Goal: Task Accomplishment & Management: Manage account settings

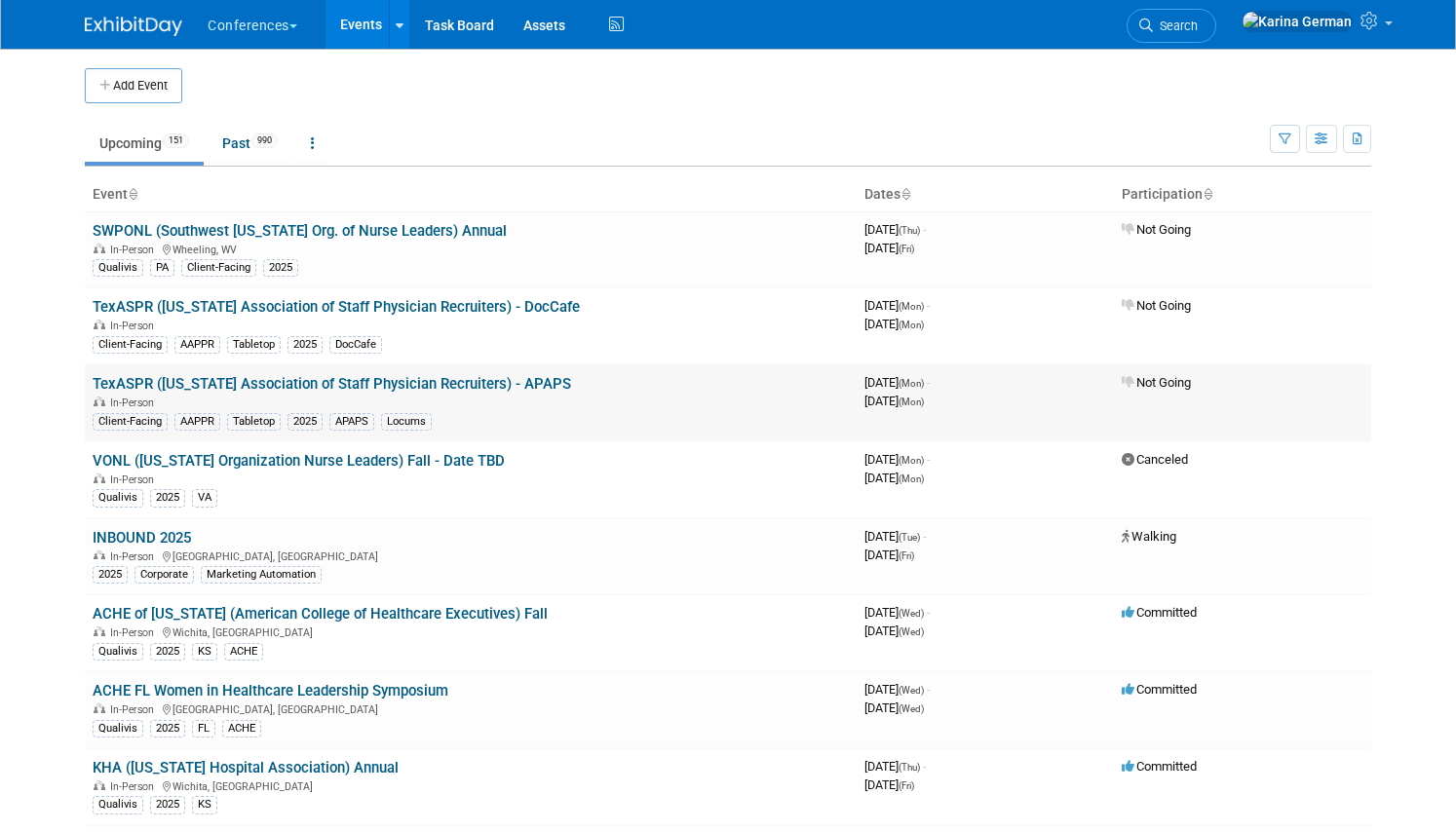
click at [923, 400] on span "September 01, 2025 (Mon)" at bounding box center [894, 401] width 59 height 15
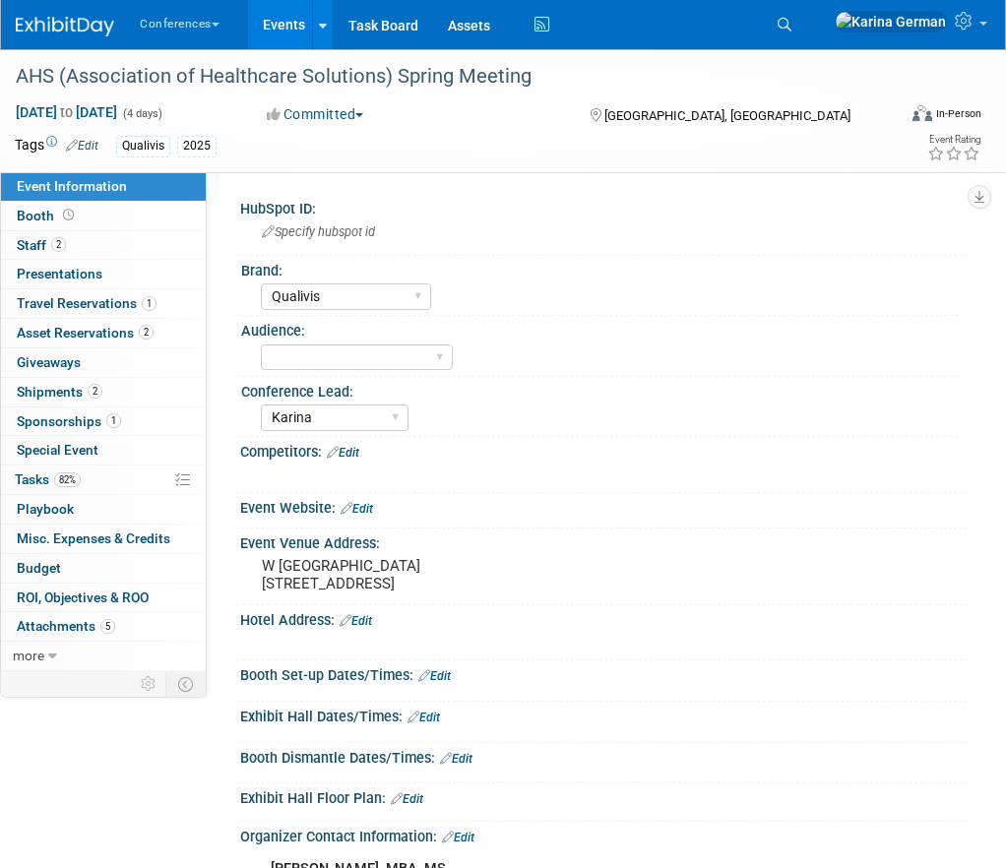
select select "Qualivis"
select select "Karina"
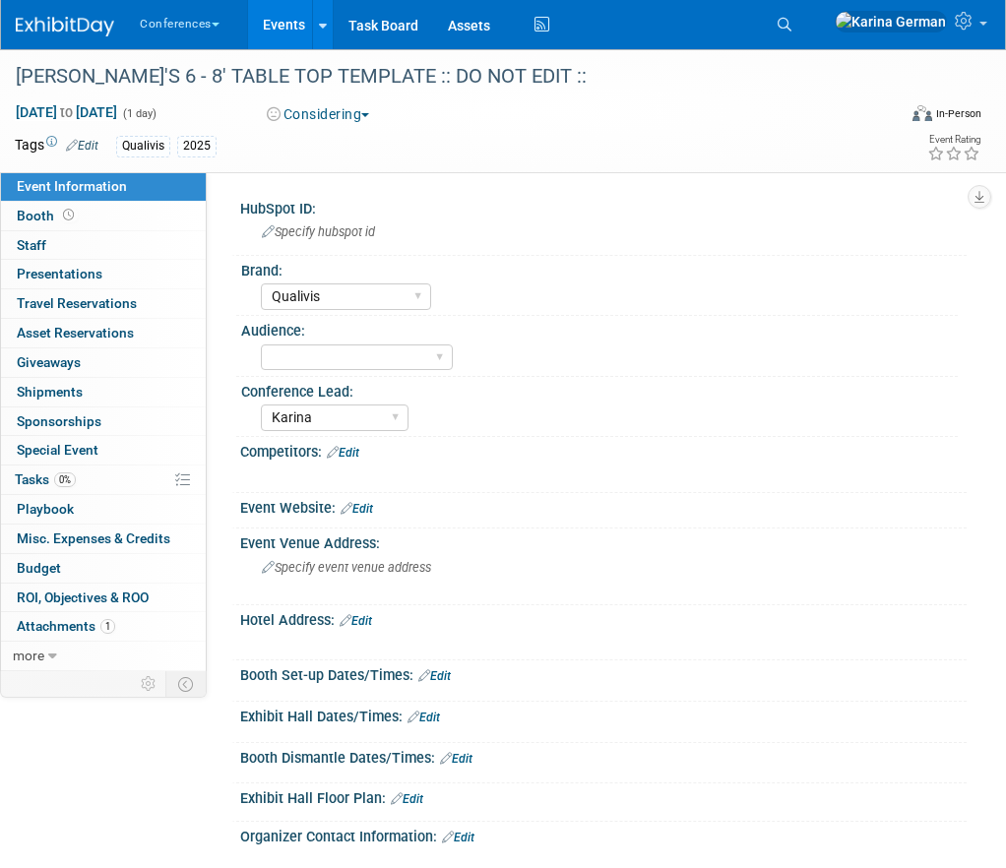
select select "Qualivis"
select select "Karina"
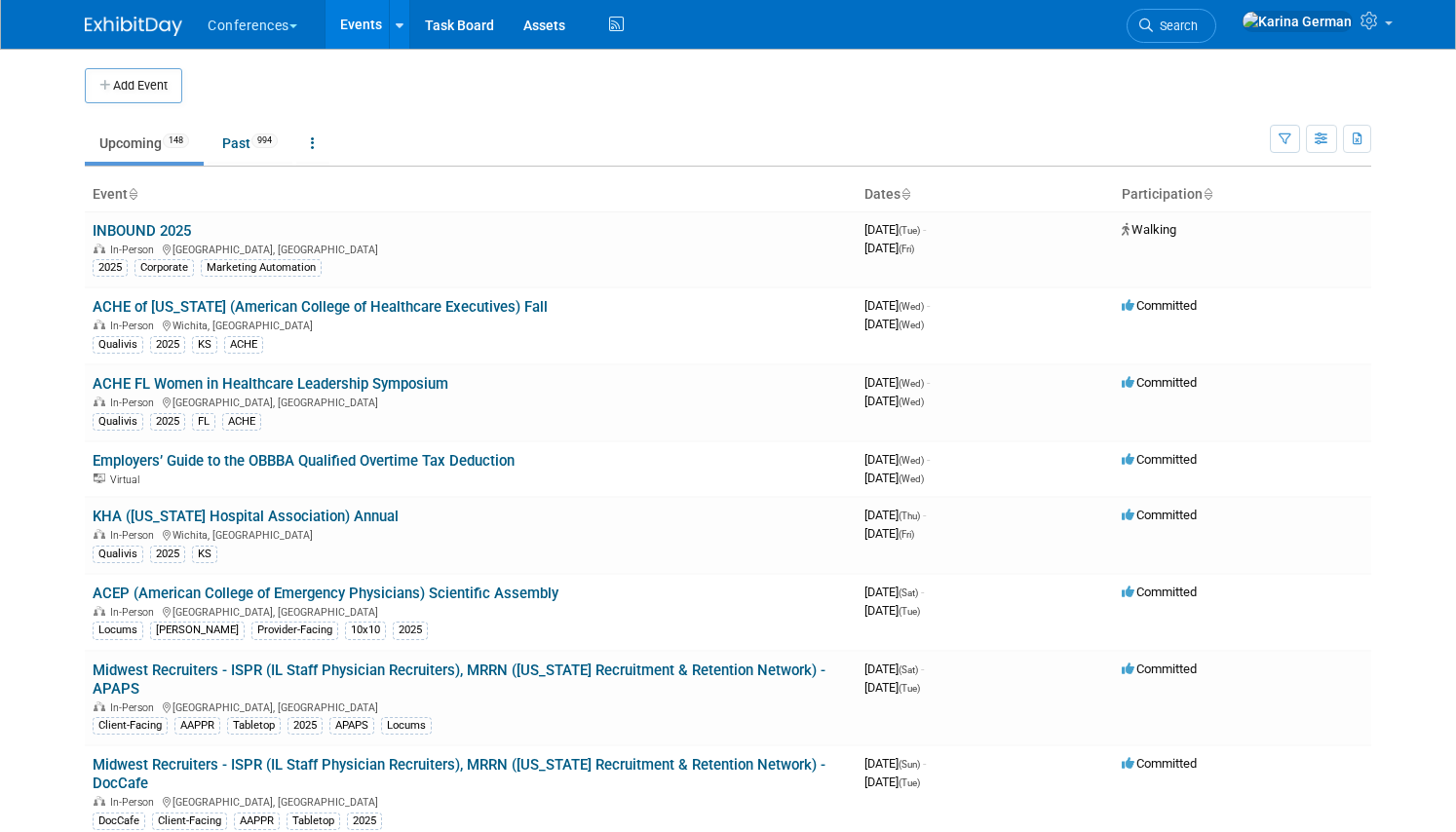
click at [1215, 4] on li "Search" at bounding box center [1171, 24] width 90 height 47
click at [1215, 18] on link "Search" at bounding box center [1171, 26] width 90 height 34
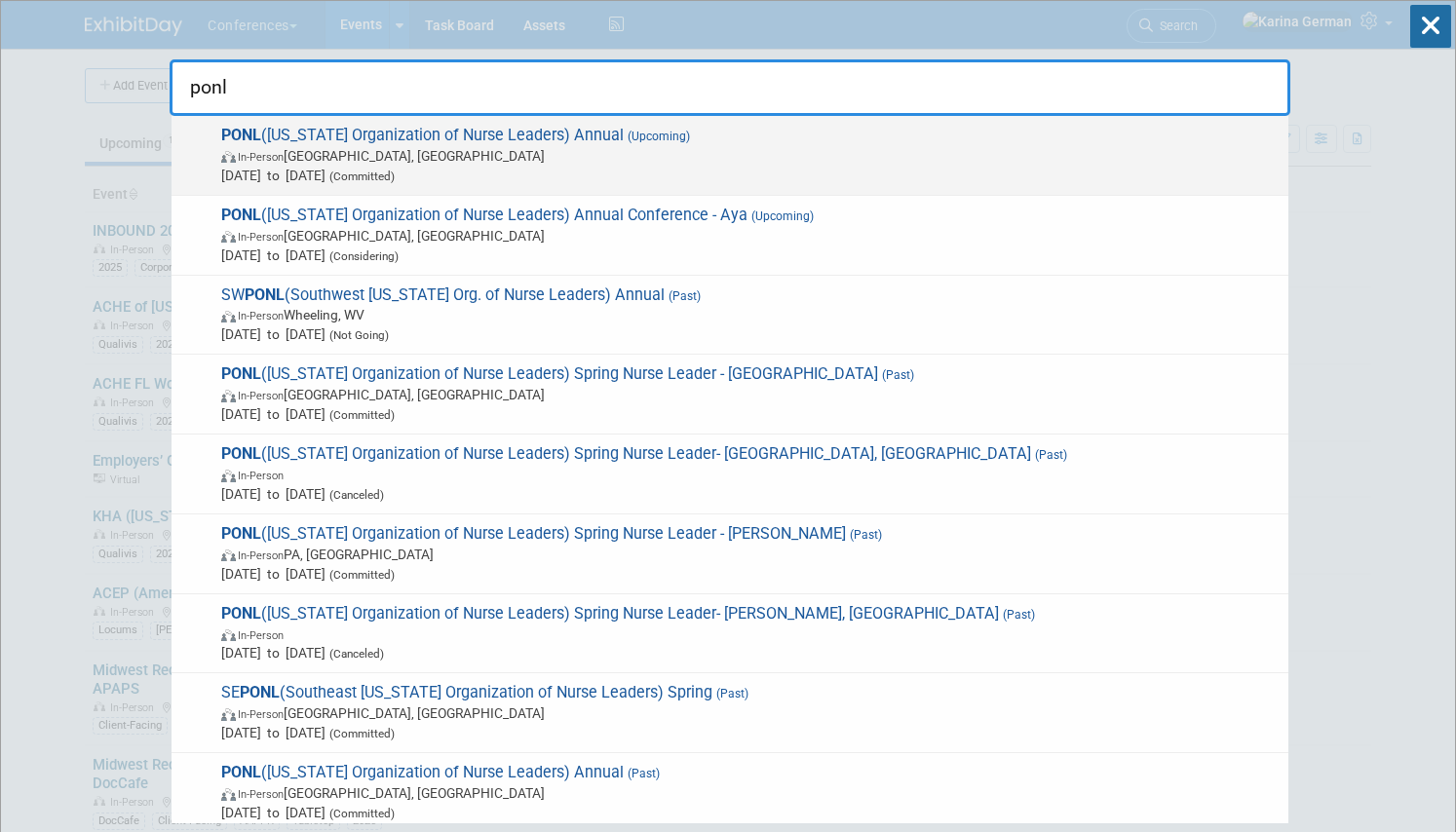
type input "ponl"
click at [704, 189] on div "PONL (Pennsylvania Organization of Nurse Leaders) Annual (Upcoming) In-Person H…" at bounding box center [729, 155] width 1116 height 80
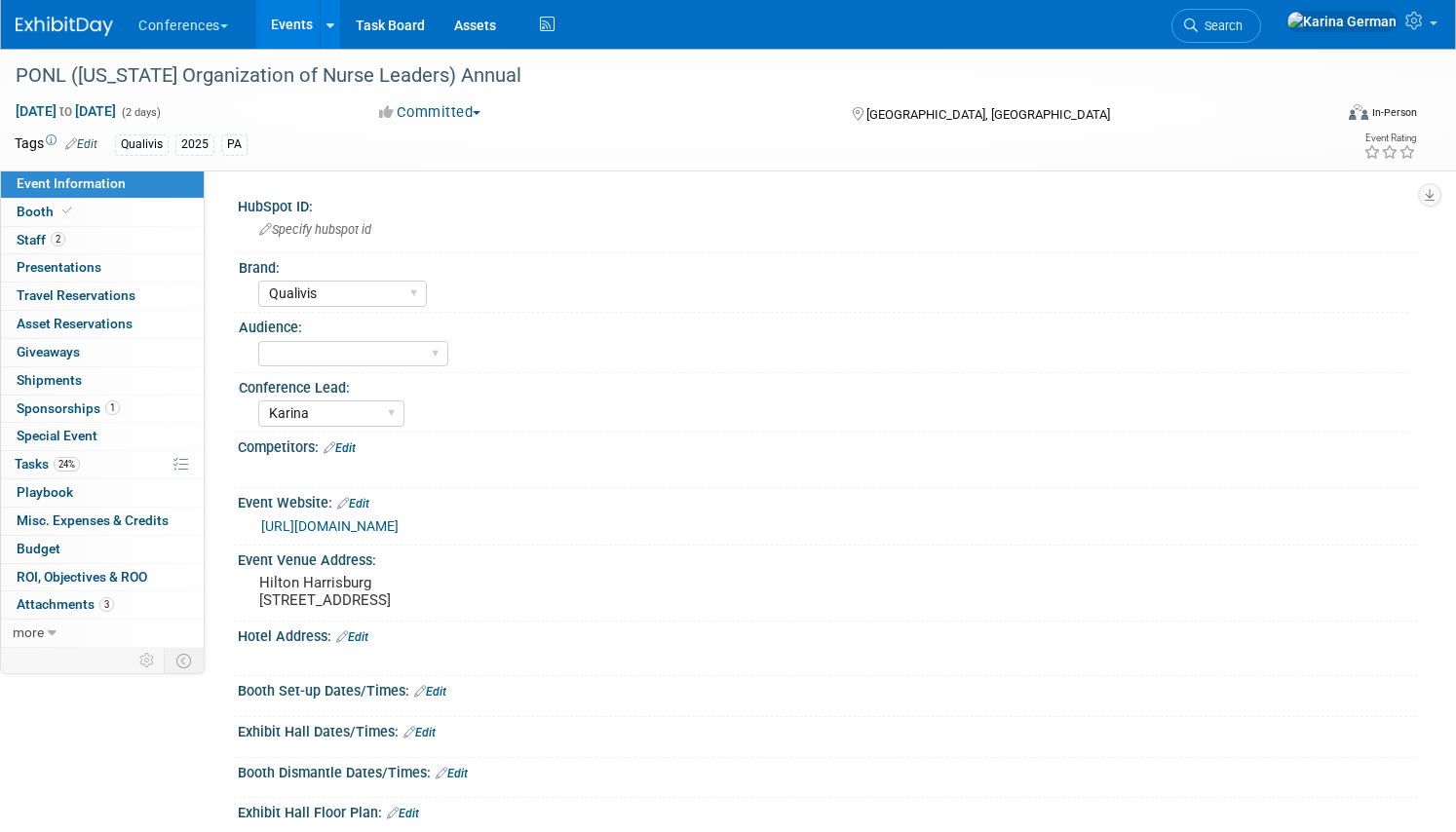
select select "Qualivis"
select select "Karina"
click at [97, 450] on link "Special Event" at bounding box center [102, 436] width 203 height 28
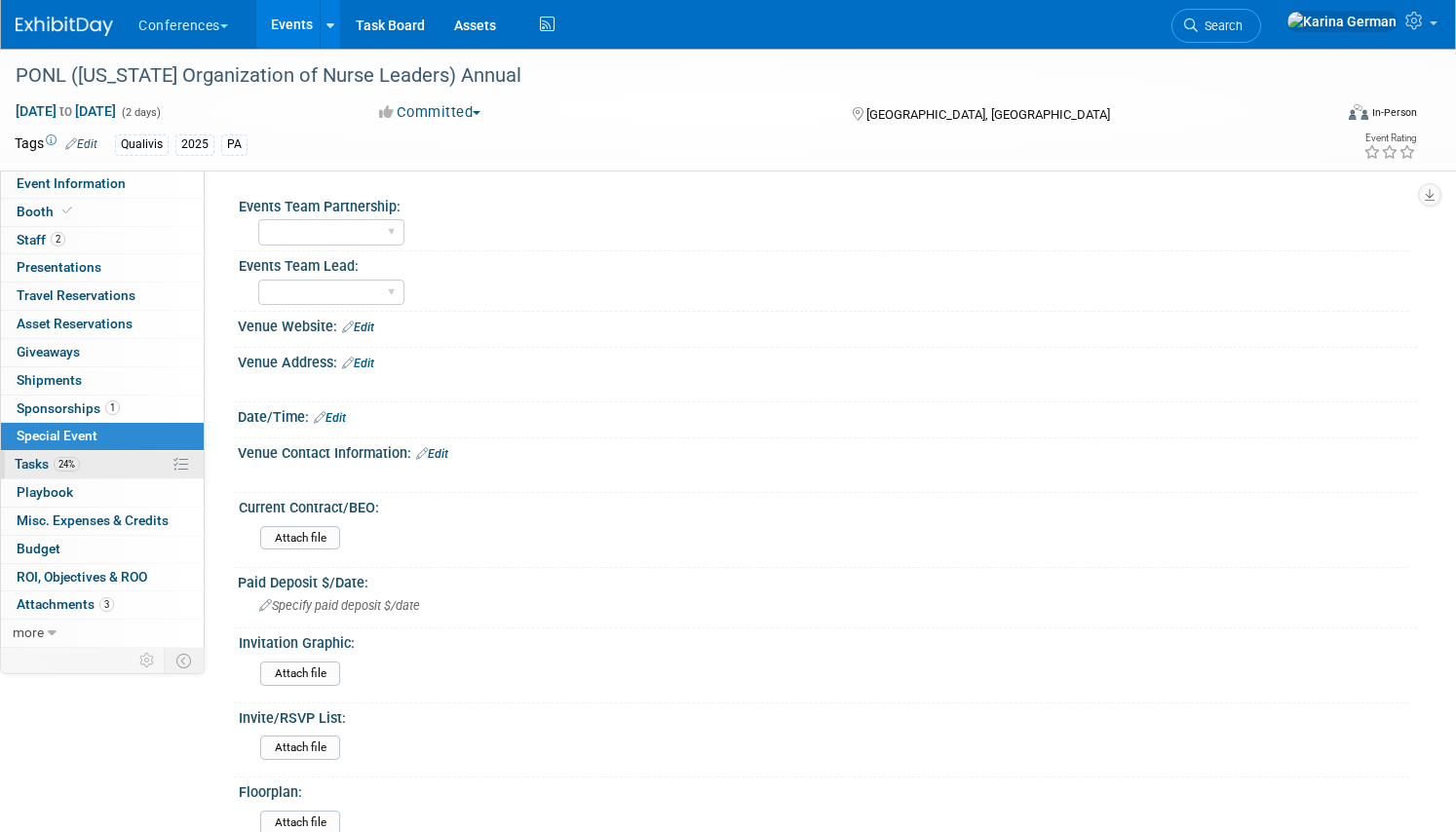
click at [109, 466] on link "24% Tasks 24%" at bounding box center [102, 465] width 203 height 28
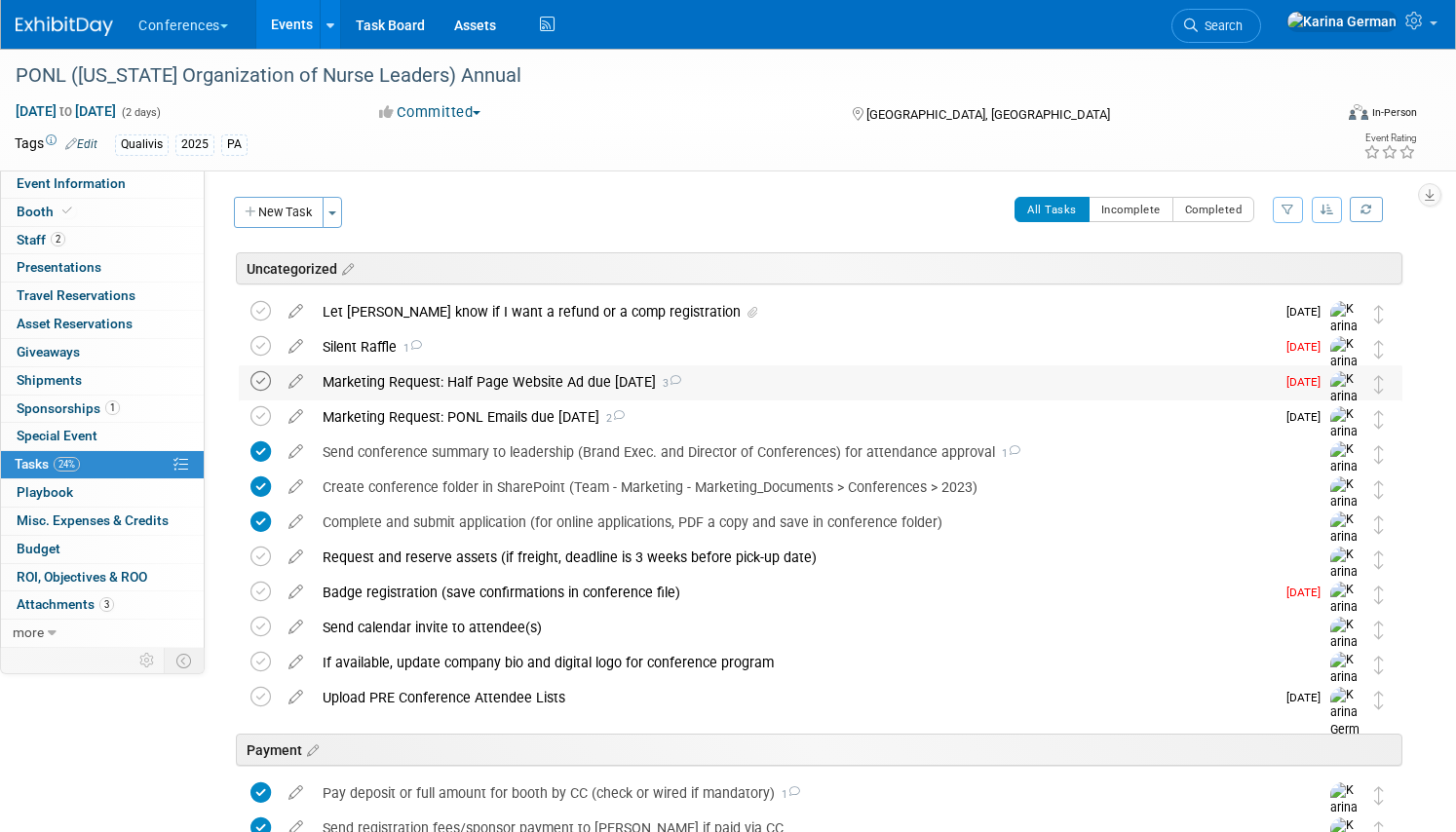
click at [261, 384] on icon at bounding box center [260, 381] width 21 height 21
click at [388, 391] on div "Marketing Request: Half Page Website Ad due Sept 15 3" at bounding box center [794, 381] width 962 height 33
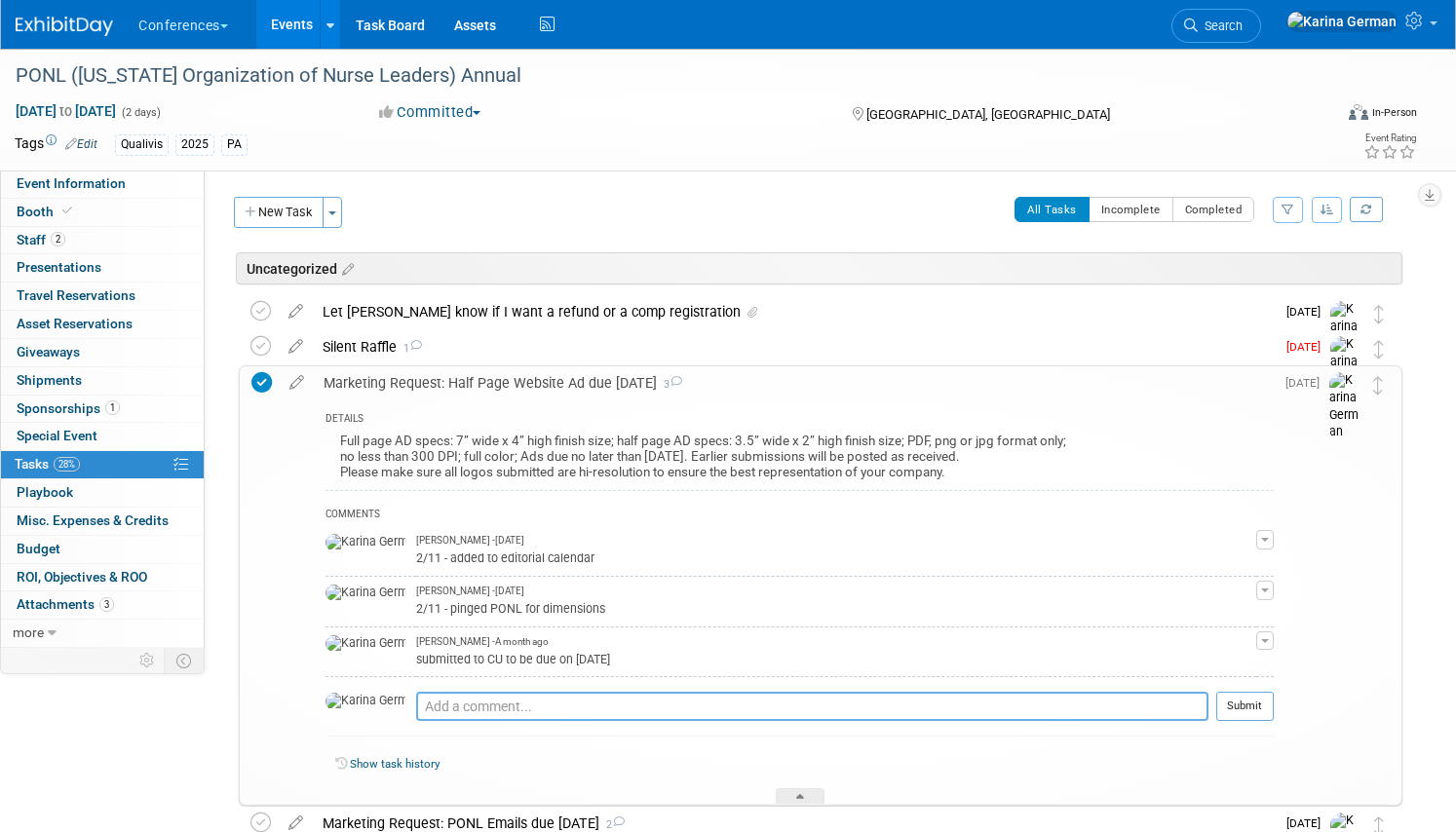
click at [438, 706] on textarea at bounding box center [812, 706] width 792 height 30
type textarea "sent to PONL"
click at [1246, 715] on button "Submit" at bounding box center [1244, 706] width 57 height 30
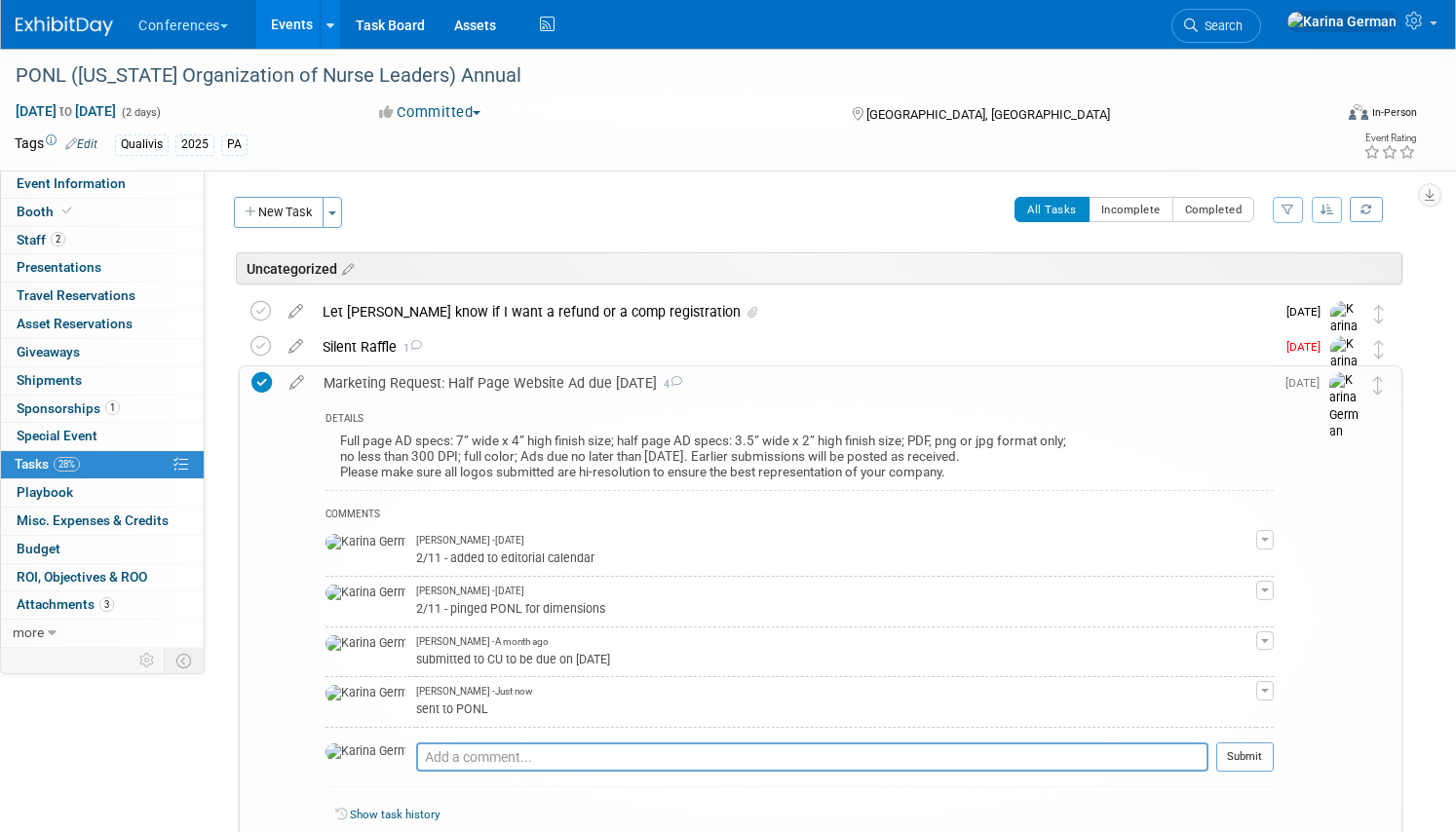
click at [604, 381] on div "Marketing Request: Half Page Website Ad due Sept 15 4" at bounding box center [794, 382] width 960 height 33
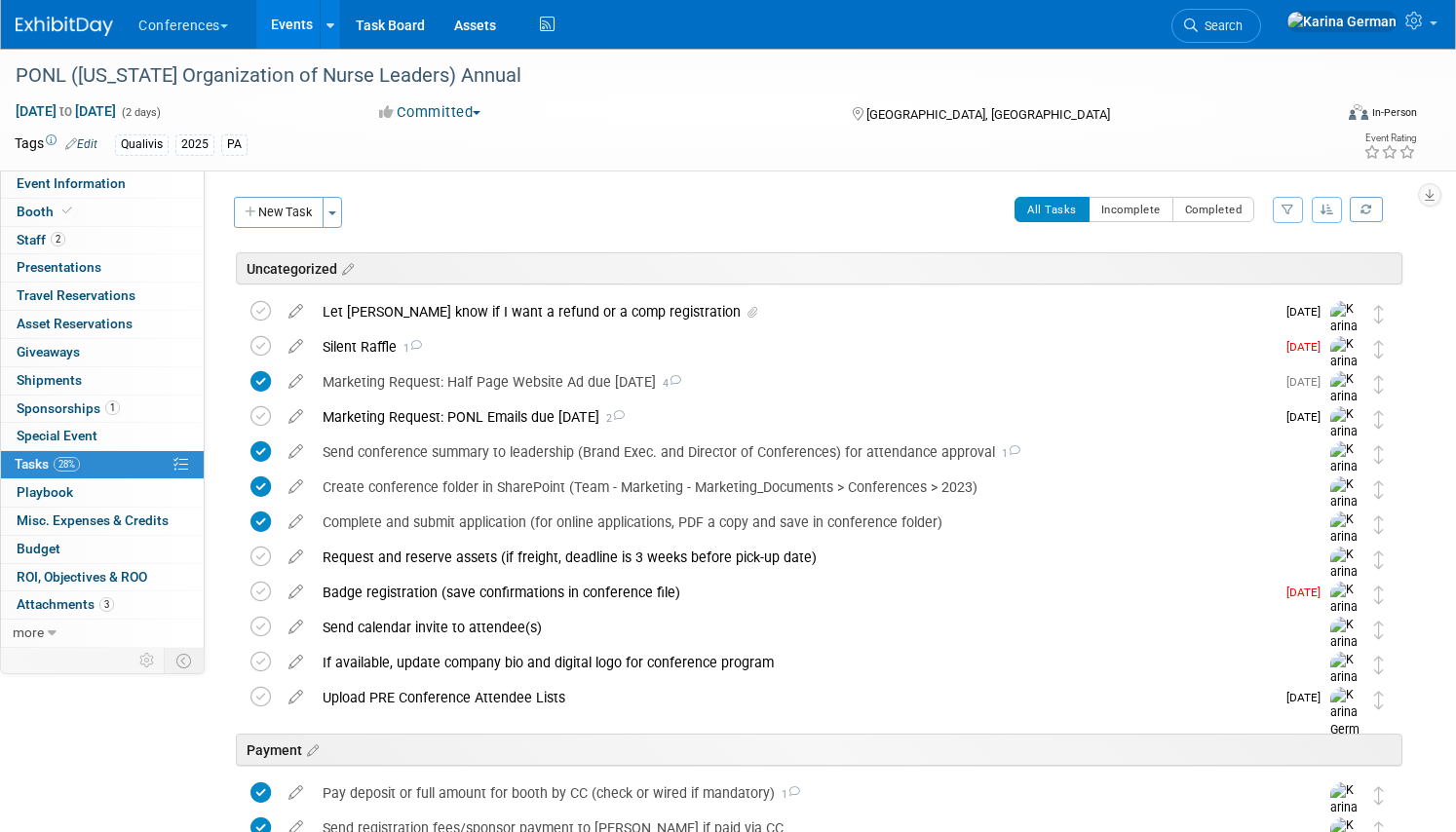
click at [316, 26] on link "Events" at bounding box center [292, 24] width 71 height 48
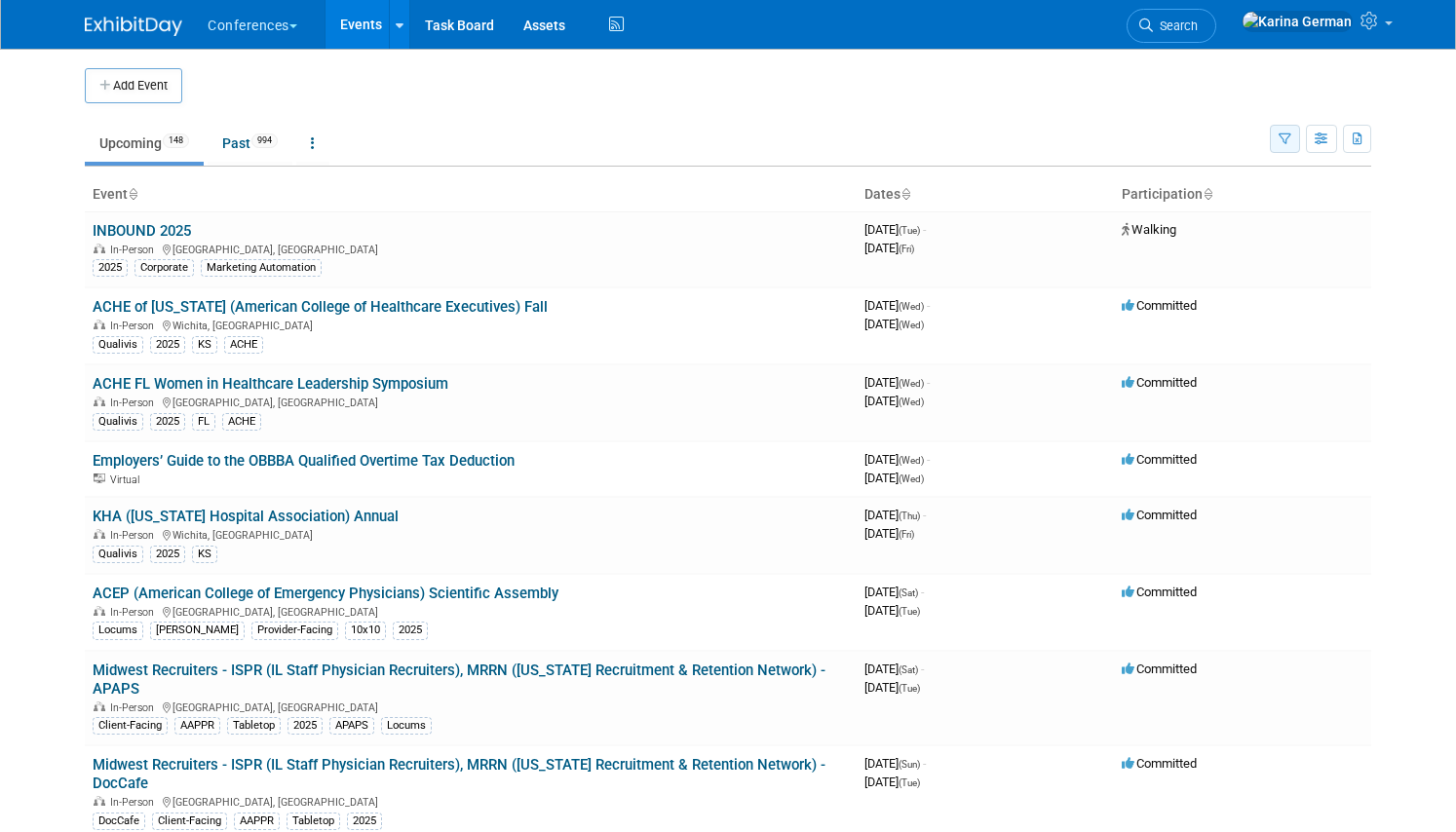
click at [1279, 134] on icon "button" at bounding box center [1284, 139] width 13 height 13
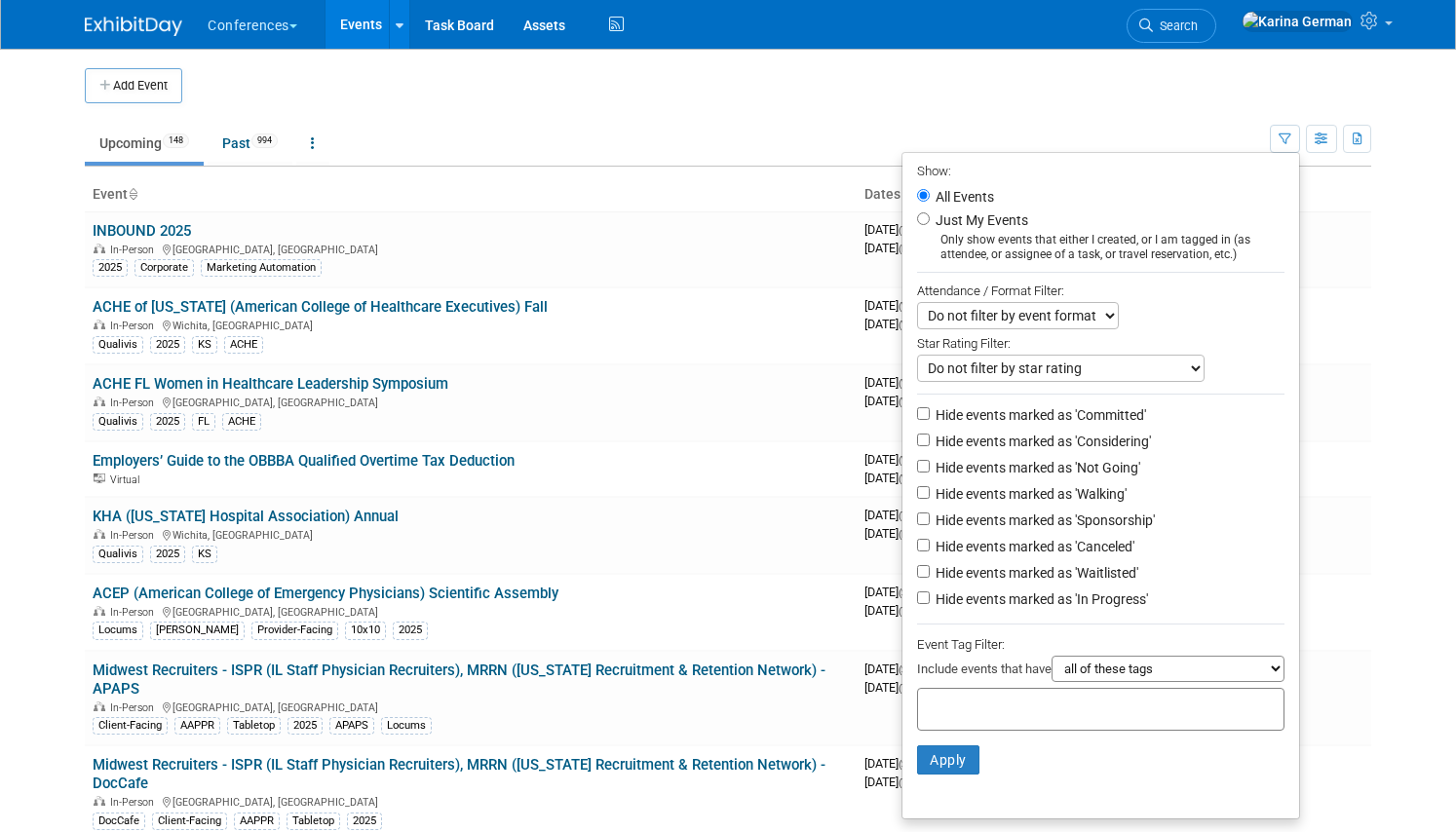
click at [978, 715] on input "text" at bounding box center [1003, 706] width 155 height 20
type input "qual"
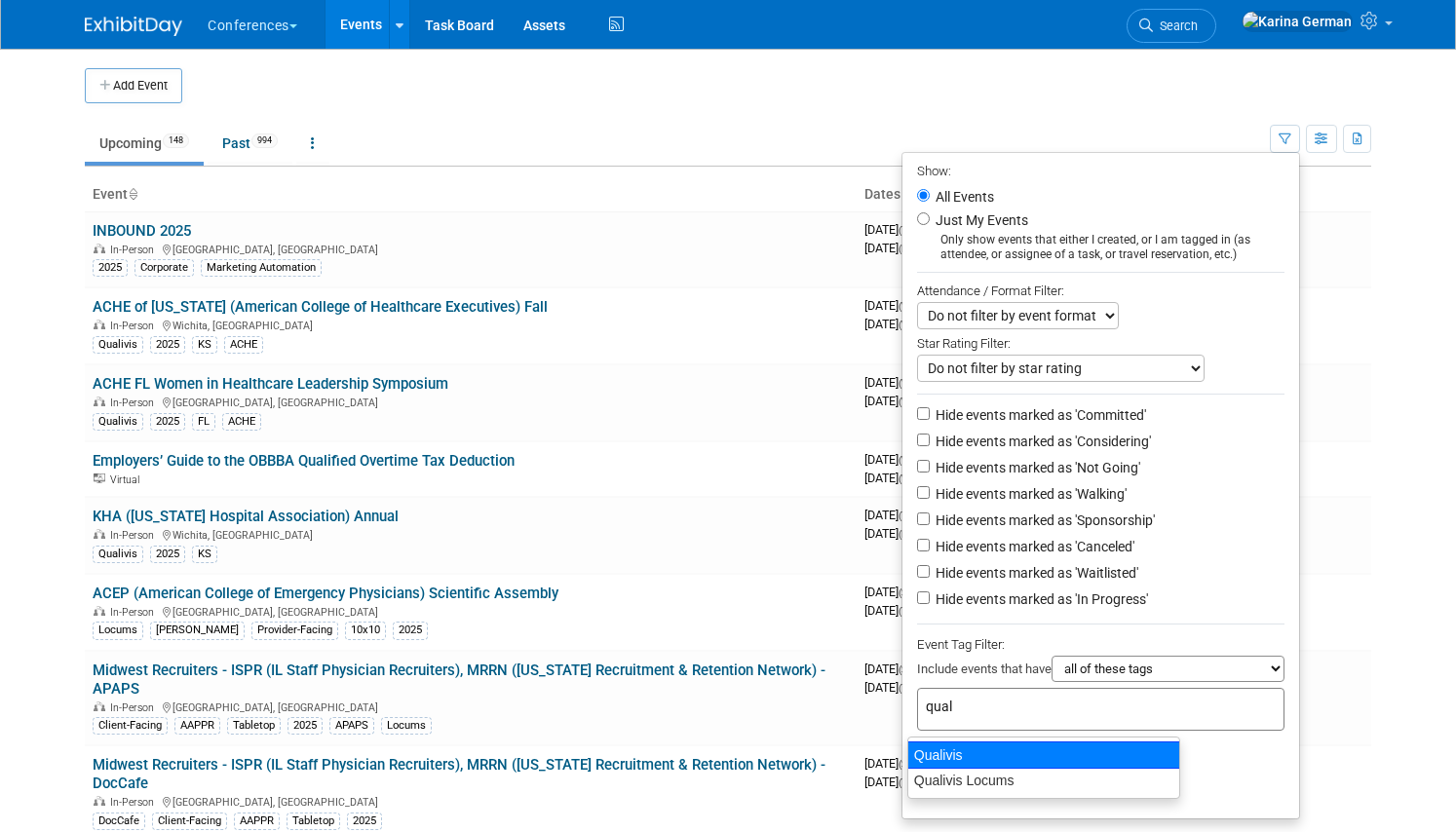
click at [952, 756] on div "Qualivis" at bounding box center [1043, 755] width 273 height 28
type input "Qualivis"
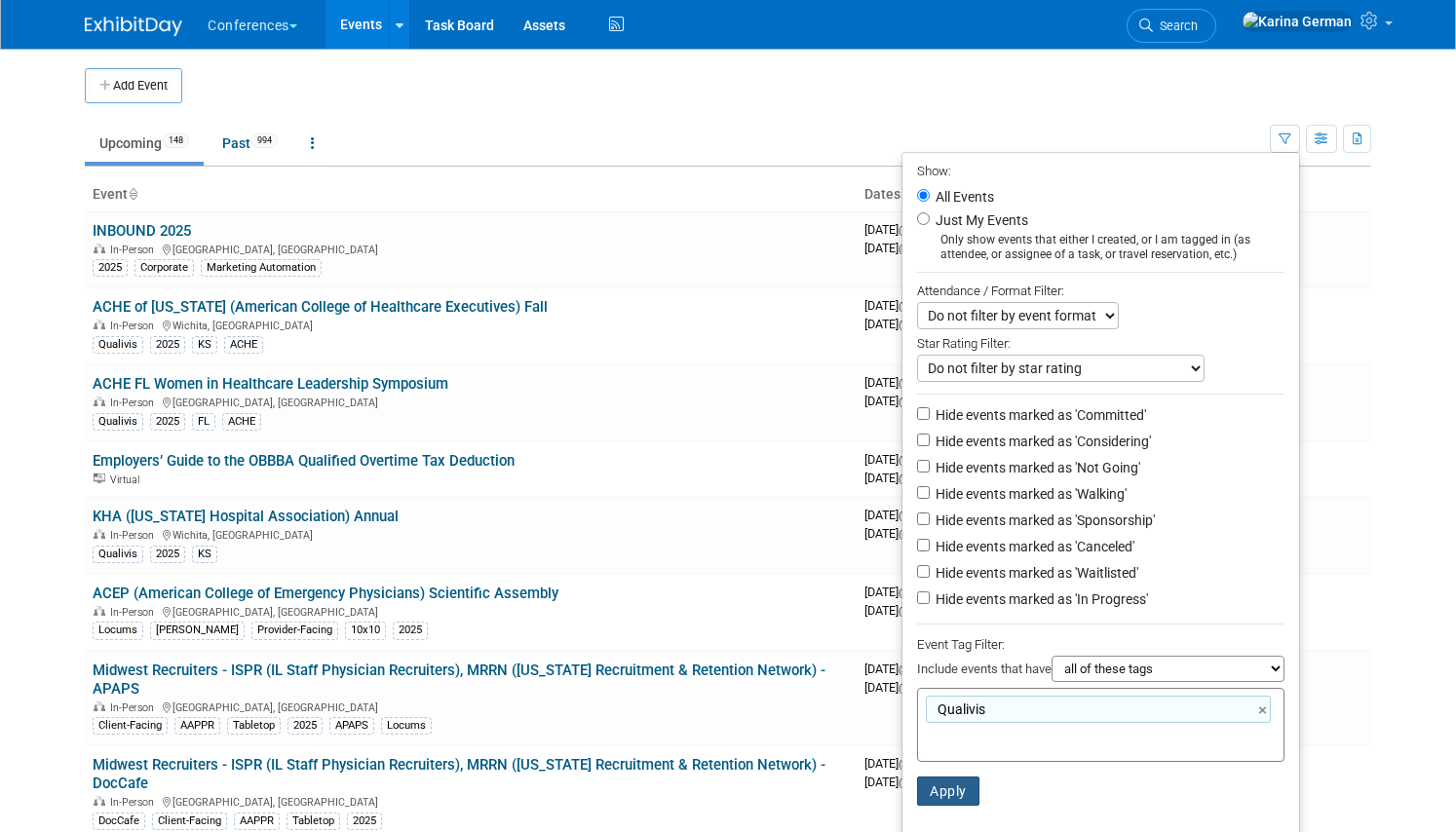
click at [946, 786] on button "Apply" at bounding box center [947, 790] width 62 height 30
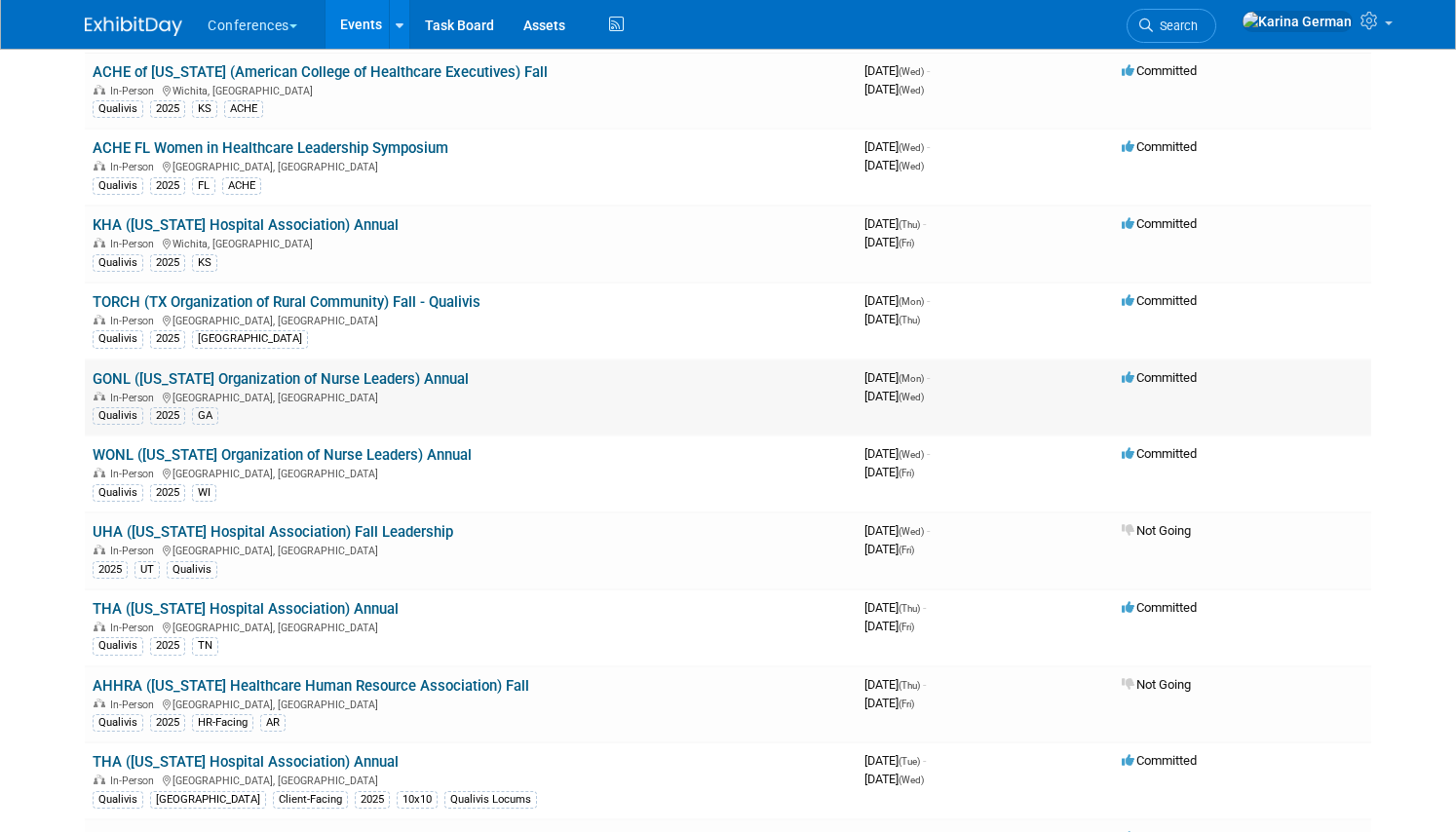
scroll to position [156, 0]
click at [326, 362] on td "GONL (Georgia Organization of Nurse Leaders) Annual In-Person Savannah, GA Qual…" at bounding box center [471, 400] width 772 height 77
click at [323, 384] on link "GONL ([US_STATE] Organization of Nurse Leaders) Annual" at bounding box center [281, 381] width 376 height 18
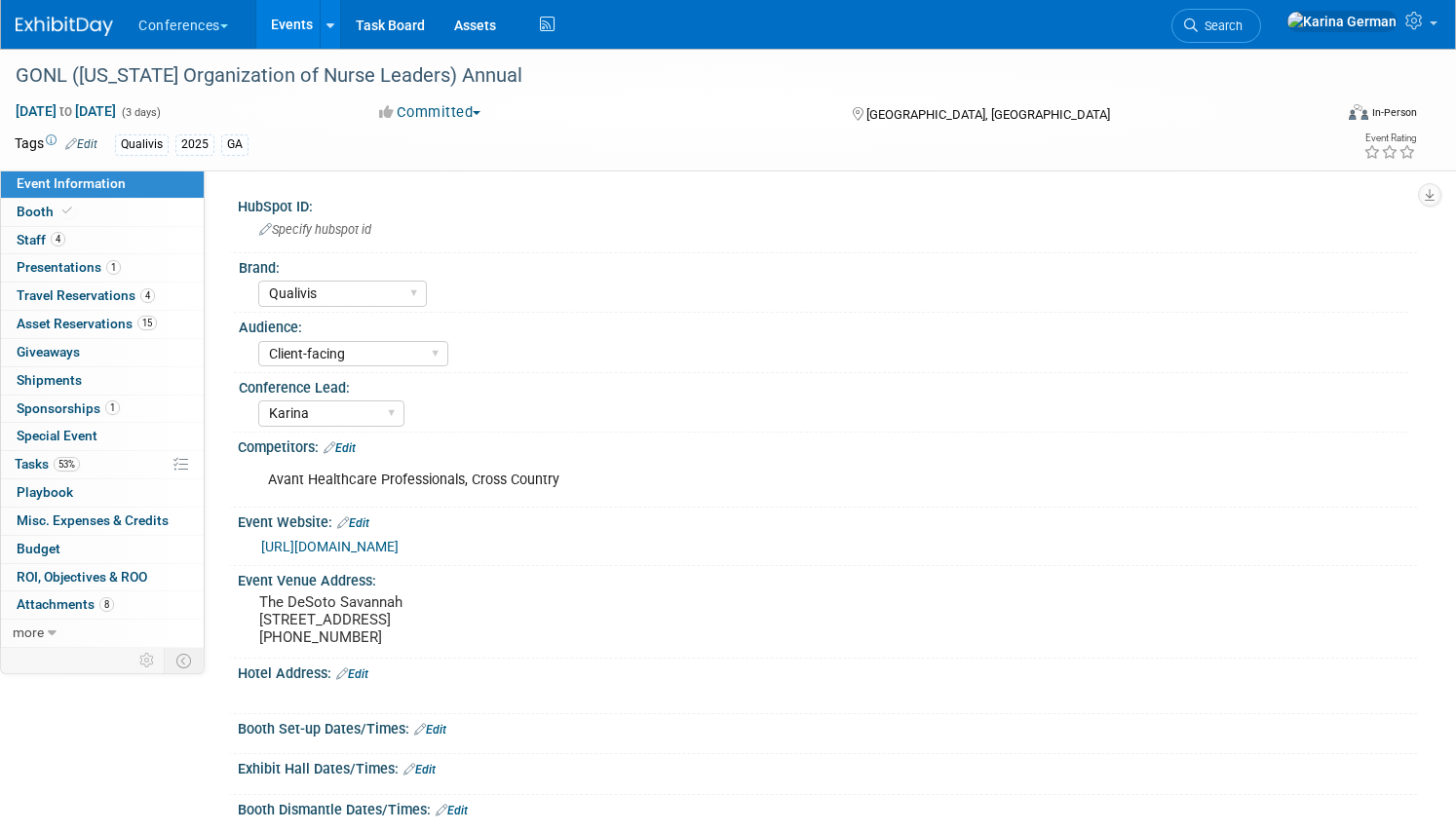
select select "Qualivis"
select select "Client-facing"
select select "Karina"
click at [69, 445] on link "Special Event" at bounding box center [102, 436] width 203 height 28
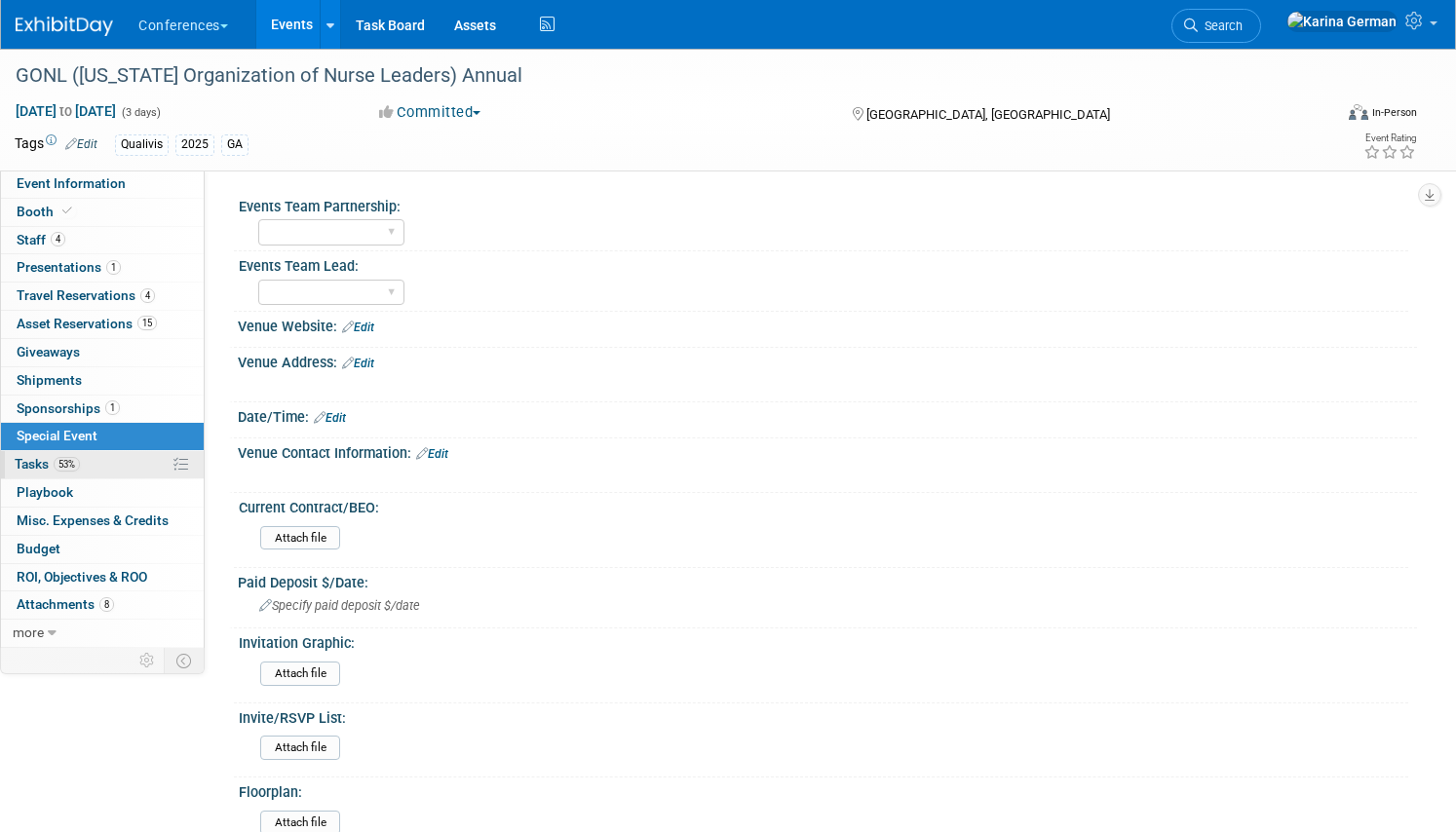
click at [69, 460] on span "53%" at bounding box center [66, 464] width 27 height 15
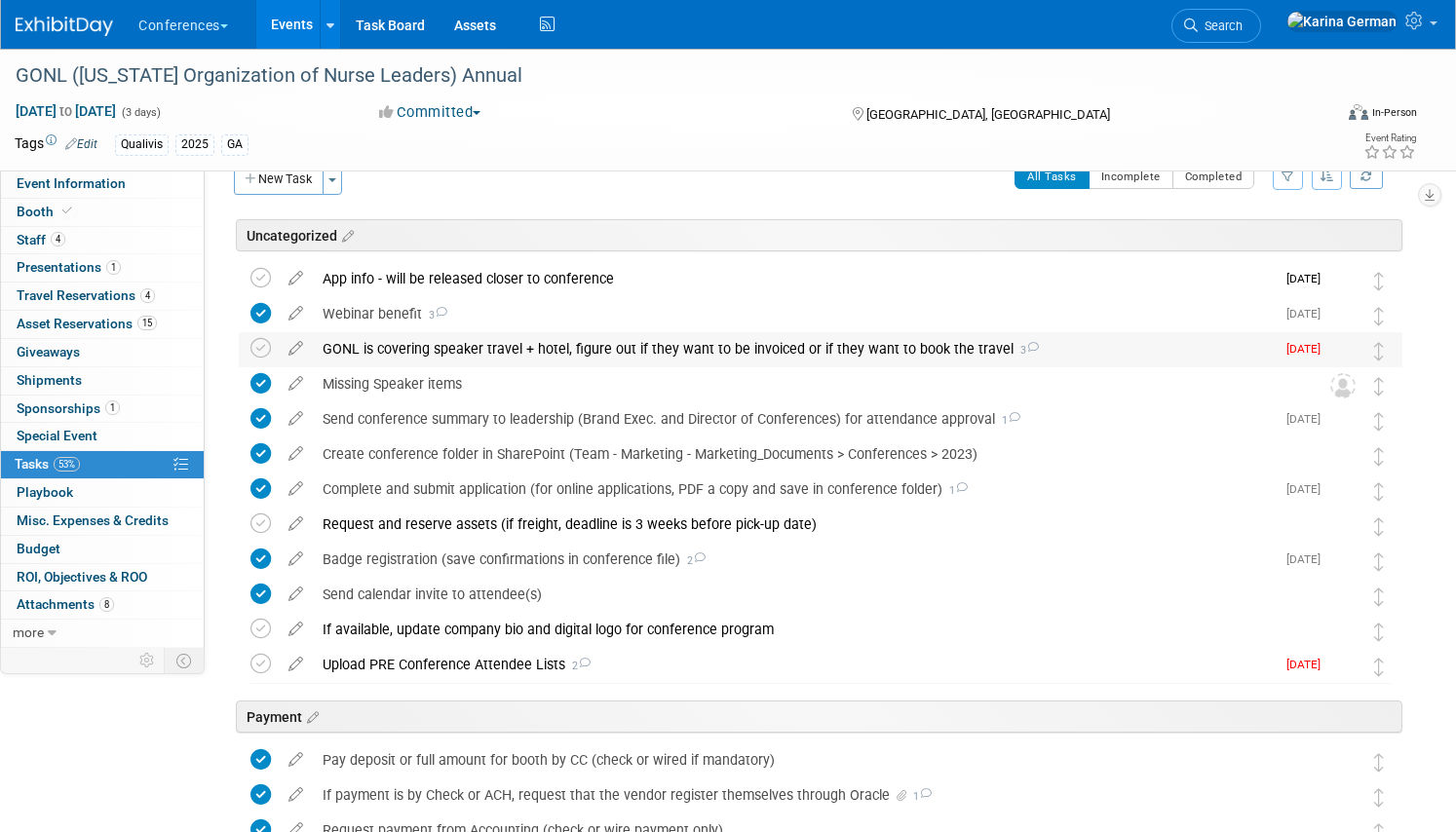
scroll to position [37, 0]
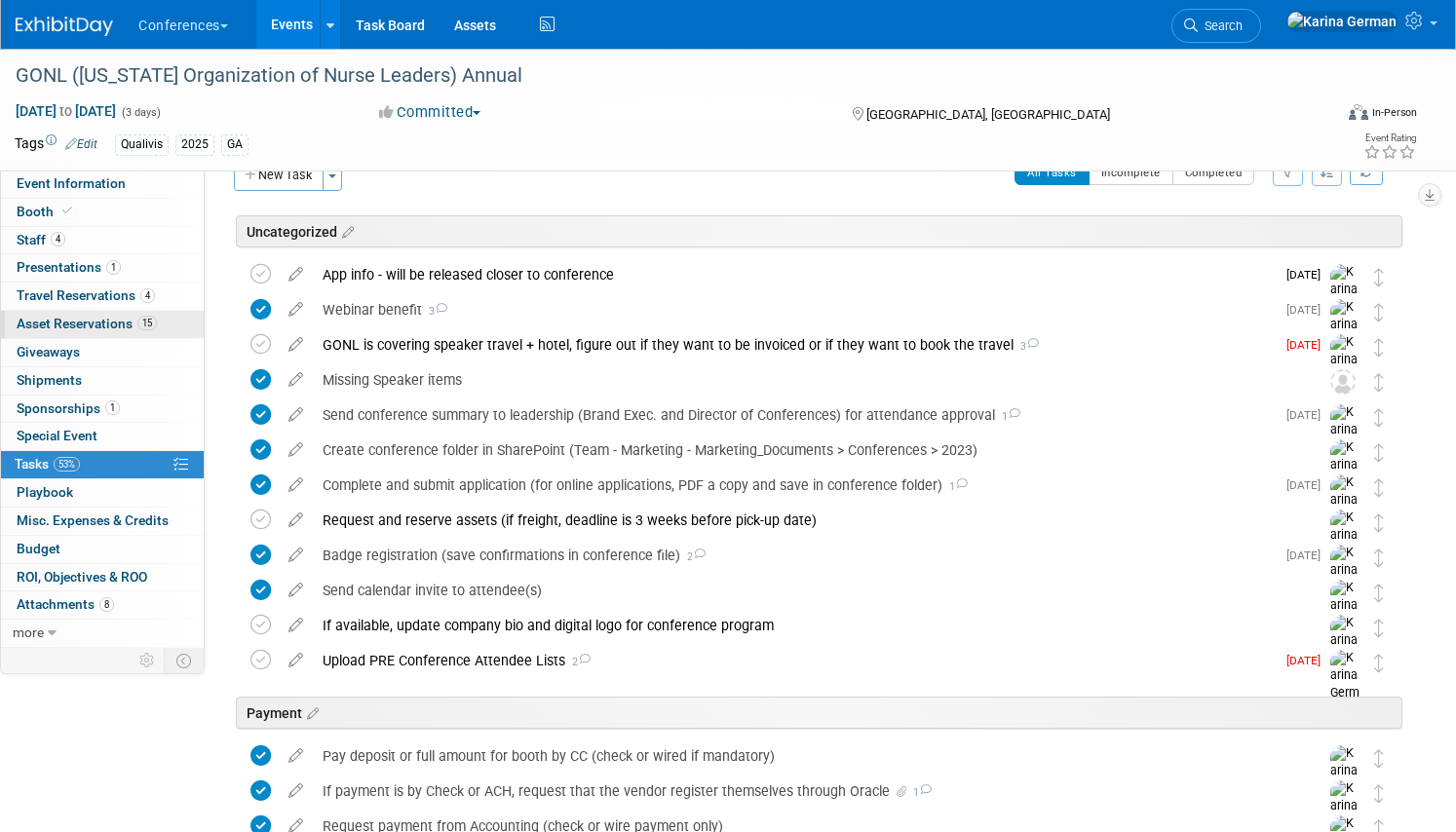
click at [158, 323] on link "15 Asset Reservations 15" at bounding box center [102, 324] width 203 height 28
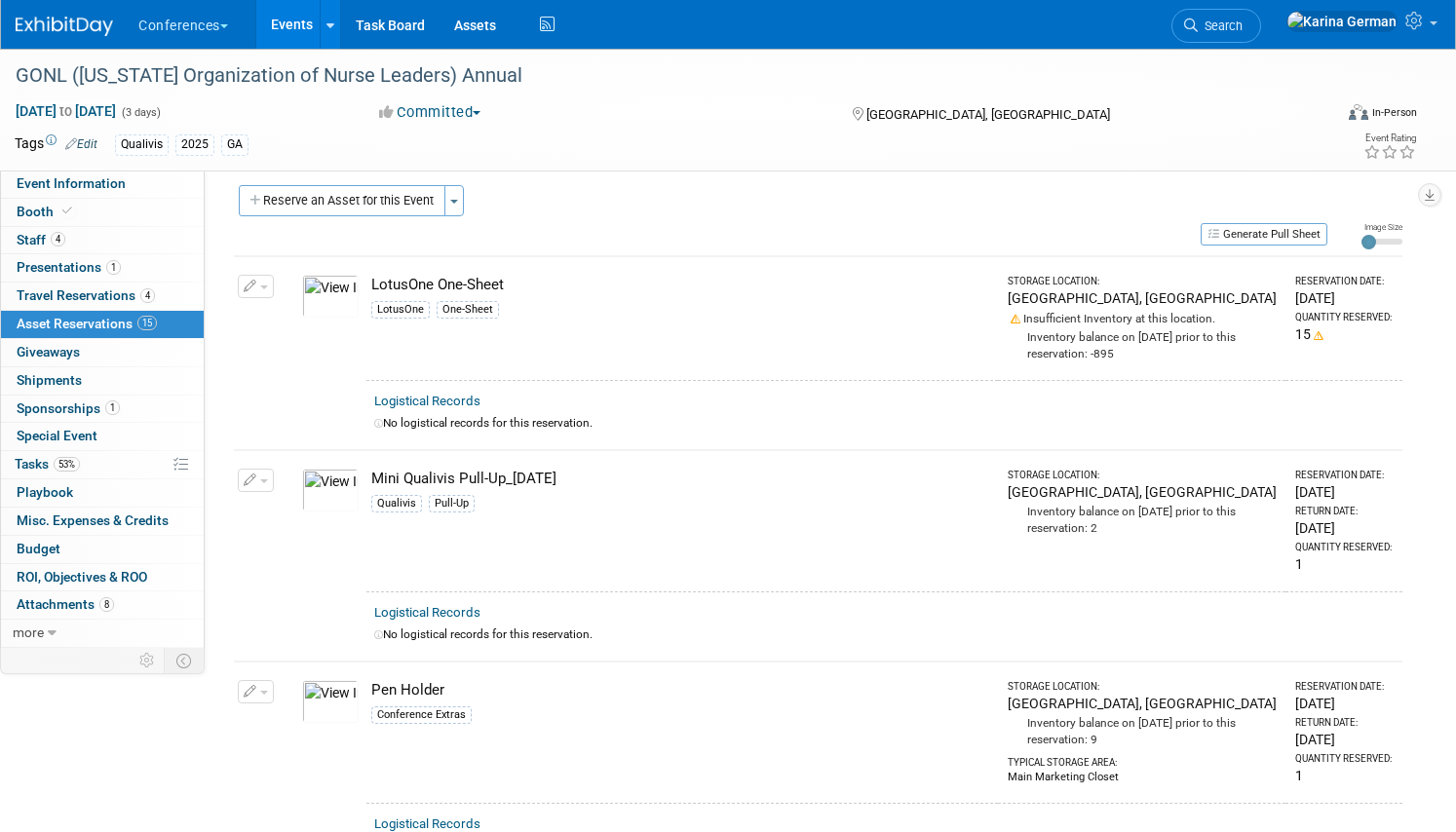
scroll to position [0, 0]
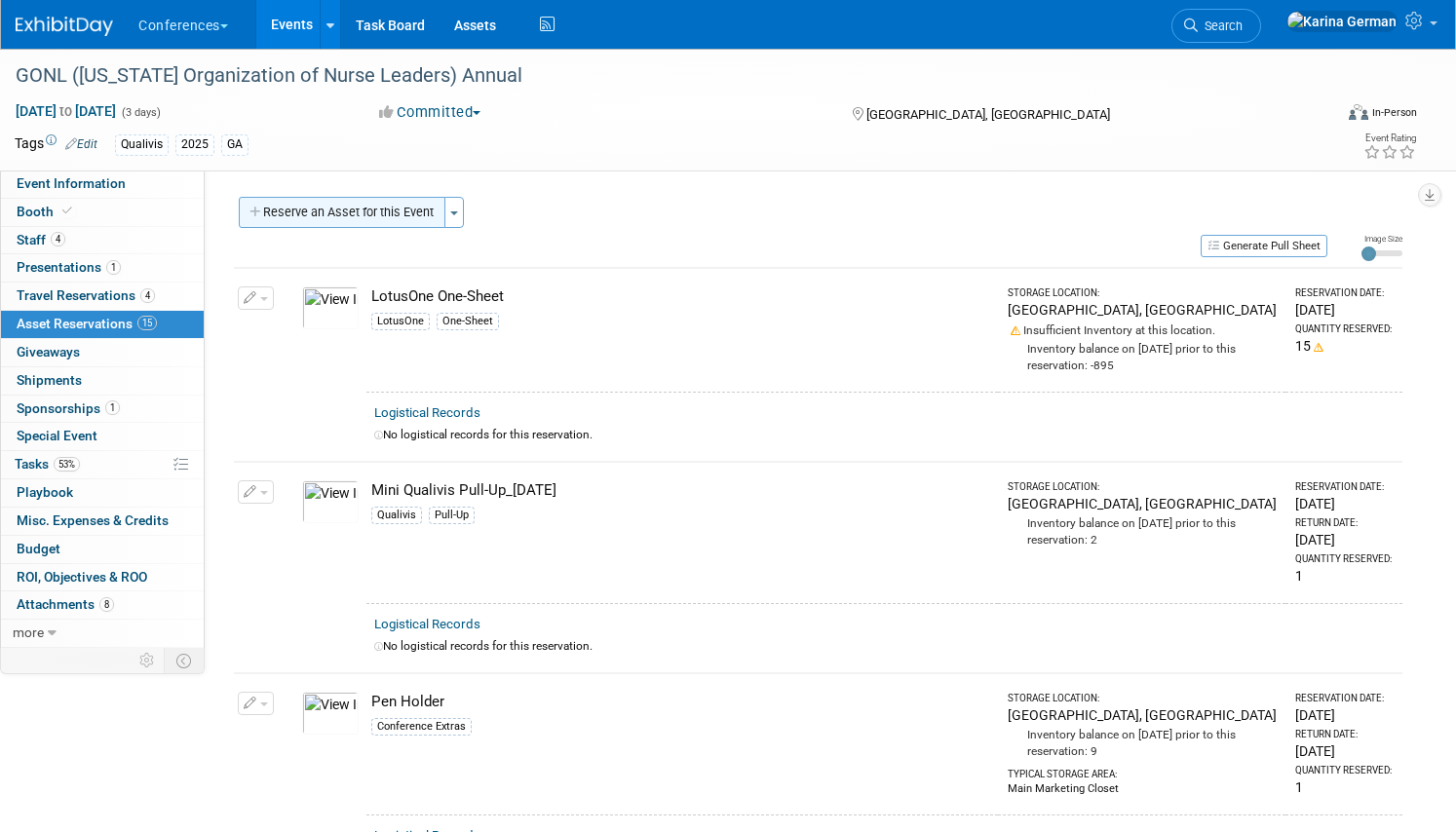
click at [349, 219] on button "Reserve an Asset for this Event" at bounding box center [341, 212] width 207 height 31
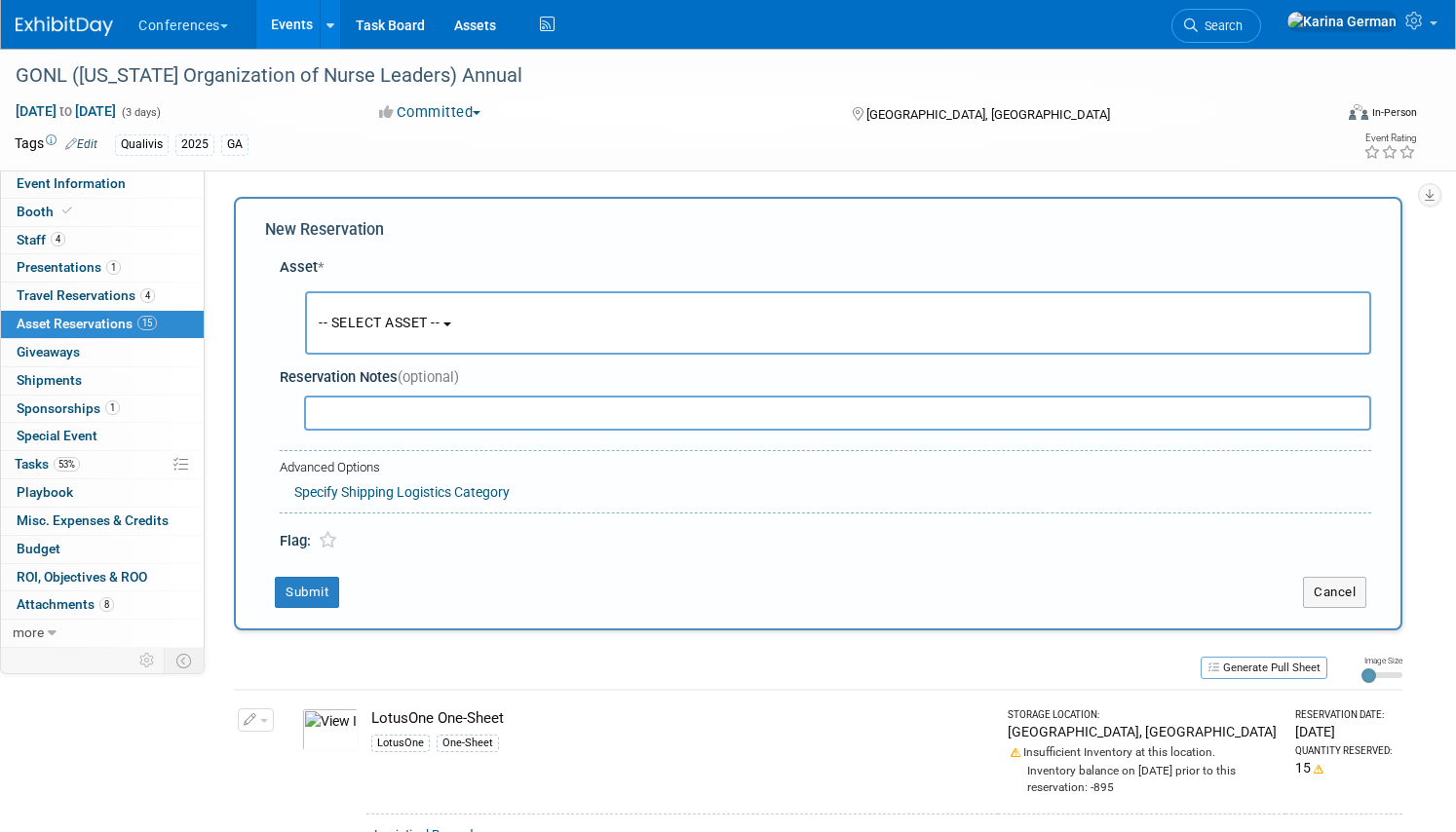
scroll to position [19, 0]
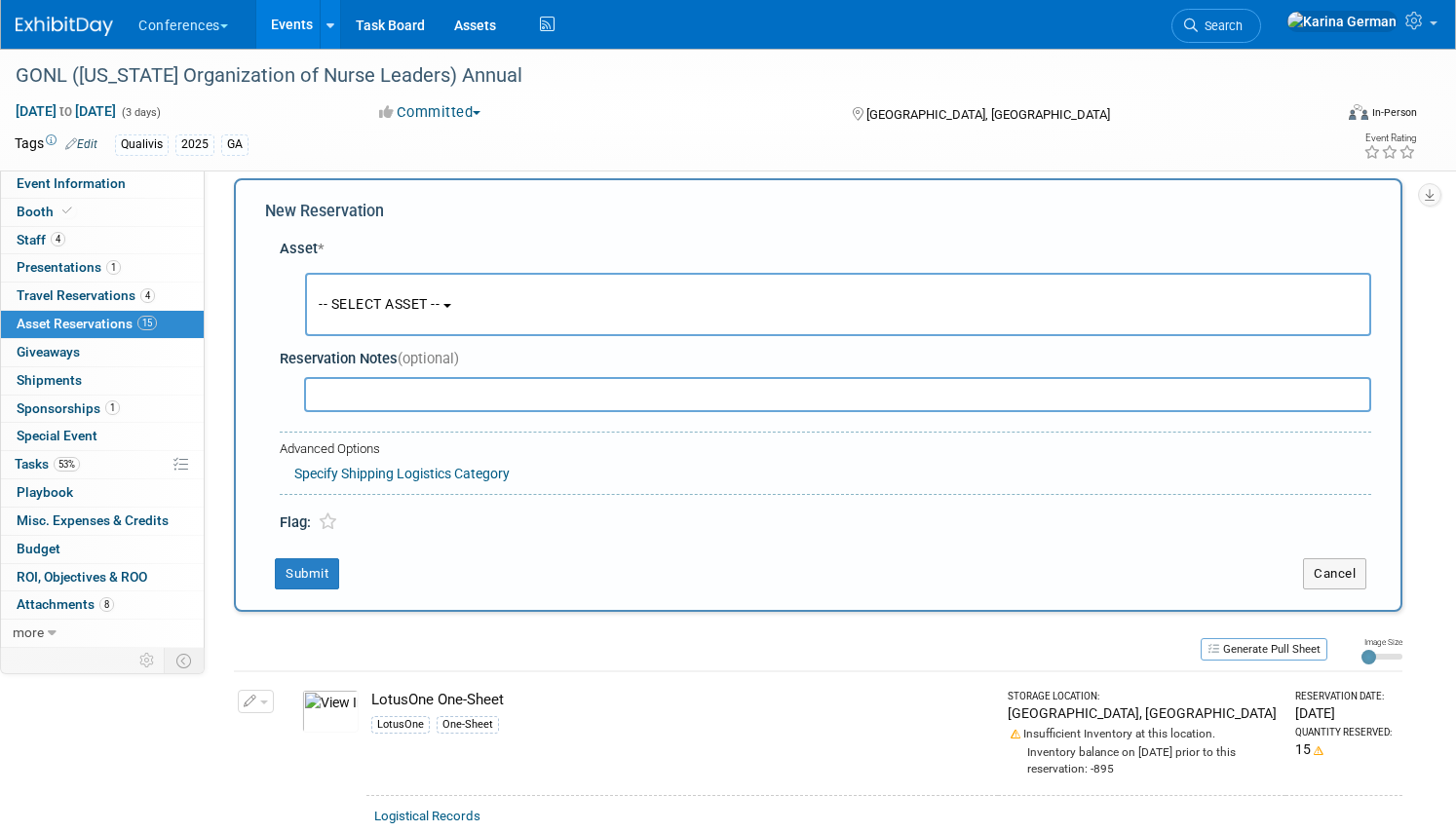
click at [445, 276] on button "-- SELECT ASSET --" at bounding box center [837, 305] width 1066 height 63
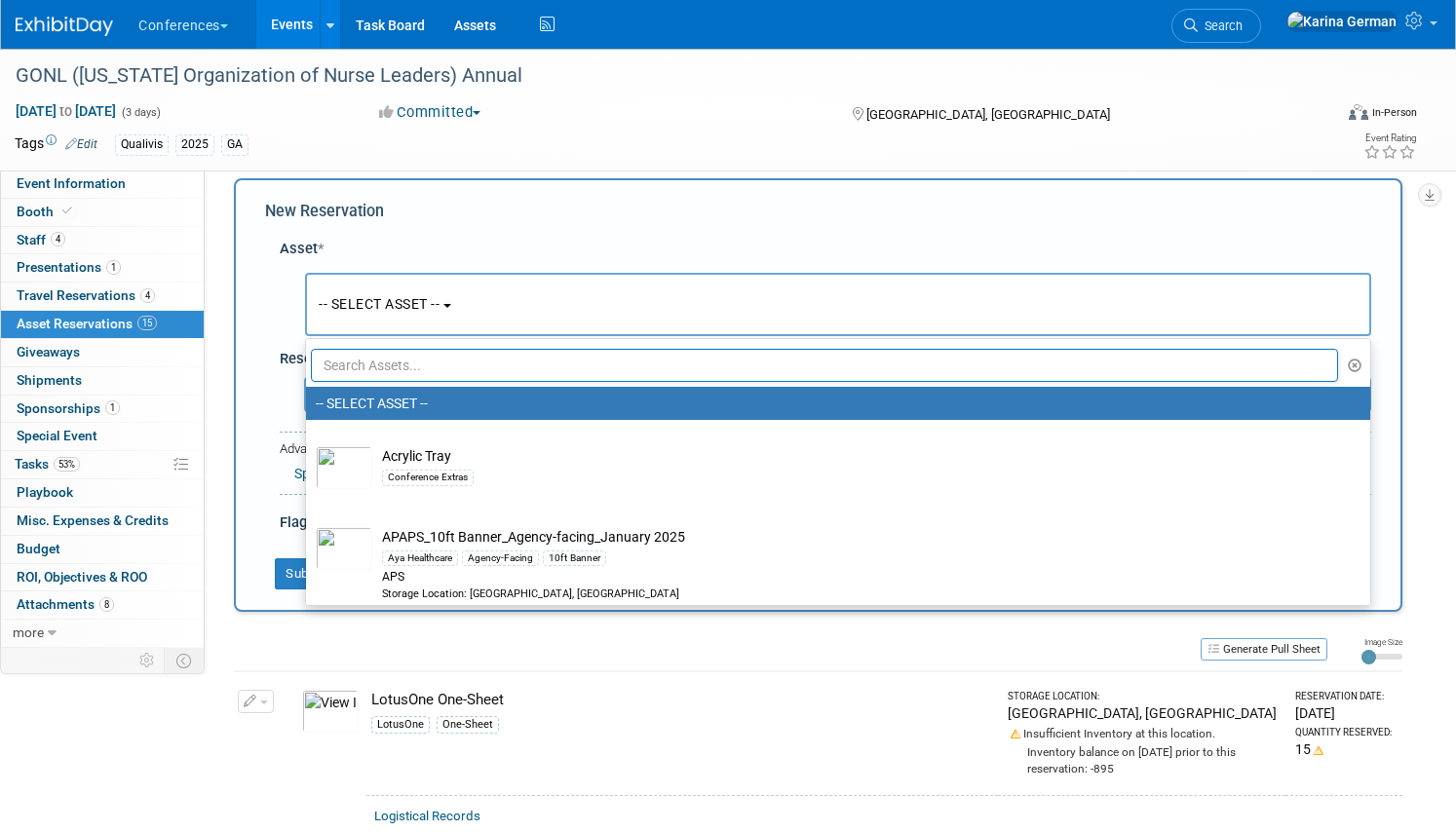
click at [425, 369] on input "text" at bounding box center [824, 364] width 1026 height 33
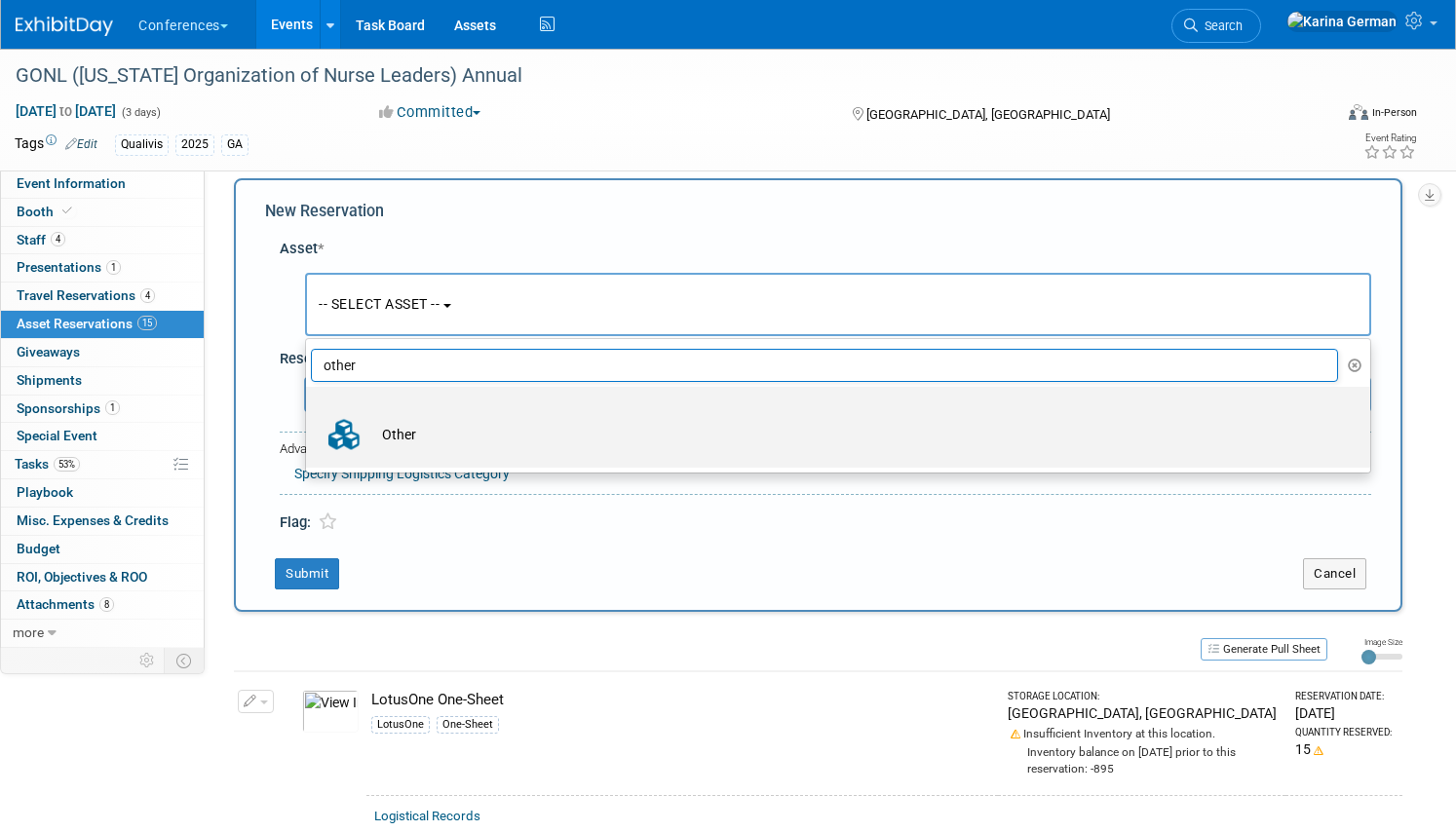
type input "other"
click at [426, 415] on td "Other" at bounding box center [851, 433] width 959 height 43
click at [309, 410] on input "Other" at bounding box center [302, 404] width 13 height 13
select select "10711726"
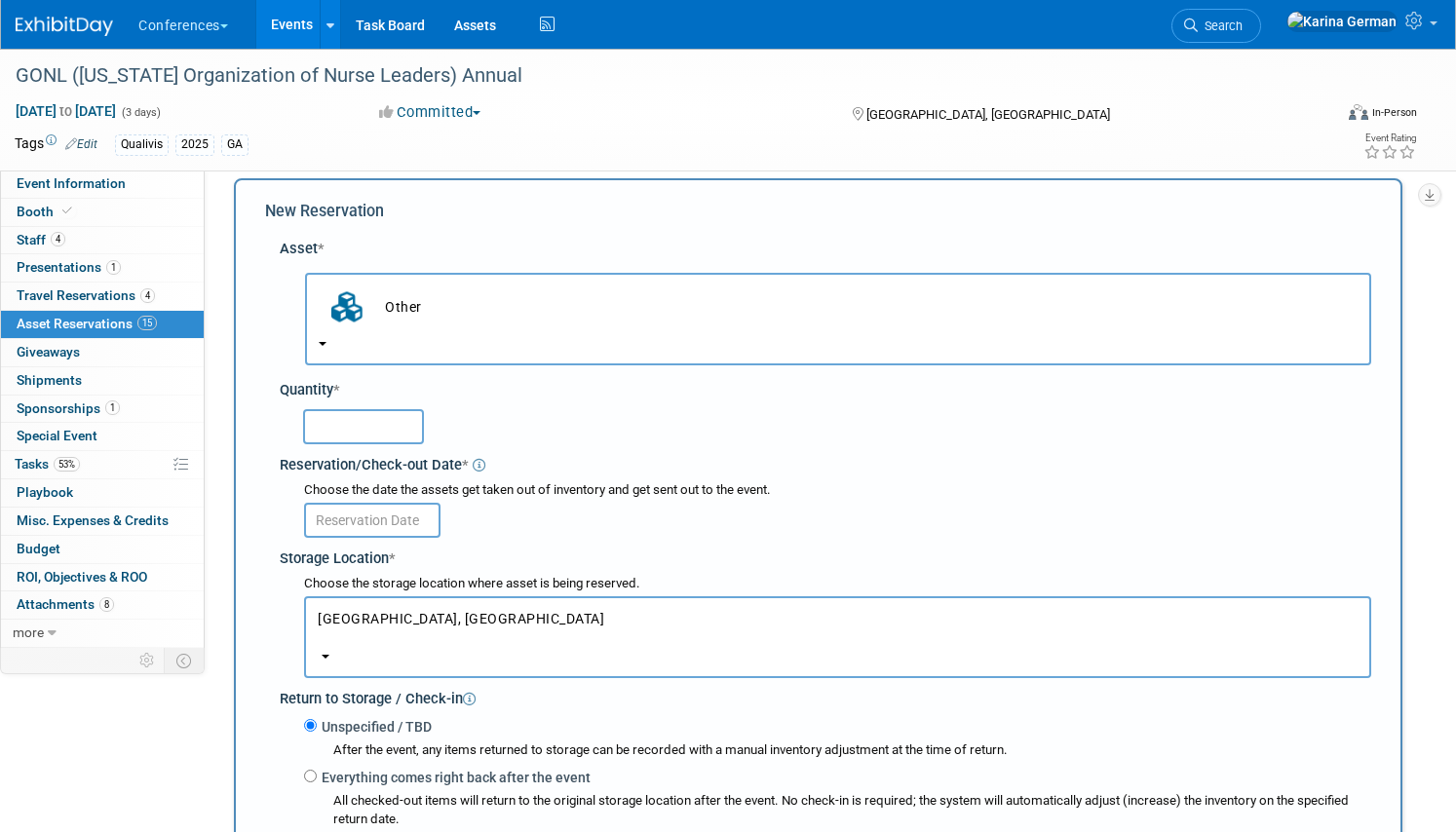
click at [368, 428] on input "text" at bounding box center [363, 425] width 121 height 35
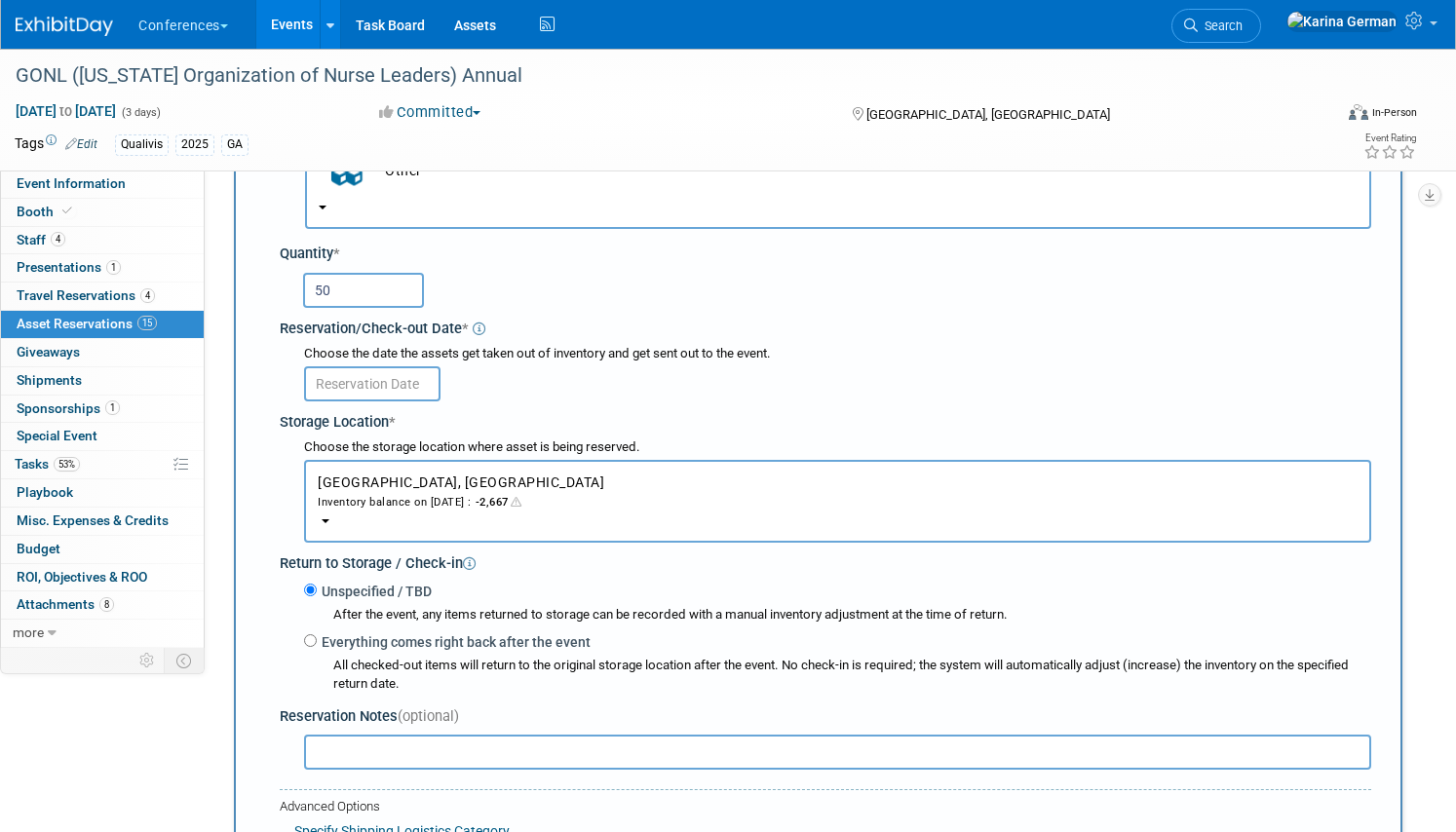
scroll to position [96, 0]
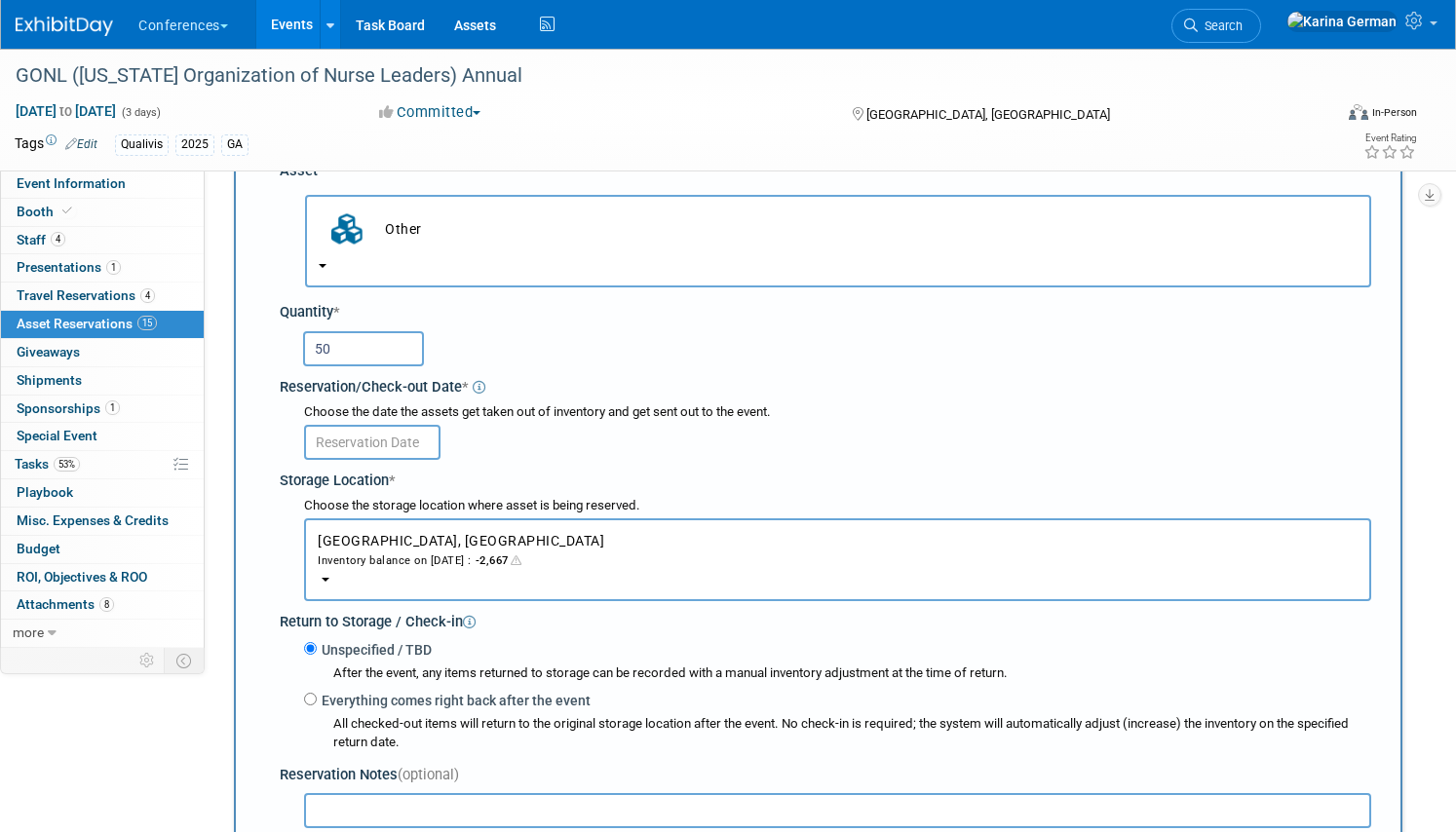
type input "50"
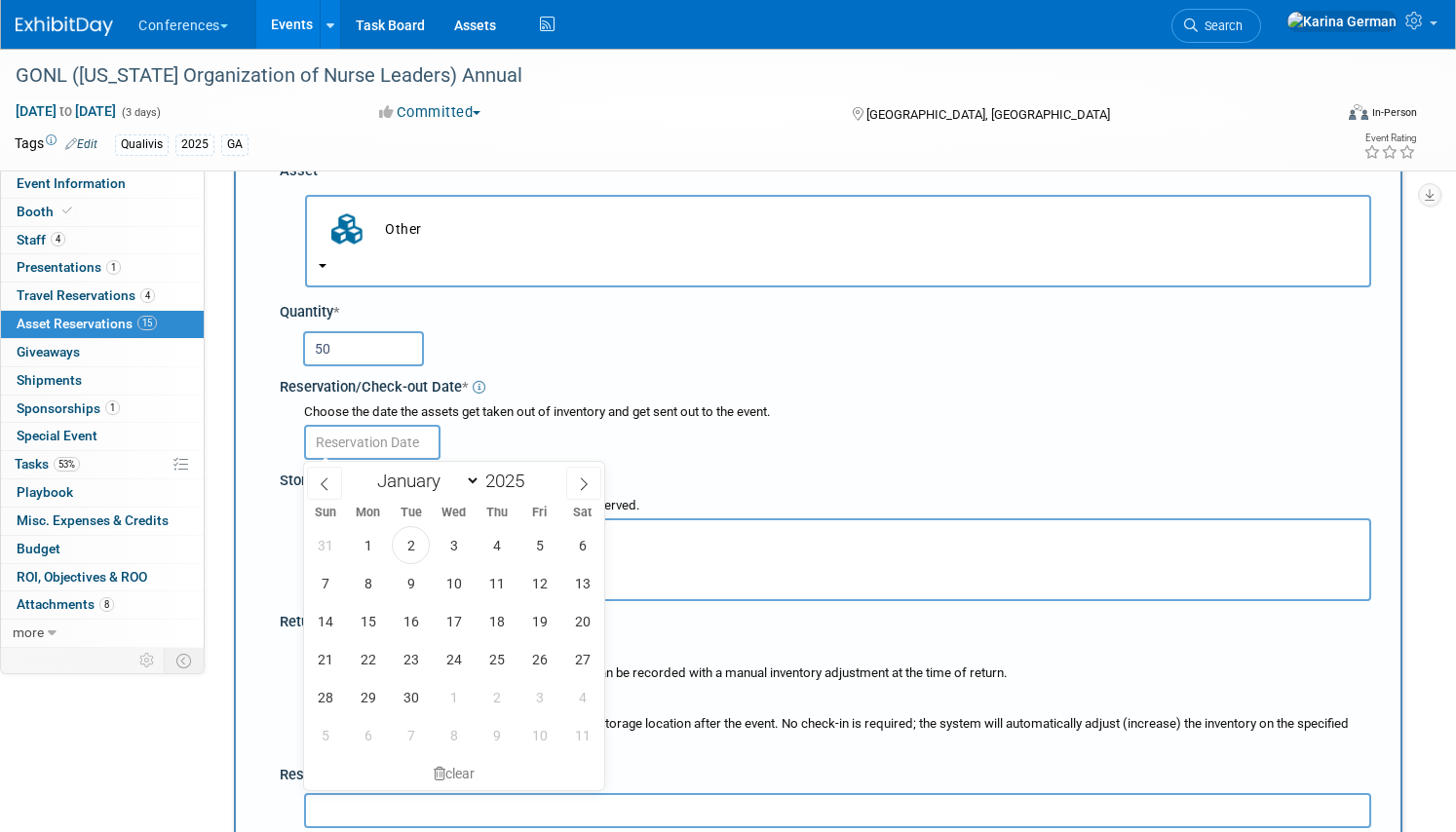
click at [378, 442] on input "text" at bounding box center [372, 441] width 137 height 35
click at [456, 583] on span "10" at bounding box center [453, 583] width 38 height 38
type input "Sep 10, 2025"
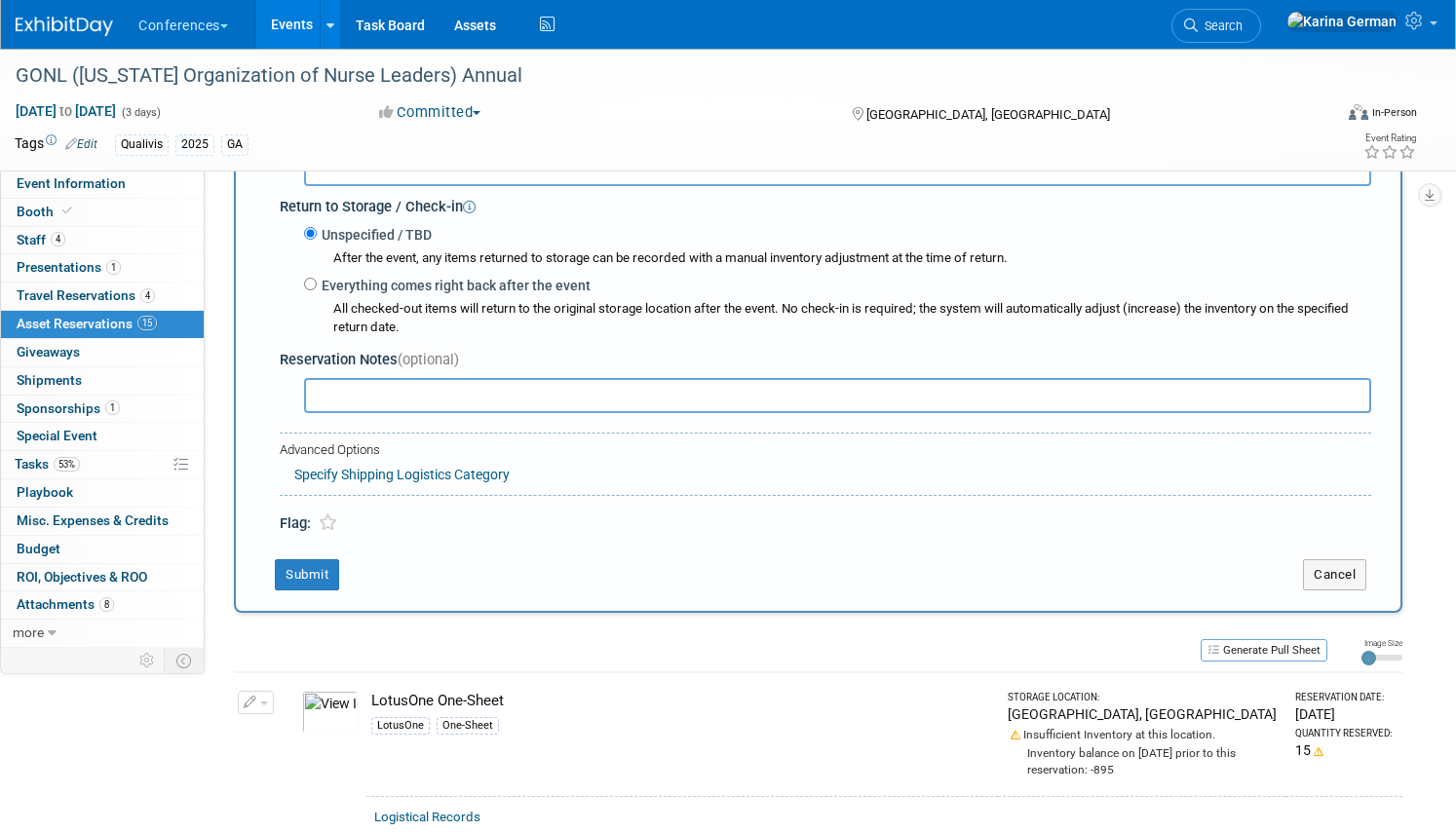
scroll to position [540, 0]
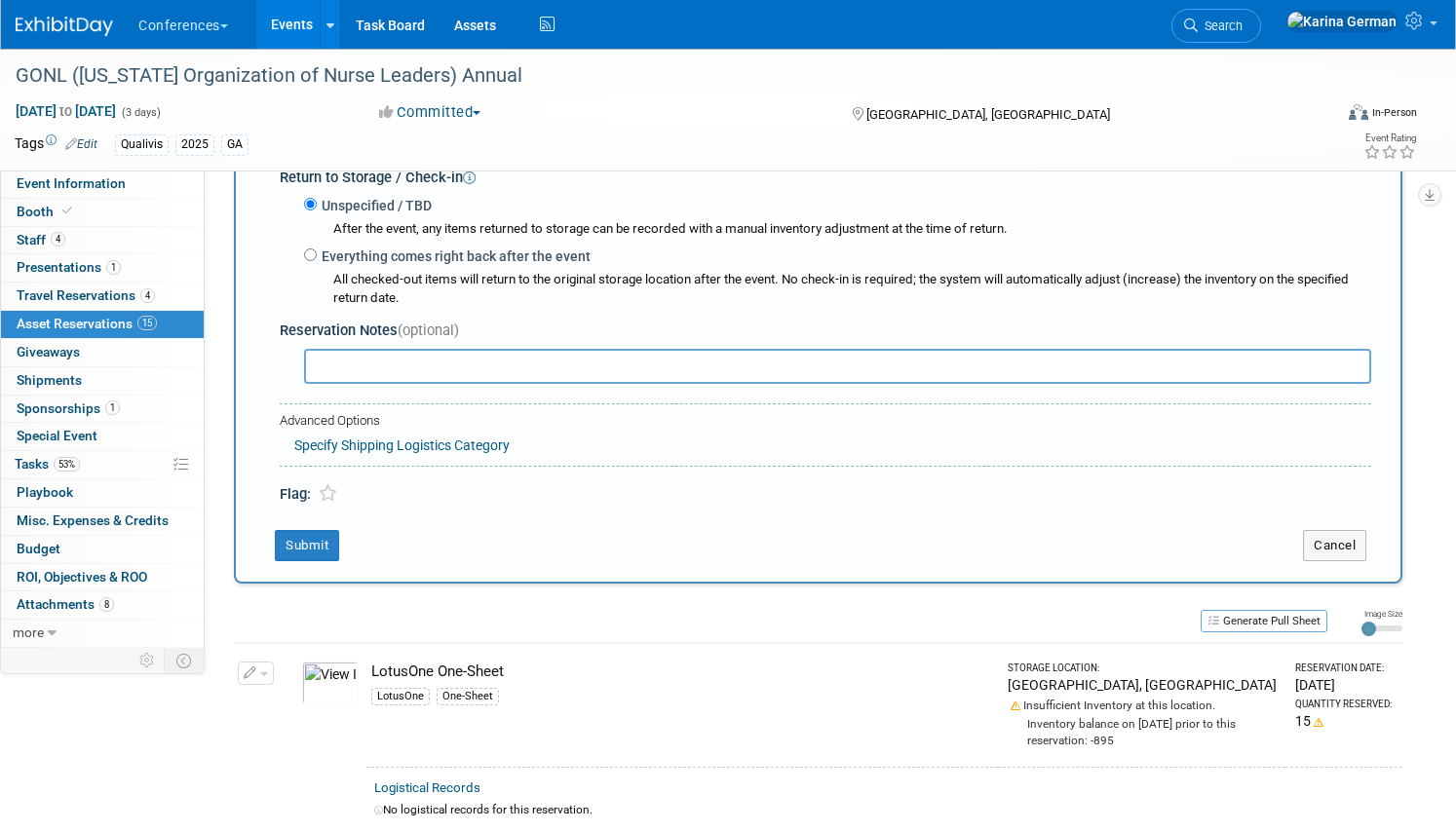
click at [429, 367] on input "text" at bounding box center [837, 365] width 1067 height 35
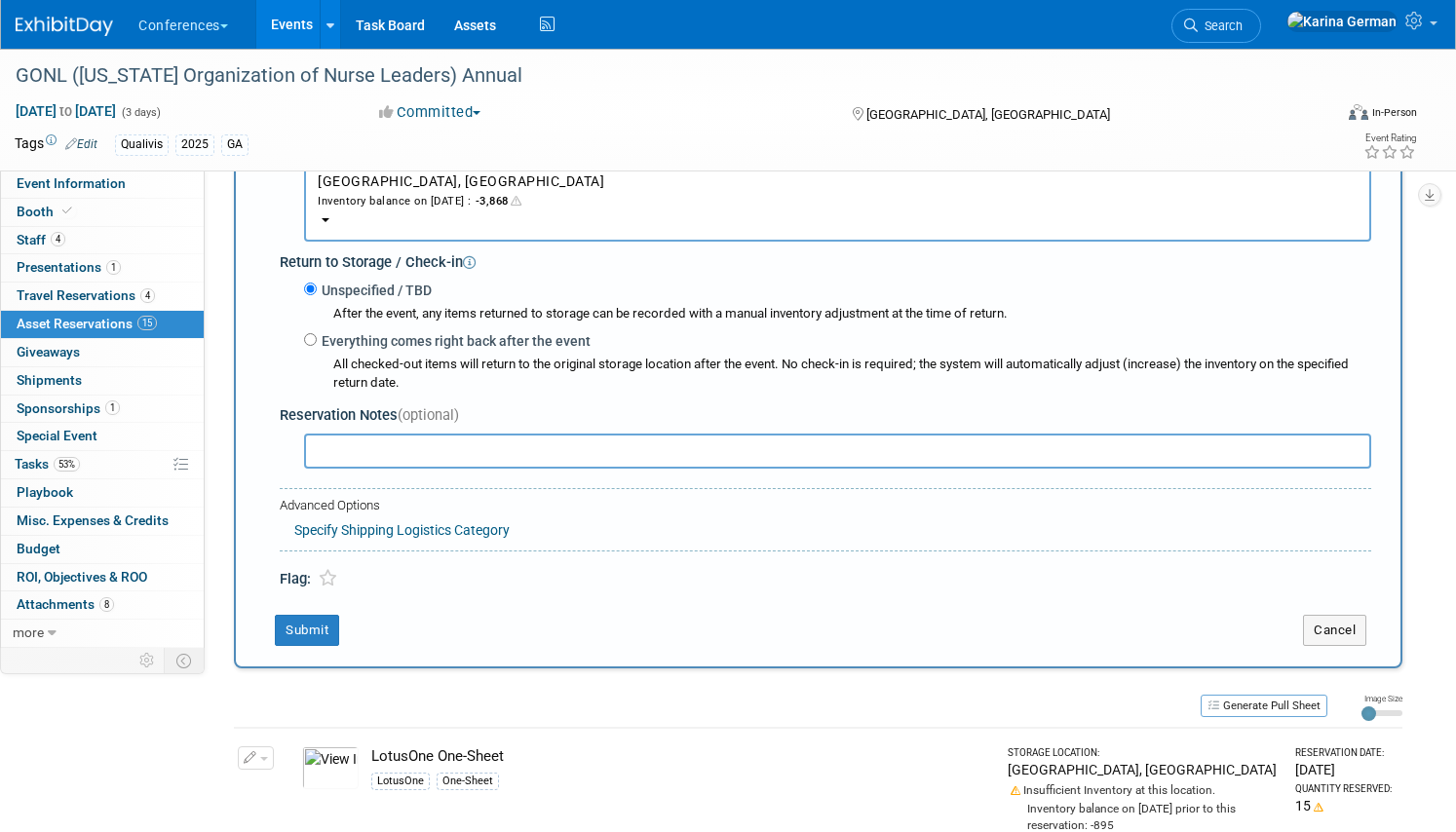
scroll to position [525, 0]
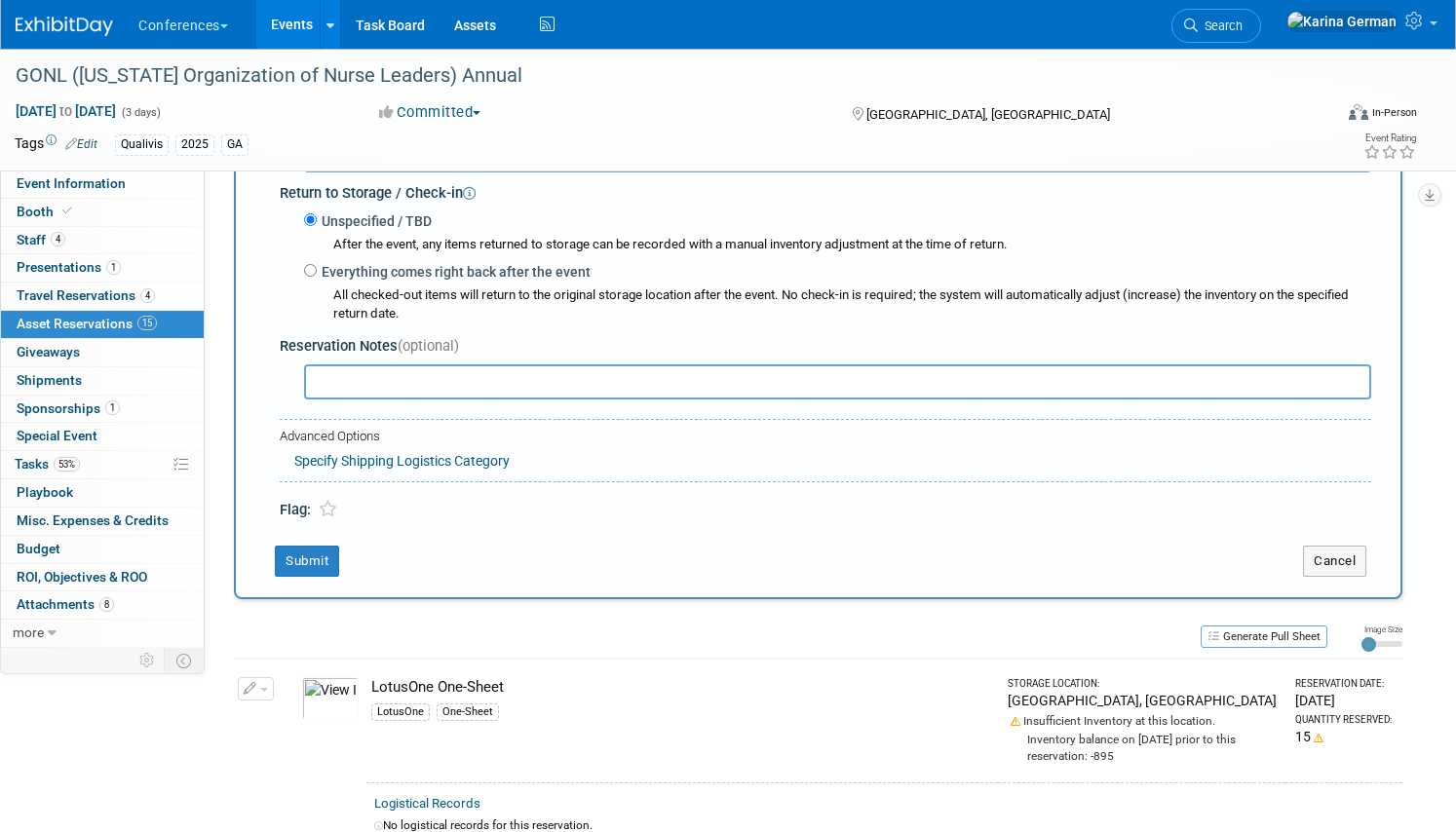
click at [485, 378] on input "text" at bounding box center [837, 381] width 1067 height 35
type input "Cristal's Salesheet"
click at [316, 558] on button "Submit" at bounding box center [307, 560] width 64 height 31
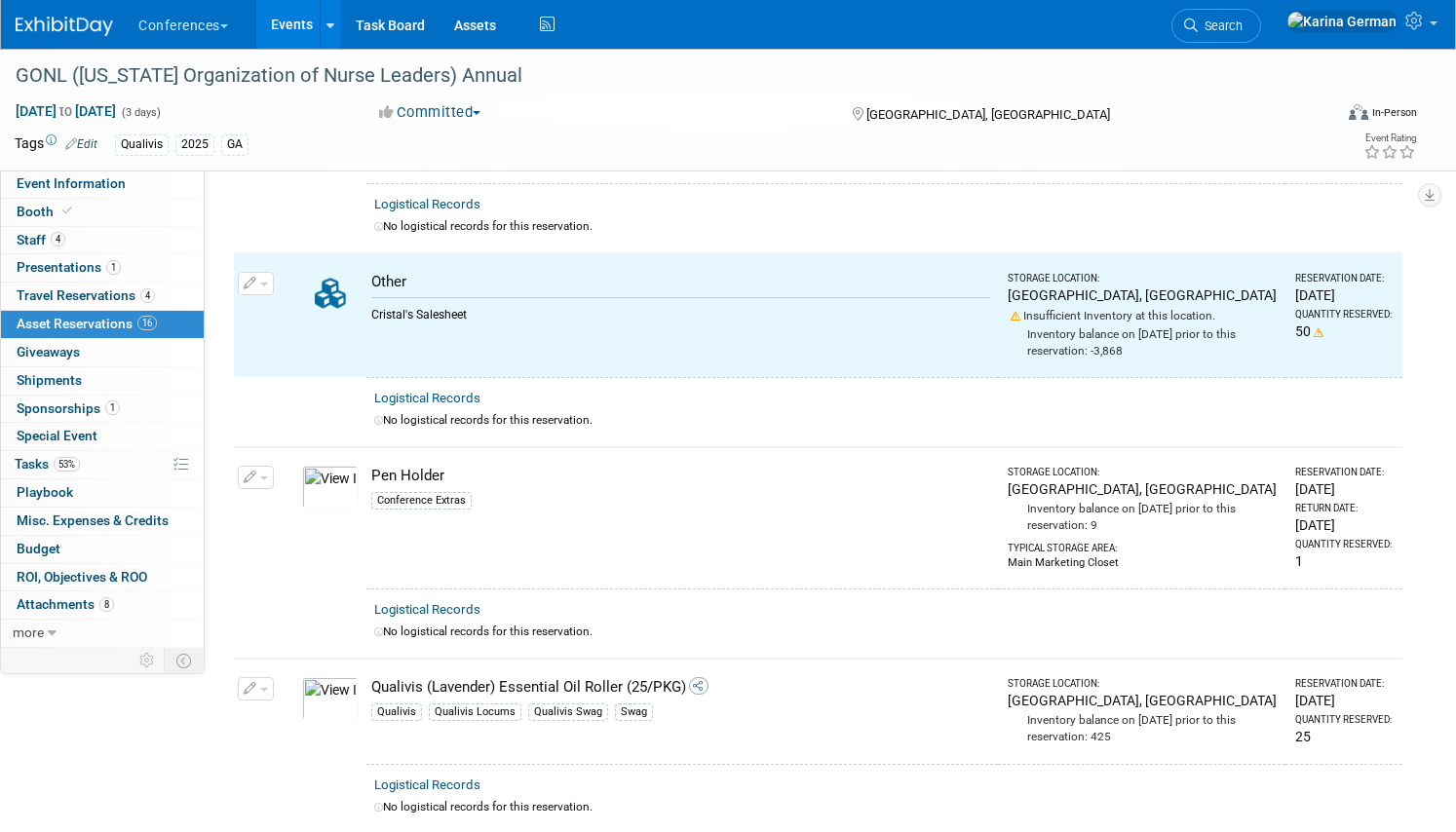
scroll to position [416, 0]
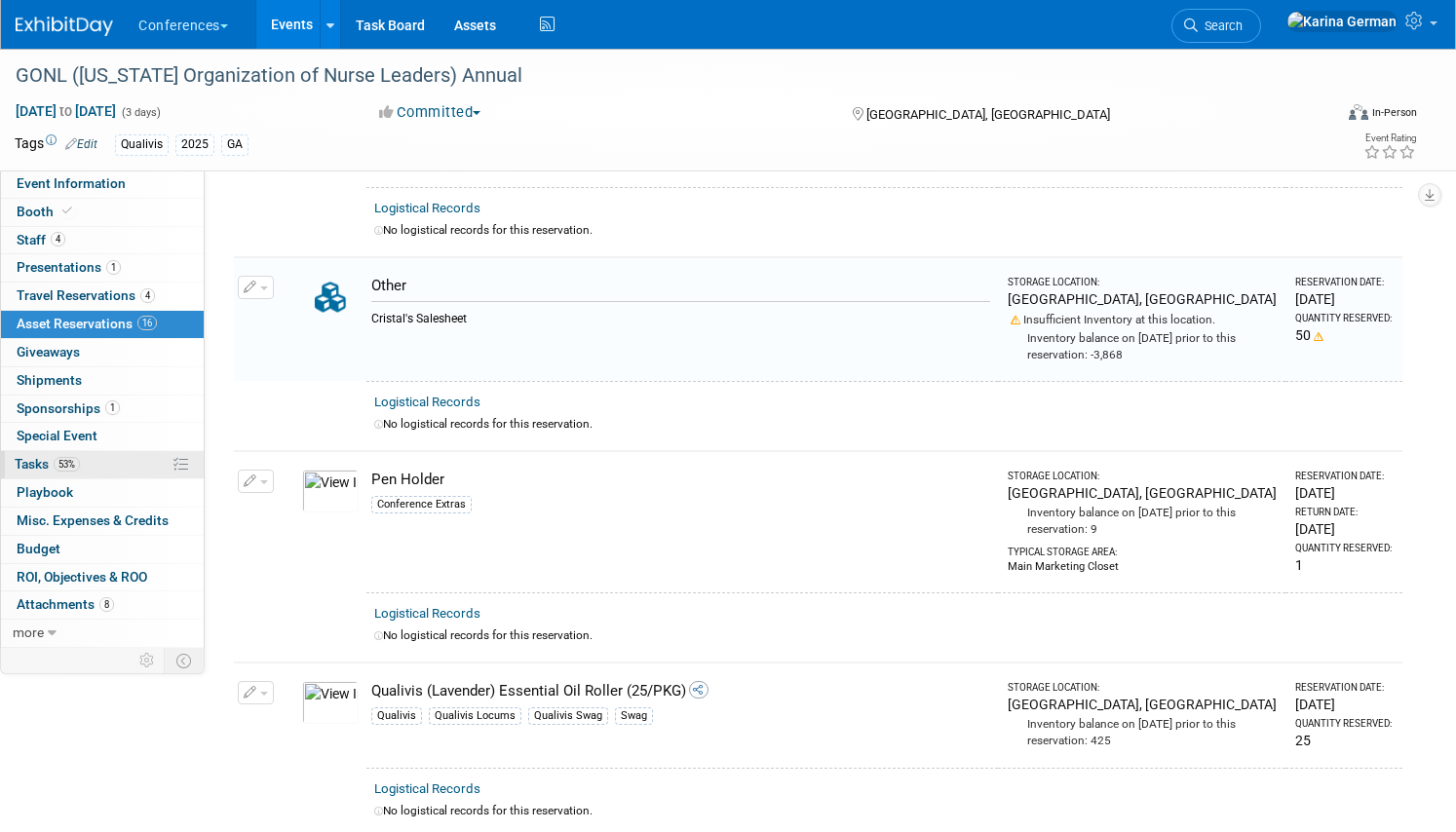
click at [51, 461] on span "Tasks 53%" at bounding box center [48, 464] width 65 height 16
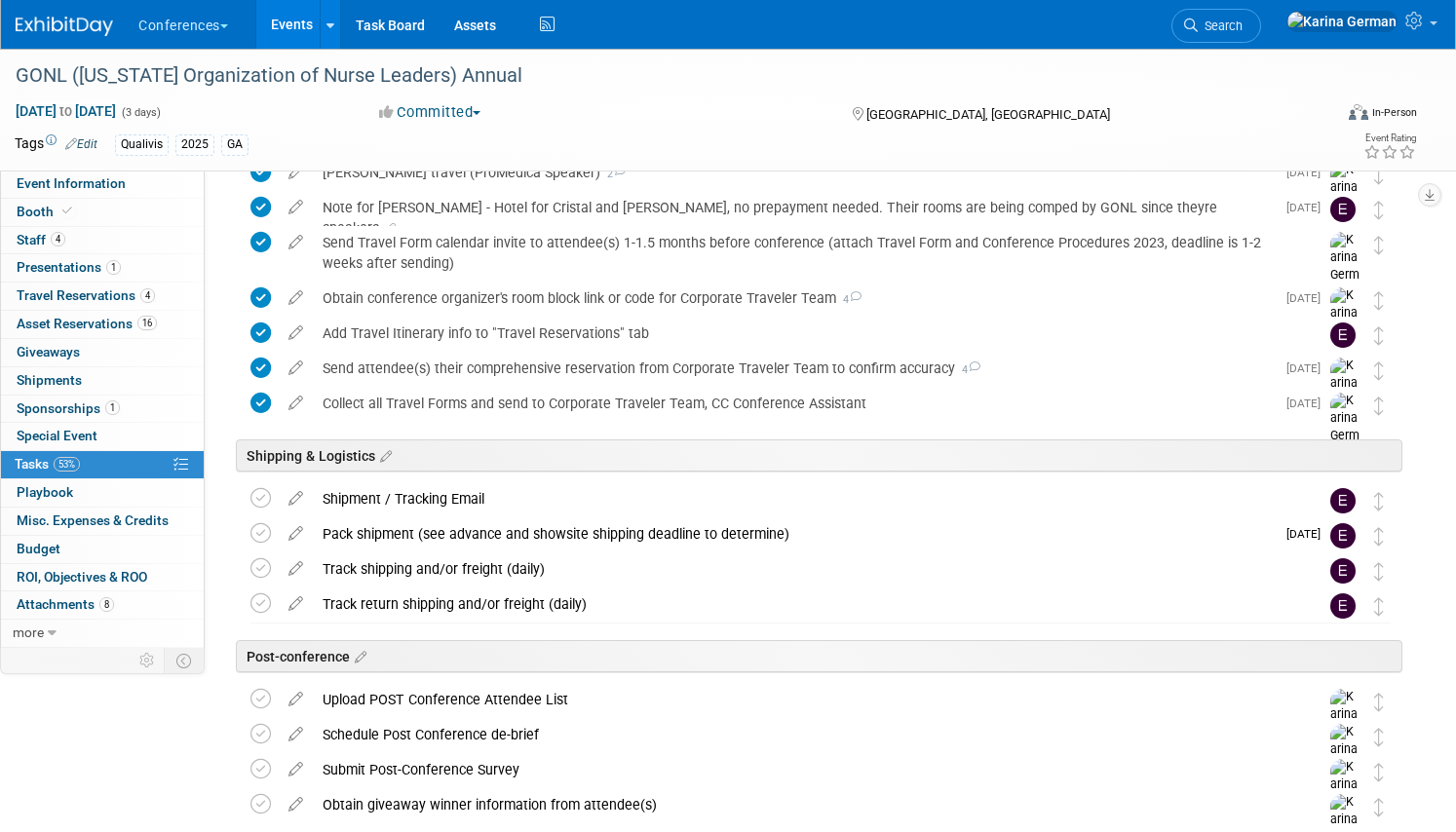
scroll to position [927, 0]
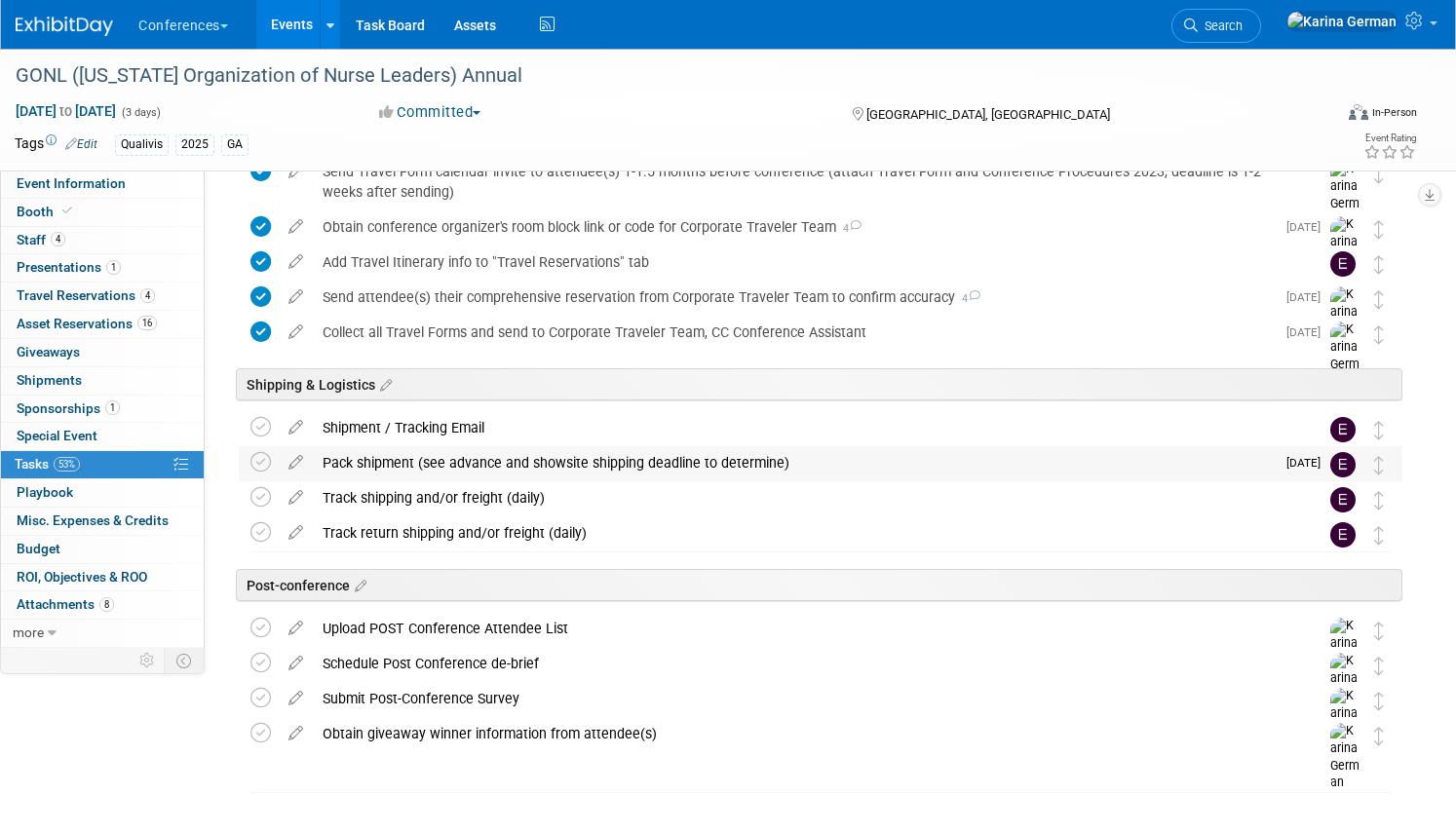
click at [442, 459] on div "Pack shipment (see advance and showsite shipping deadline to determine)" at bounding box center [794, 462] width 962 height 33
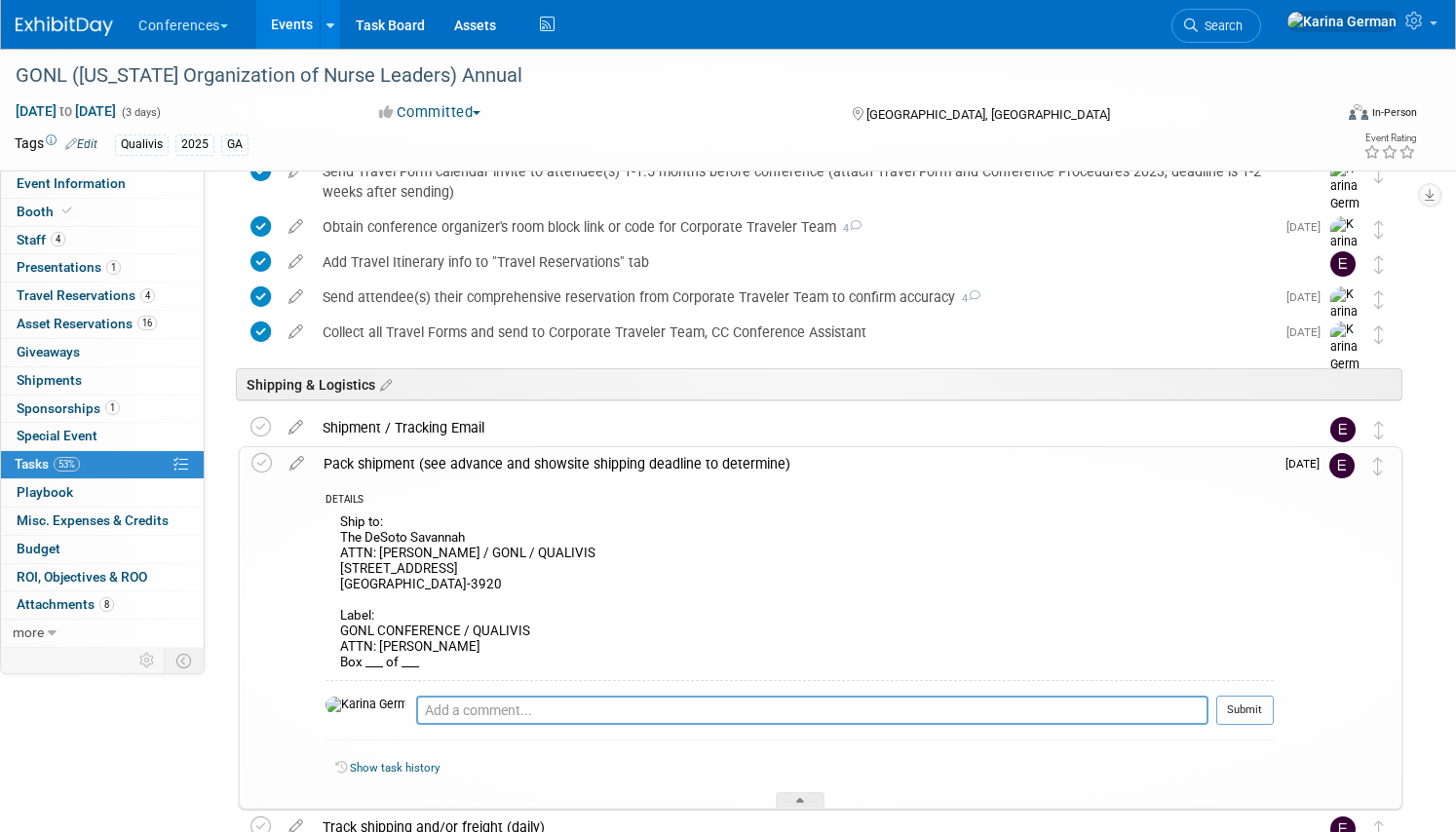
click at [443, 460] on div "Pack shipment (see advance and showsite shipping deadline to determine)" at bounding box center [794, 463] width 960 height 33
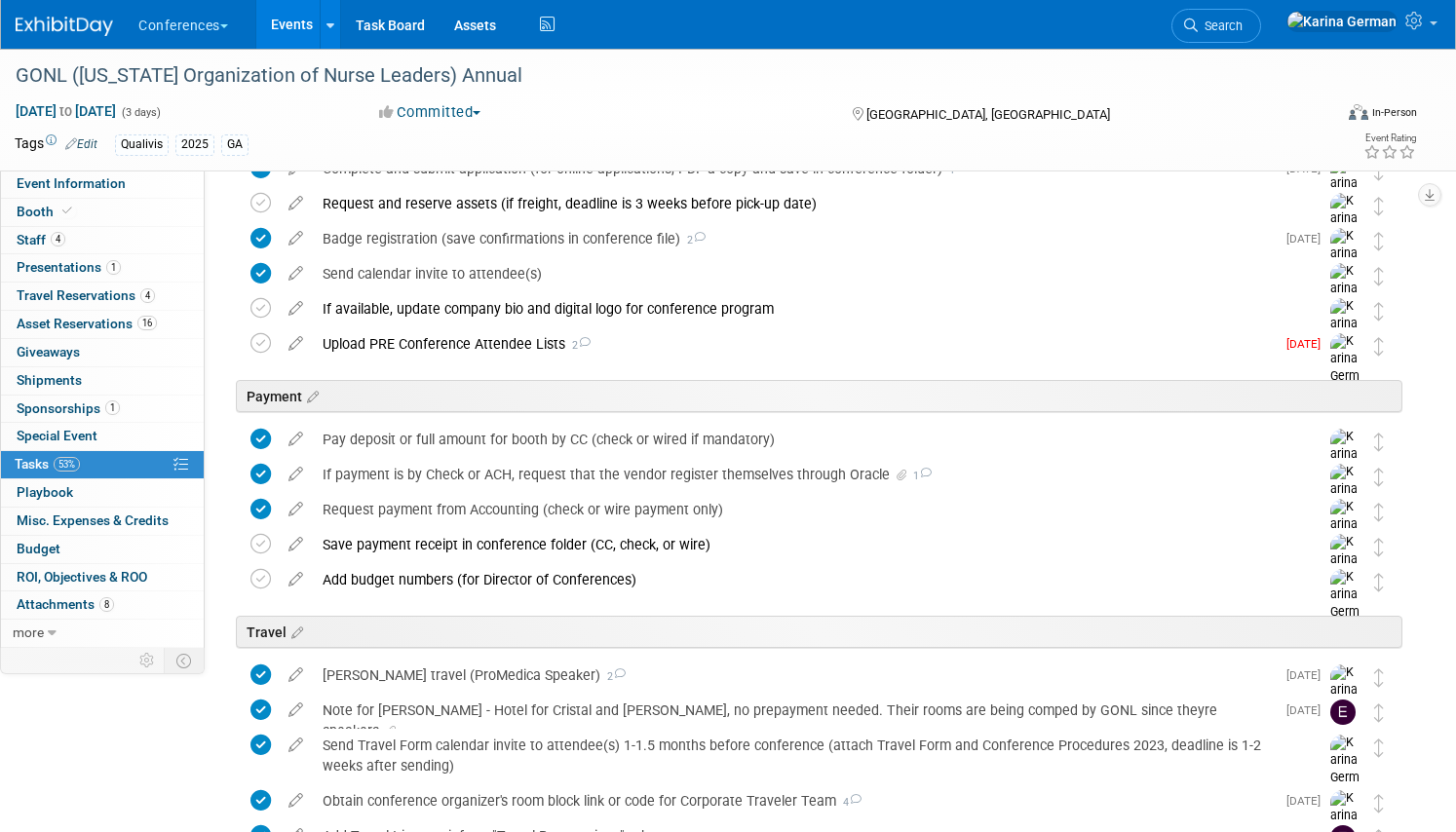
scroll to position [0, 0]
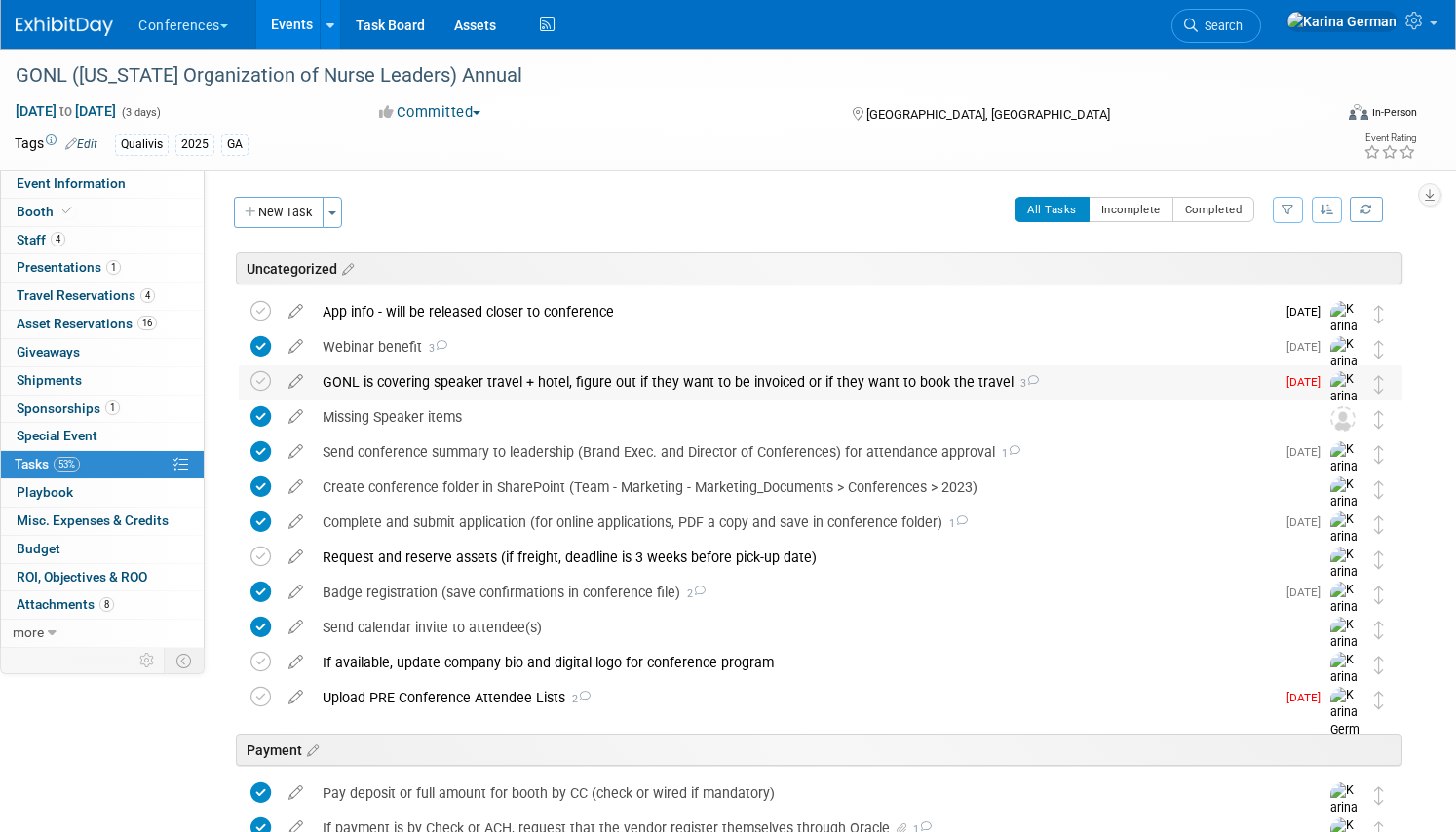
click at [449, 382] on div "GONL is covering speaker travel + hotel, figure out if they want to be invoiced…" at bounding box center [794, 381] width 962 height 33
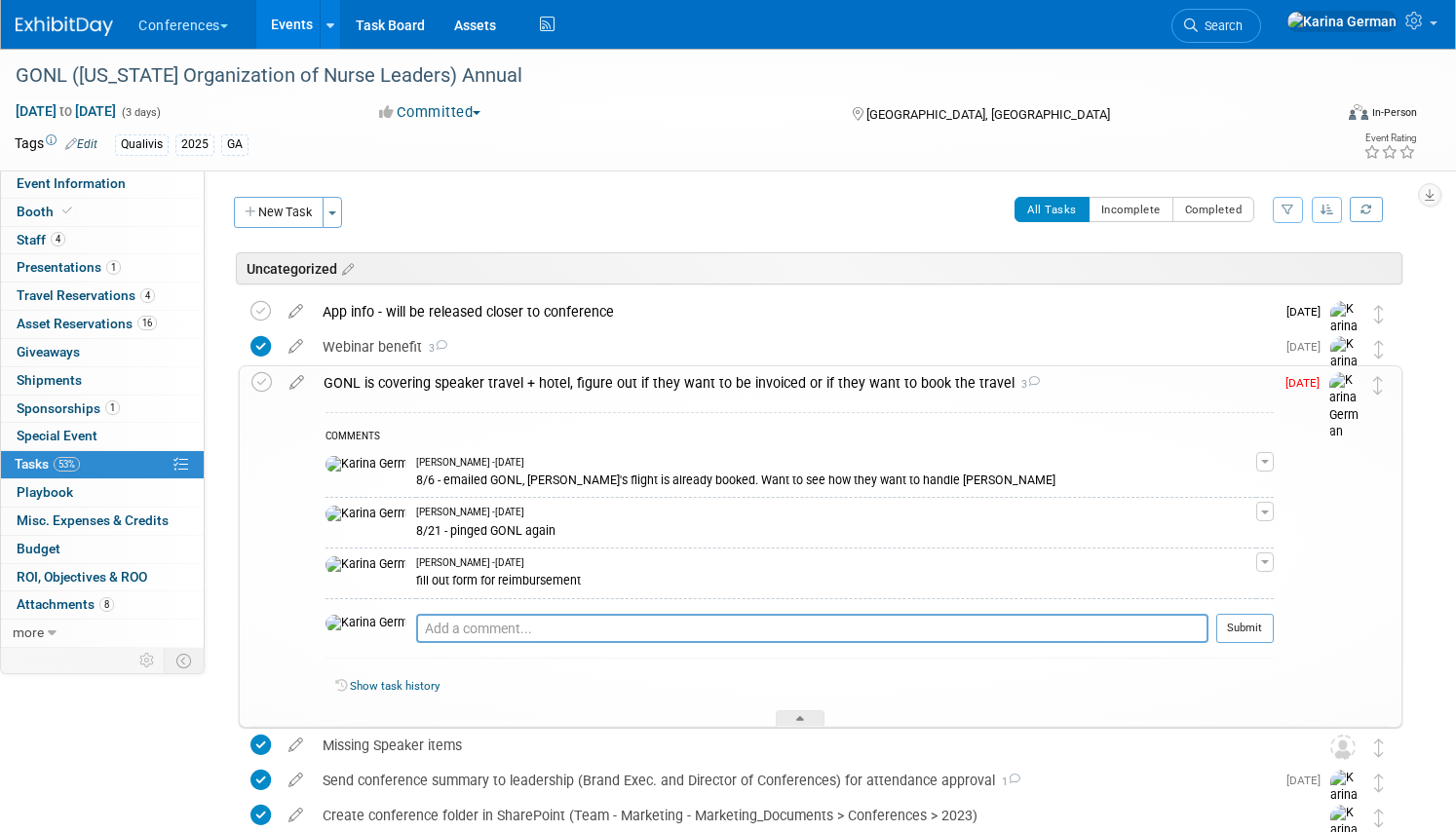
click at [449, 382] on div "GONL is covering speaker travel + hotel, figure out if they want to be invoiced…" at bounding box center [794, 382] width 960 height 33
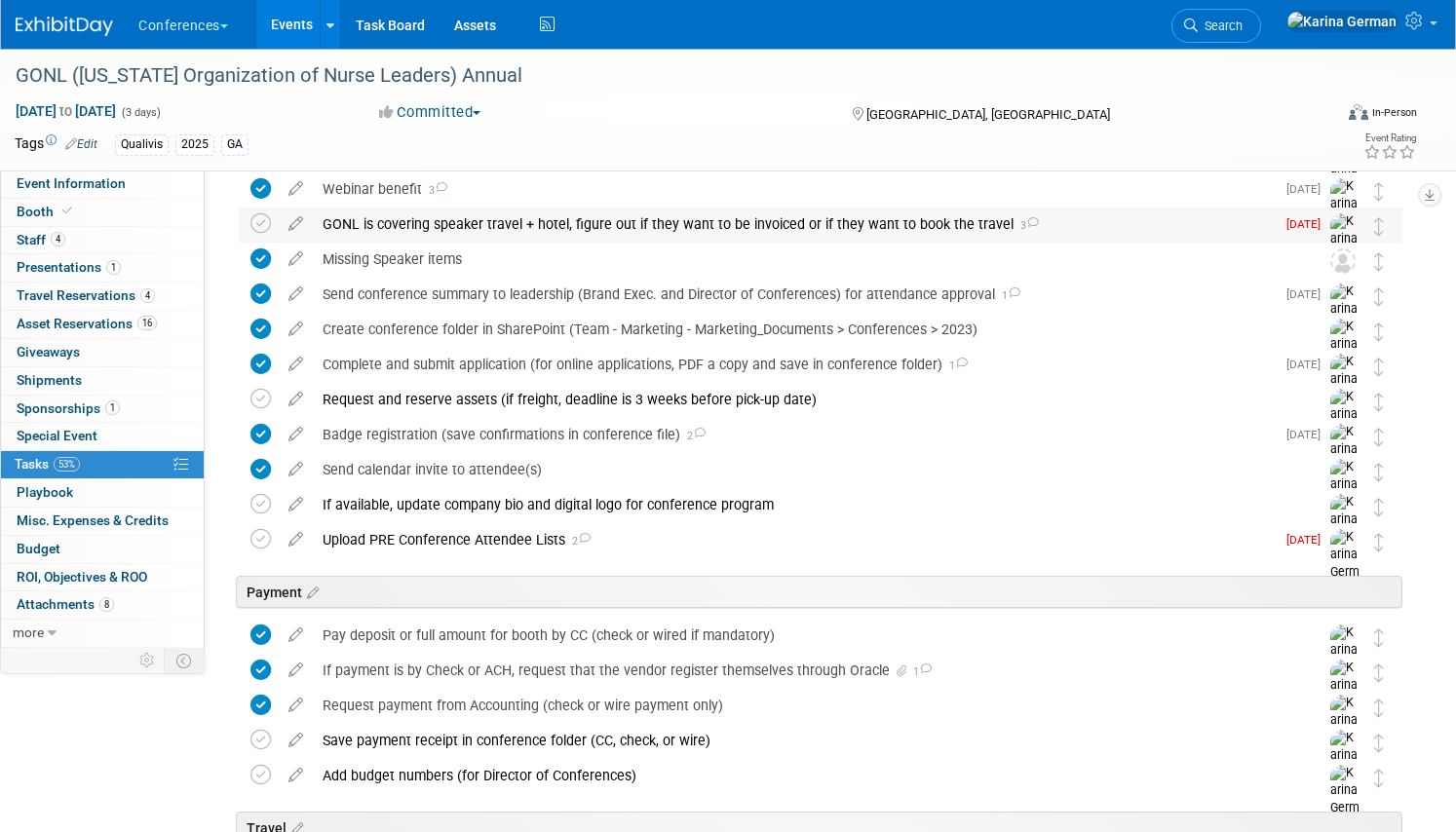
scroll to position [158, 0]
click at [462, 541] on div "Upload PRE Conference Attendee Lists 2" at bounding box center [794, 538] width 962 height 33
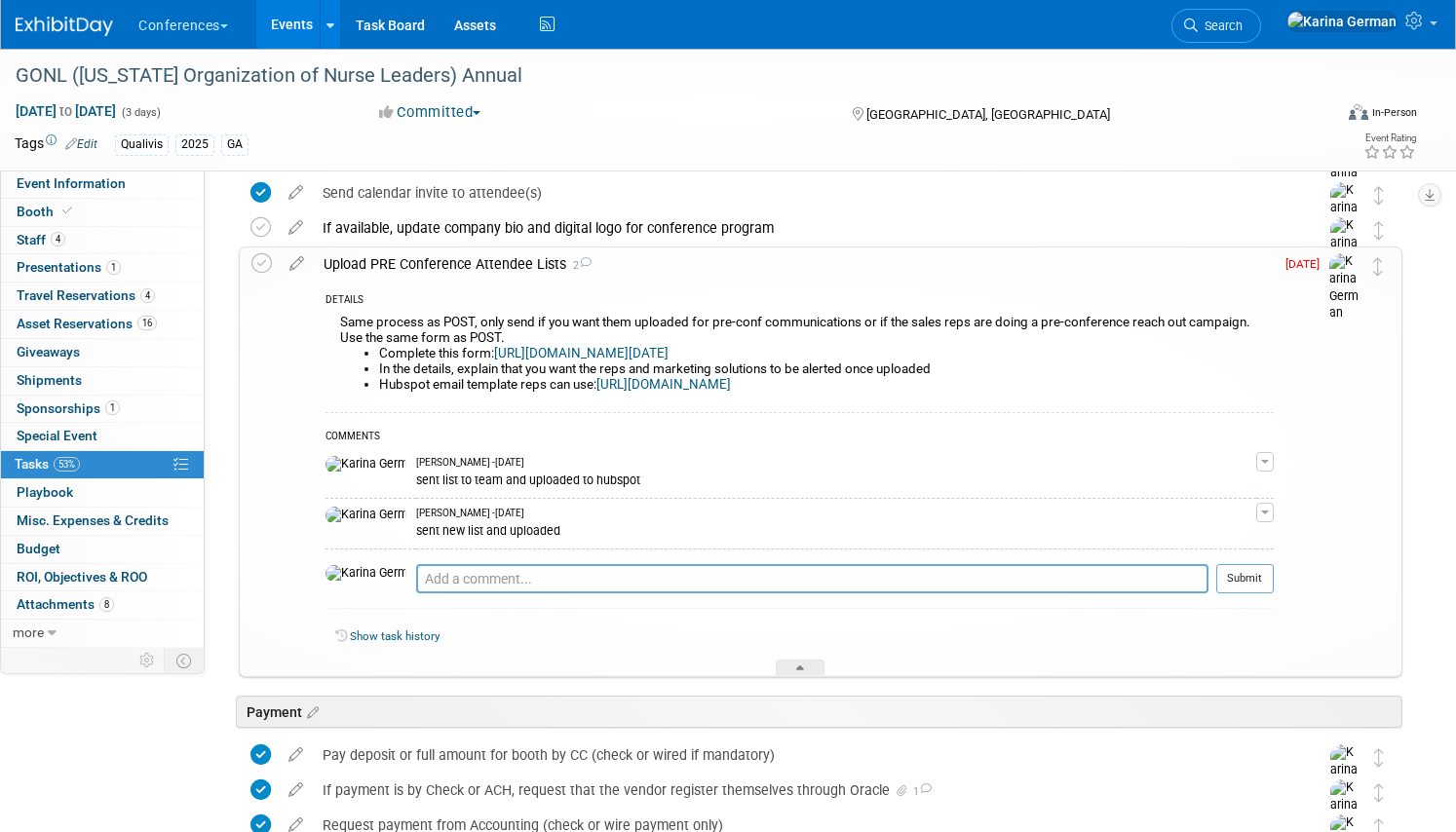
scroll to position [447, 0]
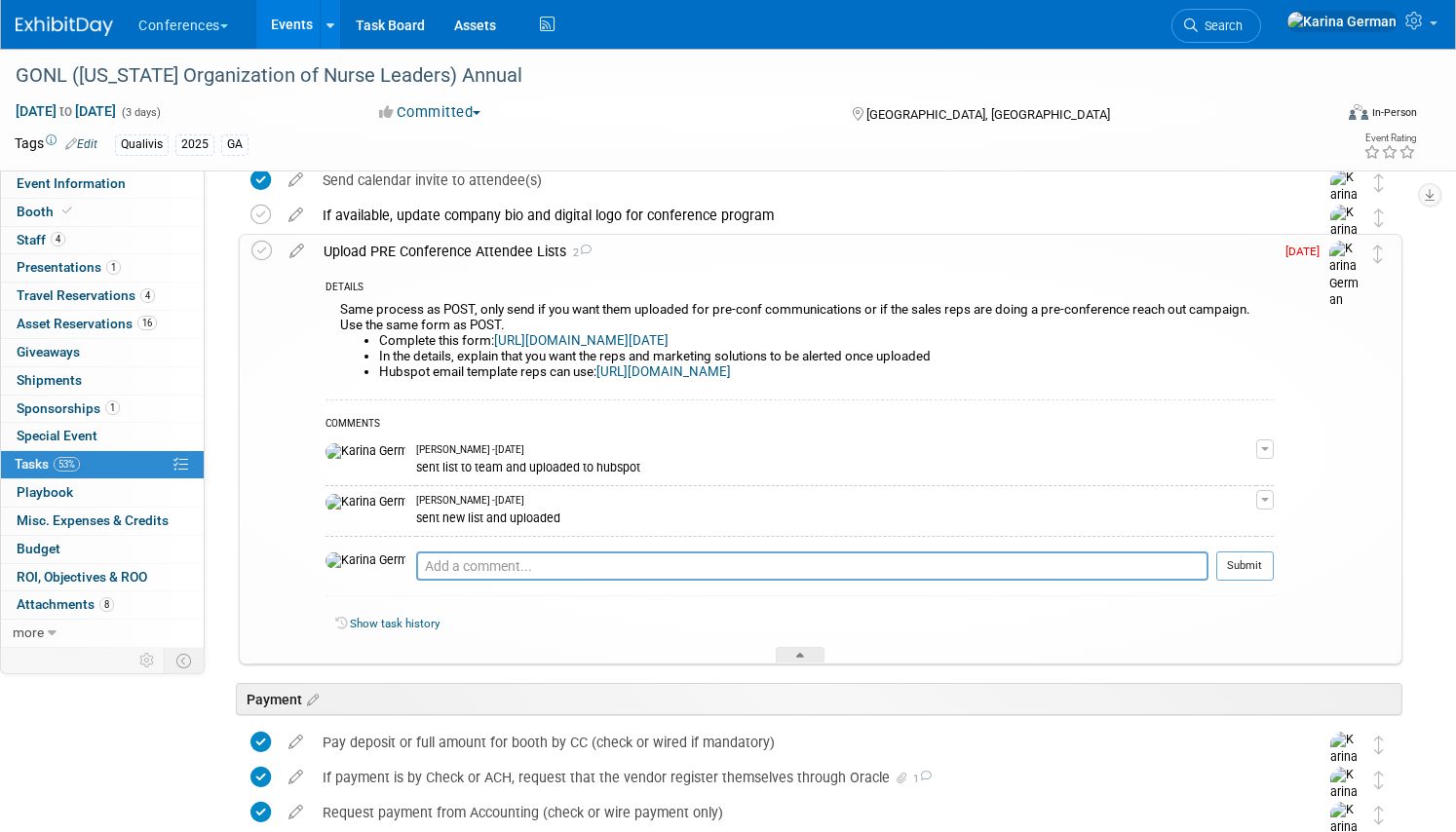
click at [476, 252] on div "Upload PRE Conference Attendee Lists 2" at bounding box center [794, 250] width 960 height 33
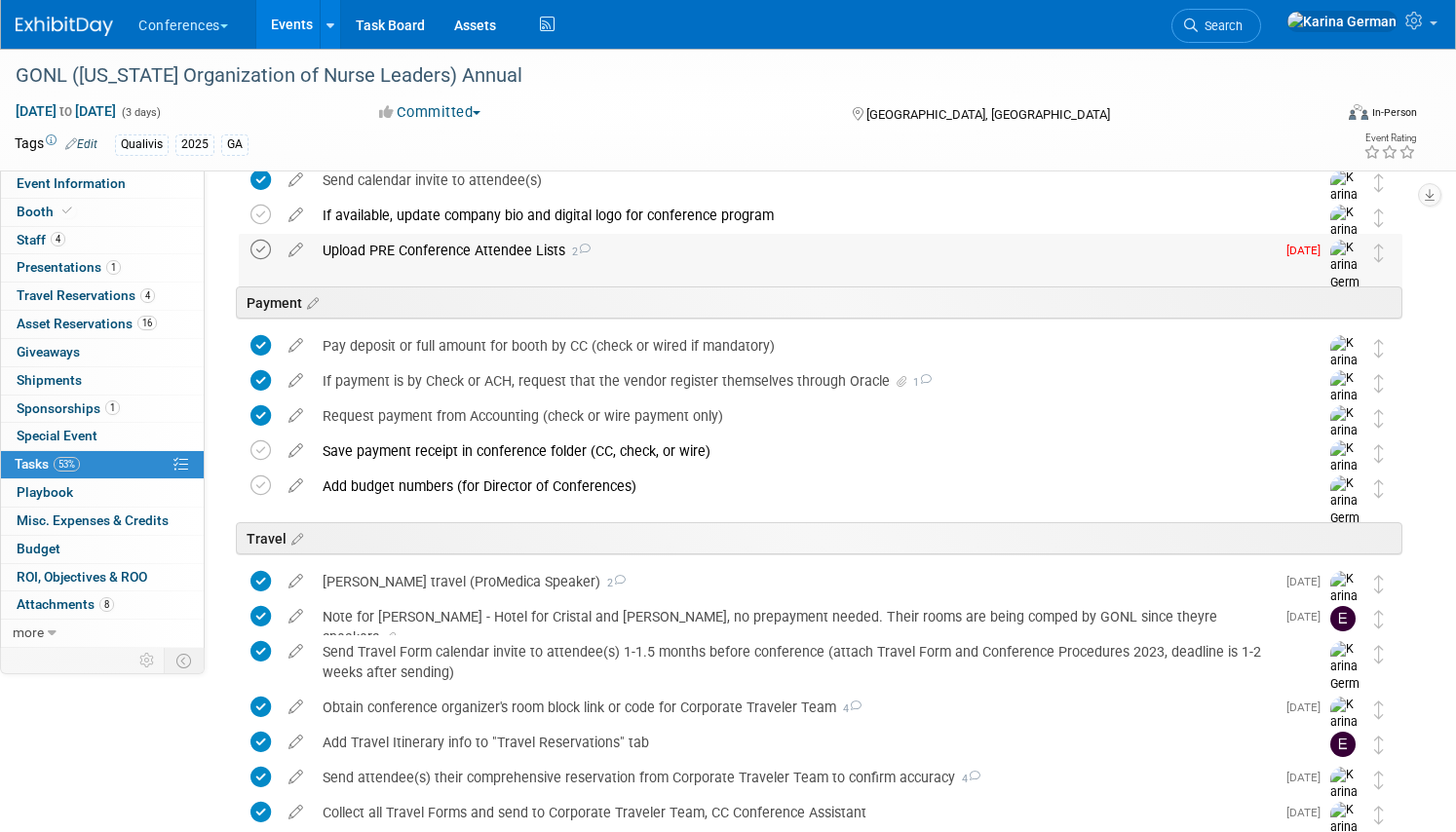
click at [254, 249] on icon at bounding box center [260, 249] width 21 height 21
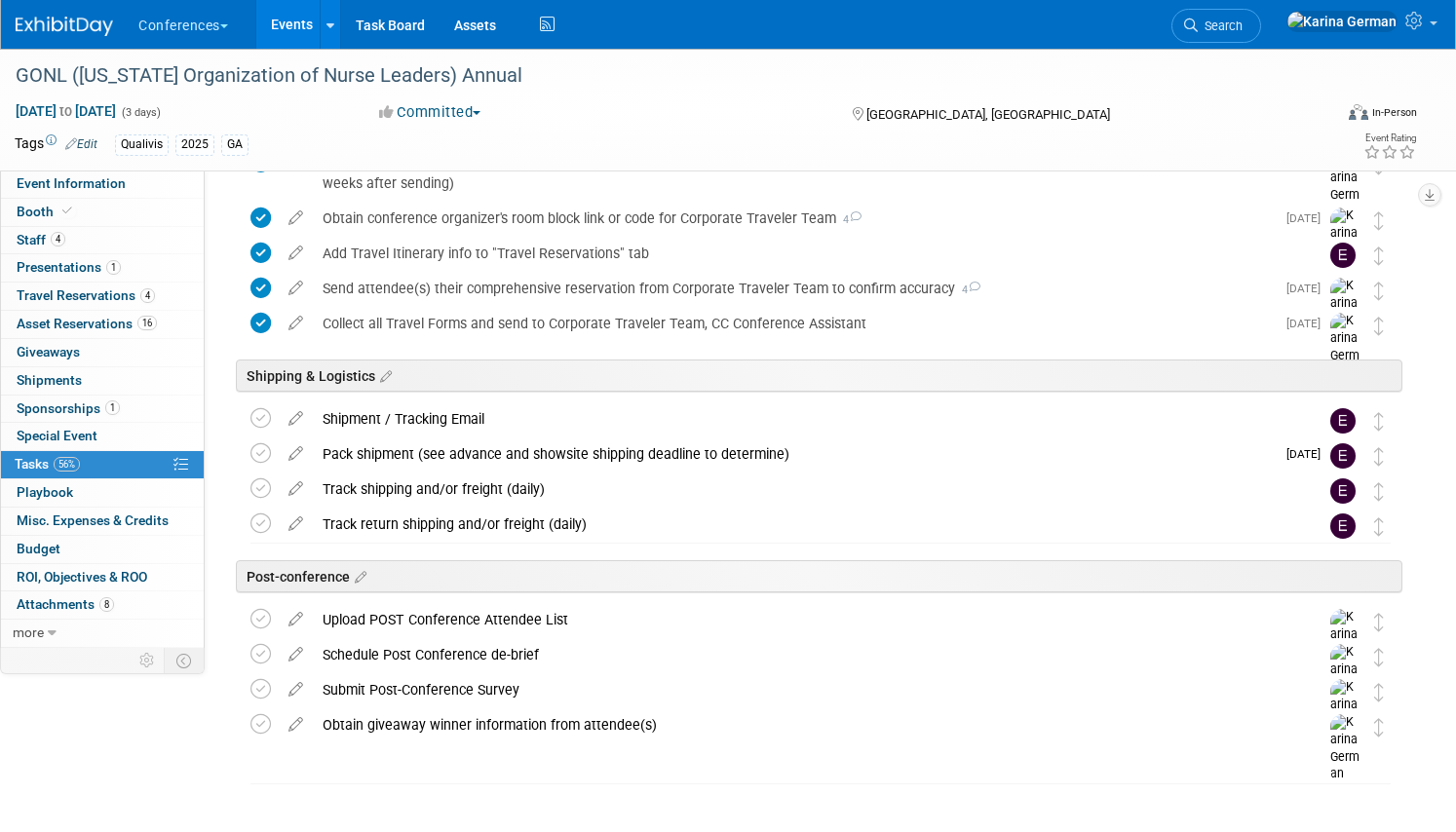
scroll to position [937, 0]
click at [297, 615] on icon at bounding box center [296, 613] width 34 height 25
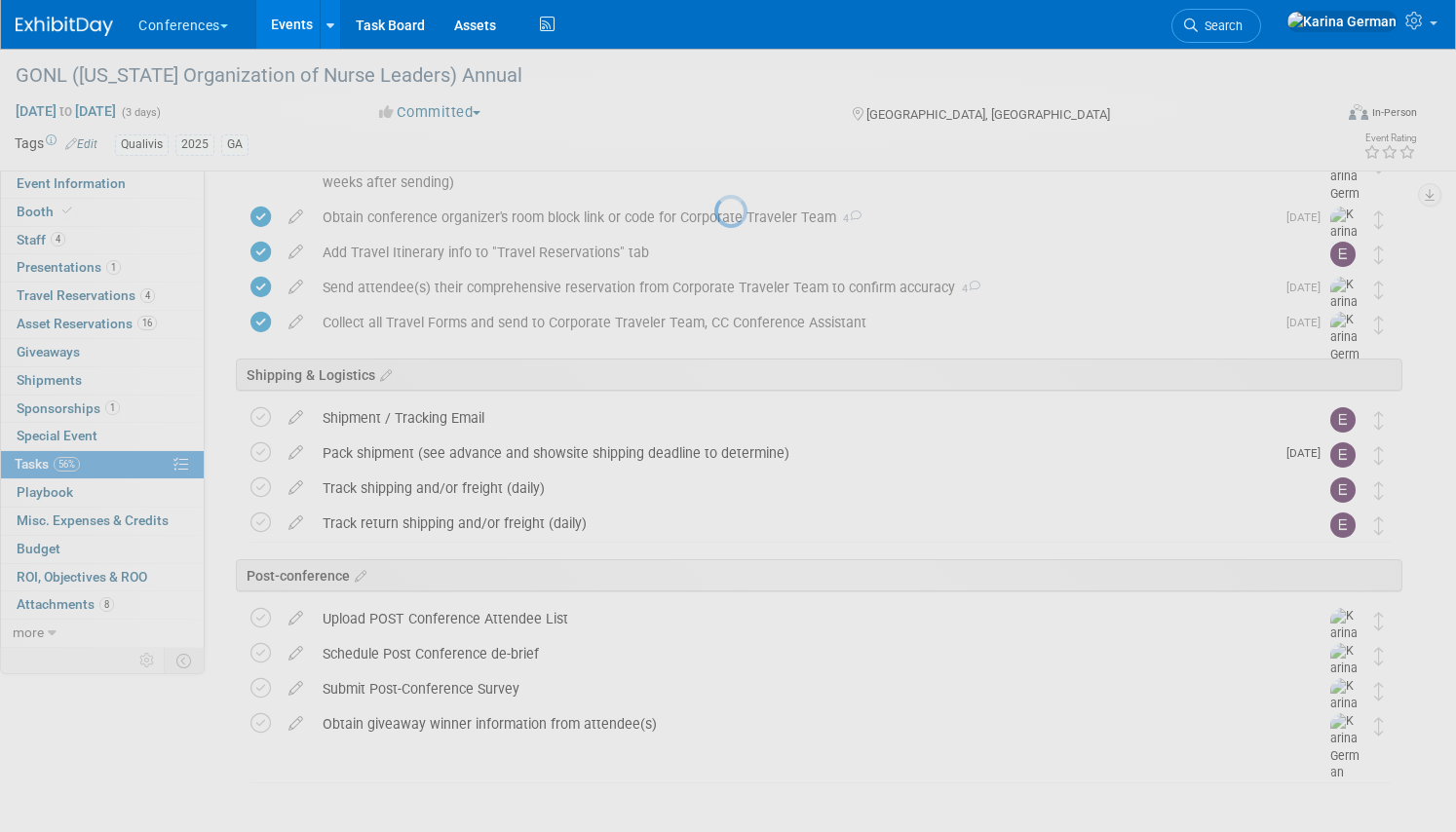
select select "8"
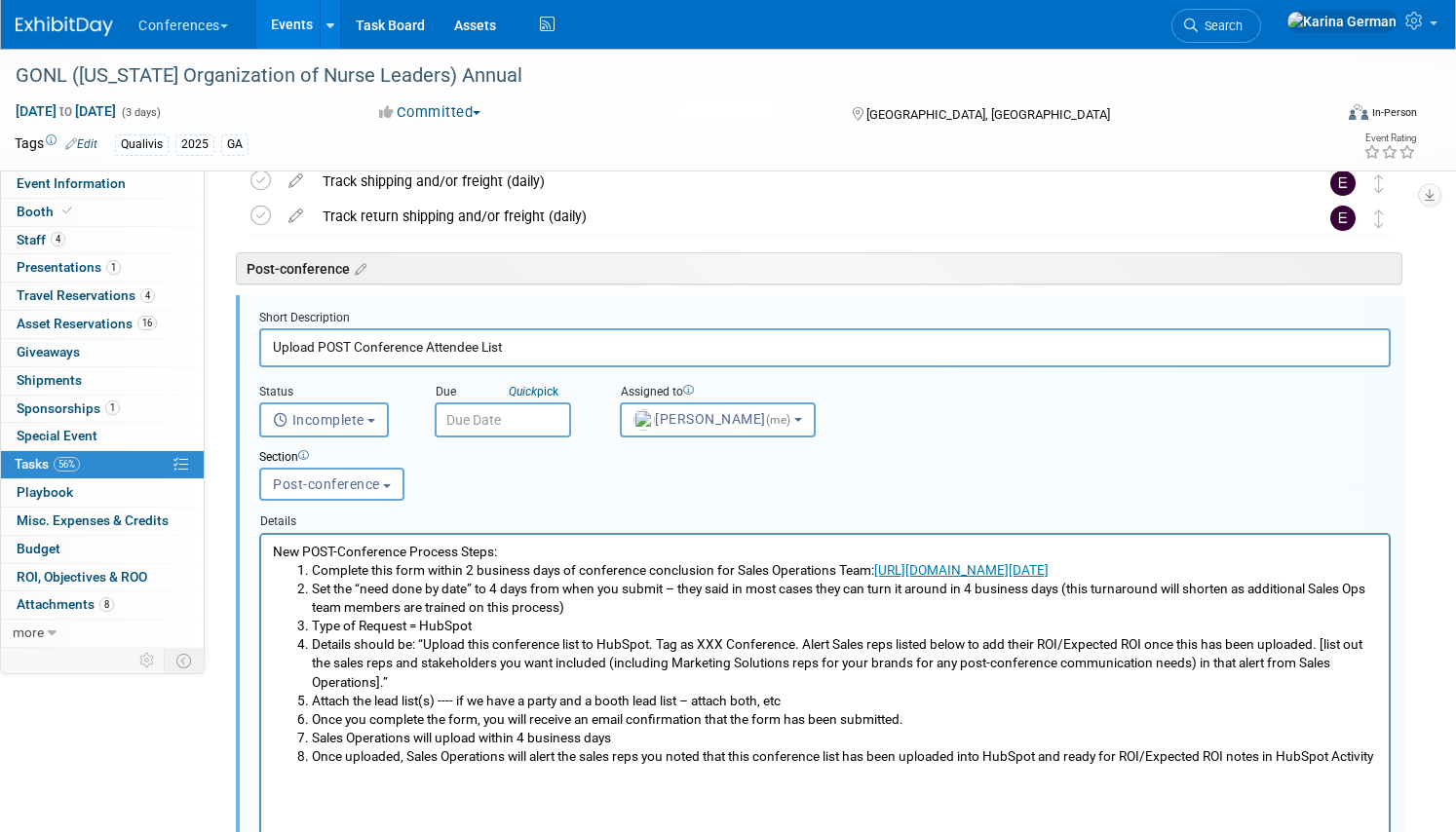
scroll to position [1253, 0]
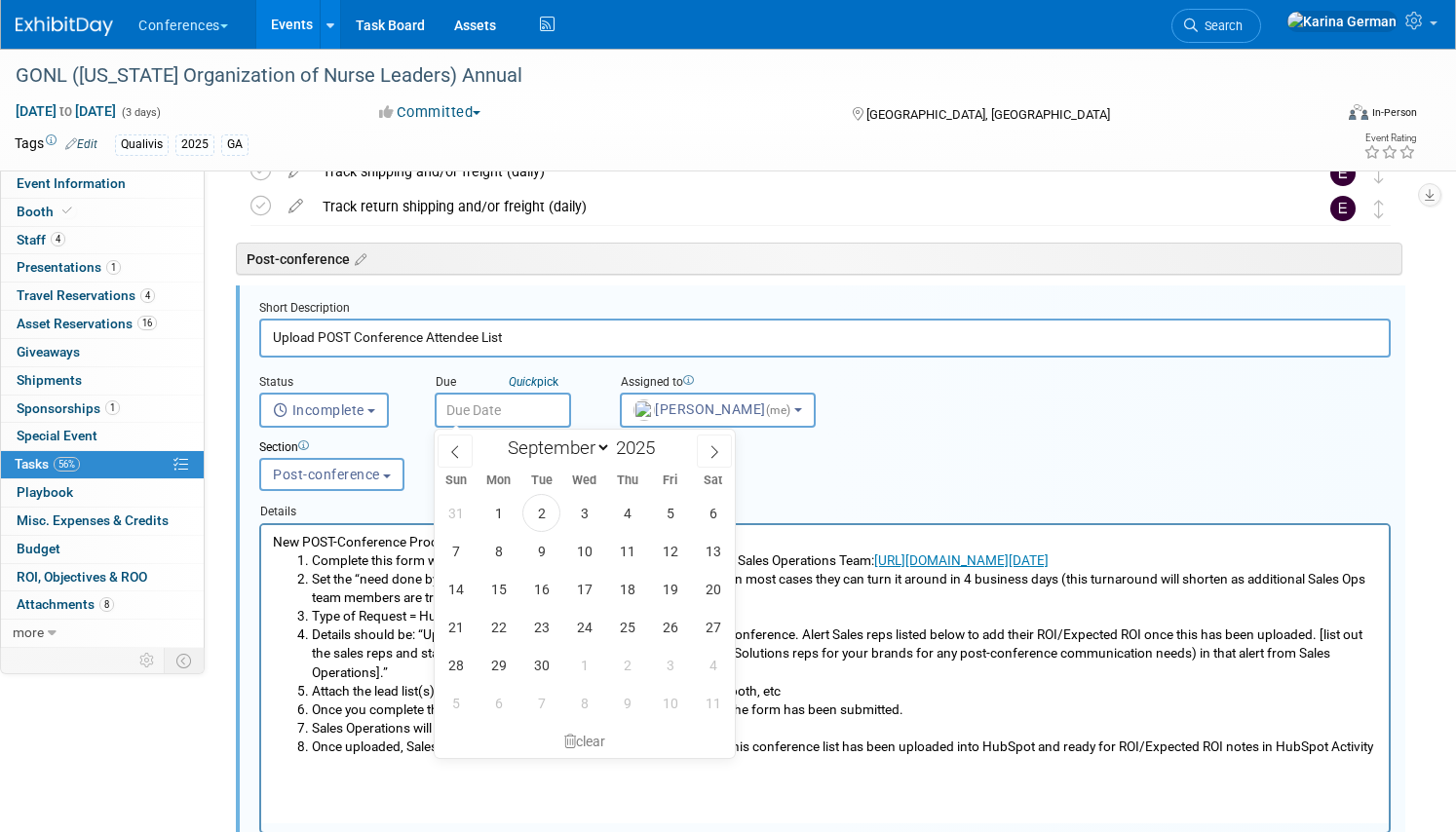
click at [527, 407] on input "text" at bounding box center [503, 410] width 137 height 35
click at [584, 591] on span "17" at bounding box center [584, 589] width 38 height 38
type input "Sep 17, 2025"
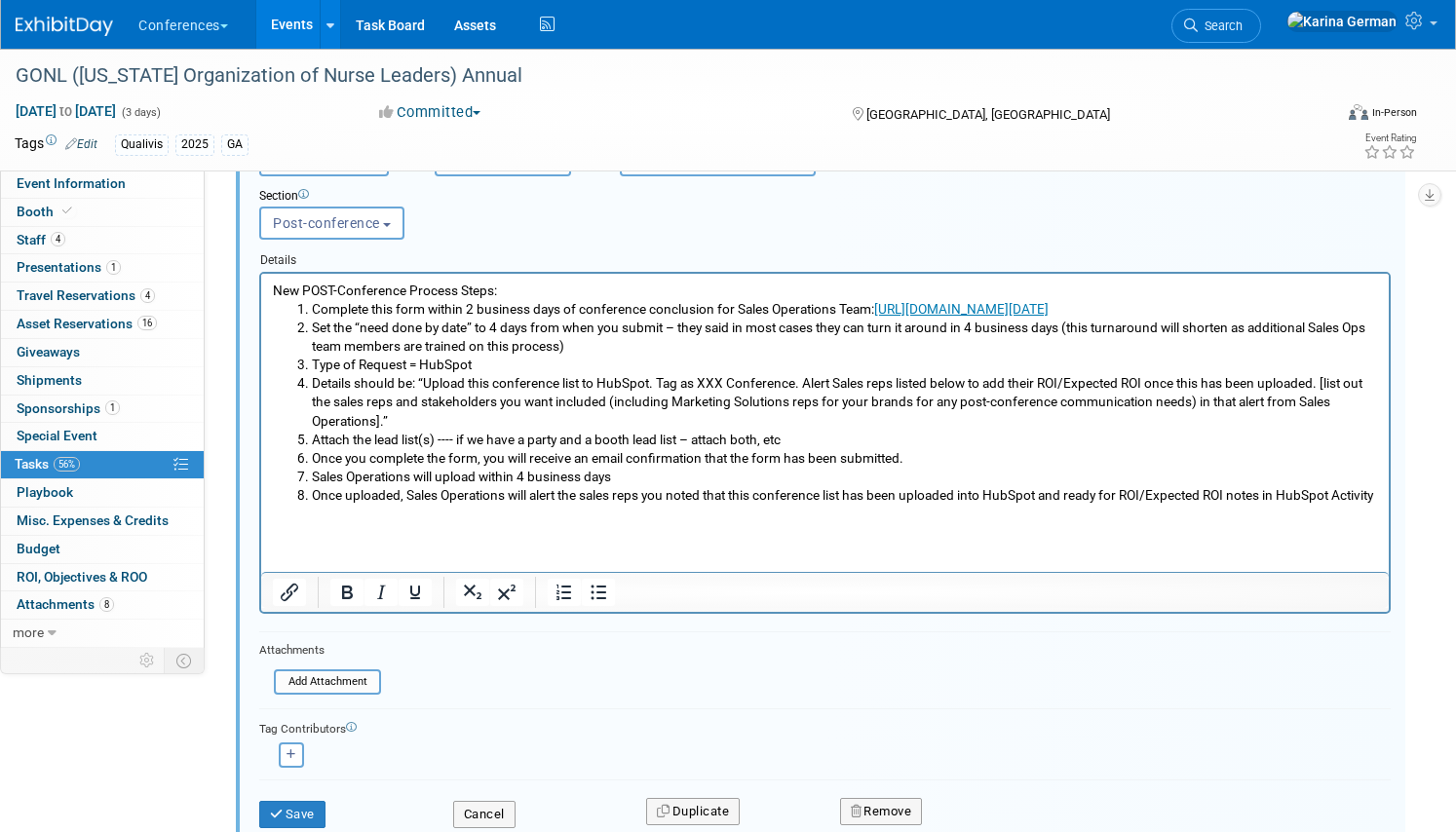
scroll to position [1525, 0]
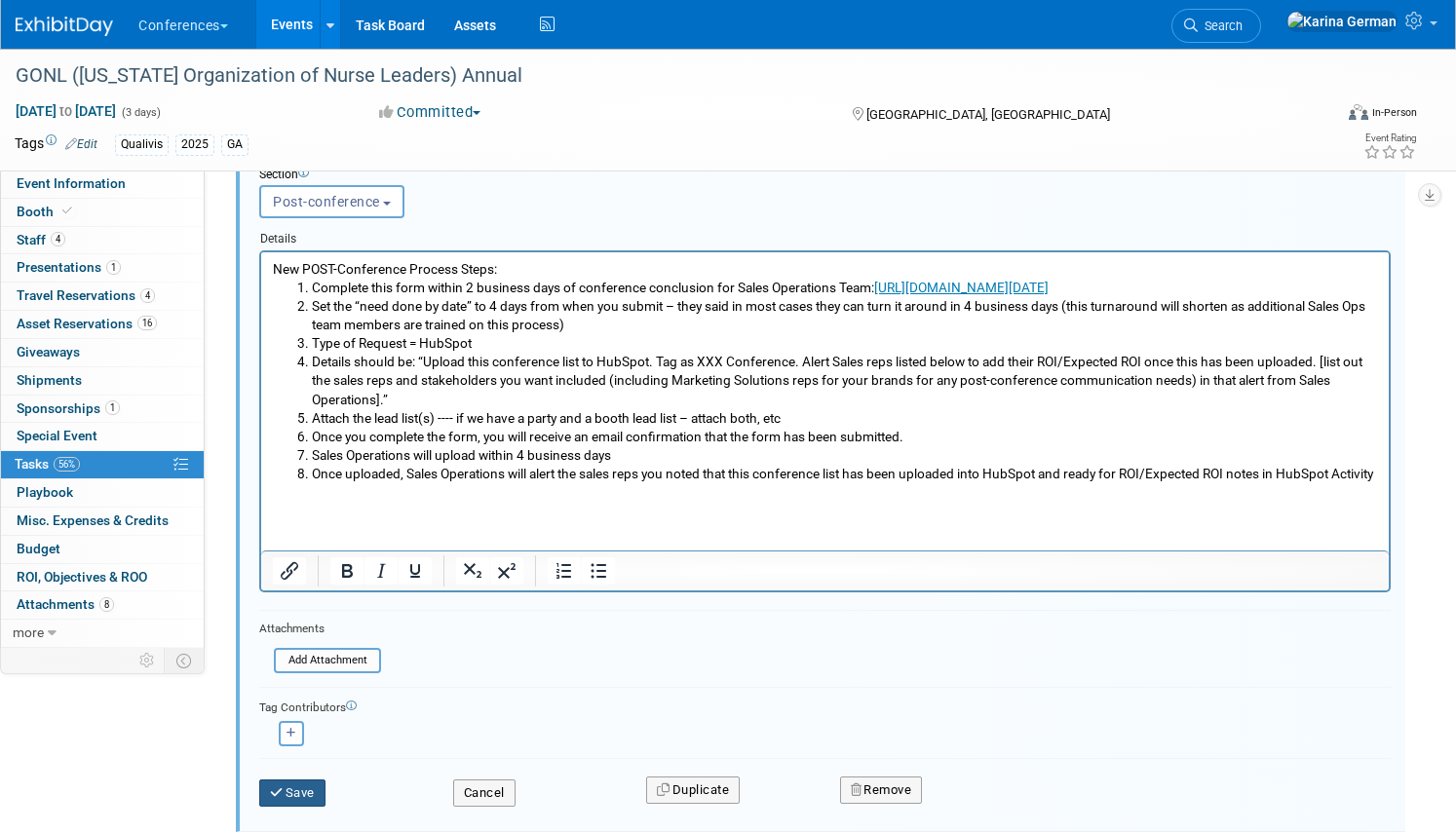
click at [300, 786] on button "Save" at bounding box center [292, 792] width 66 height 28
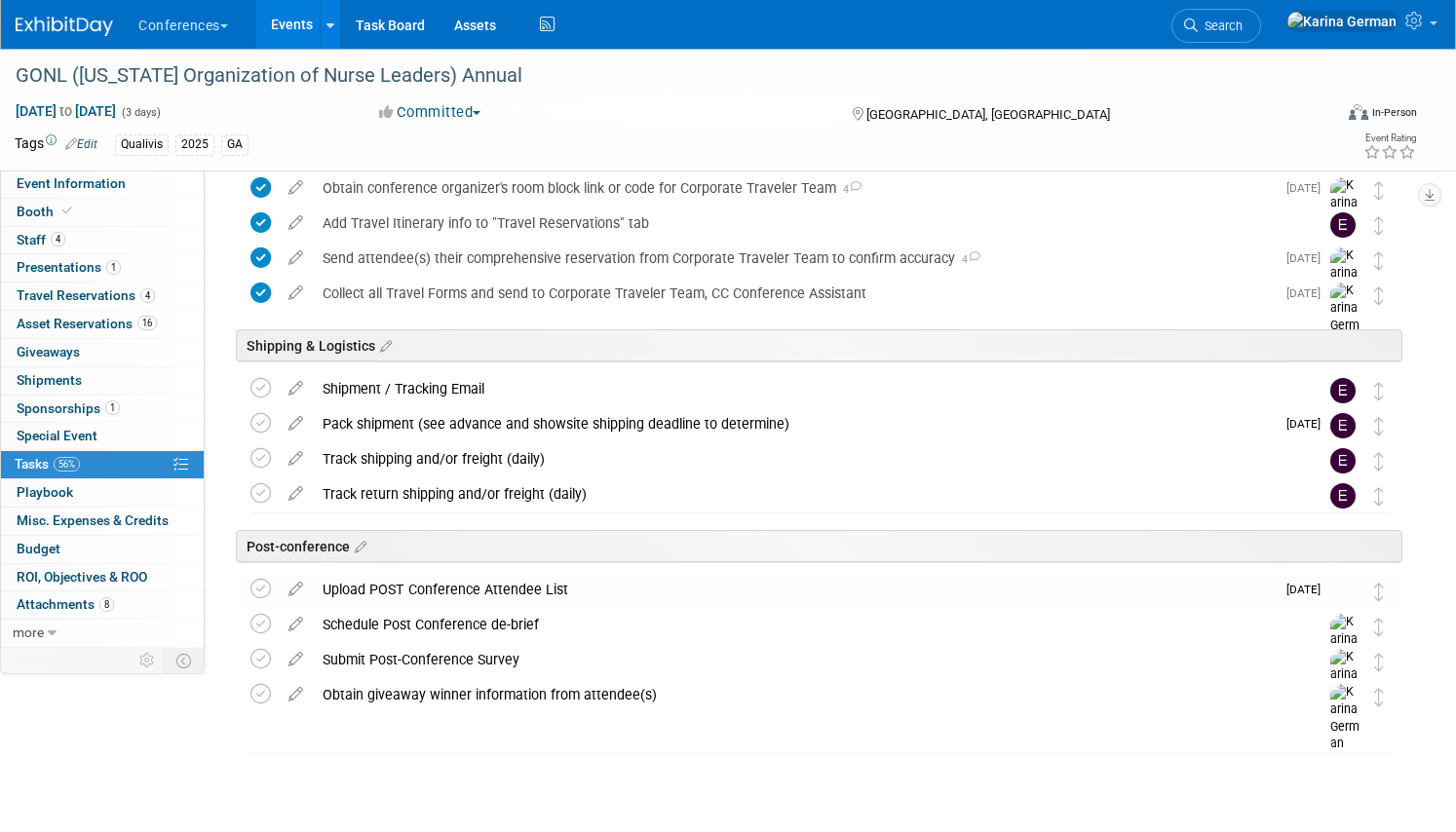
scroll to position [966, 0]
click at [293, 696] on icon at bounding box center [296, 690] width 34 height 25
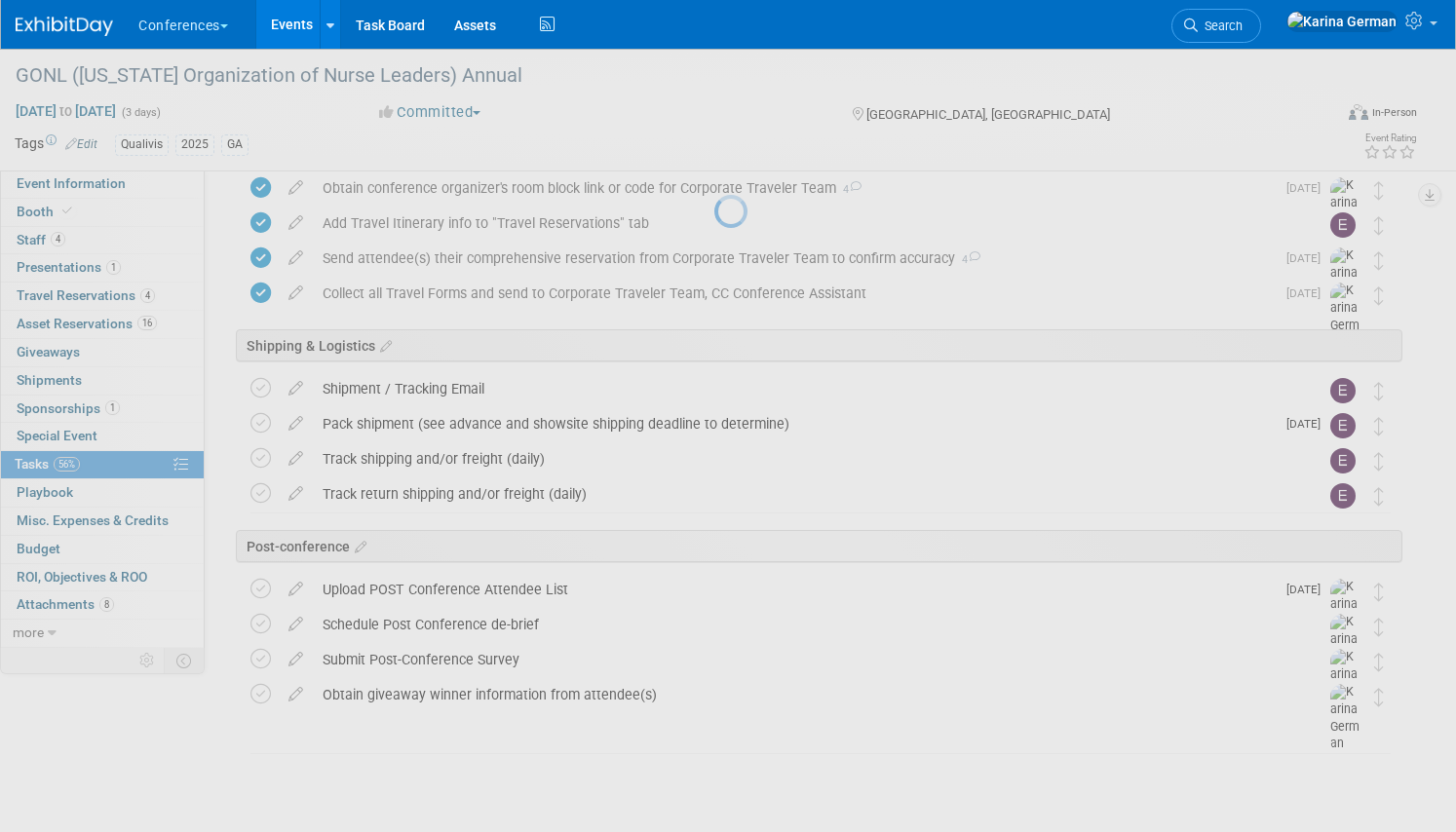
select select "8"
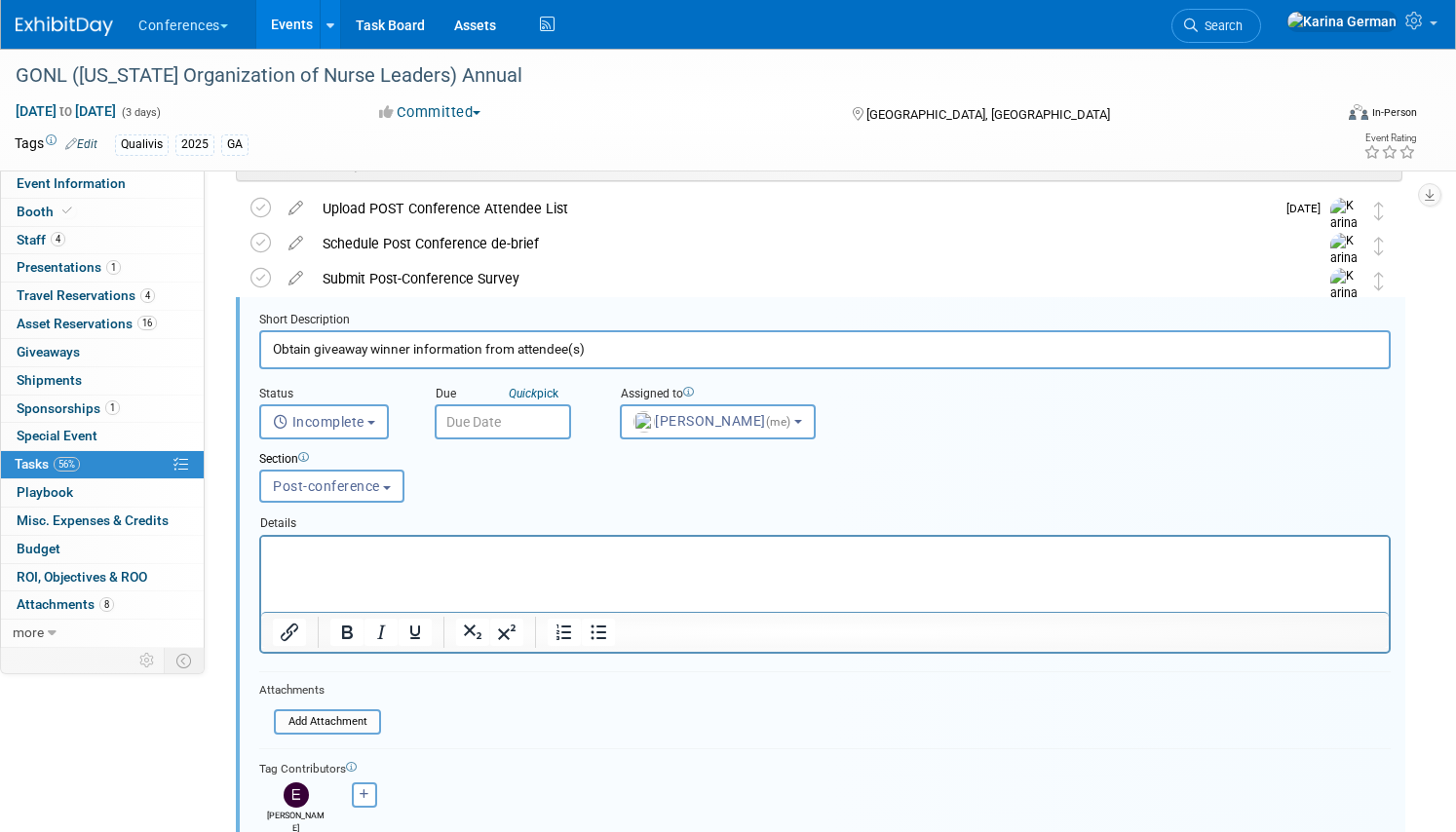
scroll to position [1358, 0]
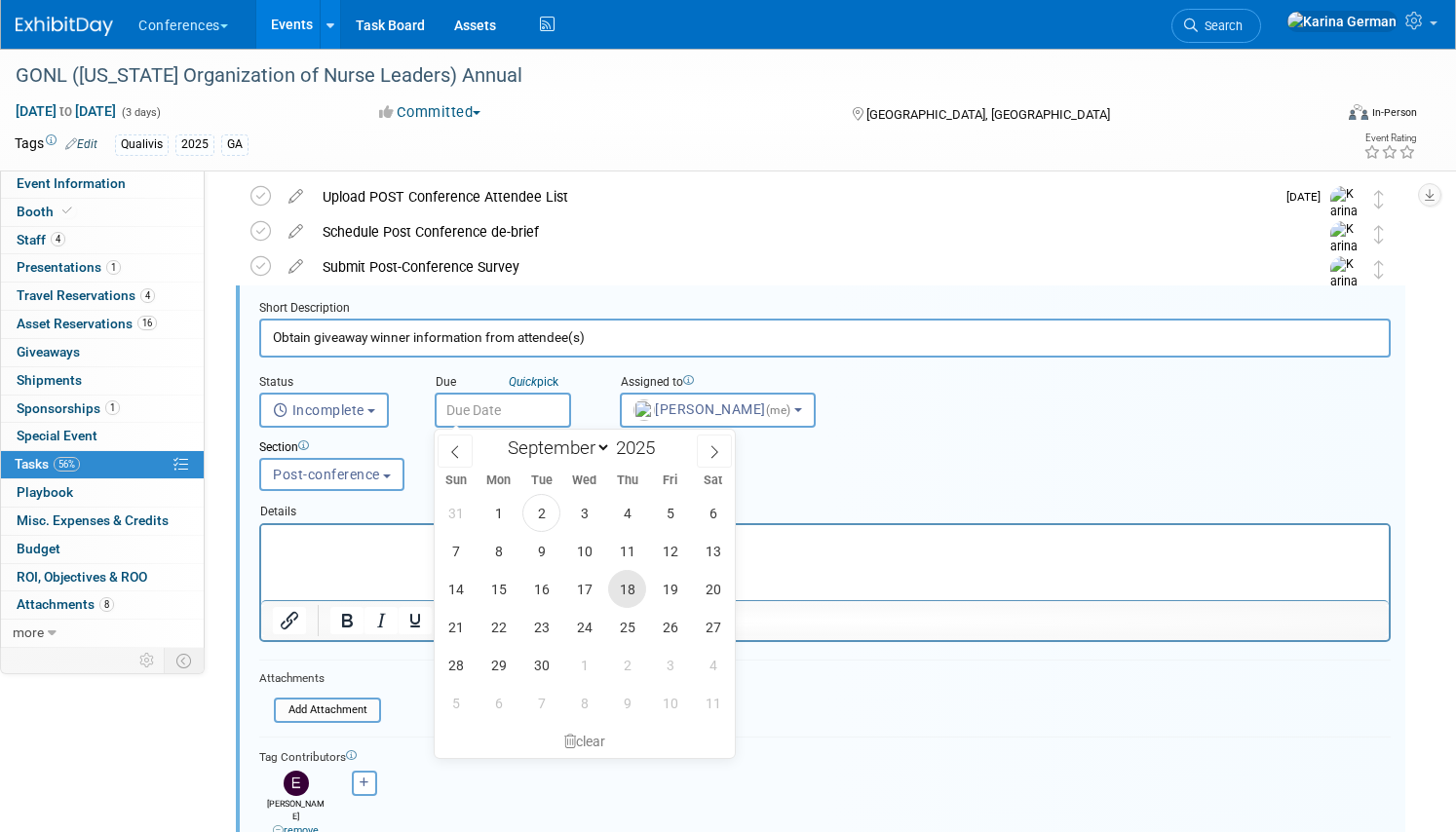
click at [612, 590] on span "18" at bounding box center [627, 589] width 38 height 38
type input "Sep 18, 2025"
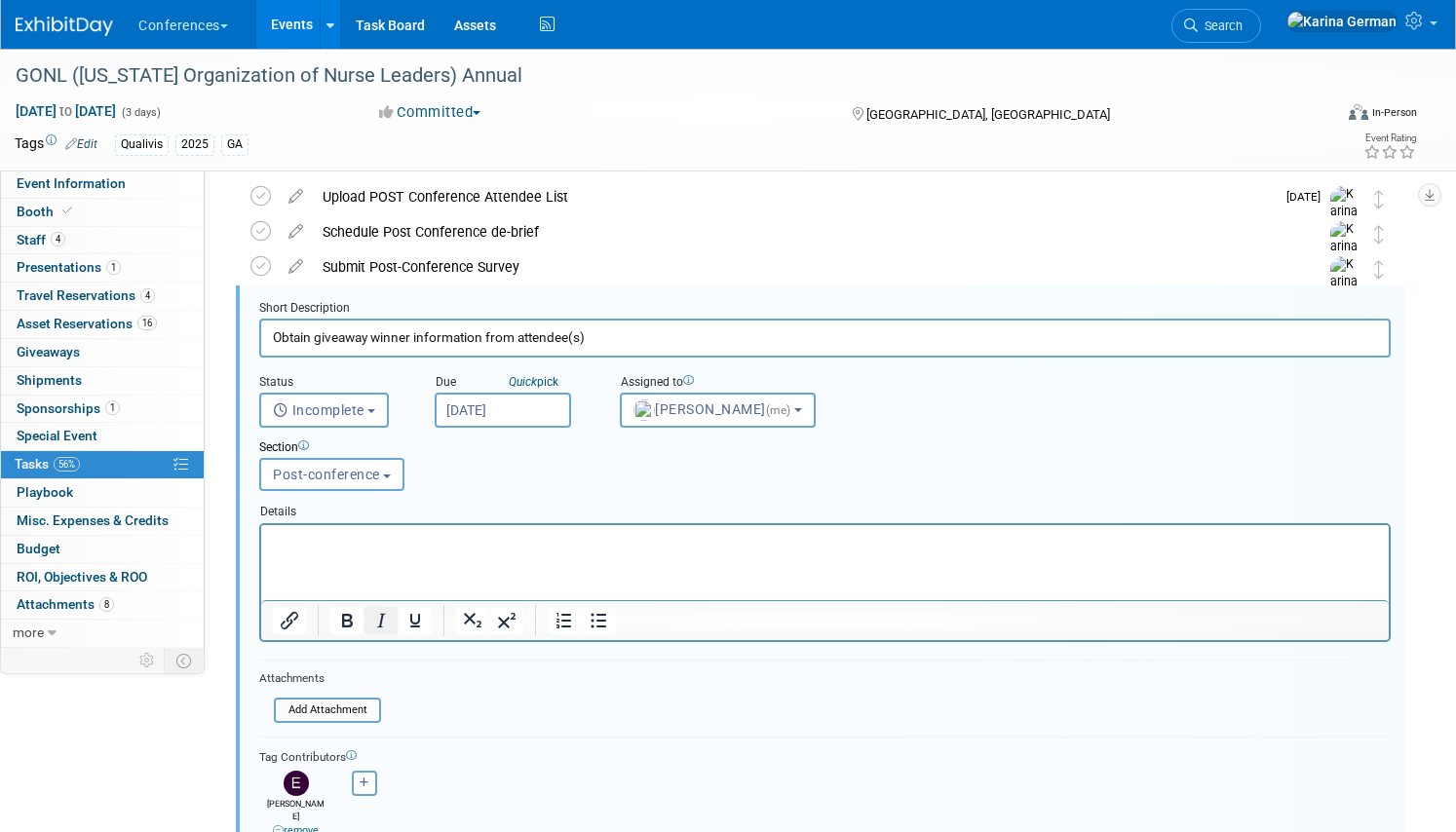
scroll to position [1557, 0]
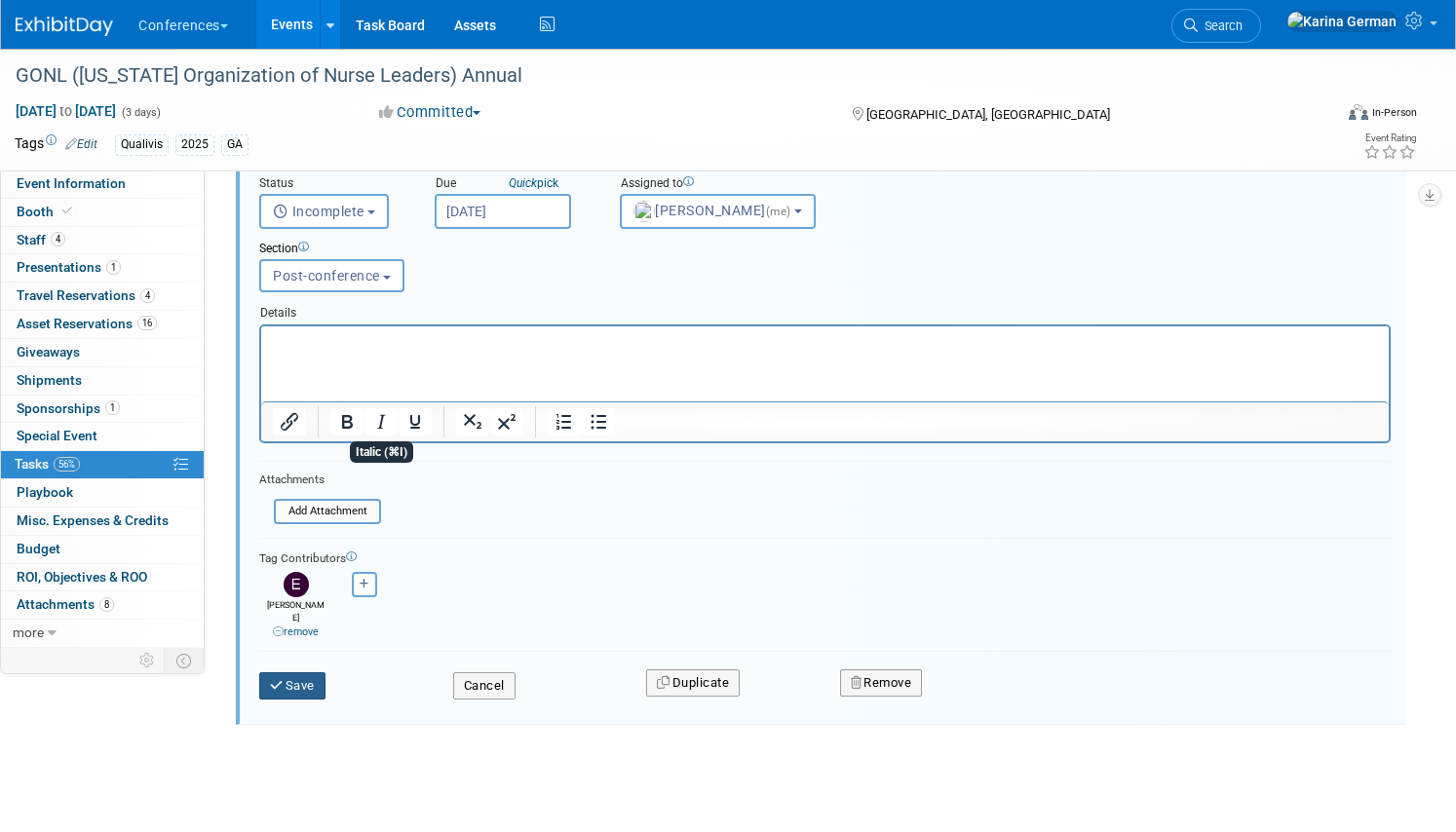
click at [279, 682] on button "Save" at bounding box center [292, 686] width 66 height 28
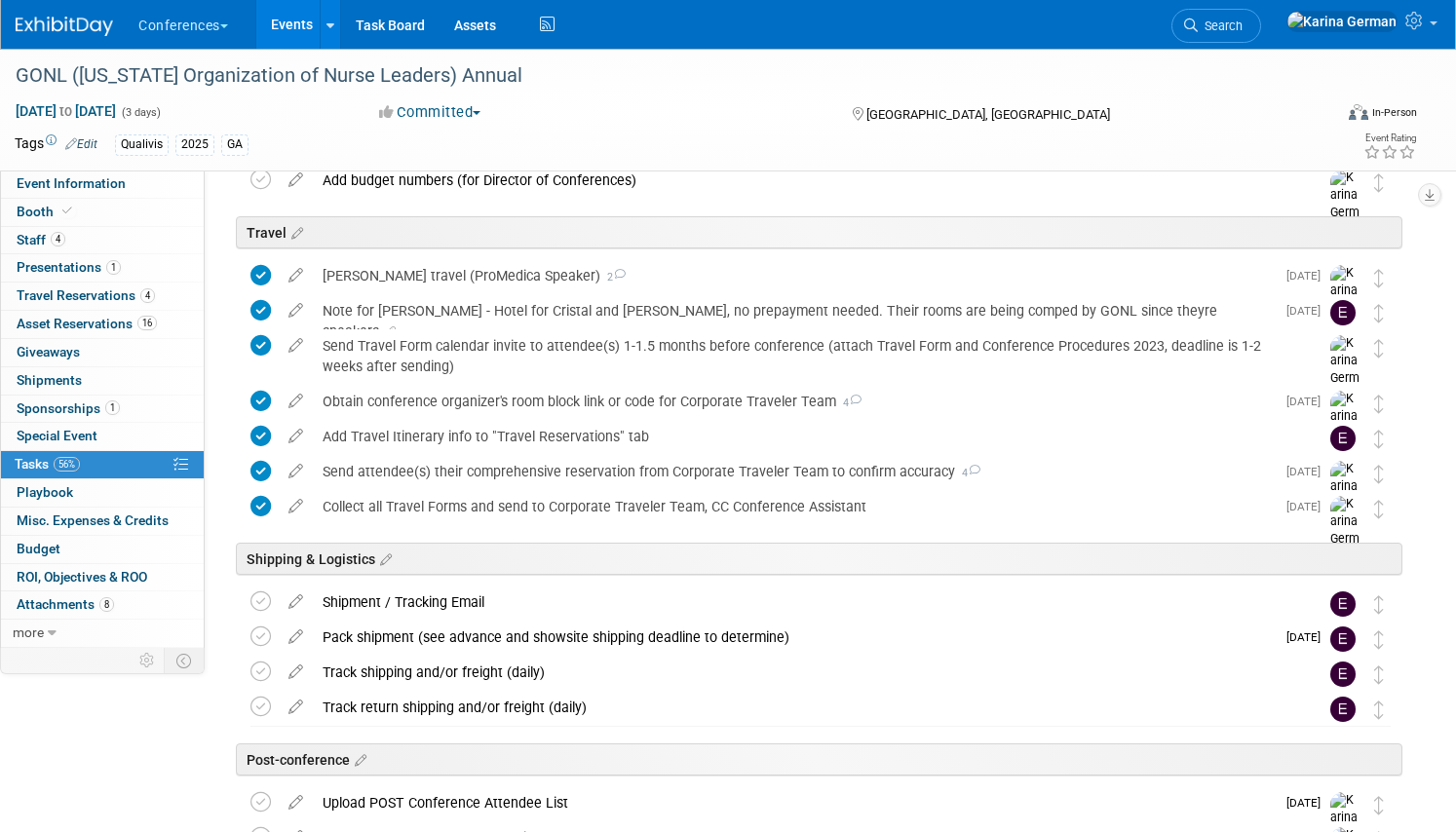
scroll to position [759, 0]
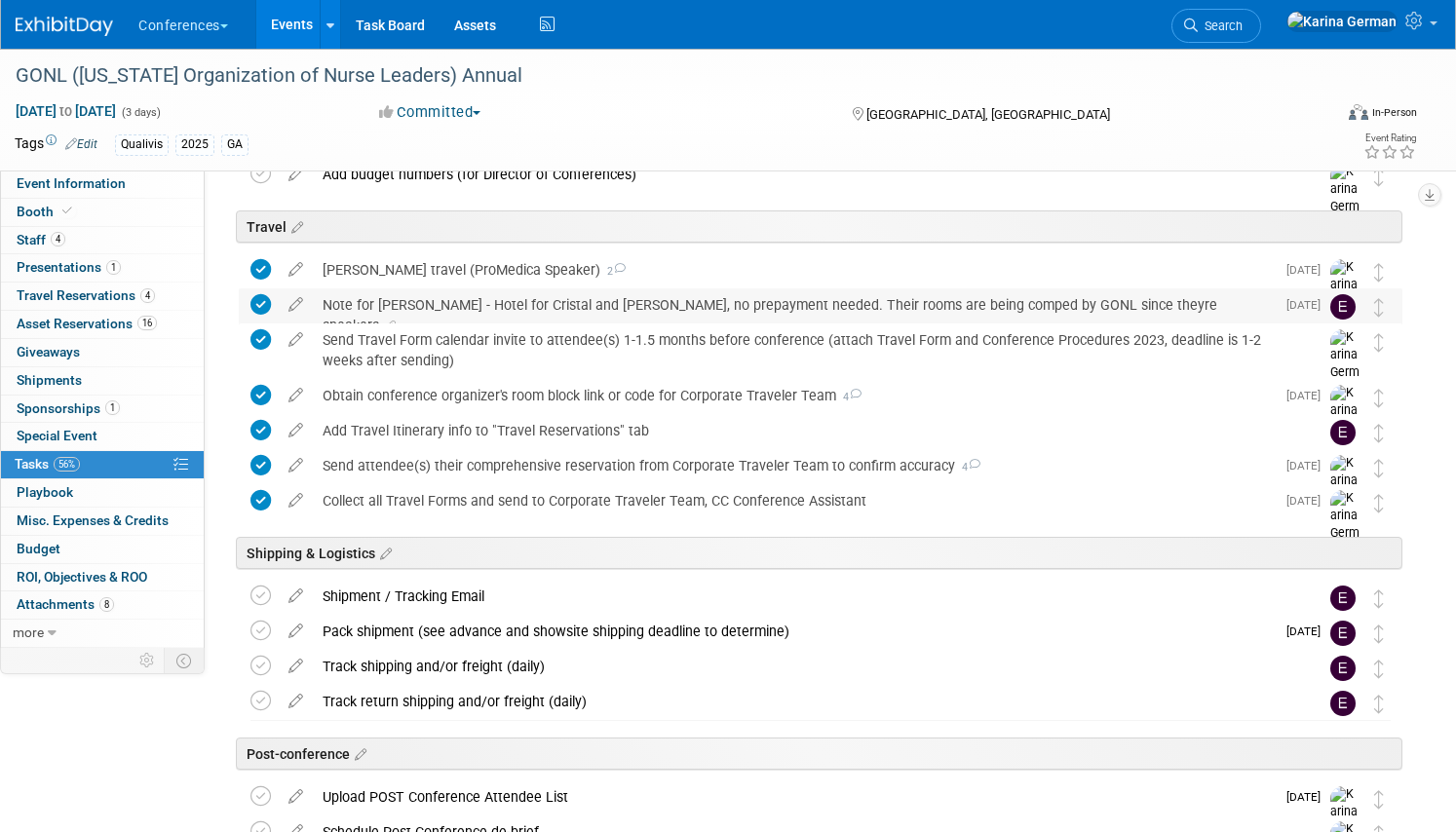
click at [510, 313] on div "Note for Erin - Hotel for Cristal and Corey, no prepayment needed. Their rooms …" at bounding box center [794, 315] width 962 height 53
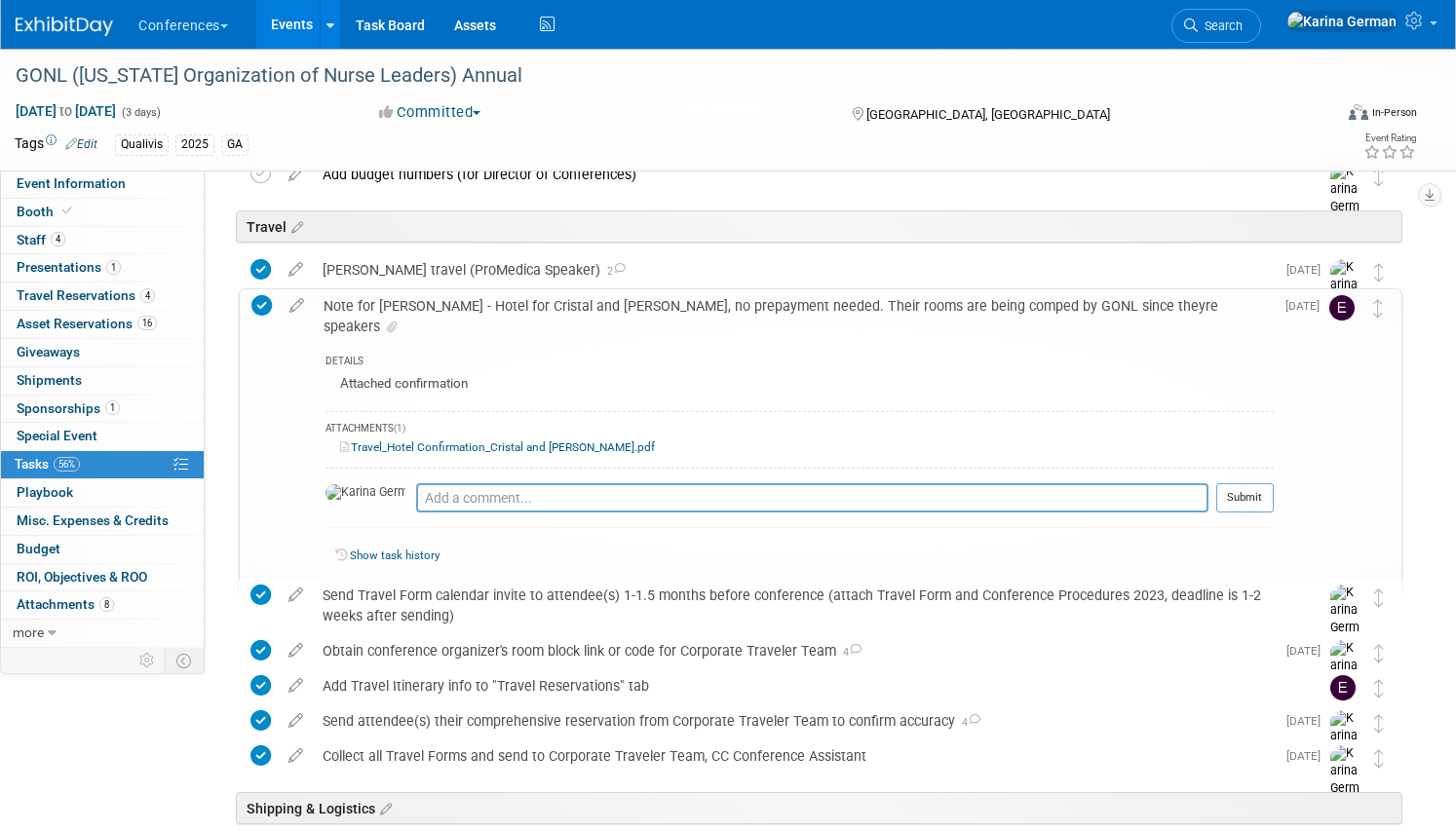
click at [511, 312] on div "Note for Erin - Hotel for Cristal and Corey, no prepayment needed. Their rooms …" at bounding box center [794, 316] width 960 height 53
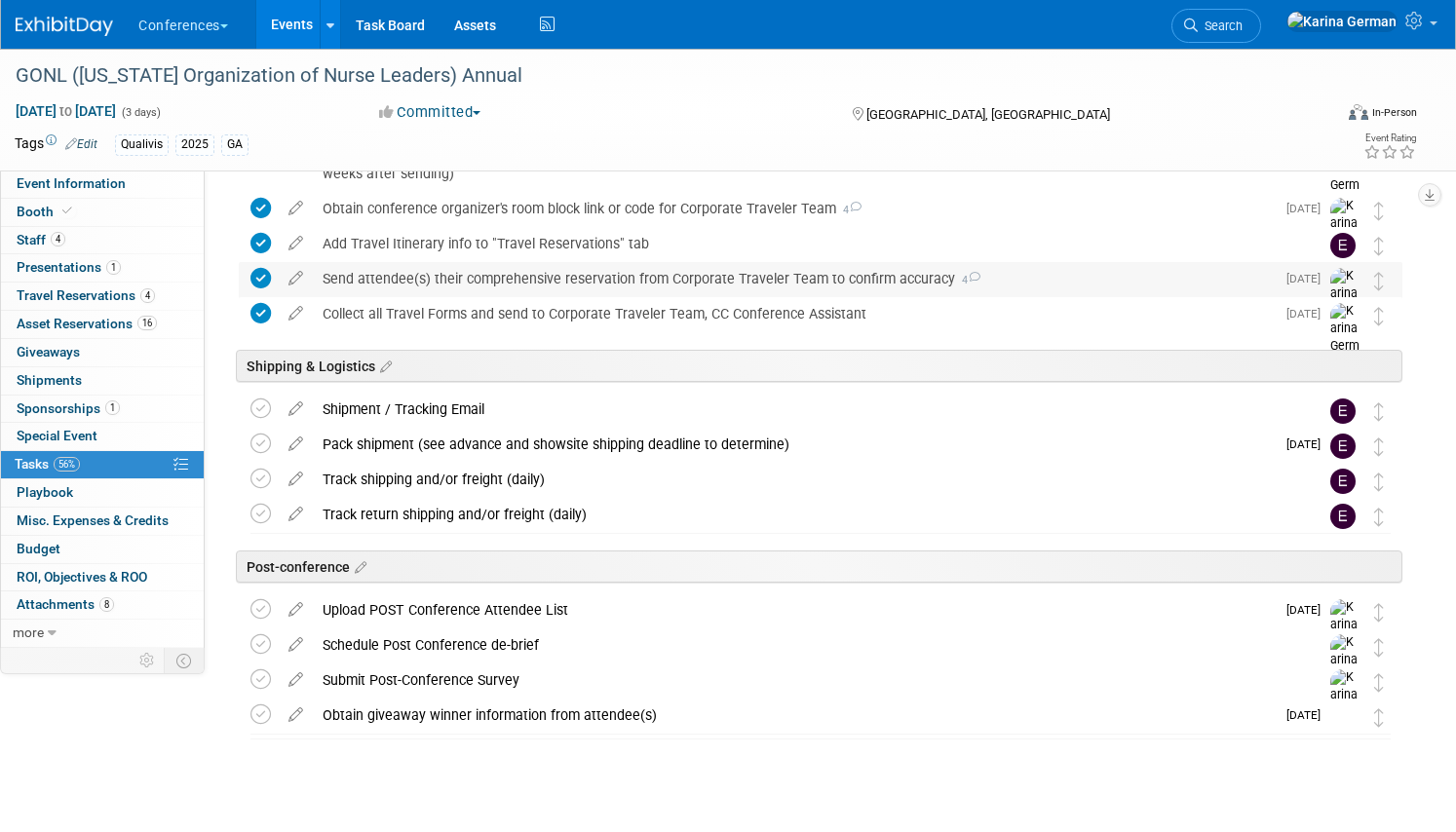
scroll to position [948, 0]
click at [478, 595] on div "Upload POST Conference Attendee List" at bounding box center [794, 606] width 962 height 33
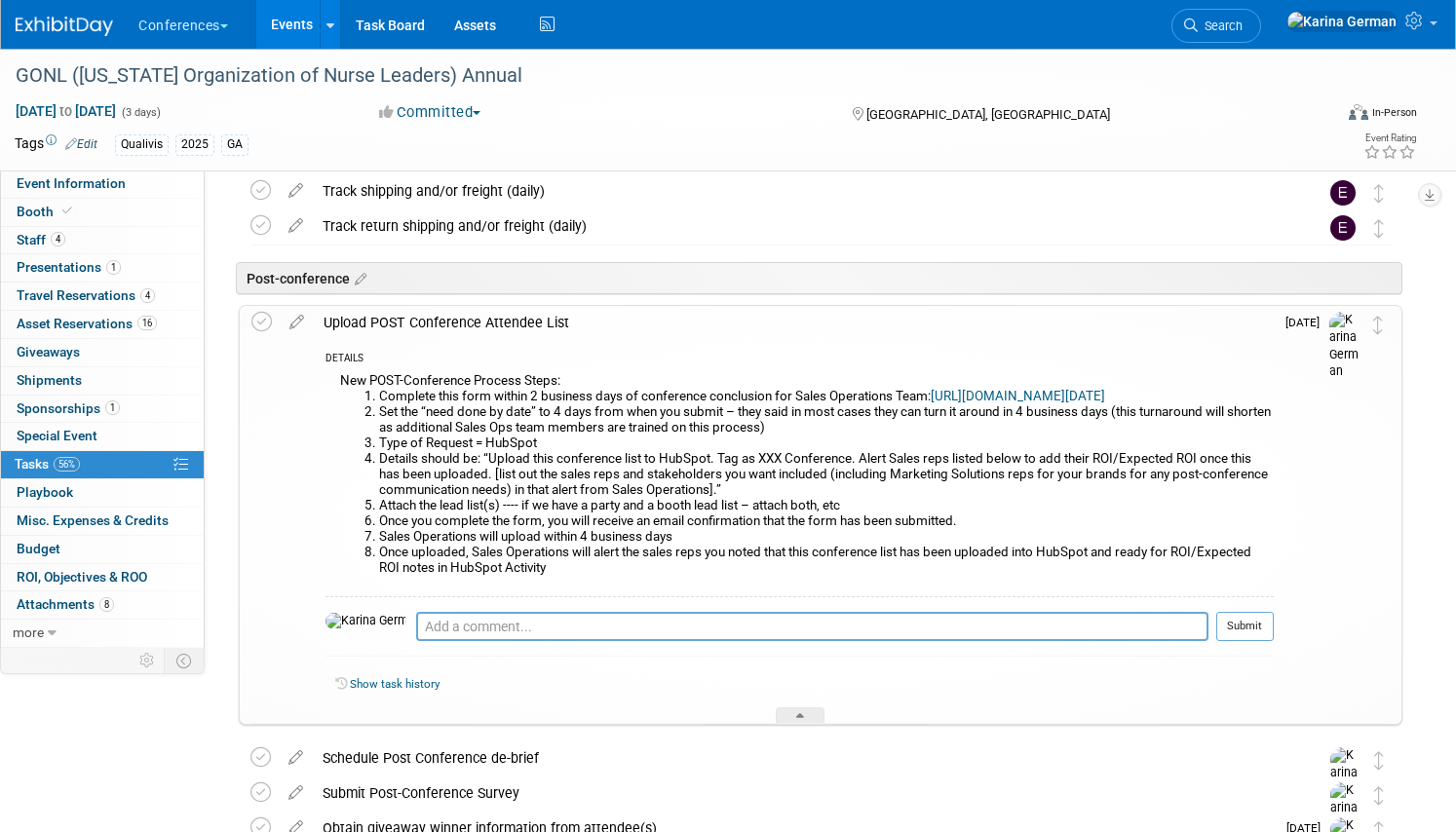
click at [502, 329] on div "Upload POST Conference Attendee List" at bounding box center [794, 322] width 960 height 33
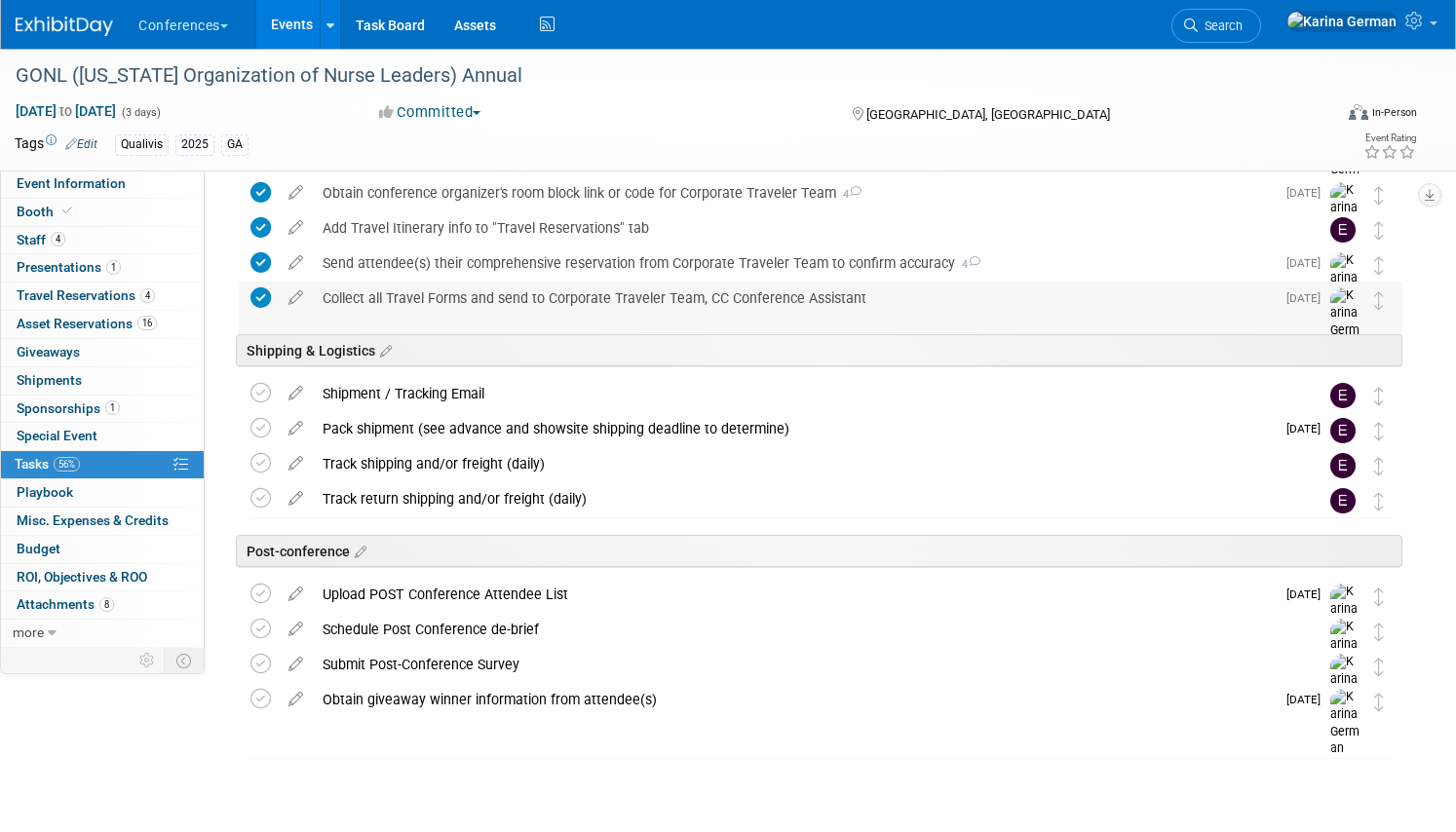
scroll to position [964, 0]
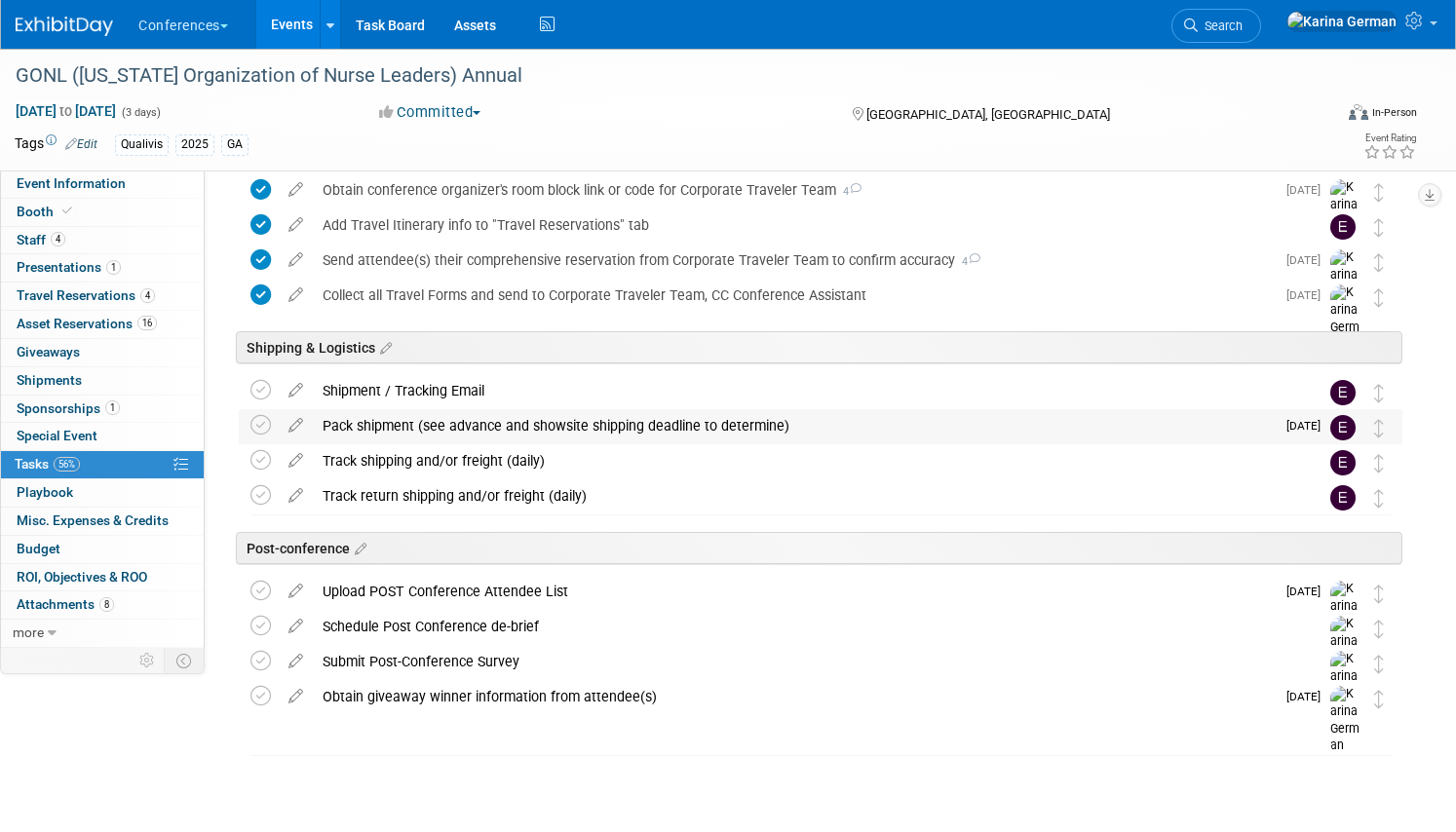
click at [488, 436] on div "Pack shipment (see advance and showsite shipping deadline to determine)" at bounding box center [794, 424] width 962 height 33
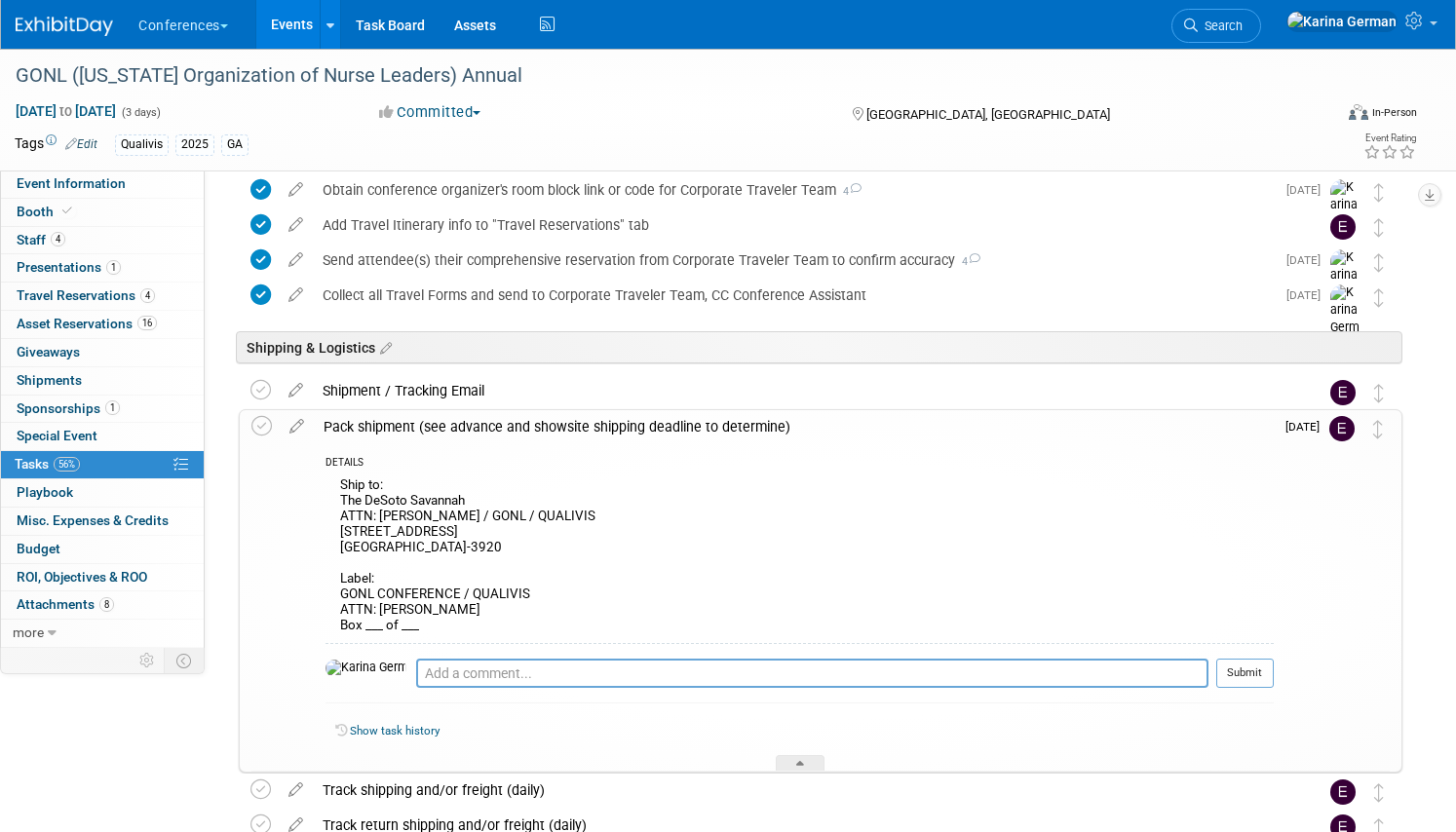
click at [488, 436] on div "Pack shipment (see advance and showsite shipping deadline to determine)" at bounding box center [794, 425] width 960 height 33
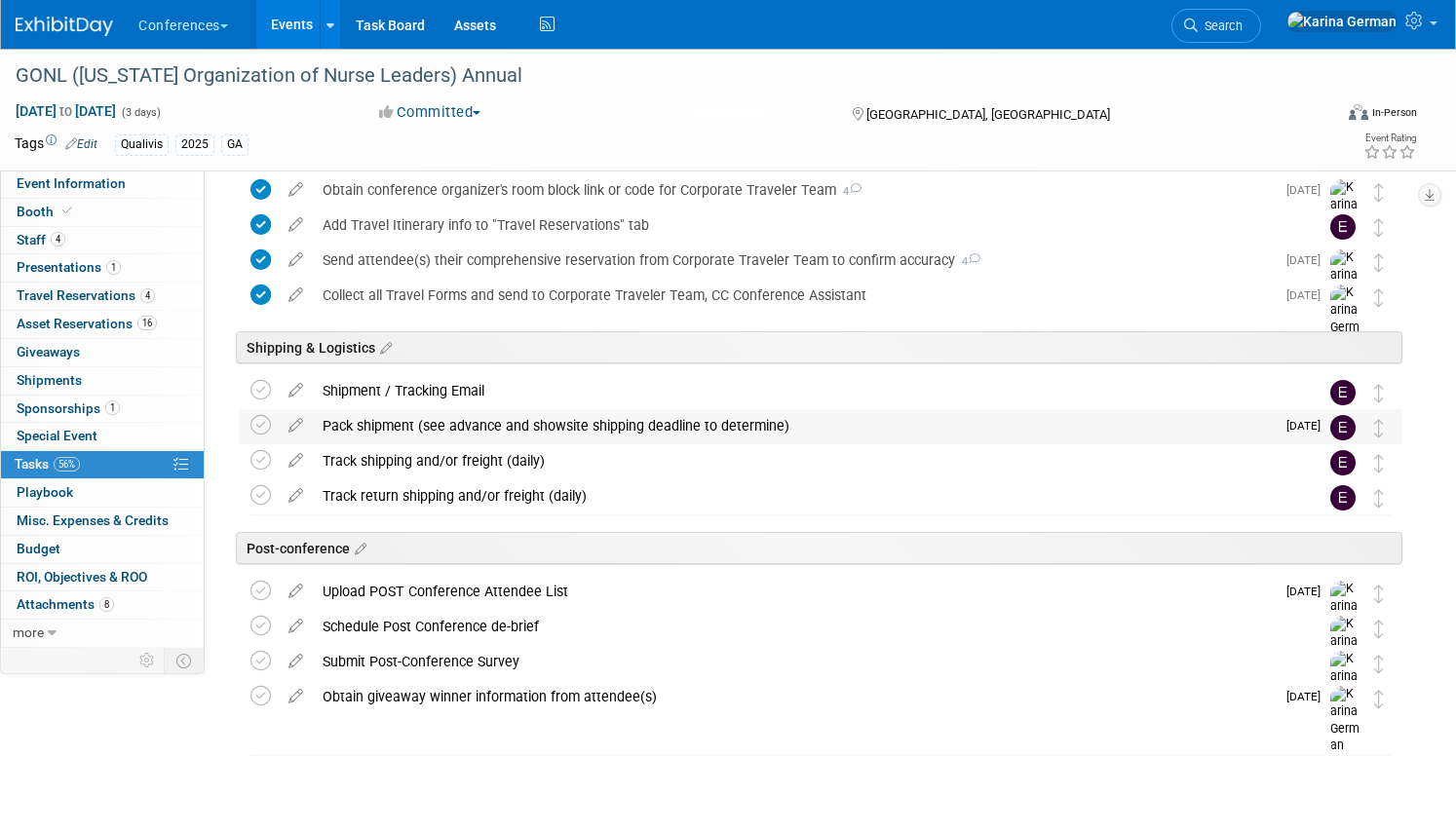
click at [488, 436] on div "Pack shipment (see advance and showsite shipping deadline to determine)" at bounding box center [794, 424] width 962 height 33
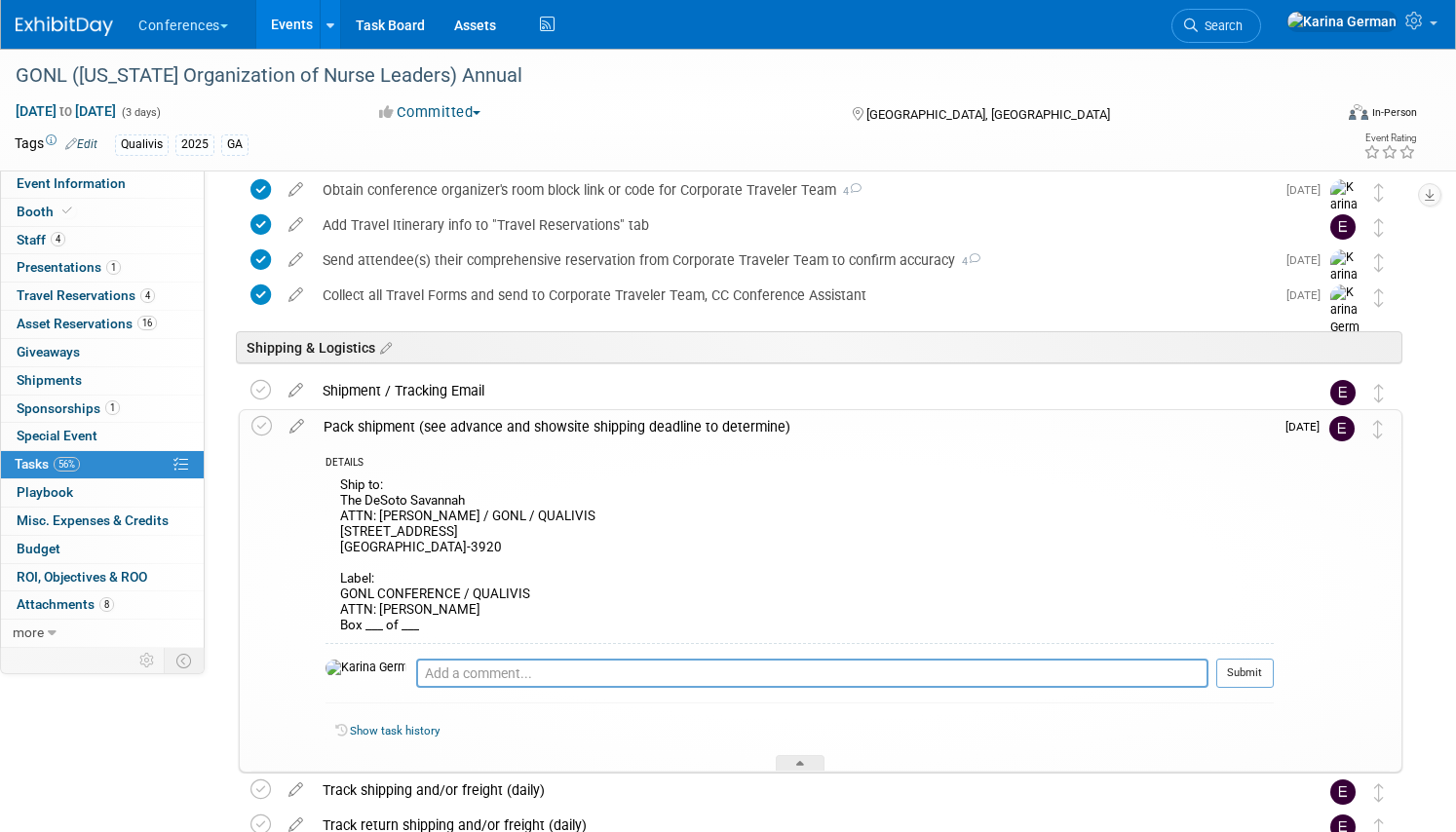
scroll to position [1064, 0]
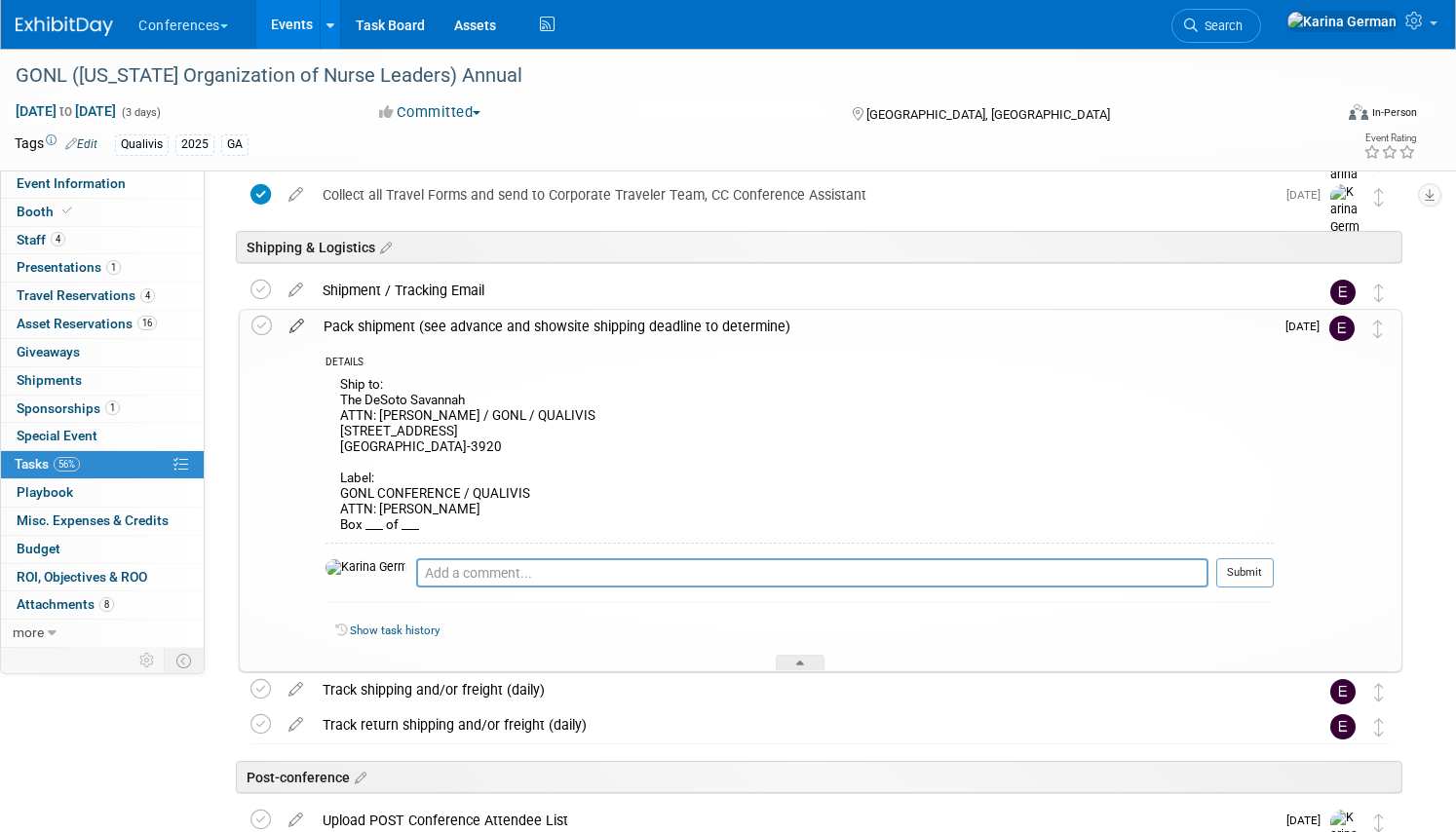
click at [300, 319] on icon at bounding box center [296, 322] width 34 height 25
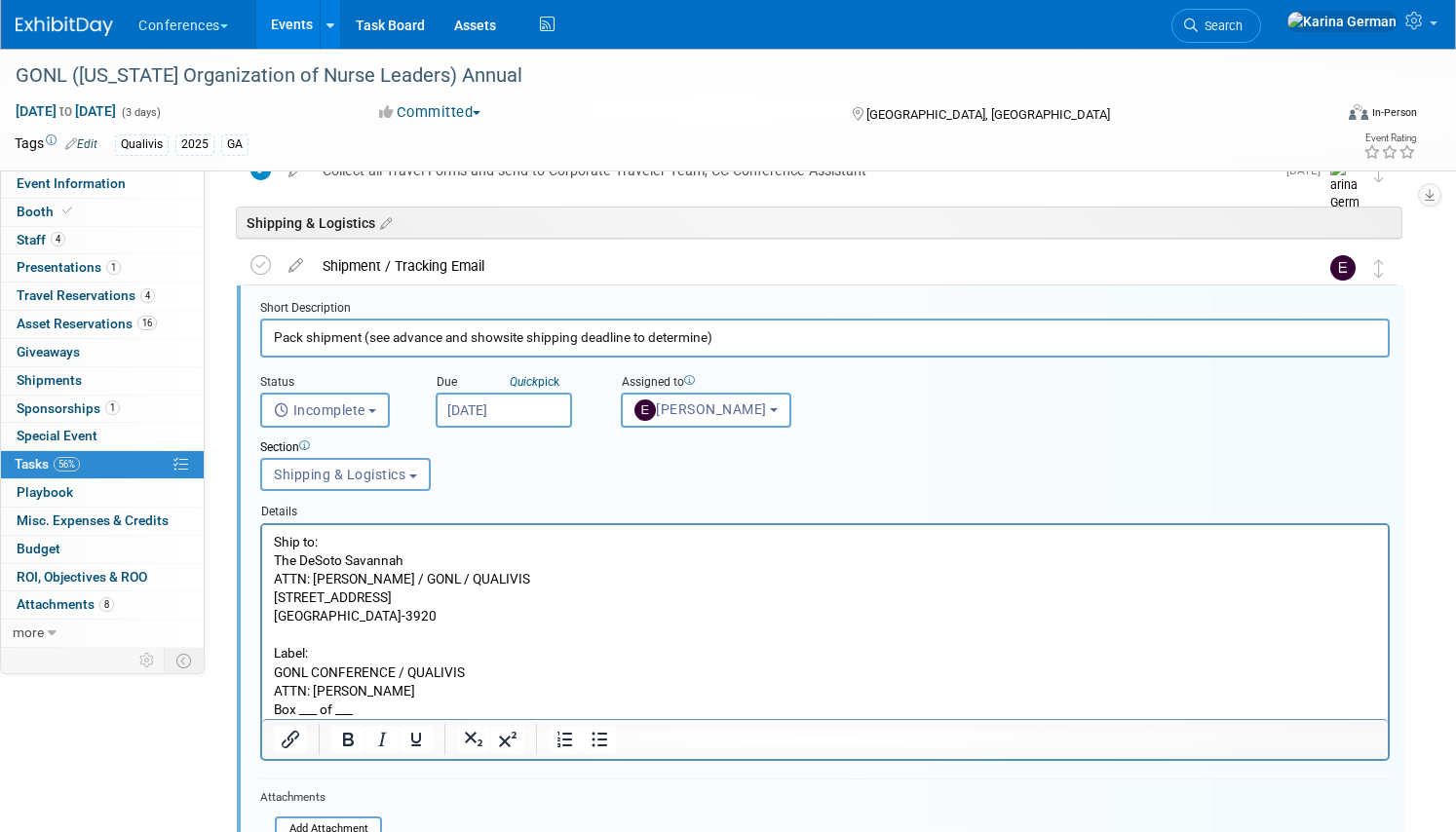
scroll to position [1145, 0]
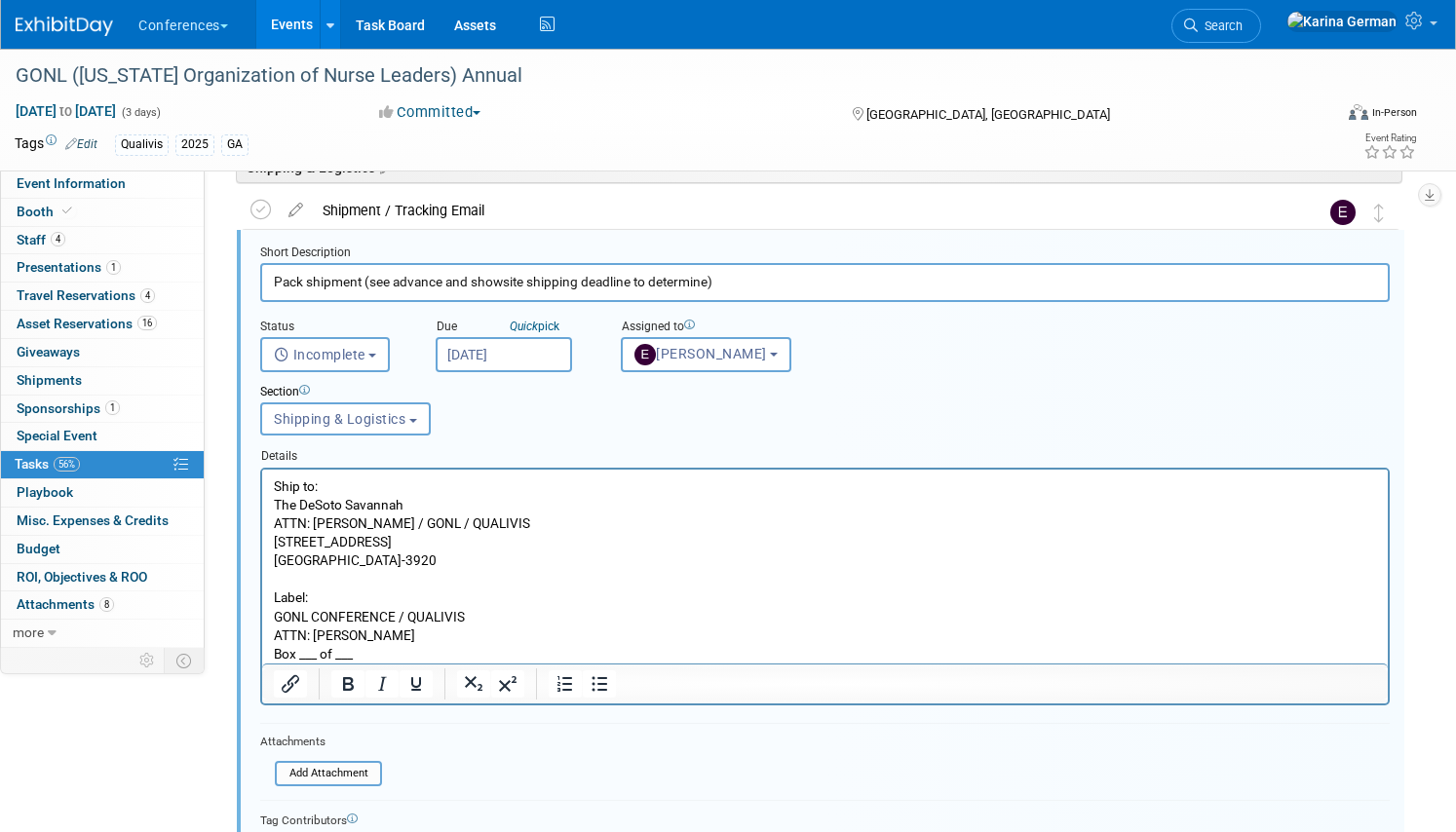
click at [498, 545] on p "Ship to: The DeSoto Savannah ATTN: Sherry Kolb / GONL / QUALIVIS 15 E Liberty S…" at bounding box center [825, 569] width 1103 height 186
click at [497, 569] on p "Ship to: The DeSoto Savannah ATTN: Sherry Kolb / GONL / QUALIVIS 15 E Liberty S…" at bounding box center [825, 569] width 1103 height 186
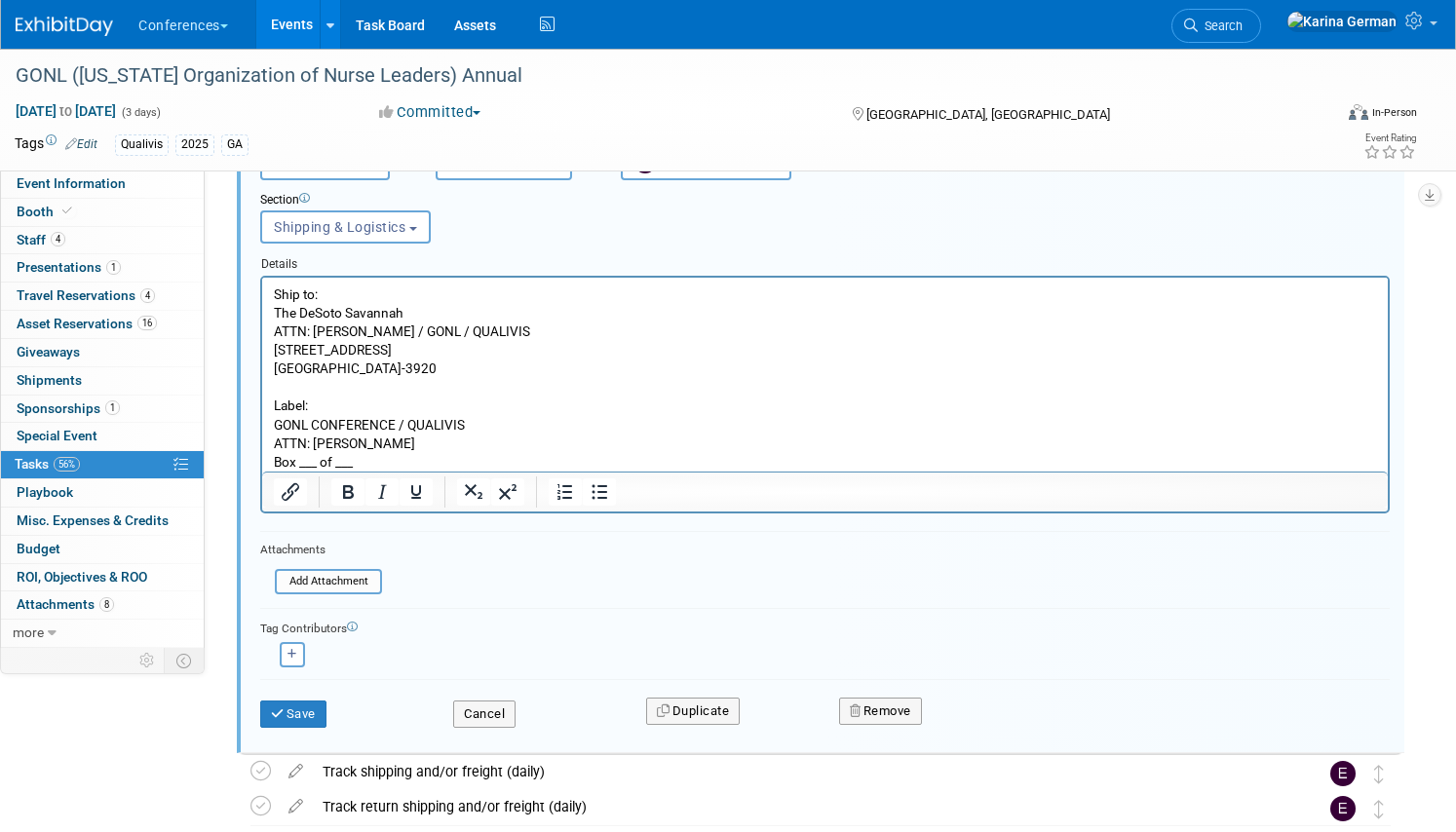
scroll to position [1324, 0]
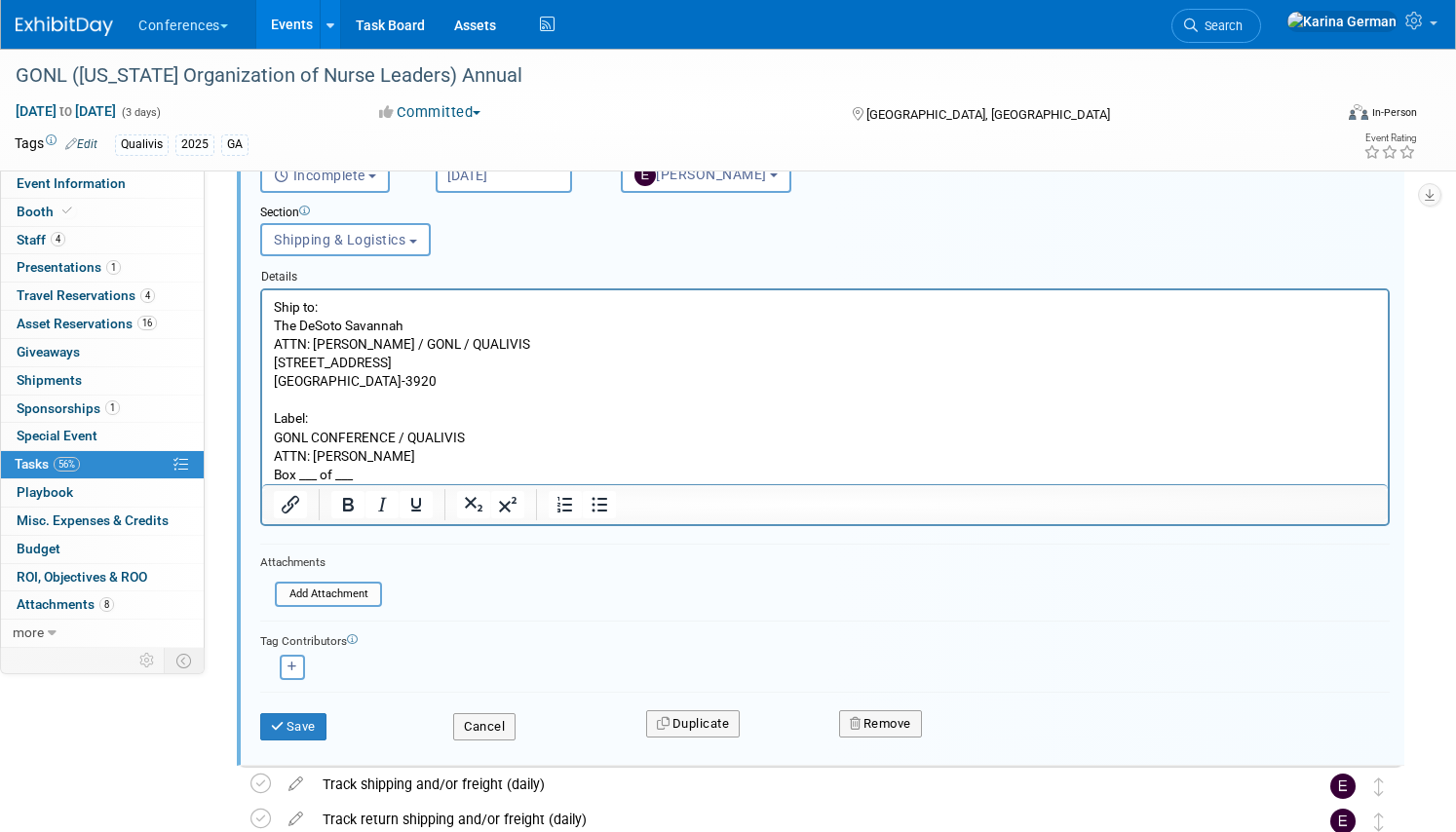
click at [425, 470] on p "Ship to: The DeSoto Savannah ATTN: Sherry Kolb / GONL / QUALIVIS 15 E Liberty S…" at bounding box center [825, 390] width 1103 height 186
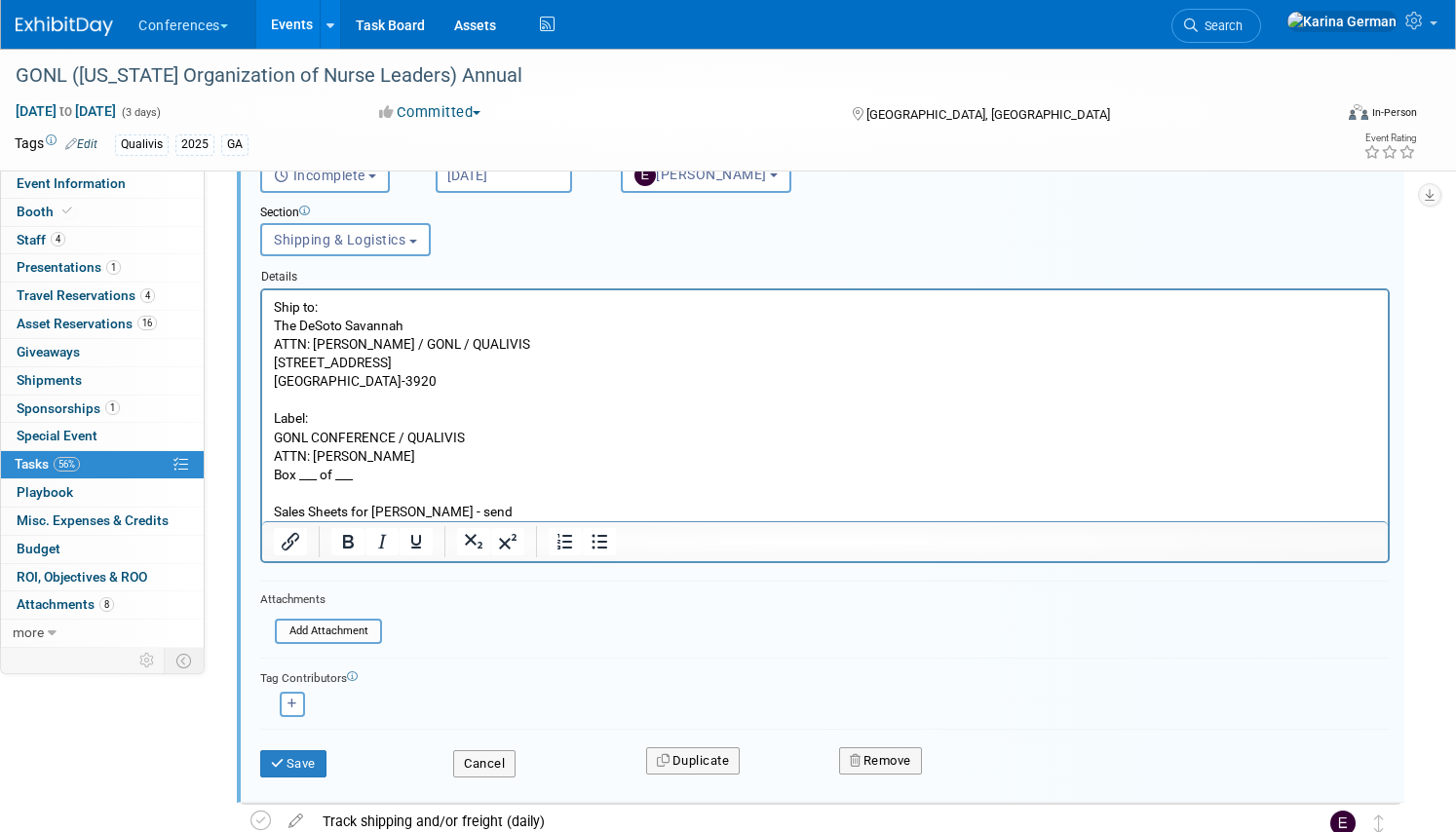
click at [349, 508] on p "Sales Sheets for Cristal Mackay - send" at bounding box center [825, 510] width 1103 height 19
click at [605, 513] on p "Sales Sheets for Cristal Mackay - send" at bounding box center [825, 510] width 1103 height 19
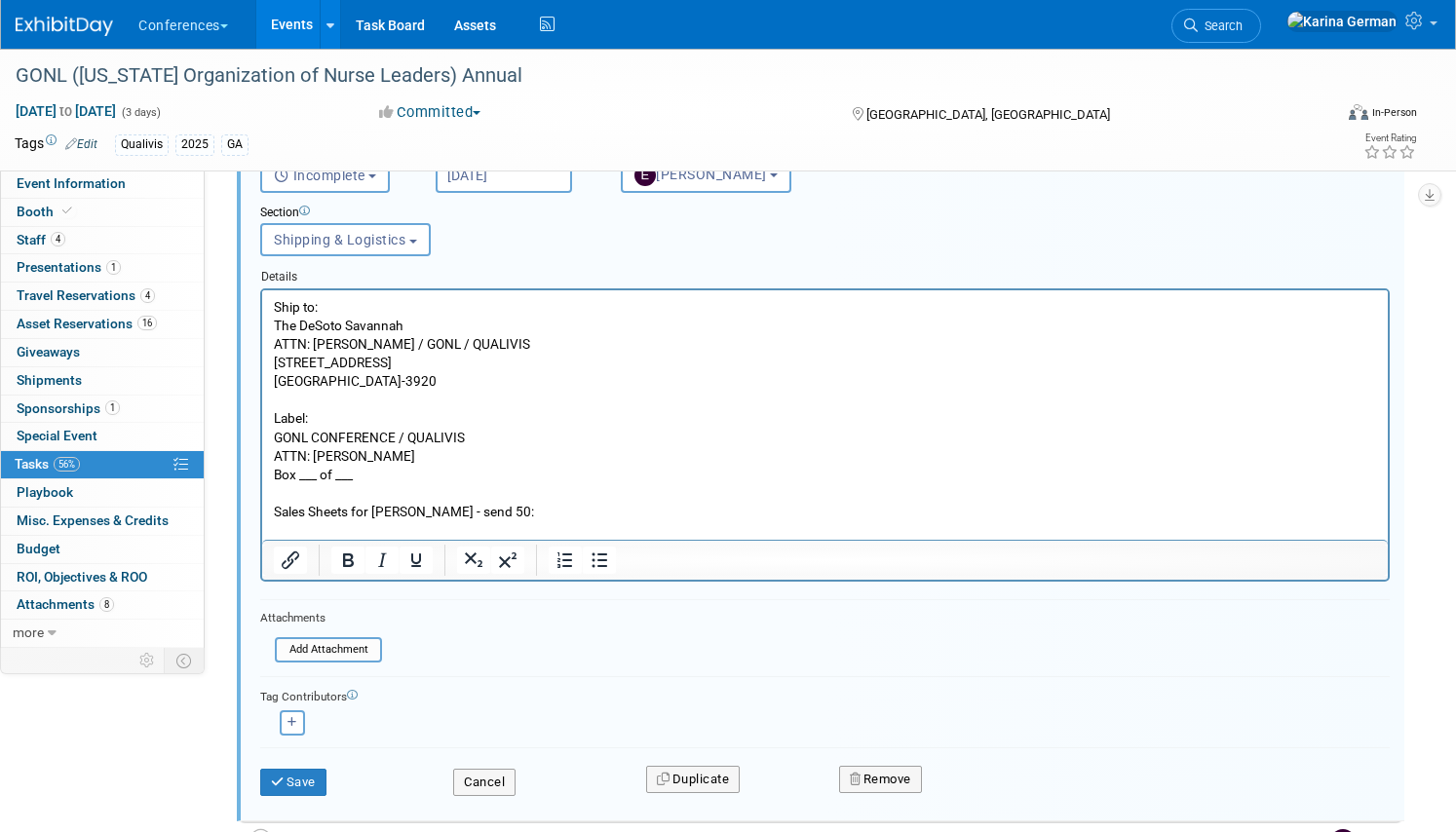
drag, startPoint x: 276, startPoint y: 324, endPoint x: 449, endPoint y: 384, distance: 183.1
click at [450, 384] on p "Ship to: The DeSoto Savannah ATTN: Sherry Kolb / GONL / QUALIVIS 15 E Liberty S…" at bounding box center [825, 390] width 1103 height 186
copy p "The DeSoto Savannah ATTN: Sherry Kolb / GONL / QUALIVIS 15 E Liberty St Savanna…"
click at [370, 527] on p "Rich Text Area. Press ALT-0 for help." at bounding box center [825, 529] width 1103 height 19
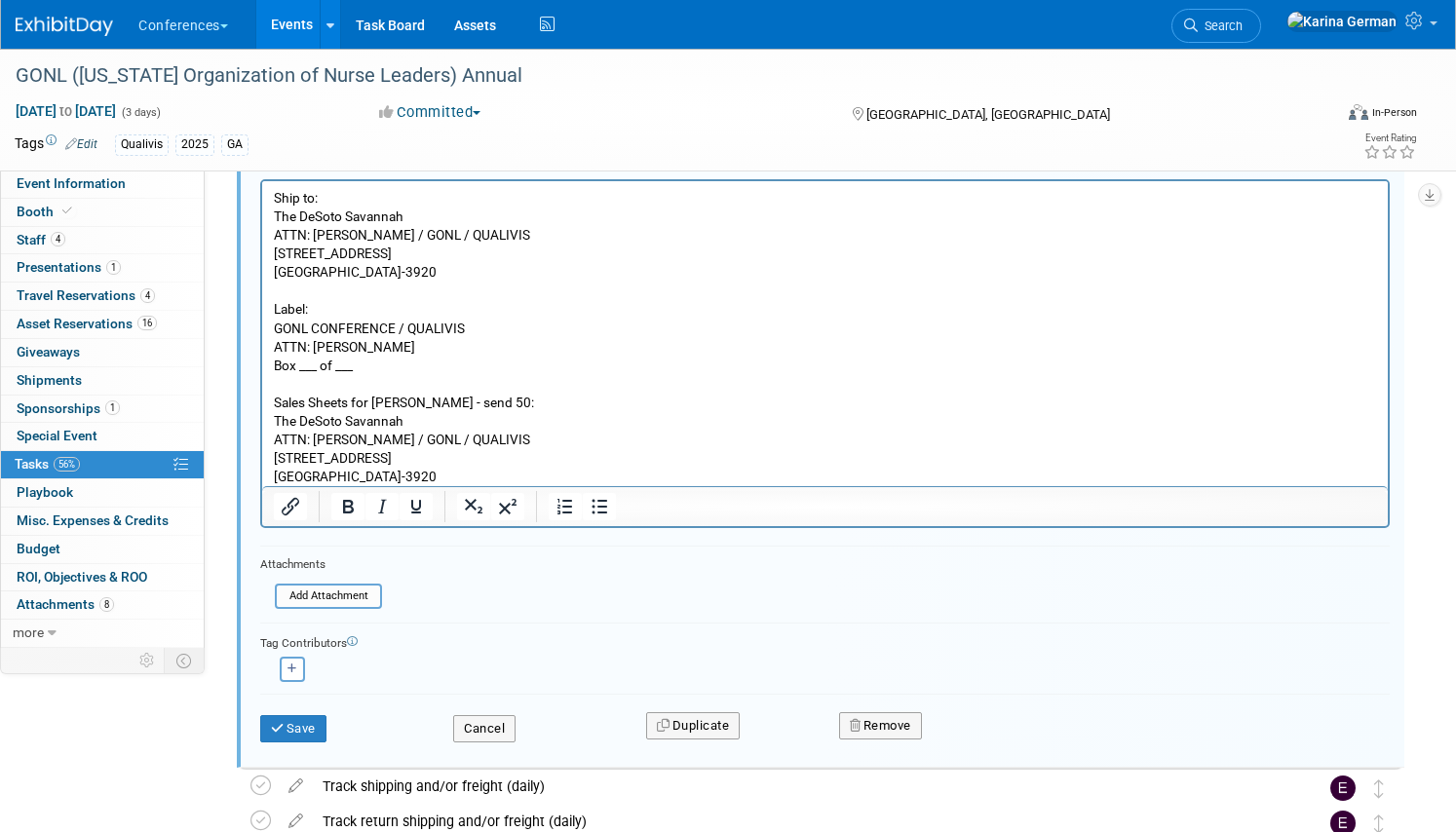
scroll to position [1433, 0]
drag, startPoint x: 515, startPoint y: 436, endPoint x: 317, endPoint y: 435, distance: 198.0
click at [317, 435] on p "The DeSoto Savannah ATTN: Sherry Kolb / GONL / QUALIVIS 15 E Liberty St Savanna…" at bounding box center [825, 446] width 1103 height 74
click at [457, 458] on p "The DeSoto Savannah ATTN: Cristal Mackay 15 E Liberty St Savannah, GA 31401-3920" at bounding box center [825, 446] width 1103 height 74
click at [490, 466] on p "The DeSoto Savannah ATTN: Cristal Mackay 15 E Liberty St Savannah, GA 31401-3920" at bounding box center [825, 446] width 1103 height 74
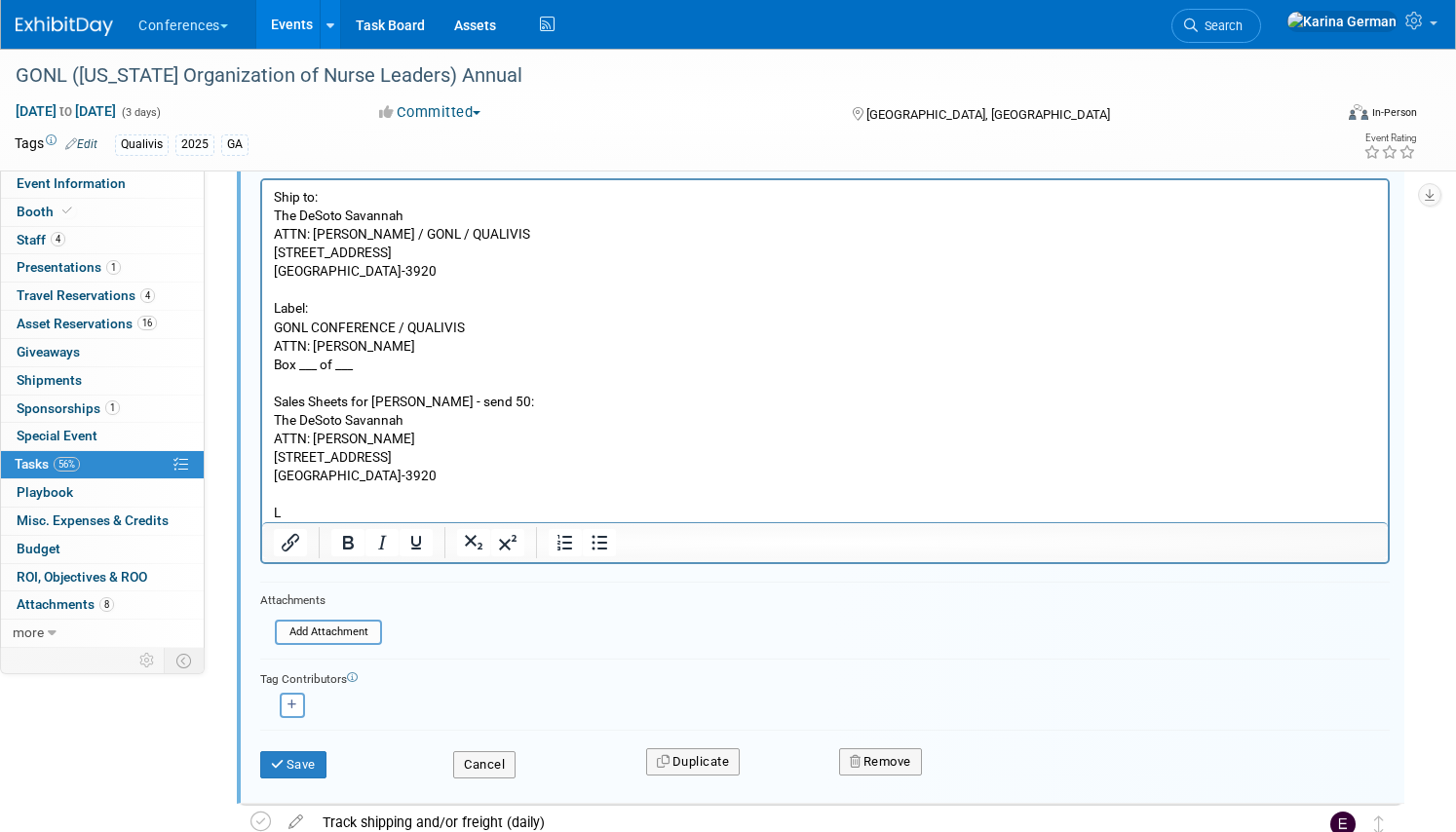
scroll to position [0, 0]
click at [519, 392] on p "Sales Sheets for Cristal Mackay - send 50:" at bounding box center [825, 401] width 1103 height 19
click at [350, 496] on p "Rich Text Area. Press ALT-0 for help." at bounding box center [825, 493] width 1103 height 19
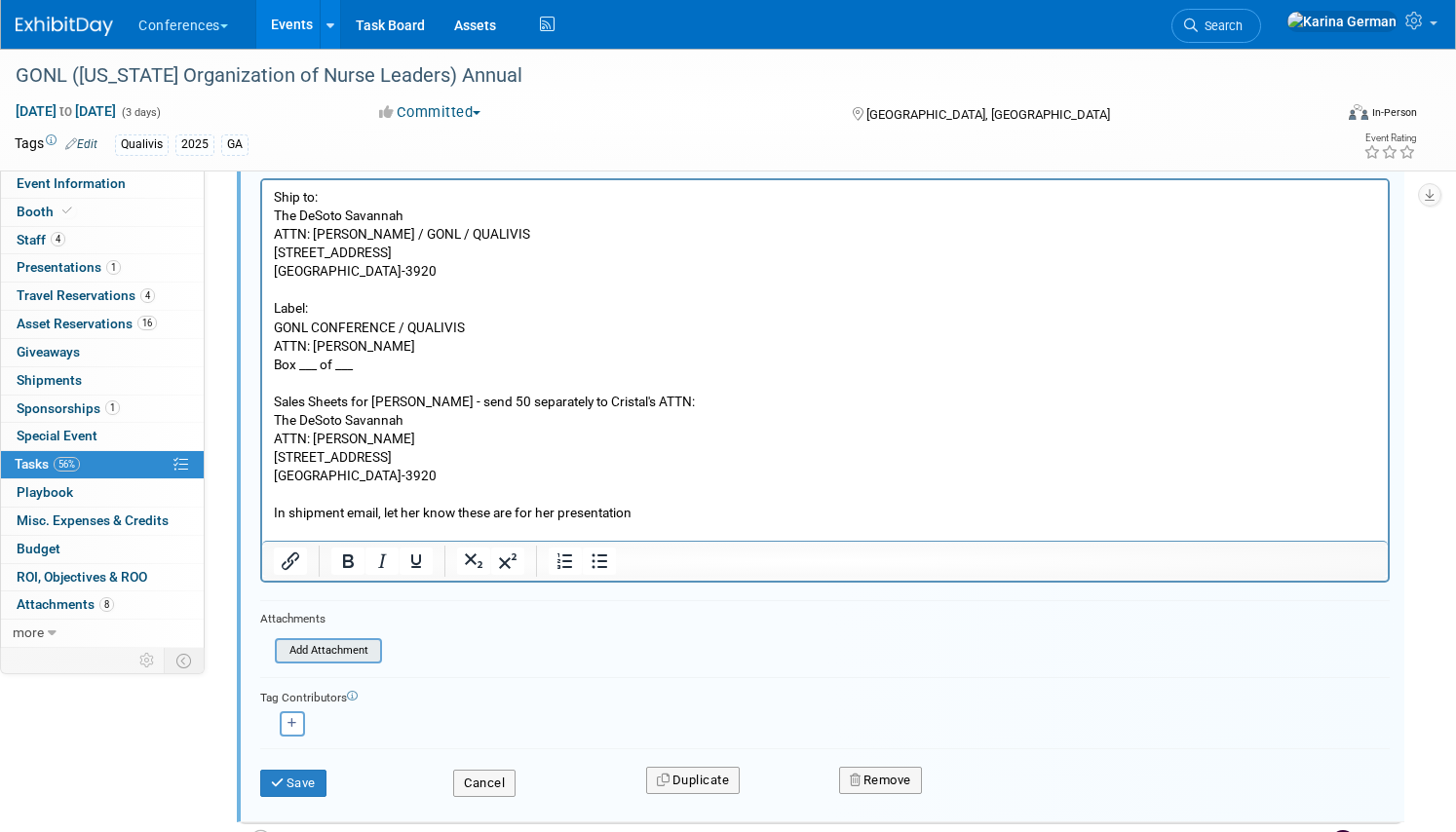
click at [335, 652] on input "file" at bounding box center [280, 651] width 199 height 22
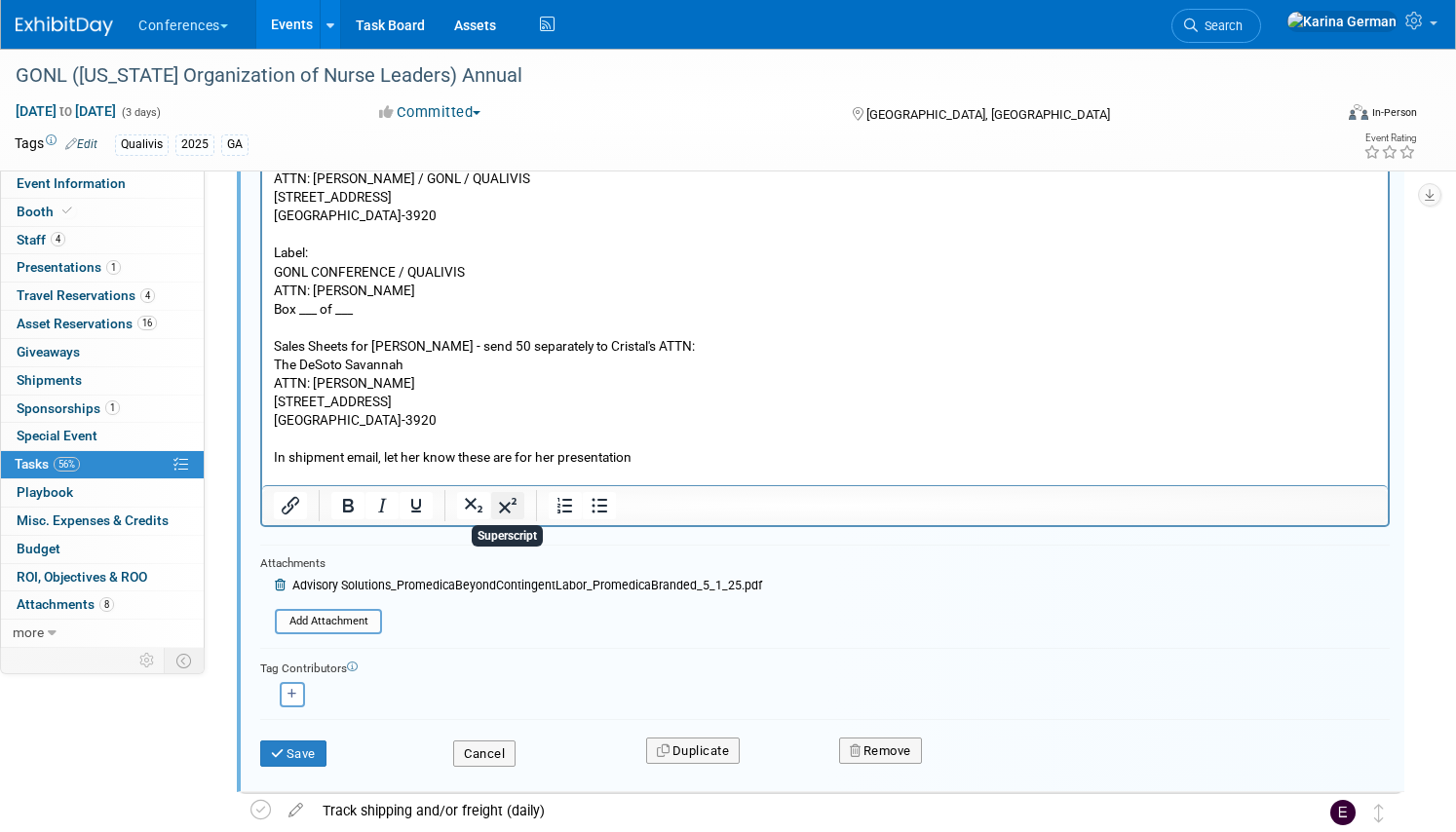
scroll to position [1494, 0]
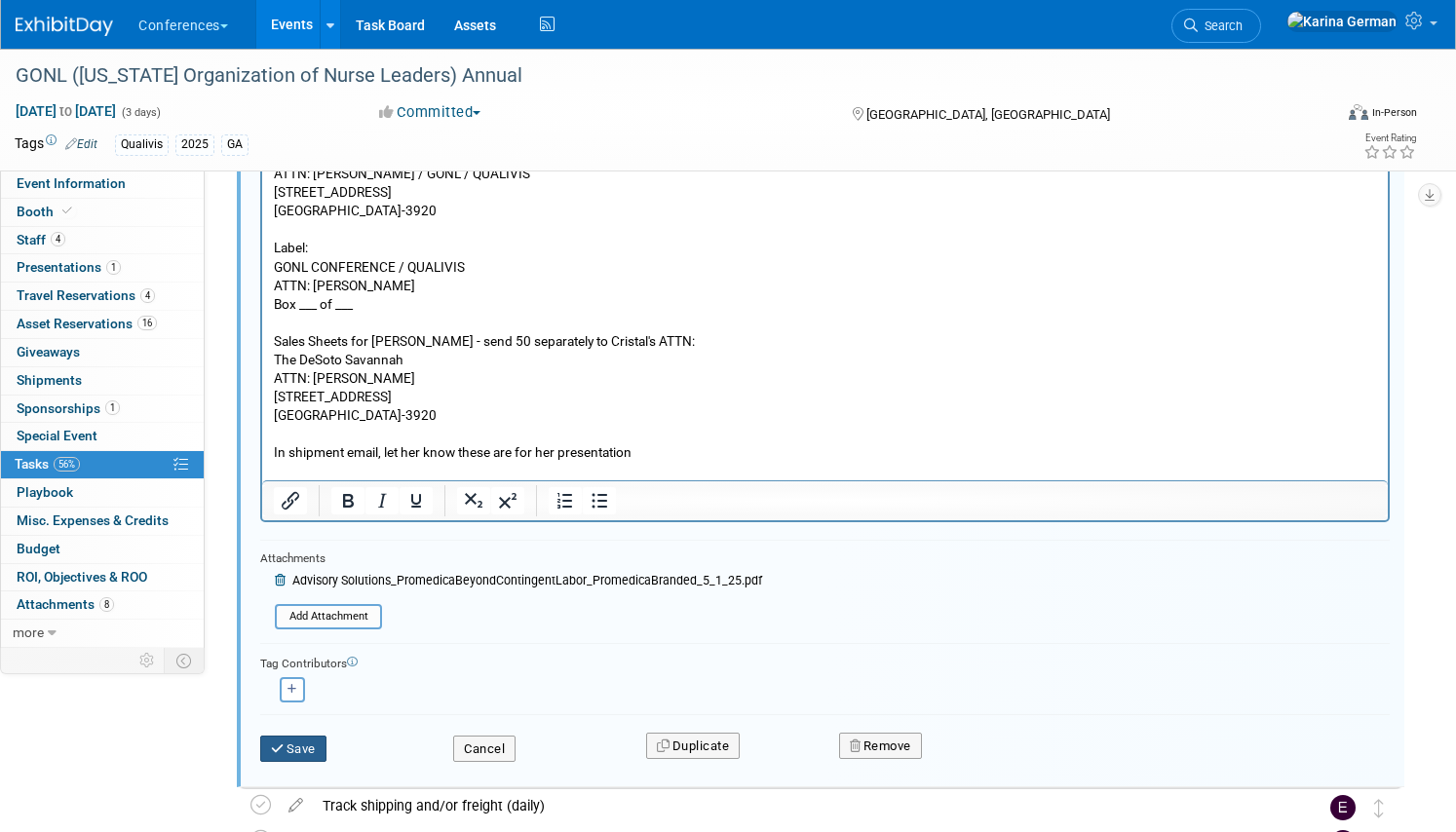
click at [312, 757] on button "Save" at bounding box center [293, 749] width 66 height 28
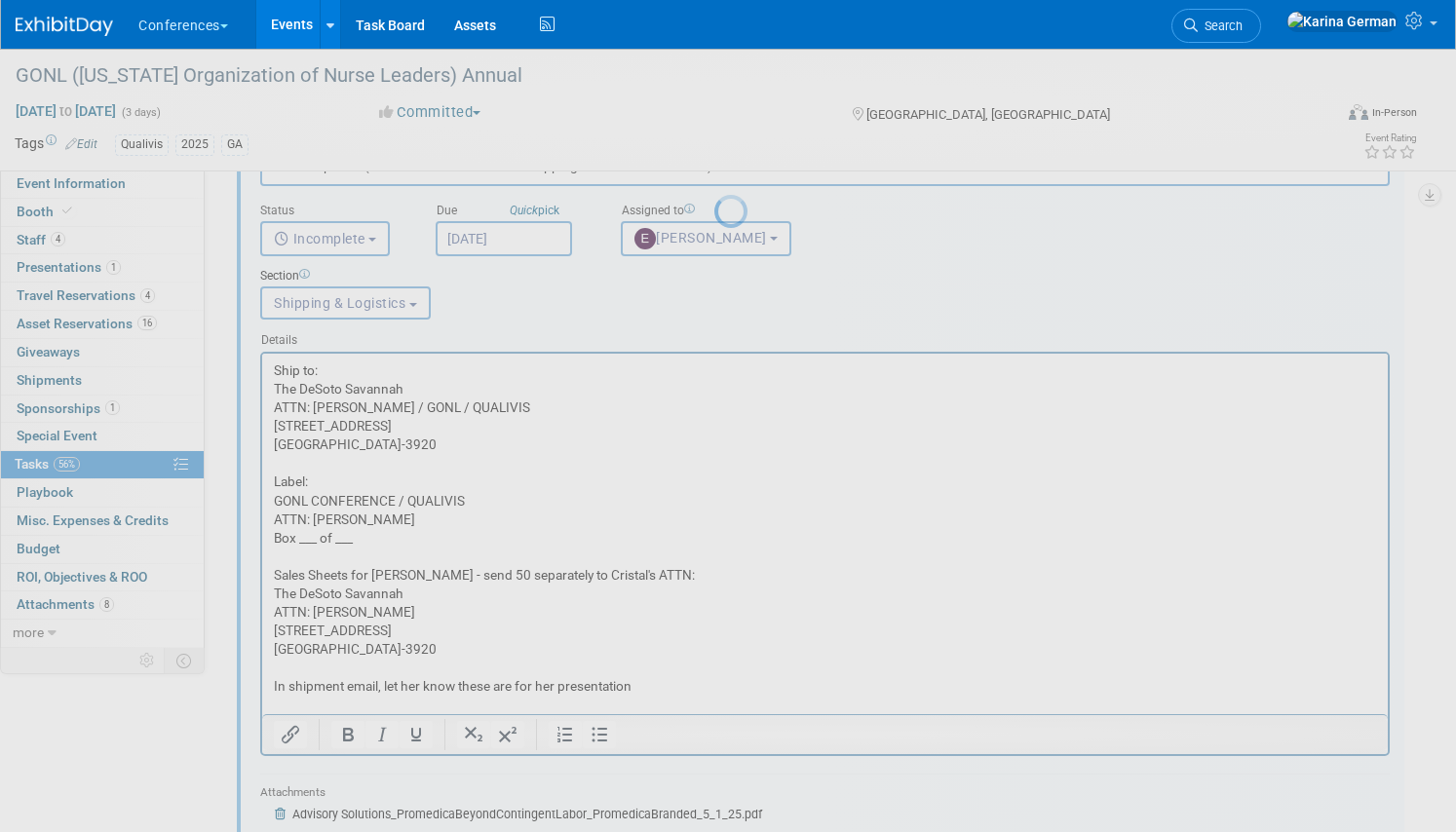
scroll to position [1249, 0]
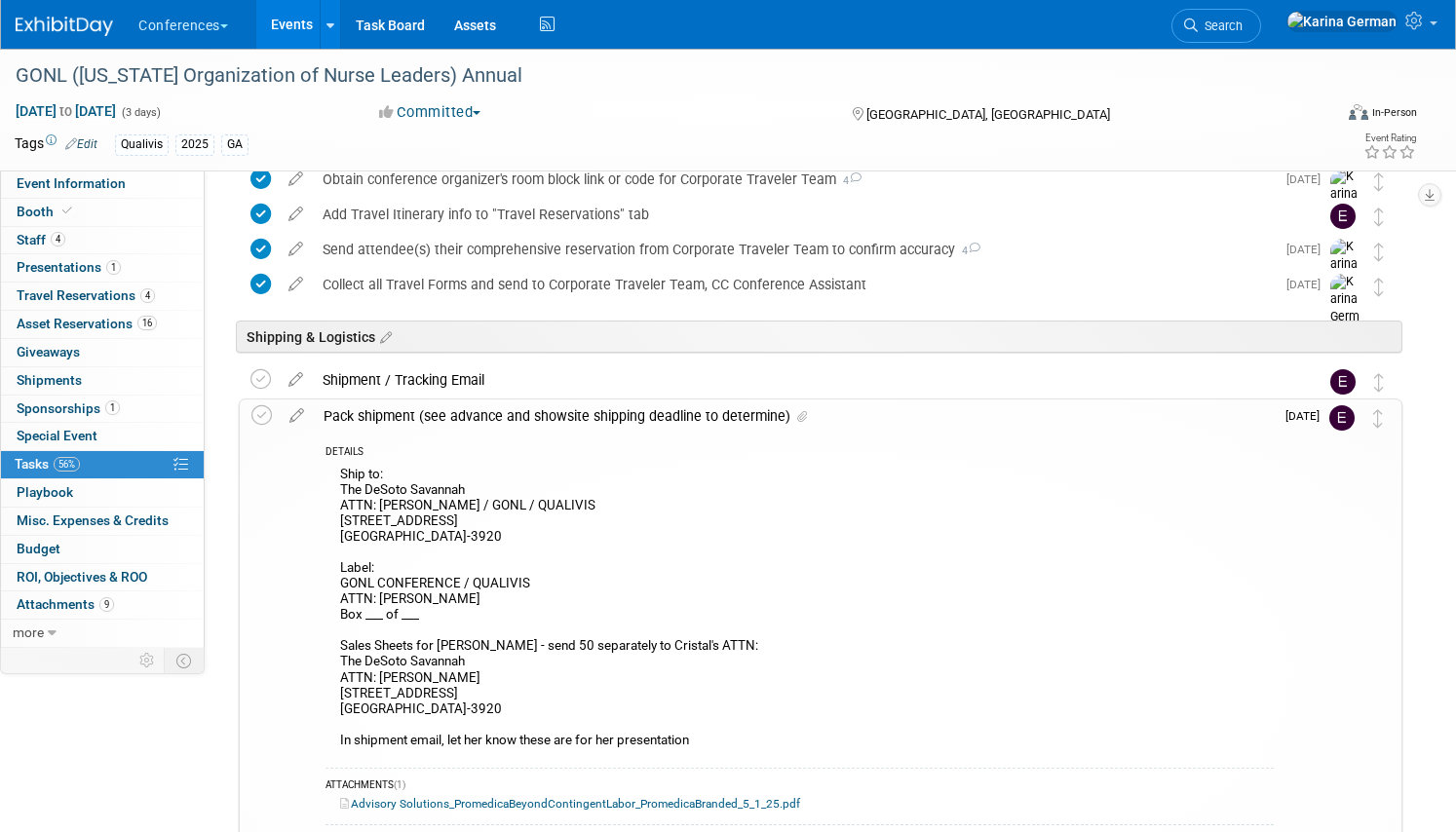
click at [481, 421] on div "Pack shipment (see advance and showsite shipping deadline to determine)" at bounding box center [794, 416] width 960 height 33
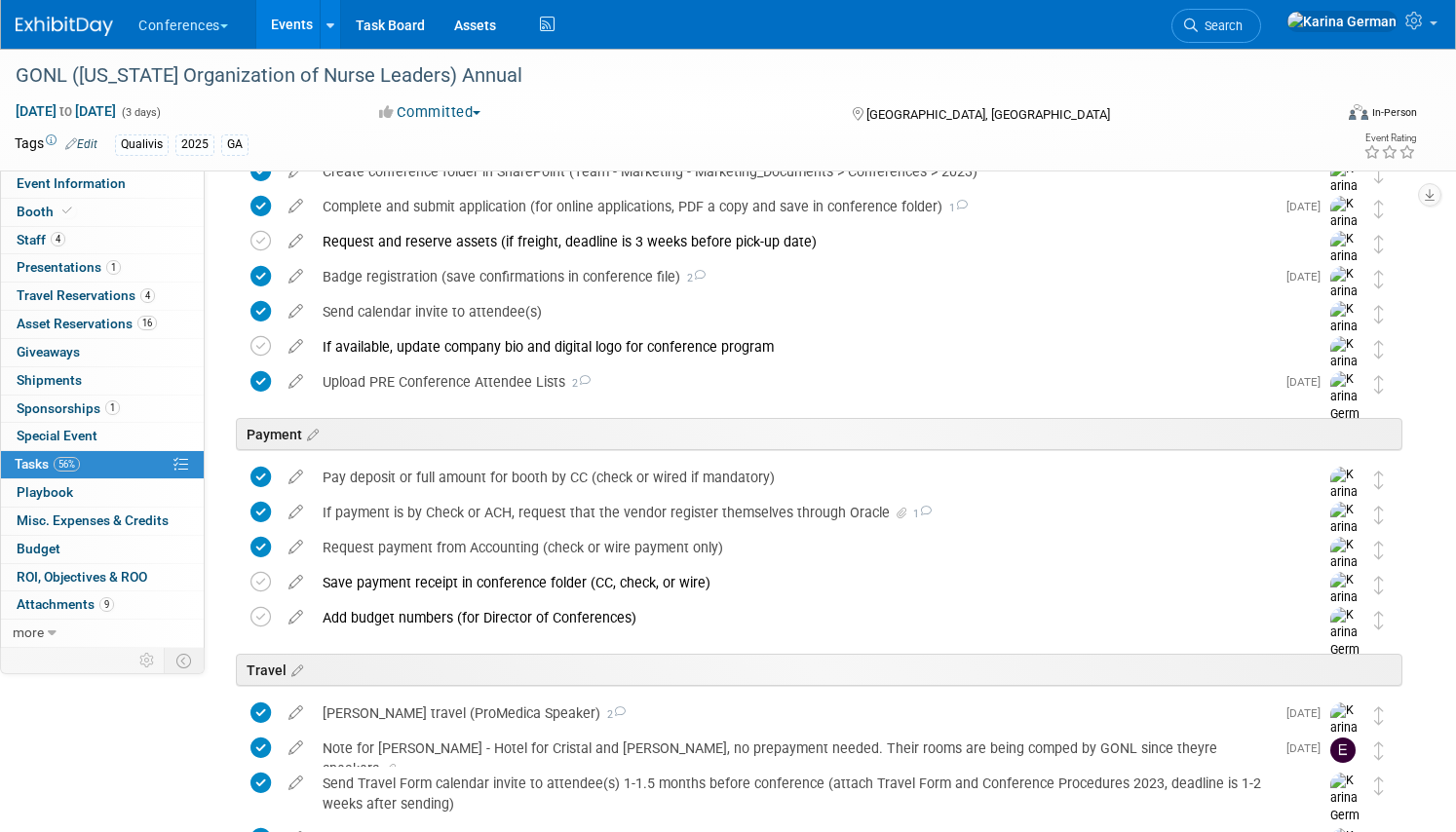
scroll to position [0, 0]
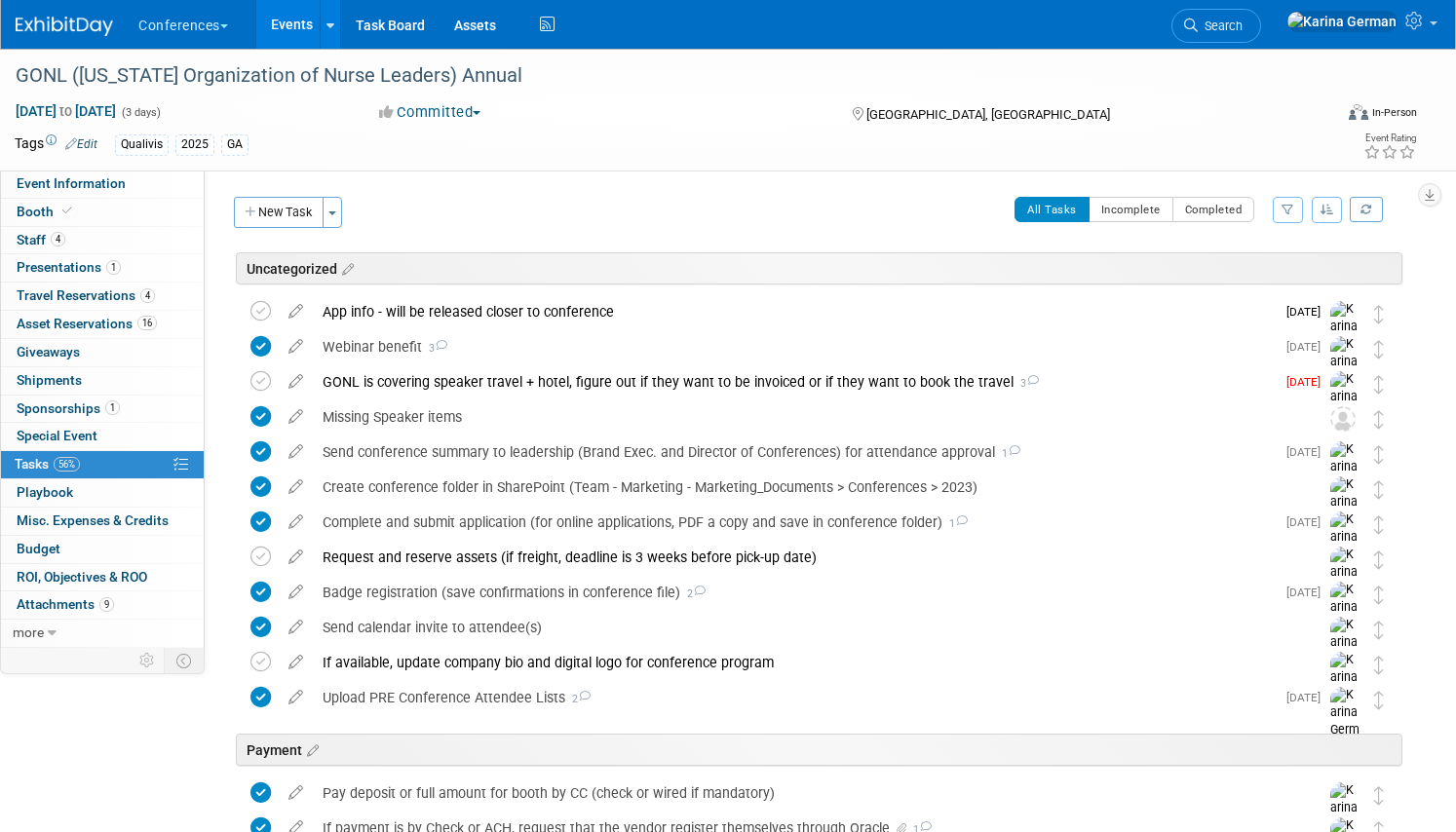
click at [296, 20] on link "Events" at bounding box center [292, 24] width 71 height 48
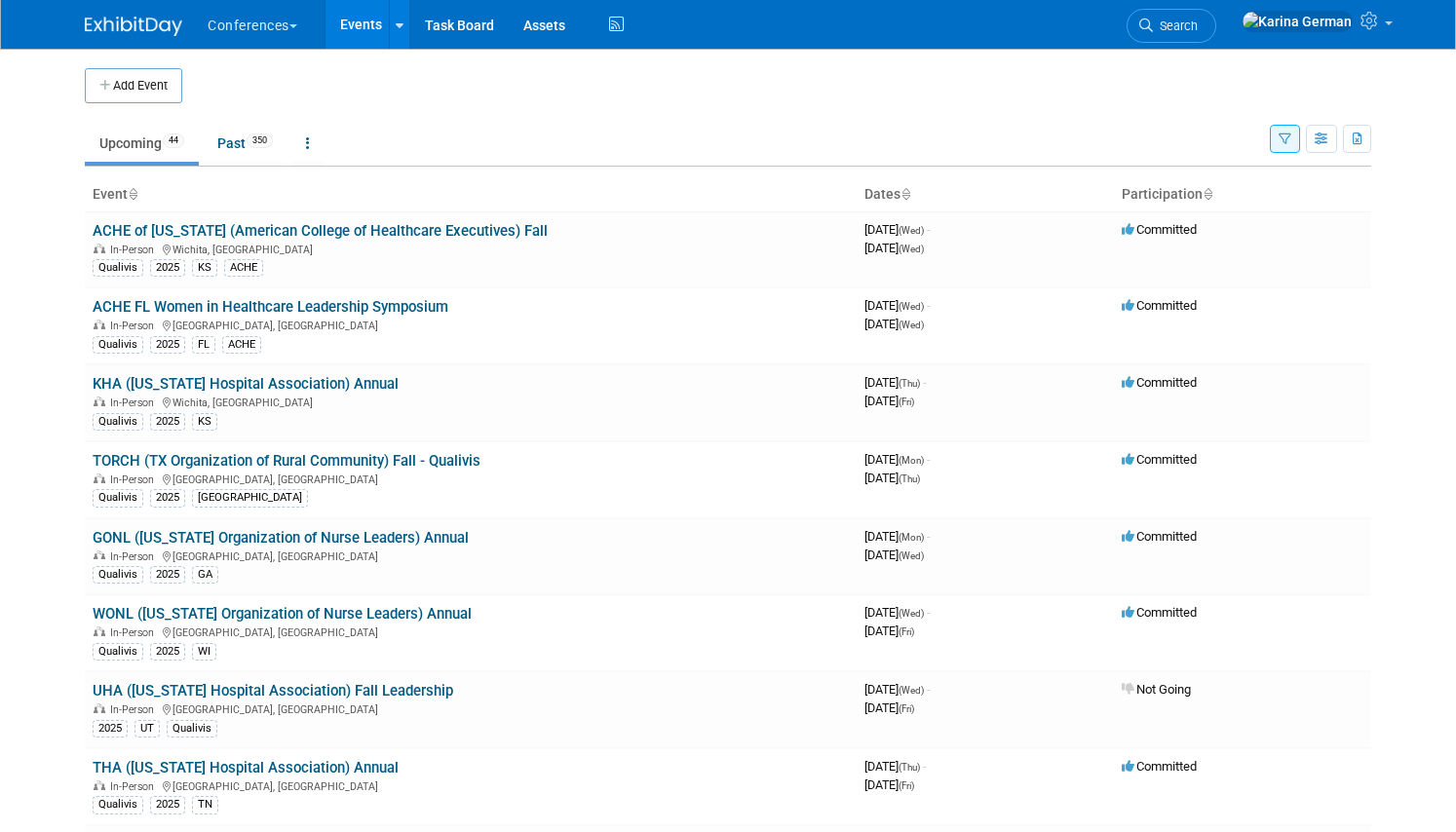
click at [1215, 44] on li "Search" at bounding box center [1171, 24] width 90 height 47
click at [1215, 18] on link "Search" at bounding box center [1171, 26] width 90 height 34
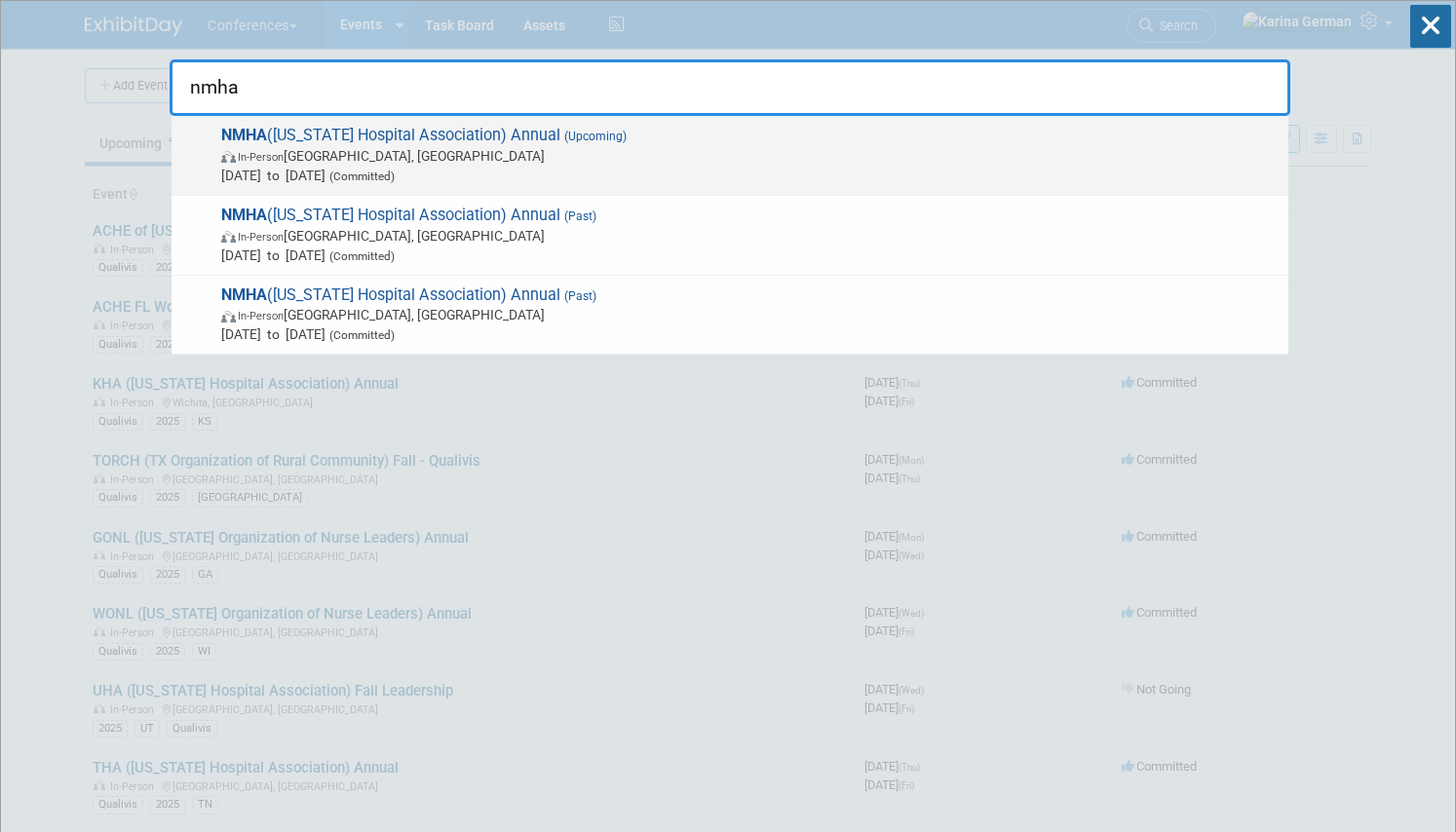
type input "nmha"
click at [491, 139] on span "NMHA (New Mexico Hospital Association) Annual (Upcoming) In-Person Albuquerque,…" at bounding box center [747, 155] width 1063 height 59
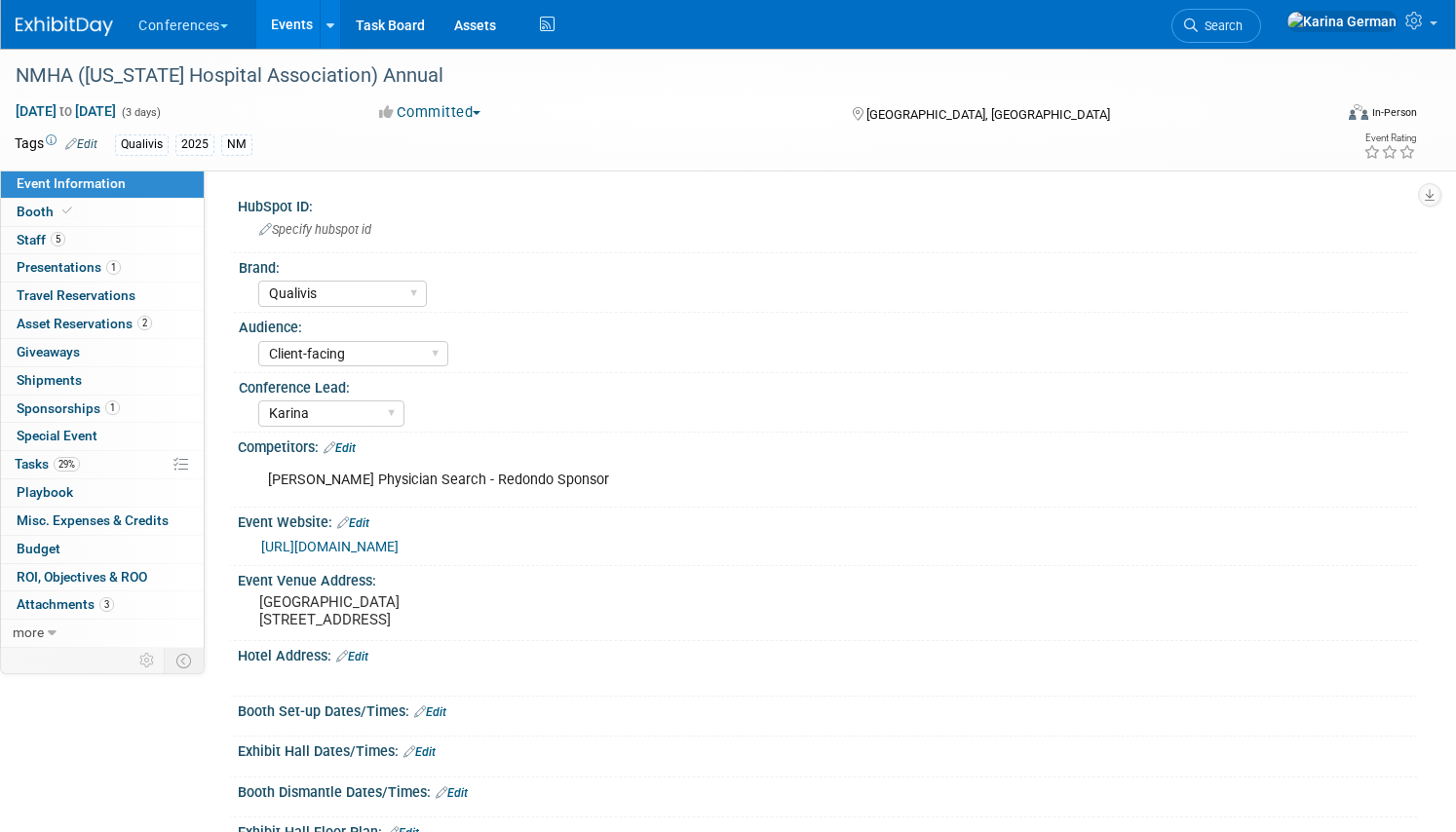
select select "Qualivis"
select select "Client-facing"
select select "Karina"
click at [121, 439] on link "Special Event" at bounding box center [102, 436] width 203 height 28
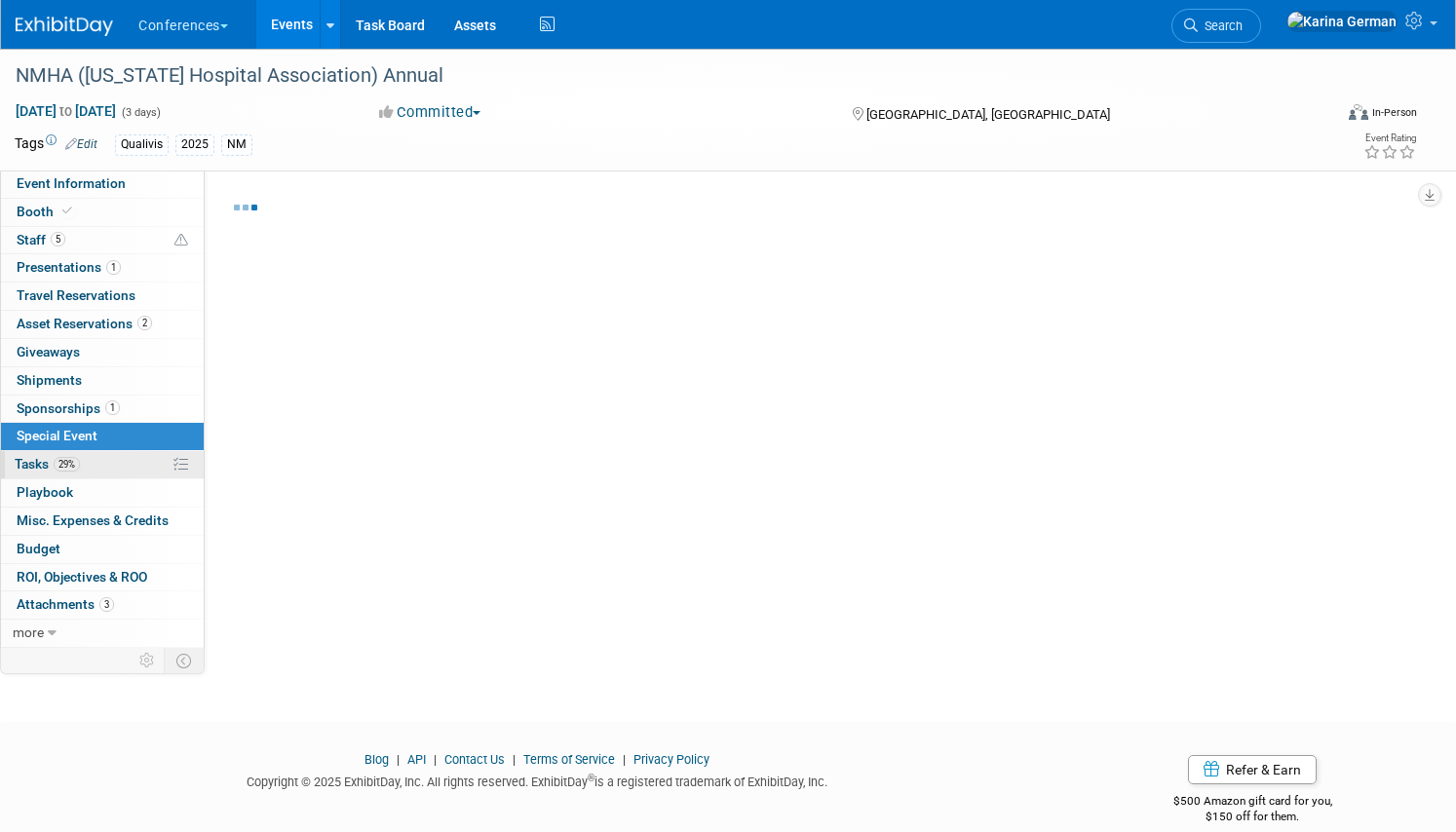
click at [106, 464] on link "29% Tasks 29%" at bounding box center [102, 465] width 203 height 28
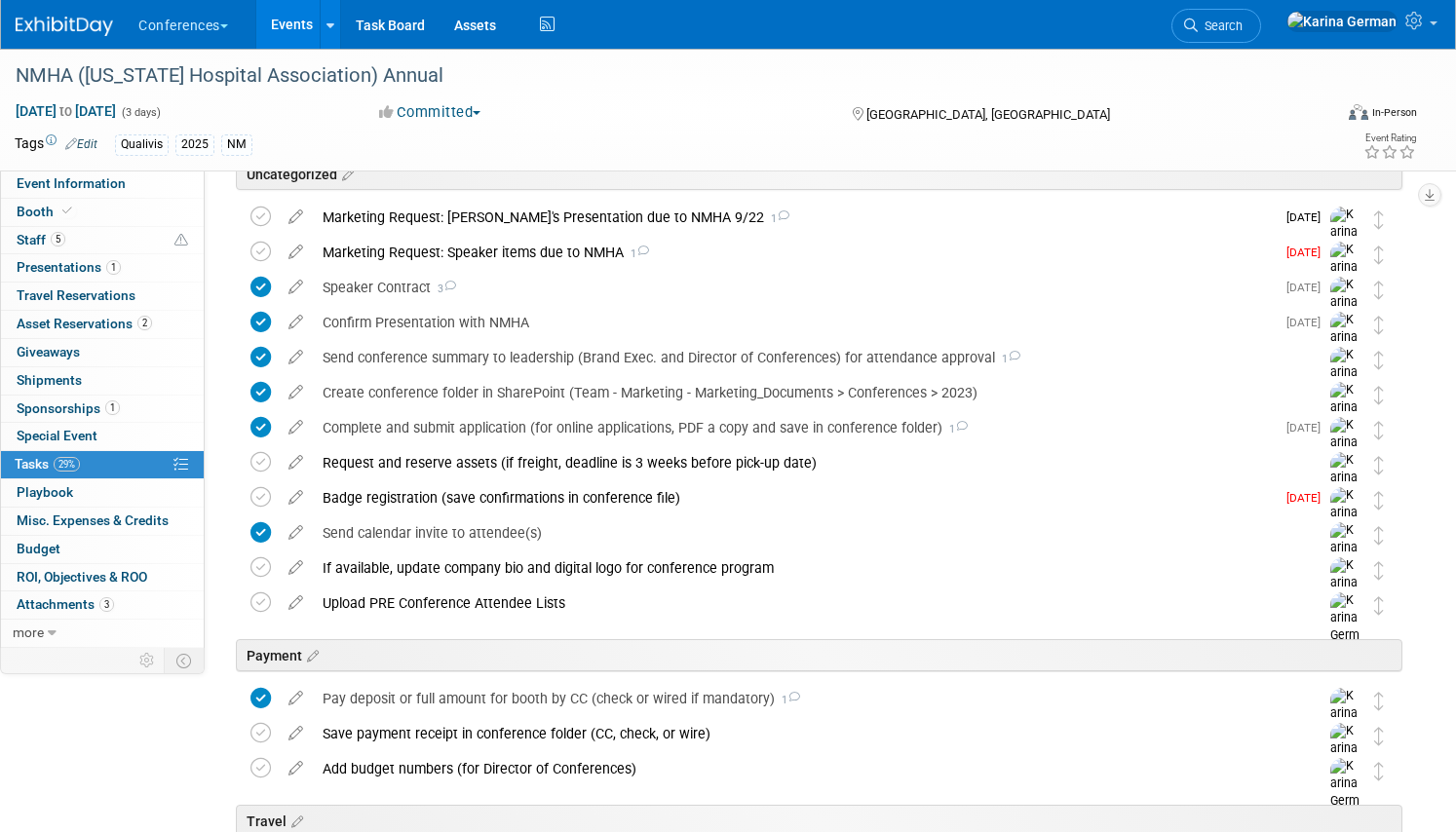
scroll to position [96, 0]
click at [410, 252] on div "Marketing Request: Speaker items due to NMHA 1" at bounding box center [794, 249] width 962 height 33
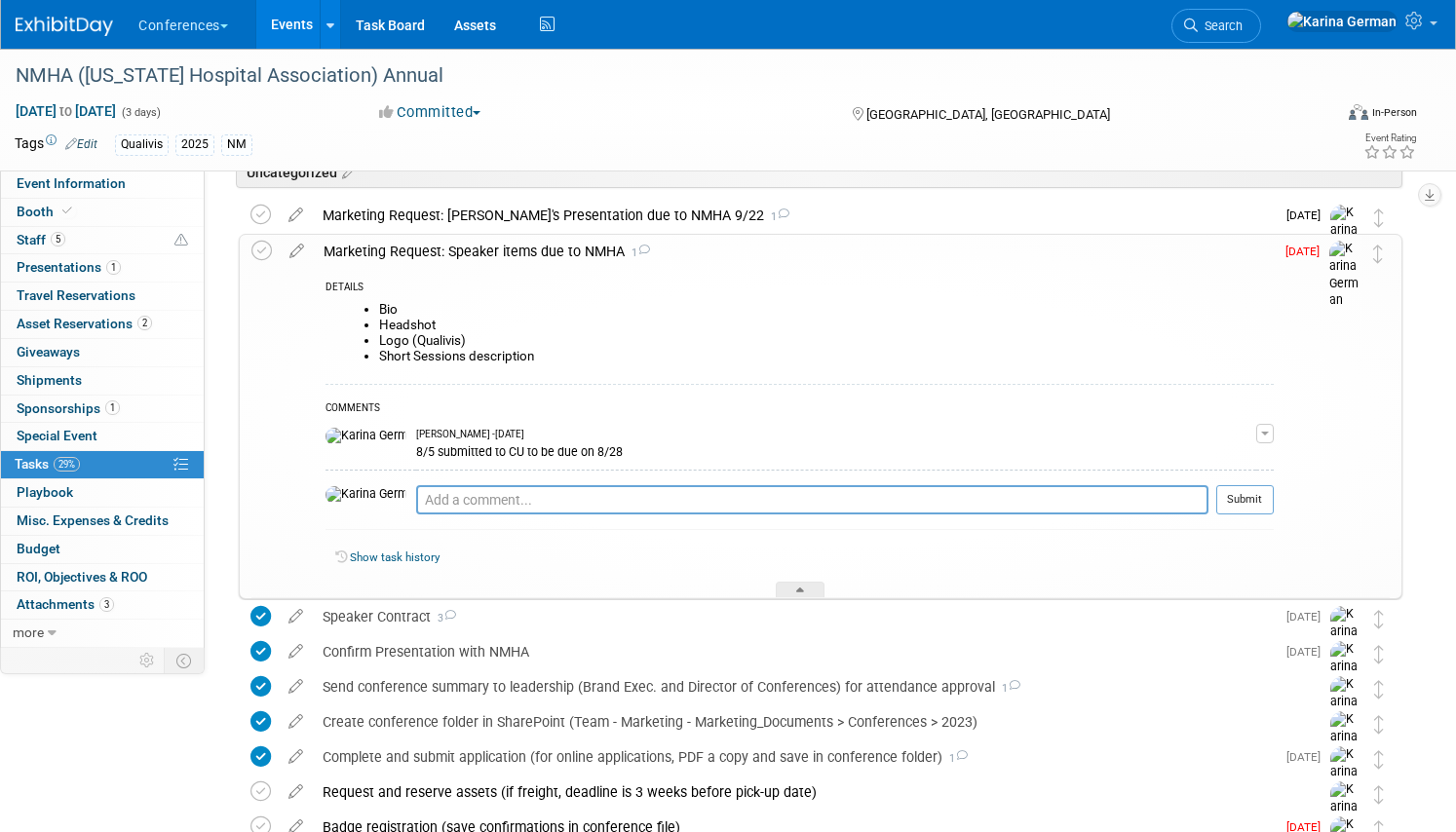
click at [410, 251] on div "Marketing Request: Speaker items due to NMHA 1" at bounding box center [794, 250] width 960 height 33
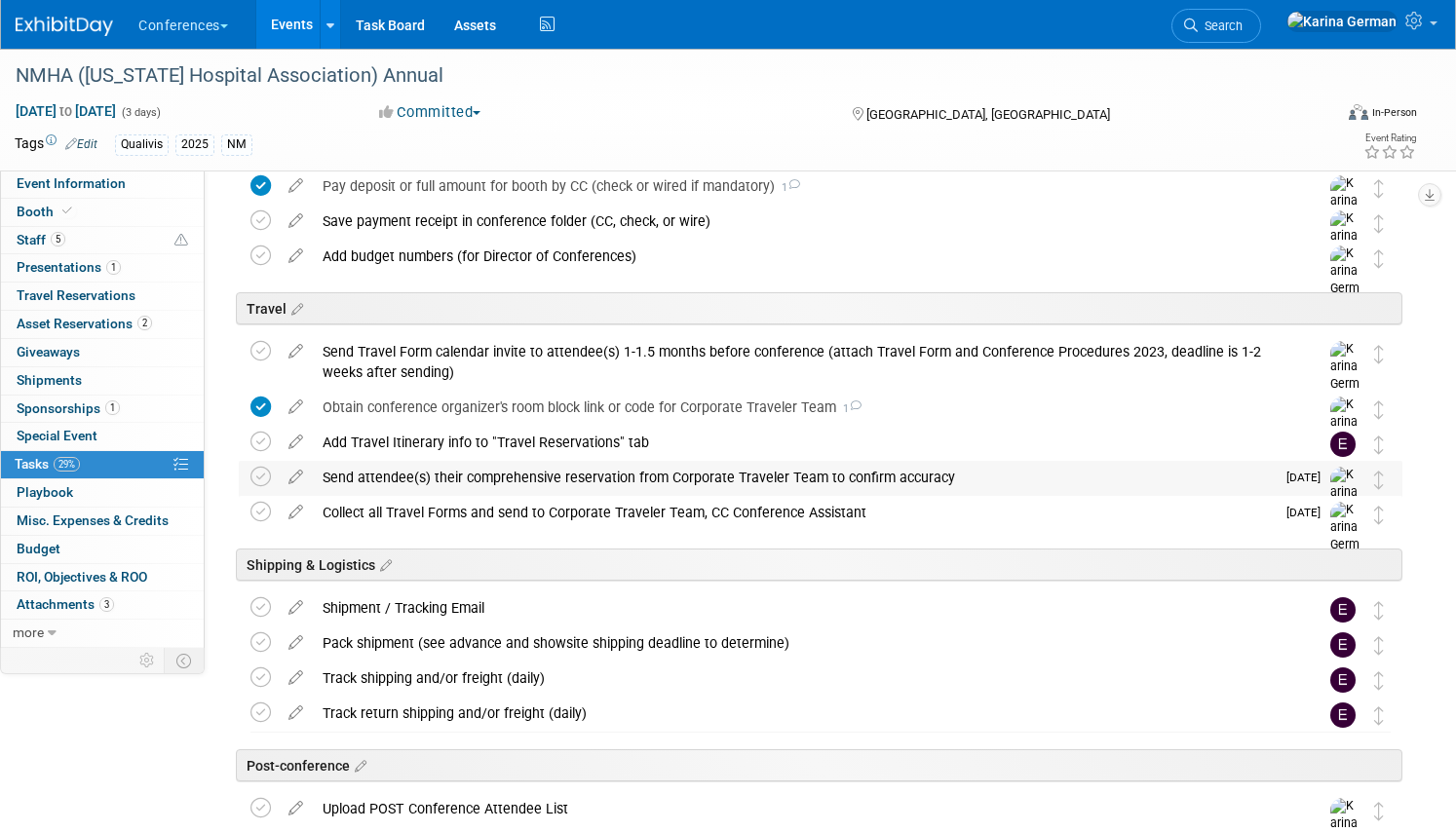
click at [380, 480] on div "Send attendee(s) their comprehensive reservation from Corporate Traveler Team t…" at bounding box center [794, 477] width 962 height 33
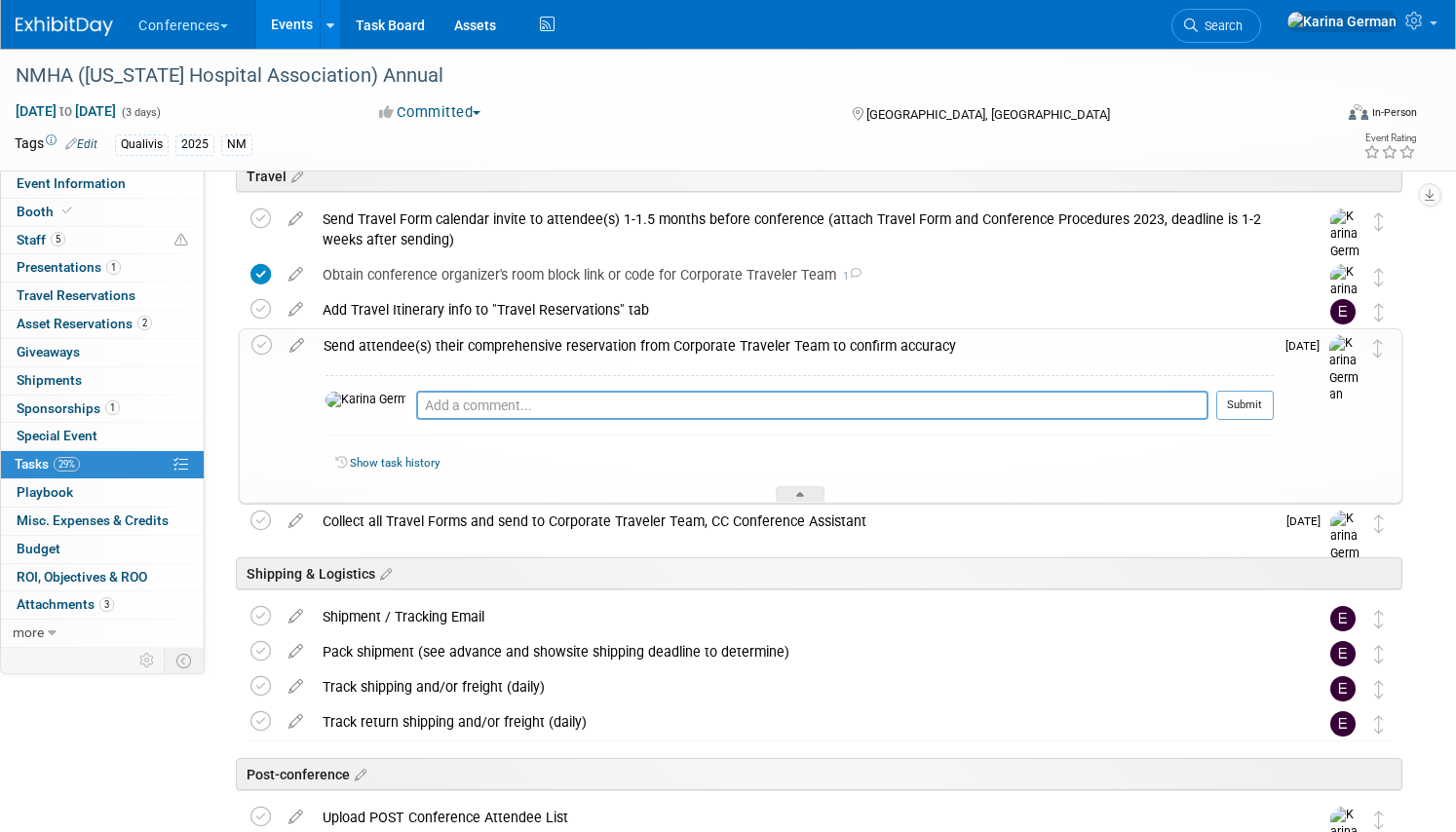
scroll to position [743, 0]
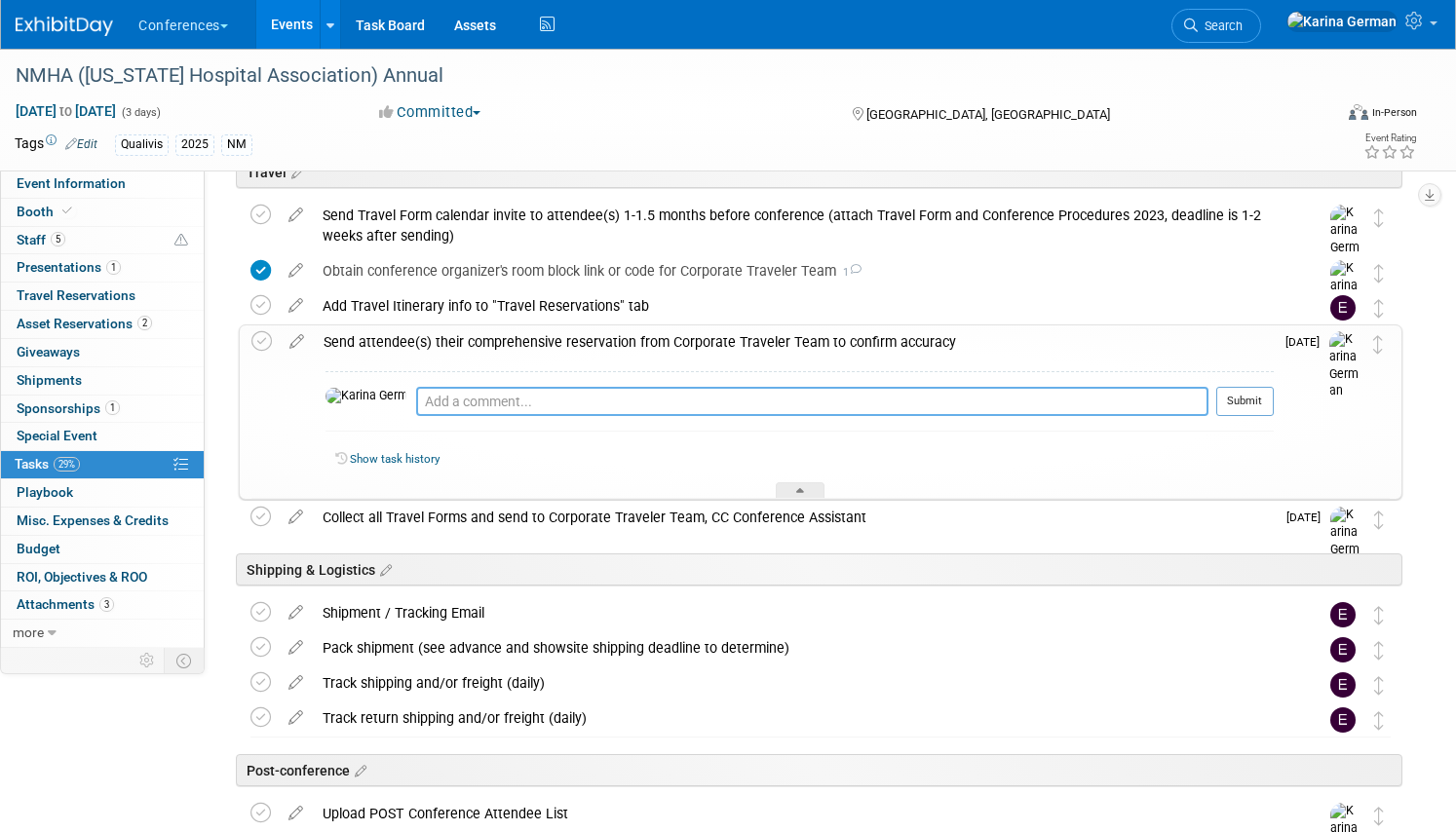
click at [424, 406] on textarea at bounding box center [812, 402] width 792 height 30
type textarea "Rob is all set"
click at [1245, 407] on button "Submit" at bounding box center [1244, 402] width 57 height 30
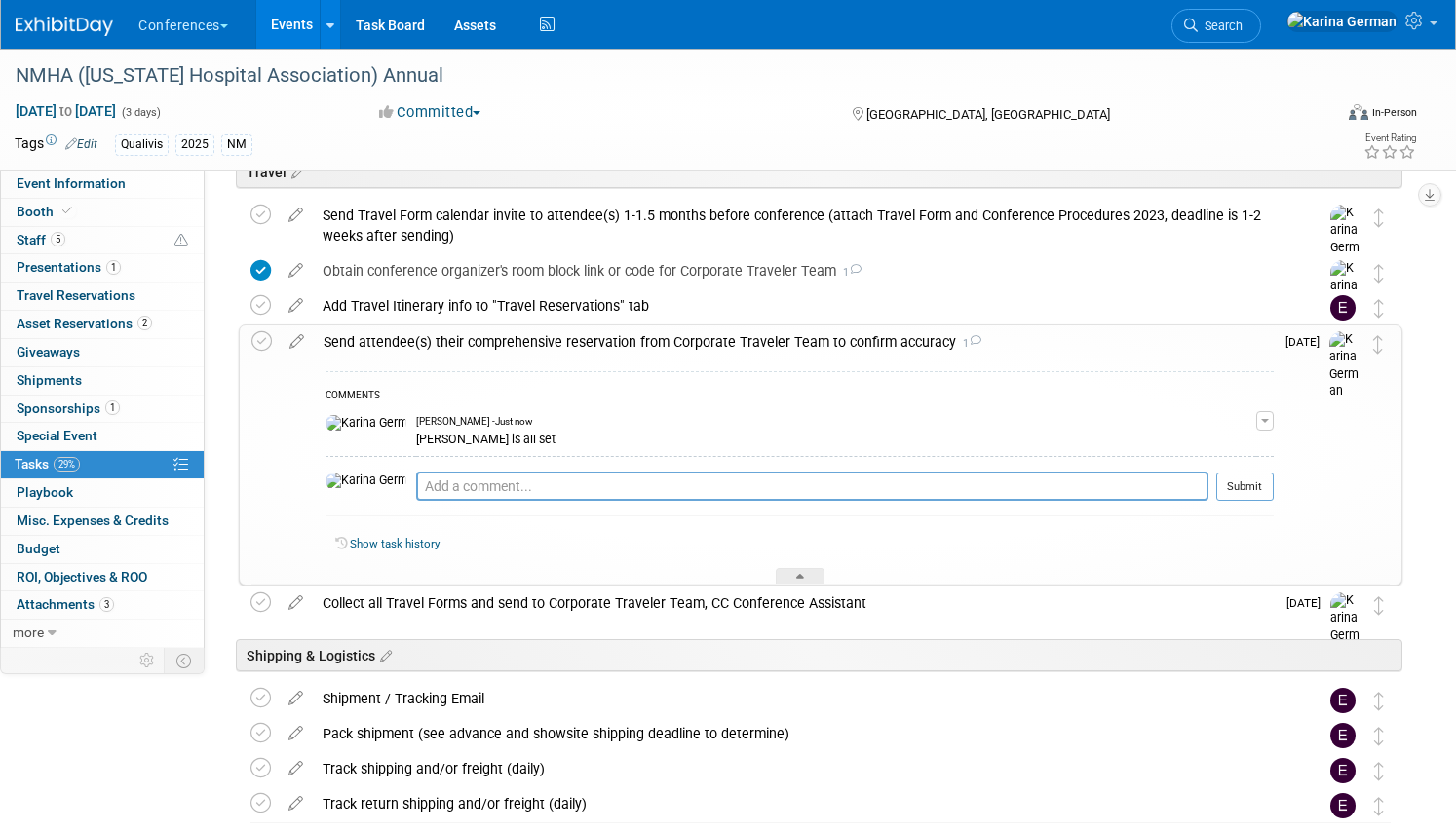
click at [526, 339] on div "Send attendee(s) their comprehensive reservation from Corporate Traveler Team t…" at bounding box center [794, 341] width 960 height 33
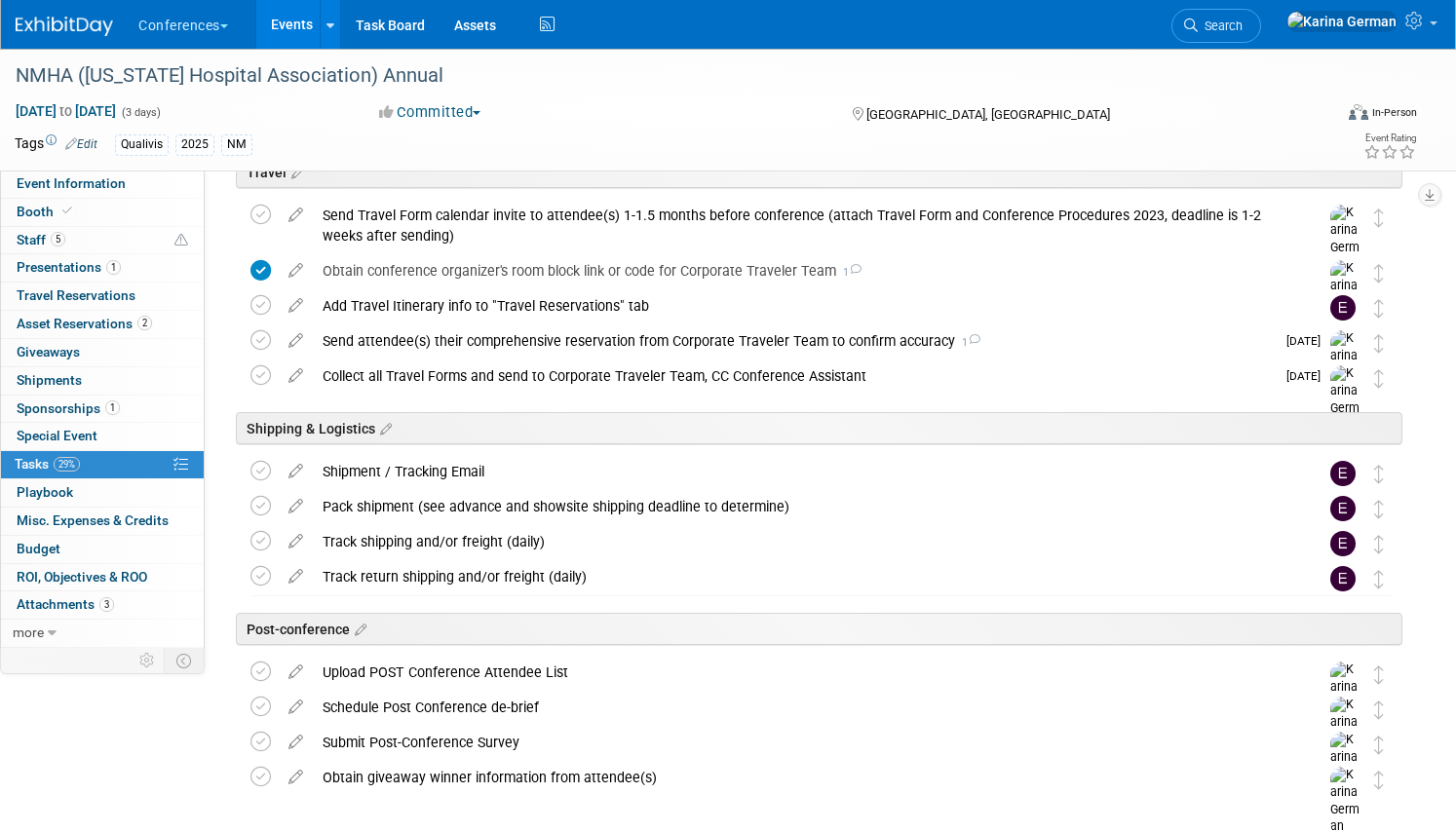
scroll to position [0, 0]
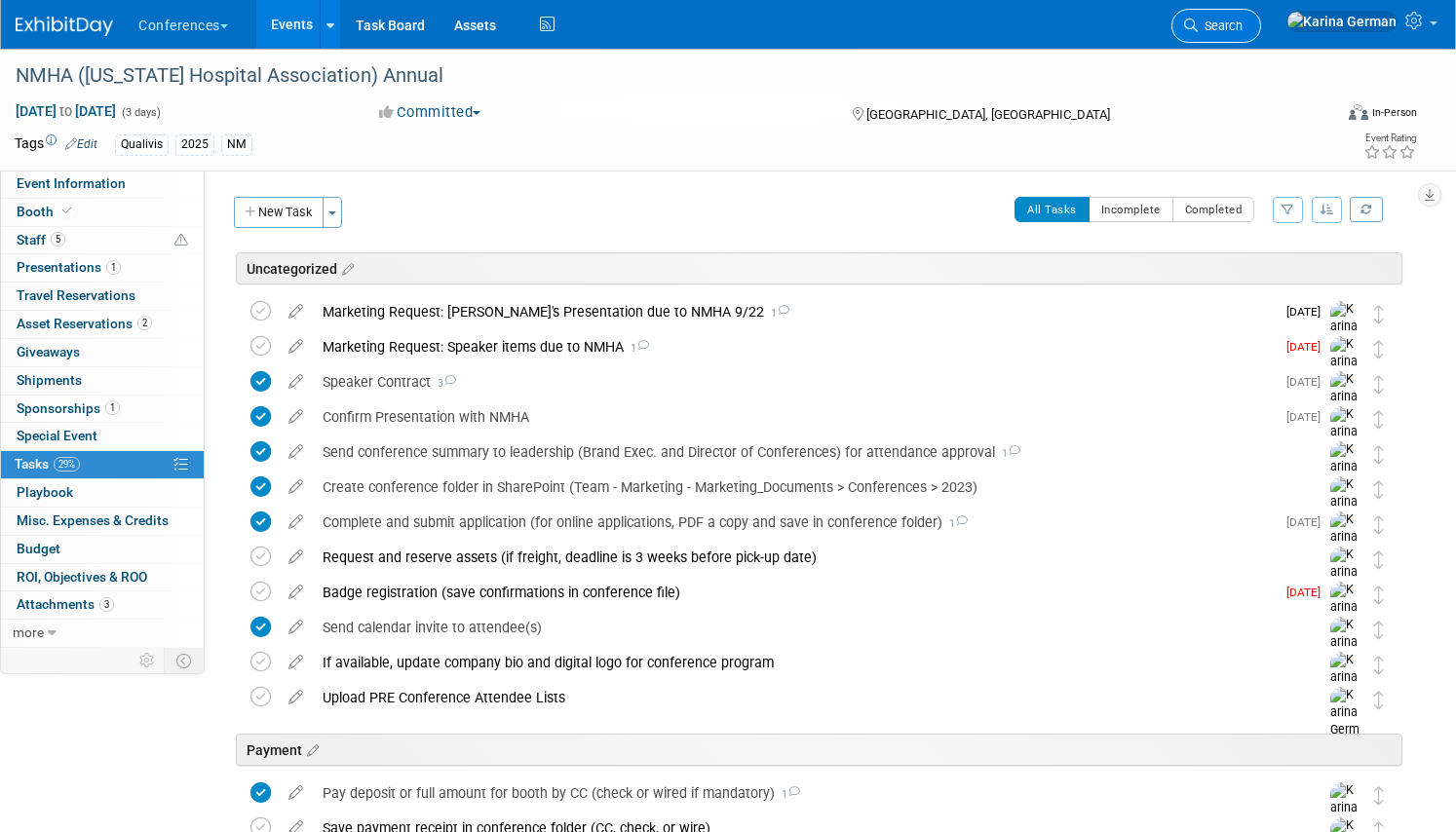
click at [1261, 33] on link "Search" at bounding box center [1215, 26] width 90 height 34
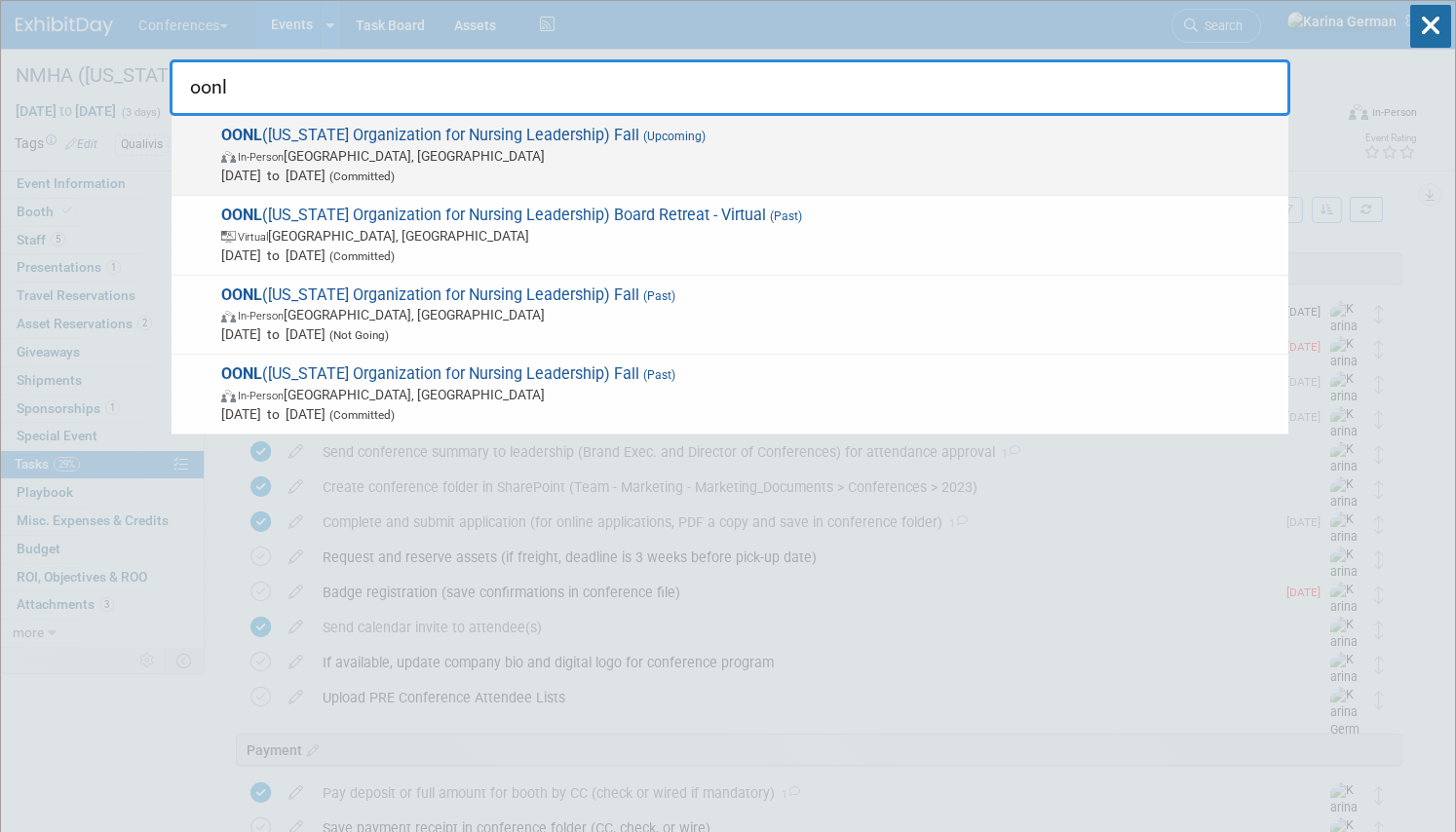
type input "oonl"
click at [688, 180] on span "Nov 5, 2025 to Nov 7, 2025 (Committed)" at bounding box center [749, 175] width 1057 height 20
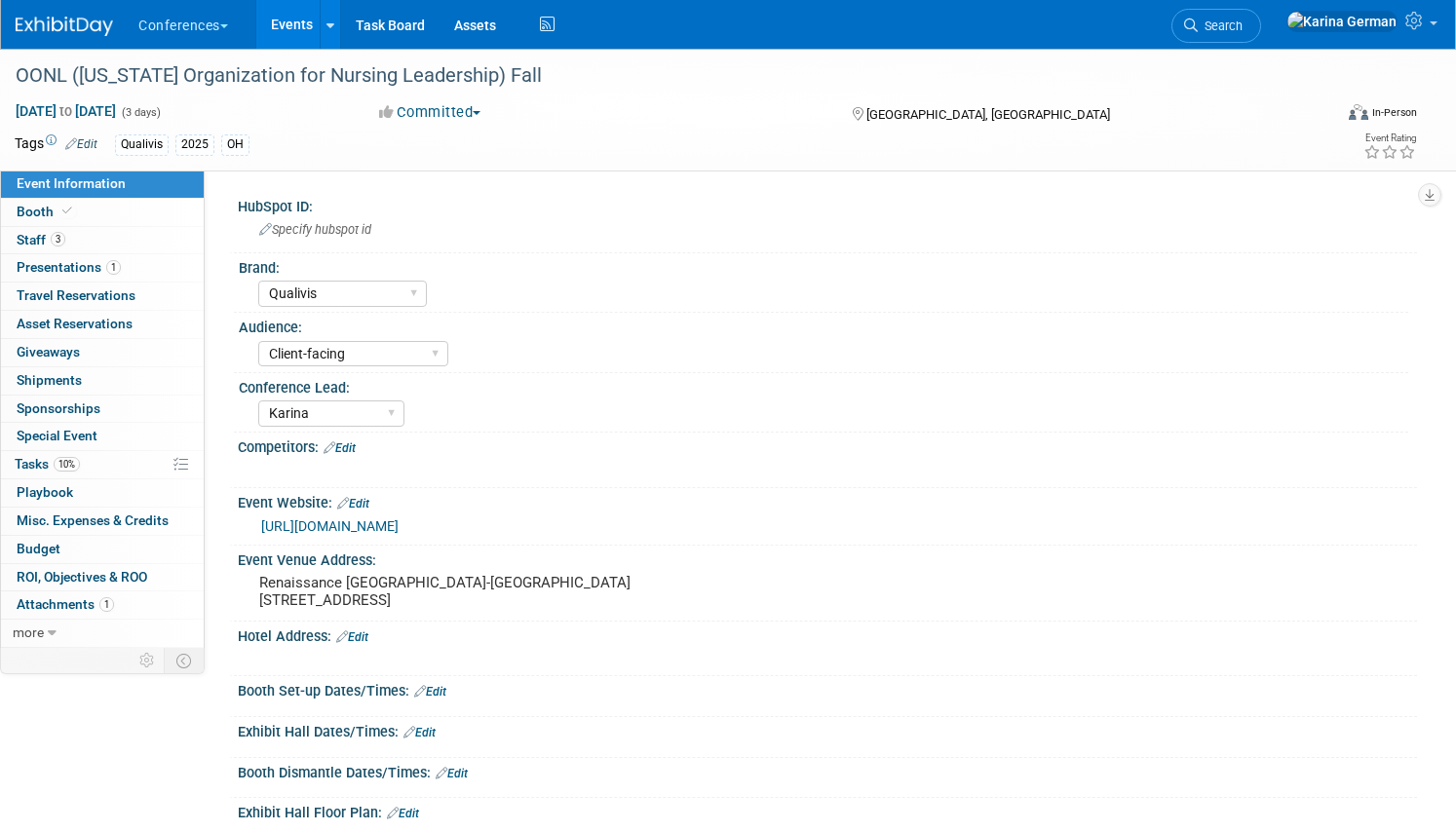
select select "Qualivis"
select select "Client-facing"
select select "Karina"
click at [116, 471] on link "10% Tasks 10%" at bounding box center [102, 465] width 203 height 28
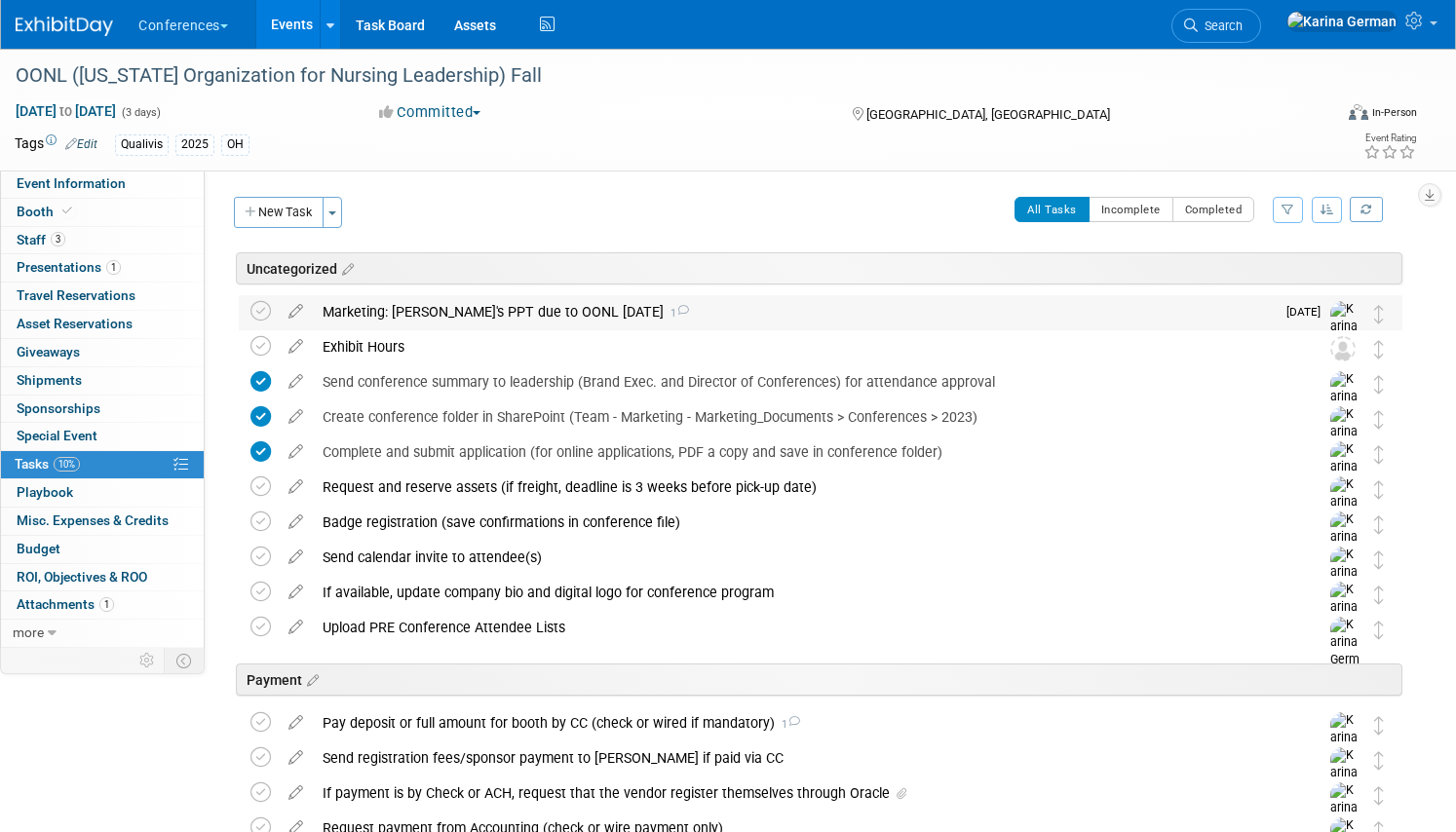
click at [436, 319] on div "Marketing: Dani's PPT due to OONL Oct 27 1" at bounding box center [794, 311] width 962 height 33
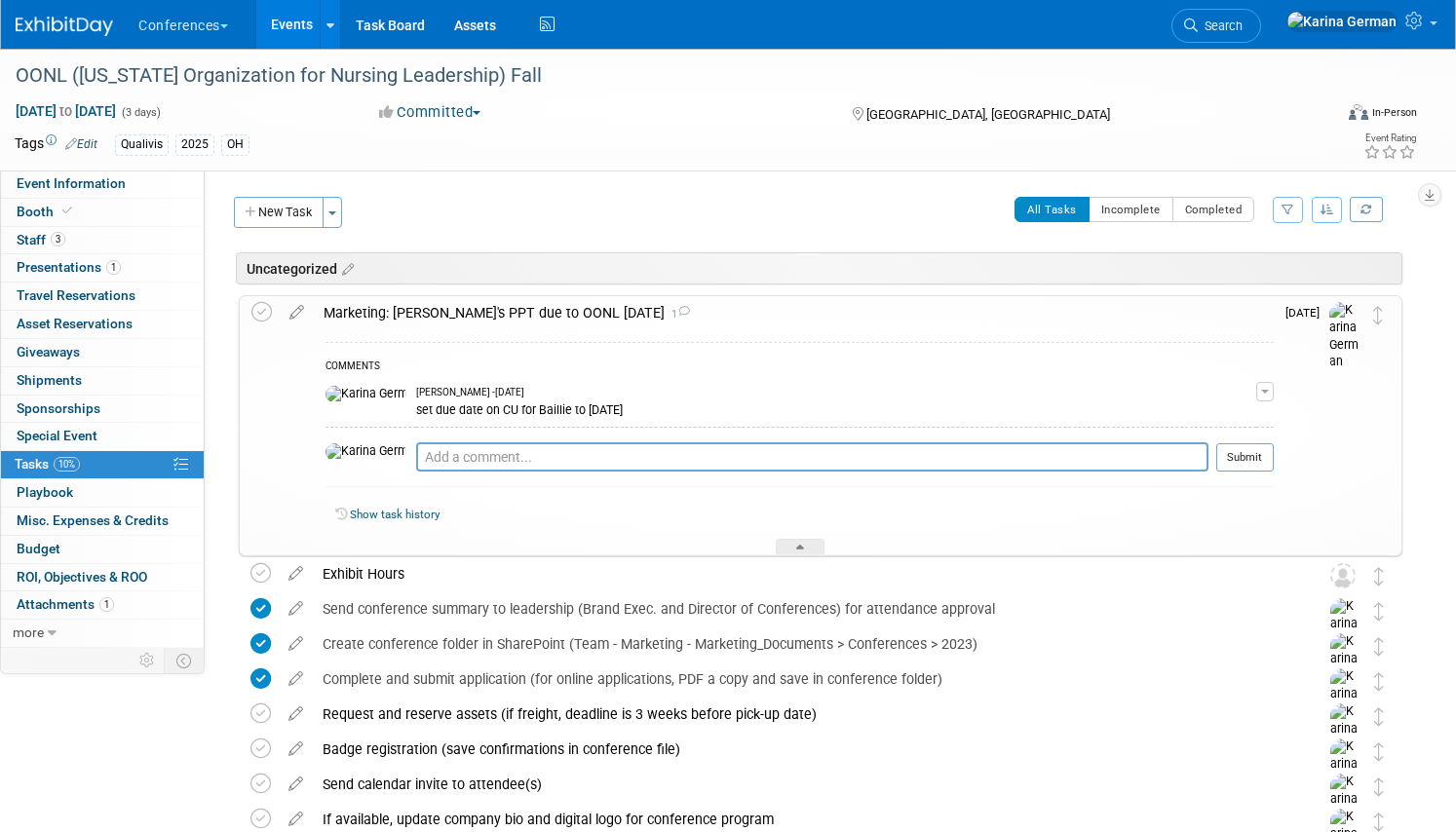
click at [437, 319] on div "Marketing: Dani's PPT due to OONL Oct 27 1" at bounding box center [794, 312] width 960 height 33
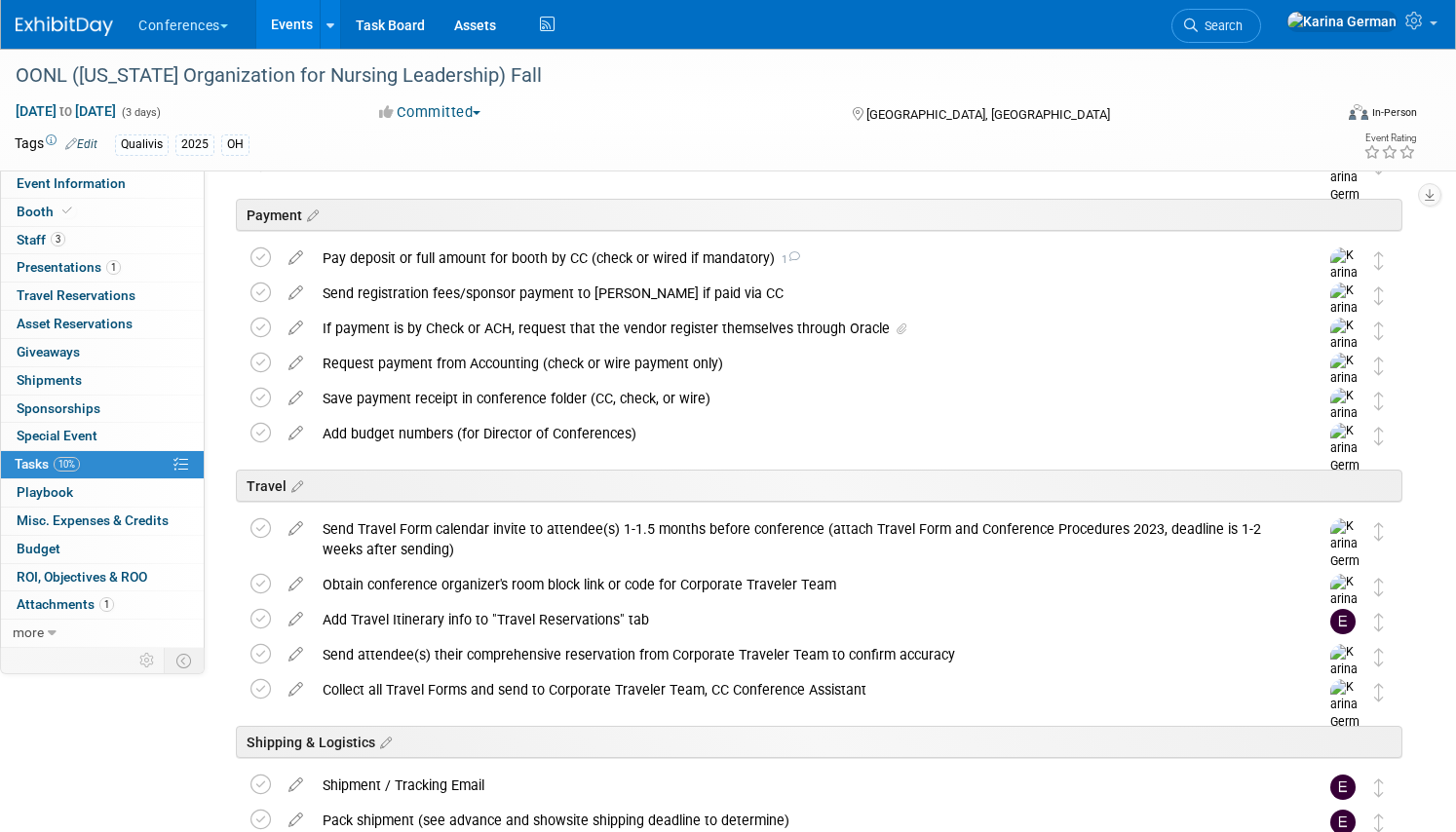
scroll to position [475, 0]
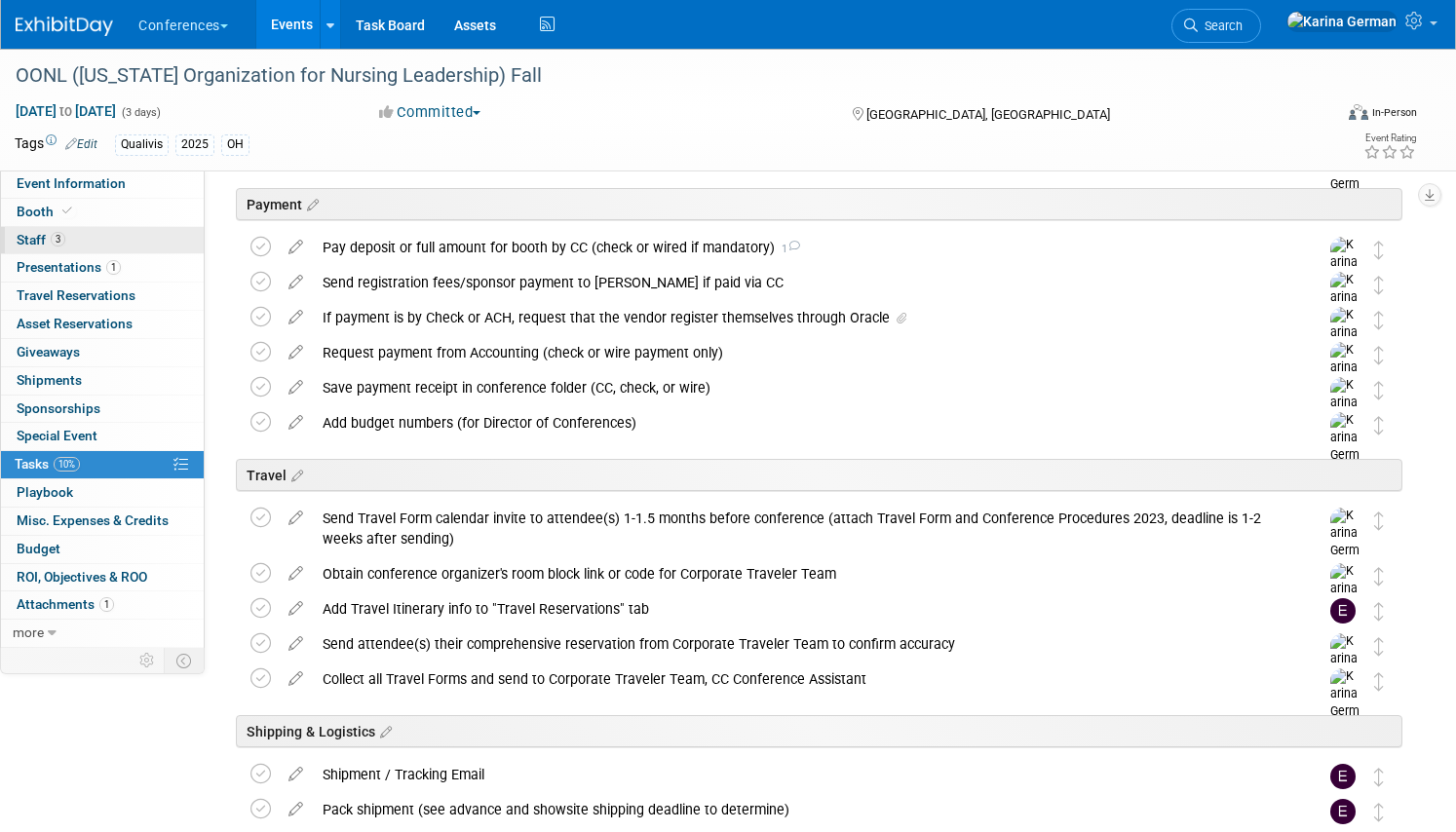
click at [145, 246] on link "3 Staff 3" at bounding box center [102, 240] width 203 height 28
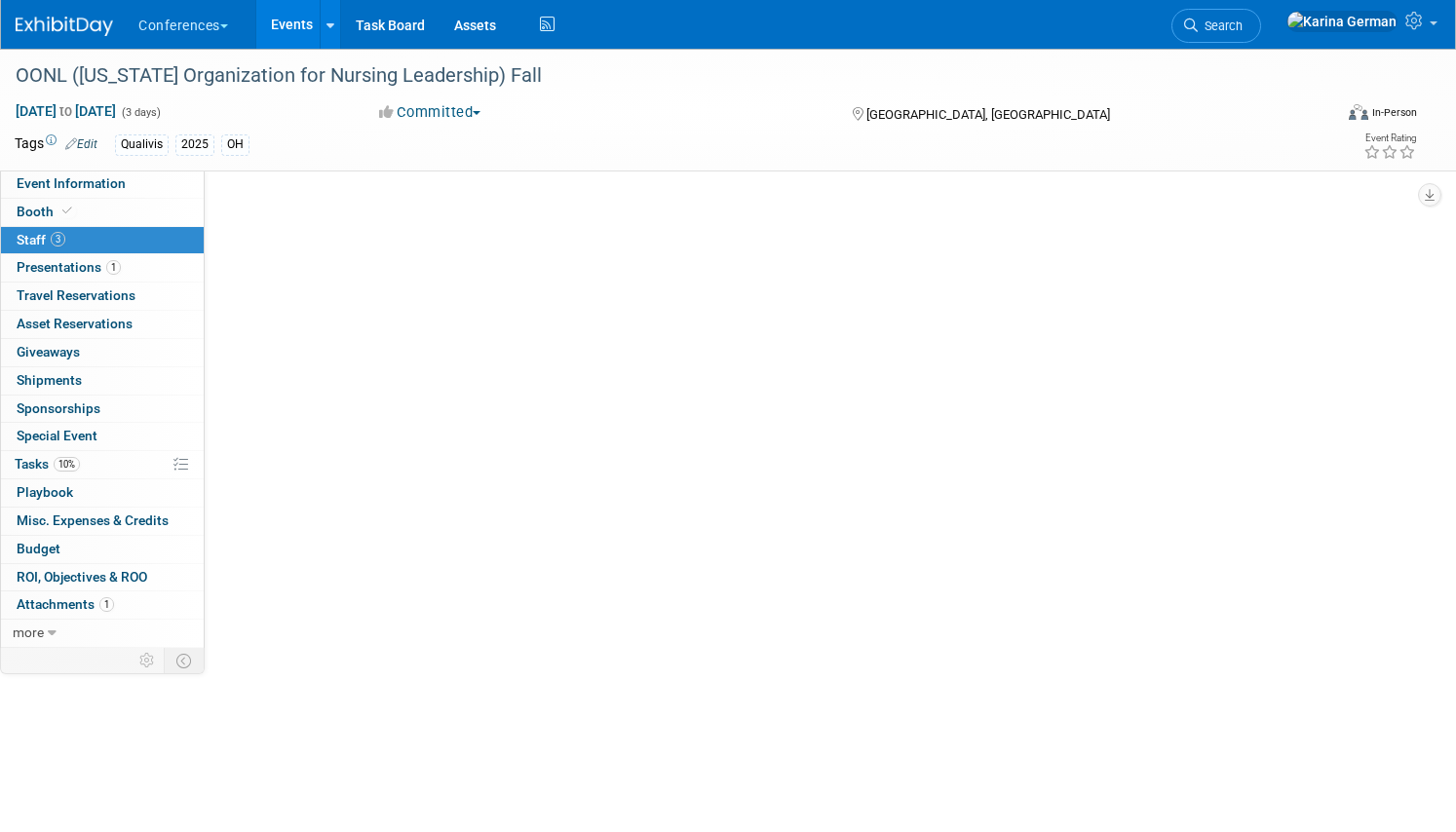
scroll to position [0, 0]
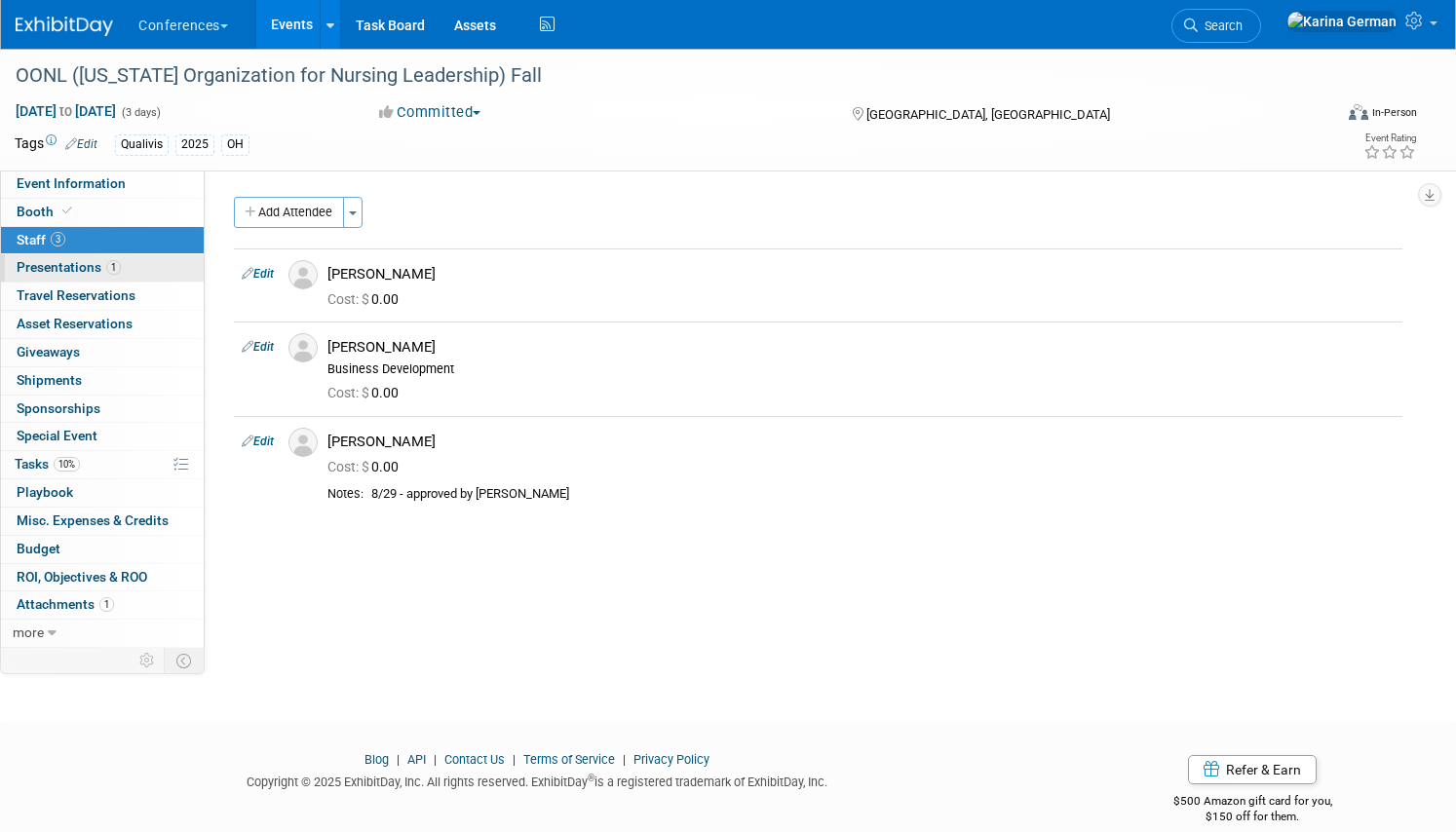
click at [142, 277] on link "1 Presentations 1" at bounding box center [102, 268] width 203 height 28
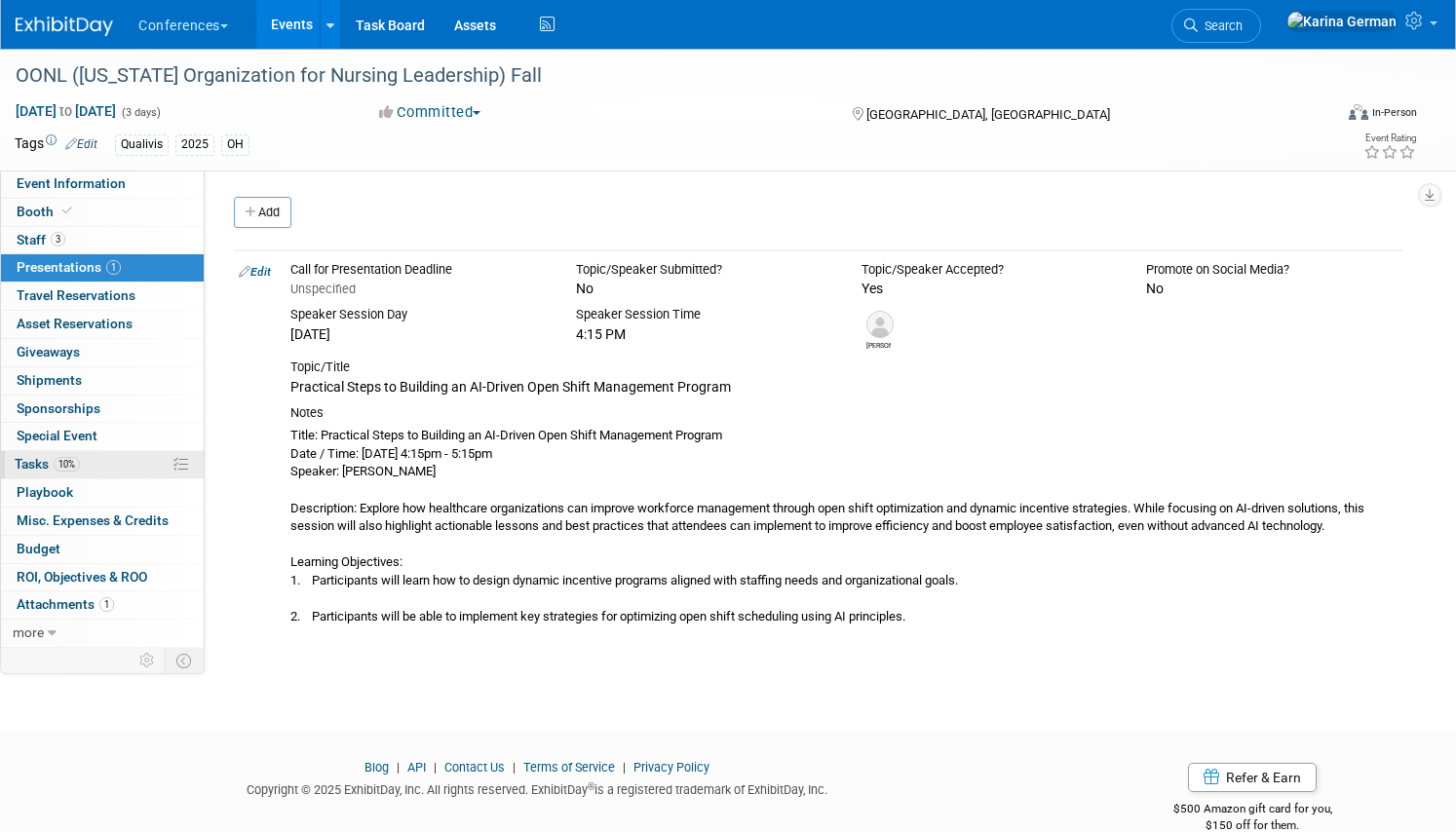
click at [102, 457] on link "10% Tasks 10%" at bounding box center [102, 465] width 203 height 28
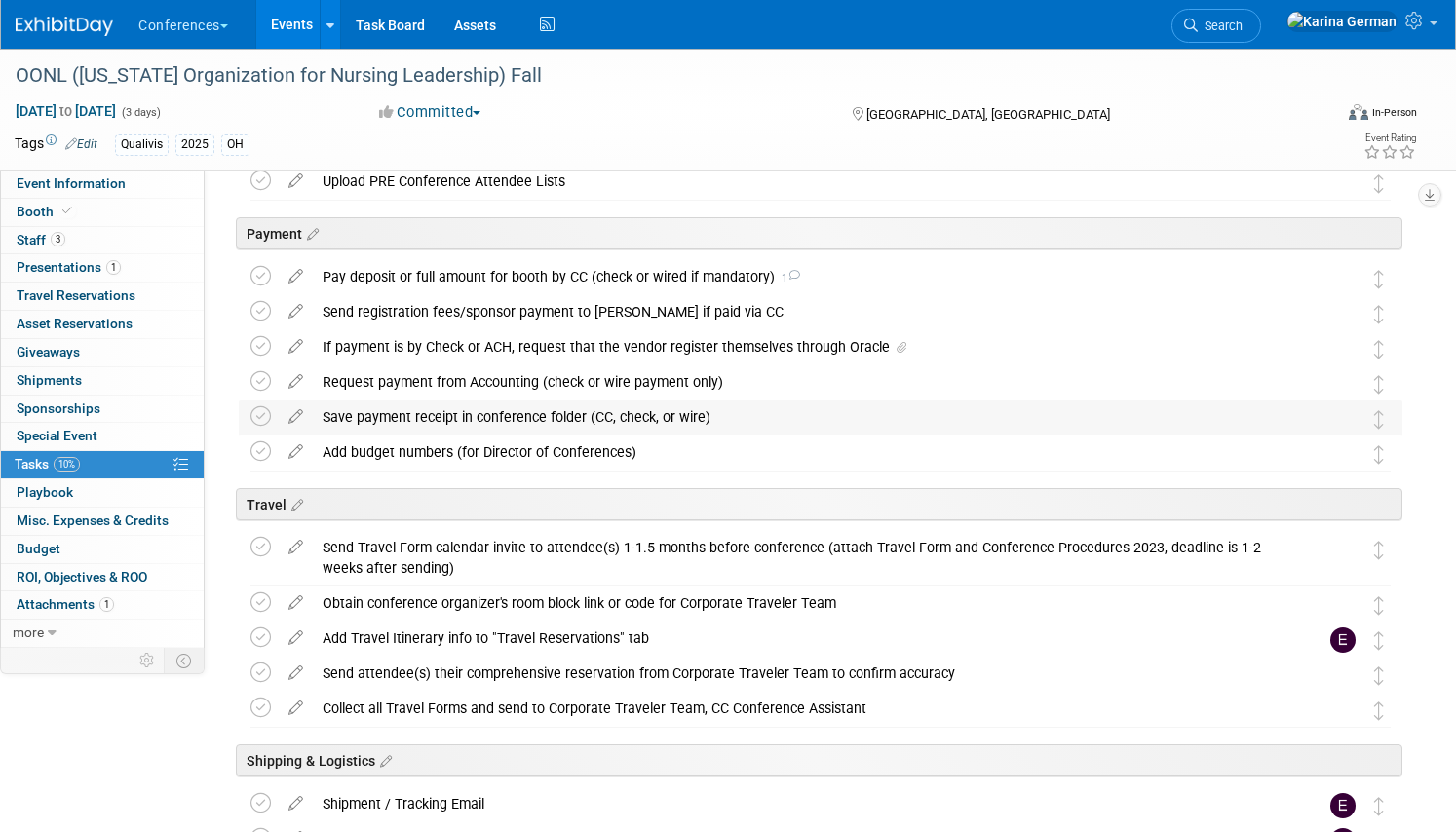
scroll to position [461, 0]
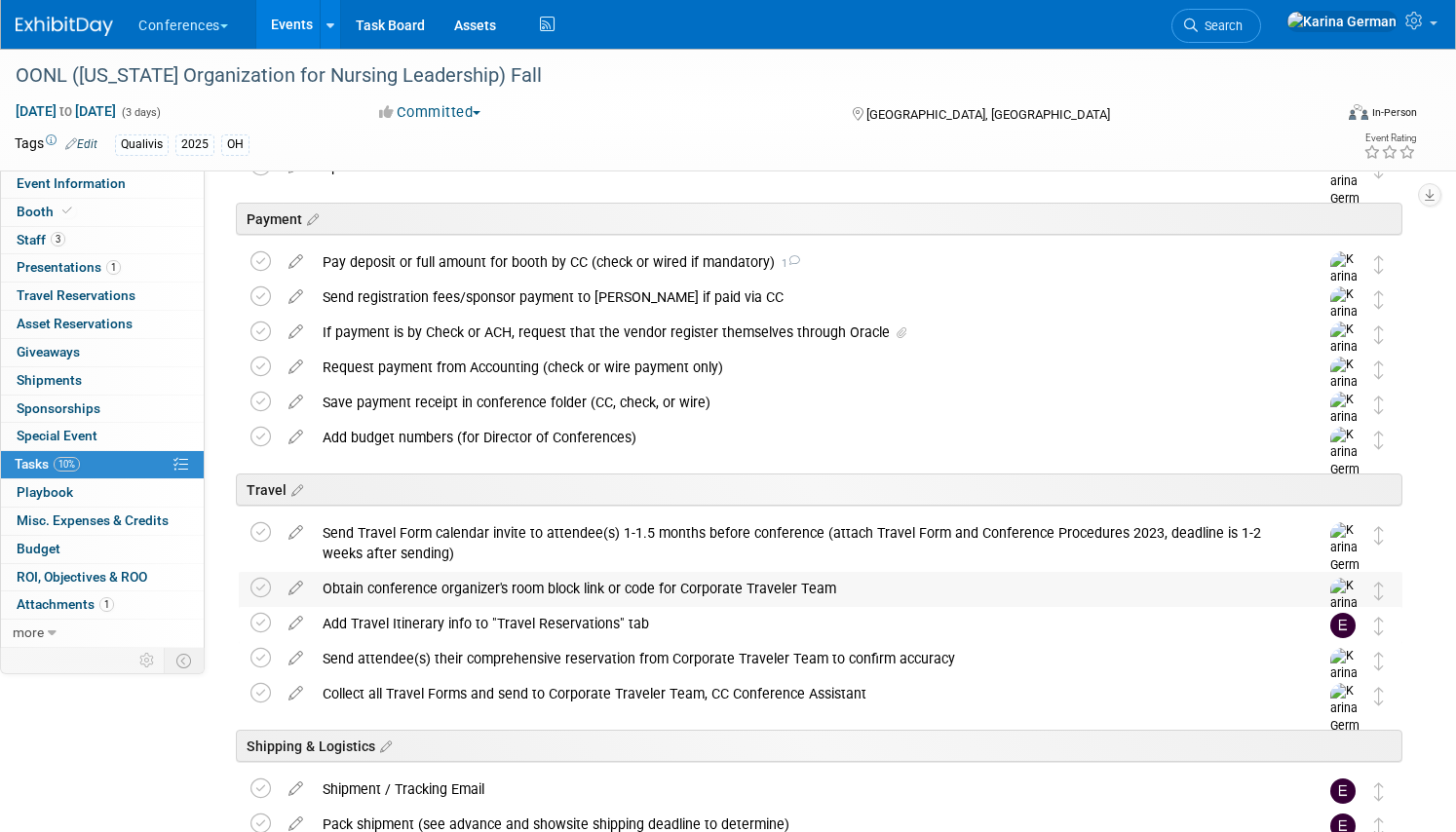
click at [502, 574] on div "Obtain conference organizer's room block link or code for Corporate Traveler Te…" at bounding box center [802, 588] width 978 height 33
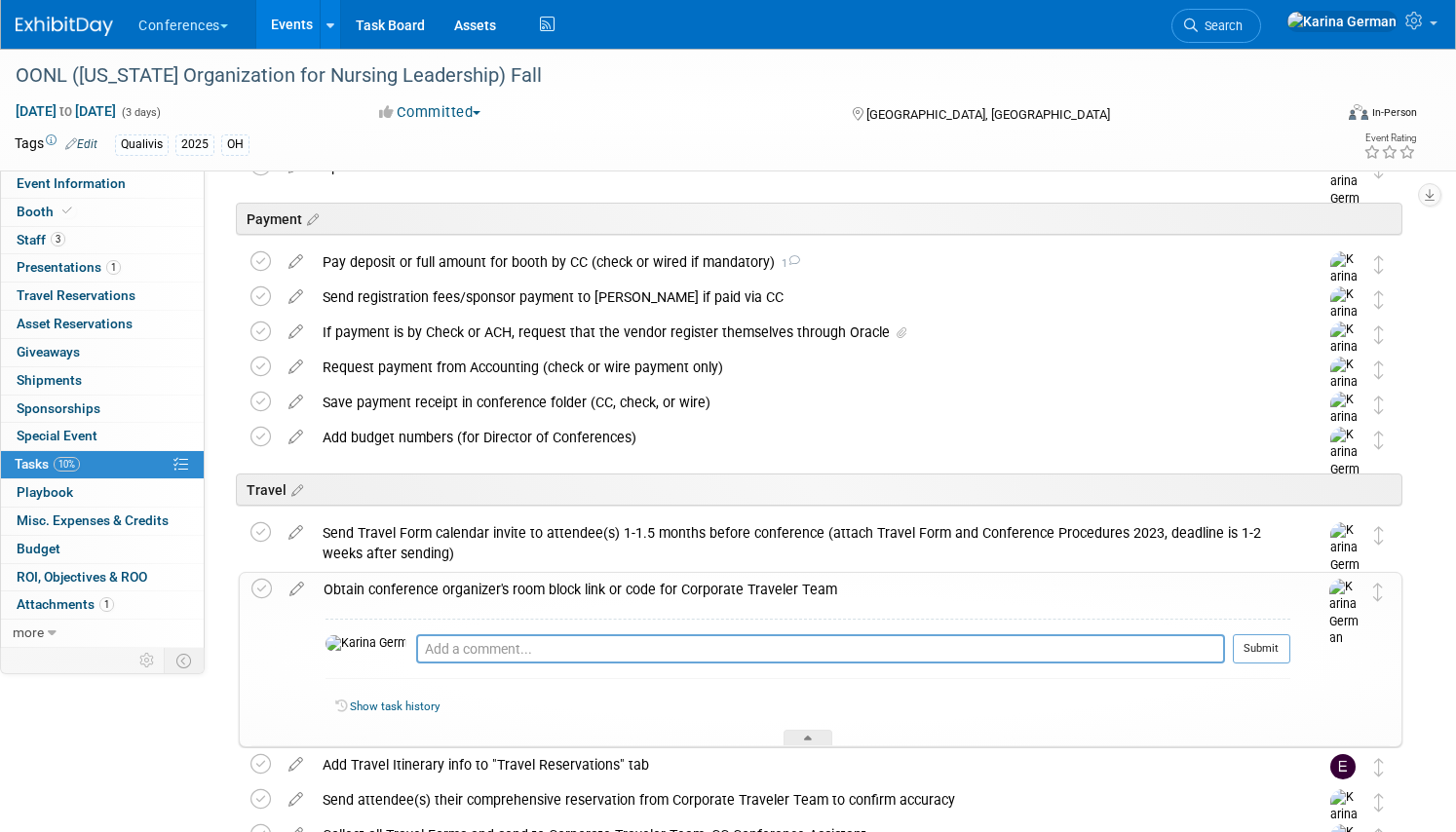
click at [502, 574] on div "Obtain conference organizer's room block link or code for Corporate Traveler Te…" at bounding box center [802, 589] width 976 height 33
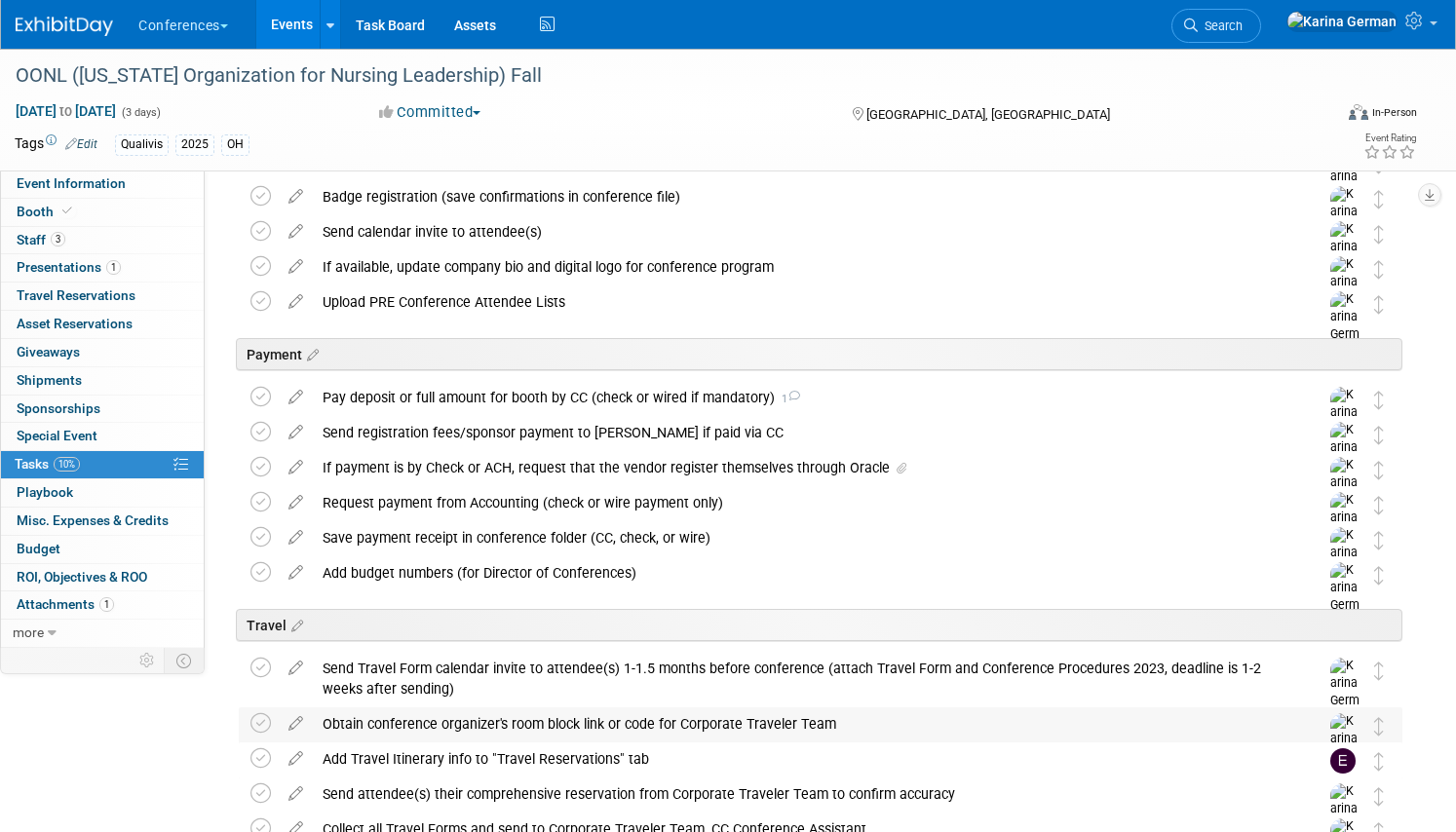
scroll to position [0, 0]
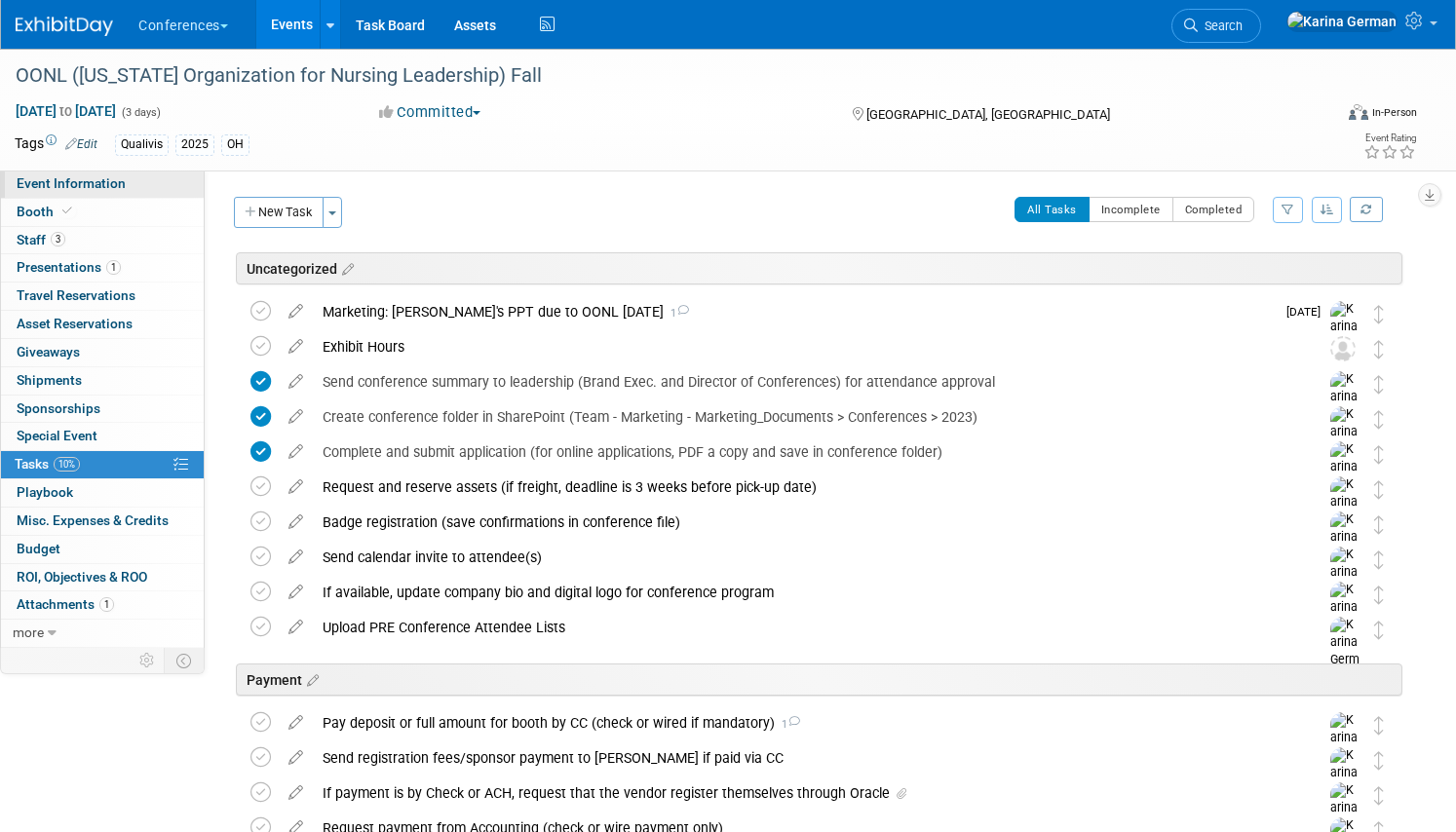
click at [134, 179] on link "Event Information" at bounding box center [102, 184] width 203 height 28
select select "Qualivis"
select select "Client-facing"
select select "Karina"
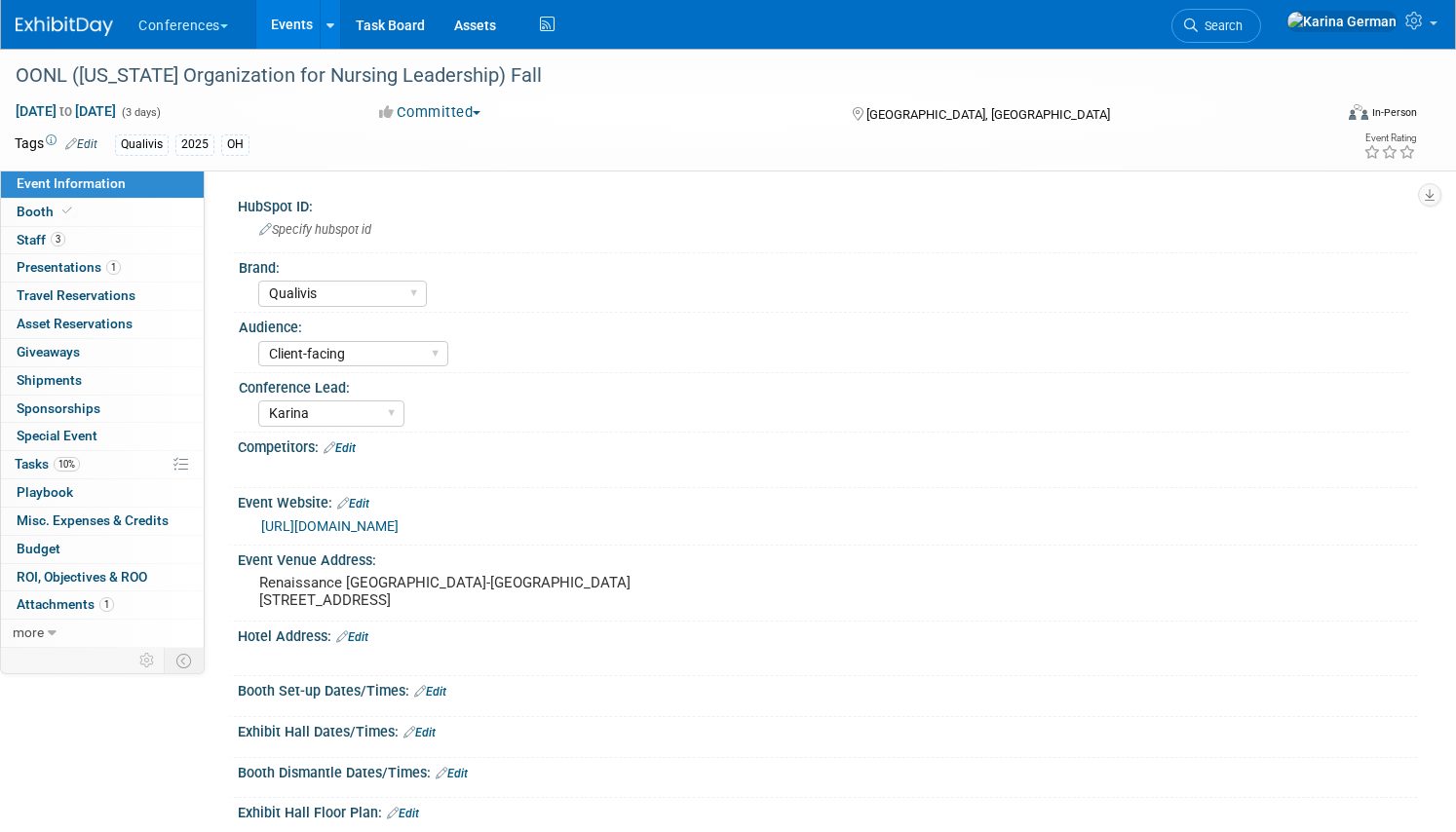
scroll to position [24, 0]
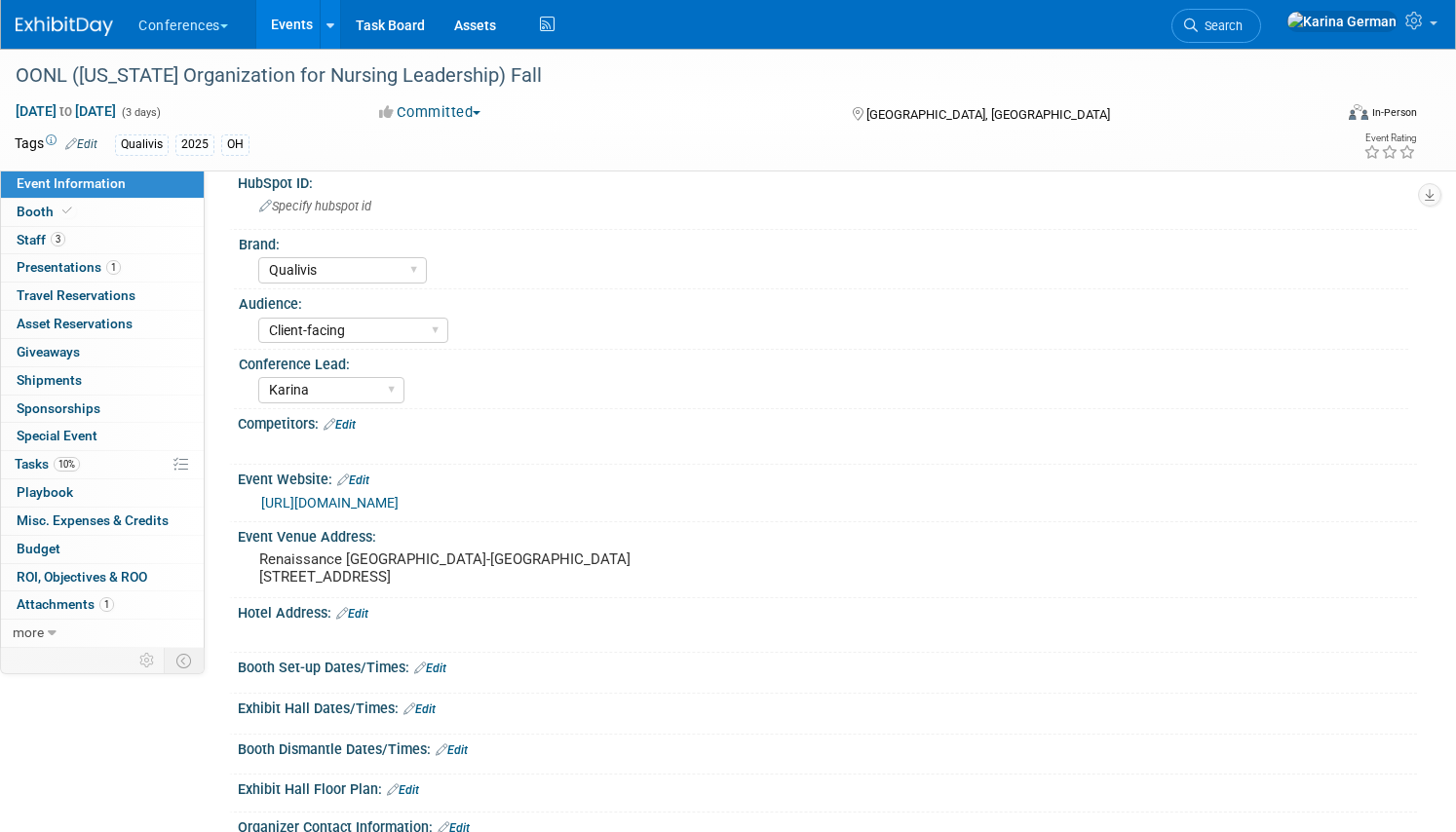
click at [399, 503] on link "https://www.ohiohospitals.org/member-opportunities/nursing-leadership-oonl" at bounding box center [330, 503] width 138 height 16
click at [93, 458] on link "10% Tasks 10%" at bounding box center [102, 465] width 203 height 28
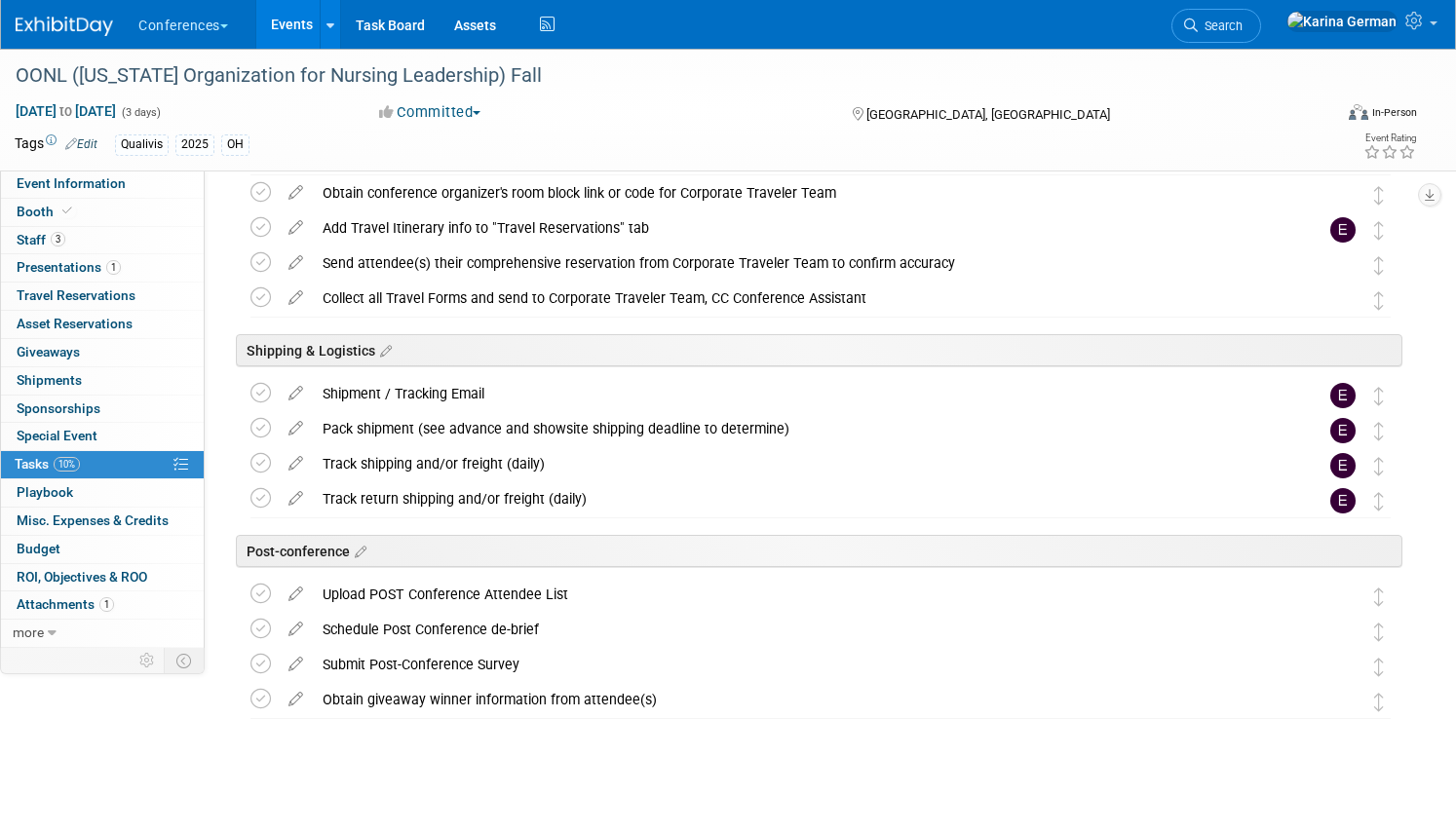
scroll to position [0, 0]
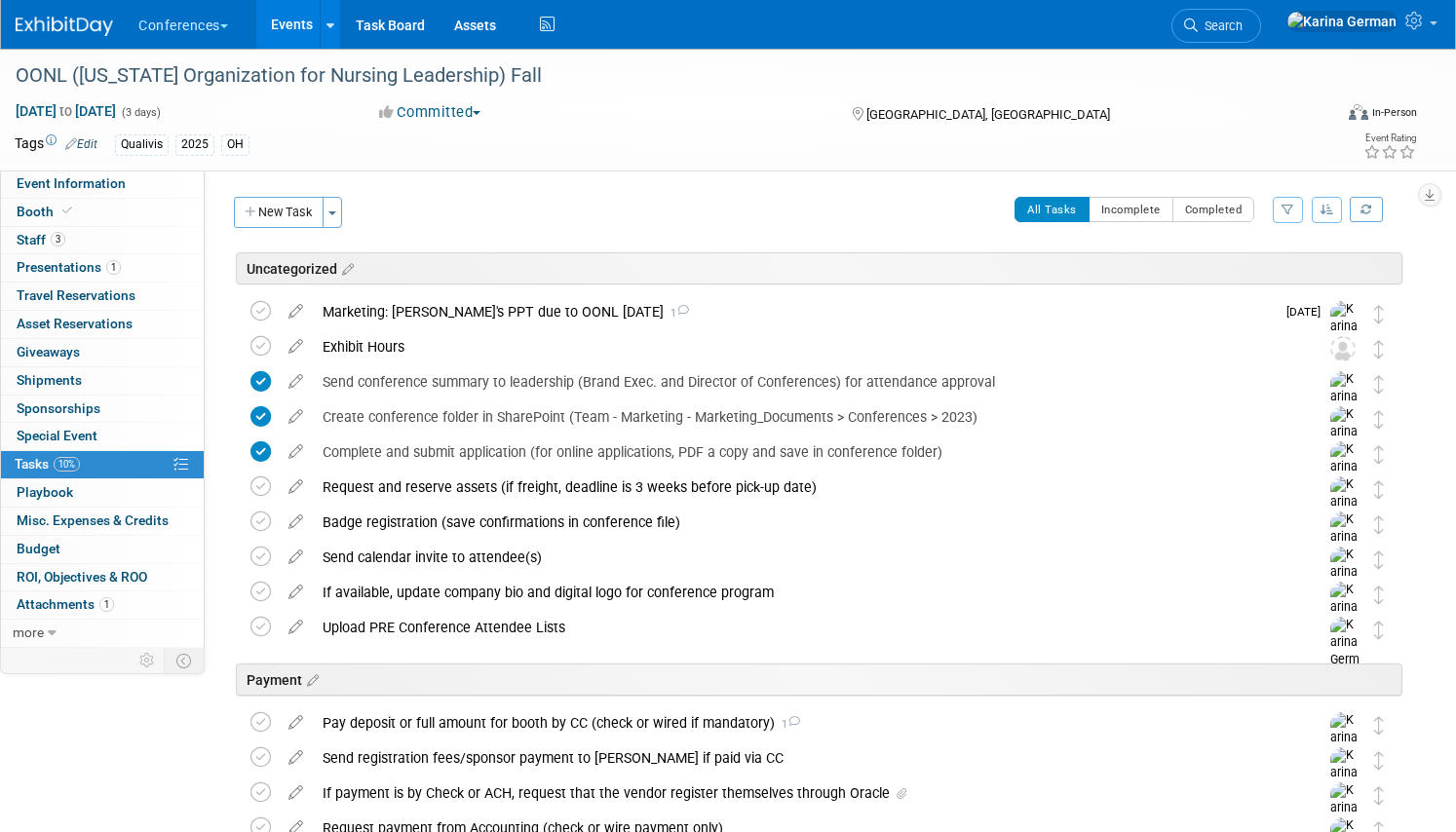
click at [300, 18] on link "Events" at bounding box center [292, 24] width 71 height 48
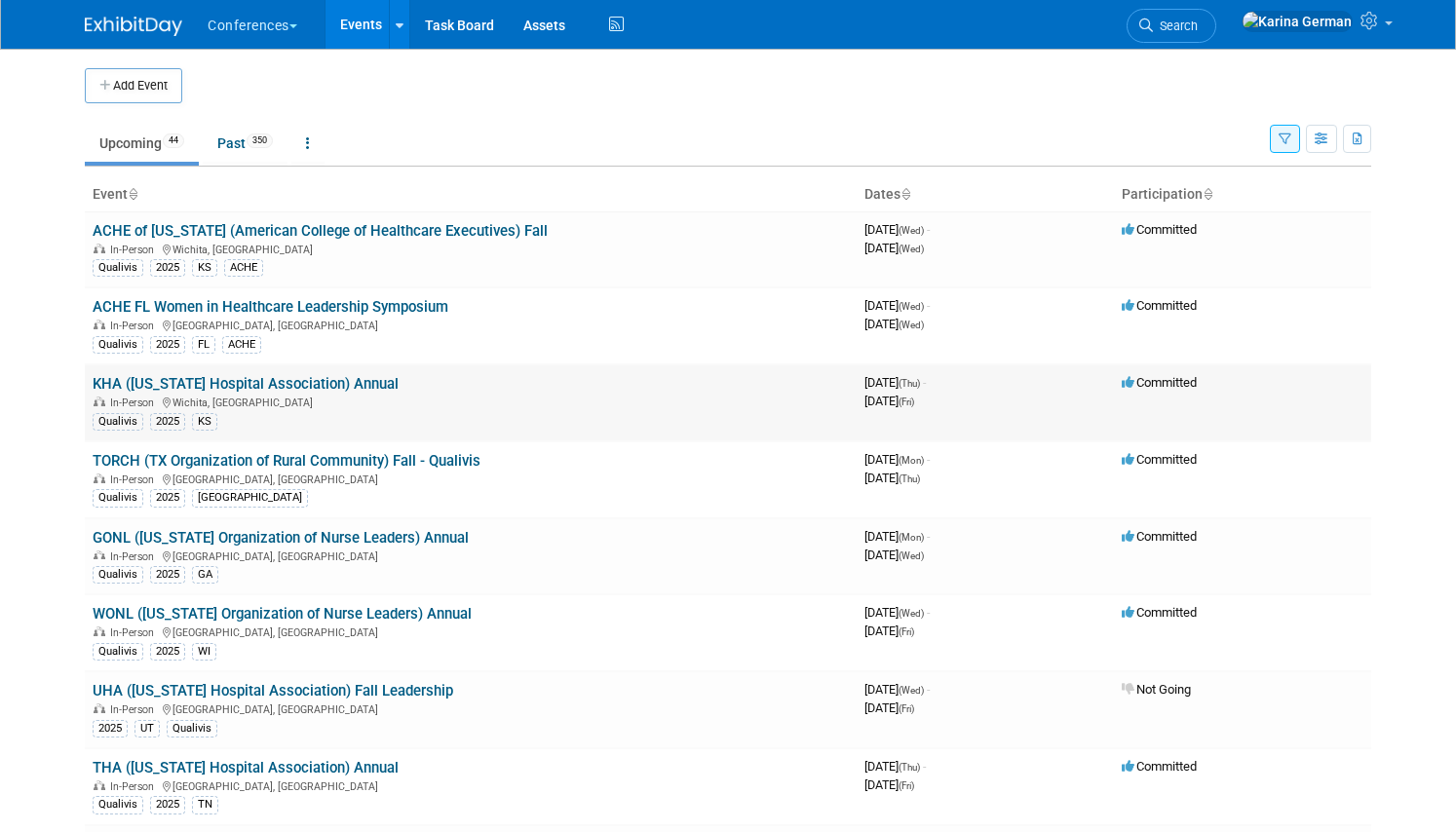
click at [264, 391] on link "KHA ([US_STATE] Hospital Association) Annual" at bounding box center [245, 384] width 306 height 18
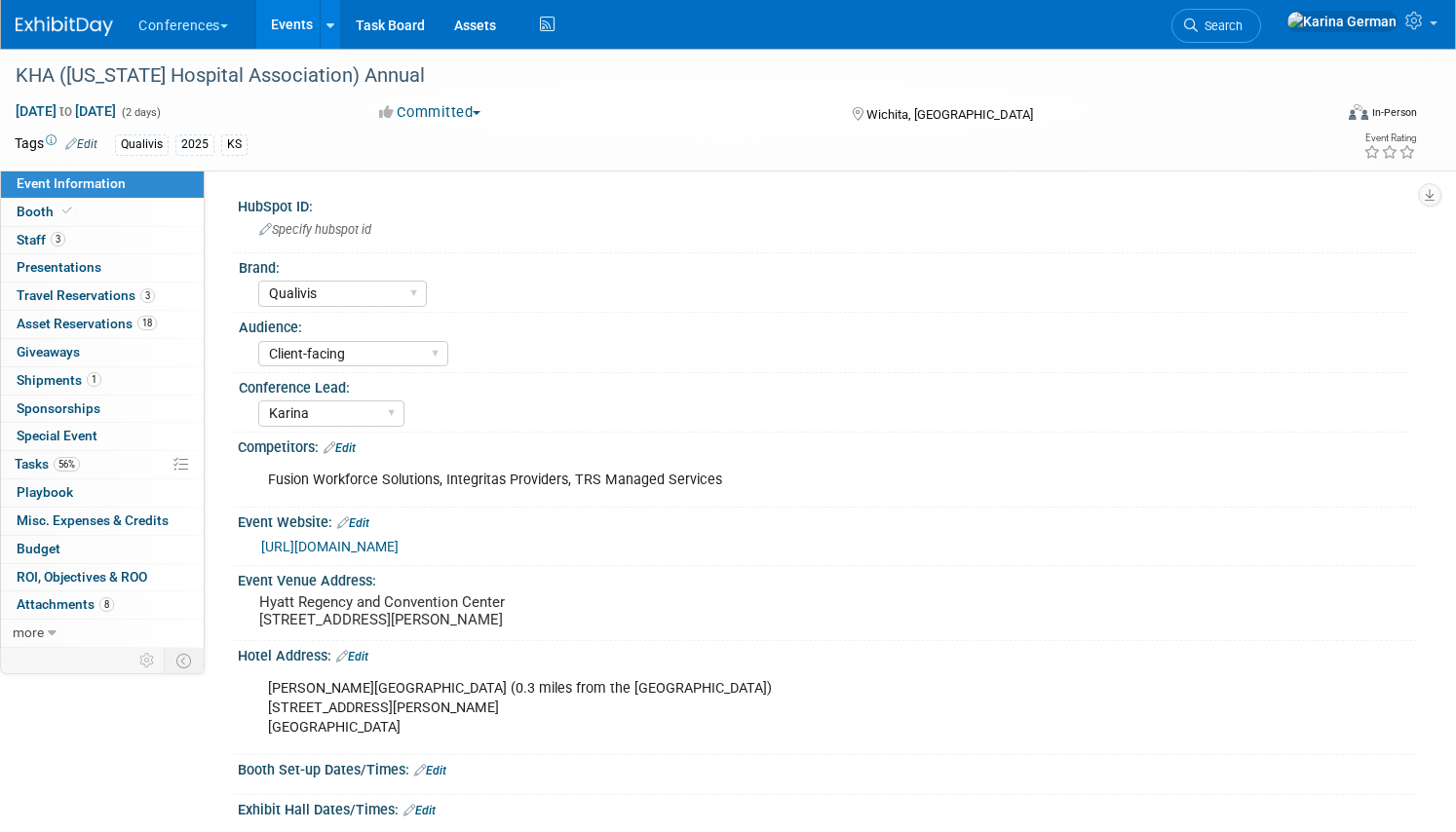
select select "Qualivis"
select select "Client-facing"
select select "Karina"
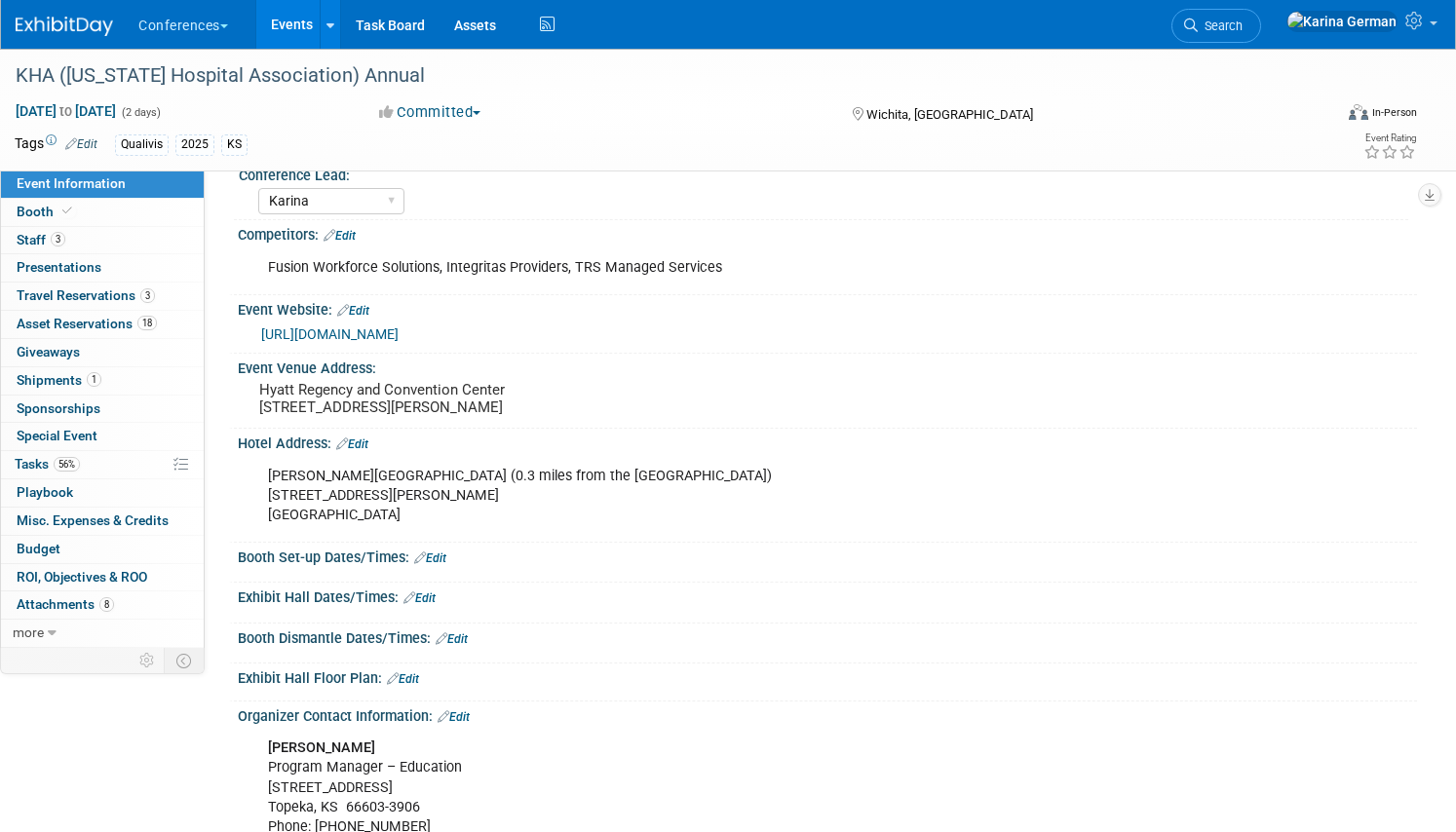
scroll to position [241, 0]
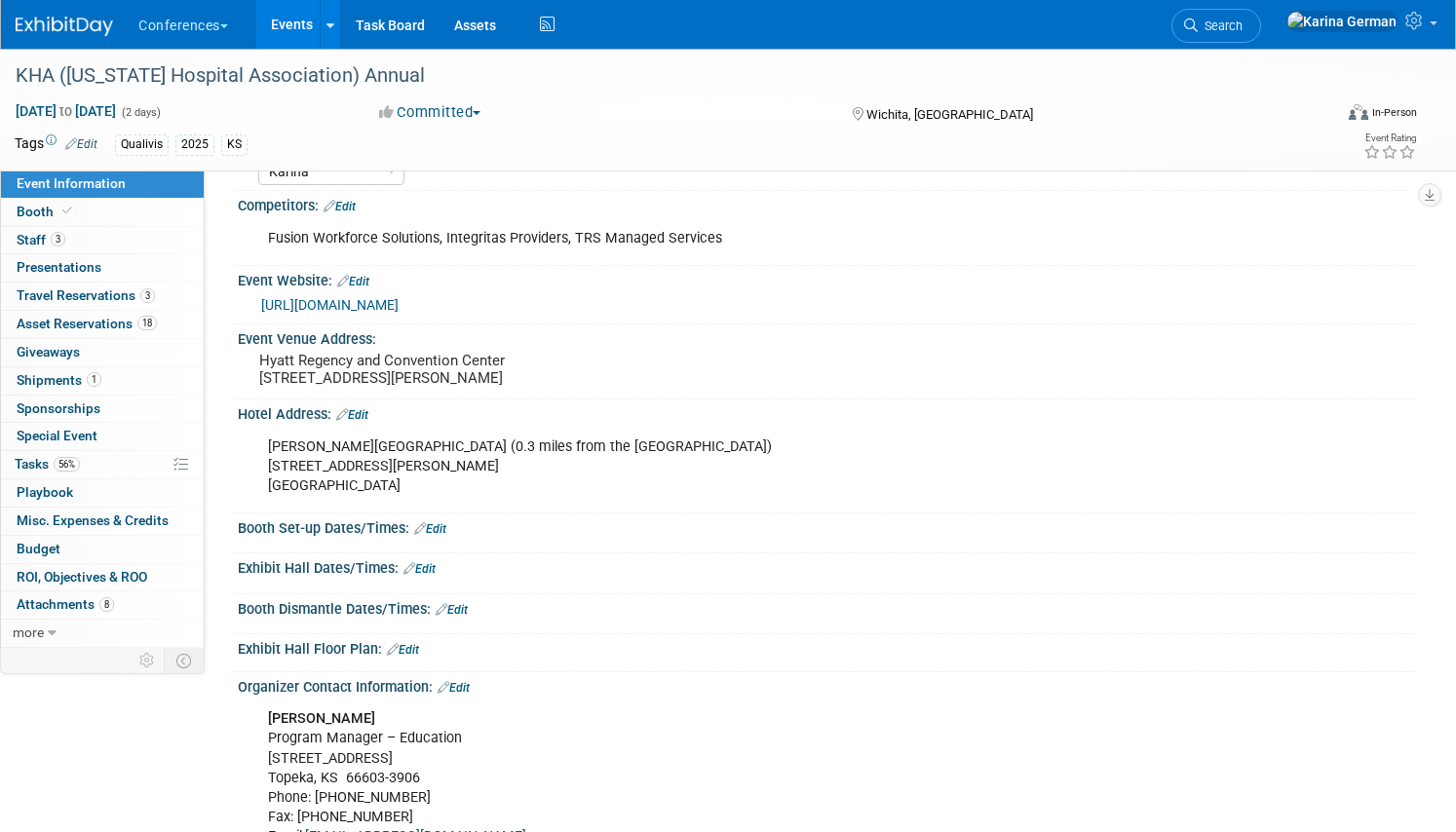
click at [364, 421] on link "Edit" at bounding box center [352, 415] width 32 height 14
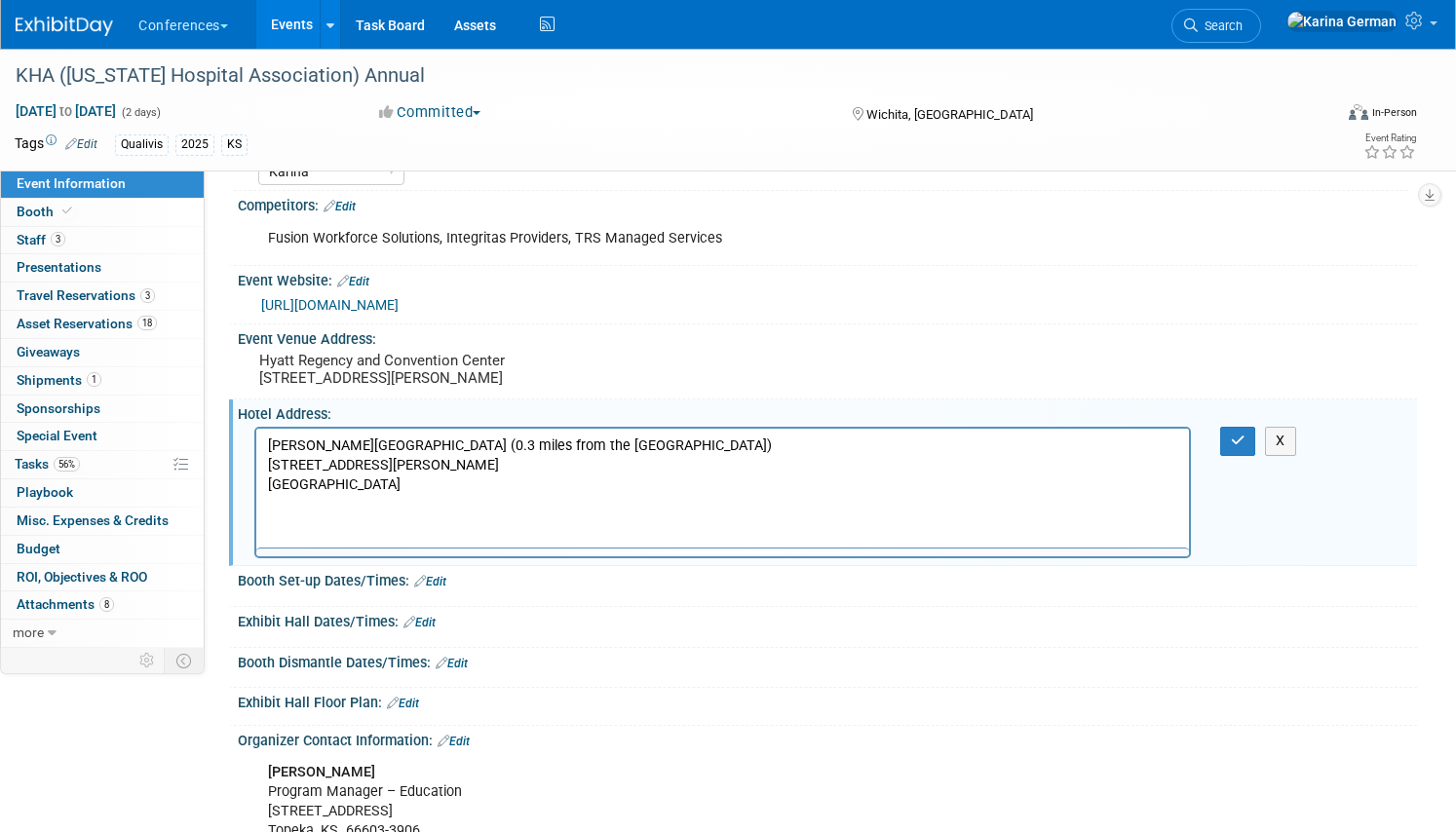
scroll to position [0, 0]
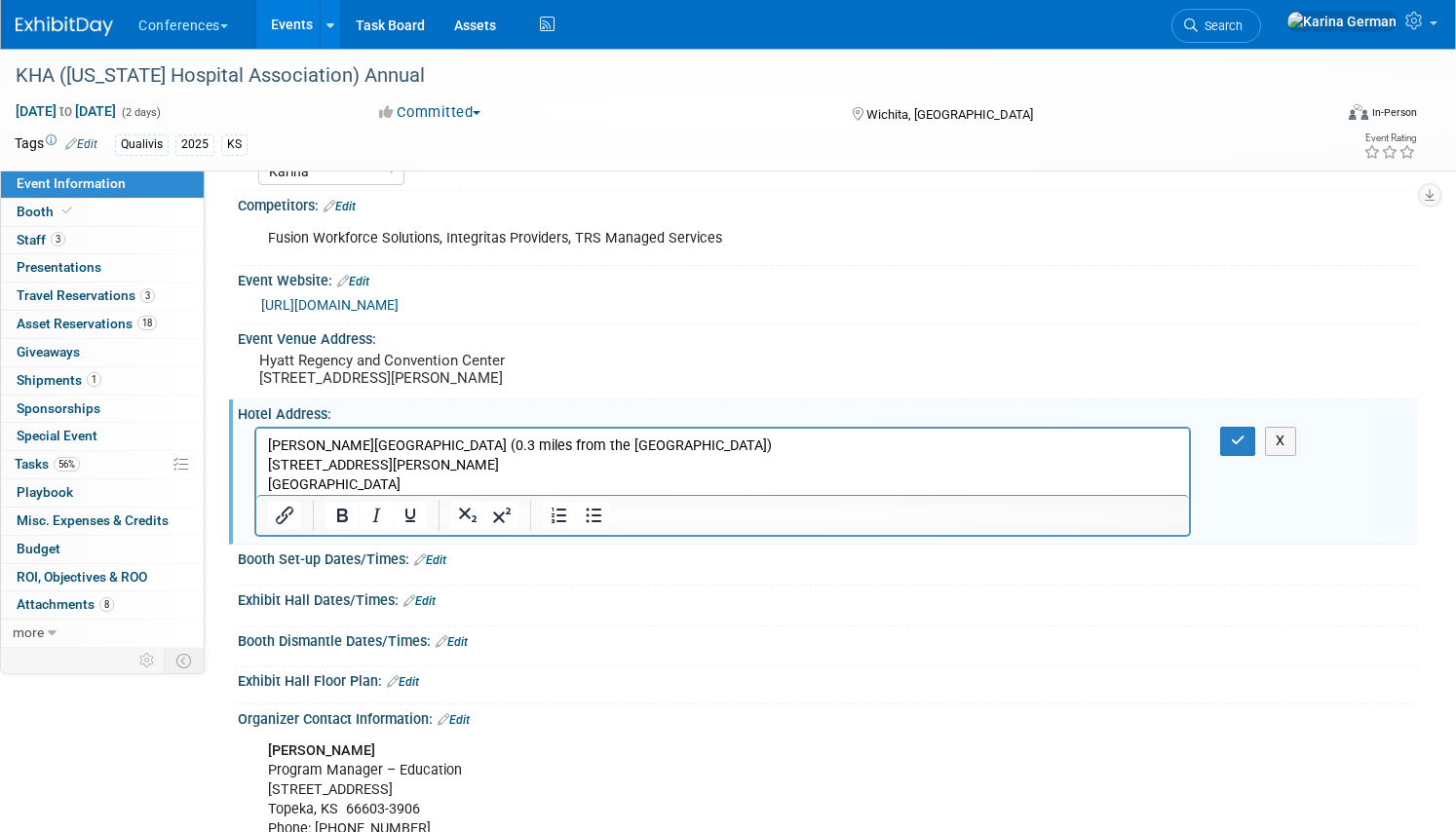
click at [422, 480] on p "[PERSON_NAME][GEOGRAPHIC_DATA] (0.3 miles from the [GEOGRAPHIC_DATA]) [STREET_A…" at bounding box center [723, 465] width 910 height 58
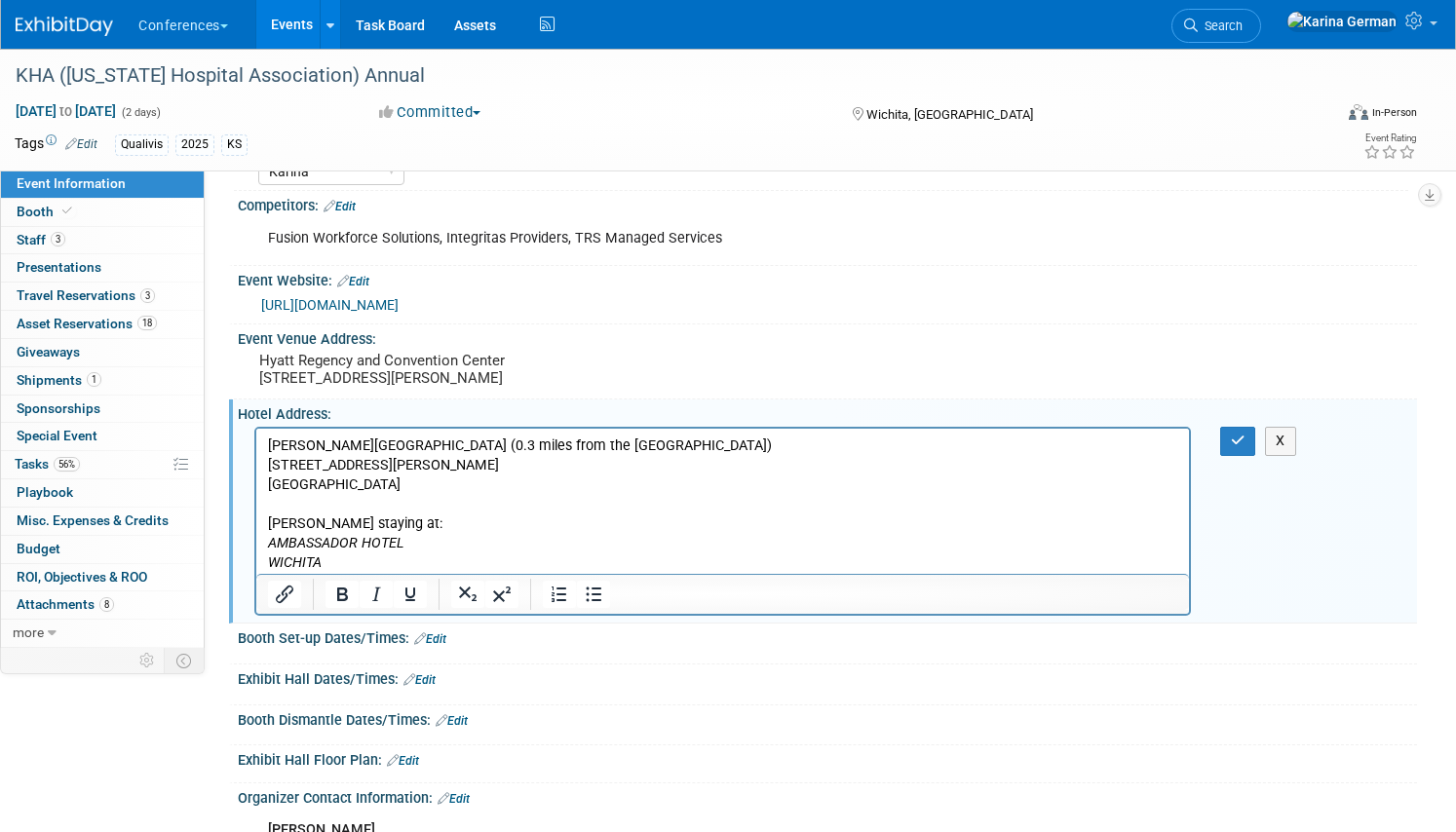
click at [429, 540] on p "AMBASSADOR HOTEL" at bounding box center [723, 543] width 910 height 20
click at [369, 566] on p "WICHITA" at bounding box center [723, 563] width 910 height 20
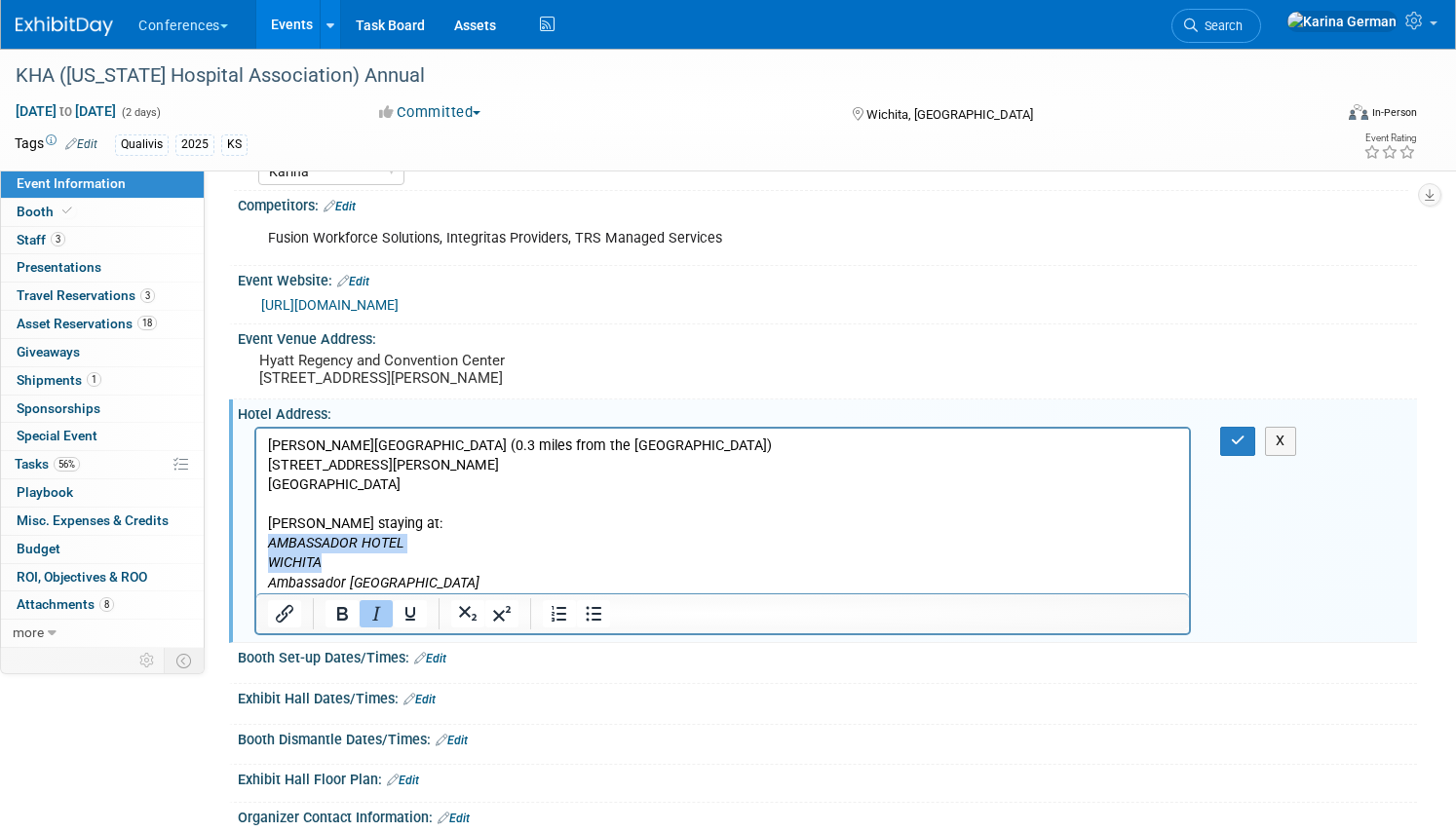
drag, startPoint x: 341, startPoint y: 560, endPoint x: 251, endPoint y: 549, distance: 90.7
click at [256, 549] on html "[PERSON_NAME][GEOGRAPHIC_DATA] (0.3 miles from the [GEOGRAPHIC_DATA]) [STREET_A…" at bounding box center [723, 510] width 932 height 164
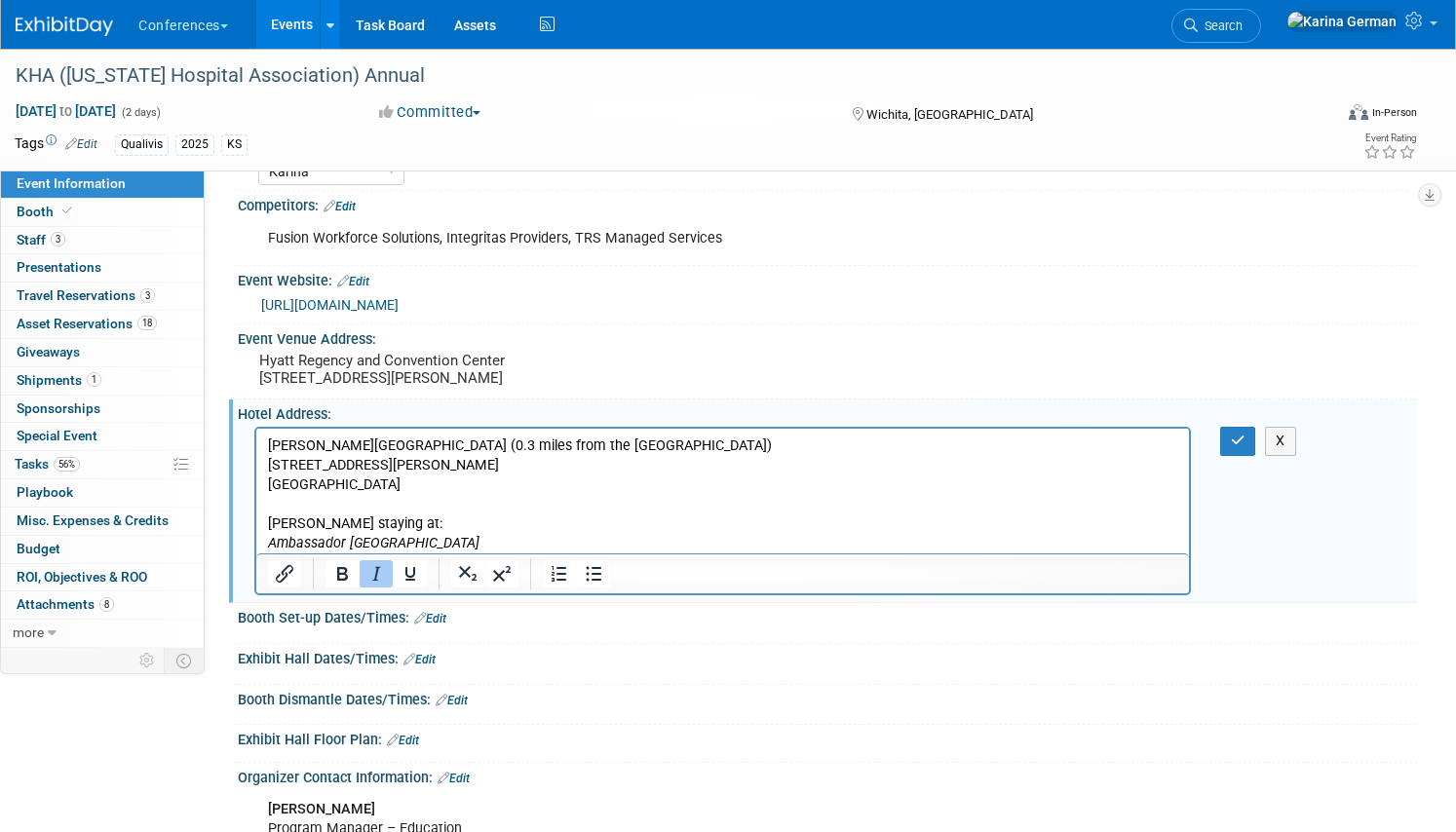
click at [452, 544] on p "Ambassador [GEOGRAPHIC_DATA]" at bounding box center [723, 543] width 910 height 20
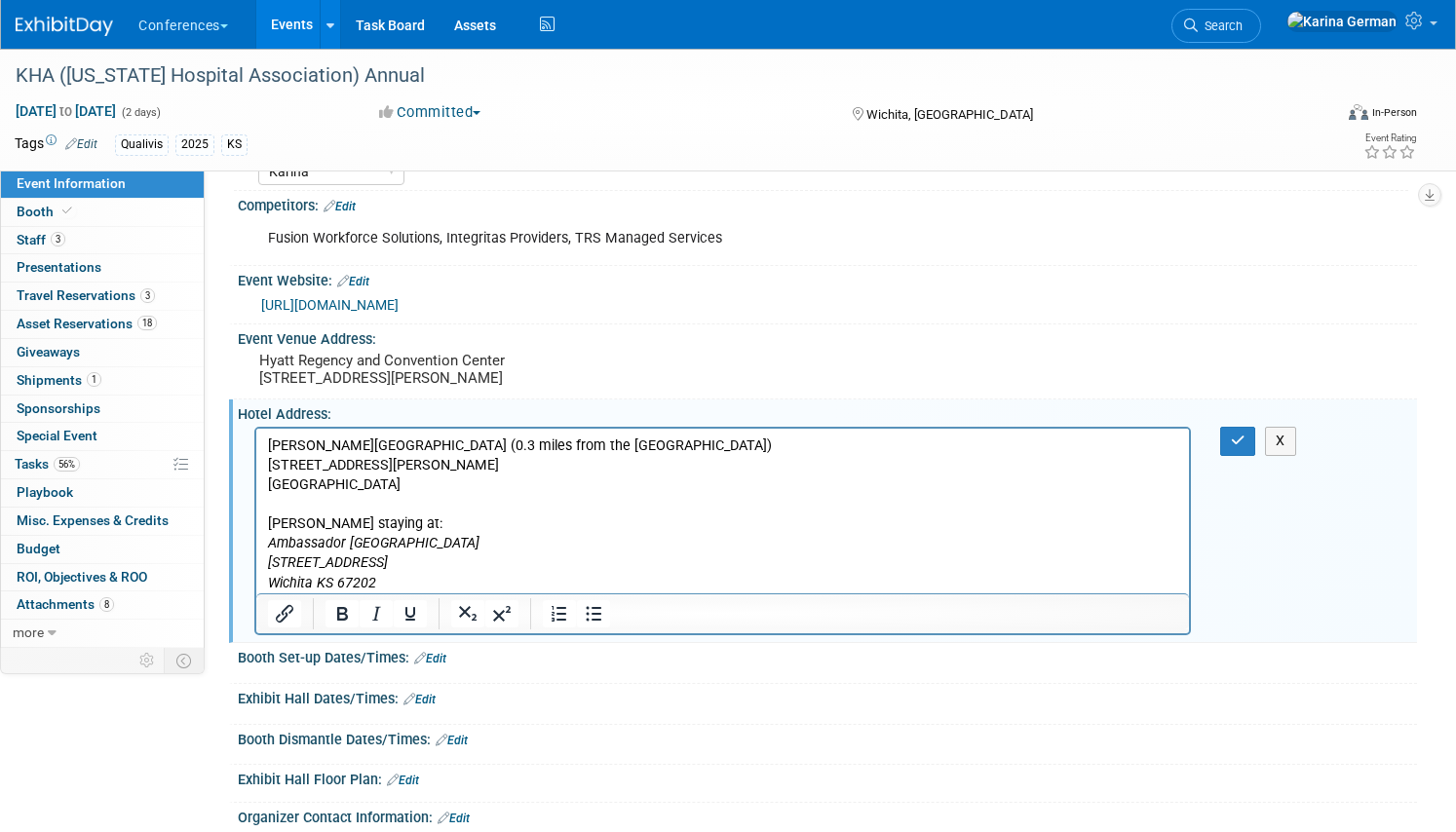
click at [395, 578] on p "Wichita KS 67202" at bounding box center [723, 584] width 910 height 20
click at [377, 578] on p "Wichita KS 67202" at bounding box center [723, 584] width 910 height 20
drag, startPoint x: 407, startPoint y: 584, endPoint x: 257, endPoint y: 536, distance: 157.5
click at [257, 536] on html "[PERSON_NAME][GEOGRAPHIC_DATA] (0.3 miles from the [GEOGRAPHIC_DATA]) [STREET_A…" at bounding box center [723, 510] width 932 height 164
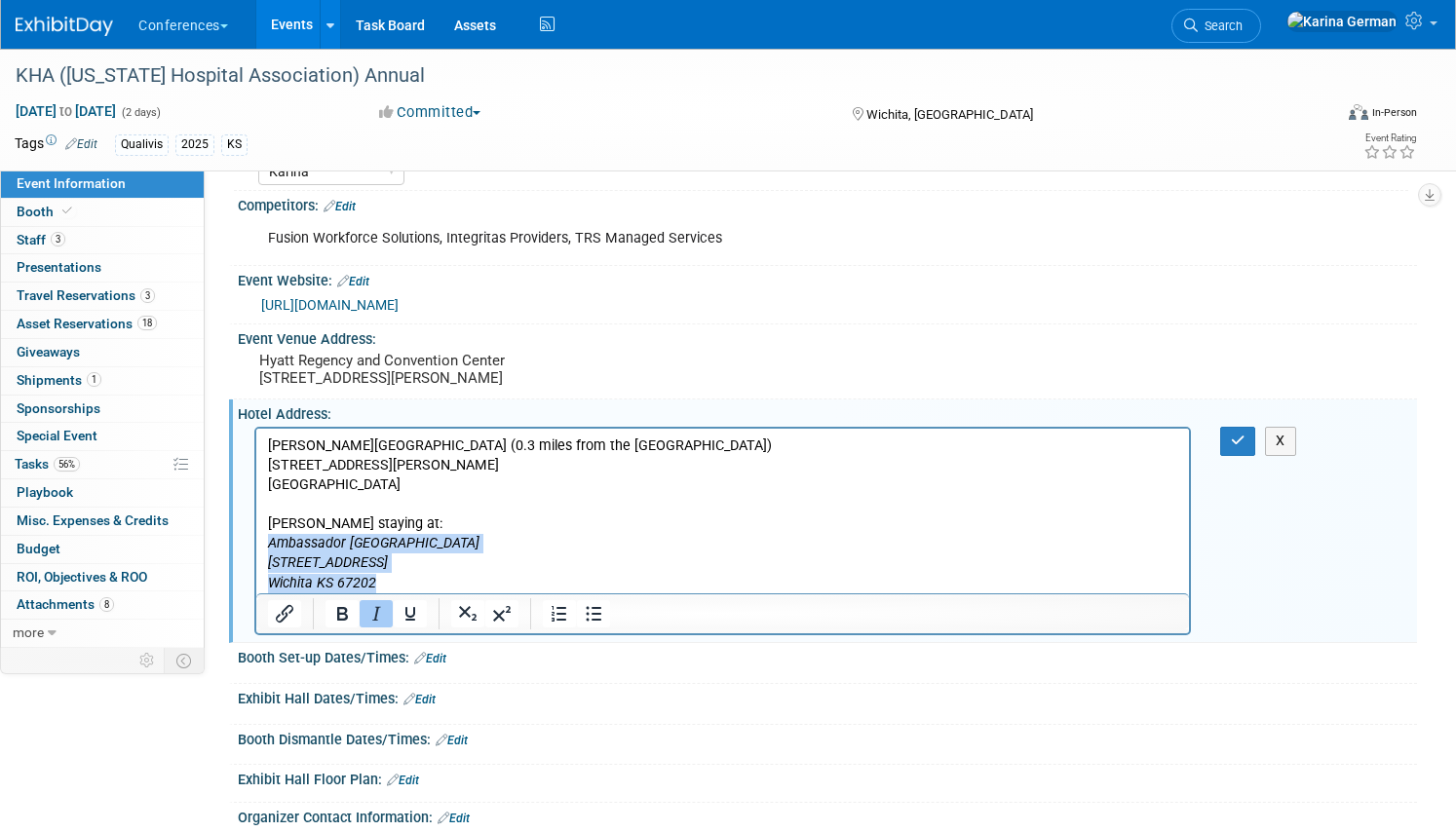
click at [379, 625] on icon "Italic" at bounding box center [376, 613] width 24 height 24
click at [550, 524] on p "[PERSON_NAME] staying at:" at bounding box center [723, 524] width 910 height 20
click at [382, 574] on p "Wichita KS 67202" at bounding box center [723, 584] width 910 height 20
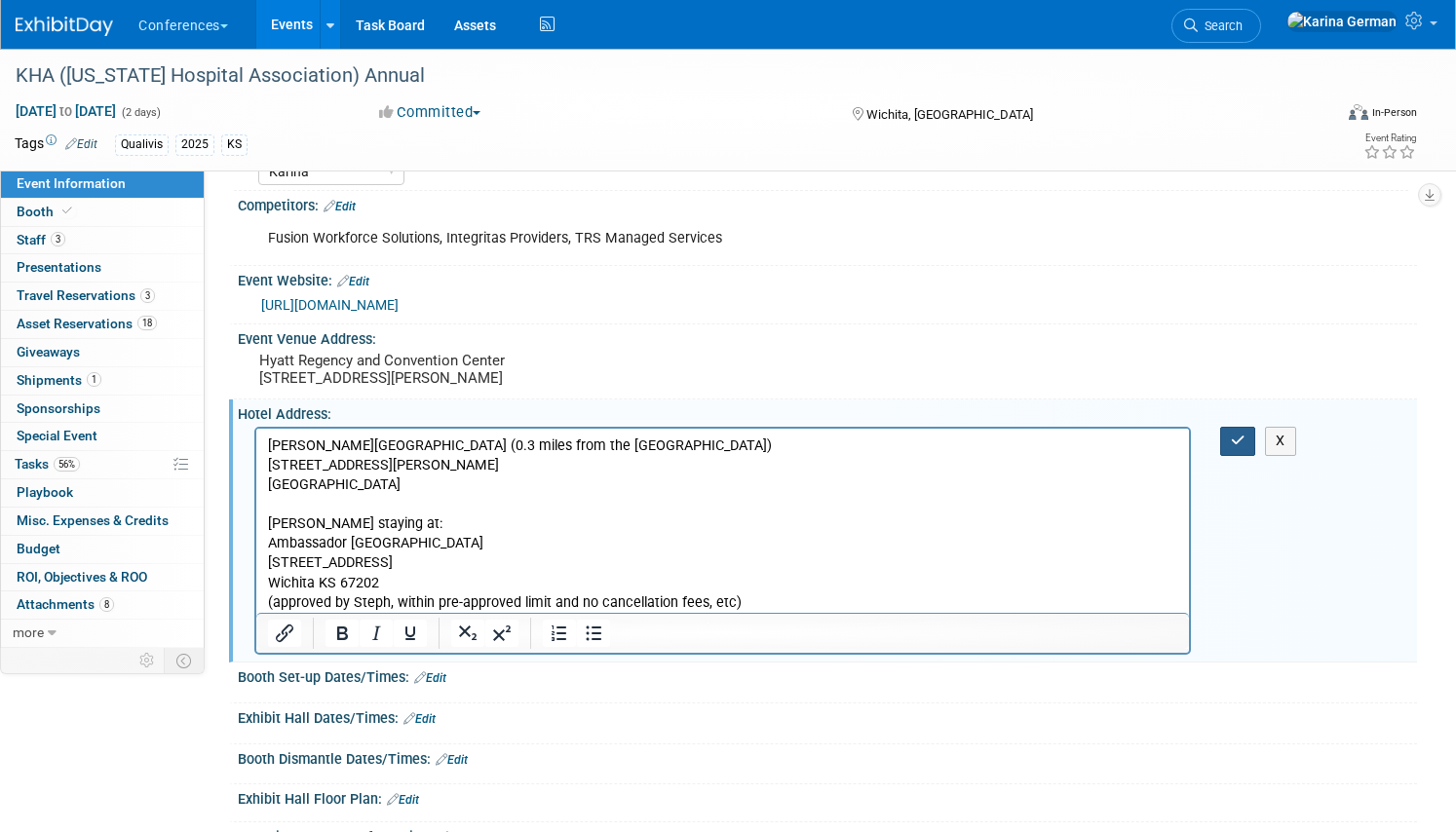
click at [1238, 447] on icon "button" at bounding box center [1237, 440] width 15 height 14
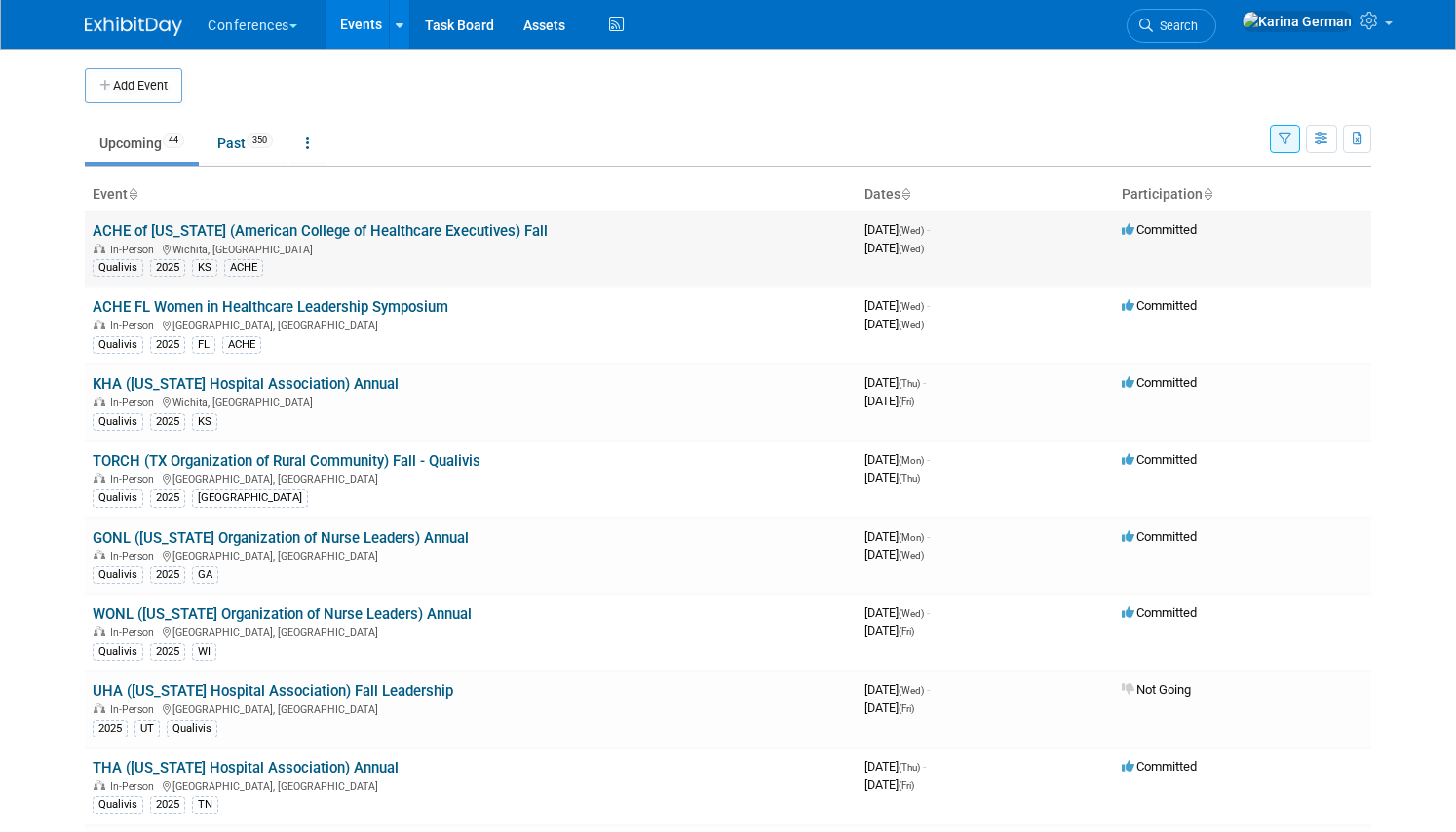
click at [370, 231] on link "ACHE of [US_STATE] (American College of Healthcare Executives) Fall" at bounding box center [321, 231] width 455 height 18
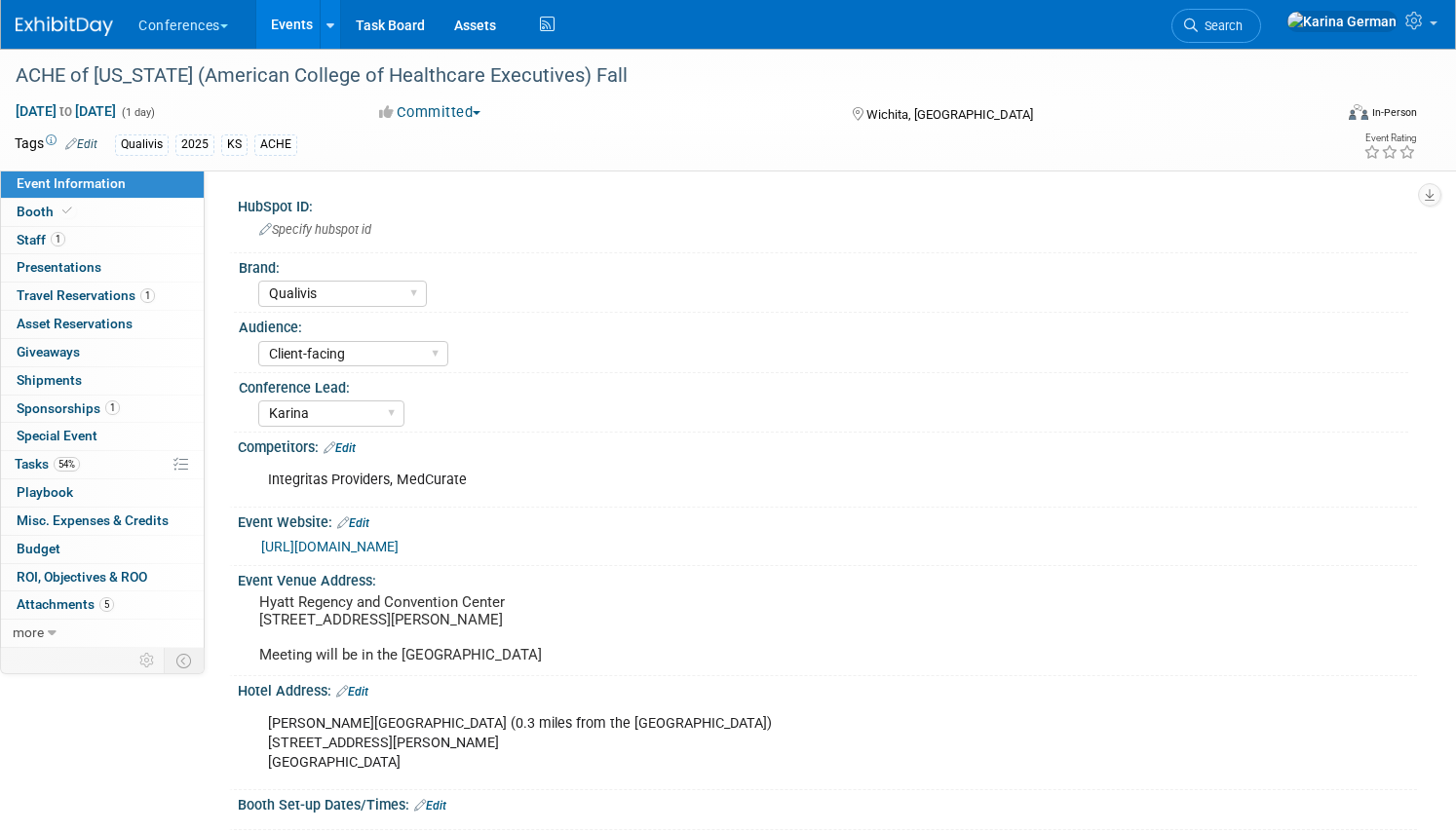
select select "Qualivis"
select select "Client-facing"
select select "Karina"
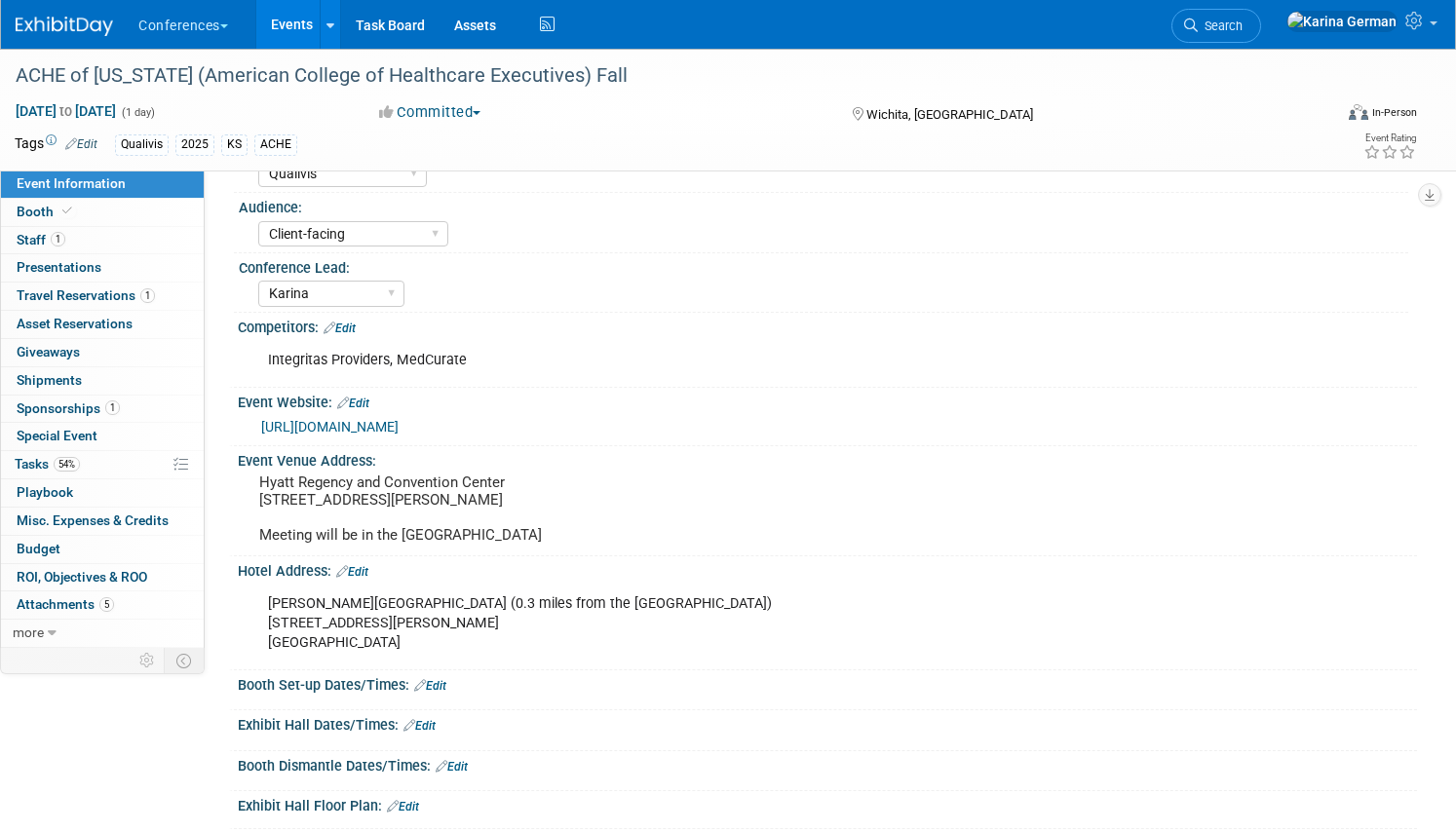
scroll to position [122, 0]
click at [365, 577] on link "Edit" at bounding box center [352, 570] width 32 height 14
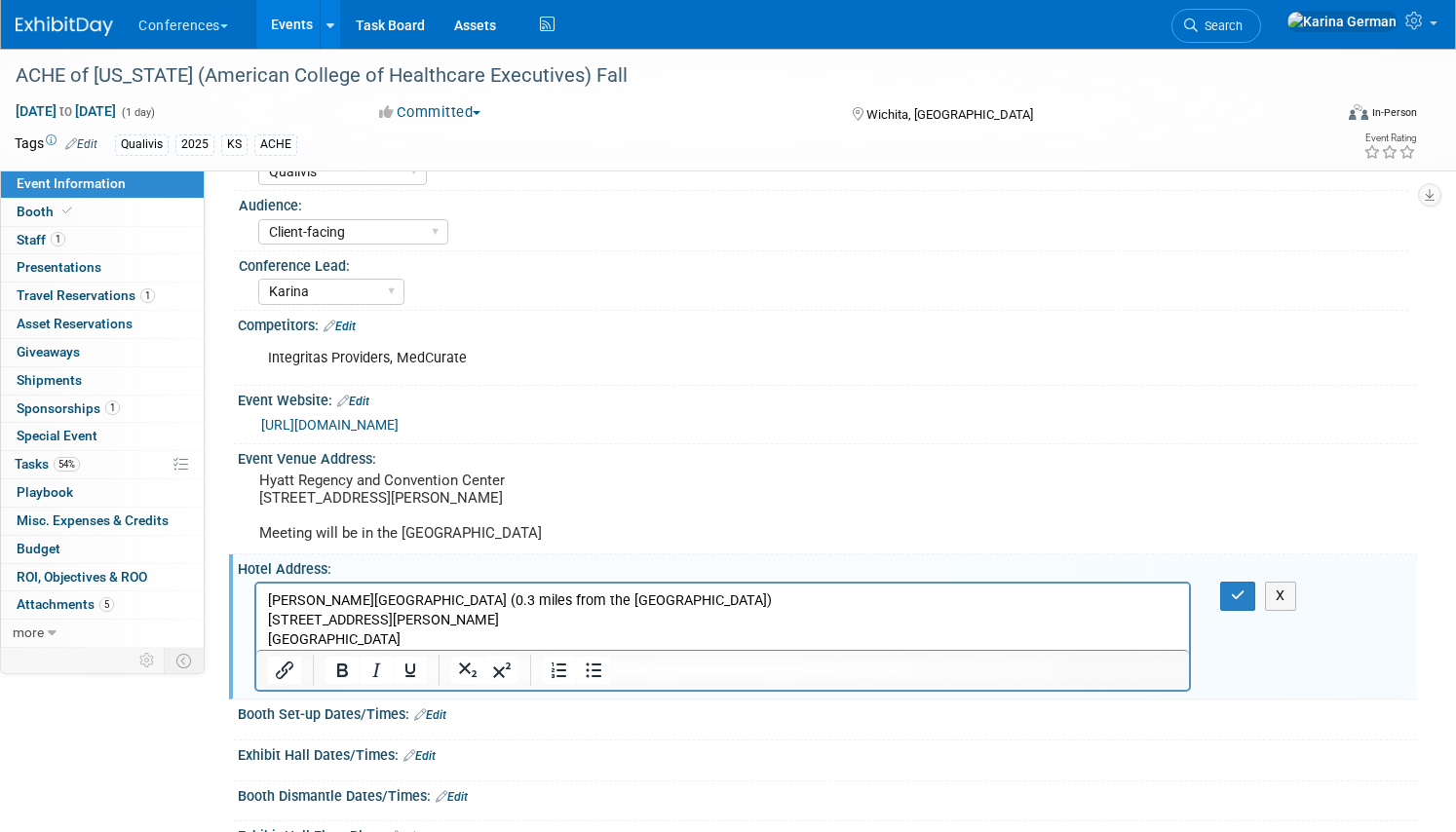
scroll to position [0, 0]
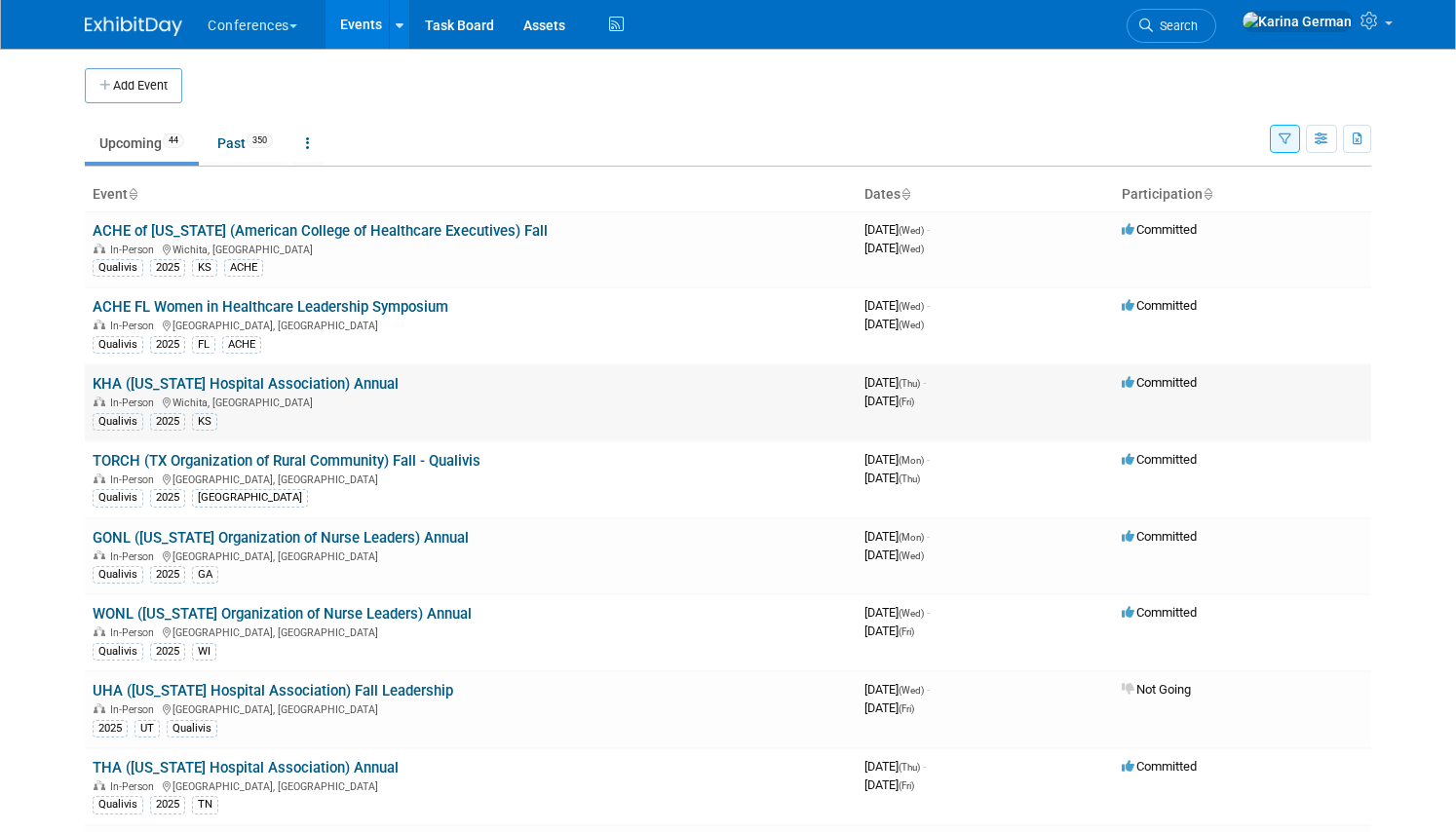
click at [307, 383] on link "KHA ([US_STATE] Hospital Association) Annual" at bounding box center [245, 384] width 306 height 18
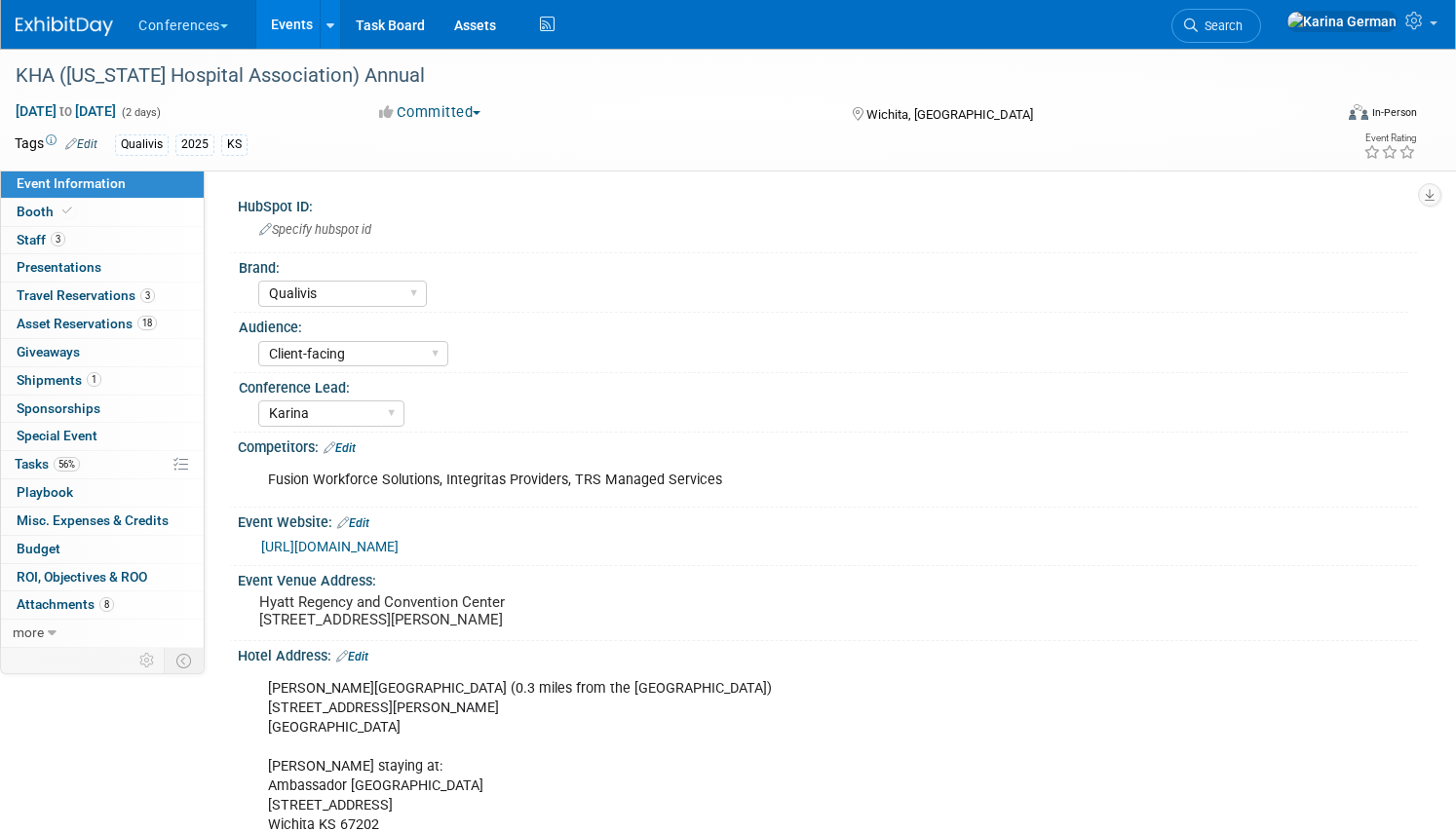
select select "Qualivis"
select select "Client-facing"
select select "Karina"
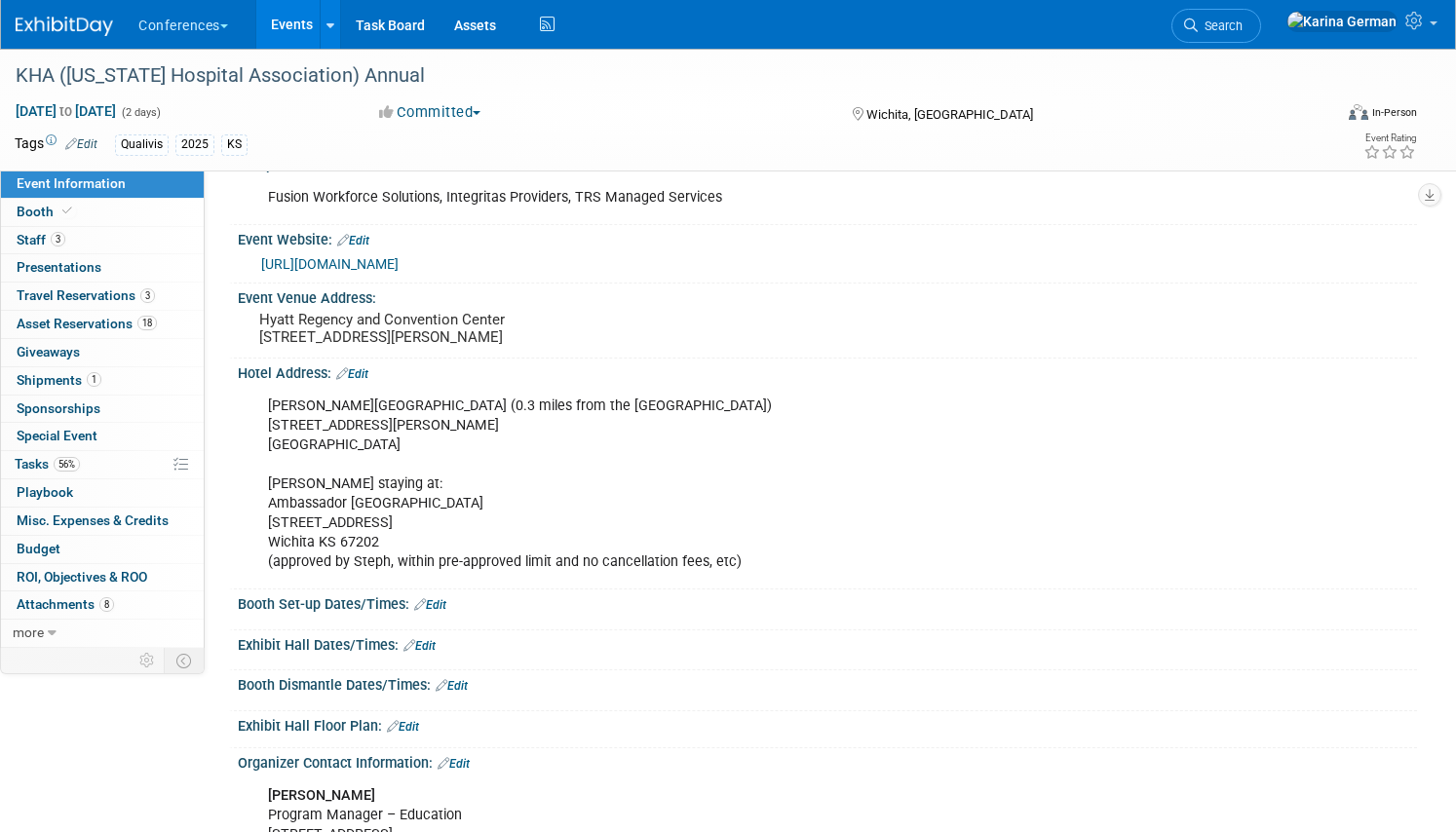
scroll to position [299, 0]
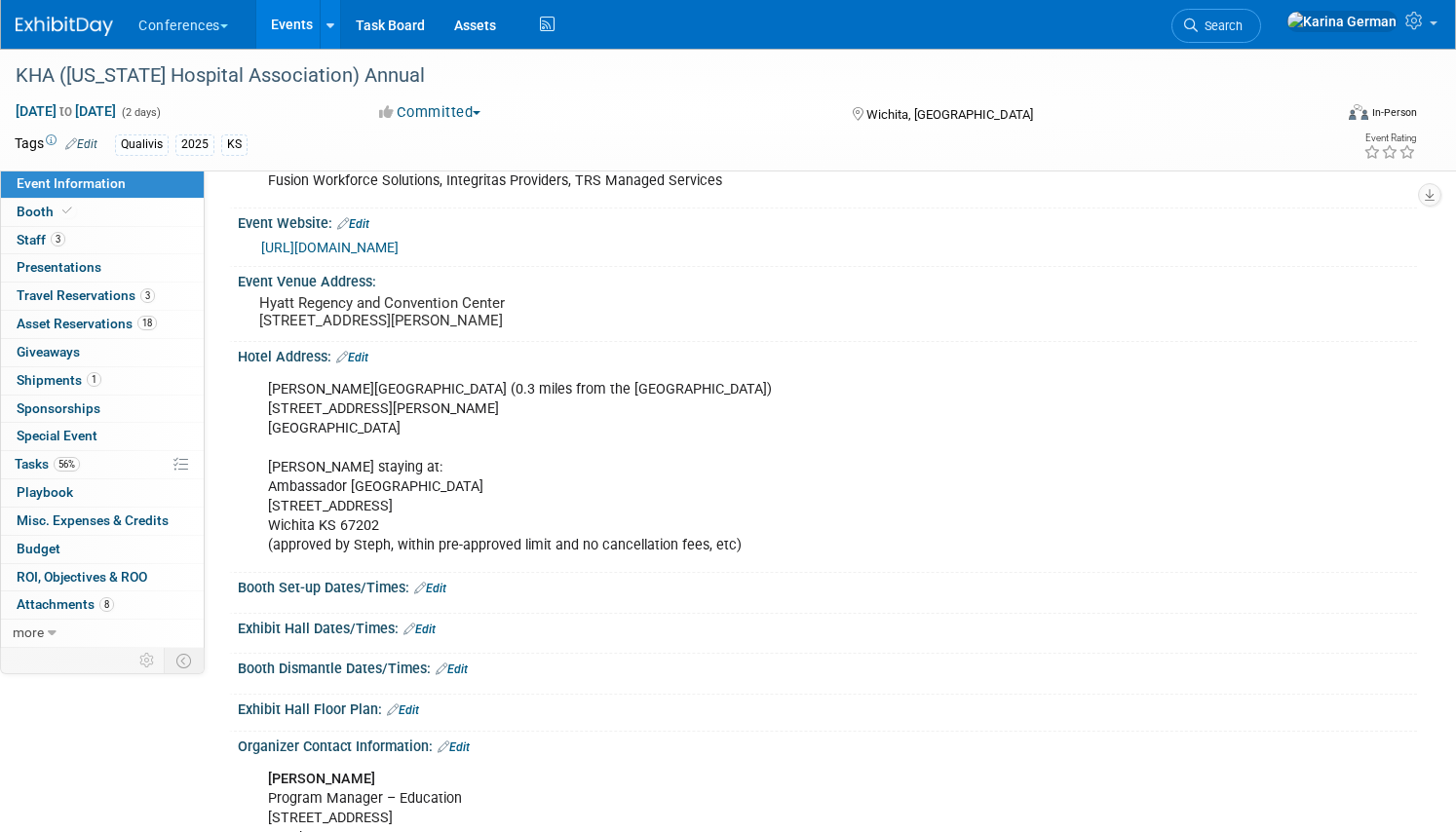
click at [333, 493] on div "Drury Plaza Hotel Broadview Wichita (0.3 miles from the Hyatt) 400 W Douglas Av…" at bounding box center [723, 468] width 936 height 196
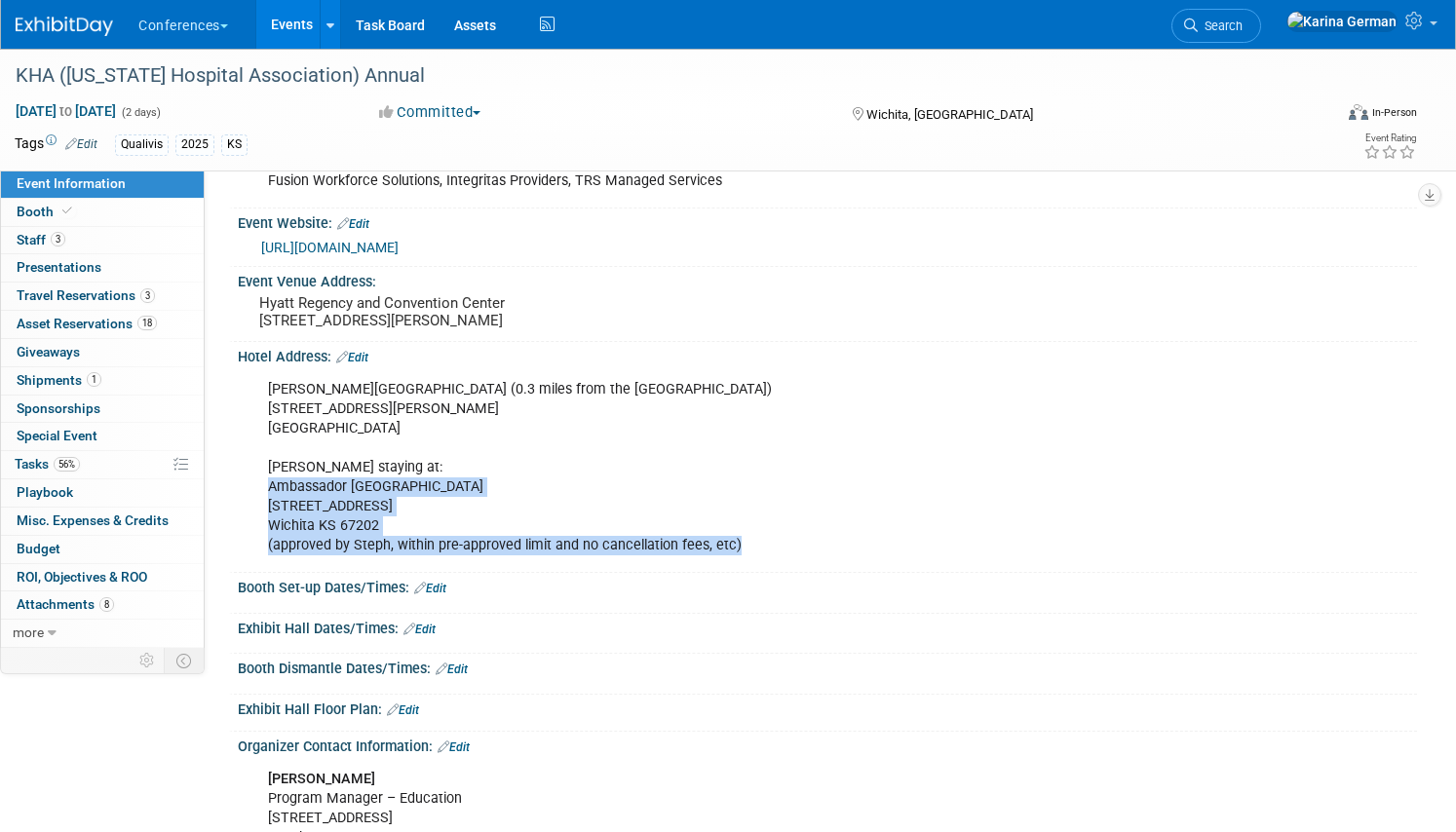
drag, startPoint x: 268, startPoint y: 500, endPoint x: 787, endPoint y: 556, distance: 522.0
click at [787, 556] on div "Drury Plaza Hotel Broadview Wichita (0.3 miles from the Hyatt) 400 W Douglas Av…" at bounding box center [723, 468] width 936 height 196
copy div "Ambassador Hotel Wichita 104 South Broadway St Wichita KS 67202 (approved by St…"
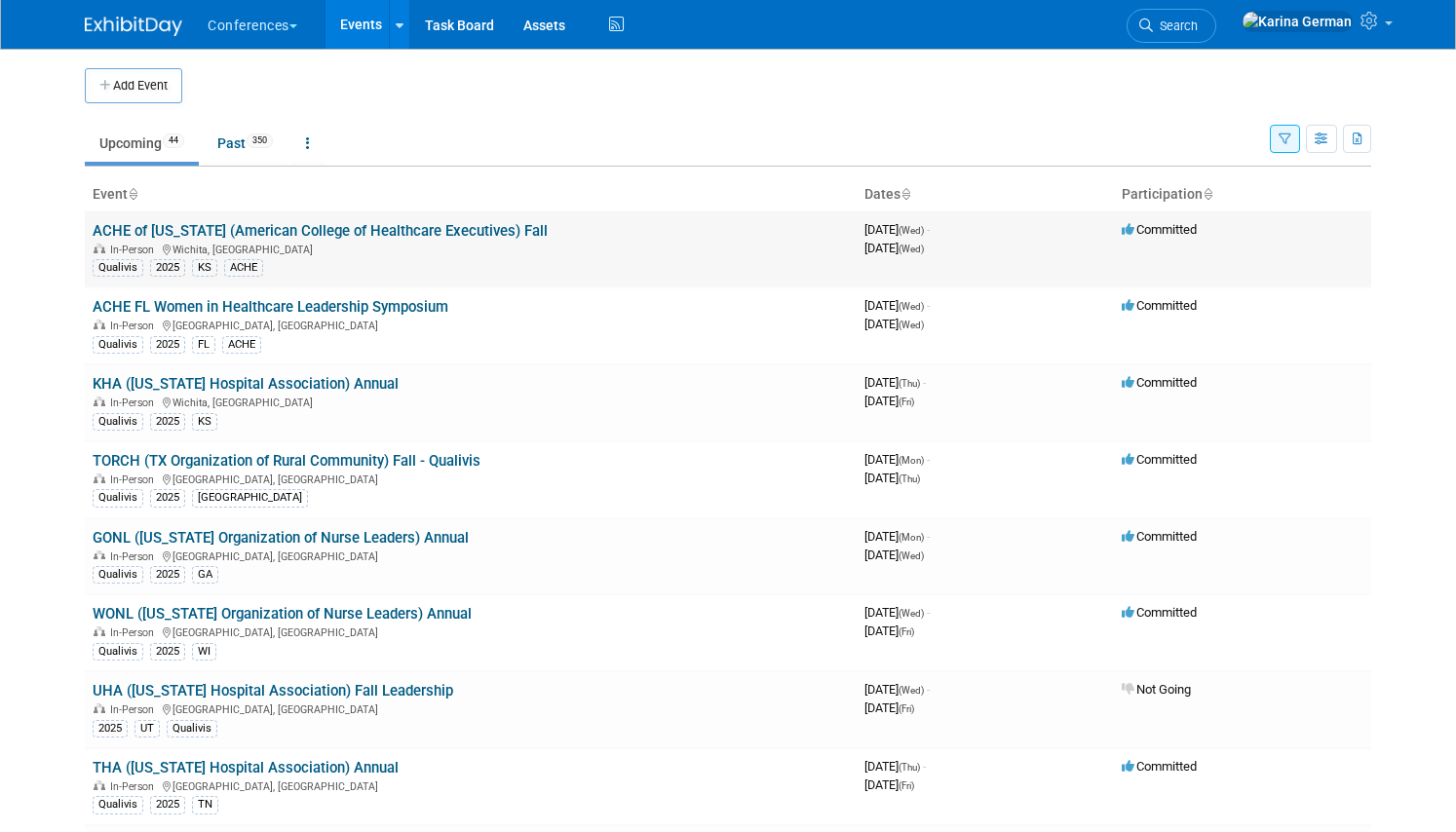
click at [251, 235] on link "ACHE of [US_STATE] (American College of Healthcare Executives) Fall" at bounding box center [321, 231] width 455 height 18
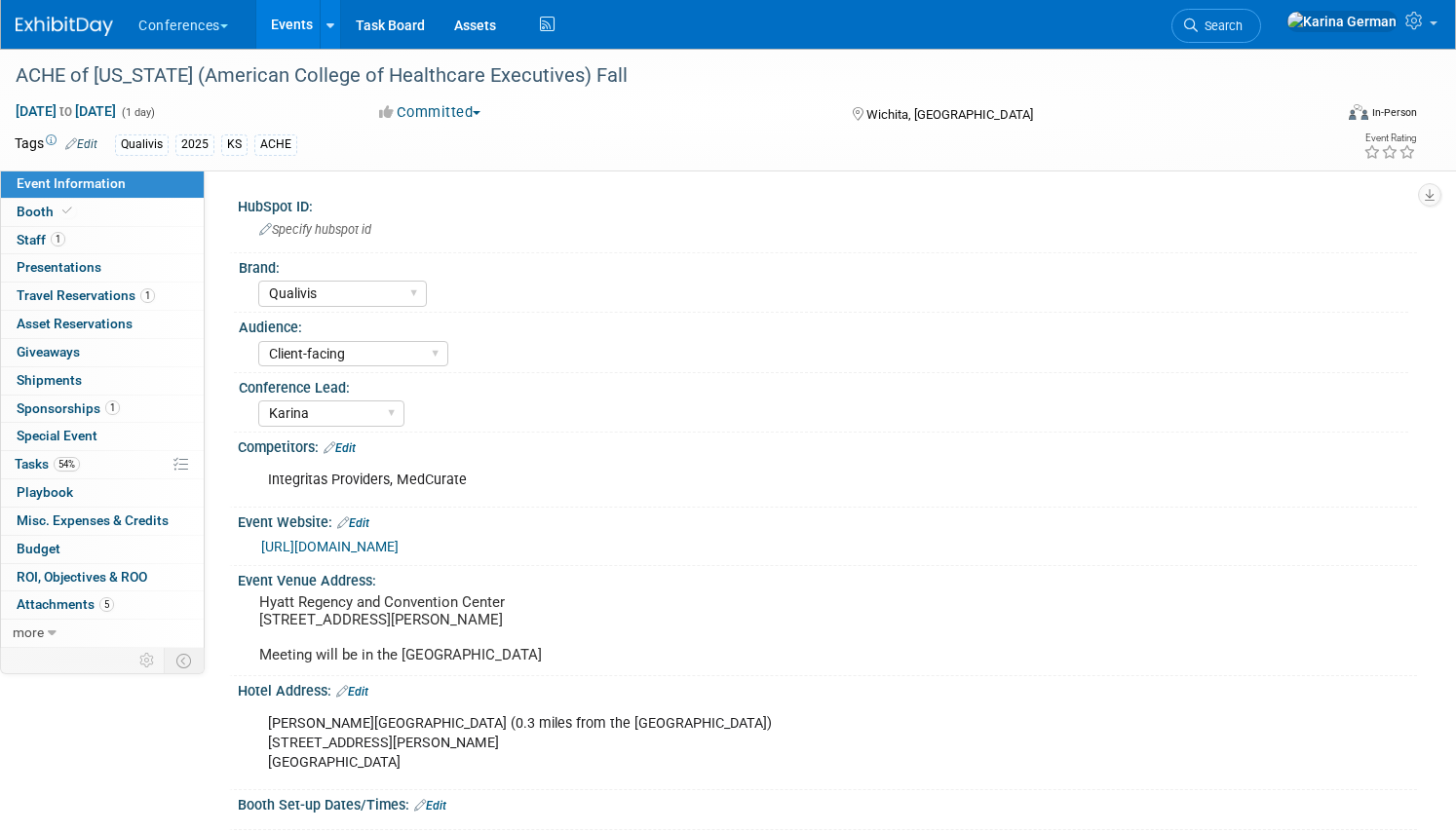
select select "Qualivis"
select select "Client-facing"
select select "Karina"
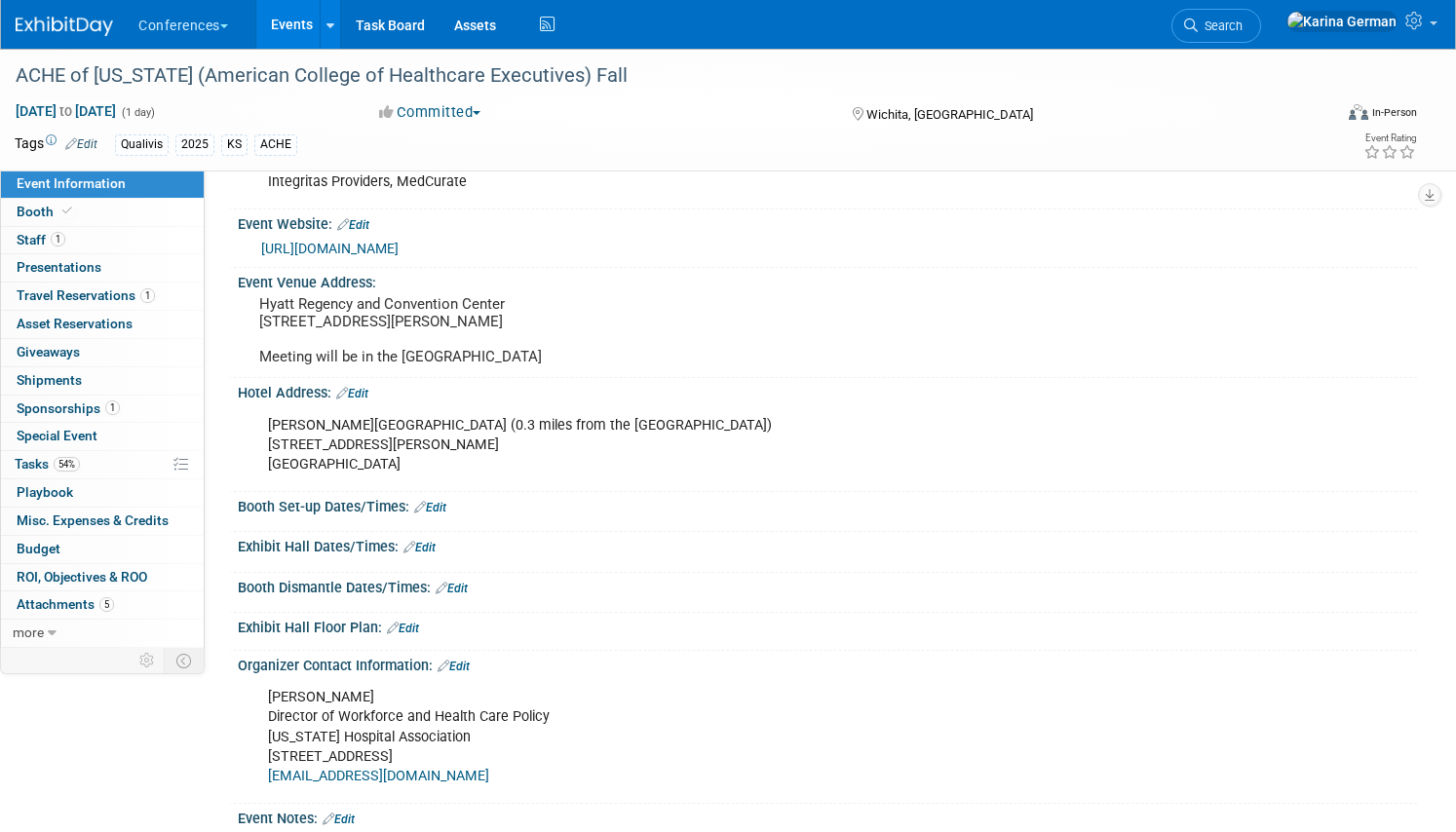
scroll to position [300, 0]
click at [362, 399] on link "Edit" at bounding box center [352, 392] width 32 height 14
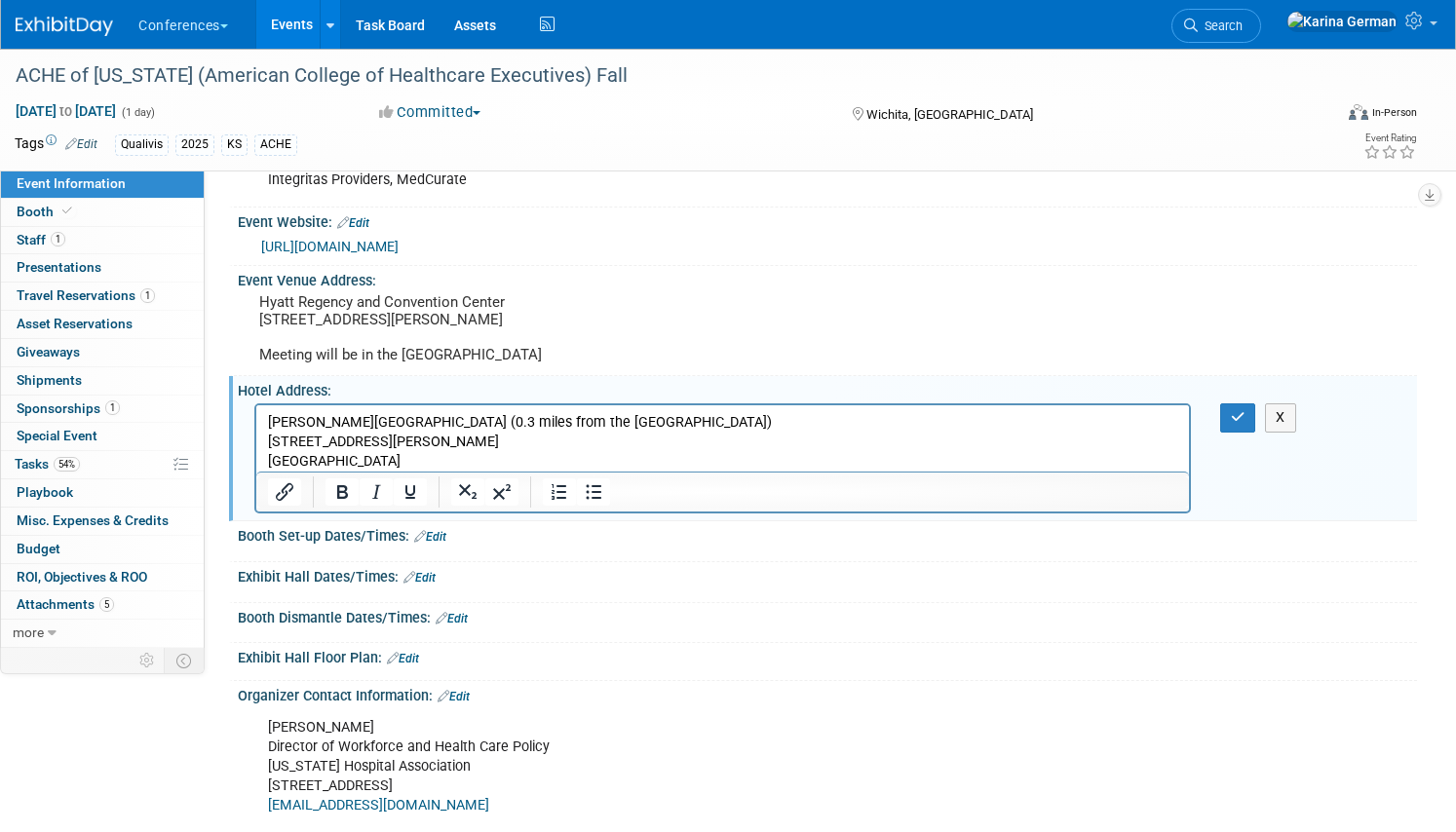
scroll to position [0, 0]
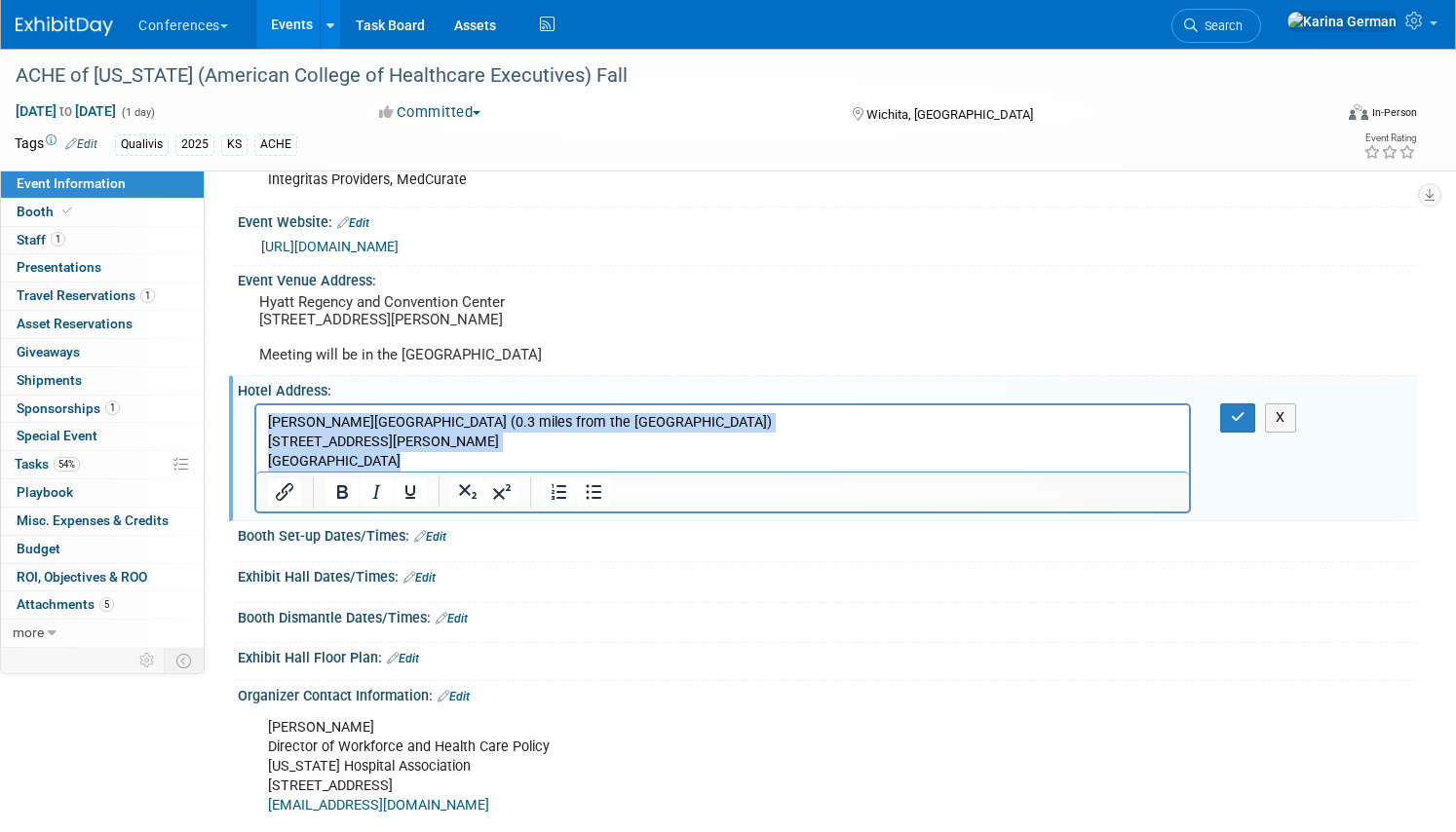
drag, startPoint x: 404, startPoint y: 463, endPoint x: 243, endPoint y: 416, distance: 167.7
click at [256, 416] on html "Drury Plaza Hotel Broadview Wichita (0.3 miles from the Hyatt) 400 W Douglas Av…" at bounding box center [723, 437] width 932 height 66
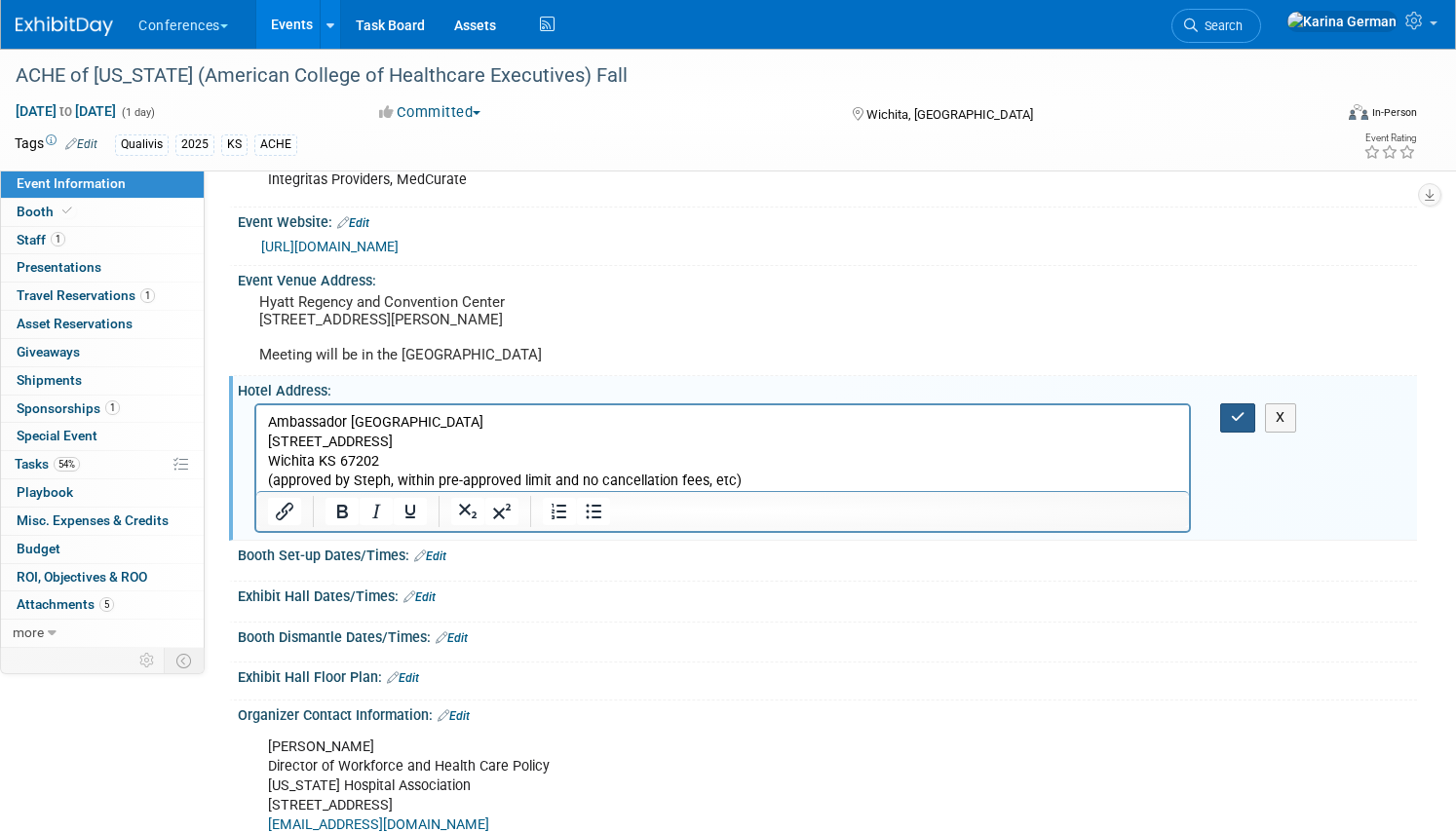
click at [1238, 423] on icon "button" at bounding box center [1237, 416] width 15 height 14
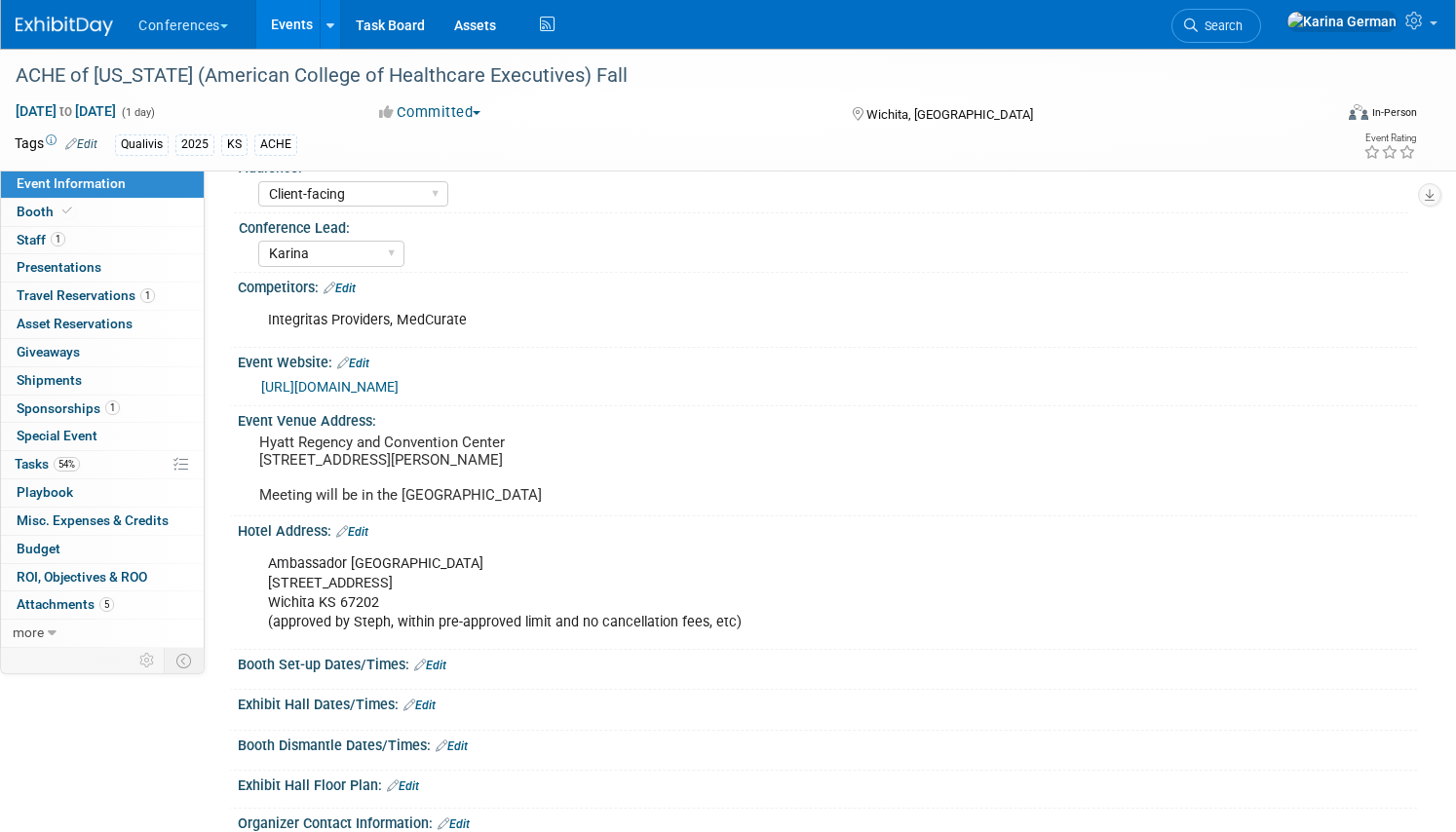
scroll to position [161, 0]
drag, startPoint x: 257, startPoint y: 436, endPoint x: 497, endPoint y: 459, distance: 241.1
click at [497, 459] on div "Hyatt Regency and Convention Center 400 S. Waterman Wichita, KS 67202 Meeting w…" at bounding box center [483, 466] width 462 height 80
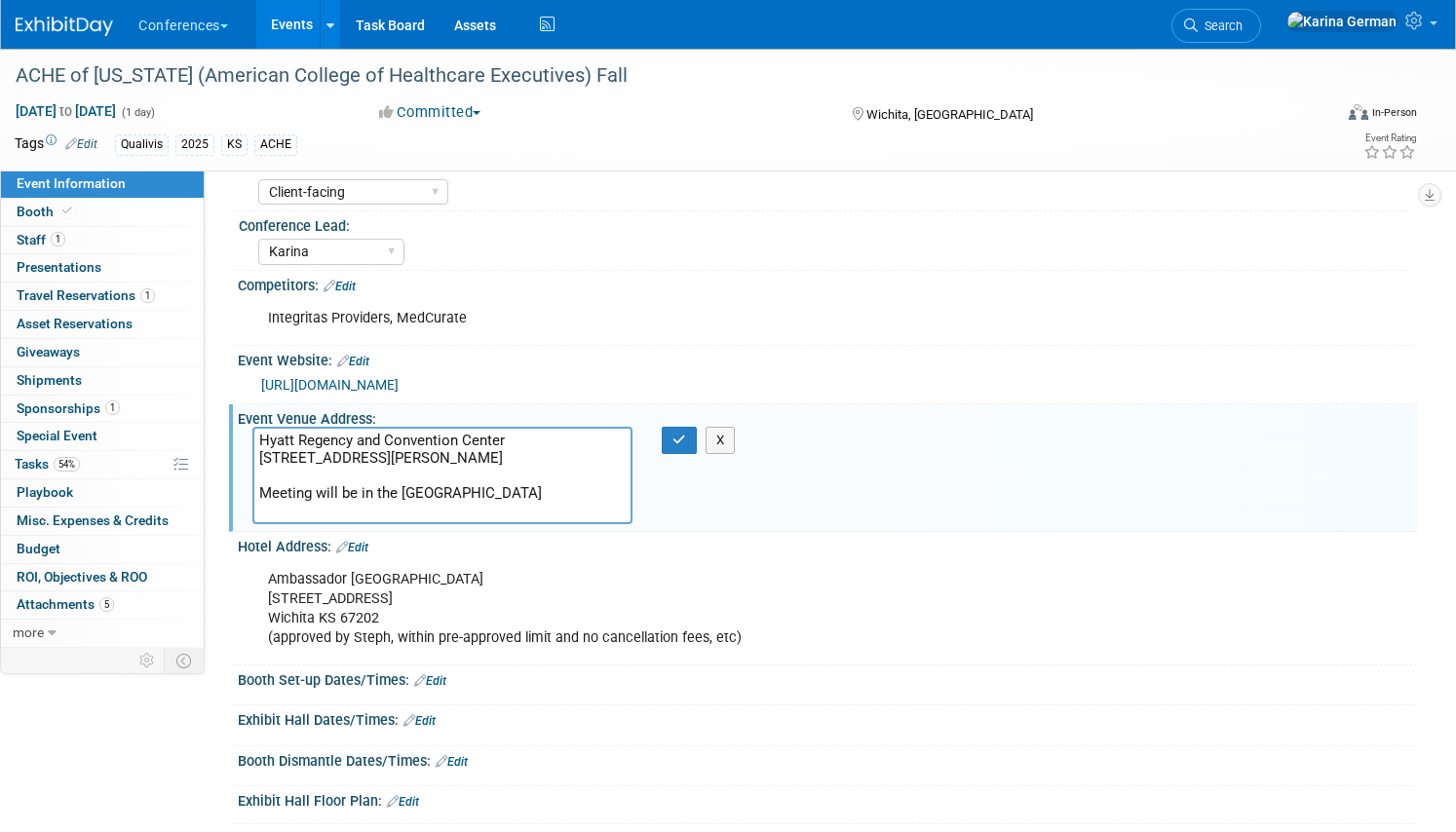
click at [412, 458] on textarea "Hyatt Regency and Convention Center 400 S. Waterman Wichita, KS 67202 Meeting w…" at bounding box center [442, 475] width 380 height 97
drag, startPoint x: 389, startPoint y: 470, endPoint x: 210, endPoint y: 429, distance: 183.6
click at [209, 429] on div "HubSpot ID: Specify hubspot id Brand: Aya Bespoke Corporate Dawson DocCafe Educ…" at bounding box center [811, 247] width 1212 height 477
click at [672, 444] on icon "button" at bounding box center [679, 439] width 14 height 13
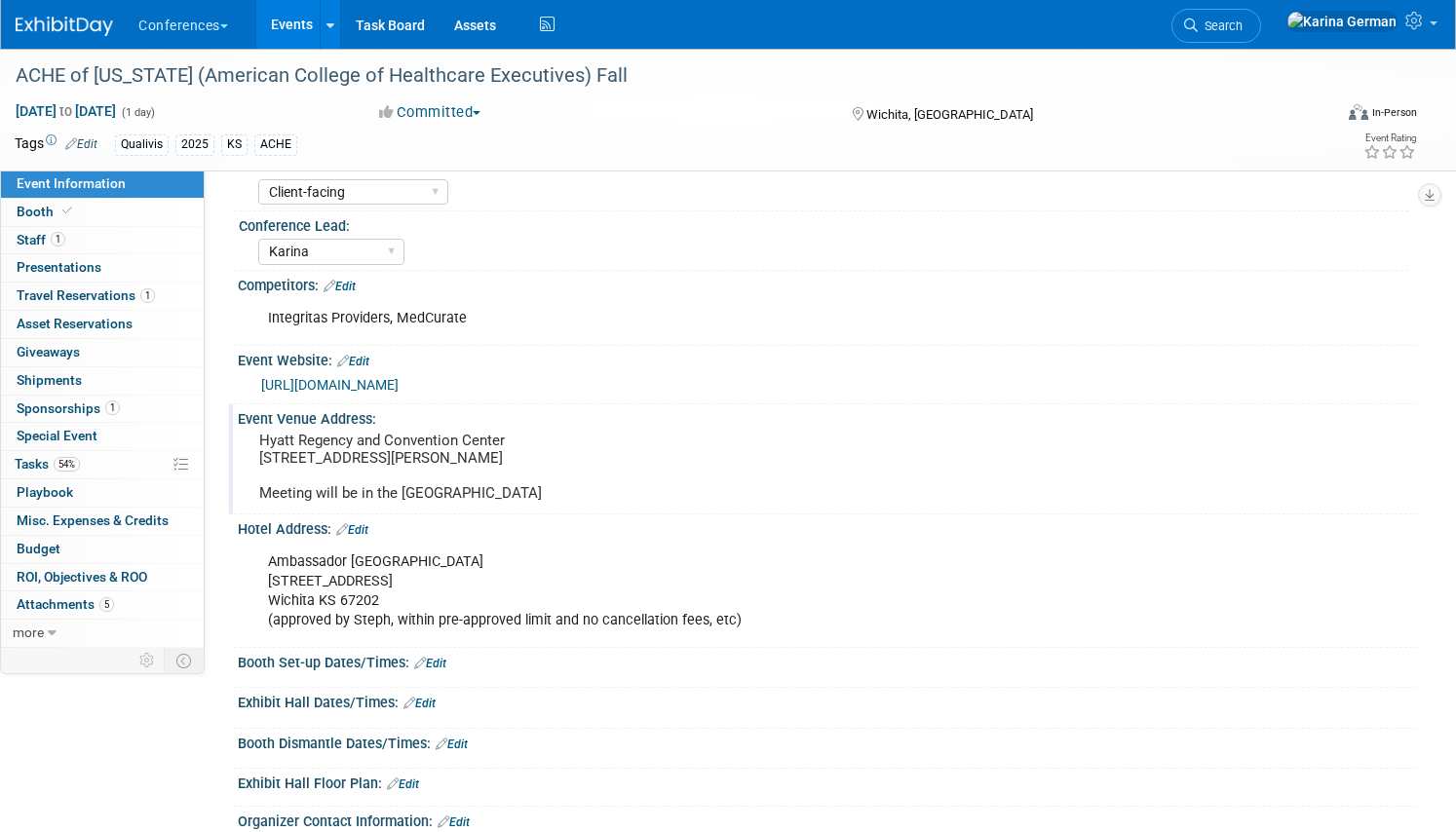
click at [306, 591] on div "Ambassador Hotel Wichita 104 South Broadway St Wichita KS 67202 (approved by St…" at bounding box center [723, 591] width 936 height 97
drag, startPoint x: 265, startPoint y: 579, endPoint x: 404, endPoint y: 609, distance: 142.2
click at [404, 609] on div "Ambassador Hotel Wichita 104 South Broadway St Wichita KS 67202 (approved by St…" at bounding box center [723, 591] width 936 height 97
copy div "Ambassador Hotel Wichita 104 South Broadway St Wichita KS 67202"
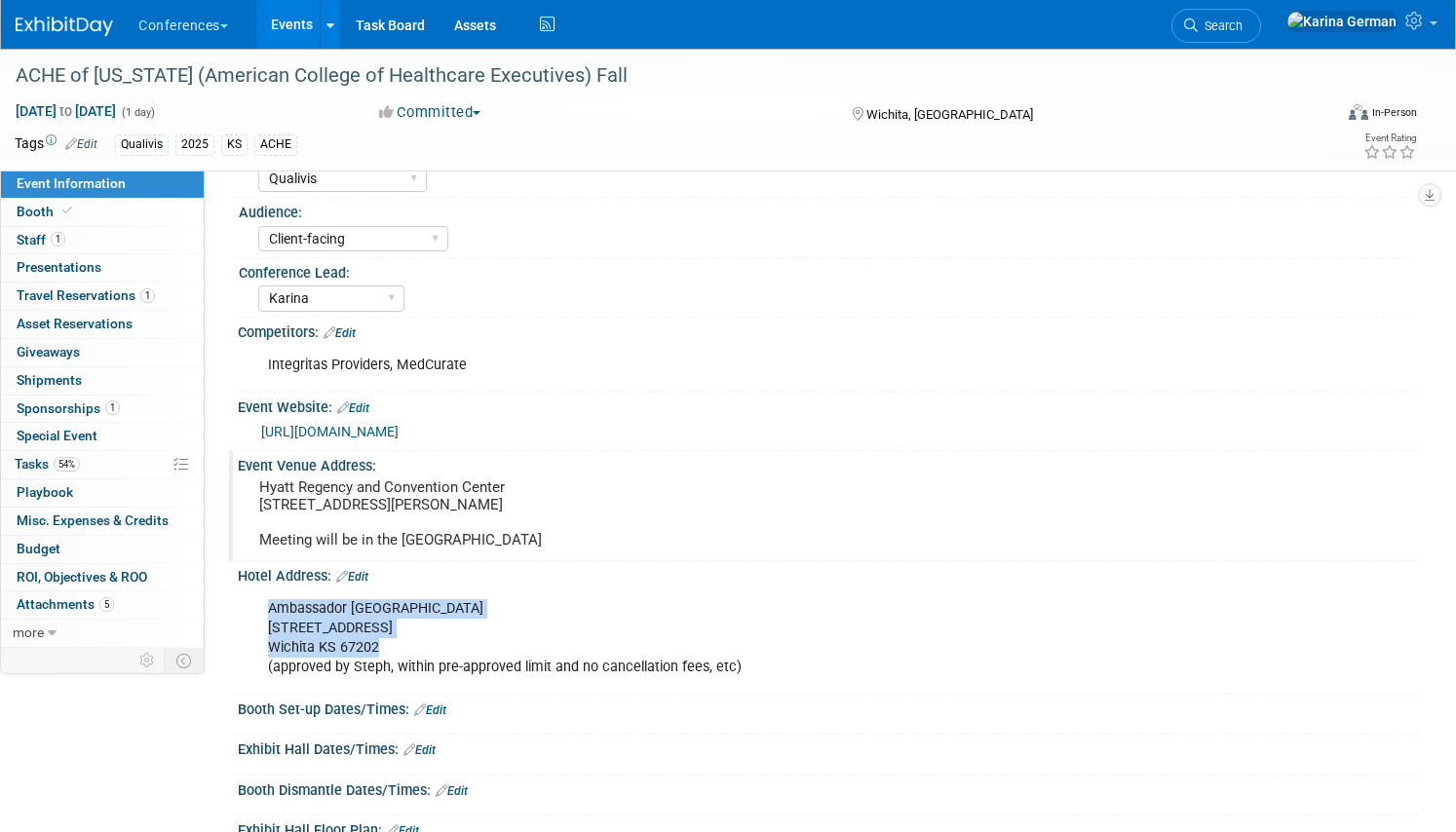
scroll to position [113, 0]
click at [344, 337] on link "Edit" at bounding box center [340, 335] width 32 height 14
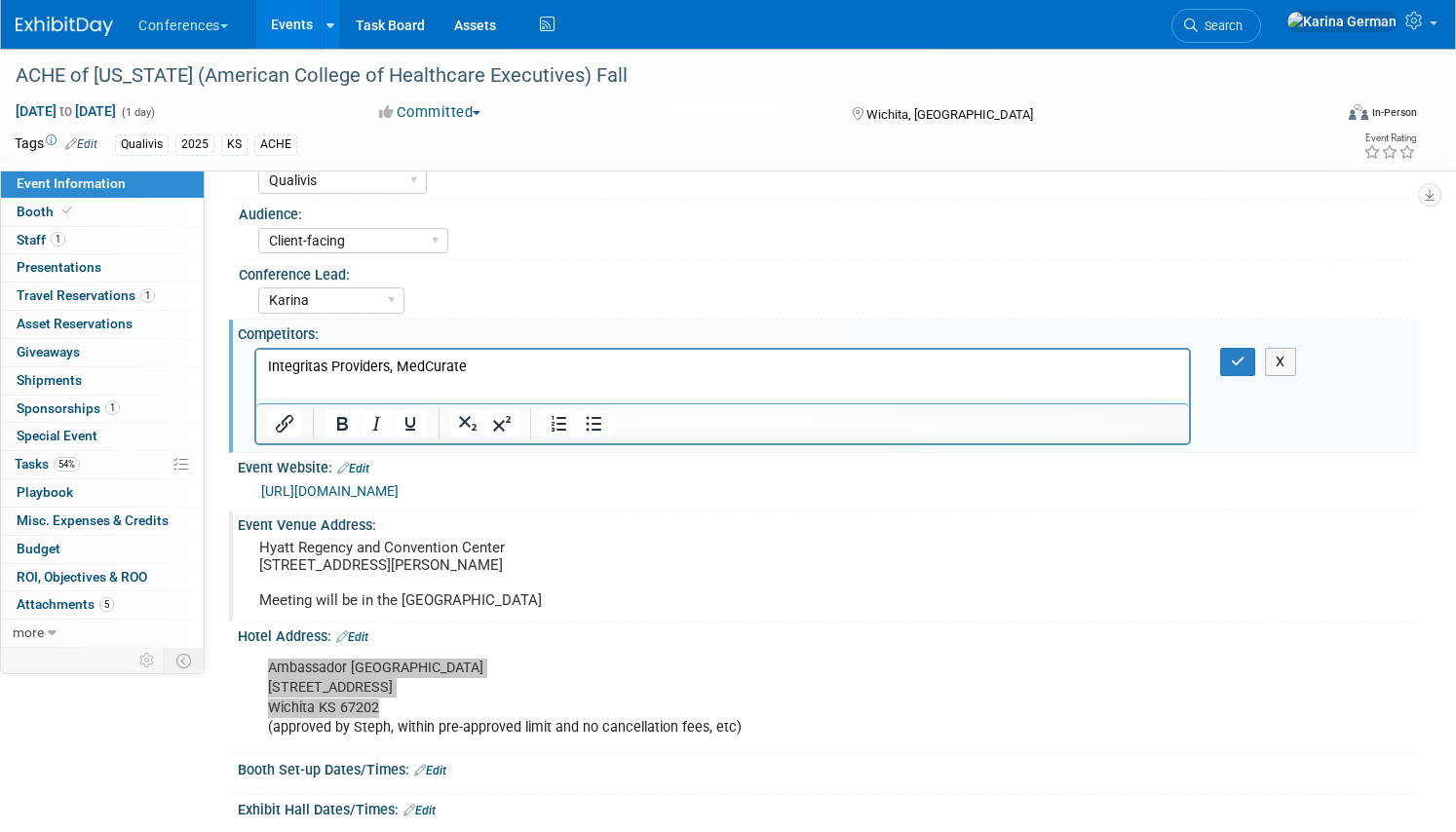
scroll to position [0, 0]
click at [492, 359] on p "Integritas Providers, MedCurate" at bounding box center [723, 366] width 910 height 20
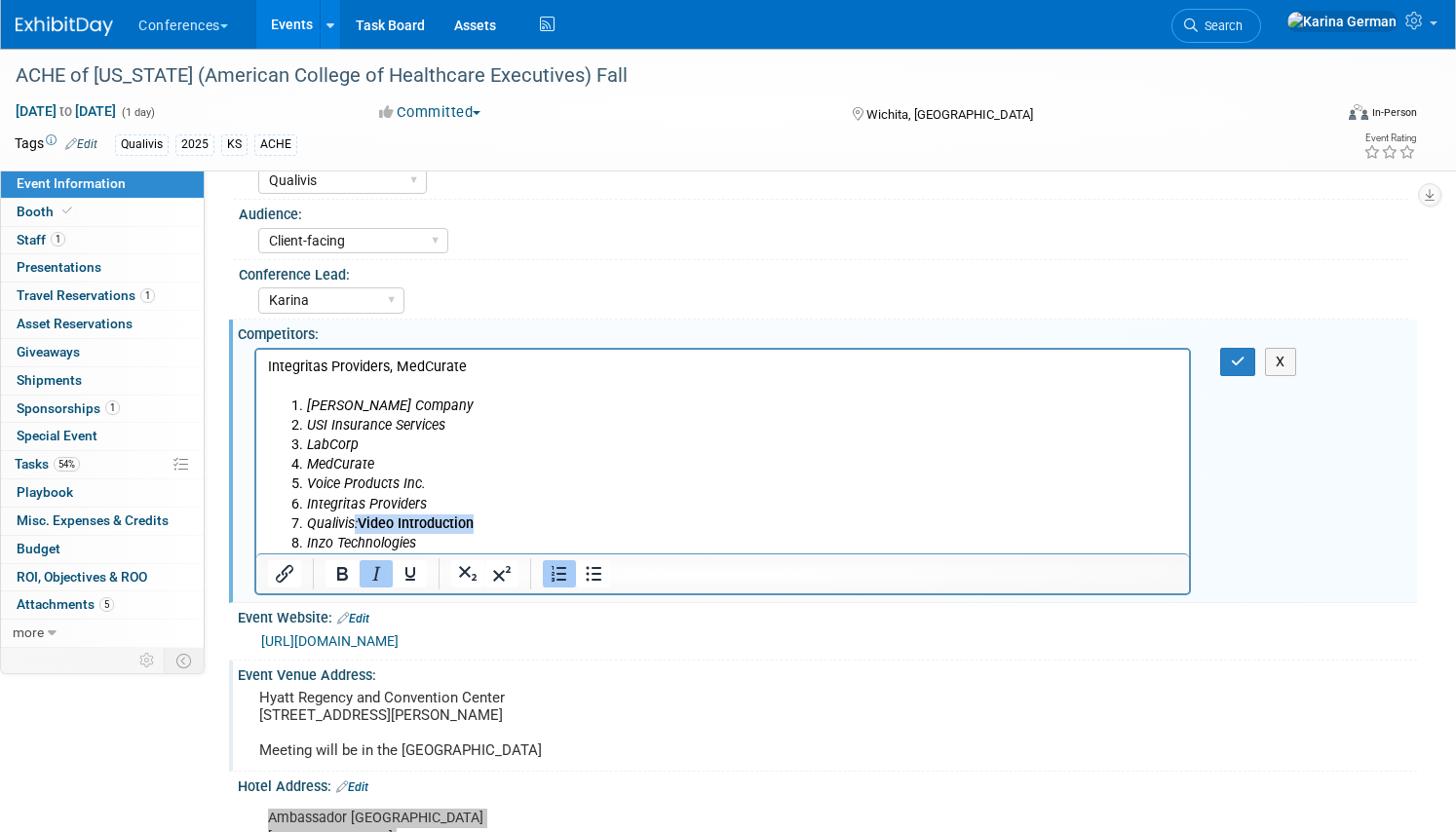
drag, startPoint x: 491, startPoint y: 518, endPoint x: 351, endPoint y: 519, distance: 140.0
click at [351, 519] on li "Qualivis: Video Introduction" at bounding box center [742, 523] width 871 height 20
click at [342, 377] on p "Rich Text Area. Press ALT-0 for help." at bounding box center [723, 386] width 910 height 20
drag, startPoint x: 434, startPoint y: 531, endPoint x: 329, endPoint y: 507, distance: 107.7
click at [329, 507] on ol "Murray Company USI Insurance Services LabCorp MedCurate Voice Products Inc. Int…" at bounding box center [723, 474] width 910 height 156
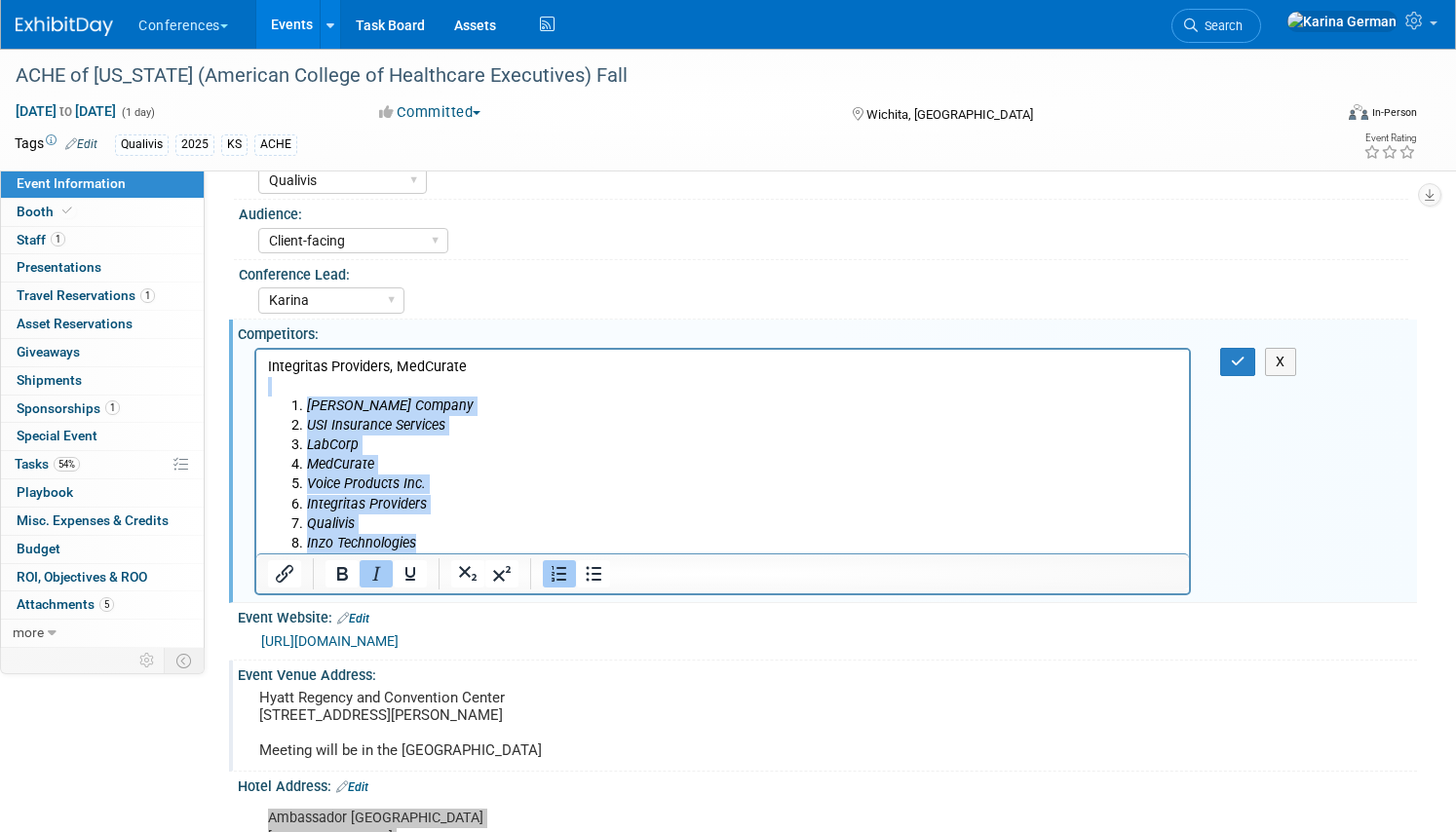
drag, startPoint x: 420, startPoint y: 541, endPoint x: 258, endPoint y: 381, distance: 227.7
click at [258, 381] on html "Integritas Providers, MedCurate Murray Company USI Insurance Services LabCorp M…" at bounding box center [723, 450] width 932 height 204
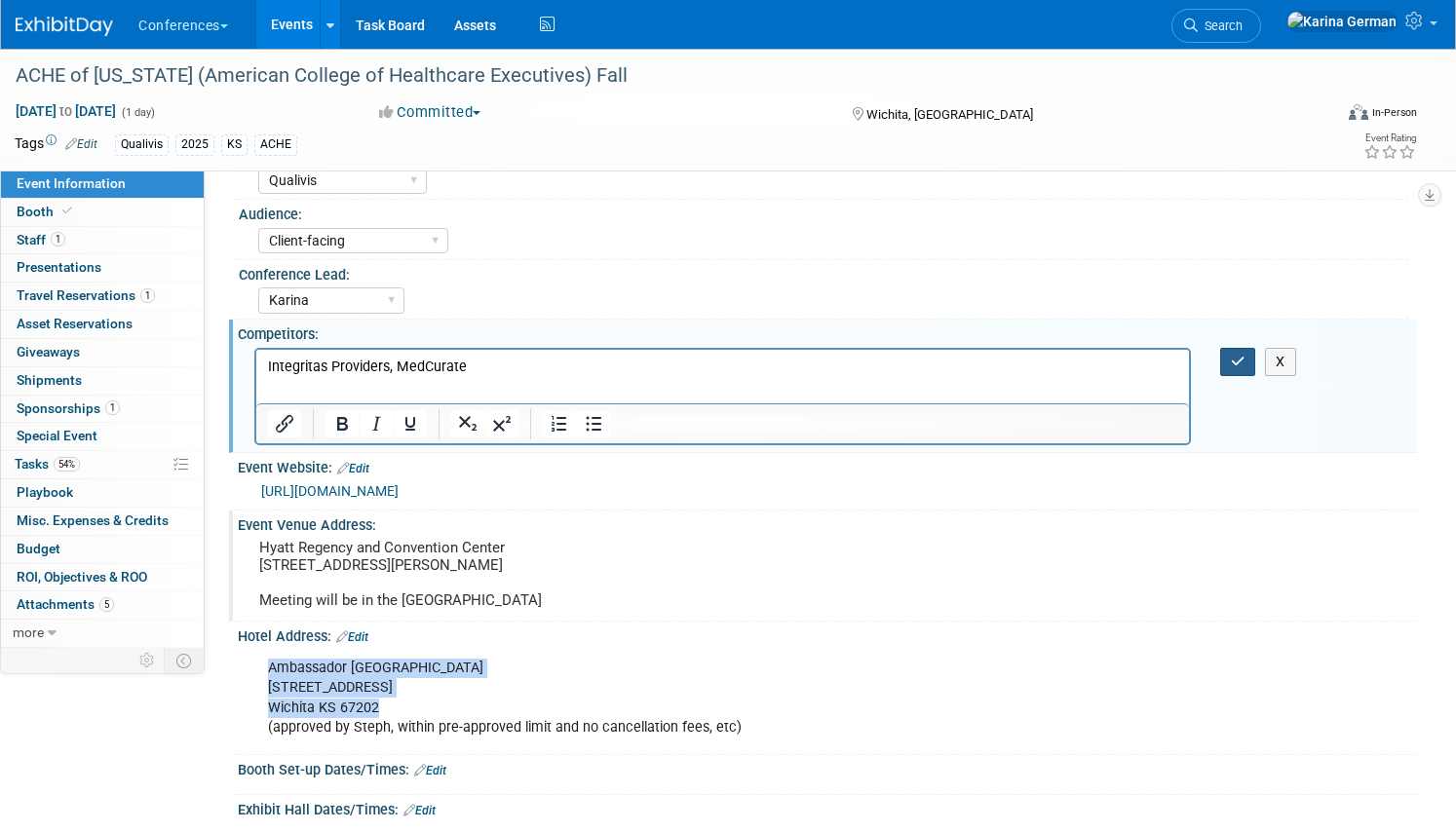
click at [1243, 359] on icon "button" at bounding box center [1237, 361] width 15 height 14
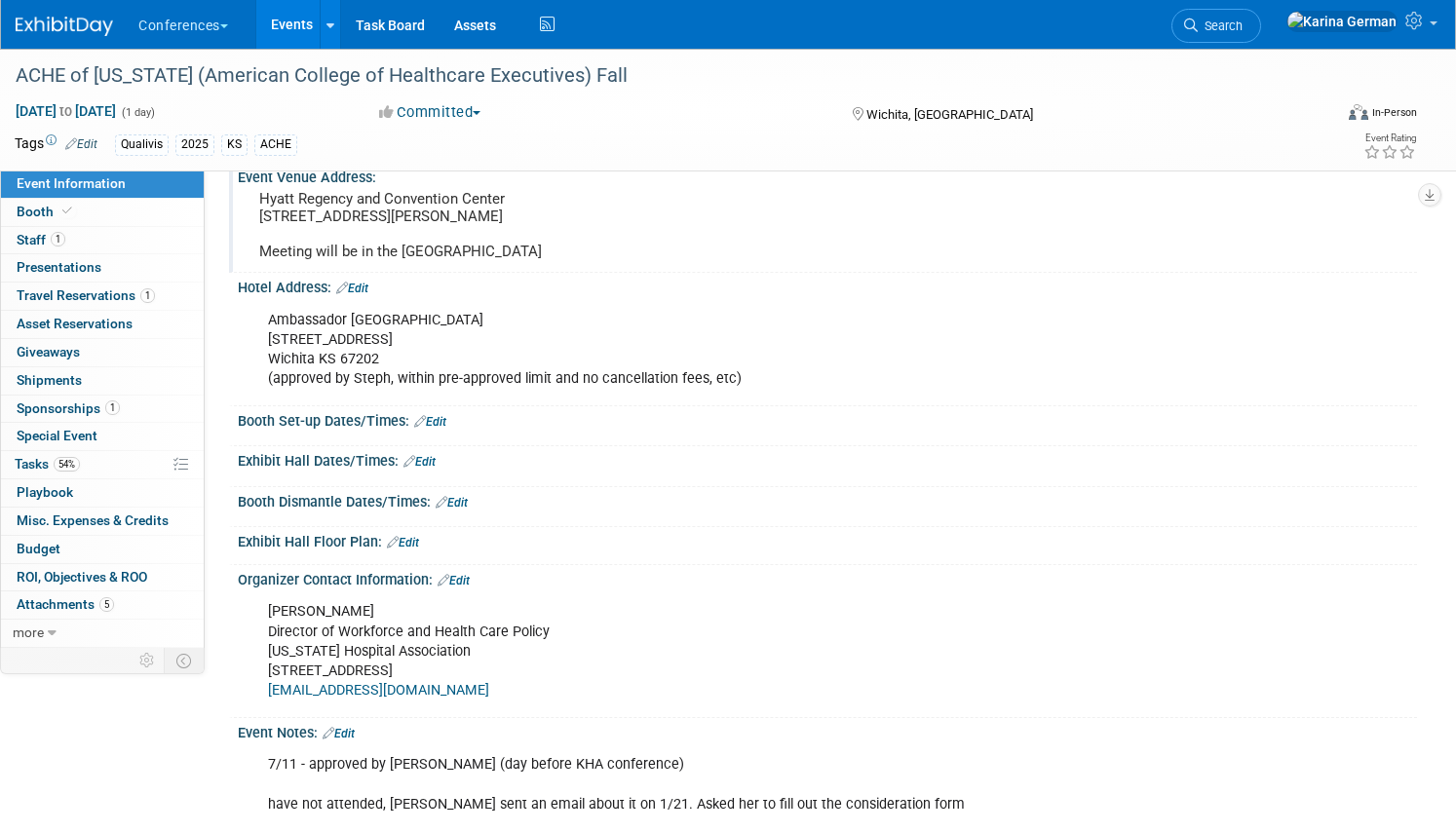
scroll to position [403, 0]
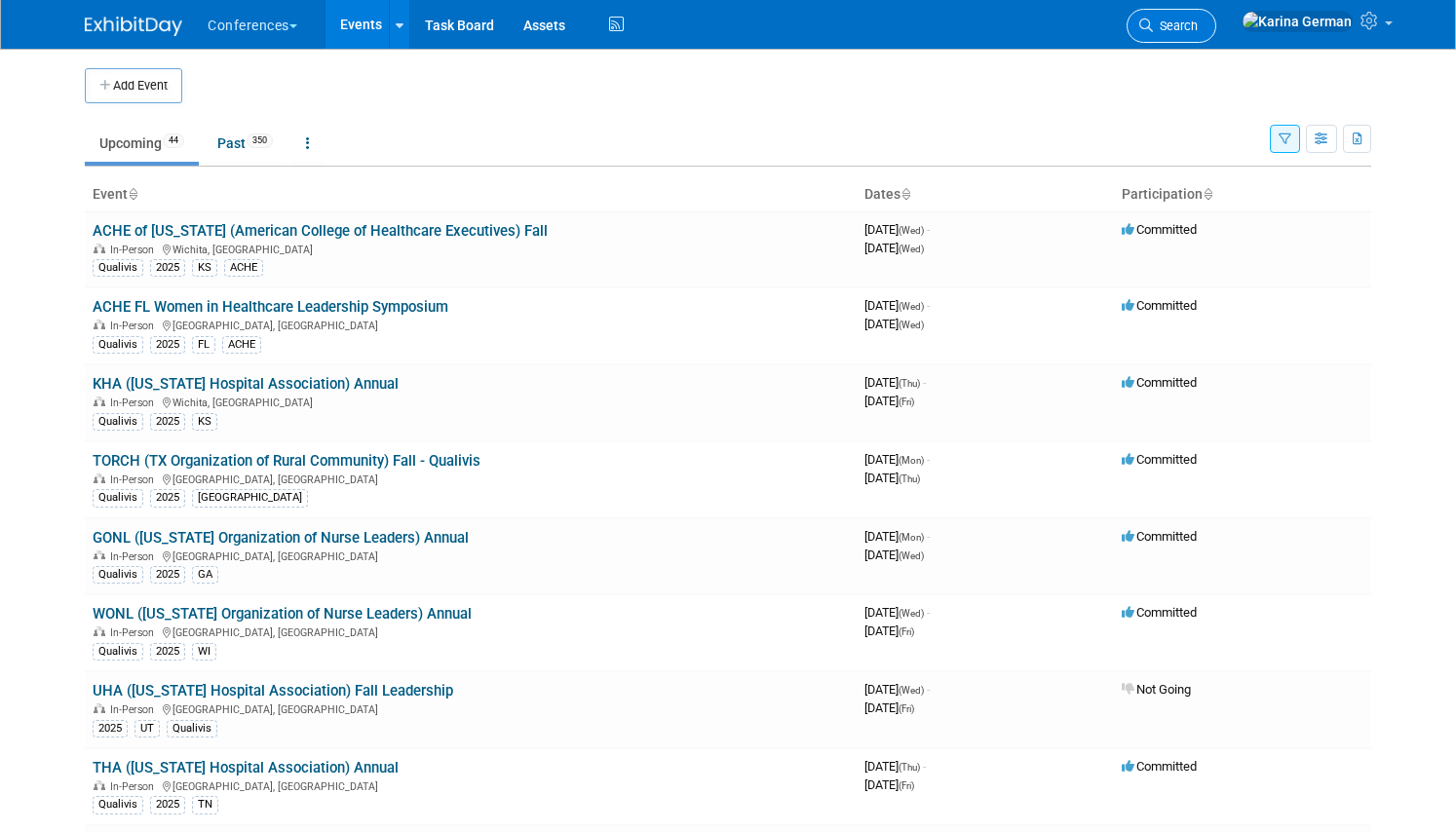
click at [1198, 22] on span "Search" at bounding box center [1174, 26] width 45 height 15
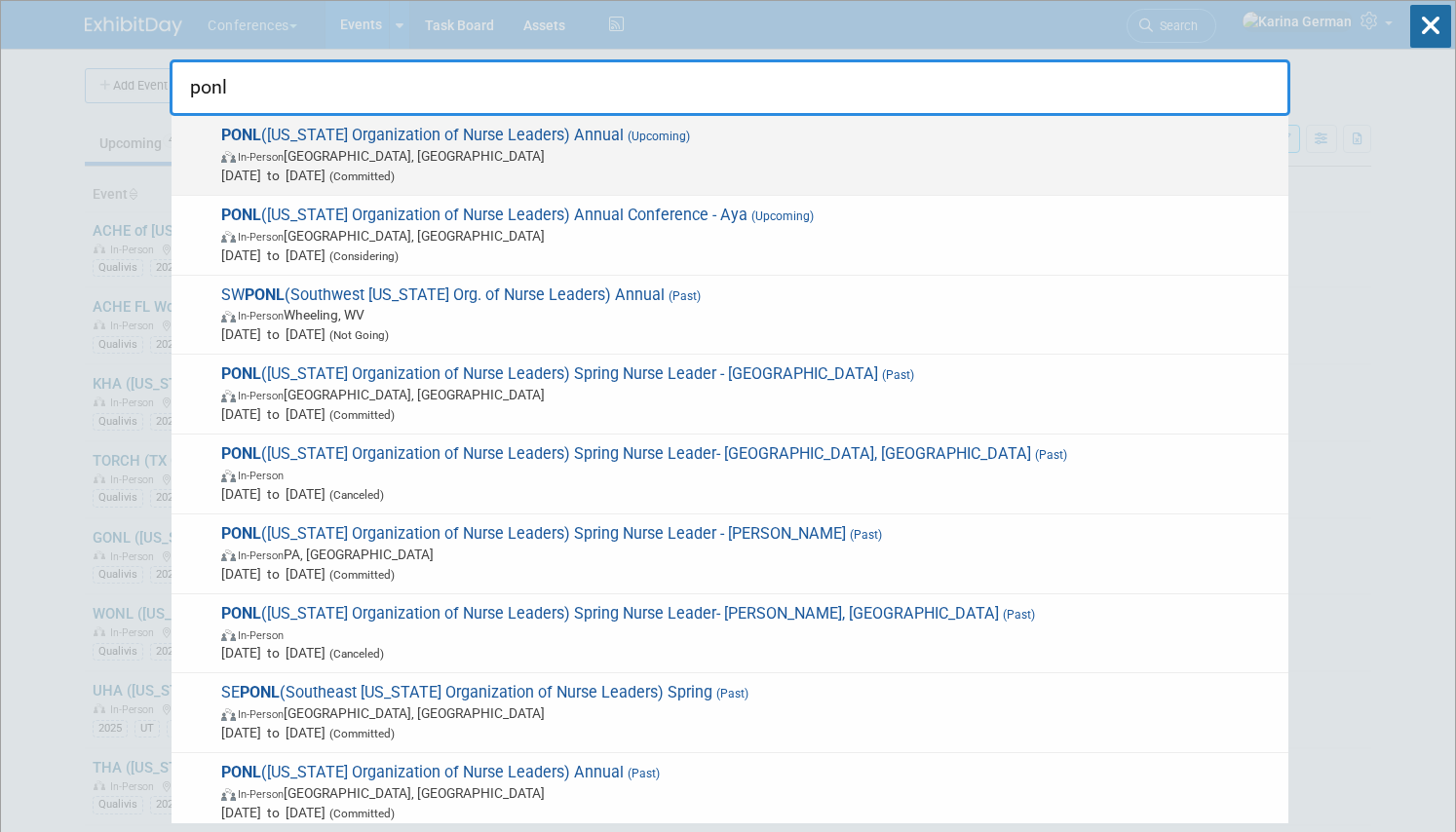
type input "ponl"
click at [905, 156] on span "In-Person Harrisburg, PA" at bounding box center [749, 156] width 1057 height 20
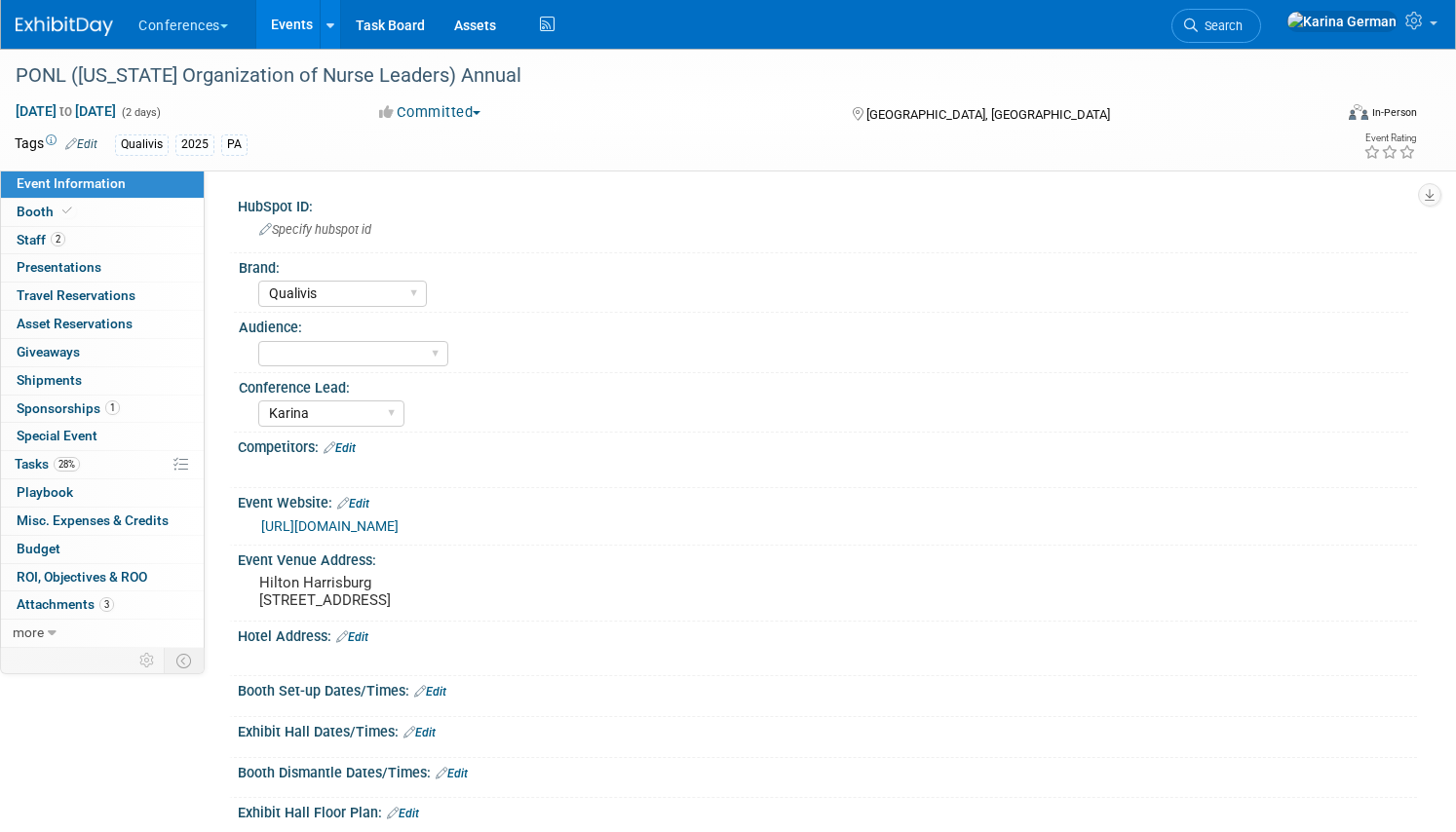
select select "Qualivis"
select select "Karina"
click at [122, 455] on link "28% Tasks 28%" at bounding box center [102, 465] width 203 height 28
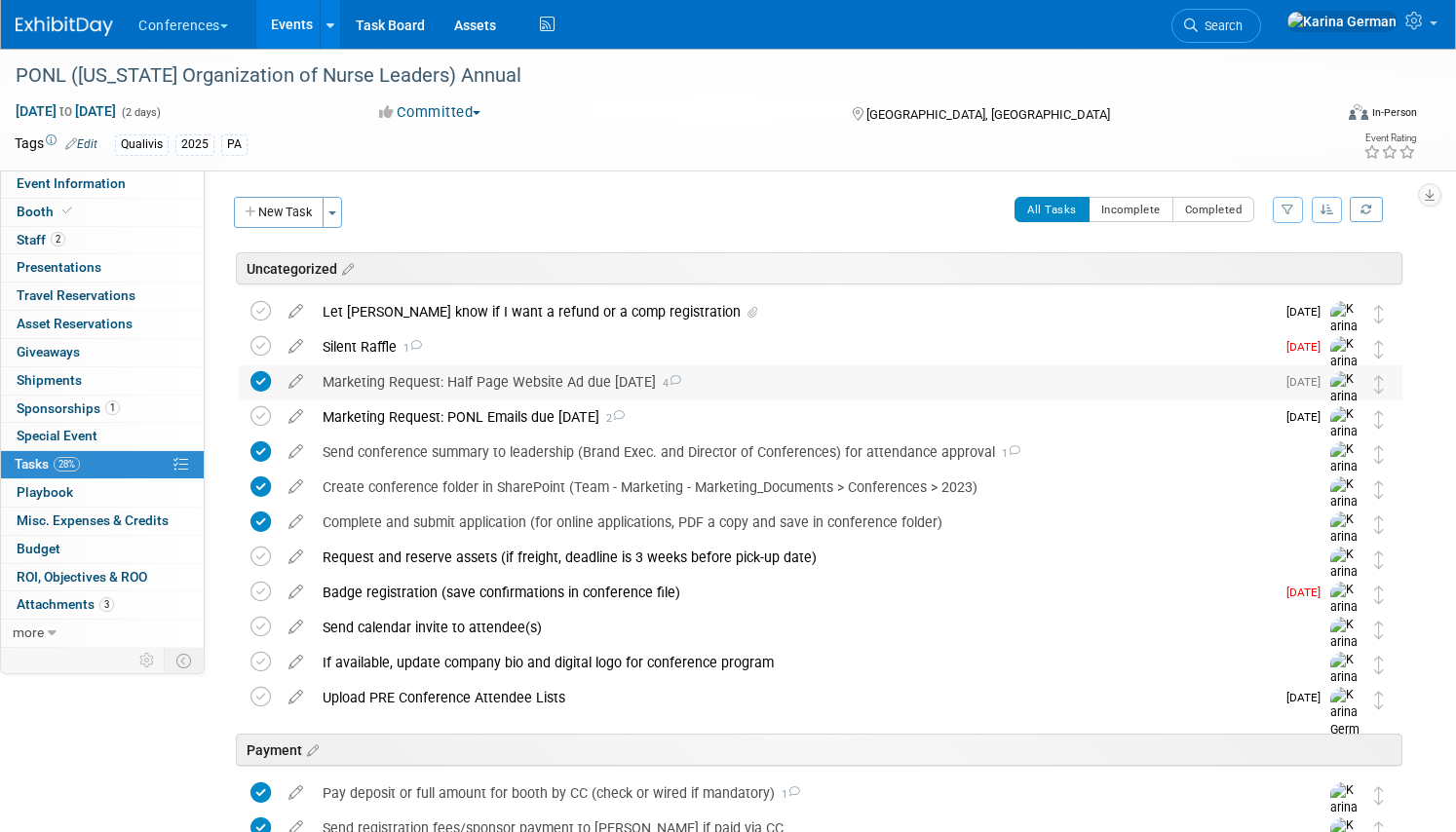
click at [421, 384] on div "Marketing Request: Half Page Website Ad due Sept 15 4" at bounding box center [794, 381] width 962 height 33
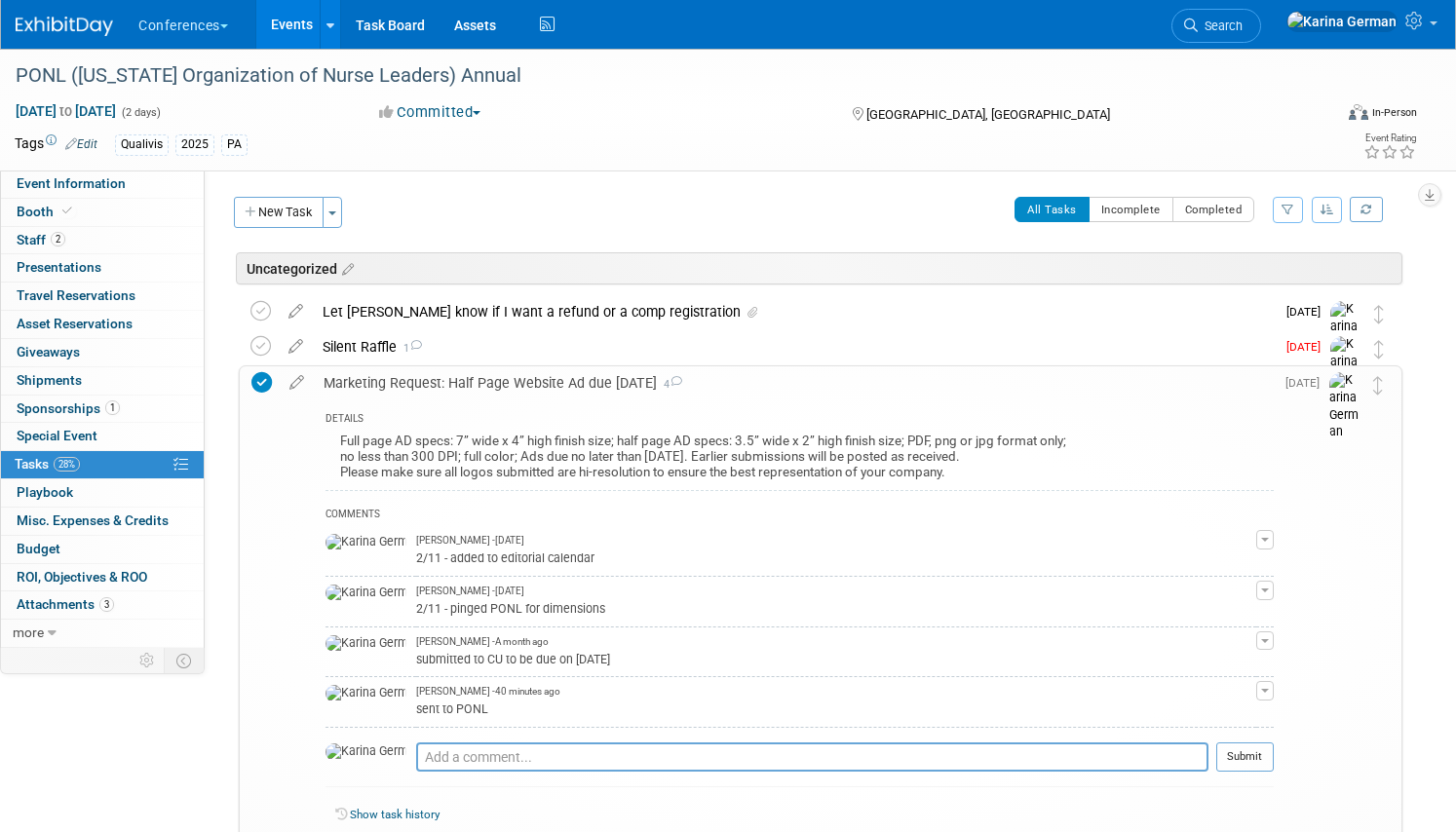
click at [501, 379] on div "Marketing Request: Half Page Website Ad due Sept 15 4" at bounding box center [794, 382] width 960 height 33
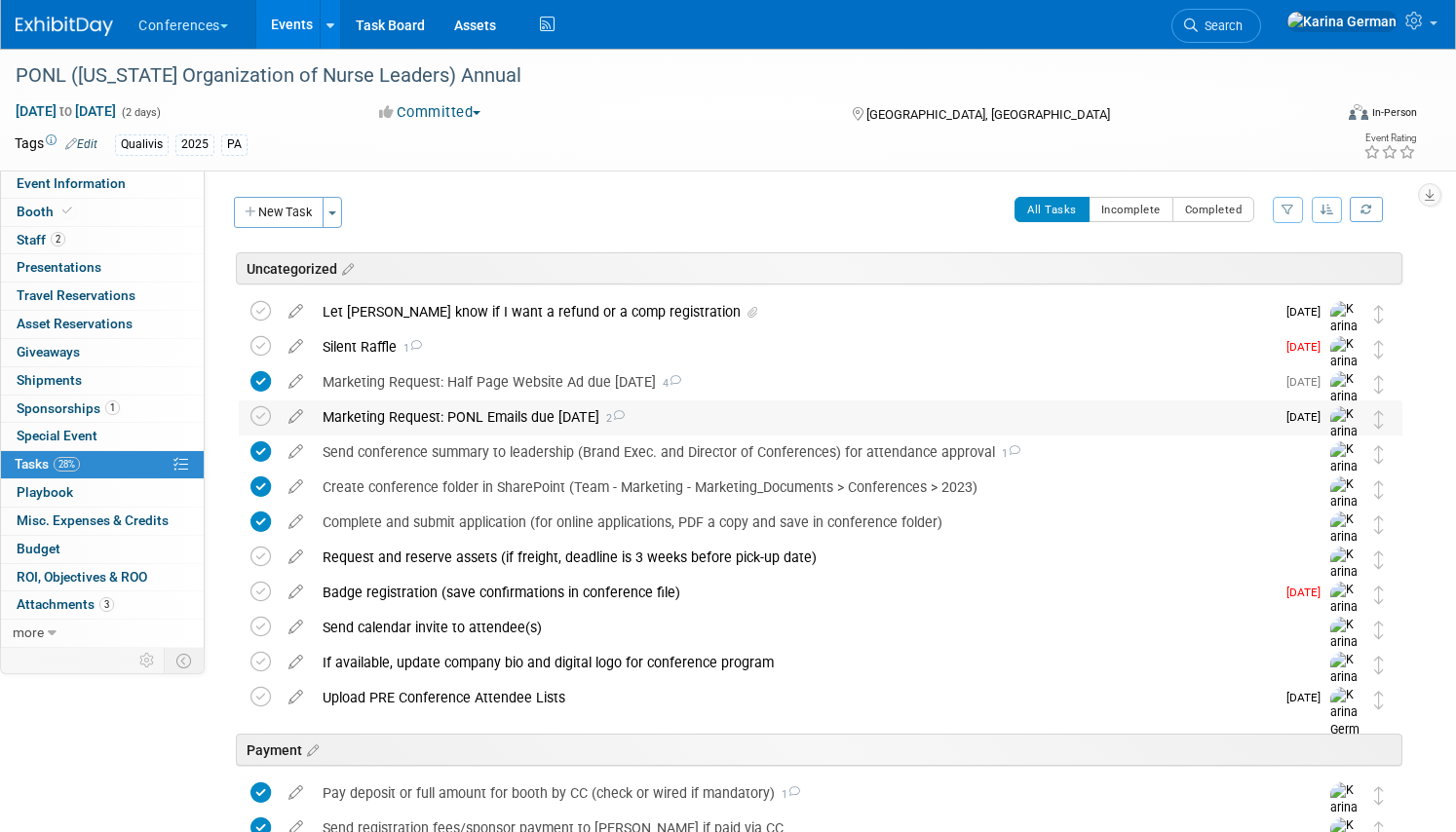
click at [821, 402] on div "Marketing Request: PONL Emails due Sept 15 2" at bounding box center [794, 416] width 962 height 33
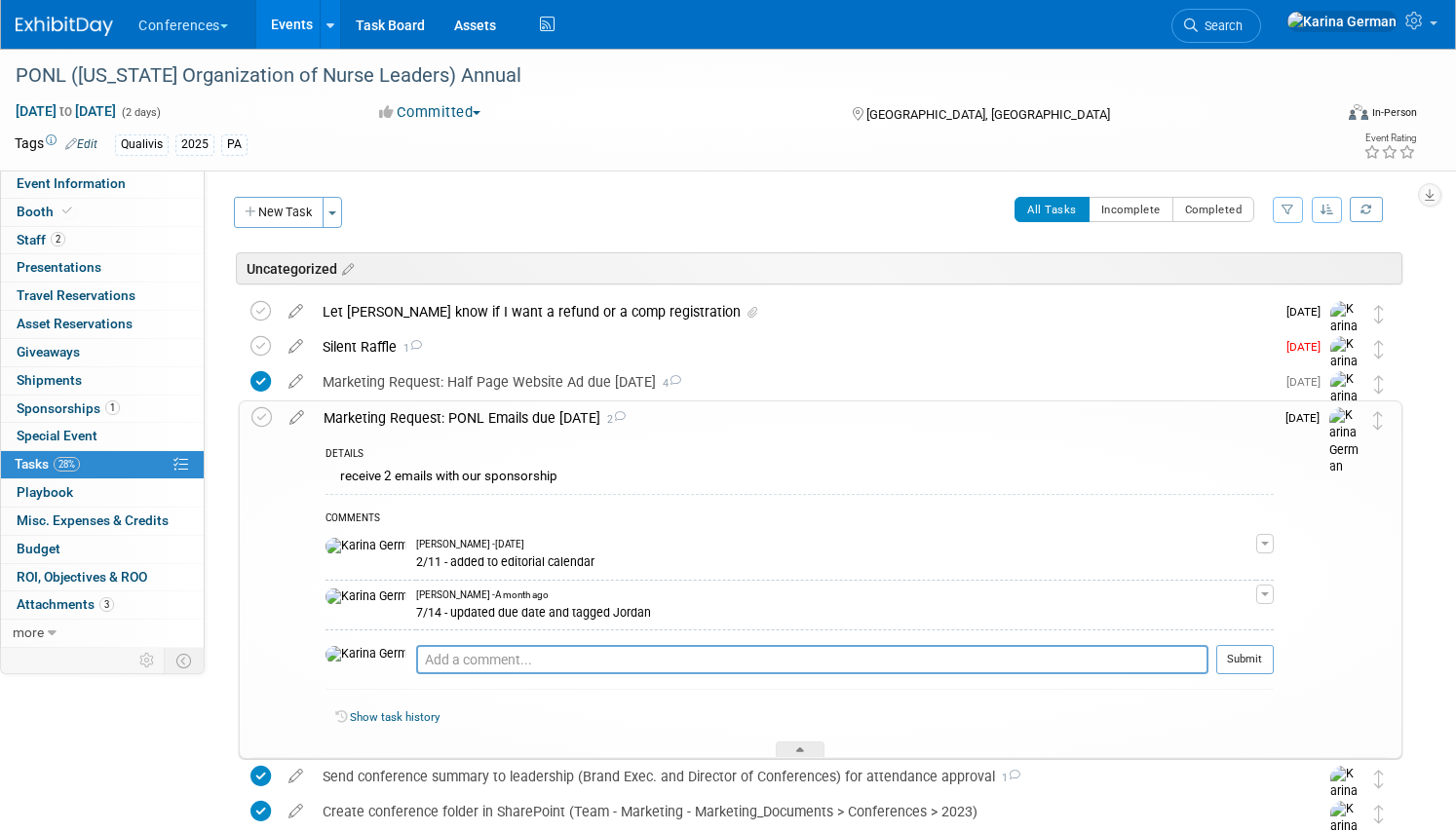
click at [819, 403] on div "Marketing Request: PONL Emails due Sept 15 2" at bounding box center [794, 417] width 960 height 33
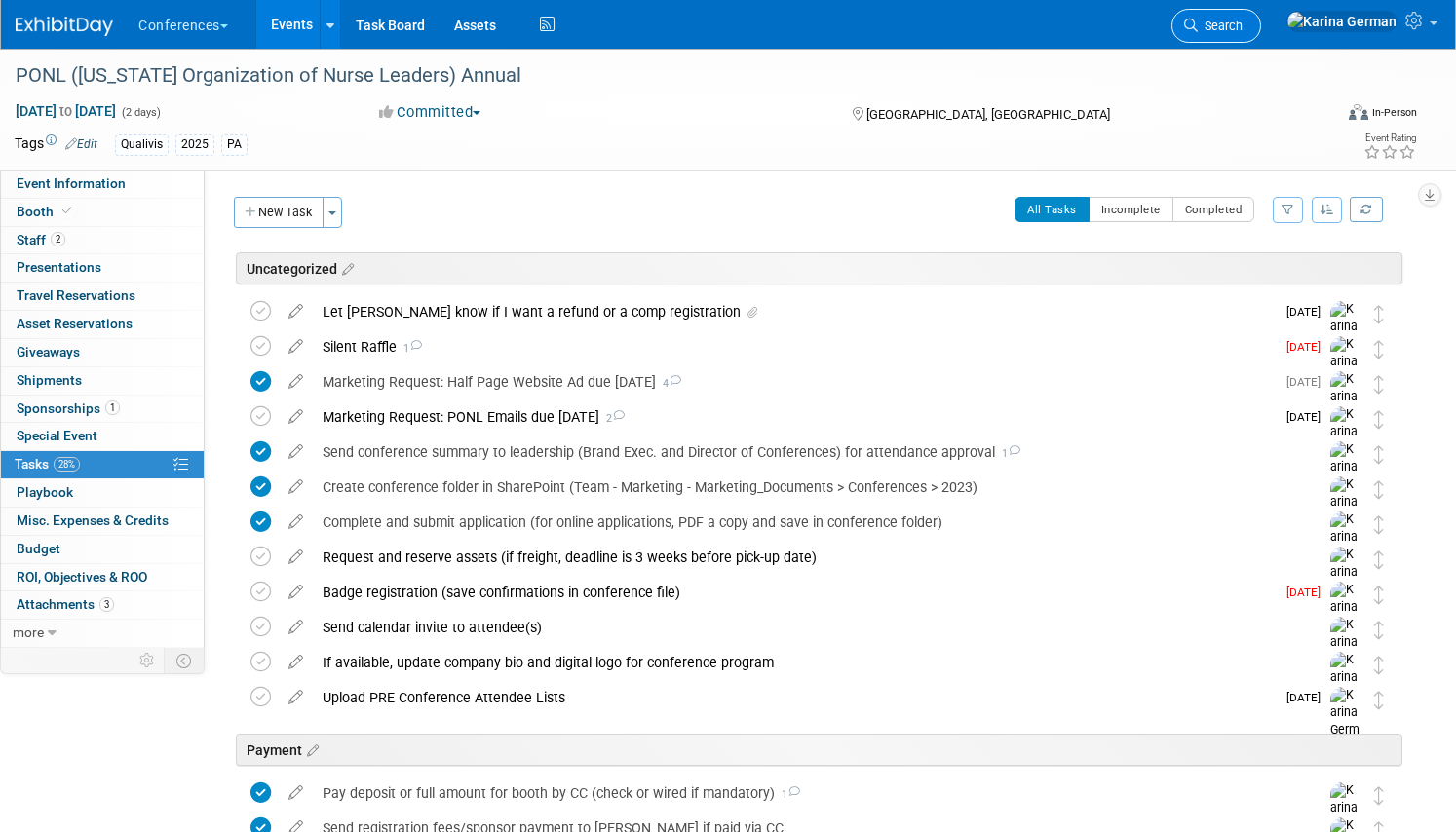
click at [1242, 30] on span "Search" at bounding box center [1219, 26] width 45 height 15
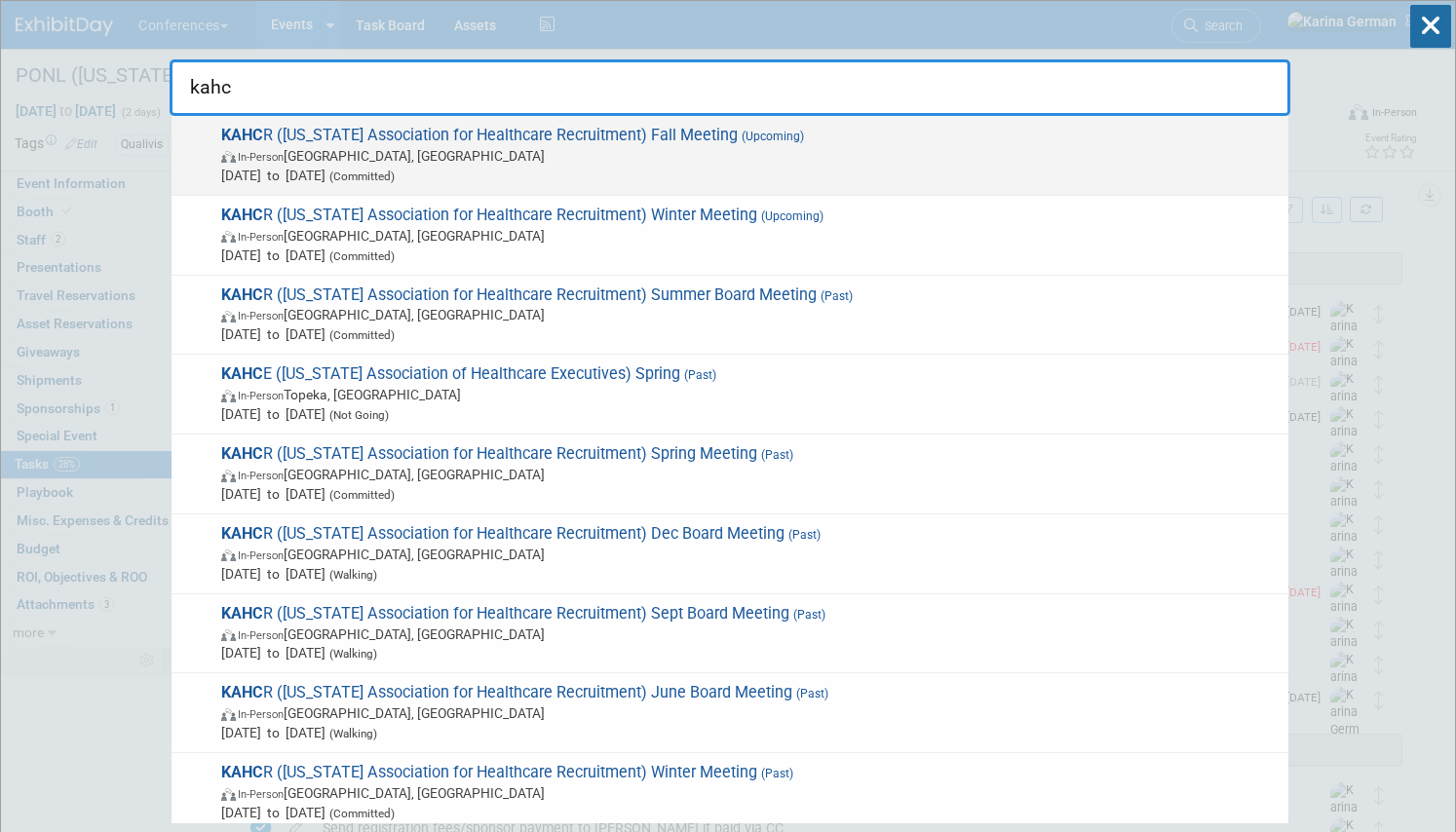
type input "kahc"
click at [701, 165] on span "Sep 23, 2025 to Sep 23, 2025 (Committed)" at bounding box center [749, 175] width 1057 height 20
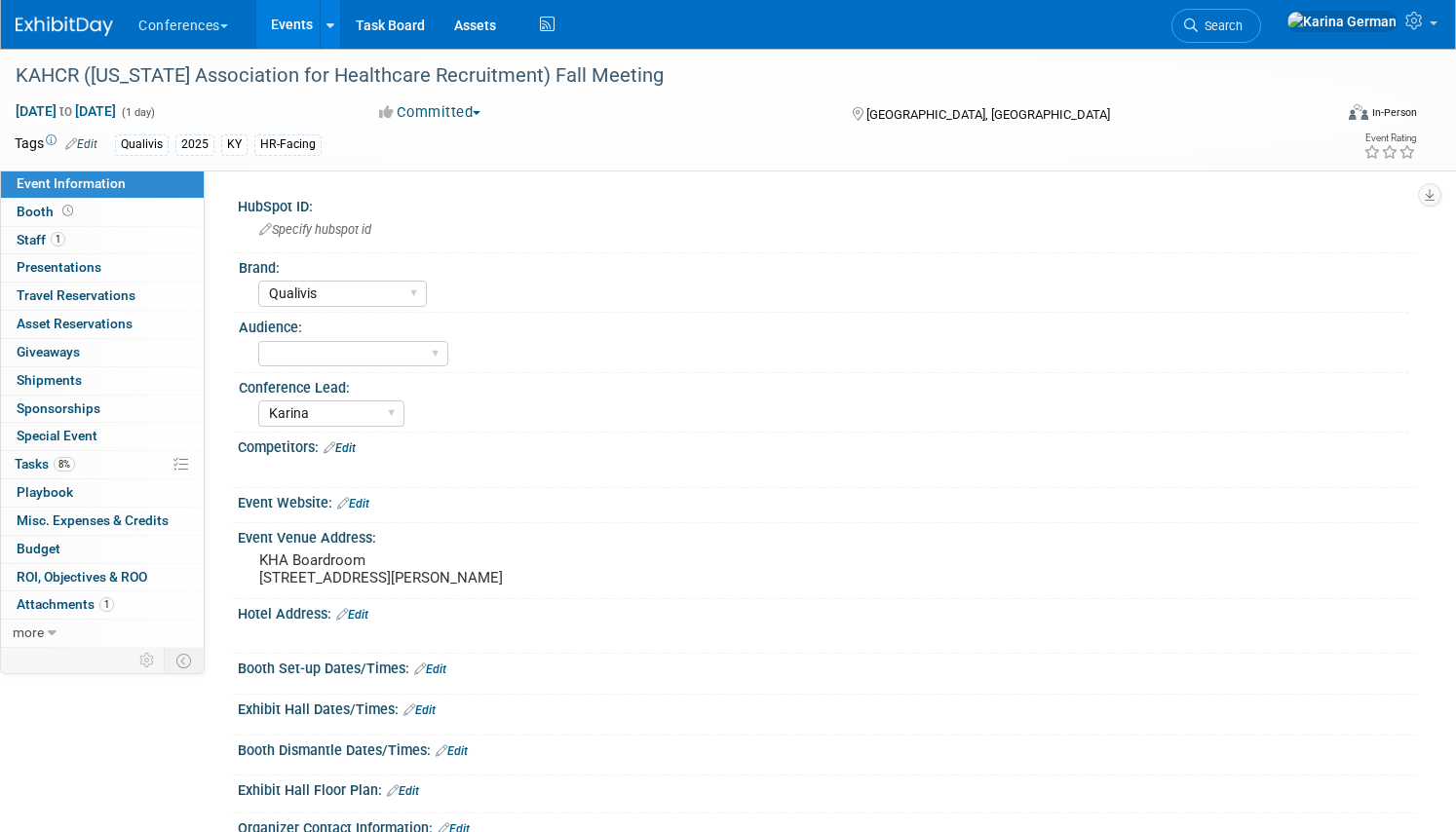
select select "Qualivis"
select select "Karina"
click at [1242, 25] on span "Search" at bounding box center [1219, 26] width 45 height 15
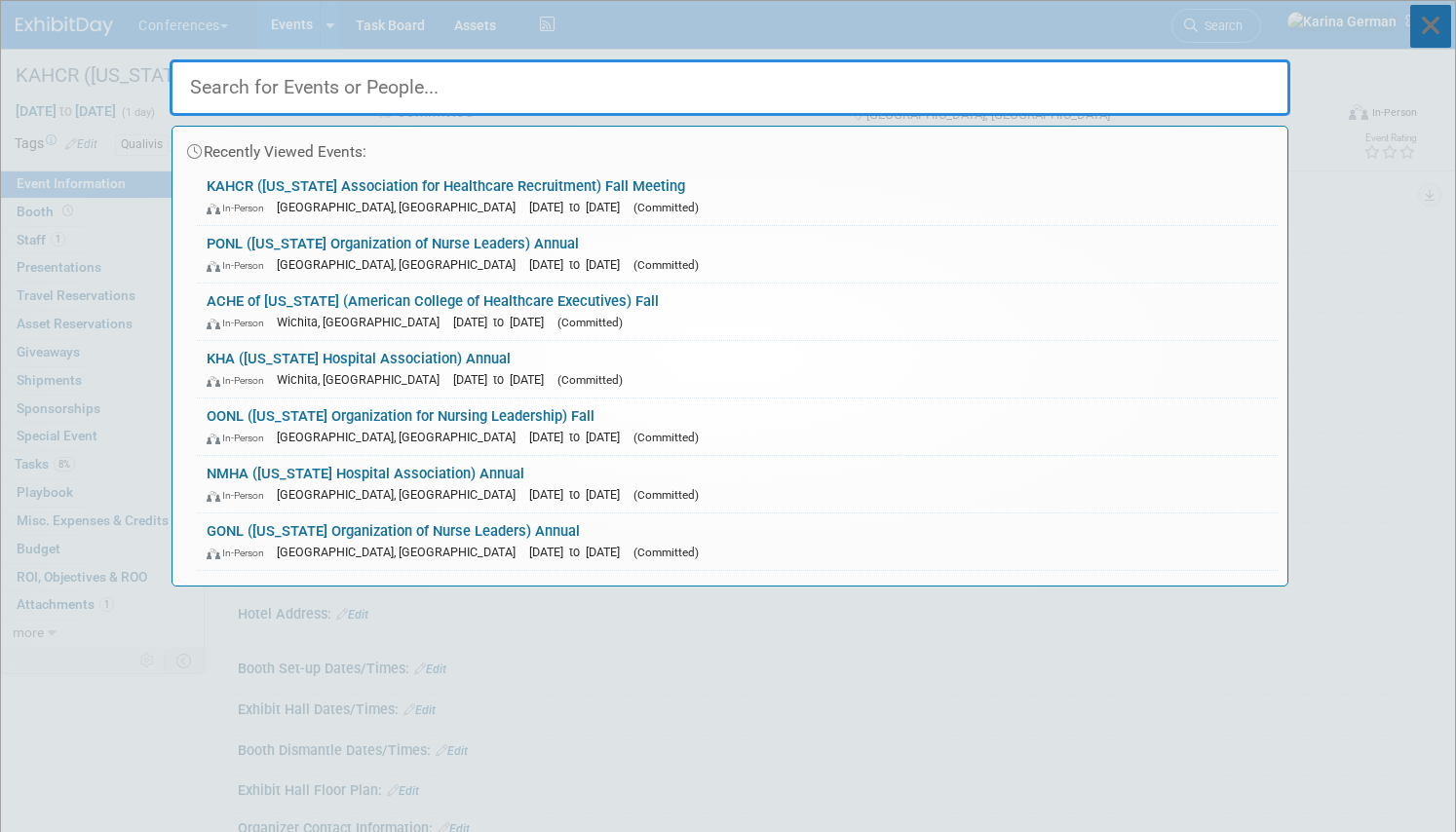
click at [1438, 33] on icon at bounding box center [1429, 26] width 41 height 43
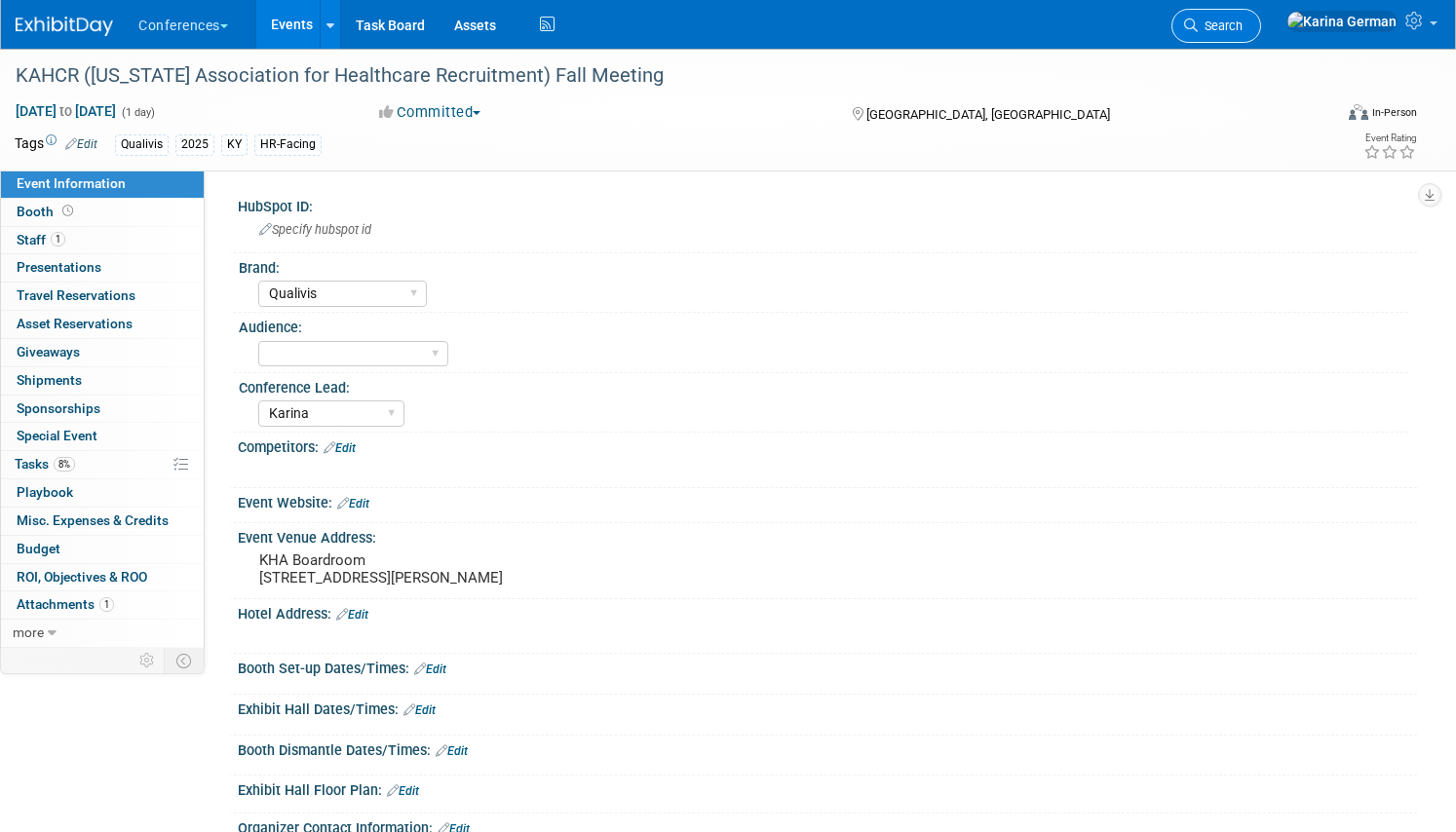
click at [1242, 27] on span "Search" at bounding box center [1219, 26] width 45 height 15
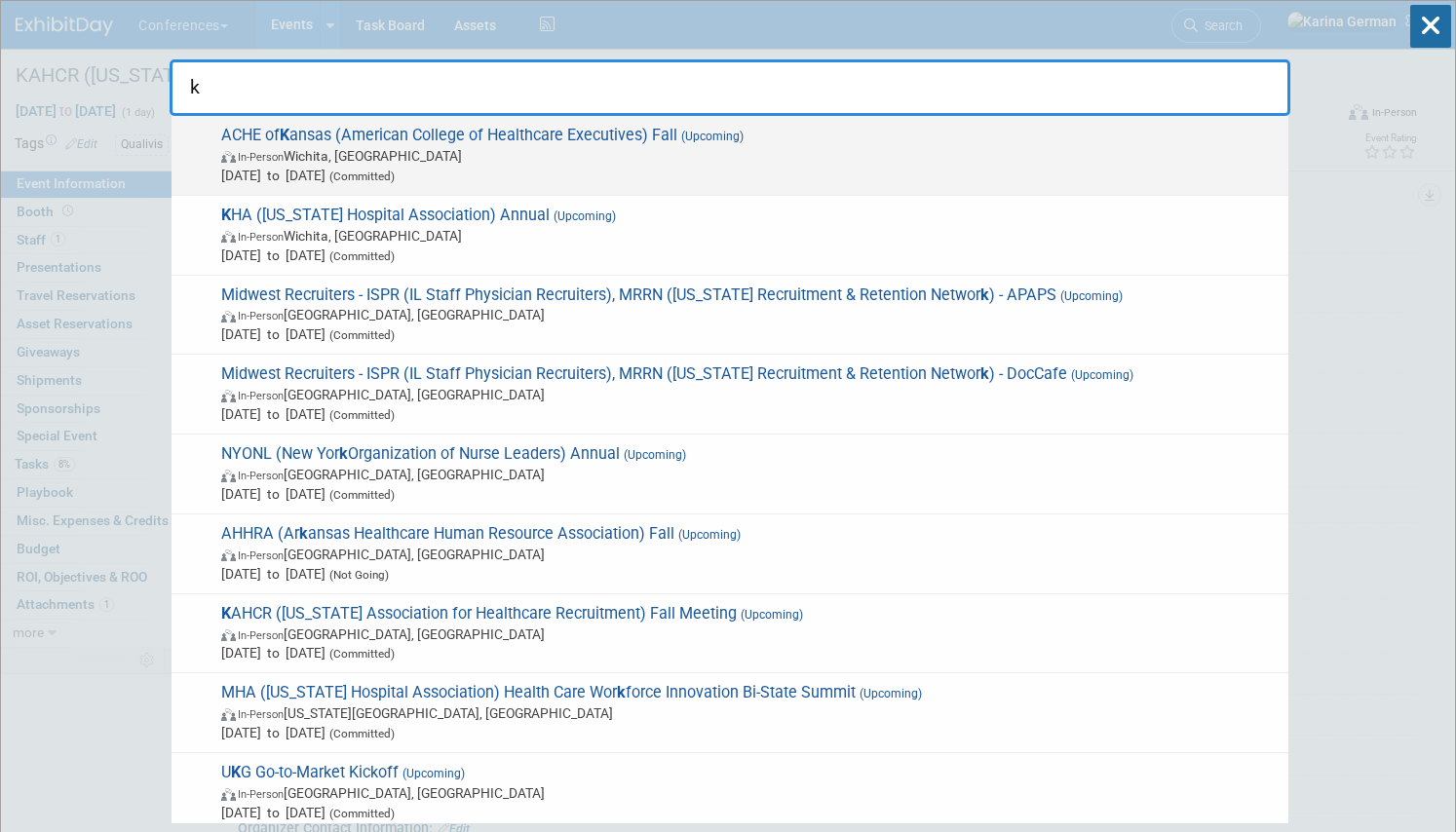
type input "k"
click at [867, 151] on span "In-Person [GEOGRAPHIC_DATA], [GEOGRAPHIC_DATA]" at bounding box center [749, 156] width 1057 height 20
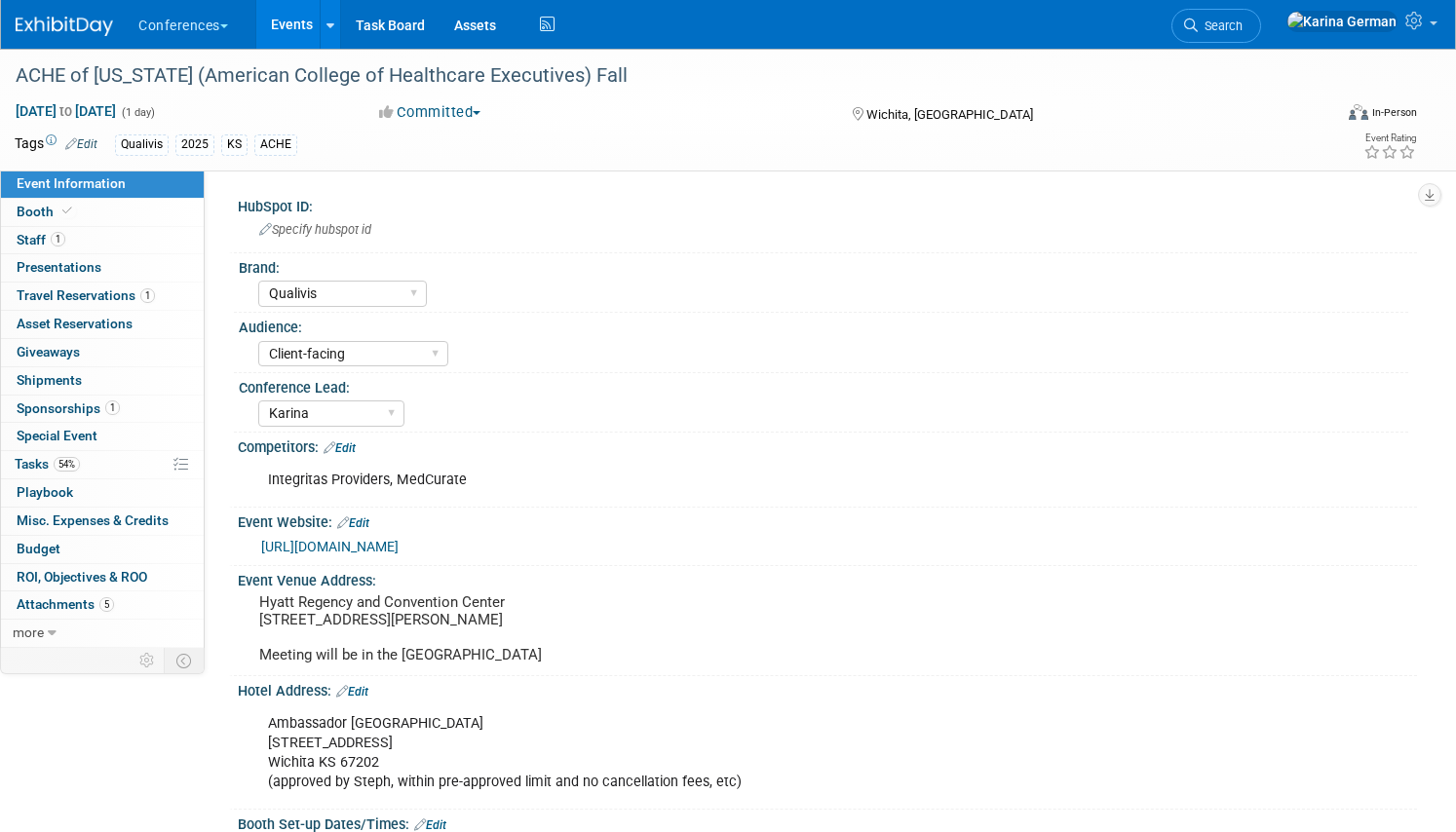
select select "Qualivis"
select select "Client-facing"
select select "Karina"
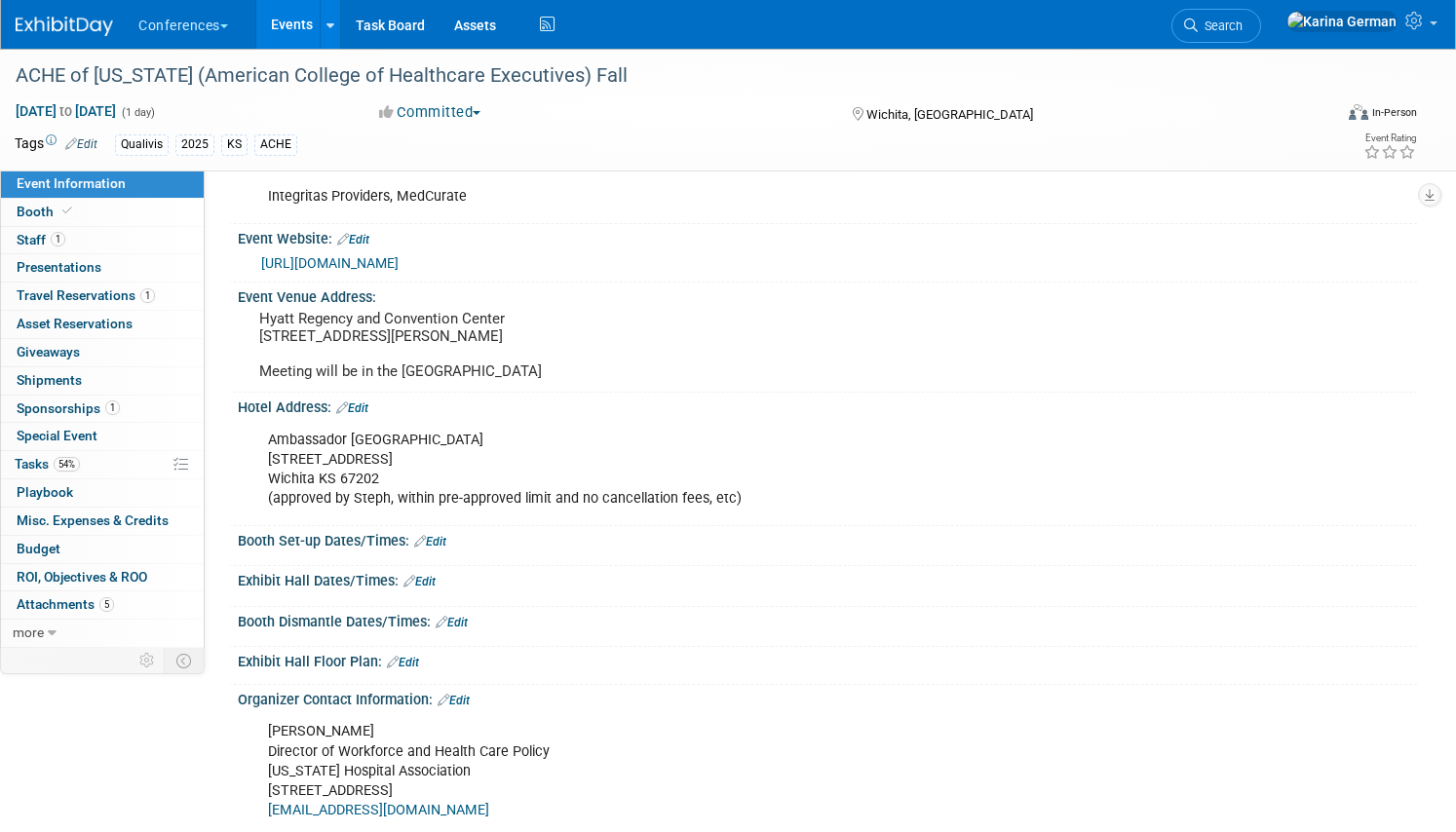
scroll to position [285, 0]
click at [288, 478] on div "[GEOGRAPHIC_DATA][STREET_ADDRESS] (approved by Steph, within pre-approved limit…" at bounding box center [723, 467] width 936 height 97
drag, startPoint x: 278, startPoint y: 458, endPoint x: 436, endPoint y: 496, distance: 162.5
click at [436, 496] on div "Ambassador Hotel Wichita 104 South Broadway St Wichita KS 67202 (approved by St…" at bounding box center [723, 467] width 936 height 97
copy div "Ambassador Hotel Wichita 104 South Broadway St Wichita KS 67202"
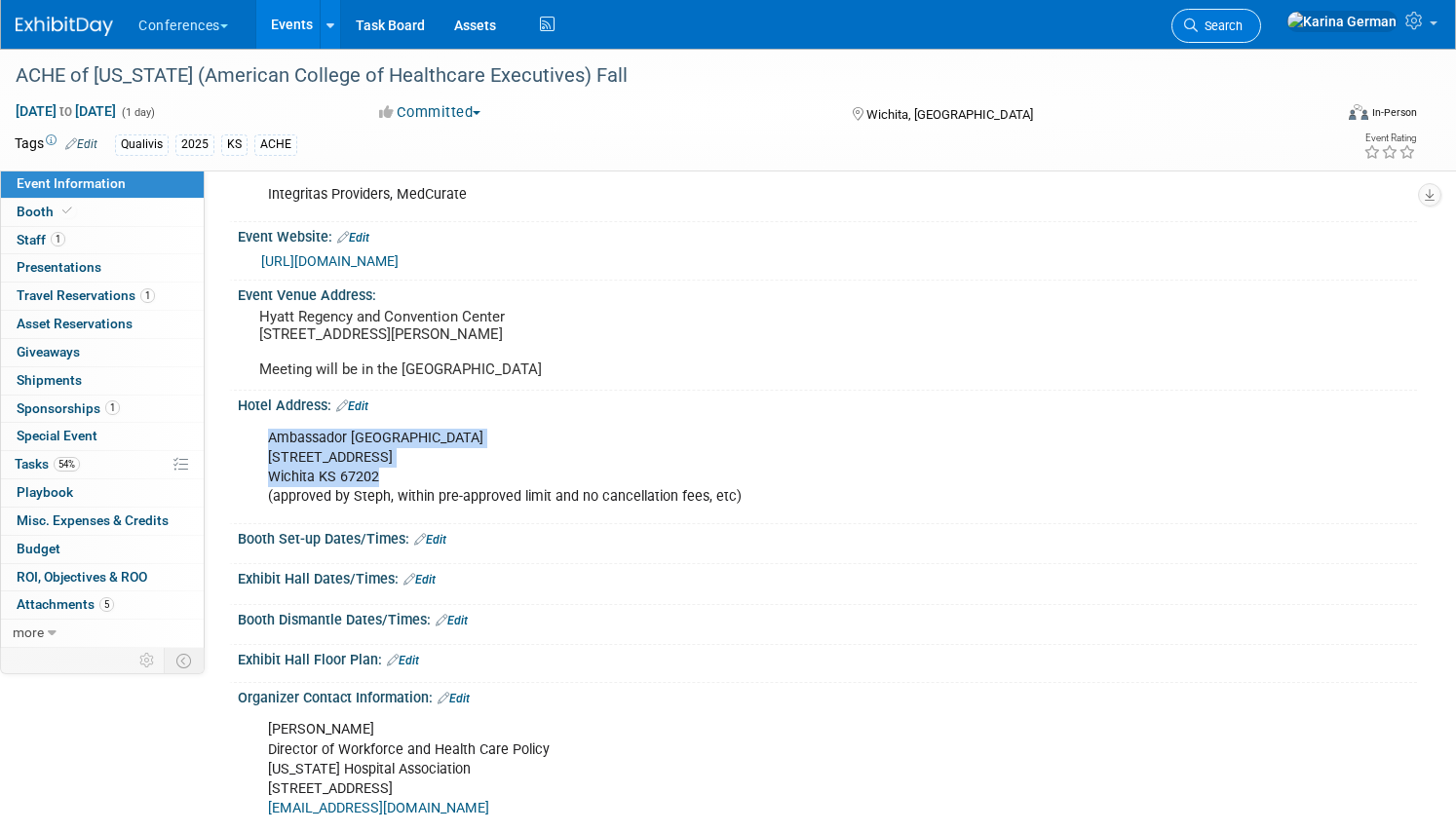
click at [1242, 26] on span "Search" at bounding box center [1219, 26] width 45 height 15
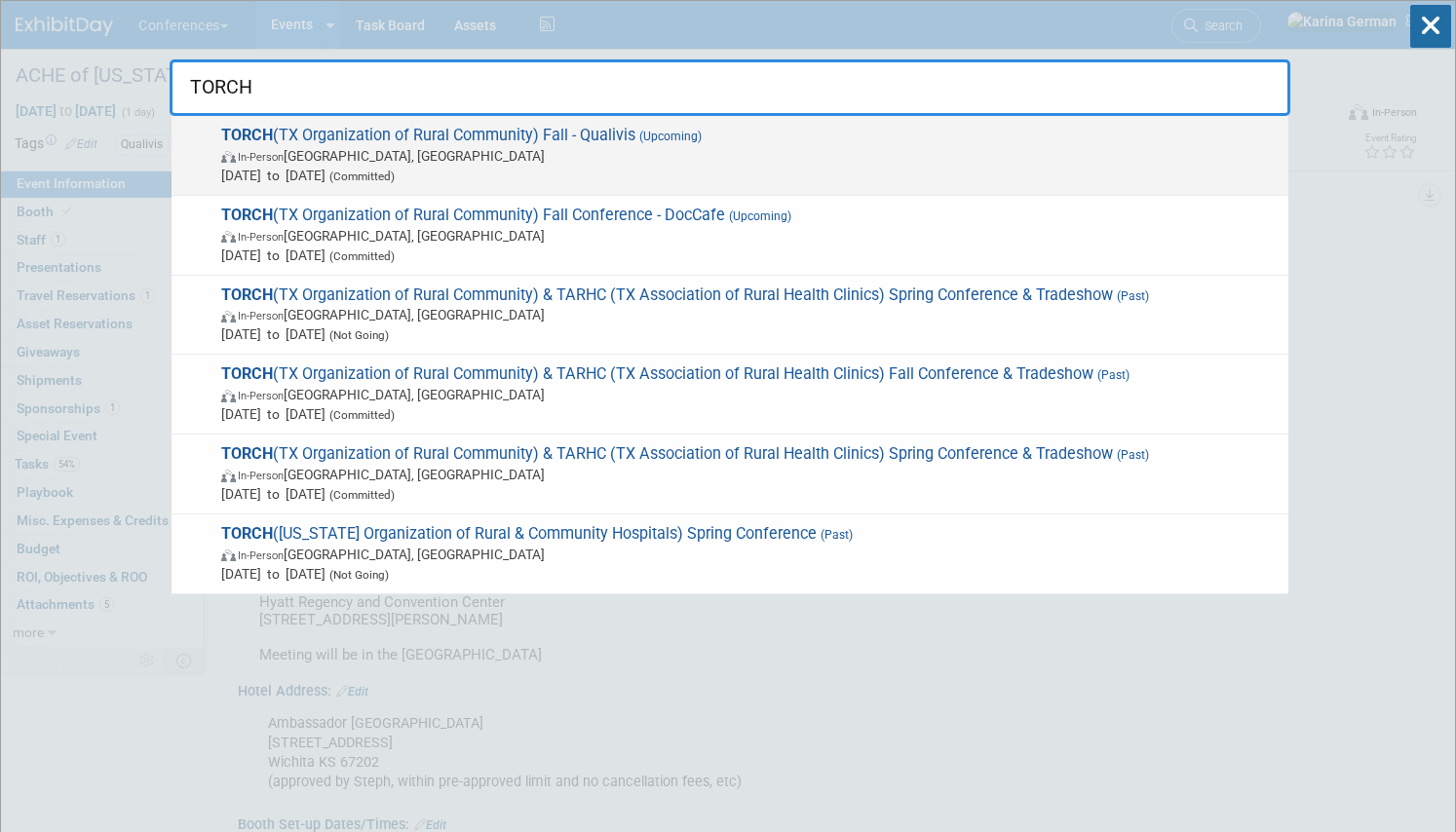
type input "TORCH"
click at [535, 156] on span "In-Person Austin, TX" at bounding box center [749, 156] width 1057 height 20
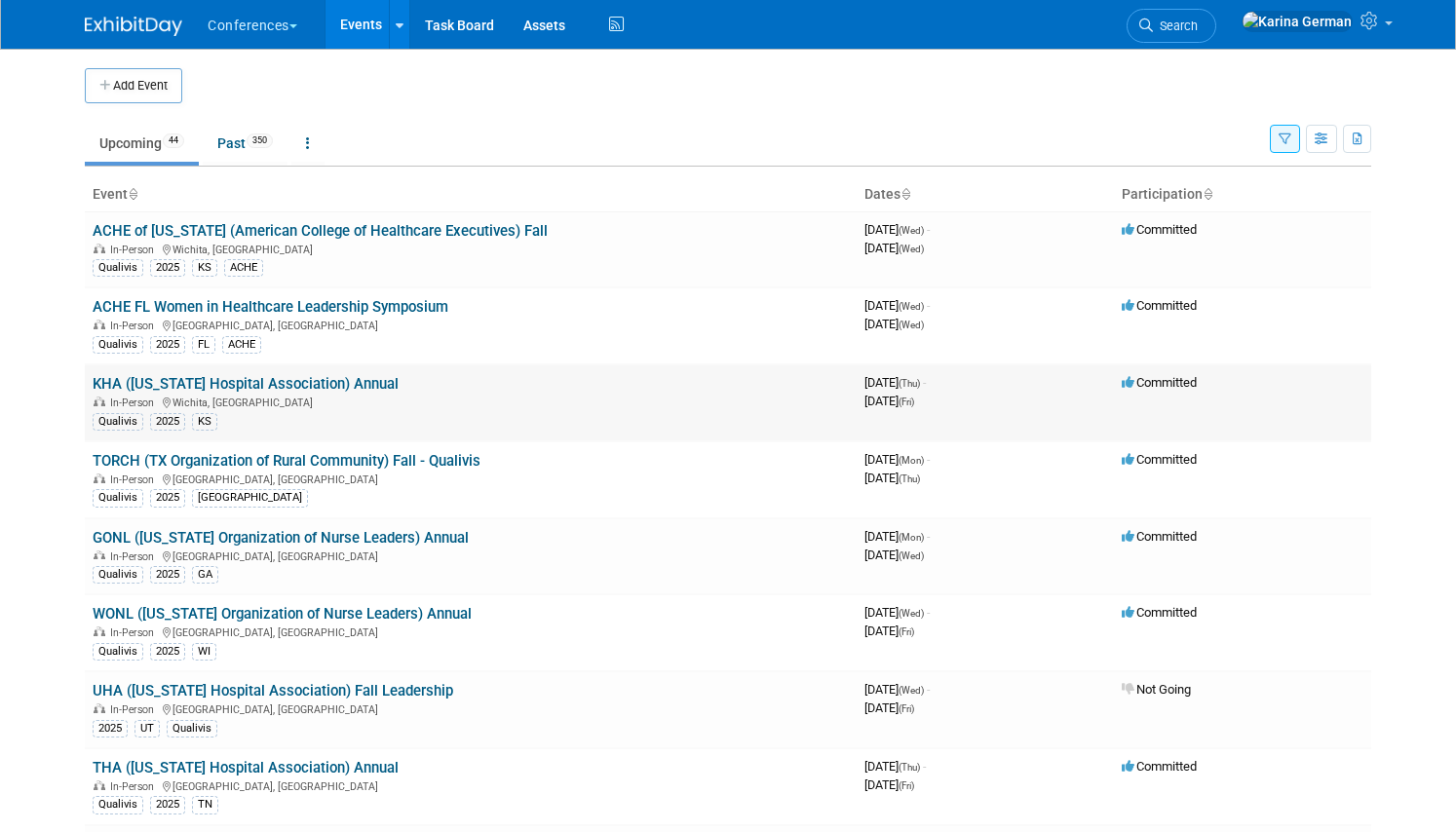
click at [263, 384] on link "KHA ([US_STATE] Hospital Association) Annual" at bounding box center [245, 384] width 306 height 18
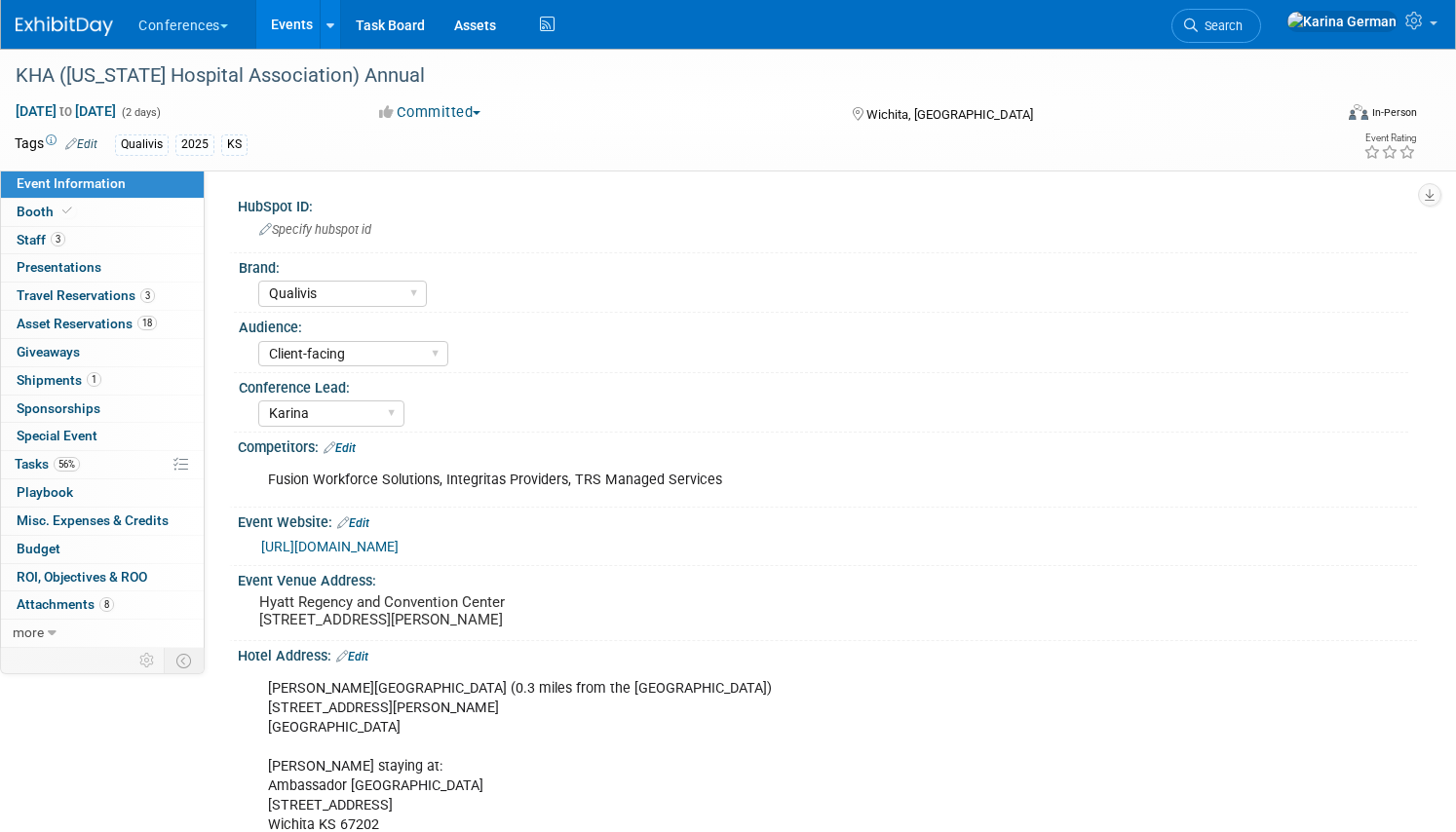
select select "Qualivis"
select select "Client-facing"
select select "Karina"
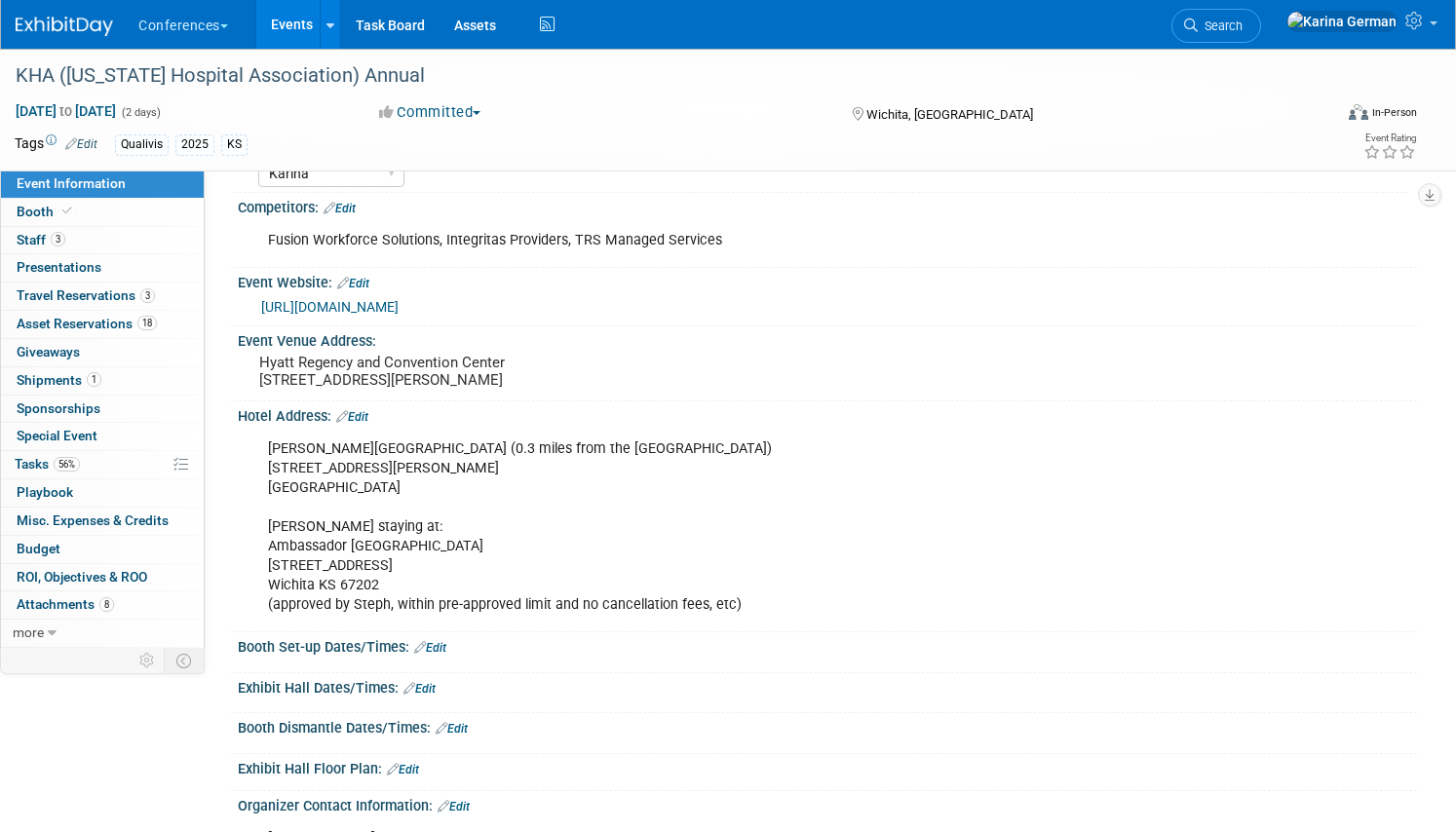
scroll to position [253, 0]
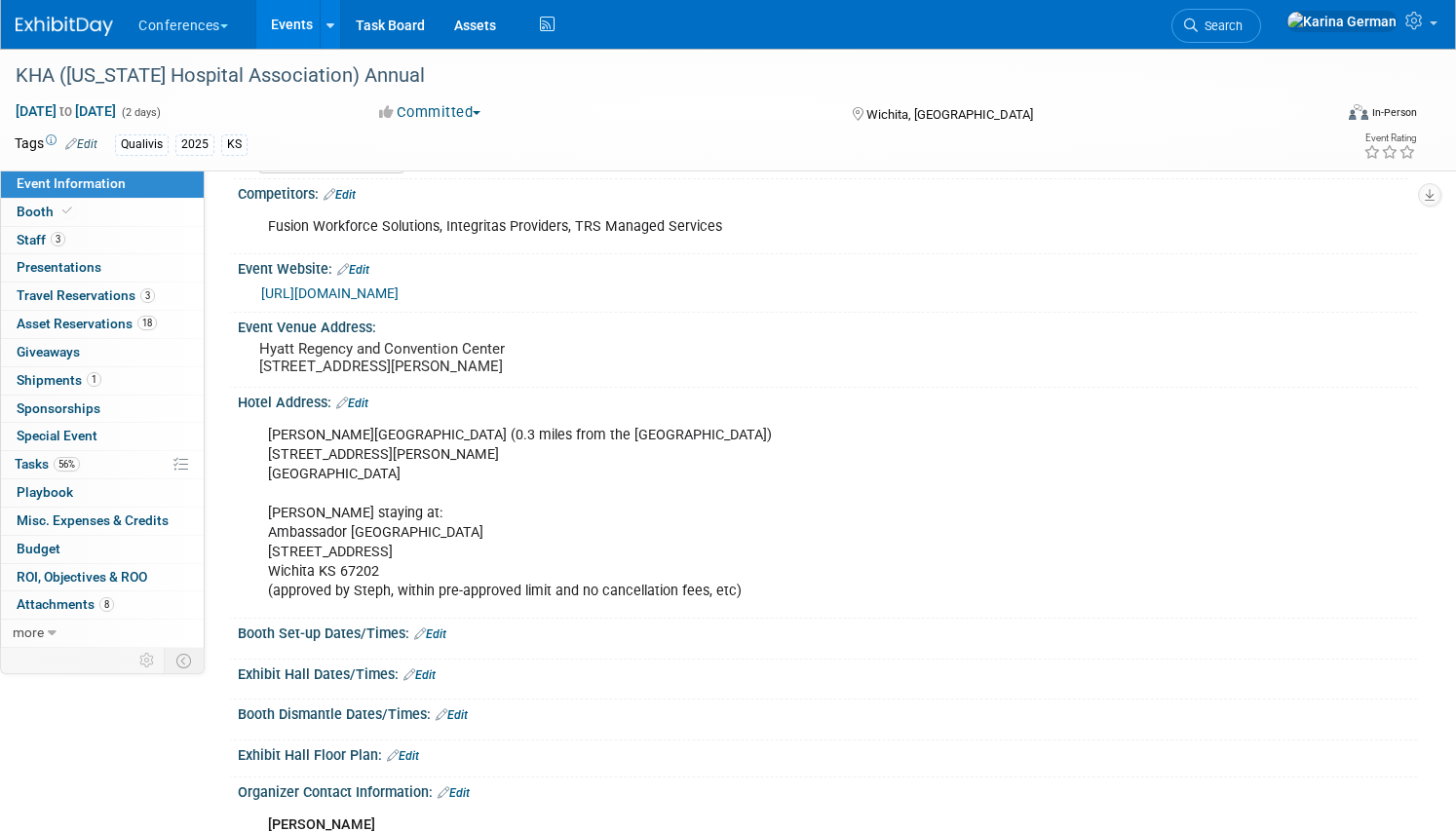
click at [367, 410] on link "Edit" at bounding box center [352, 404] width 32 height 14
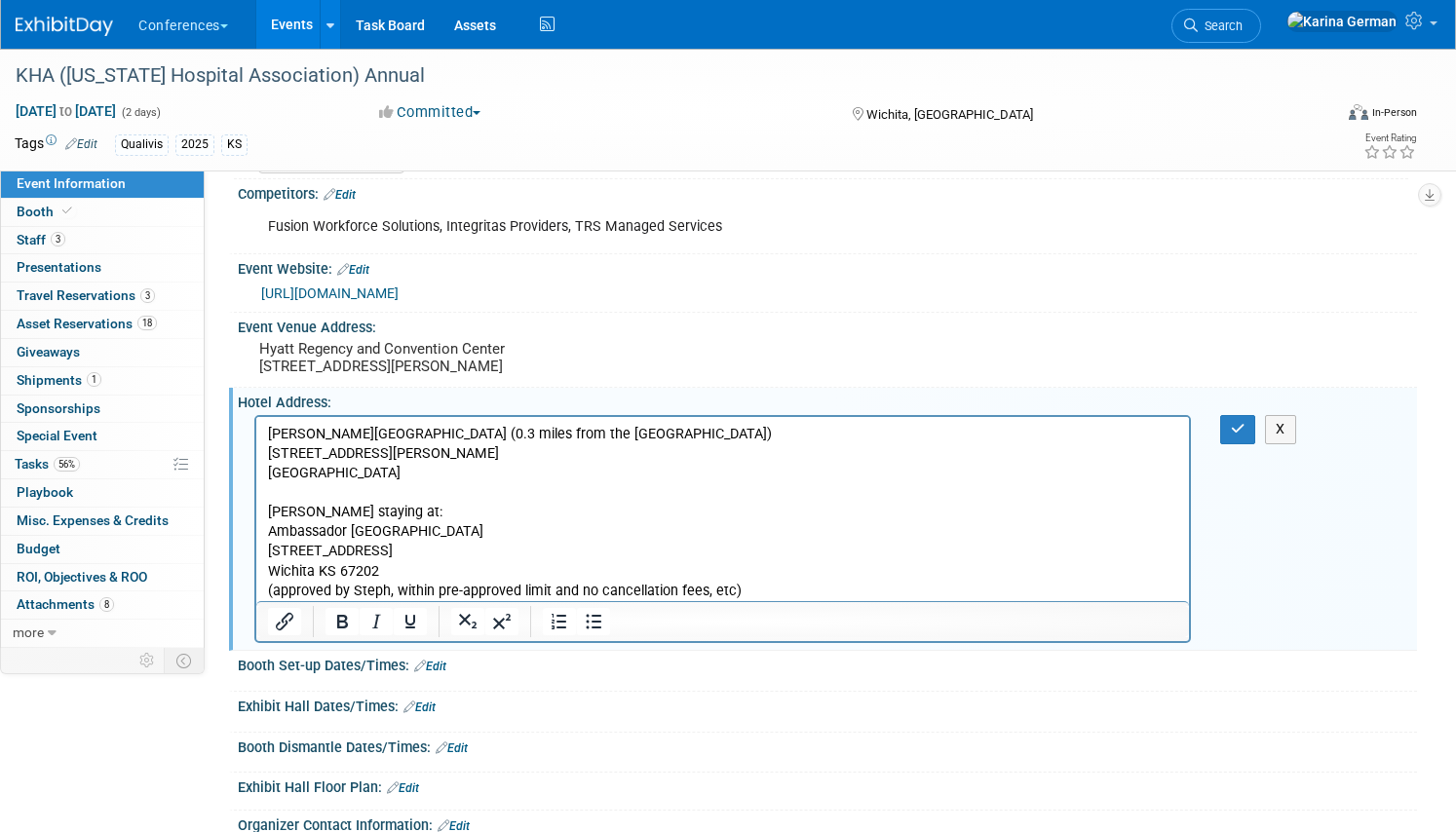
scroll to position [0, 0]
click at [337, 511] on p "Drury Plaza Hotel Broadview Wichita (0.3 miles from the Hyatt) 400 W Douglas Av…" at bounding box center [723, 512] width 910 height 176
click at [342, 633] on icon "Bold" at bounding box center [342, 621] width 24 height 24
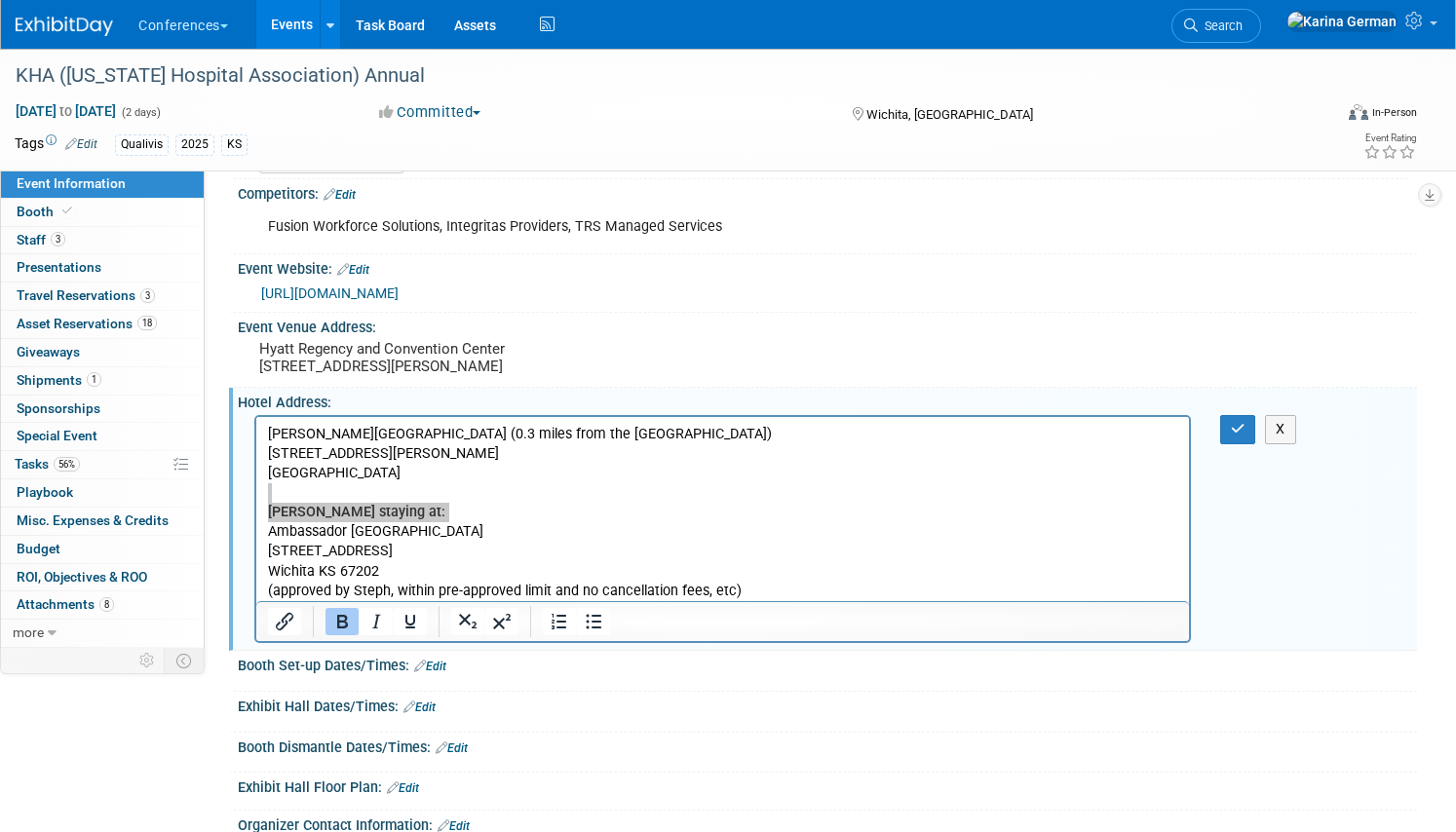
click at [1252, 412] on div "Hotel Address: Edit" at bounding box center [826, 400] width 1179 height 25
click at [1250, 432] on button "button" at bounding box center [1237, 428] width 36 height 29
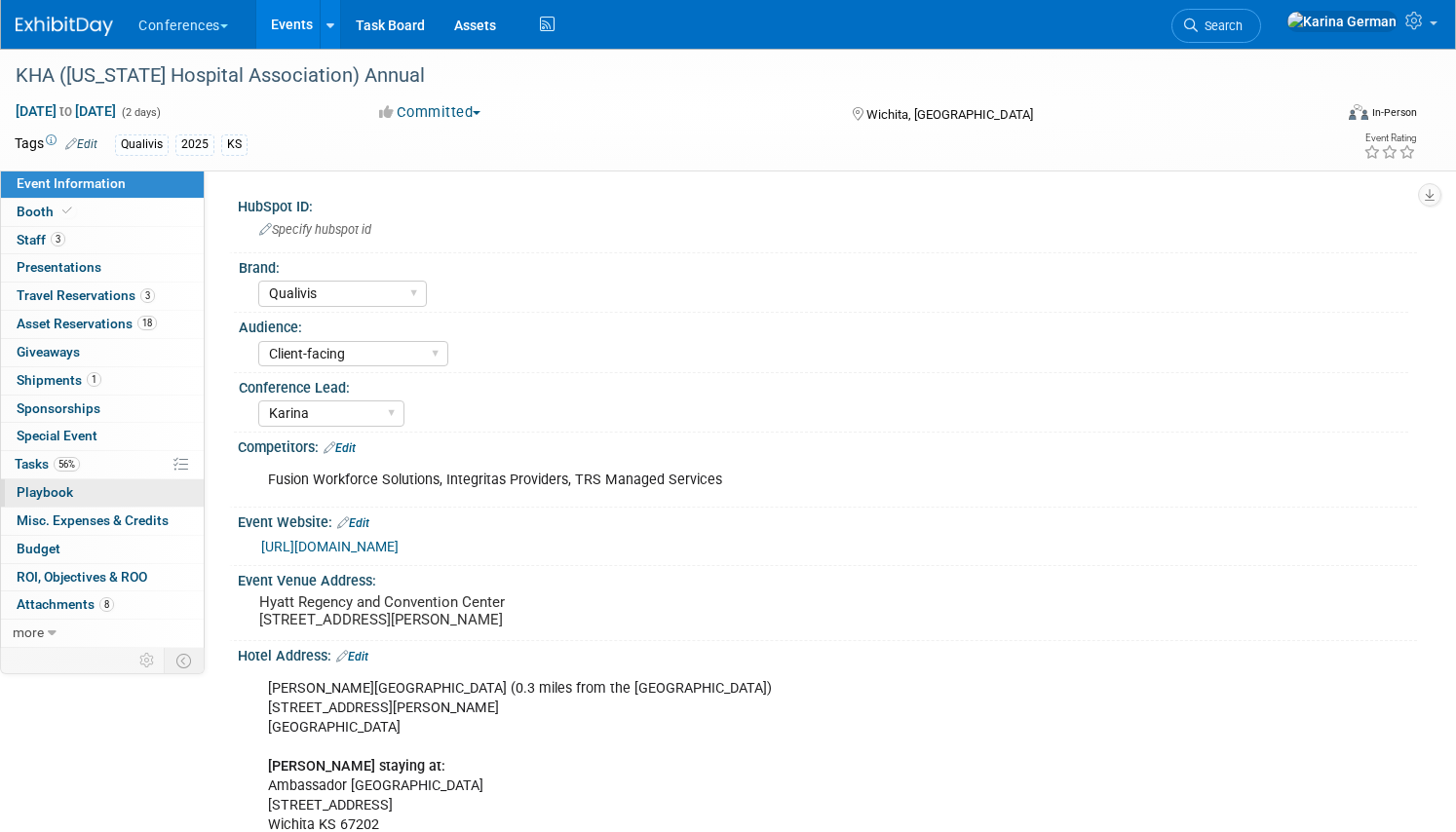
click at [133, 490] on link "0 Playbook 0" at bounding box center [102, 493] width 203 height 28
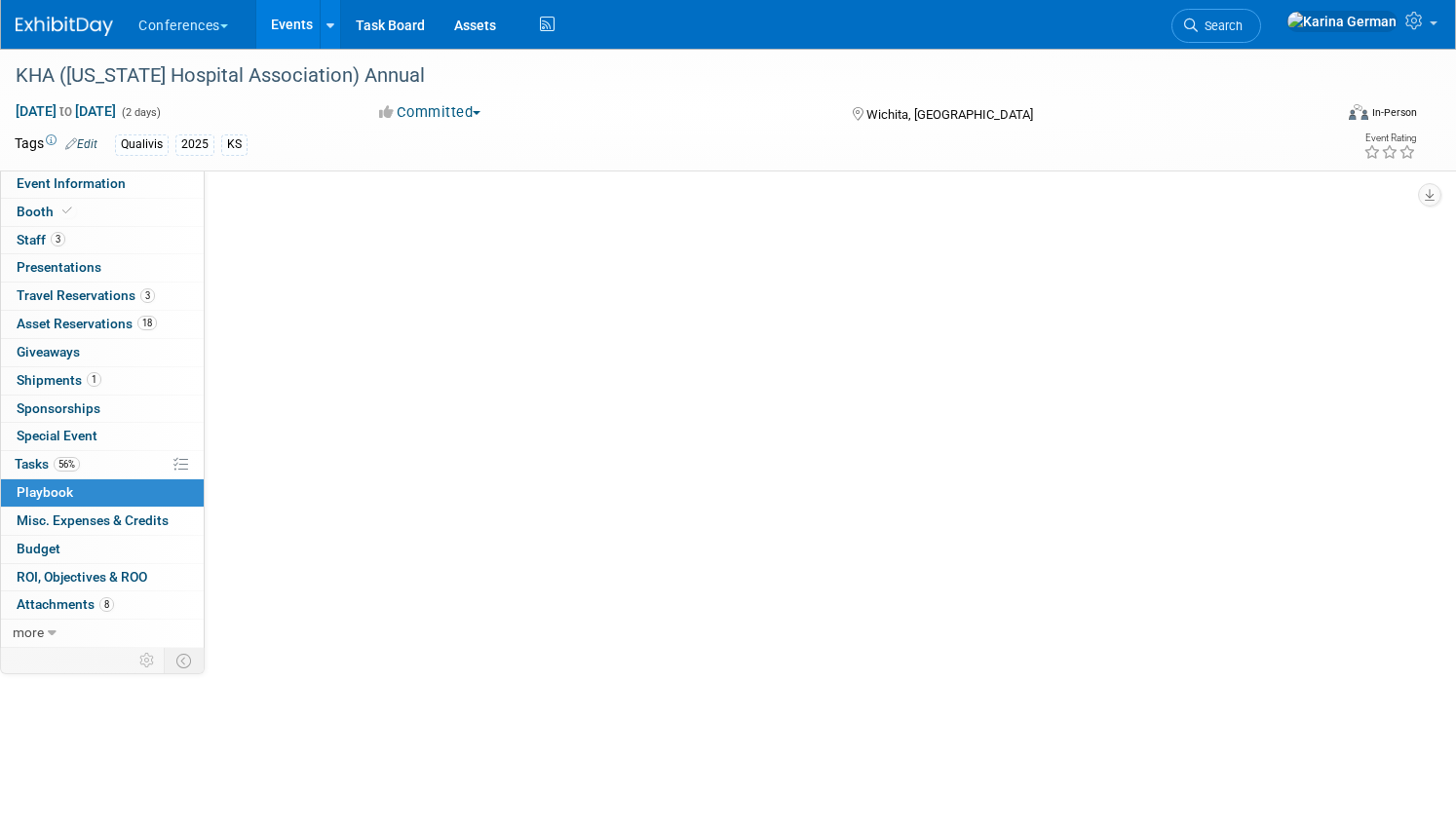
click at [129, 482] on link "0 Playbook 0" at bounding box center [102, 493] width 203 height 28
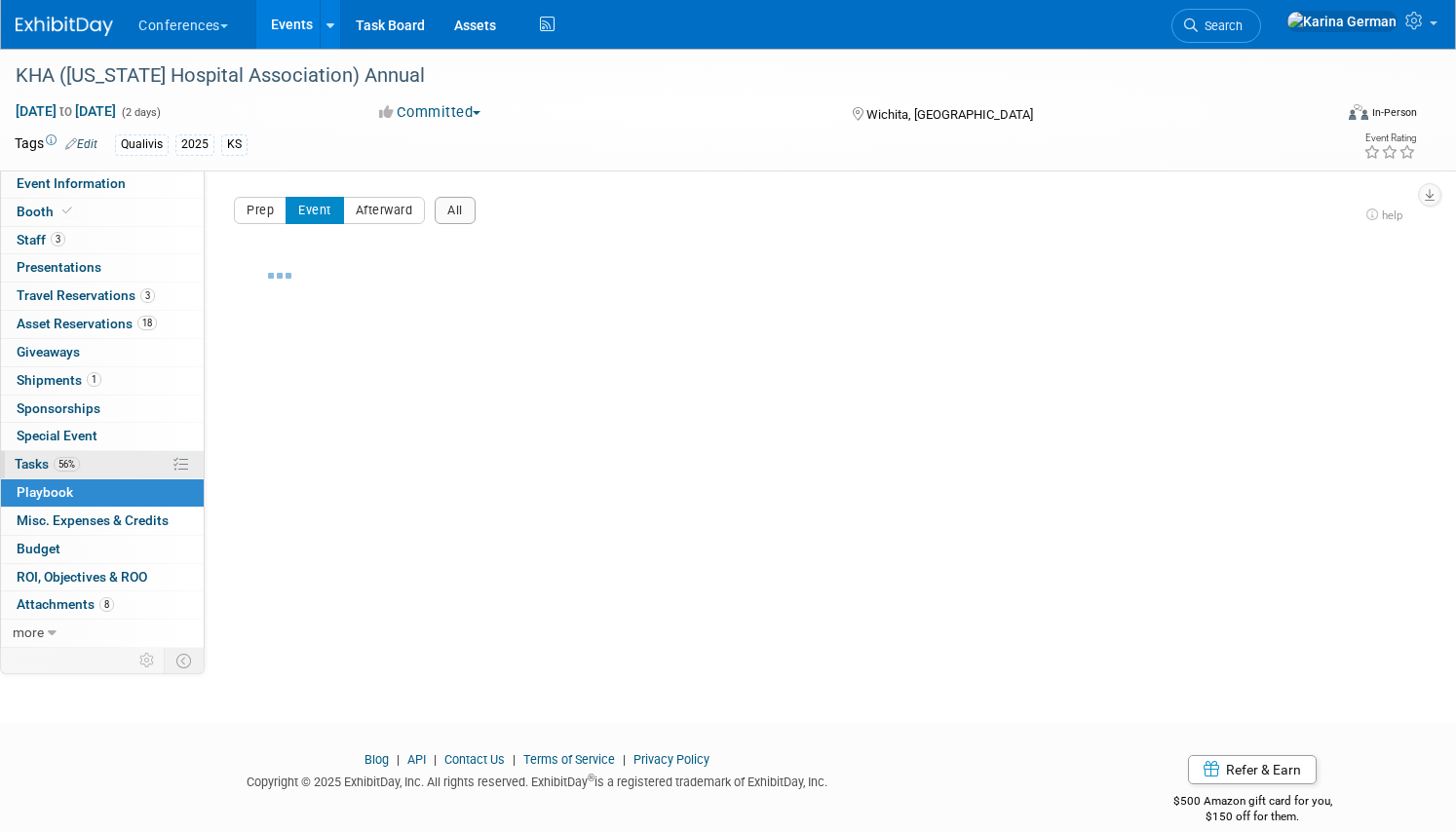
click at [92, 460] on link "56% Tasks 56%" at bounding box center [102, 465] width 203 height 28
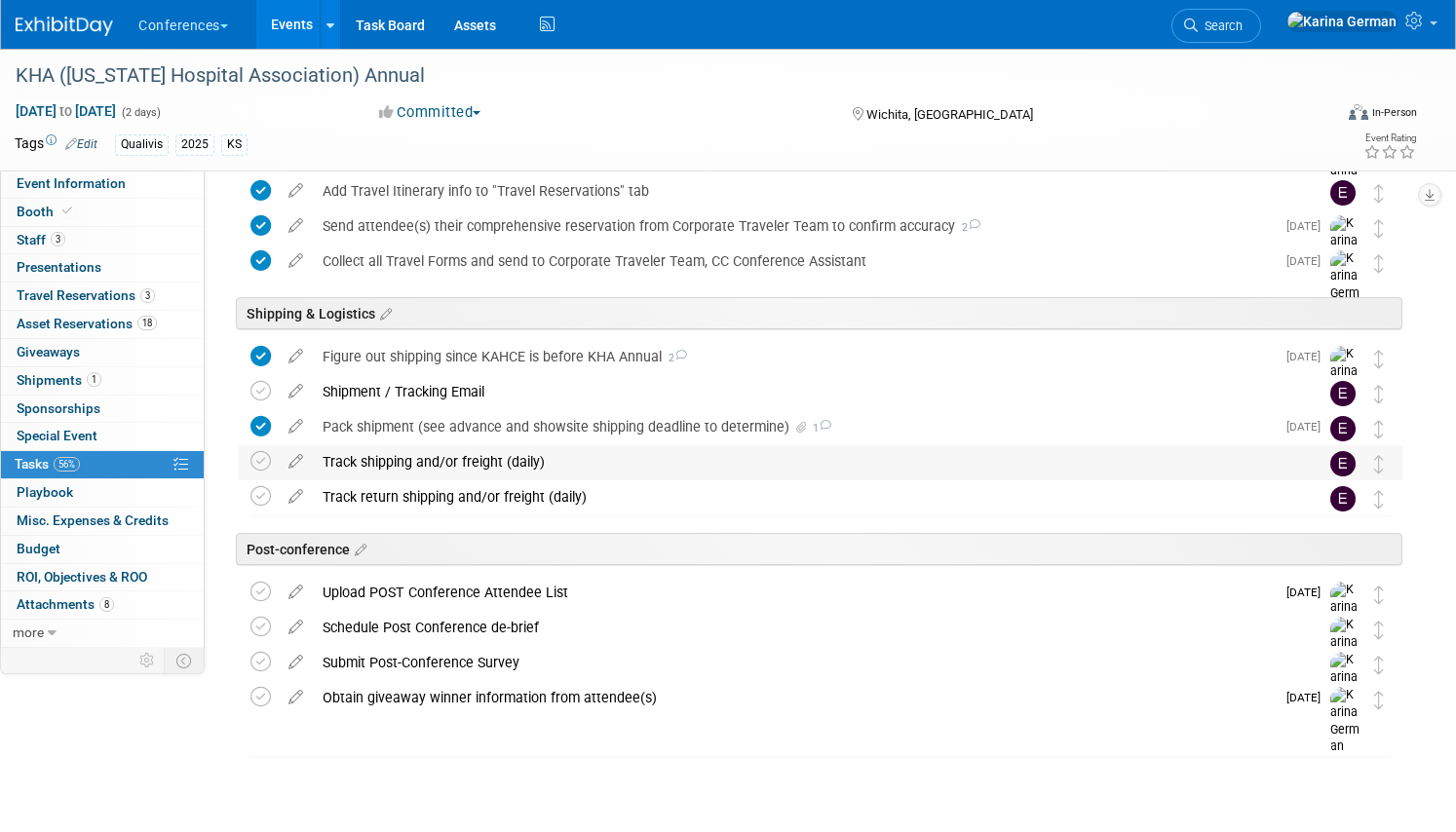
scroll to position [789, 0]
click at [450, 595] on div "Upload POST Conference Attendee List" at bounding box center [794, 590] width 962 height 33
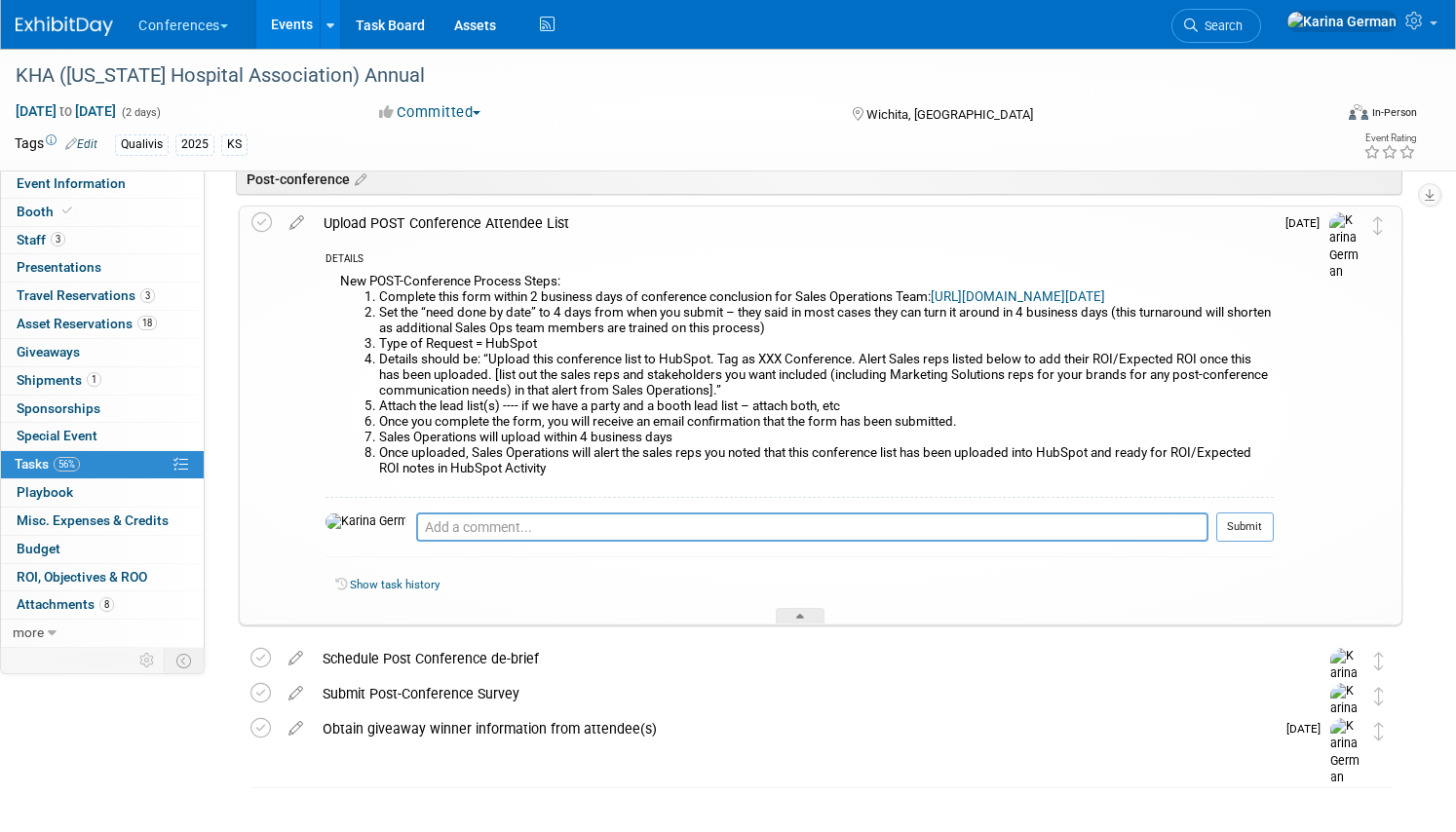
click at [487, 229] on div "Upload POST Conference Attendee List" at bounding box center [794, 223] width 960 height 33
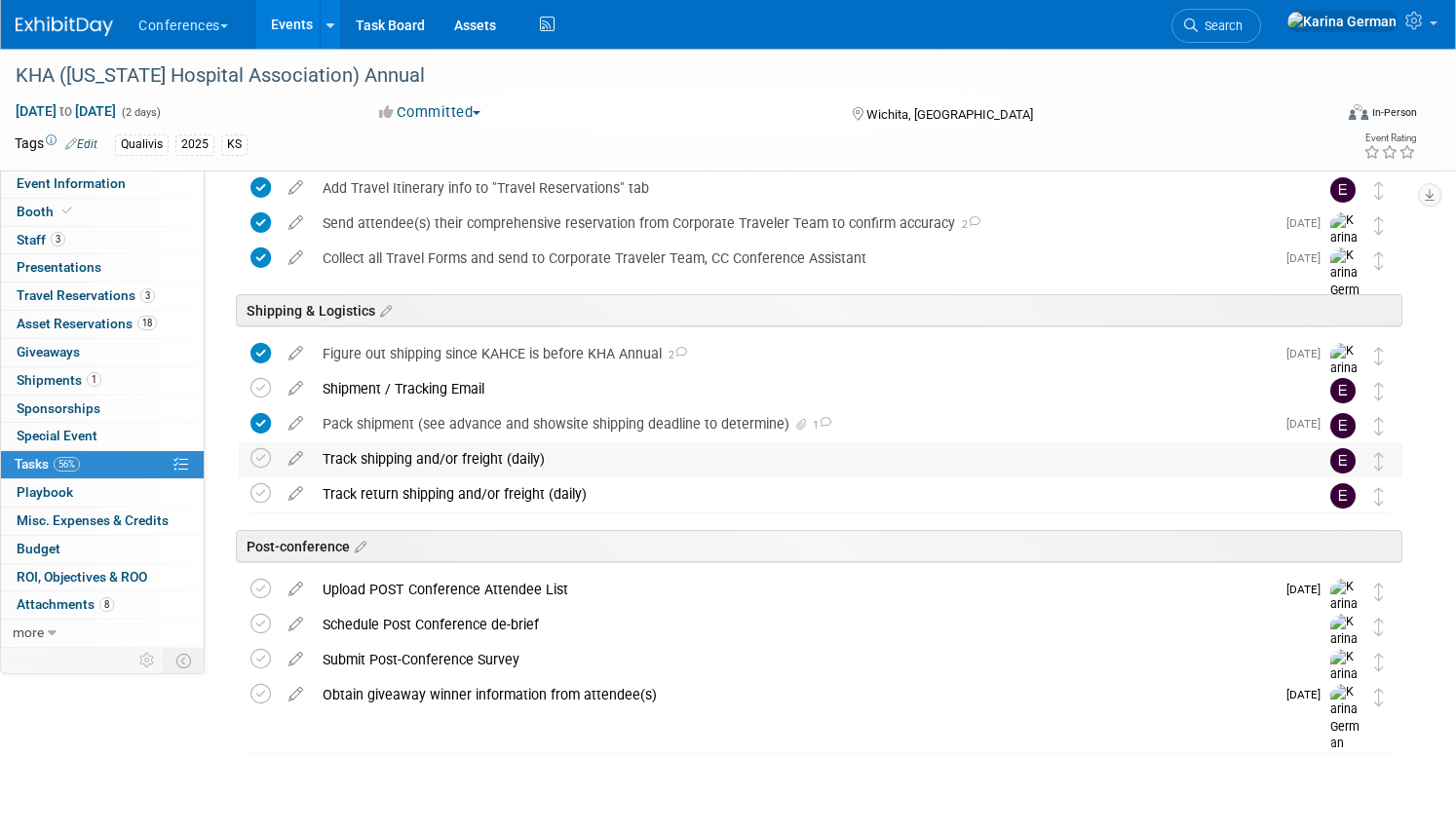
scroll to position [0, 0]
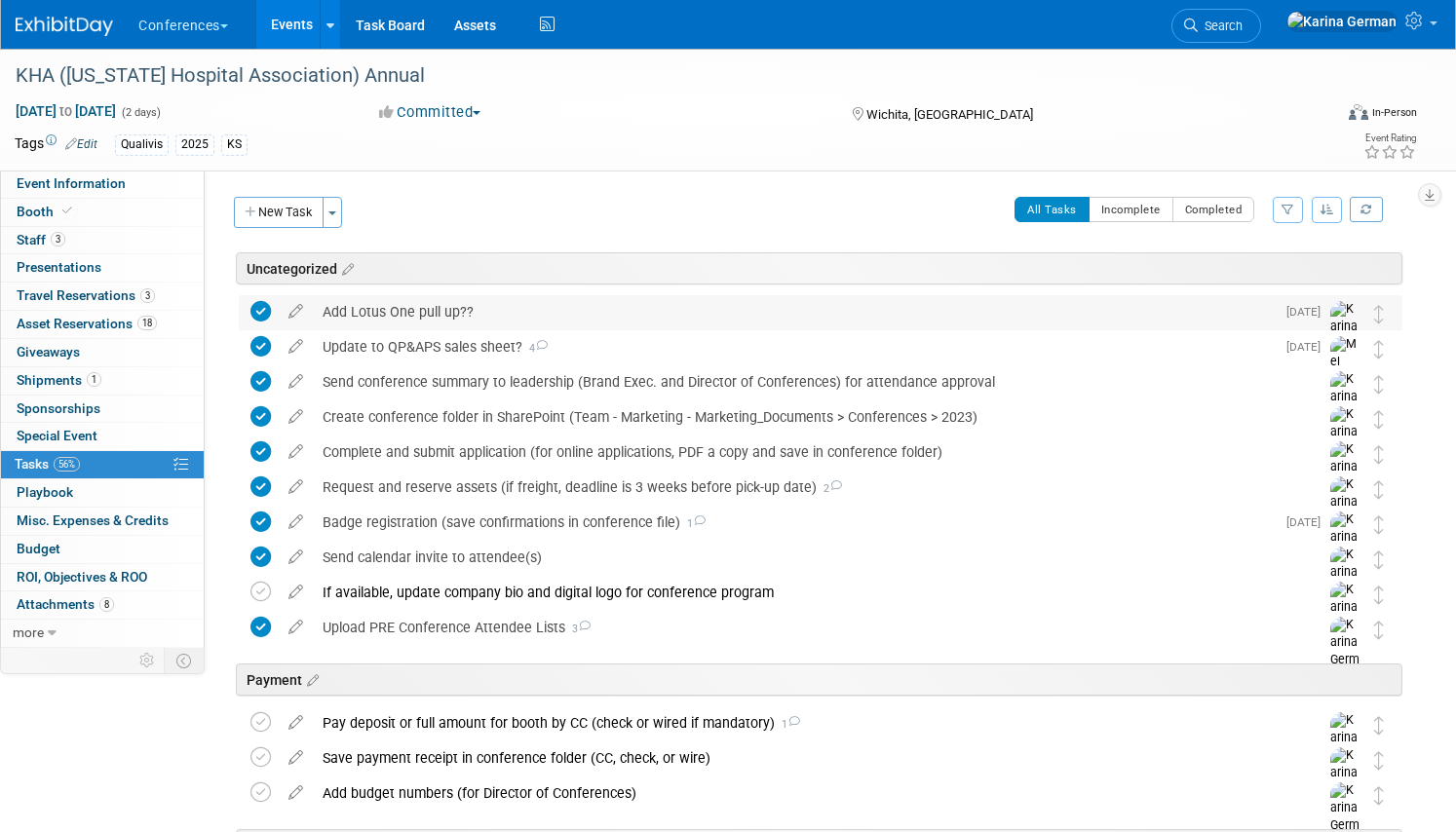
click at [423, 323] on div "Add Lotus One pull up??" at bounding box center [794, 311] width 962 height 33
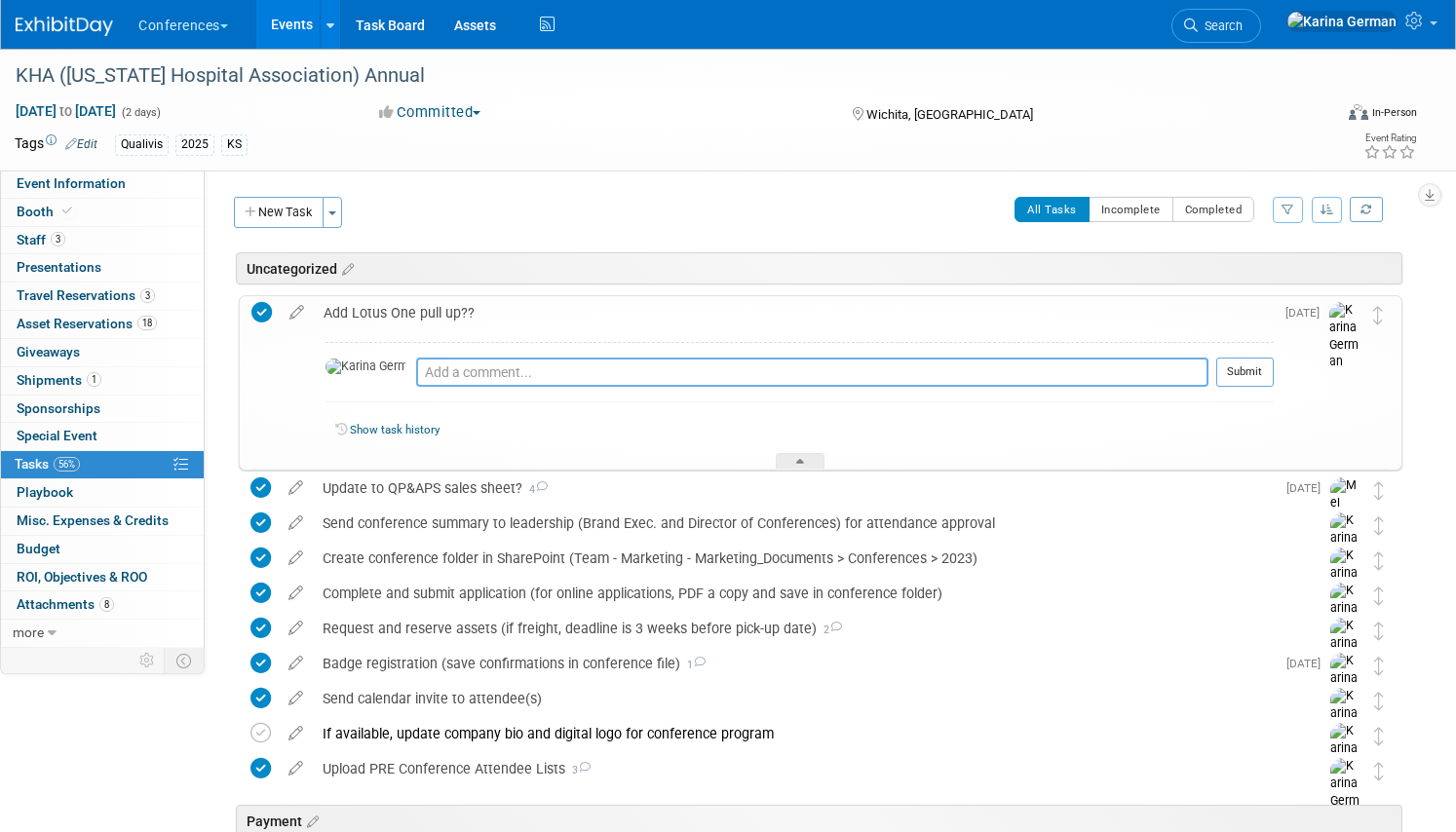
click at [419, 381] on textarea at bounding box center [812, 372] width 792 height 30
type textarea "not adding since Jen needs to move the items back and forth for ACHE and Annual"
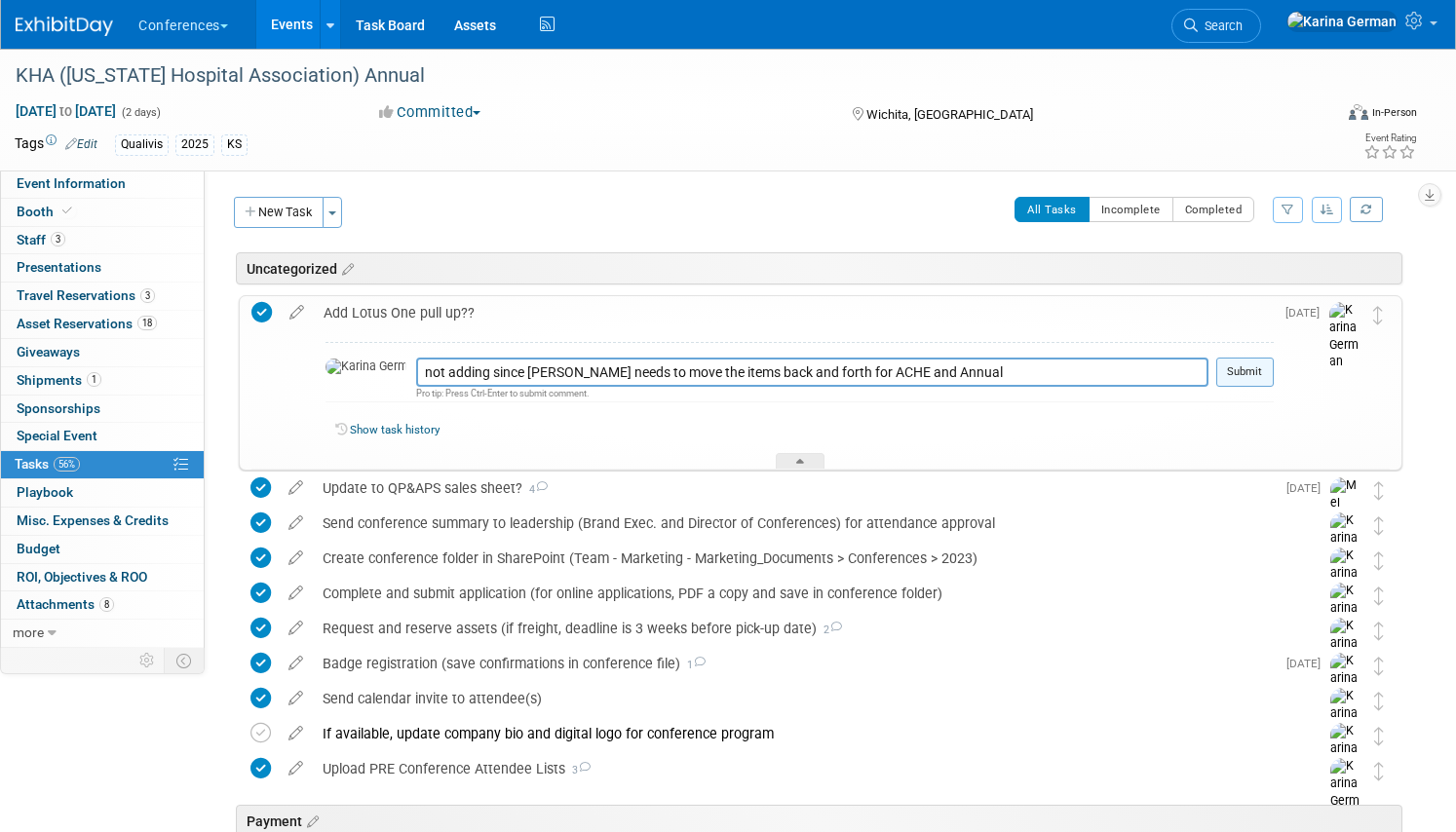
click at [1267, 369] on button "Submit" at bounding box center [1244, 372] width 57 height 30
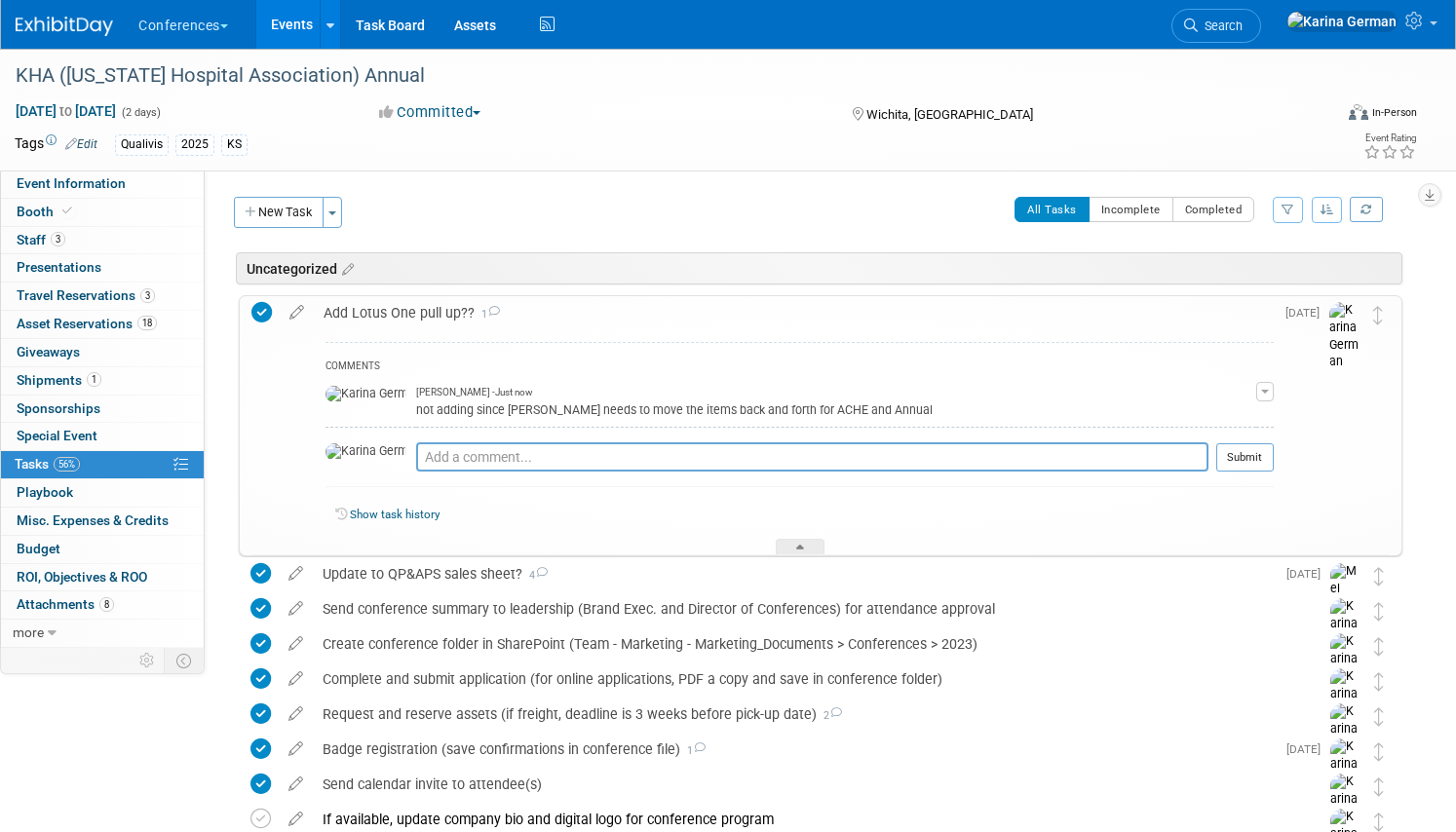
click at [372, 319] on div "Add Lotus One pull up?? 1" at bounding box center [794, 312] width 960 height 33
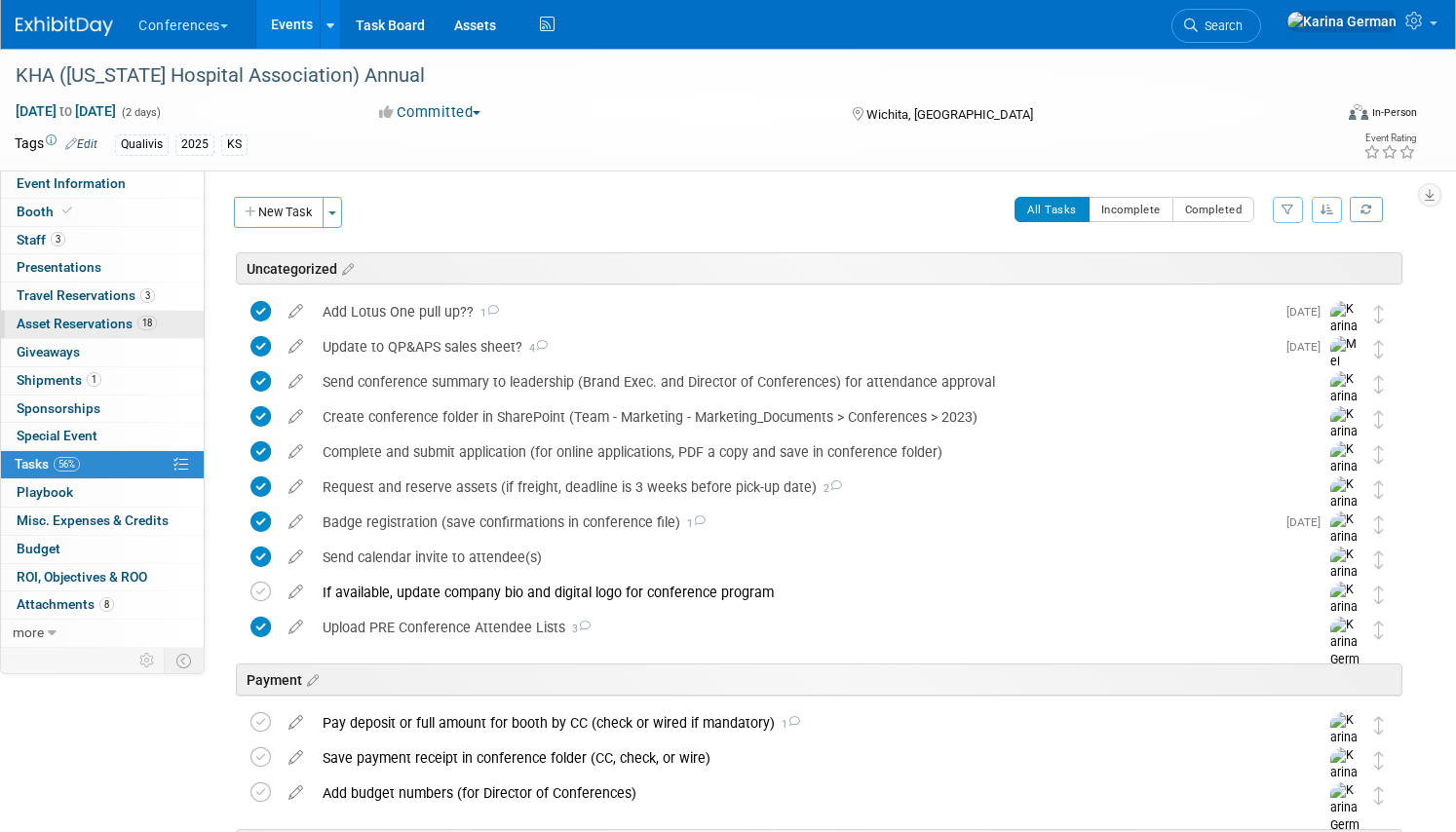
click at [145, 321] on span "18" at bounding box center [147, 323] width 20 height 15
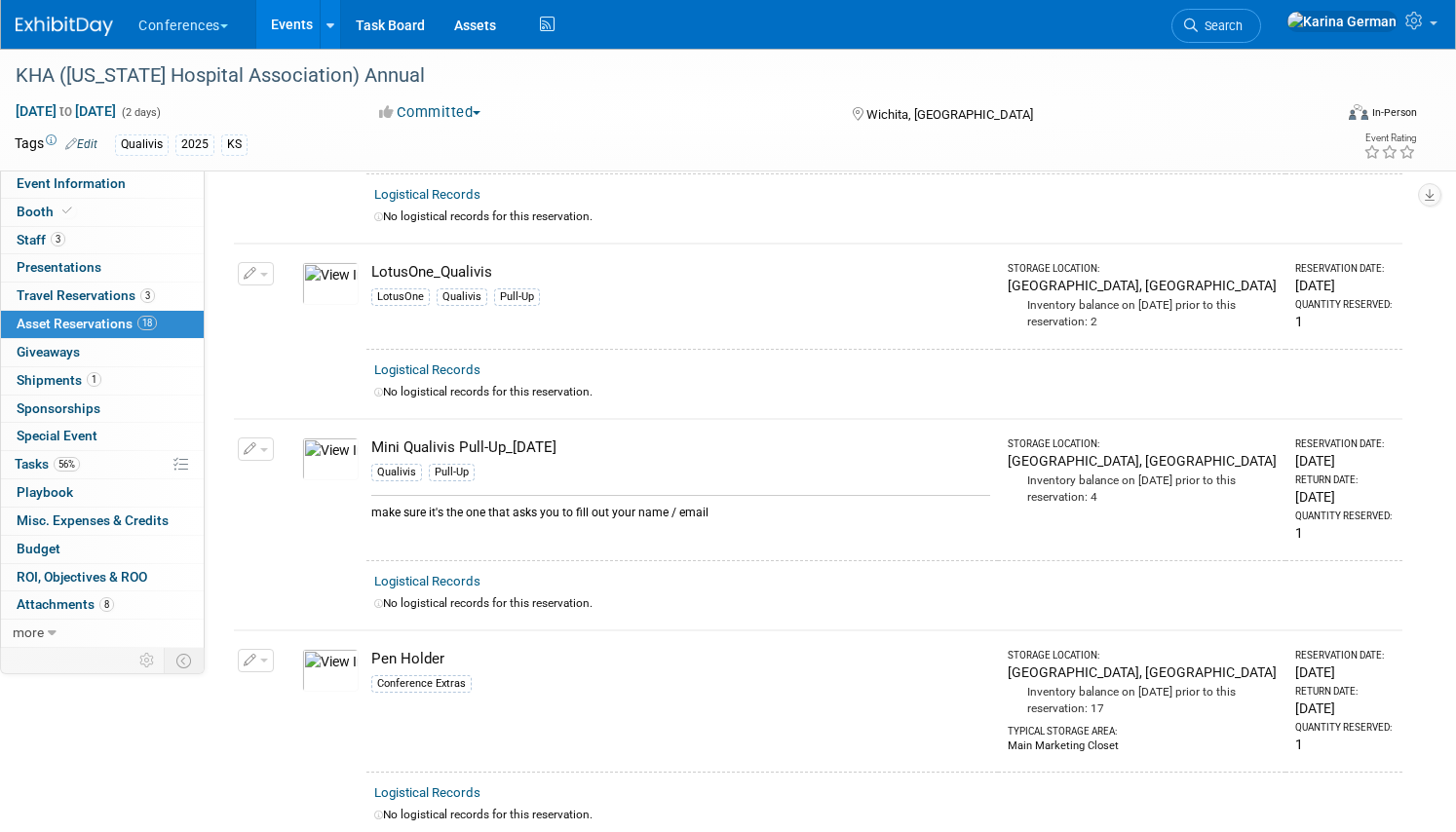
scroll to position [410, 0]
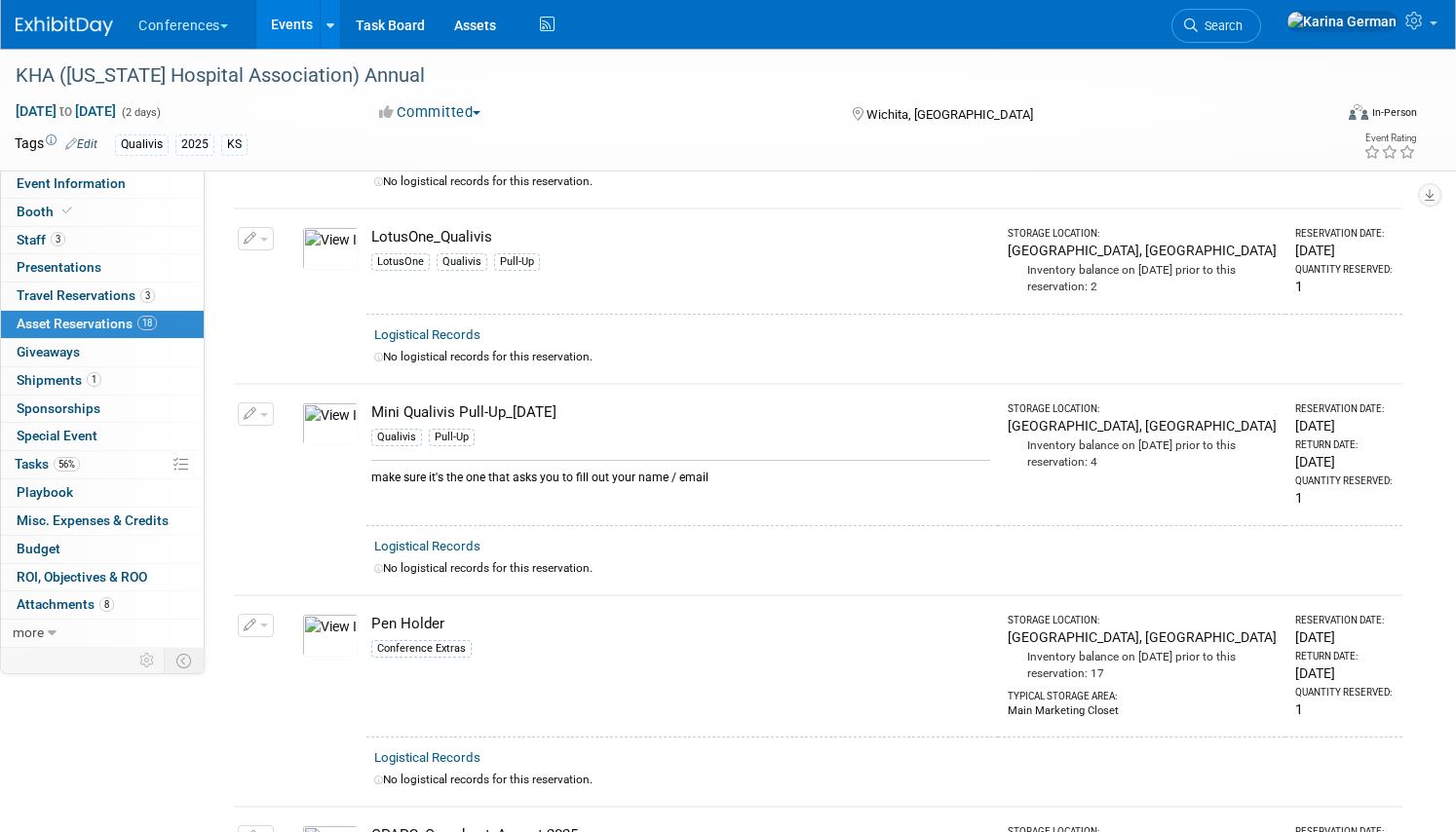
click at [245, 238] on icon "button" at bounding box center [250, 238] width 14 height 13
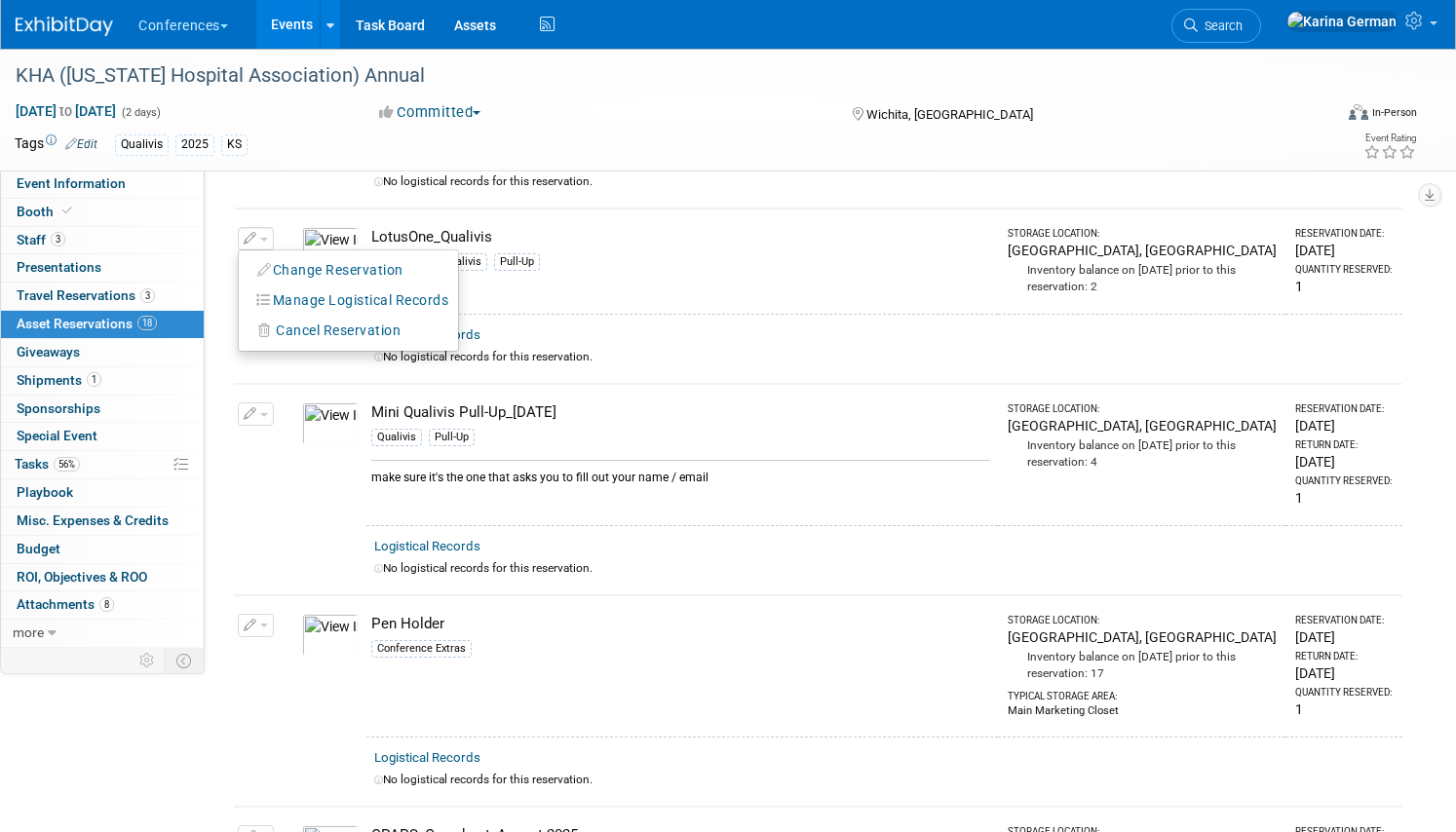
click at [245, 238] on icon "button" at bounding box center [250, 238] width 14 height 13
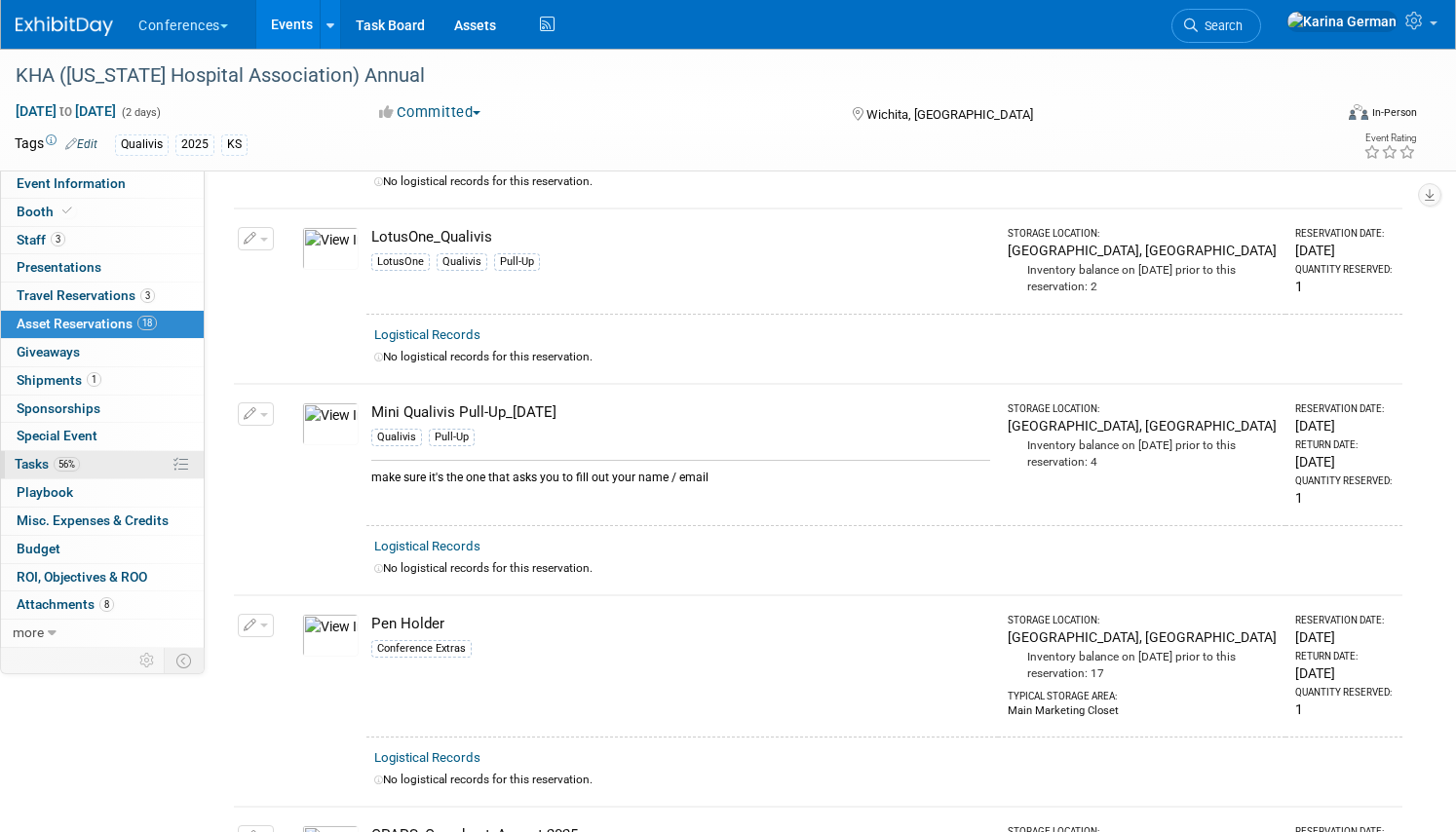
click at [53, 472] on link "56% Tasks 56%" at bounding box center [102, 465] width 203 height 28
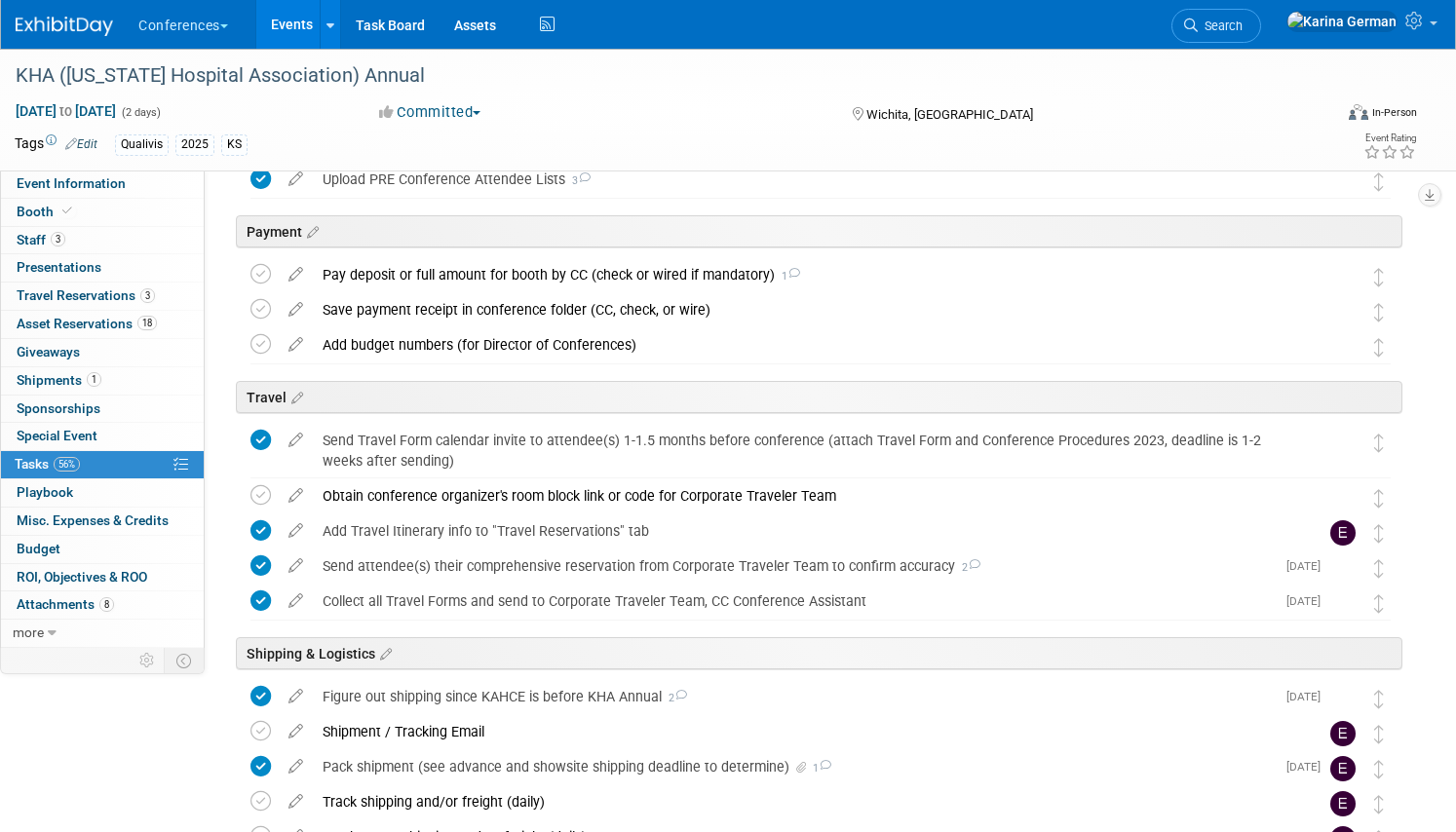
scroll to position [439, 0]
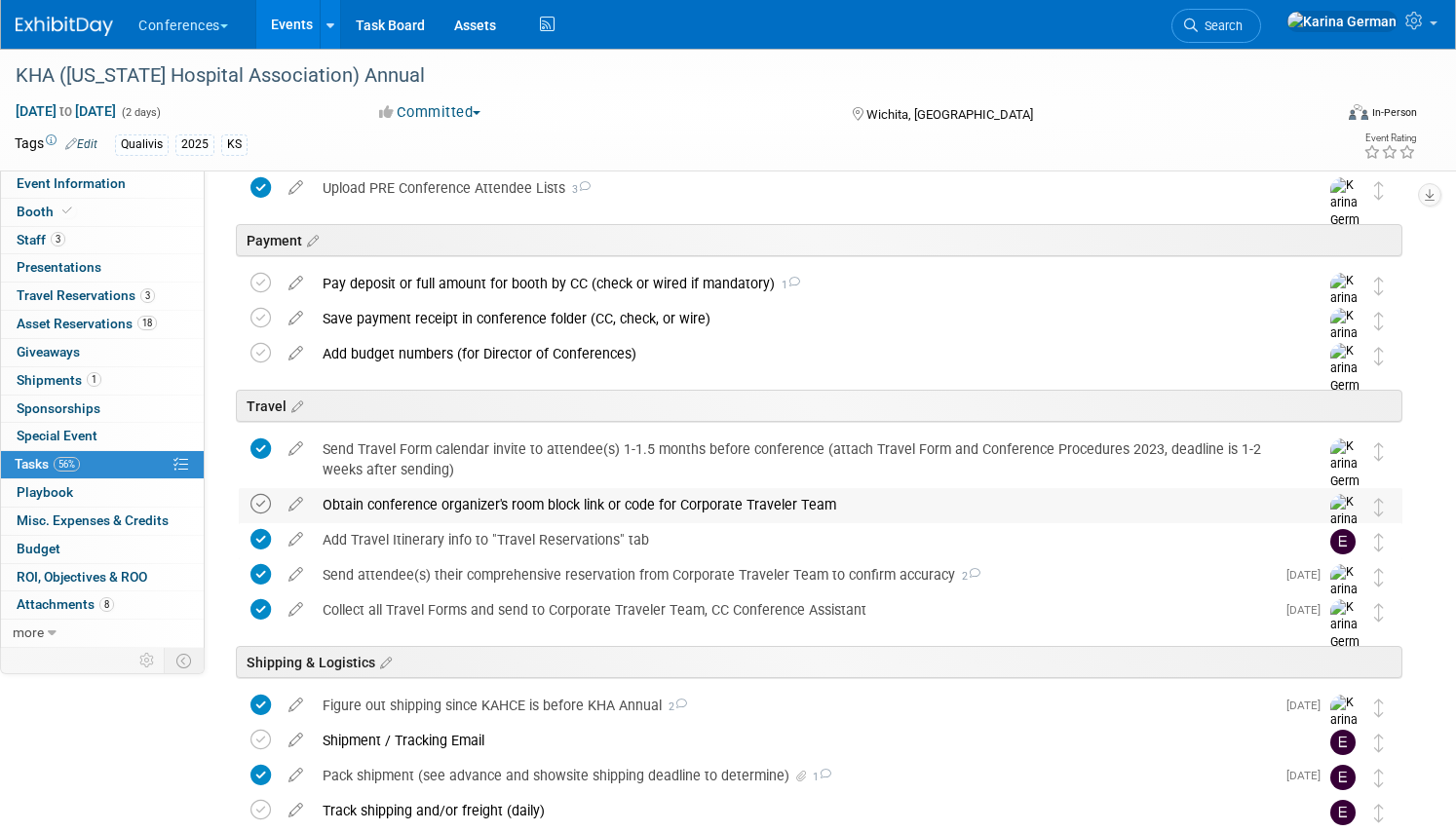
click at [260, 502] on icon at bounding box center [260, 504] width 21 height 21
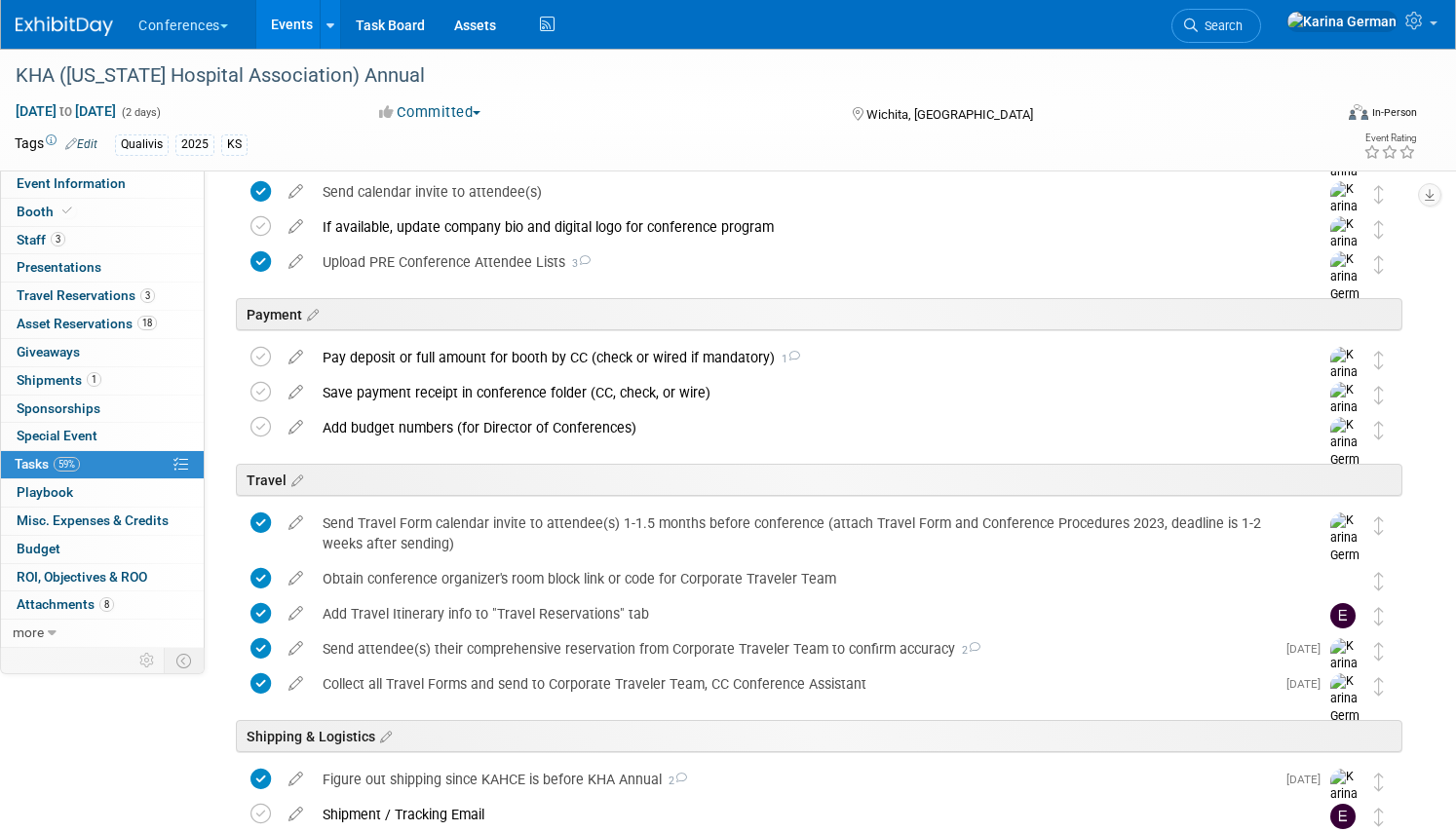
scroll to position [368, 0]
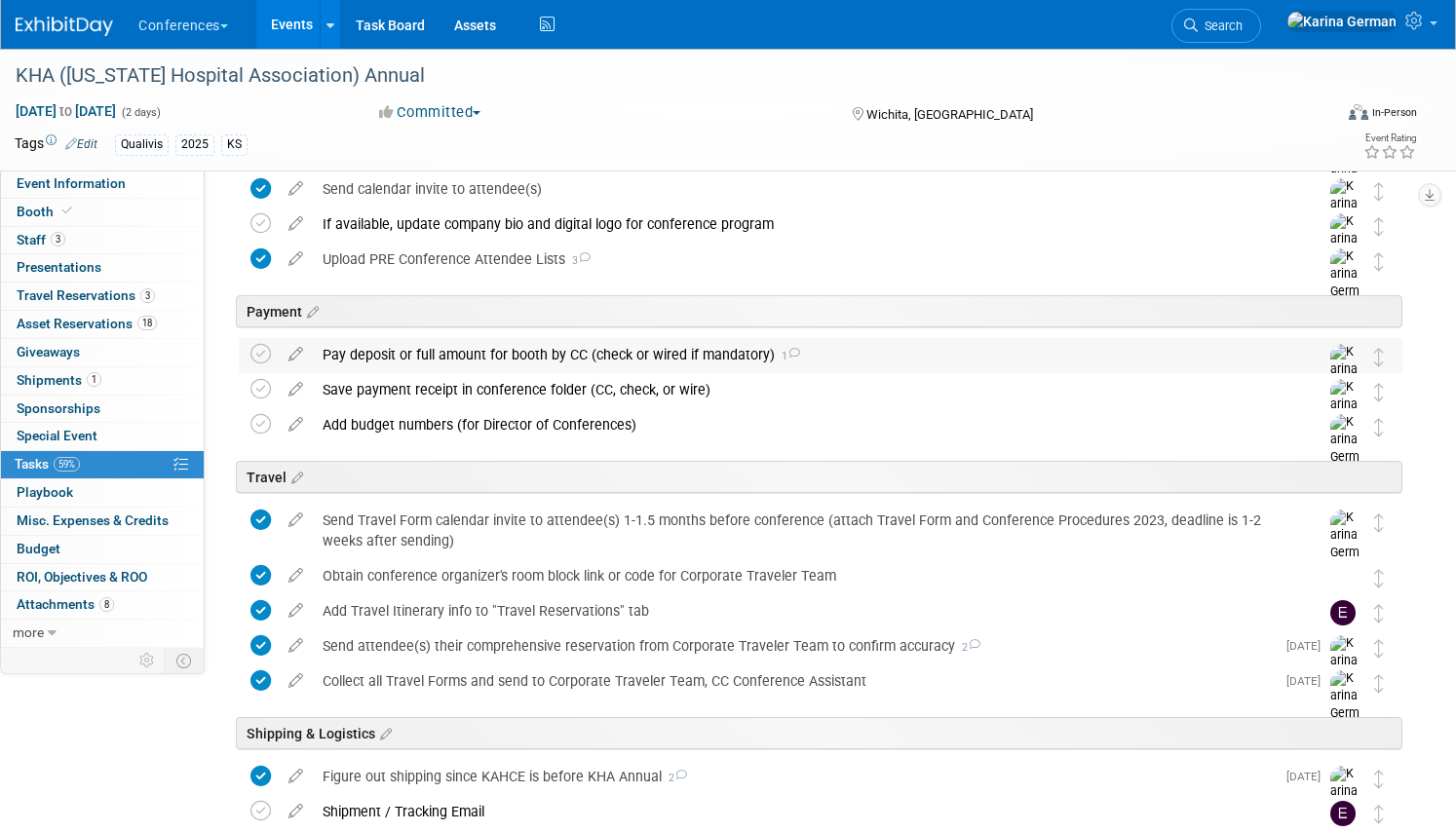
click at [422, 349] on div "Pay deposit or full amount for booth by CC (check or wired if mandatory) 1" at bounding box center [802, 354] width 978 height 33
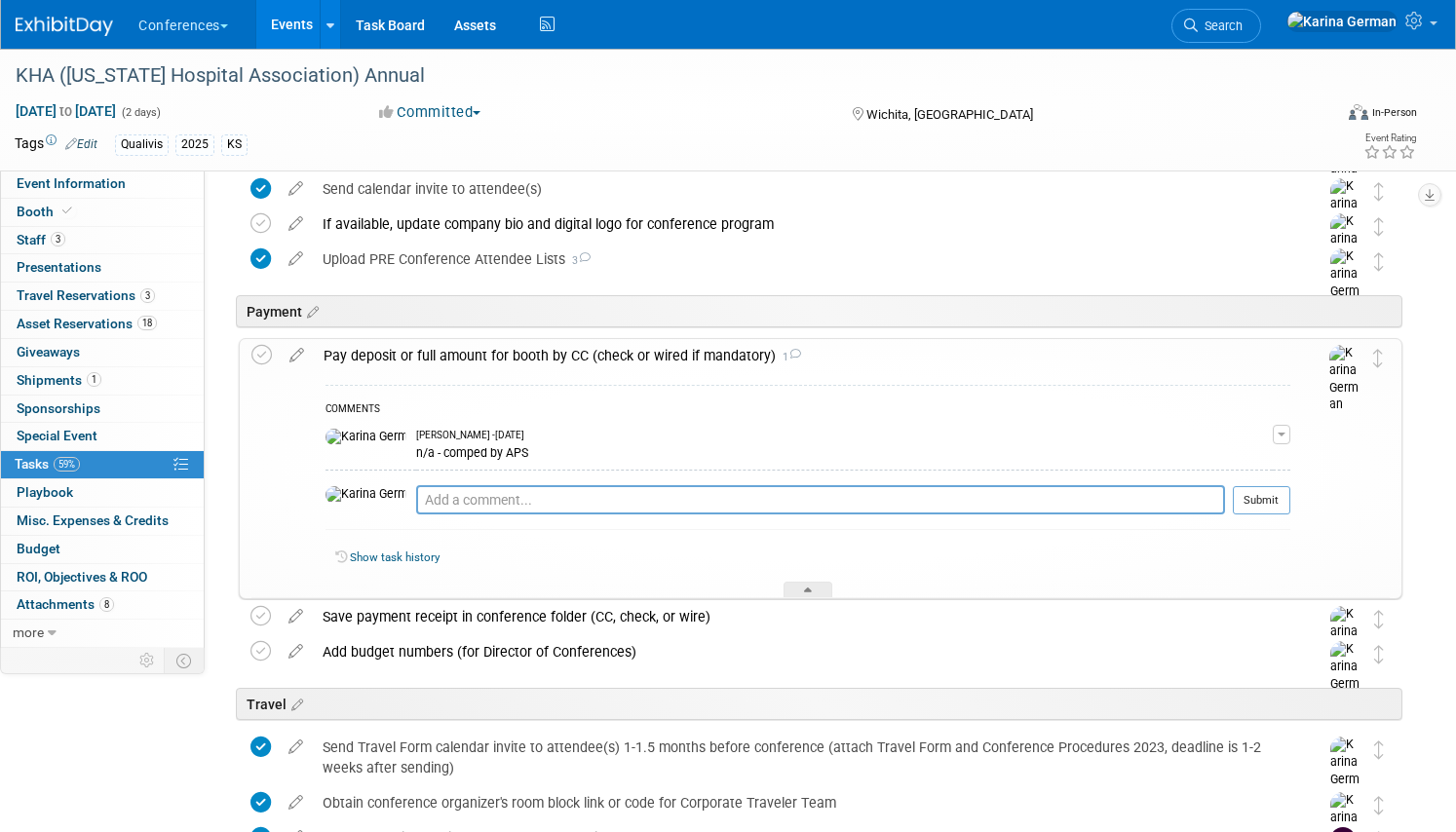
click at [422, 349] on div "Pay deposit or full amount for booth by CC (check or wired if mandatory) 1" at bounding box center [802, 355] width 976 height 33
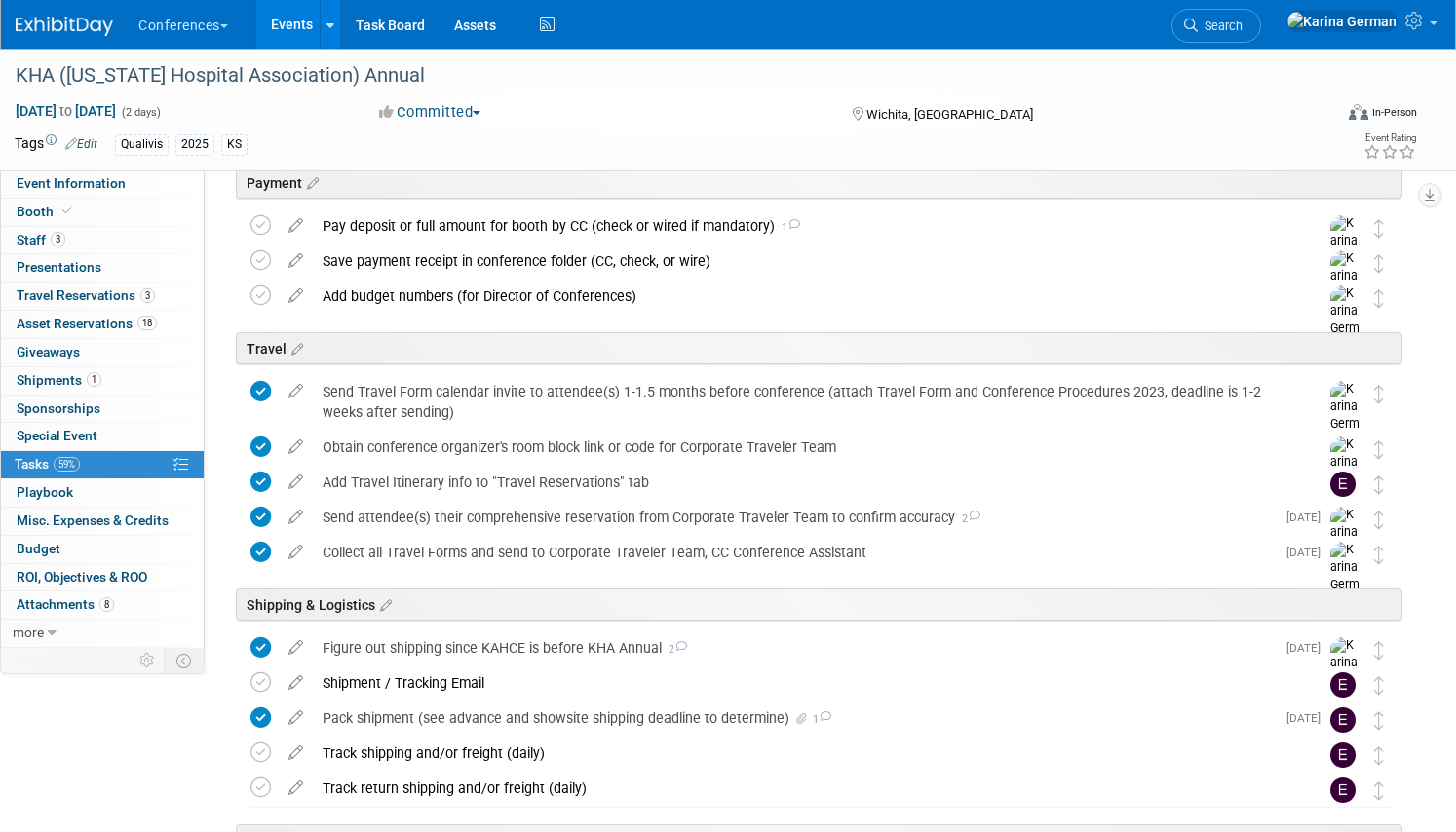
scroll to position [0, 0]
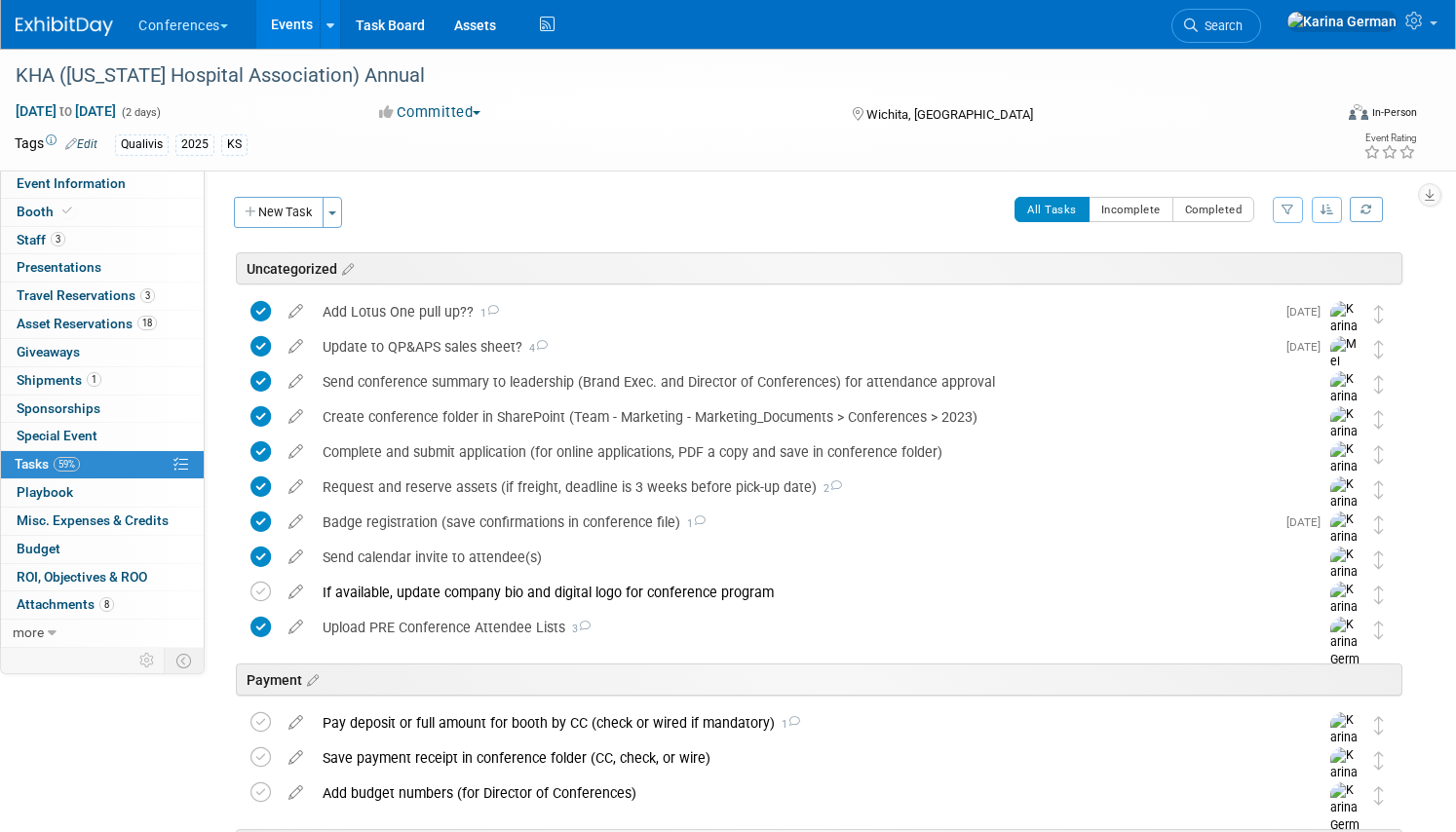
click at [303, 19] on link "Events" at bounding box center [292, 24] width 71 height 48
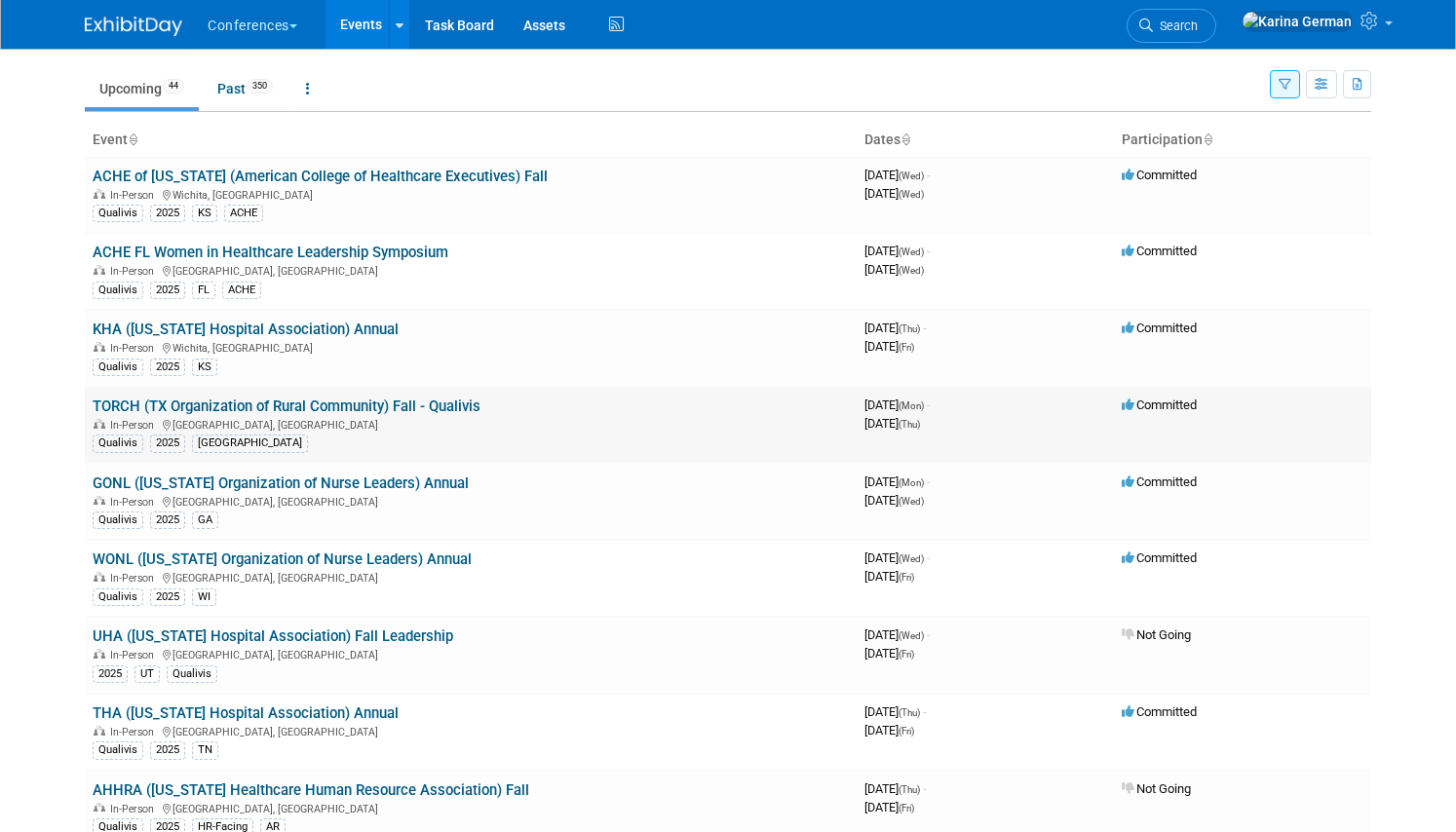
scroll to position [55, 0]
click at [422, 404] on link "TORCH (TX Organization of Rural Community) Fall - Qualivis" at bounding box center [287, 406] width 388 height 18
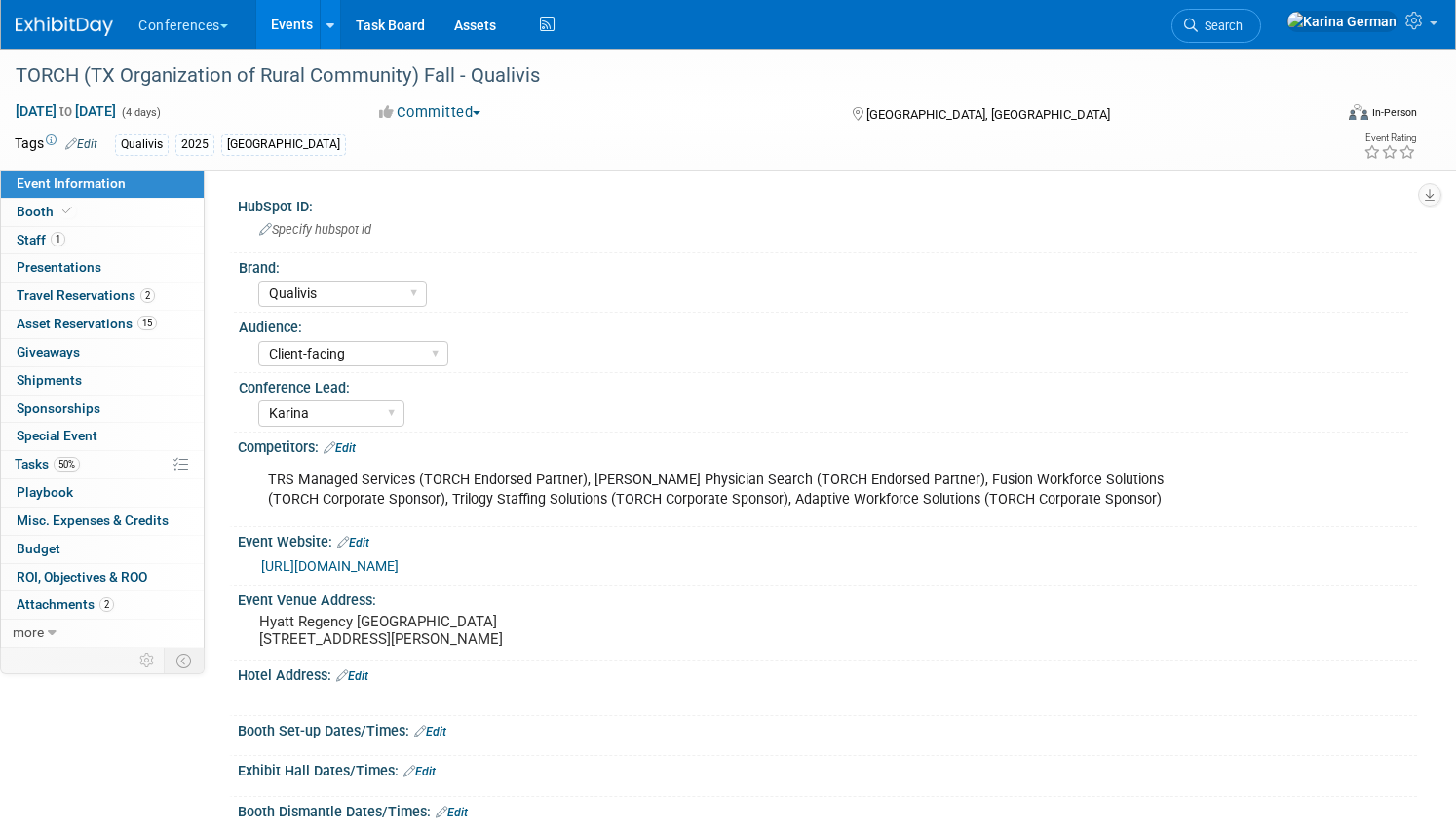
select select "Qualivis"
select select "Client-facing"
select select "Karina"
click at [76, 468] on span "50%" at bounding box center [66, 464] width 27 height 15
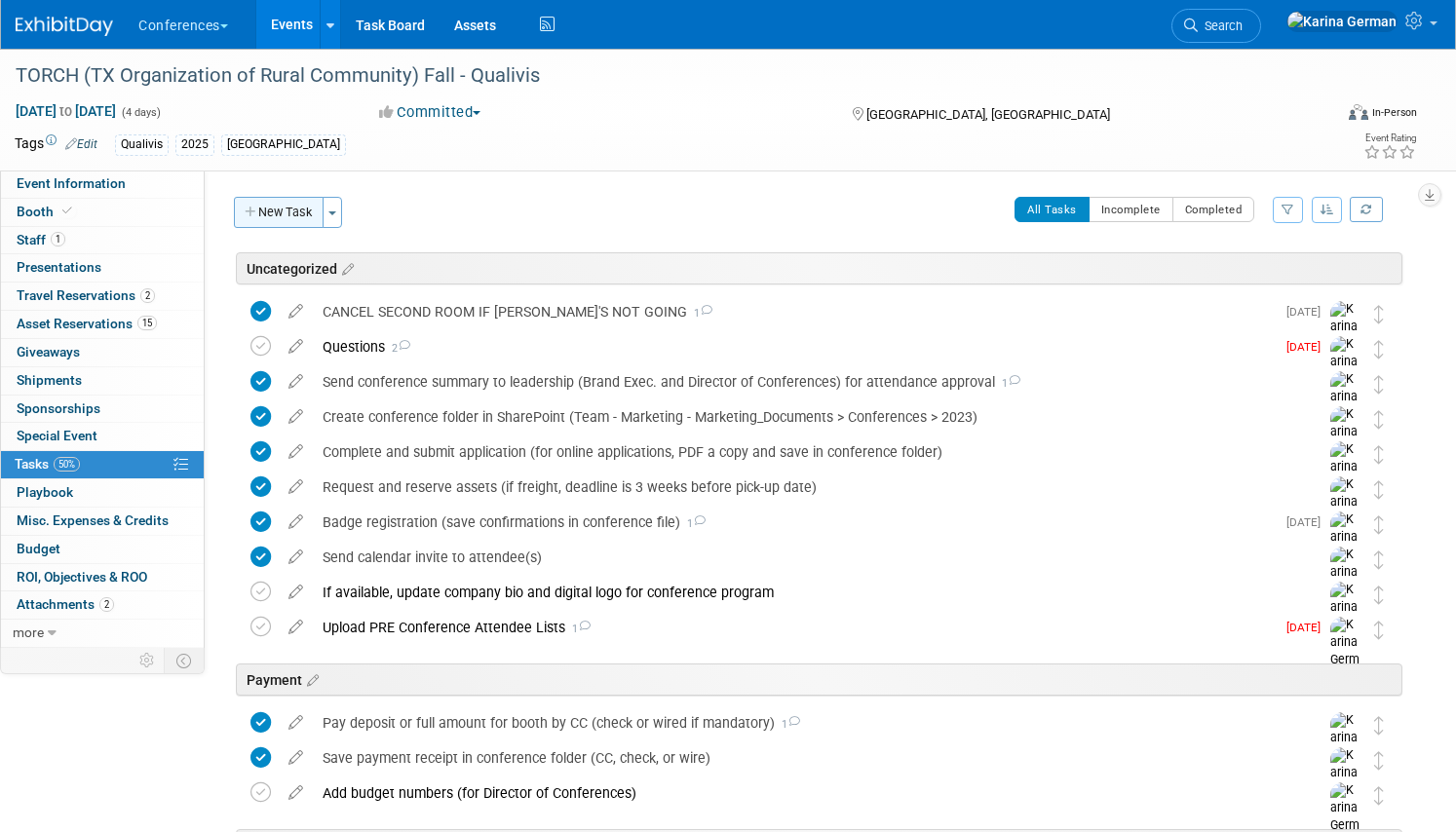
click at [288, 223] on button "New Task" at bounding box center [278, 212] width 90 height 31
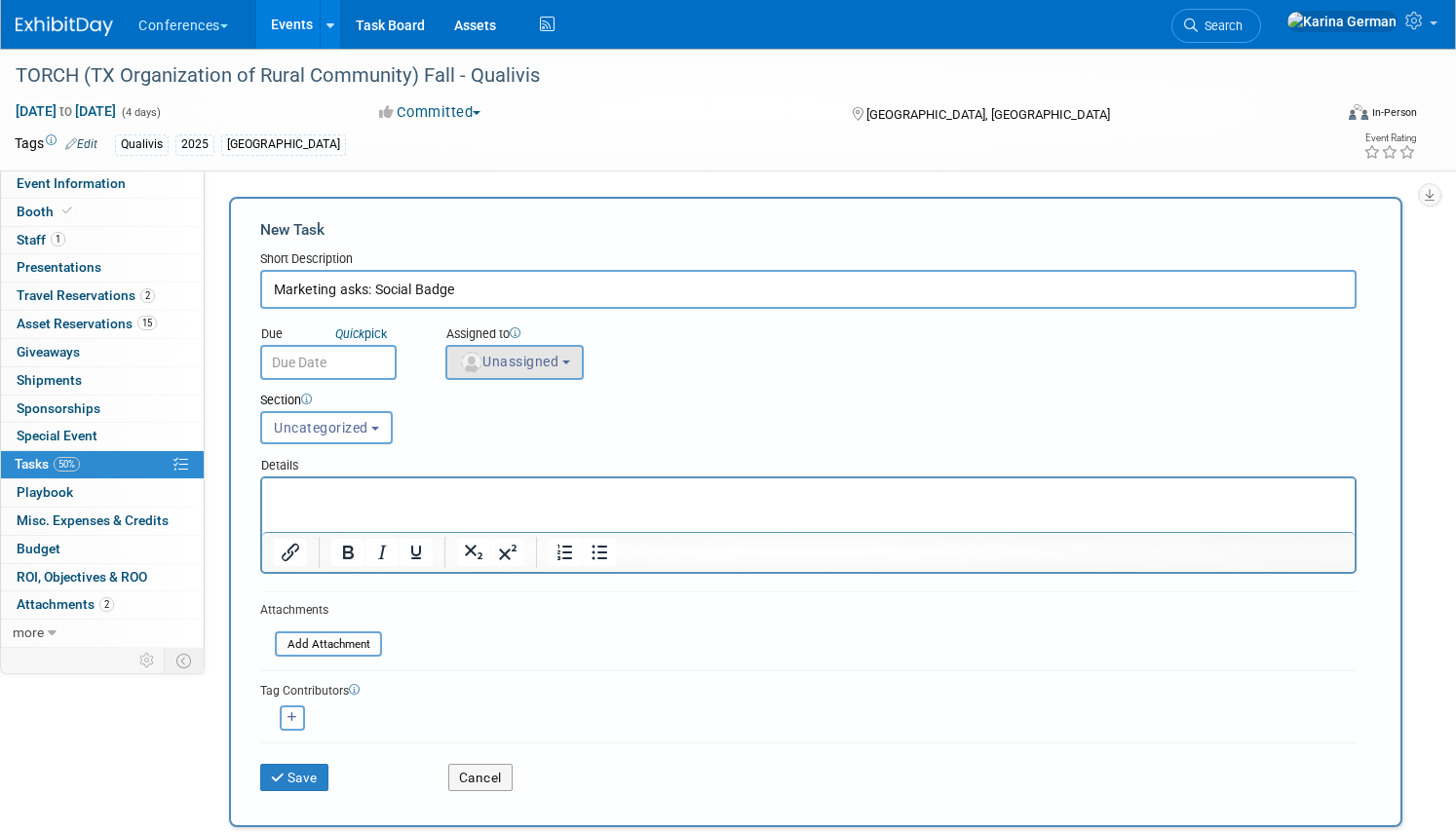
type input "Marketing asks: Social Badge"
click at [529, 357] on span "Unassigned" at bounding box center [509, 361] width 99 height 16
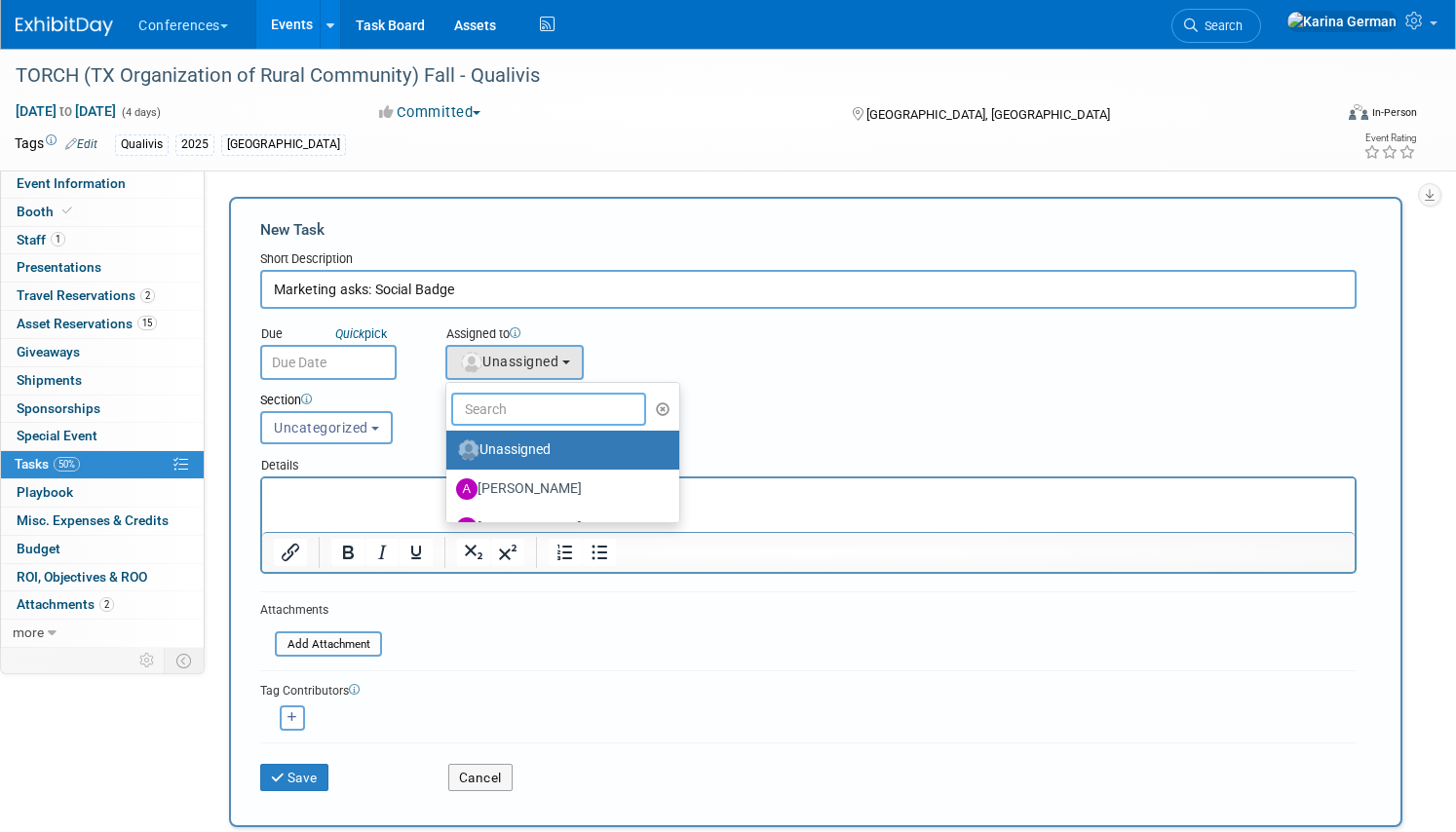
click at [523, 396] on input "text" at bounding box center [548, 409] width 195 height 33
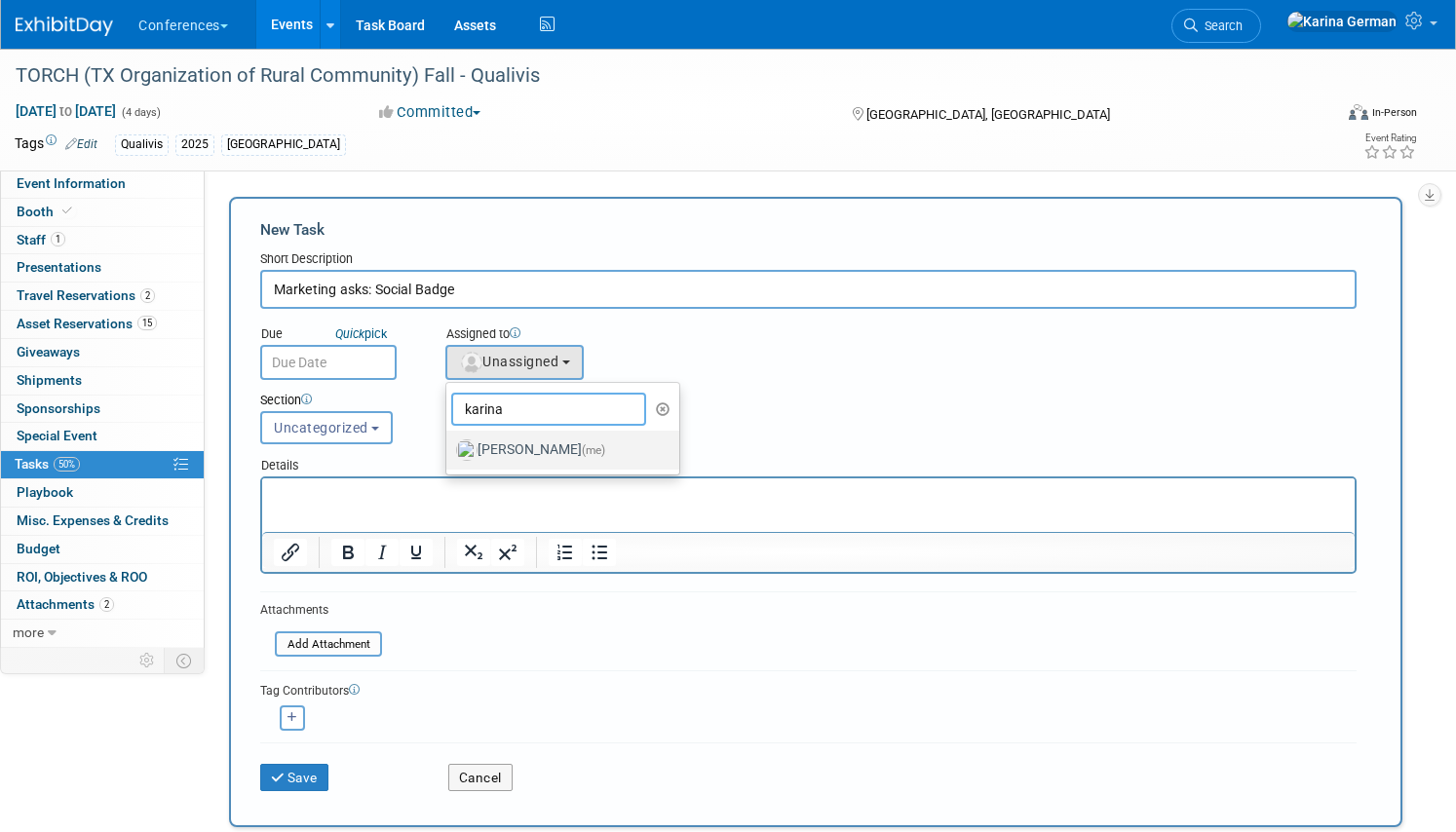
type input "karina"
click at [552, 446] on label "[PERSON_NAME] (me)" at bounding box center [558, 449] width 204 height 31
click at [449, 446] on input "[PERSON_NAME] (me)" at bounding box center [442, 447] width 13 height 13
select select "eb9a80ed-01df-455e-b7c9-ebccef2a47a7"
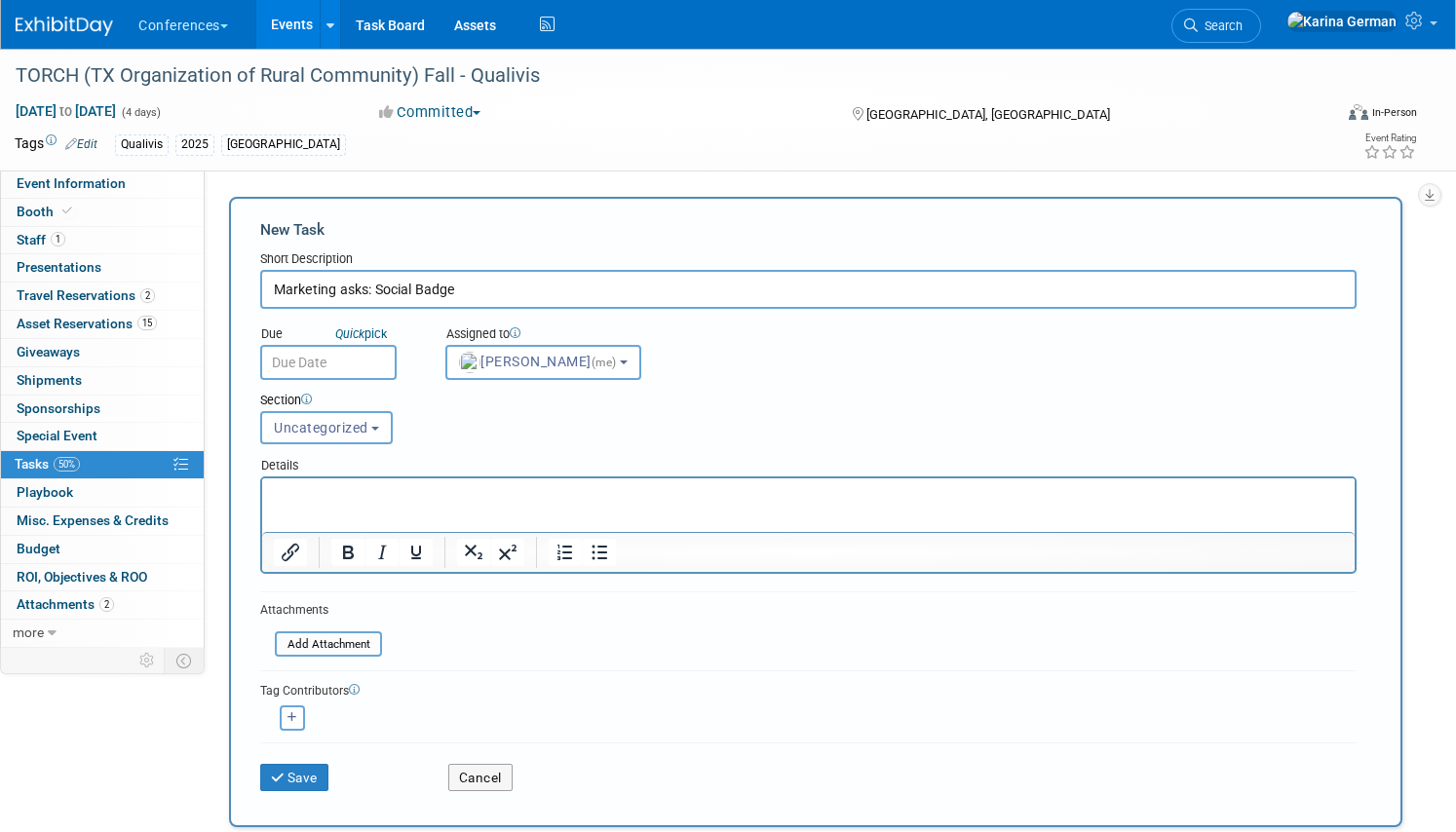
click at [340, 380] on div "Section Uncategorized Payment Travel Shipping & Logistics Post-conference Uncat…" at bounding box center [761, 414] width 1031 height 68
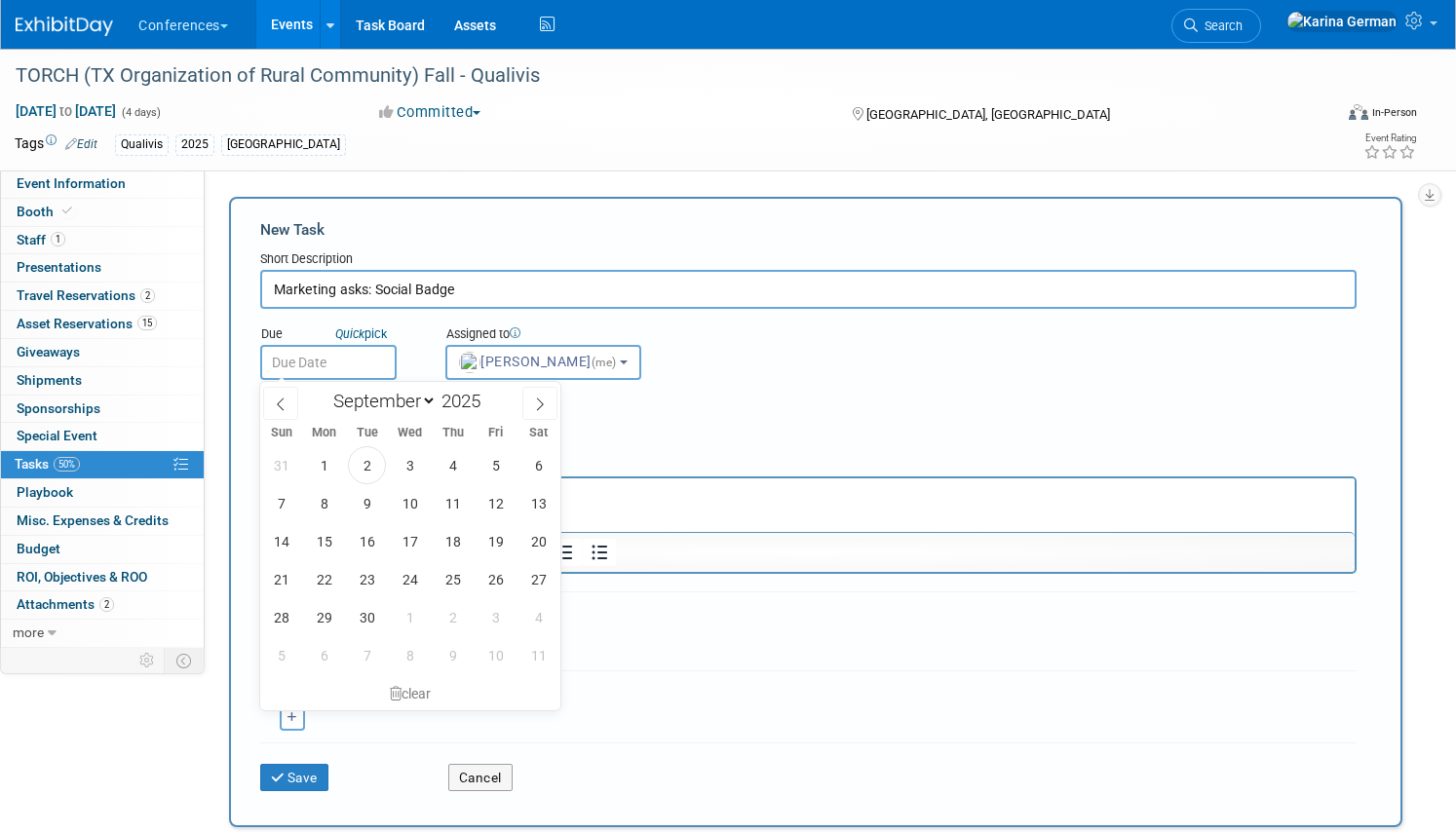
click at [324, 363] on input "text" at bounding box center [329, 361] width 137 height 35
click at [489, 465] on span "5" at bounding box center [495, 465] width 38 height 38
type input "Sep 5, 2025"
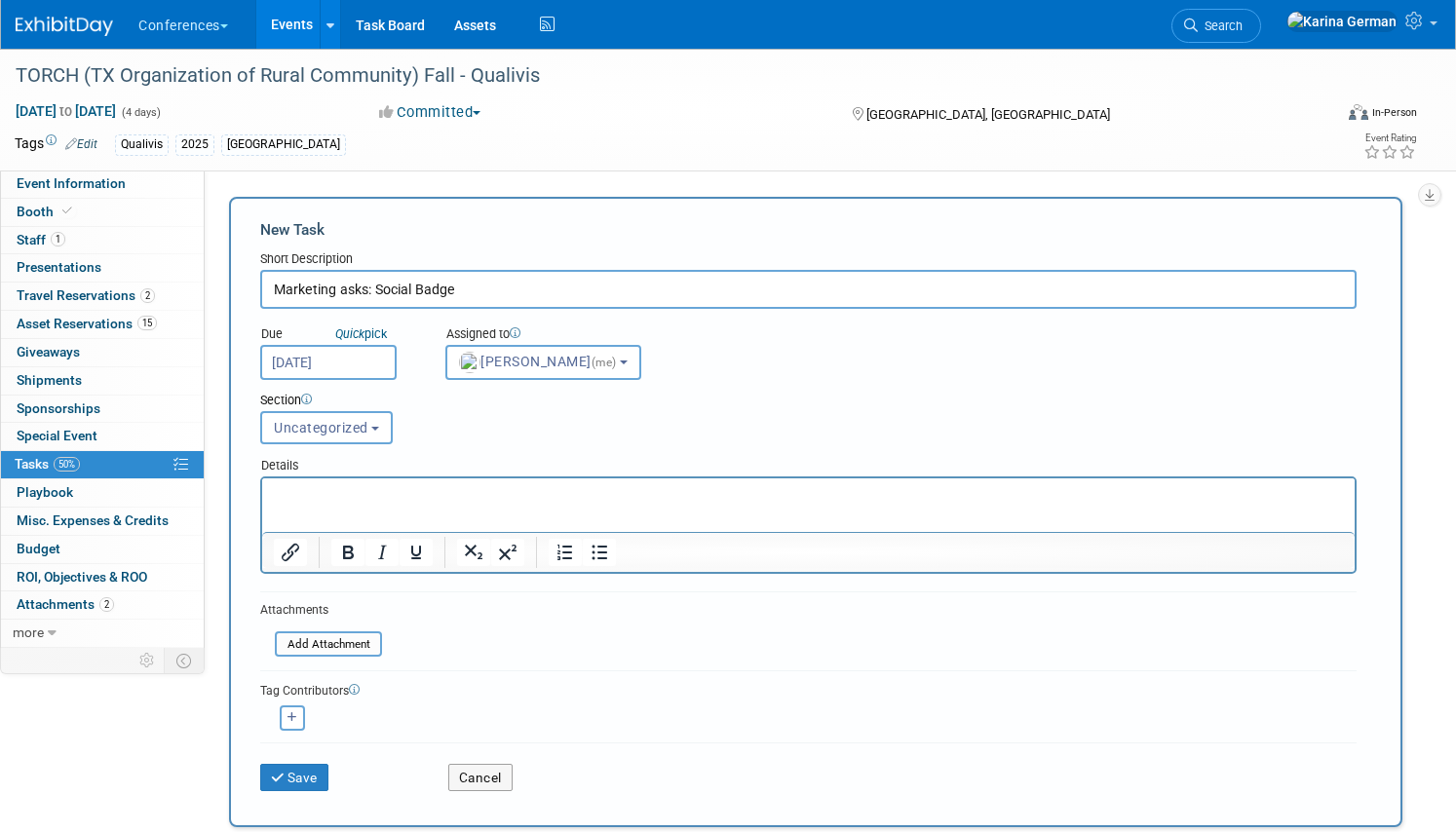
click at [450, 418] on div "Section Uncategorized Payment Travel Shipping & Logistics Post-conference Uncat…" at bounding box center [761, 414] width 1031 height 68
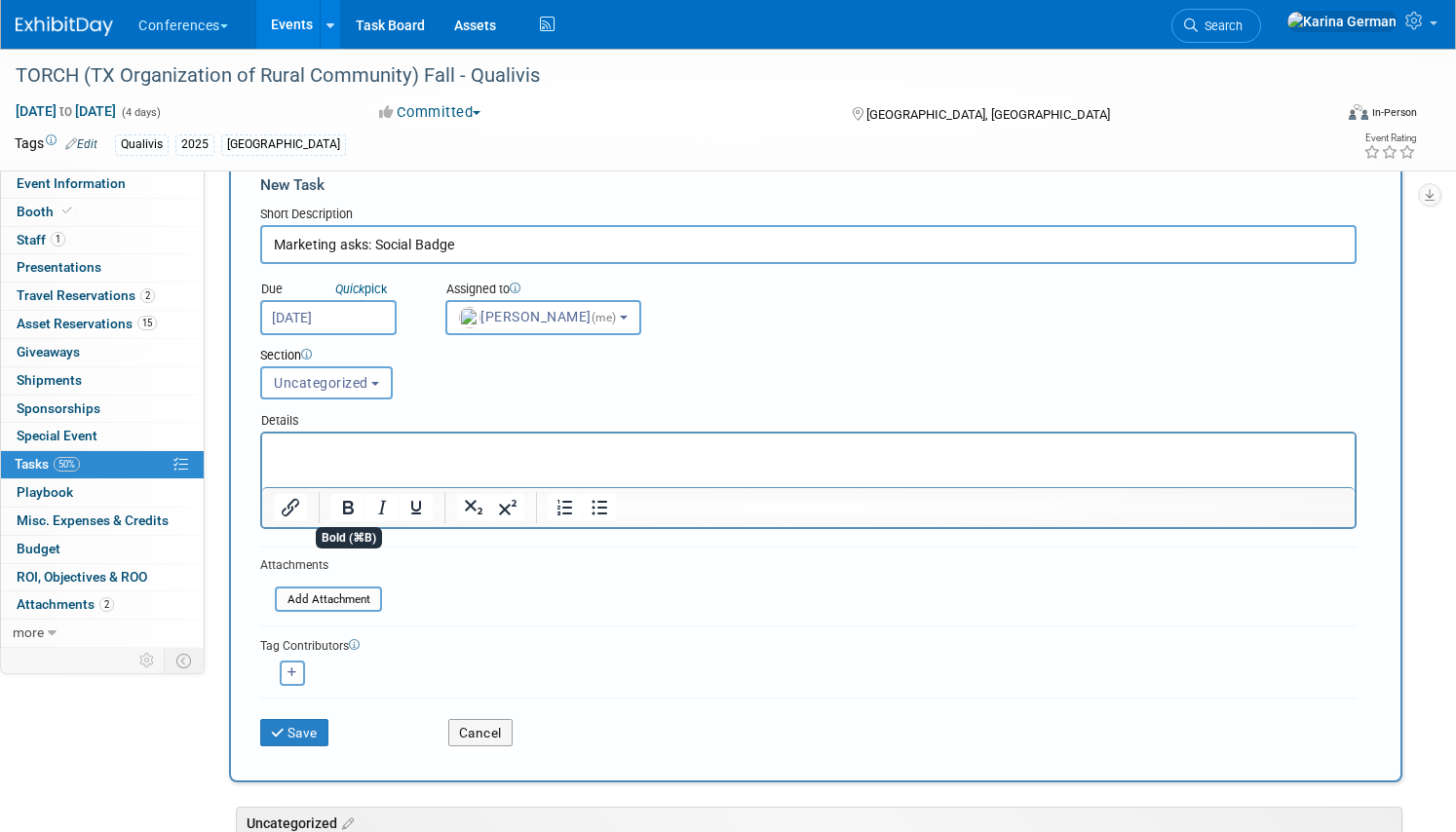
scroll to position [63, 0]
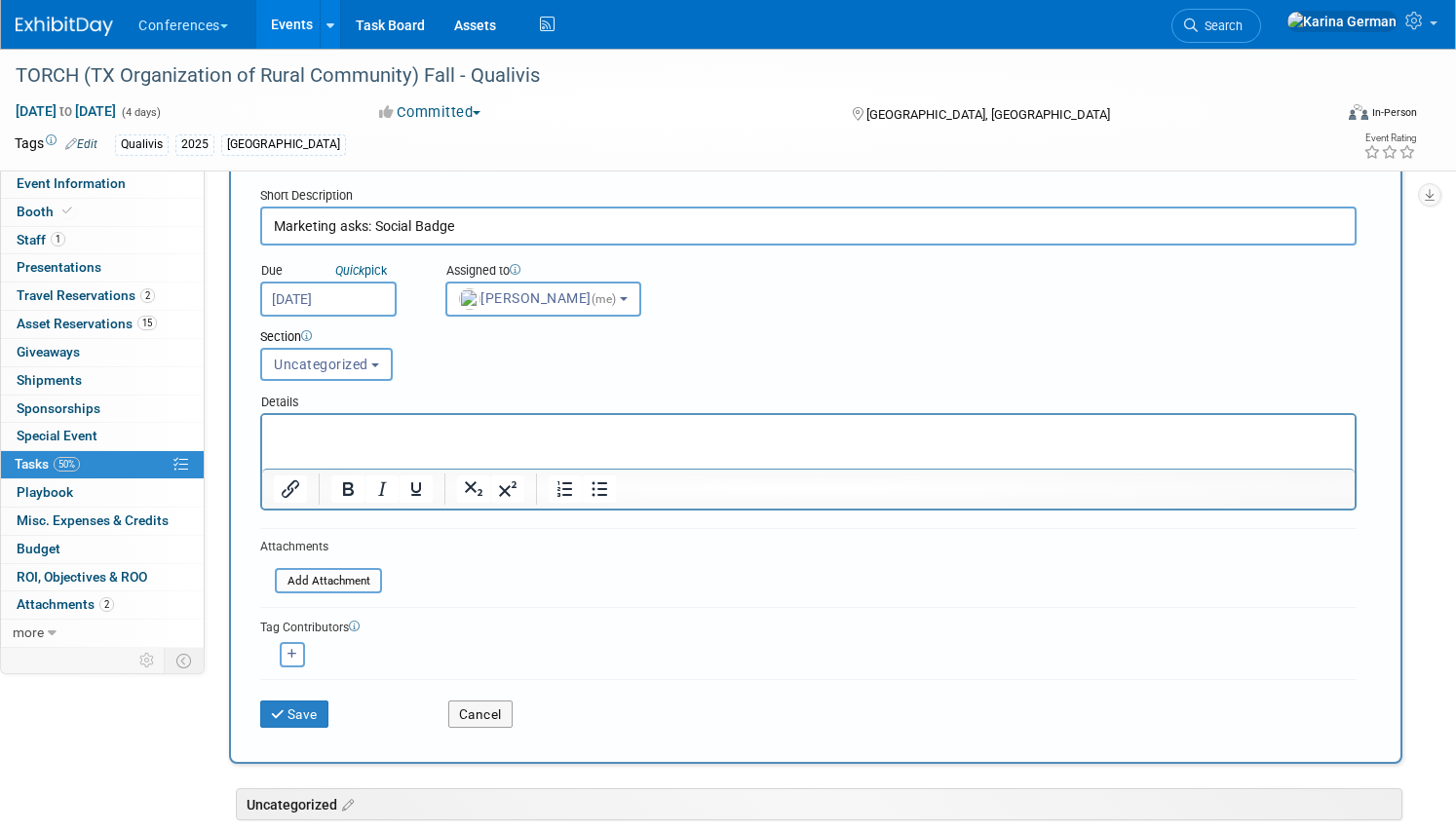
click at [343, 435] on p "Rich Text Area. Press ALT-0 for help." at bounding box center [809, 432] width 1070 height 20
click at [295, 703] on button "Save" at bounding box center [294, 714] width 68 height 28
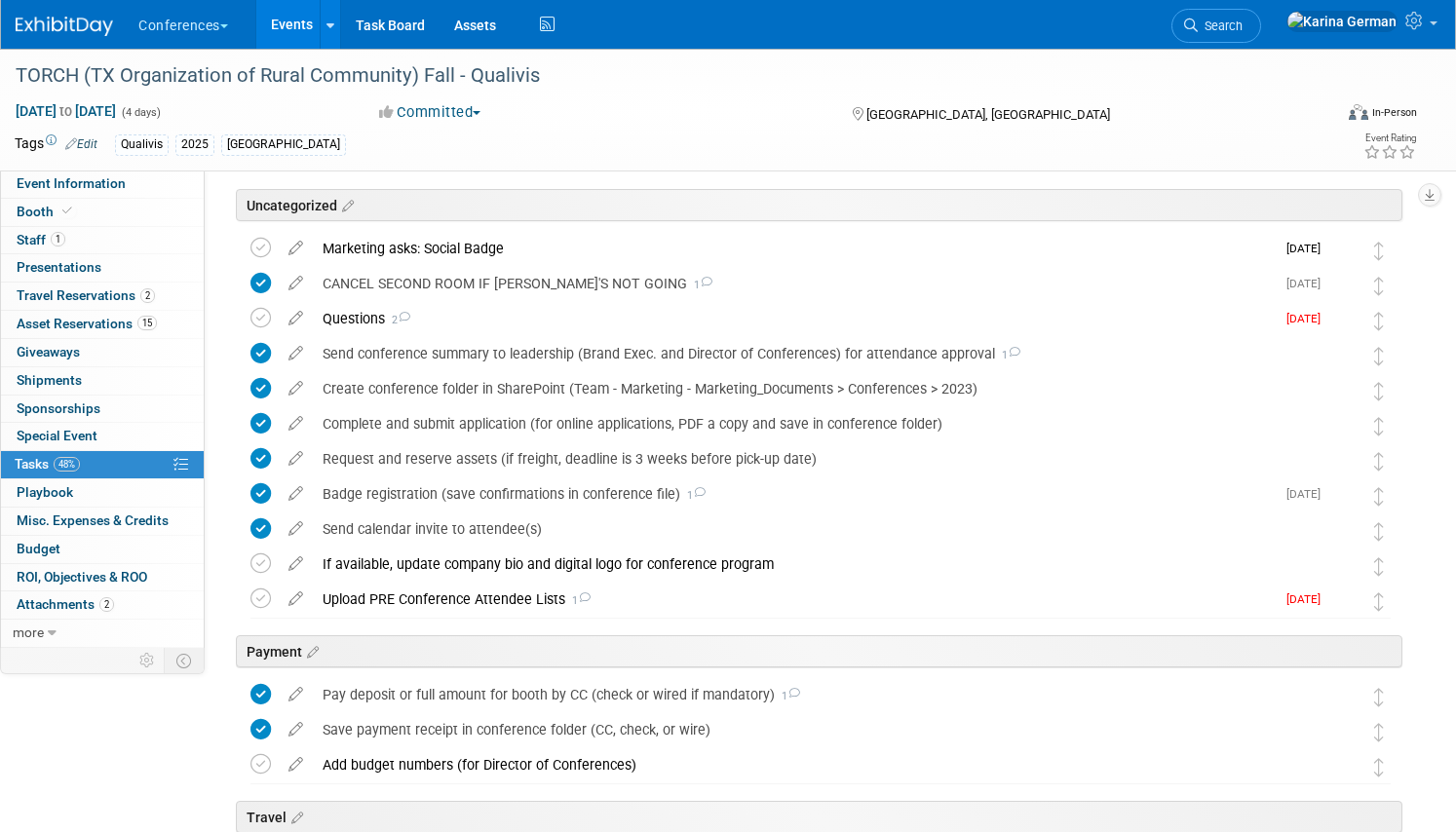
scroll to position [0, 0]
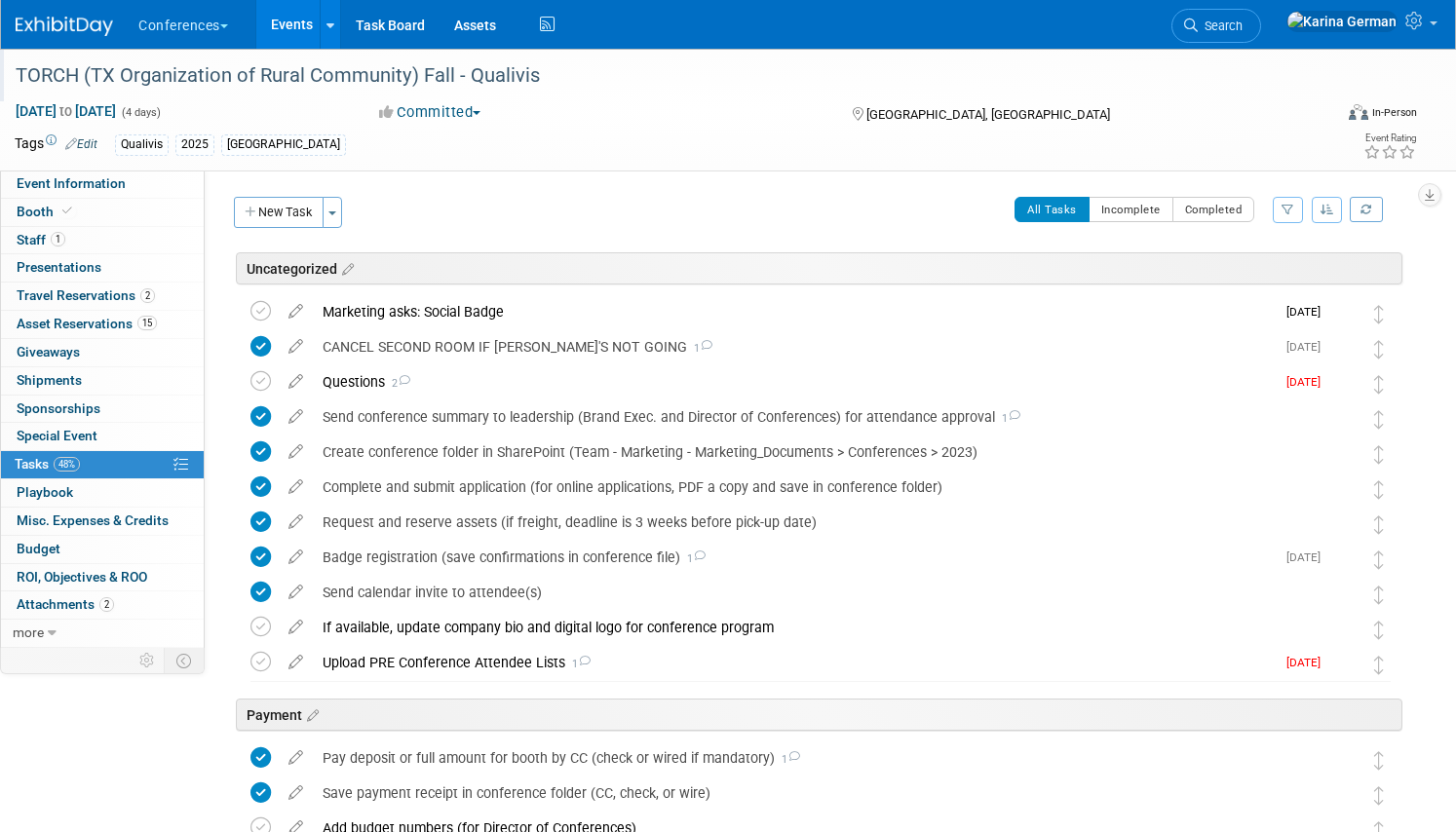
click at [455, 69] on div "TORCH (TX Organization of Rural Community) Fall - Qualivis" at bounding box center [653, 75] width 1289 height 35
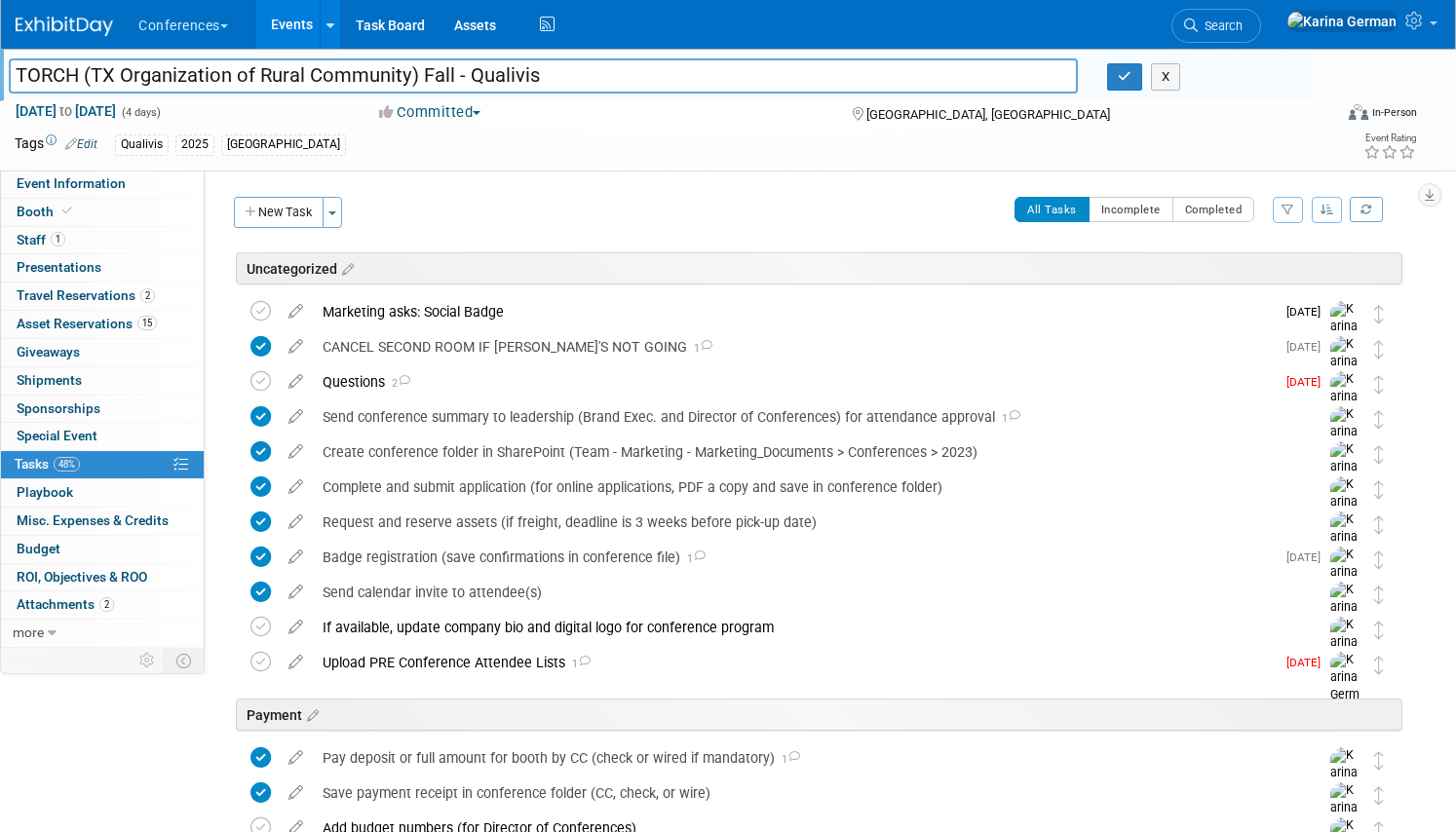
click at [455, 69] on input "TORCH (TX Organization of Rural Community) Fall - Qualivis" at bounding box center [543, 75] width 1069 height 34
click at [155, 185] on link "Event Information" at bounding box center [102, 184] width 203 height 28
select select "Qualivis"
select select "Client-facing"
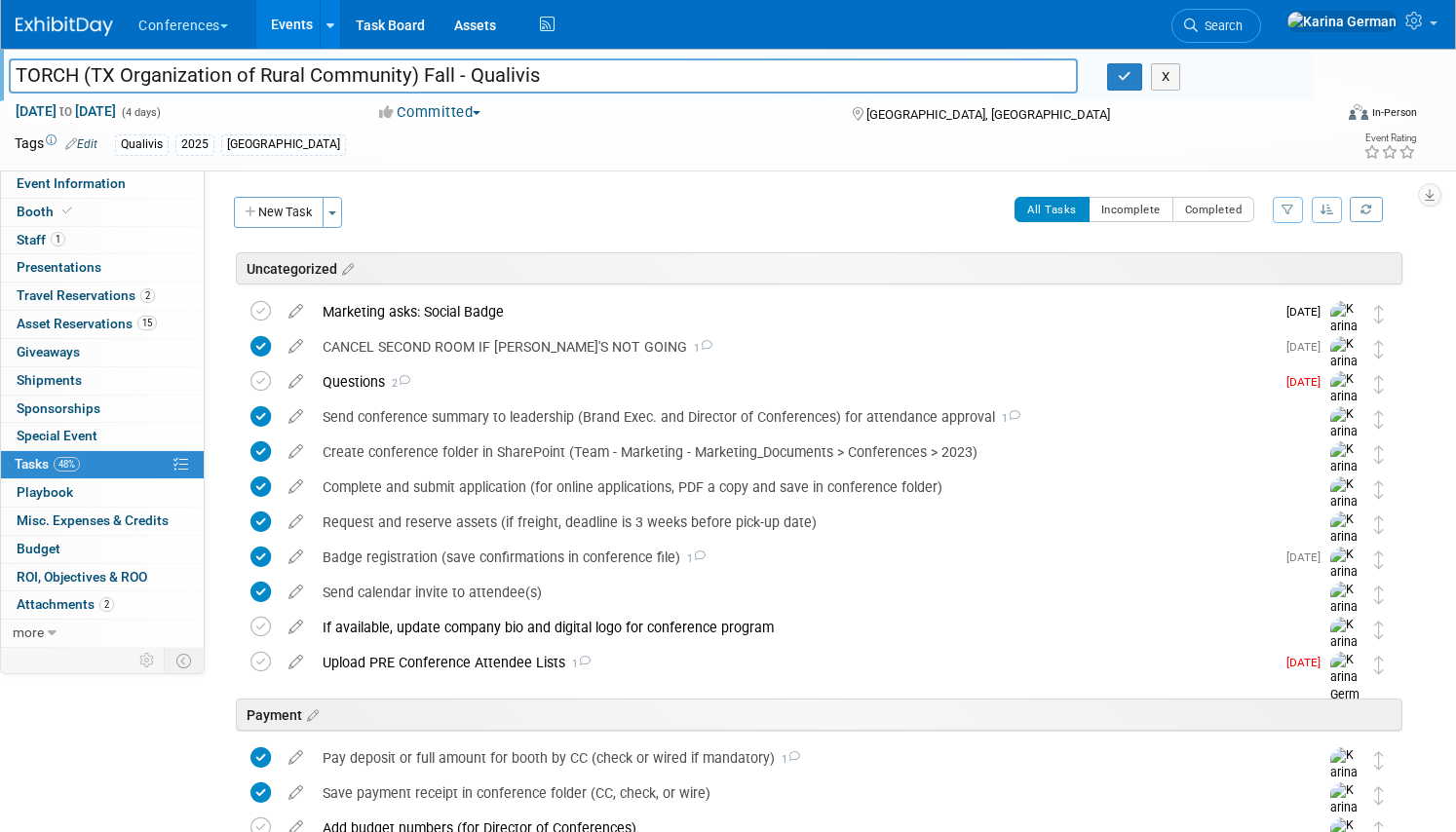
select select "Karina"
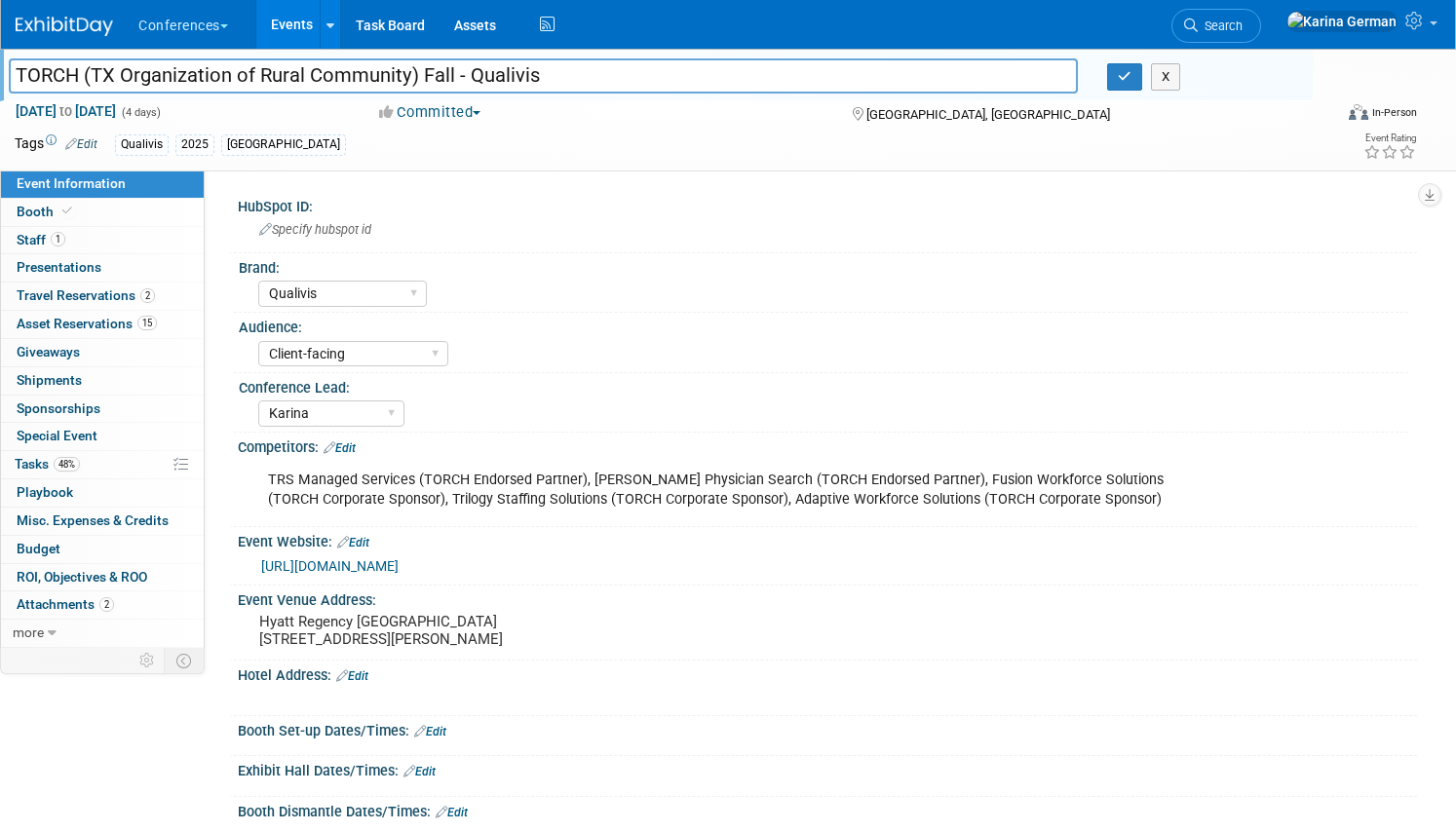
click at [382, 574] on div "https://www.torchnet.org/upcoming-events.html" at bounding box center [831, 566] width 1141 height 23
click at [399, 566] on link "[URL][DOMAIN_NAME]" at bounding box center [330, 566] width 138 height 16
click at [1123, 73] on icon "button" at bounding box center [1124, 76] width 14 height 13
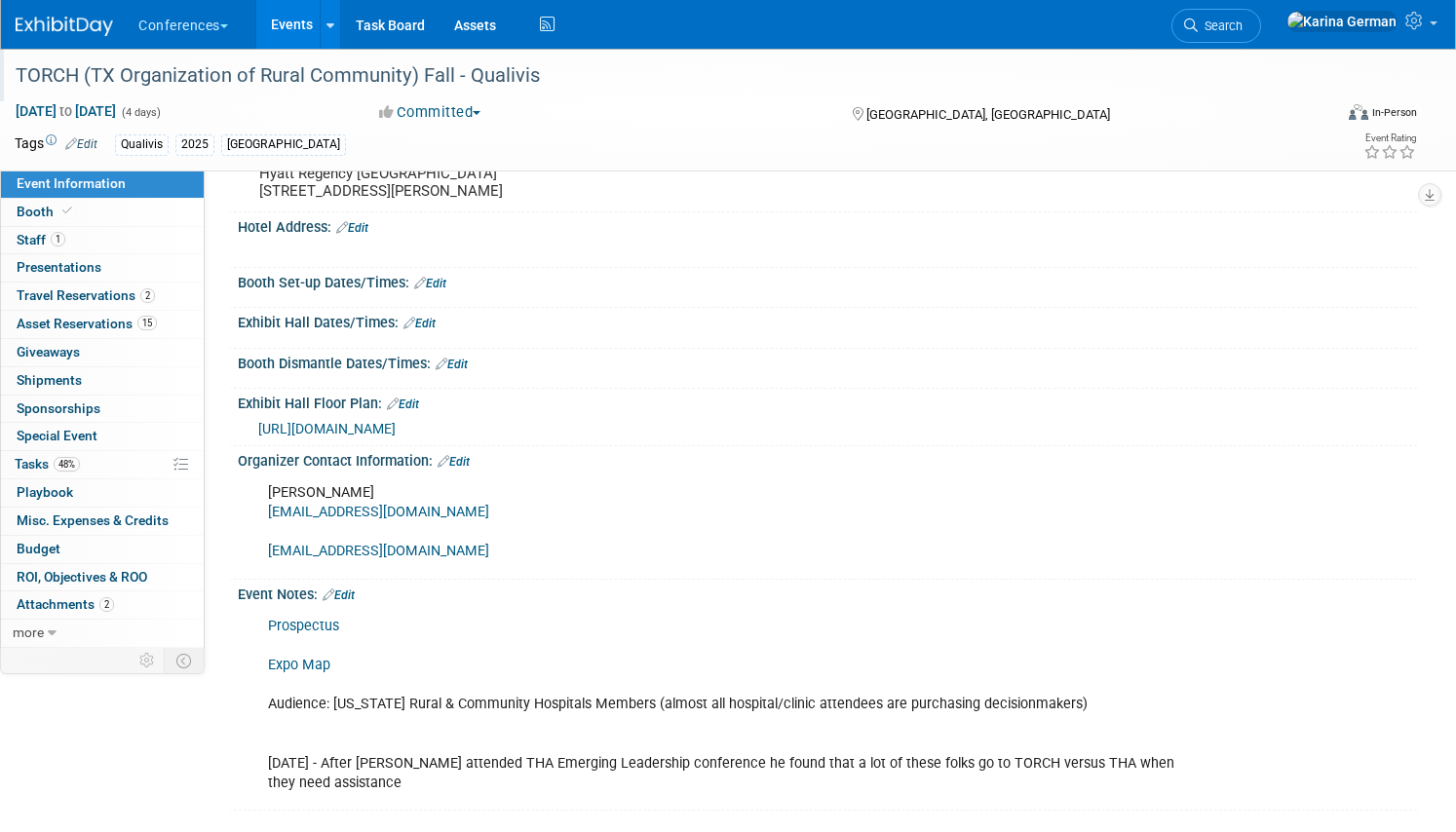
scroll to position [482, 0]
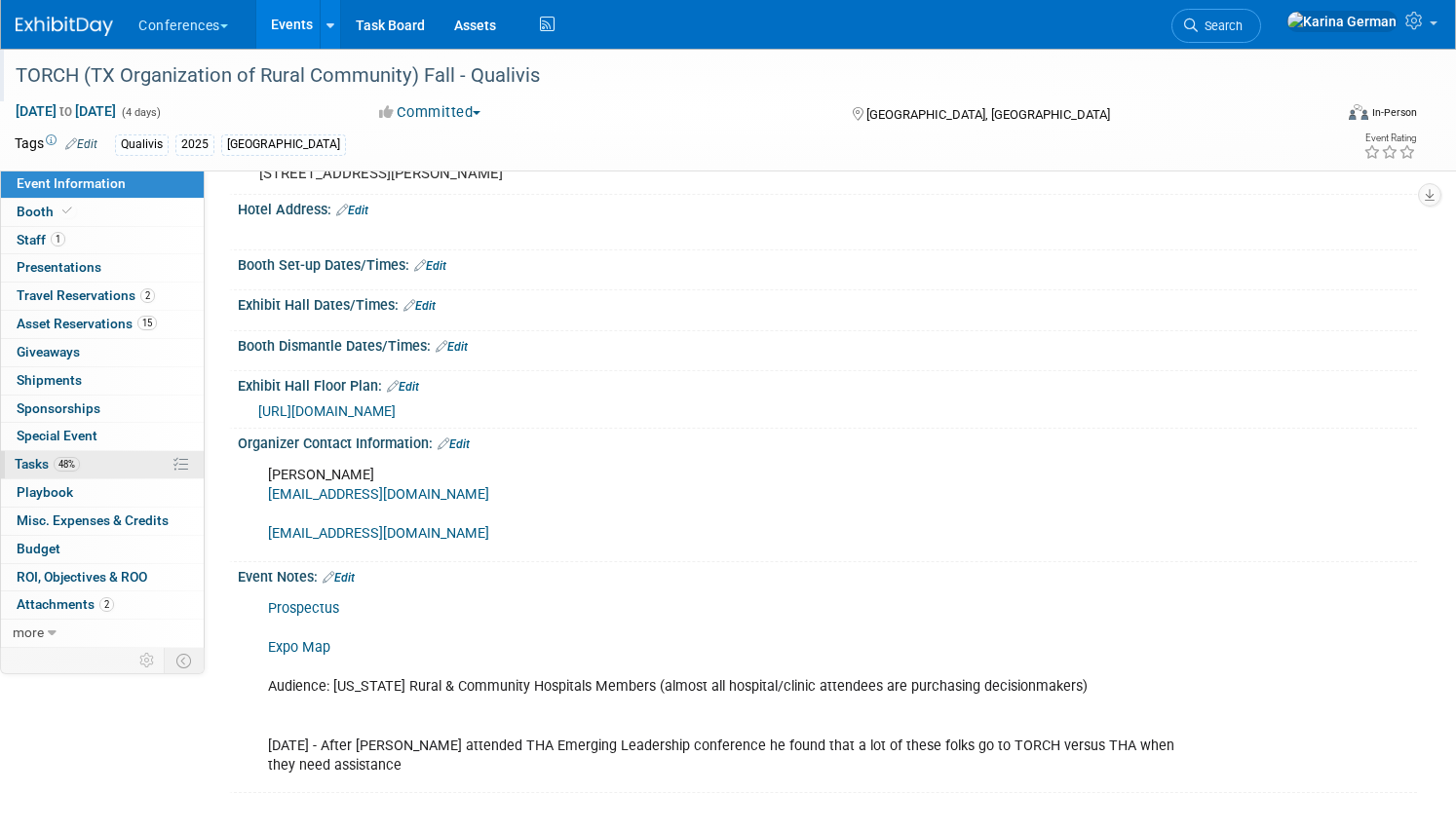
click at [58, 457] on span "48%" at bounding box center [66, 464] width 27 height 15
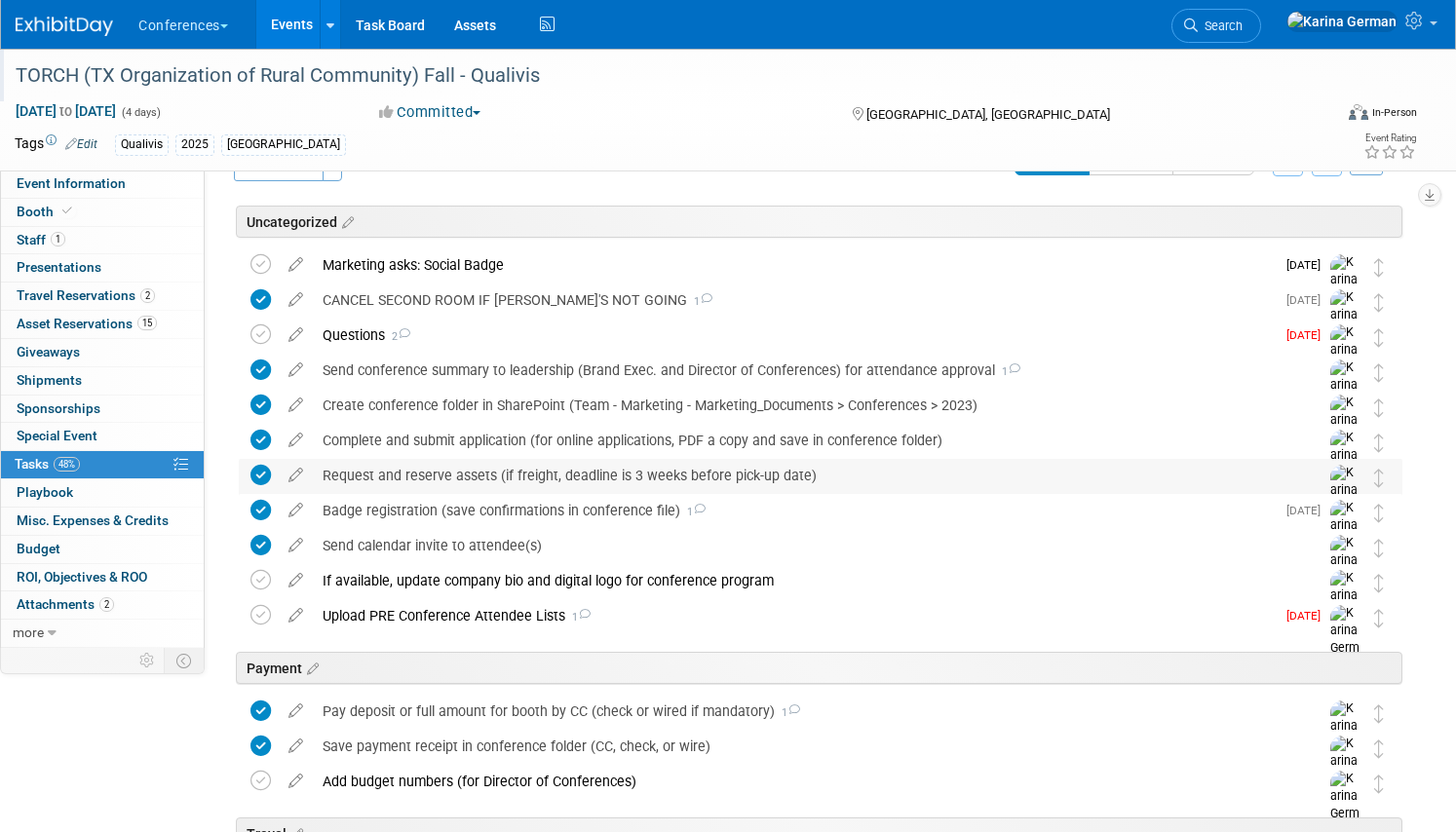
scroll to position [47, 0]
click at [464, 334] on div "Questions 2" at bounding box center [794, 333] width 962 height 33
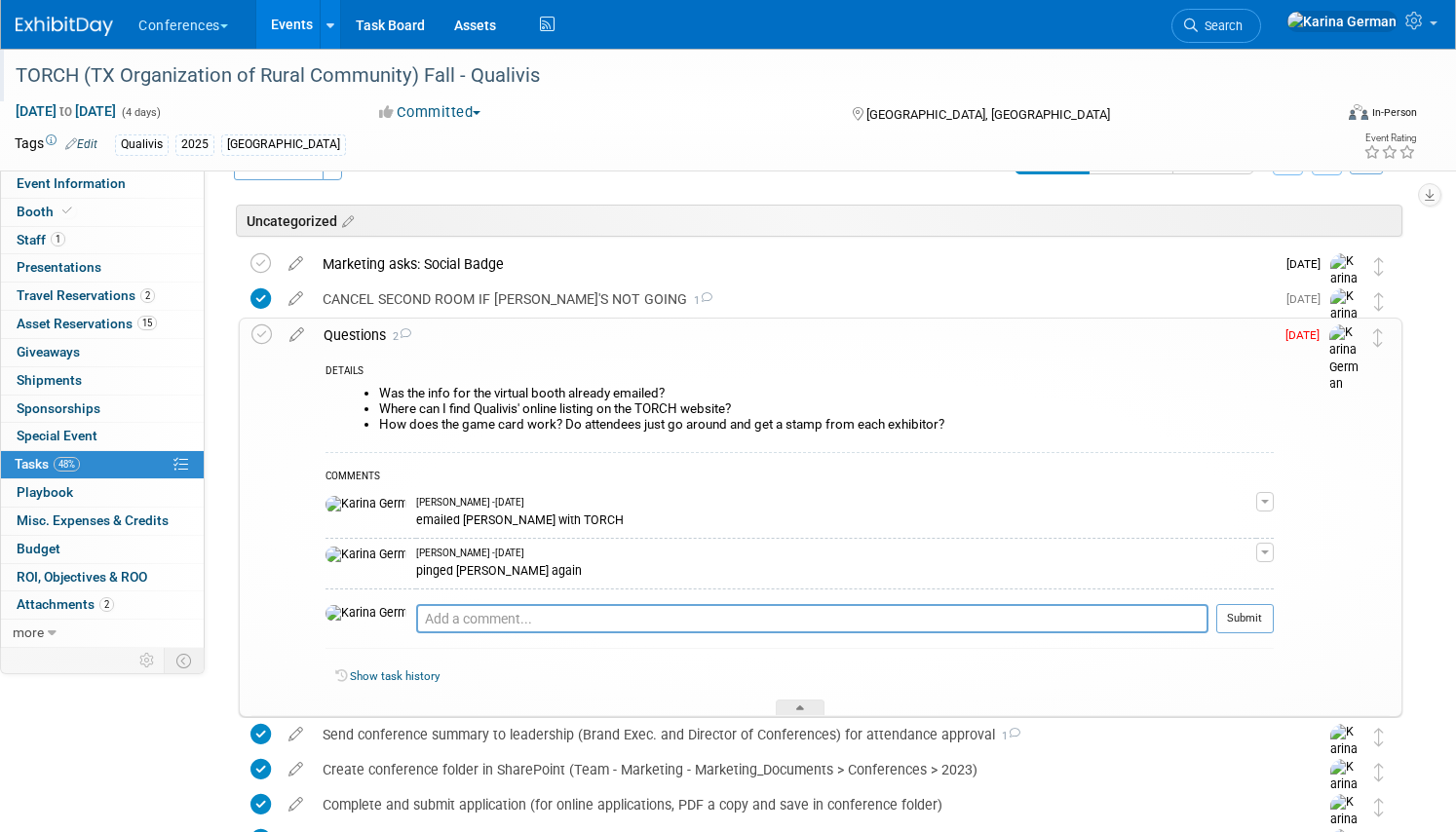
click at [464, 334] on div "Questions 2" at bounding box center [794, 334] width 960 height 33
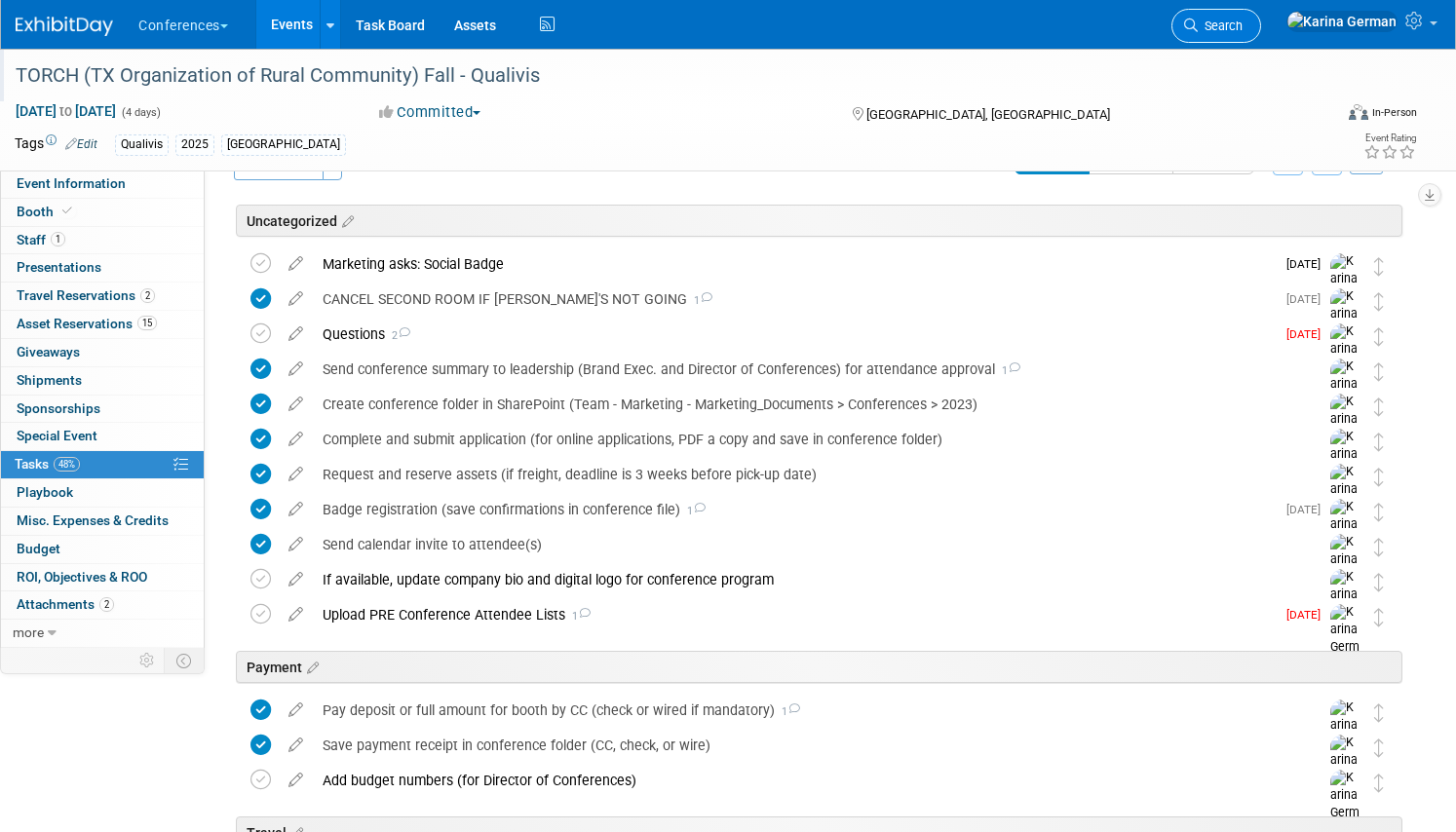
click at [1242, 27] on span "Search" at bounding box center [1219, 26] width 45 height 15
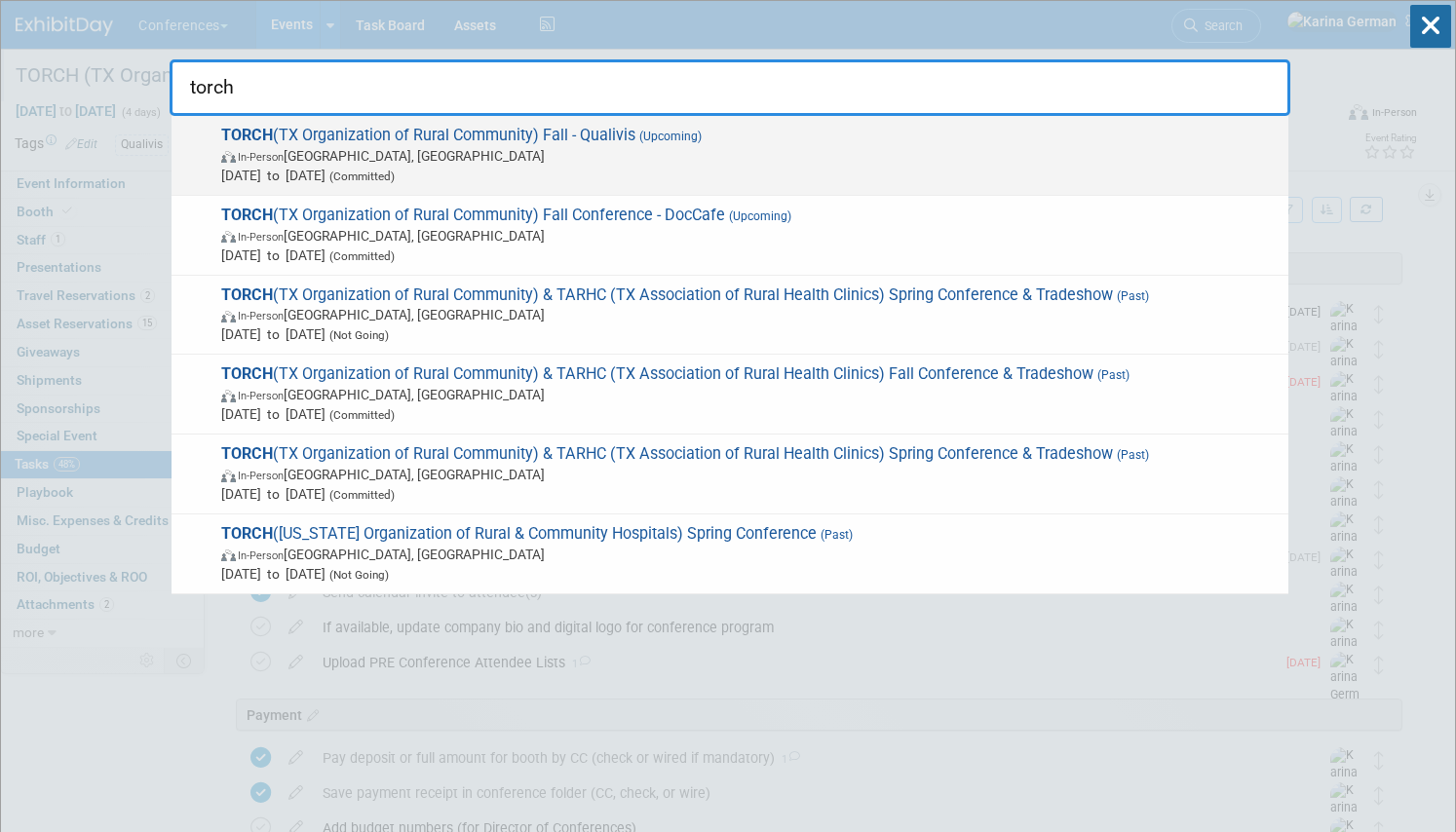
type input "torch"
click at [456, 165] on span "Sep 8, 2025 to Sep 11, 2025 (Committed)" at bounding box center [749, 175] width 1057 height 20
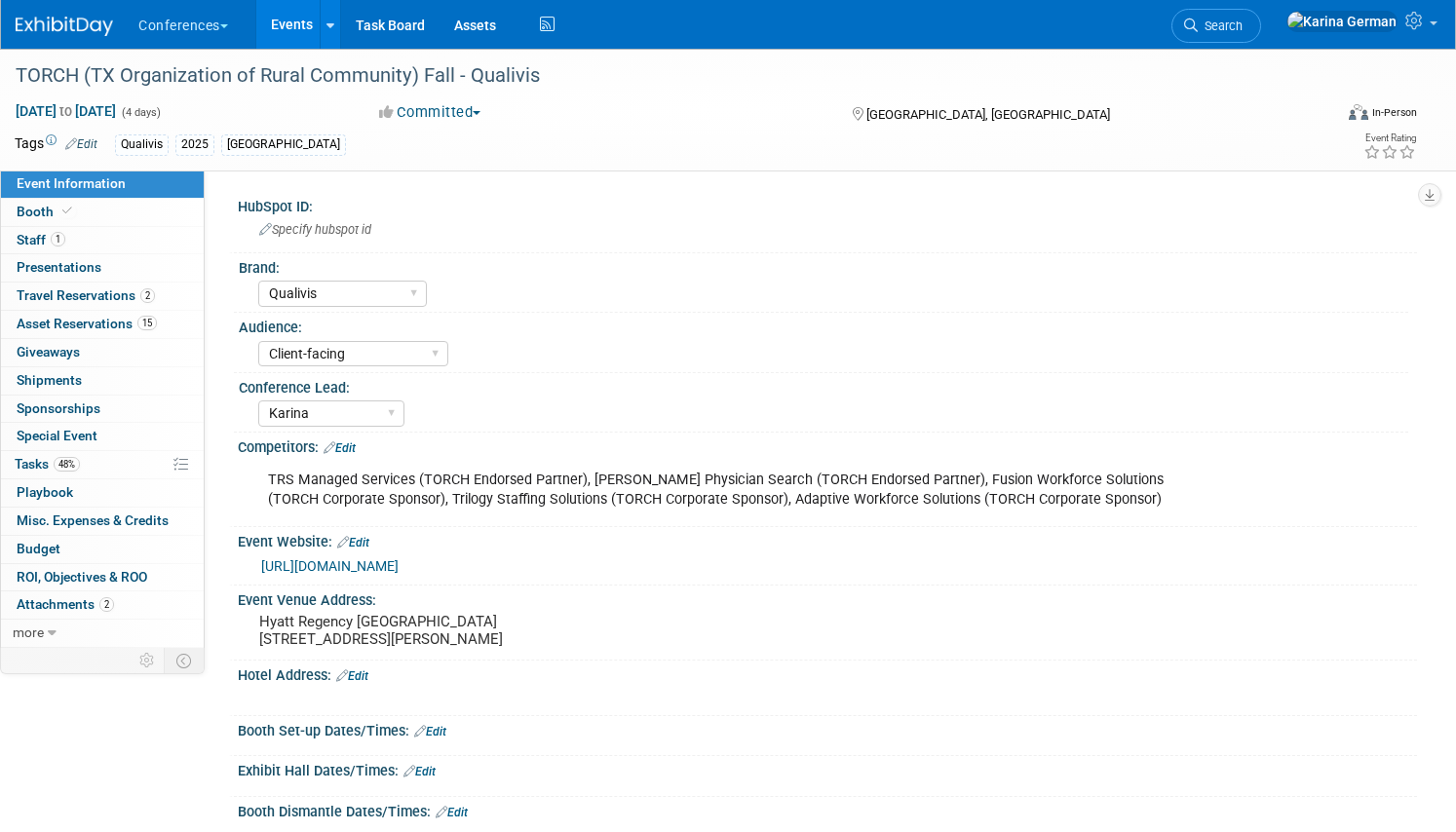
select select "Qualivis"
select select "Client-facing"
select select "Karina"
click at [1261, 28] on link "Search" at bounding box center [1215, 26] width 90 height 34
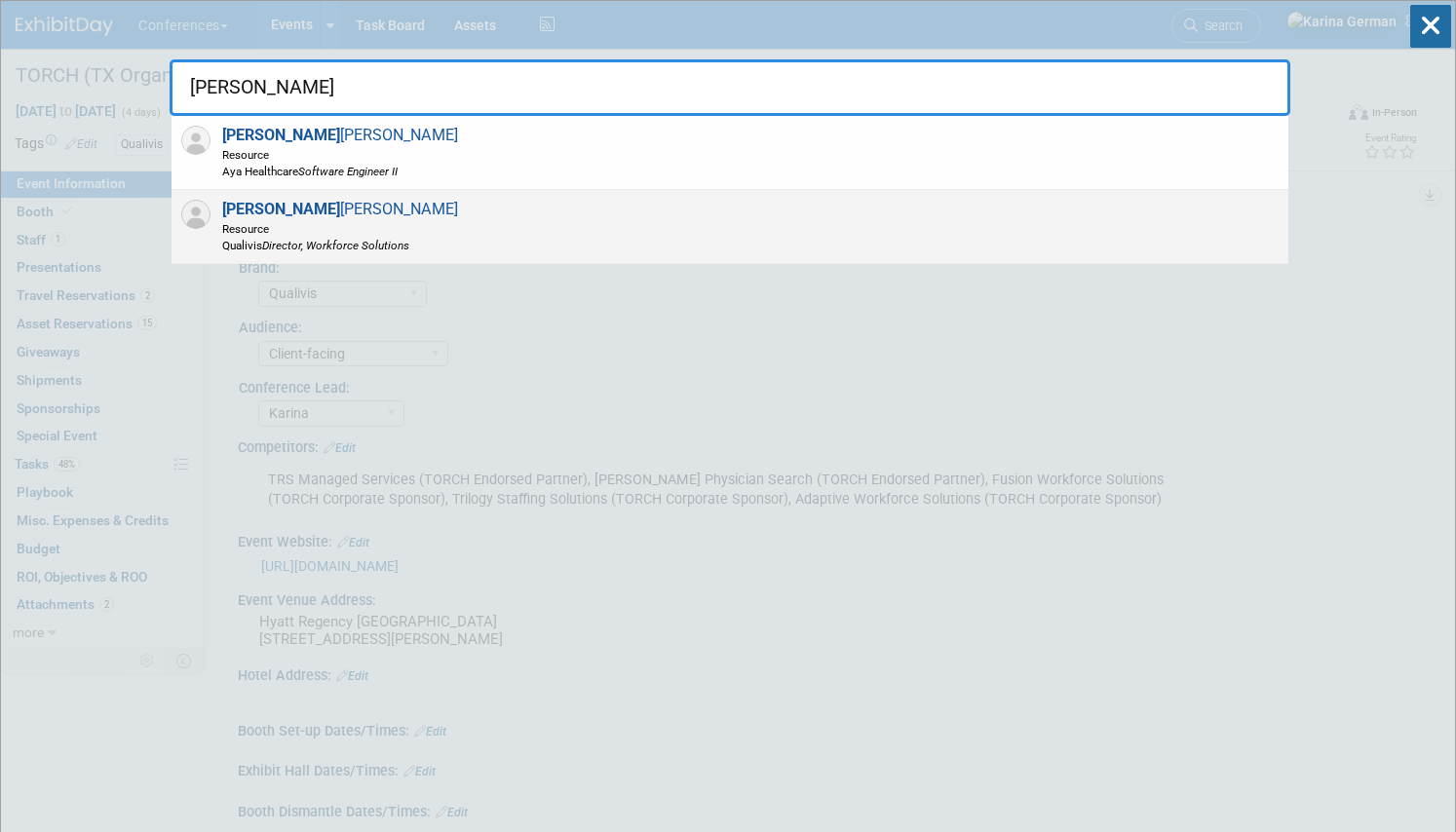
type input "[PERSON_NAME]"
click at [401, 241] on icon "Director, Workforce Solutions" at bounding box center [336, 245] width 147 height 14
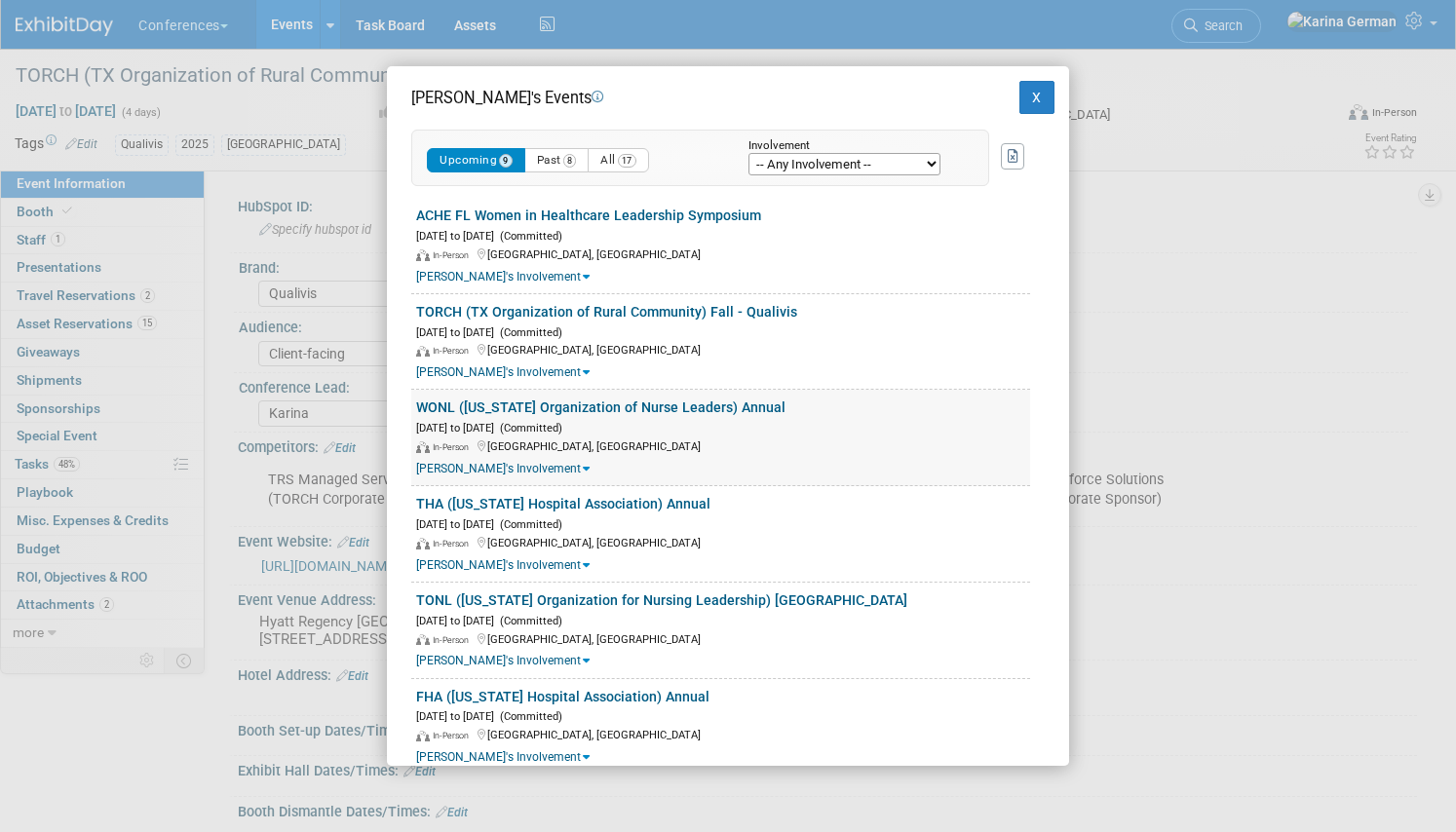
scroll to position [274, 0]
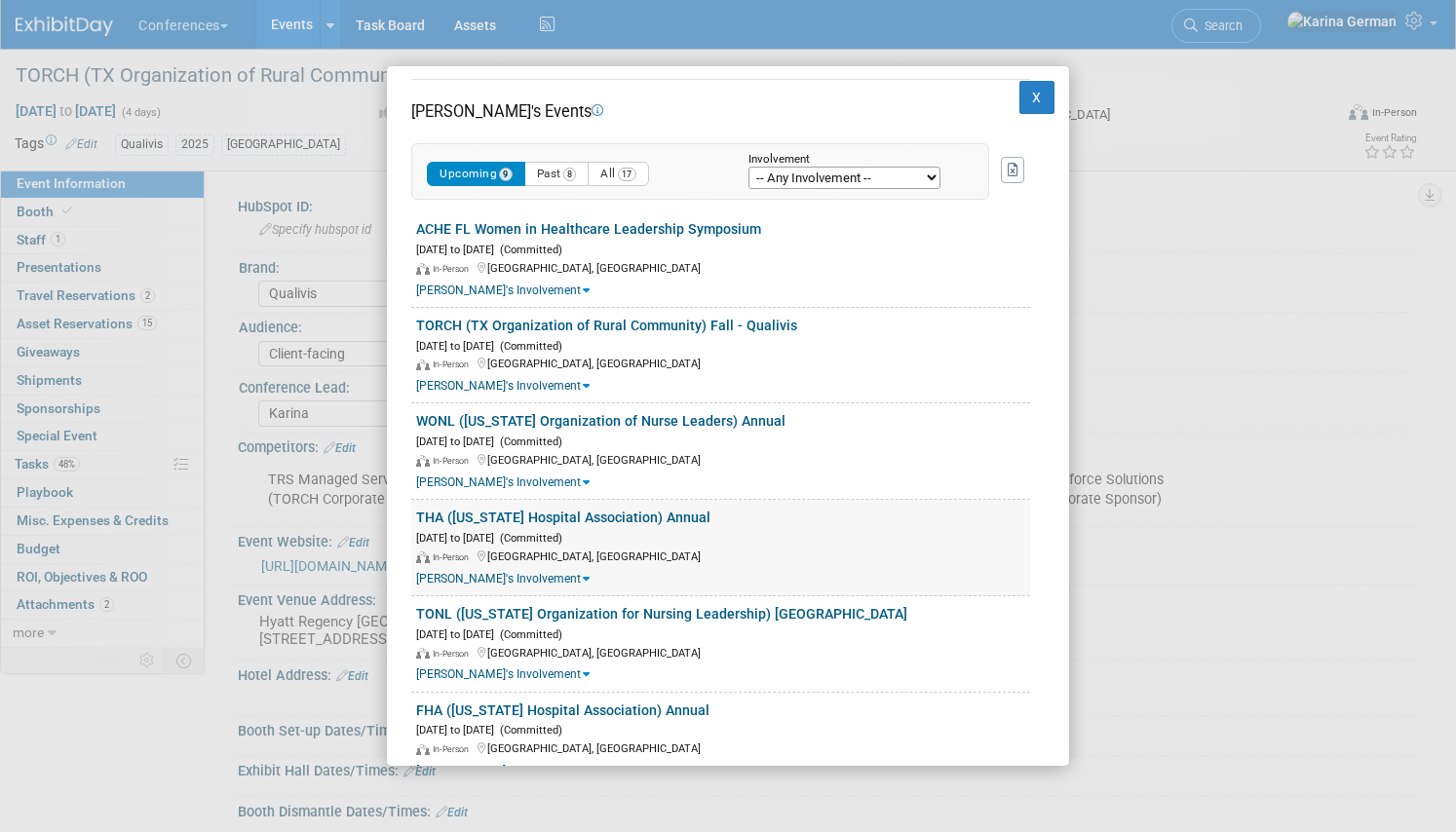
click at [582, 519] on link "THA ([US_STATE] Hospital Association) Annual" at bounding box center [562, 517] width 294 height 16
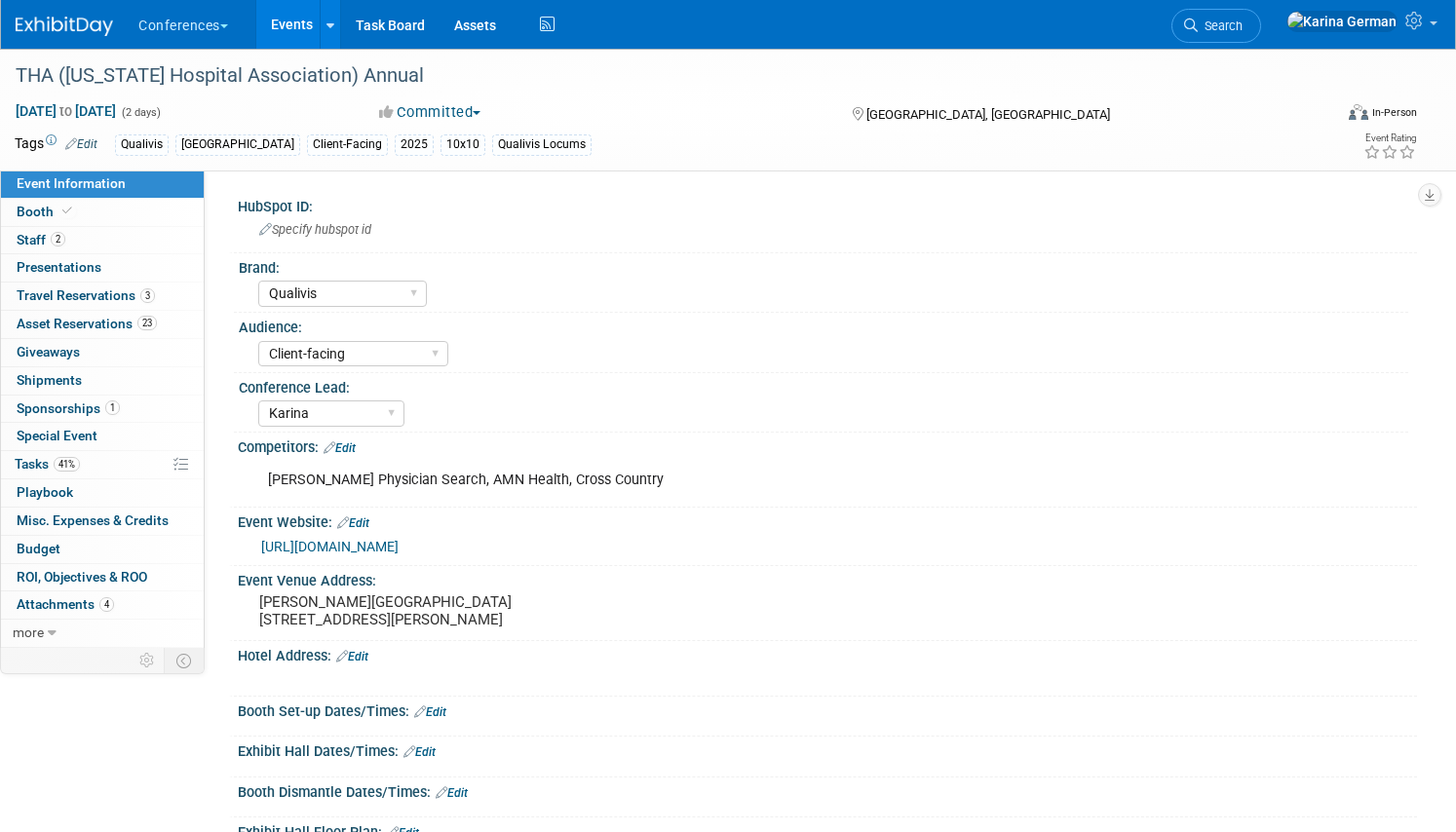
select select "Qualivis"
select select "Client-facing"
select select "Karina"
click at [107, 470] on link "41% Tasks 41%" at bounding box center [102, 465] width 203 height 28
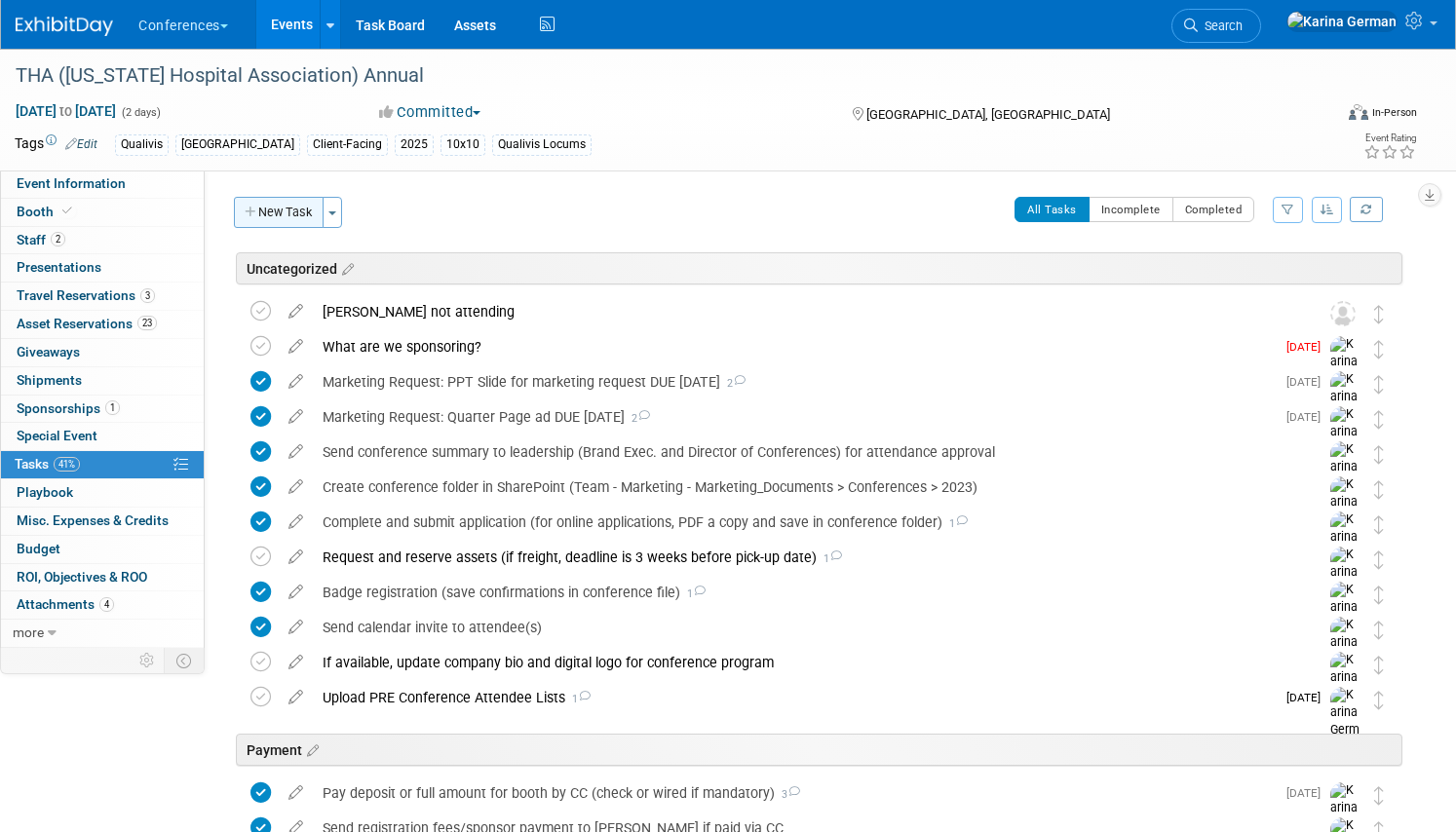
click at [285, 222] on button "New Task" at bounding box center [278, 212] width 90 height 31
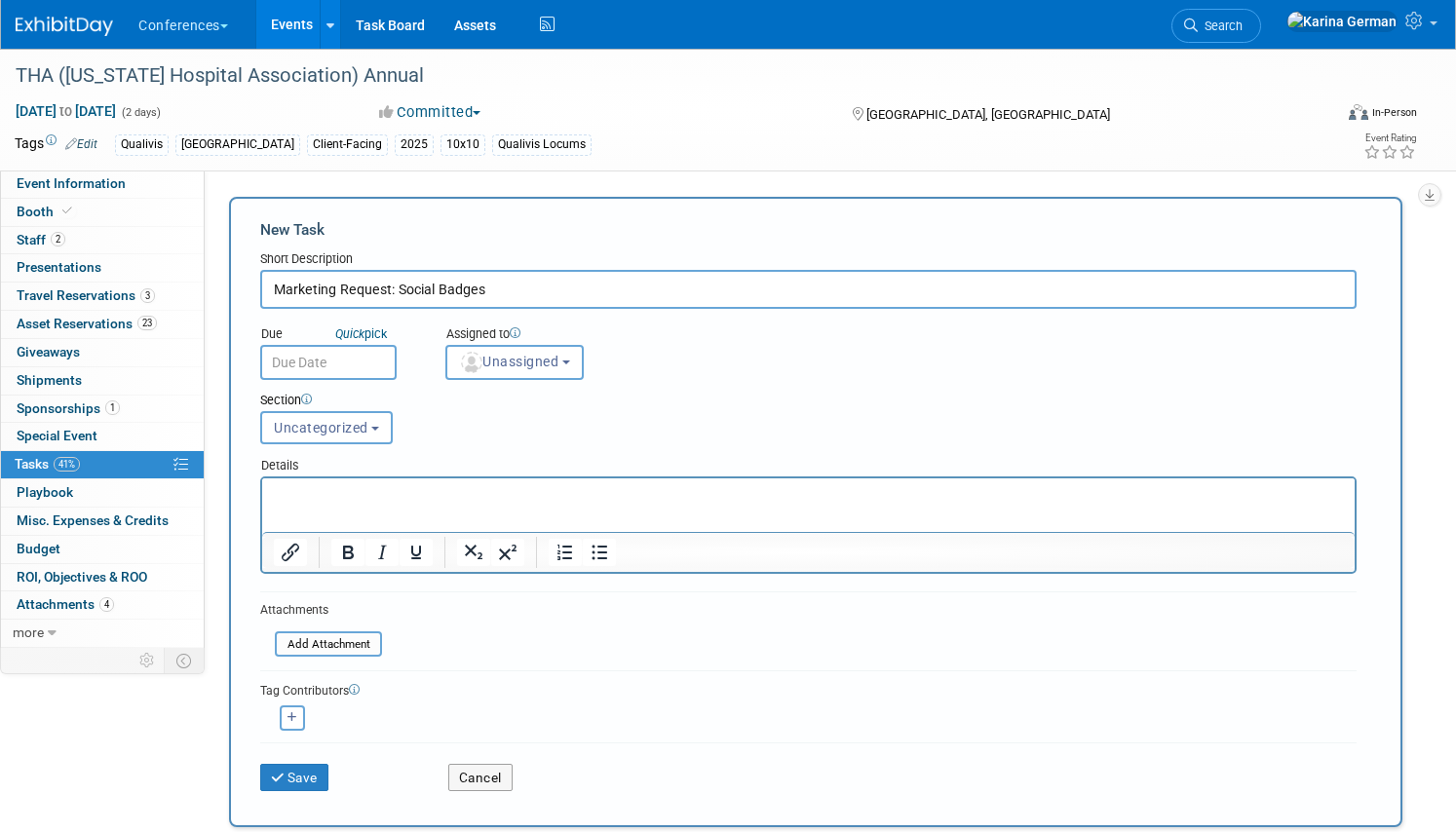
type input "Marketing Request: Social Badges"
click at [449, 489] on p "Rich Text Area. Press ALT-0 for help." at bounding box center [809, 496] width 1070 height 20
click at [520, 359] on span "Unassigned" at bounding box center [509, 361] width 99 height 16
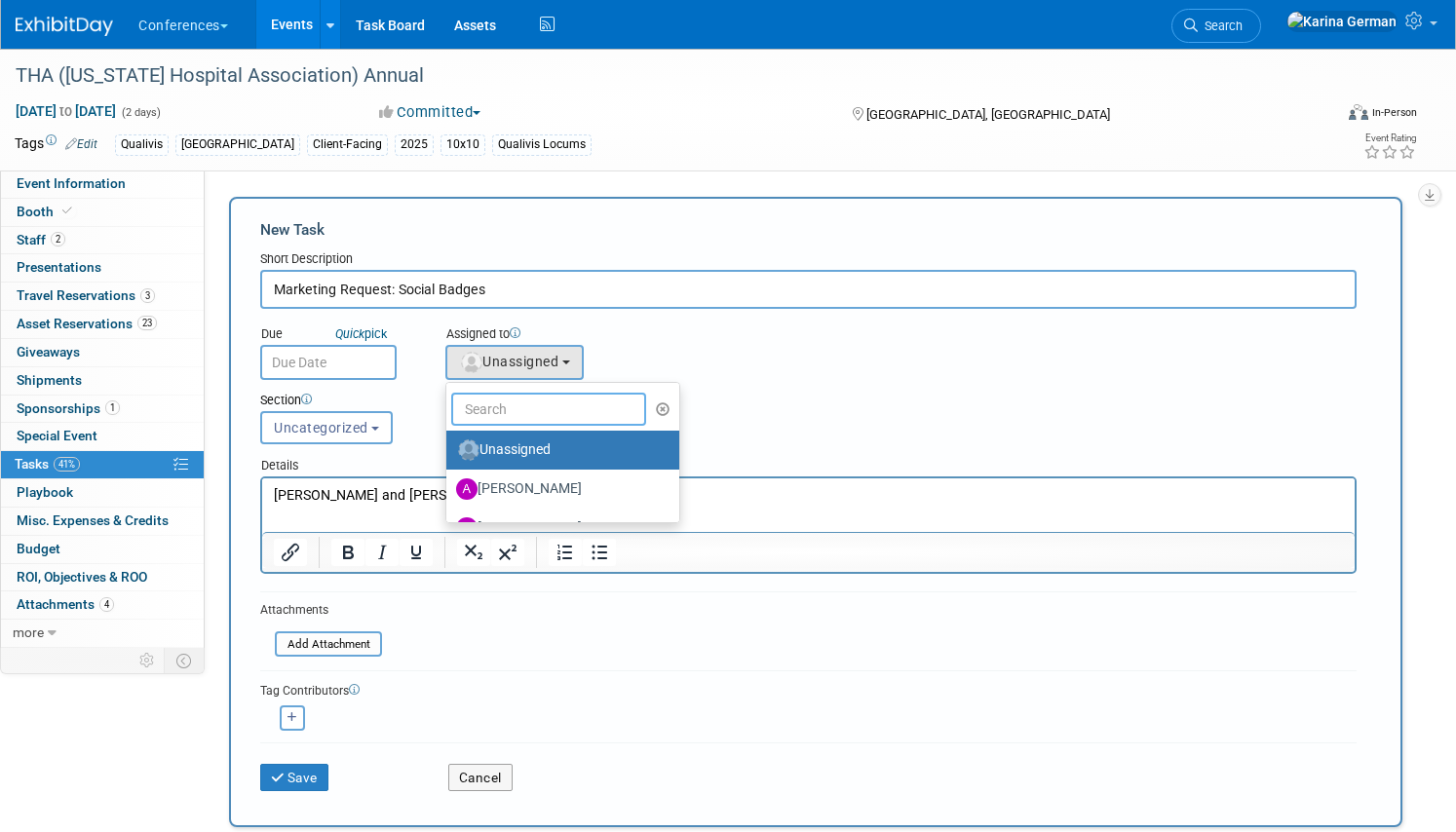
click at [528, 412] on input "text" at bounding box center [548, 409] width 195 height 33
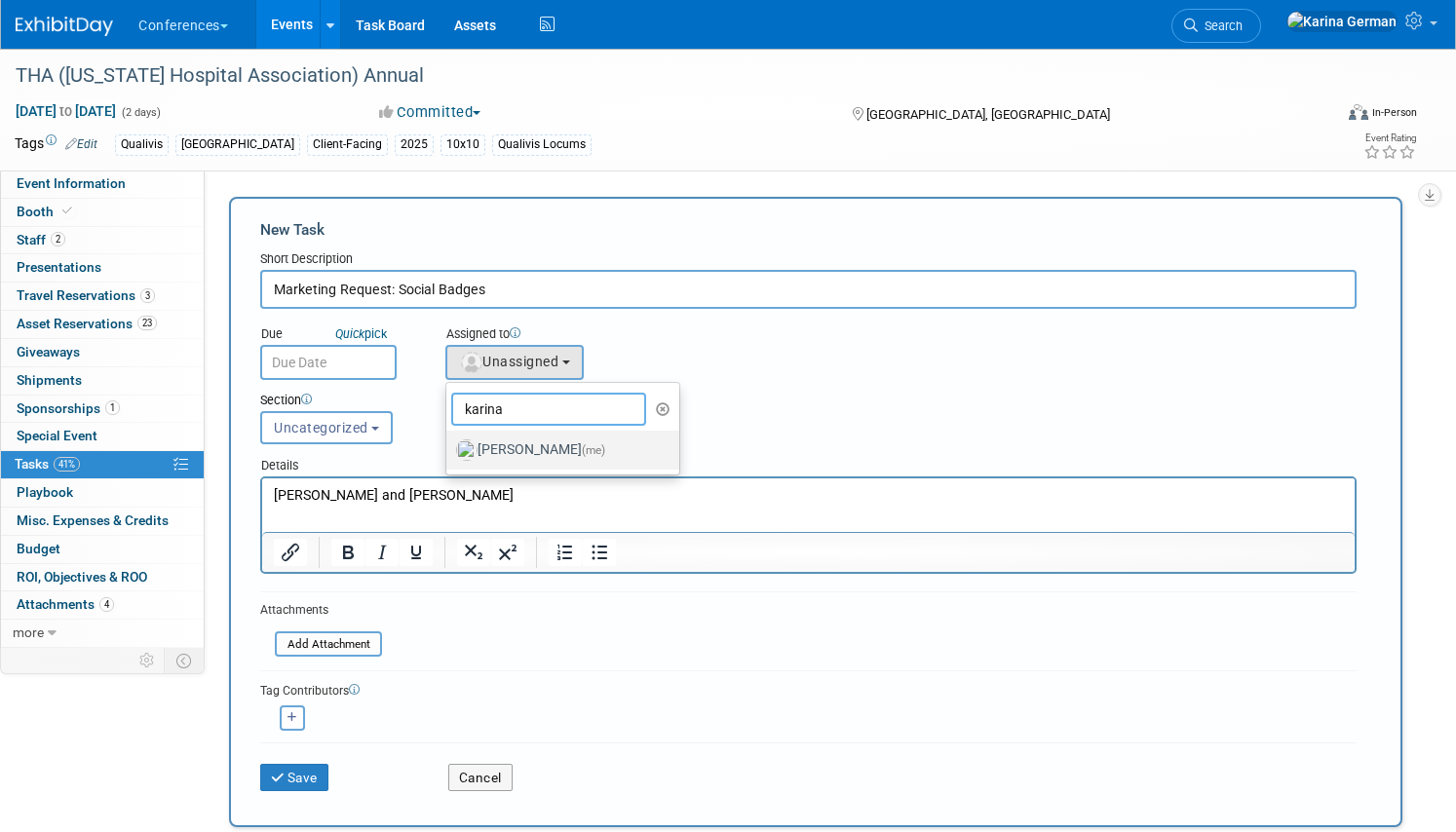
type input "karina"
click at [576, 451] on label "[PERSON_NAME] (me)" at bounding box center [558, 449] width 204 height 31
click at [449, 451] on input "[PERSON_NAME] (me)" at bounding box center [442, 447] width 13 height 13
select select "eb9a80ed-01df-455e-b7c9-ebccef2a47a7"
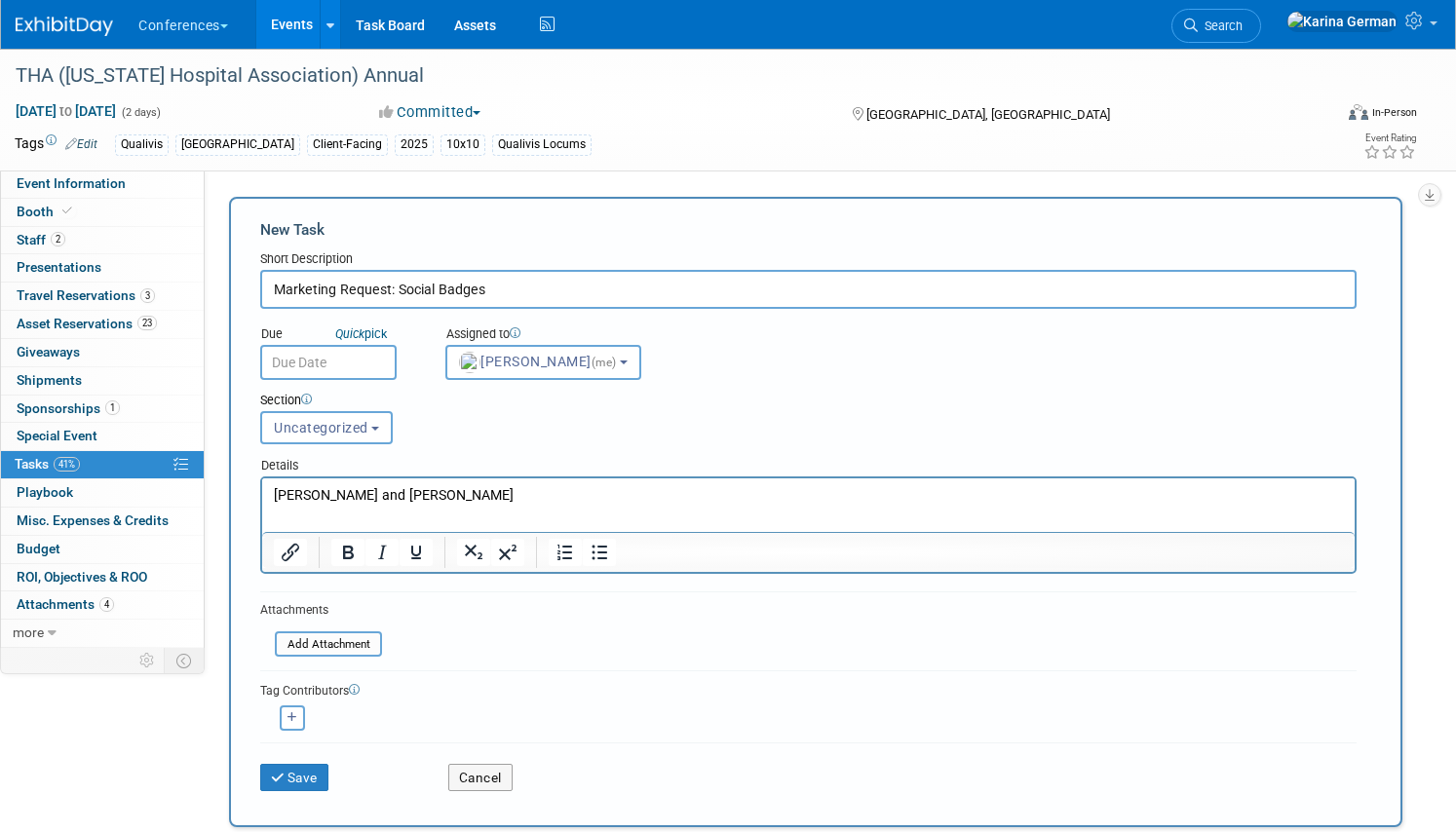
click at [345, 362] on input "text" at bounding box center [329, 361] width 137 height 35
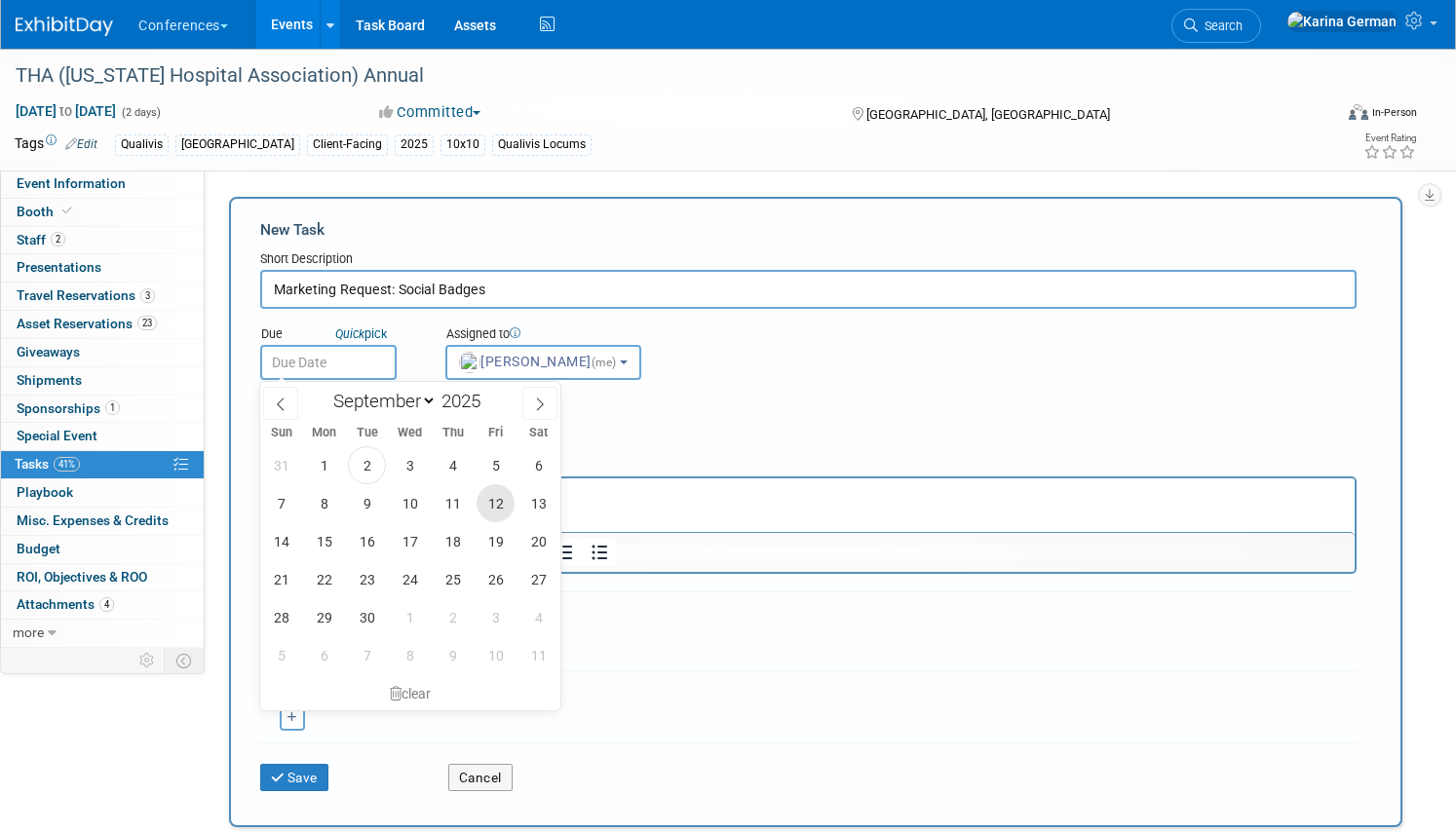
click at [490, 509] on span "12" at bounding box center [495, 503] width 38 height 38
type input "[DATE]"
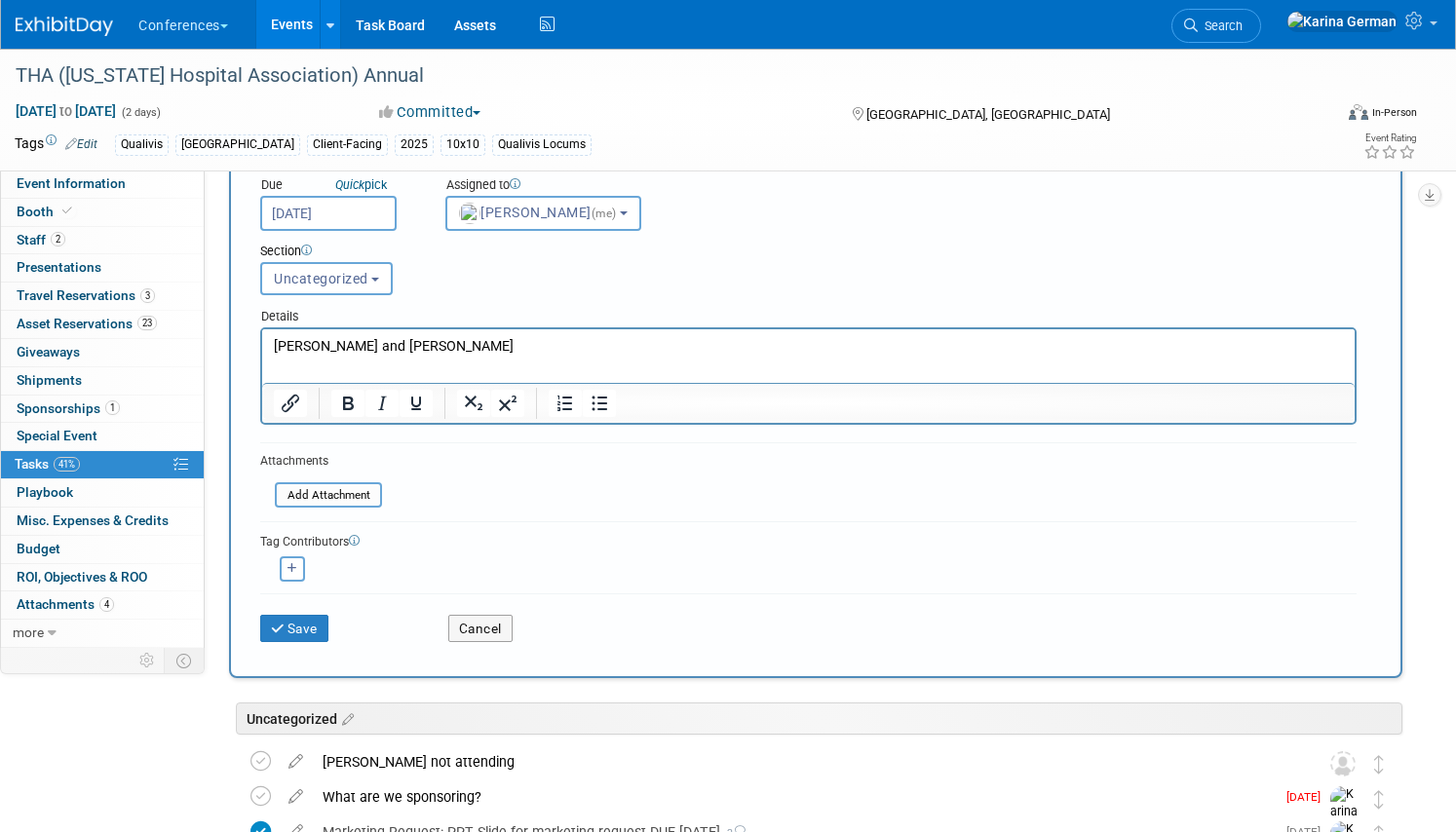
scroll to position [154, 0]
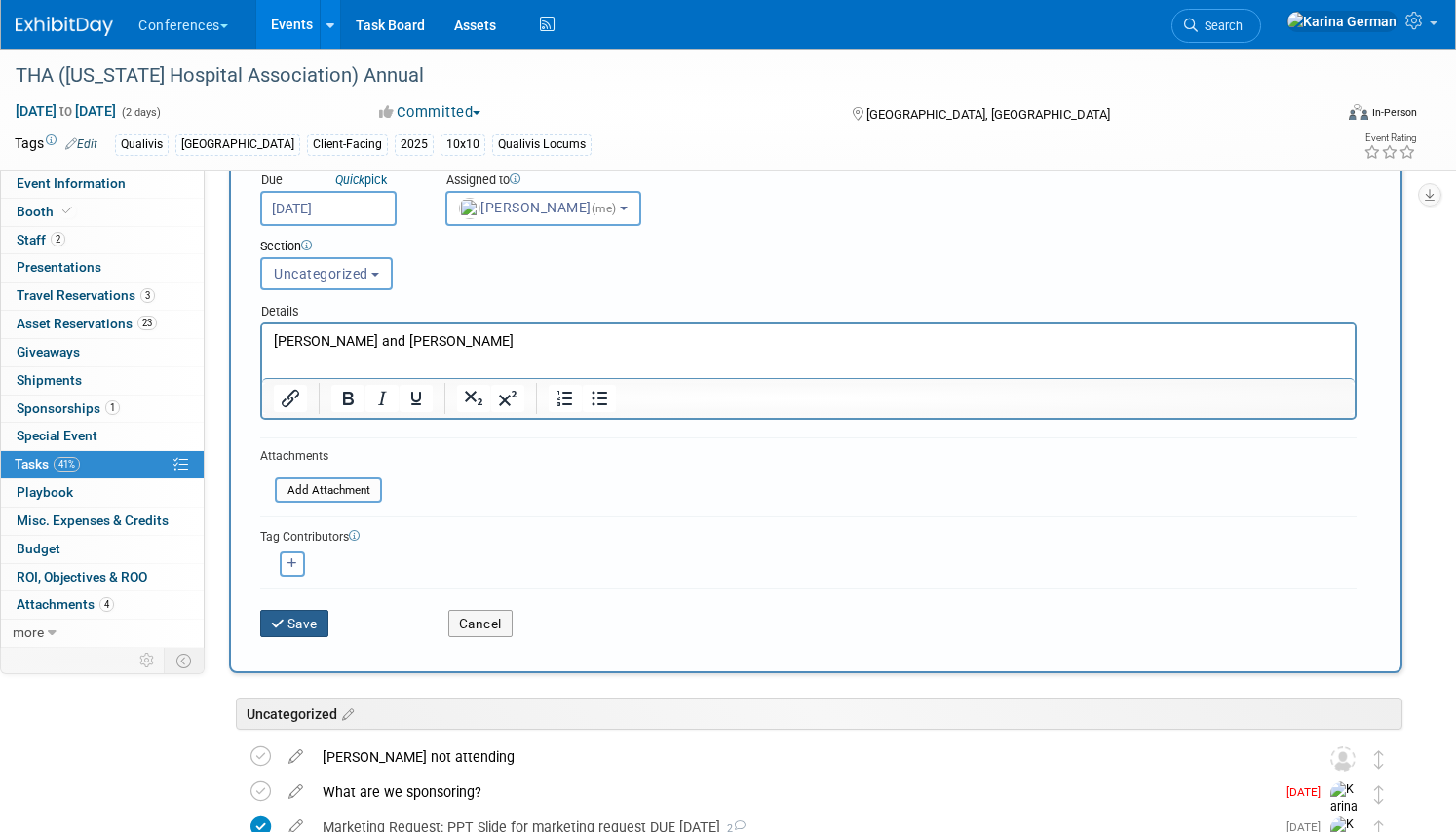
click at [314, 621] on button "Save" at bounding box center [294, 623] width 68 height 28
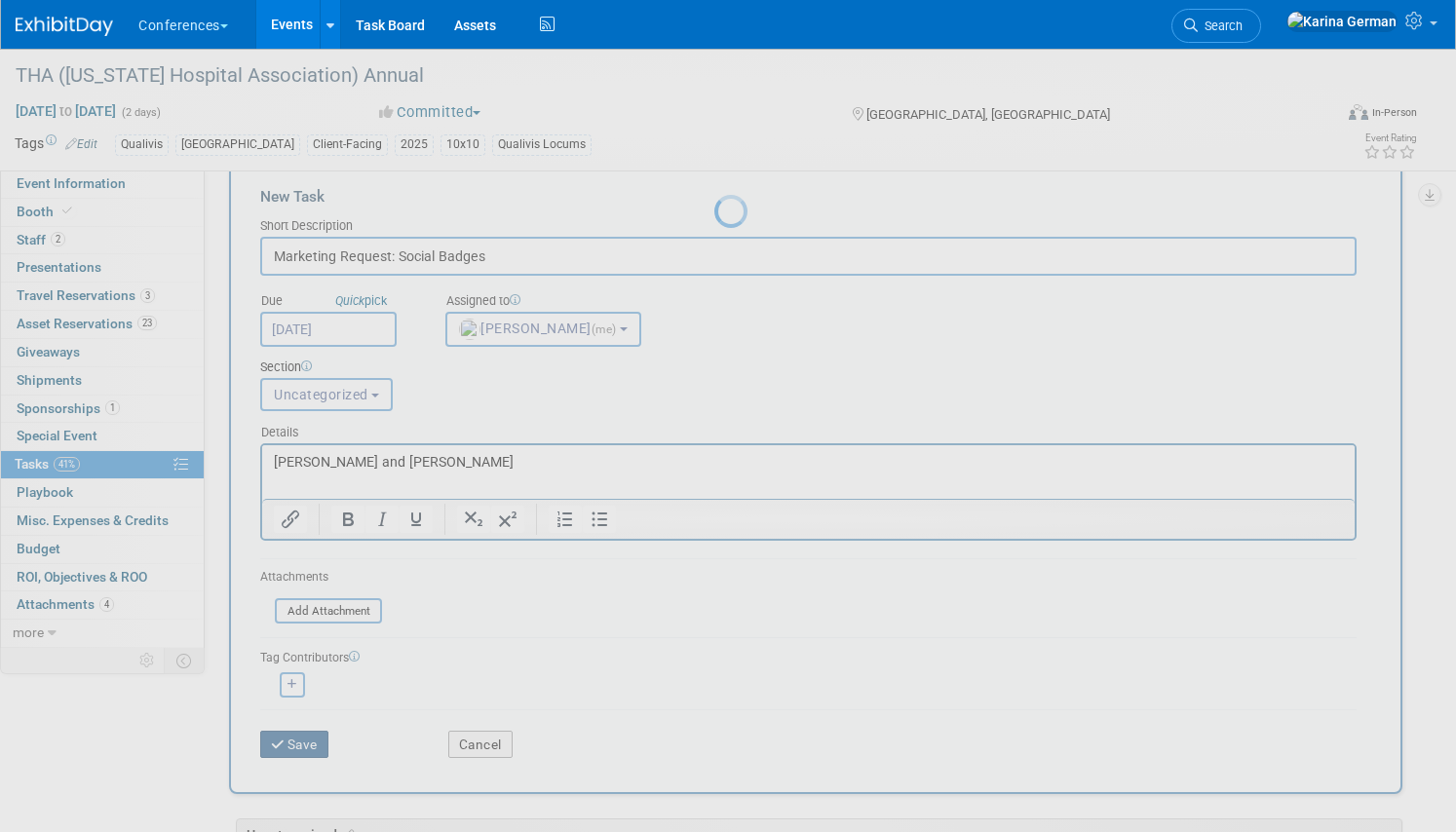
scroll to position [0, 0]
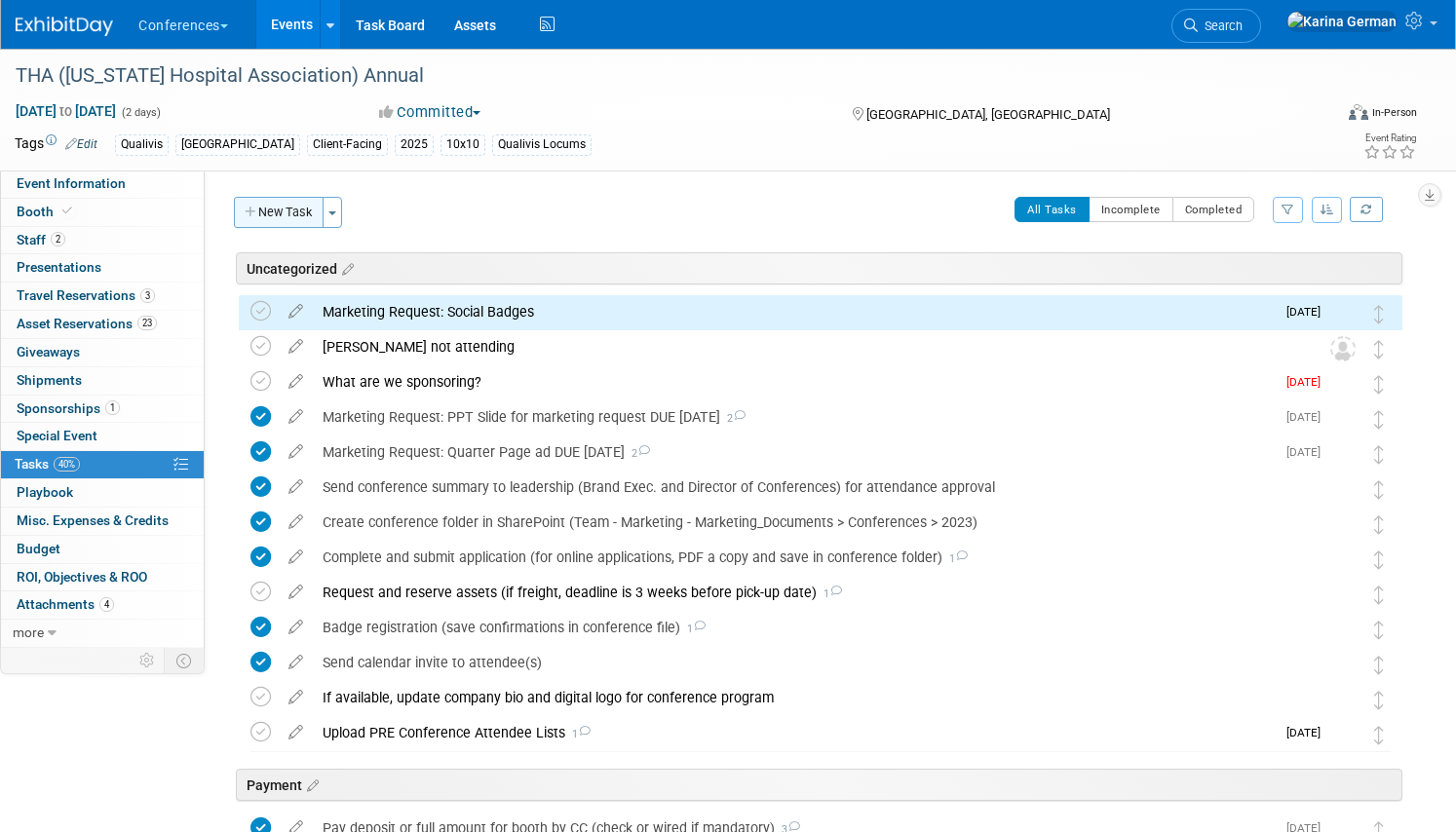
click at [295, 218] on button "New Task" at bounding box center [278, 212] width 90 height 31
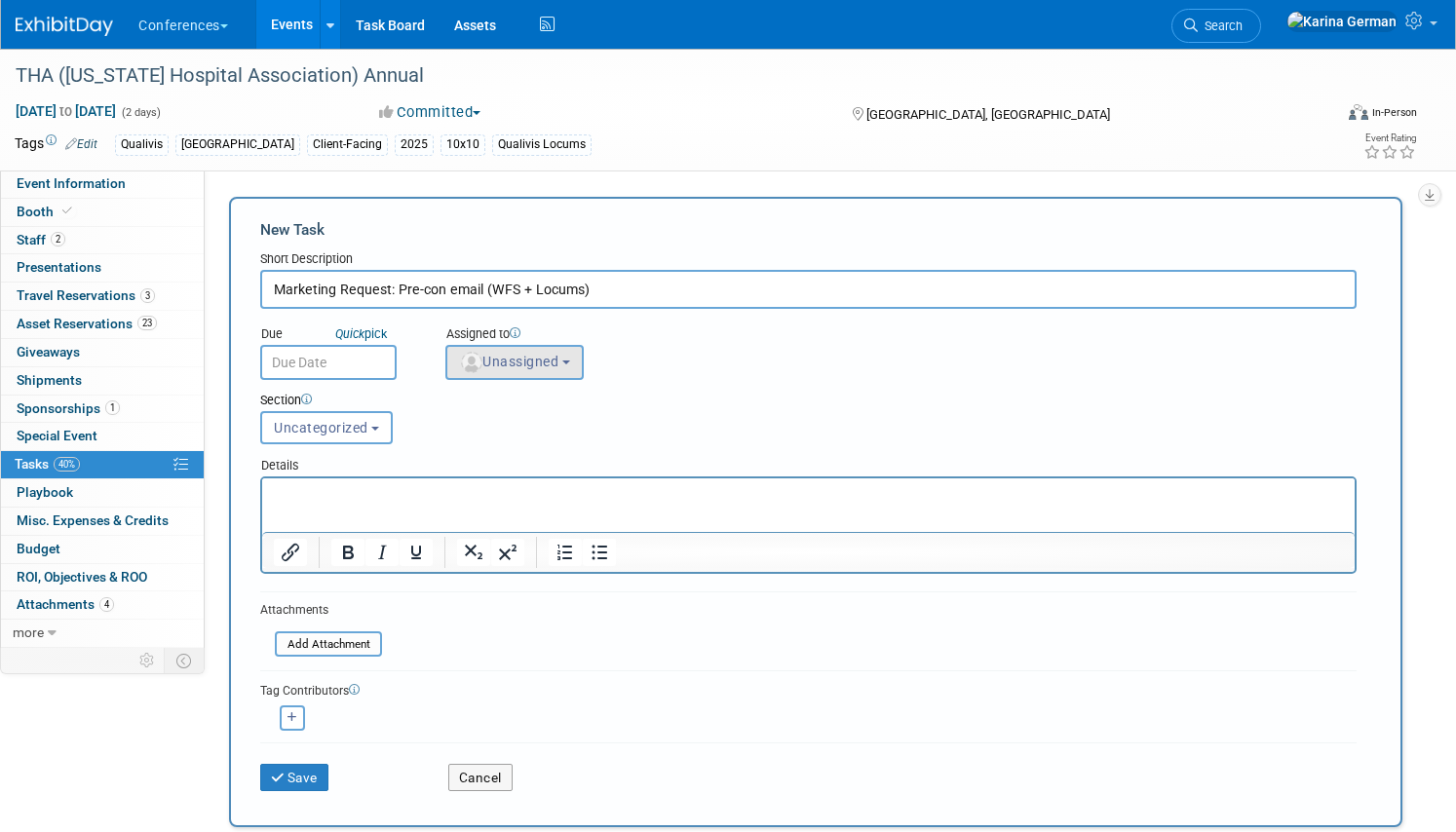
type input "Marketing Request: Pre-con email (WFS + Locums)"
click at [533, 361] on span "Unassigned" at bounding box center [509, 361] width 99 height 16
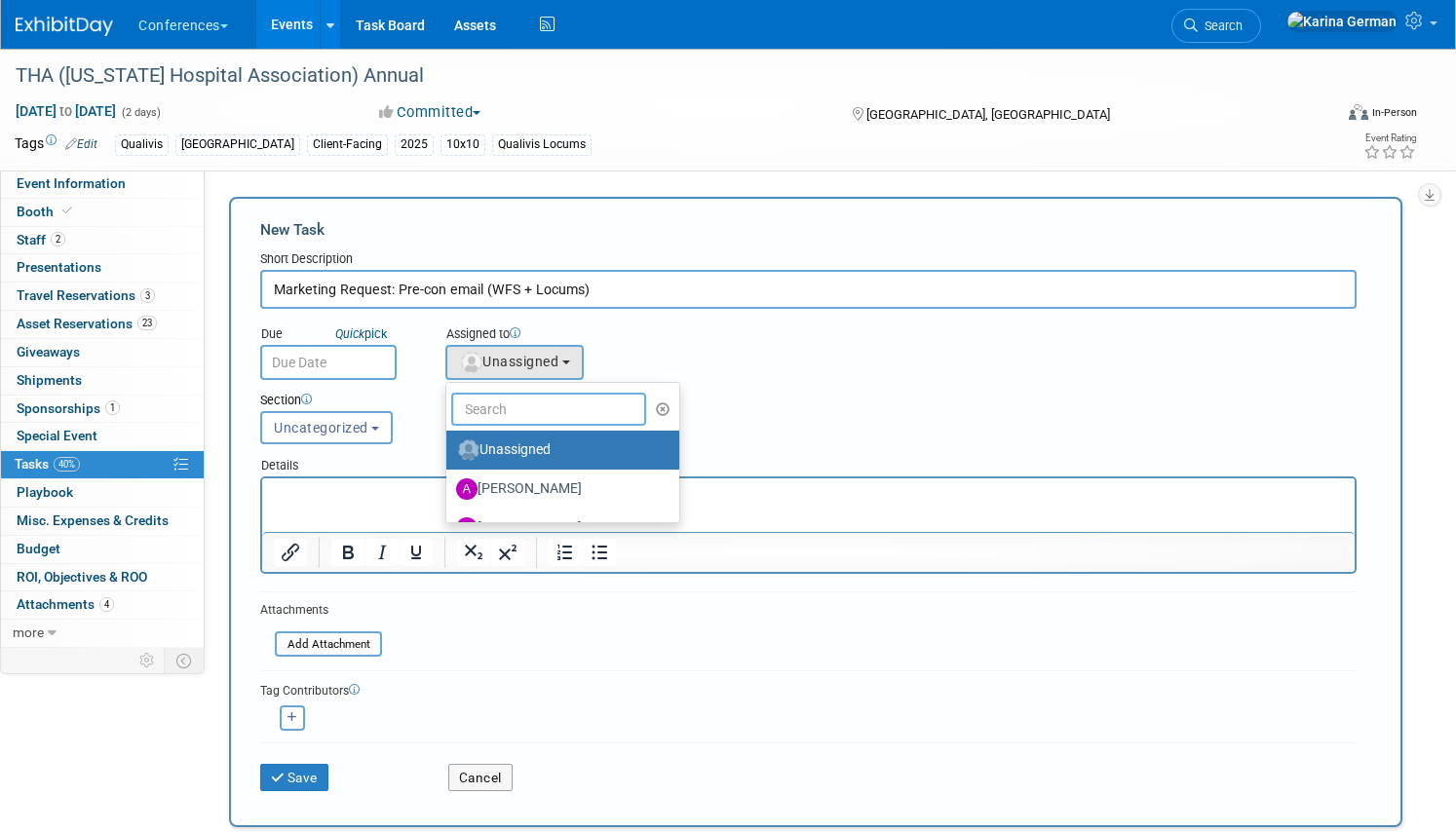
click at [528, 402] on input "text" at bounding box center [548, 409] width 195 height 33
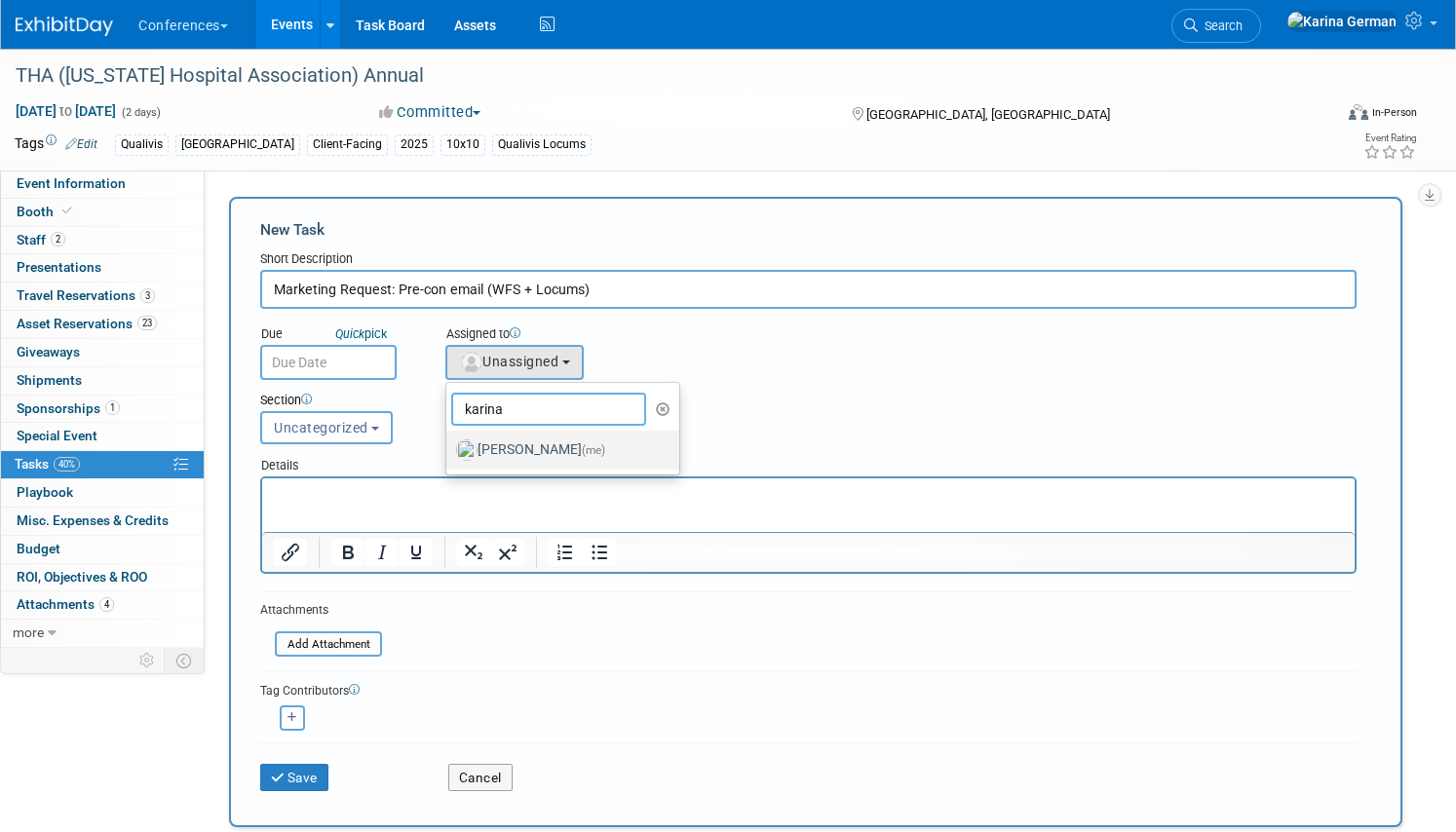
type input "karina"
click at [542, 451] on label "Karina German (me)" at bounding box center [558, 449] width 204 height 31
click at [449, 451] on input "Karina German (me)" at bounding box center [442, 447] width 13 height 13
select select "eb9a80ed-01df-455e-b7c9-ebccef2a47a7"
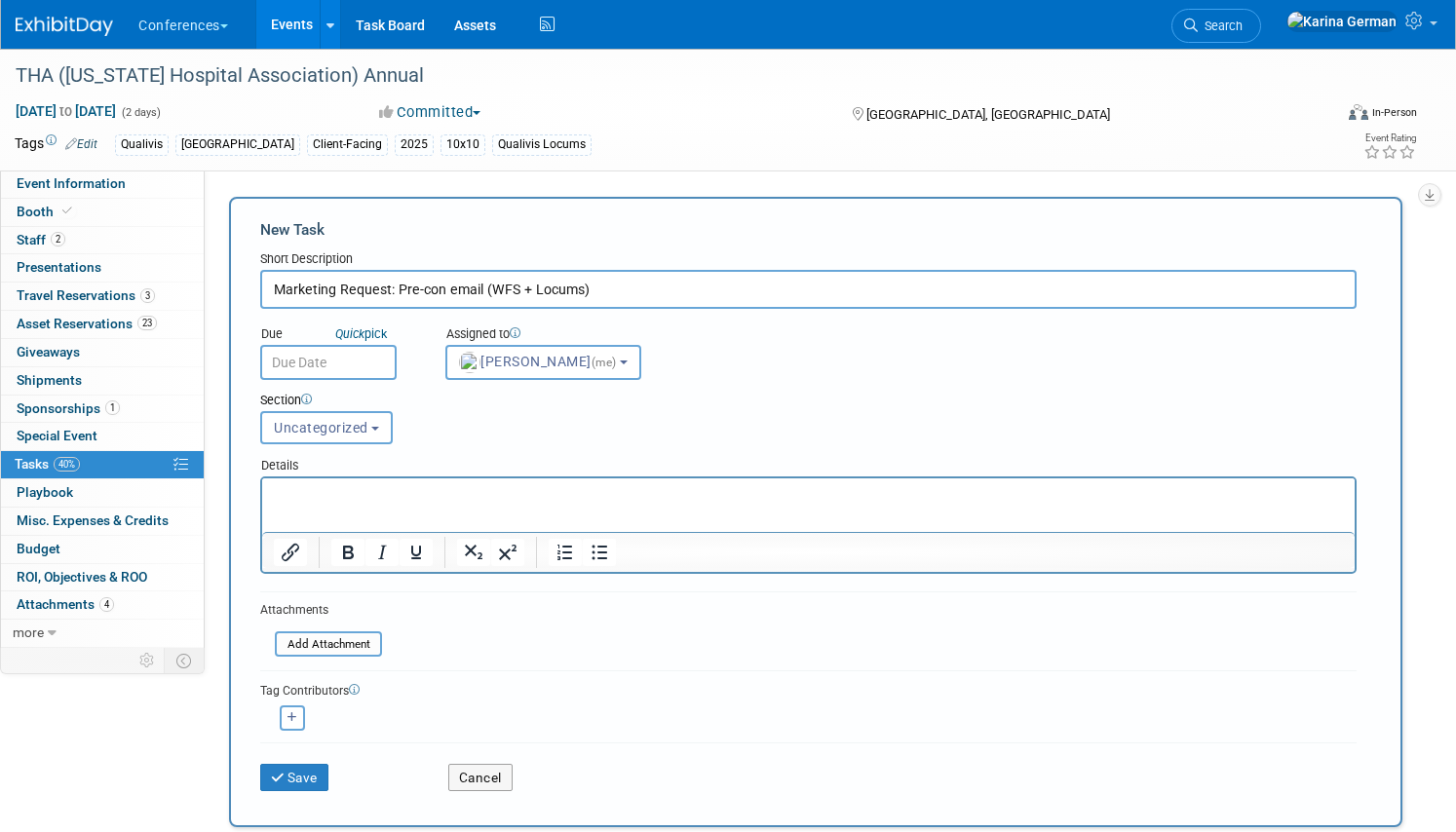
click at [337, 391] on div "Section Uncategorized Payment Travel Shipping & Logistics Post-conference Uncat…" at bounding box center [761, 414] width 1031 height 68
click at [321, 363] on input "text" at bounding box center [329, 361] width 137 height 35
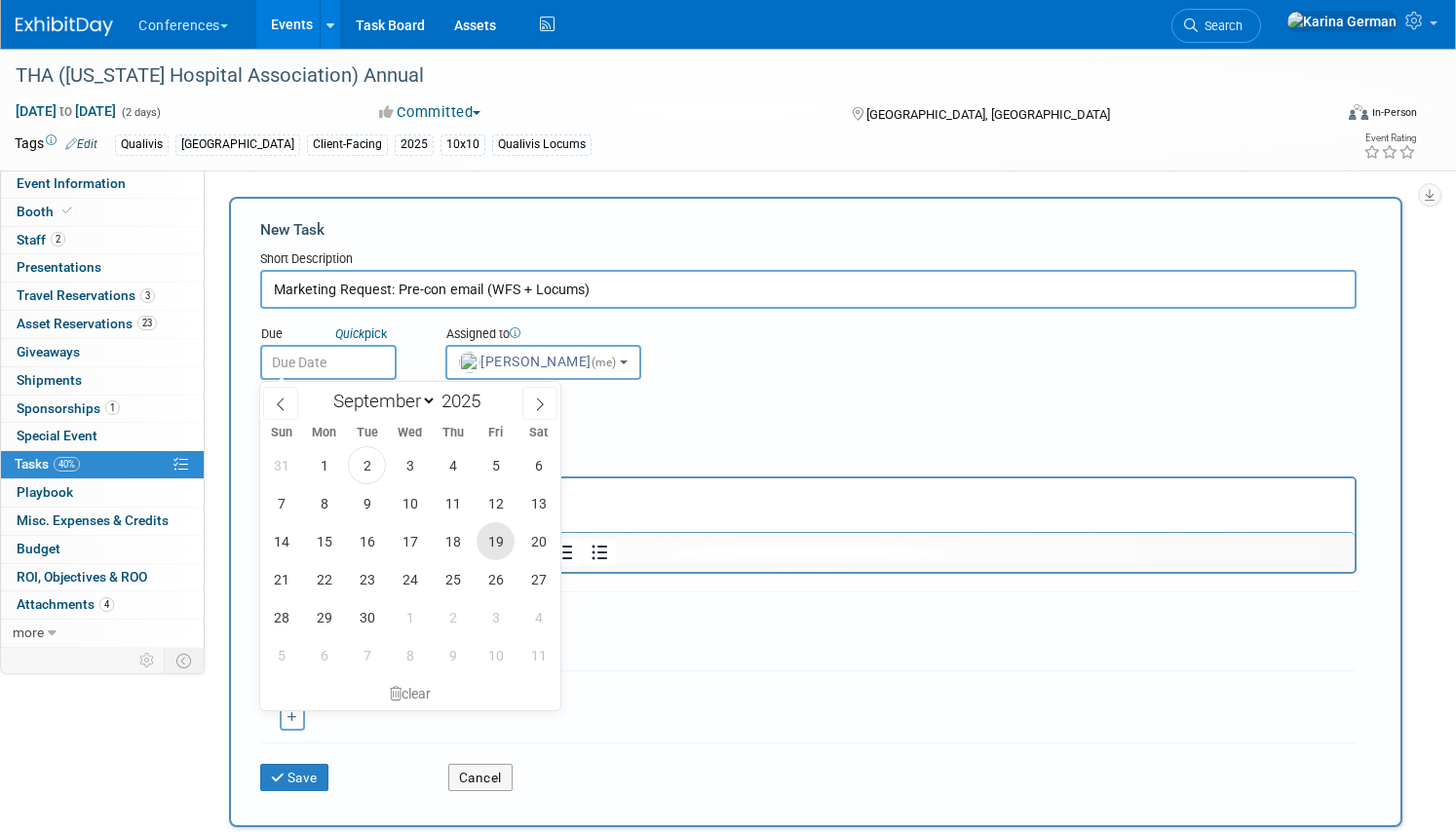
click at [494, 545] on span "19" at bounding box center [495, 541] width 38 height 38
type input "Sep 19, 2025"
click at [648, 506] on html at bounding box center [808, 492] width 1092 height 28
click at [562, 499] on p "Rich Text Area. Press ALT-0 for help." at bounding box center [809, 496] width 1070 height 20
click at [704, 433] on div "Section Uncategorized Payment Travel Shipping & Logistics Post-conference Uncat…" at bounding box center [761, 414] width 1031 height 68
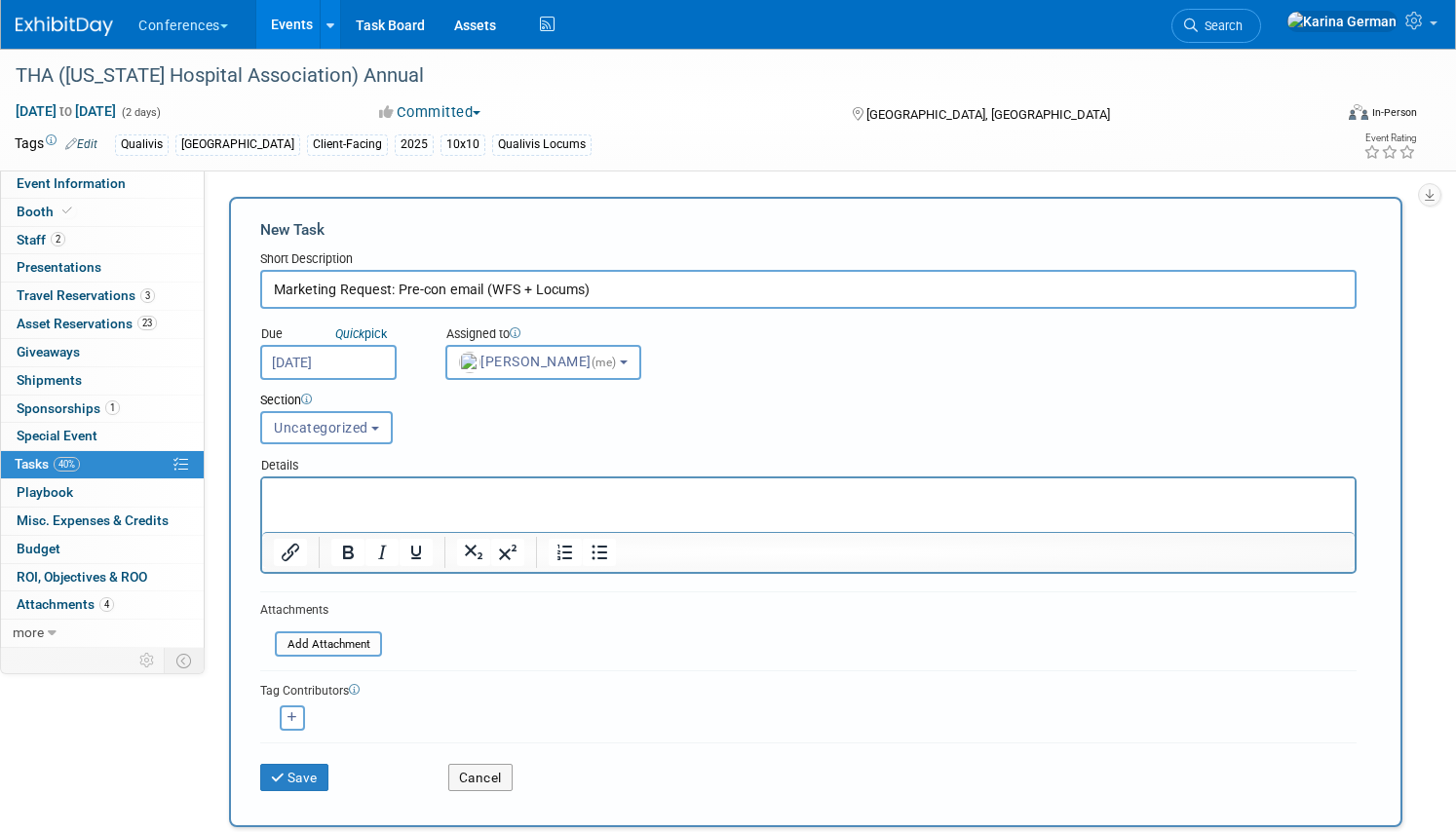
click at [470, 502] on p "Rich Text Area. Press ALT-0 for help." at bounding box center [809, 496] width 1070 height 20
click at [291, 769] on button "Save" at bounding box center [294, 778] width 68 height 28
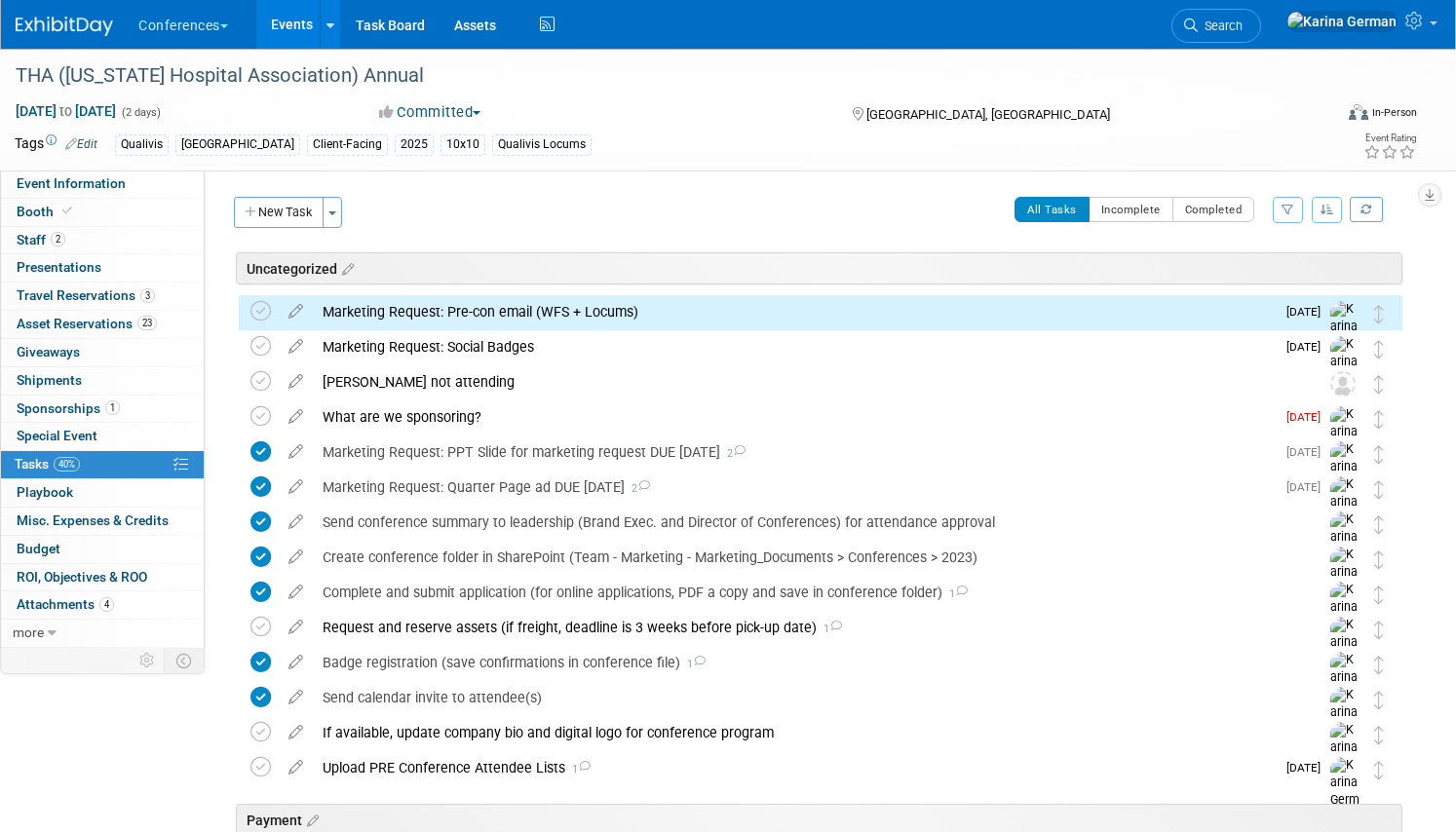
click at [430, 304] on div "Marketing Request: Pre-con email (WFS + Locums)" at bounding box center [794, 311] width 962 height 33
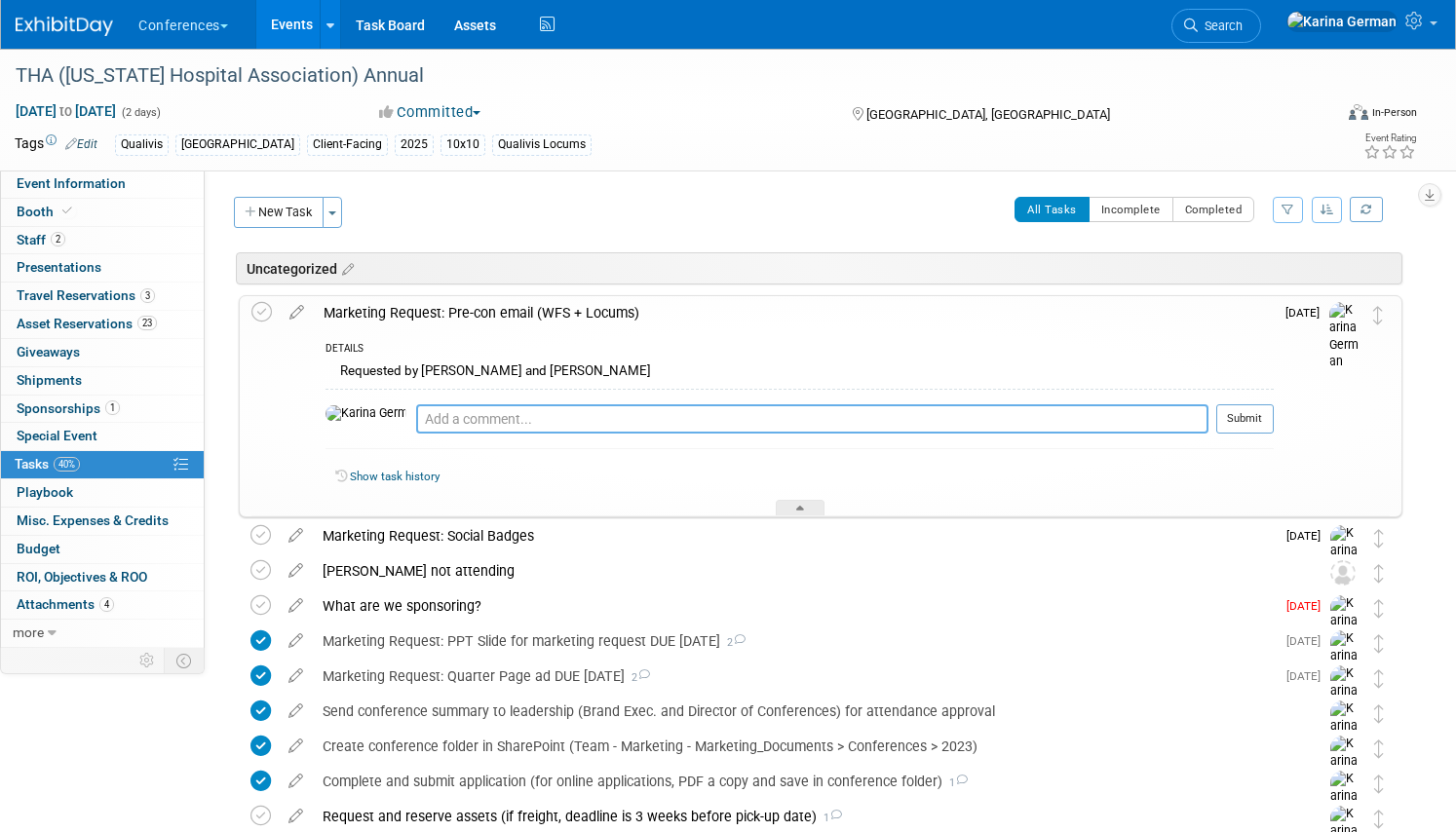
click at [436, 423] on textarea at bounding box center [812, 418] width 792 height 30
type textarea "don't get attendee list until 9/15"
click at [1288, 409] on td "Sep 19" at bounding box center [1301, 406] width 55 height 220
click at [1241, 416] on button "Submit" at bounding box center [1244, 418] width 57 height 30
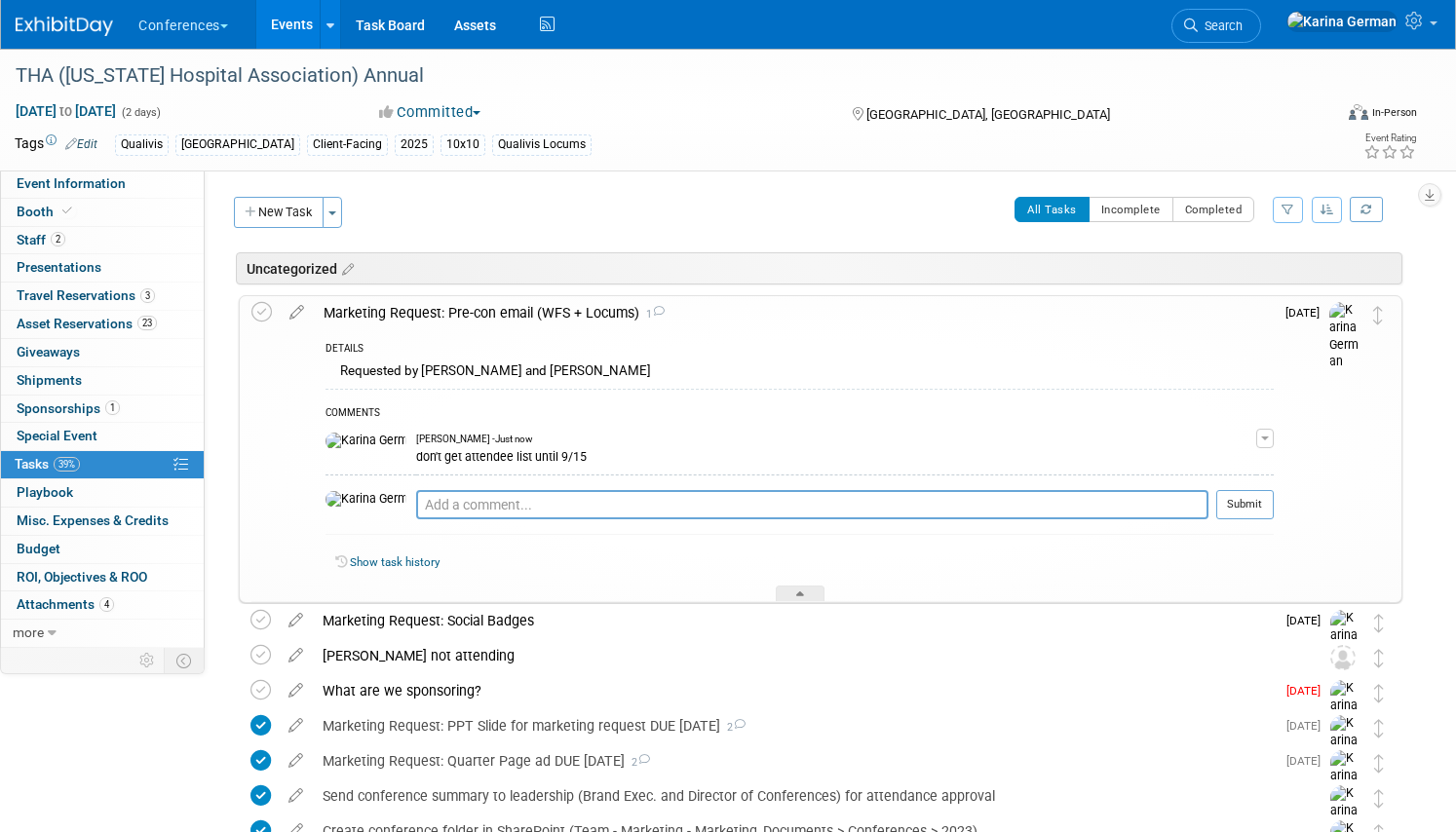
click at [522, 314] on div "Marketing Request: Pre-con email (WFS + Locums) 1" at bounding box center [794, 312] width 960 height 33
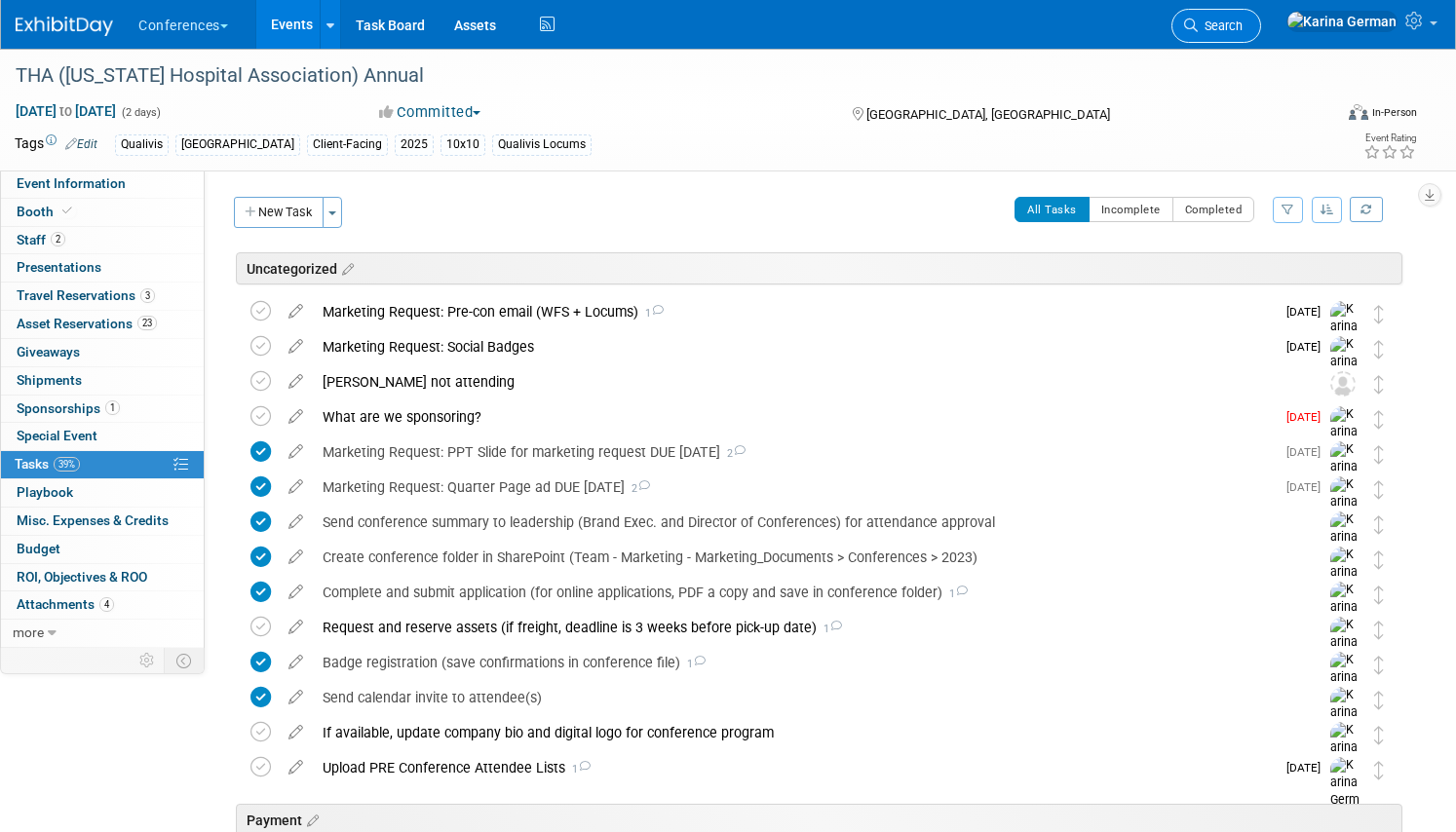
click at [1261, 17] on link "Search" at bounding box center [1215, 26] width 90 height 34
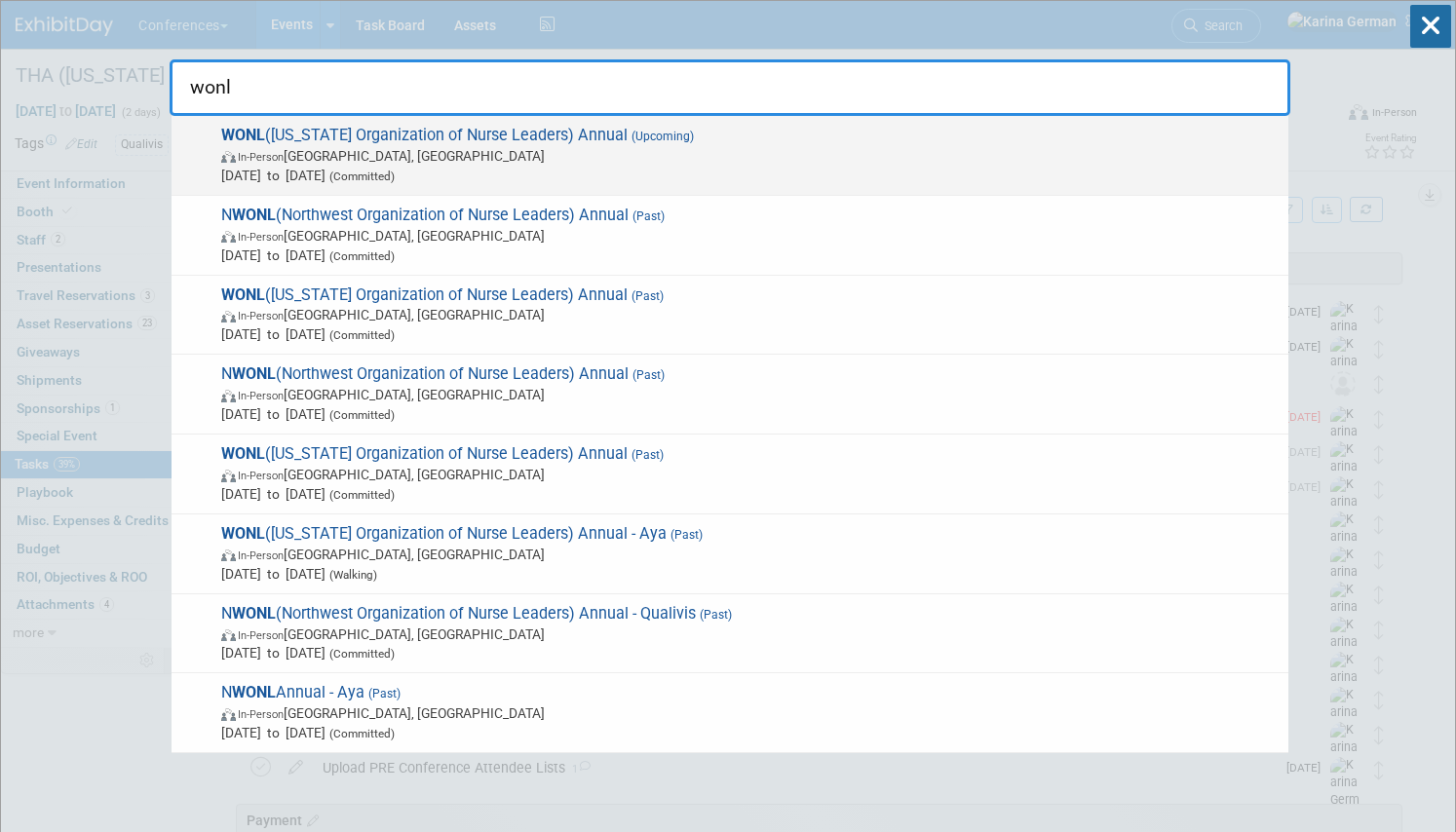
type input "wonl"
click at [778, 178] on span "Sep 17, 2025 to Sep 19, 2025 (Committed)" at bounding box center [749, 175] width 1057 height 20
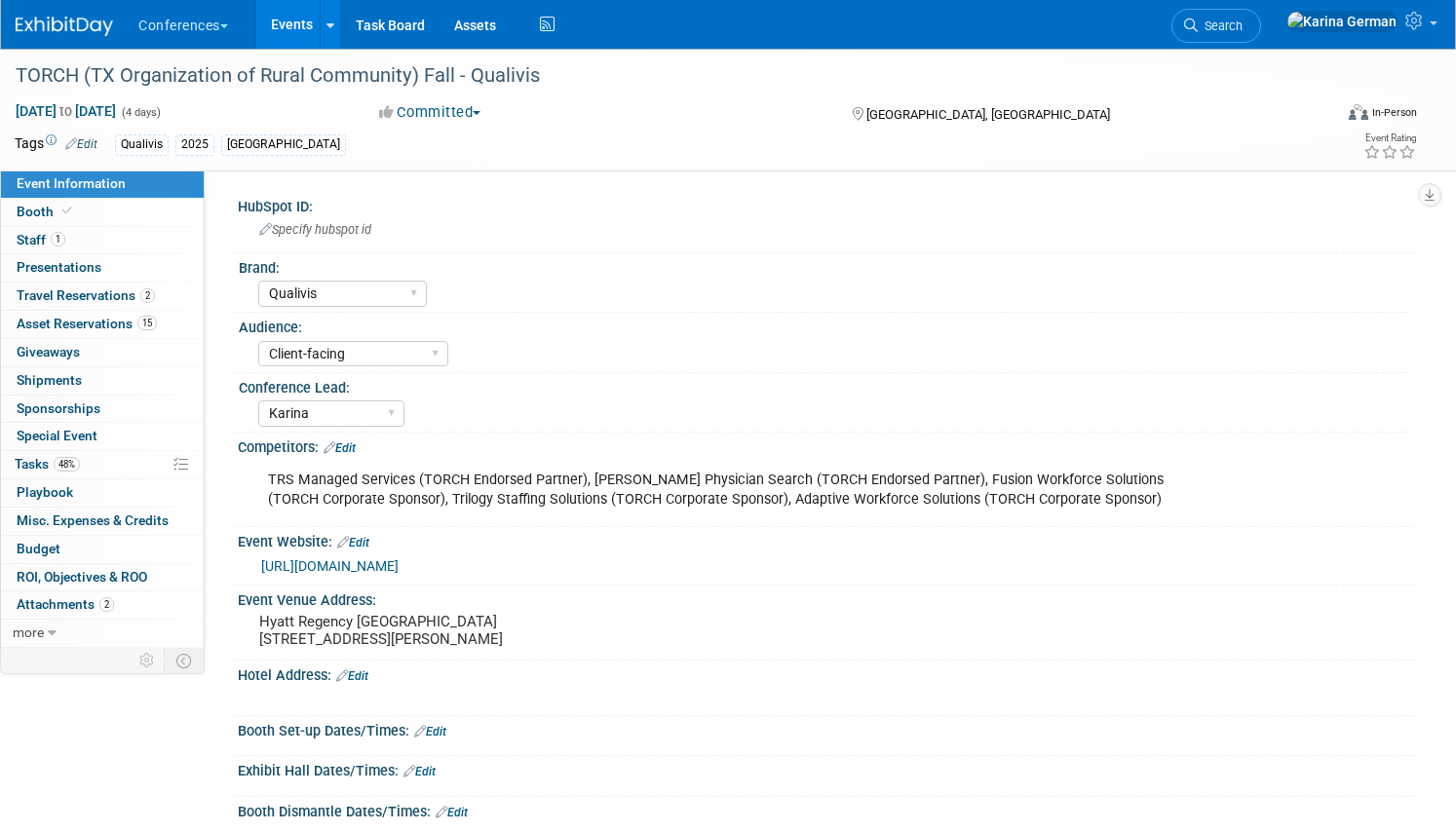
select select "Qualivis"
select select "Client-facing"
select select "Karina"
click at [89, 466] on link "48% Tasks 48%" at bounding box center [102, 465] width 203 height 28
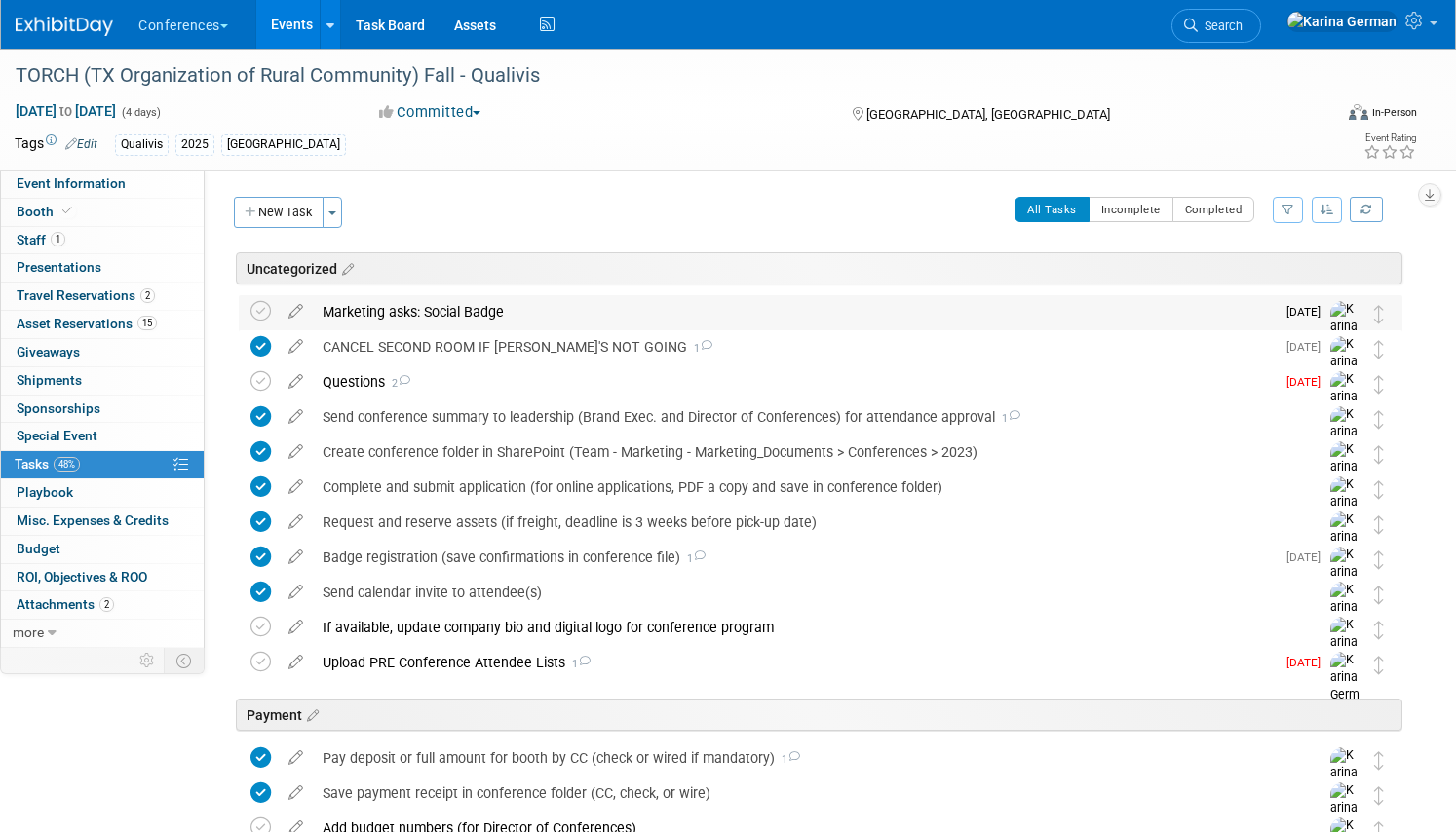
click at [416, 315] on div "Marketing asks: Social Badge" at bounding box center [794, 311] width 962 height 33
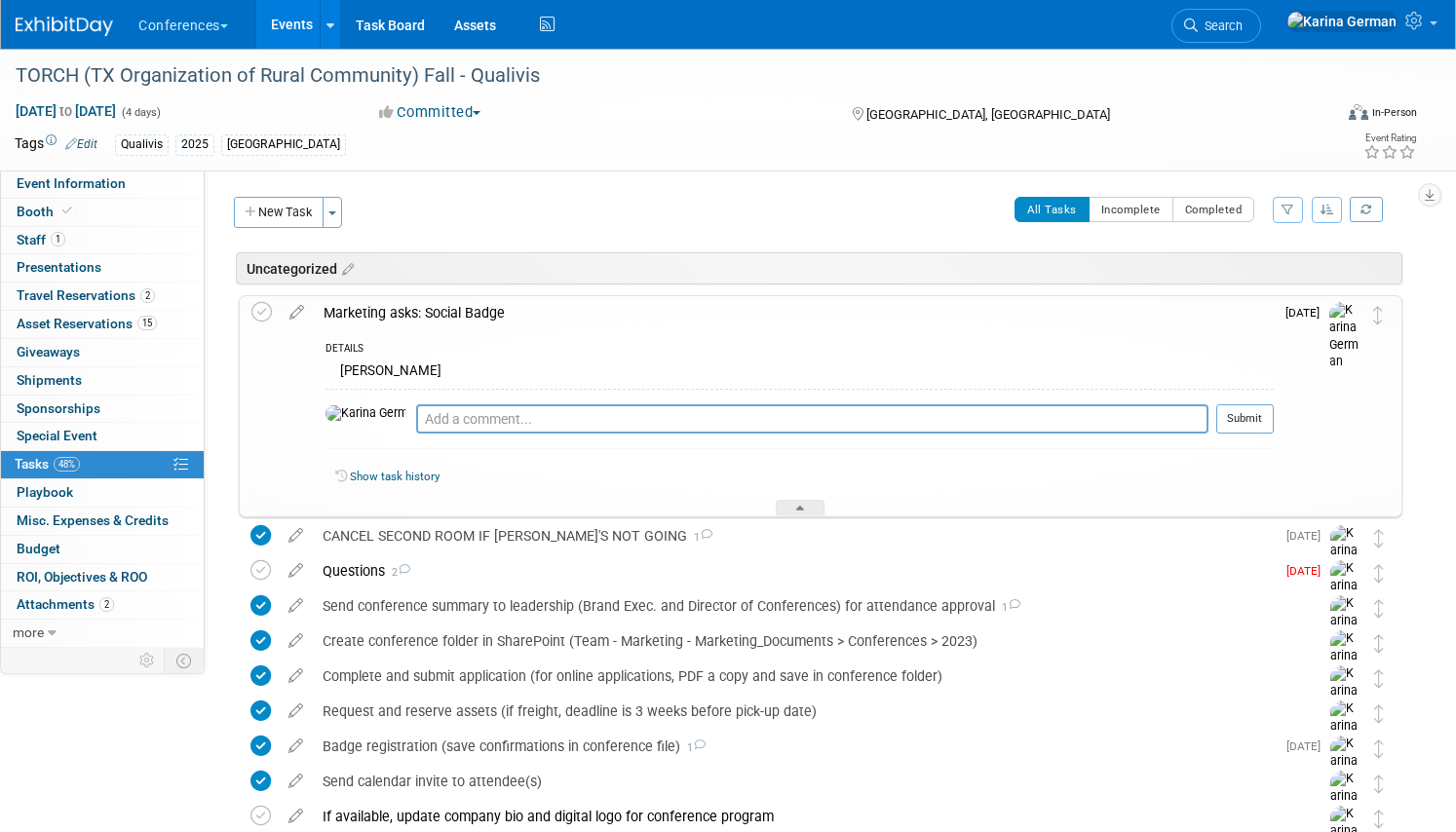
click at [417, 315] on div "Marketing asks: Social Badge" at bounding box center [794, 312] width 960 height 33
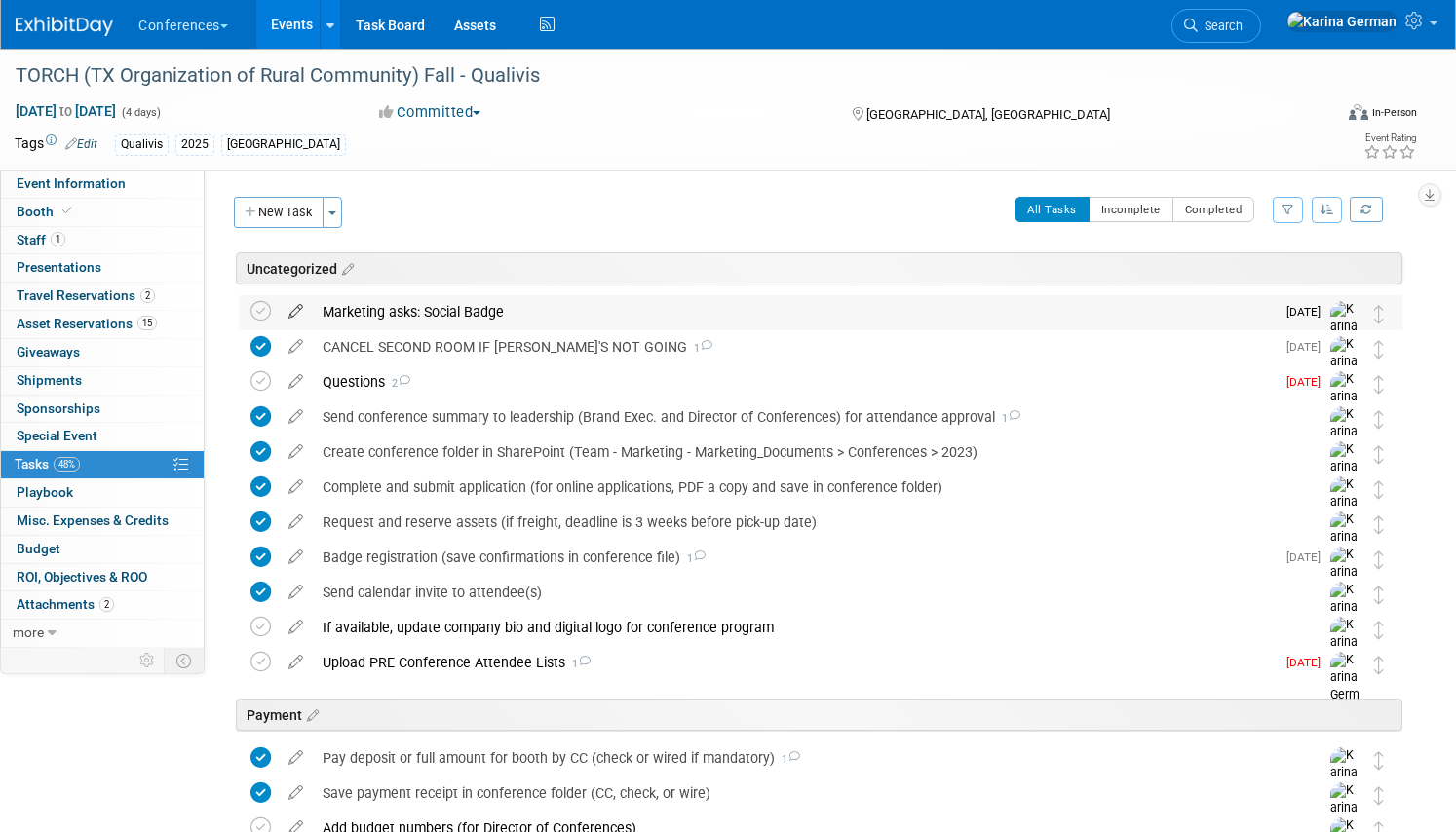
click at [293, 311] on icon at bounding box center [296, 307] width 34 height 25
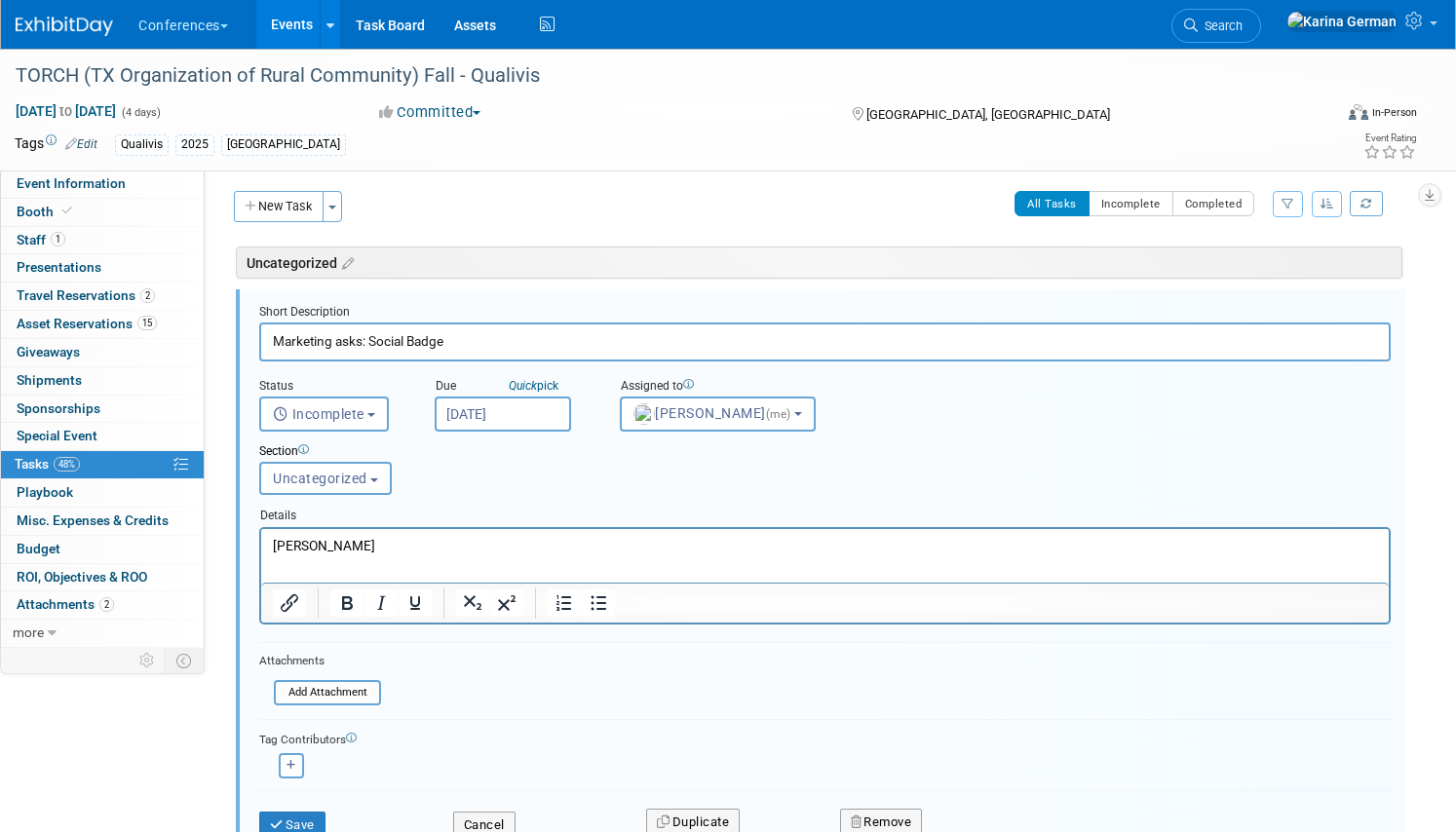
scroll to position [10, 0]
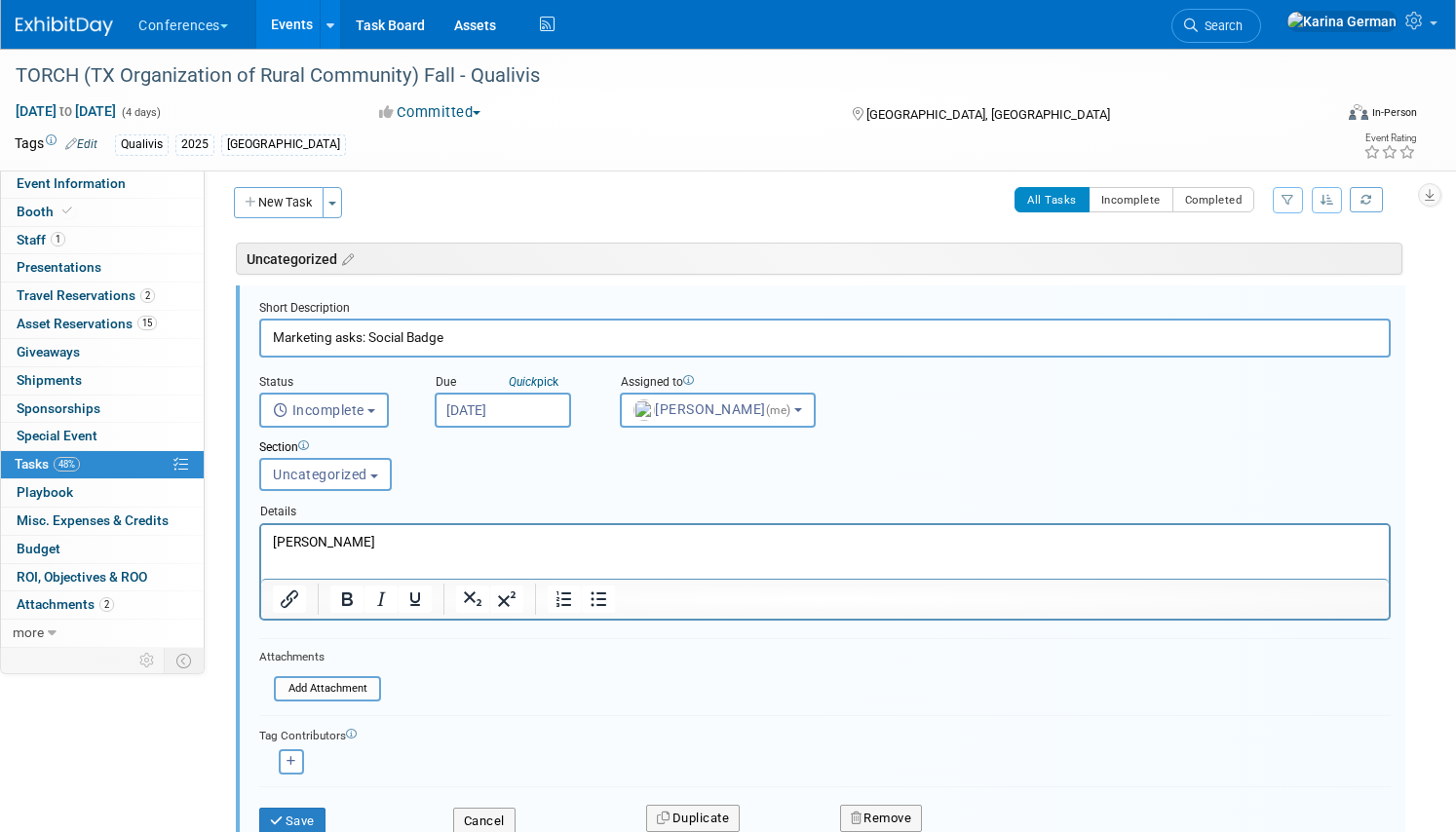
click at [362, 338] on input "Marketing asks: Social Badge" at bounding box center [825, 337] width 1131 height 38
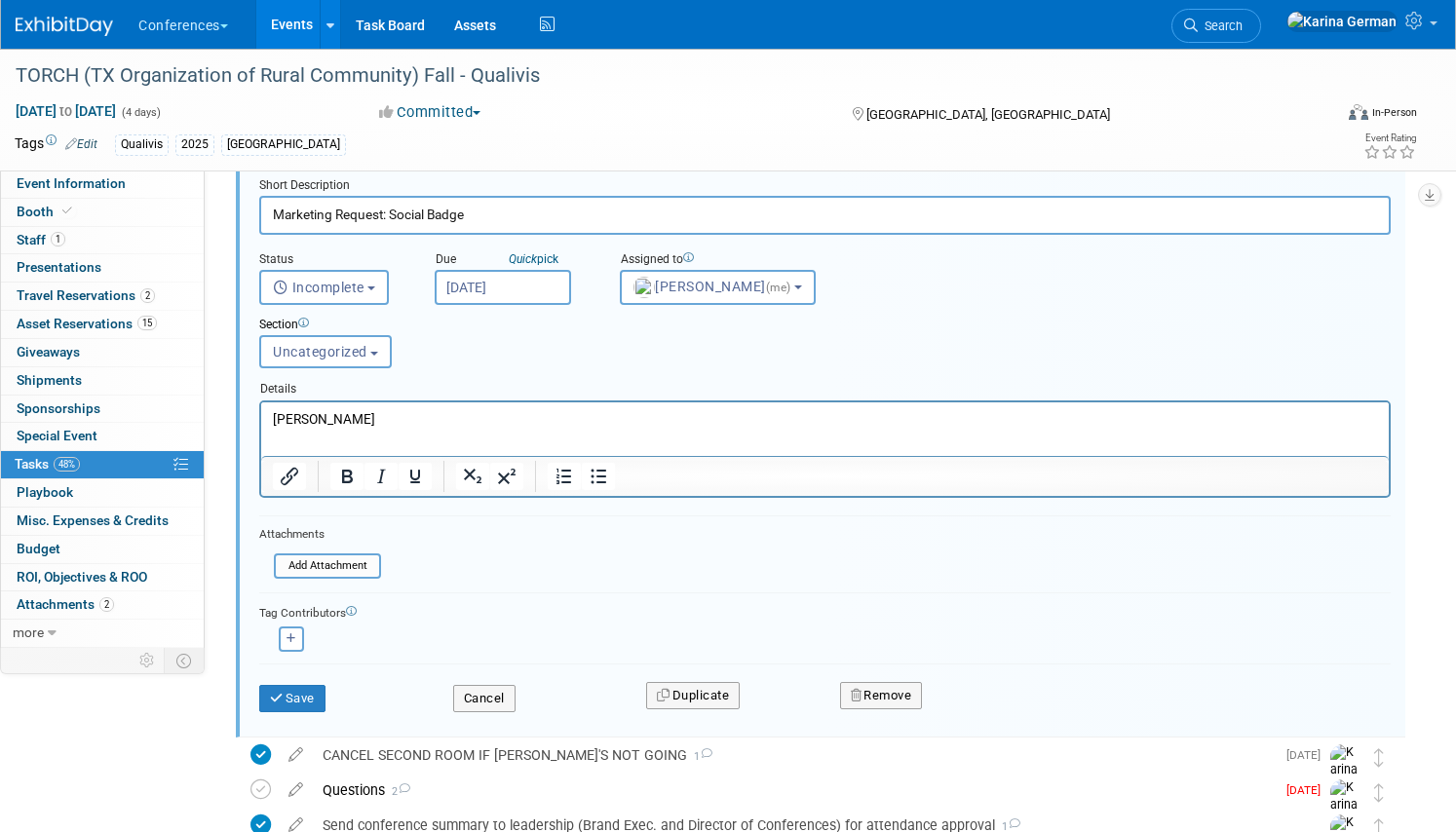
scroll to position [139, 0]
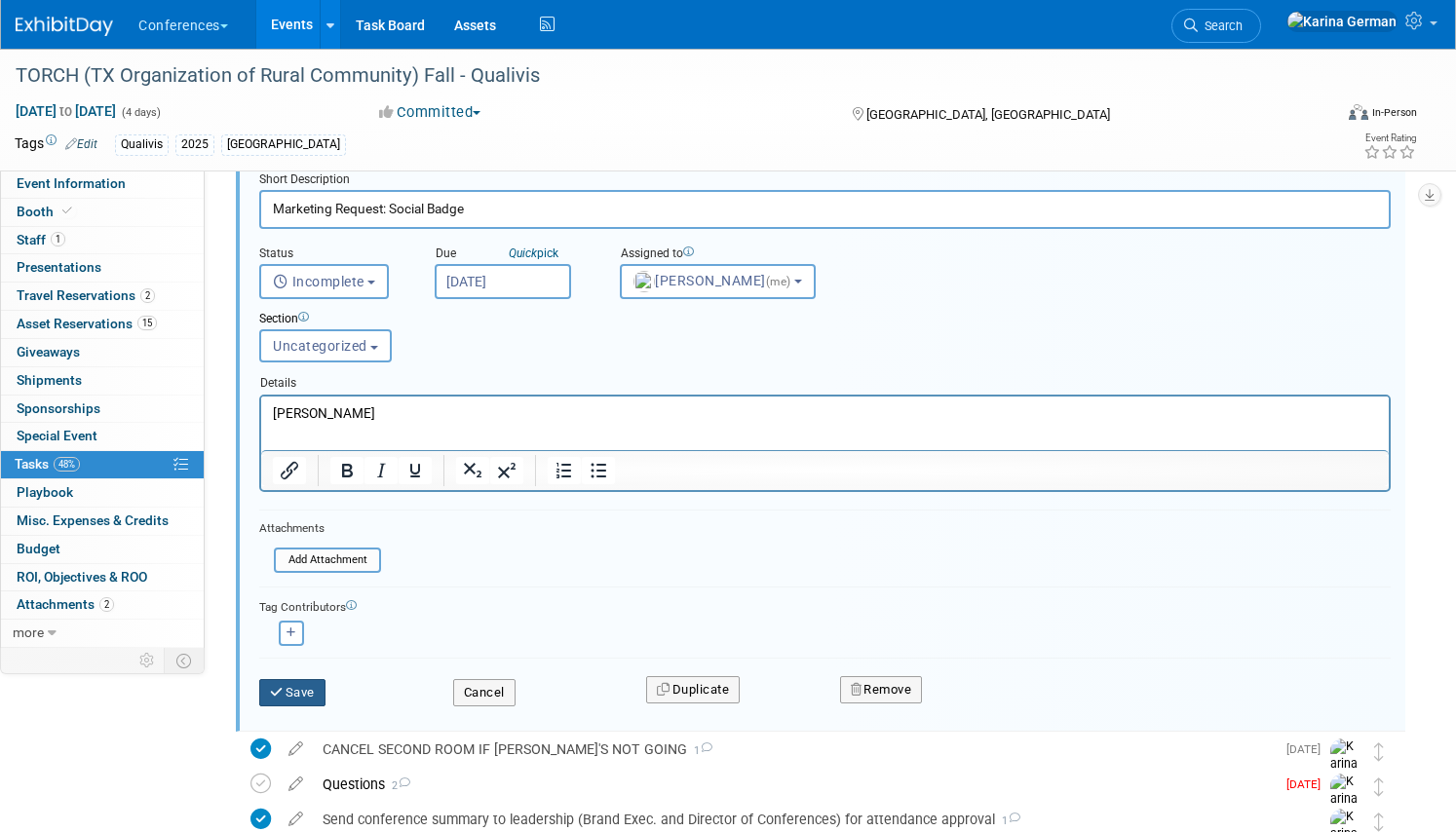
type input "Marketing Request: Social Badge"
click at [303, 689] on button "Save" at bounding box center [292, 693] width 66 height 28
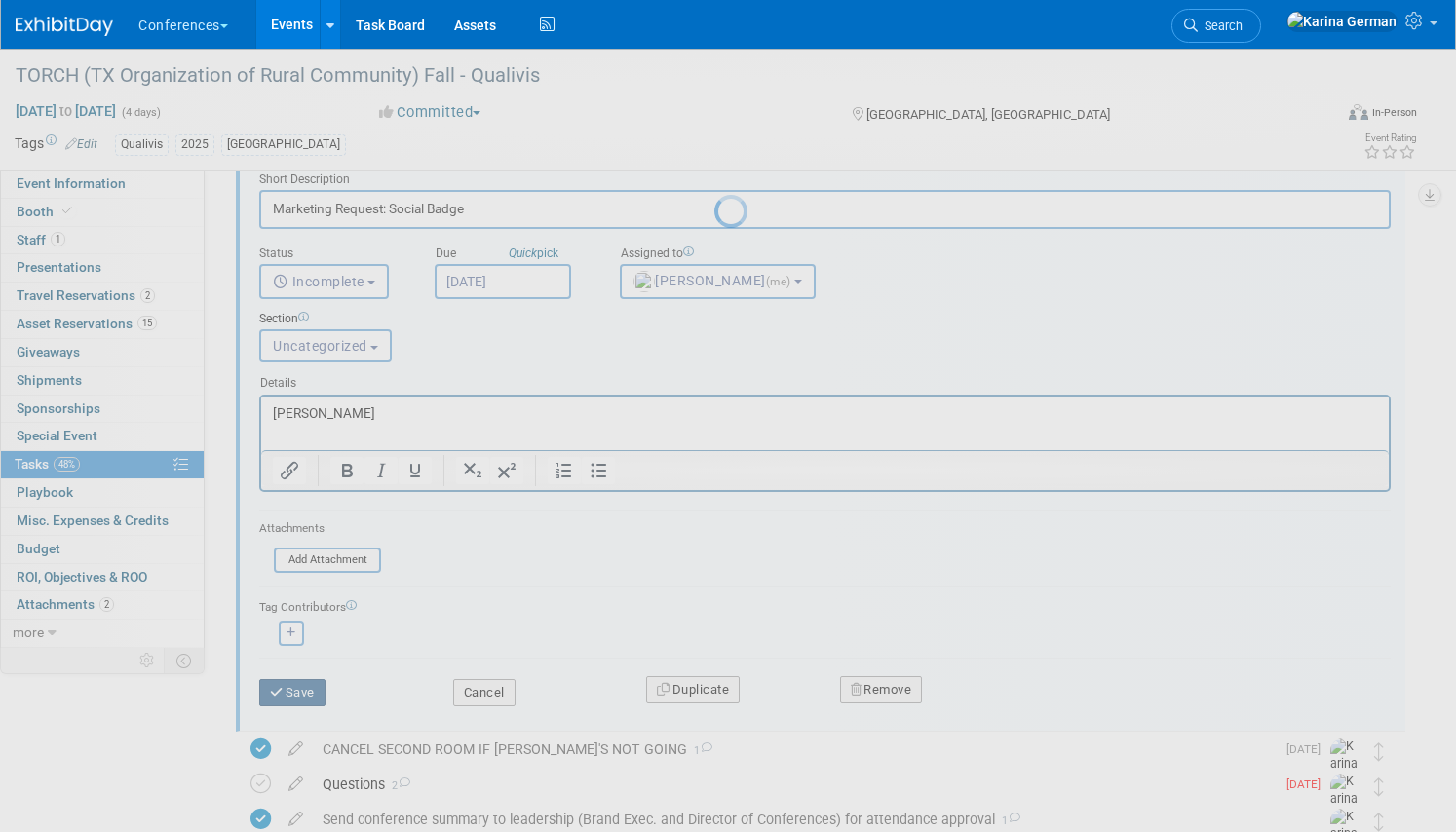
scroll to position [0, 0]
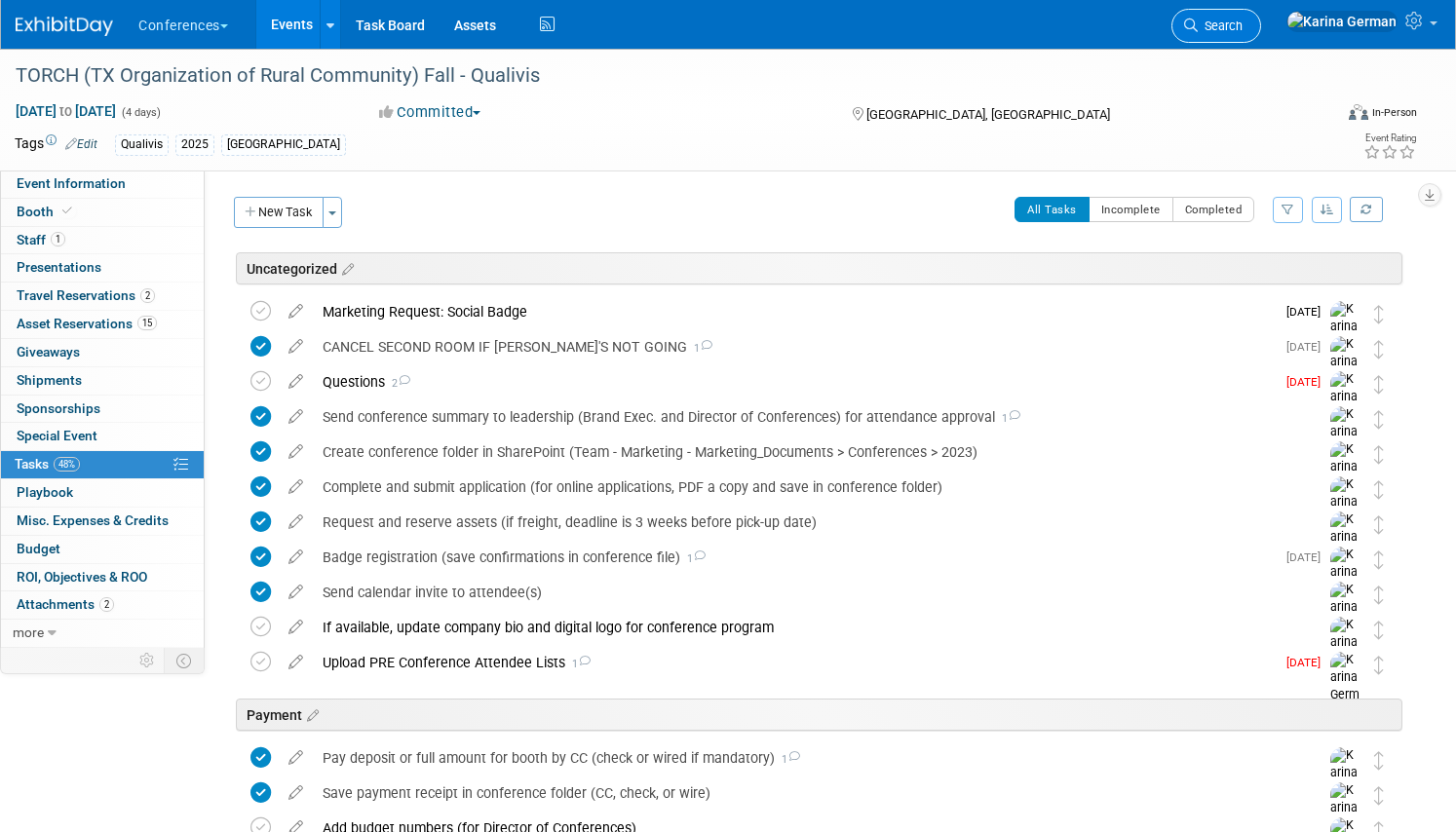
click at [1261, 24] on link "Search" at bounding box center [1215, 26] width 90 height 34
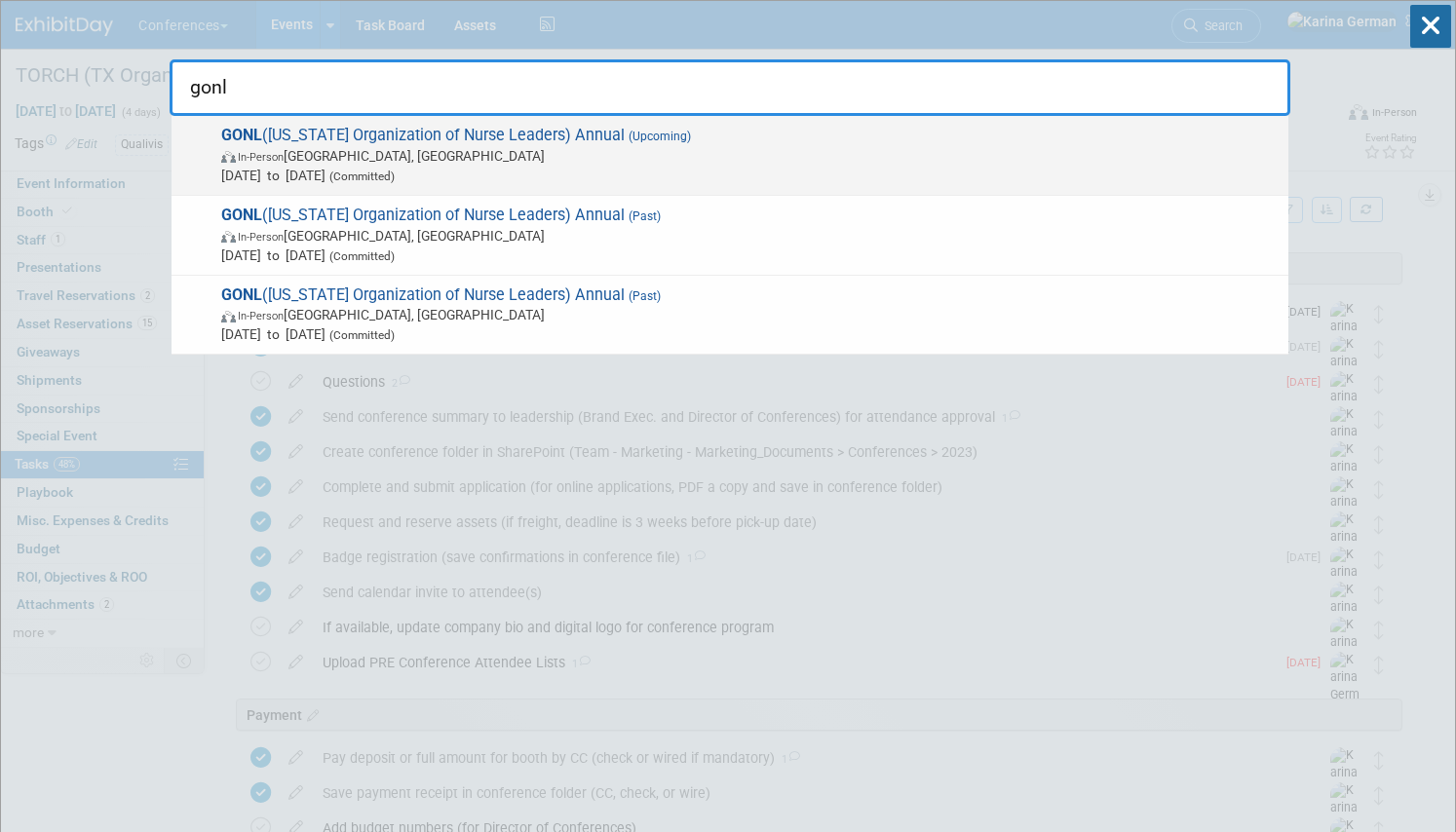
type input "gonl"
click at [480, 153] on span "In-Person Savannah, GA" at bounding box center [749, 156] width 1057 height 20
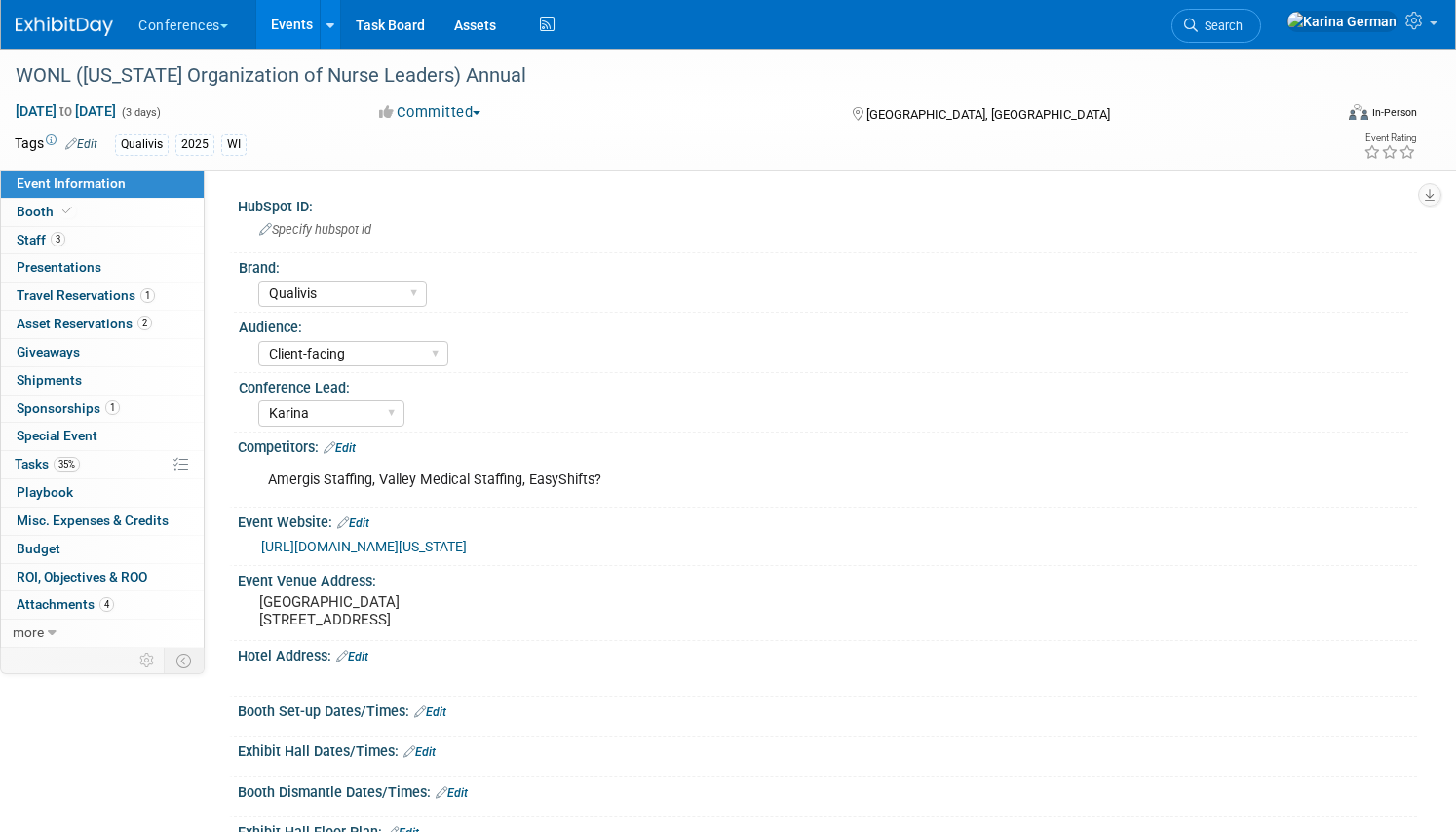
select select "Qualivis"
select select "Client-facing"
select select "Karina"
click at [440, 81] on div "WONL ([US_STATE] Organization of Nurse Leaders) Annual" at bounding box center [653, 75] width 1289 height 35
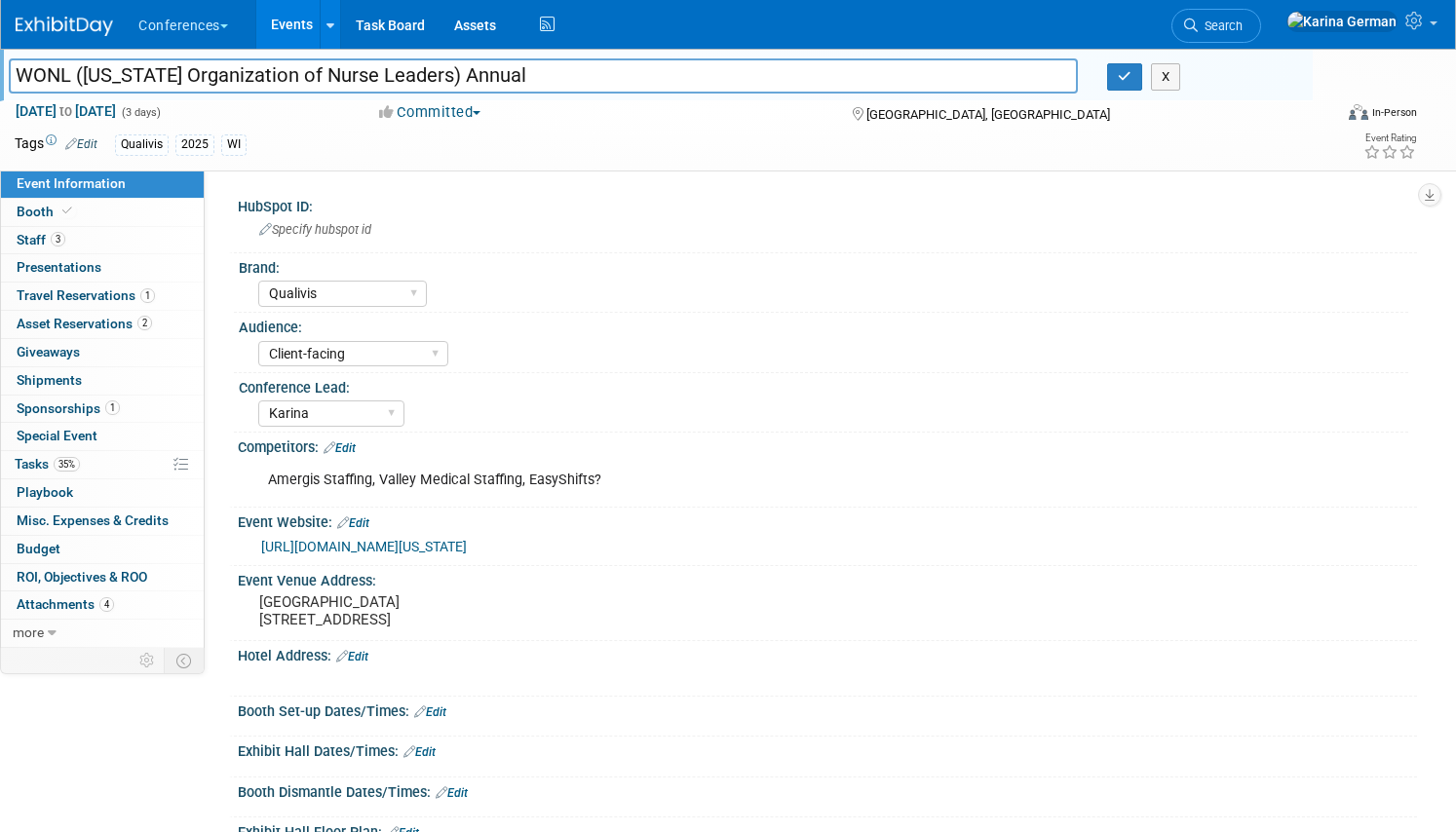
click at [440, 81] on input "WONL ([US_STATE] Organization of Nurse Leaders) Annual" at bounding box center [543, 75] width 1069 height 34
click at [268, 628] on pre "[GEOGRAPHIC_DATA] [STREET_ADDRESS]" at bounding box center [483, 609] width 448 height 35
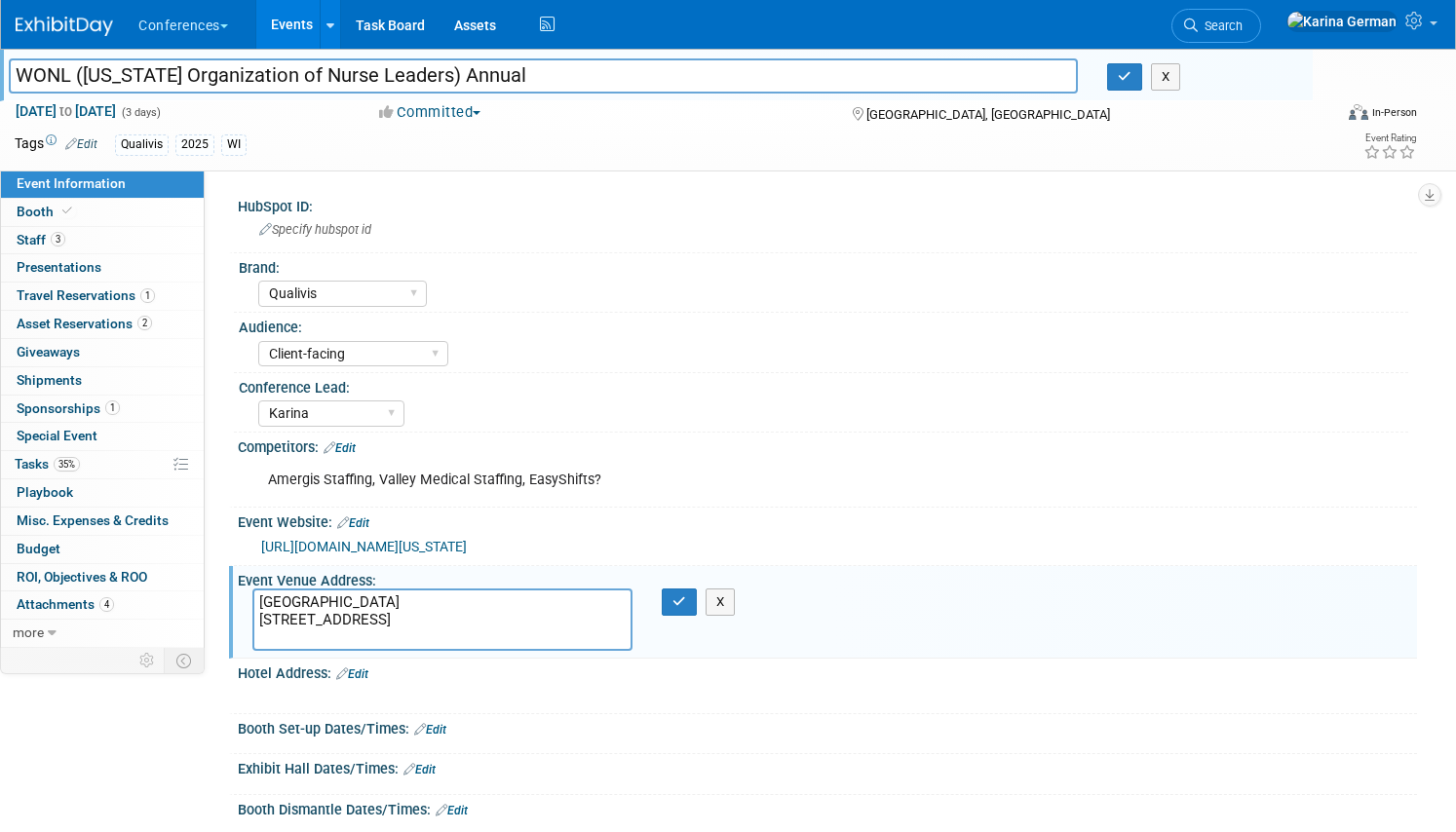
drag, startPoint x: 258, startPoint y: 633, endPoint x: 350, endPoint y: 632, distance: 92.0
click at [350, 632] on textarea "[GEOGRAPHIC_DATA] [STREET_ADDRESS]" at bounding box center [442, 619] width 380 height 62
click at [80, 464] on span "35%" at bounding box center [66, 464] width 27 height 15
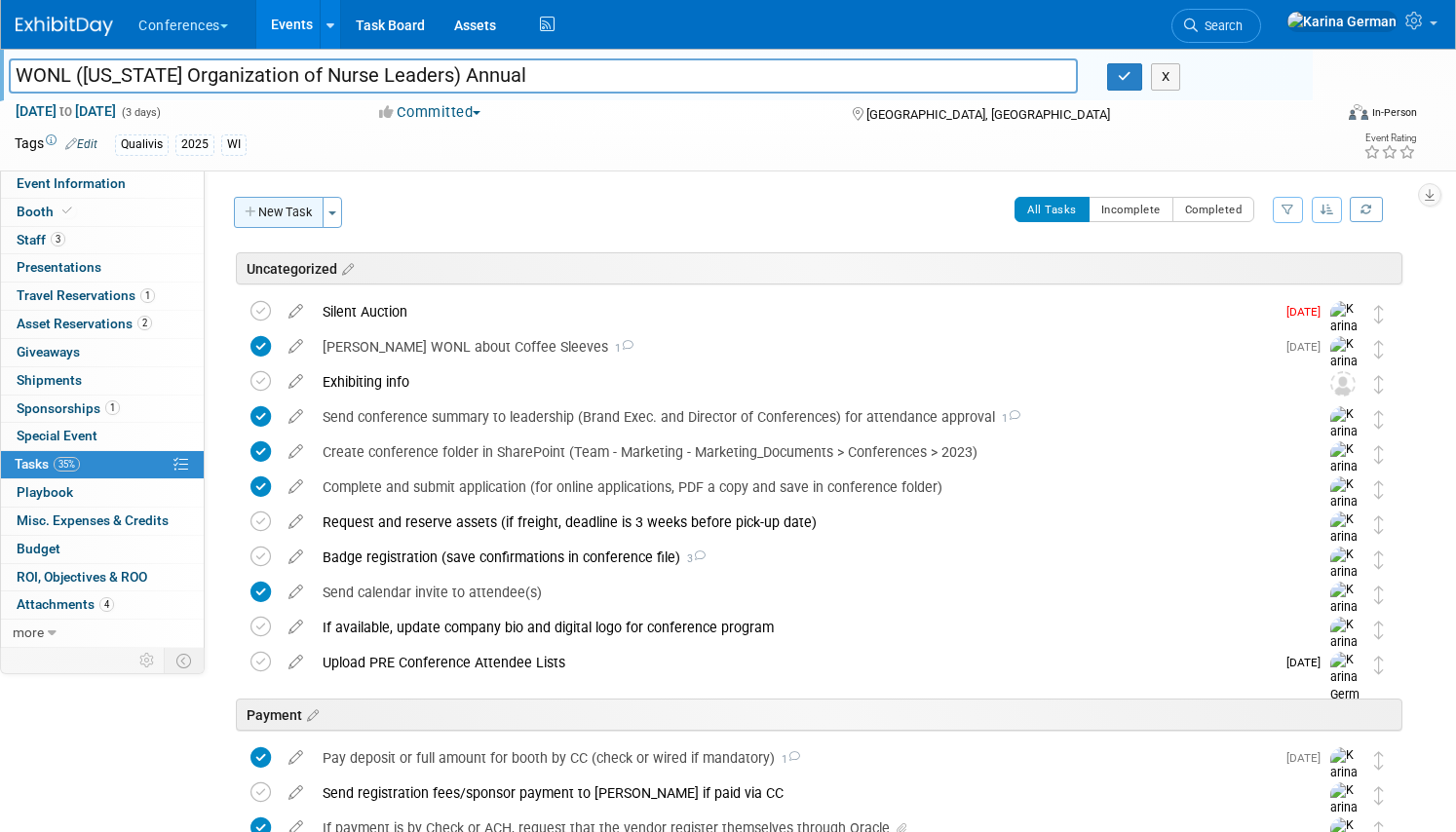
click at [279, 217] on button "New Task" at bounding box center [278, 212] width 90 height 31
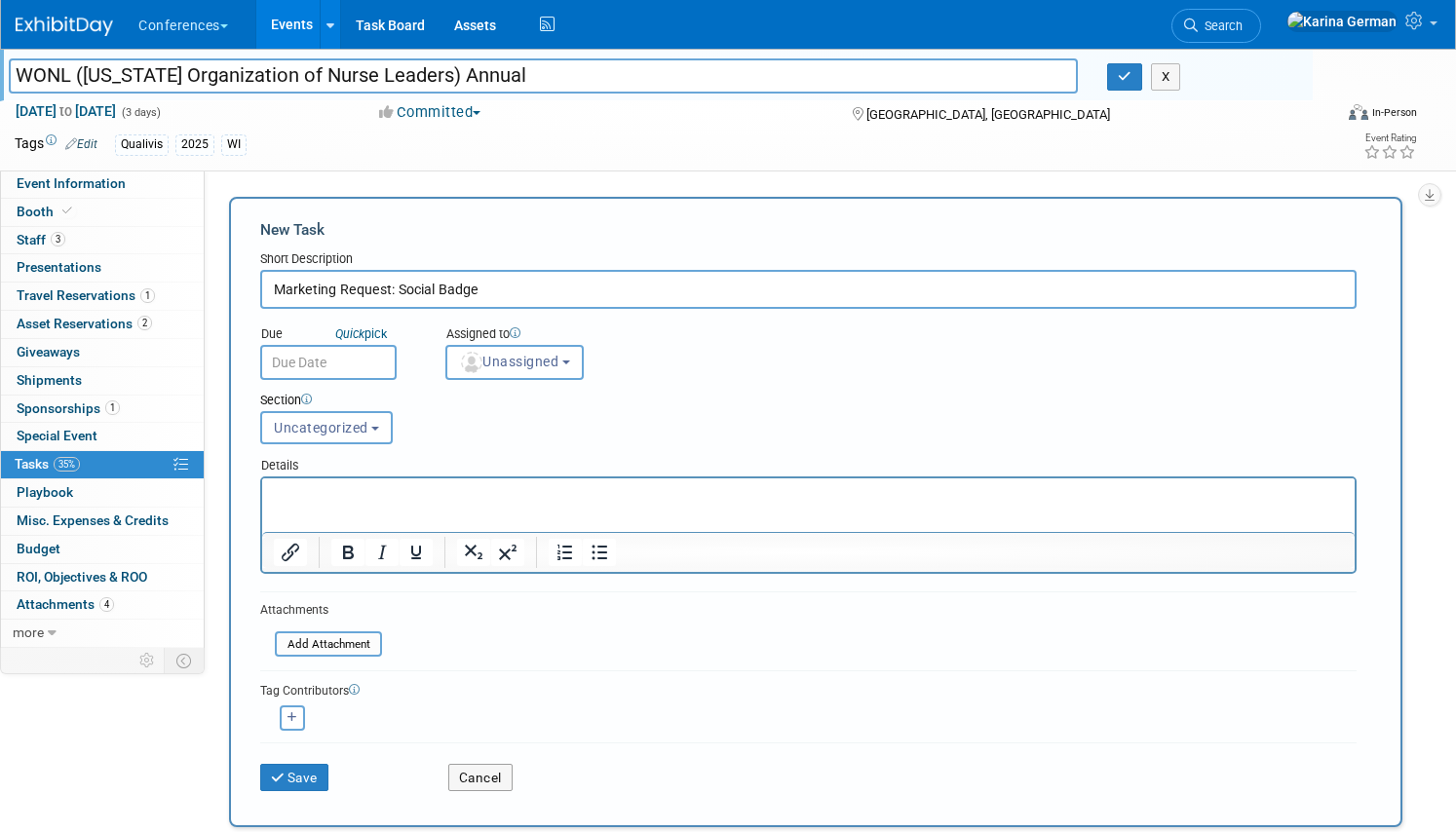
type input "Marketing Request: Social Badge"
click at [504, 342] on div "Assigned to" at bounding box center [571, 335] width 252 height 20
click at [505, 376] on button "Unassigned" at bounding box center [515, 361] width 139 height 35
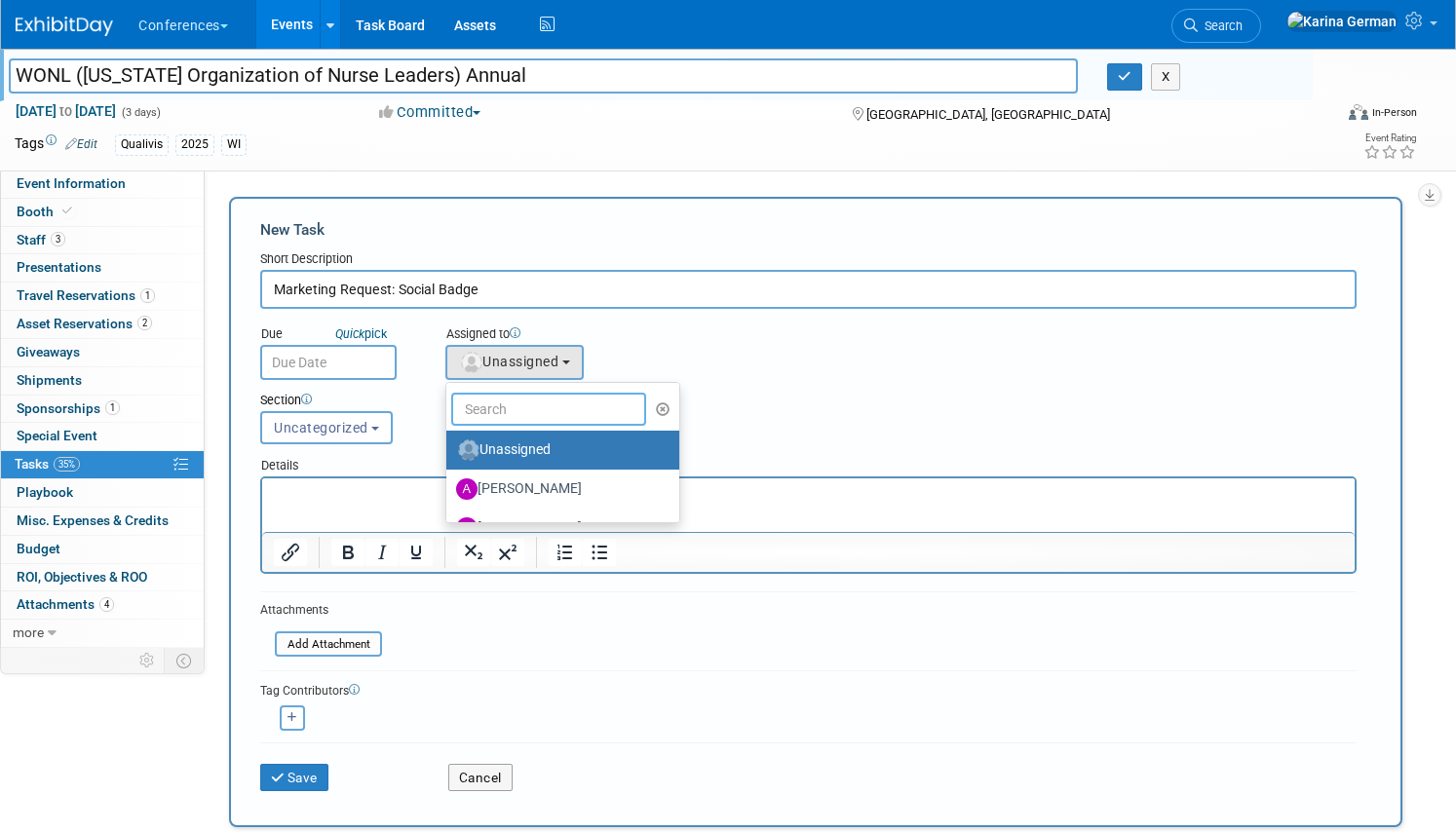
click at [505, 402] on input "text" at bounding box center [548, 409] width 195 height 33
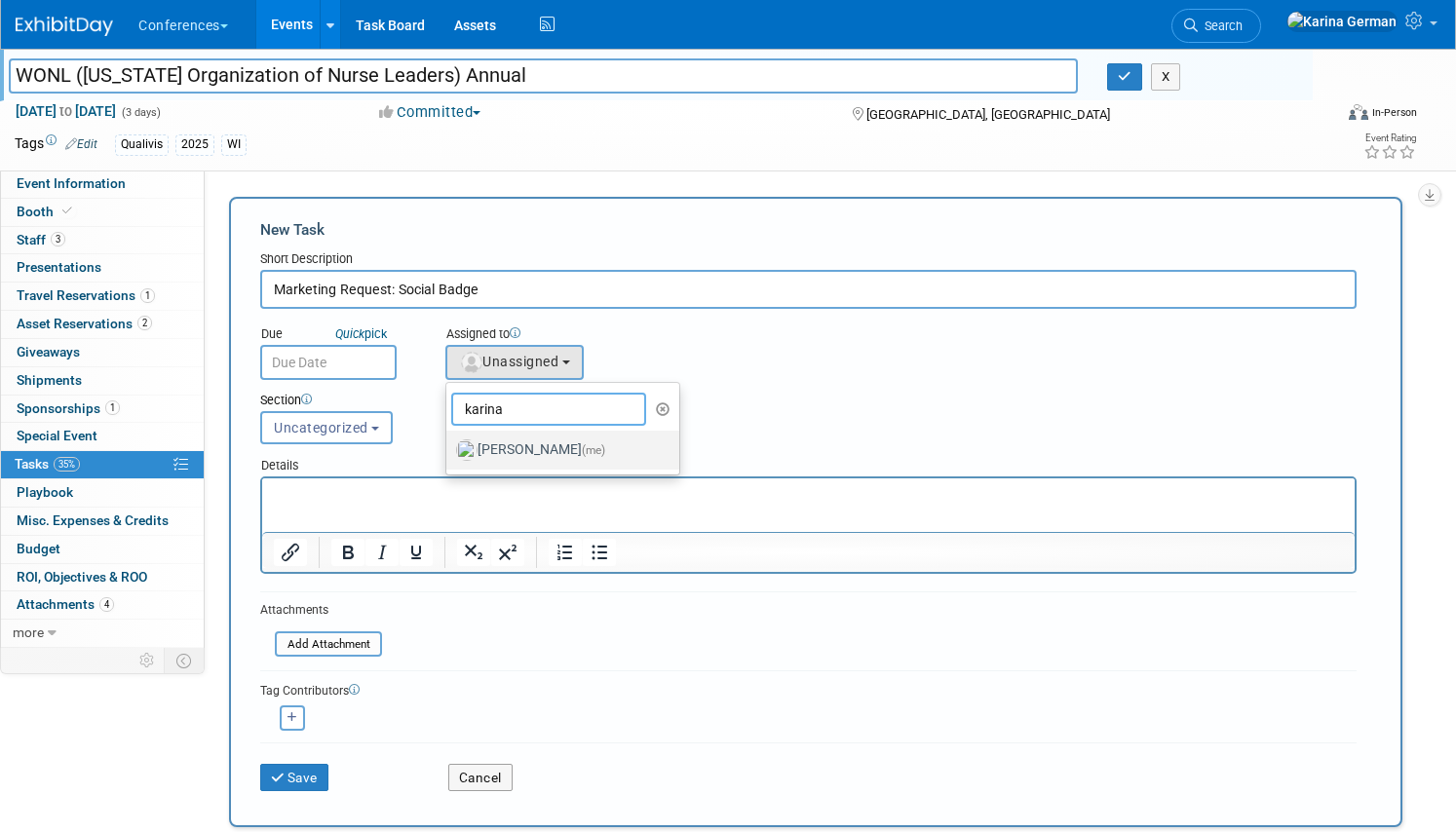
type input "karina"
click at [535, 451] on label "[PERSON_NAME] (me)" at bounding box center [558, 449] width 204 height 31
click at [449, 451] on input "[PERSON_NAME] (me)" at bounding box center [442, 447] width 13 height 13
select select "eb9a80ed-01df-455e-b7c9-ebccef2a47a7"
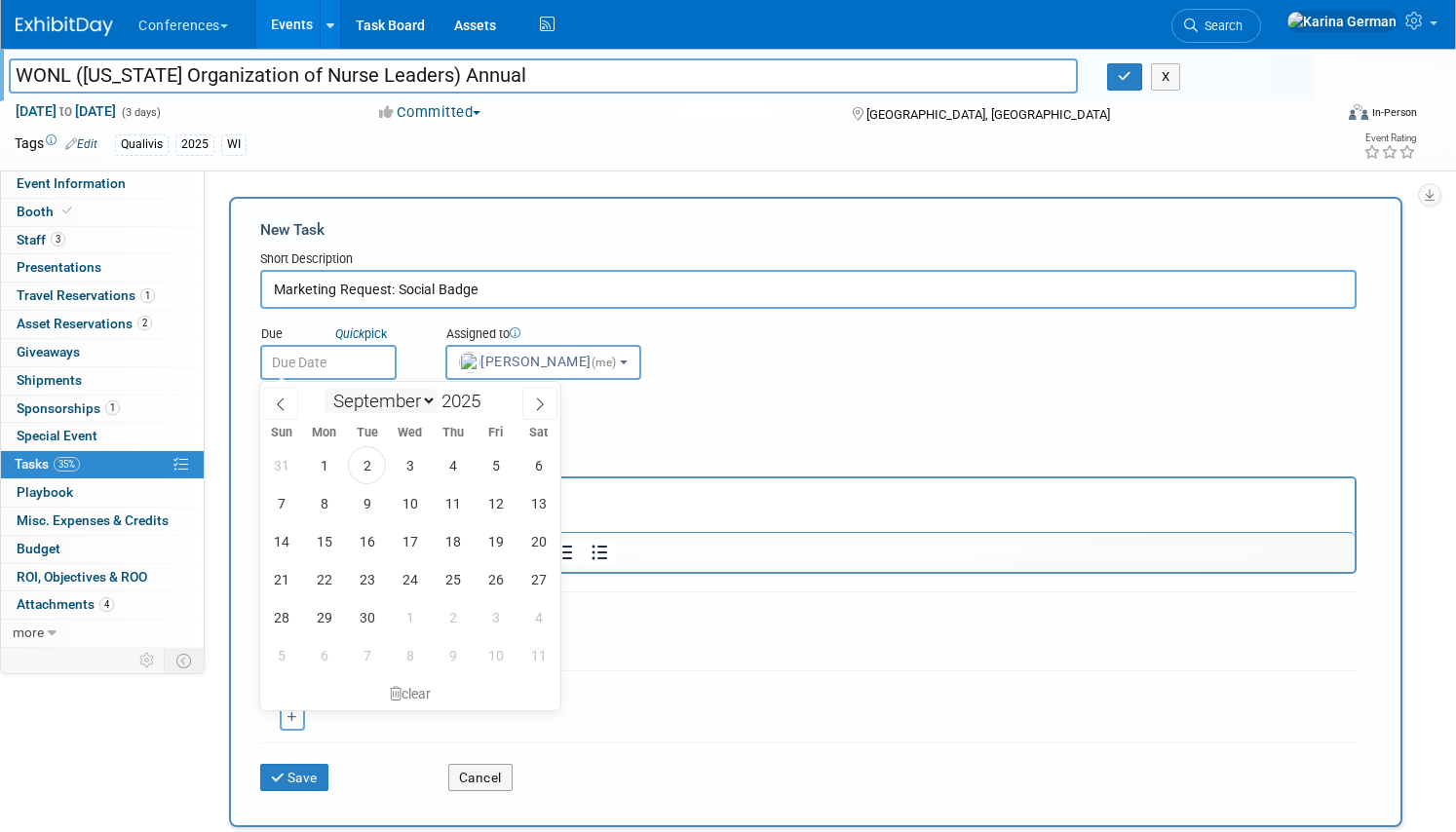
click at [352, 372] on input "text" at bounding box center [329, 361] width 137 height 35
click at [508, 496] on span "12" at bounding box center [495, 503] width 38 height 38
type input "Sep 12, 2025"
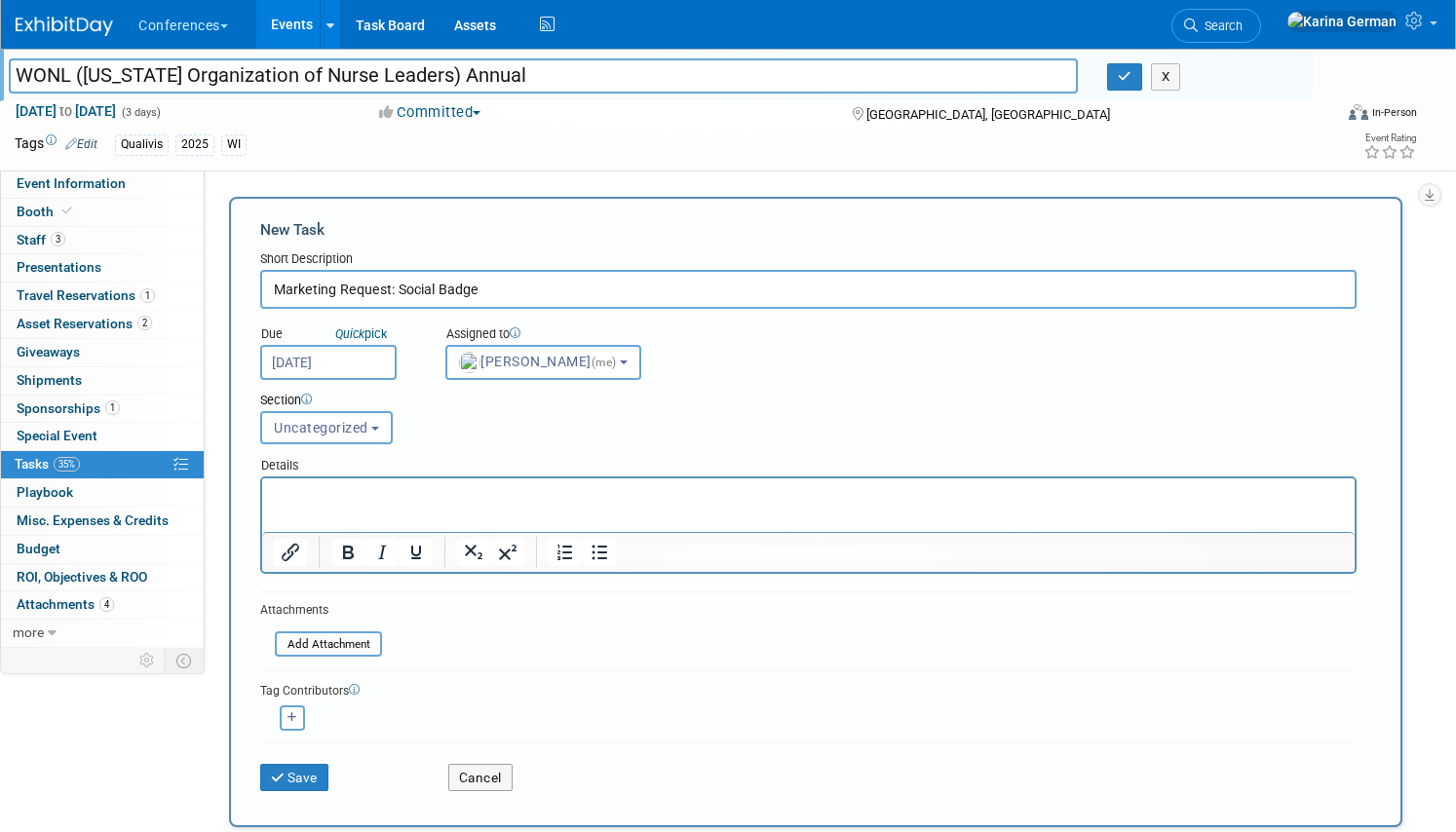
click at [450, 476] on div at bounding box center [808, 524] width 1096 height 97
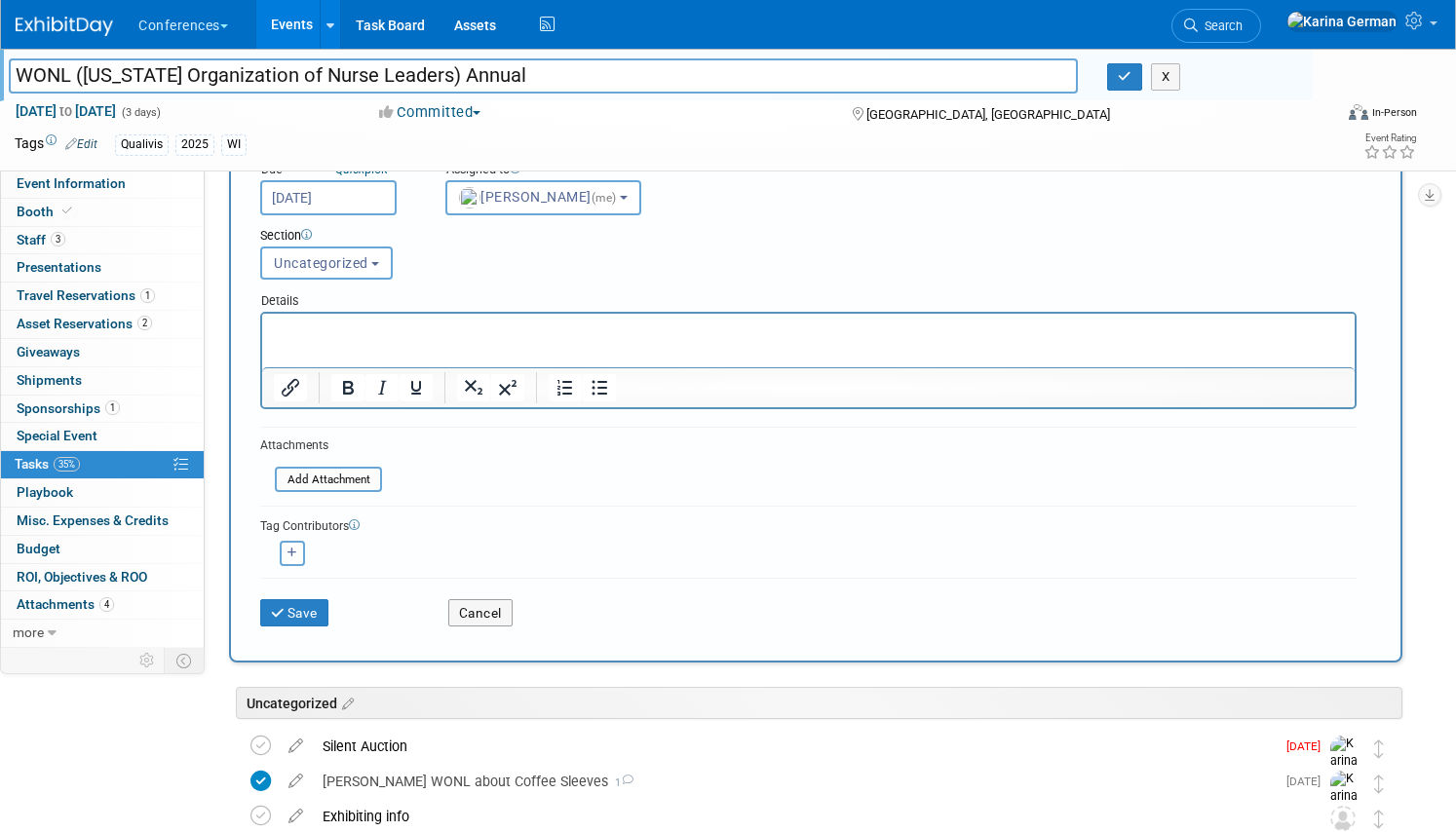
scroll to position [206, 0]
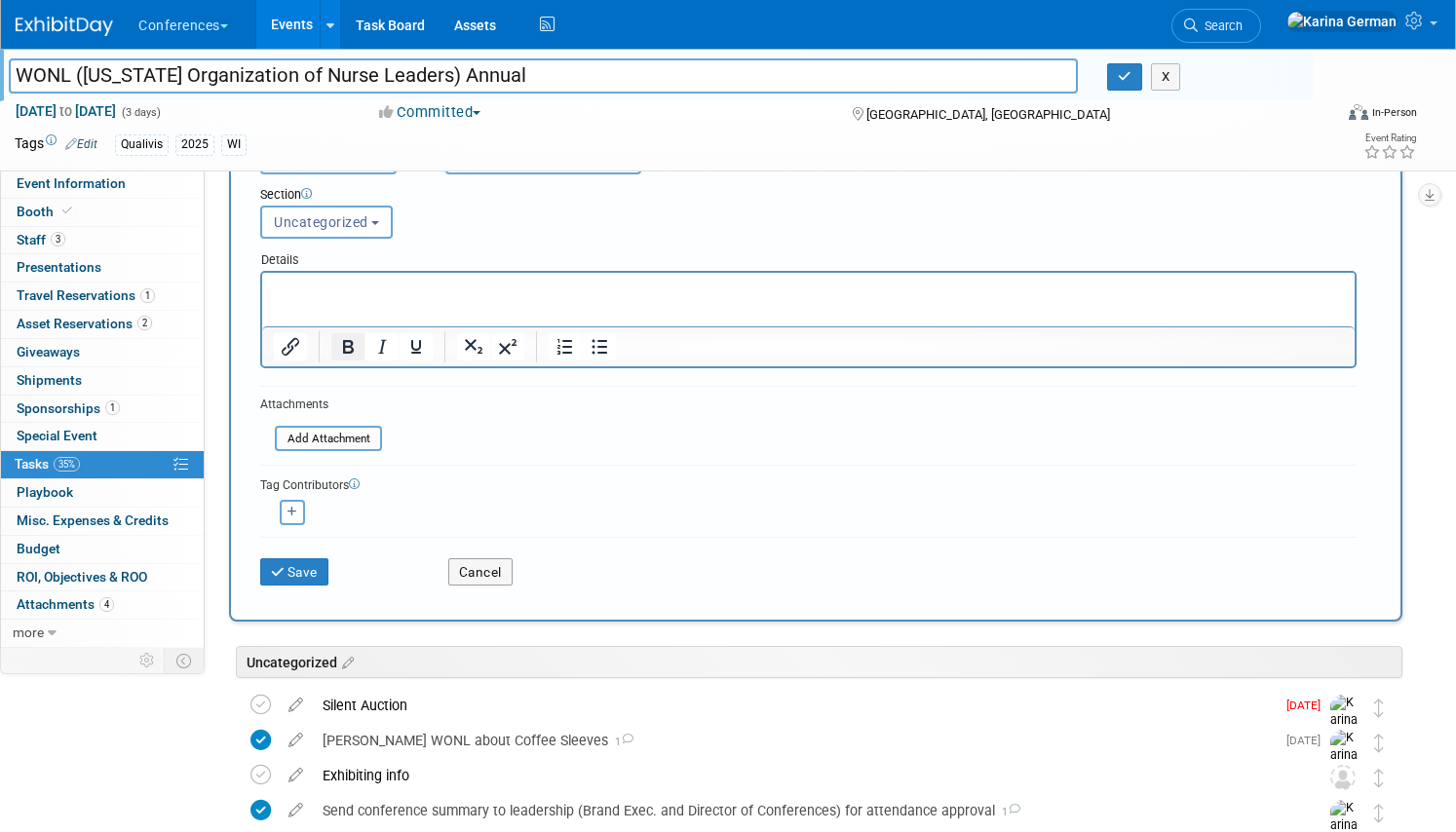
click at [361, 340] on button "Bold" at bounding box center [347, 347] width 33 height 28
click at [358, 300] on html "﻿" at bounding box center [808, 287] width 1092 height 28
click at [347, 338] on icon "Bold" at bounding box center [348, 347] width 24 height 24
click at [365, 293] on p "﻿" at bounding box center [809, 290] width 1070 height 20
click at [301, 558] on button "Save" at bounding box center [294, 572] width 68 height 28
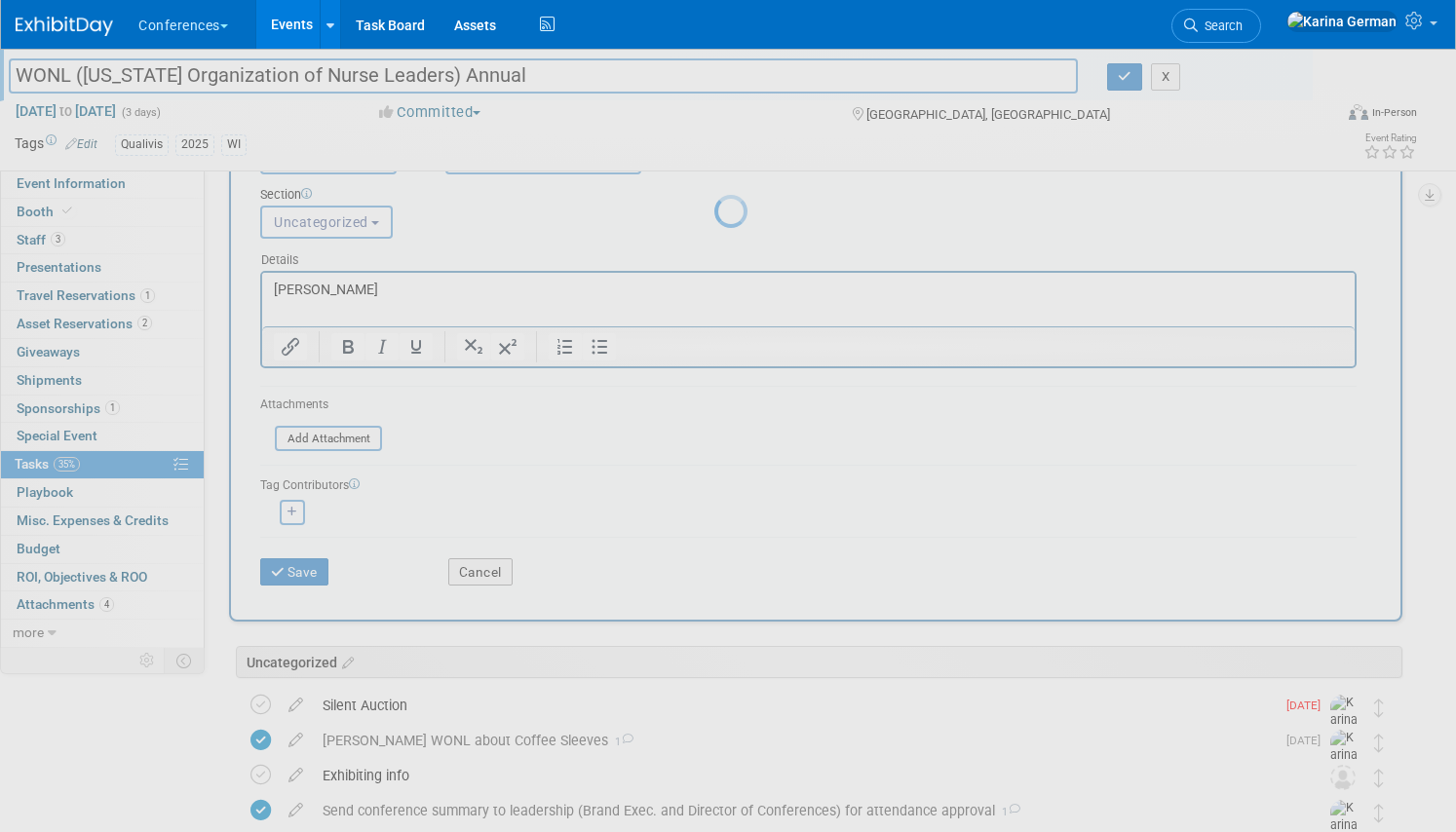
scroll to position [0, 0]
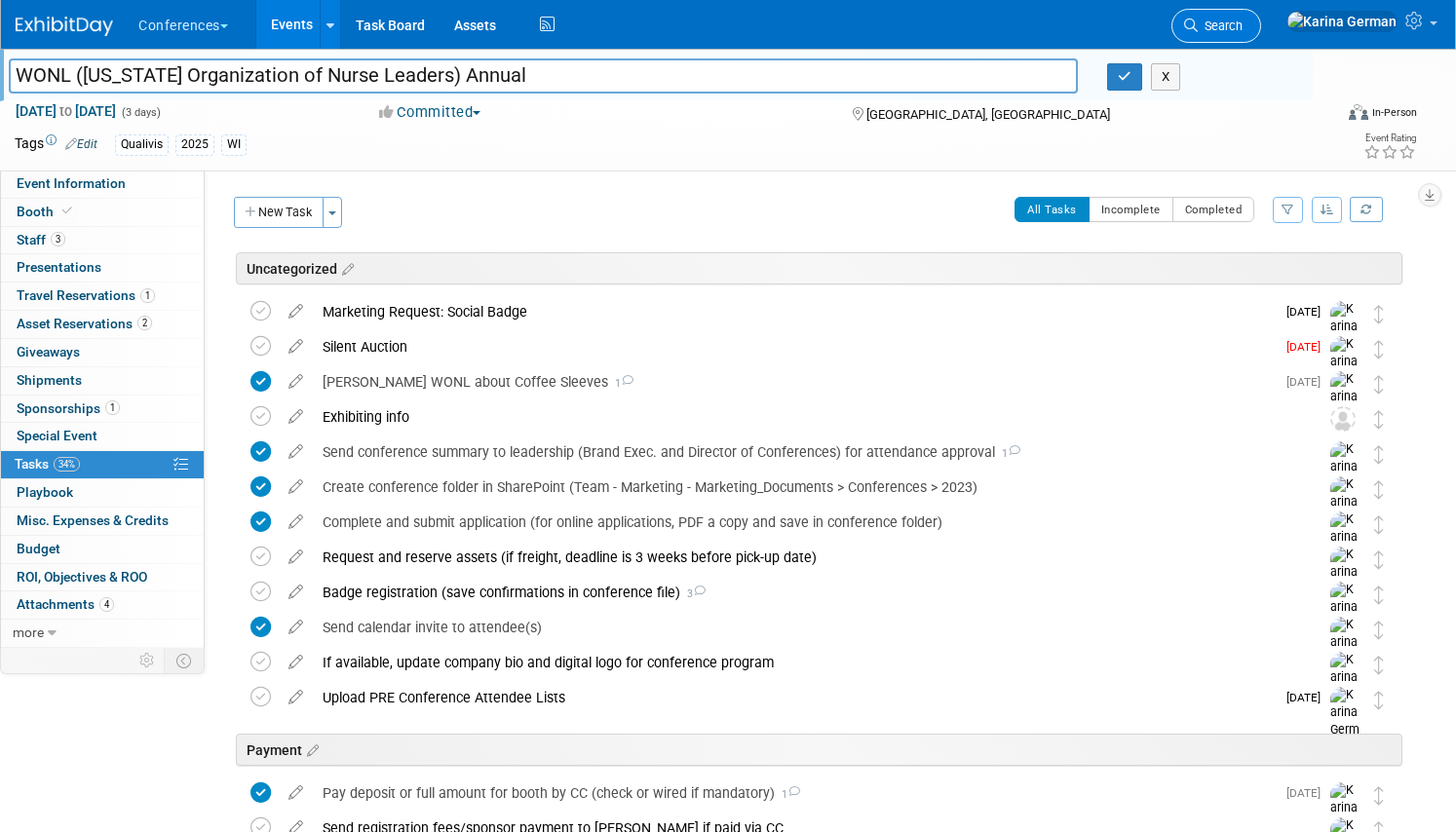
click at [1255, 14] on link "Search" at bounding box center [1215, 26] width 90 height 34
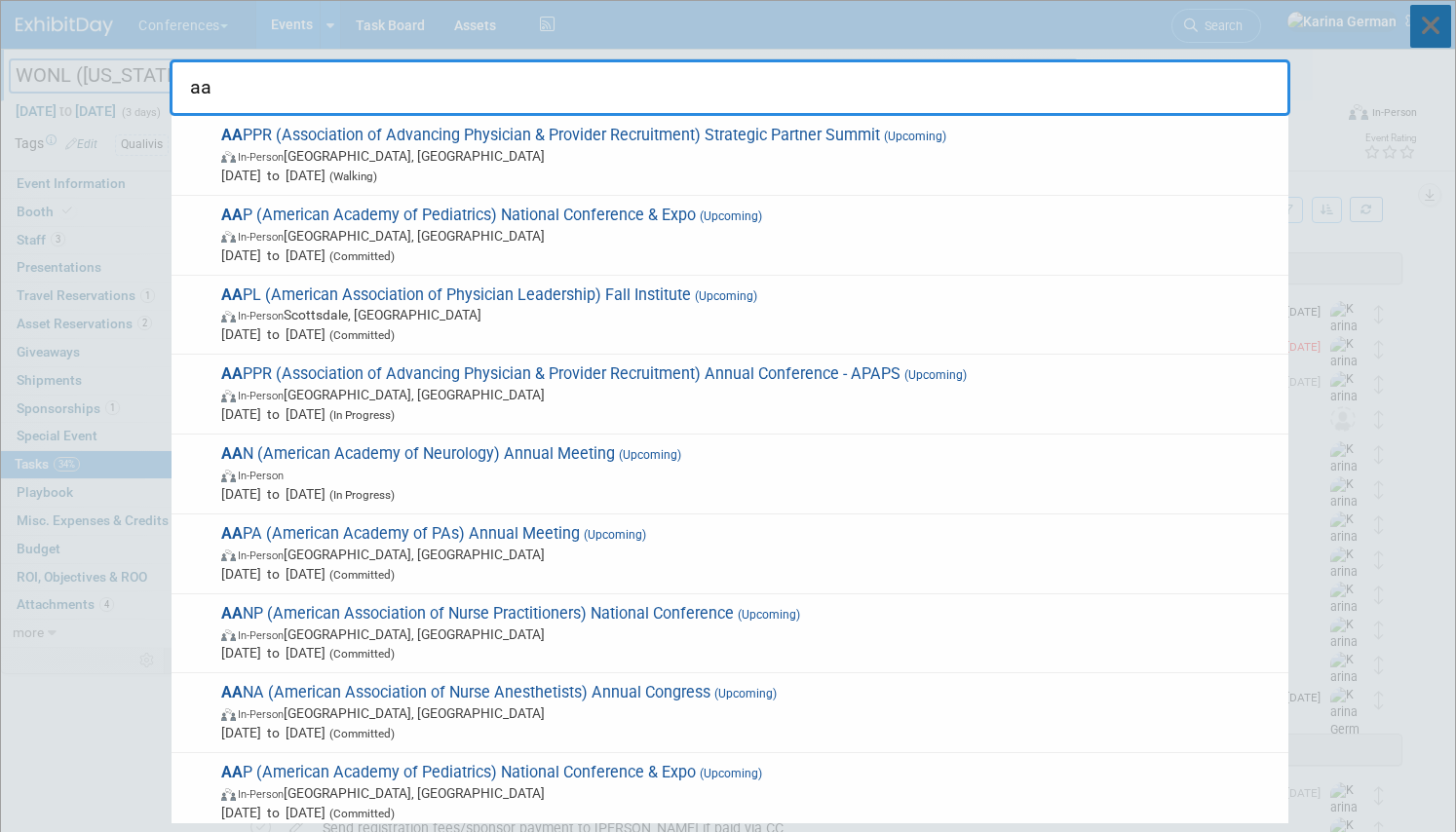
type input "a"
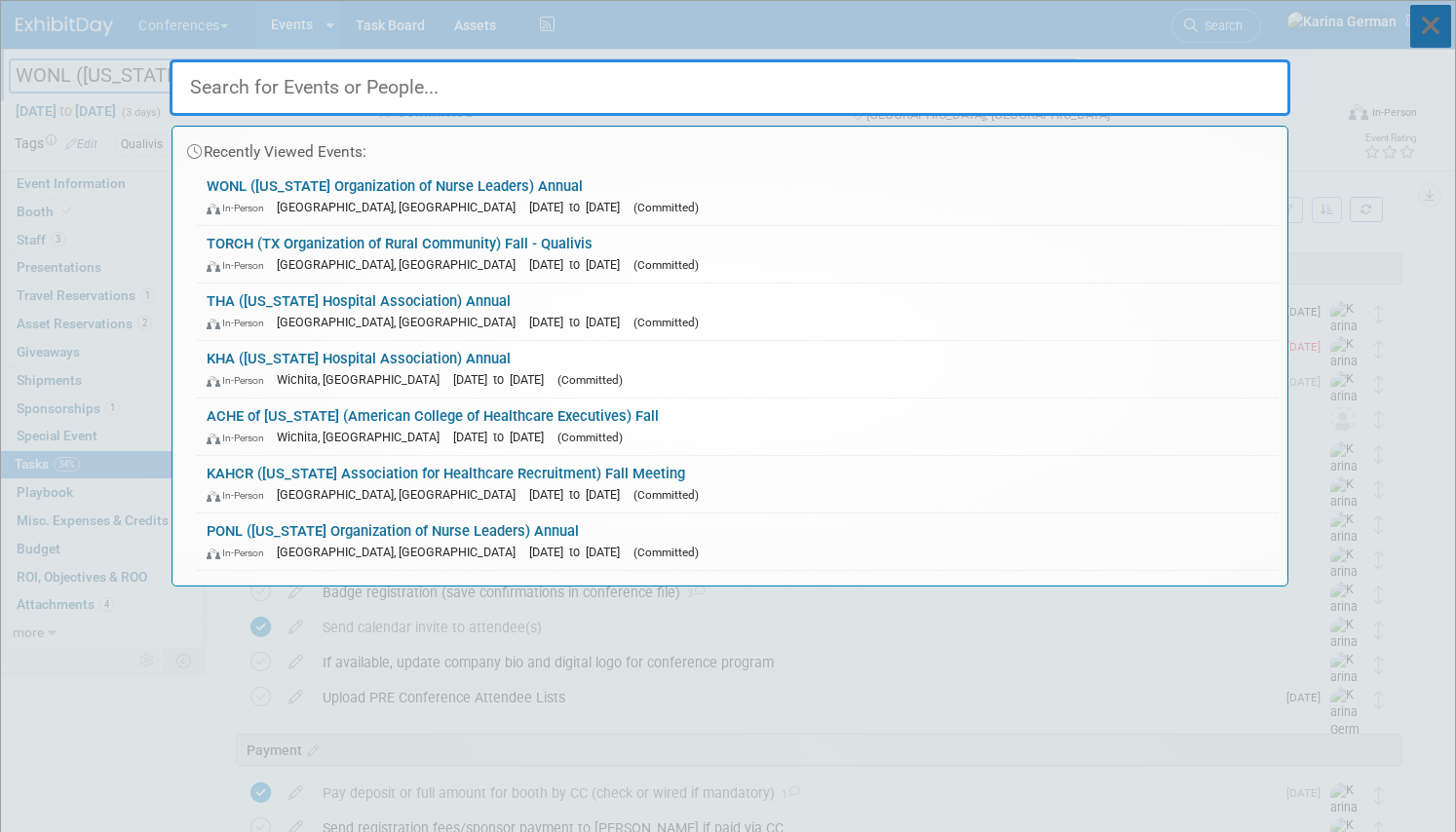
click at [1436, 24] on icon at bounding box center [1429, 26] width 41 height 43
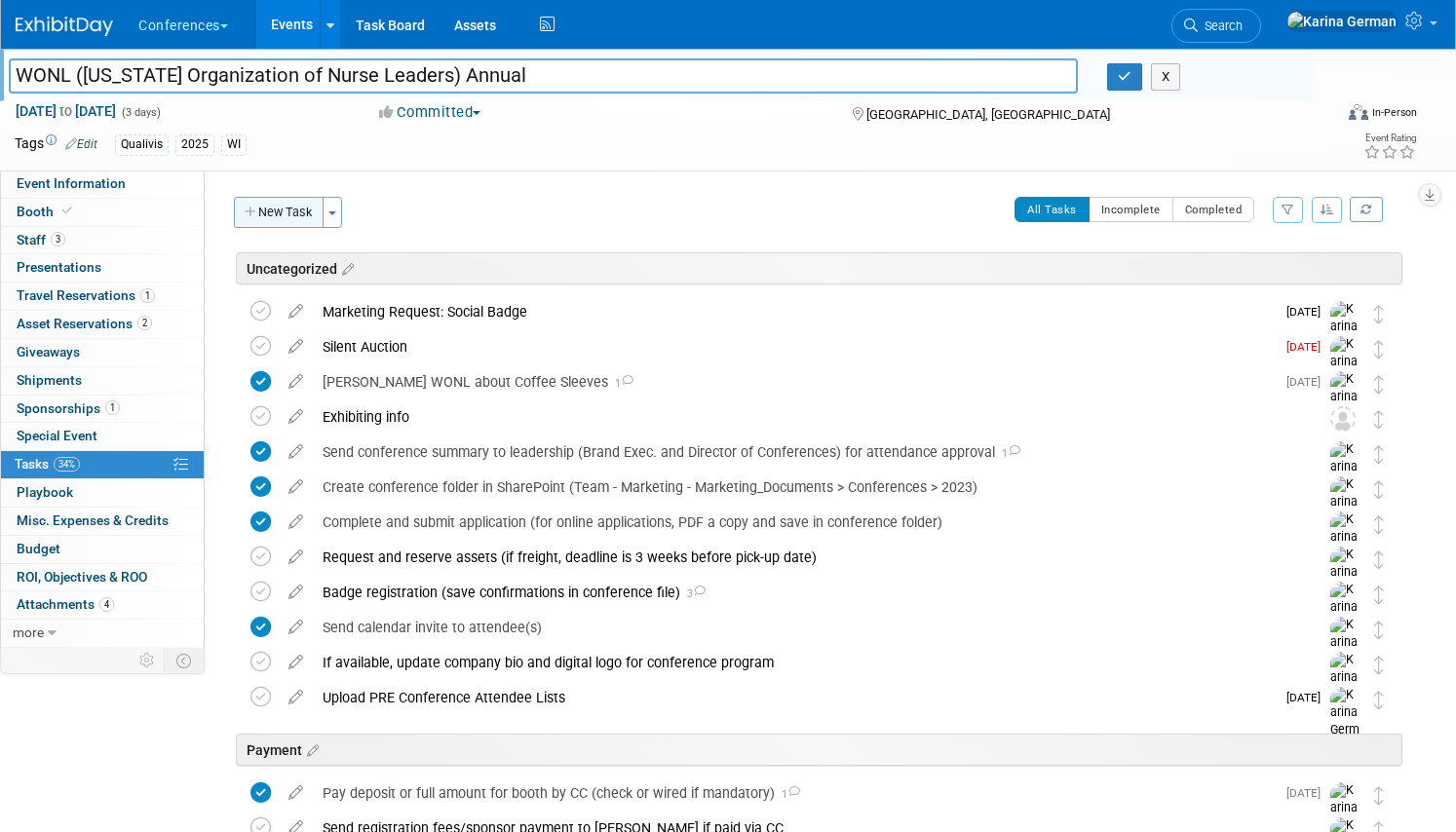
click at [279, 215] on button "New Task" at bounding box center [278, 212] width 90 height 31
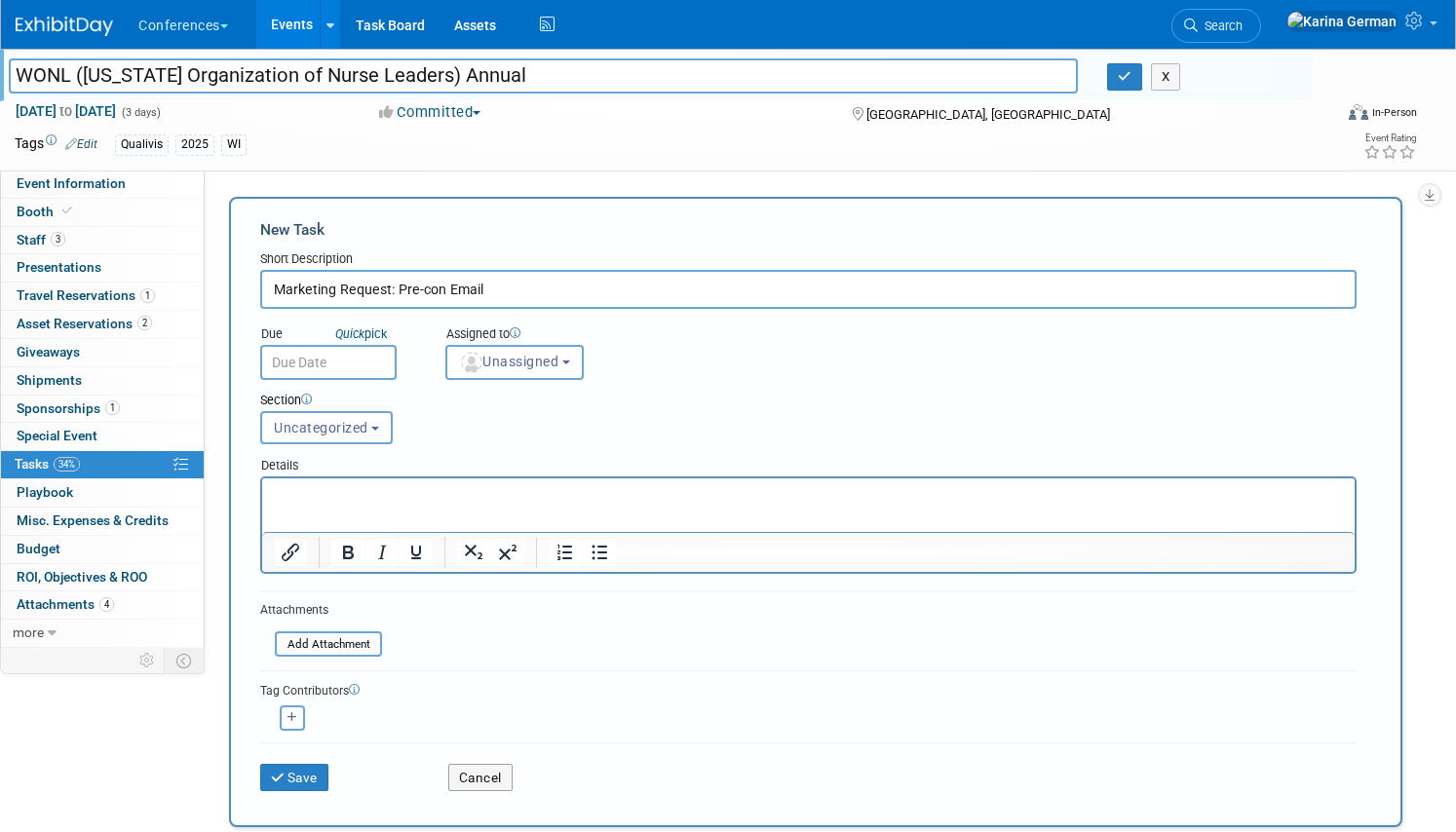
type input "Marketing Request: Pre-con Email"
click at [507, 371] on button "Unassigned" at bounding box center [515, 361] width 139 height 35
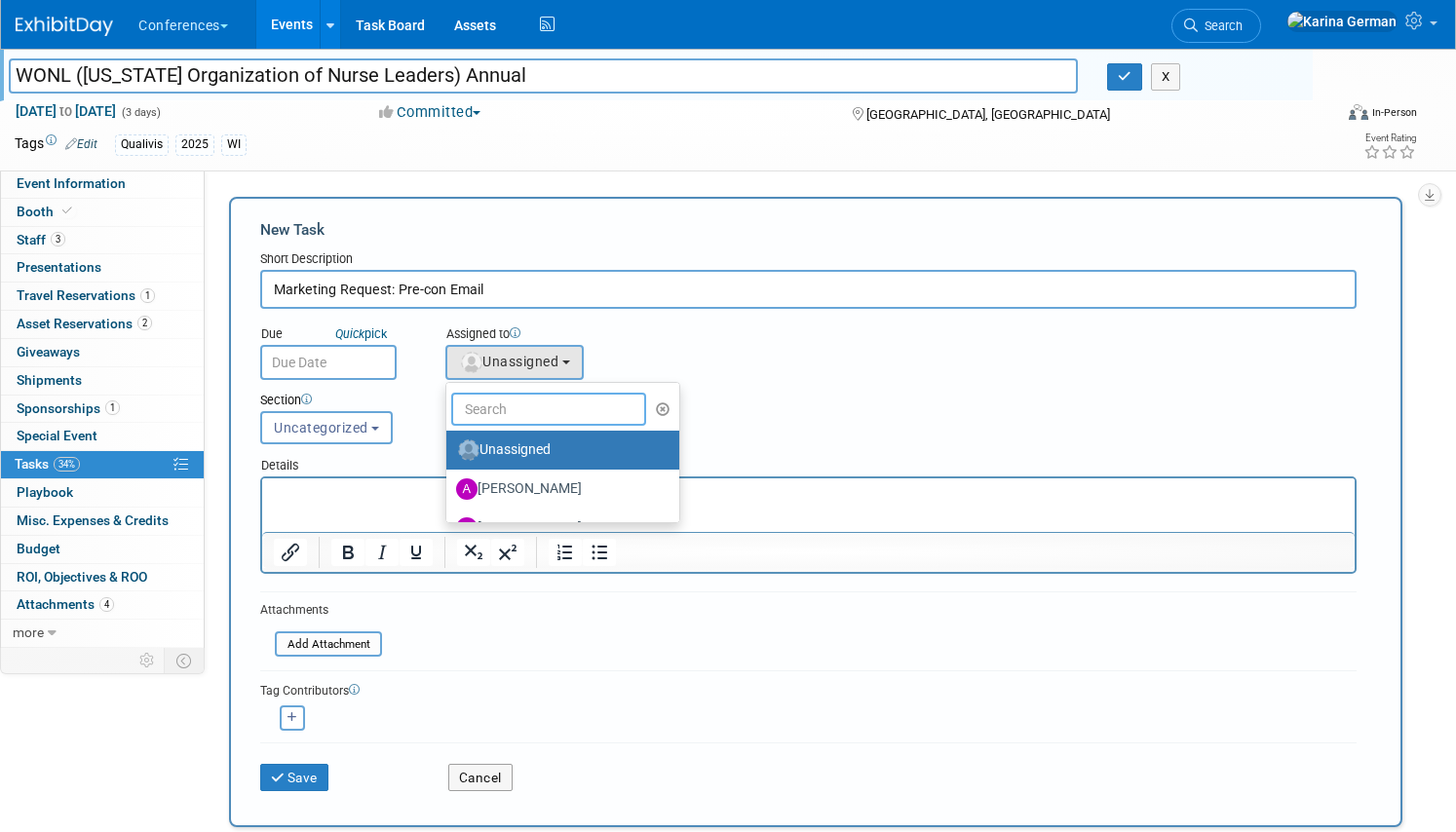
click at [503, 409] on input "text" at bounding box center [548, 409] width 195 height 33
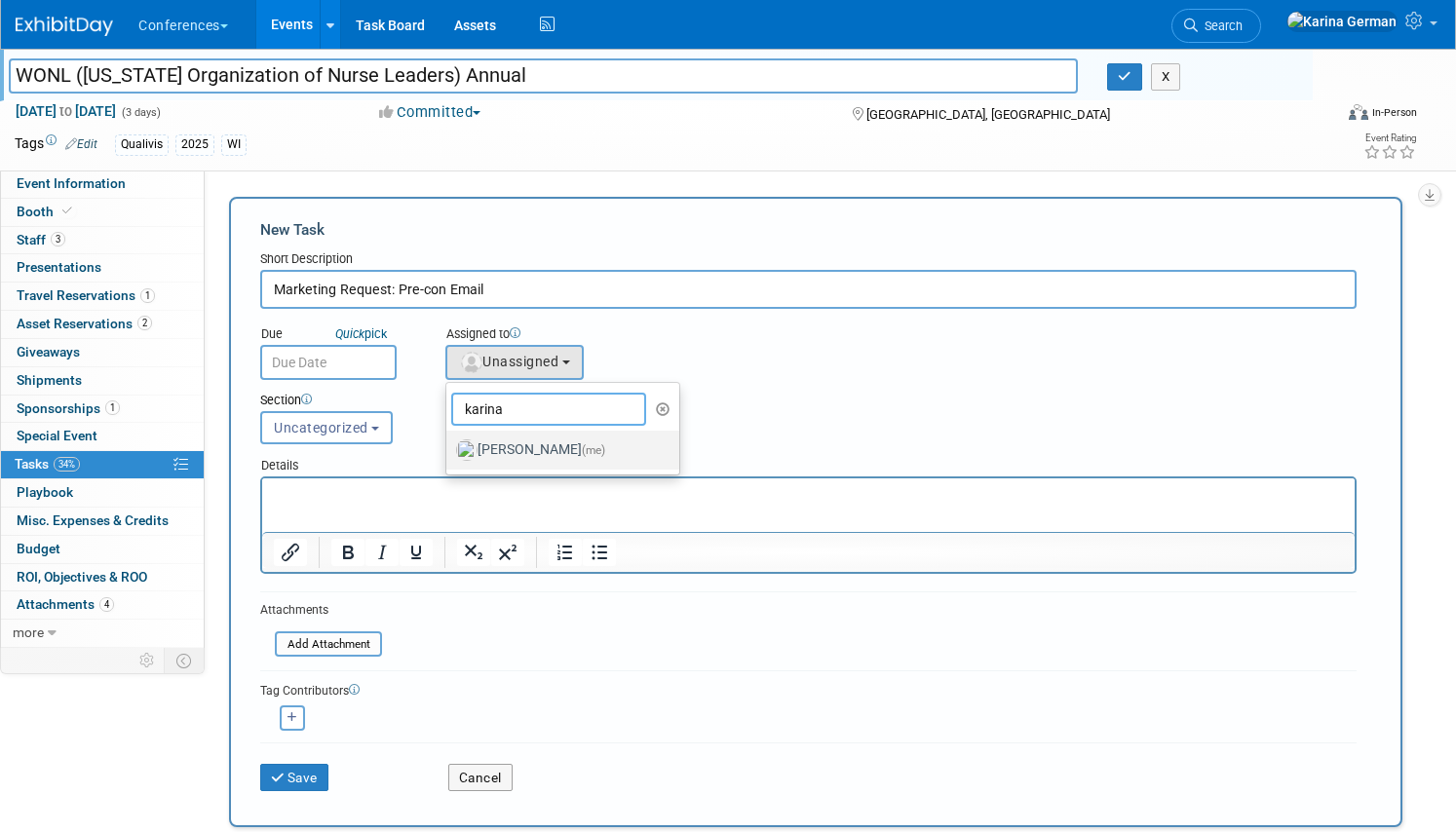
type input "karina"
click at [527, 459] on label "Karina German (me)" at bounding box center [558, 449] width 204 height 31
click at [449, 454] on input "Karina German (me)" at bounding box center [442, 447] width 13 height 13
select select "eb9a80ed-01df-455e-b7c9-ebccef2a47a7"
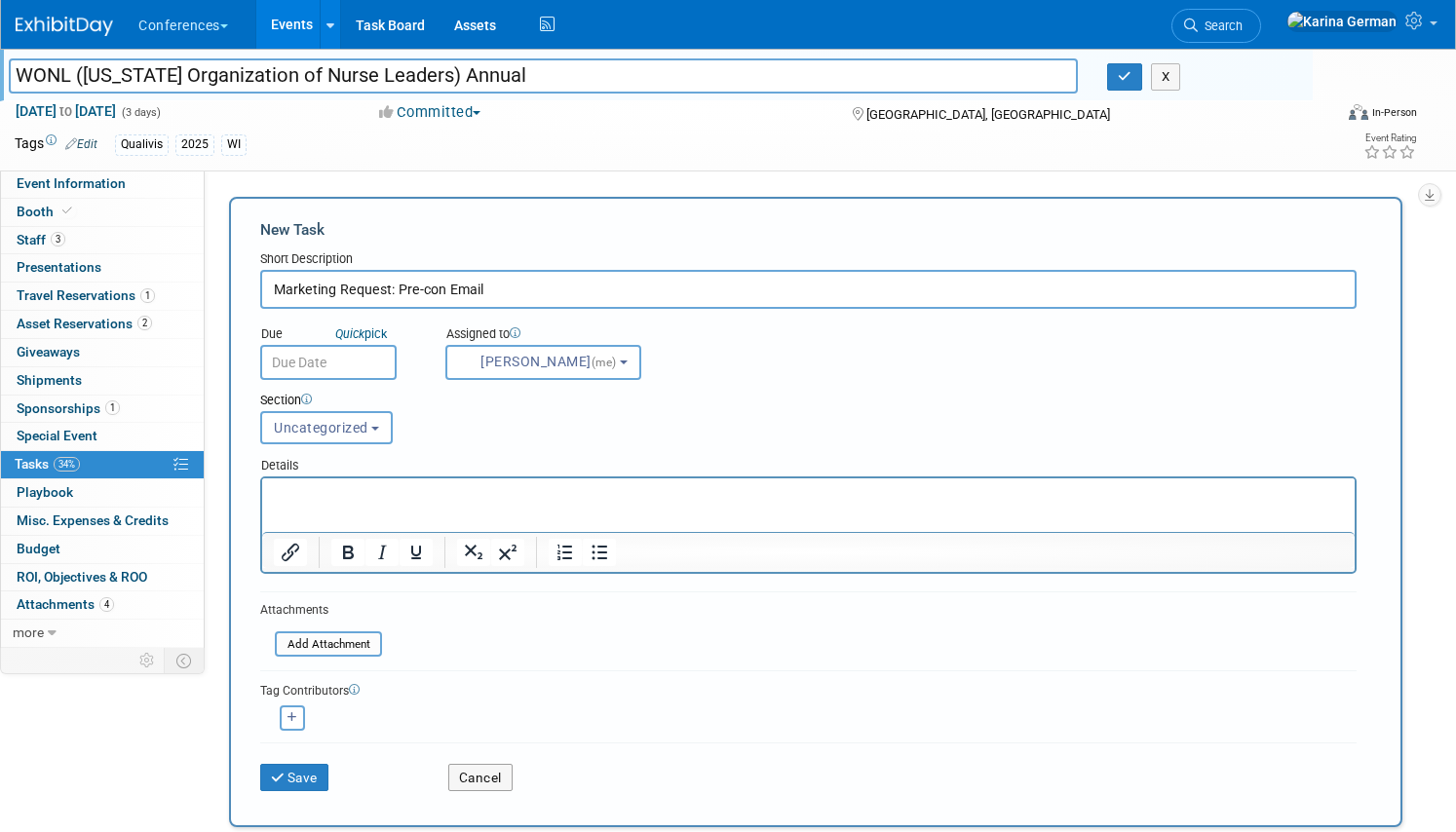
click at [351, 381] on div "Section Uncategorized Payment Travel Shipping & Logistics Post-conference Uncat…" at bounding box center [761, 414] width 1031 height 68
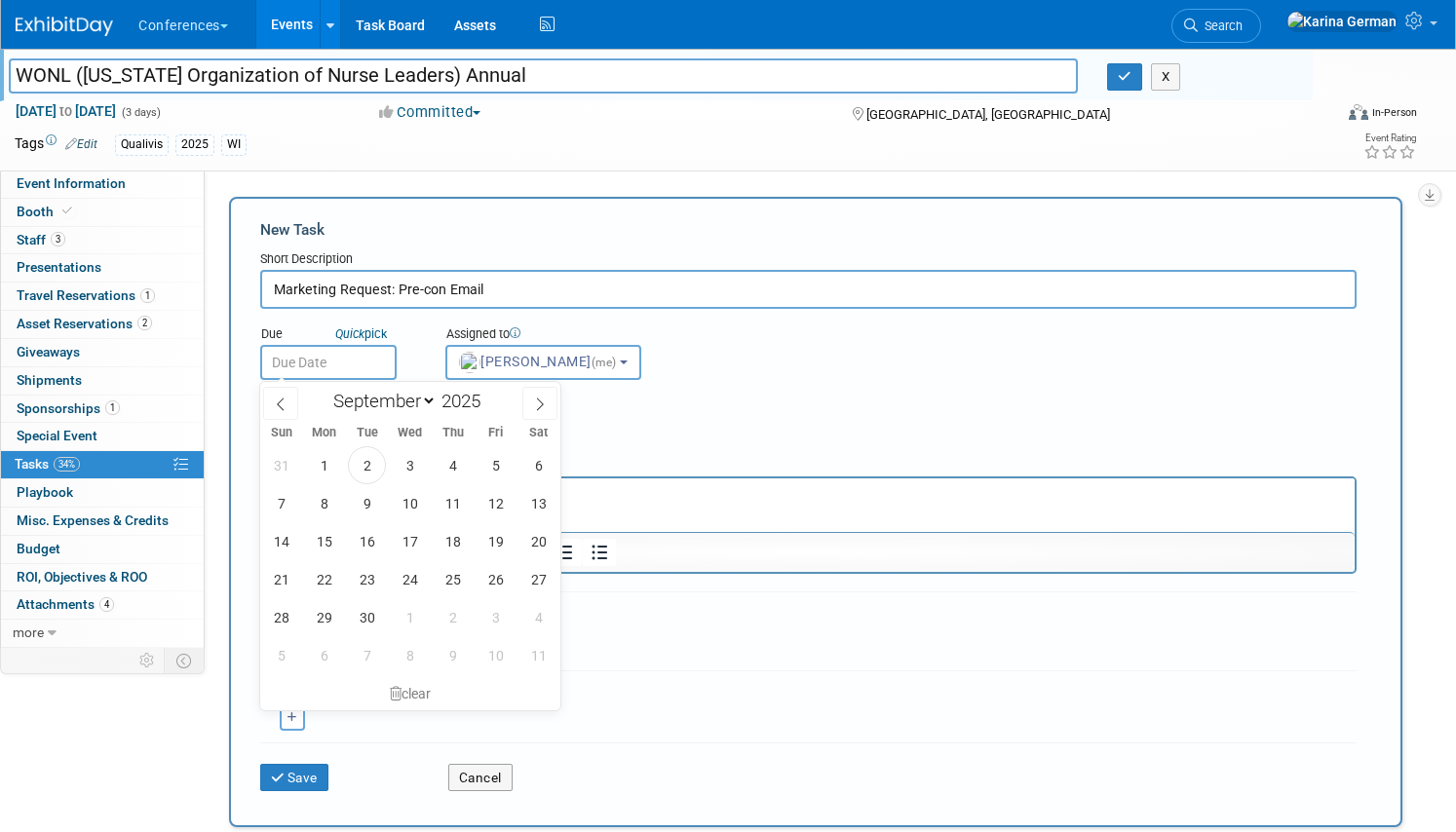
click at [330, 361] on input "text" at bounding box center [329, 361] width 137 height 35
click at [409, 506] on span "10" at bounding box center [410, 503] width 38 height 38
type input "Sep 10, 2025"
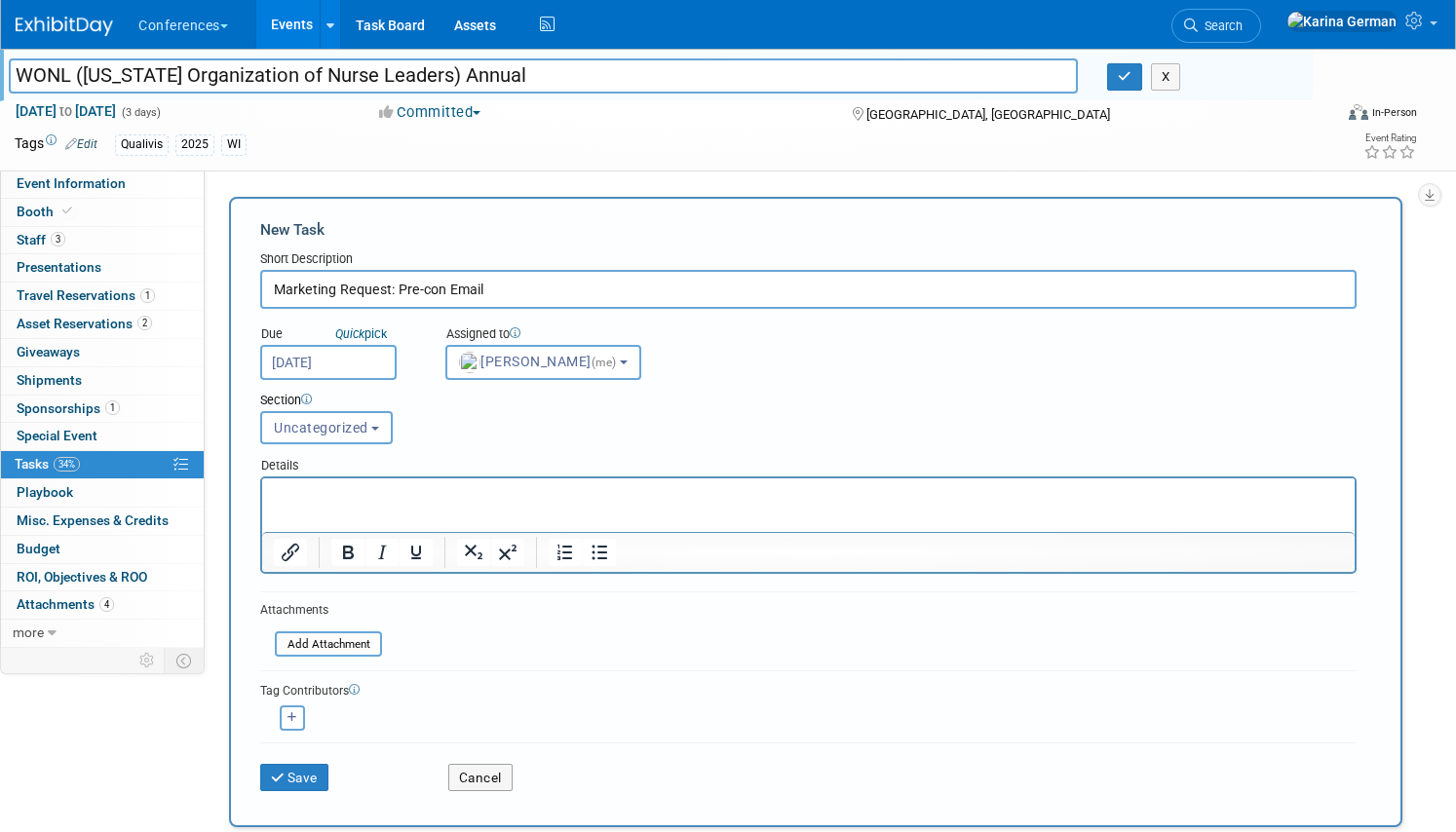
click at [549, 504] on p "Rich Text Area. Press ALT-0 for help." at bounding box center [809, 496] width 1070 height 20
click at [275, 494] on p "[PERSON_NAME]" at bounding box center [809, 496] width 1070 height 20
click at [304, 762] on div "Save" at bounding box center [340, 771] width 188 height 40
click at [297, 771] on button "Save" at bounding box center [294, 778] width 68 height 28
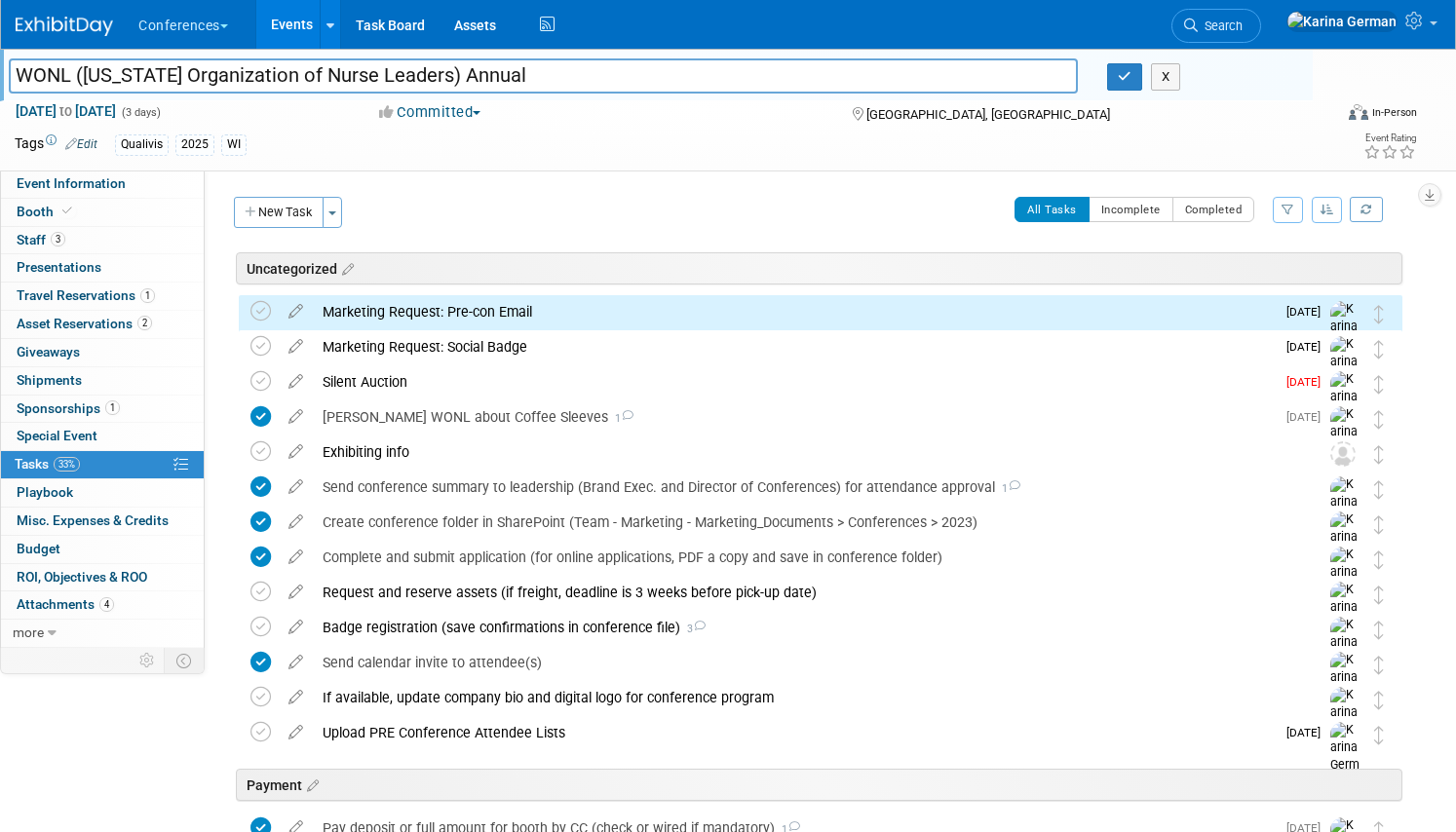
click at [412, 308] on div "Marketing Request: Pre-con Email" at bounding box center [794, 311] width 962 height 33
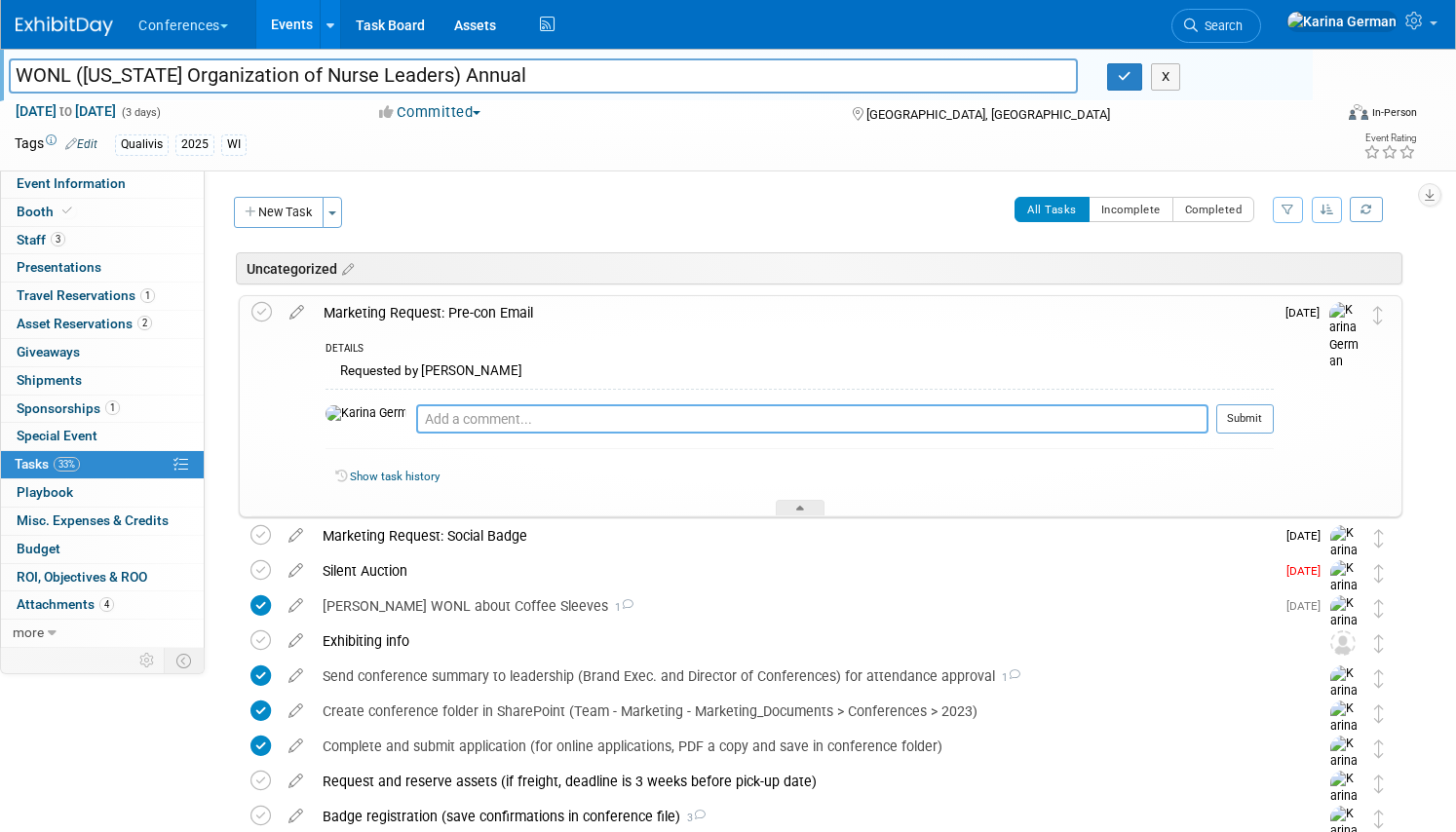
click at [479, 431] on textarea at bounding box center [812, 418] width 792 height 30
type textarea "assuming we'll use same template Jordan is creating for GONL"
click at [1268, 417] on button "Submit" at bounding box center [1244, 418] width 57 height 30
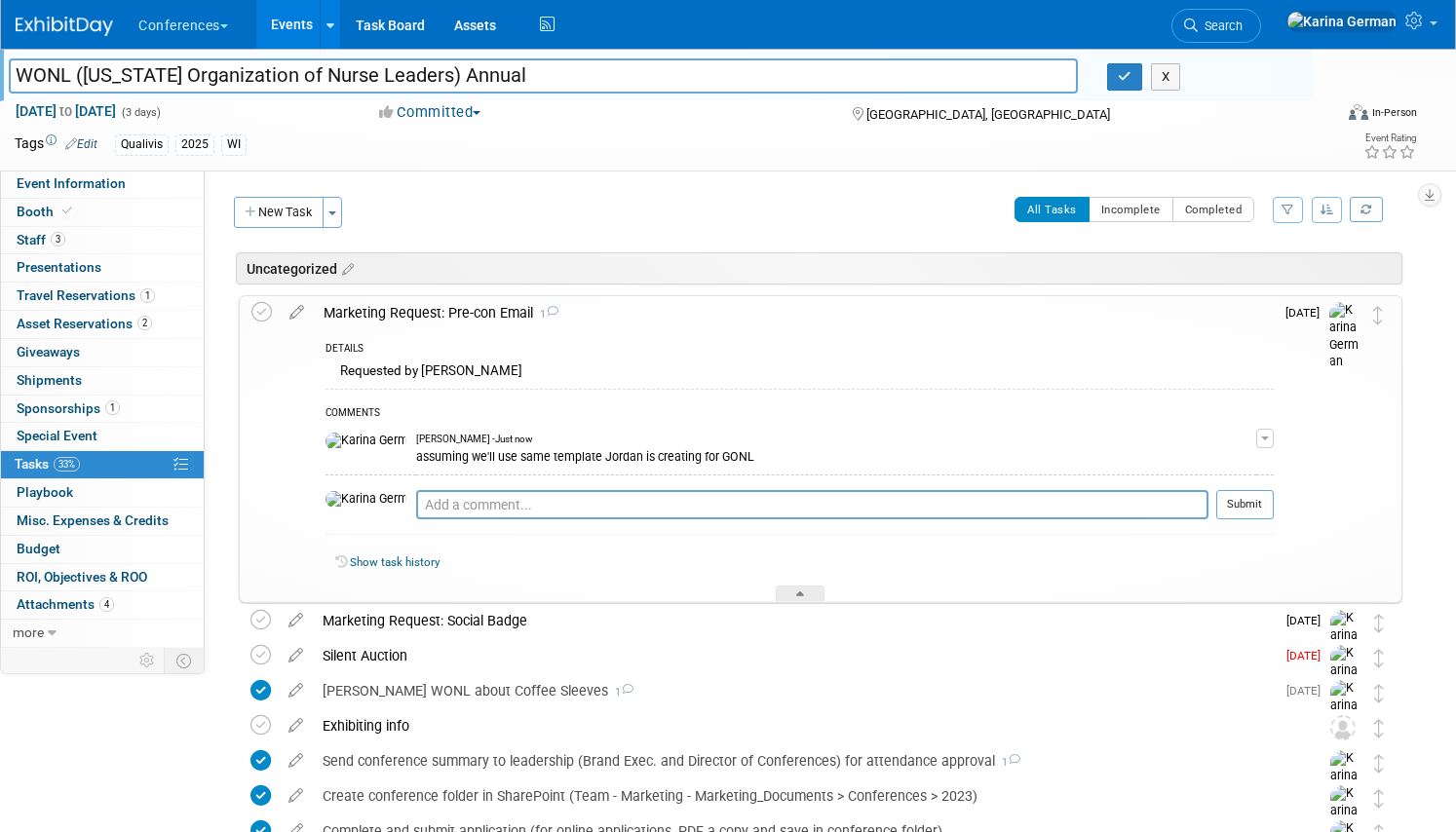
click at [407, 322] on div "Marketing Request: Pre-con Email 1" at bounding box center [794, 312] width 960 height 33
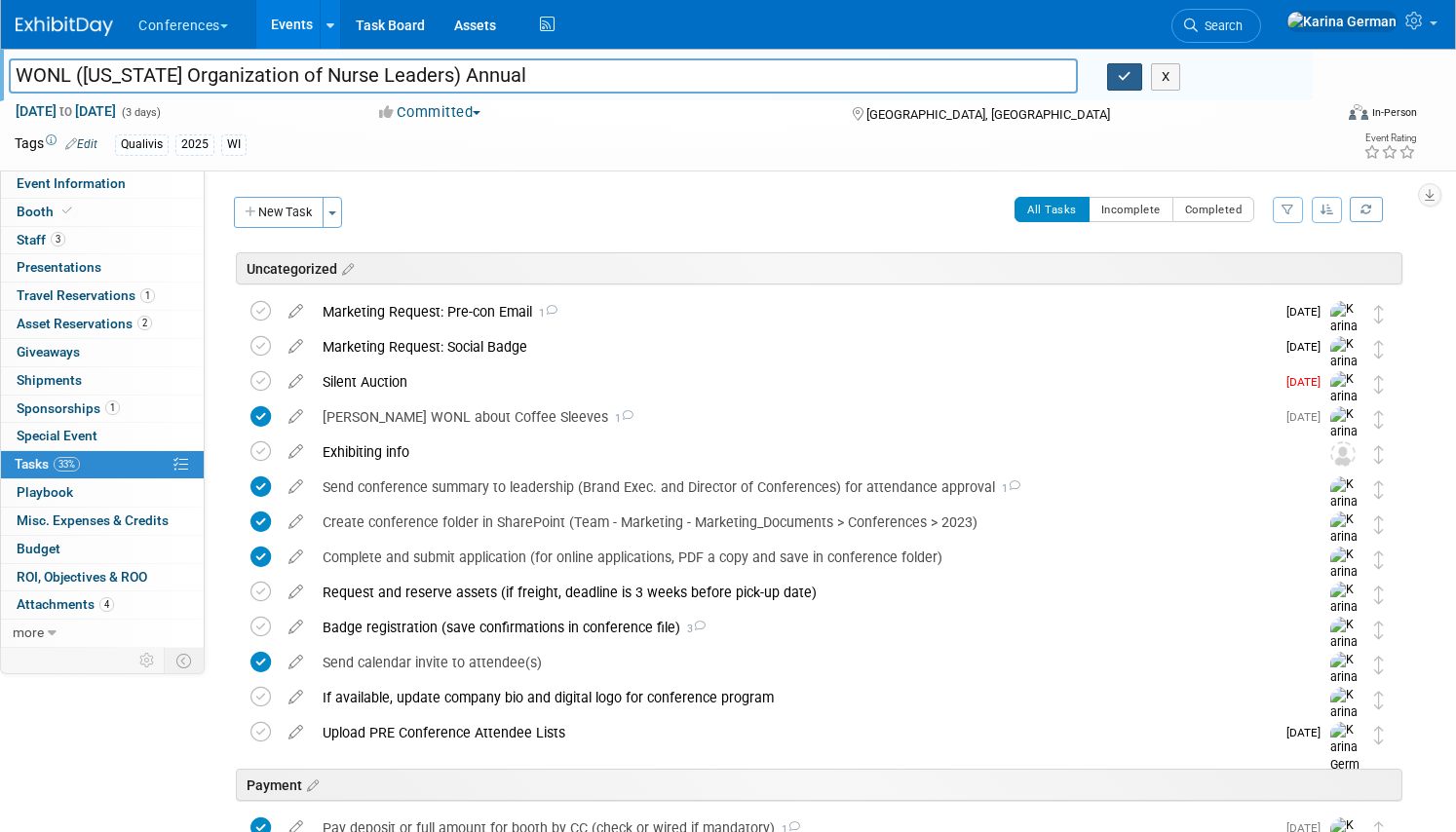
click at [1126, 81] on icon "button" at bounding box center [1124, 76] width 14 height 13
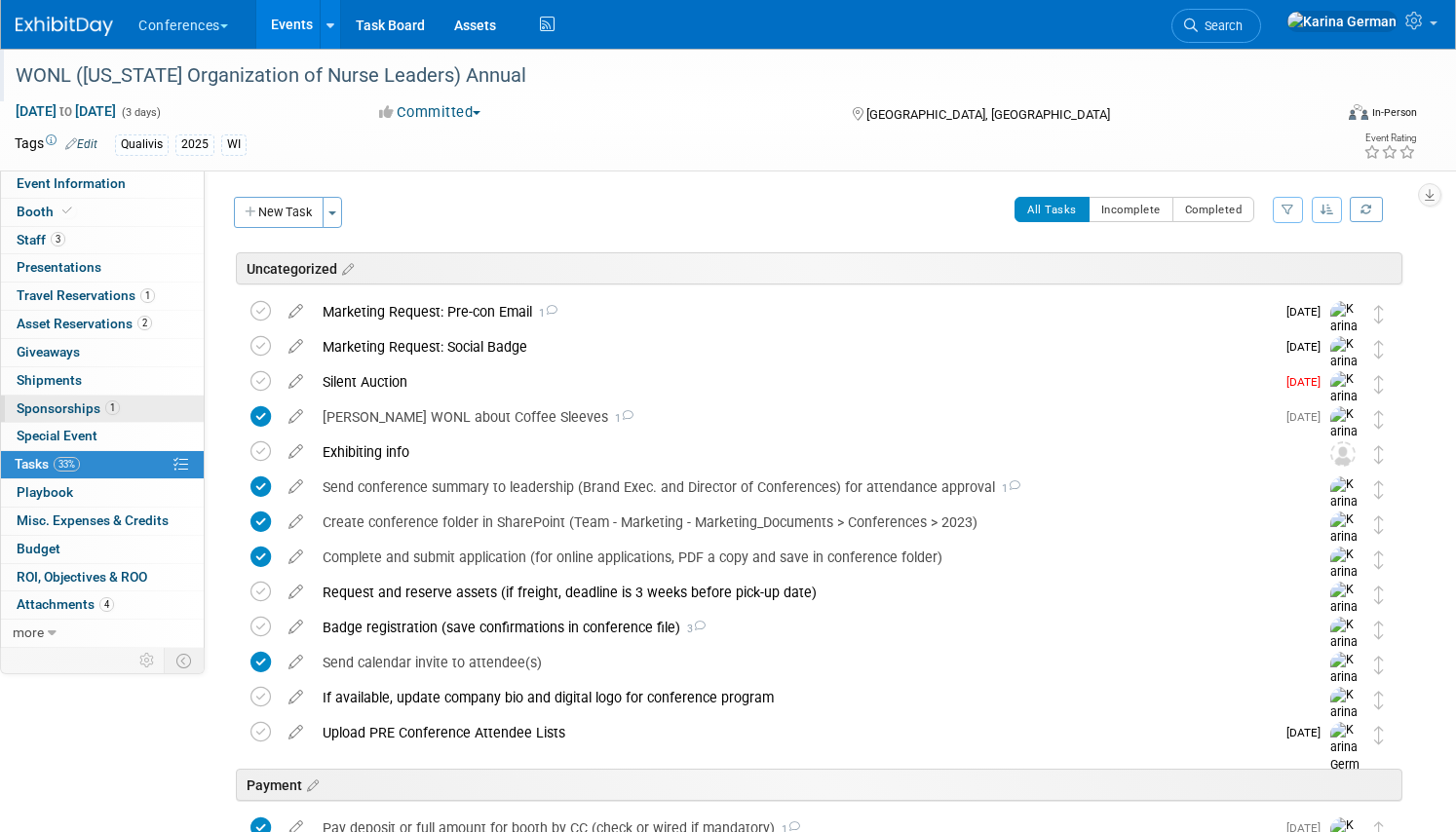
click at [123, 399] on link "1 Sponsorships 1" at bounding box center [102, 410] width 203 height 28
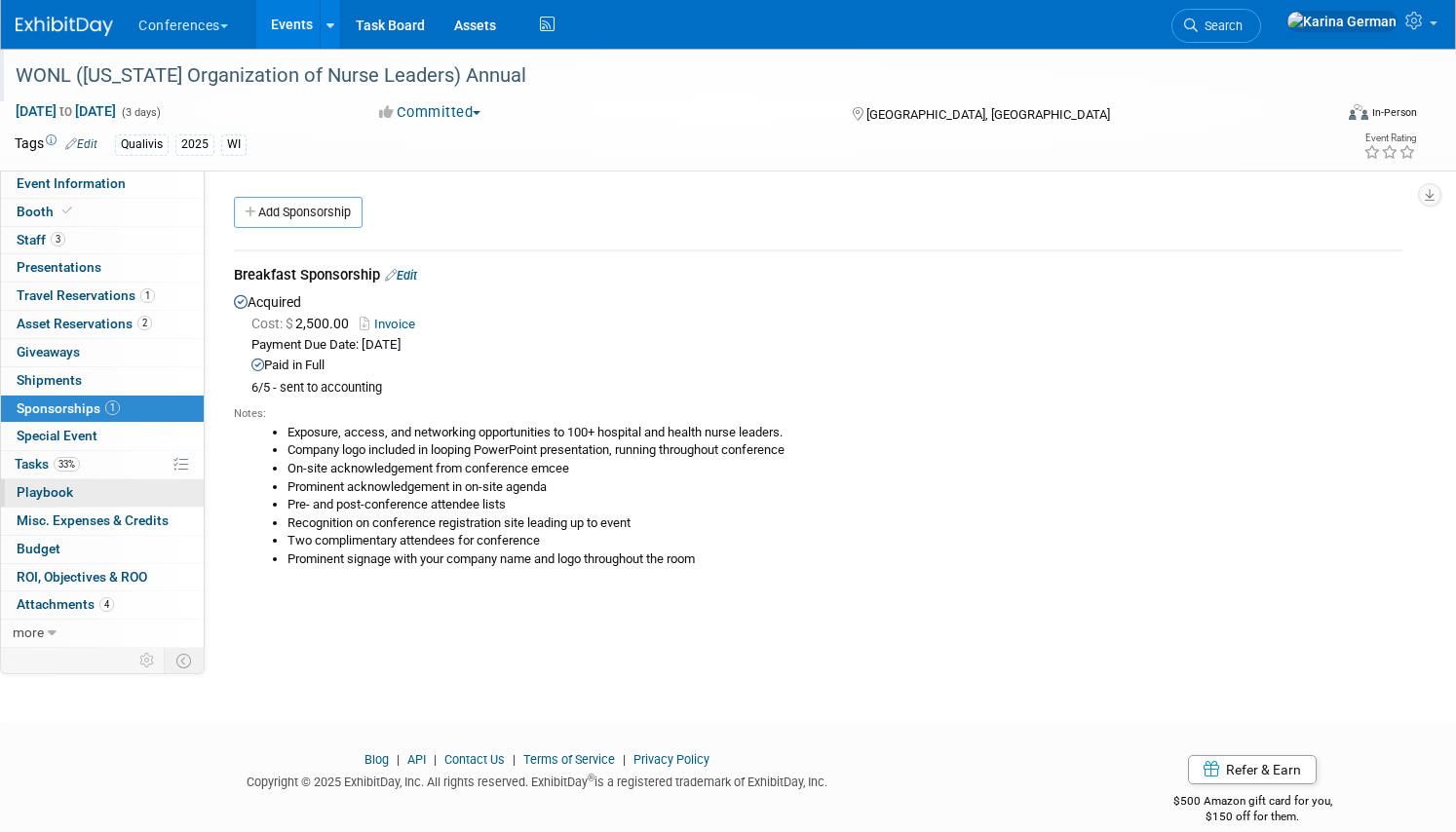
click at [59, 482] on link "0 Playbook 0" at bounding box center [102, 493] width 203 height 28
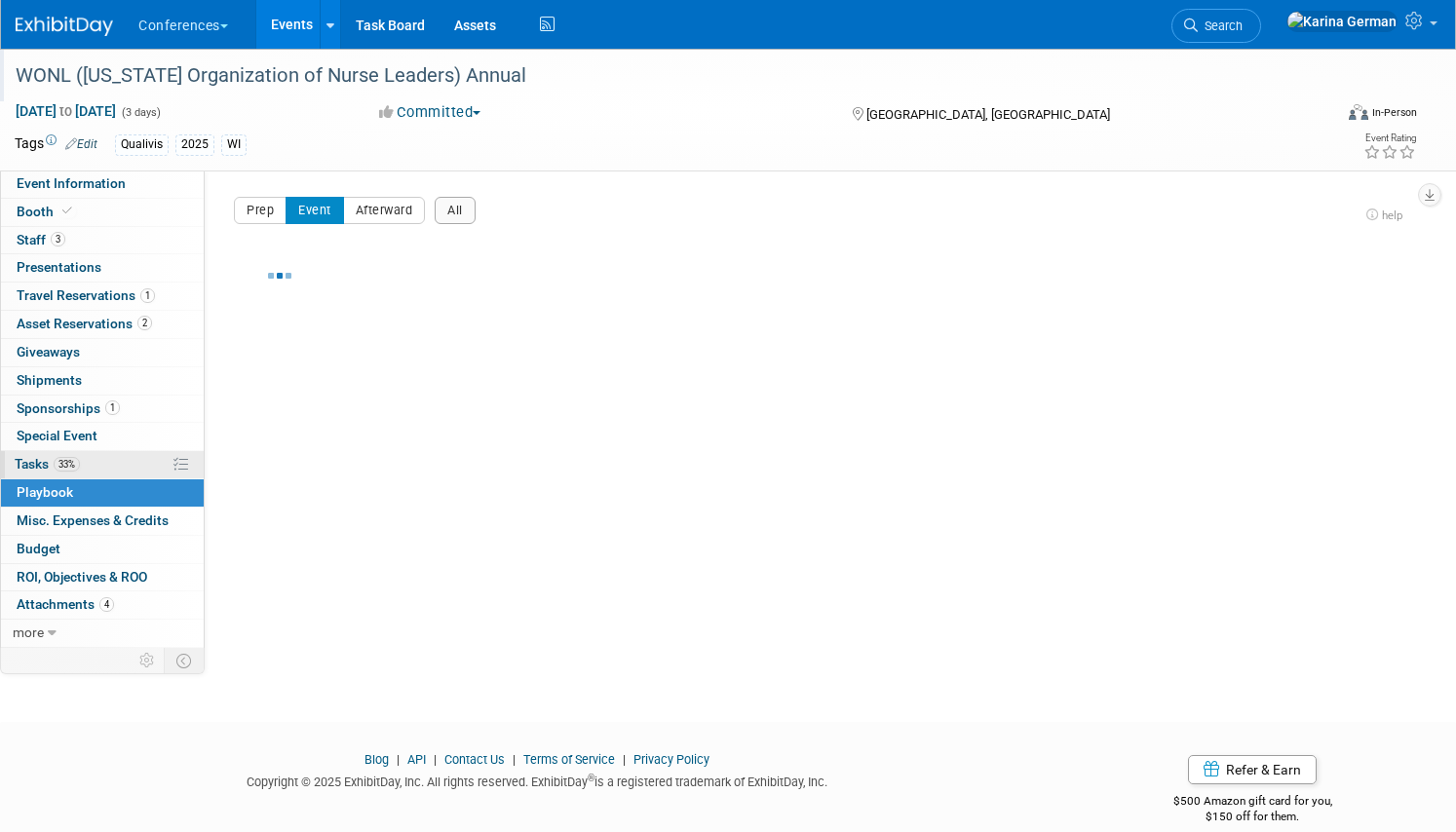
click at [78, 470] on span "Tasks 33%" at bounding box center [48, 464] width 65 height 16
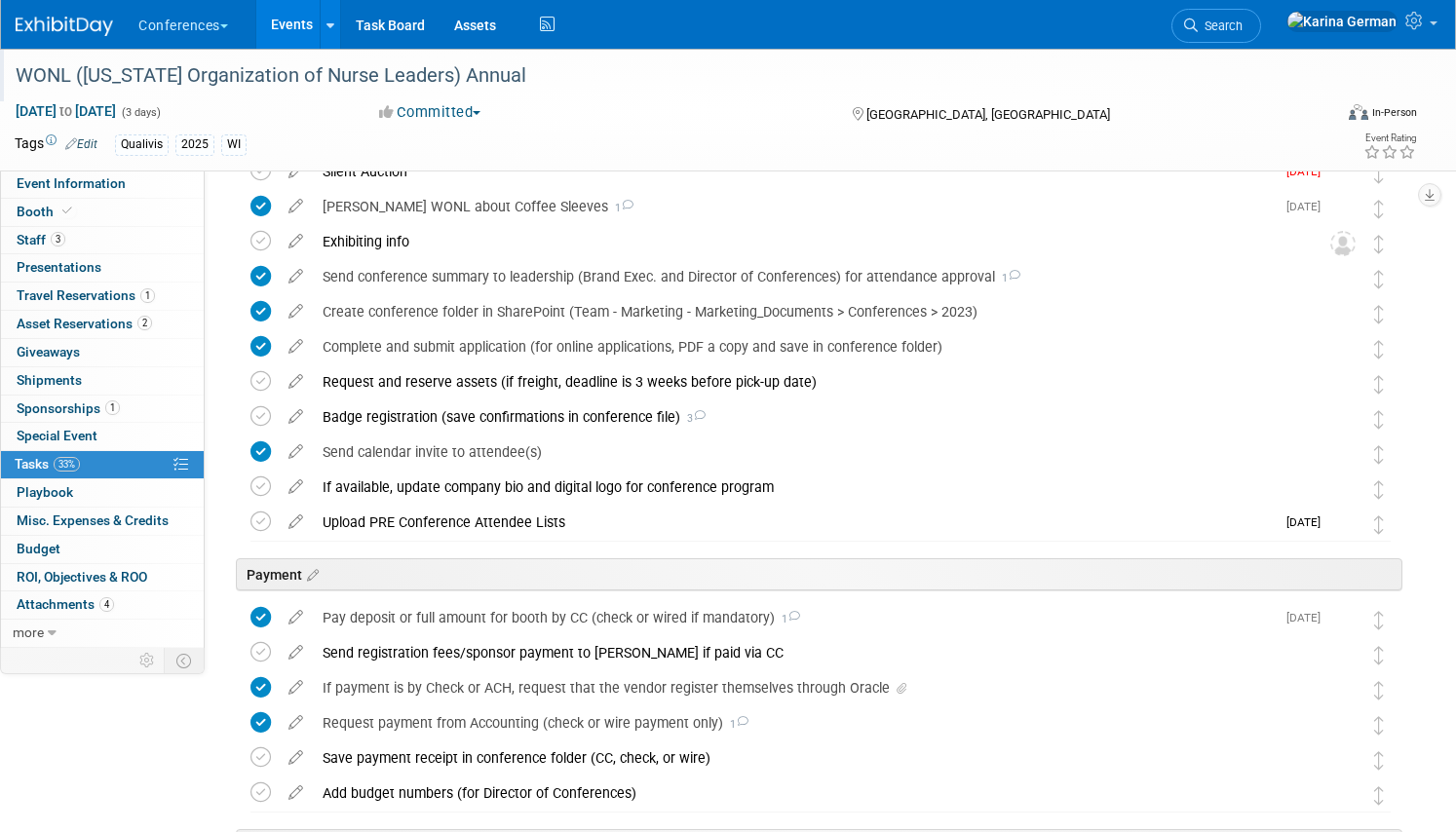
scroll to position [214, 0]
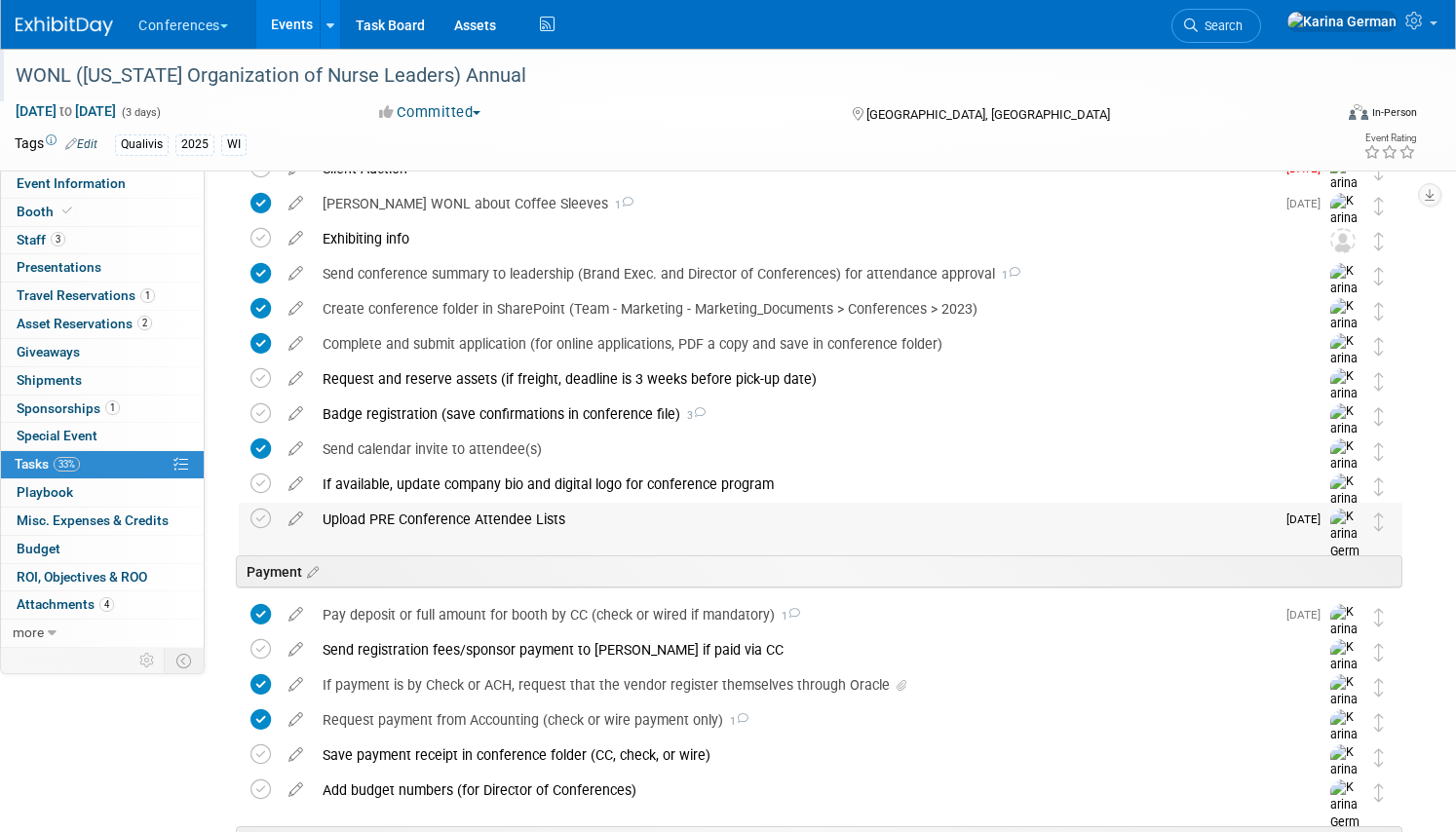
click at [411, 521] on div "Upload PRE Conference Attendee Lists" at bounding box center [794, 518] width 962 height 33
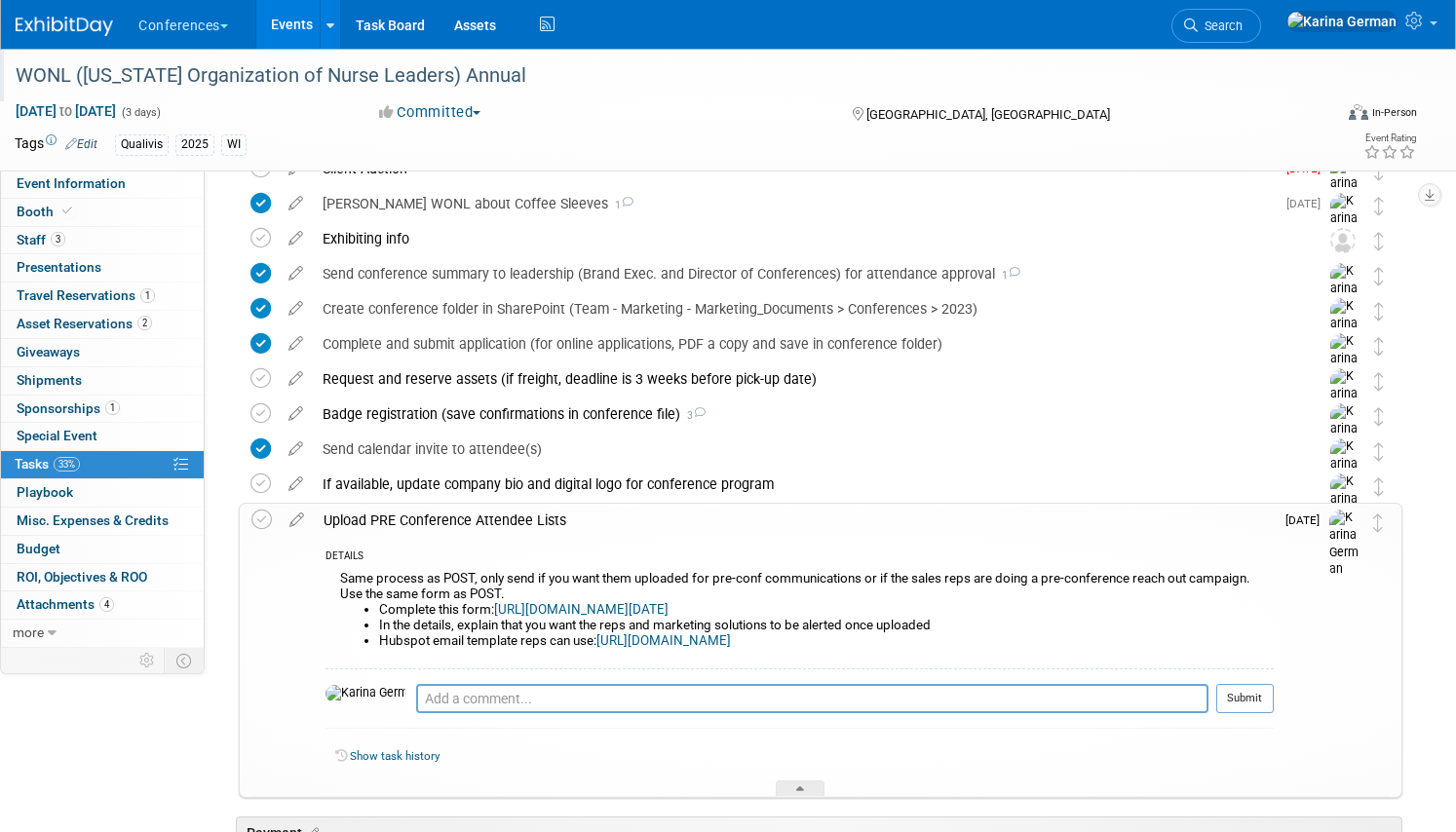
click at [411, 521] on div "Upload PRE Conference Attendee Lists" at bounding box center [794, 519] width 960 height 33
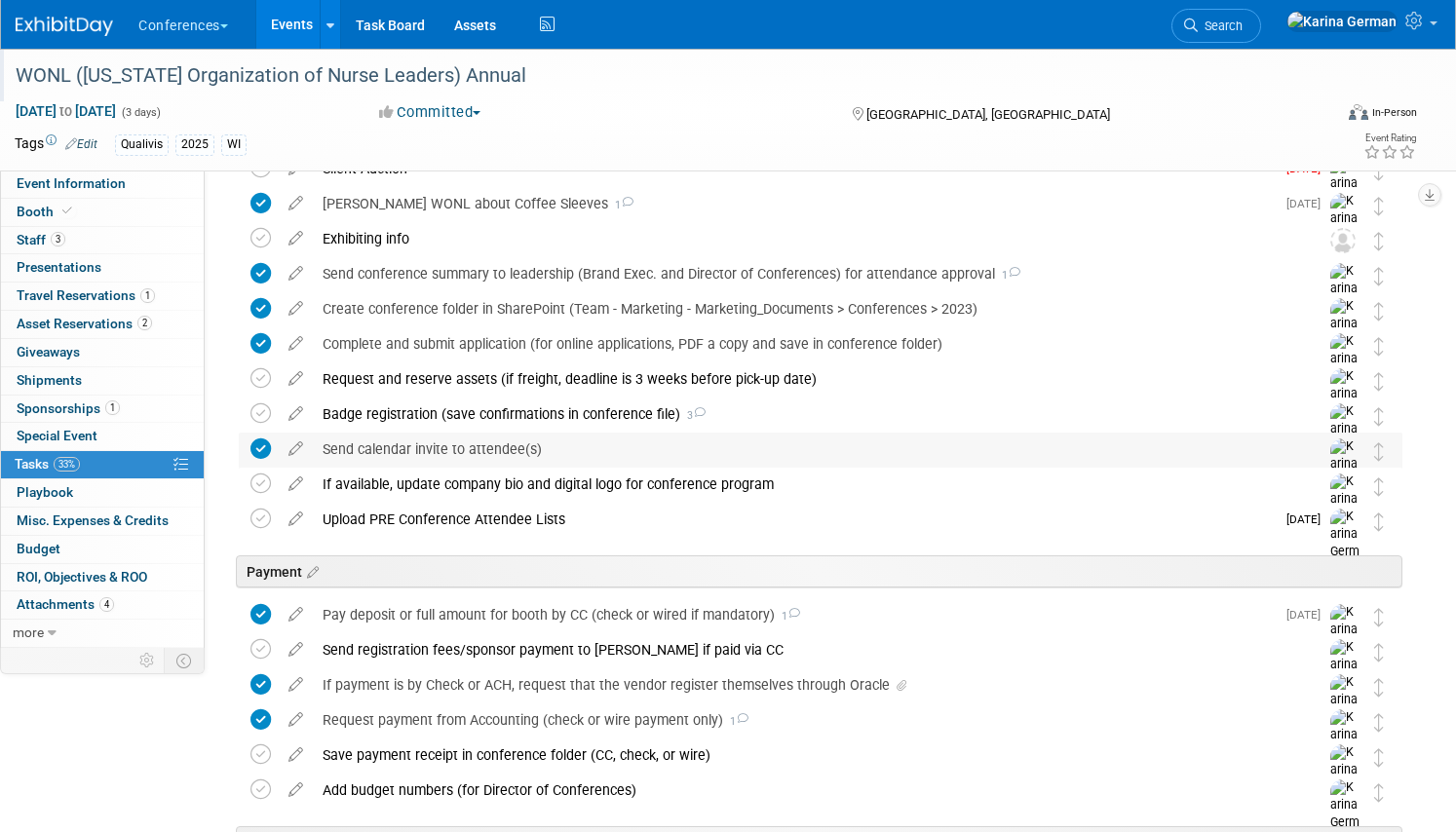
scroll to position [0, 0]
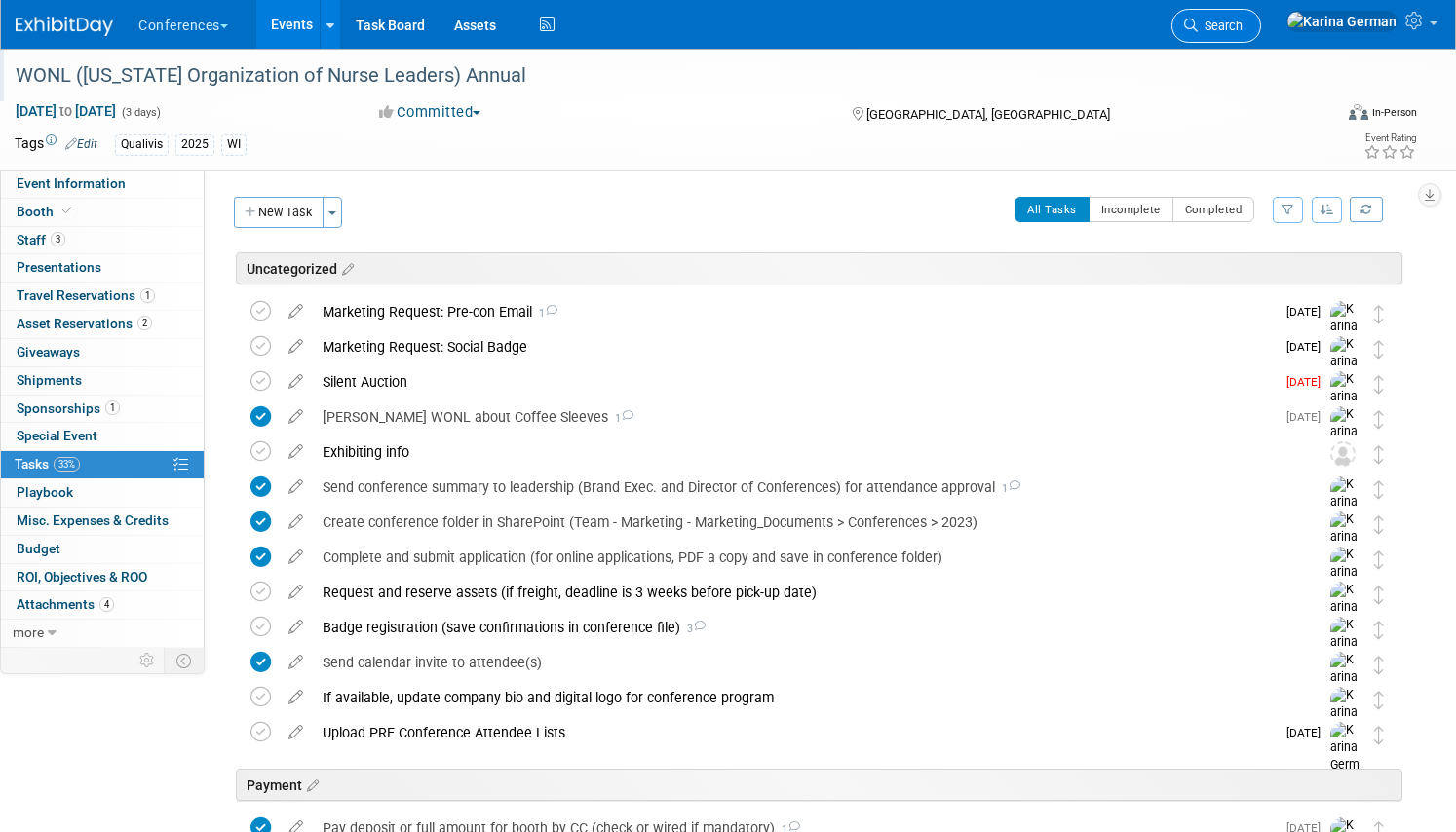
click at [1242, 22] on span "Search" at bounding box center [1219, 26] width 45 height 15
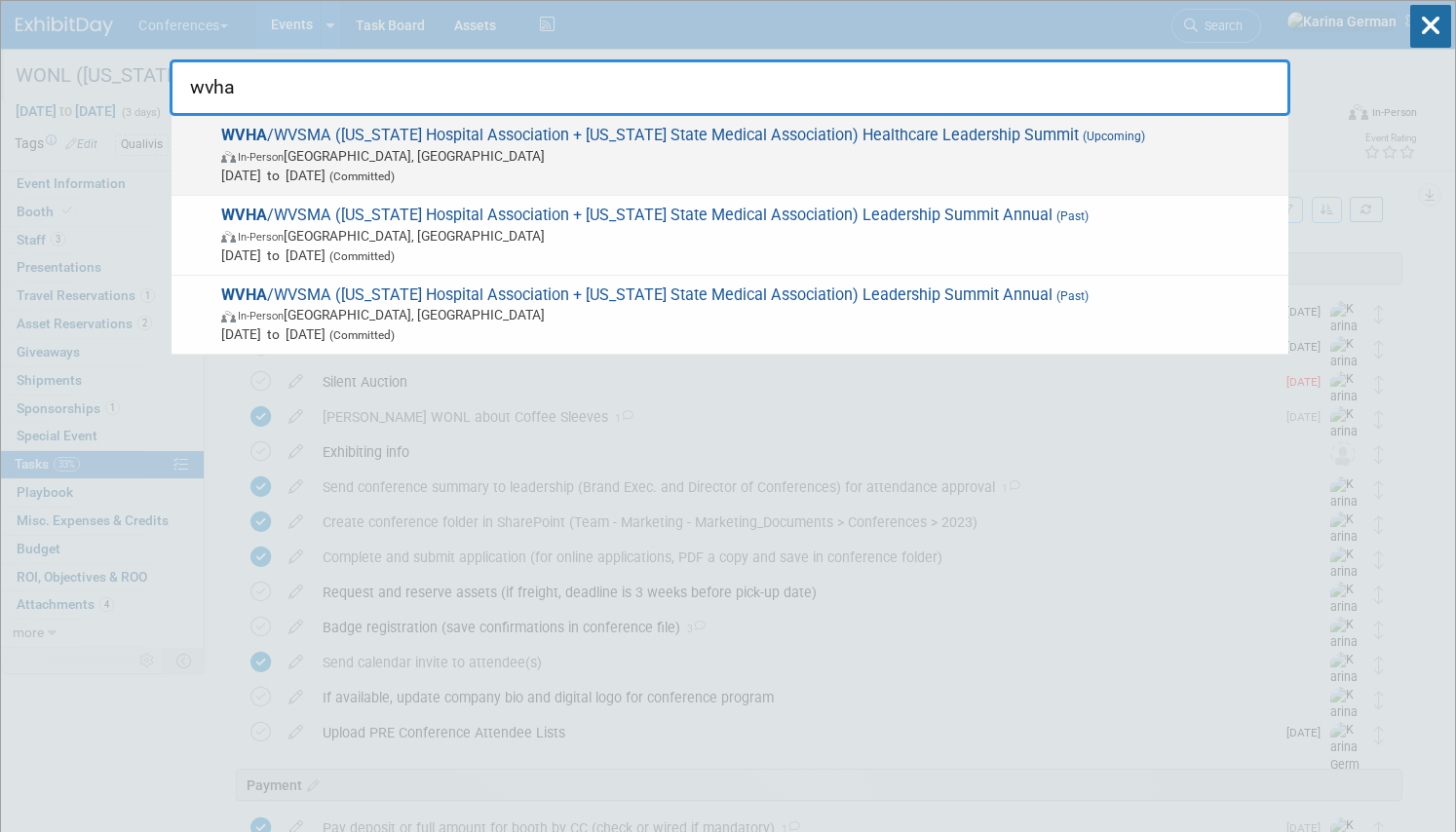
type input "wvha"
click at [679, 141] on span "WVHA /WVSMA (West Virginia Hospital Association + West Virginia State Medical A…" at bounding box center [747, 155] width 1063 height 59
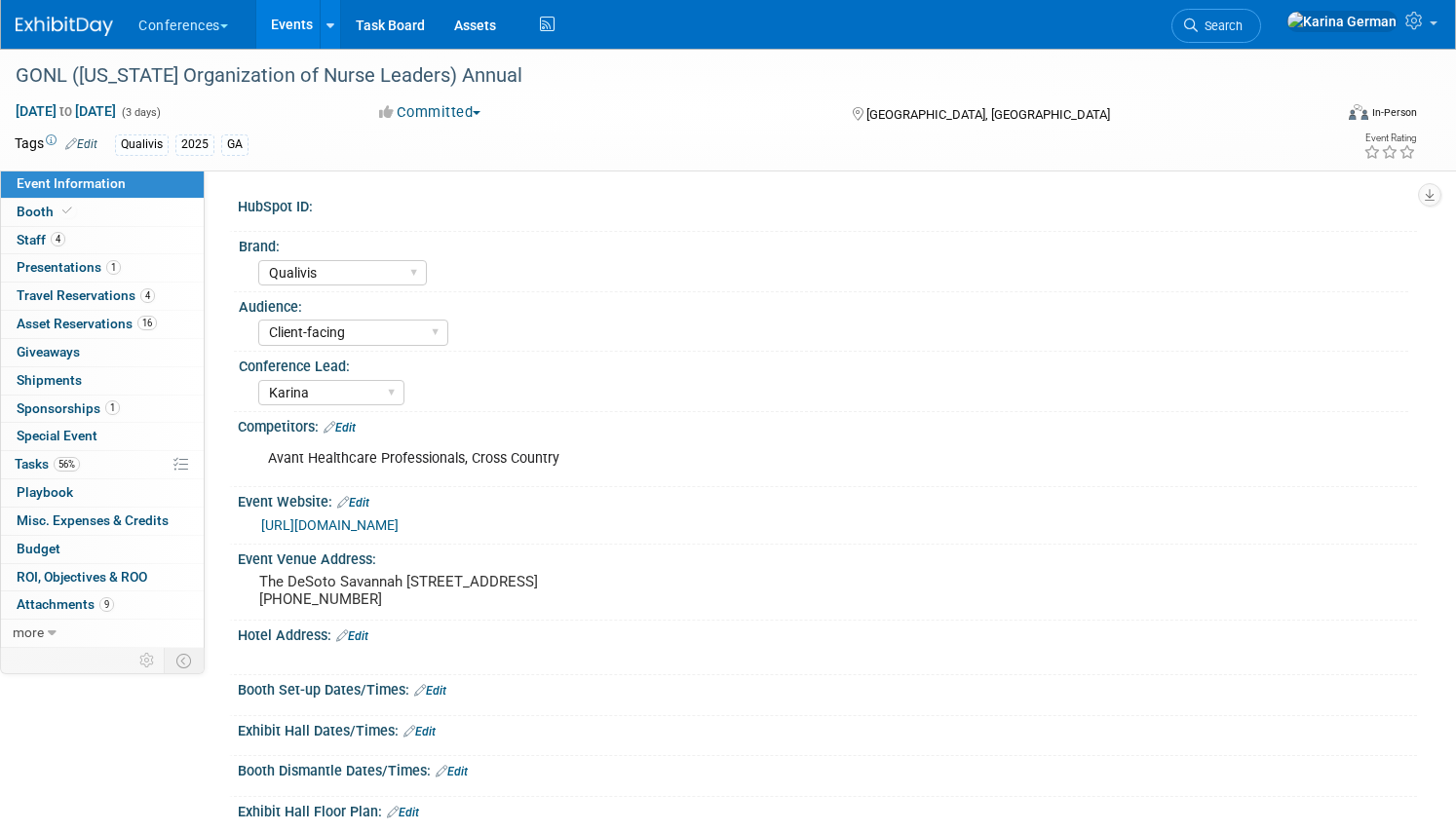
select select "Qualivis"
select select "Client-facing"
select select "Karina"
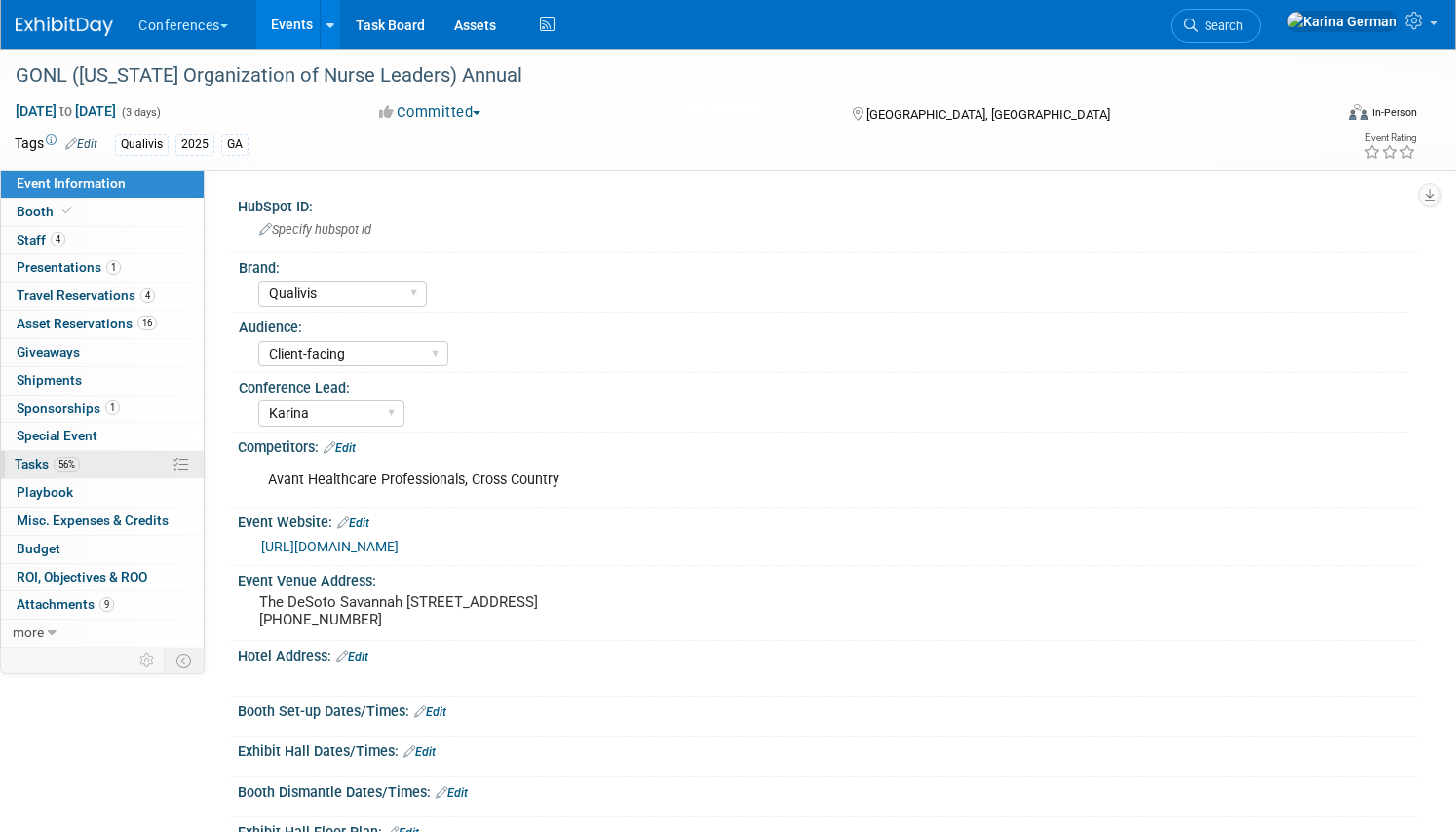
click at [80, 463] on span "56%" at bounding box center [66, 464] width 27 height 15
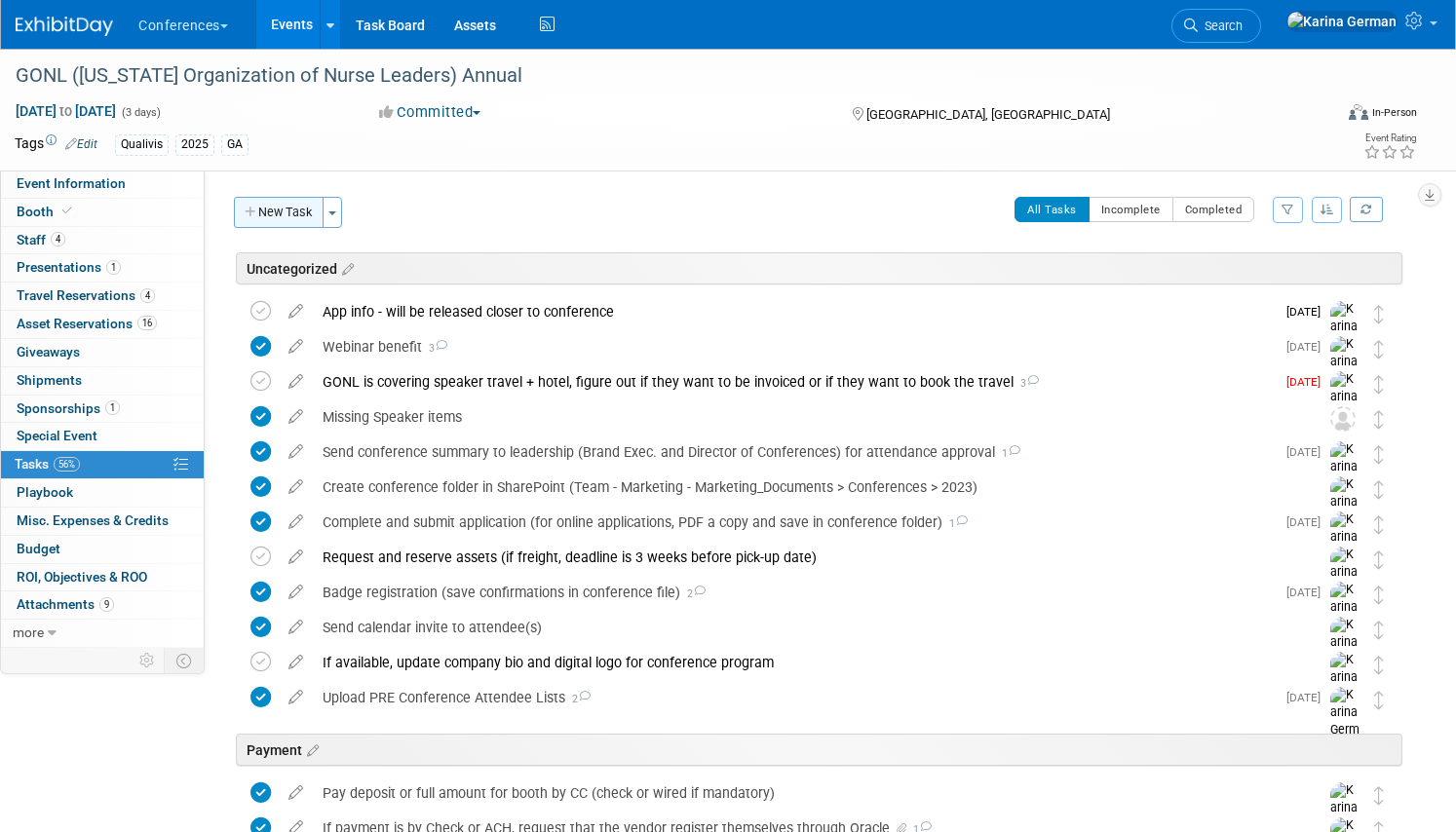
click at [277, 201] on button "New Task" at bounding box center [278, 212] width 90 height 31
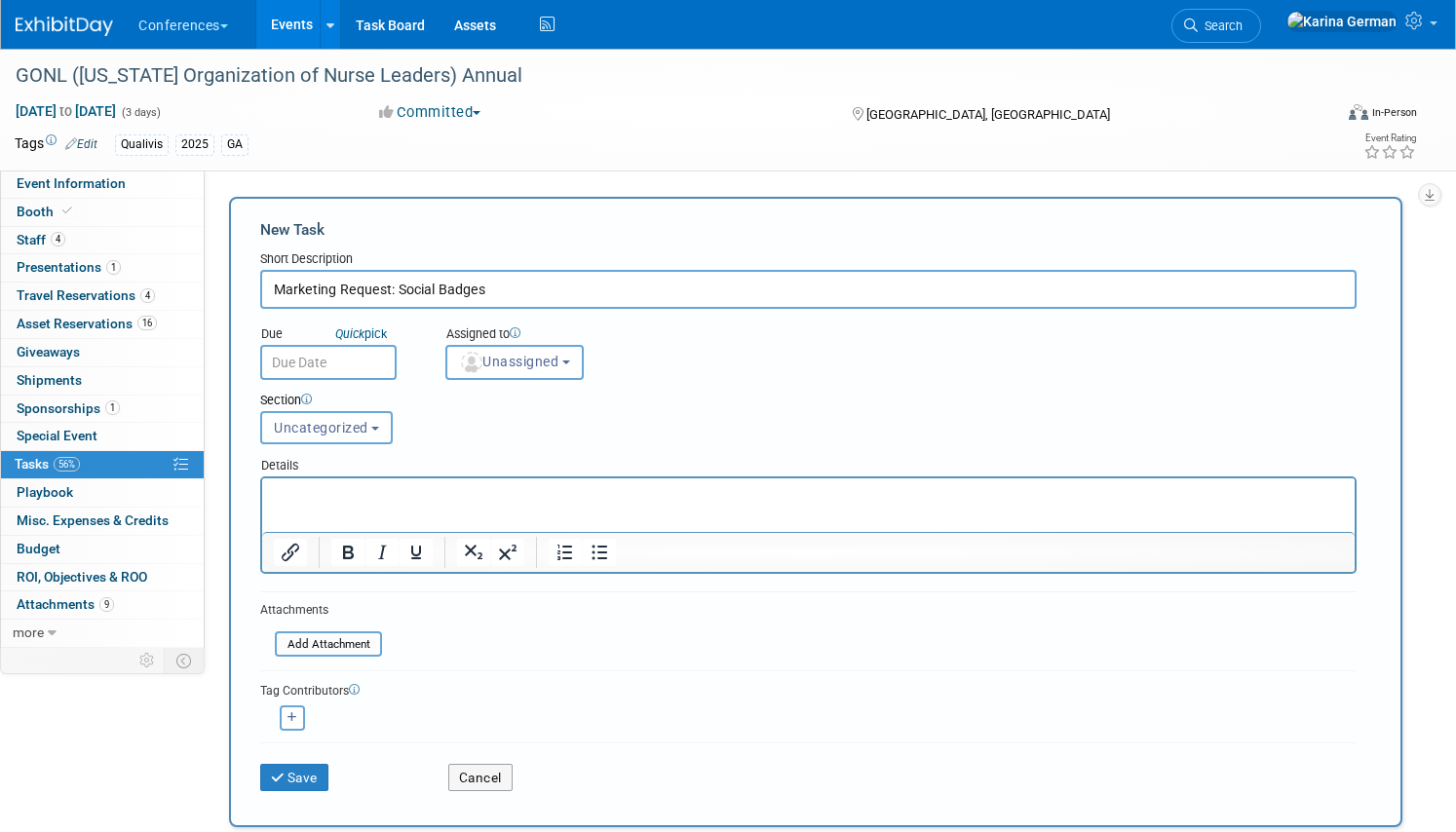
type input "Marketing Request: Social Badges"
click at [326, 363] on input "text" at bounding box center [329, 361] width 137 height 35
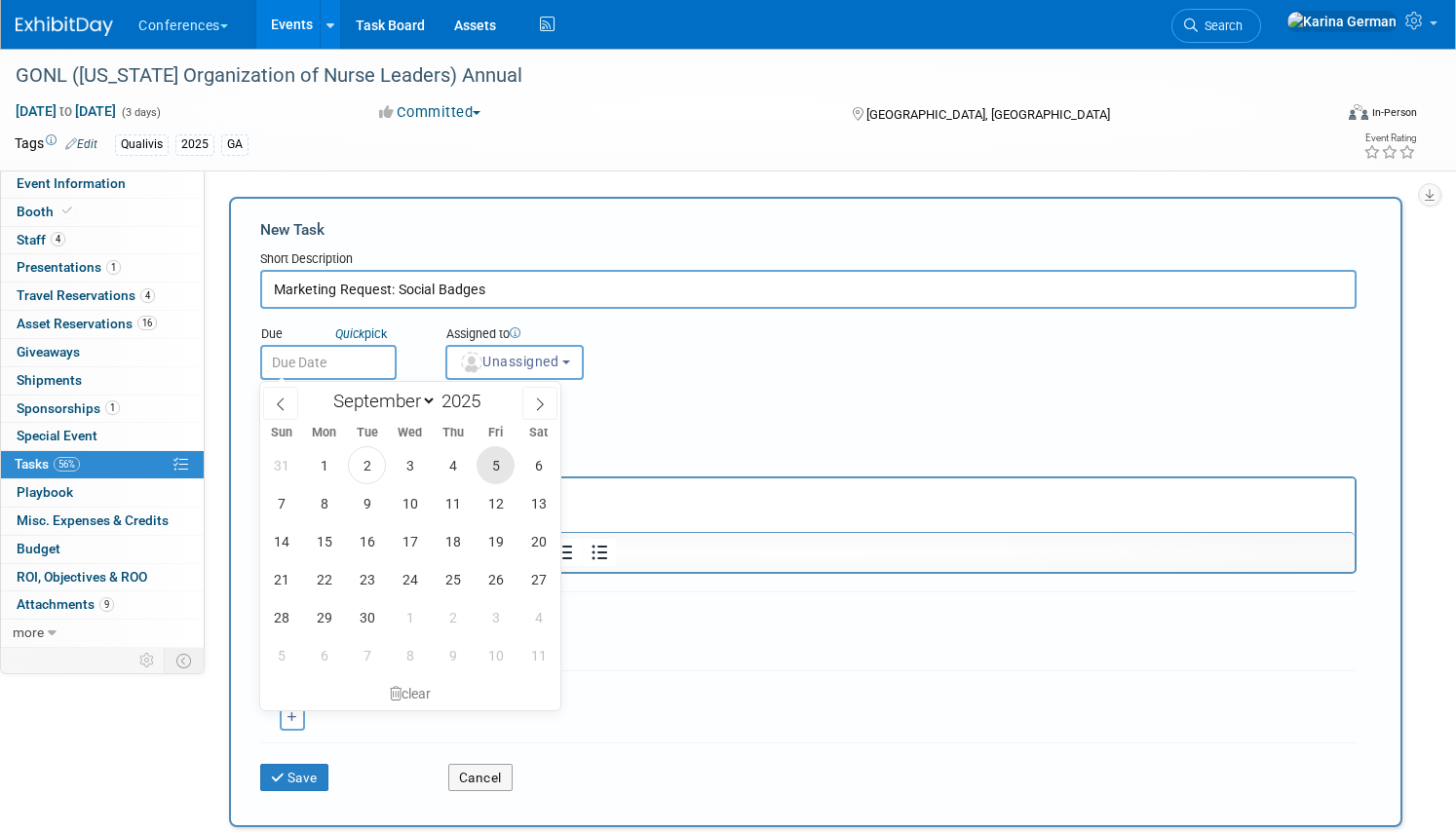
click at [498, 459] on span "5" at bounding box center [495, 465] width 38 height 38
type input "Sep 5, 2025"
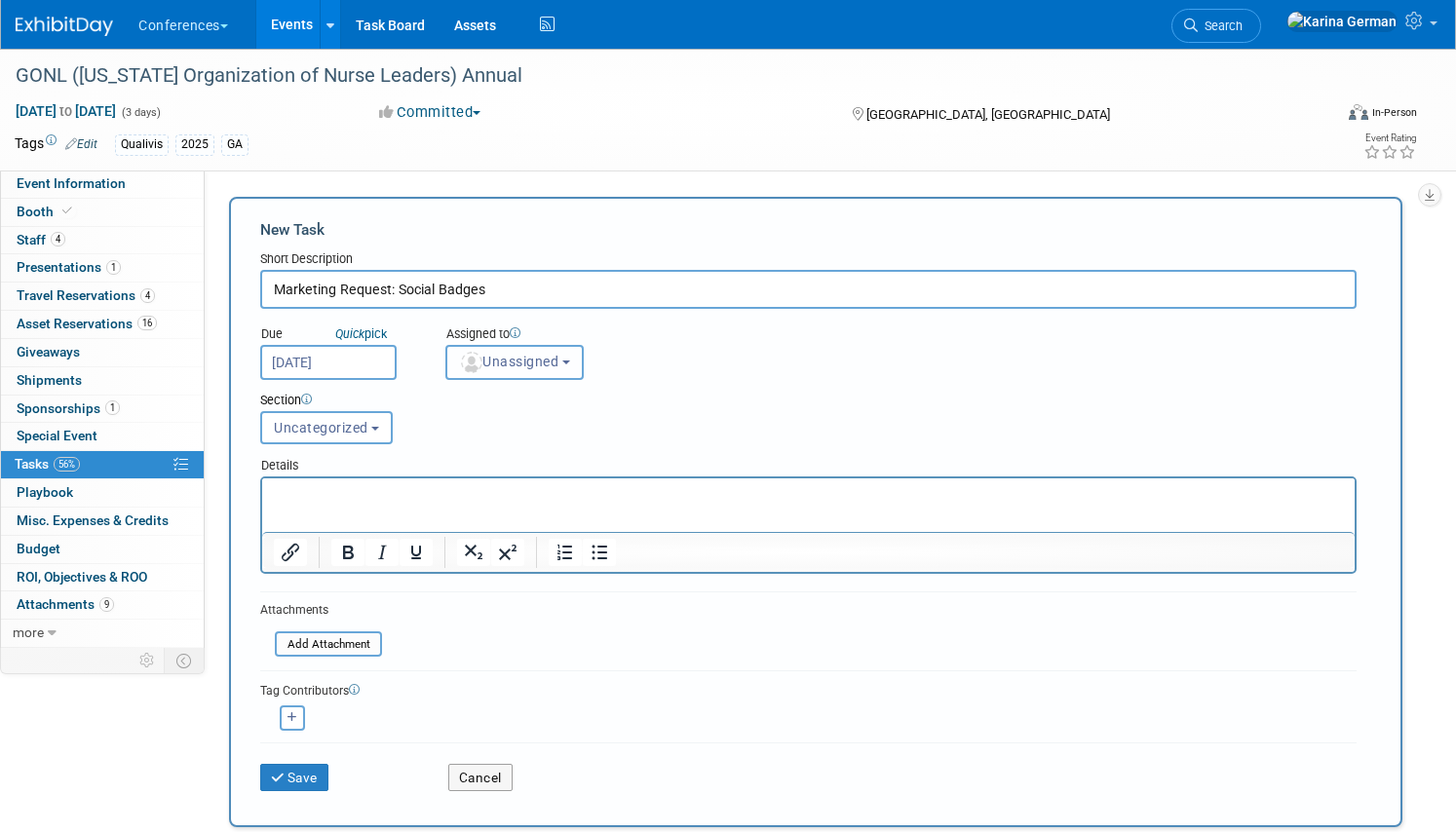
click at [501, 365] on span "Unassigned" at bounding box center [509, 361] width 99 height 16
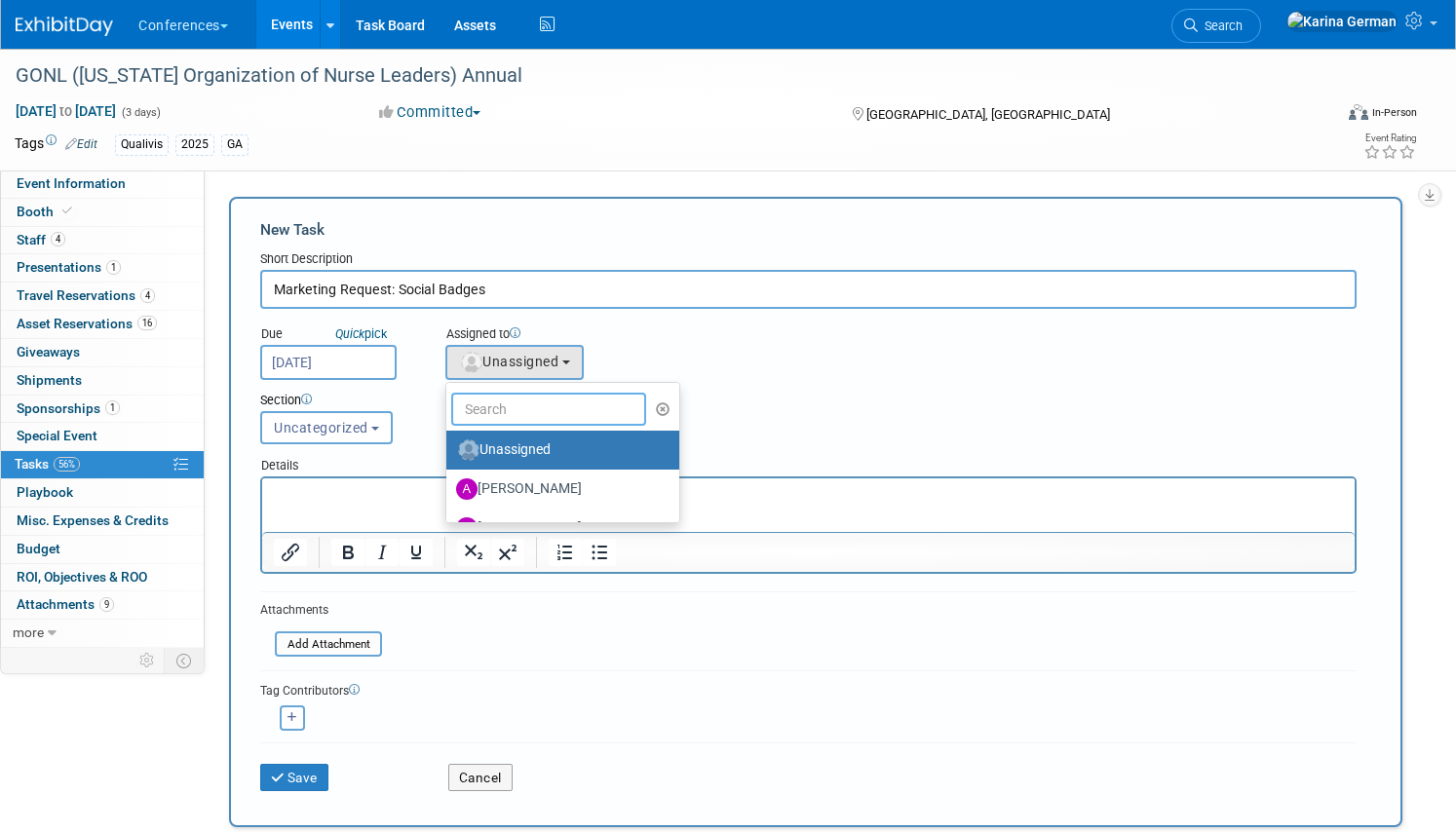
click at [520, 405] on input "text" at bounding box center [548, 409] width 195 height 33
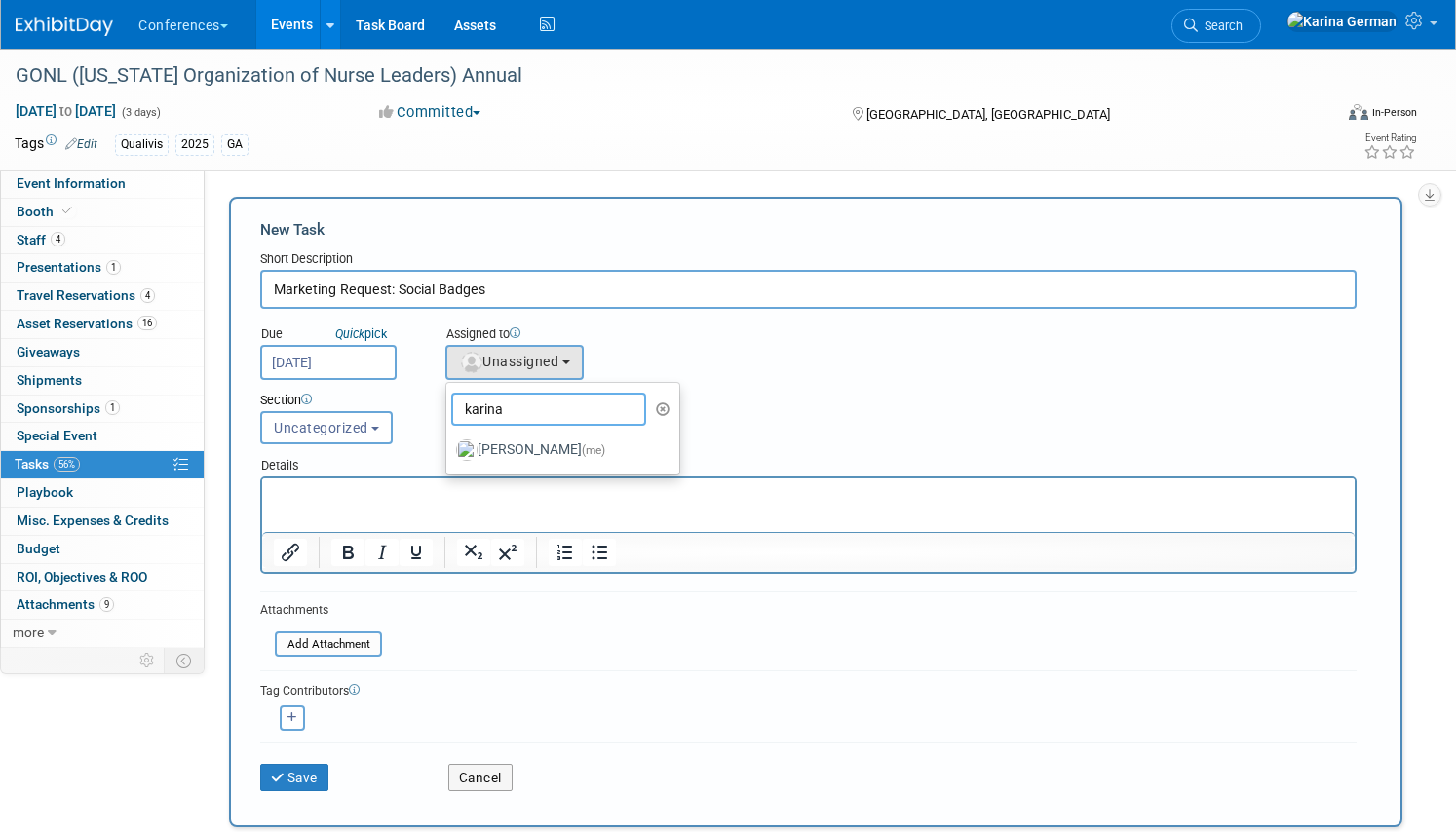
type input "karina"
click at [581, 473] on ul "karina Unassigned Alexa Wennerholm Andrea Fisher Andrew Zistler Baillie Ward De…" at bounding box center [562, 428] width 235 height 93
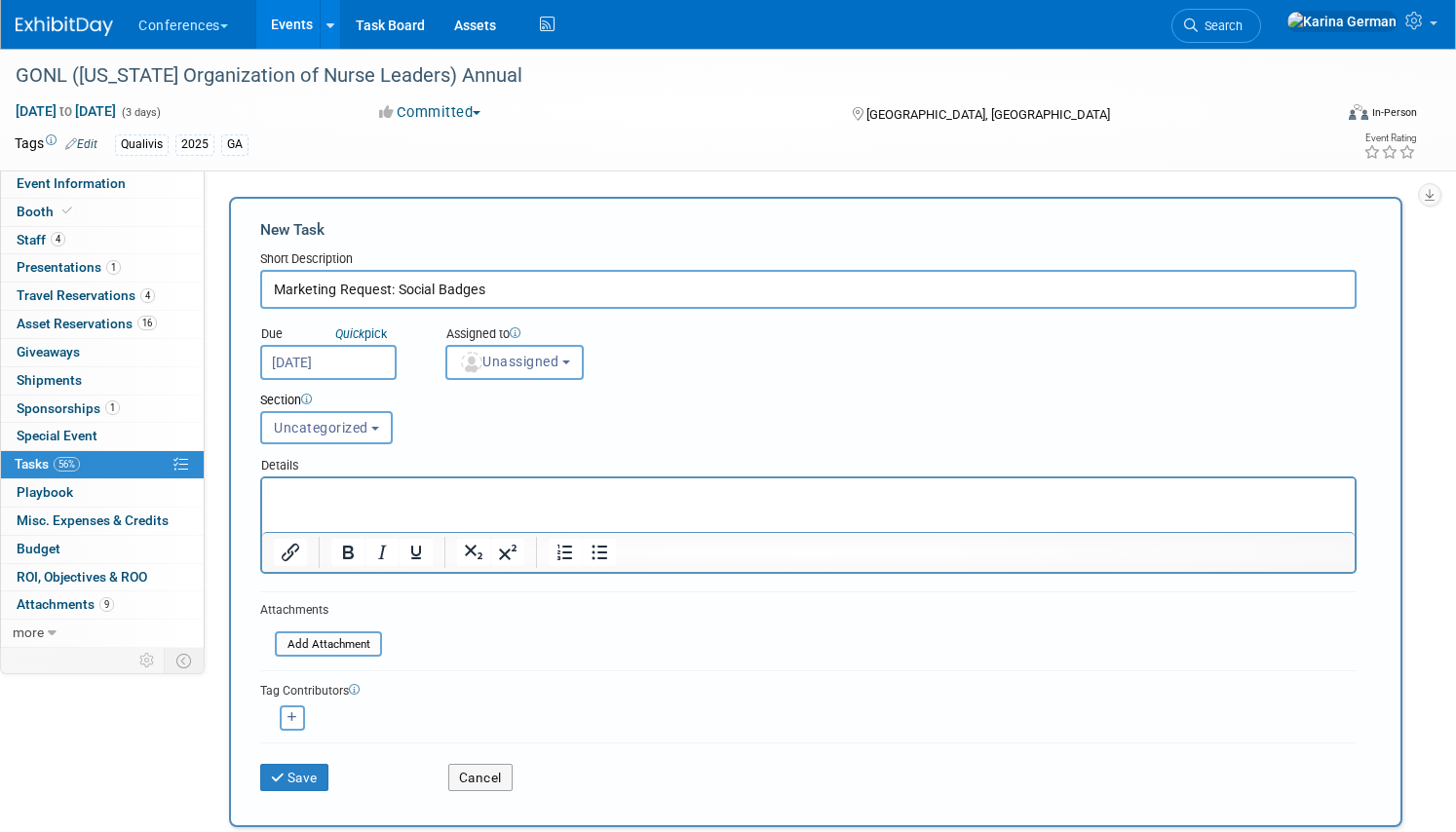
click at [518, 383] on div "Section Uncategorized Payment Travel Shipping & Logistics Post-conference Uncat…" at bounding box center [761, 414] width 1031 height 68
click at [518, 356] on span "Unassigned" at bounding box center [509, 361] width 99 height 16
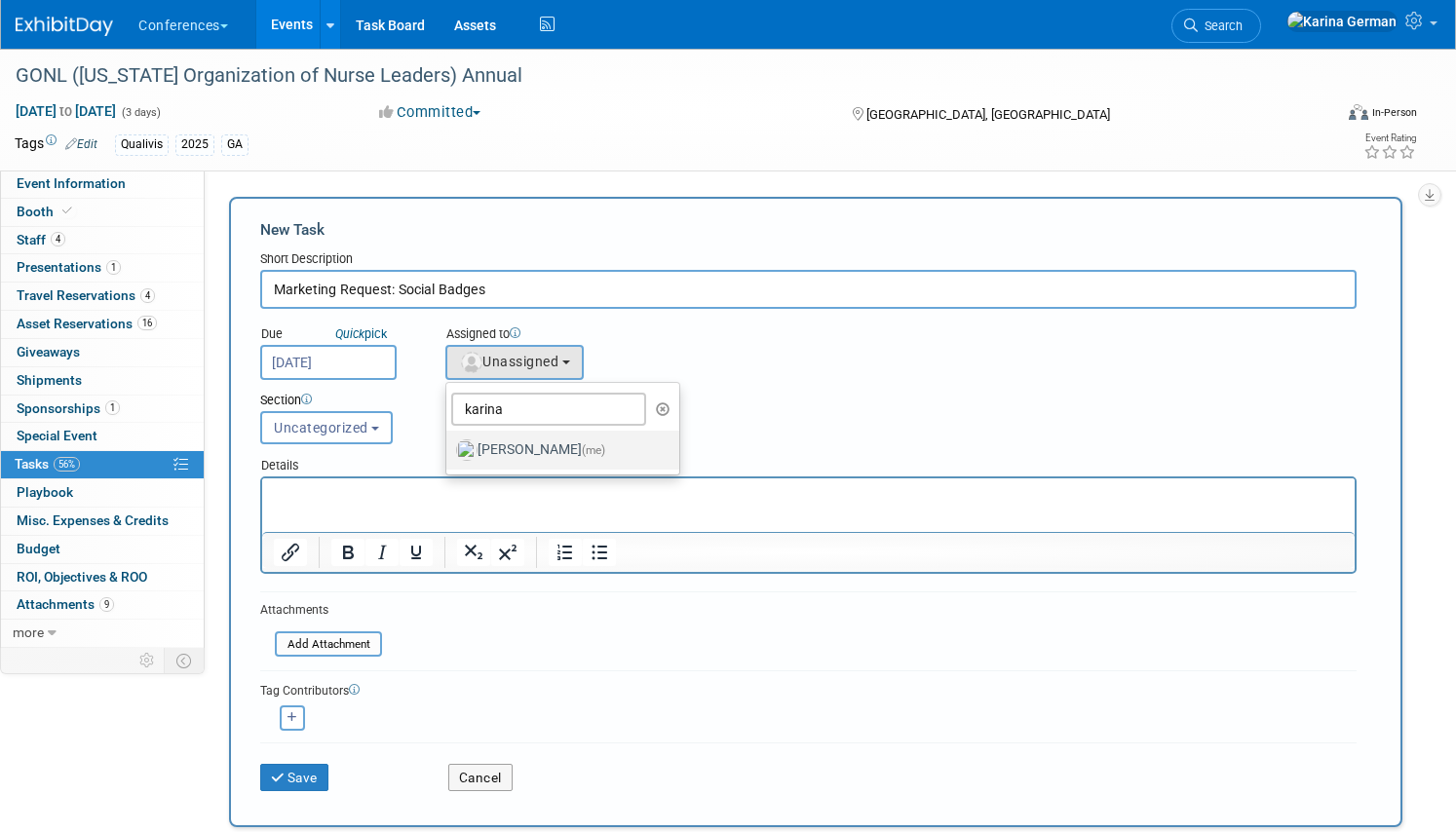
click at [526, 455] on label "[PERSON_NAME] (me)" at bounding box center [558, 449] width 204 height 31
click at [449, 454] on input "[PERSON_NAME] (me)" at bounding box center [442, 447] width 13 height 13
select select "eb9a80ed-01df-455e-b7c9-ebccef2a47a7"
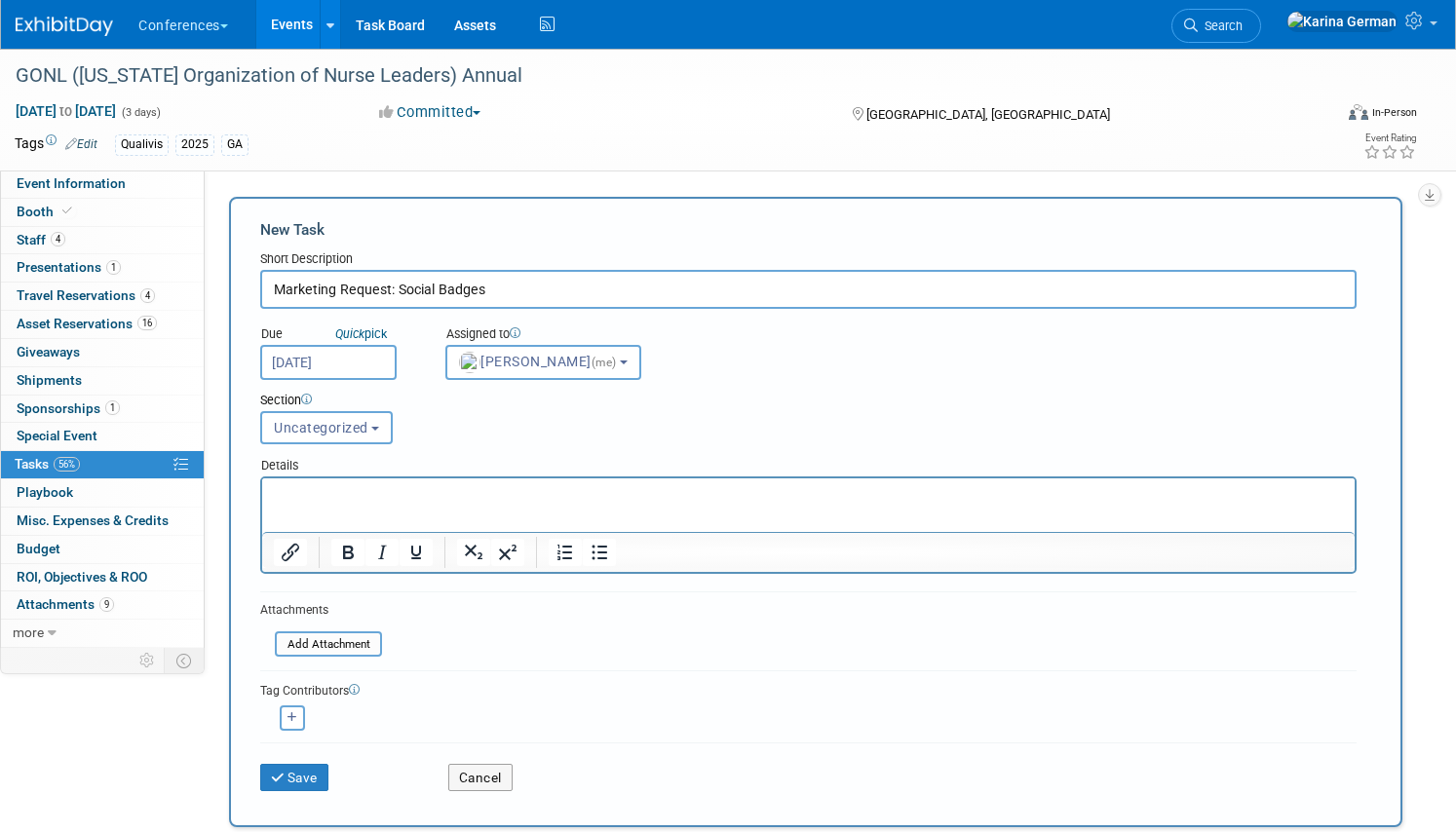
click at [469, 453] on div "Details" at bounding box center [808, 462] width 1096 height 29
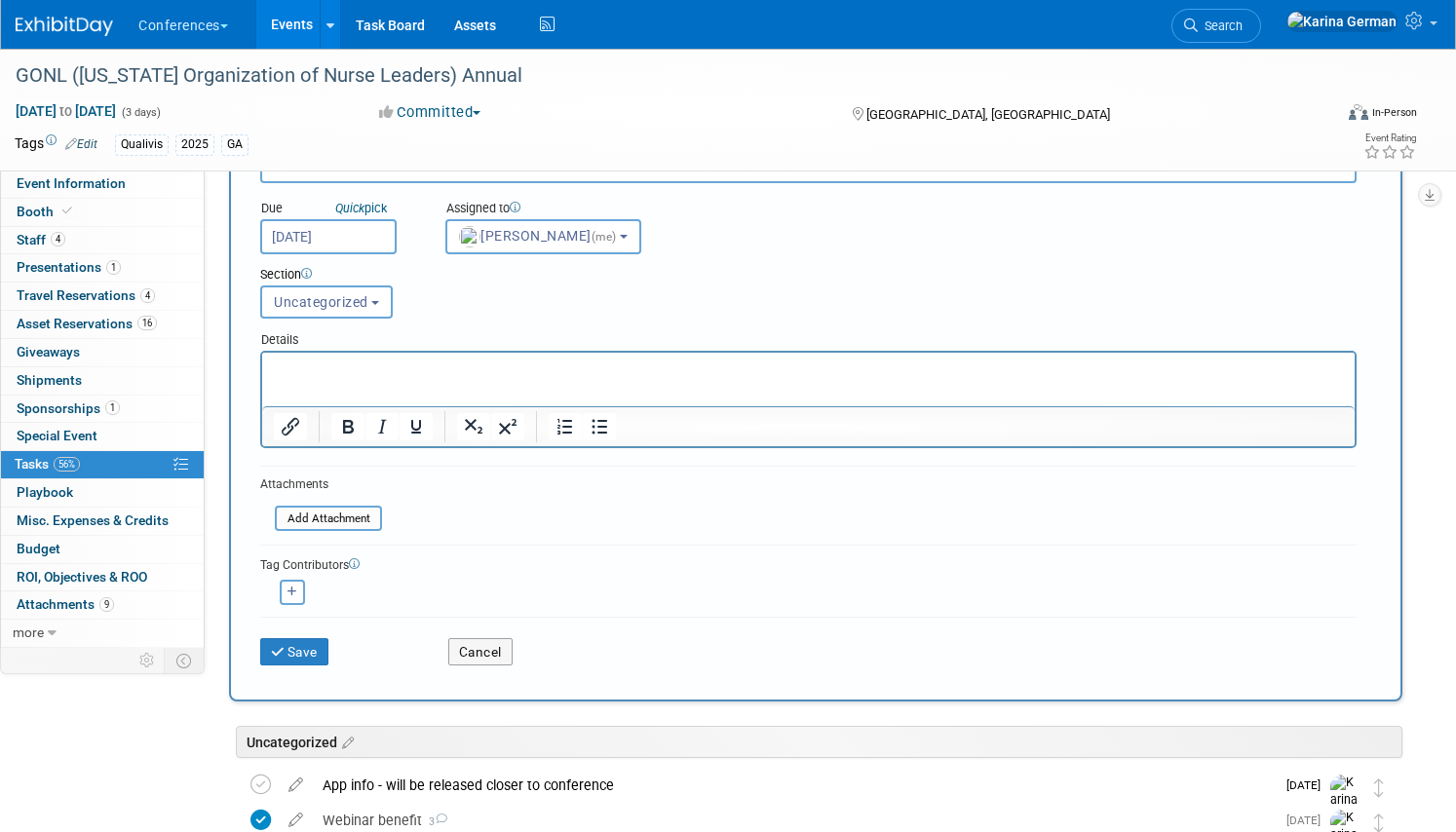
scroll to position [137, 0]
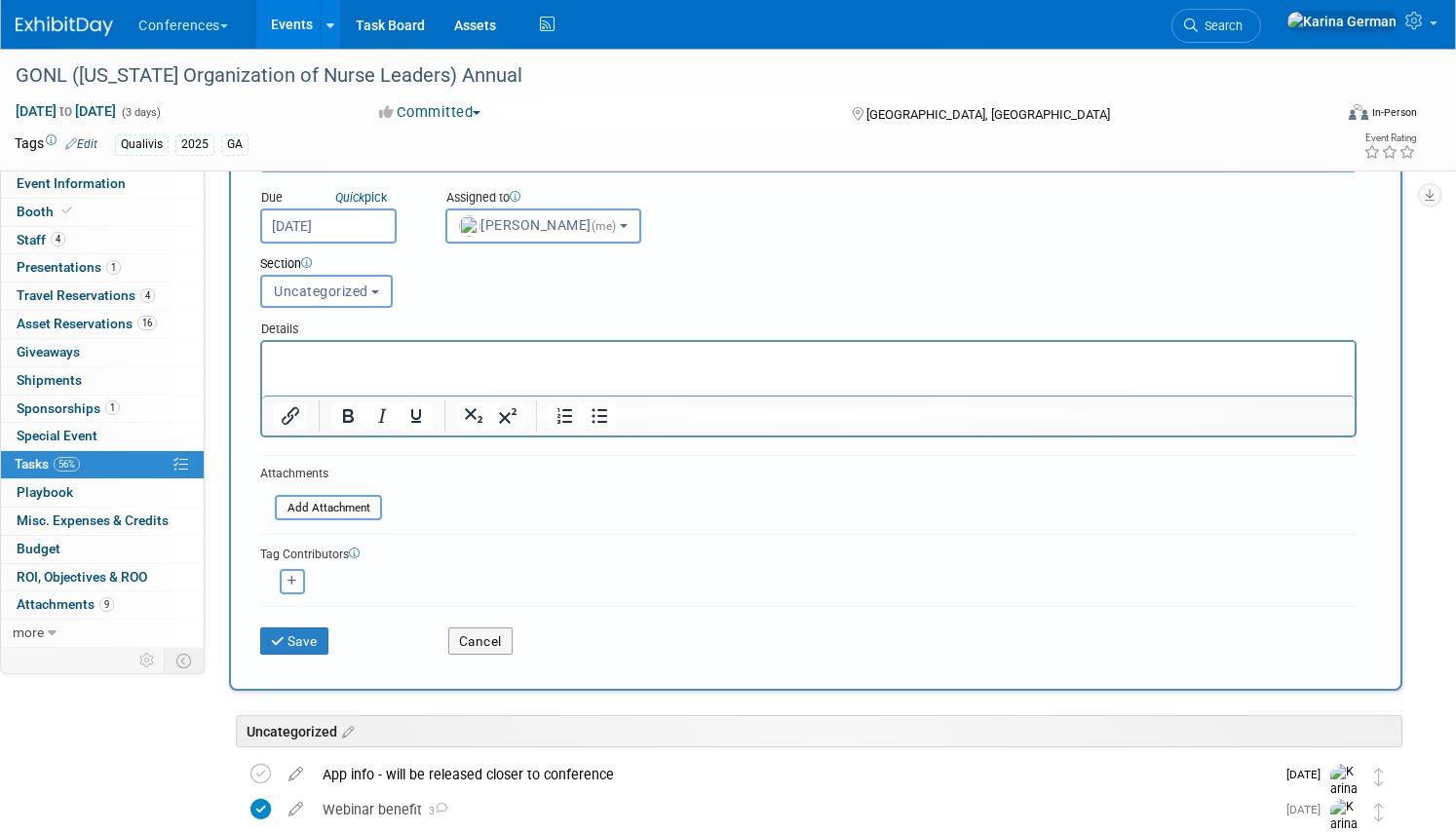
click at [349, 363] on p "Rich Text Area. Press ALT-0 for help." at bounding box center [809, 359] width 1070 height 20
click at [291, 643] on button "Save" at bounding box center [294, 641] width 68 height 28
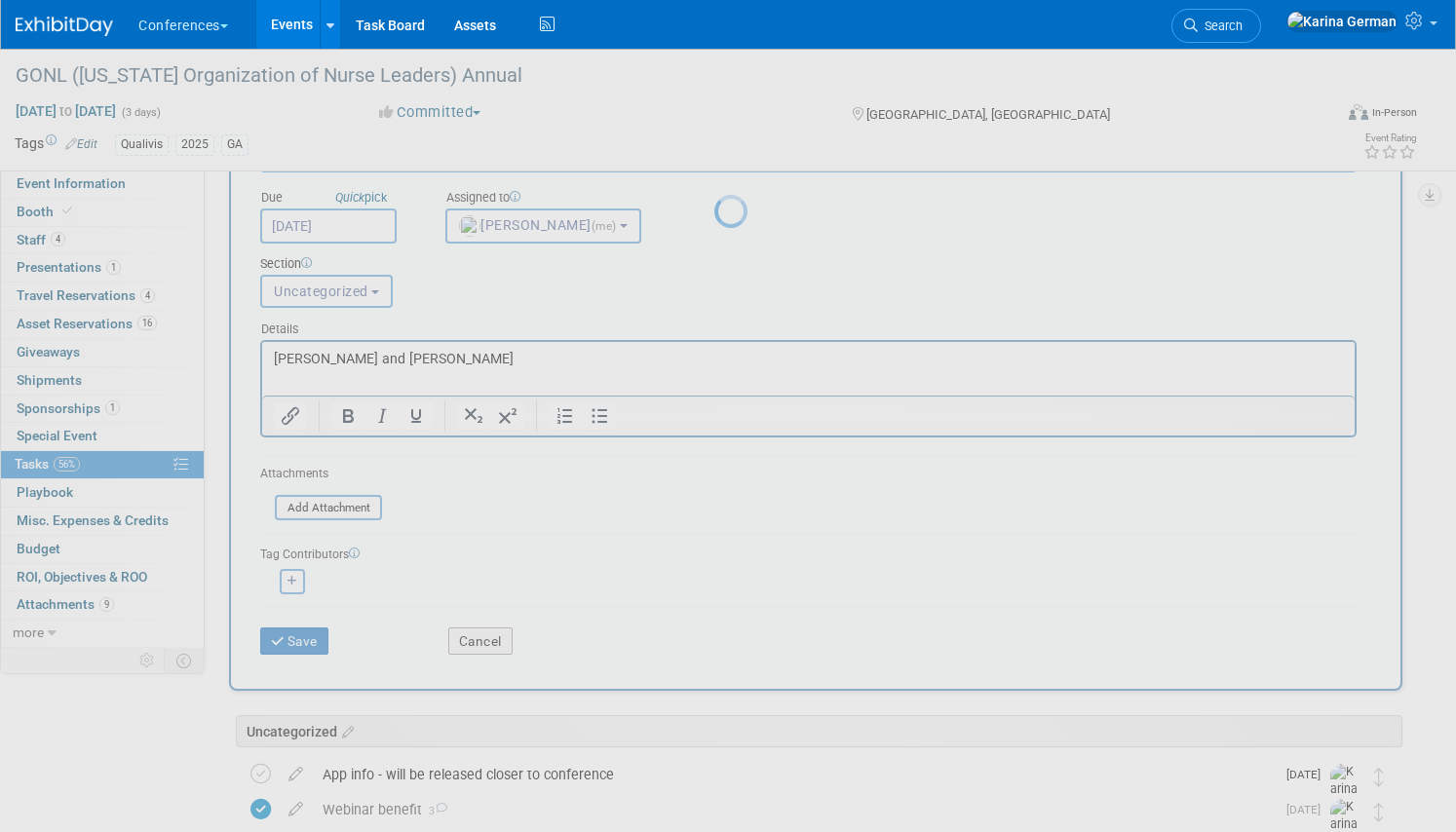
scroll to position [0, 0]
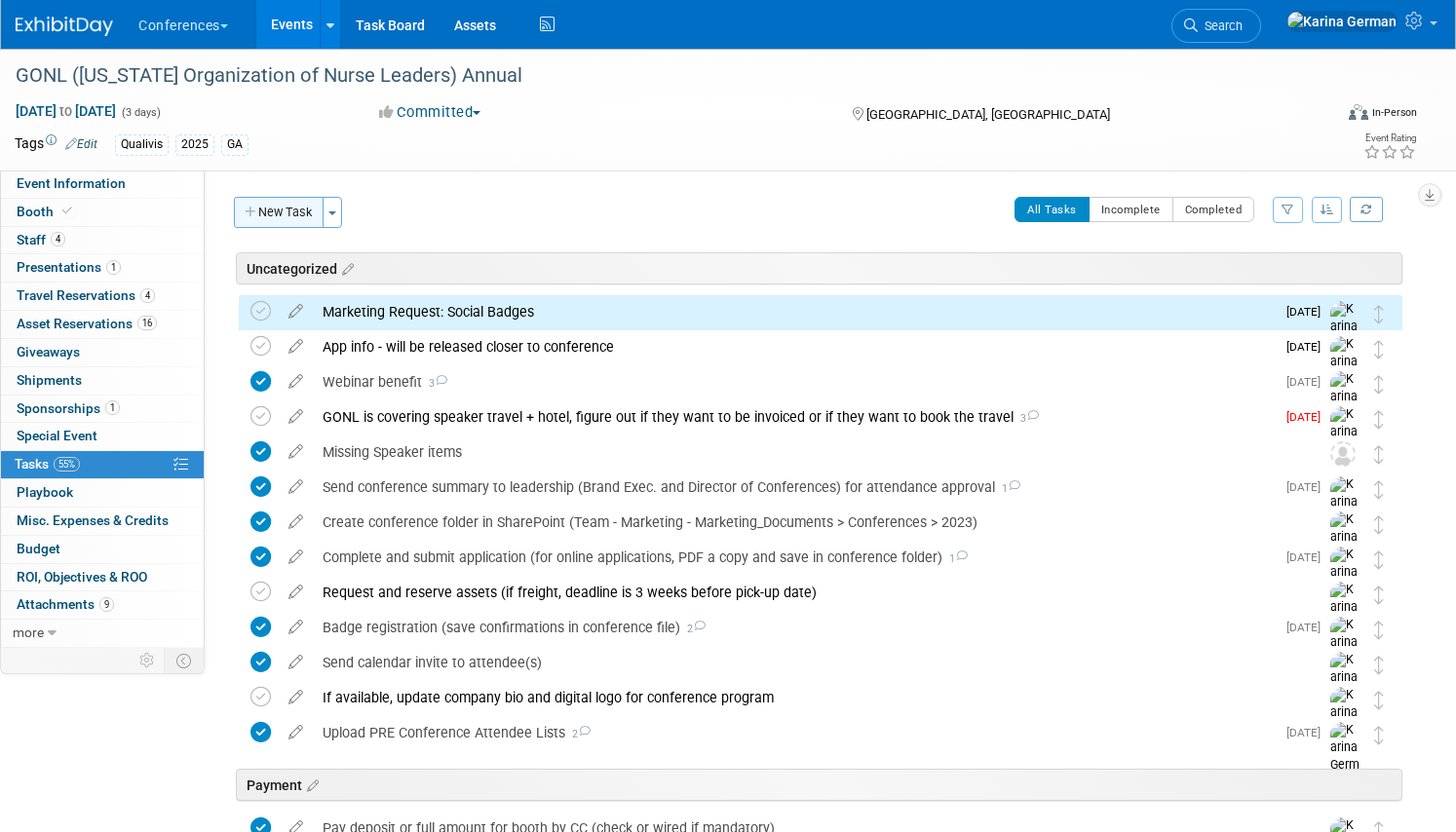
click at [291, 217] on button "New Task" at bounding box center [278, 212] width 90 height 31
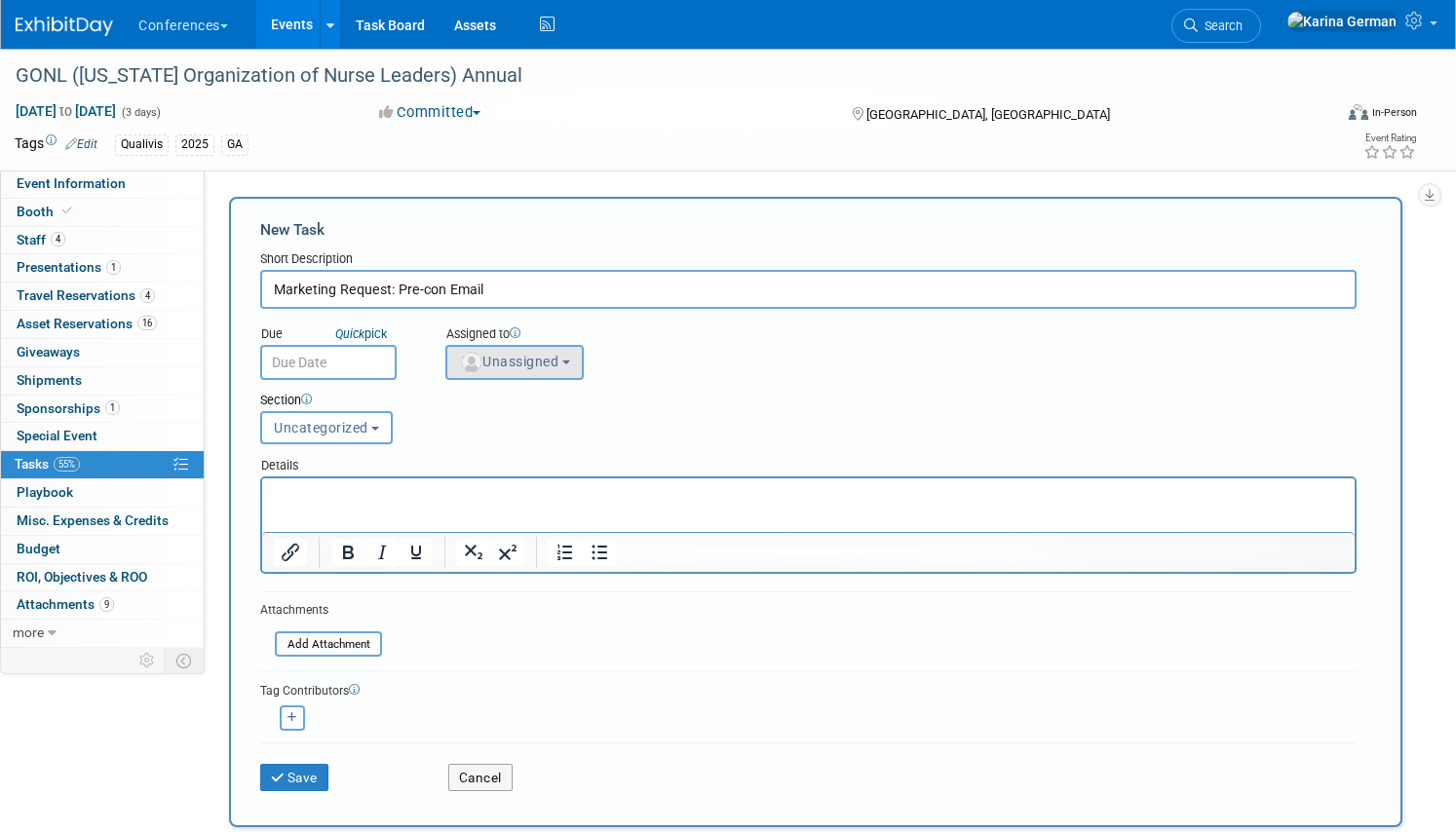
type input "Marketing Request: Pre-con Email"
click at [505, 356] on span "Unassigned" at bounding box center [509, 361] width 99 height 16
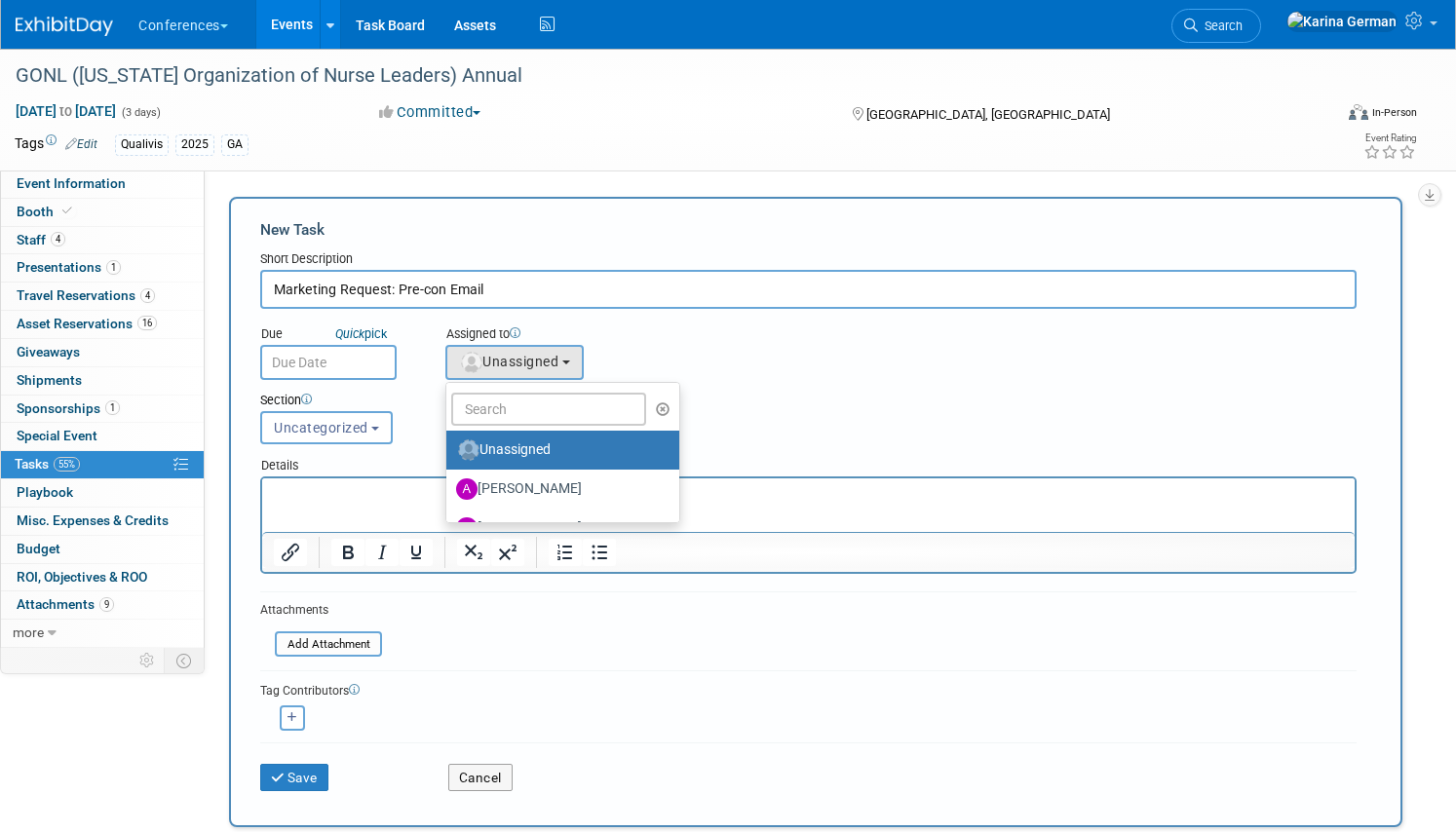
click at [503, 392] on ul "Unassigned Alexa Wennerholm Andrea Fisher Andrew Zistler Baillie Ward Deana Dzi…" at bounding box center [562, 452] width 235 height 141
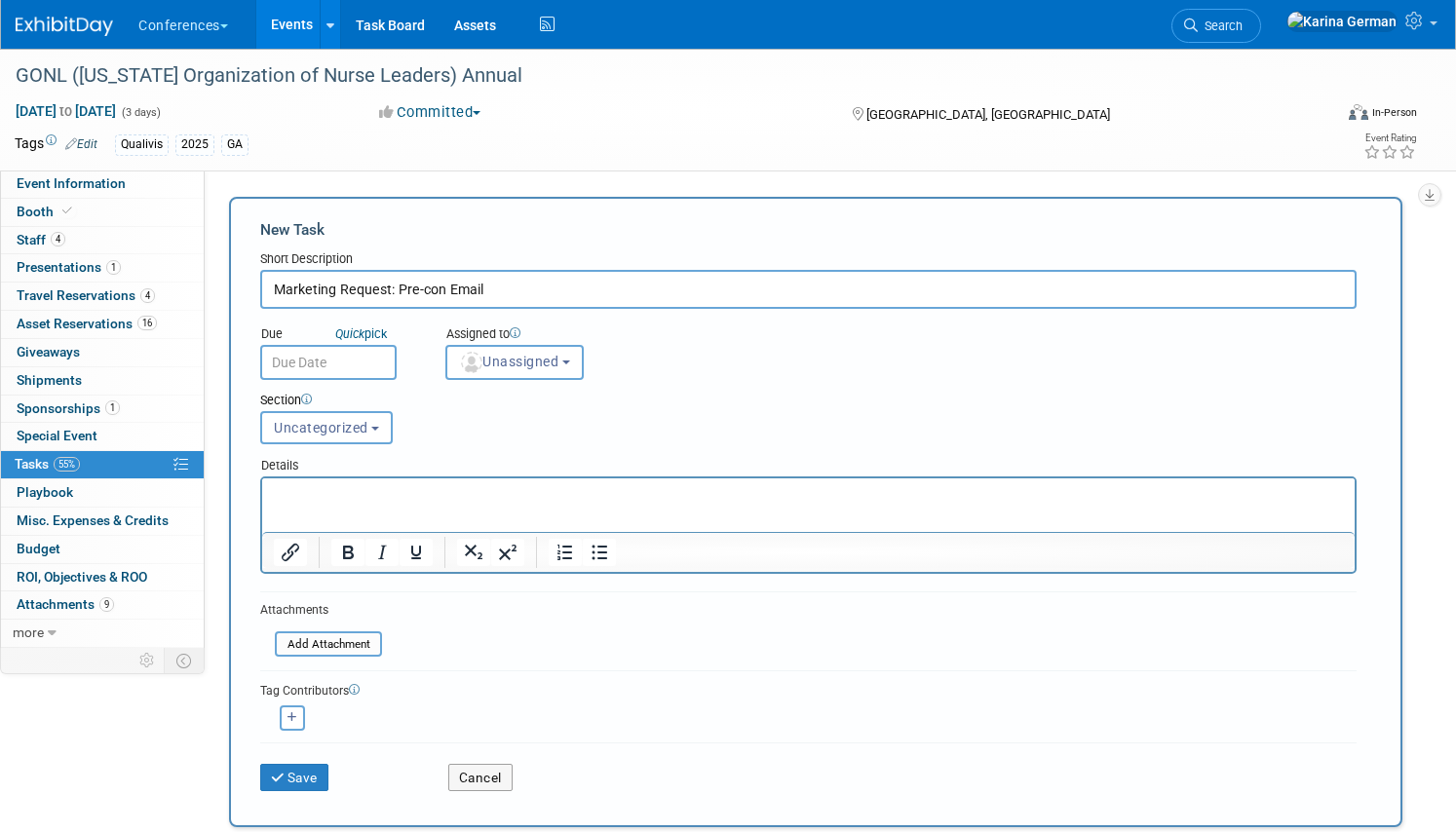
click at [491, 381] on div "Section Uncategorized Payment Travel Shipping & Logistics Post-conference Uncat…" at bounding box center [761, 414] width 1031 height 68
click at [498, 370] on button "Unassigned" at bounding box center [515, 361] width 139 height 35
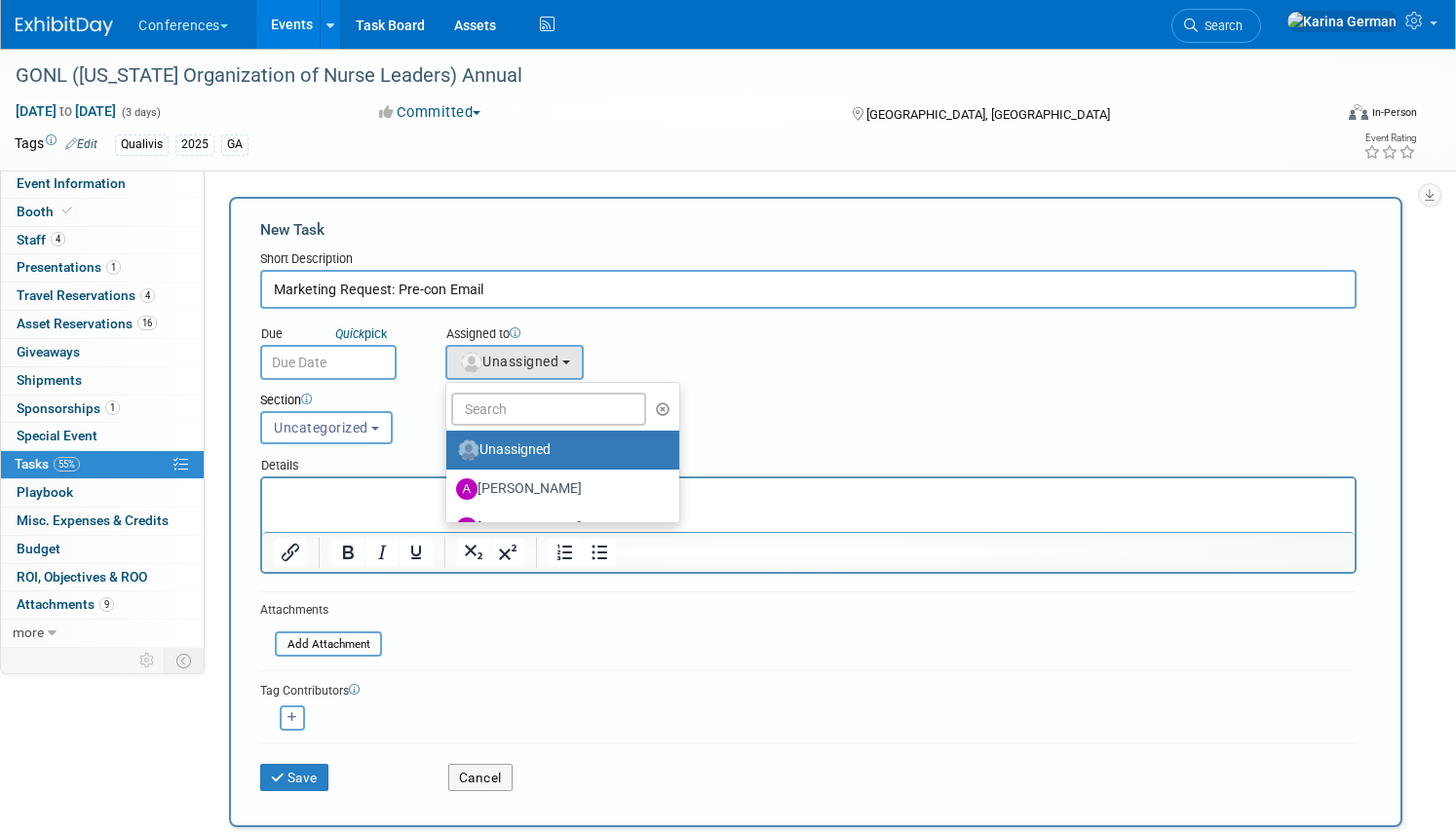
click at [508, 426] on ul "Unassigned Alexa Wennerholm Andrea Fisher Andrew Zistler Baillie Ward Deana Dzi…" at bounding box center [562, 452] width 235 height 141
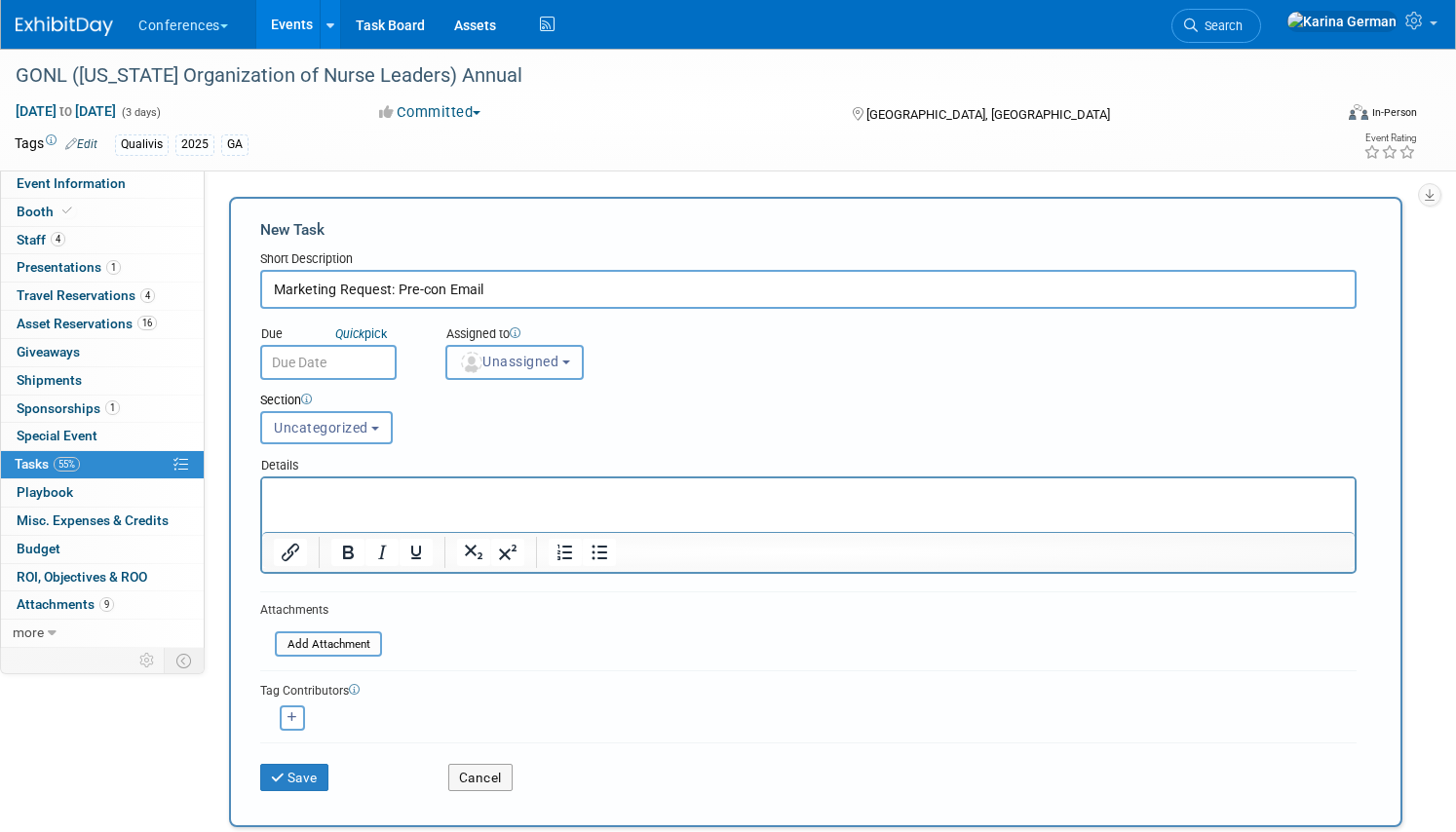
click at [509, 368] on span "Unassigned" at bounding box center [509, 361] width 99 height 16
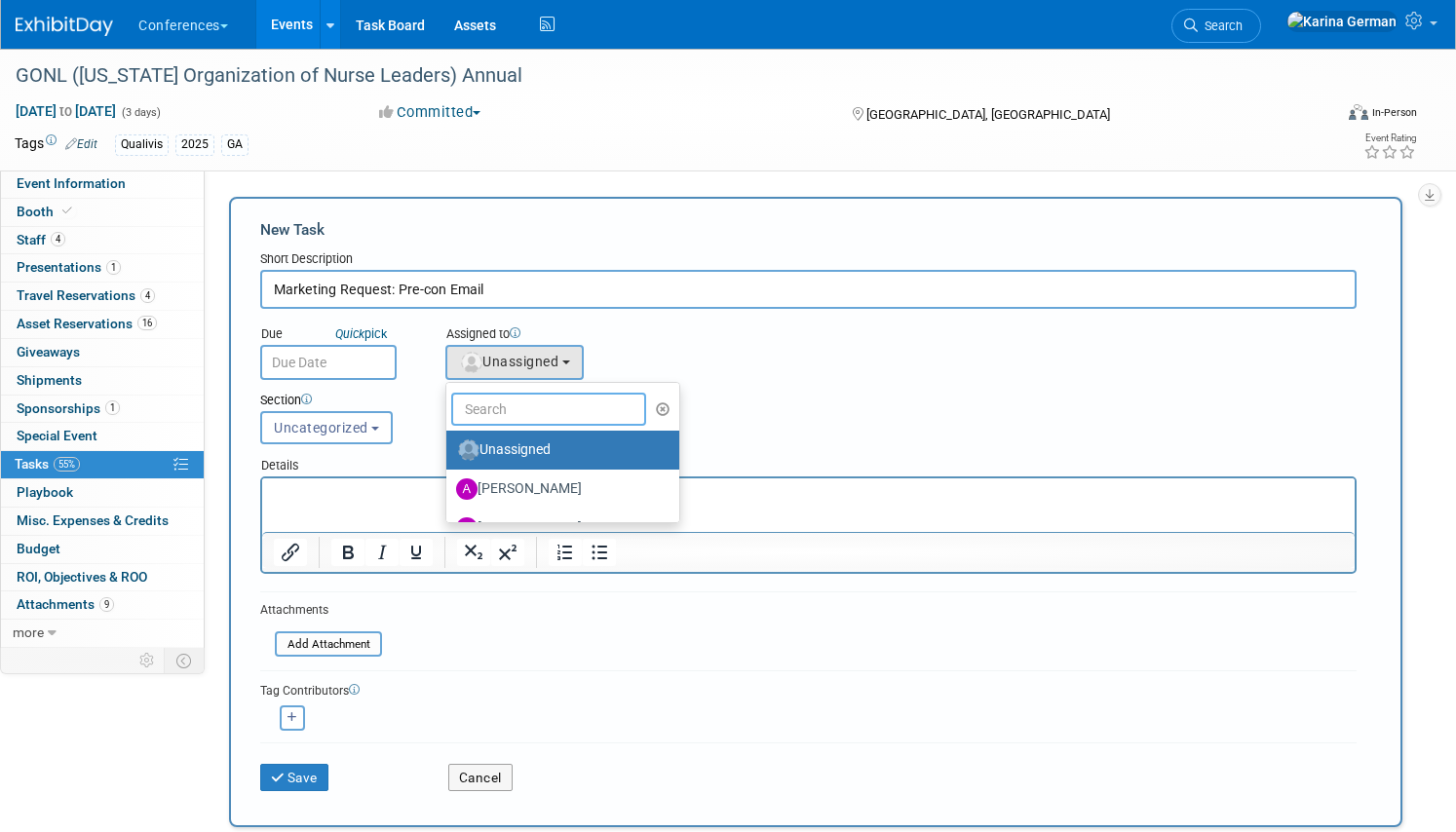
click at [508, 416] on input "text" at bounding box center [548, 409] width 195 height 33
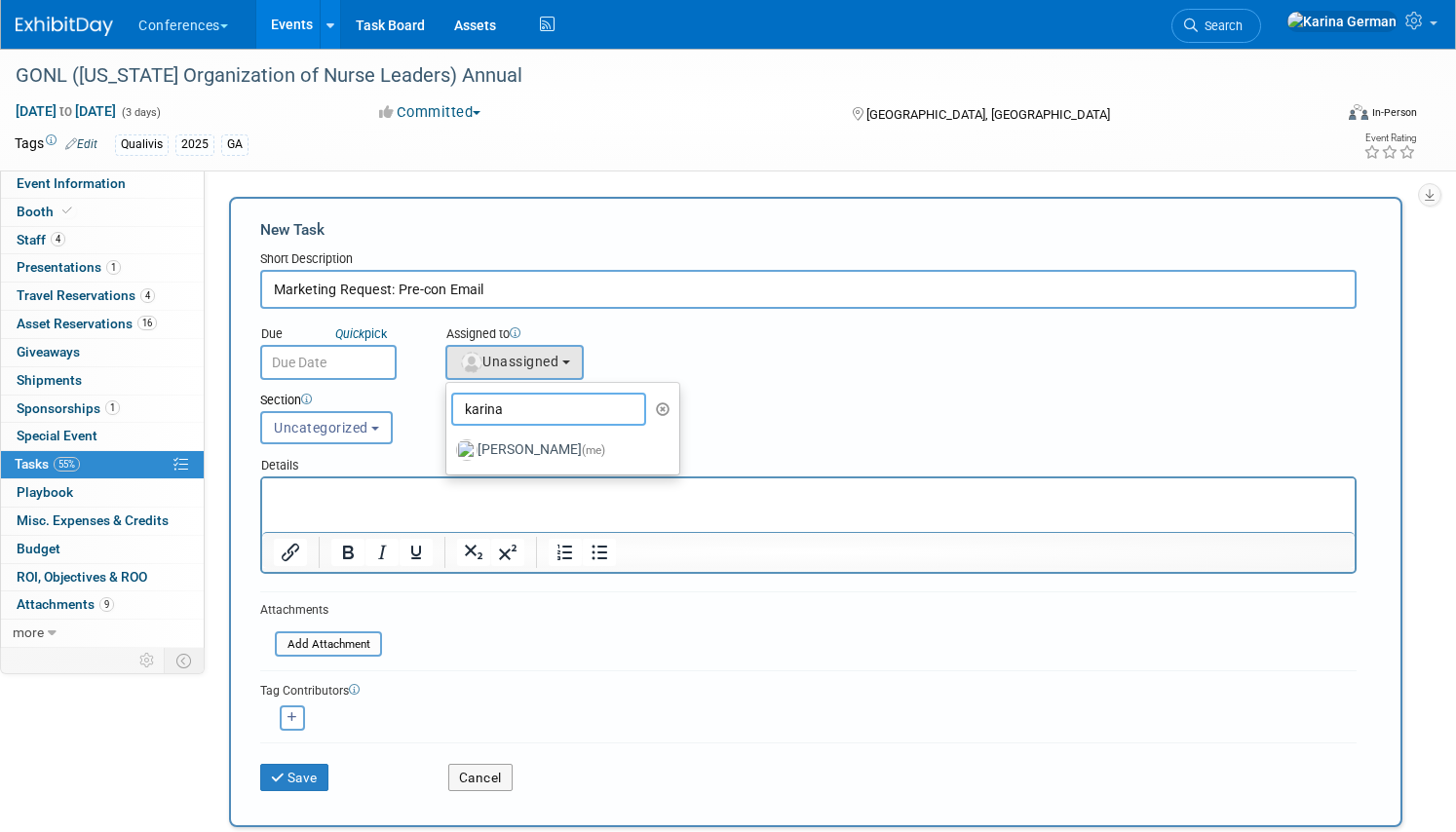
click at [507, 421] on input "karina" at bounding box center [548, 409] width 195 height 33
type input "karina"
click at [507, 437] on label "Karina German (me)" at bounding box center [558, 449] width 204 height 31
click at [449, 441] on input "Karina German (me)" at bounding box center [442, 447] width 13 height 13
select select "eb9a80ed-01df-455e-b7c9-ebccef2a47a7"
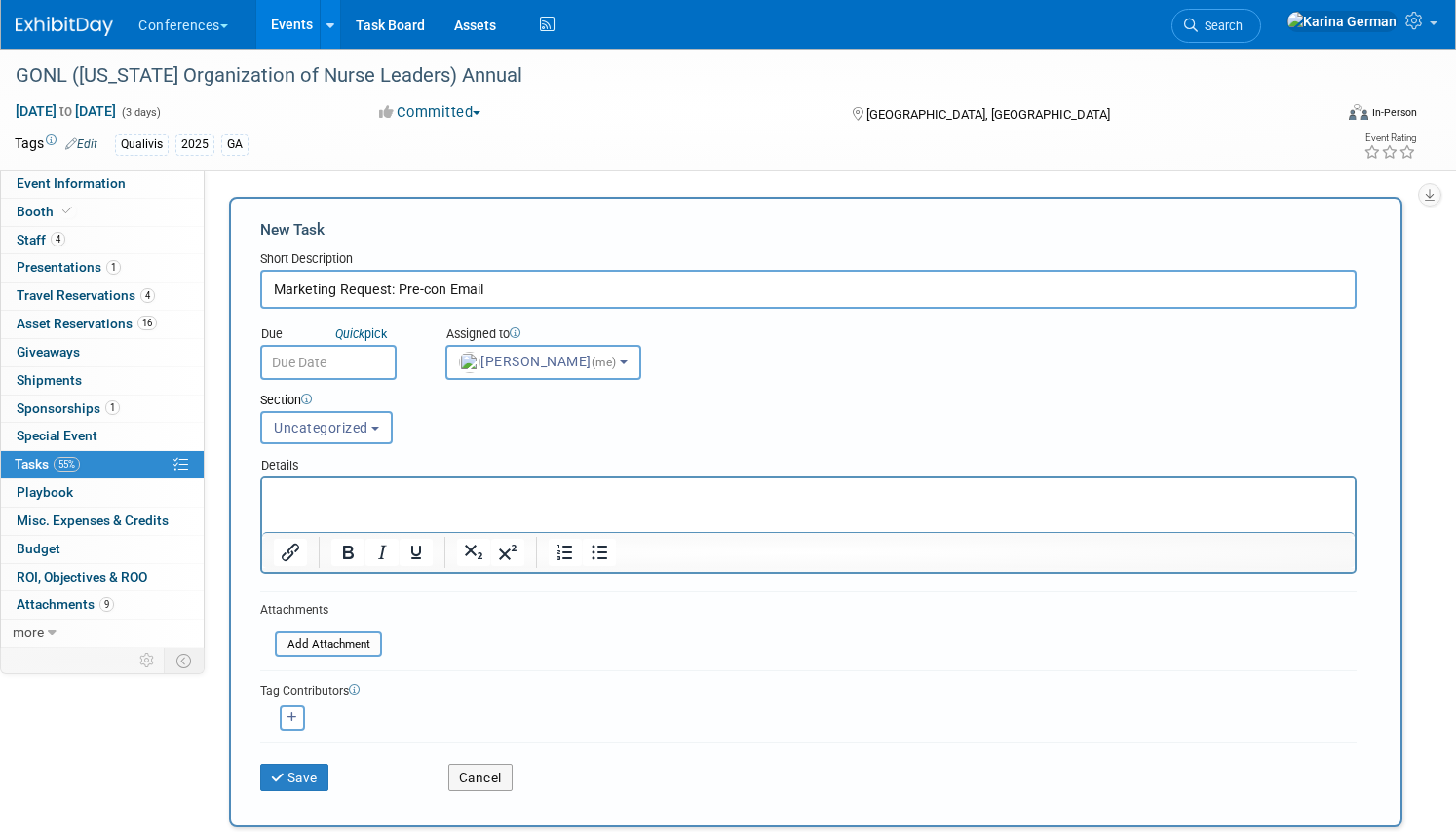
click at [369, 350] on input "text" at bounding box center [329, 361] width 137 height 35
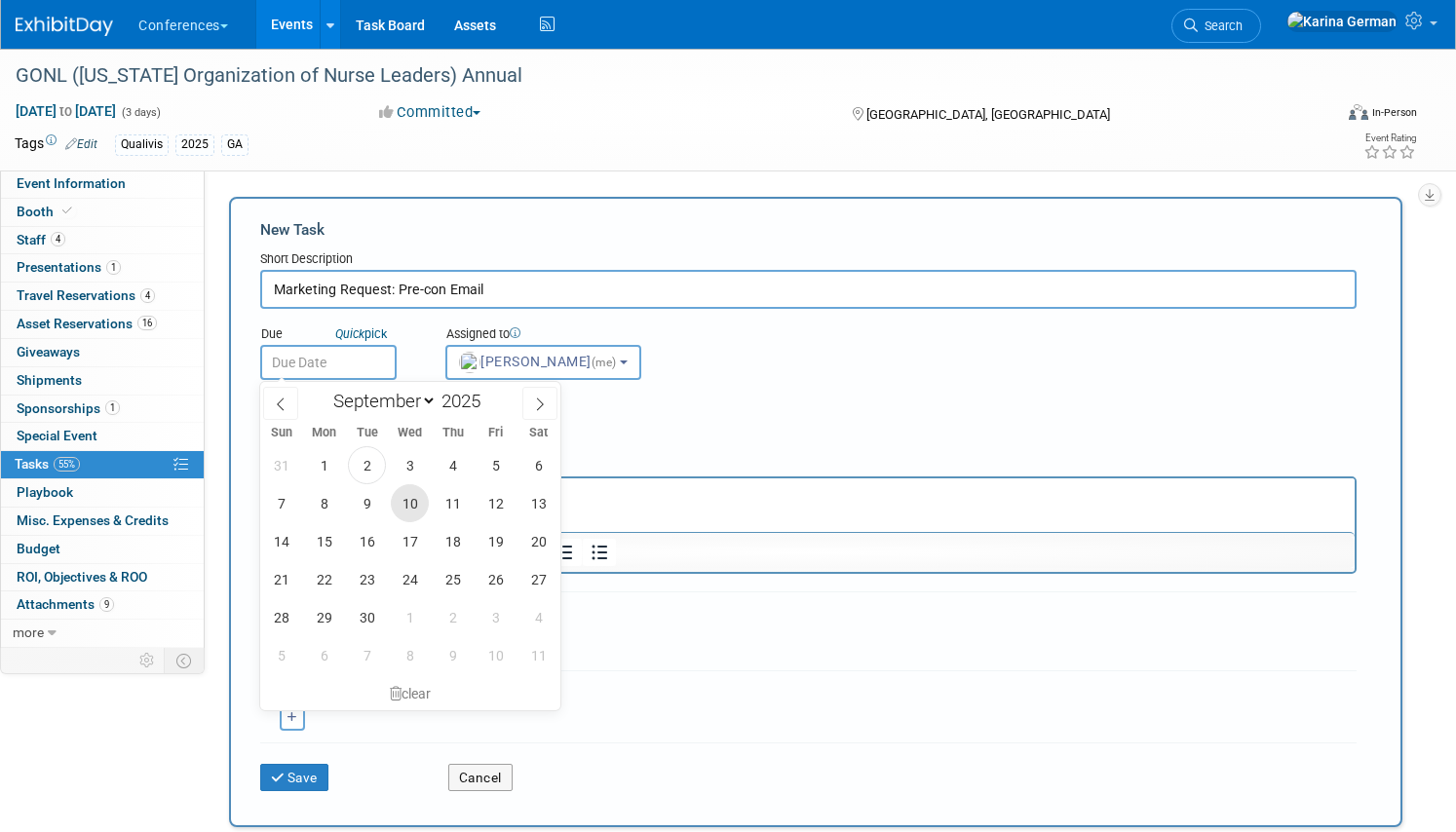
click at [392, 509] on span "10" at bounding box center [410, 503] width 38 height 38
type input "Sep 10, 2025"
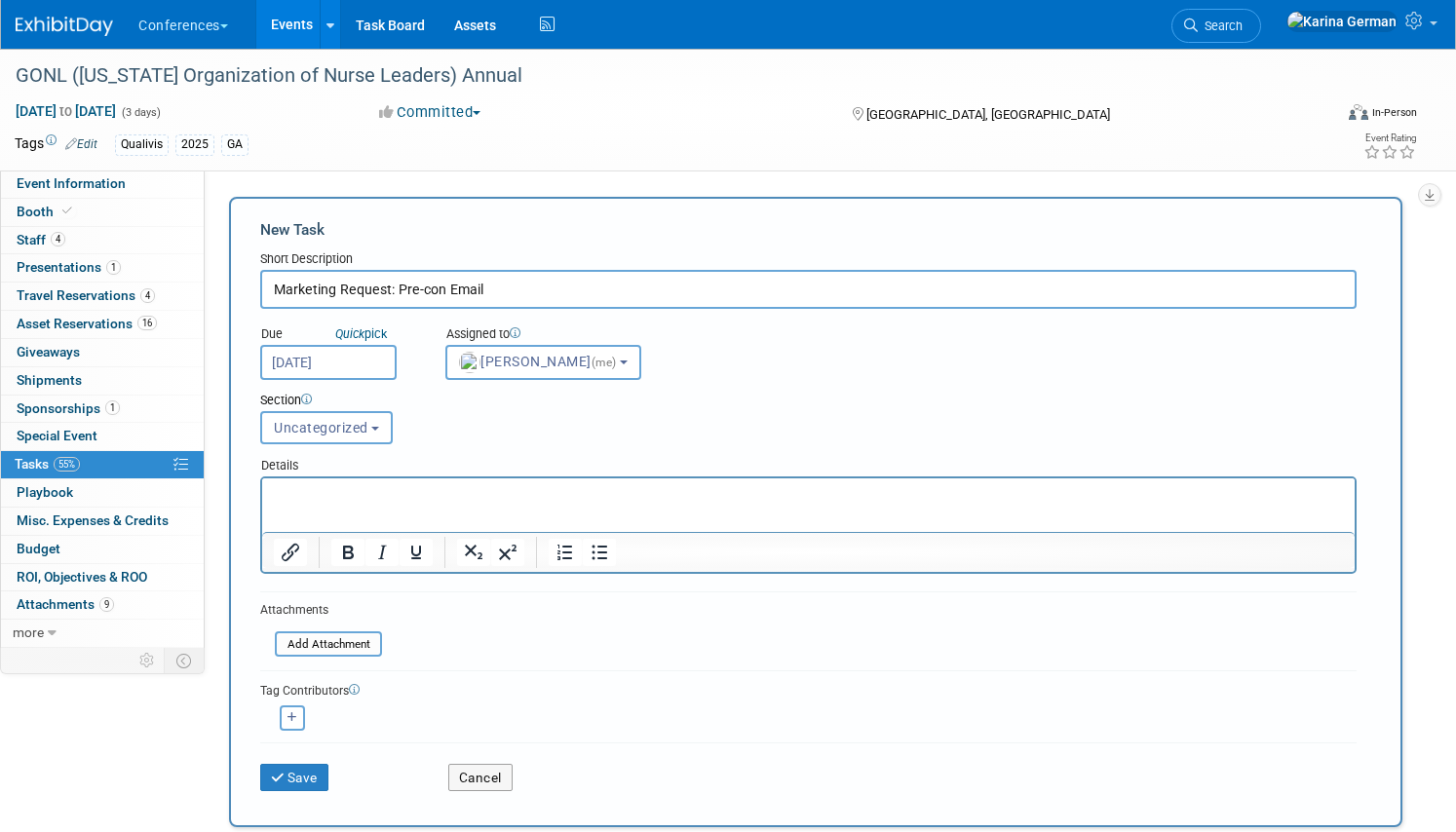
click at [472, 506] on html at bounding box center [808, 492] width 1092 height 28
click at [304, 786] on button "Save" at bounding box center [294, 778] width 68 height 28
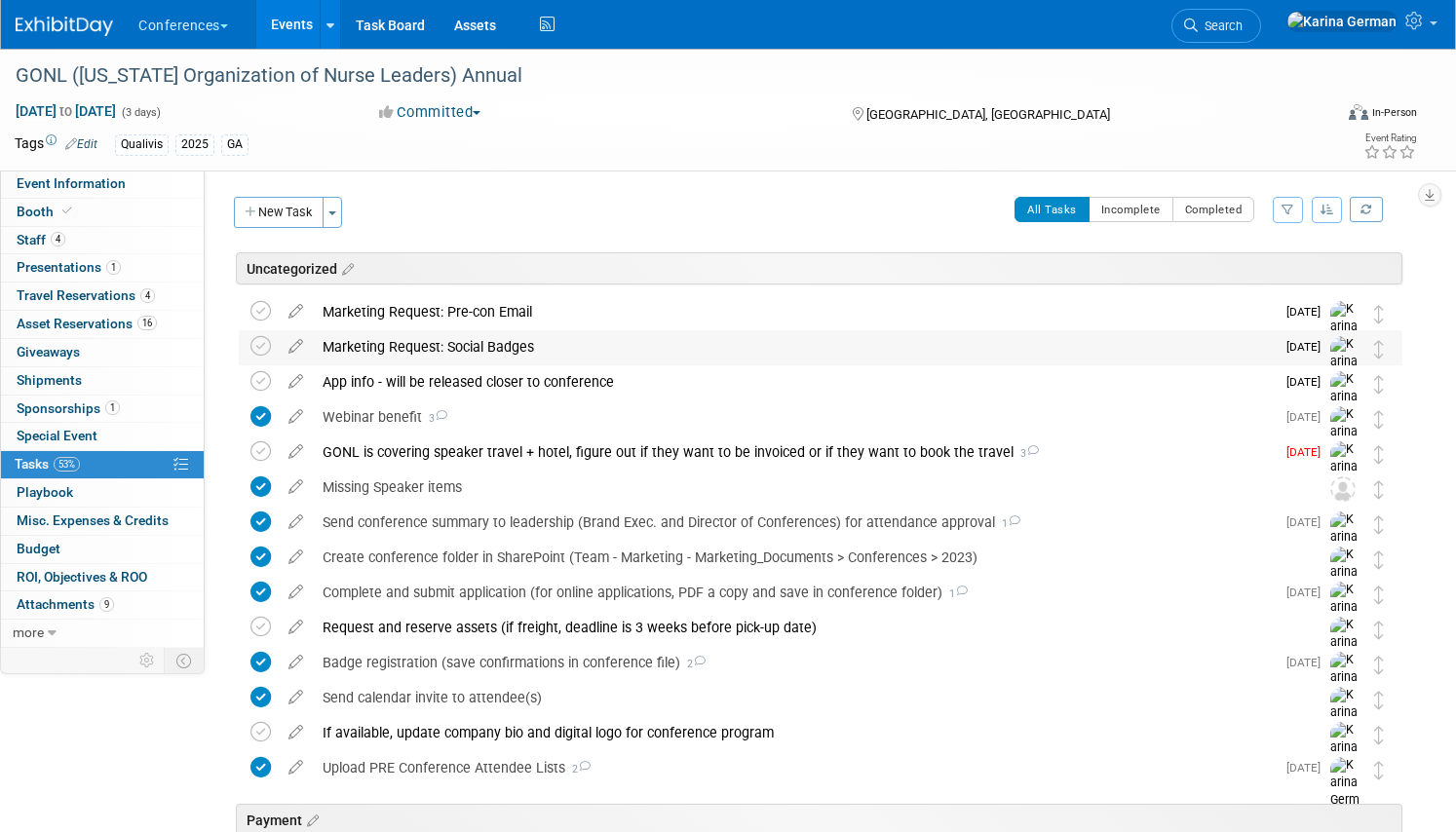
click at [582, 344] on div "Marketing Request: Social Badges" at bounding box center [794, 346] width 962 height 33
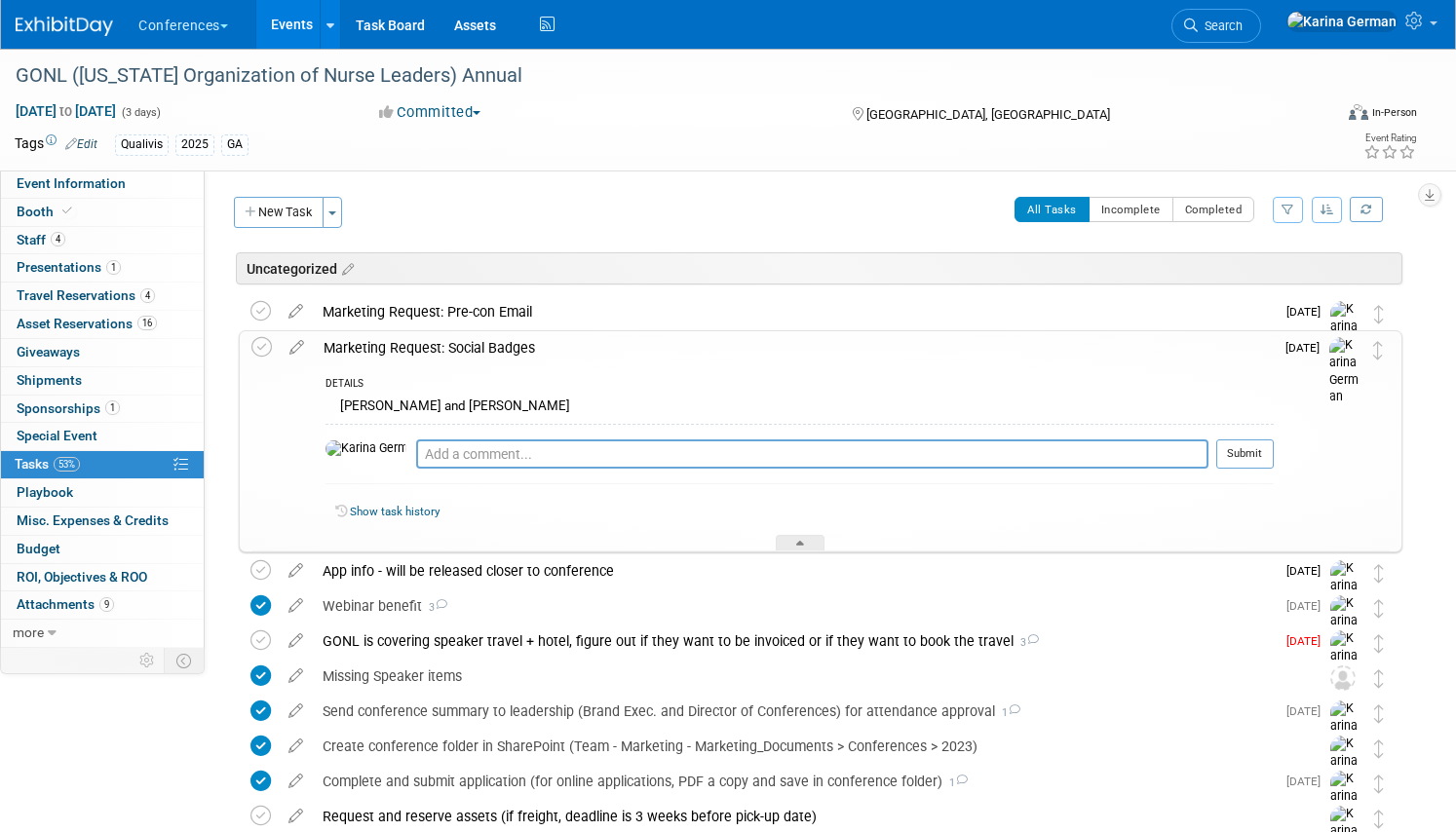
click at [582, 344] on div "Marketing Request: Social Badges" at bounding box center [794, 347] width 960 height 33
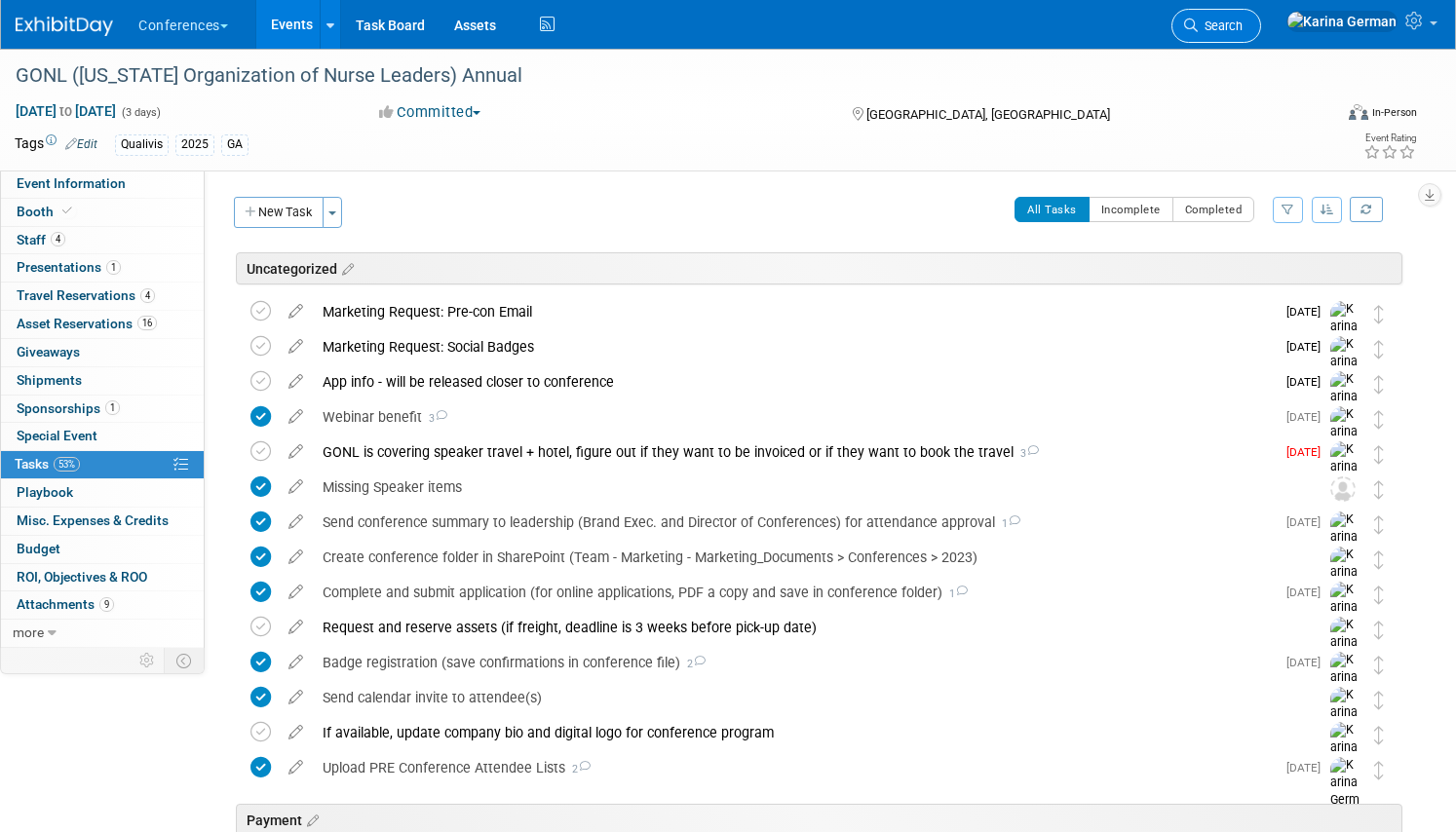
click at [1242, 26] on span "Search" at bounding box center [1219, 26] width 45 height 15
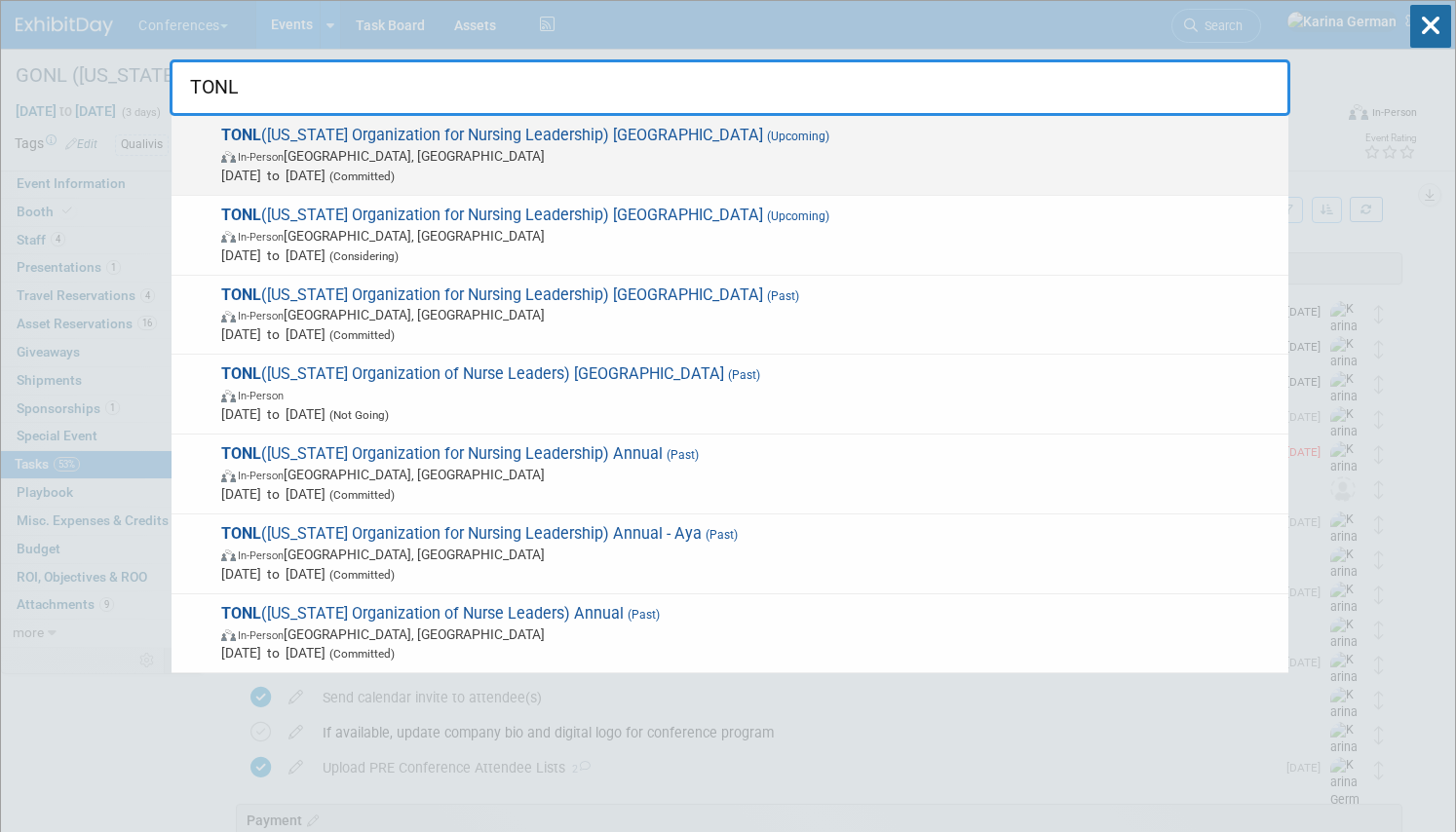
type input "TONL"
click at [888, 157] on span "In-Person San Antonio, TX" at bounding box center [749, 156] width 1057 height 20
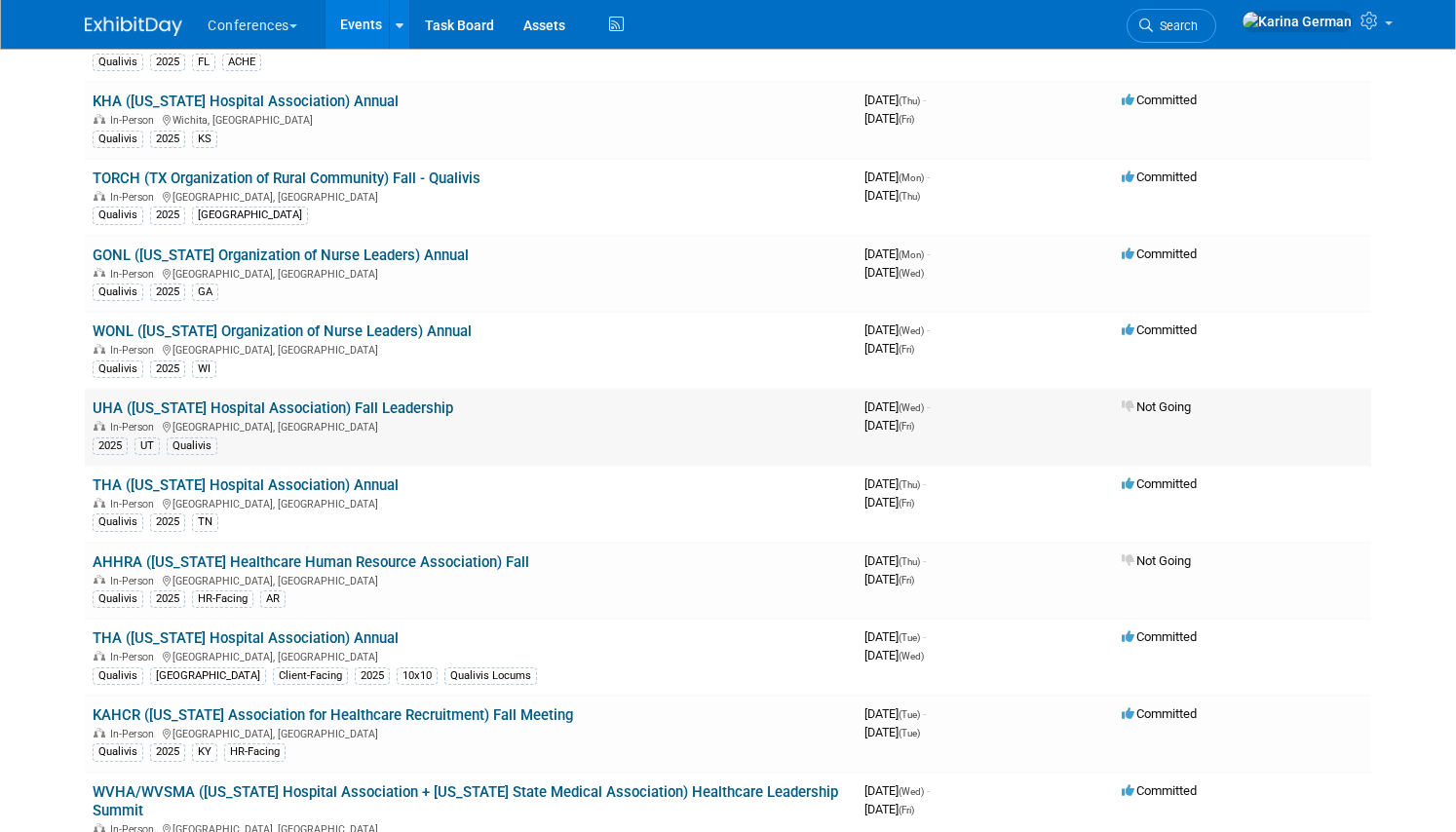
scroll to position [294, 0]
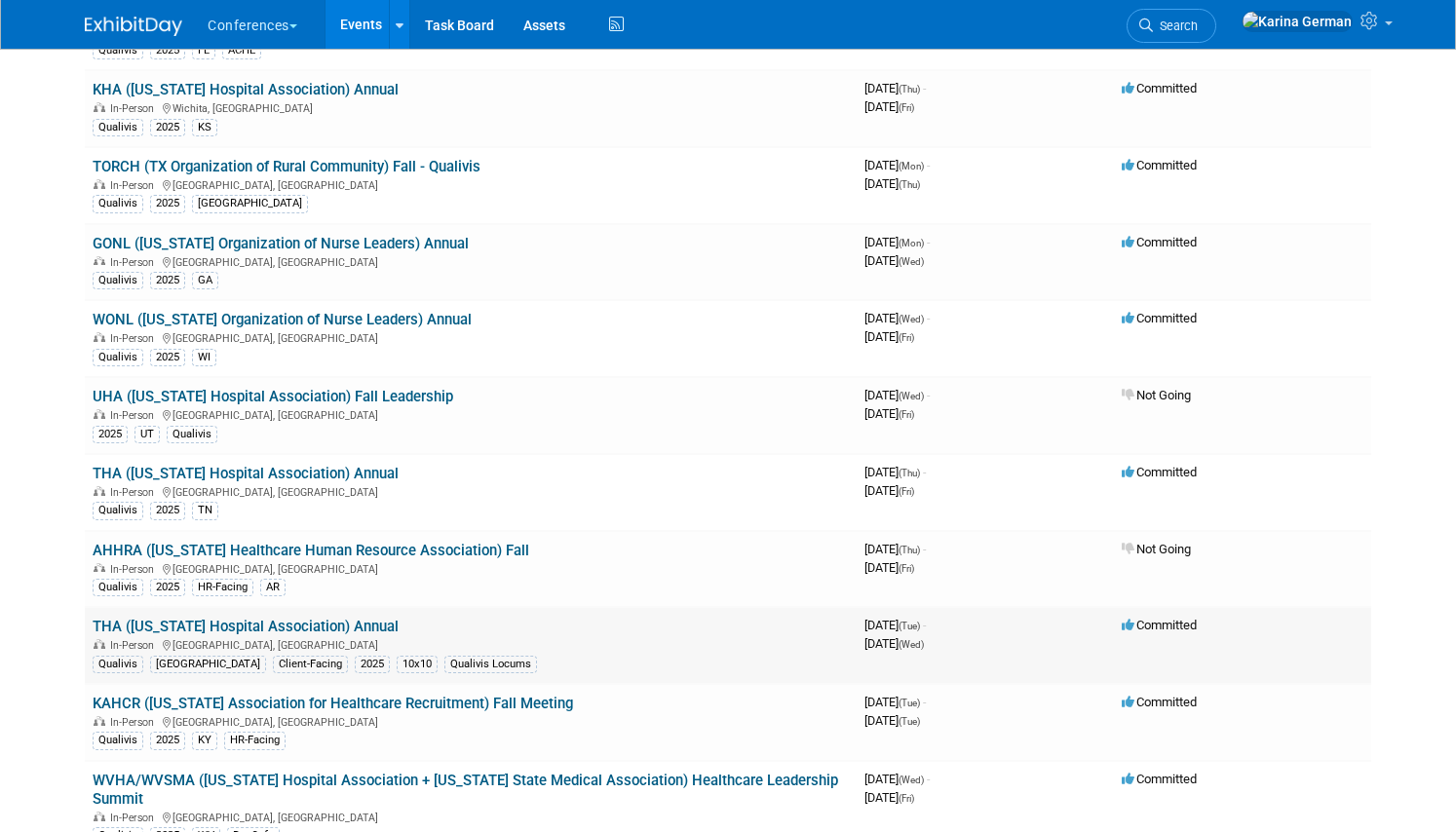
click at [296, 626] on link "THA ([US_STATE] Hospital Association) Annual" at bounding box center [245, 626] width 306 height 18
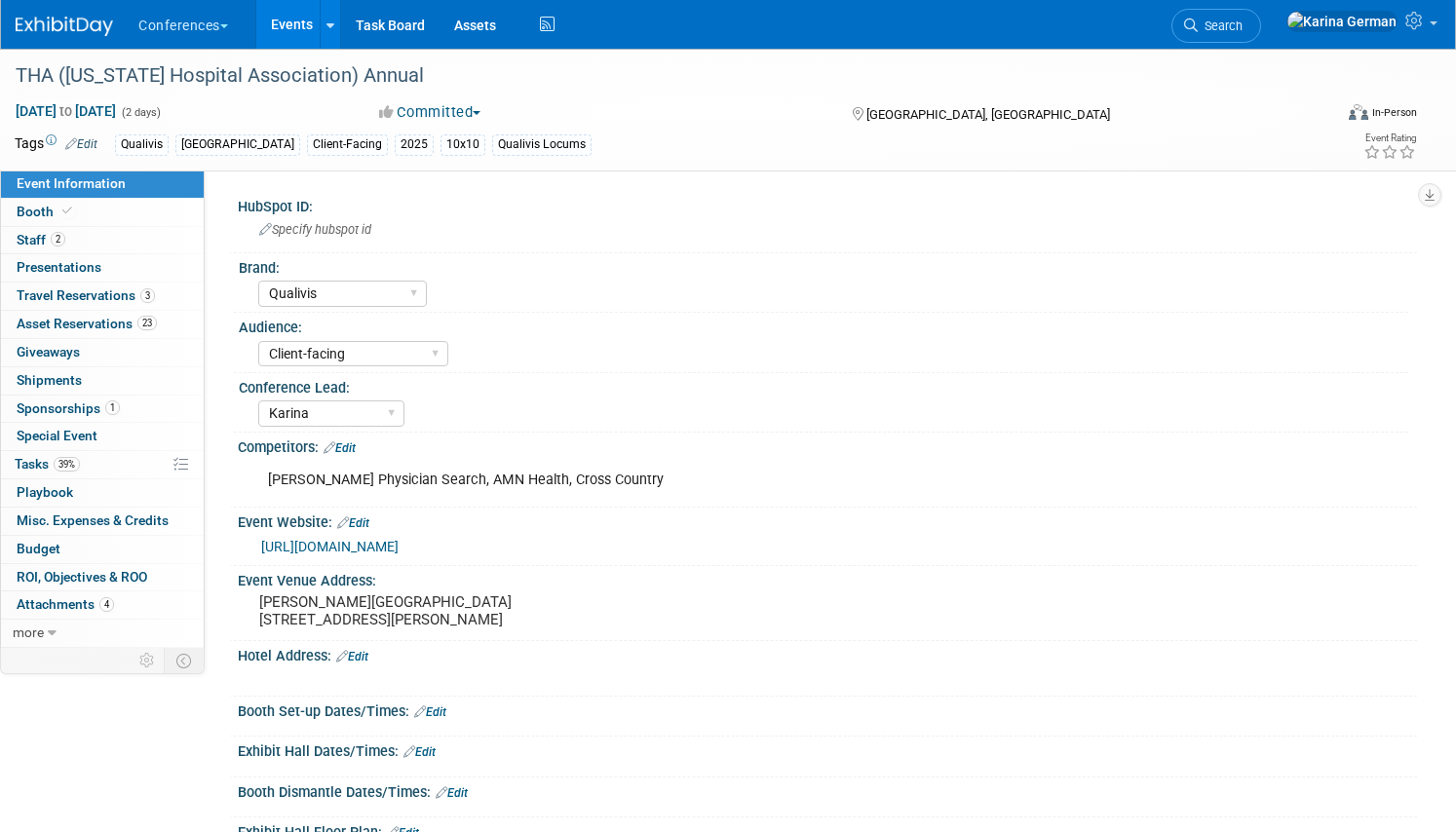
select select "Qualivis"
select select "Client-facing"
select select "Karina"
click at [95, 456] on link "39% Tasks 39%" at bounding box center [102, 465] width 203 height 28
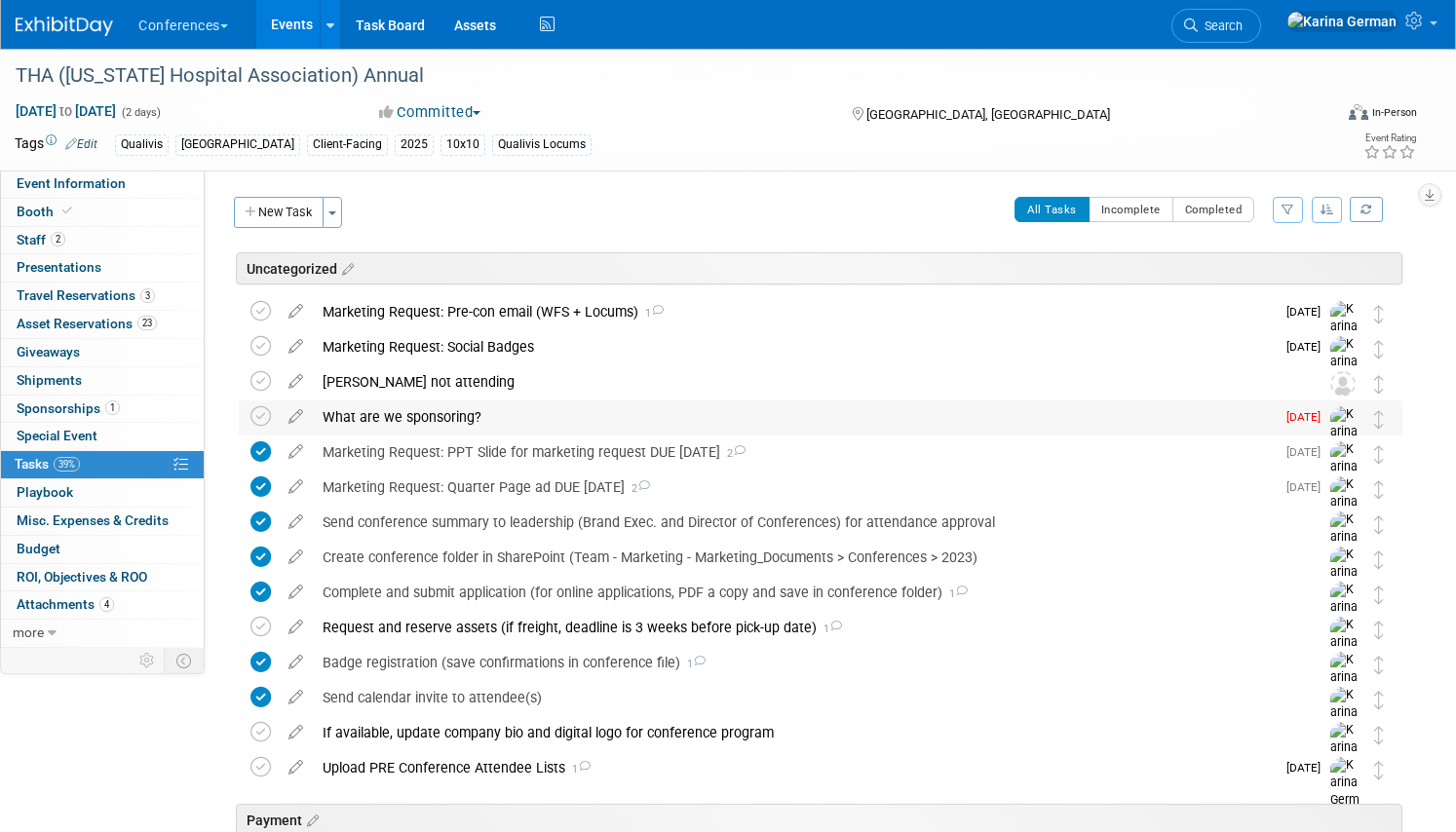
click at [716, 411] on div "What are we sponsoring?" at bounding box center [794, 416] width 962 height 33
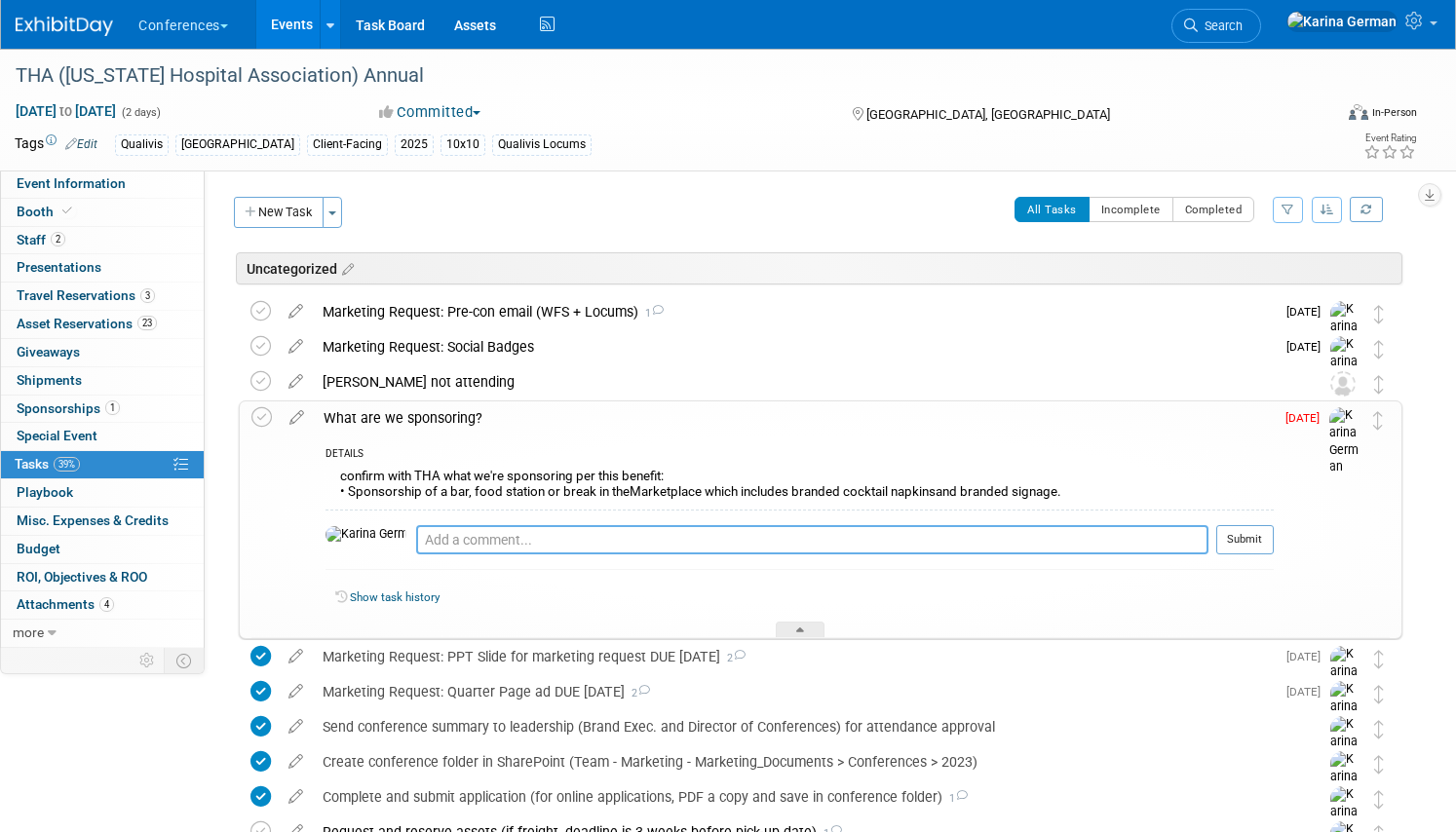
click at [571, 537] on textarea at bounding box center [812, 540] width 792 height 30
type textarea "pinged THA again"
click at [1244, 525] on button "Submit" at bounding box center [1244, 540] width 57 height 30
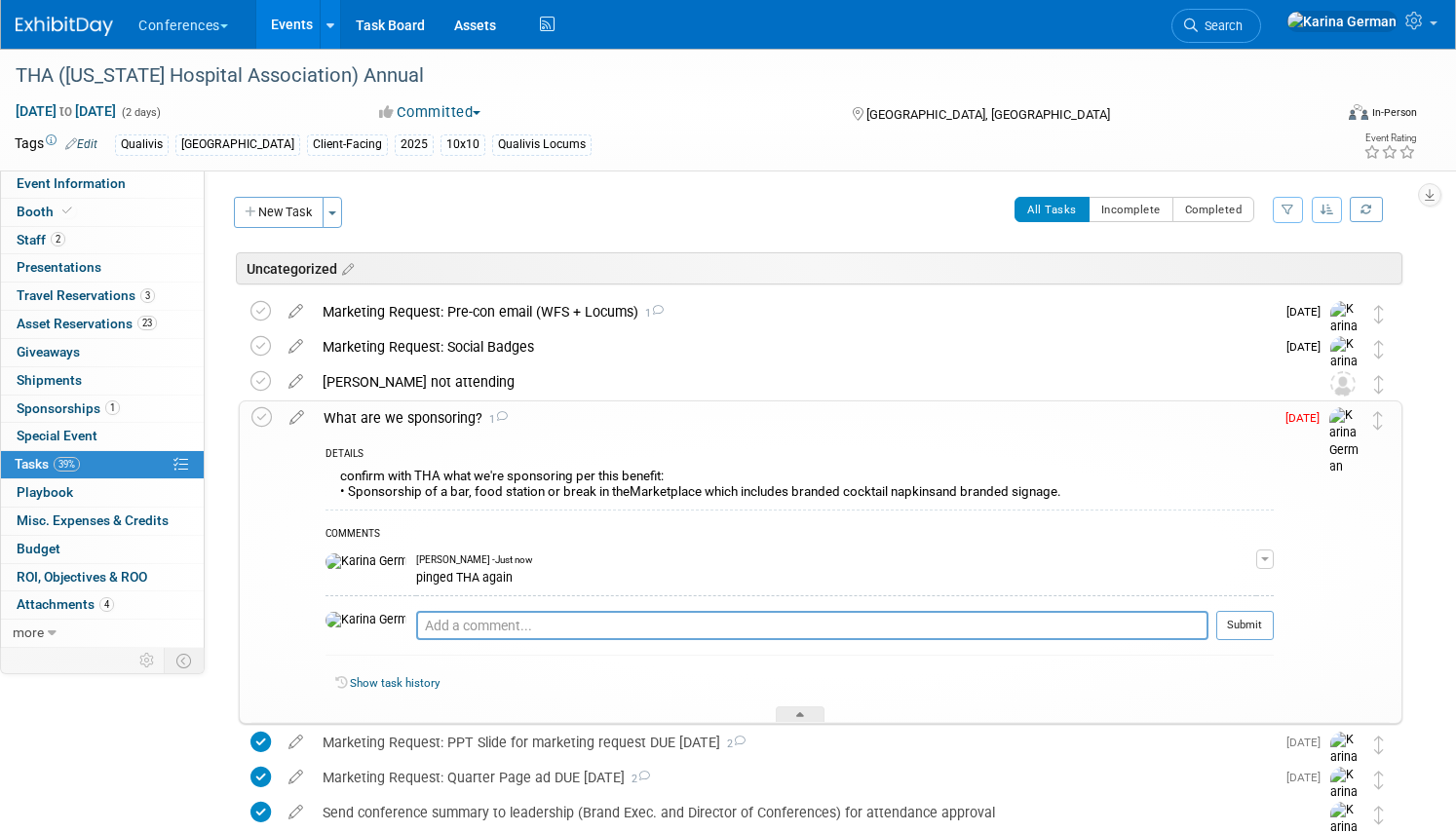
click at [458, 447] on div "DETAILS" at bounding box center [800, 455] width 948 height 17
click at [440, 424] on div "What are we sponsoring? 1" at bounding box center [794, 417] width 960 height 33
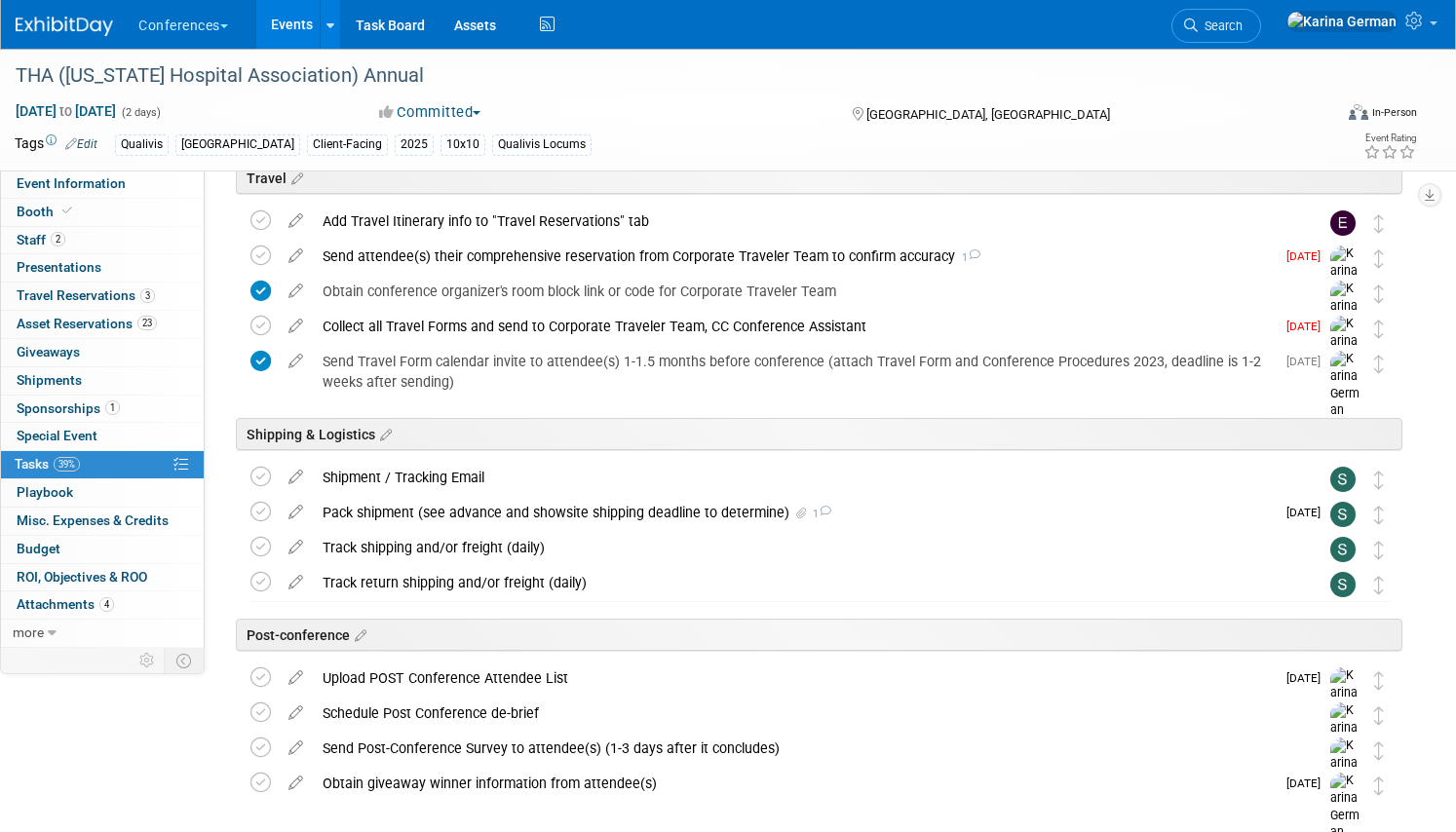
scroll to position [788, 0]
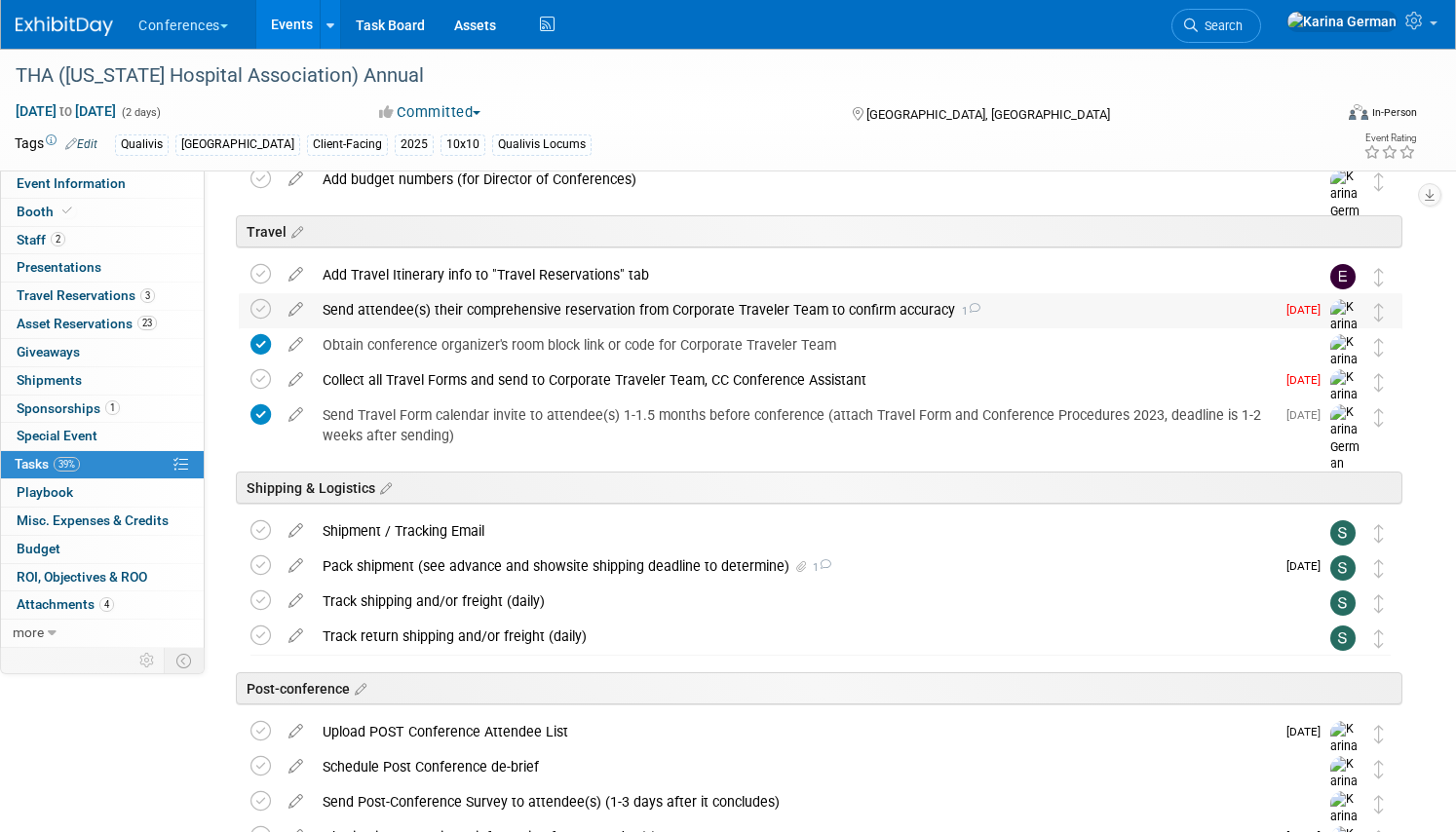
click at [584, 294] on div "Send attendee(s) their comprehensive reservation from Corporate Traveler Team t…" at bounding box center [794, 309] width 962 height 33
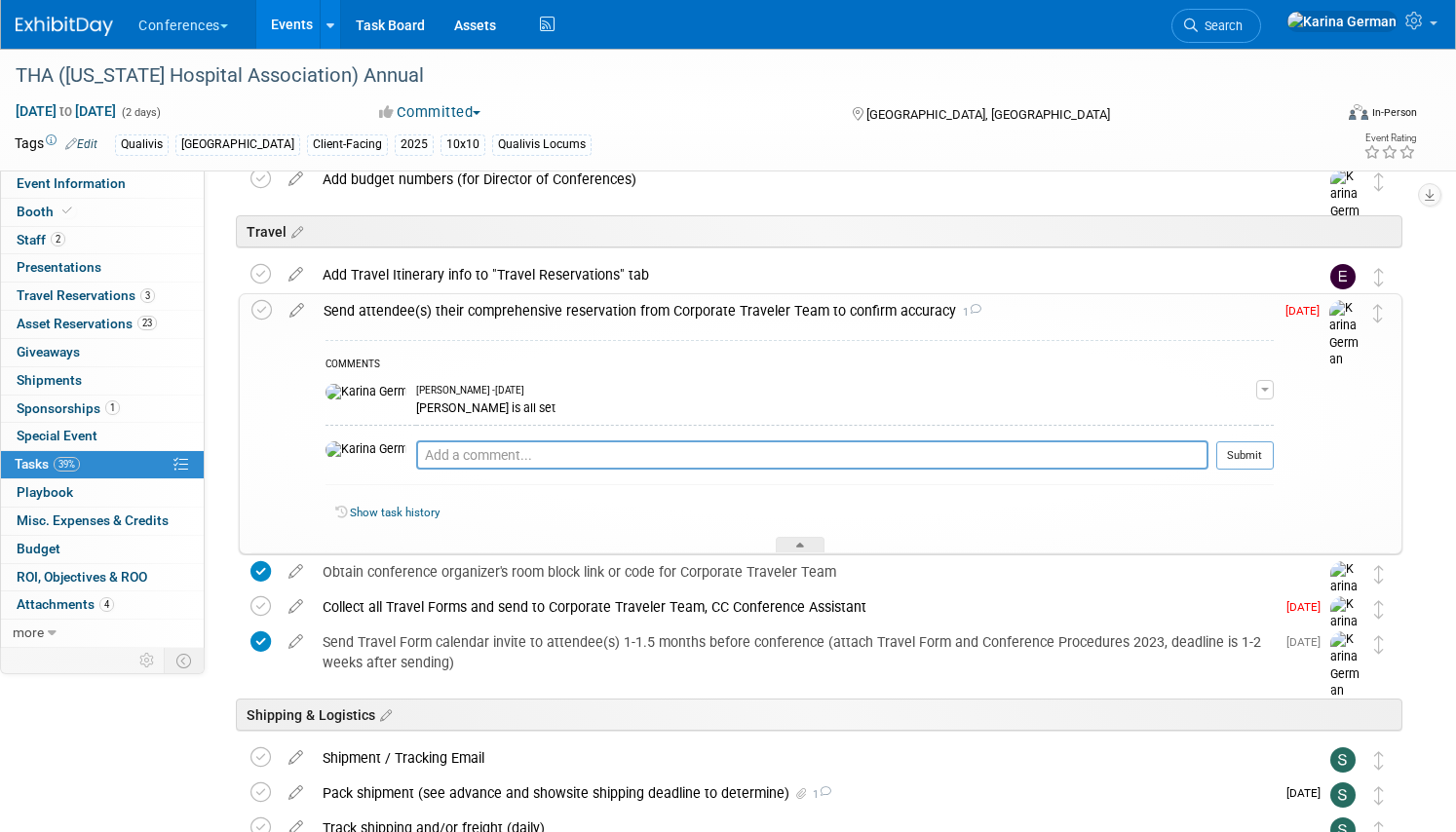
click at [584, 300] on div "Send attendee(s) their comprehensive reservation from Corporate Traveler Team t…" at bounding box center [794, 310] width 960 height 33
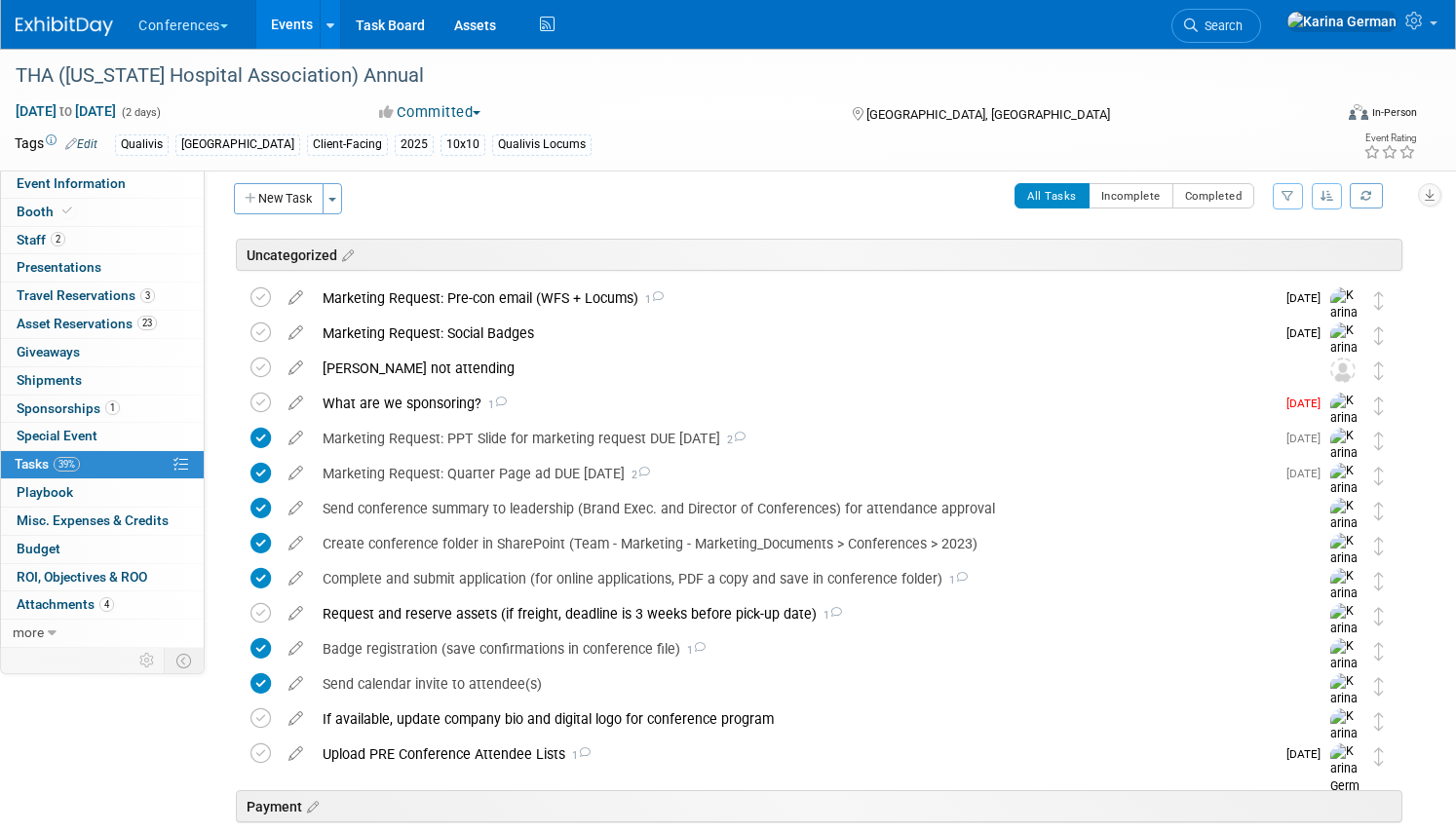
scroll to position [0, 0]
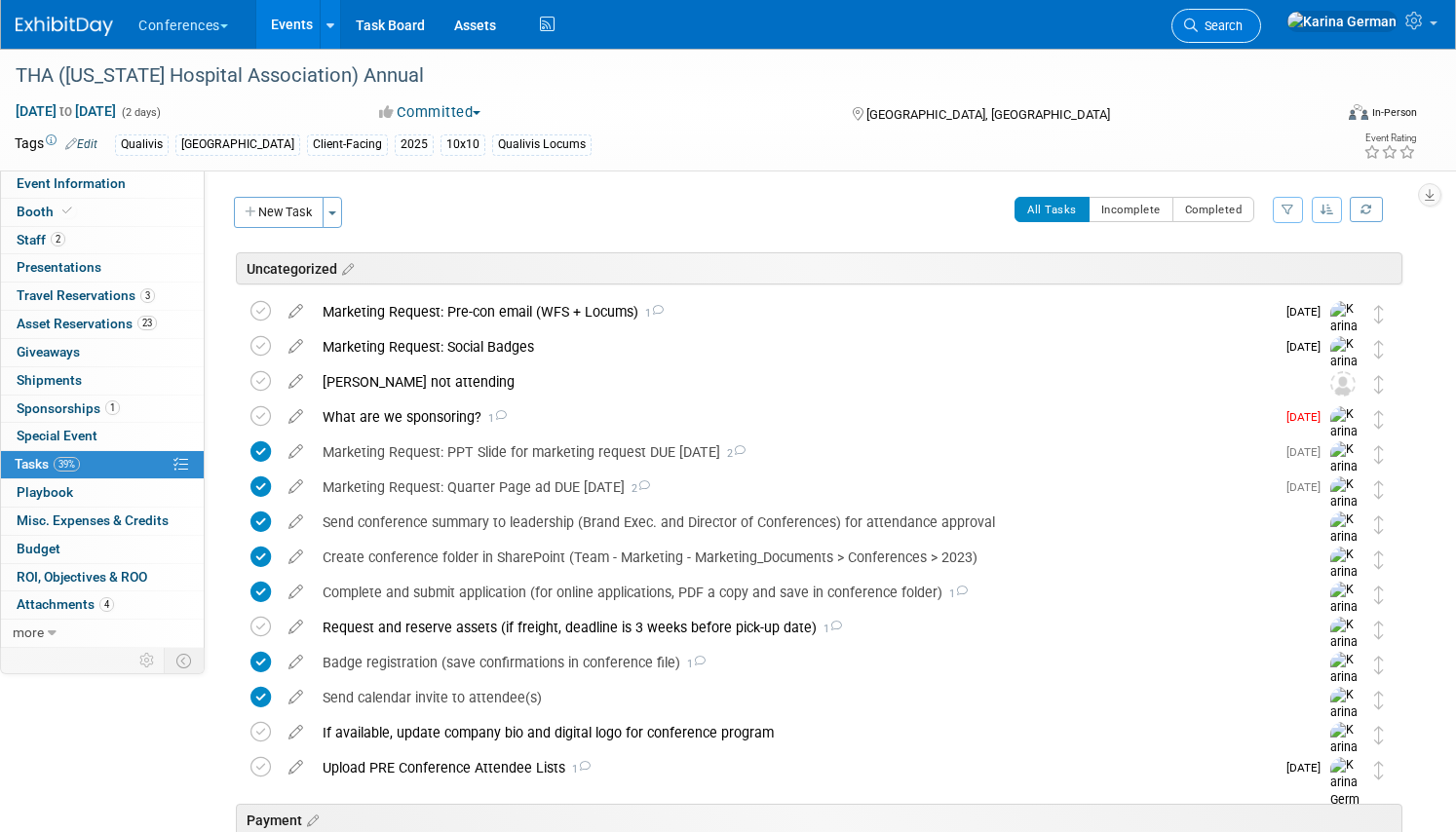
click at [1242, 19] on span "Search" at bounding box center [1219, 26] width 45 height 15
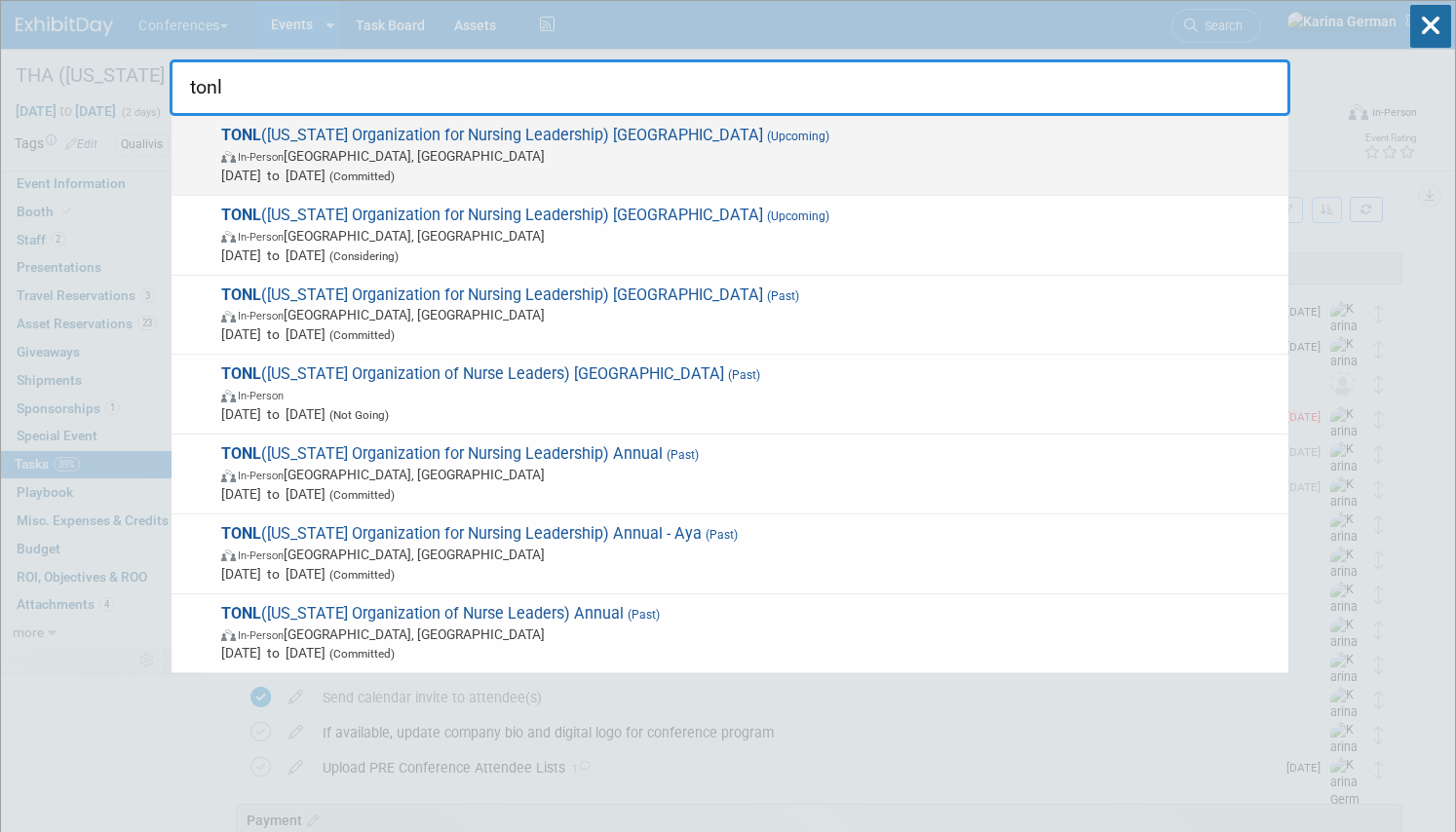
type input "tonl"
click at [727, 158] on span "In-Person San Antonio, TX" at bounding box center [749, 156] width 1057 height 20
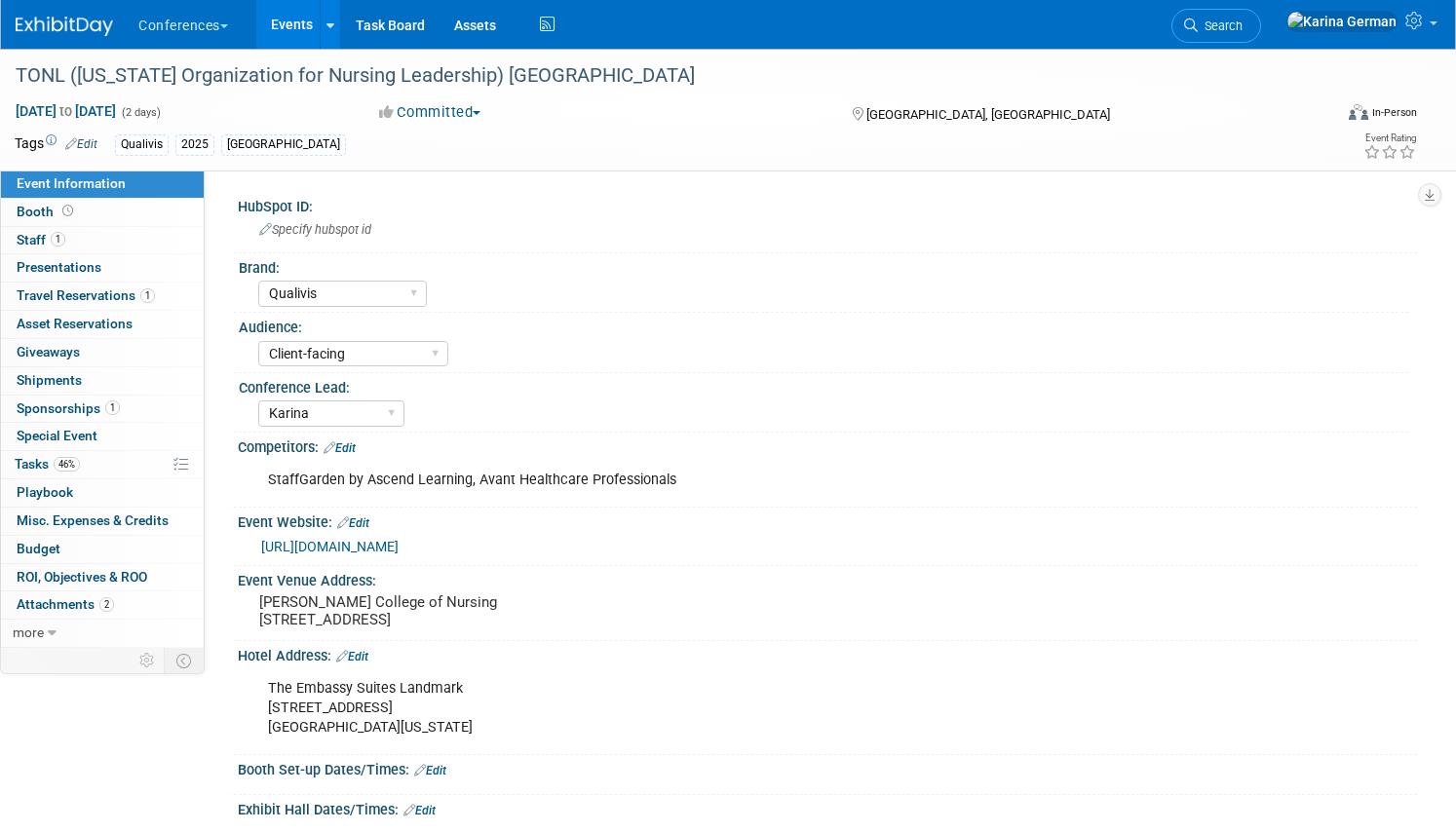
select select "Qualivis"
select select "Client-facing"
select select "Karina"
click at [77, 471] on span "Tasks 46%" at bounding box center [48, 464] width 65 height 16
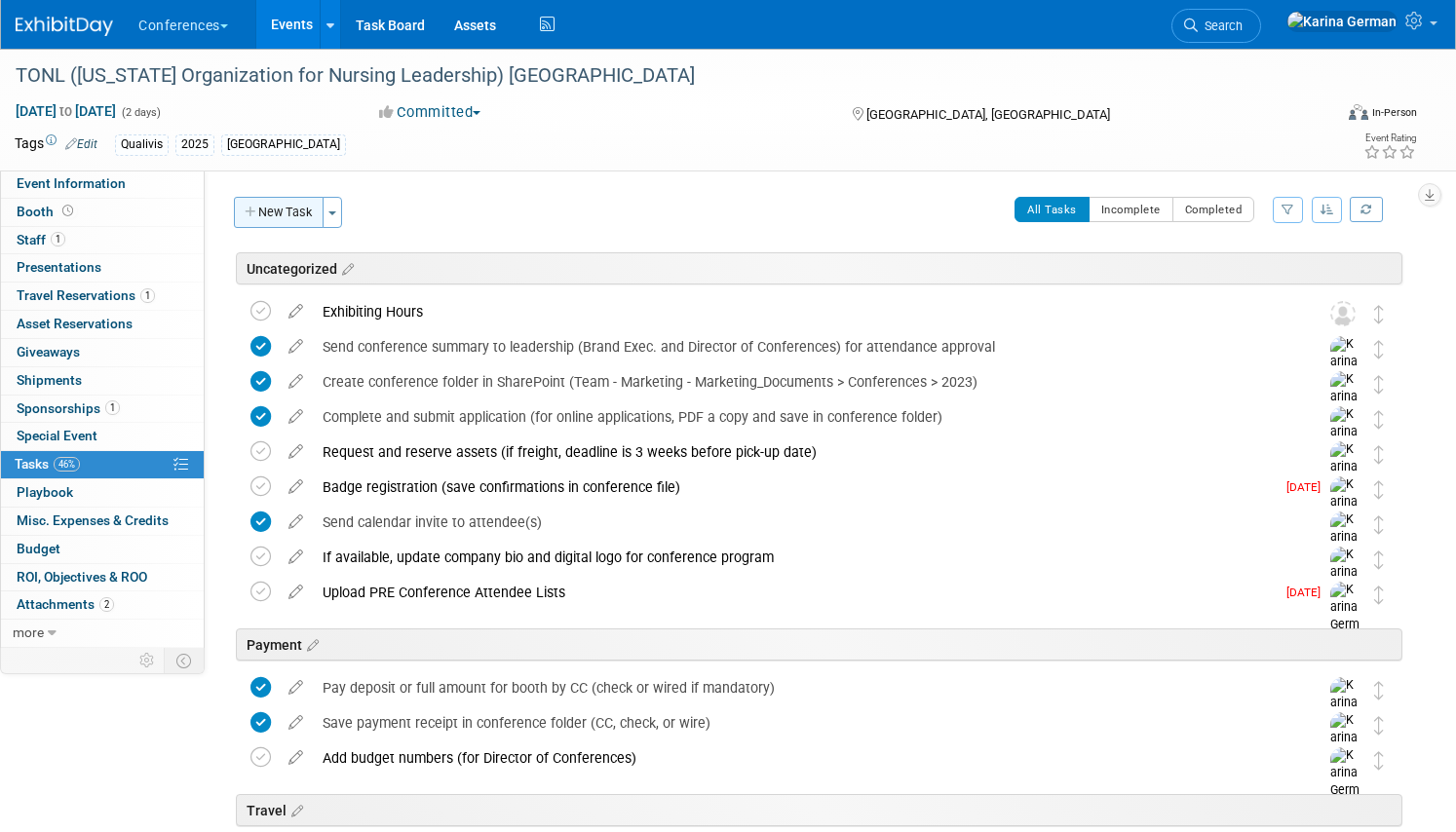
click at [283, 218] on button "New Task" at bounding box center [278, 212] width 90 height 31
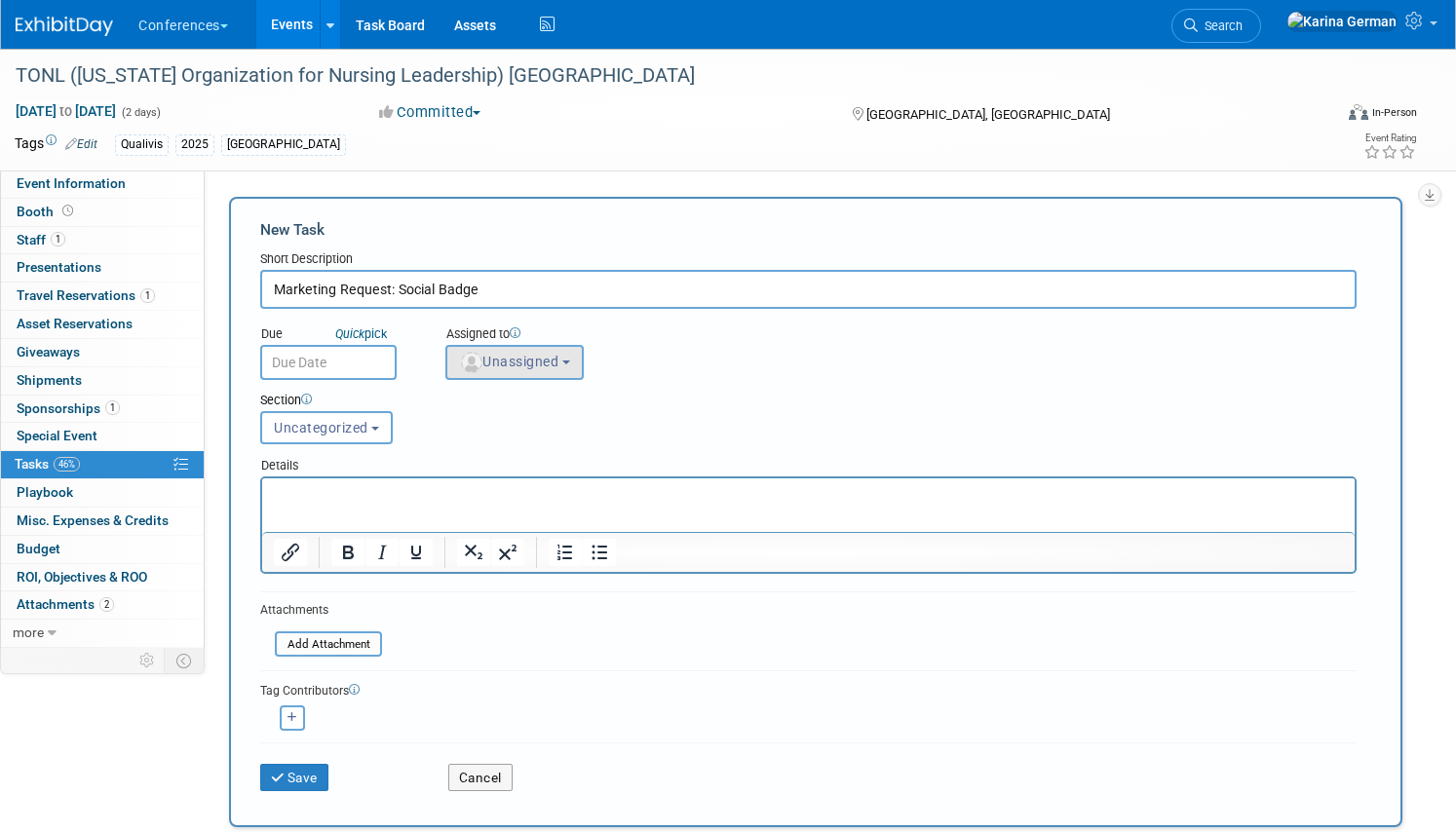
type input "Marketing Request: Social Badge"
click at [511, 356] on span "Unassigned" at bounding box center [509, 361] width 99 height 16
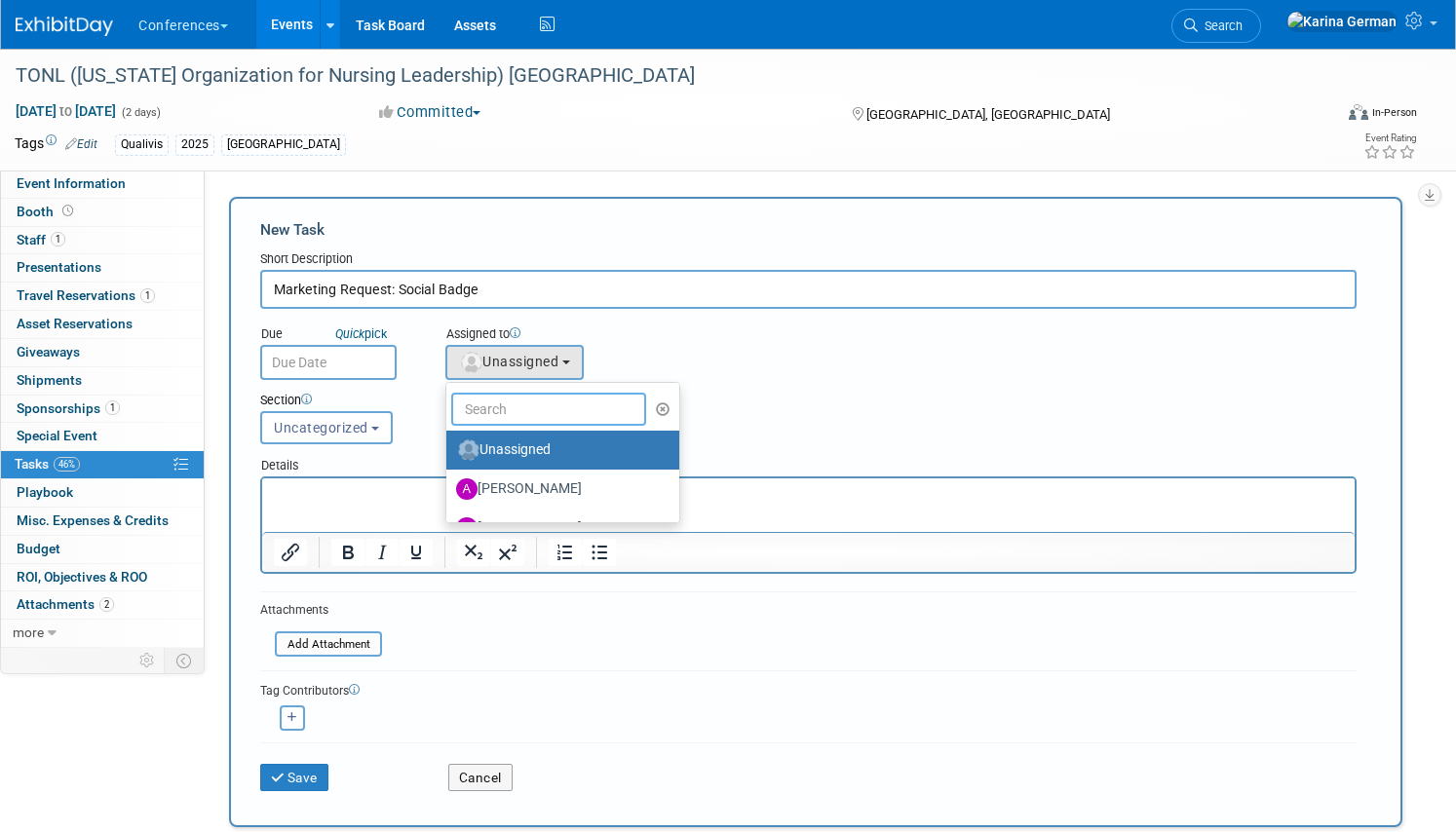
click at [490, 421] on input "text" at bounding box center [548, 409] width 195 height 33
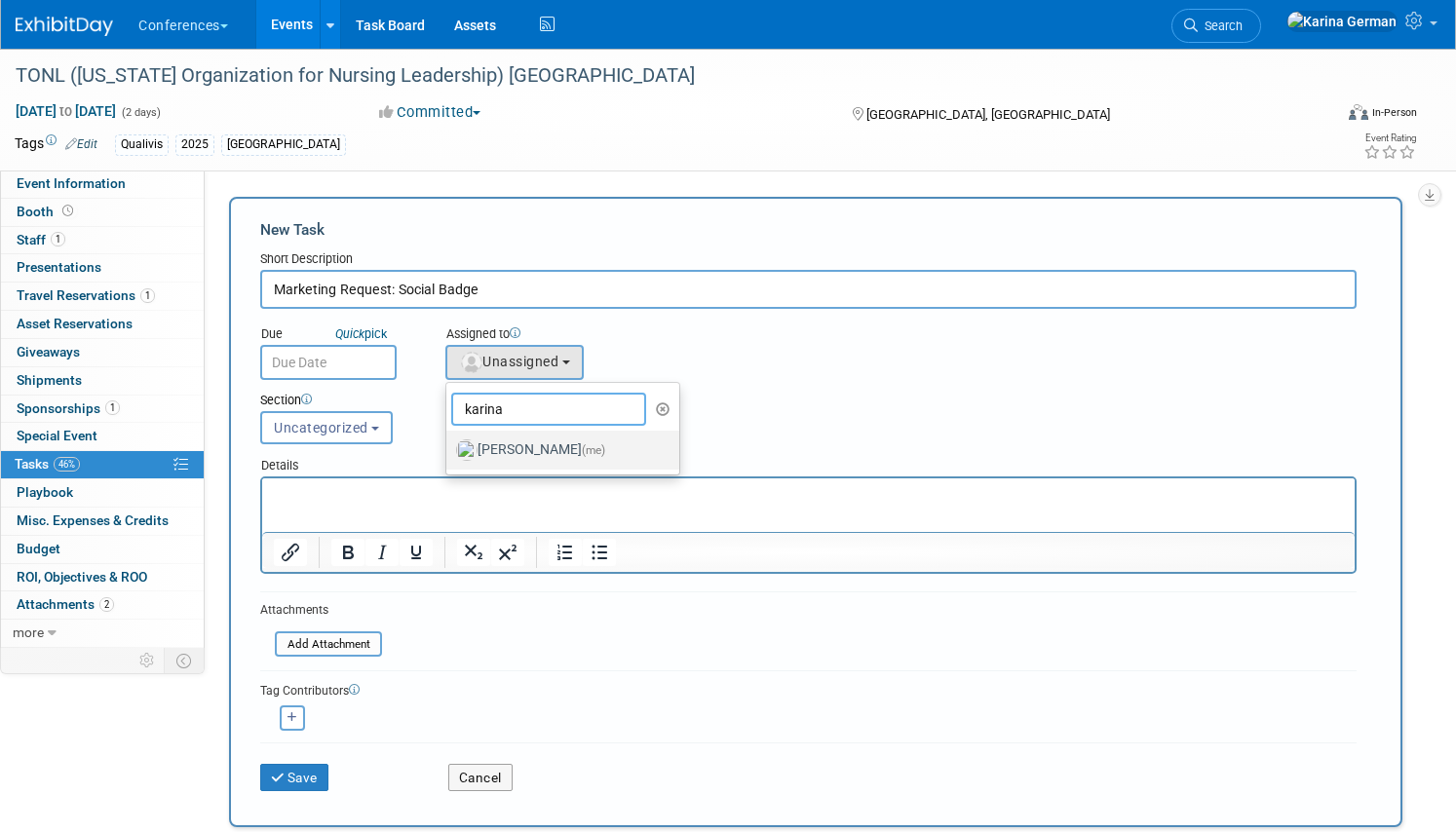
type input "karina"
click at [554, 455] on label "[PERSON_NAME] (me)" at bounding box center [558, 449] width 204 height 31
click at [449, 454] on input "Karina German (me)" at bounding box center [442, 447] width 13 height 13
select select "eb9a80ed-01df-455e-b7c9-ebccef2a47a7"
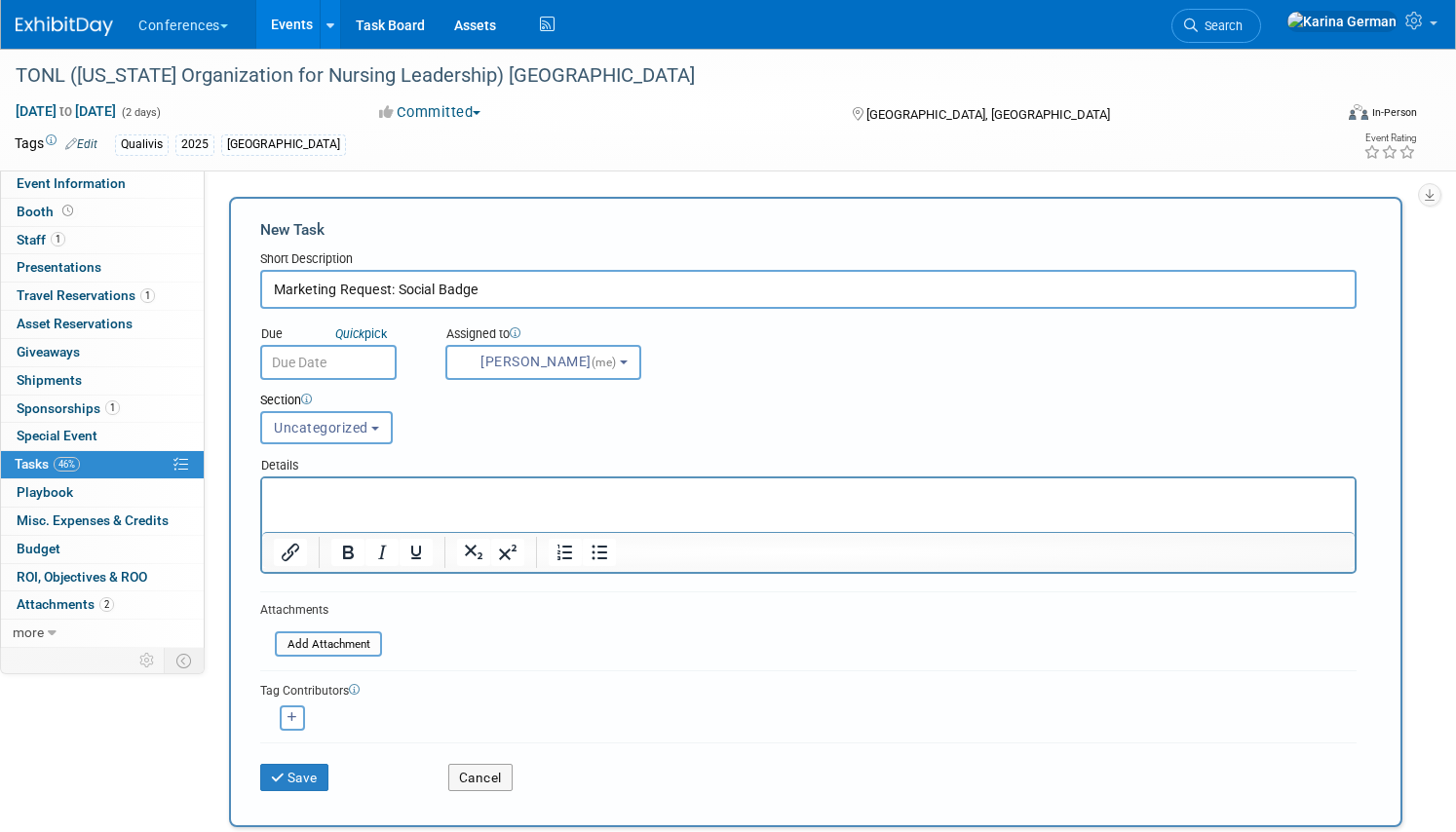
click at [245, 341] on div "Due Quick pick" at bounding box center [338, 348] width 185 height 63
click at [309, 341] on div "Due Quick pick" at bounding box center [338, 335] width 155 height 20
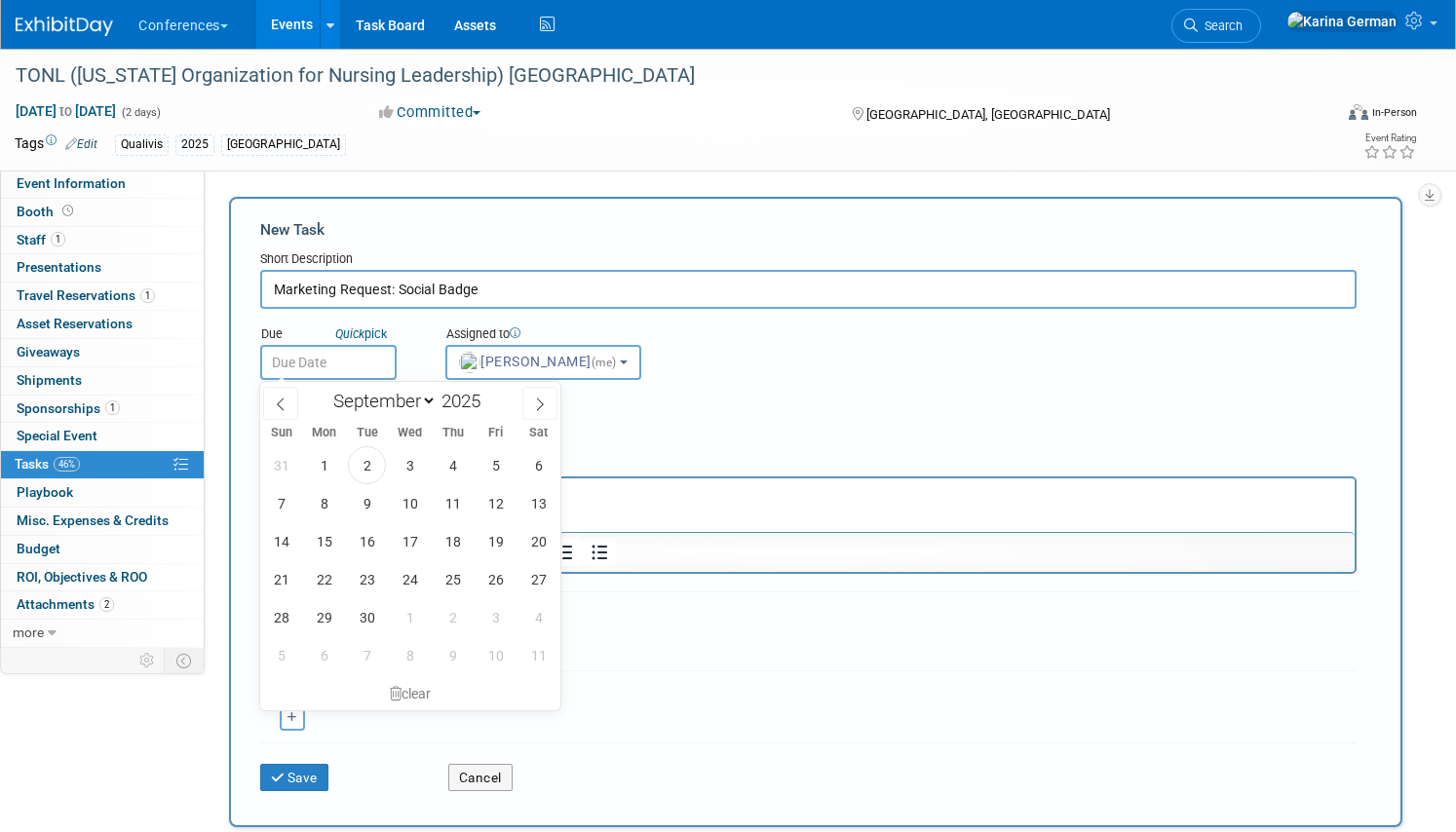
click at [315, 375] on body "Conferences Explore: My Workspaces 2 Go to Workspace: Conferences Marketing Req…" at bounding box center [728, 416] width 1456 height 832
click at [489, 533] on span "19" at bounding box center [495, 541] width 38 height 38
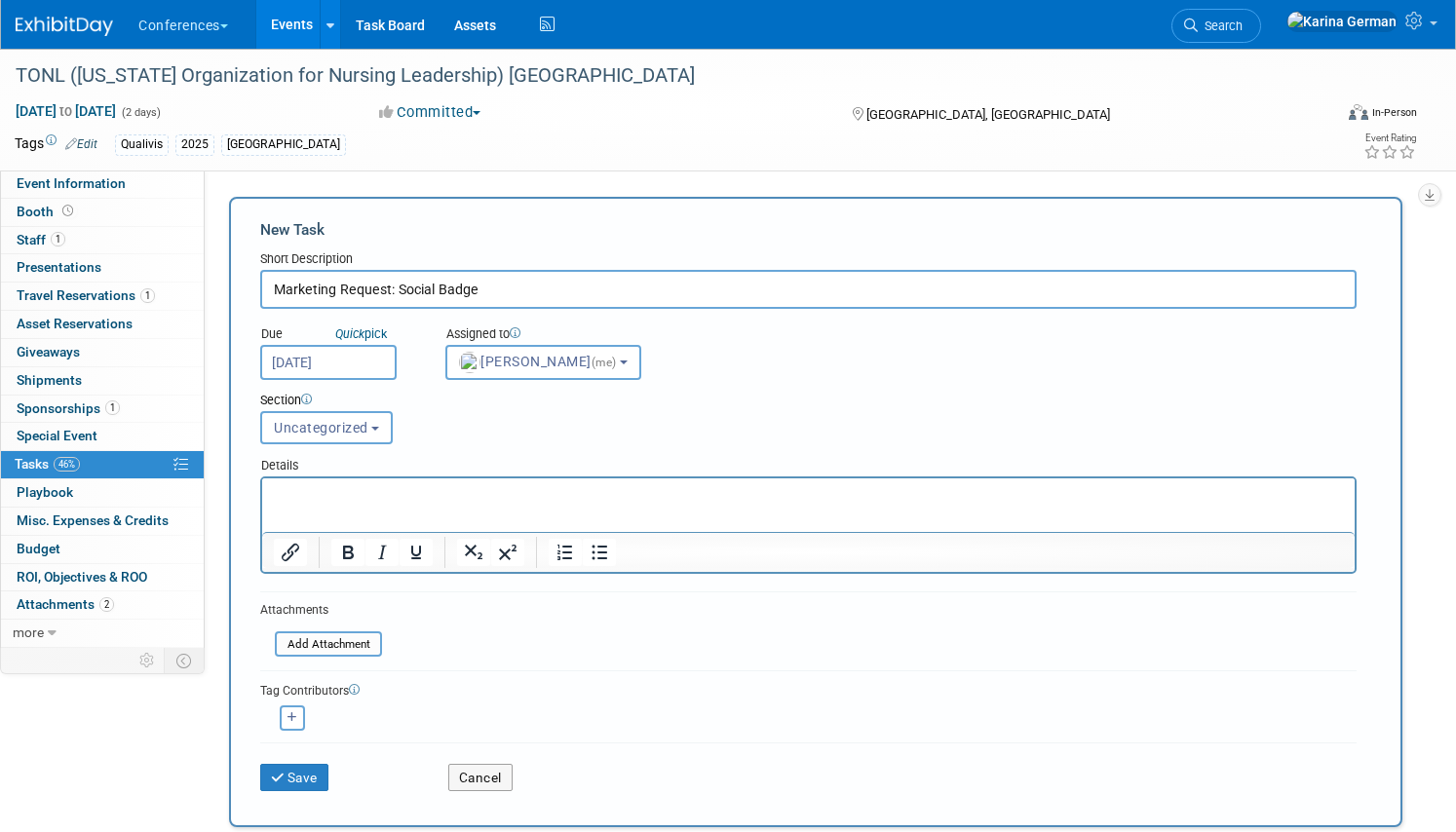
click at [774, 411] on div "Section Uncategorized Payment Travel Shipping & Logistics Post-conference Uncat…" at bounding box center [761, 414] width 1031 height 68
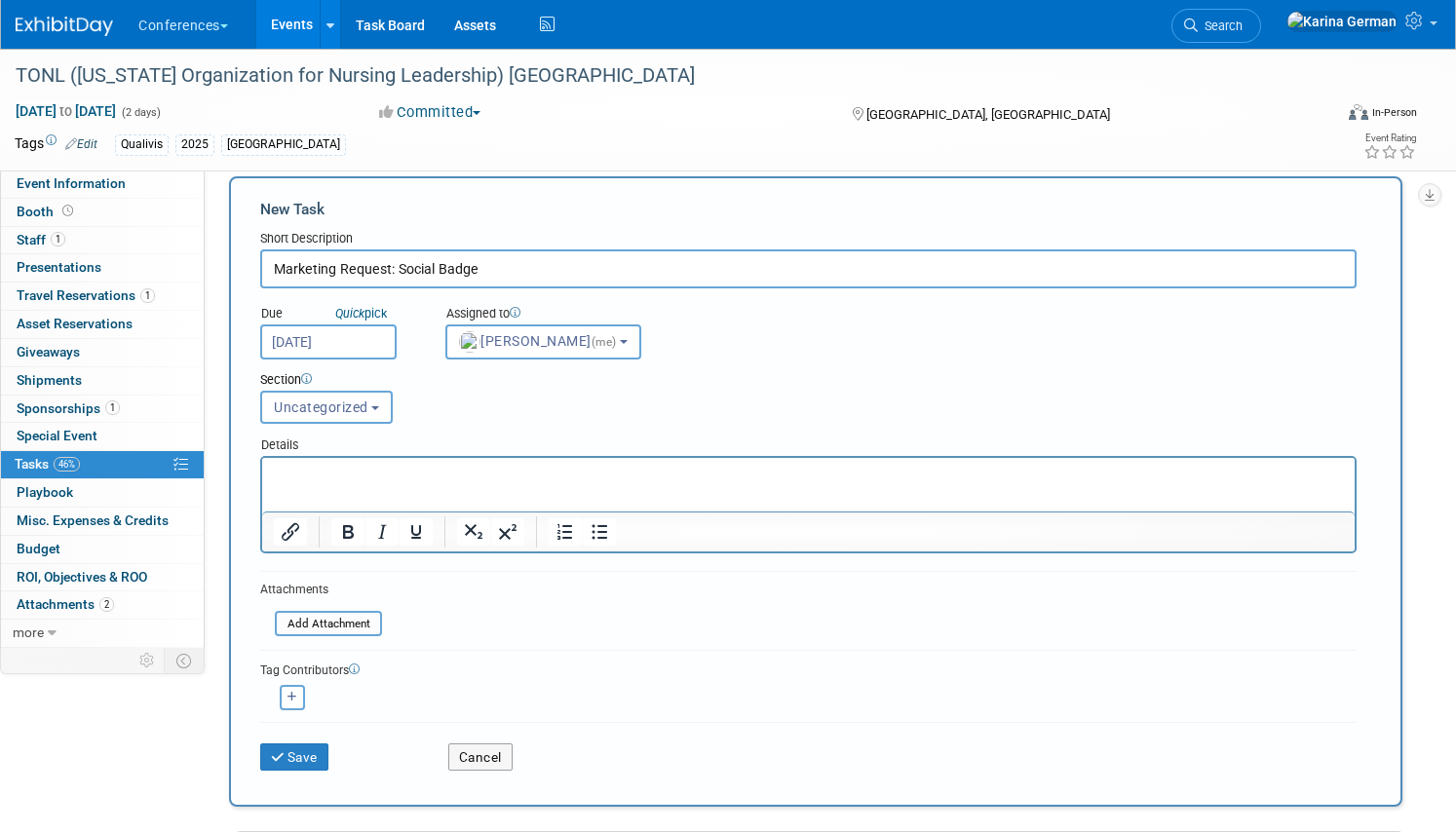
scroll to position [24, 0]
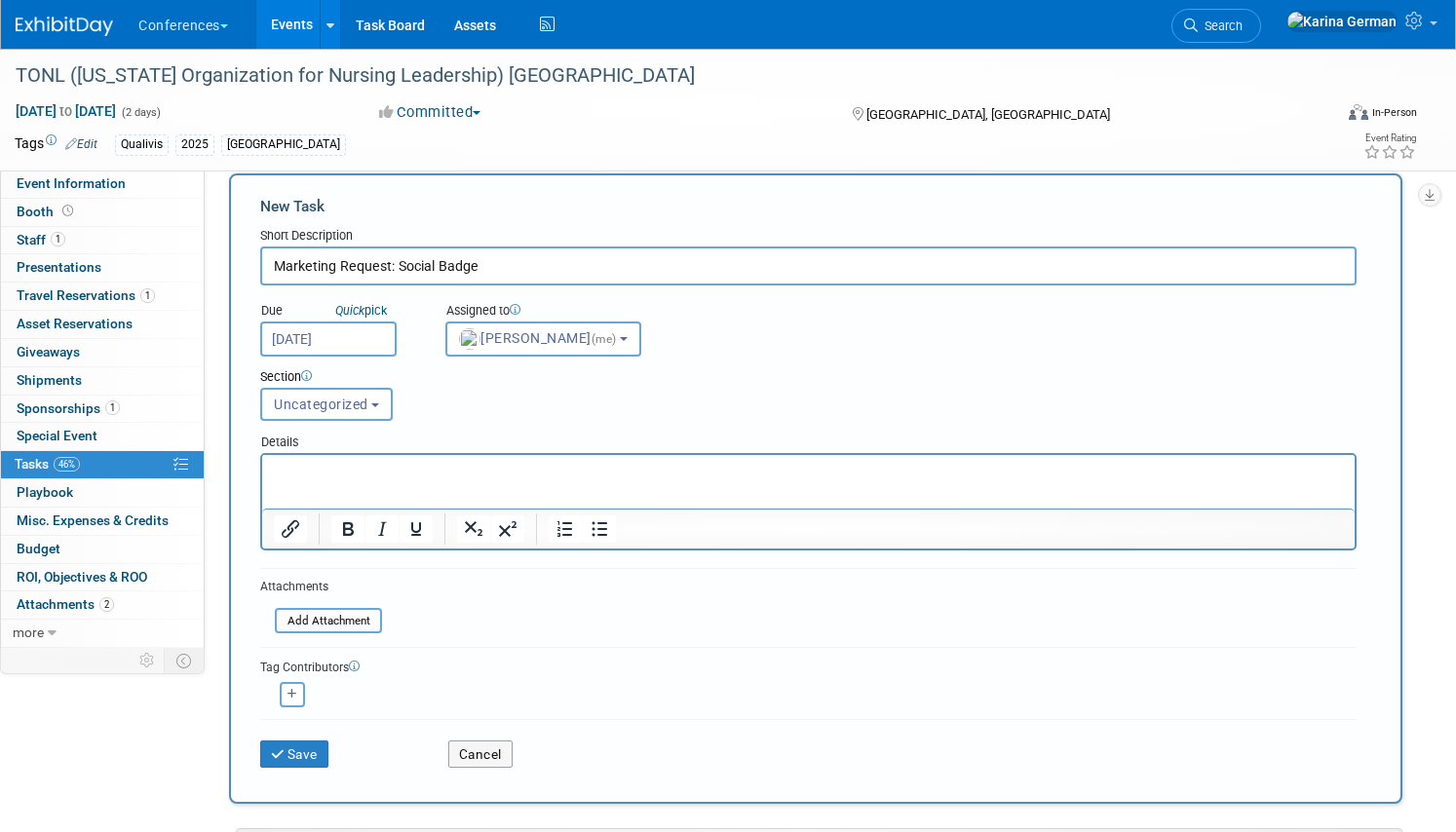
click at [352, 348] on input "Sep 19, 2025" at bounding box center [329, 338] width 137 height 35
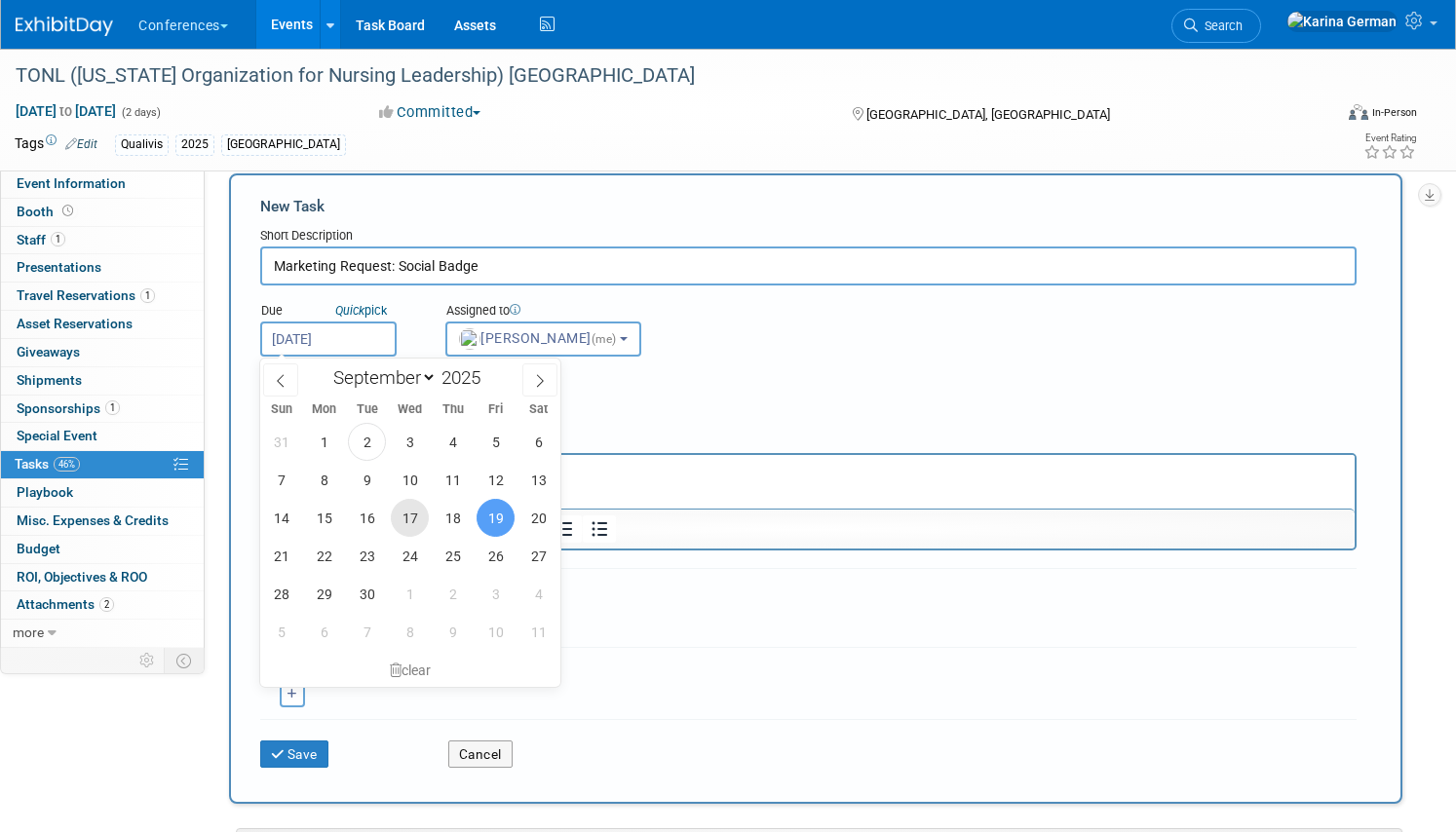
click at [407, 517] on span "17" at bounding box center [410, 517] width 38 height 38
type input "Sep 17, 2025"
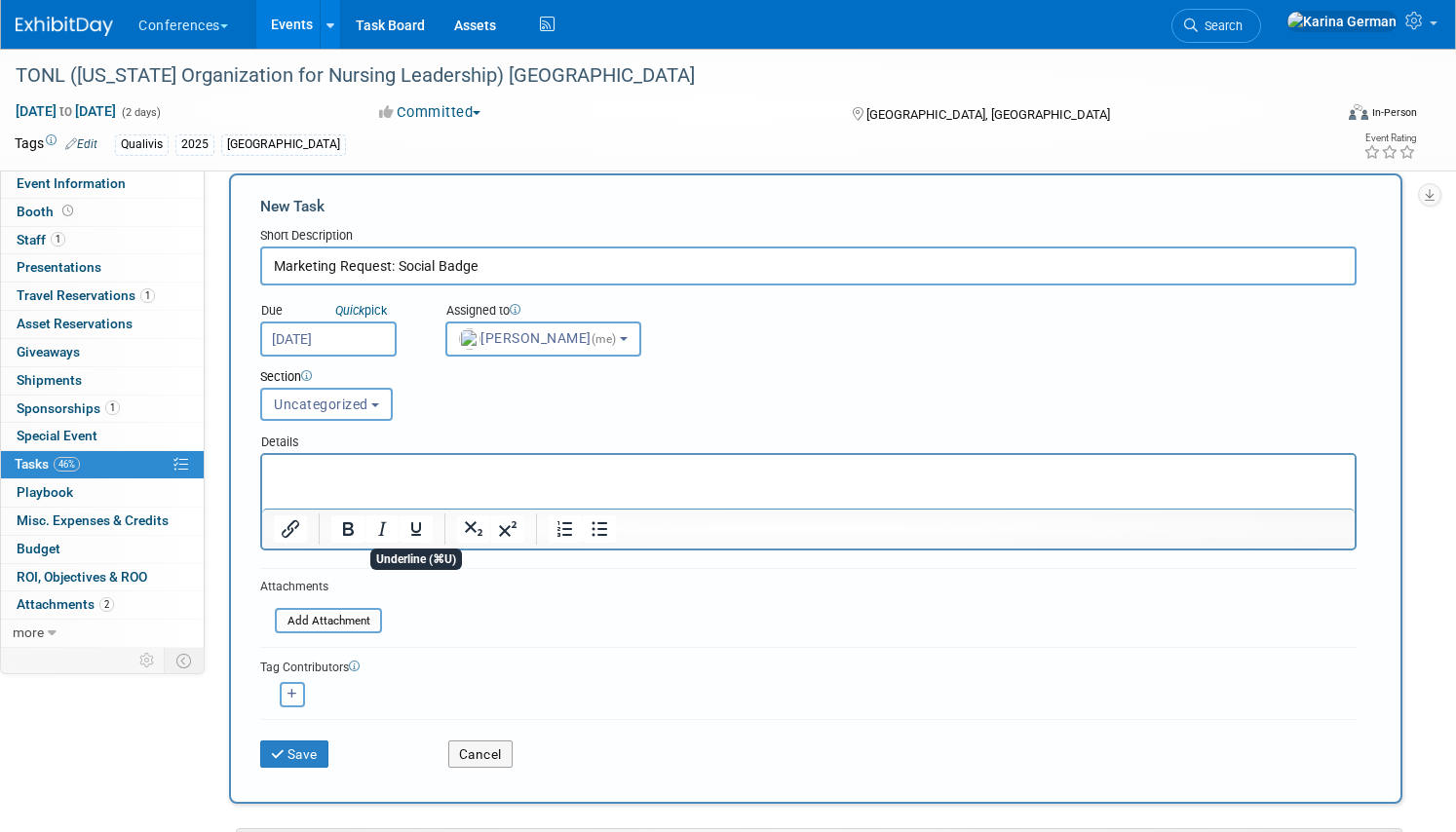
click at [509, 419] on div "Section Uncategorized Payment Travel Shipping & Logistics Post-conference Uncat…" at bounding box center [761, 390] width 1031 height 68
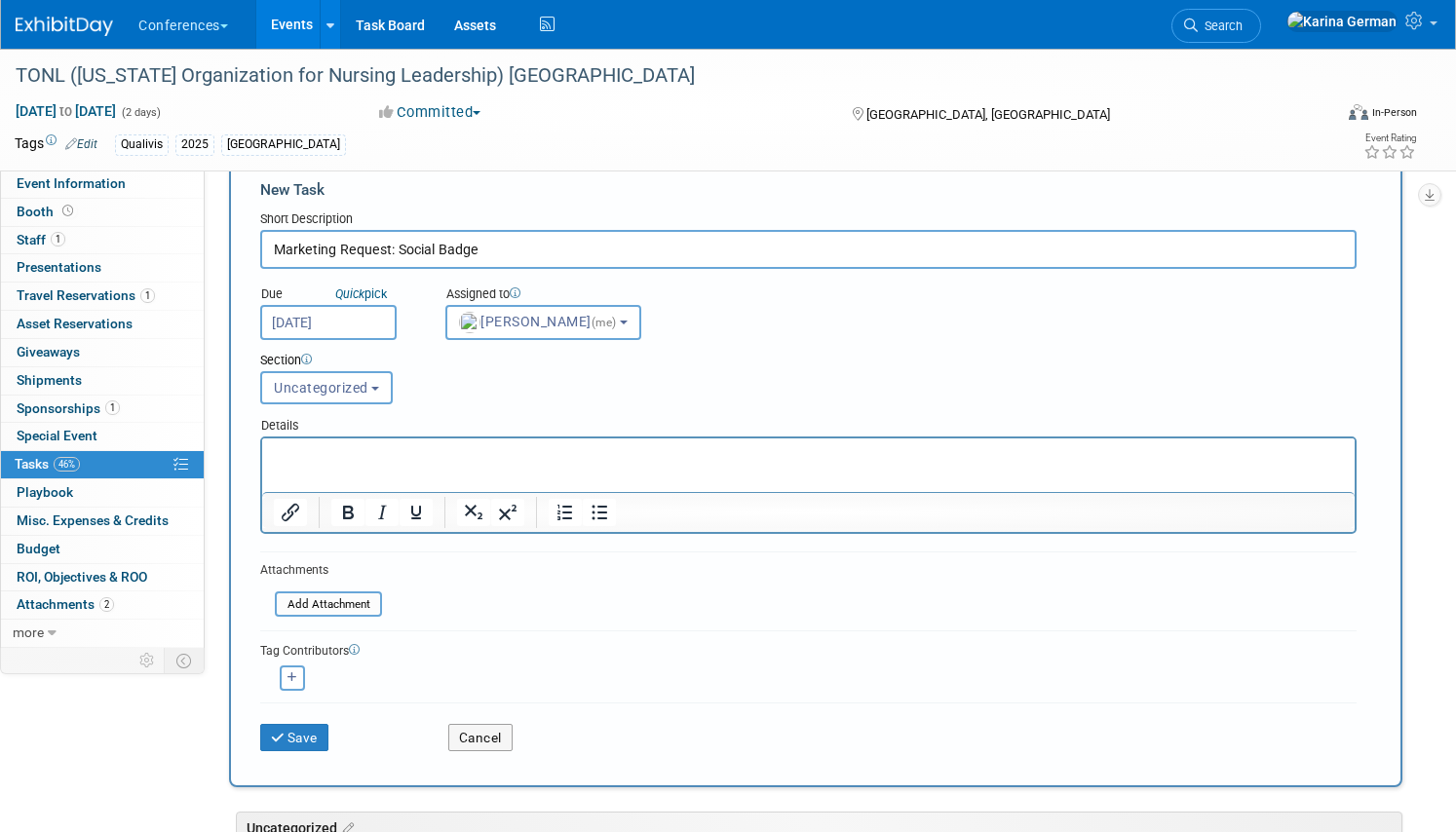
click at [405, 466] on html at bounding box center [808, 452] width 1092 height 28
click at [310, 726] on button "Save" at bounding box center [294, 737] width 68 height 28
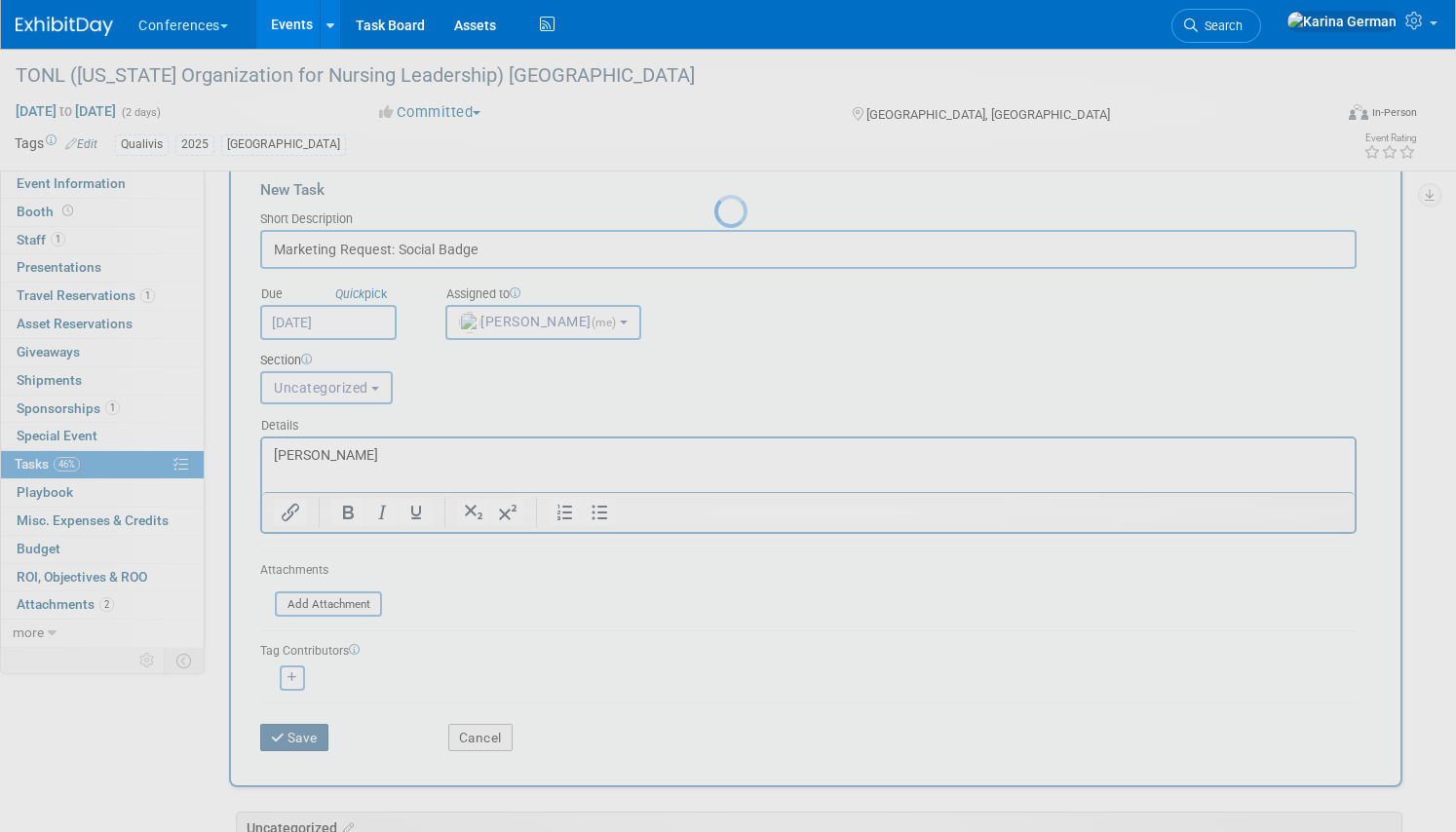
scroll to position [0, 0]
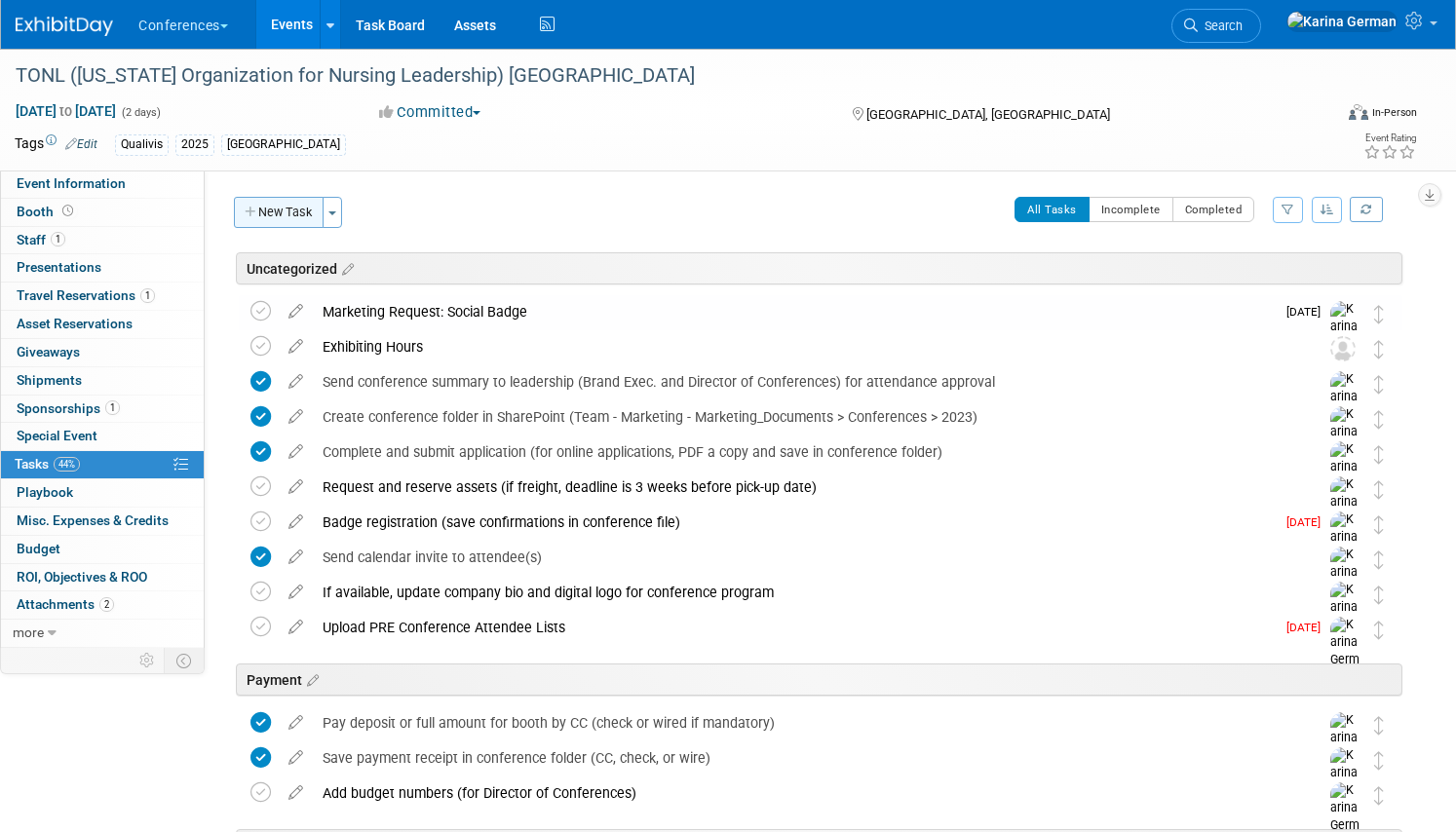
click at [282, 212] on button "New Task" at bounding box center [278, 212] width 90 height 31
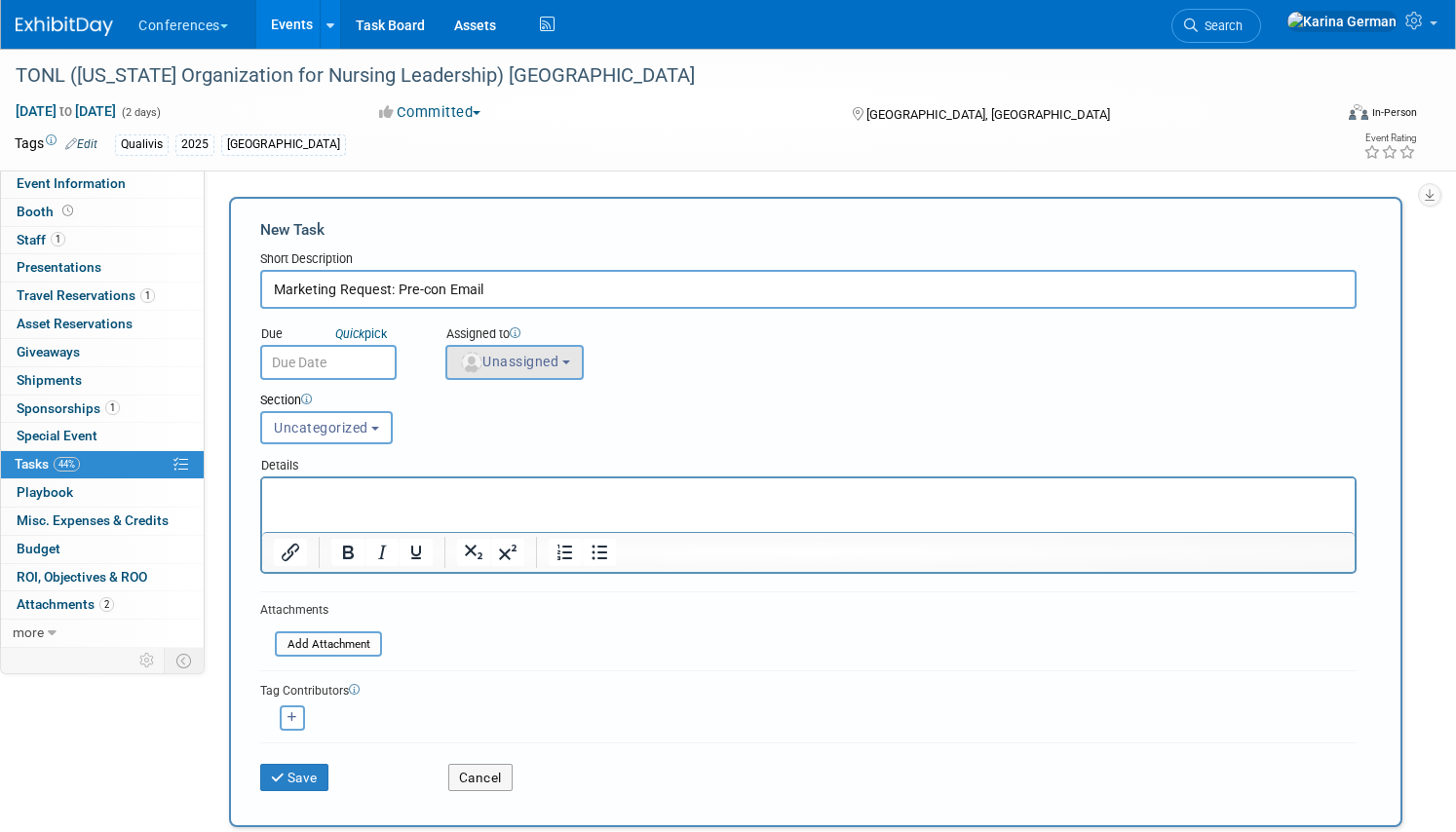
type input "Marketing Request: Pre-con Email"
click at [479, 369] on button "Unassigned" at bounding box center [515, 361] width 139 height 35
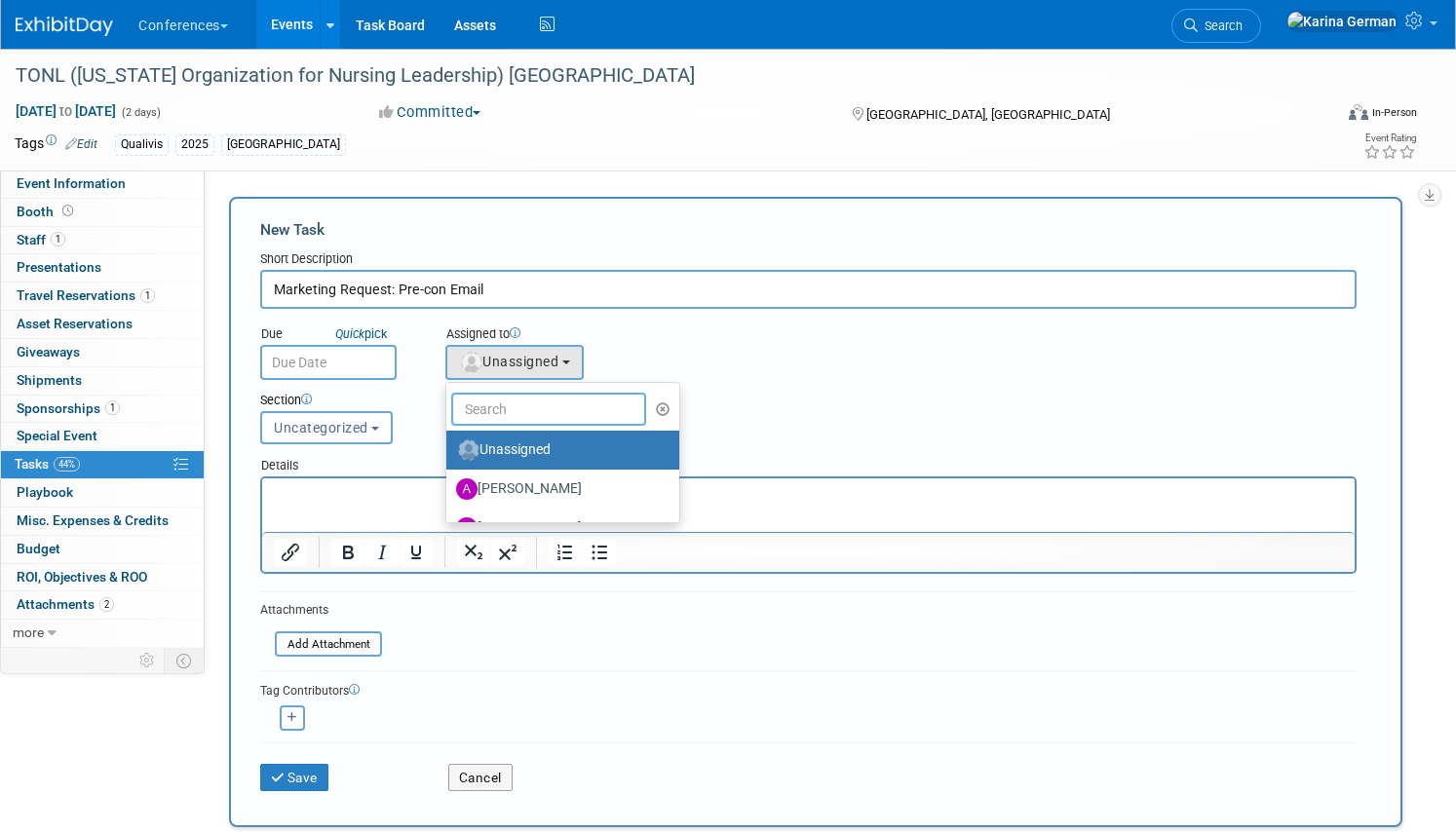
click at [507, 418] on input "text" at bounding box center [548, 409] width 195 height 33
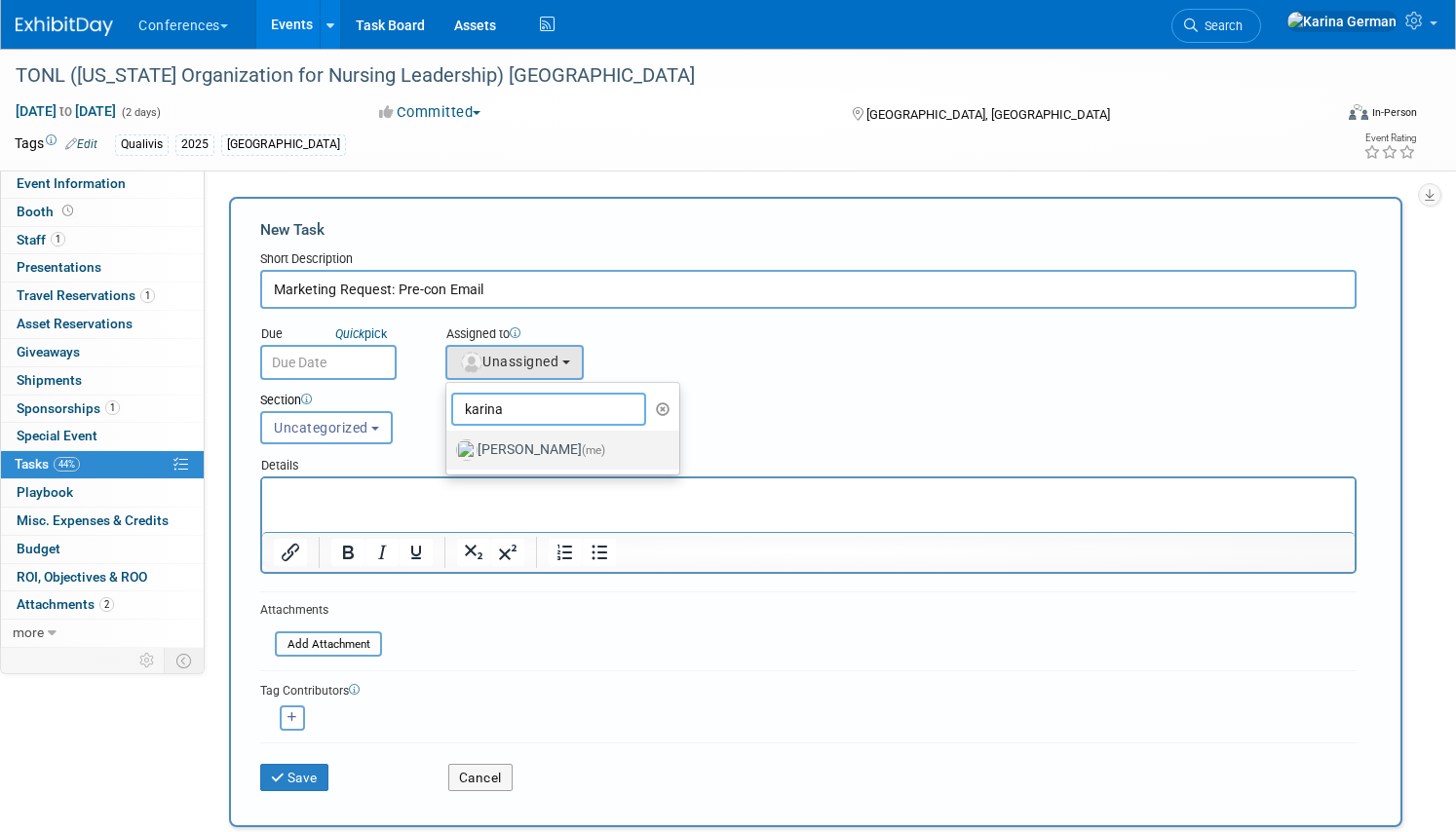
type input "karina"
click at [507, 446] on label "Karina German (me)" at bounding box center [558, 449] width 204 height 31
click at [449, 446] on input "Karina German (me)" at bounding box center [442, 447] width 13 height 13
select select "eb9a80ed-01df-455e-b7c9-ebccef2a47a7"
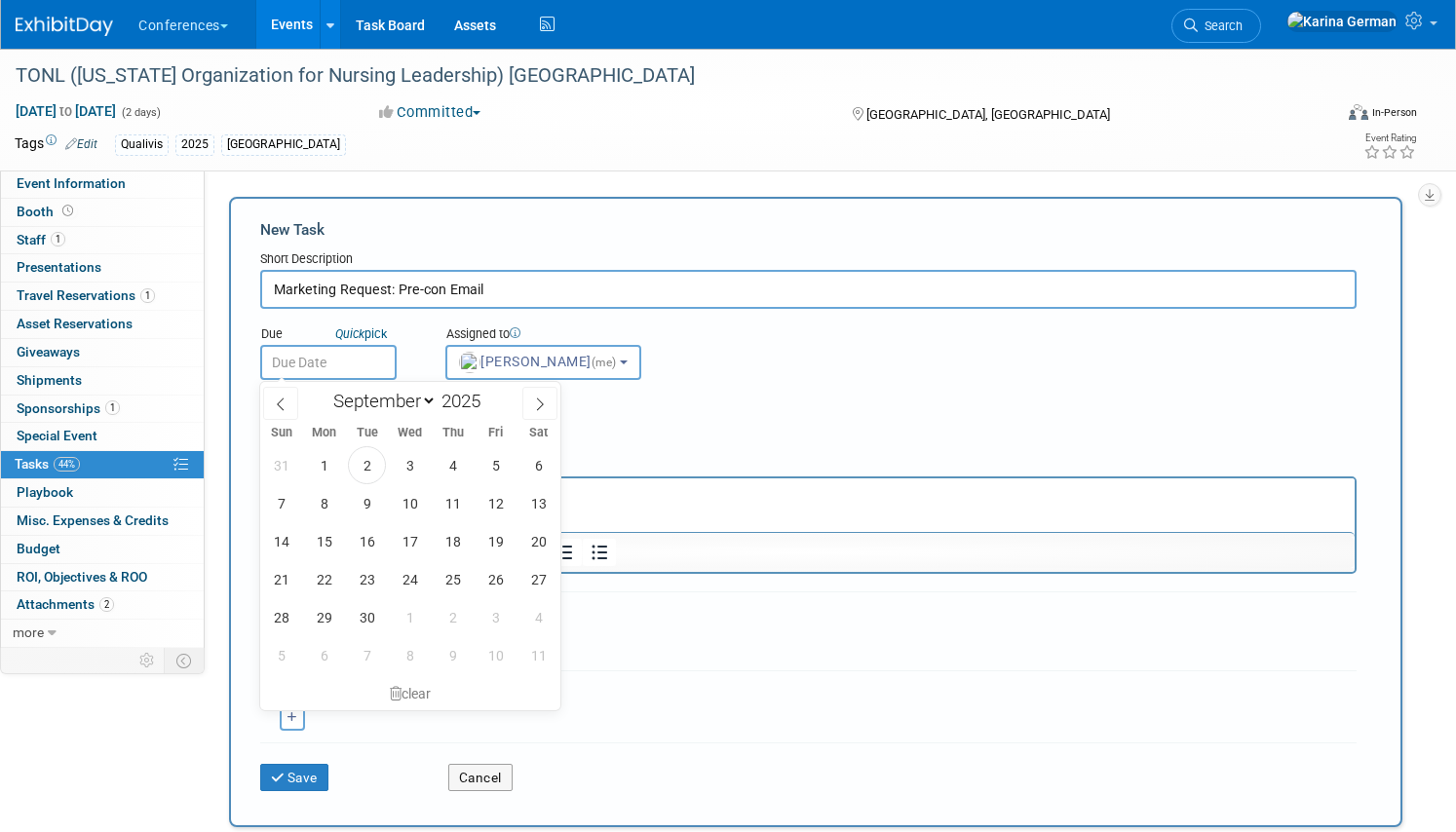
click at [349, 360] on input "text" at bounding box center [329, 361] width 137 height 35
click at [491, 576] on span "26" at bounding box center [495, 579] width 38 height 38
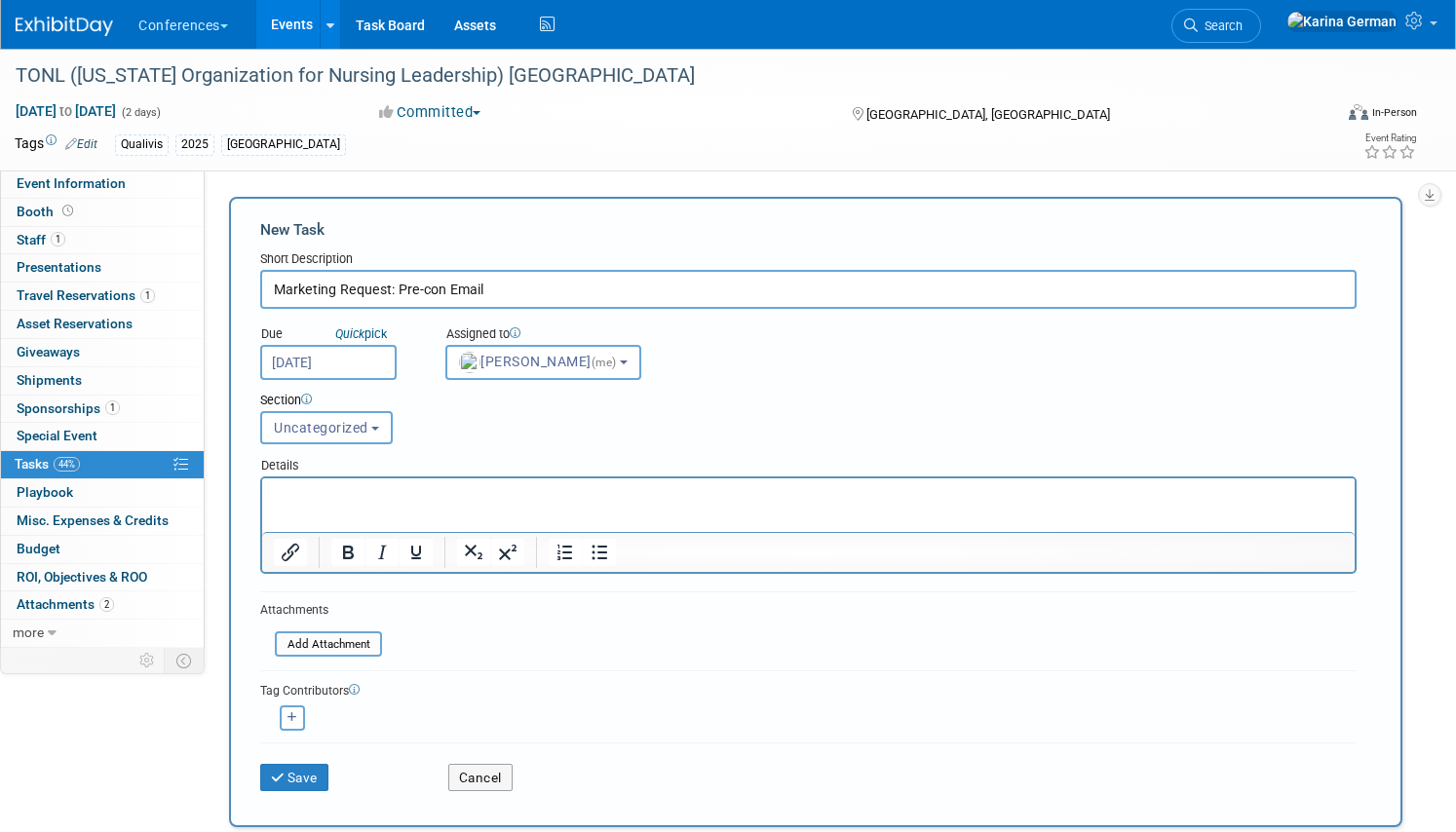
scroll to position [2, 0]
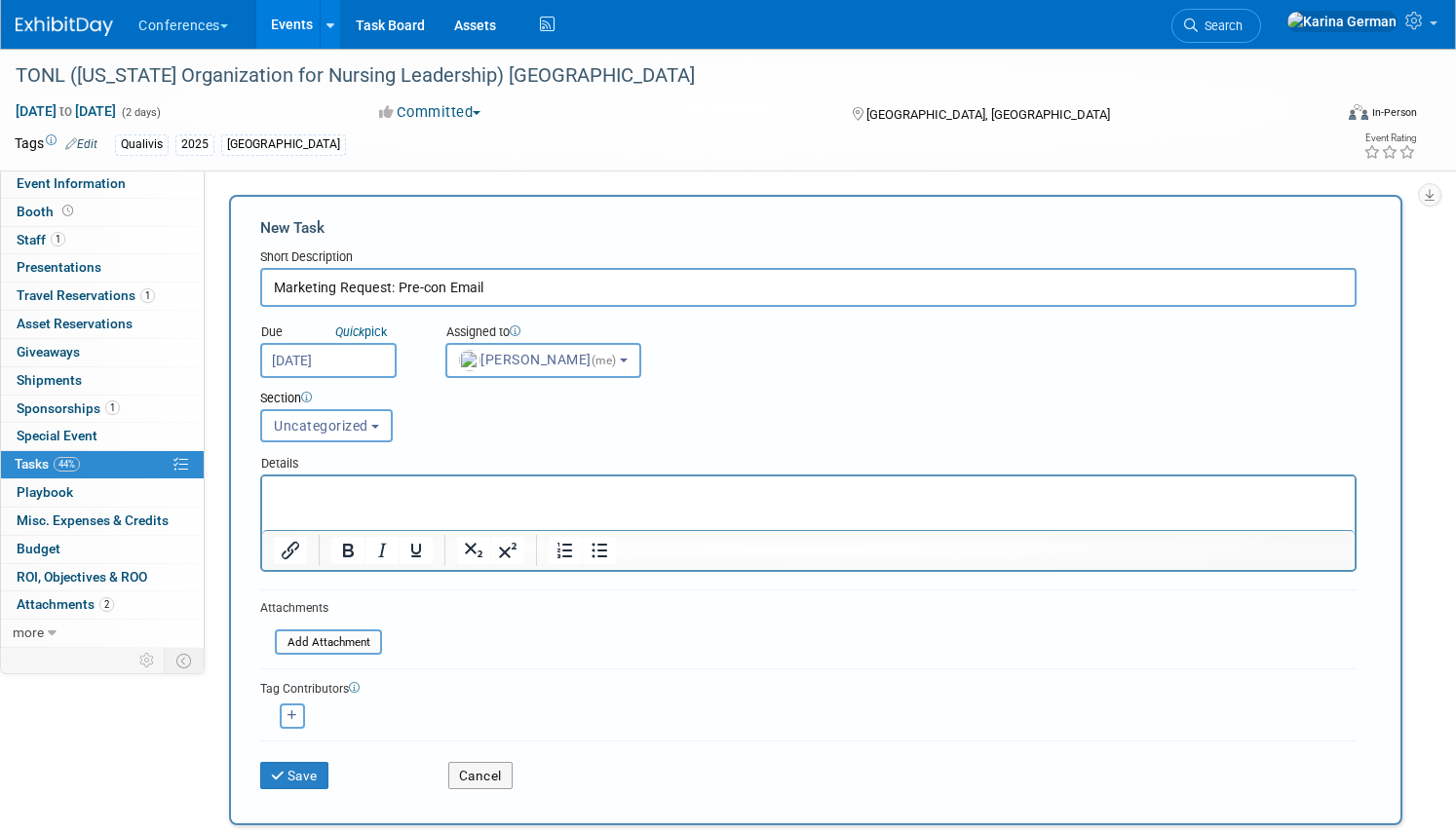
click at [376, 370] on input "Sep 26, 2025" at bounding box center [329, 359] width 137 height 35
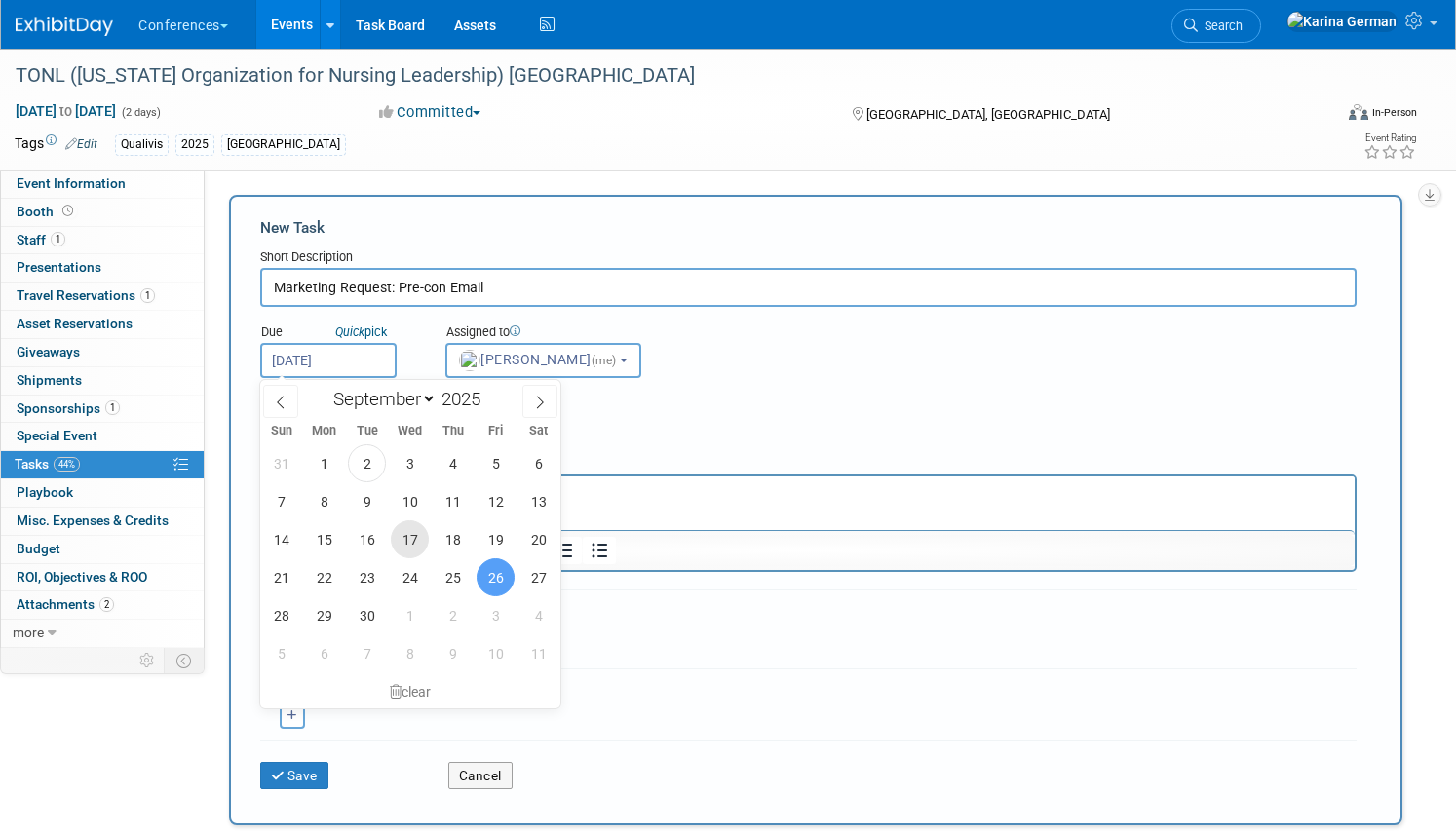
click at [412, 537] on span "17" at bounding box center [410, 539] width 38 height 38
type input "Sep 17, 2025"
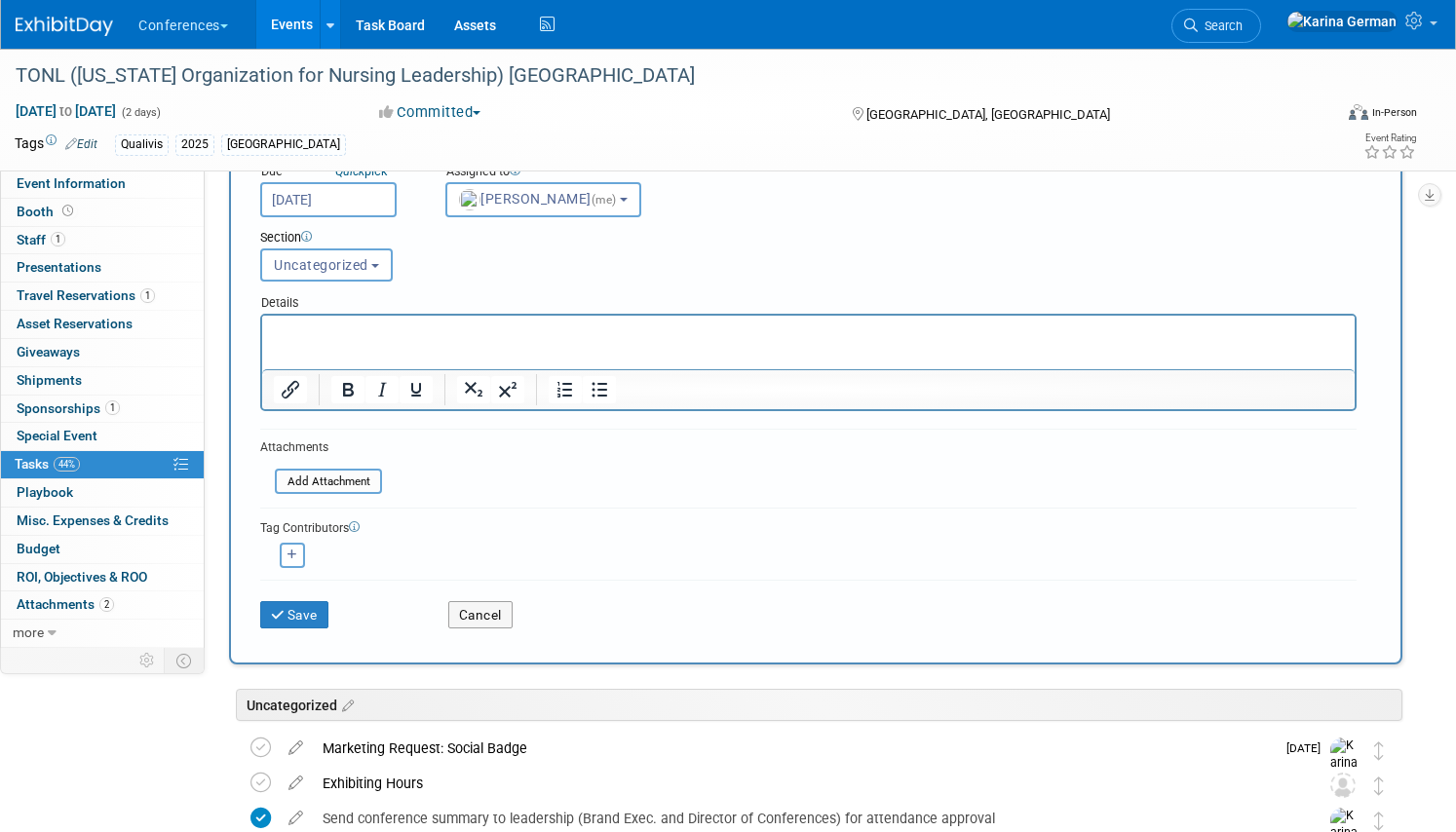
scroll to position [171, 0]
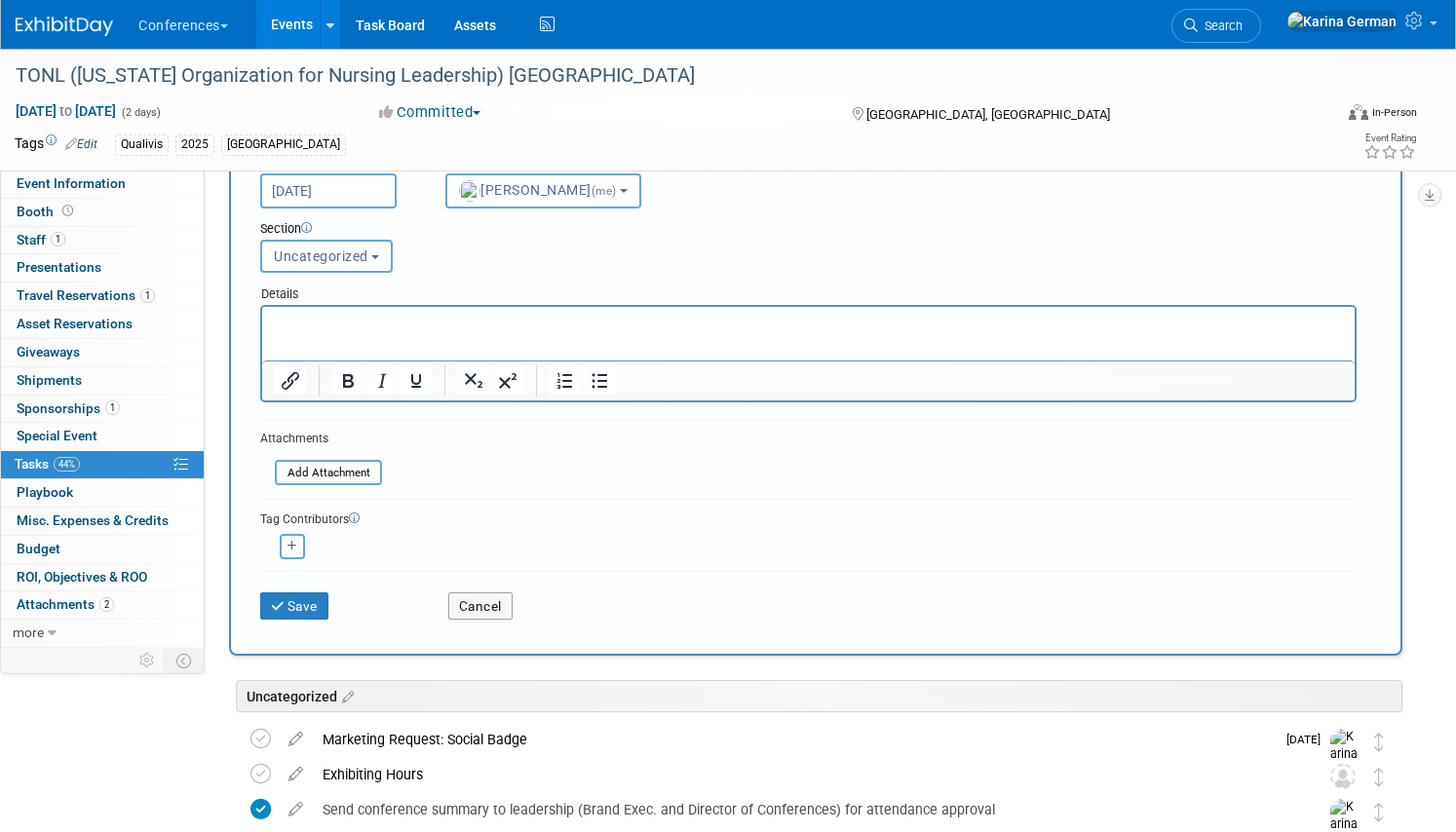
click at [388, 316] on p "Rich Text Area. Press ALT-0 for help." at bounding box center [809, 324] width 1070 height 20
click at [315, 606] on button "Save" at bounding box center [294, 605] width 68 height 28
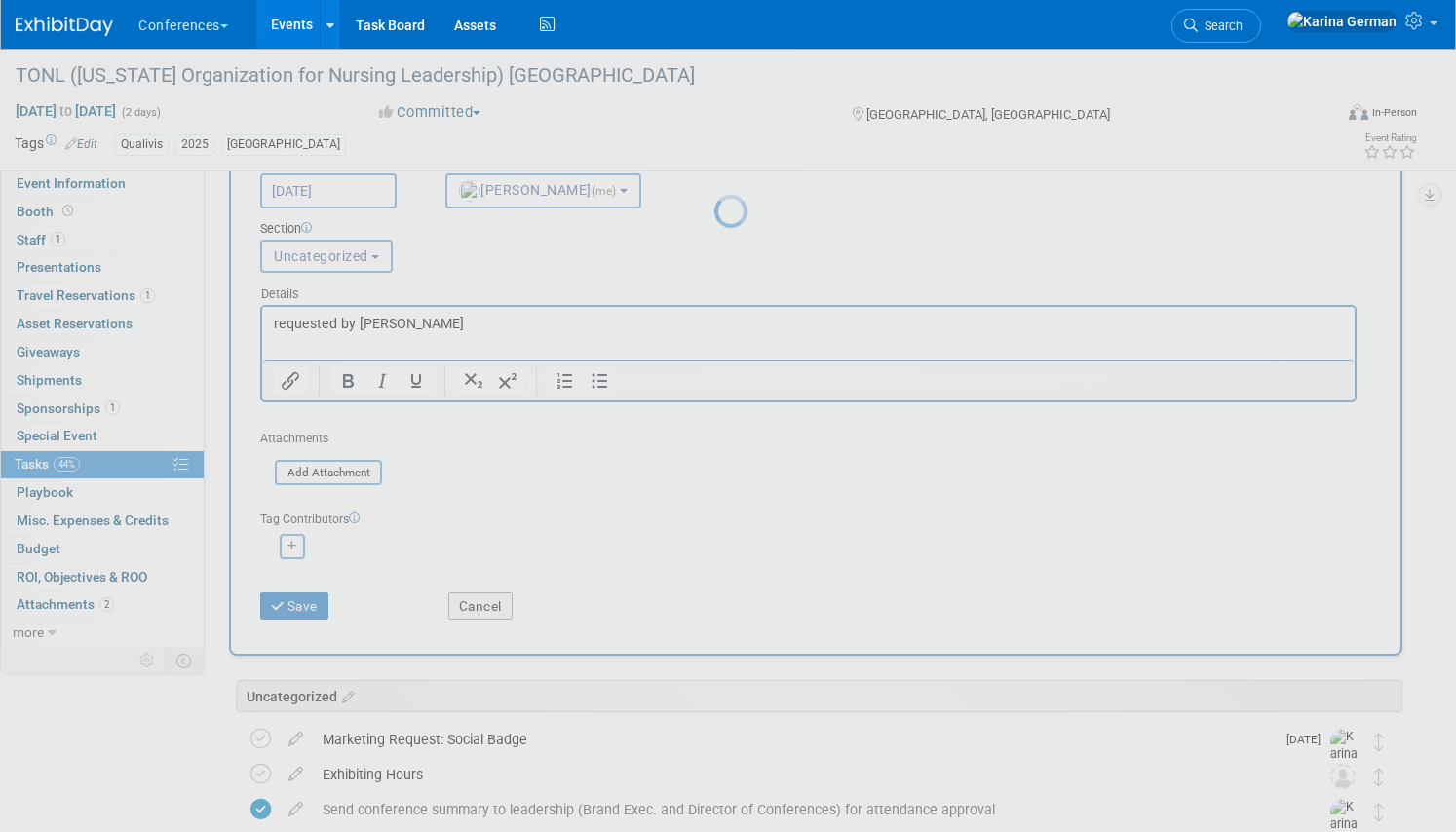
scroll to position [0, 0]
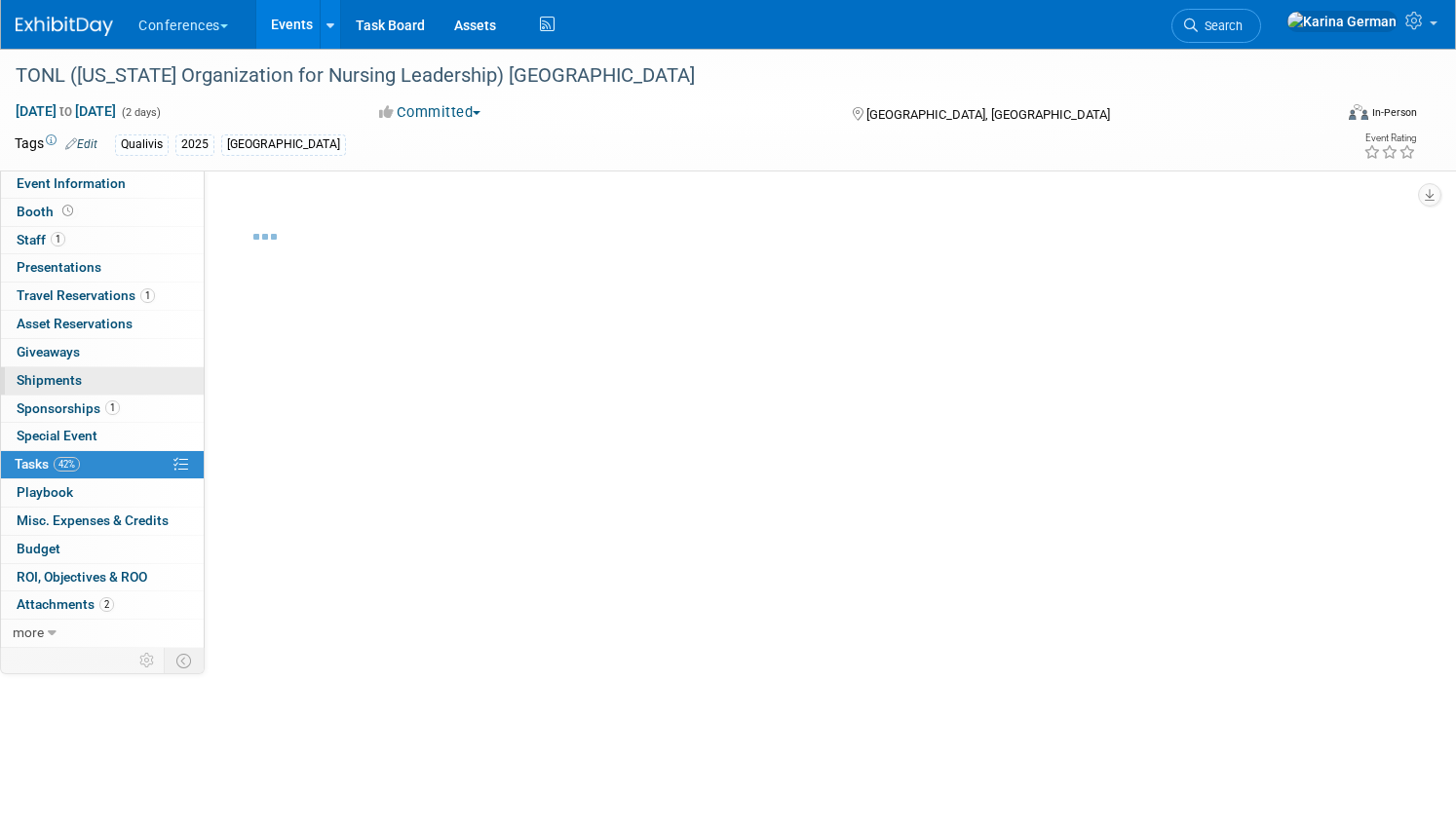
click at [103, 388] on link "0 Shipments 0" at bounding box center [102, 381] width 203 height 28
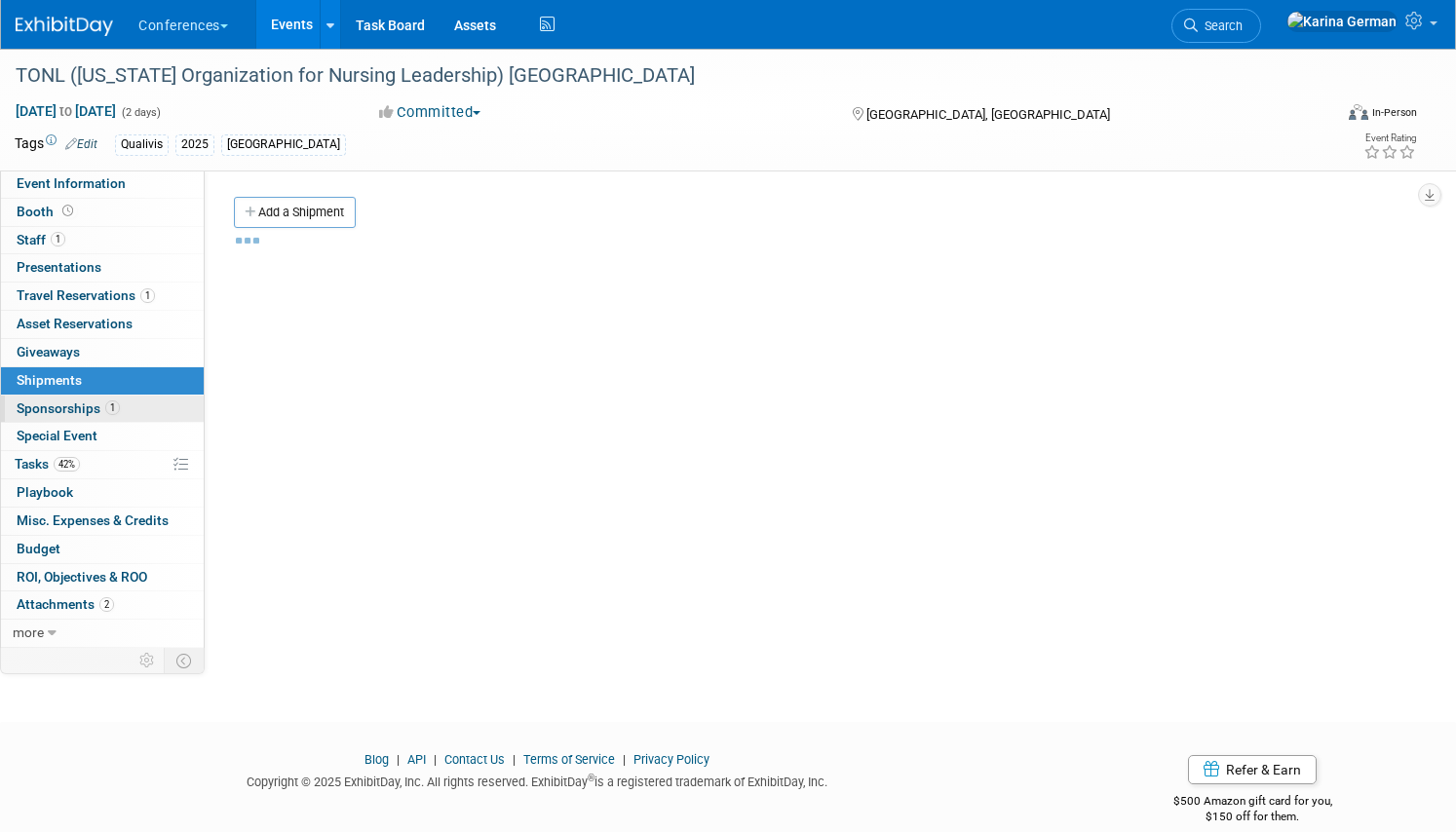
click at [105, 404] on span "1" at bounding box center [112, 408] width 15 height 15
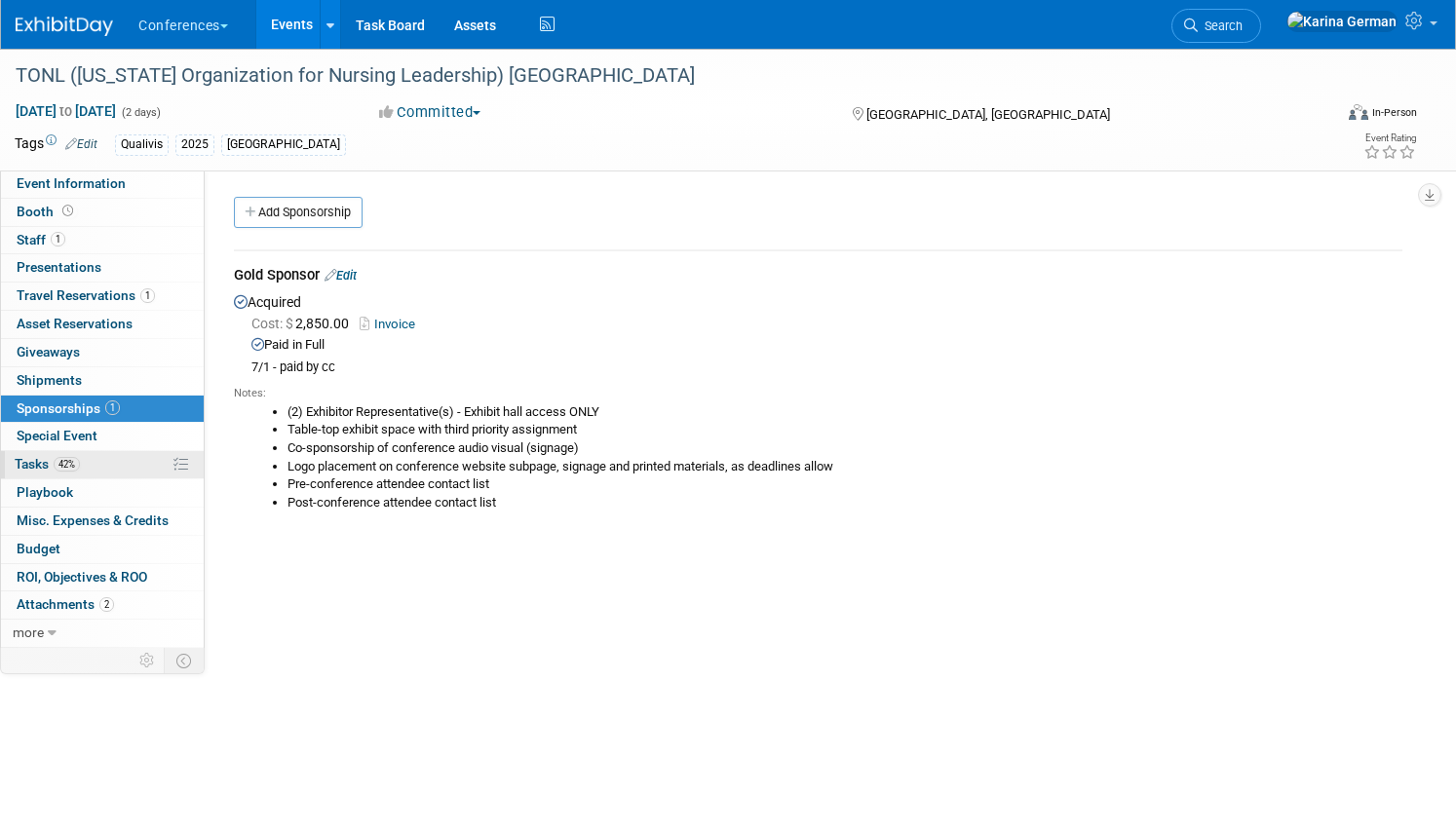
click at [97, 469] on link "42% Tasks 42%" at bounding box center [102, 465] width 203 height 28
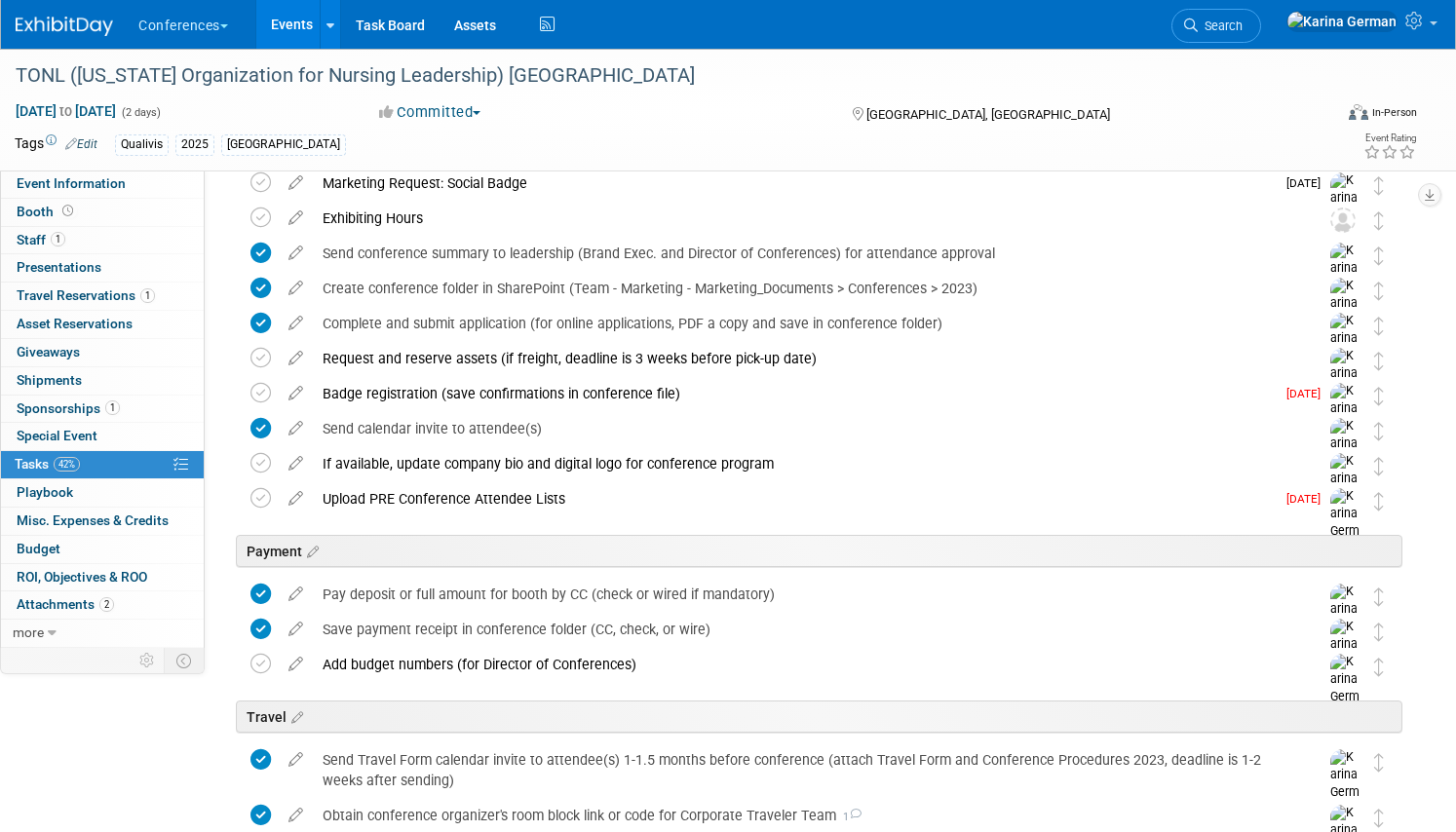
scroll to position [159, 0]
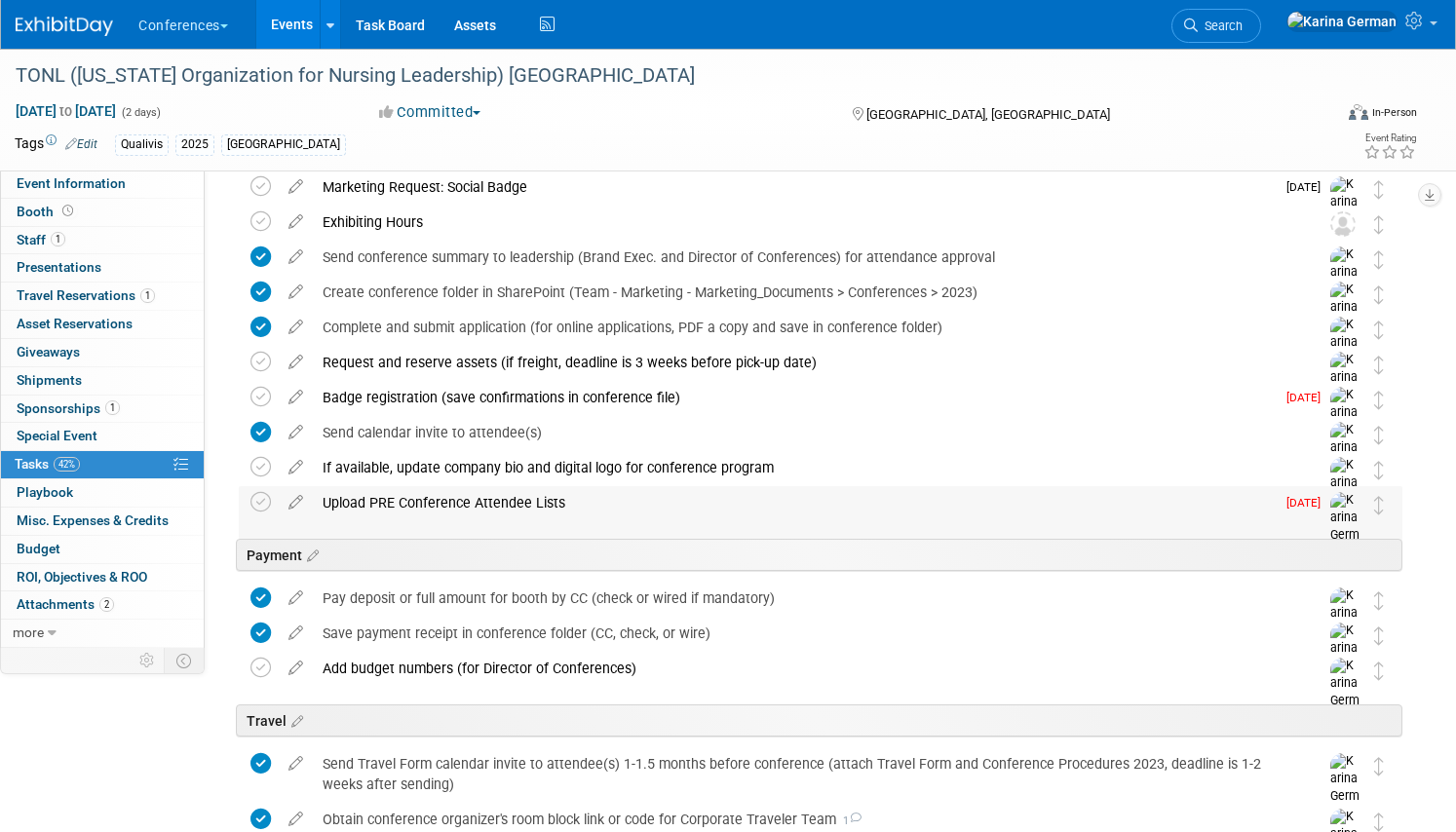
click at [594, 505] on div "Upload PRE Conference Attendee Lists" at bounding box center [794, 502] width 962 height 33
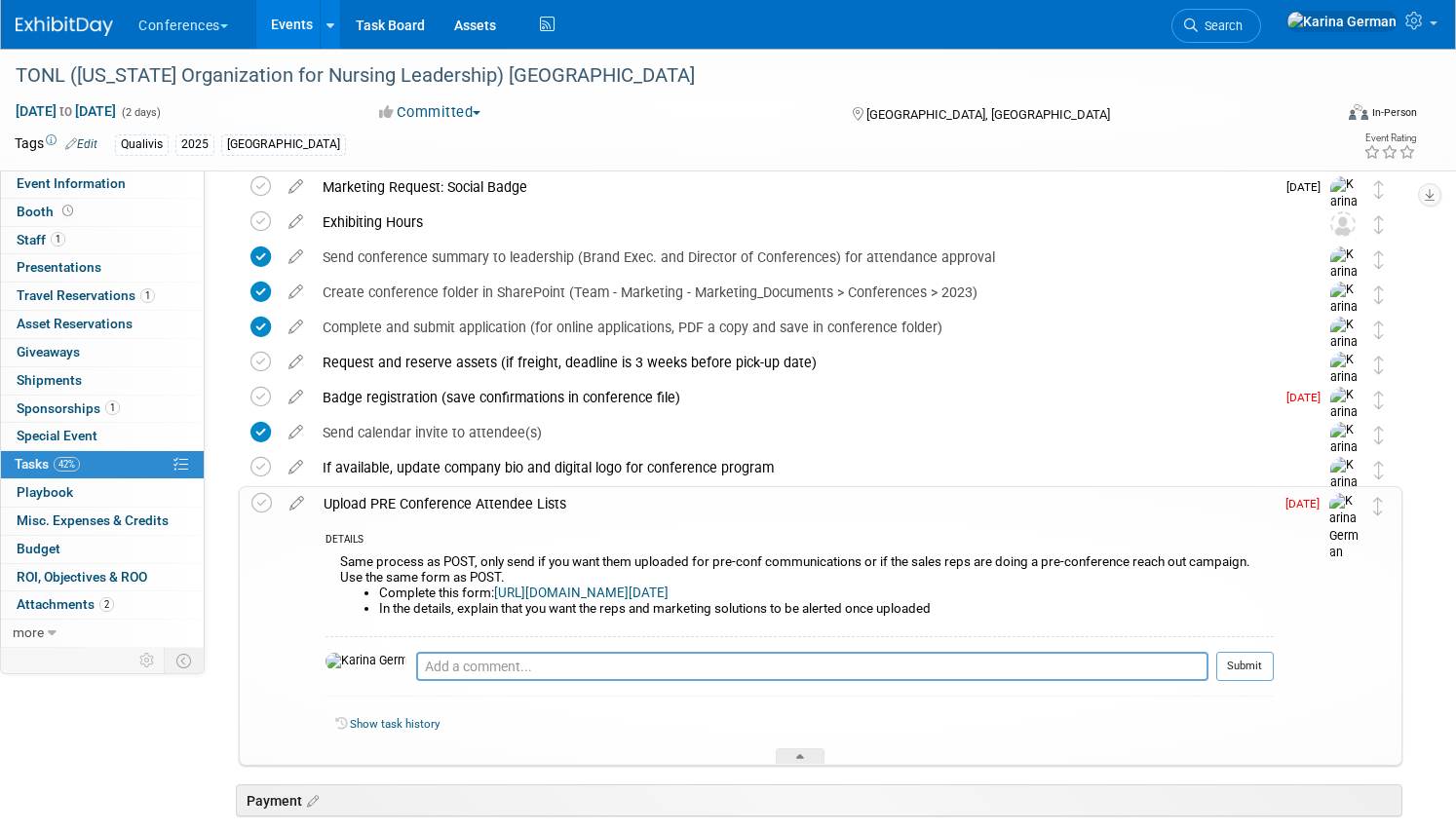
click at [594, 505] on div "Upload PRE Conference Attendee Lists" at bounding box center [794, 503] width 960 height 33
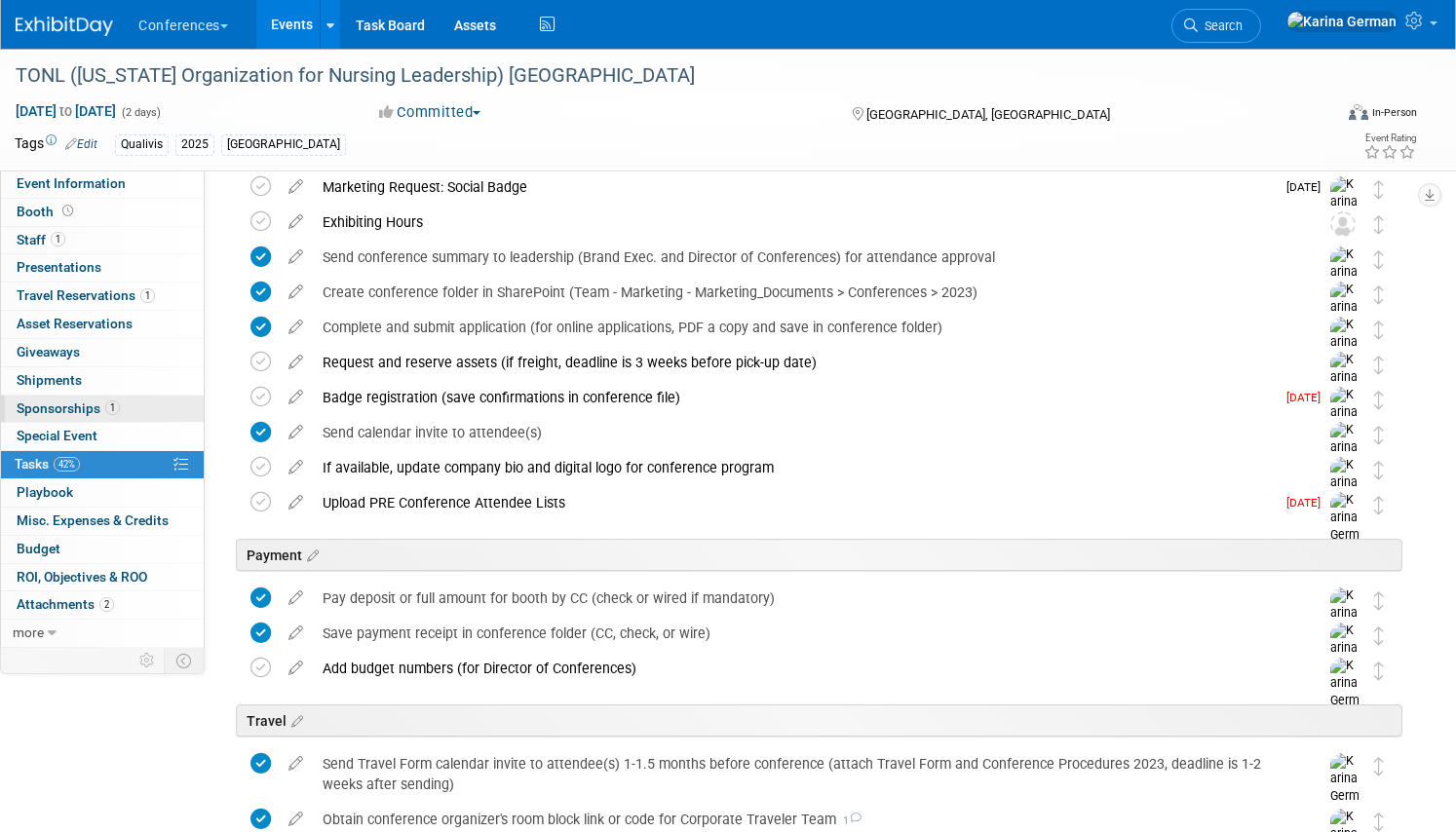
click at [105, 404] on span "1" at bounding box center [112, 408] width 15 height 15
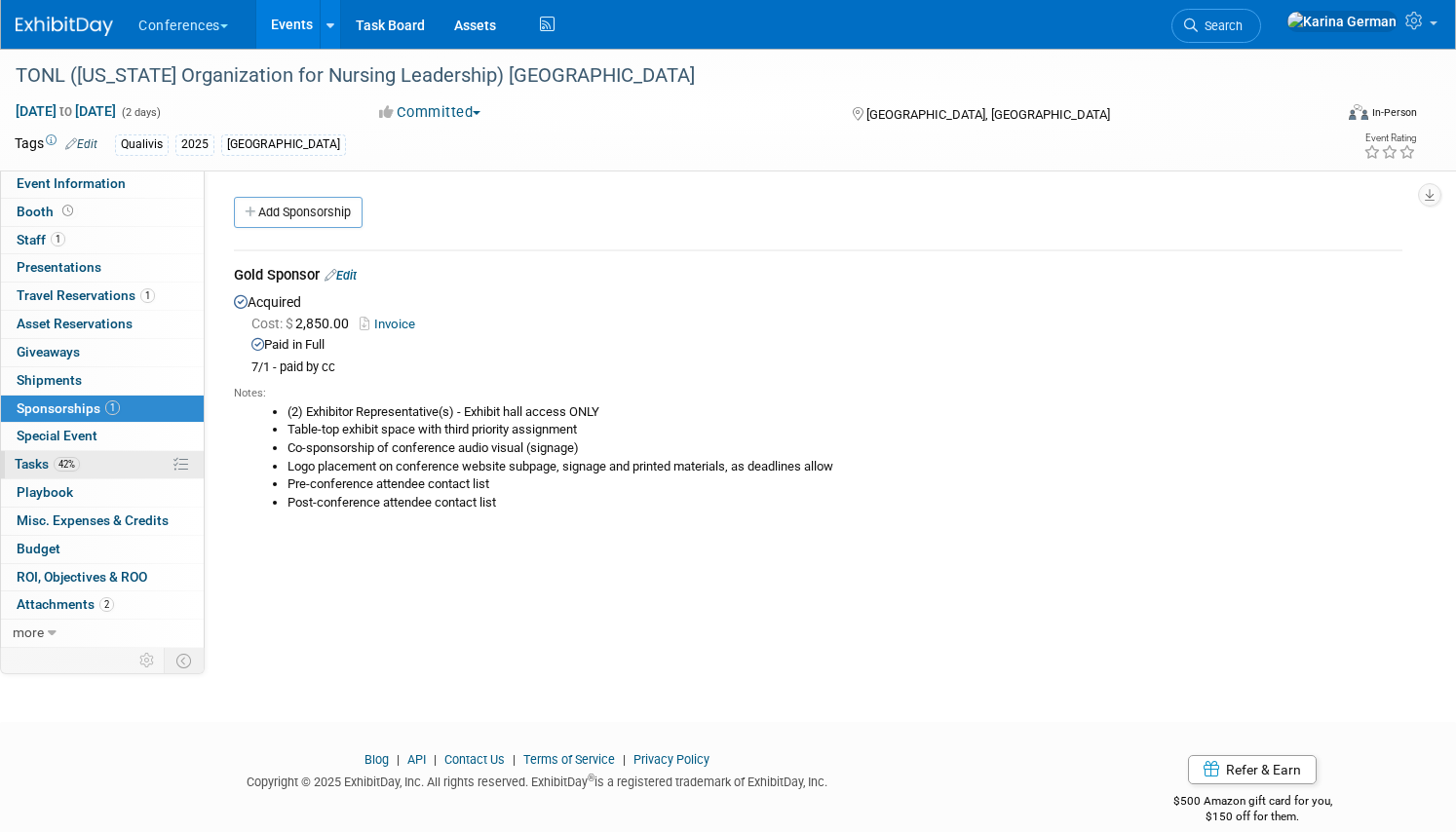
click at [104, 455] on link "42% Tasks 42%" at bounding box center [102, 465] width 203 height 28
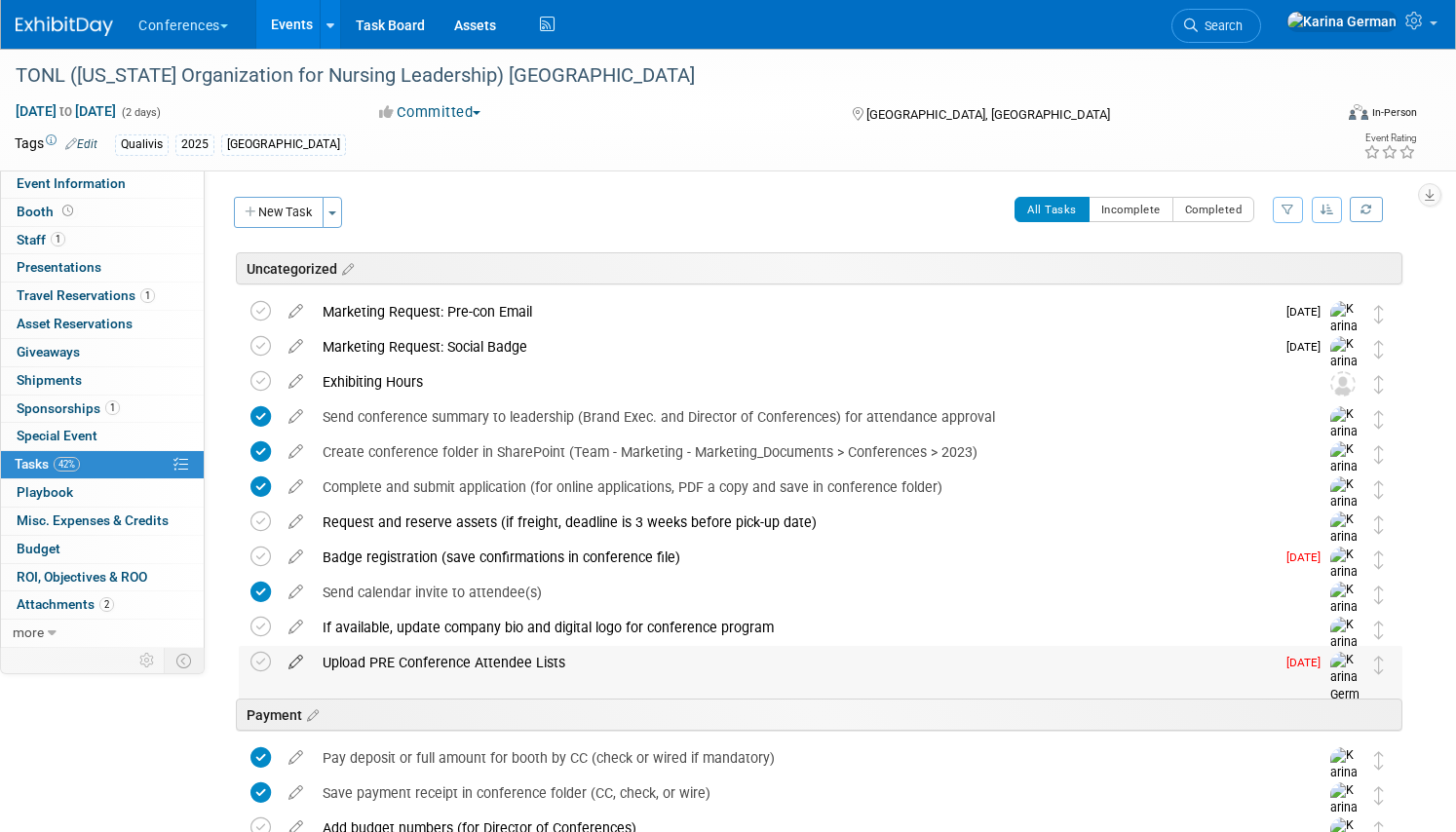
click at [296, 661] on icon at bounding box center [296, 658] width 34 height 25
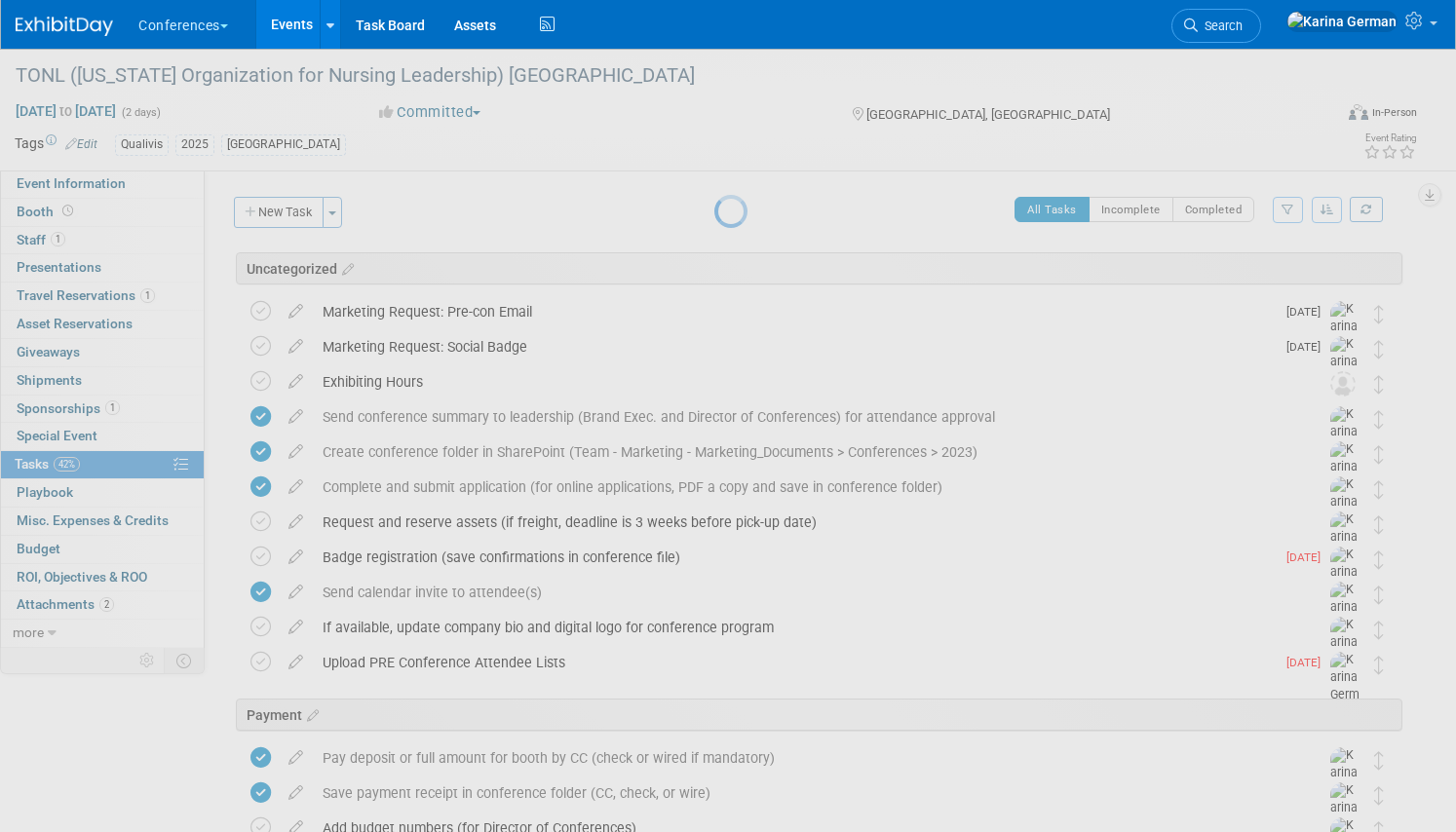
select select "7"
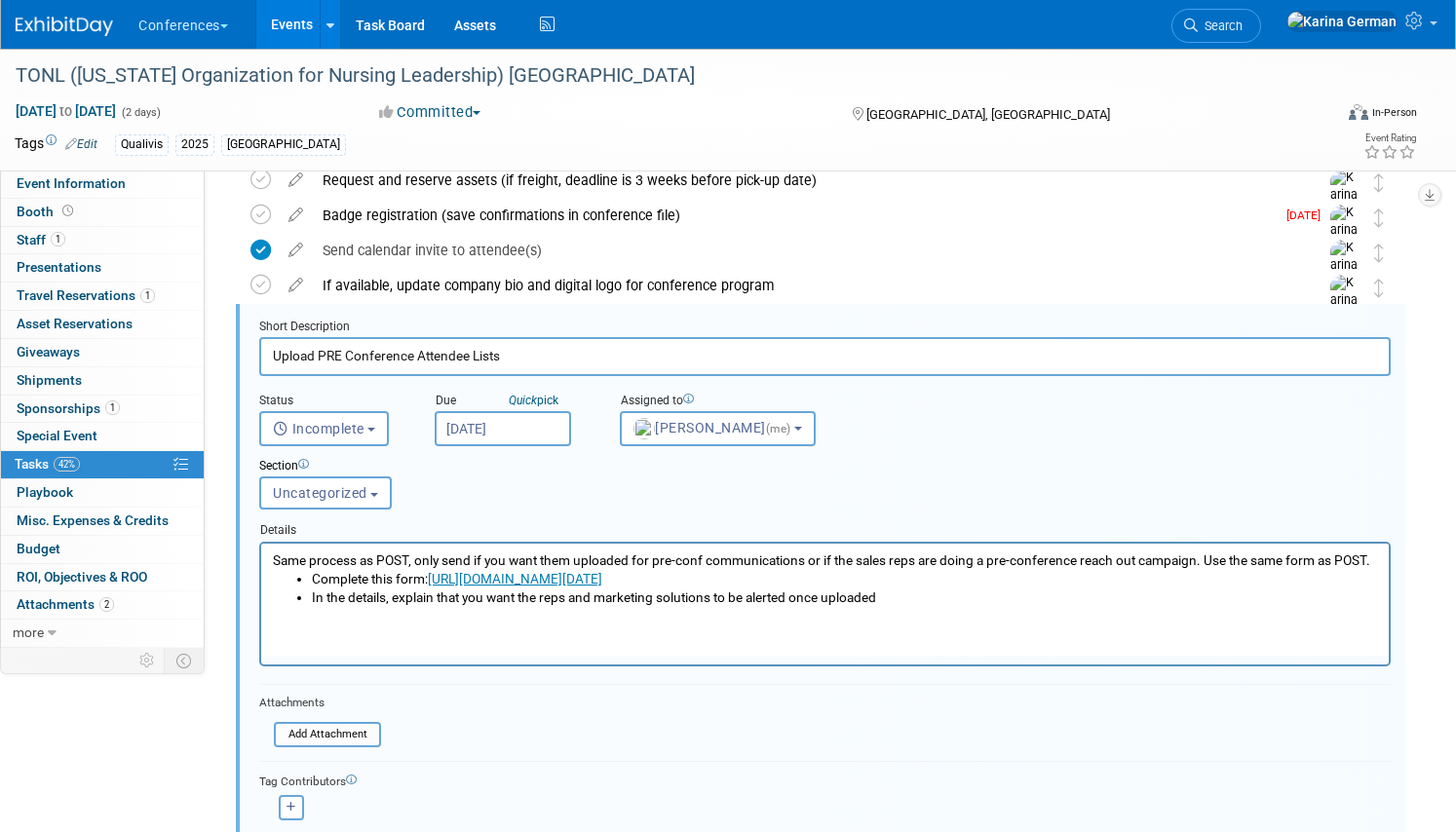
scroll to position [360, 0]
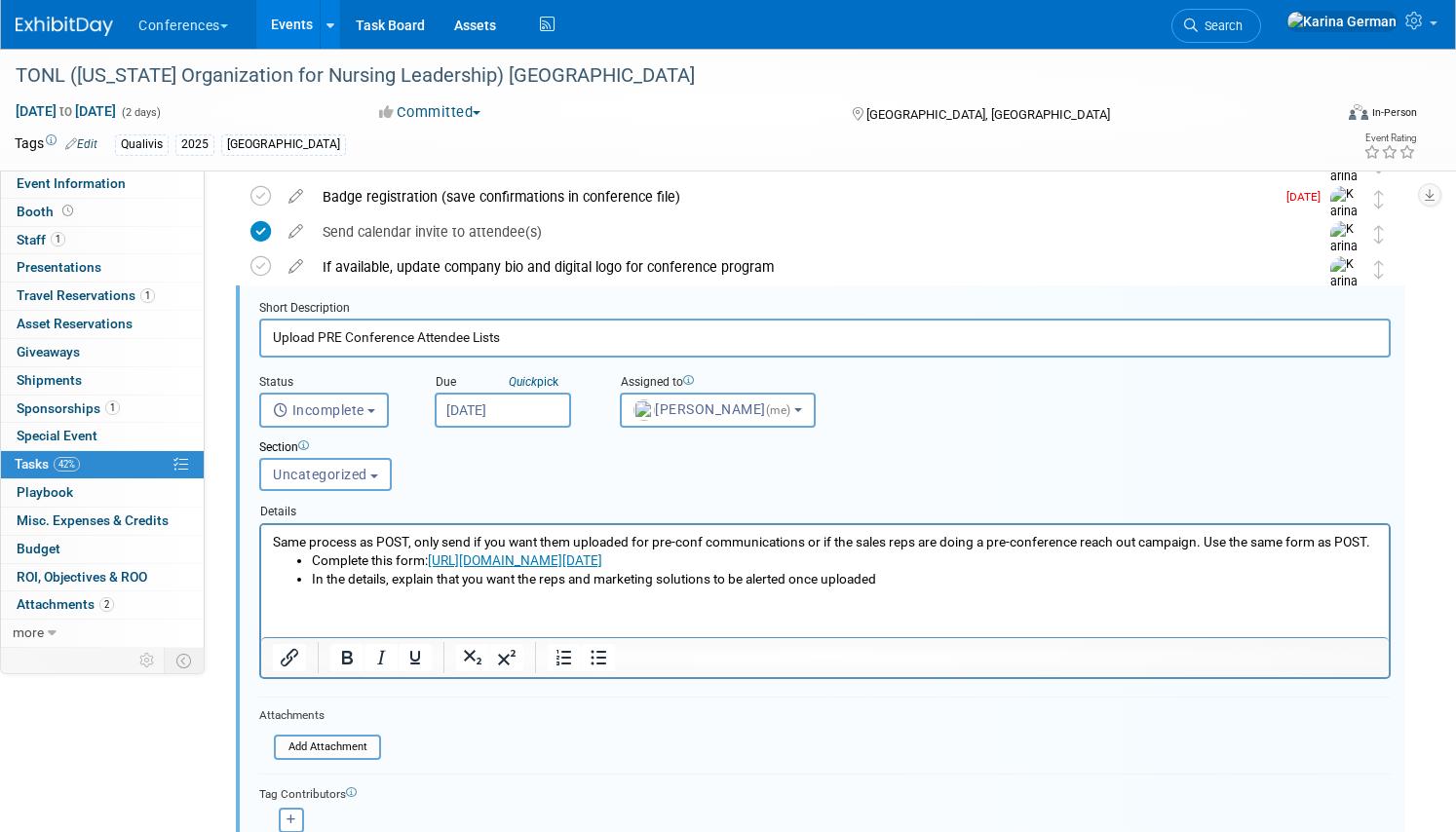
click at [504, 425] on body "Conferences Explore: My Workspaces 2 Go to Workspace: Conferences Marketing Req…" at bounding box center [728, 55] width 1456 height 832
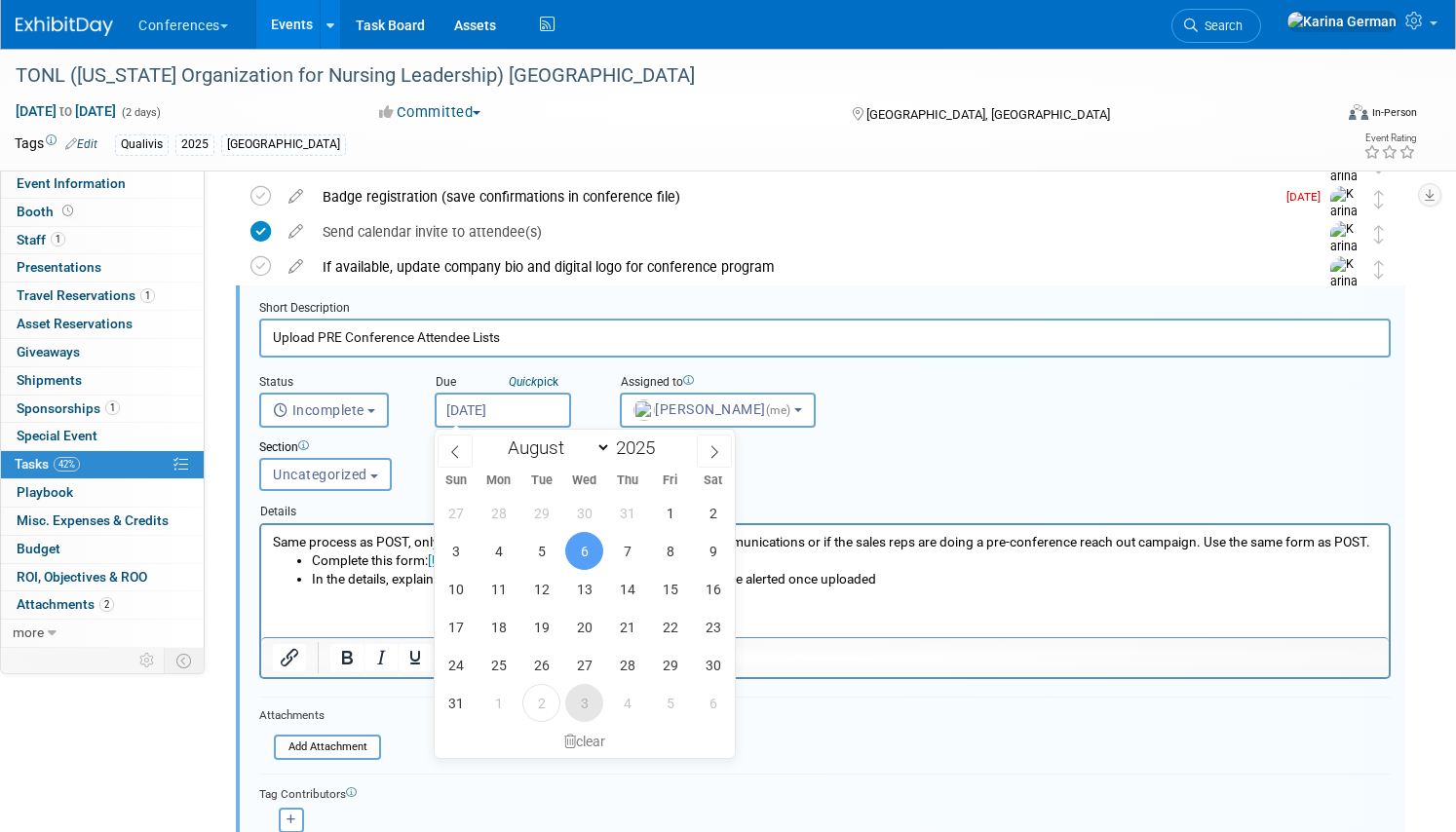
click at [587, 699] on span "3" at bounding box center [584, 702] width 38 height 38
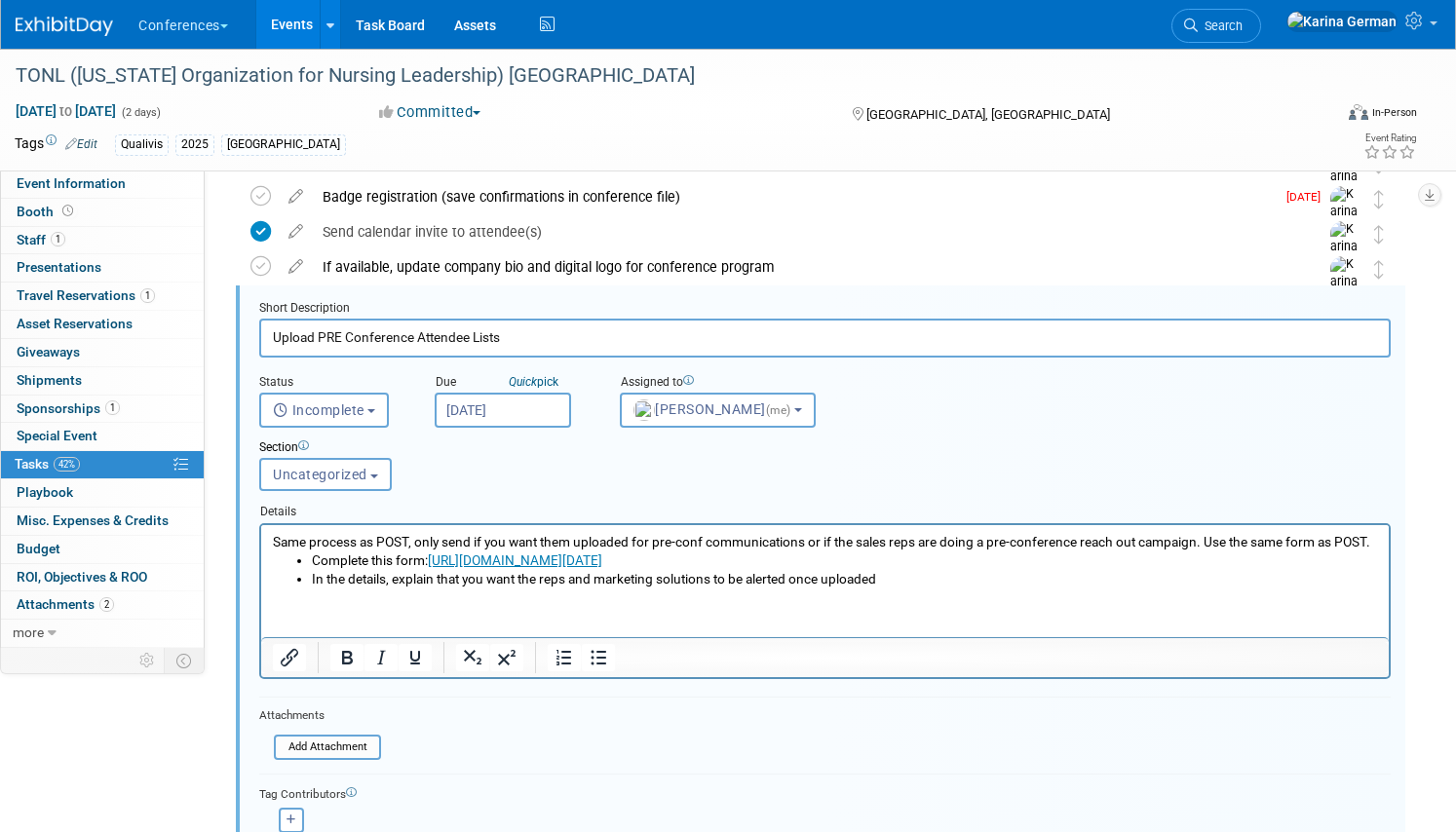
click at [511, 413] on input "Sep 3, 2025" at bounding box center [503, 410] width 137 height 35
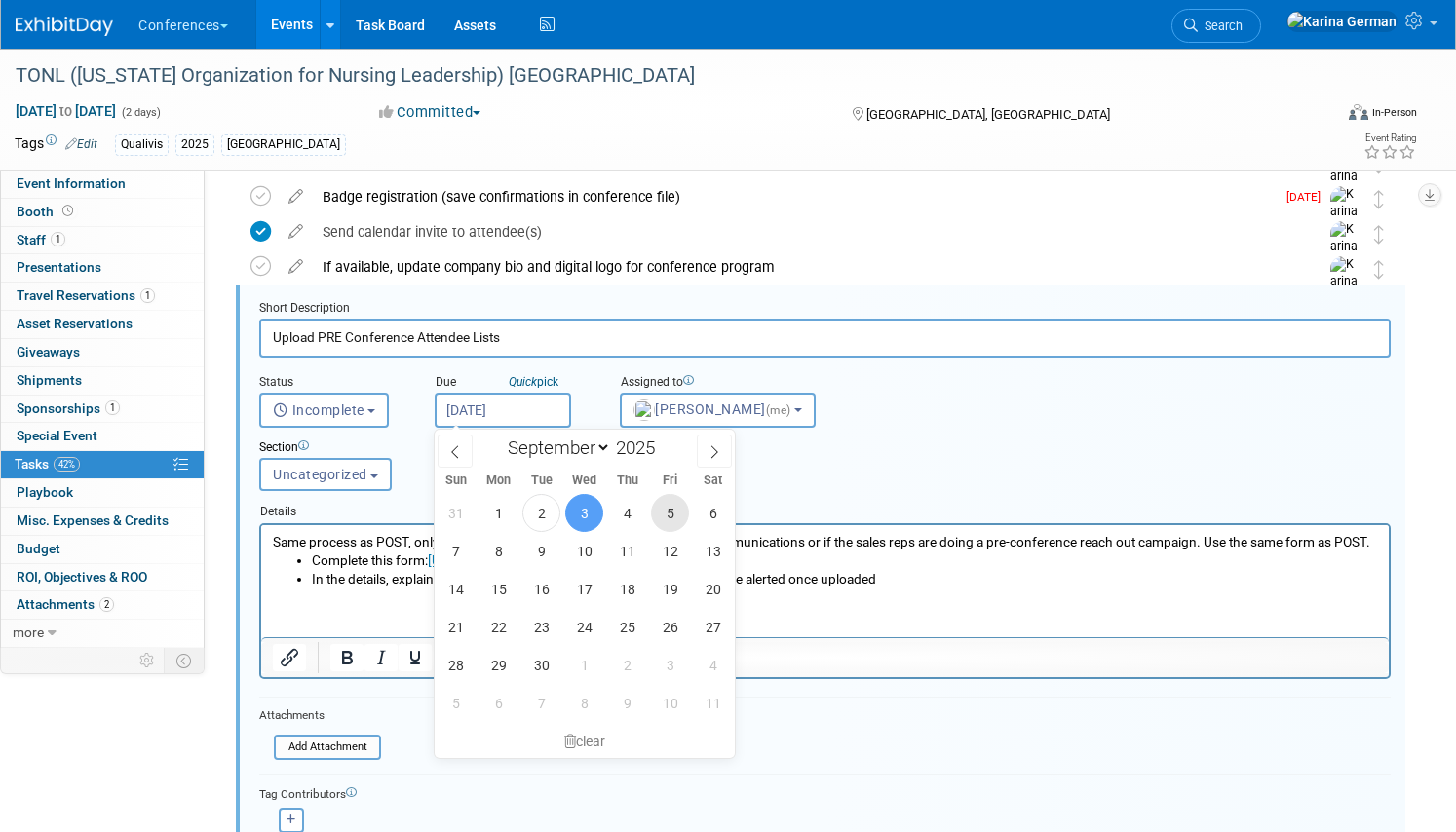
click at [659, 520] on span "5" at bounding box center [670, 512] width 38 height 38
type input "Sep 5, 2025"
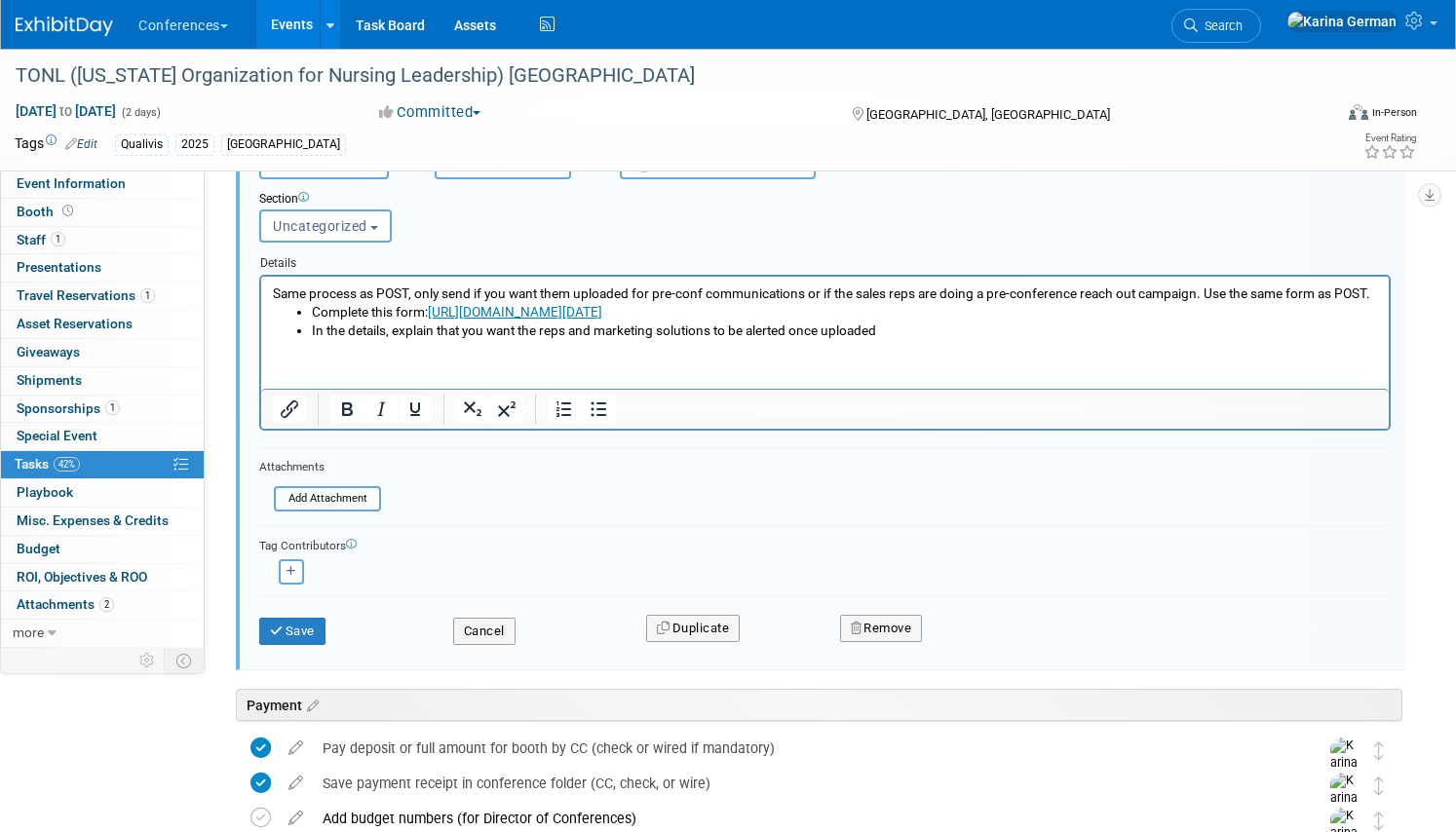
scroll to position [650, 0]
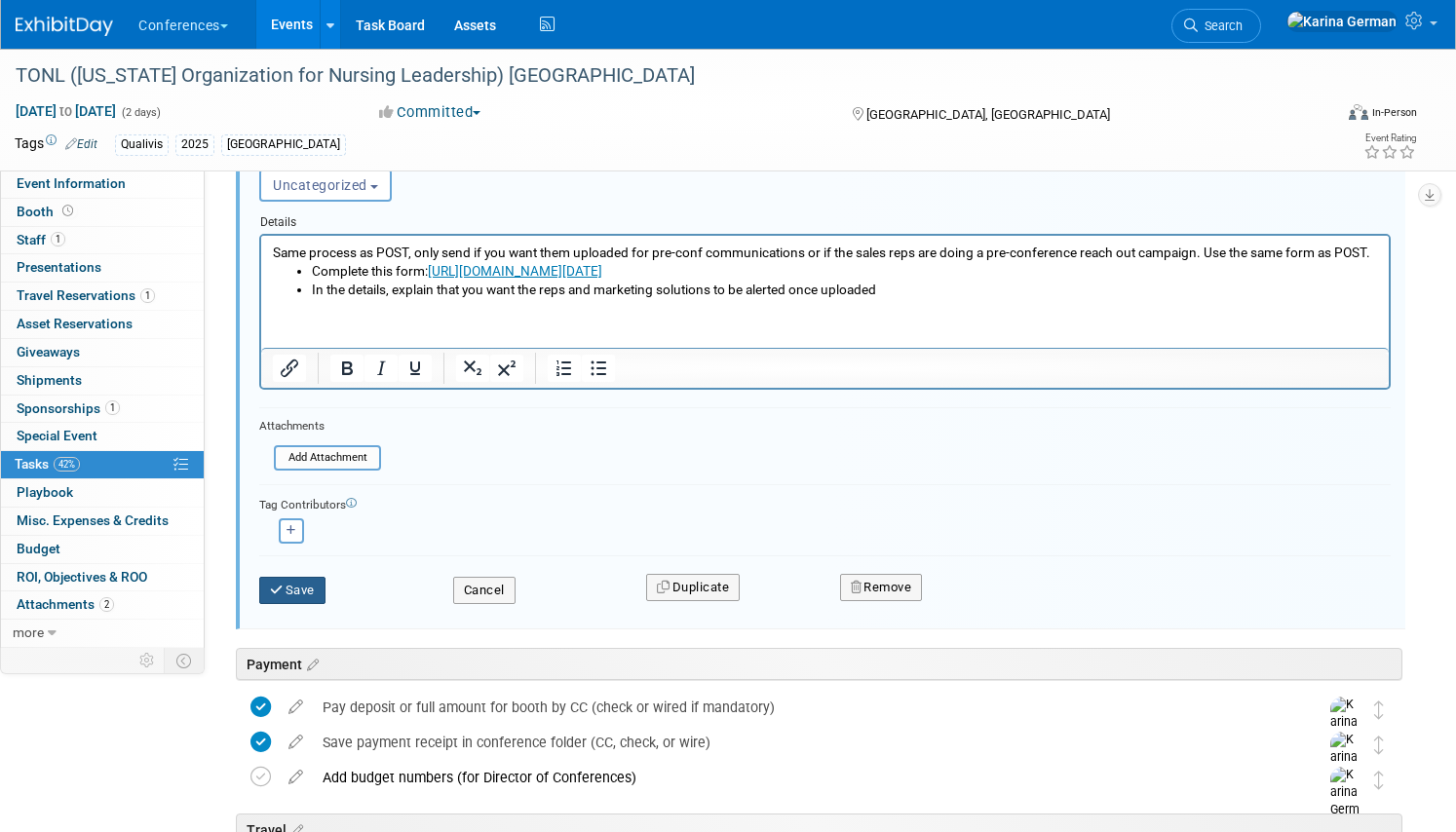
click at [295, 579] on button "Save" at bounding box center [292, 591] width 66 height 28
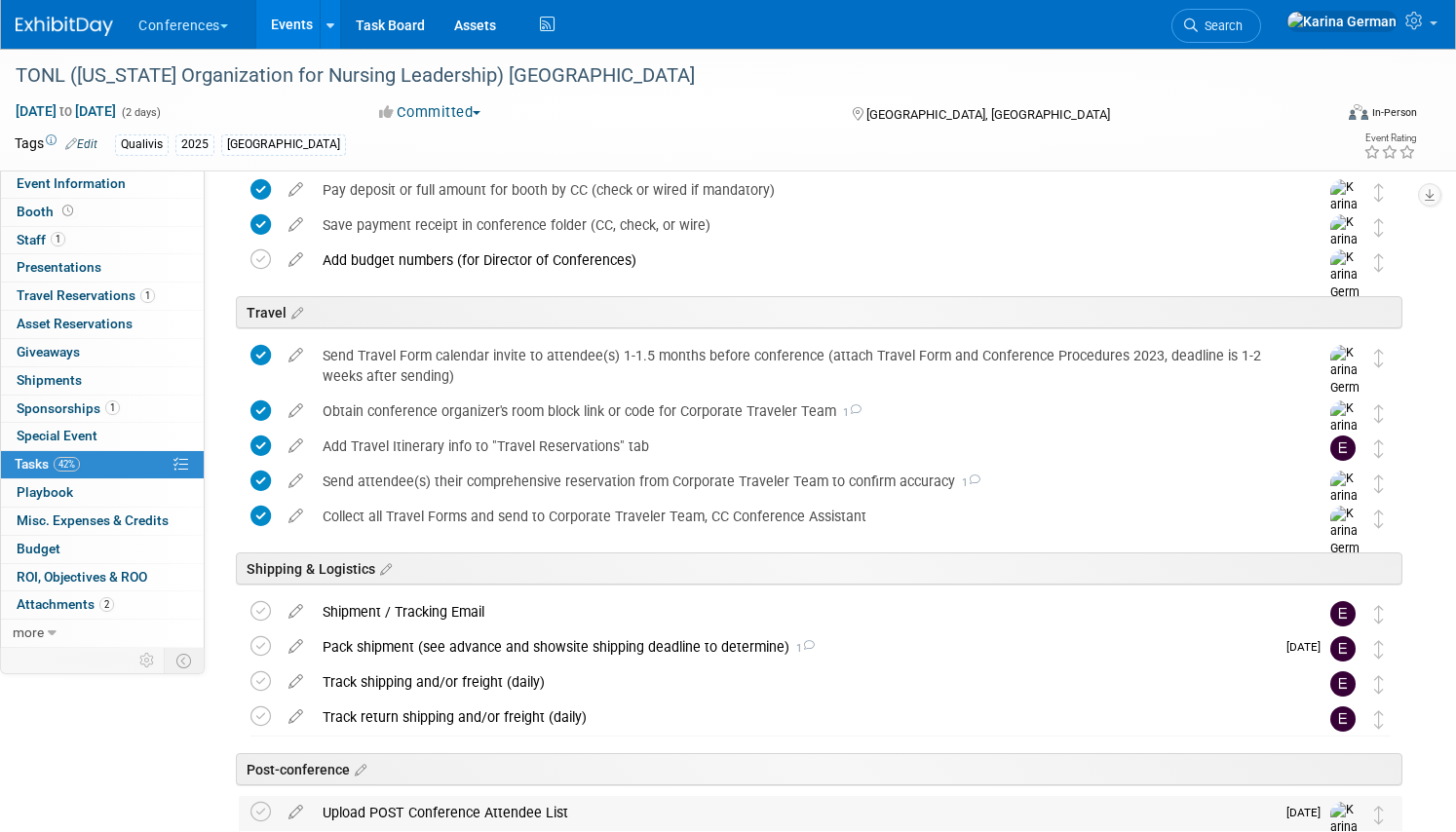
scroll to position [273, 0]
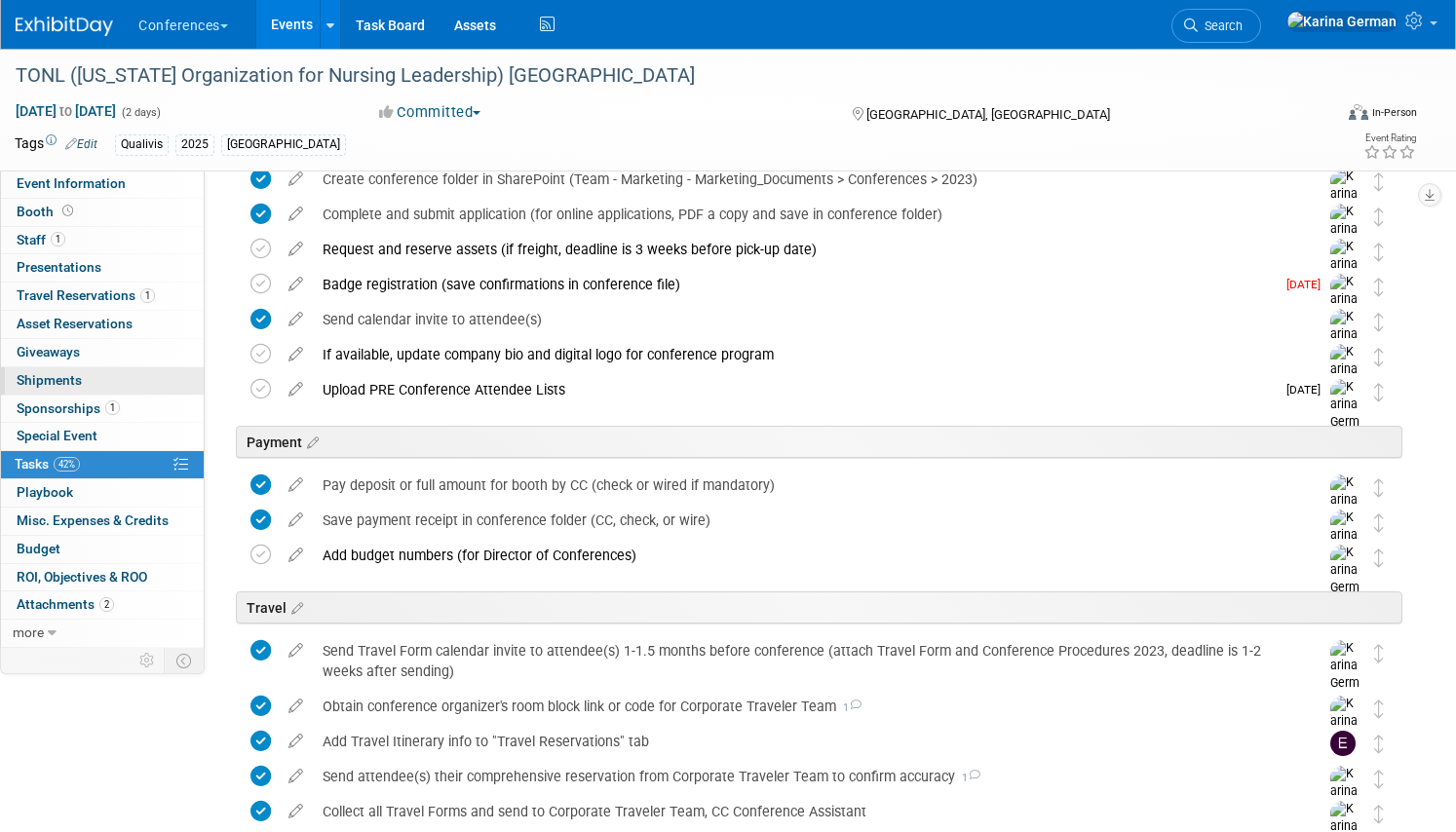
click at [119, 385] on link "0 Shipments 0" at bounding box center [102, 381] width 203 height 28
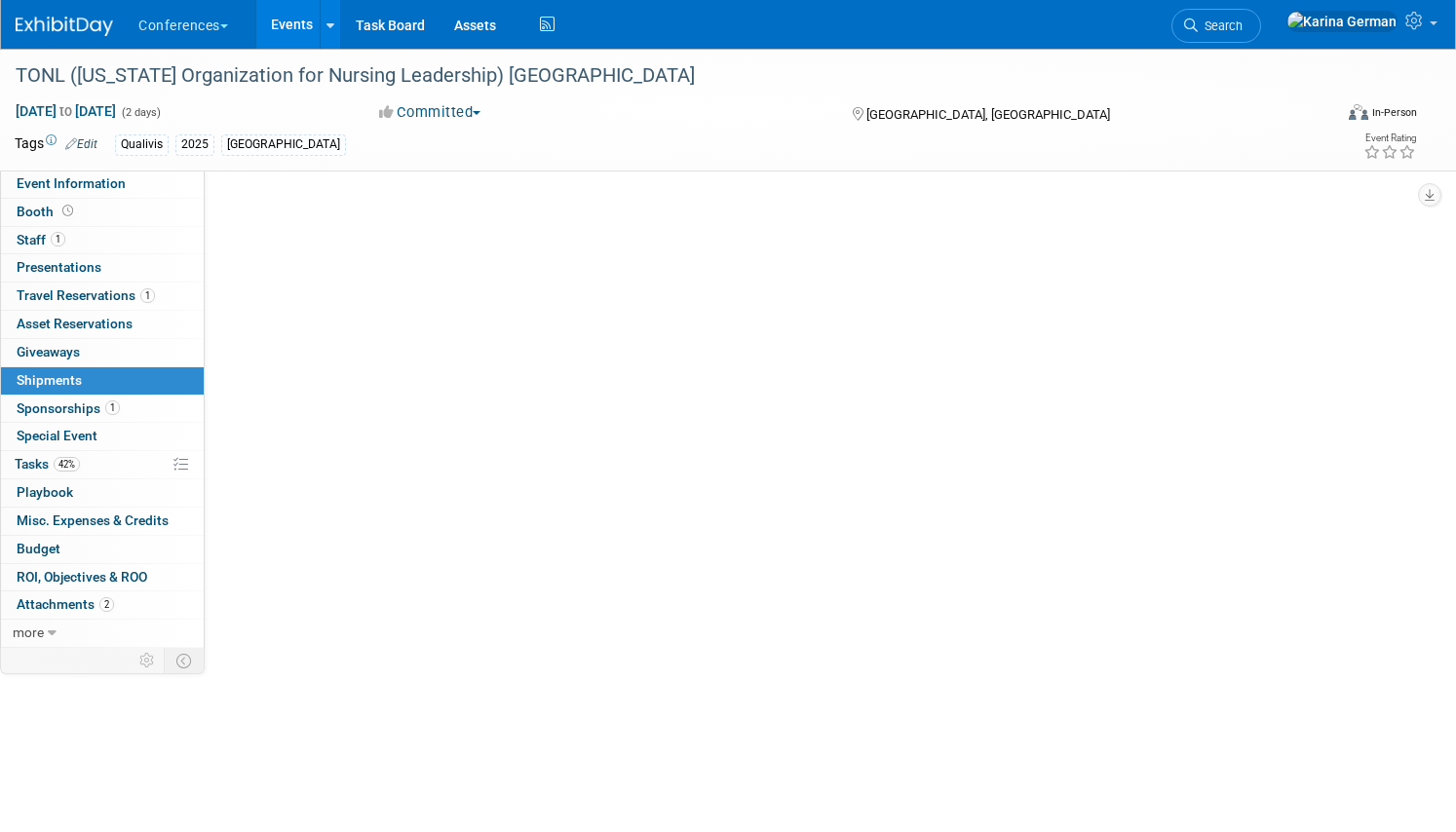
scroll to position [0, 0]
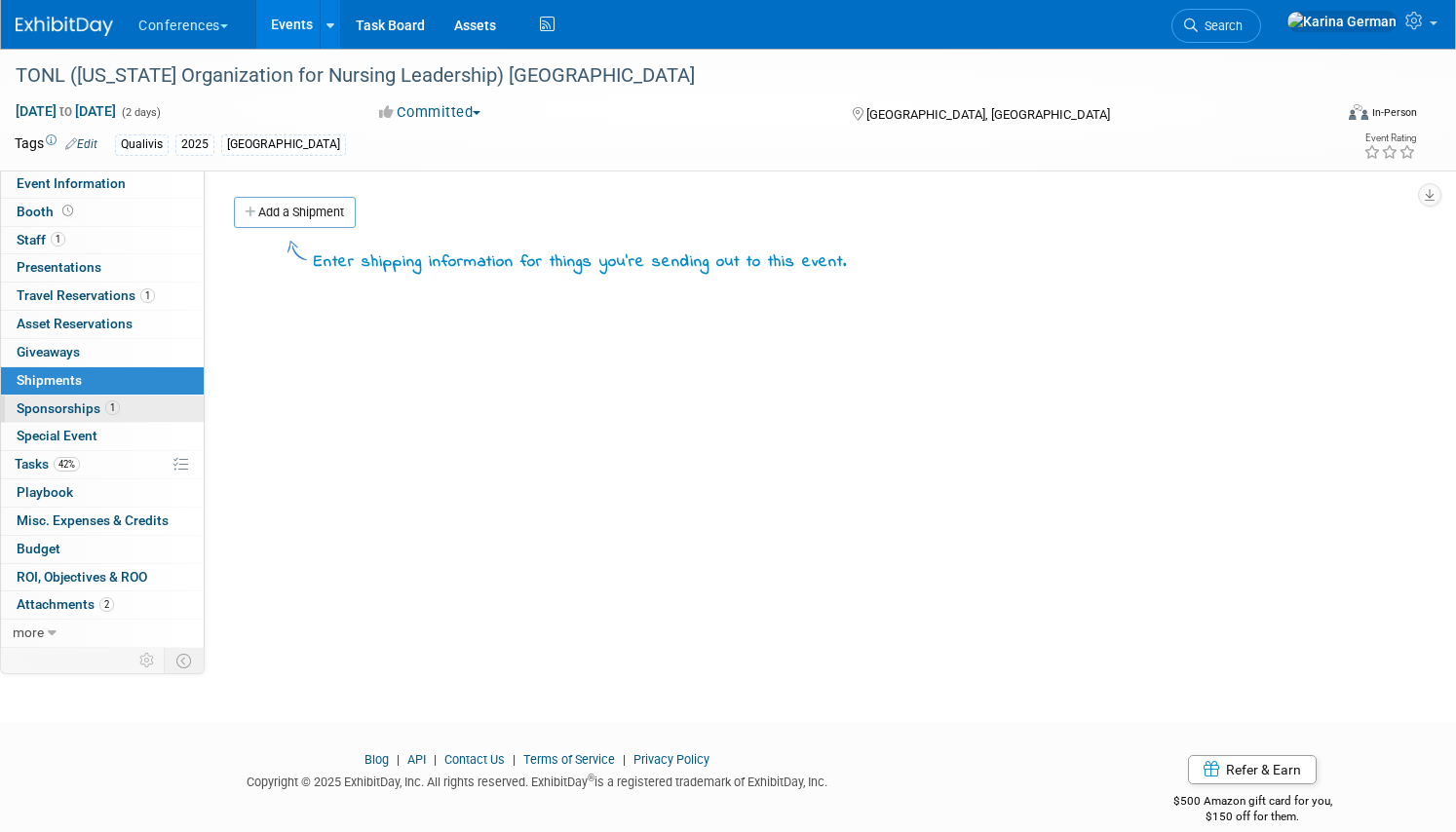
click at [116, 406] on span "1" at bounding box center [112, 408] width 15 height 15
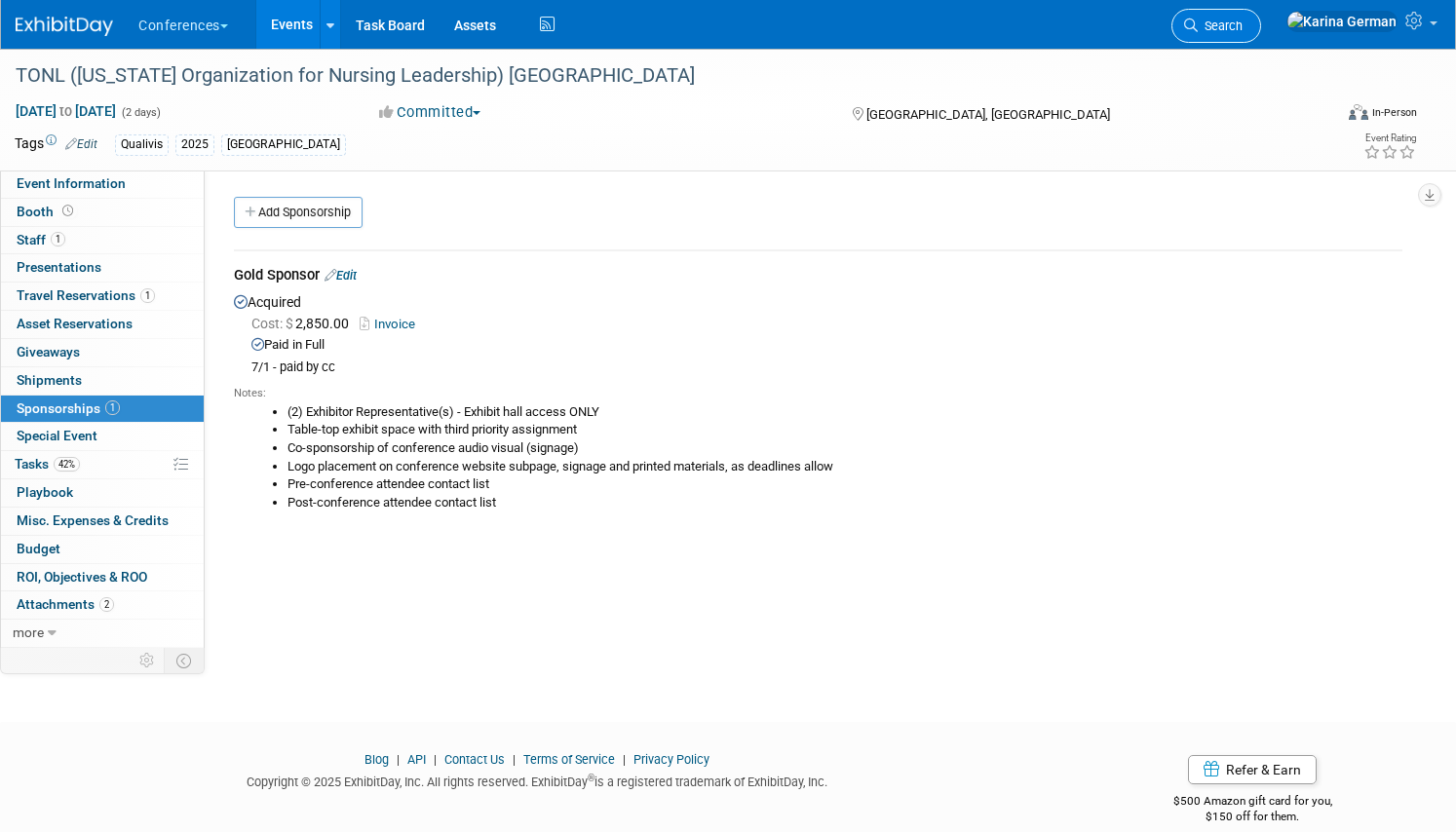
click at [1261, 13] on link "Search" at bounding box center [1215, 26] width 90 height 34
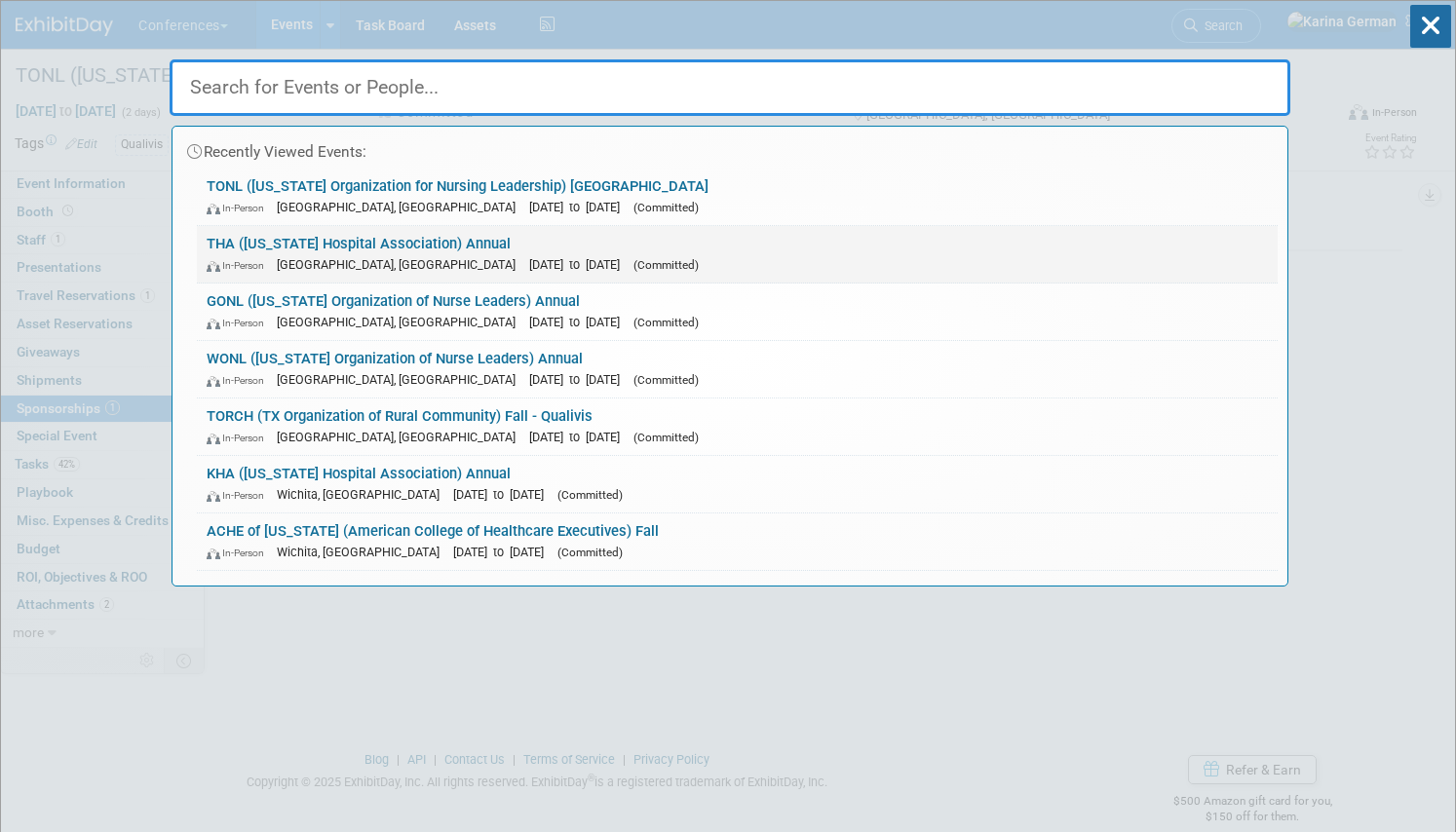
click at [628, 281] on link "THA (Texas Hospital Association) Annual In-Person San Antonio, TX Sep 23, 2025 …" at bounding box center [737, 253] width 1081 height 56
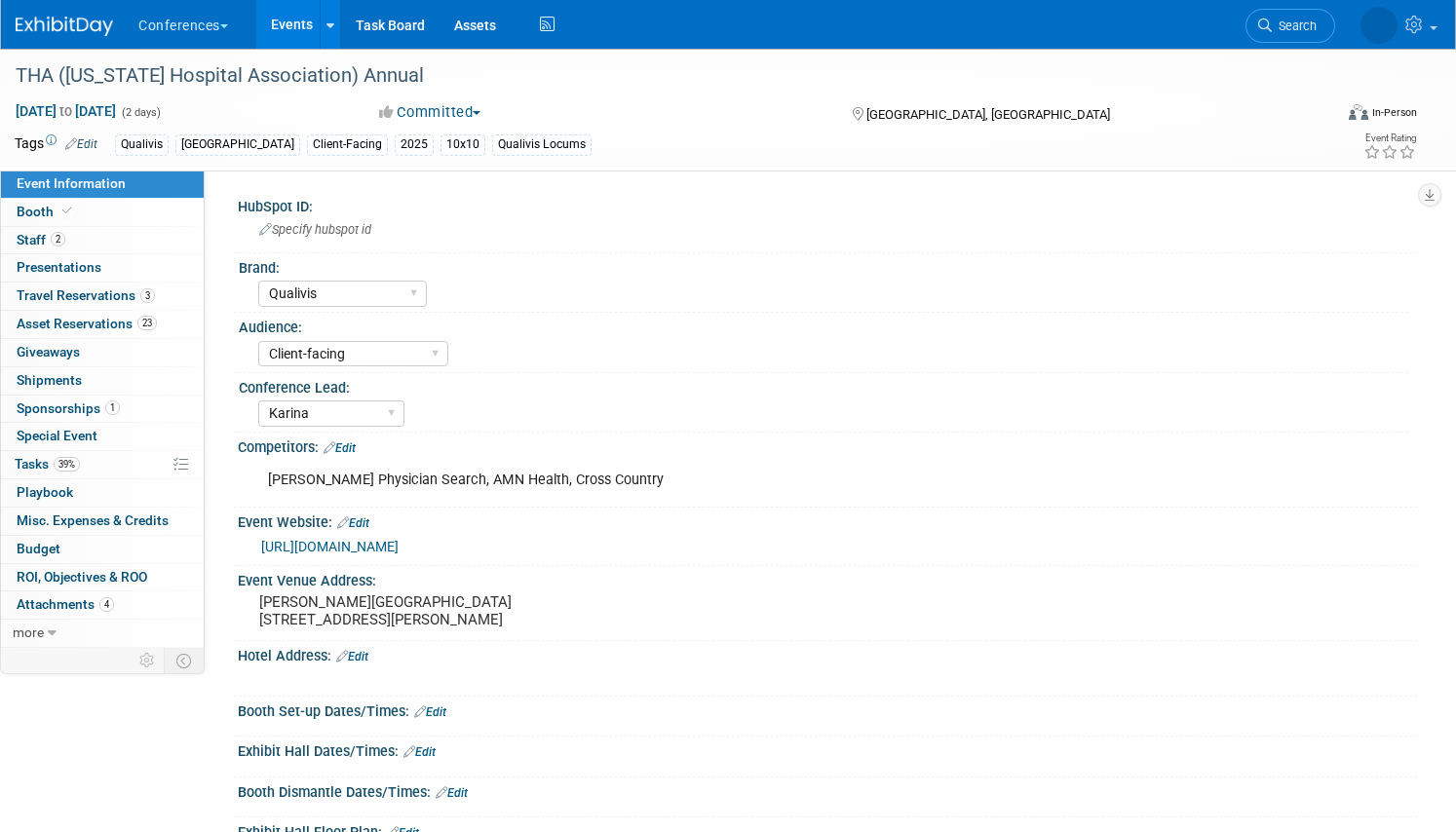
select select "Qualivis"
select select "Client-facing"
select select "Karina"
click at [96, 290] on span "Travel Reservations 3" at bounding box center [86, 295] width 139 height 16
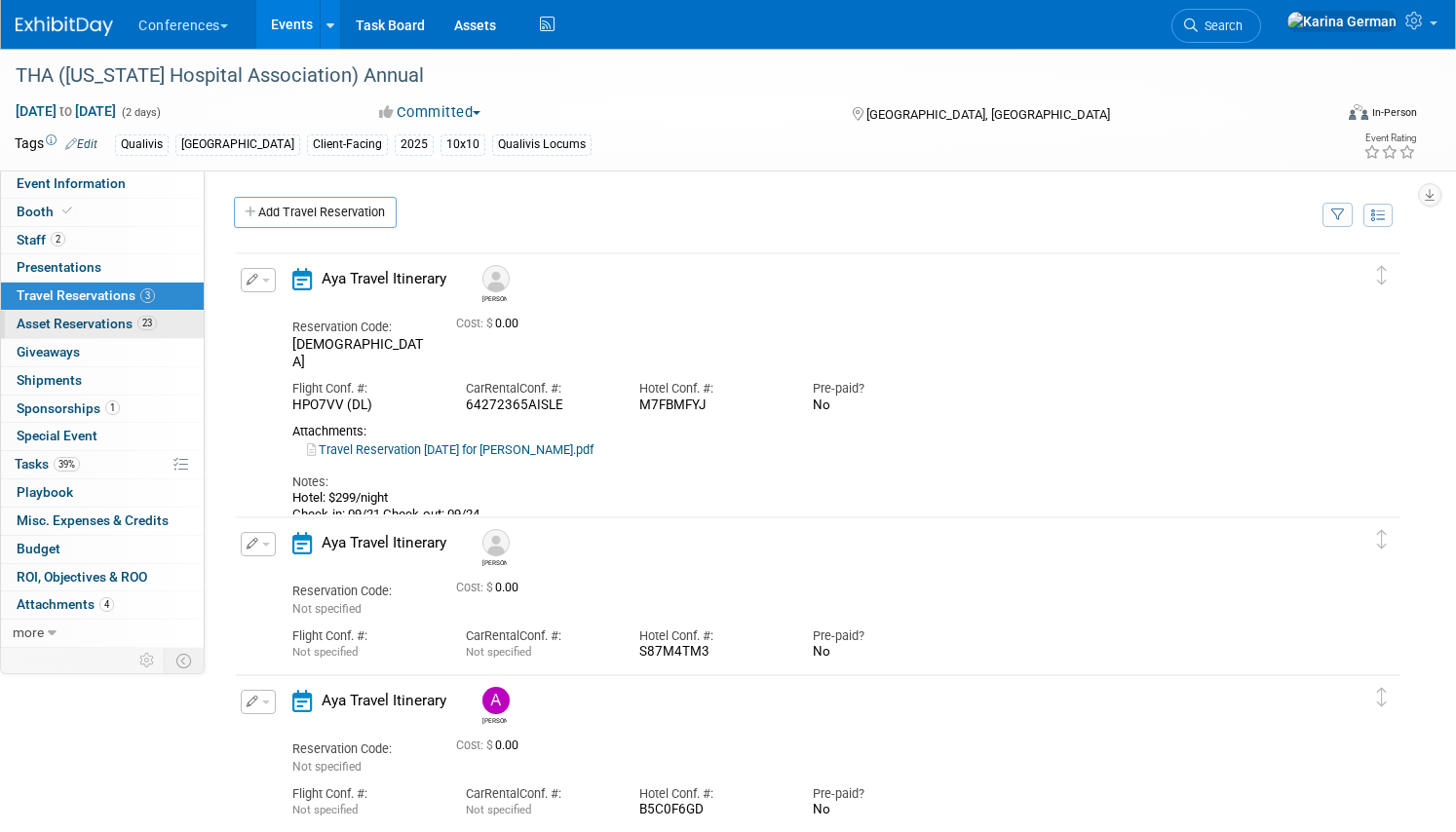
click at [121, 330] on span "Asset Reservations 23" at bounding box center [87, 324] width 141 height 16
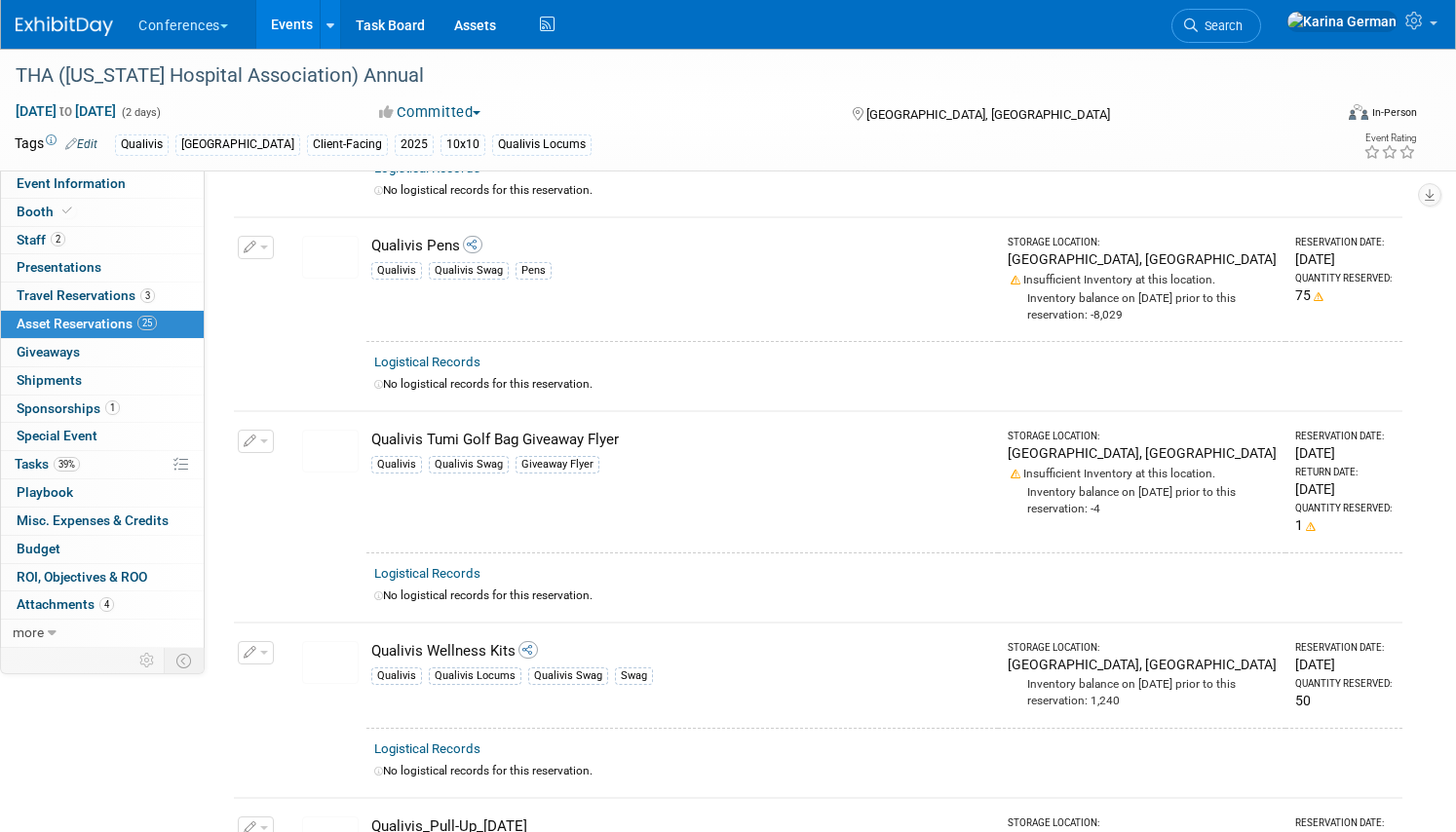
scroll to position [3223, 0]
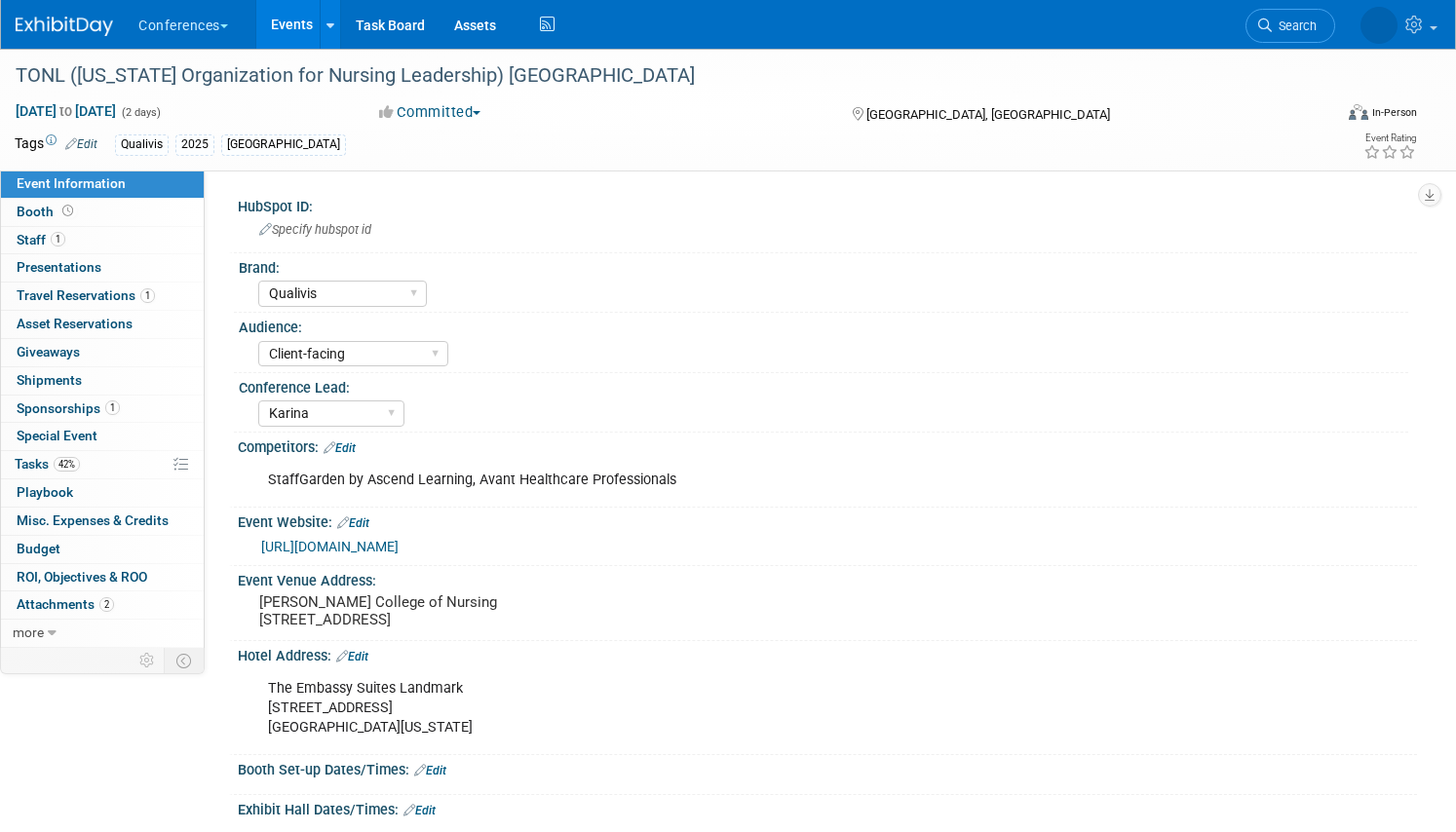
select select "Qualivis"
select select "Client-facing"
select select "Karina"
click at [100, 473] on link "42% Tasks 42%" at bounding box center [102, 465] width 203 height 28
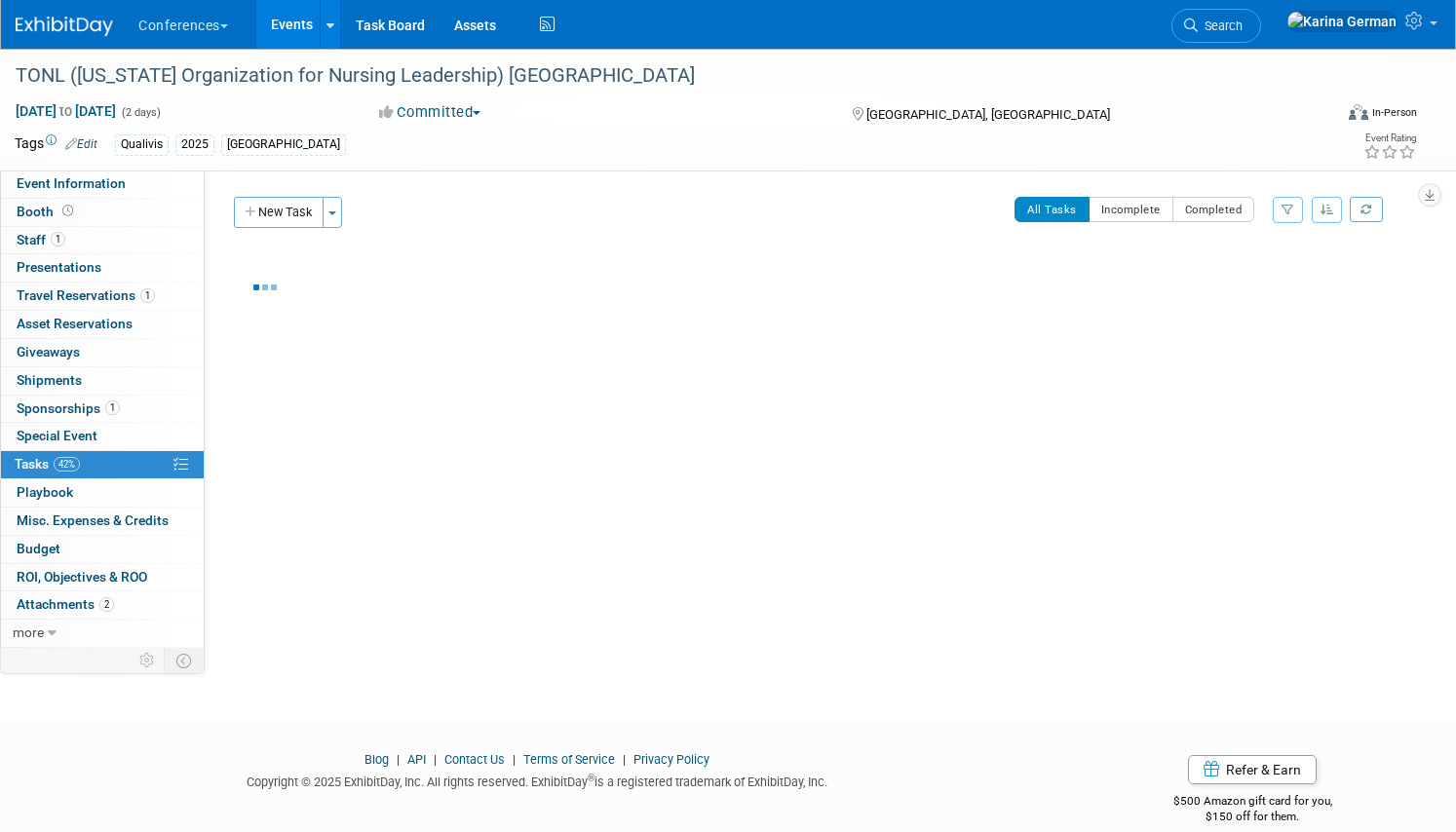
drag, startPoint x: 100, startPoint y: 473, endPoint x: 326, endPoint y: 443, distance: 228.0
click at [323, 443] on div "Event Information Event Info Booth Booth 1 Staff 1 Staff 0 Presentations 0 Pres…" at bounding box center [728, 347] width 1456 height 599
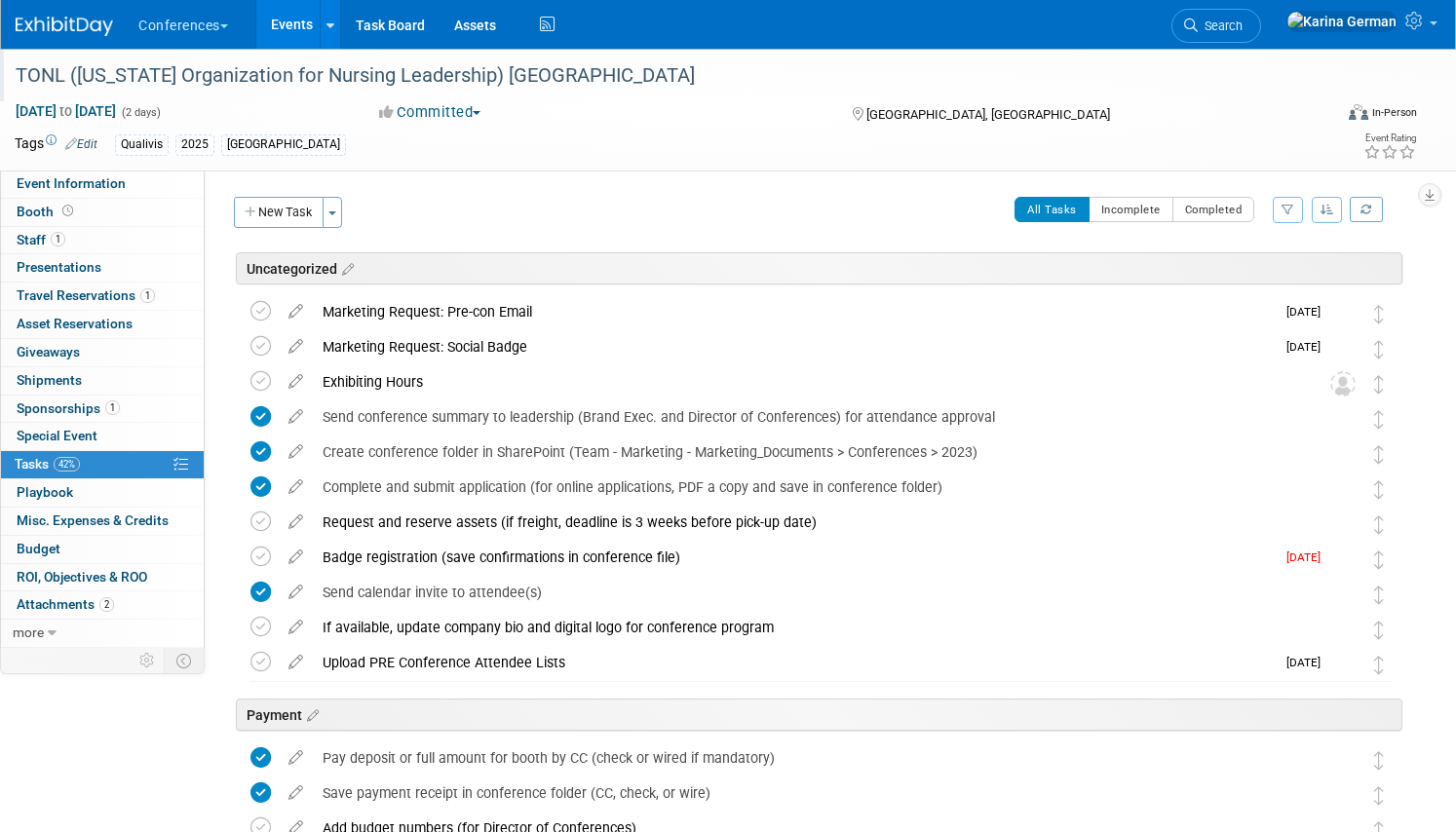
click at [433, 75] on div "TONL ([US_STATE] Organization for Nursing Leadership) [GEOGRAPHIC_DATA]" at bounding box center [653, 75] width 1289 height 35
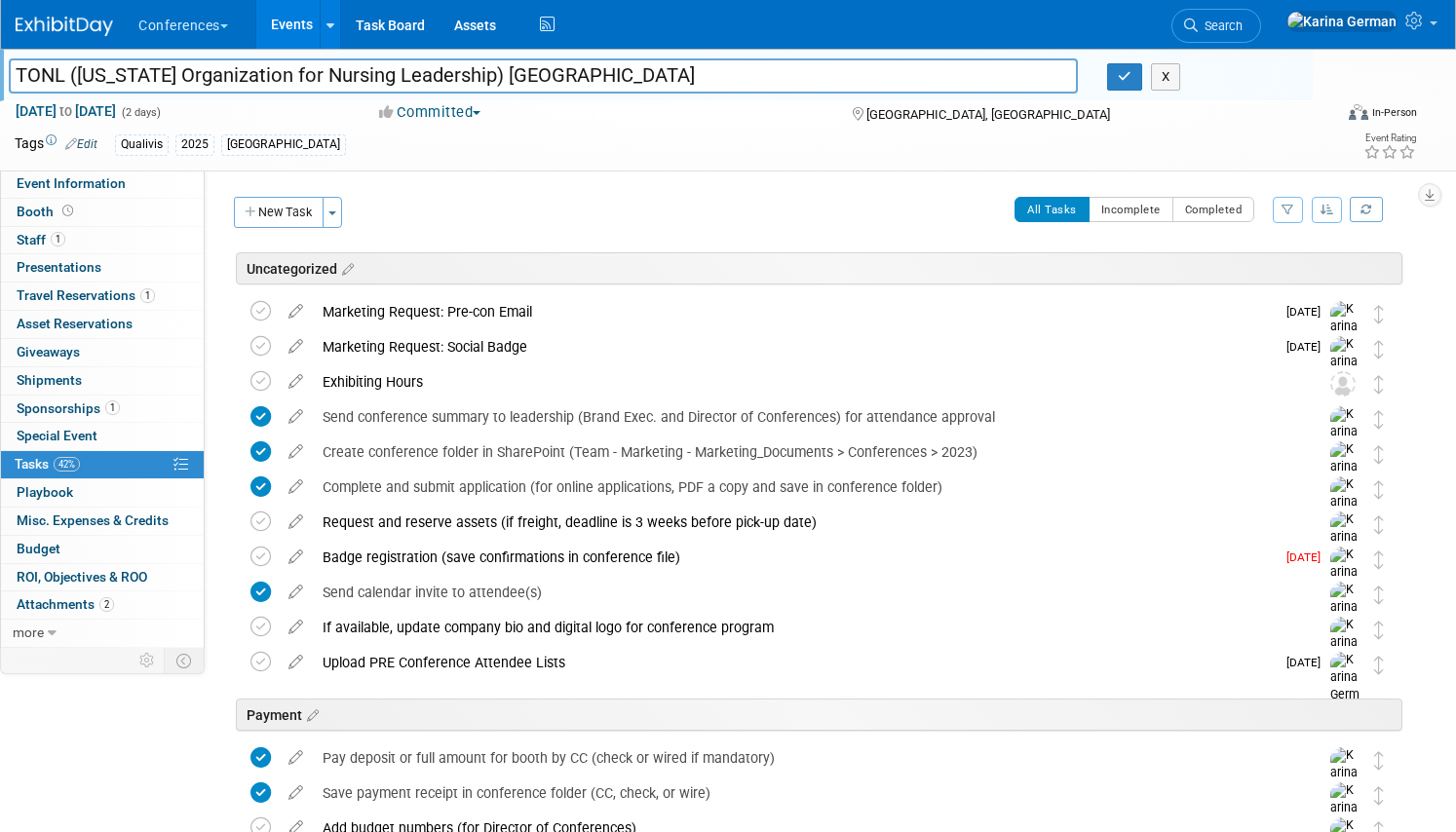
click at [433, 75] on input "TONL ([US_STATE] Organization for Nursing Leadership) [GEOGRAPHIC_DATA]" at bounding box center [543, 75] width 1069 height 34
click at [1242, 28] on span "Search" at bounding box center [1219, 26] width 45 height 15
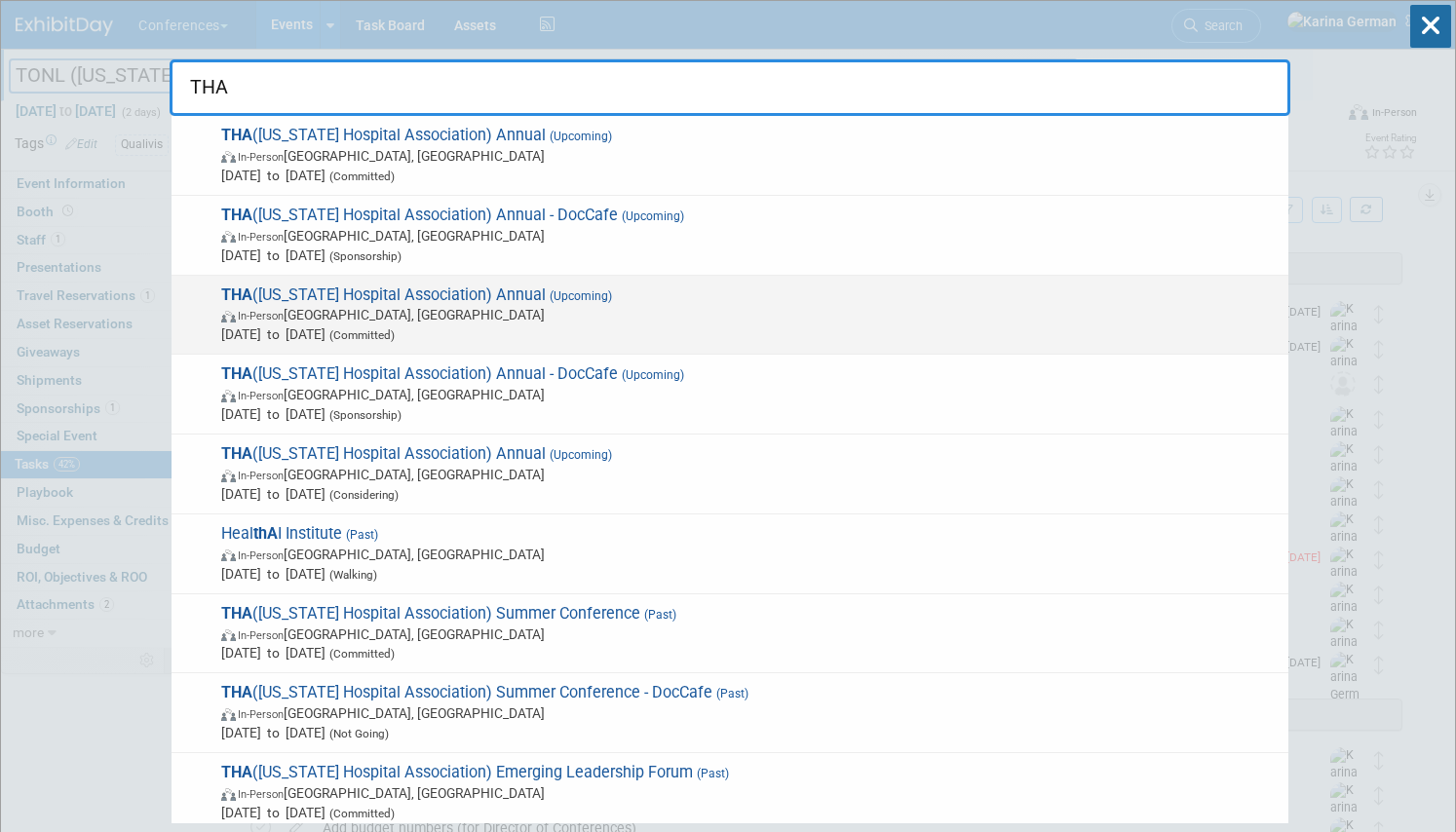
type input "THA"
click at [390, 296] on span "THA ([US_STATE] Hospital Association) Annual (Upcoming) In-Person [GEOGRAPHIC_D…" at bounding box center [747, 315] width 1063 height 59
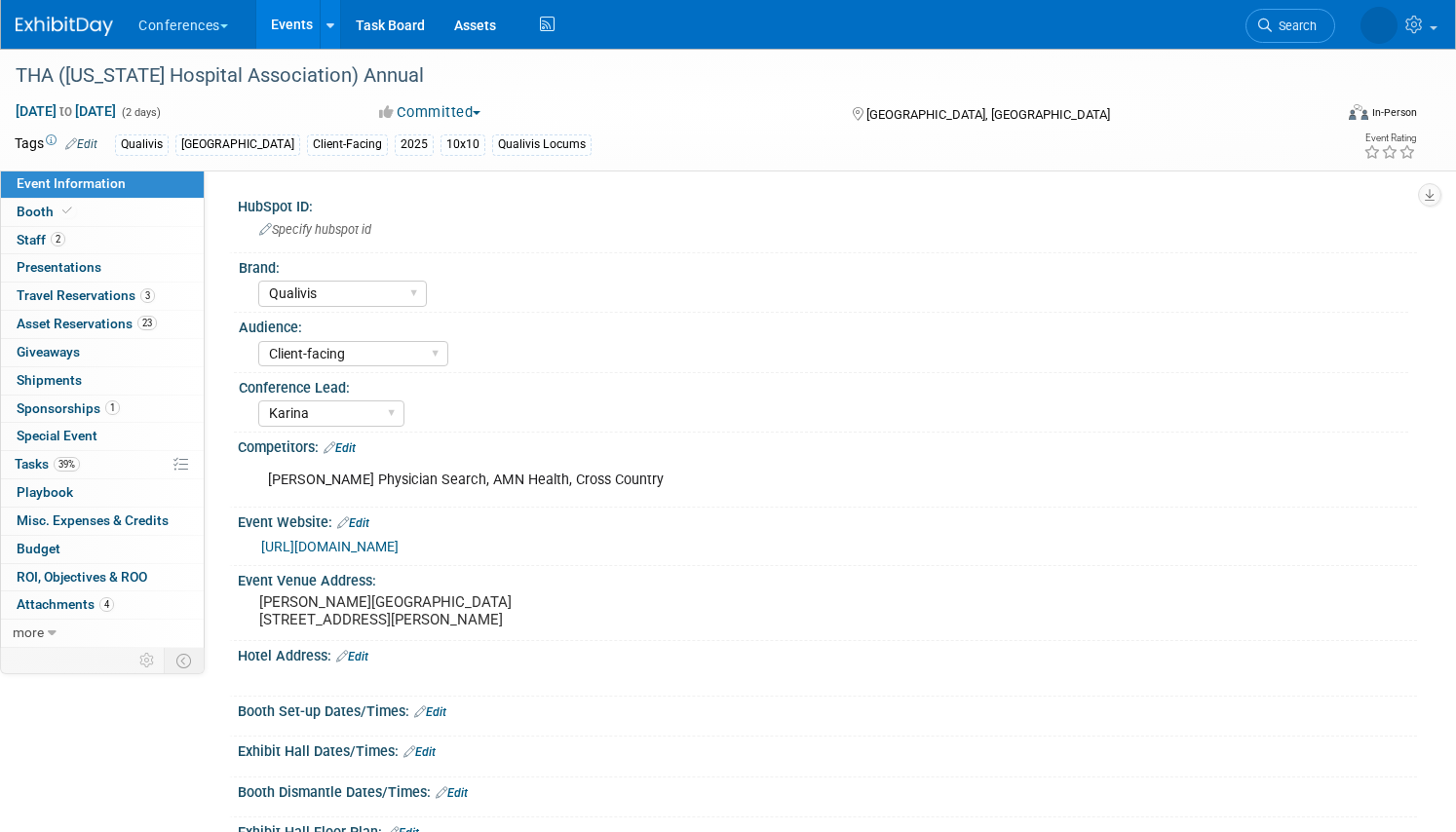
select select "Qualivis"
select select "Client-facing"
select select "Karina"
click at [129, 332] on link "23 Asset Reservations 23" at bounding box center [102, 324] width 203 height 28
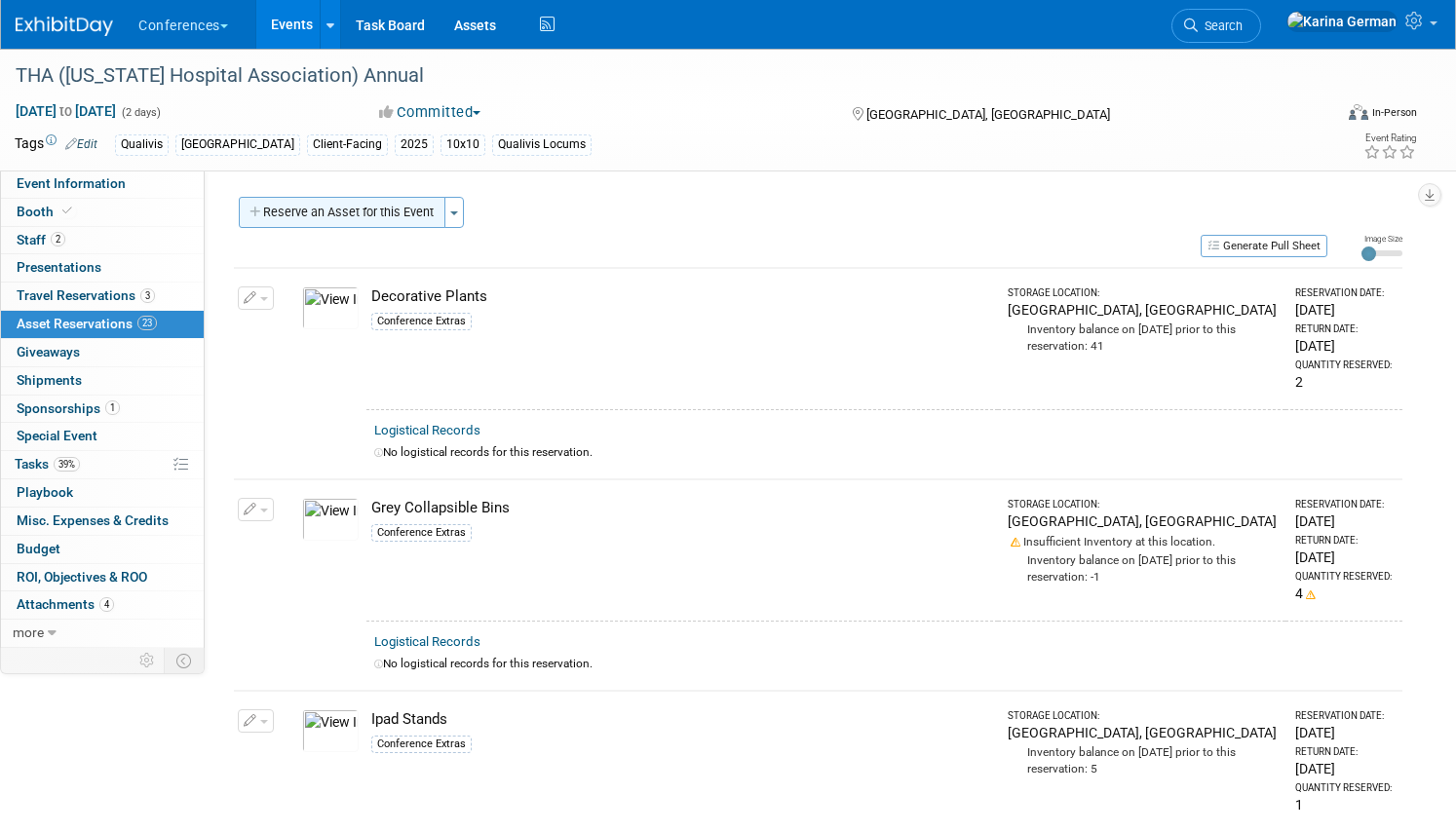
click at [367, 202] on button "Reserve an Asset for this Event" at bounding box center [341, 212] width 207 height 31
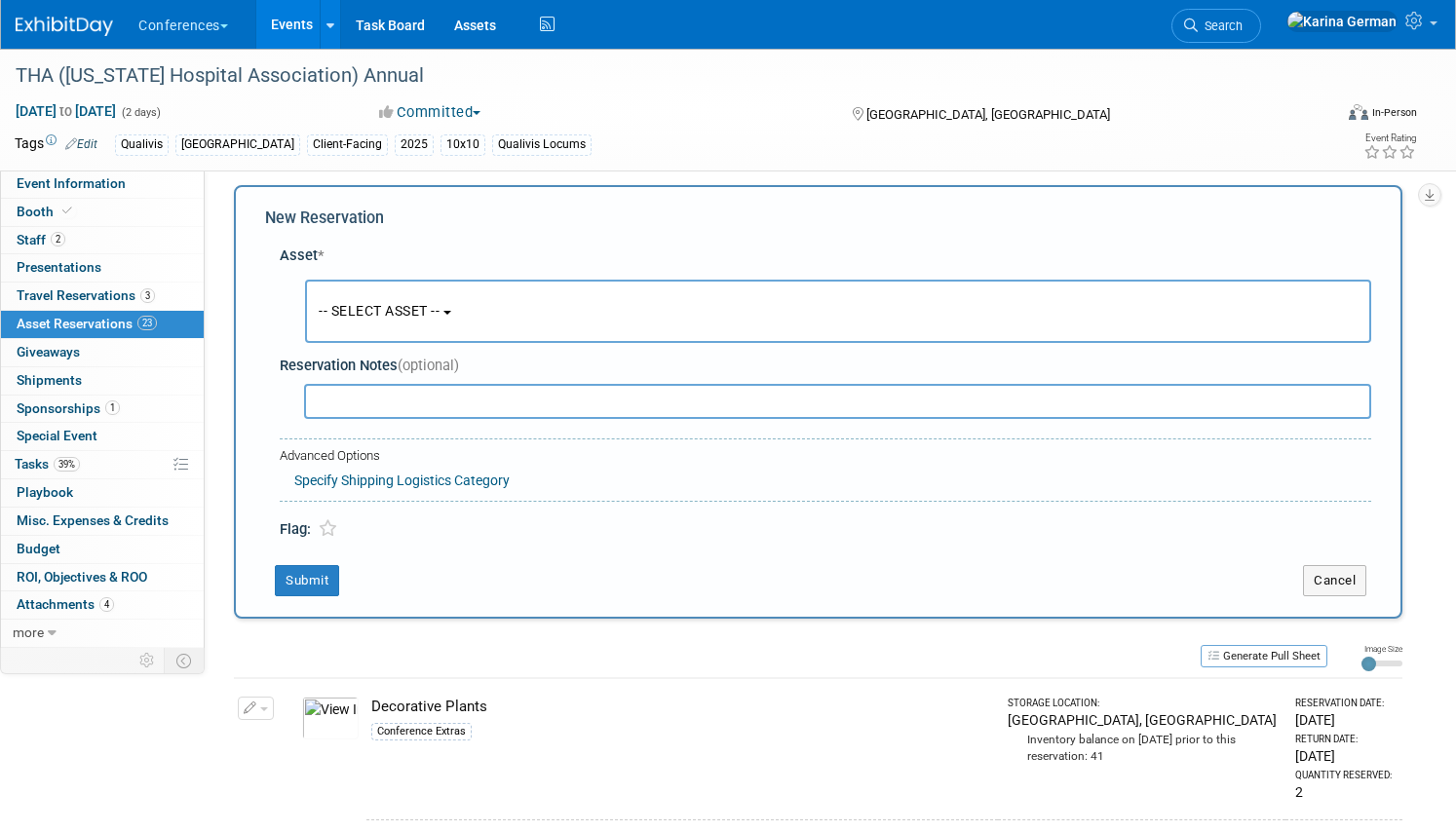
scroll to position [19, 0]
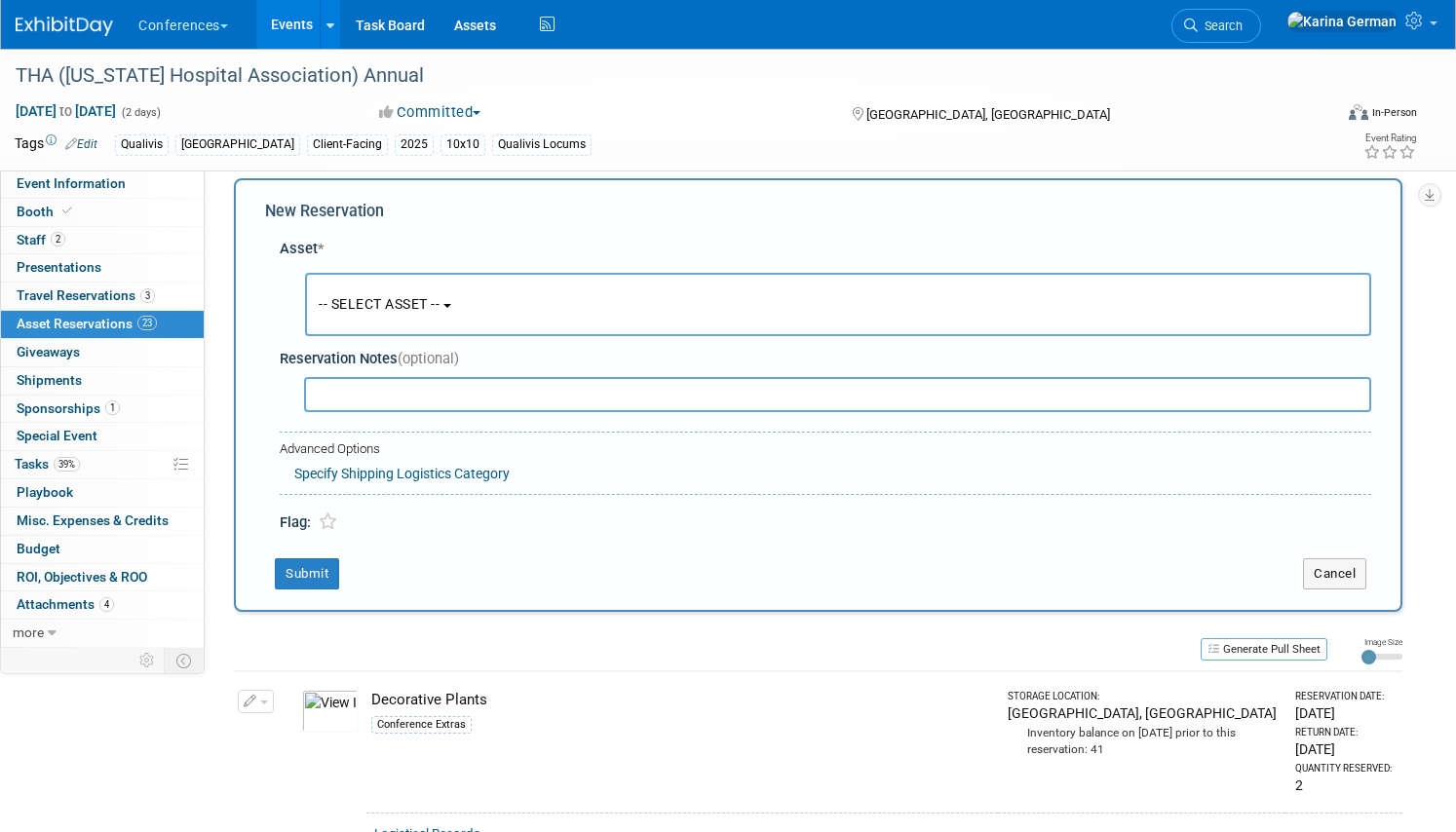
click at [458, 294] on button "-- SELECT ASSET --" at bounding box center [837, 305] width 1066 height 63
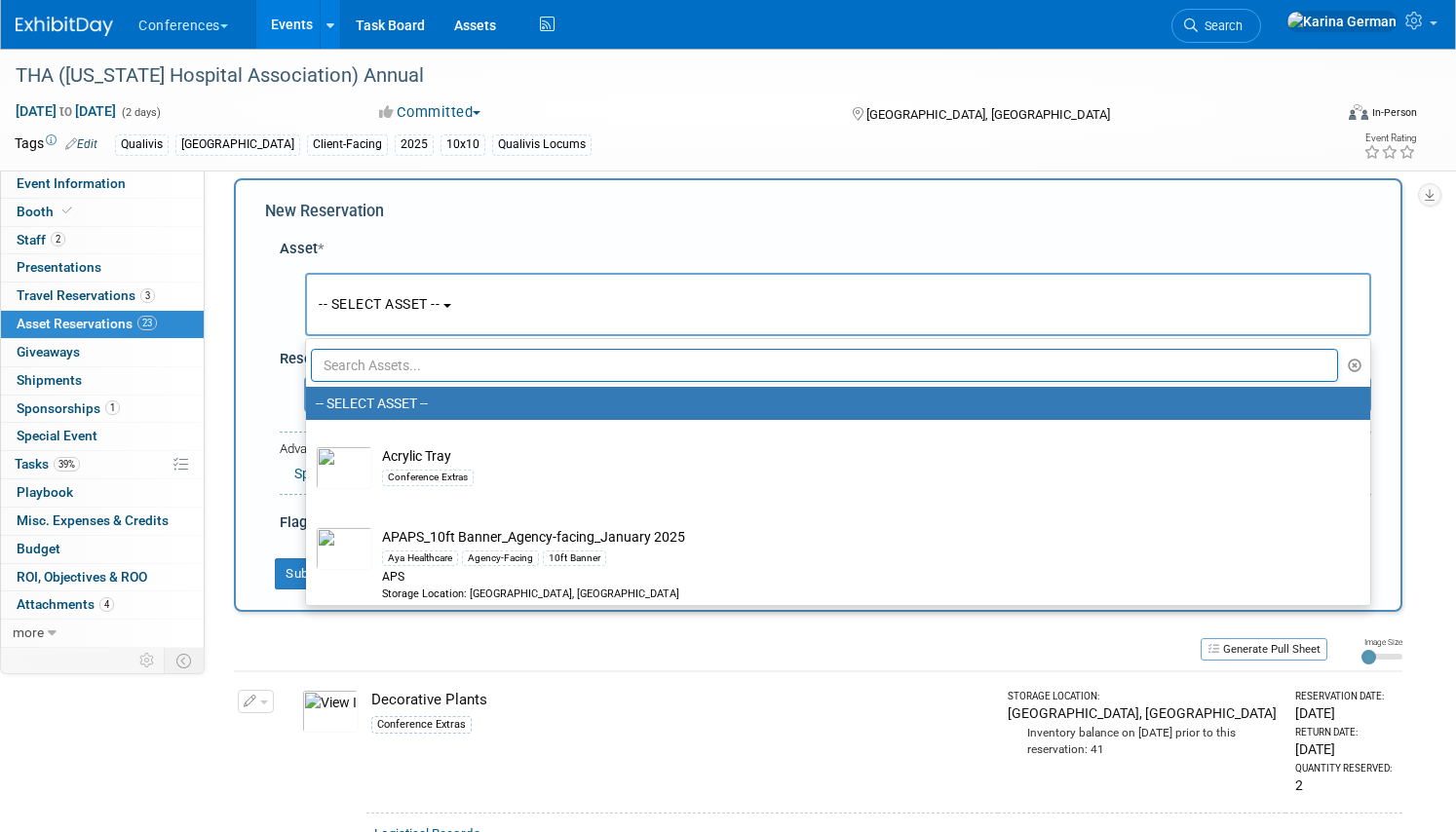
click at [439, 357] on input "text" at bounding box center [824, 364] width 1026 height 33
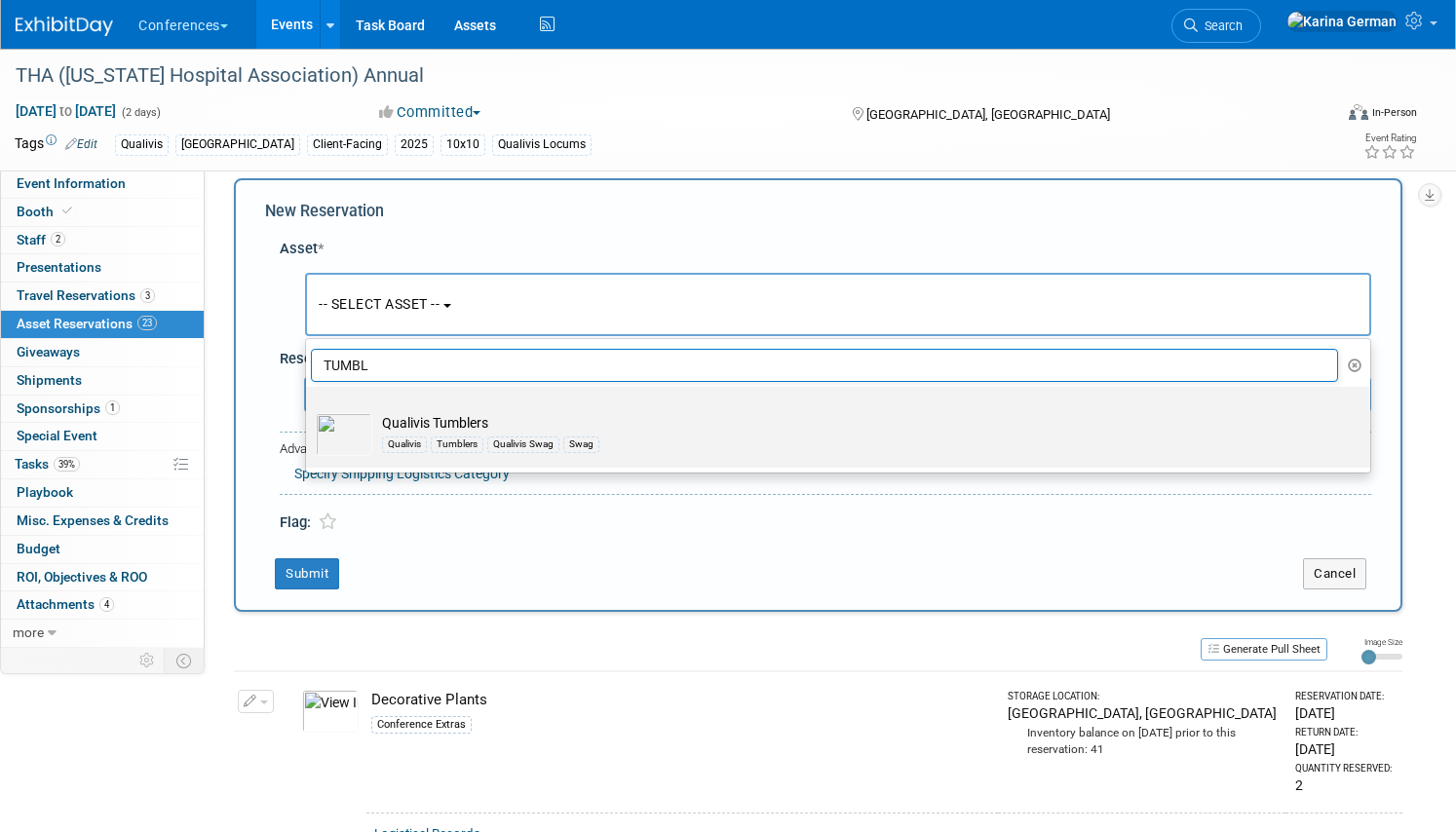
type input "TUMBL"
click at [461, 435] on div "Qualivis Tumblers Qualivis Swag Swag" at bounding box center [856, 443] width 949 height 23
click at [309, 410] on input "Qualivis Tumblers Qualivis Tumblers Qualivis Swag Swag" at bounding box center [302, 404] width 13 height 13
select select "10723819"
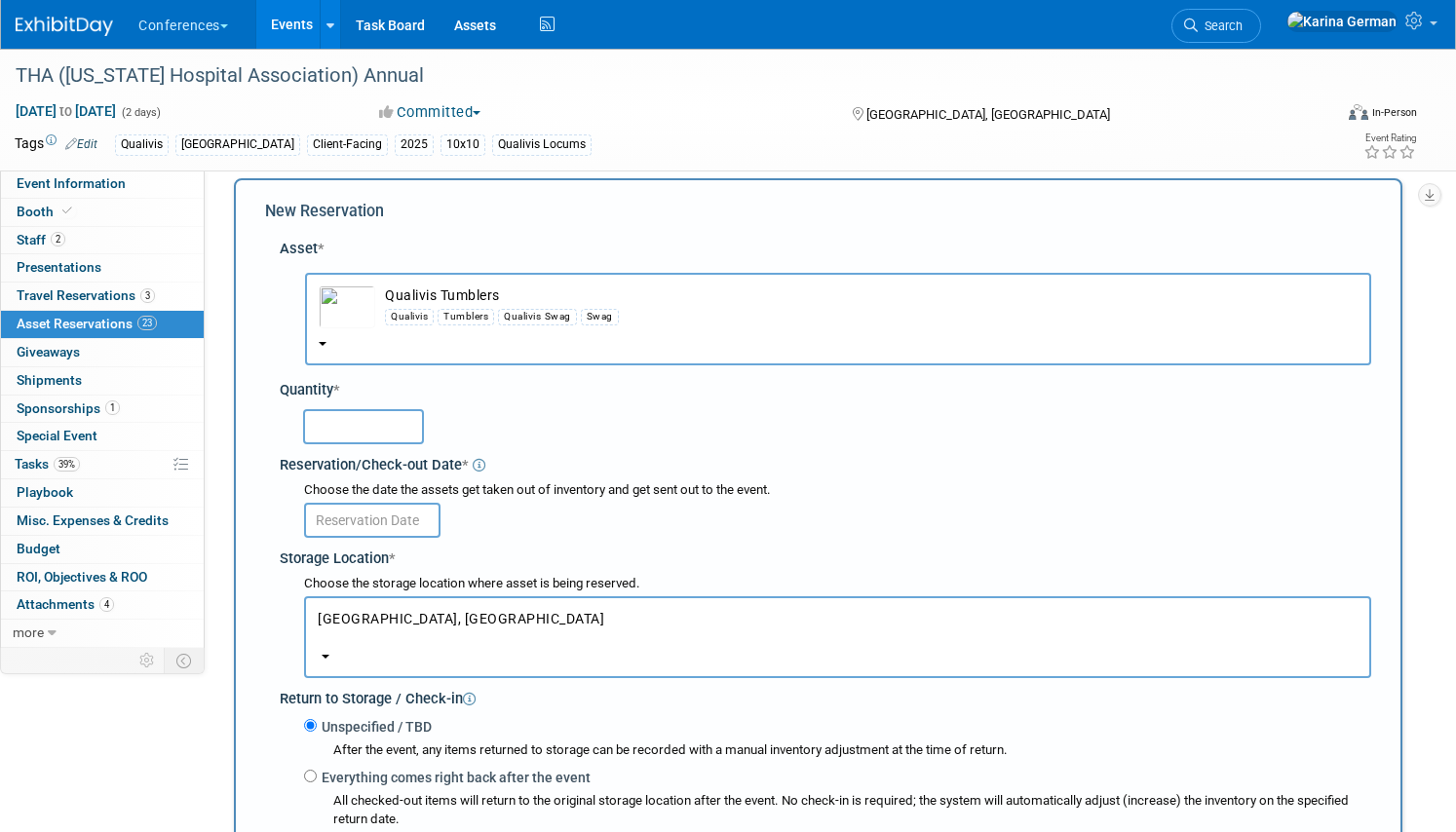
click at [375, 421] on input "text" at bounding box center [363, 425] width 121 height 35
click at [389, 436] on input "20" at bounding box center [363, 425] width 121 height 35
type input "10"
click at [370, 535] on body "Conferences Explore: My Workspaces 2 Go to Workspace: Conferences Marketing Req…" at bounding box center [728, 397] width 1456 height 832
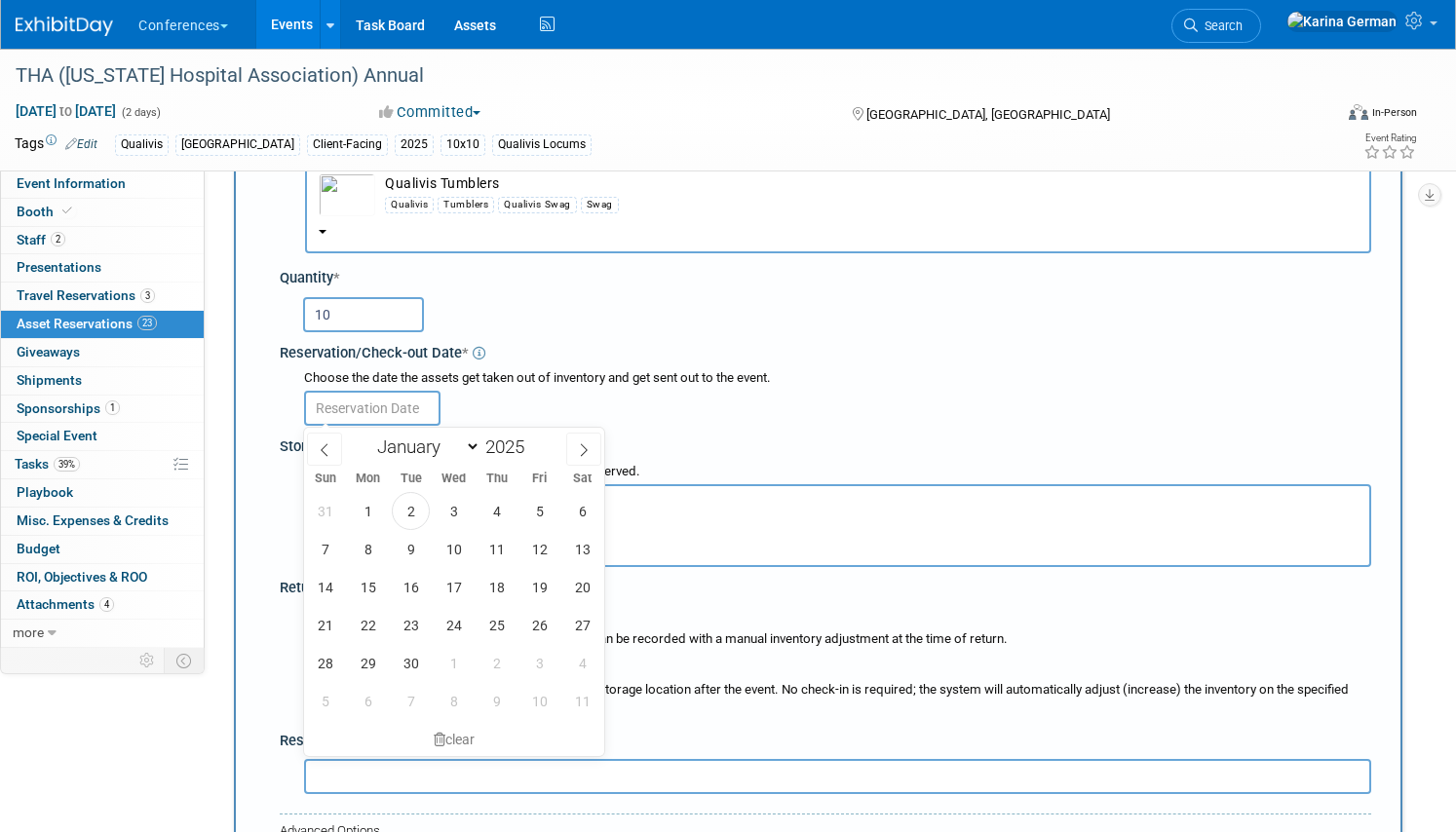
scroll to position [138, 0]
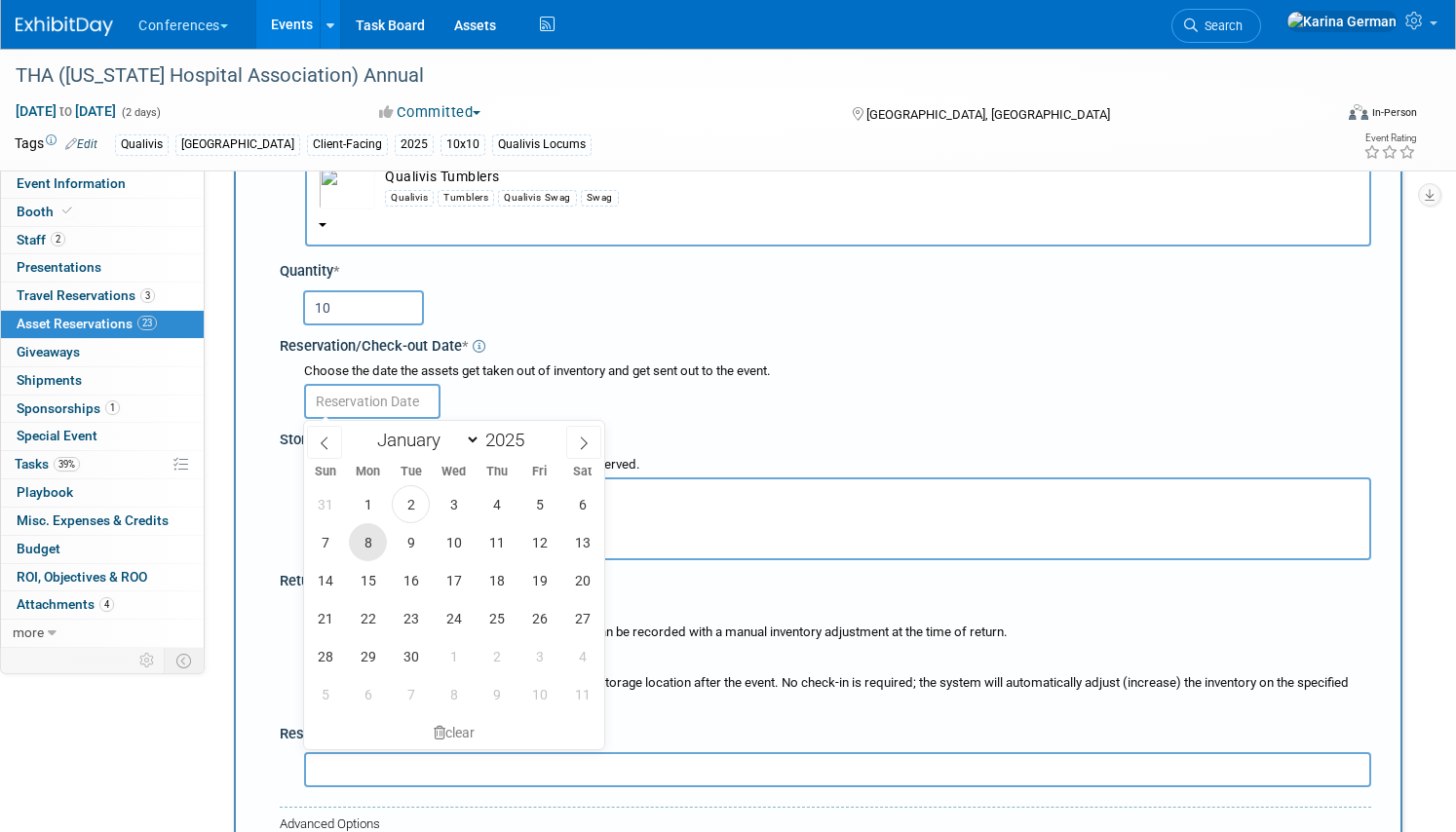
click at [379, 546] on span "8" at bounding box center [367, 542] width 38 height 38
type input "Sep 8, 2025"
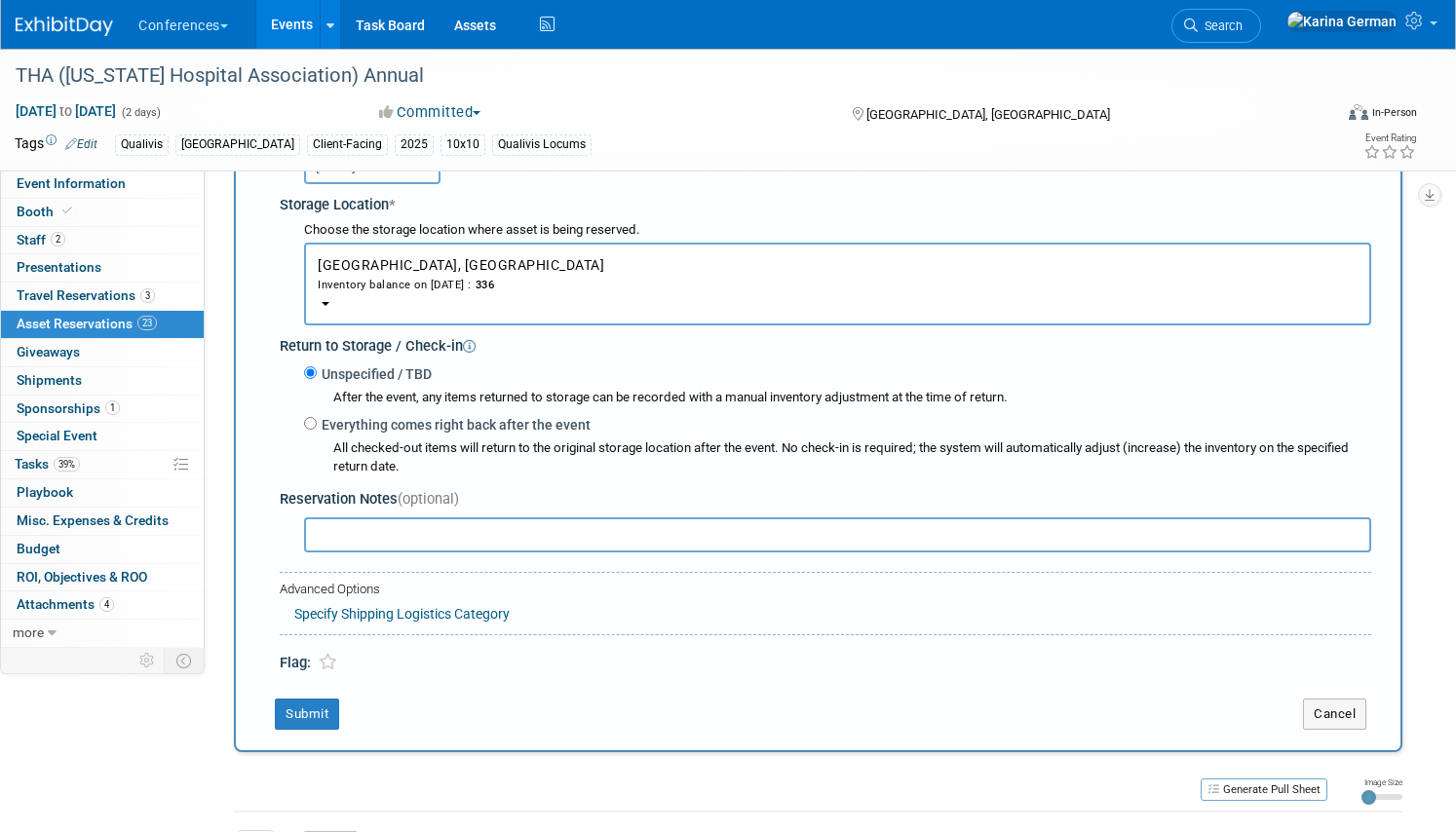
scroll to position [383, 0]
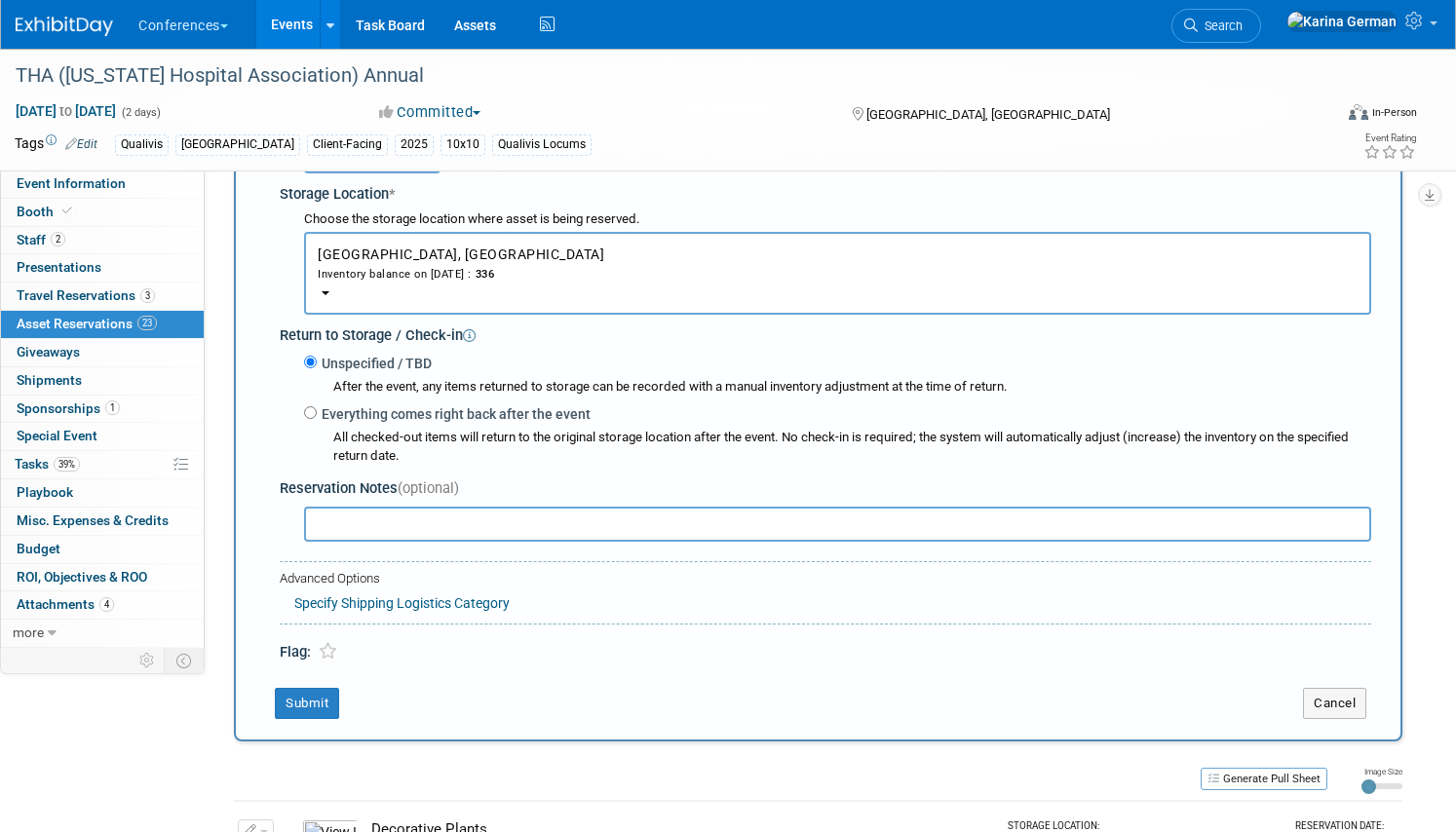
click at [368, 515] on input "text" at bounding box center [837, 523] width 1067 height 35
type input "F"
type input "for c-suite"
click at [321, 709] on button "Submit" at bounding box center [307, 702] width 64 height 31
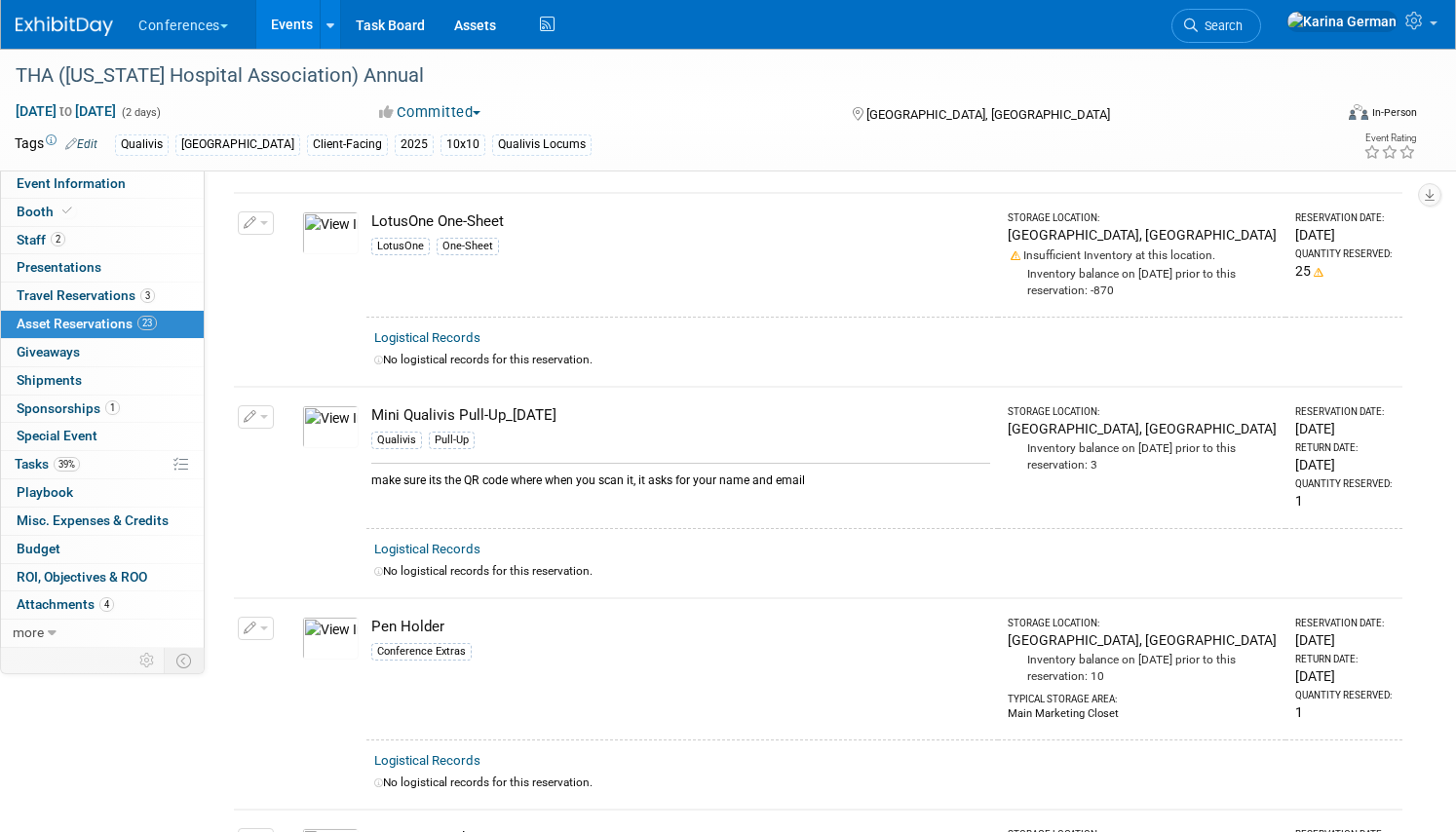
scroll to position [0, 0]
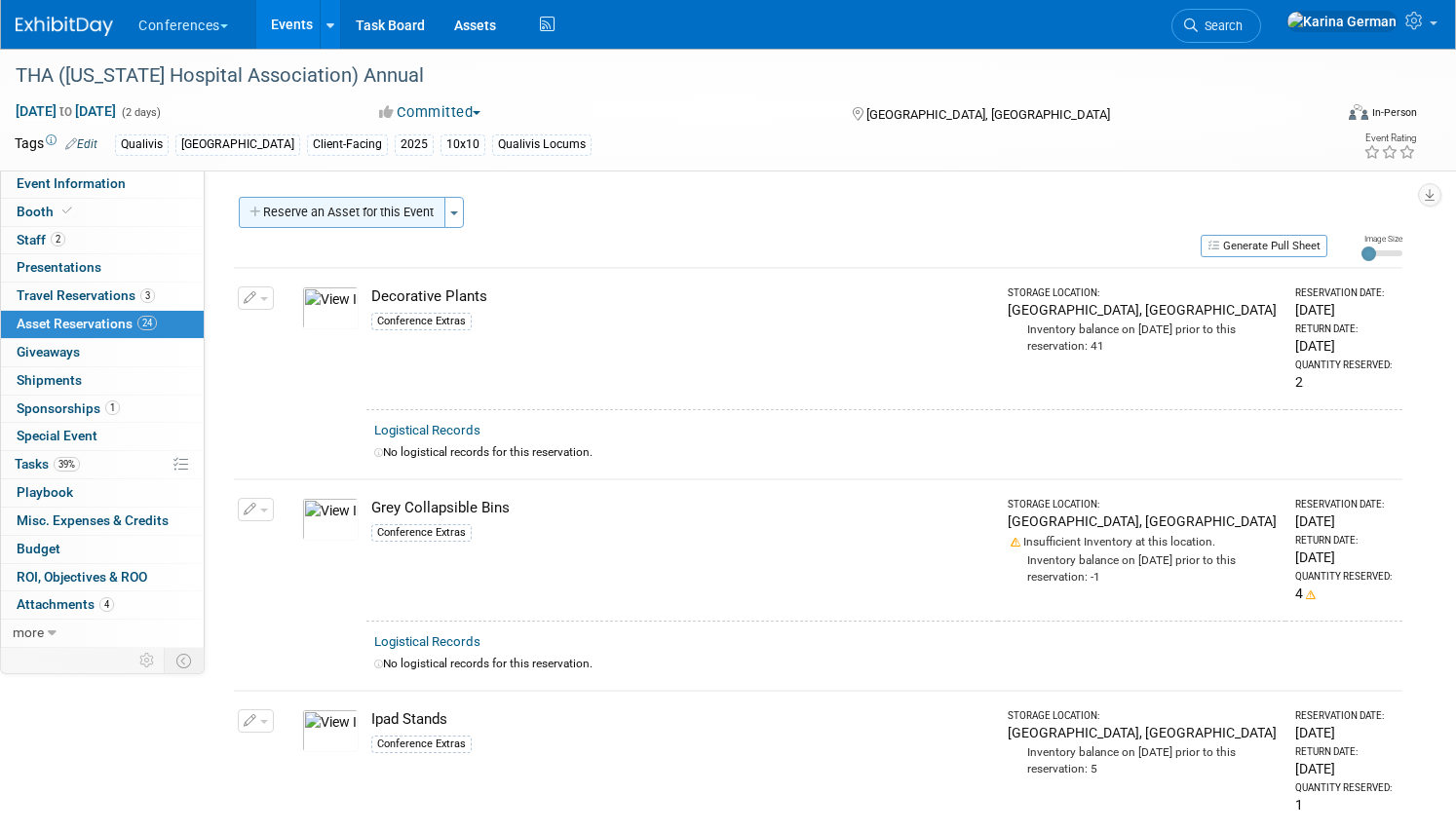
click at [337, 220] on button "Reserve an Asset for this Event" at bounding box center [341, 212] width 207 height 31
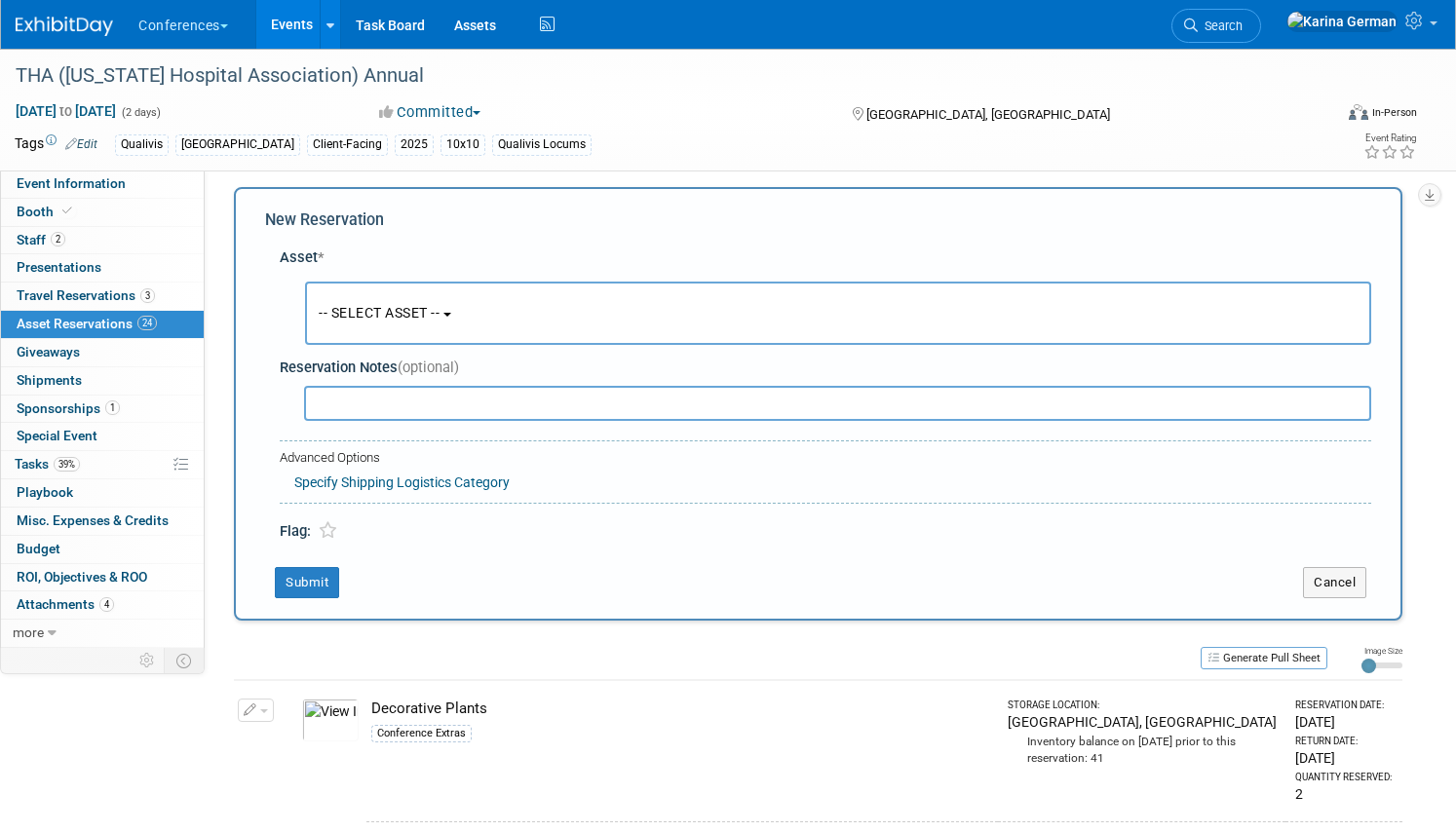
scroll to position [19, 0]
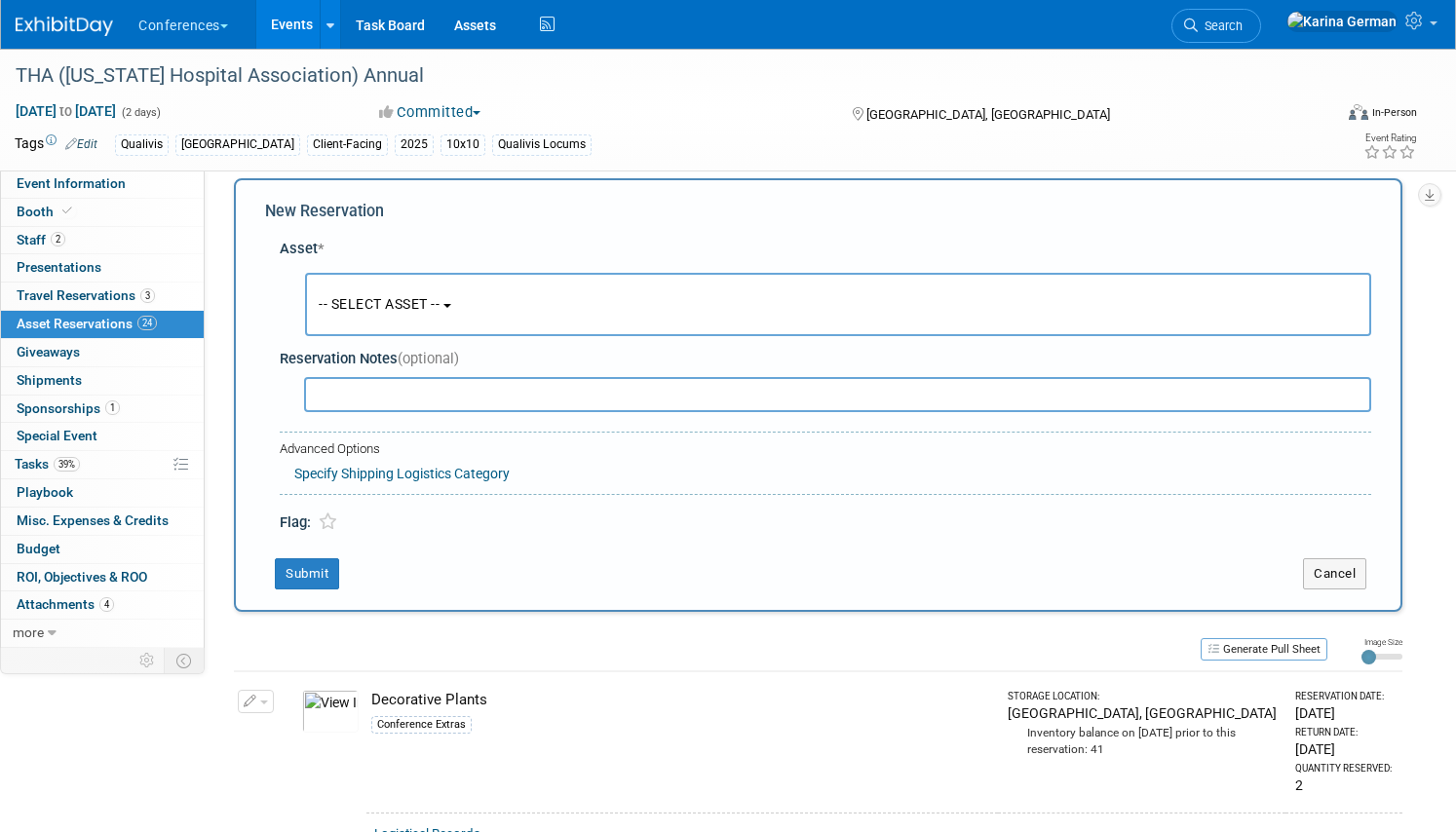
click at [408, 298] on span "-- SELECT ASSET --" at bounding box center [379, 304] width 121 height 16
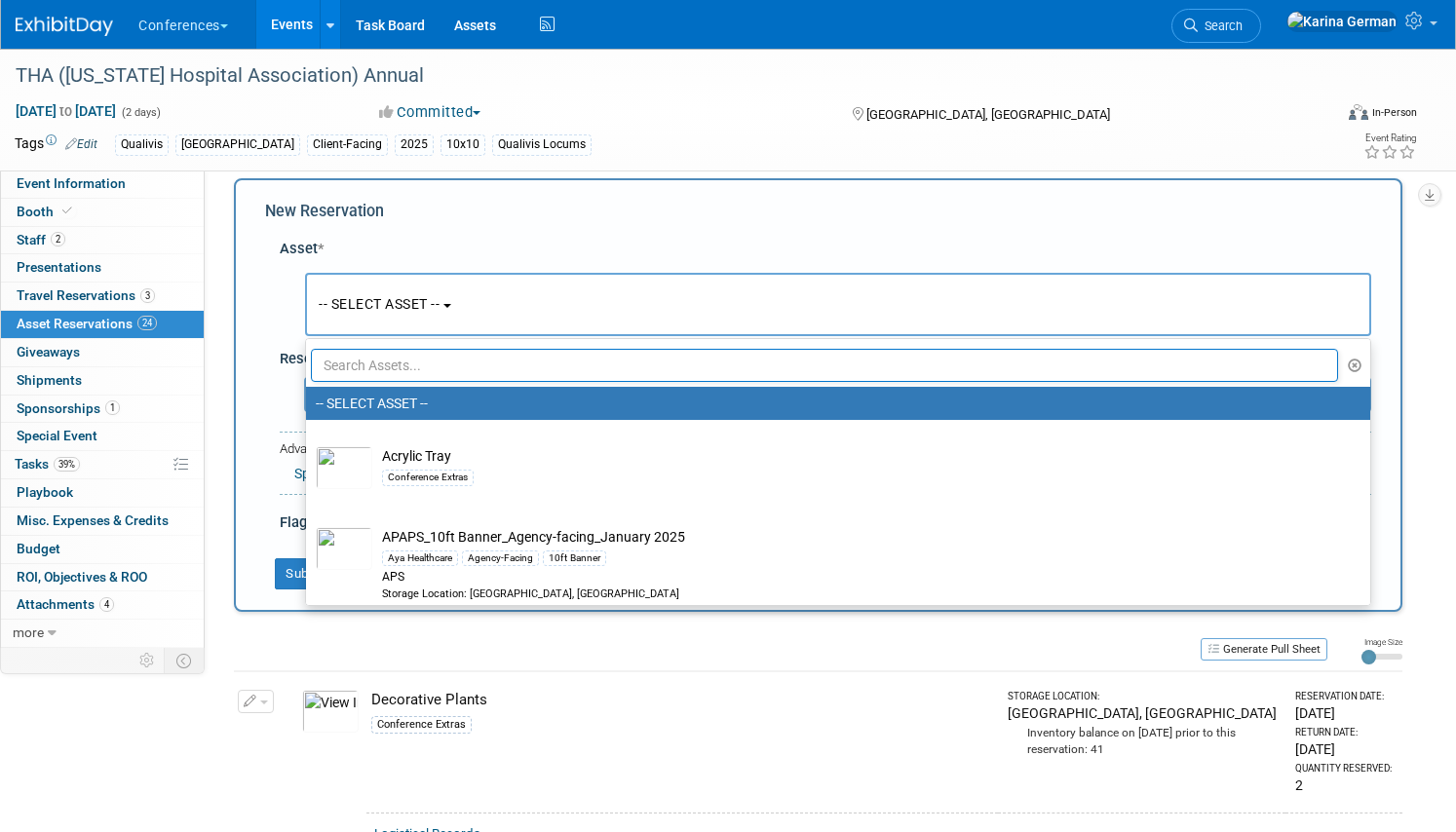
click at [397, 364] on input "text" at bounding box center [824, 364] width 1026 height 33
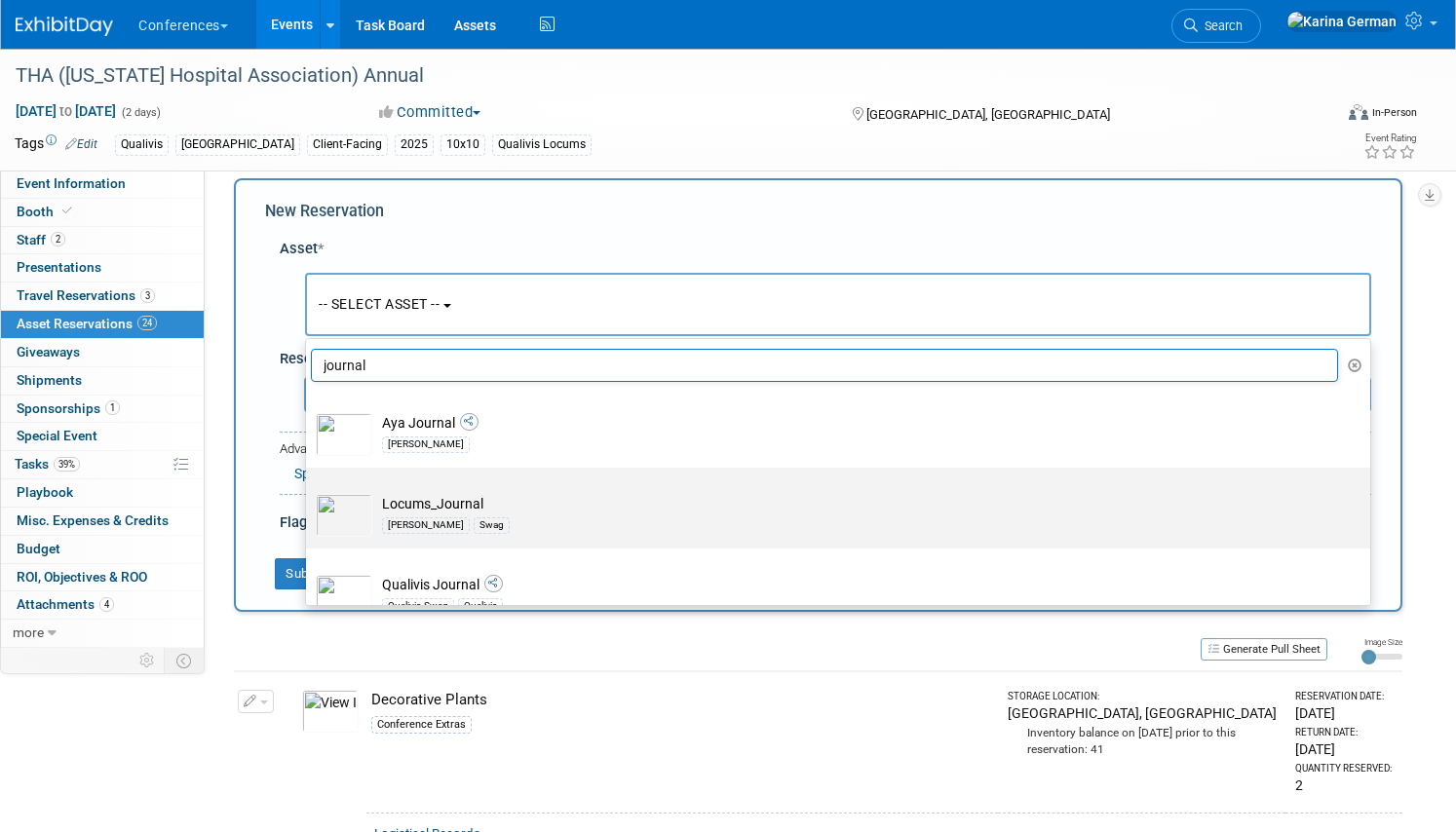
scroll to position [97, 0]
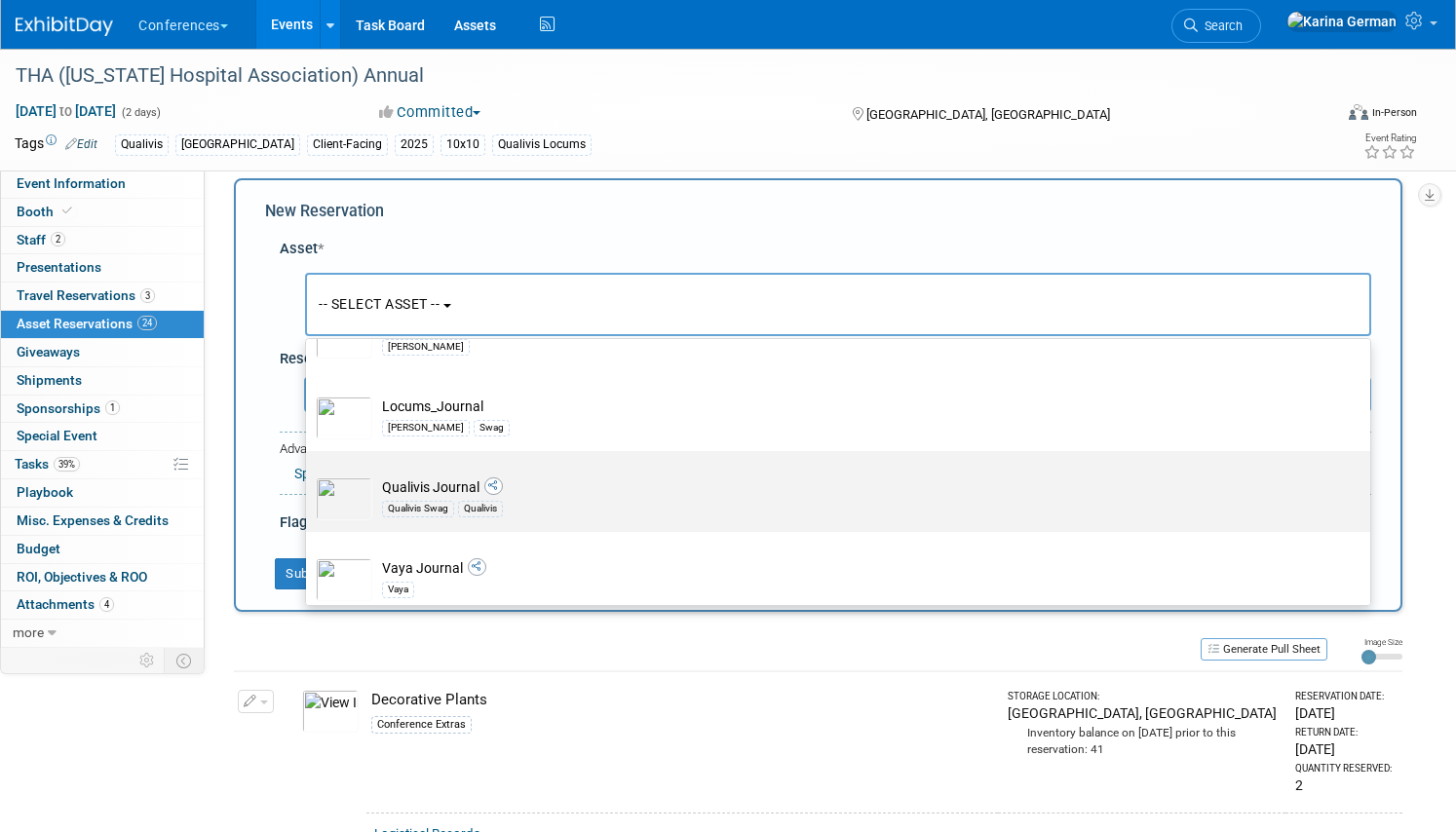
type input "journal"
click at [482, 497] on td "Qualivis Journal Qualivis Swag Qualivis" at bounding box center [851, 498] width 959 height 43
click at [309, 474] on input "Qualivis Journal Qualivis Swag Qualivis" at bounding box center [302, 468] width 13 height 13
select select "10710868"
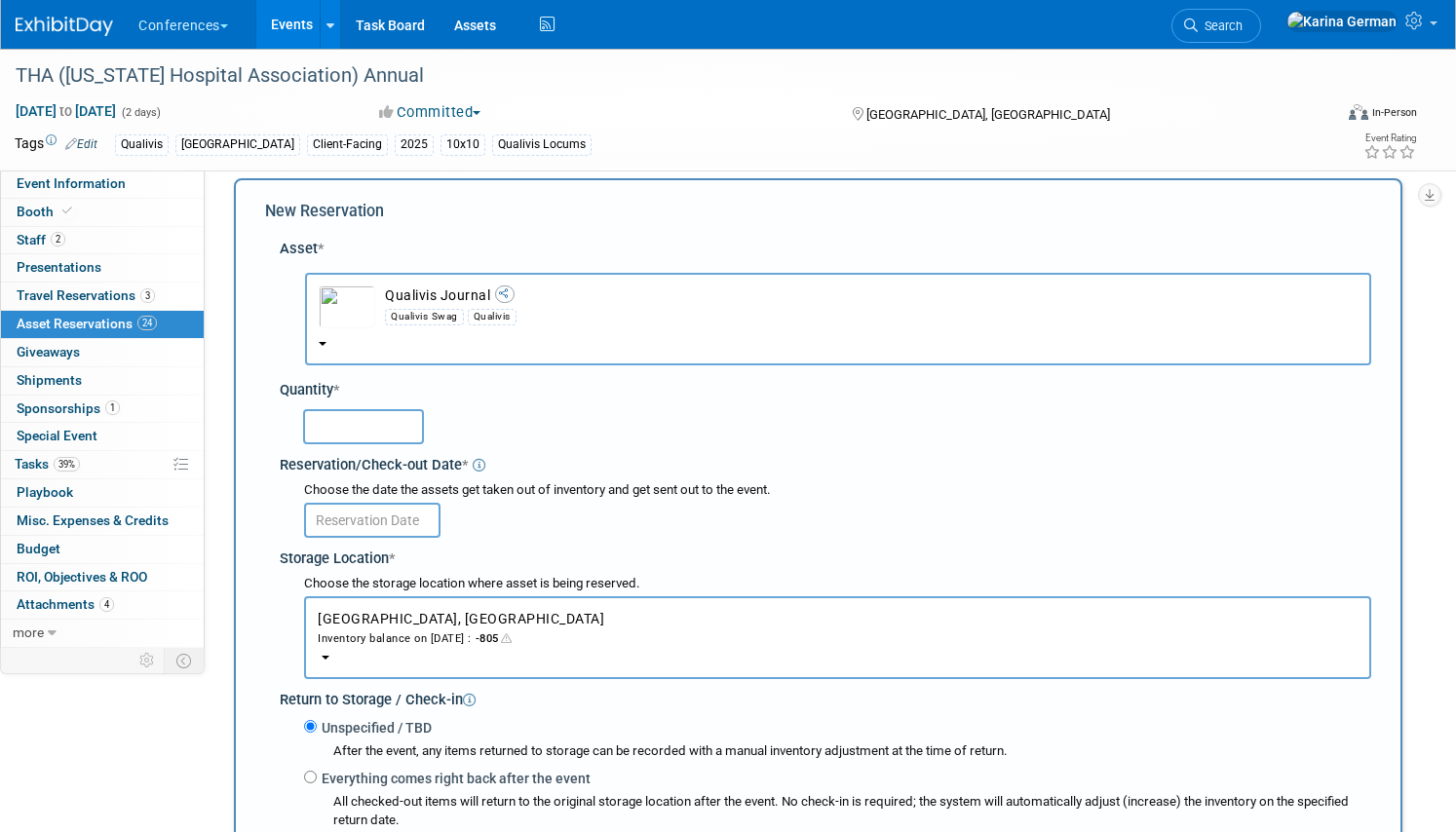
click at [367, 422] on input "text" at bounding box center [363, 425] width 121 height 35
type input "10"
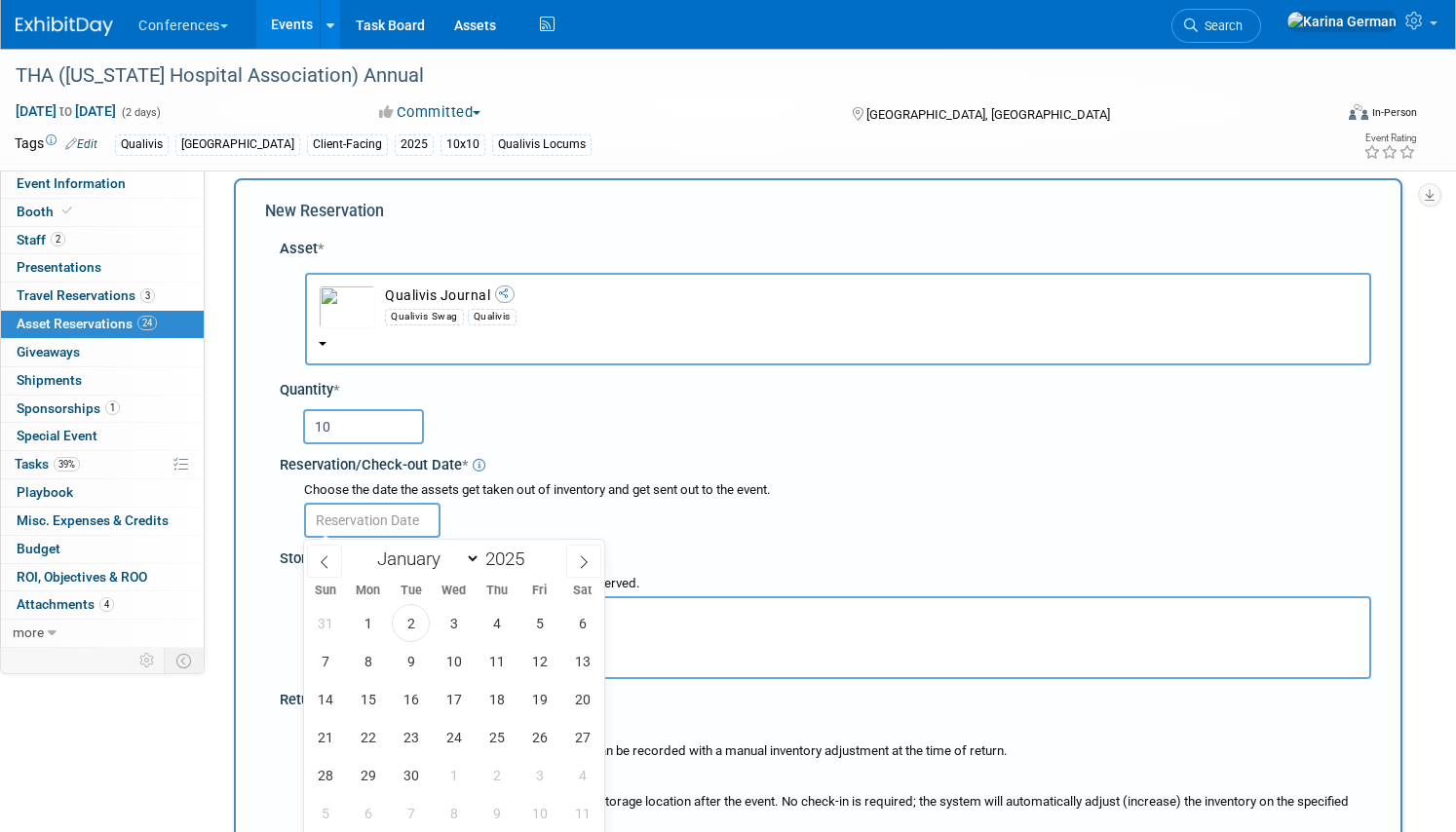
click at [384, 524] on input "text" at bounding box center [372, 519] width 137 height 35
click at [364, 659] on span "8" at bounding box center [367, 661] width 38 height 38
type input "[DATE]"
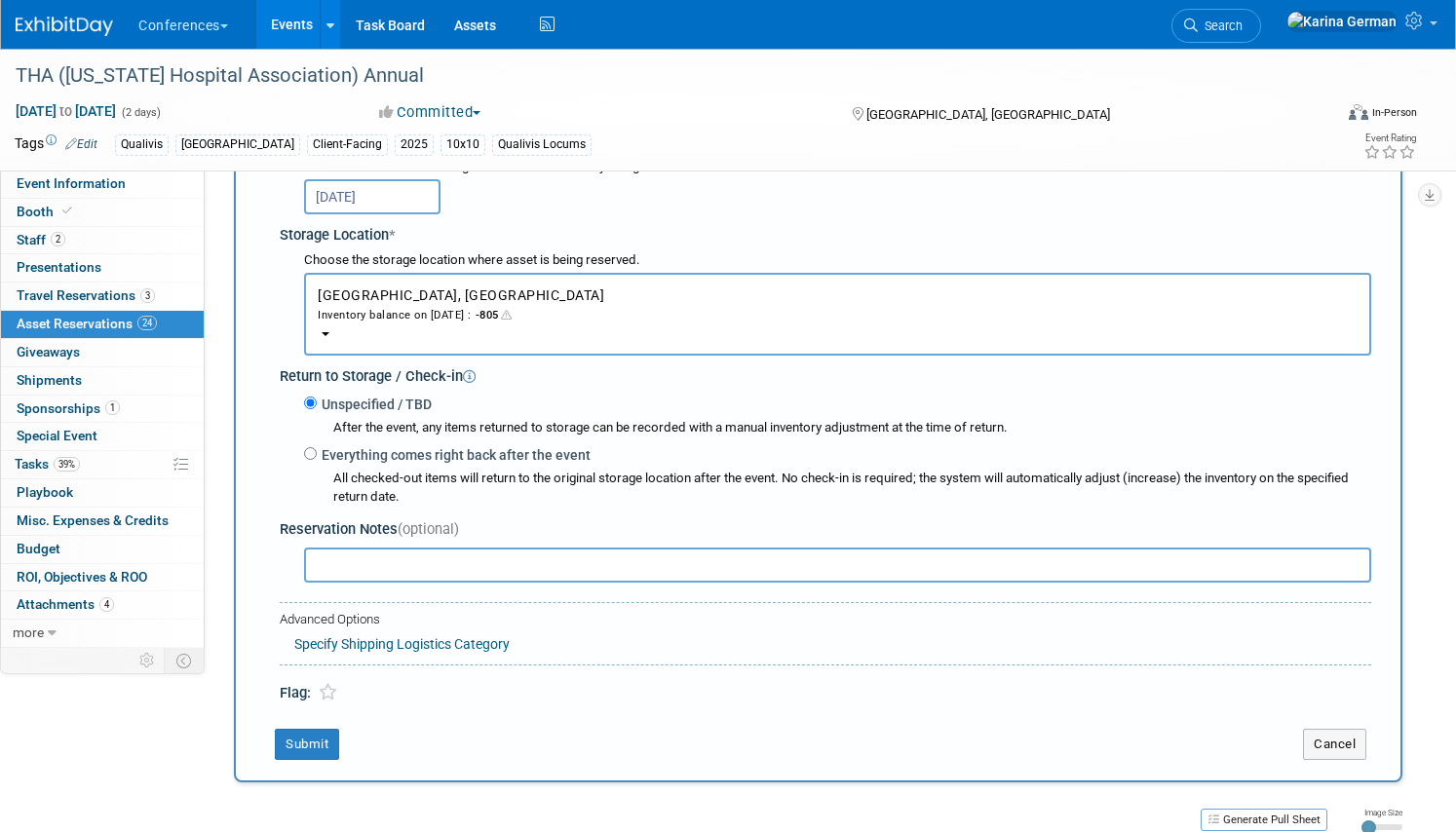
scroll to position [350, 0]
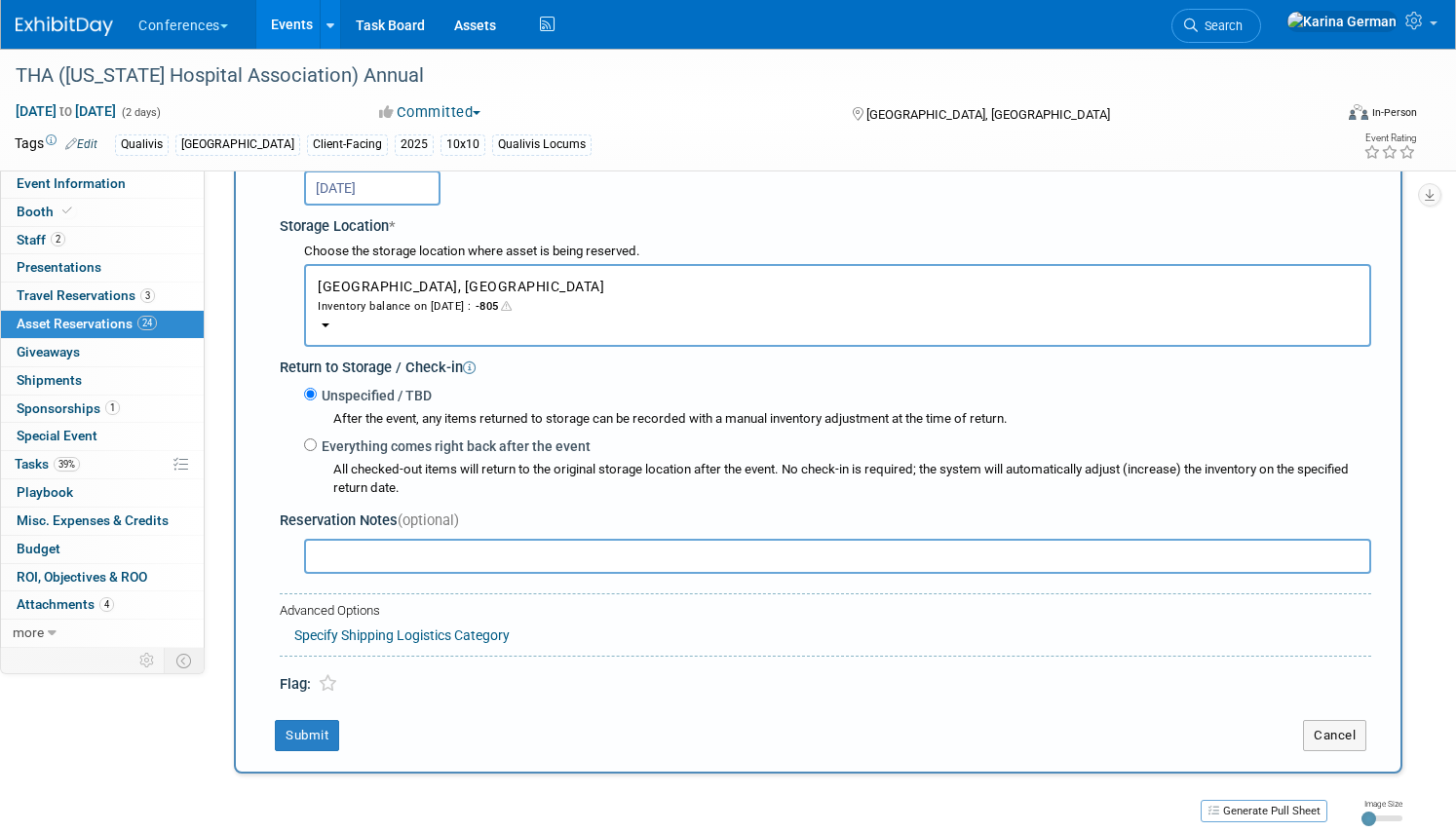
click at [433, 550] on input "text" at bounding box center [837, 555] width 1067 height 35
type input "for c-suite"
click at [321, 723] on button "Submit" at bounding box center [307, 734] width 64 height 31
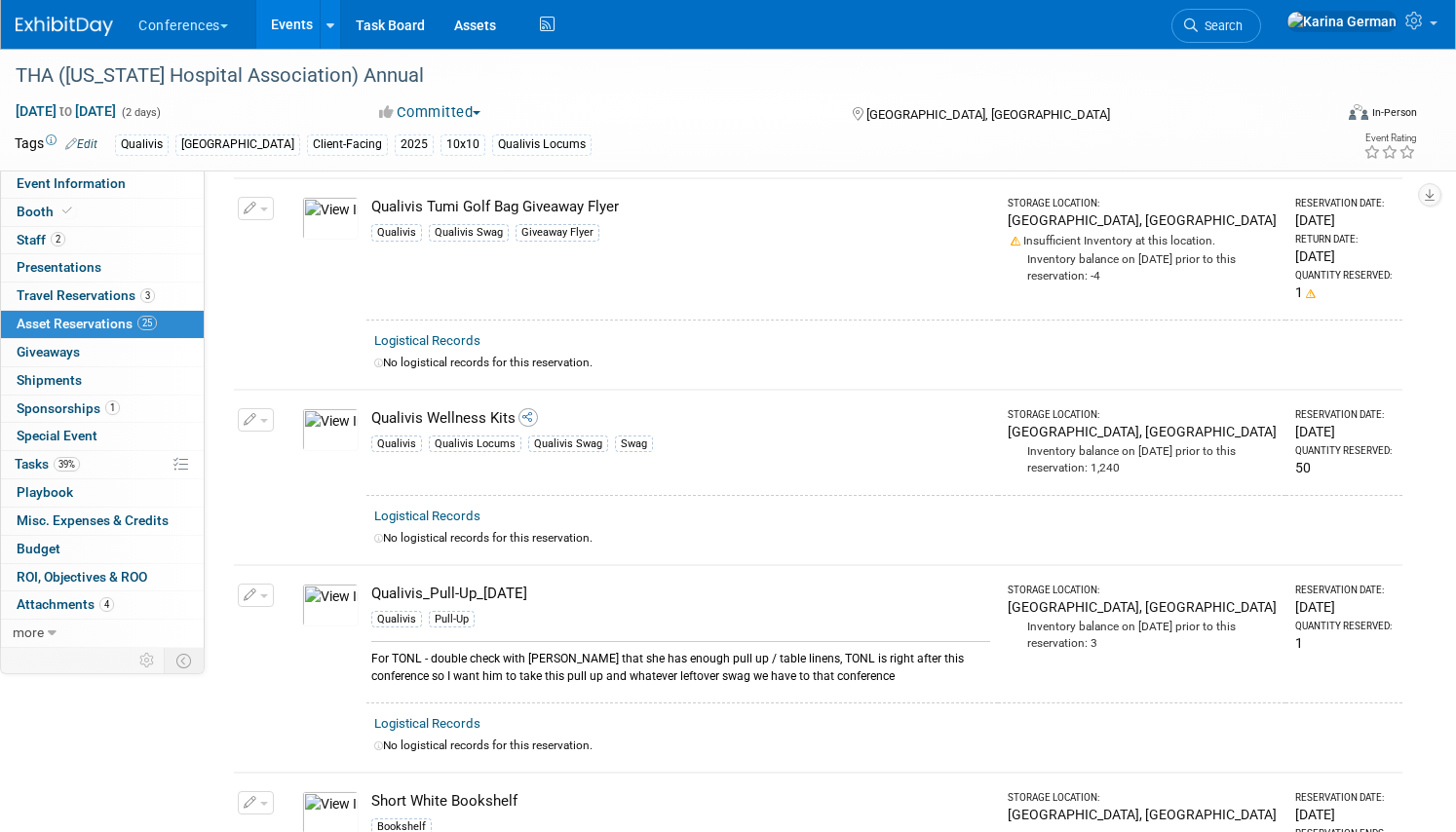
scroll to position [4660, 0]
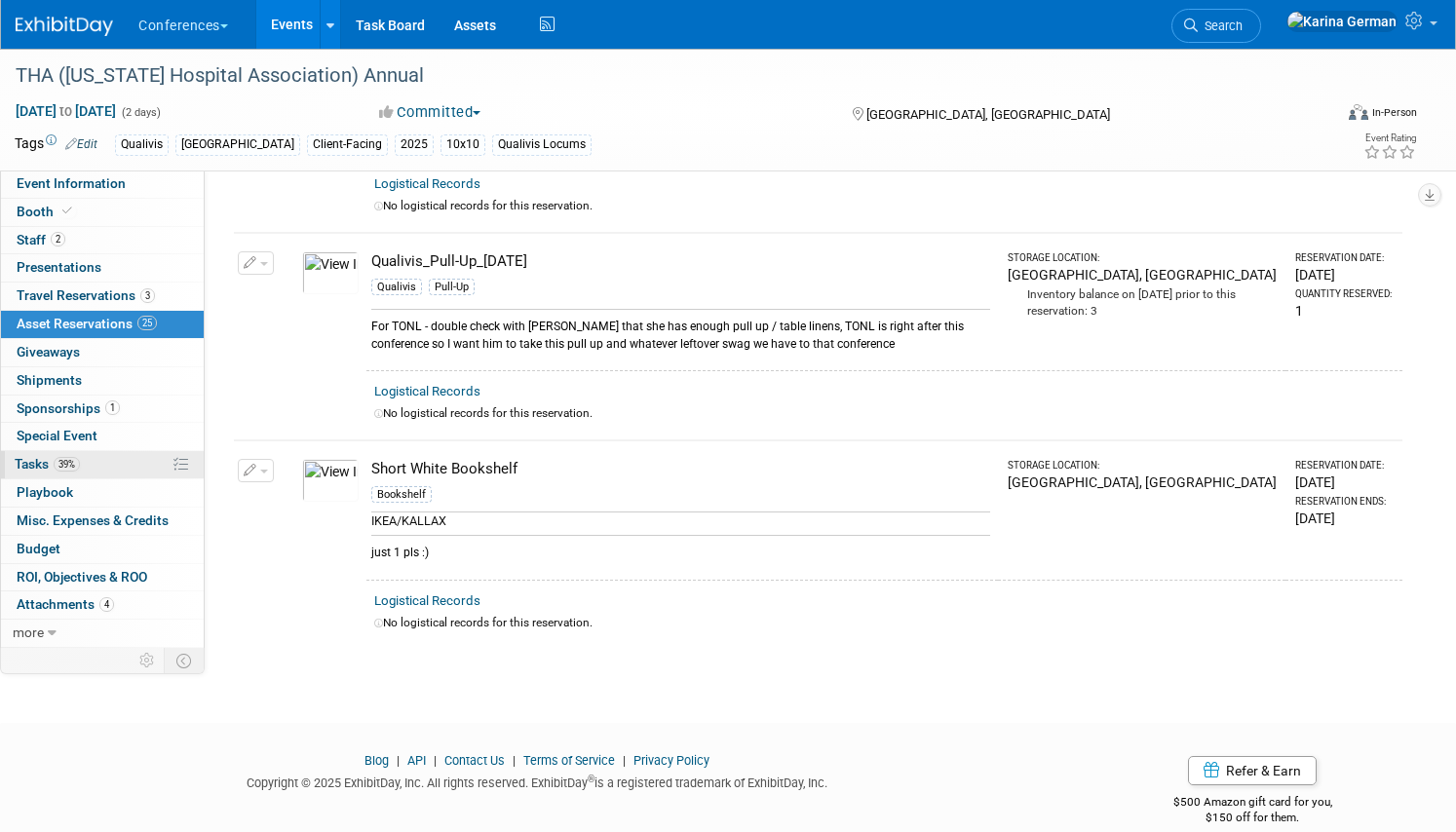
click at [122, 459] on link "39% Tasks 39%" at bounding box center [102, 465] width 203 height 28
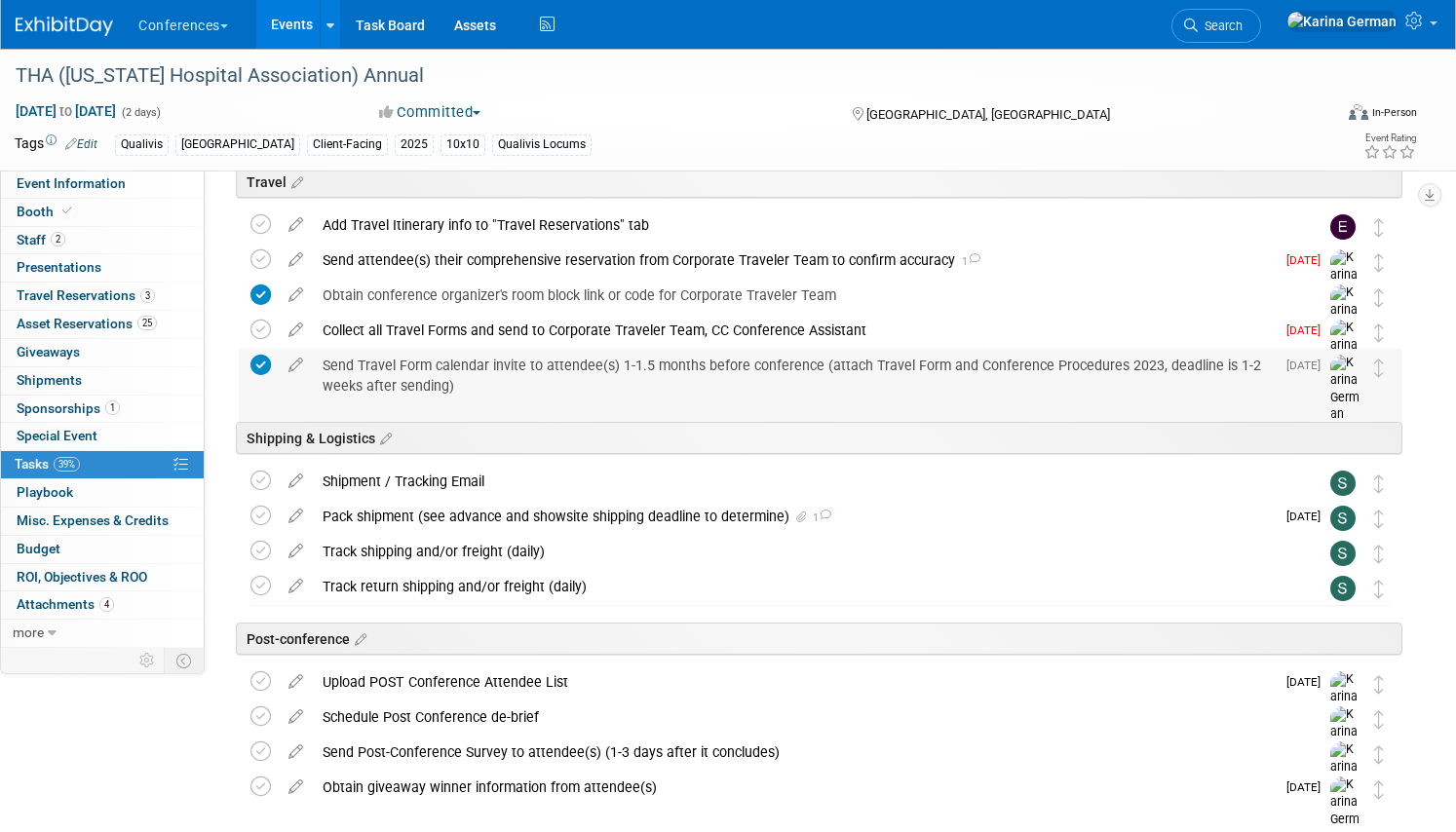
scroll to position [931, 0]
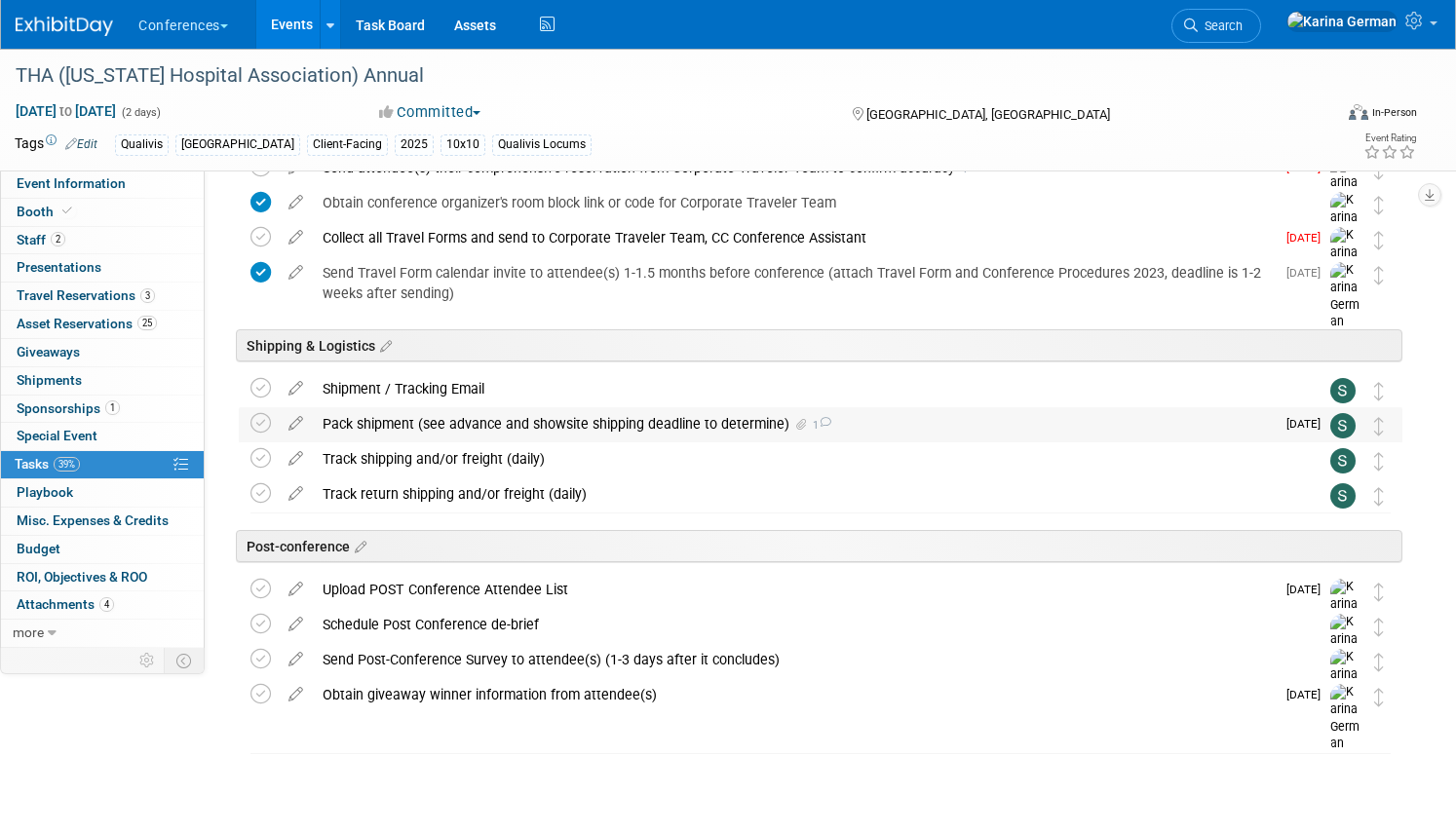
click at [473, 412] on div "Pack shipment (see advance and showsite shipping deadline to determine) 1" at bounding box center [794, 422] width 962 height 33
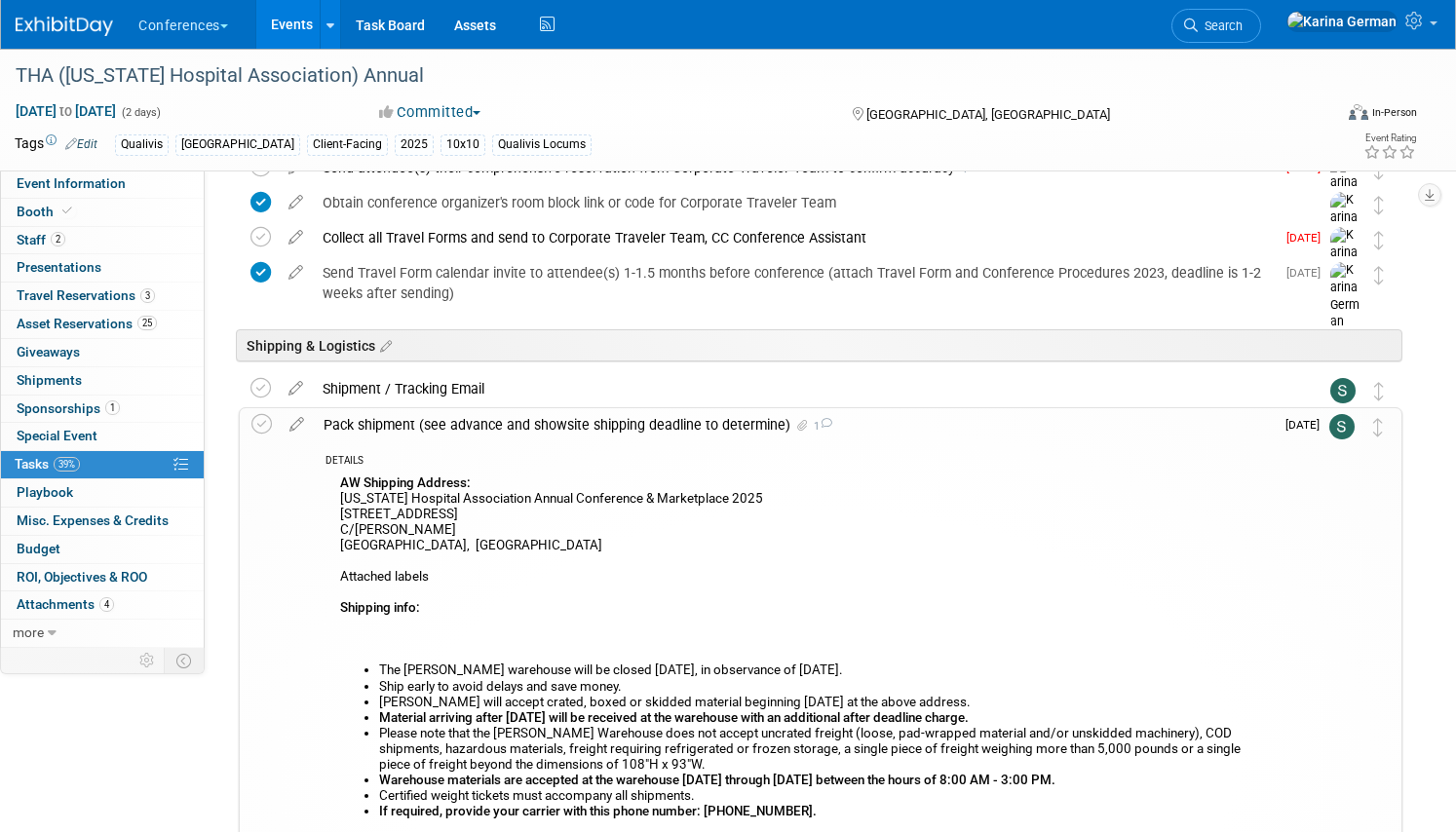
click at [472, 417] on div "Pack shipment (see advance and showsite shipping deadline to determine) 1" at bounding box center [794, 423] width 960 height 33
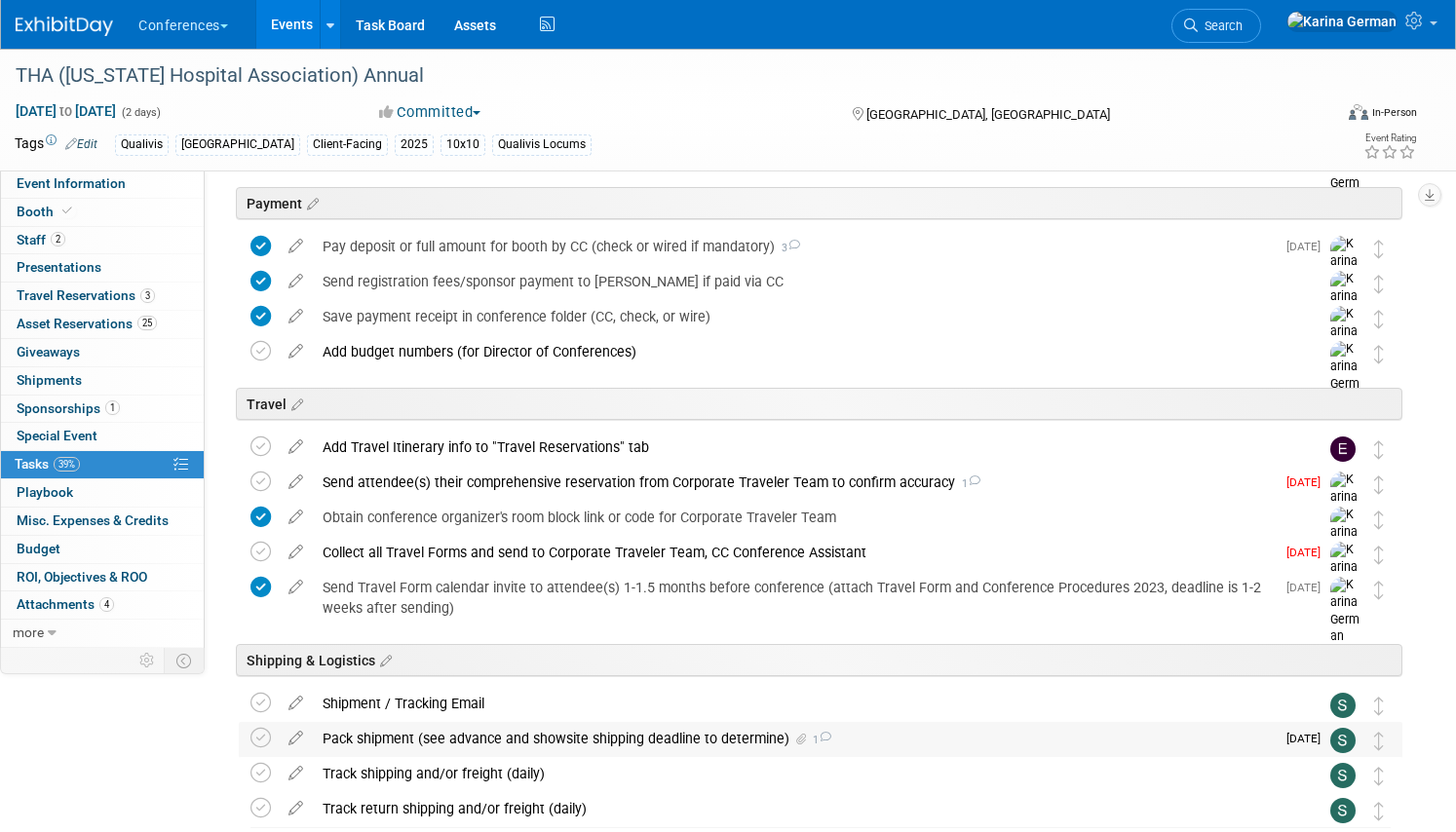
scroll to position [604, 0]
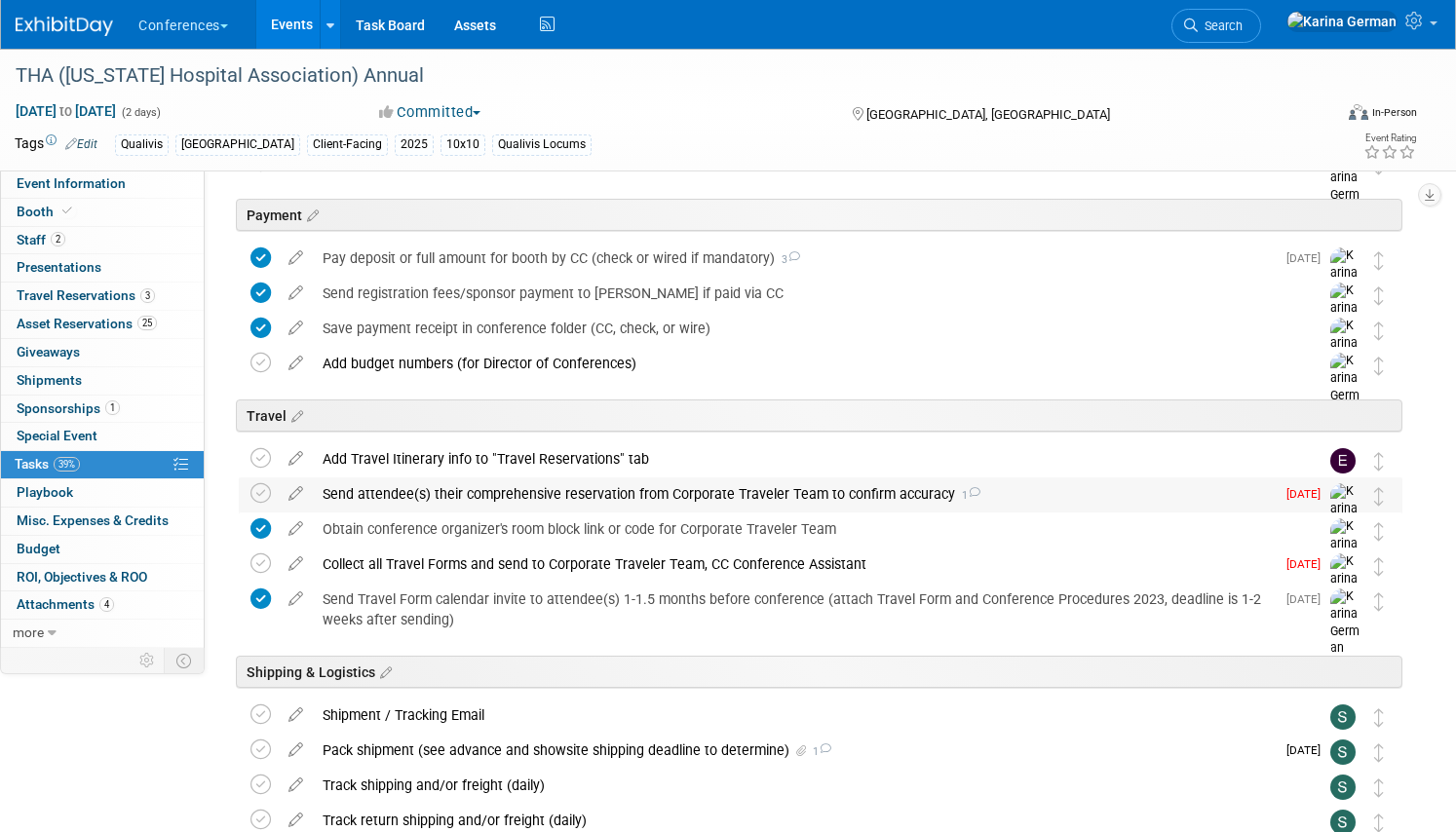
click at [466, 497] on div "Send attendee(s) their comprehensive reservation from Corporate Traveler Team t…" at bounding box center [794, 493] width 962 height 33
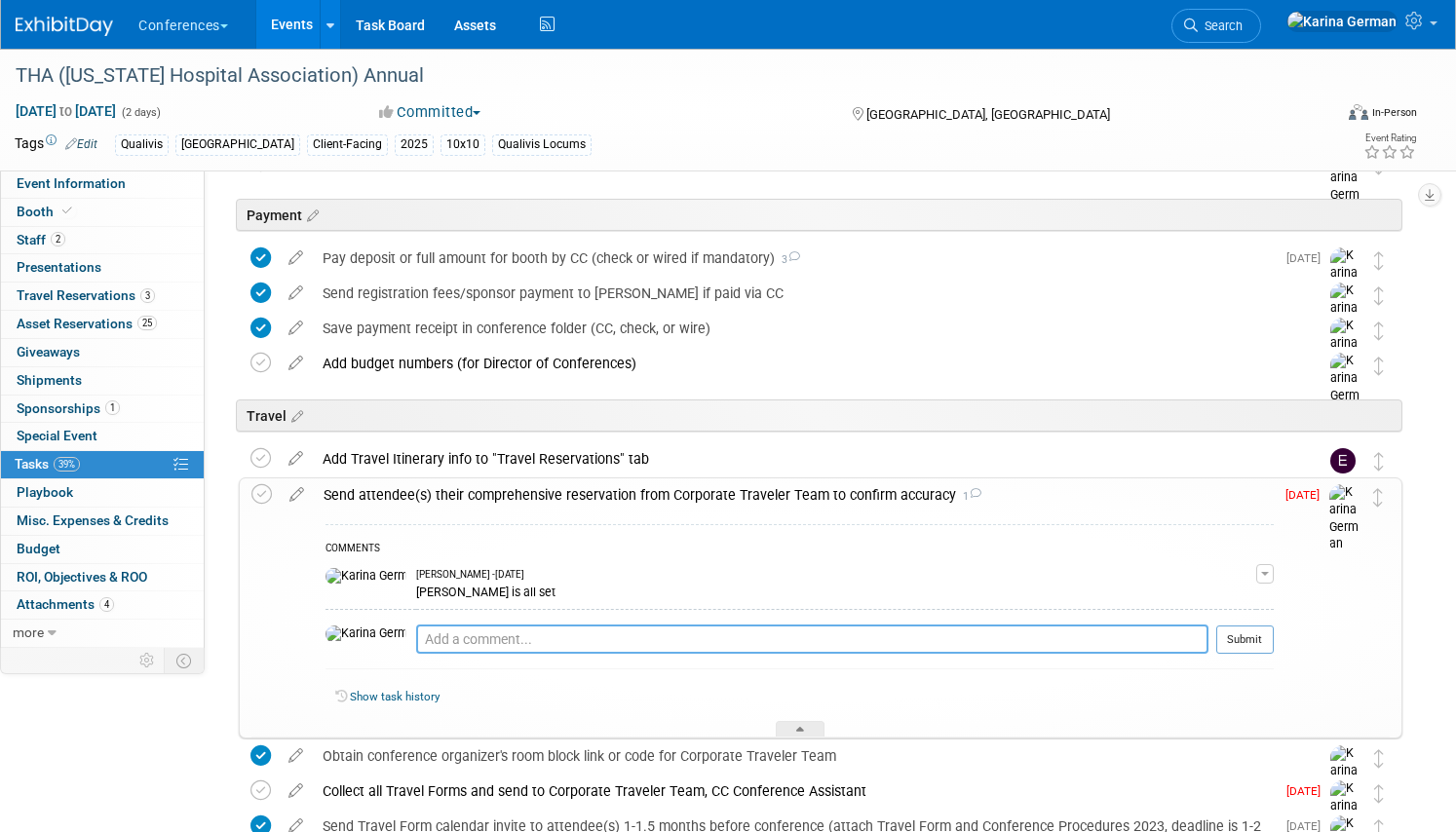
click at [474, 629] on textarea at bounding box center [812, 639] width 792 height 30
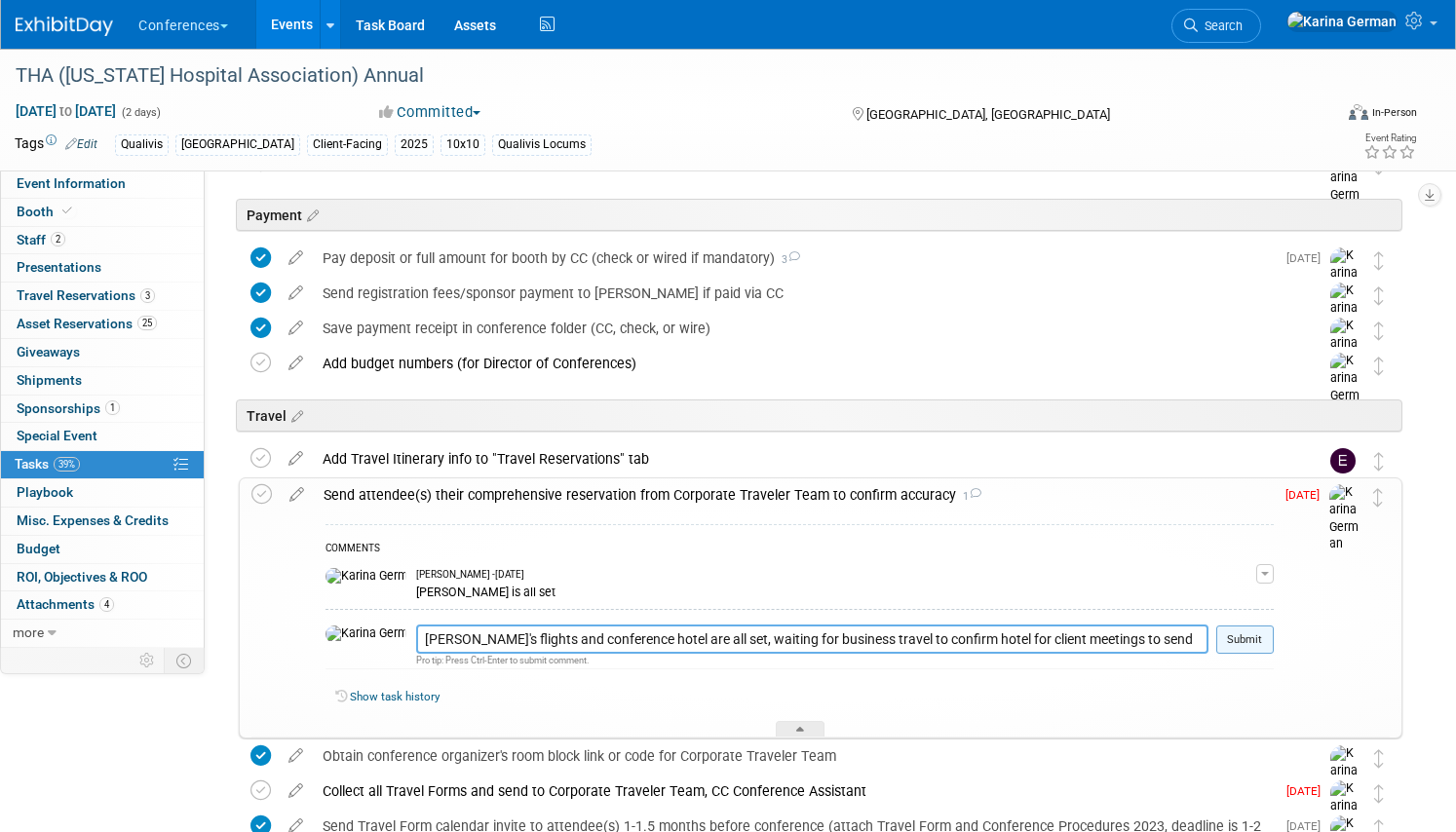
type textarea "Andrea's flights and conference hotel are all set, waiting for business travel …"
click at [1250, 639] on button "Submit" at bounding box center [1244, 640] width 57 height 30
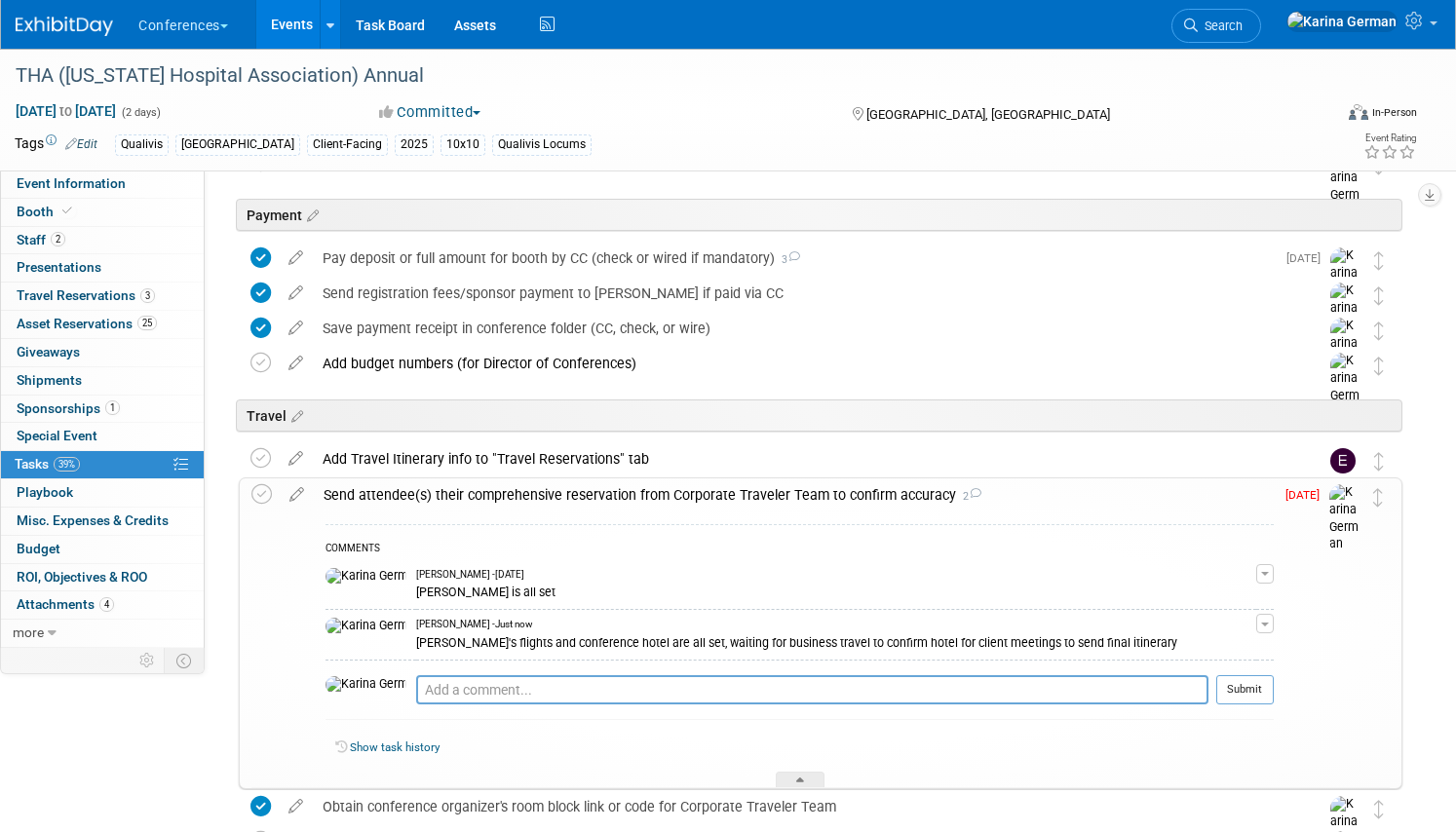
click at [734, 497] on div "Send attendee(s) their comprehensive reservation from Corporate Traveler Team t…" at bounding box center [794, 494] width 960 height 33
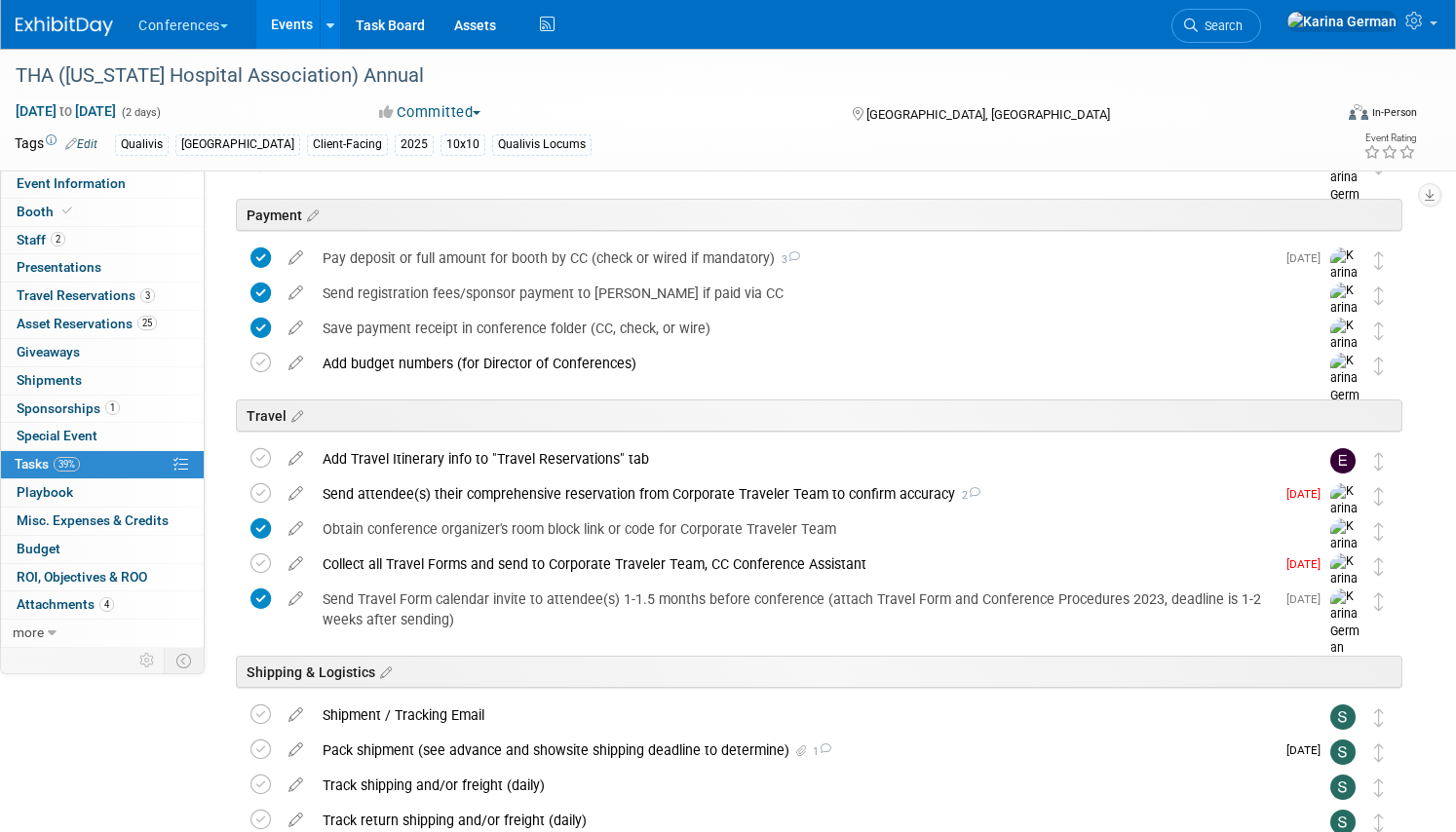
scroll to position [931, 0]
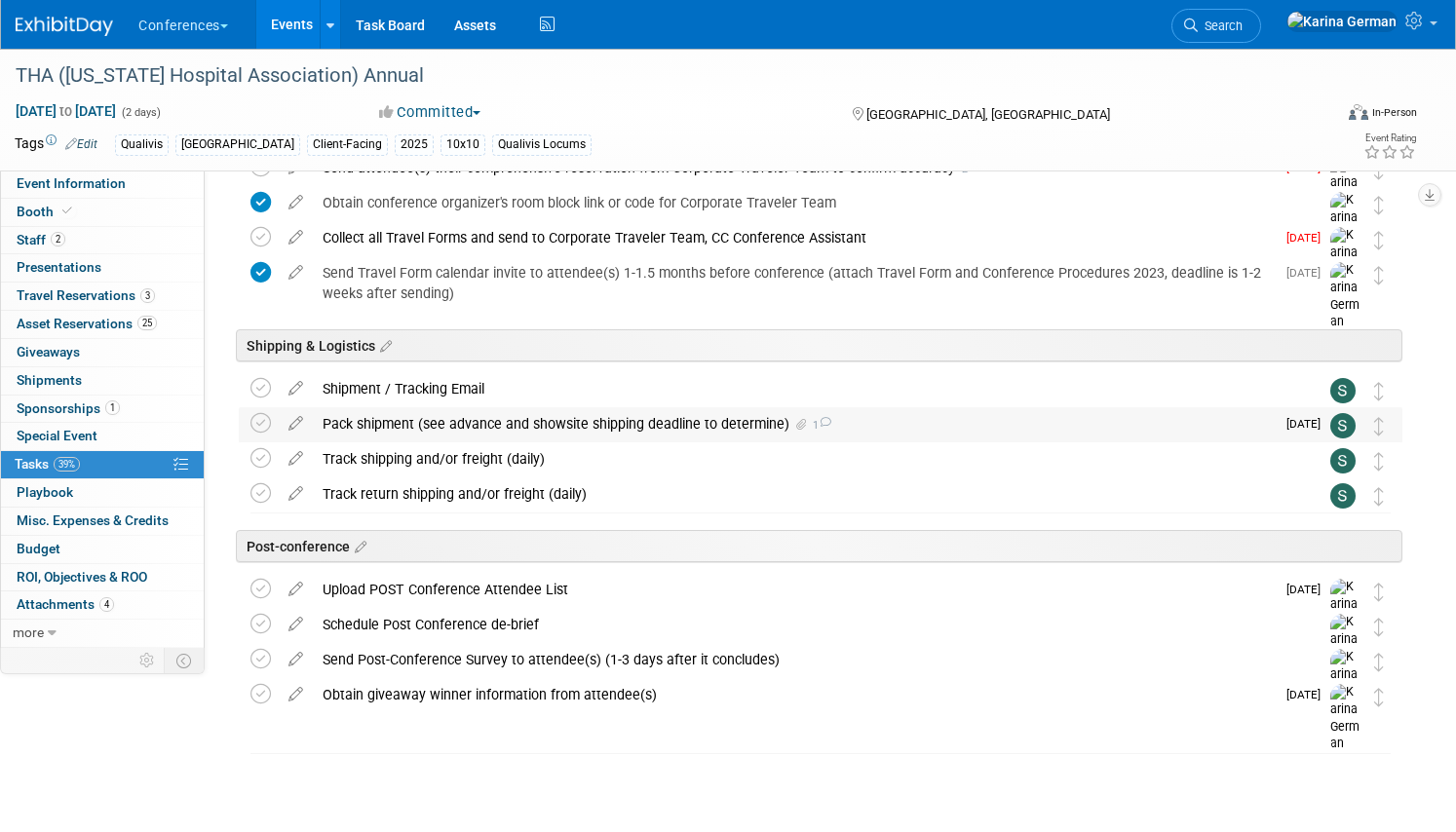
click at [732, 417] on div "Pack shipment (see advance and showsite shipping deadline to determine) 1" at bounding box center [794, 422] width 962 height 33
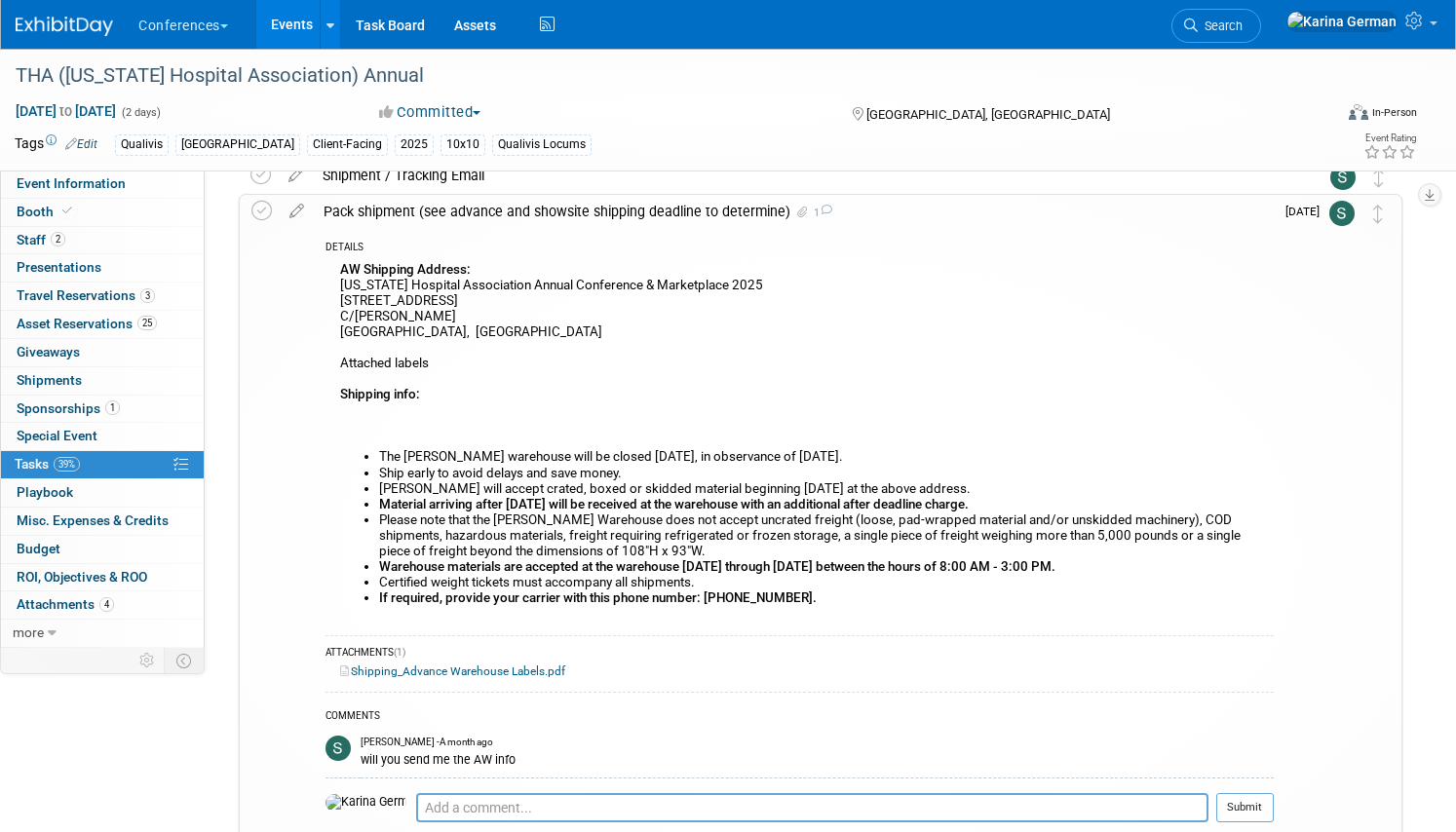
scroll to position [1112, 0]
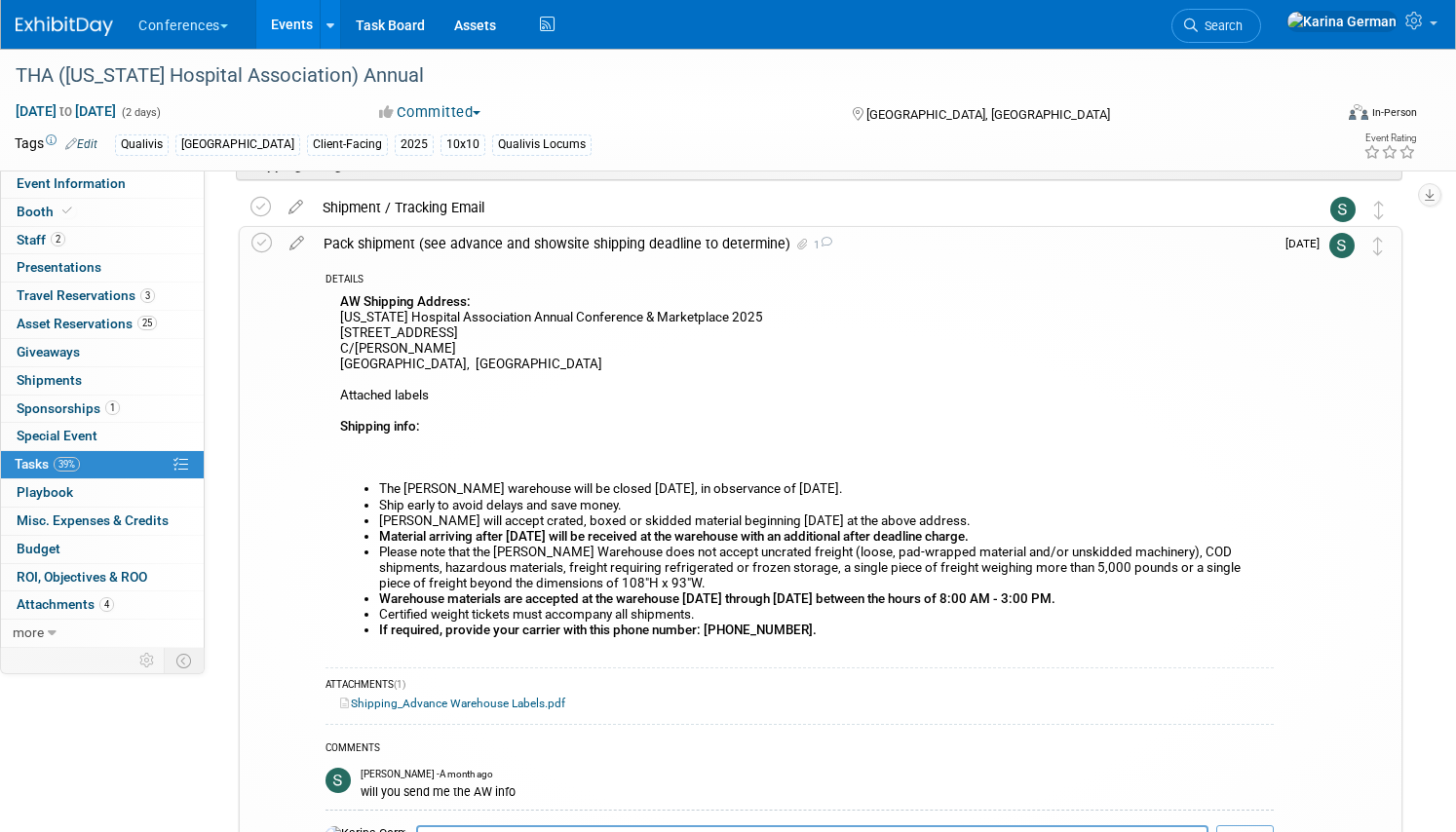
click at [642, 242] on div "Pack shipment (see advance and showsite shipping deadline to determine) 1" at bounding box center [794, 242] width 960 height 33
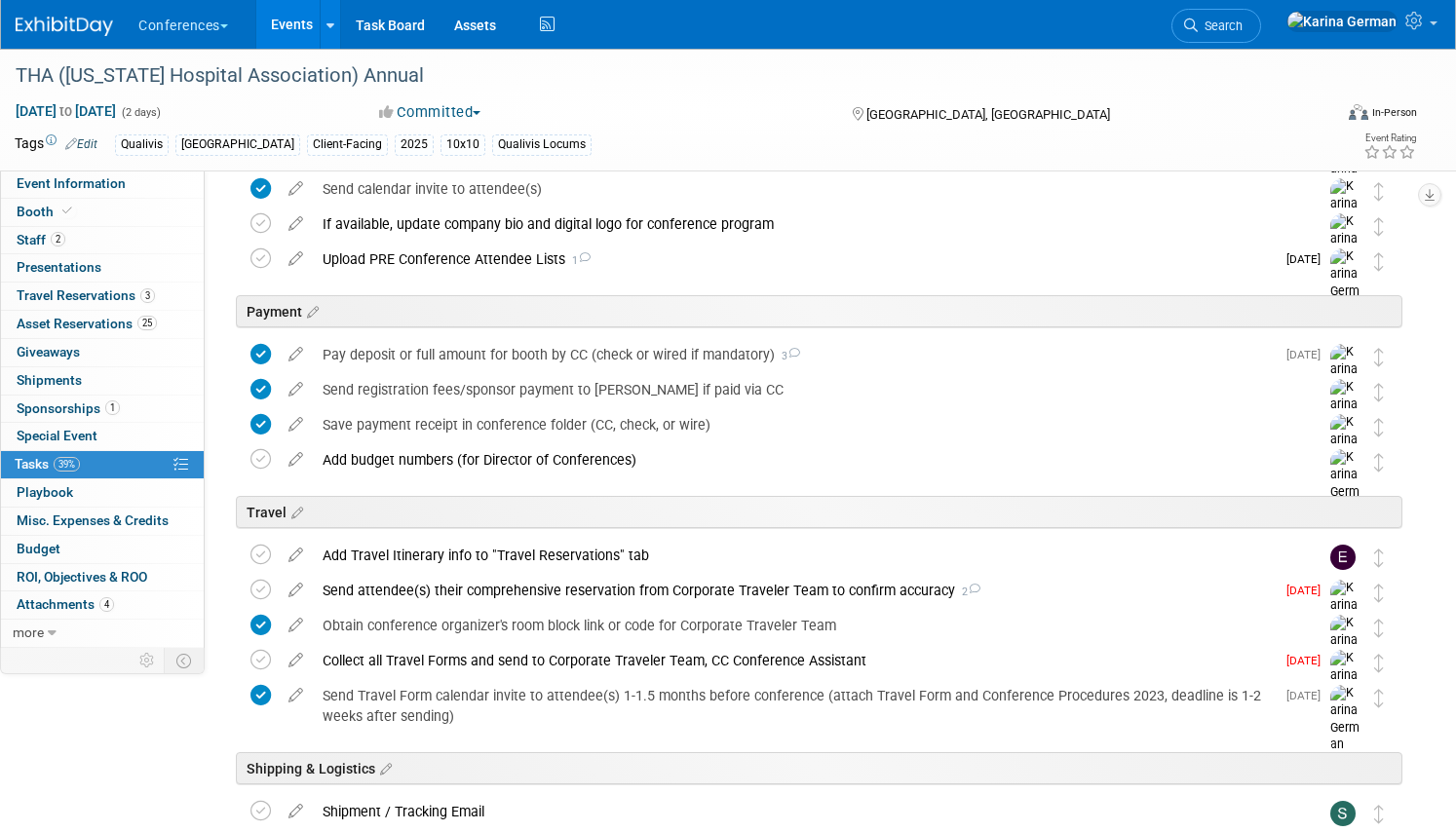
scroll to position [491, 0]
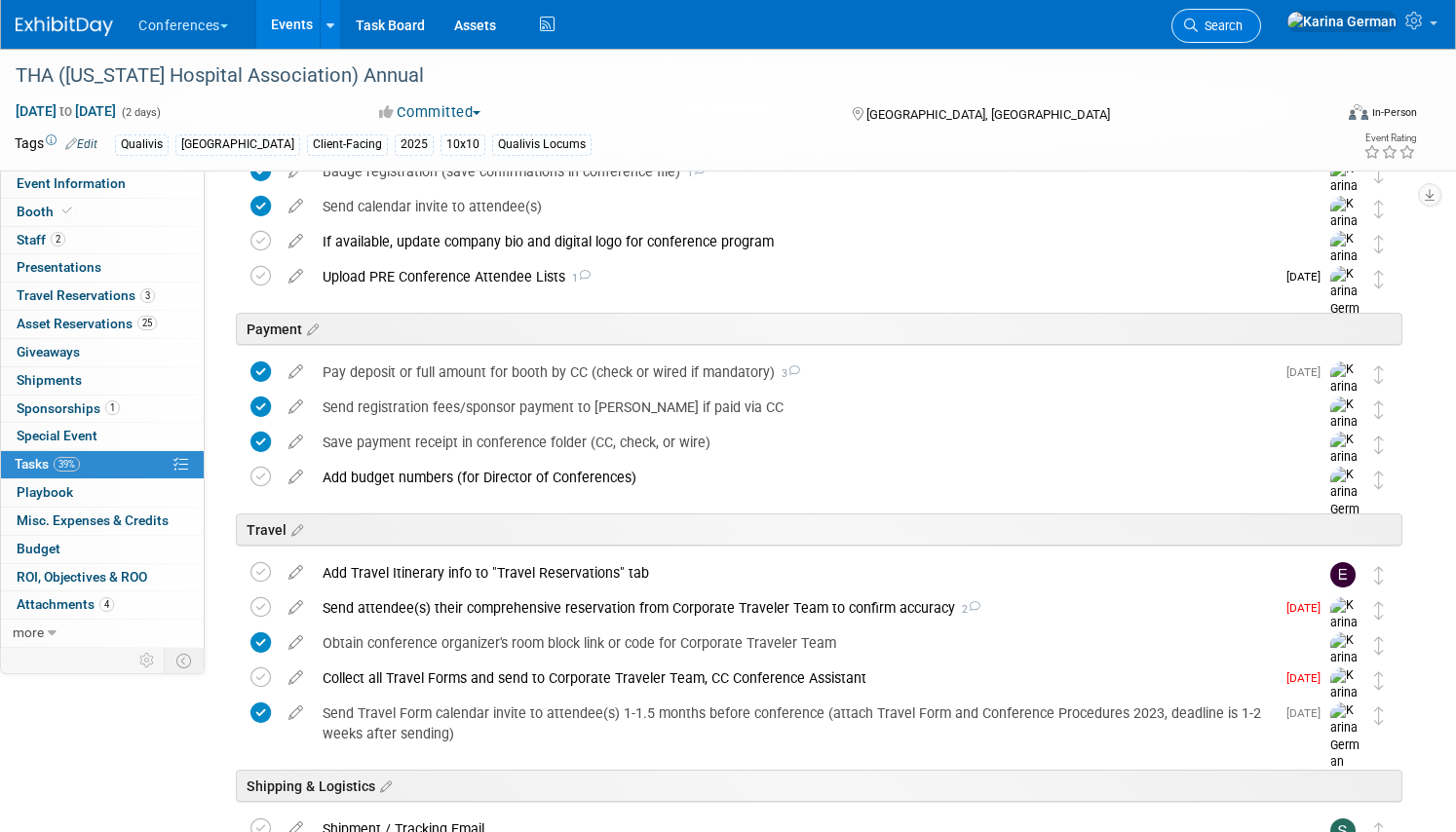
click at [1242, 31] on span "Search" at bounding box center [1219, 26] width 45 height 15
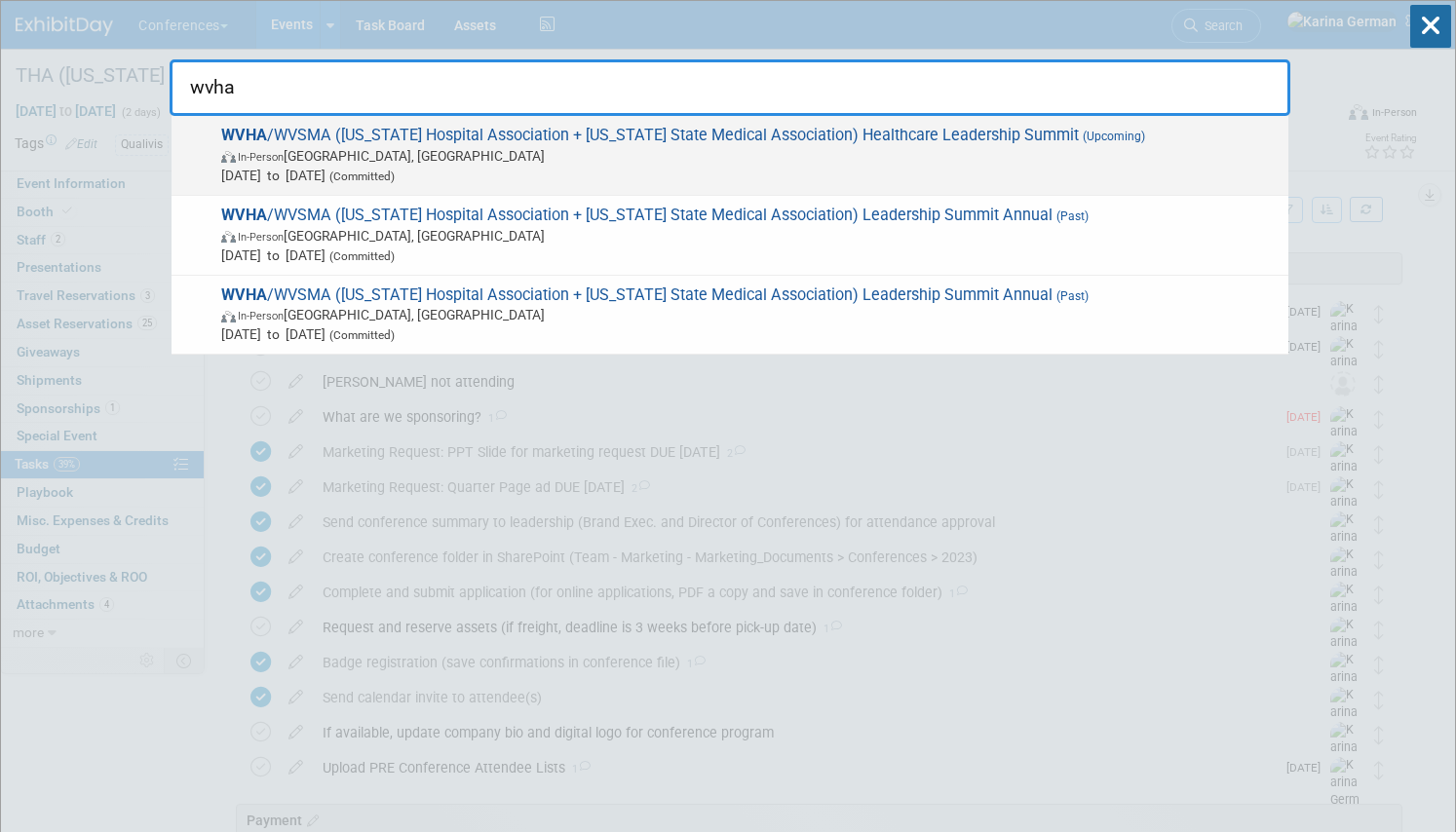
type input "wvha"
click at [696, 155] on span "In-Person White Sulphur Springs, WV" at bounding box center [749, 156] width 1057 height 20
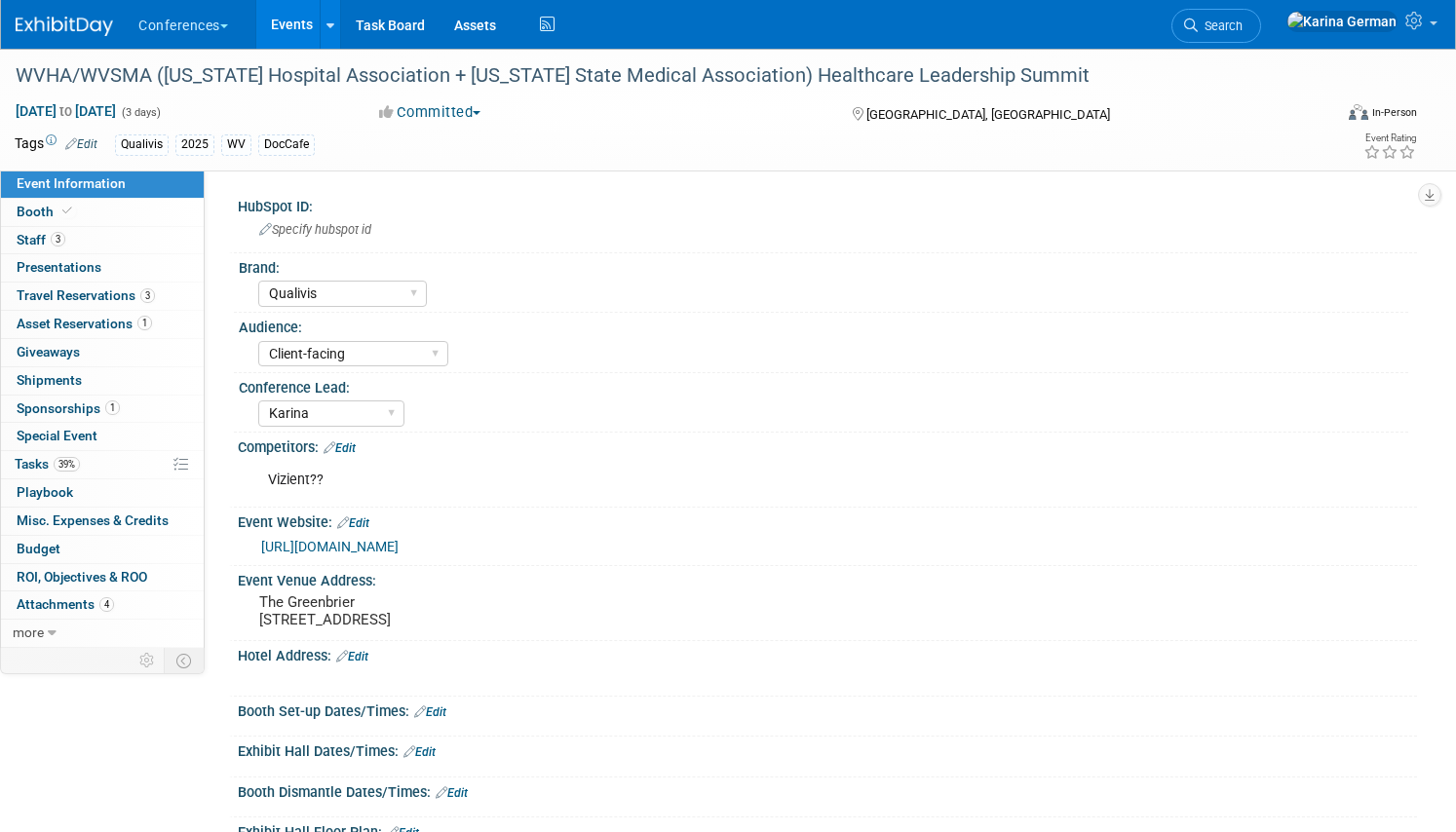
select select "Qualivis"
select select "Client-facing"
select select "Karina"
click at [126, 335] on link "1 Asset Reservations 1" at bounding box center [102, 324] width 203 height 28
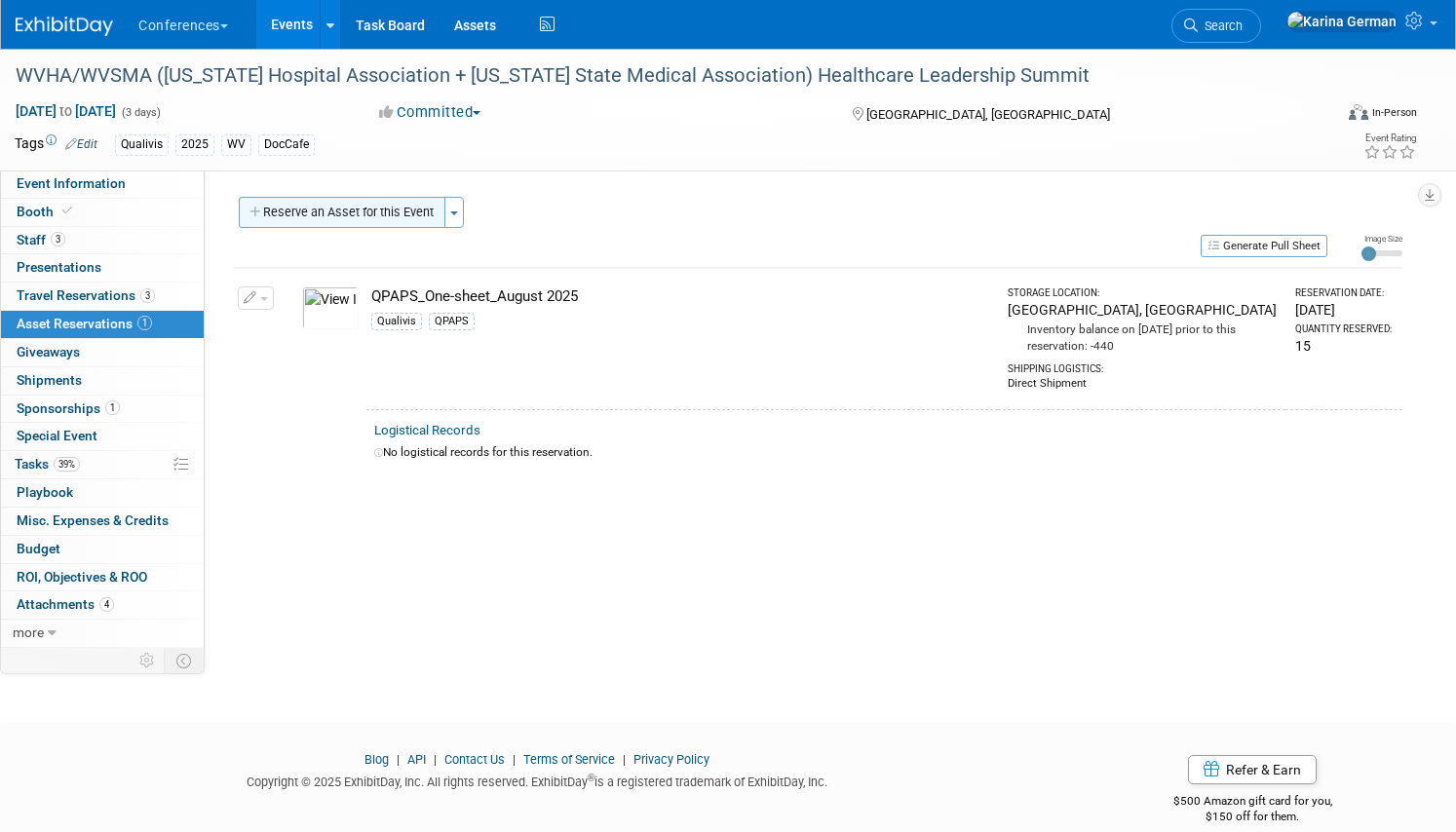
click at [363, 202] on button "Reserve an Asset for this Event" at bounding box center [341, 212] width 207 height 31
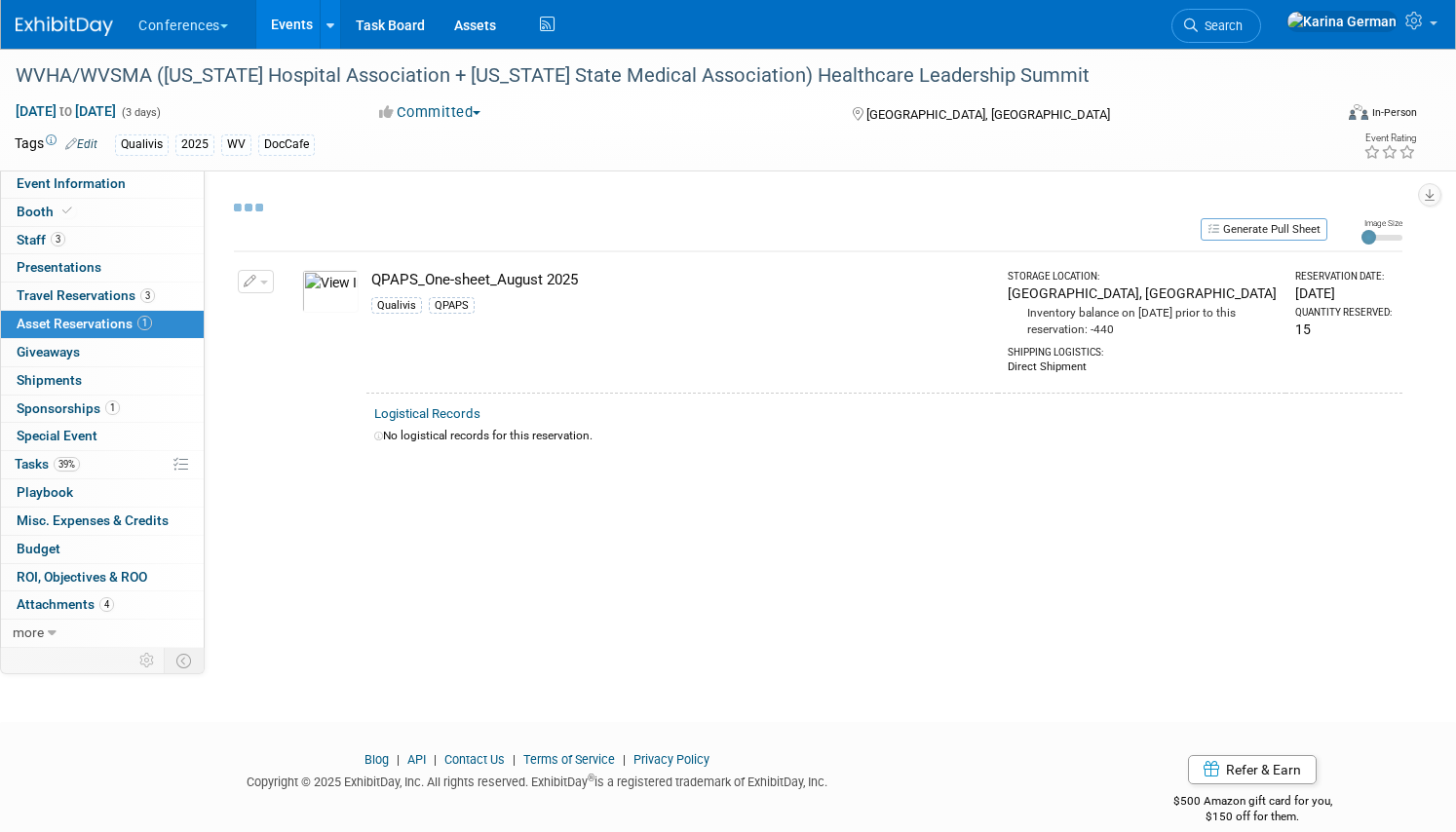
select select "8"
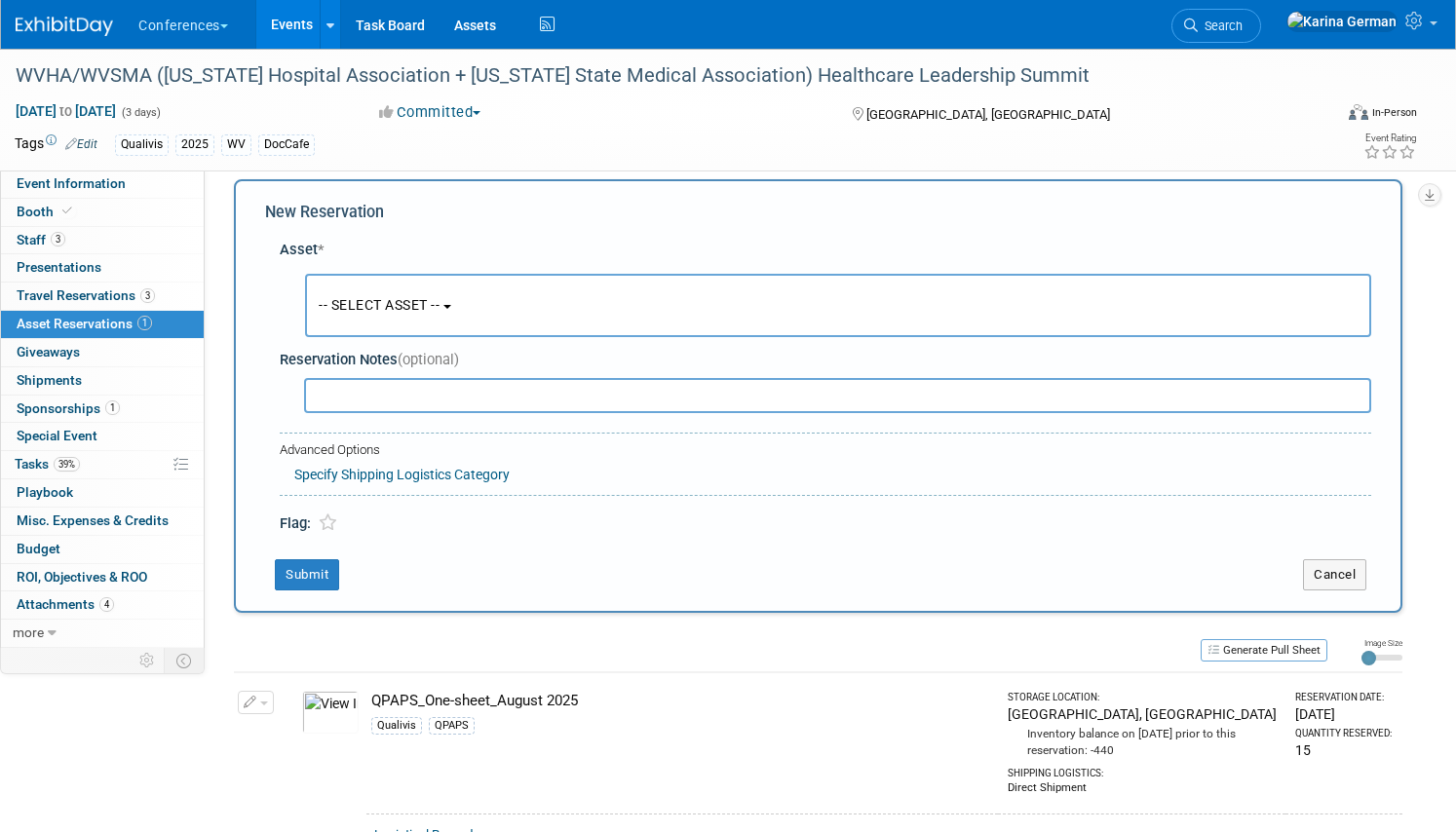
scroll to position [19, 0]
click at [428, 283] on button "-- SELECT ASSET --" at bounding box center [837, 305] width 1066 height 63
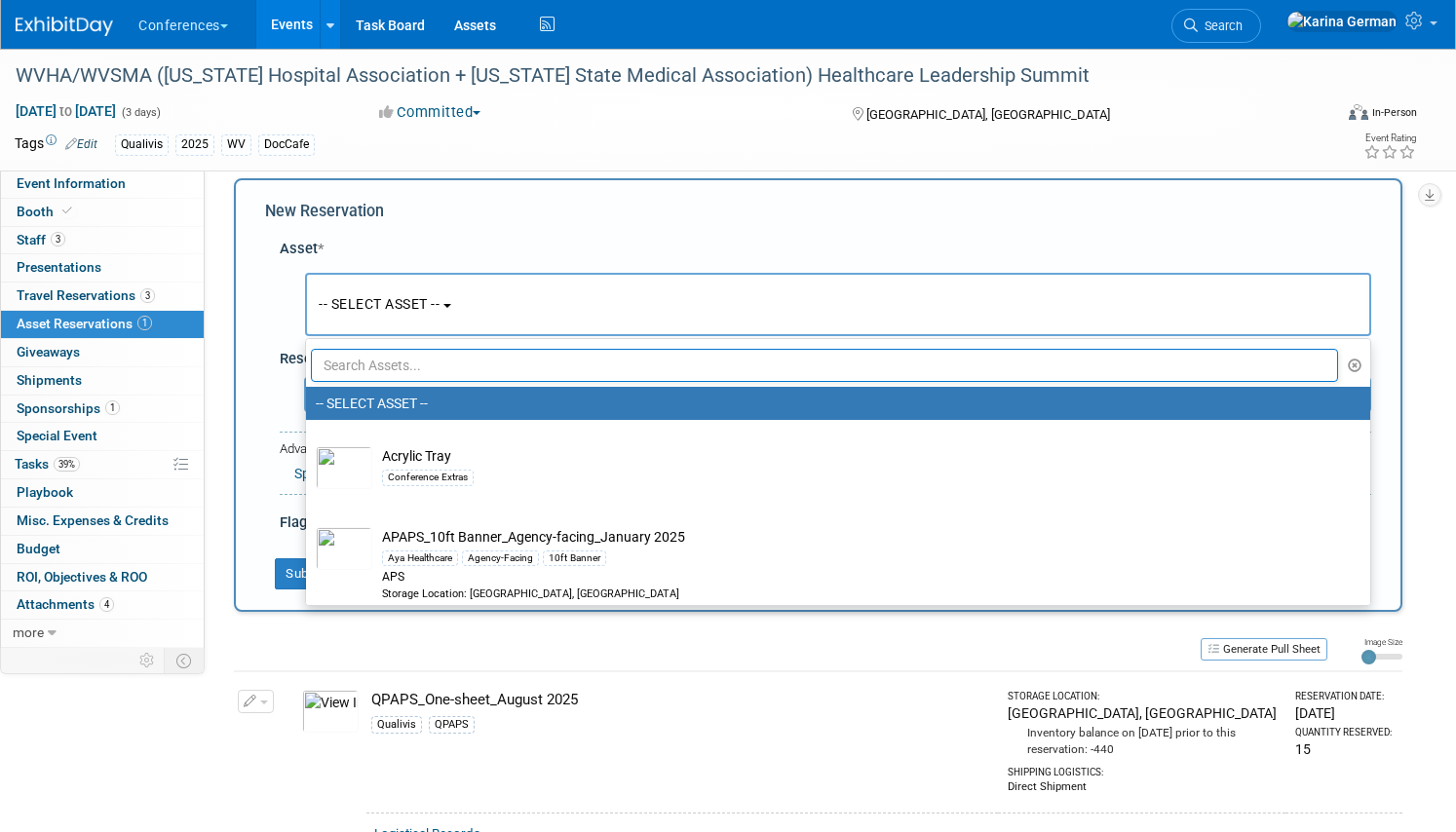
click at [424, 363] on input "text" at bounding box center [824, 364] width 1026 height 33
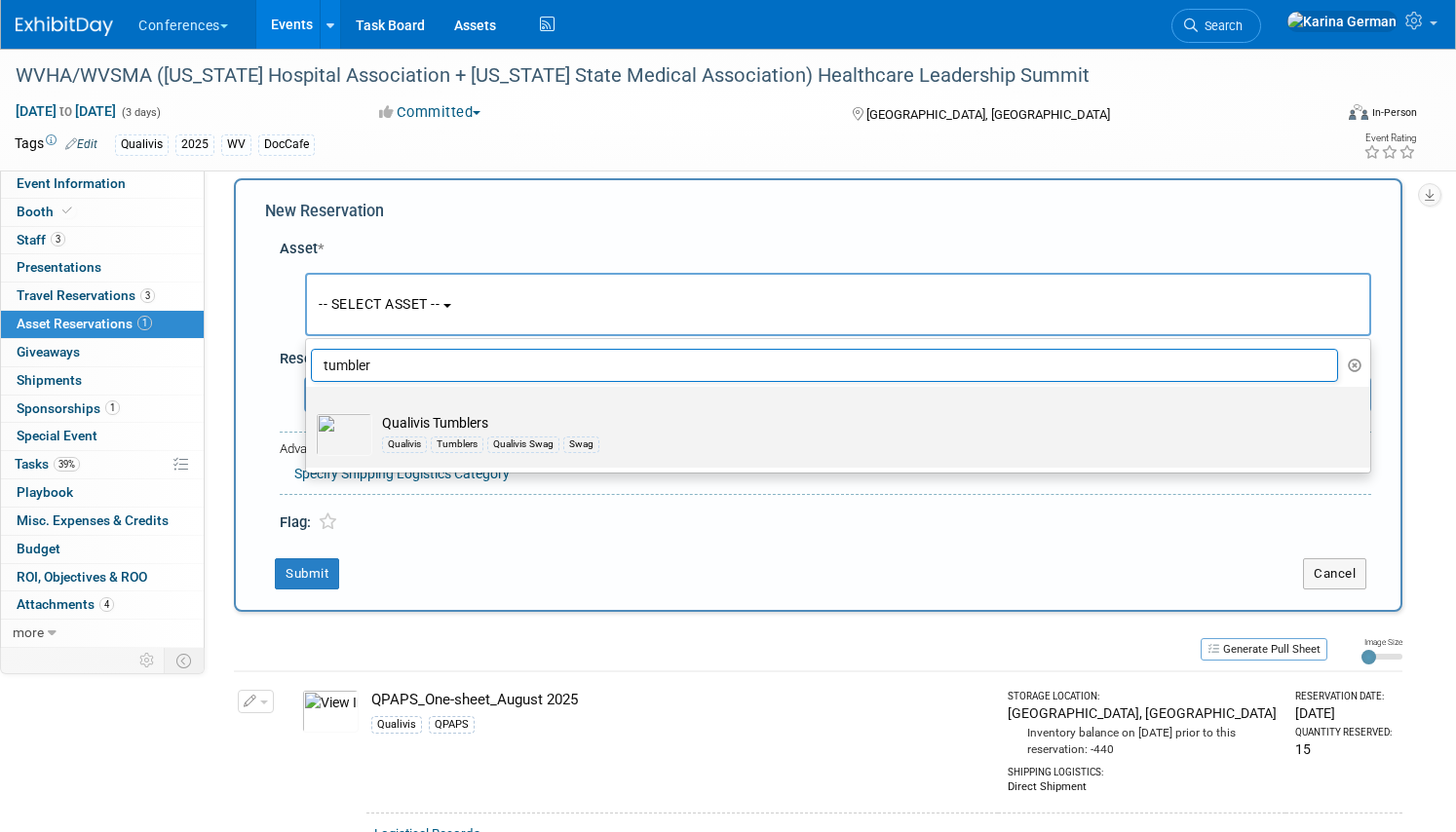
type input "tumbler"
click at [493, 419] on td "Qualivis Tumblers Qualivis Tumblers Qualivis Swag Swag" at bounding box center [851, 433] width 959 height 43
click at [309, 410] on input "Qualivis Tumblers Qualivis Tumblers Qualivis Swag Swag" at bounding box center [302, 404] width 13 height 13
select select "10723819"
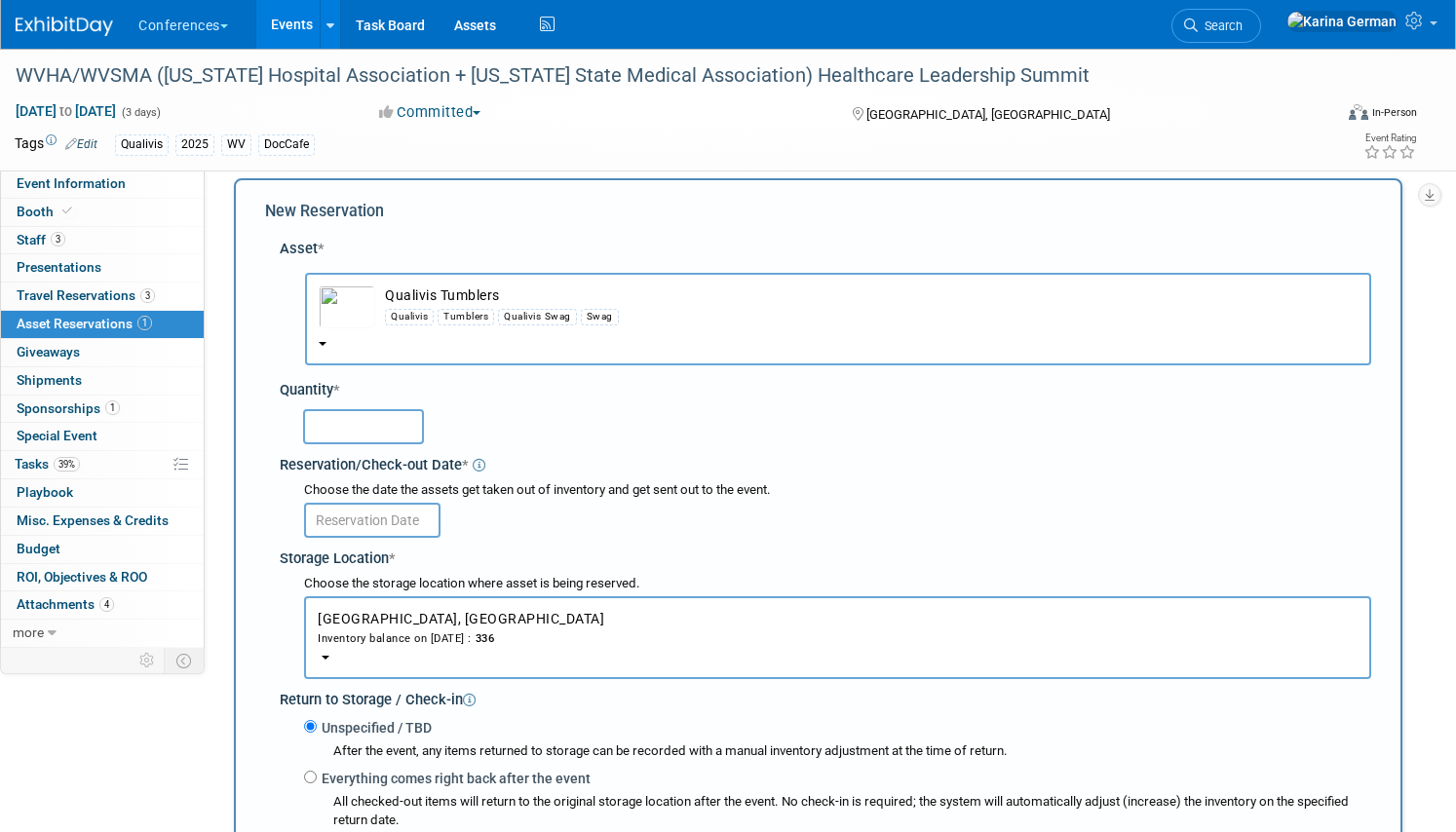
click at [368, 410] on input "text" at bounding box center [363, 425] width 121 height 35
type input "15"
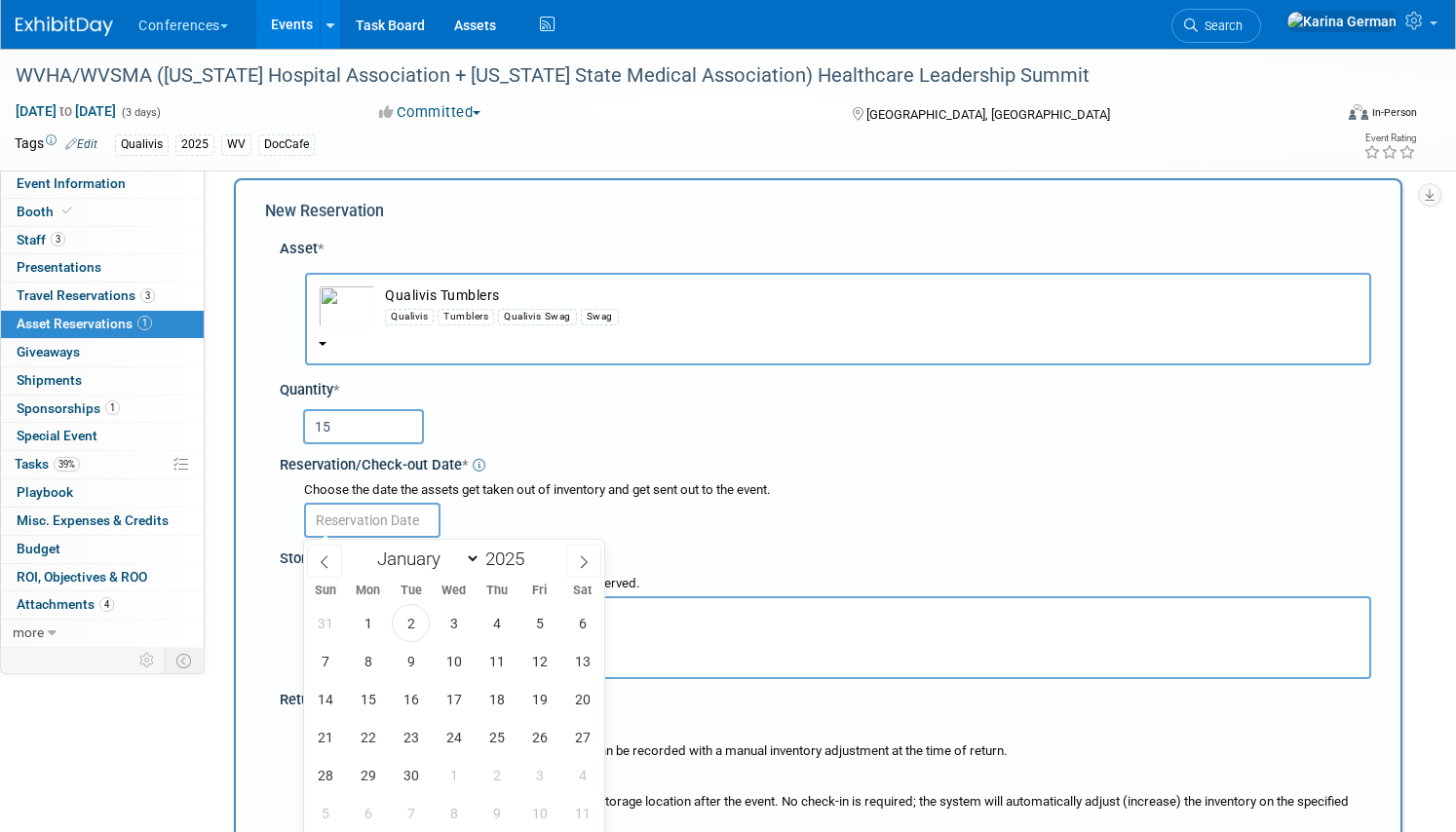
click at [398, 523] on input "text" at bounding box center [372, 519] width 137 height 35
click at [458, 695] on span "17" at bounding box center [453, 698] width 38 height 38
type input "Sep 17, 2025"
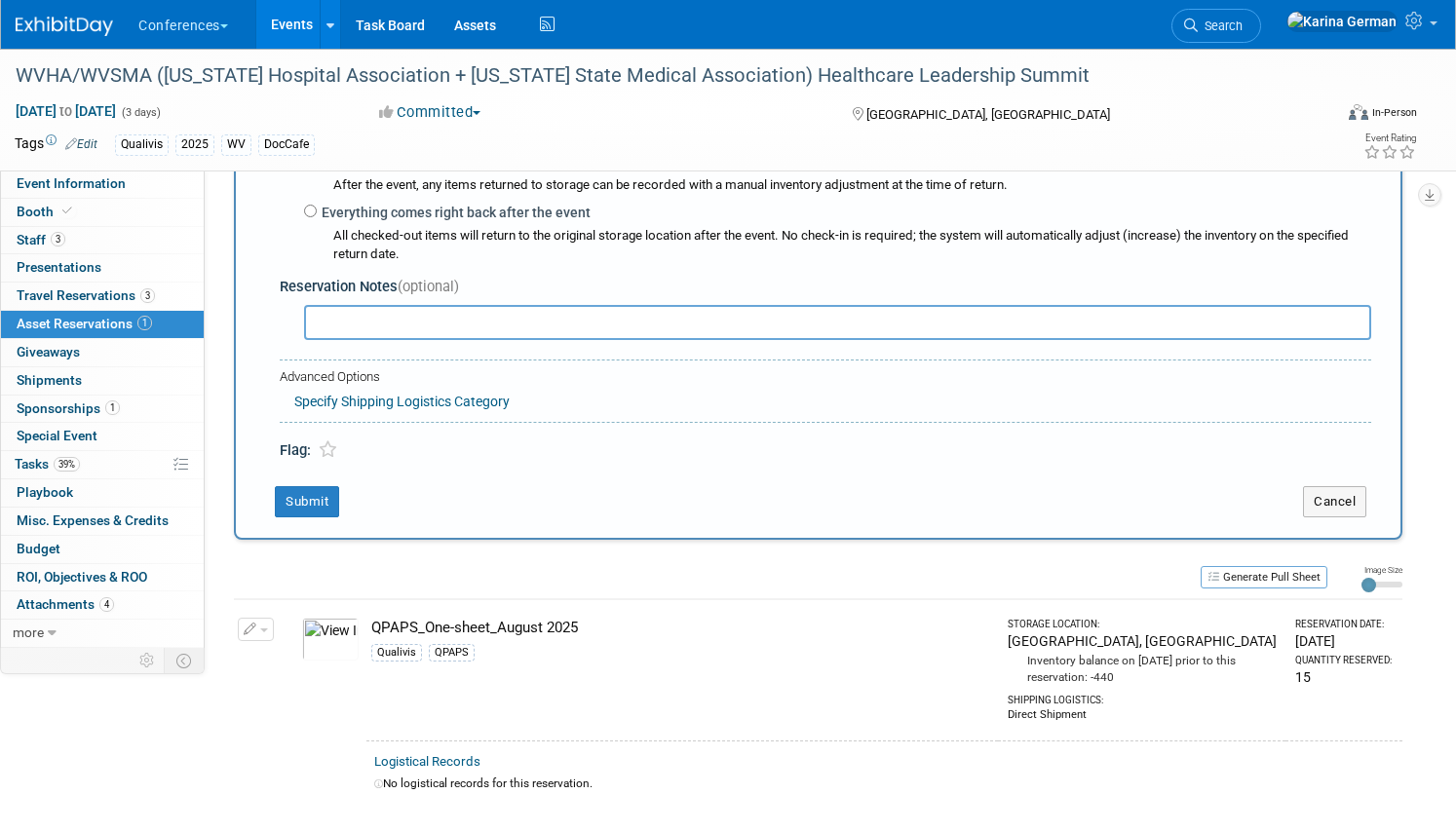
scroll to position [583, 0]
click at [376, 323] on input "text" at bounding box center [837, 324] width 1067 height 35
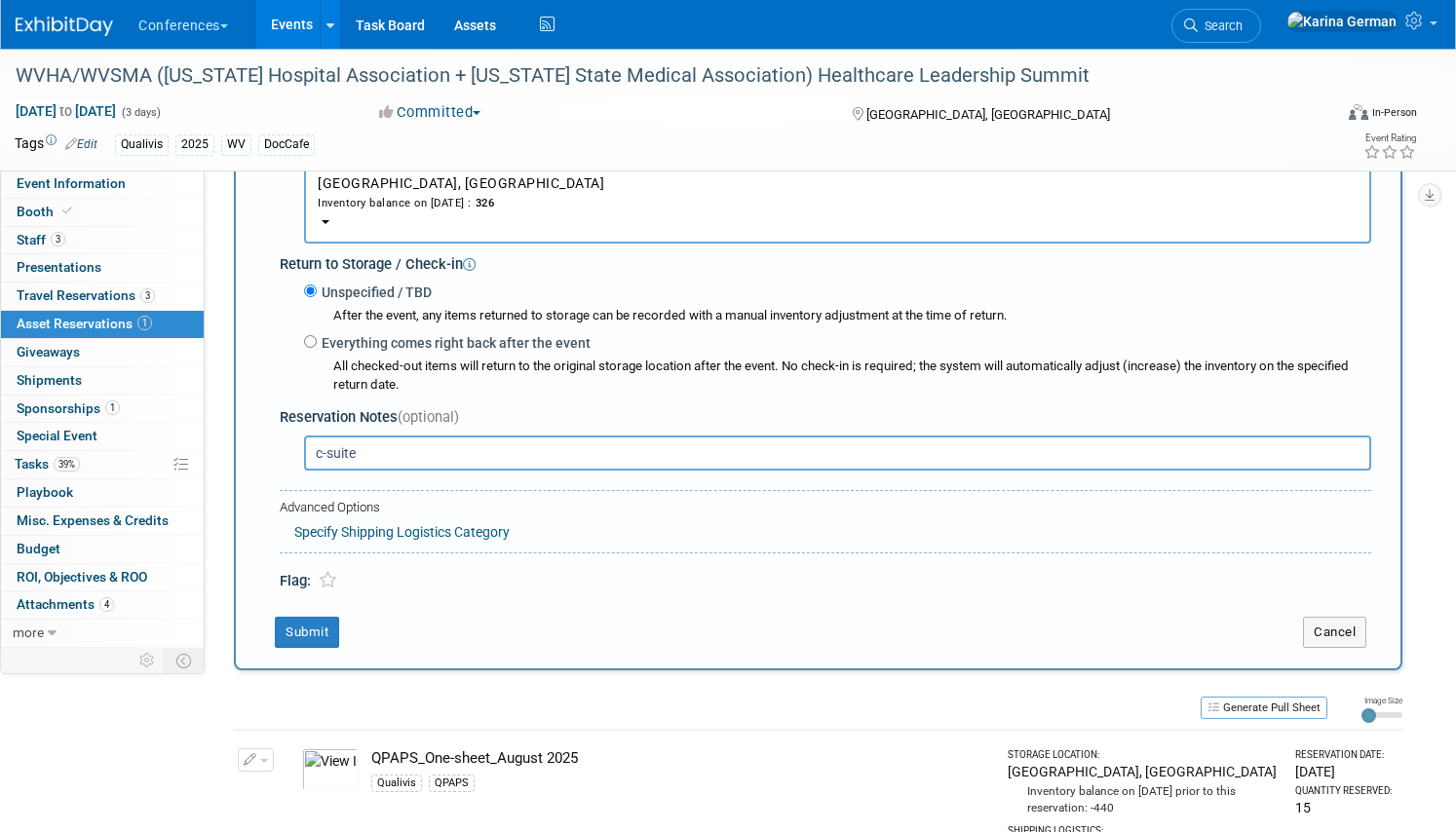
scroll to position [508, 0]
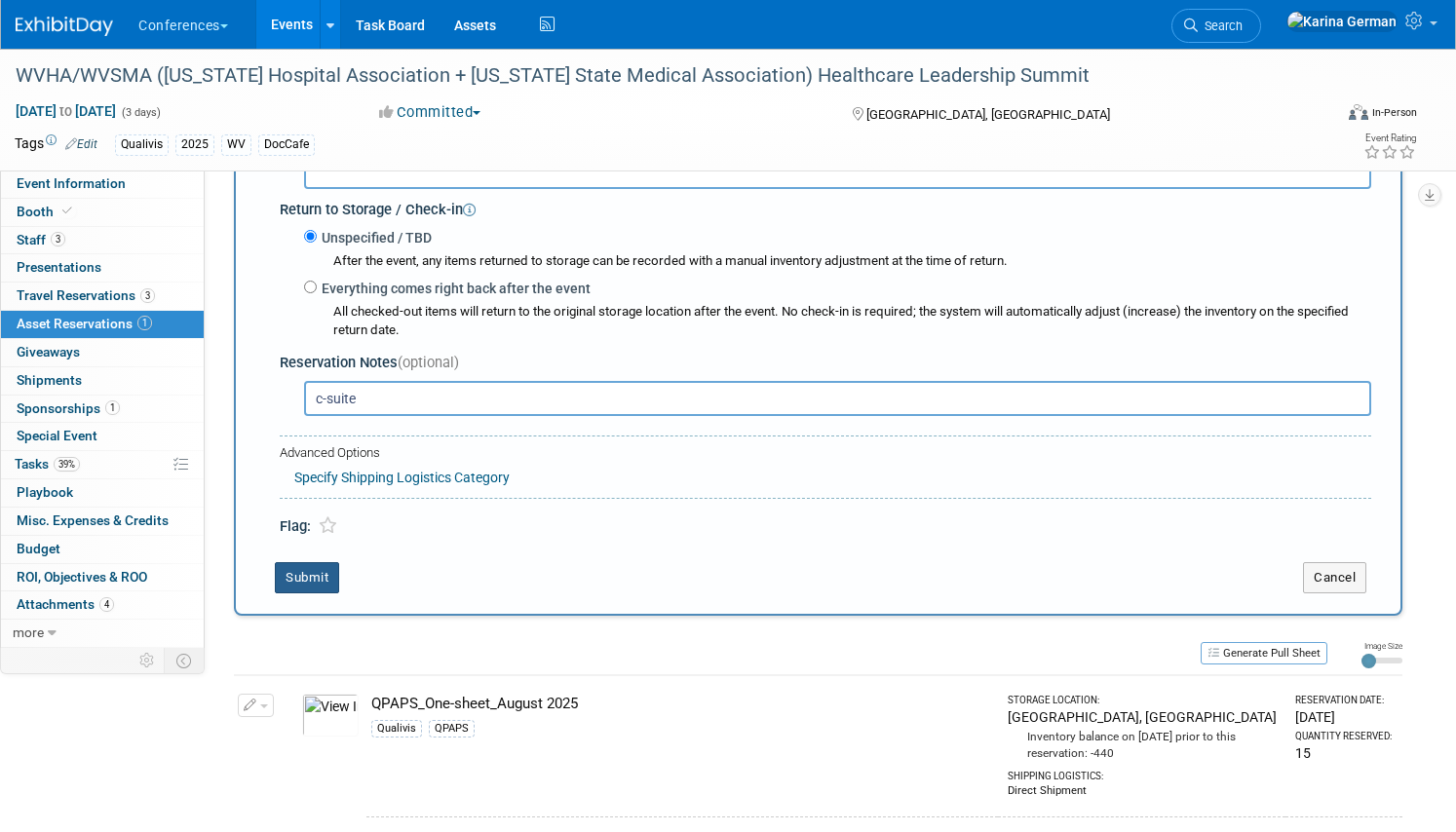
type input "c-suite"
click at [311, 572] on button "Submit" at bounding box center [307, 577] width 64 height 31
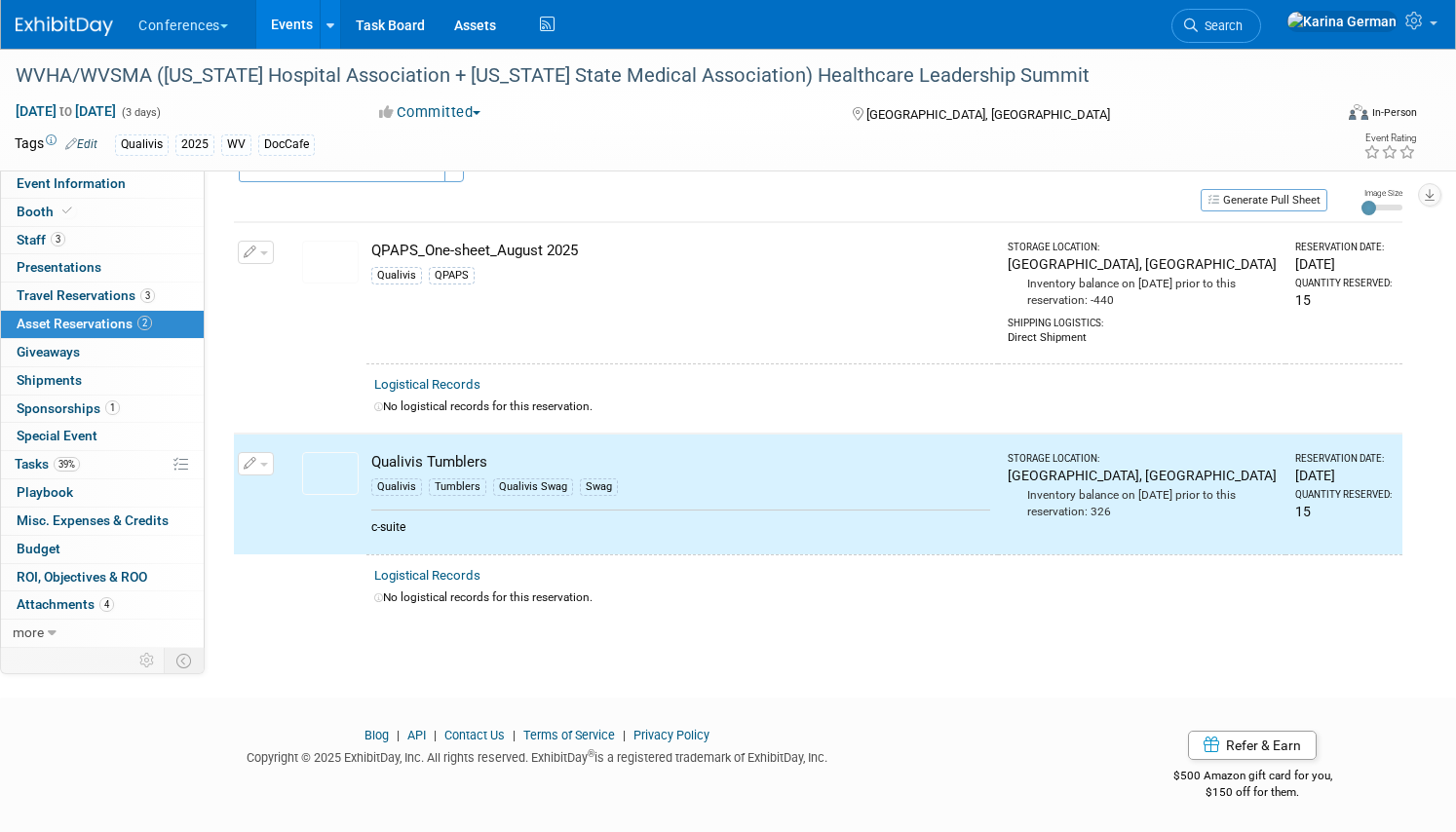
scroll to position [0, 0]
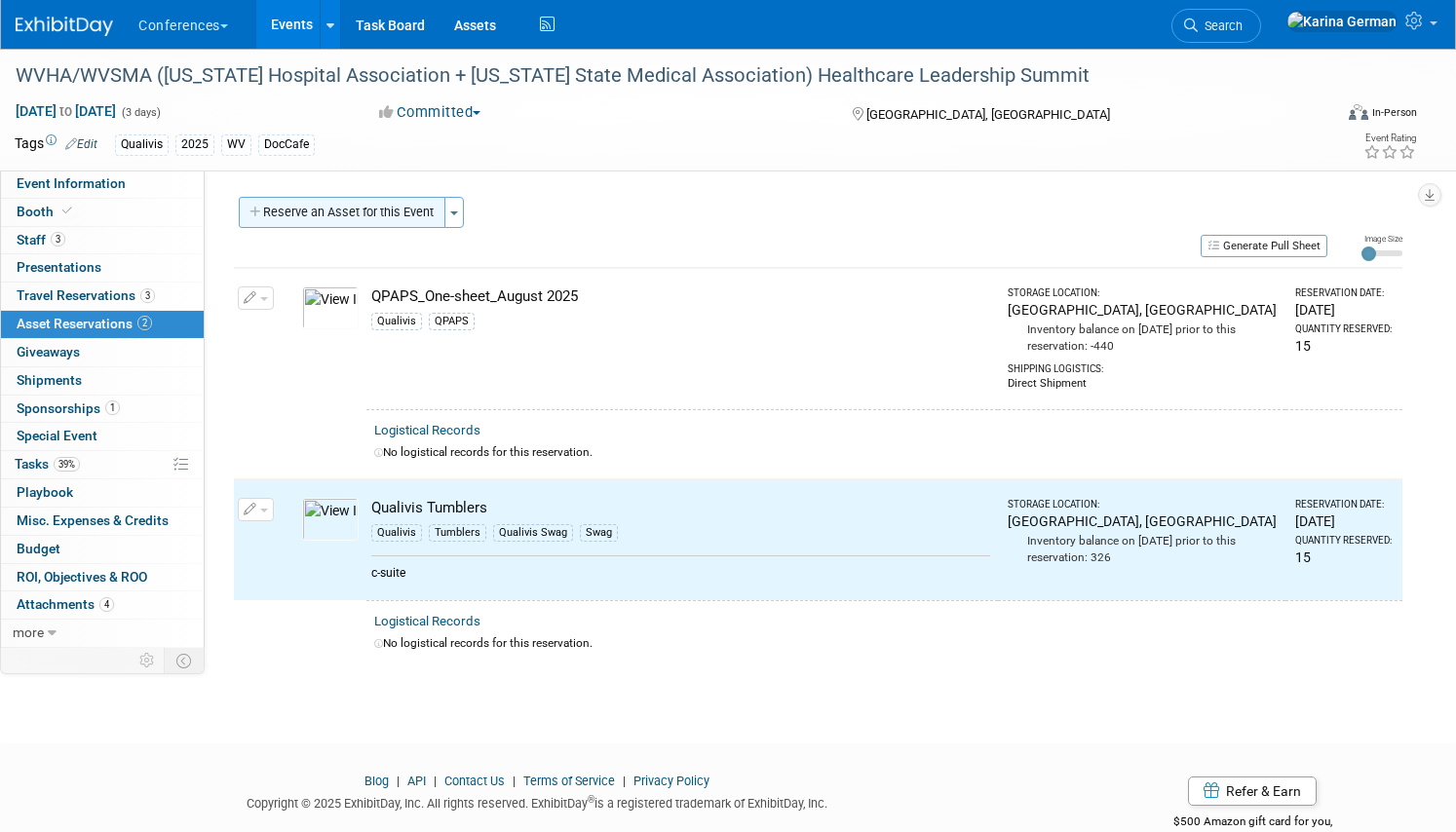
click at [341, 211] on button "Reserve an Asset for this Event" at bounding box center [341, 212] width 207 height 31
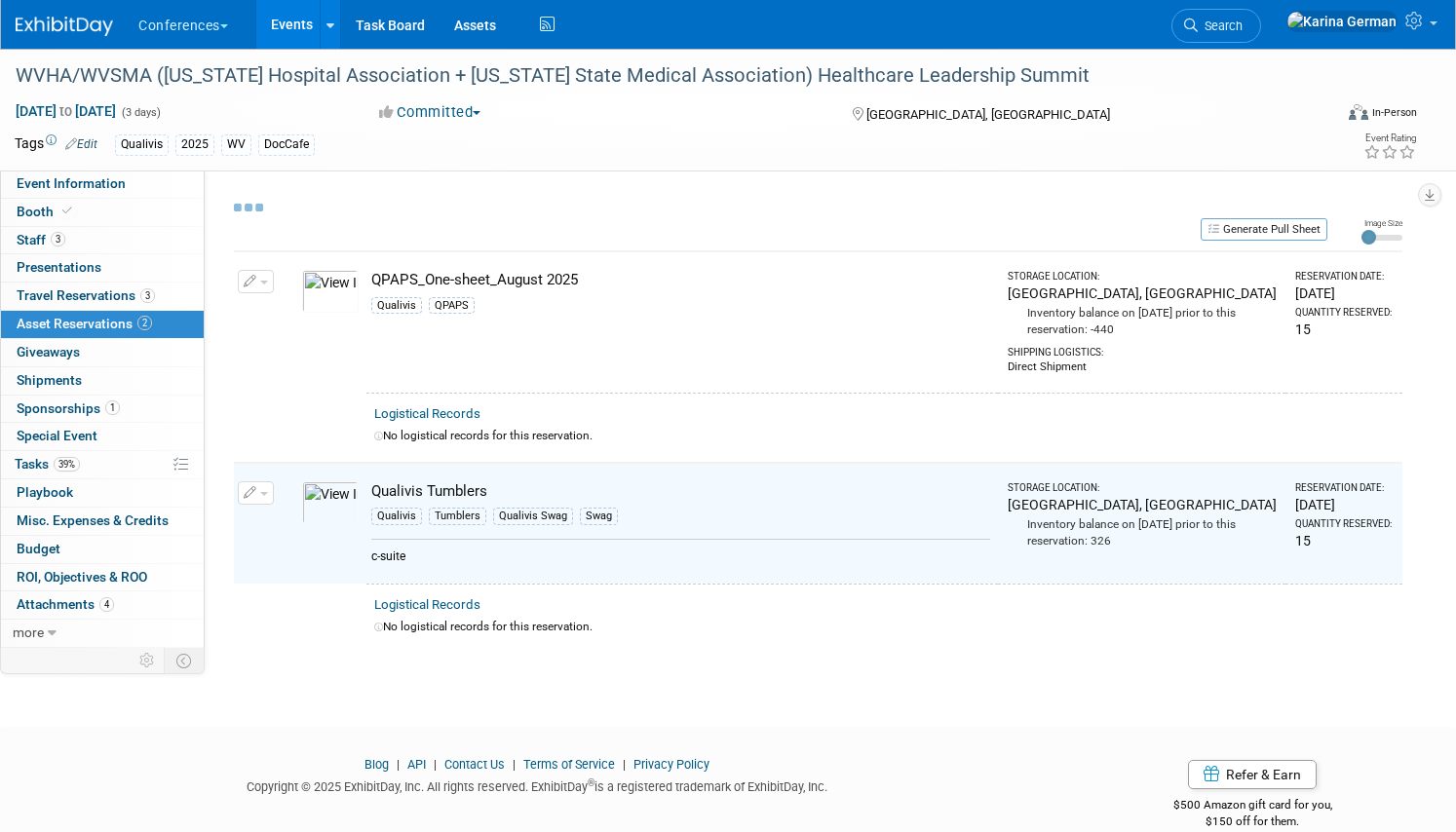
select select "8"
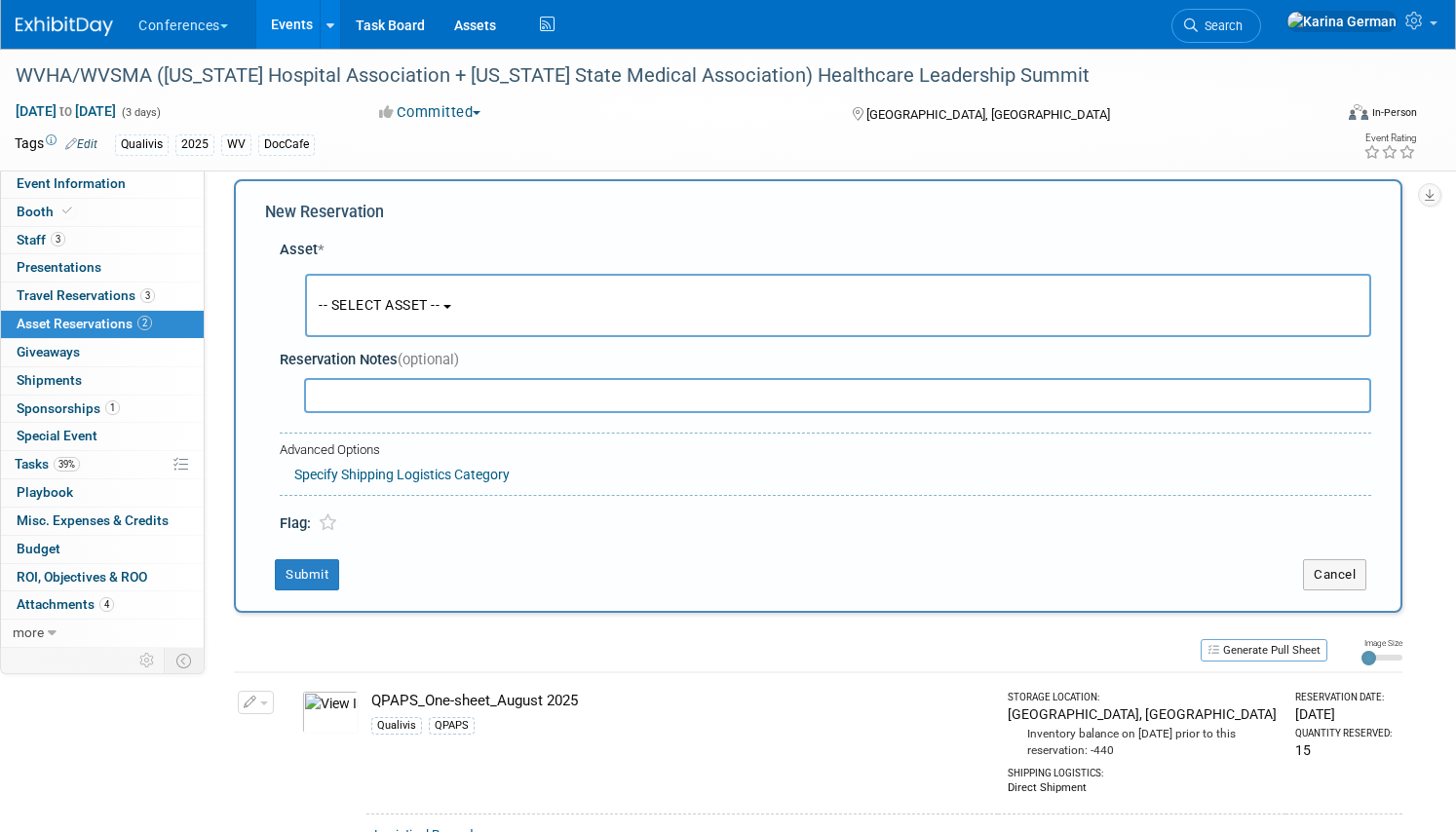
scroll to position [19, 0]
click at [406, 277] on button "-- SELECT ASSET --" at bounding box center [837, 305] width 1066 height 63
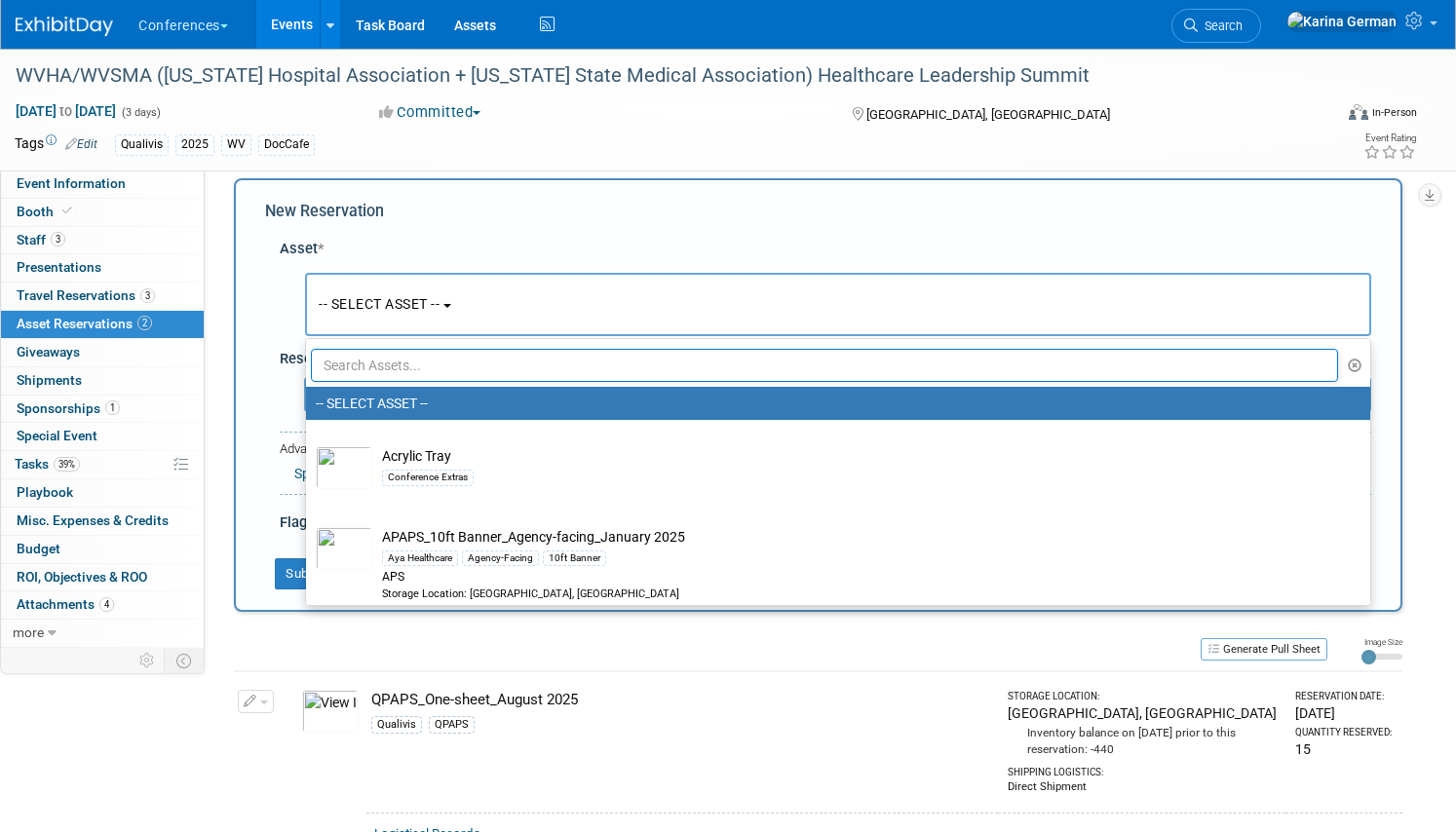
click at [404, 367] on input "text" at bounding box center [824, 364] width 1026 height 33
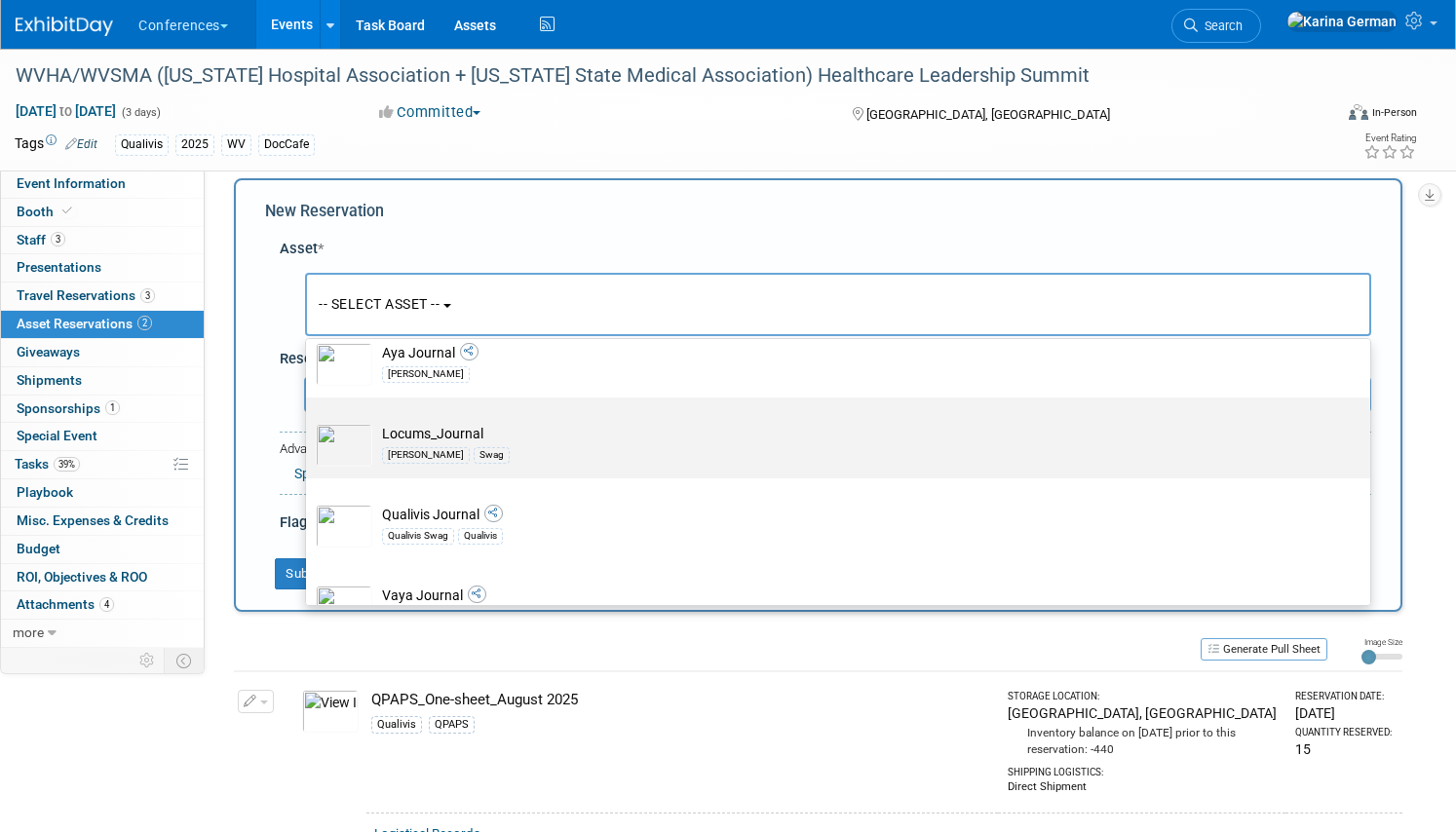
scroll to position [79, 0]
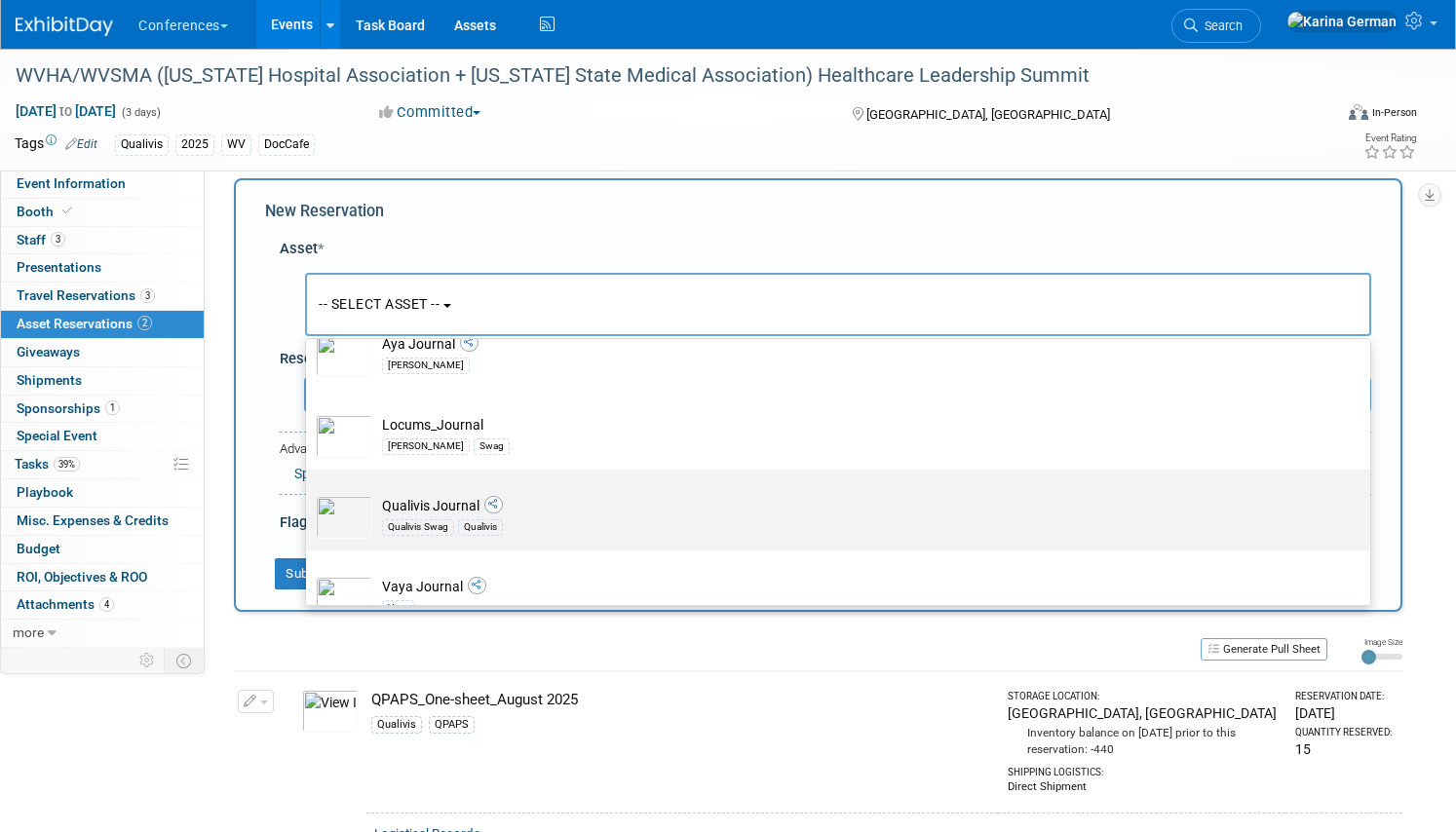
type input "journal"
click at [459, 506] on td "Qualivis Journal Qualivis Swag Qualivis" at bounding box center [851, 516] width 959 height 43
click at [309, 493] on input "Qualivis Journal Qualivis Swag Qualivis" at bounding box center [302, 486] width 13 height 13
select select "10710868"
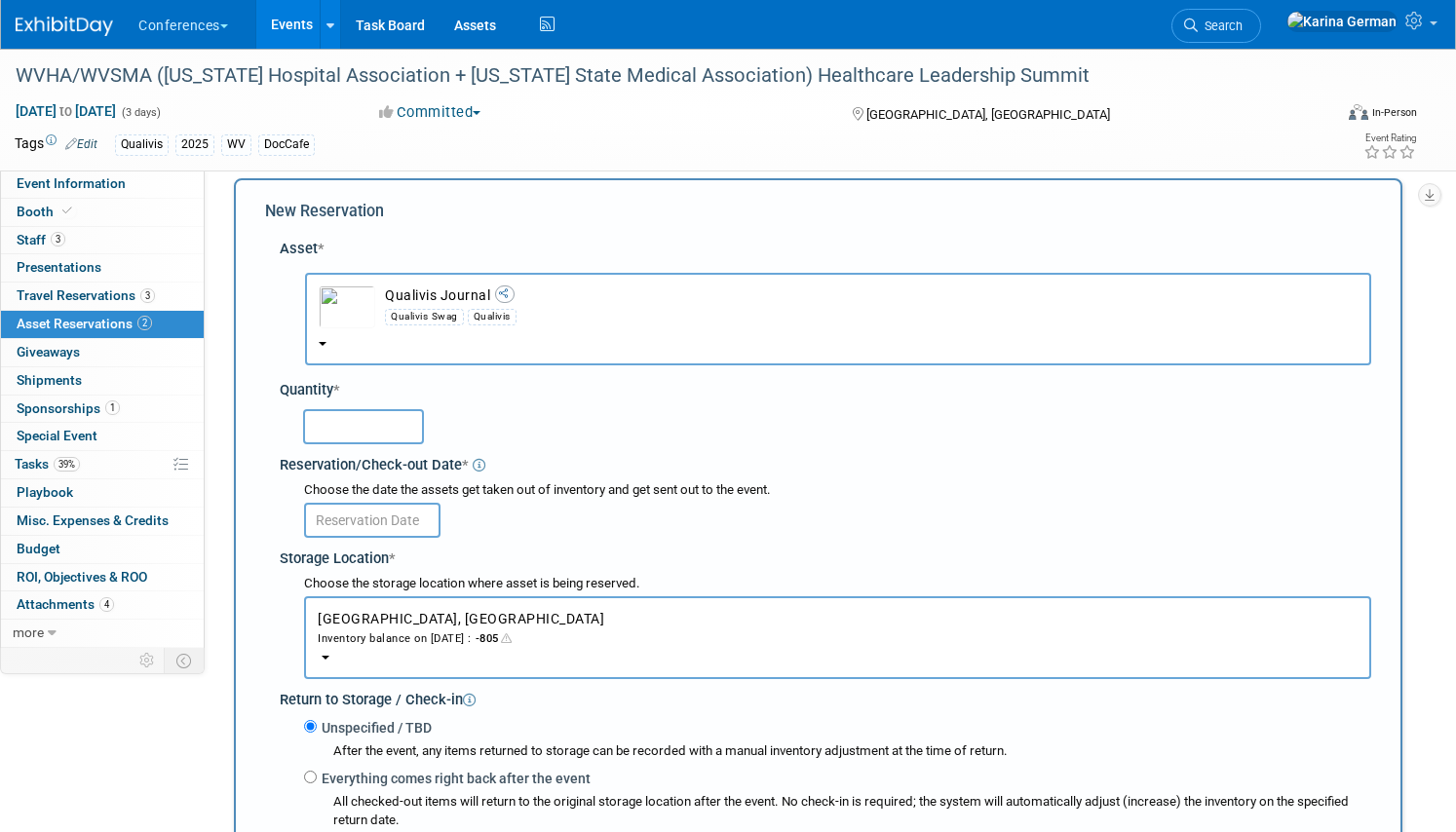
click at [374, 422] on input "text" at bounding box center [363, 425] width 121 height 35
type input "15"
click at [391, 519] on input "text" at bounding box center [372, 519] width 137 height 35
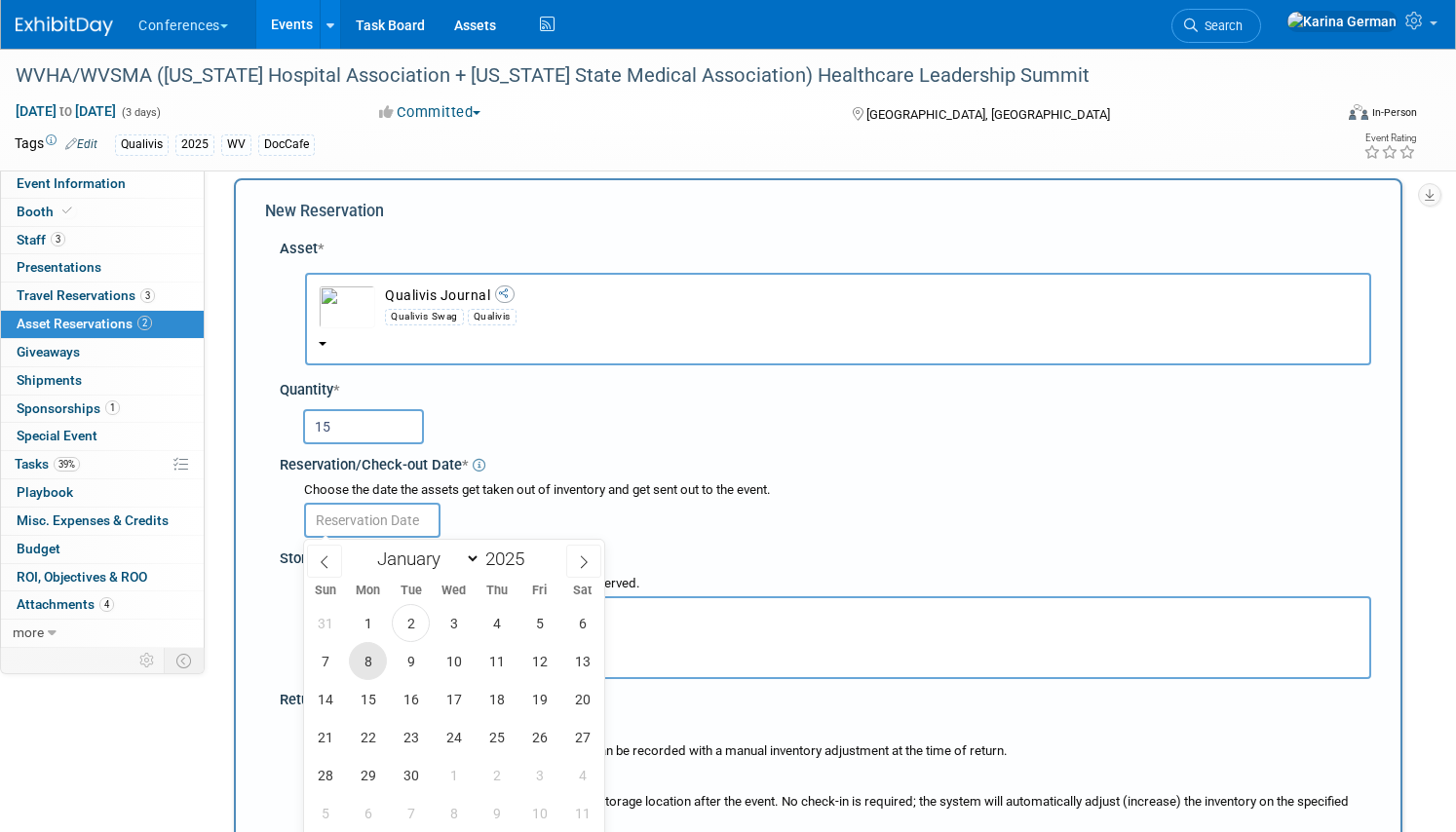
click at [370, 672] on span "8" at bounding box center [367, 661] width 38 height 38
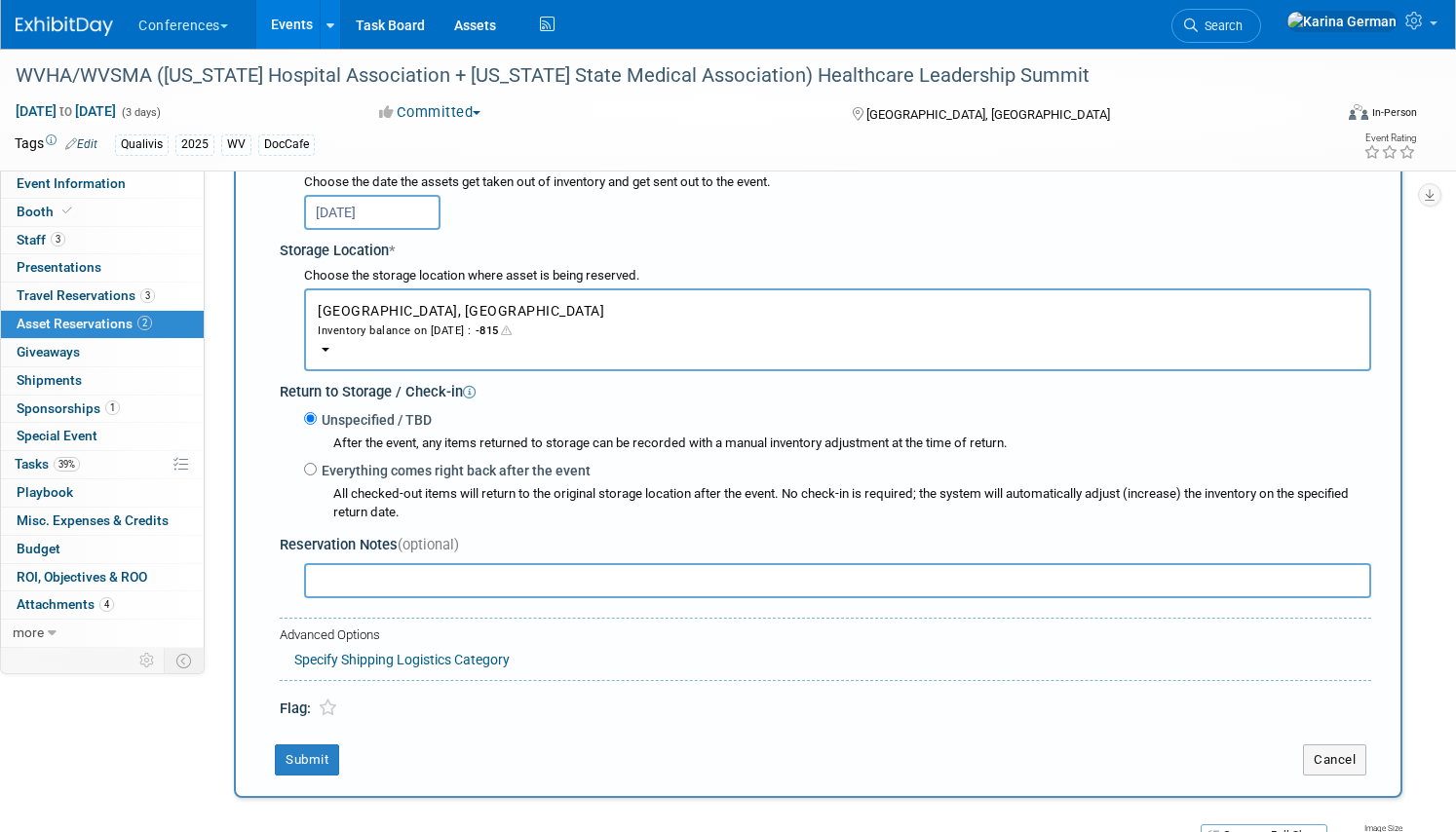
scroll to position [279, 0]
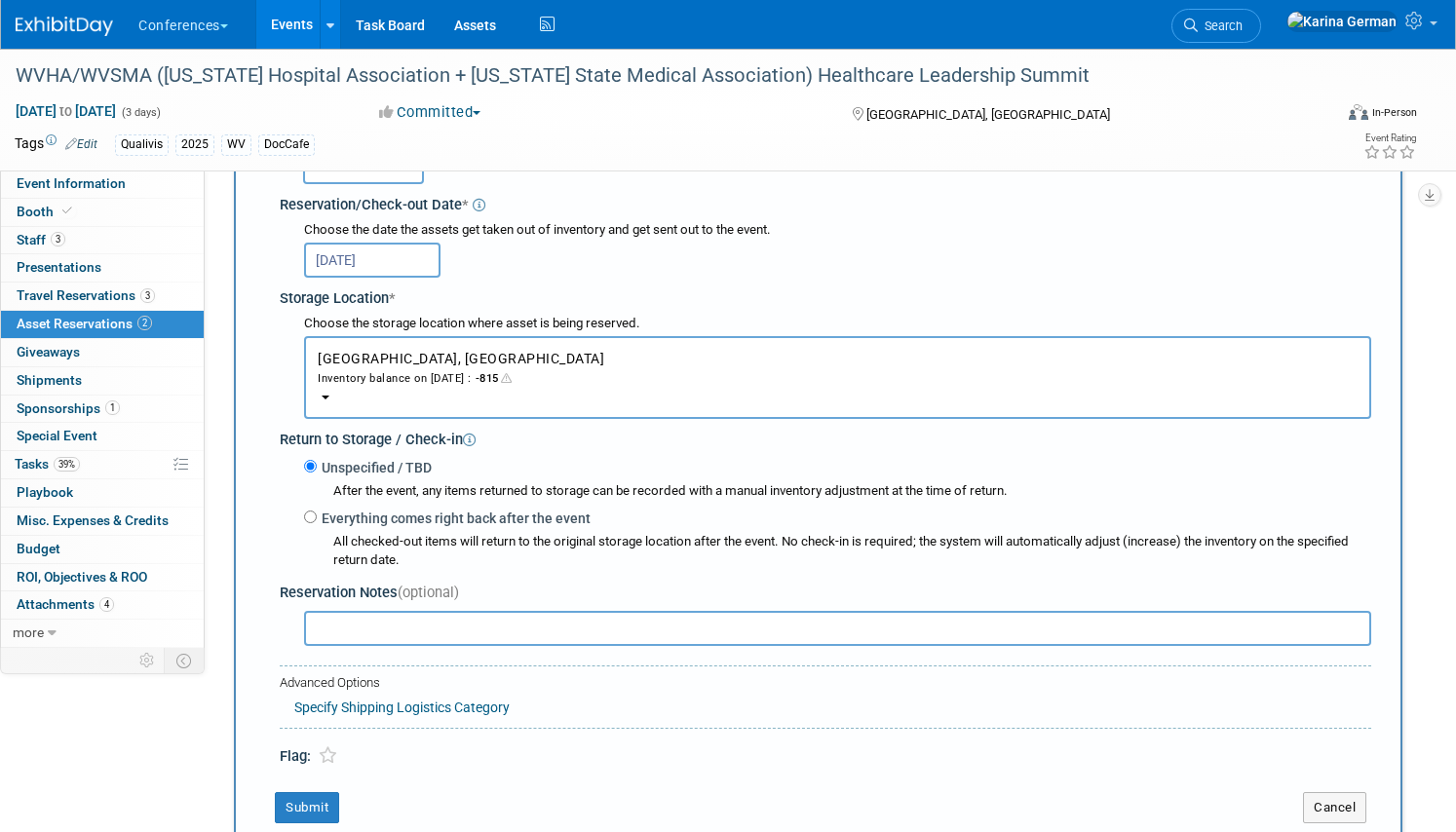
click at [407, 270] on input "Sep 8, 2025" at bounding box center [372, 259] width 137 height 35
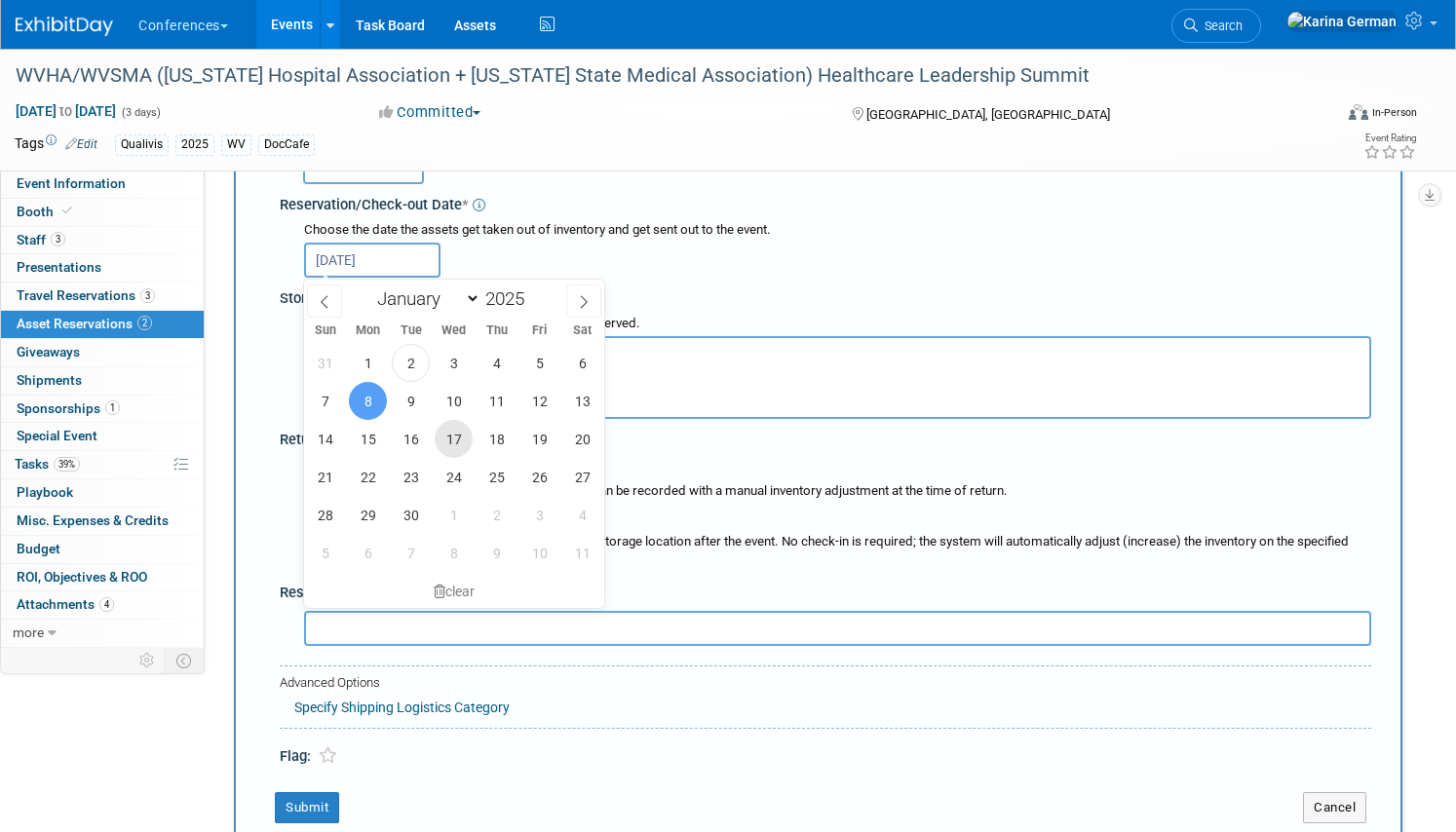
click at [448, 434] on span "17" at bounding box center [453, 438] width 38 height 38
type input "Sep 17, 2025"
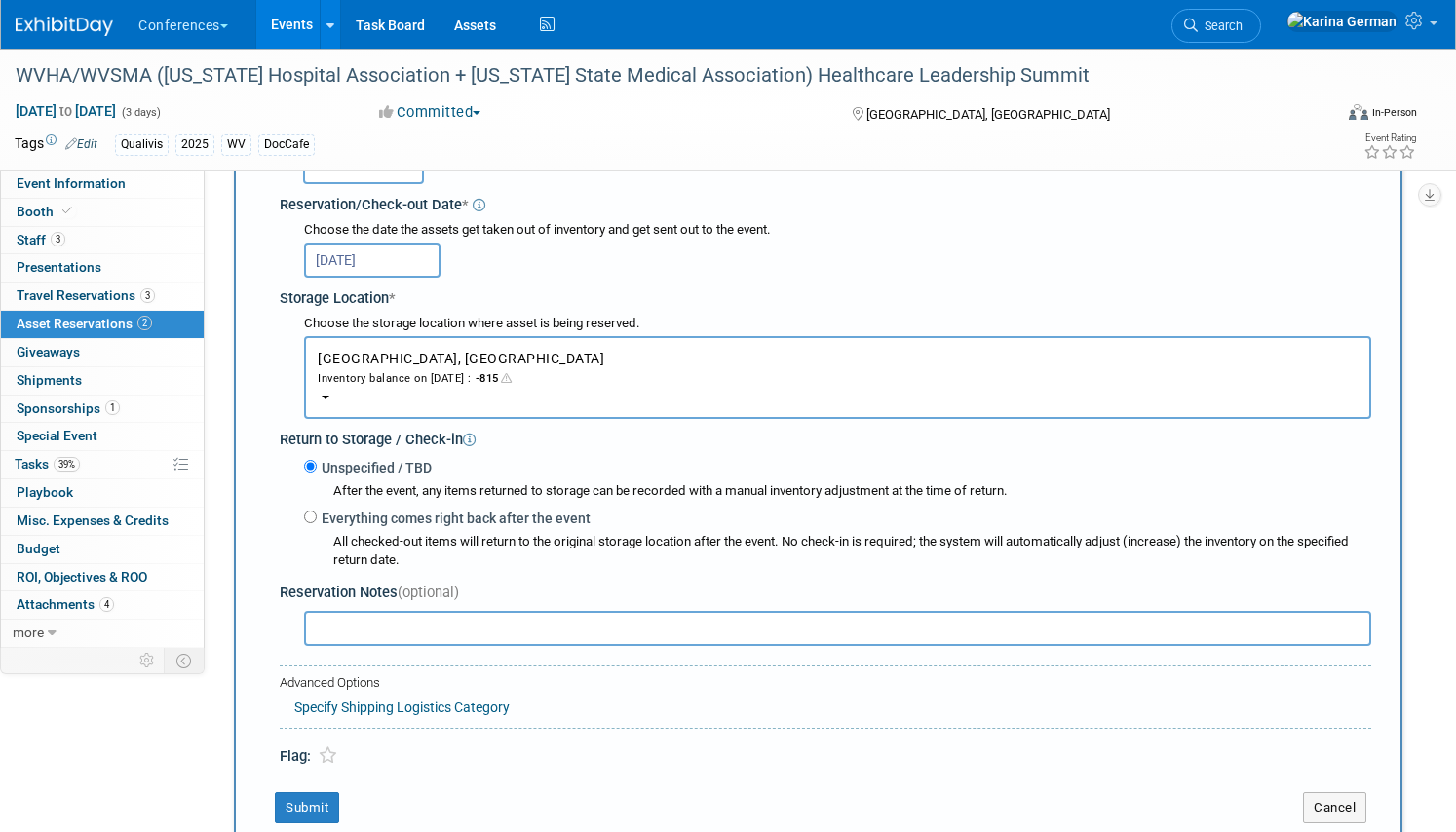
click at [429, 641] on input "text" at bounding box center [837, 627] width 1067 height 35
type input "c-suite"
click at [313, 815] on button "Submit" at bounding box center [307, 806] width 64 height 31
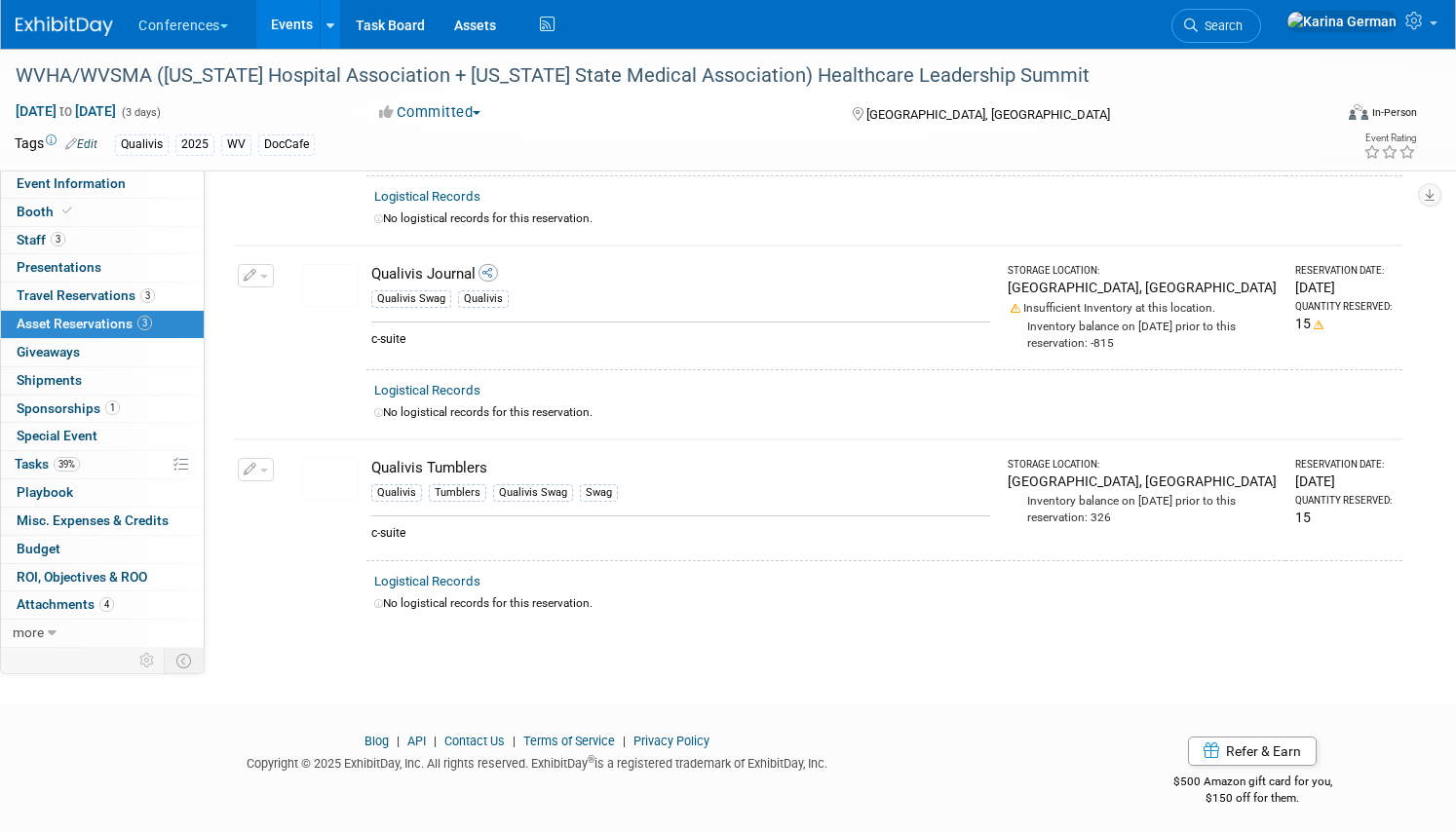
scroll to position [0, 0]
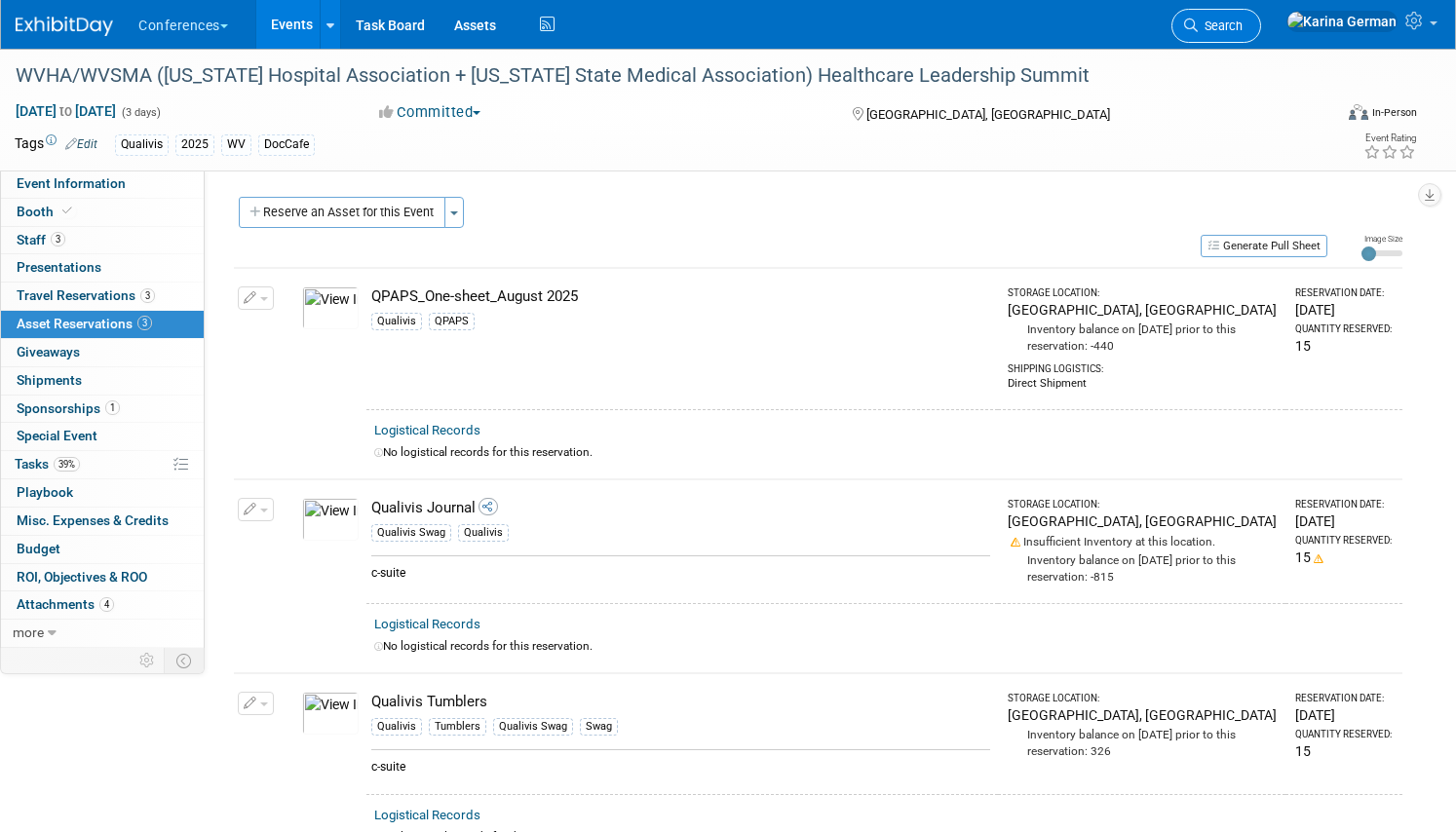
click at [1242, 25] on span "Search" at bounding box center [1219, 26] width 45 height 15
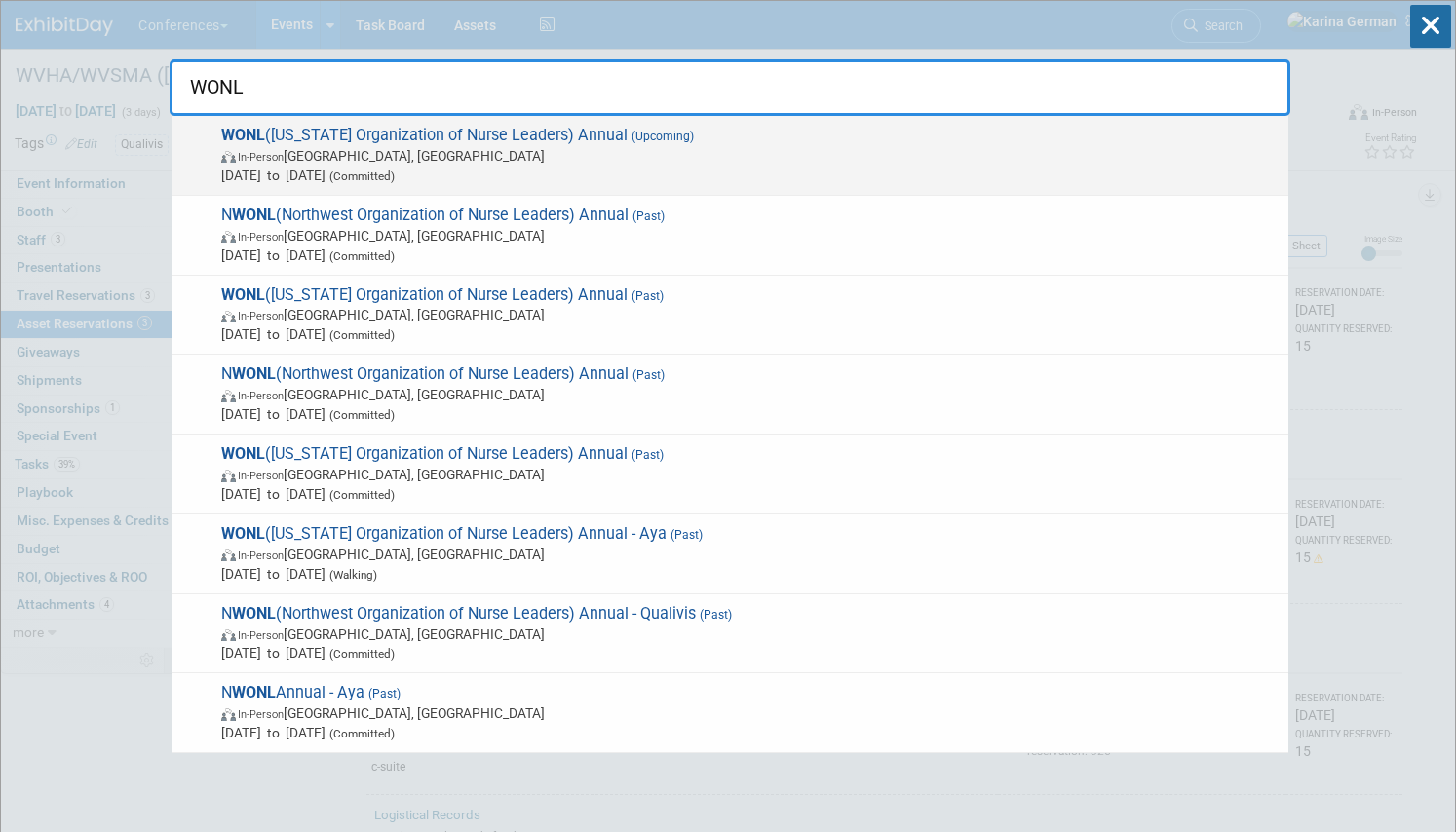
type input "WONL"
click at [904, 121] on div "WONL (Wisconsin Organization of Nurse Leaders) Annual (Upcoming) In-Person Pewa…" at bounding box center [729, 155] width 1116 height 80
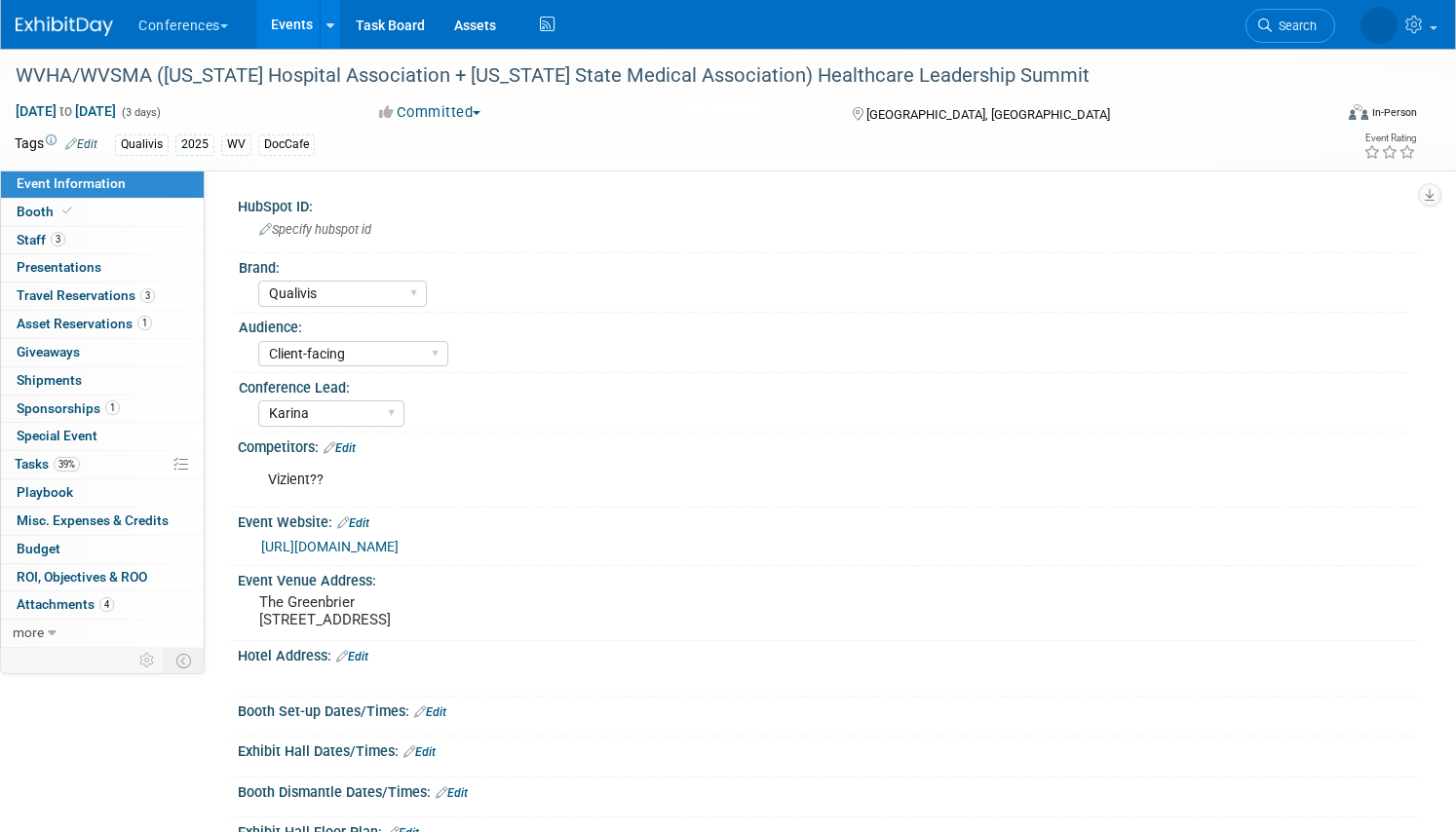
select select "Qualivis"
select select "Client-facing"
select select "Karina"
click at [83, 448] on link "Special Event" at bounding box center [102, 436] width 203 height 28
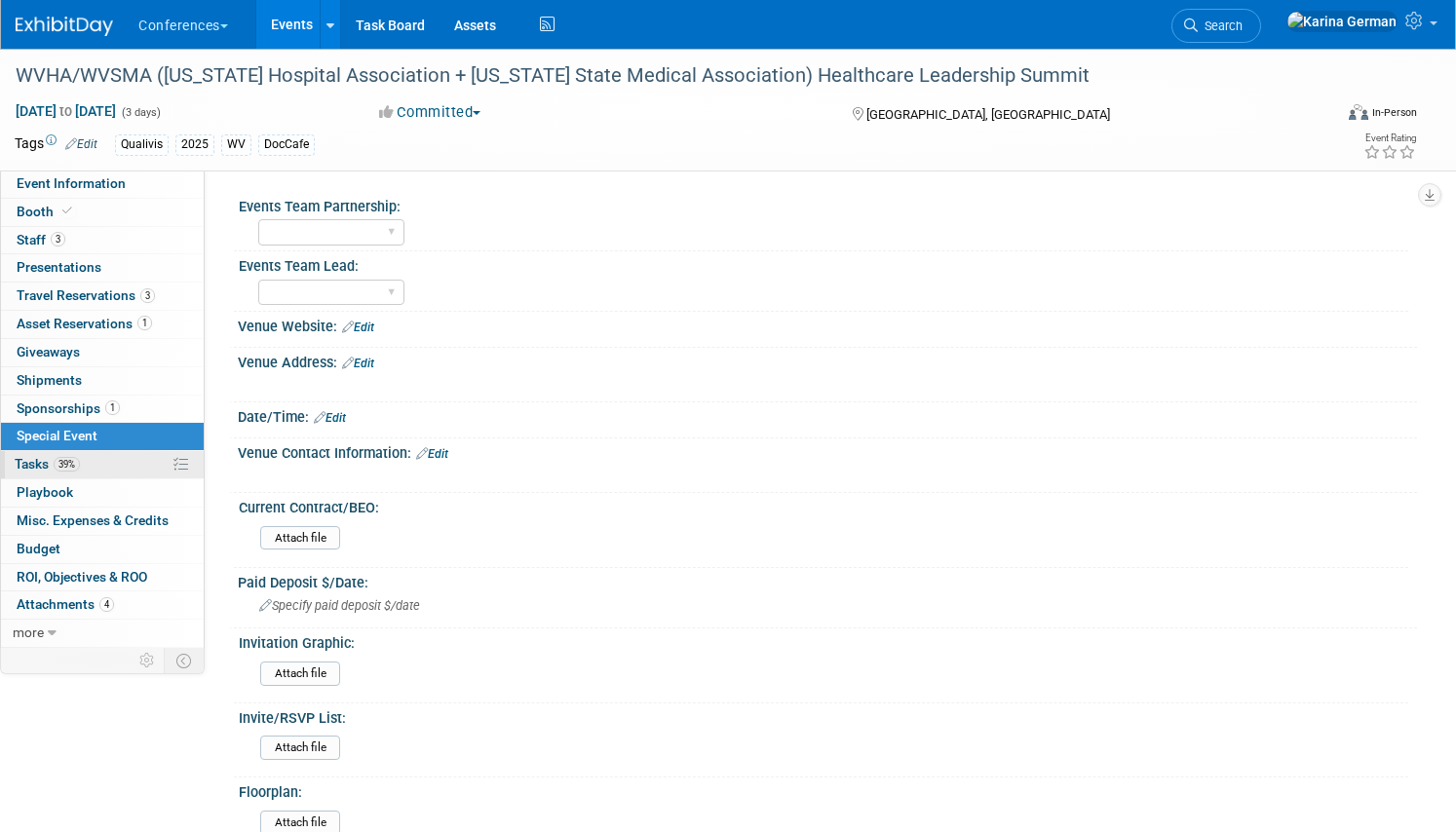
click at [83, 473] on link "39% Tasks 39%" at bounding box center [102, 465] width 203 height 28
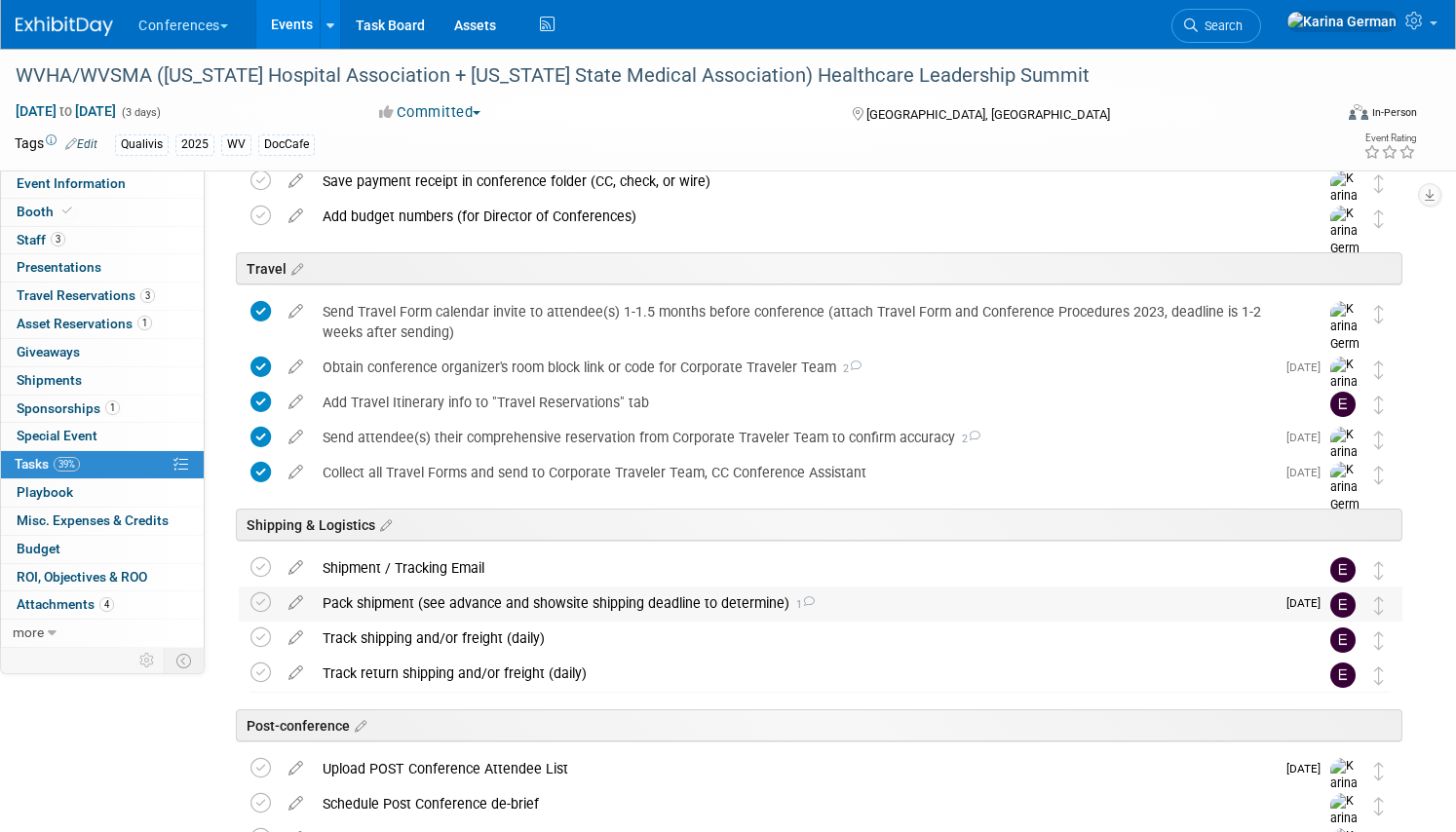
click at [520, 610] on div "Pack shipment (see advance and showsite shipping deadline to determine) 1" at bounding box center [794, 602] width 962 height 33
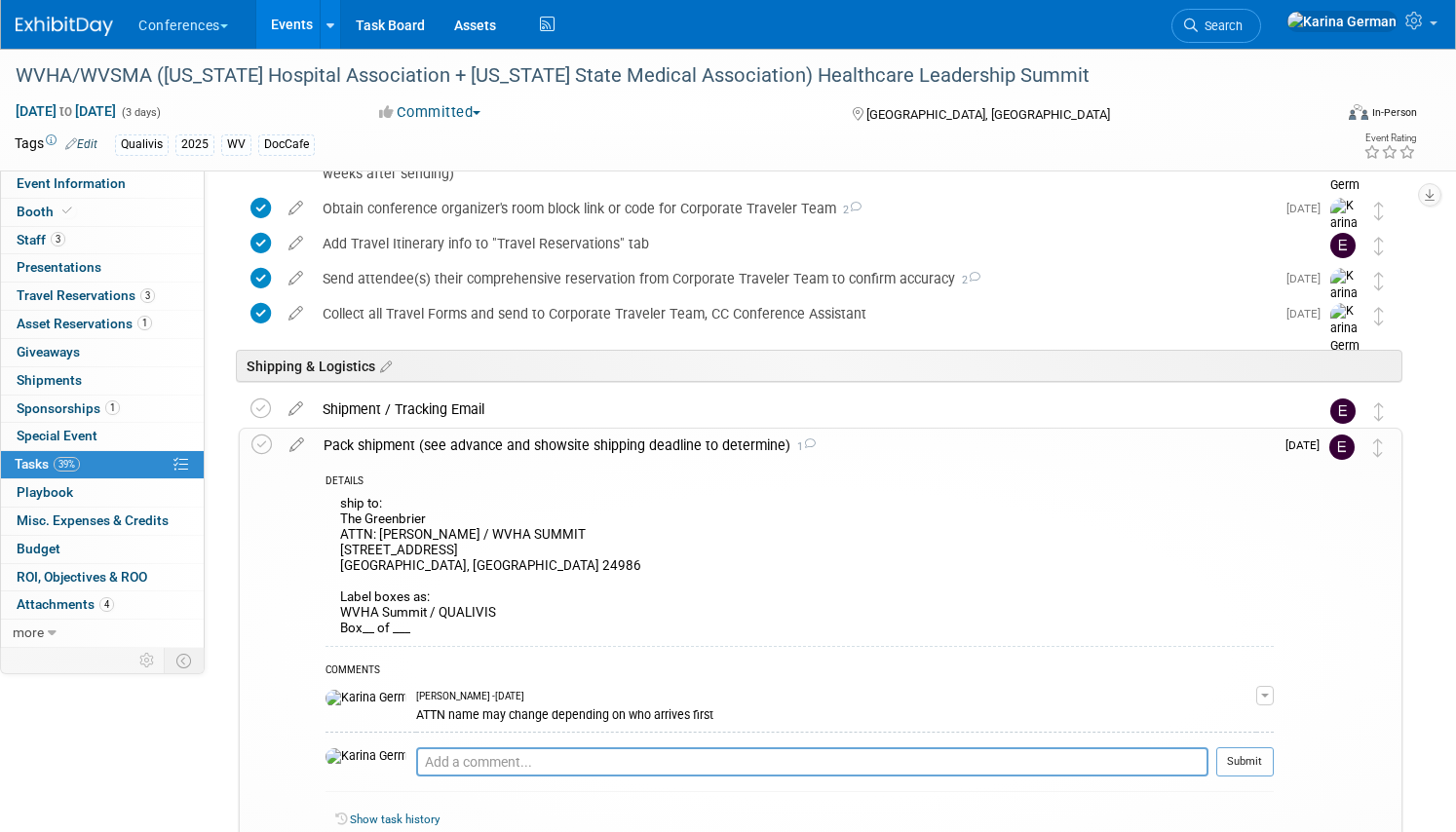
scroll to position [812, 0]
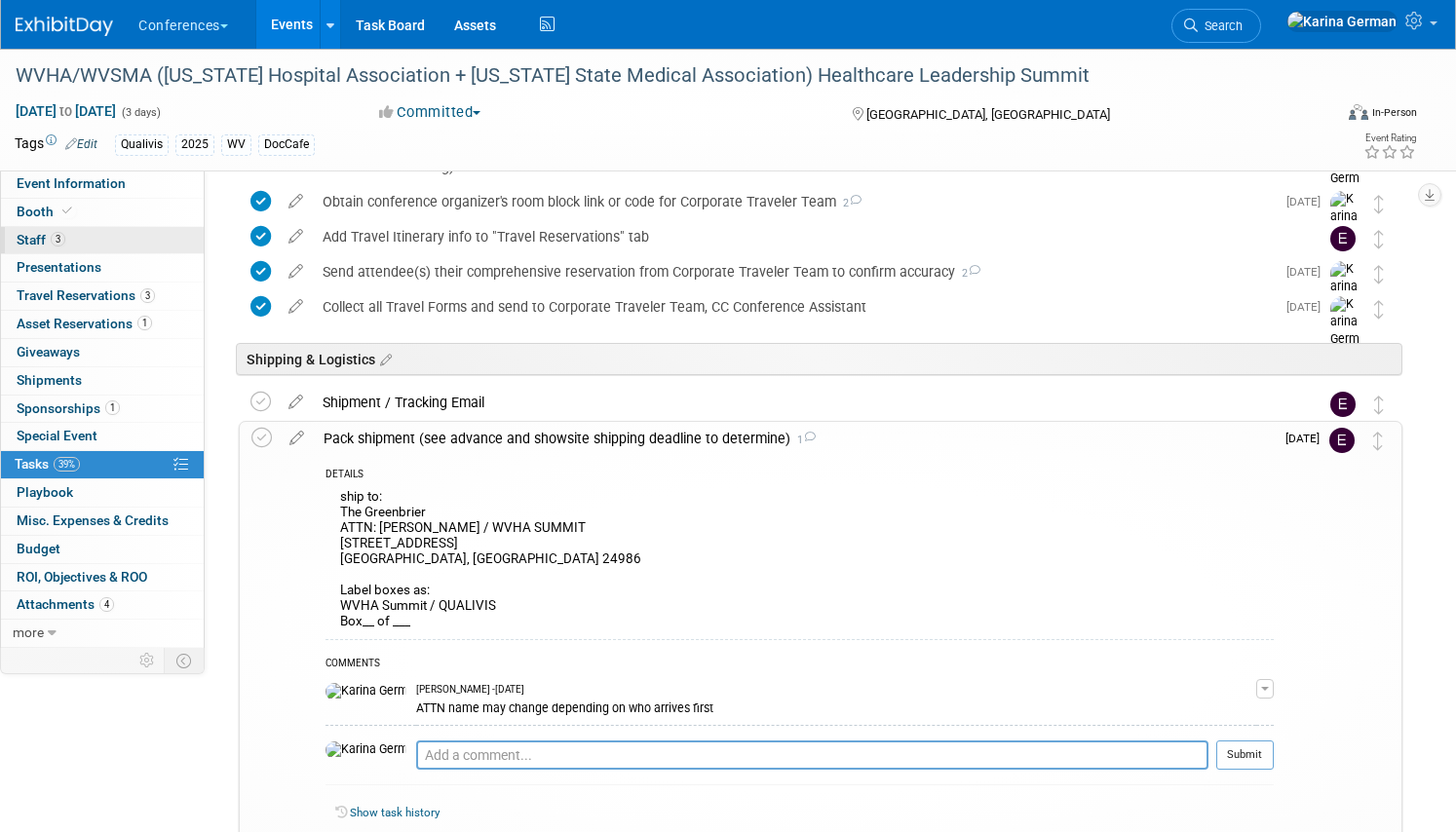
click at [98, 240] on link "3 Staff 3" at bounding box center [102, 240] width 203 height 28
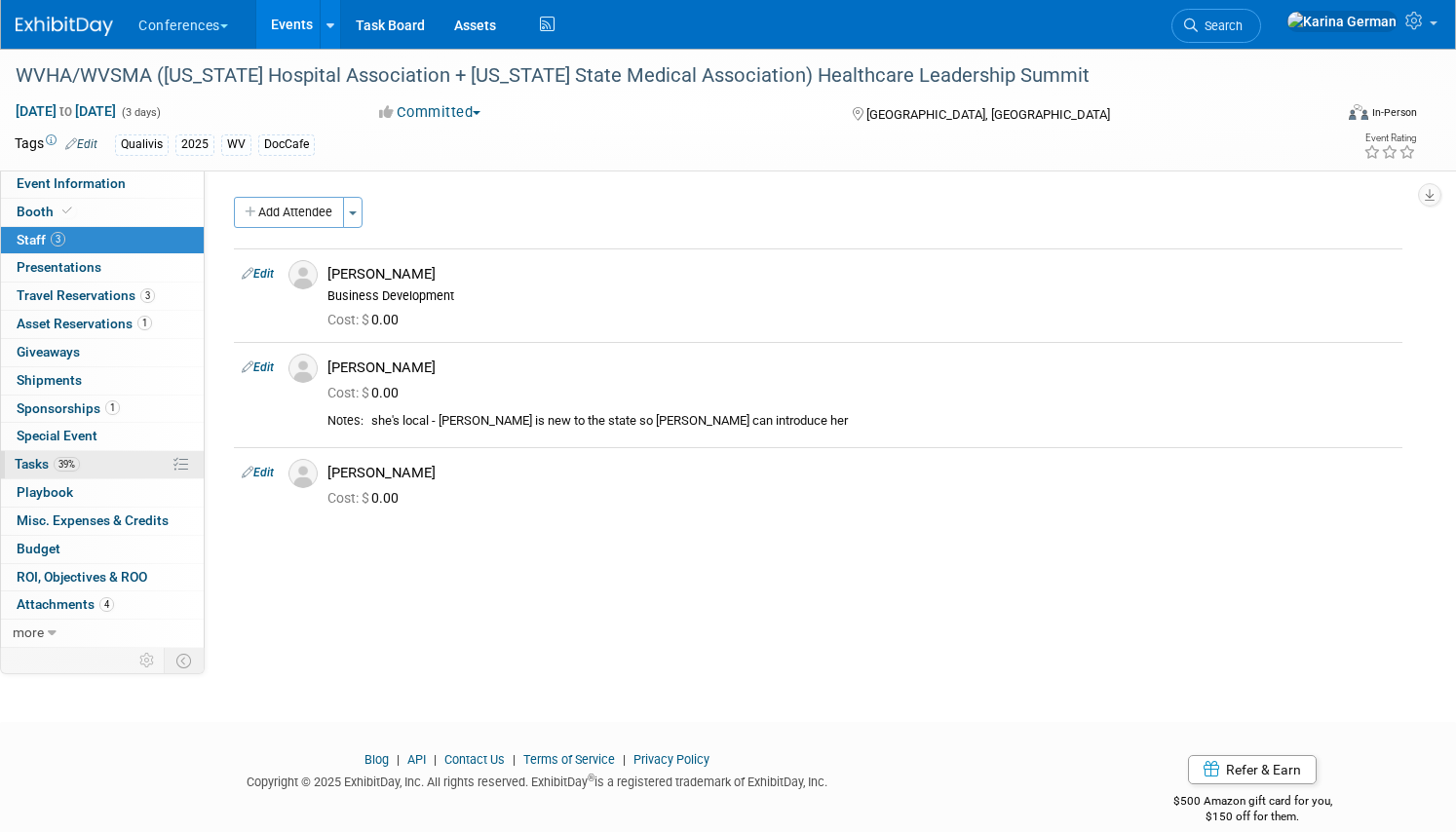
click at [97, 468] on link "39% Tasks 39%" at bounding box center [102, 465] width 203 height 28
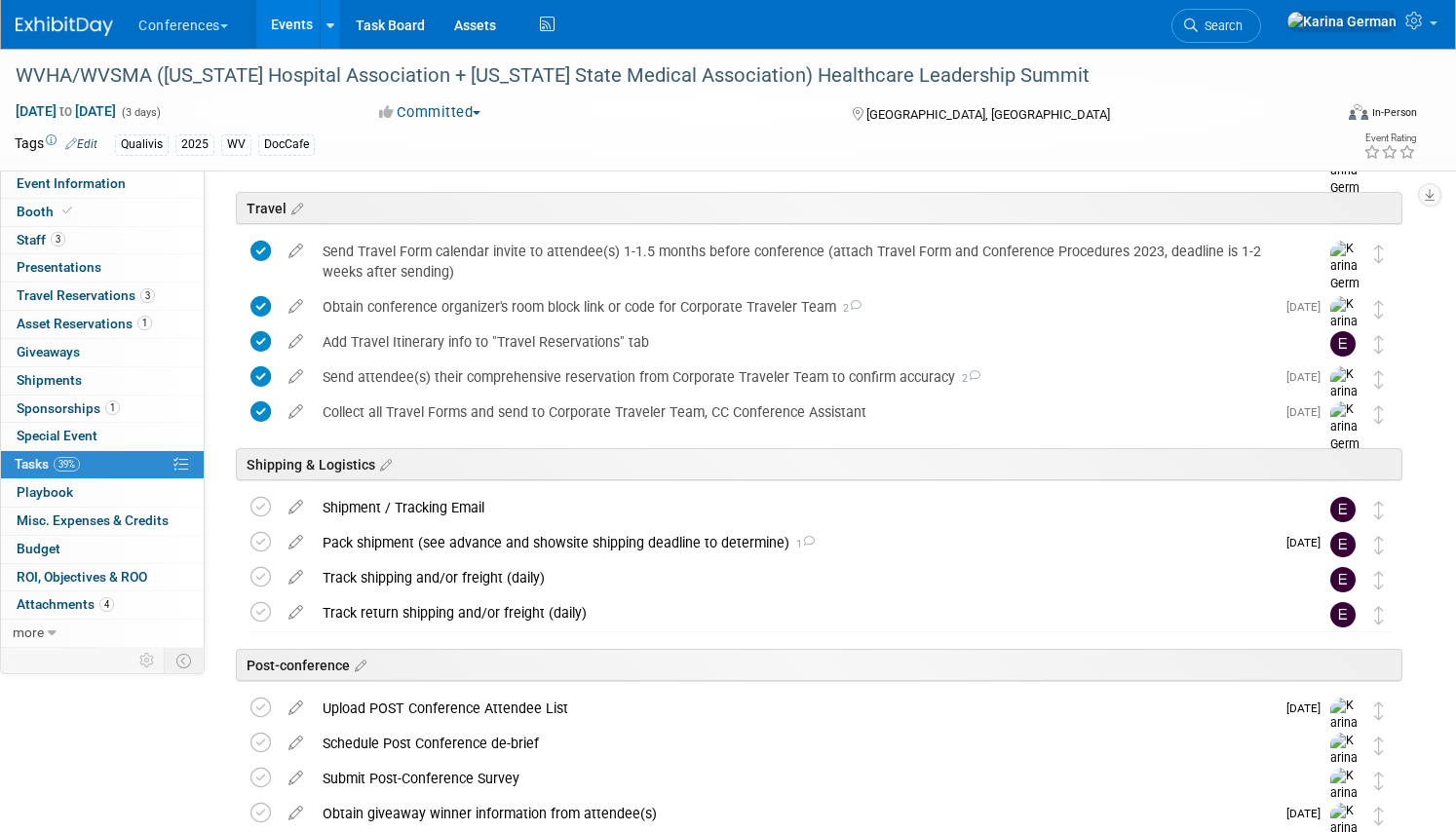
scroll to position [764, 0]
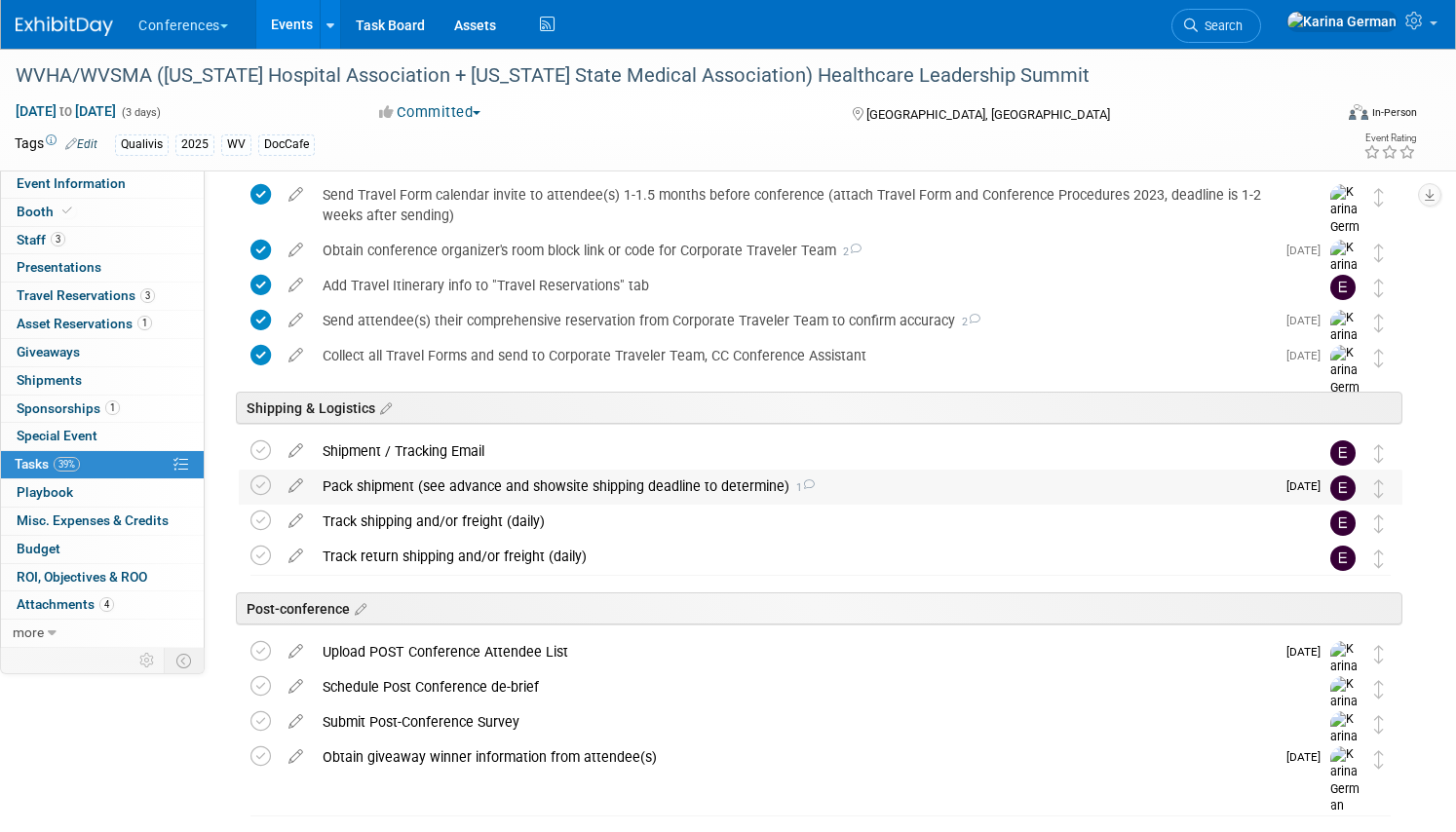
click at [351, 487] on div "Pack shipment (see advance and showsite shipping deadline to determine) 1" at bounding box center [794, 485] width 962 height 33
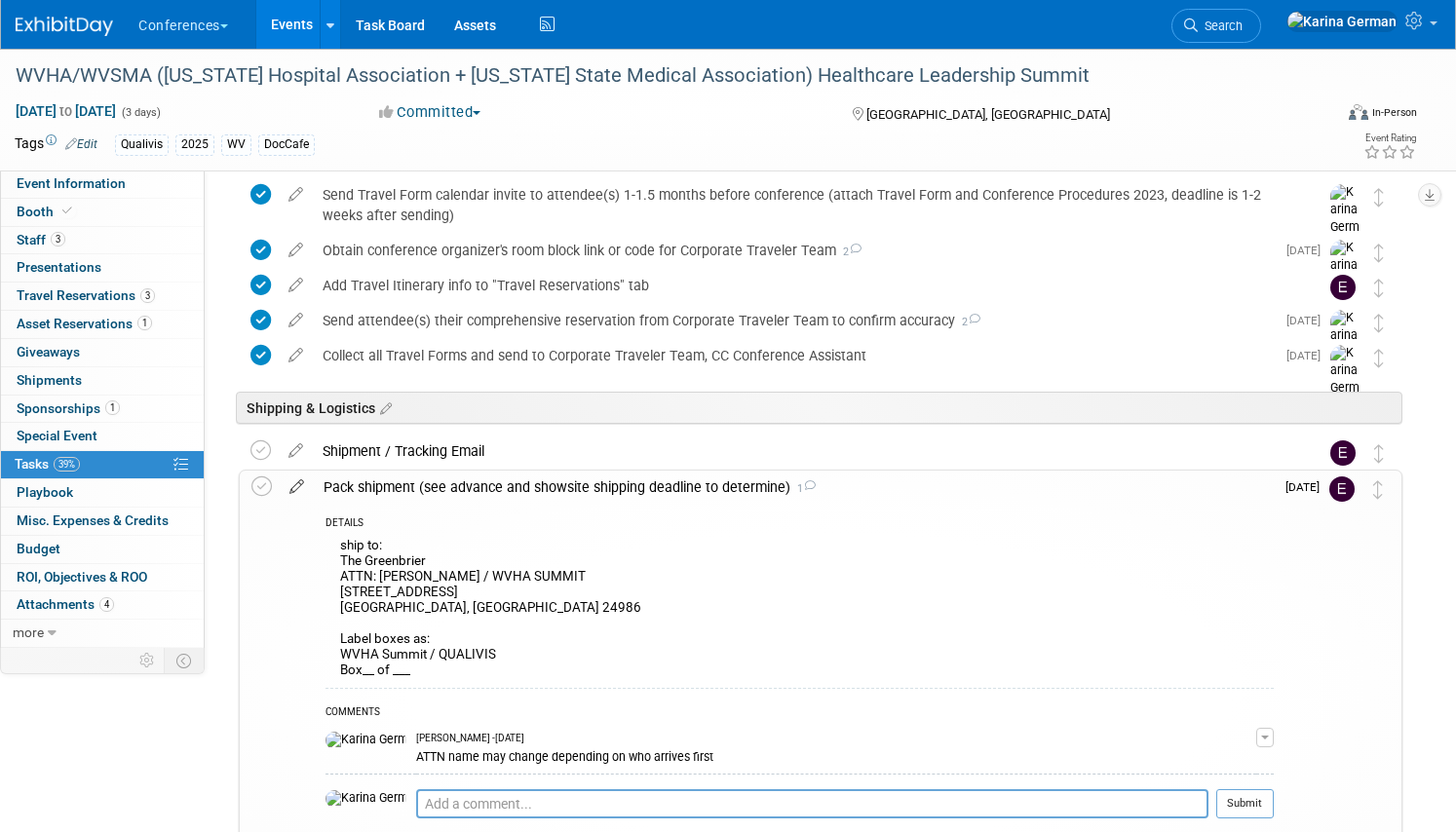
click at [294, 486] on icon at bounding box center [296, 482] width 34 height 25
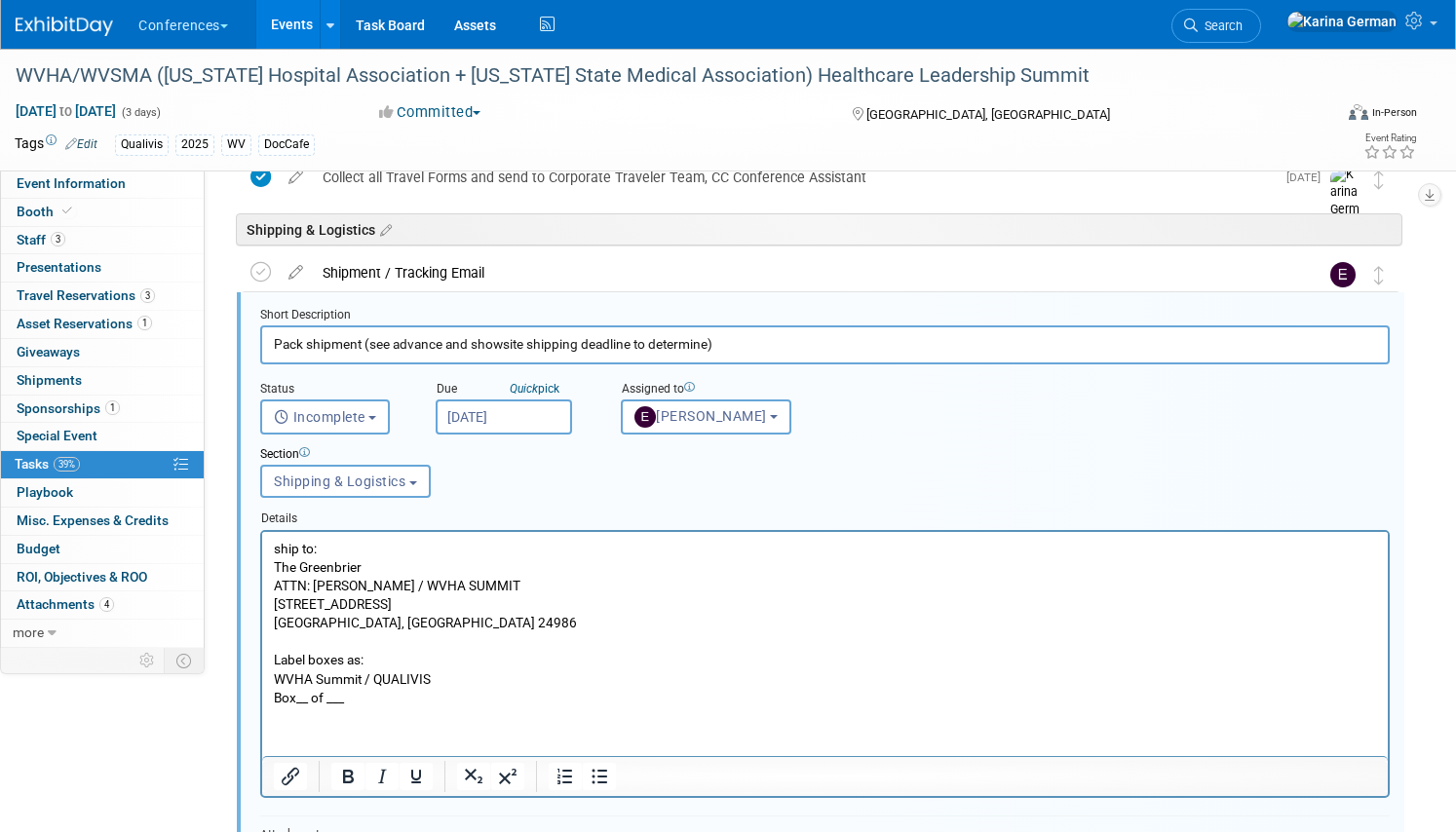
scroll to position [949, 0]
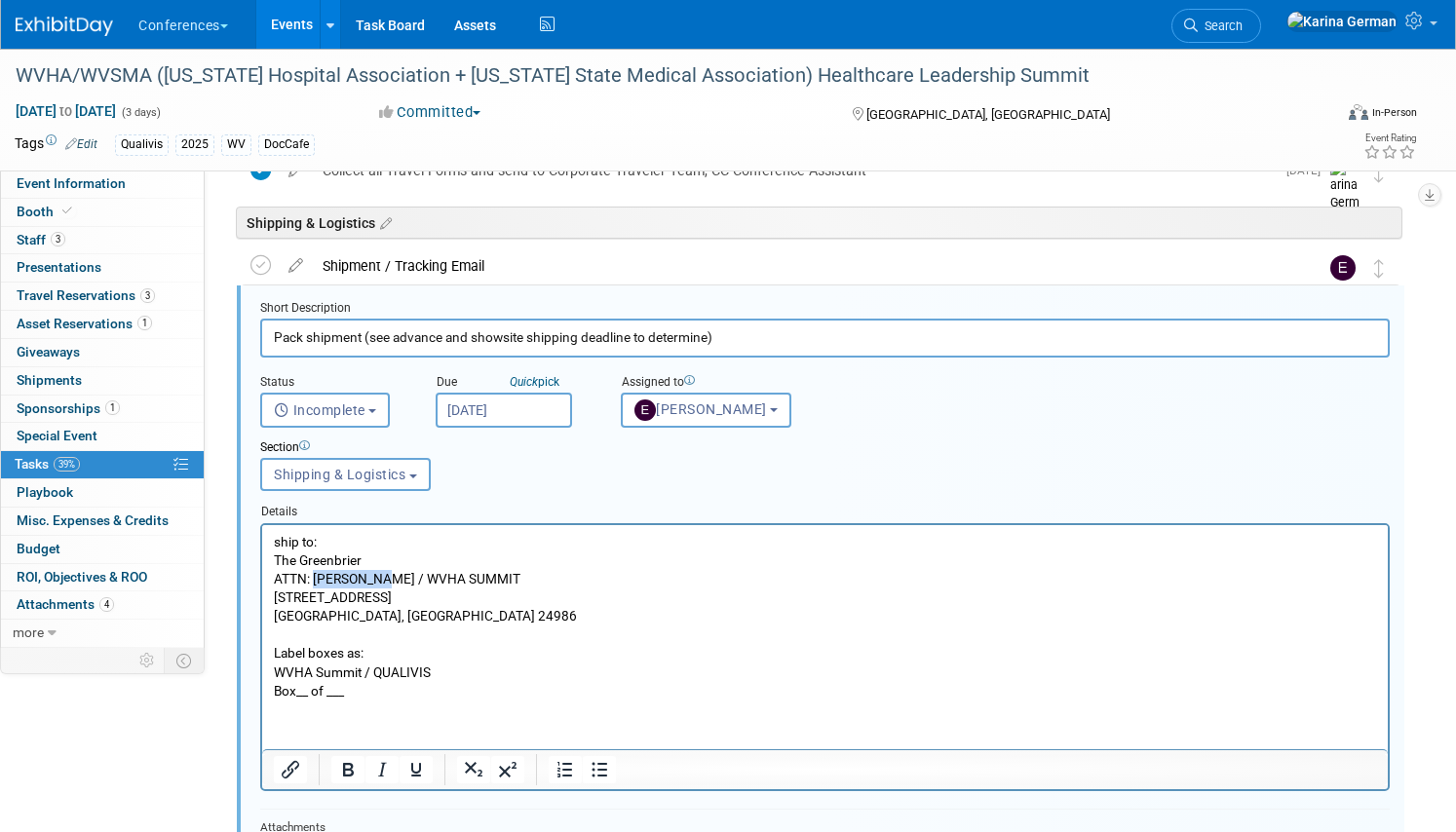
drag, startPoint x: 397, startPoint y: 580, endPoint x: 318, endPoint y: 577, distance: 79.1
click at [318, 577] on p "ship to: The Greenbrier ATTN: MARTY WELP / WVHA SUMMIT 101 Main Street West Whi…" at bounding box center [825, 614] width 1103 height 167
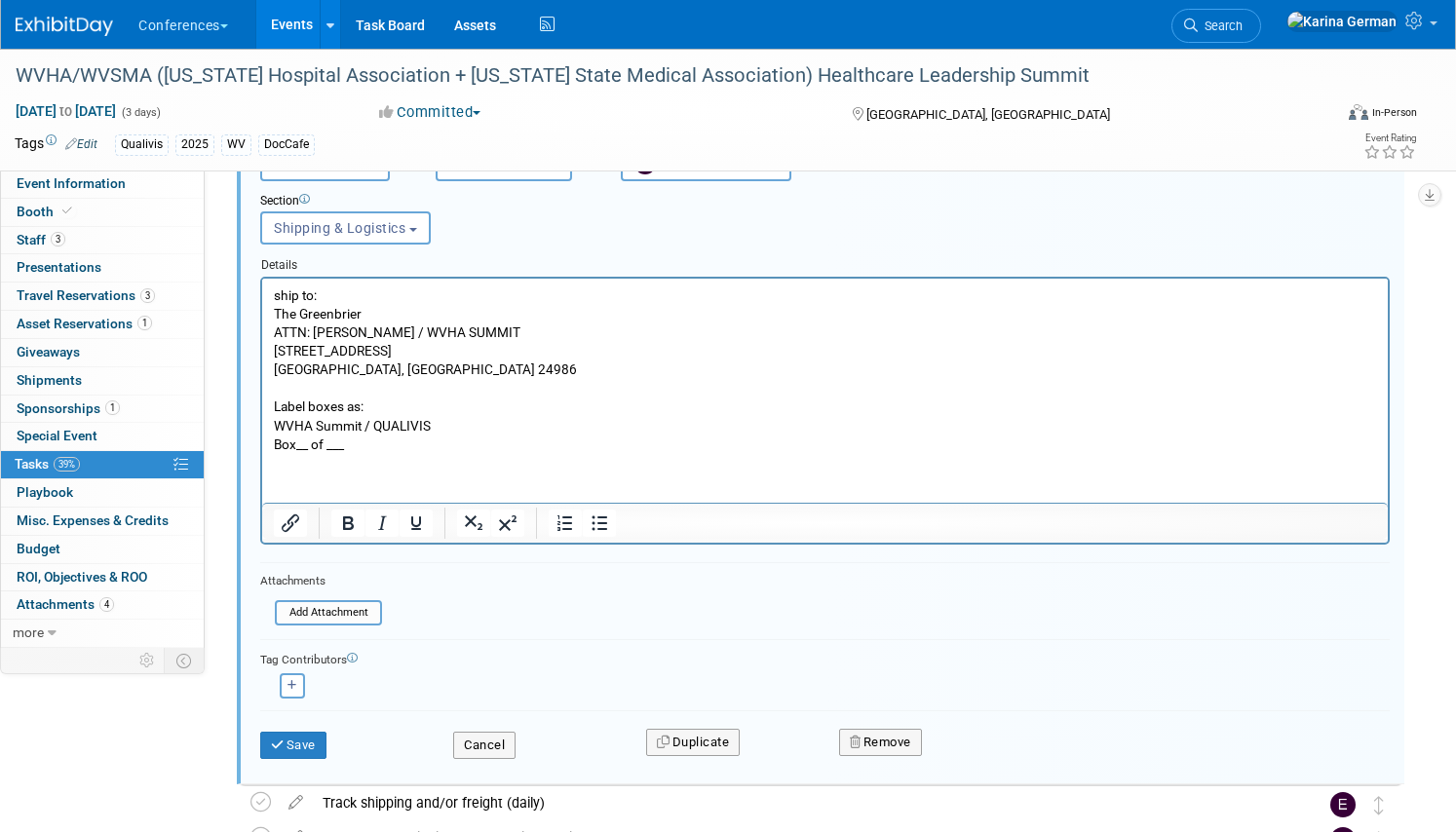
scroll to position [1211, 0]
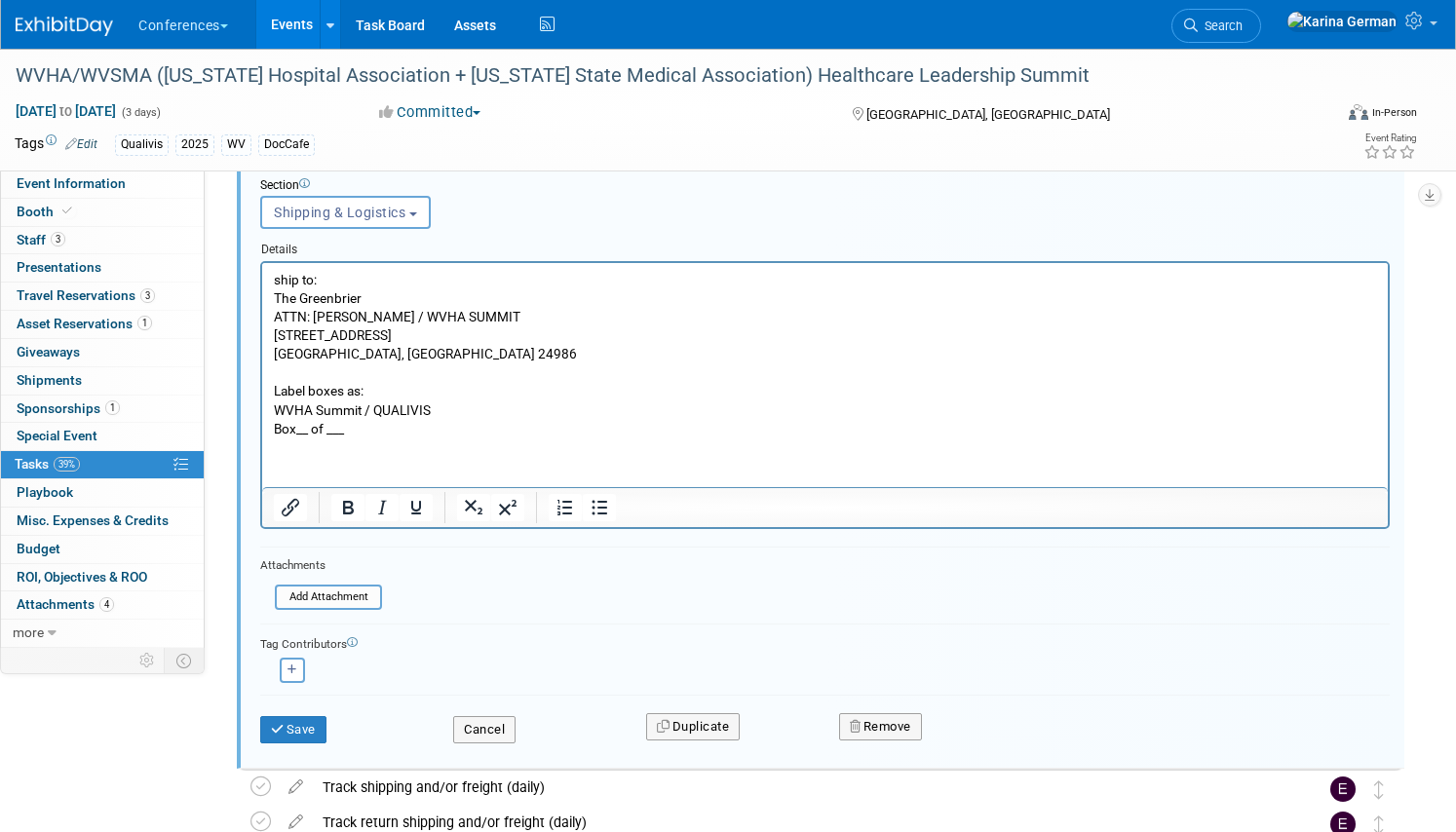
click at [454, 437] on html "ship to: The Greenbrier ATTN: CHERELLE MARTINEZ / WVHA SUMMIT 101 Main Street W…" at bounding box center [825, 349] width 1125 height 175
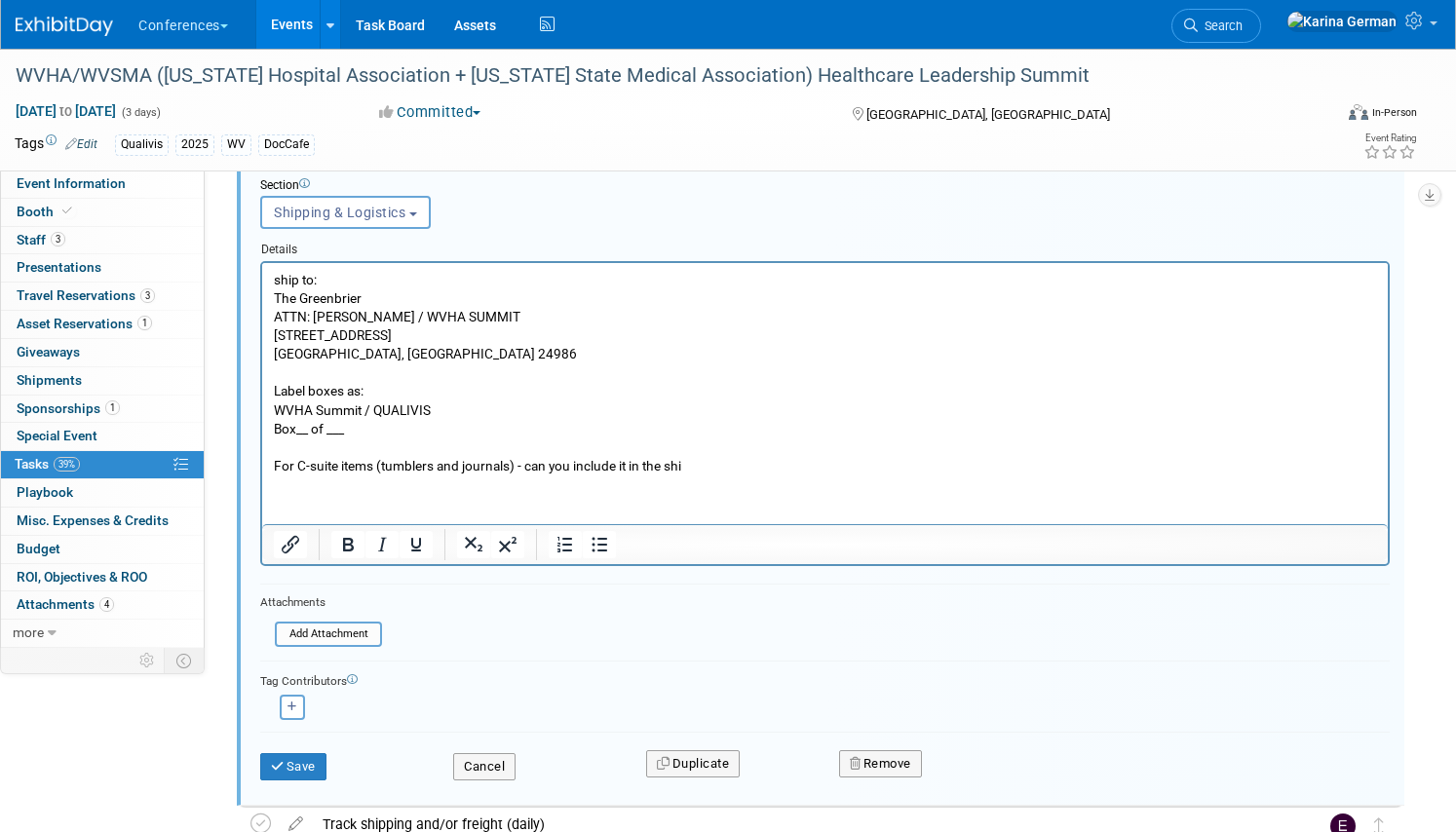
click at [530, 461] on p "For C-suite items (tumblers and journals) - can you include it in the shi" at bounding box center [825, 465] width 1103 height 19
click at [289, 466] on p "For C-suite items (tumblers and journals) - can you include it in the shi" at bounding box center [825, 465] width 1103 height 19
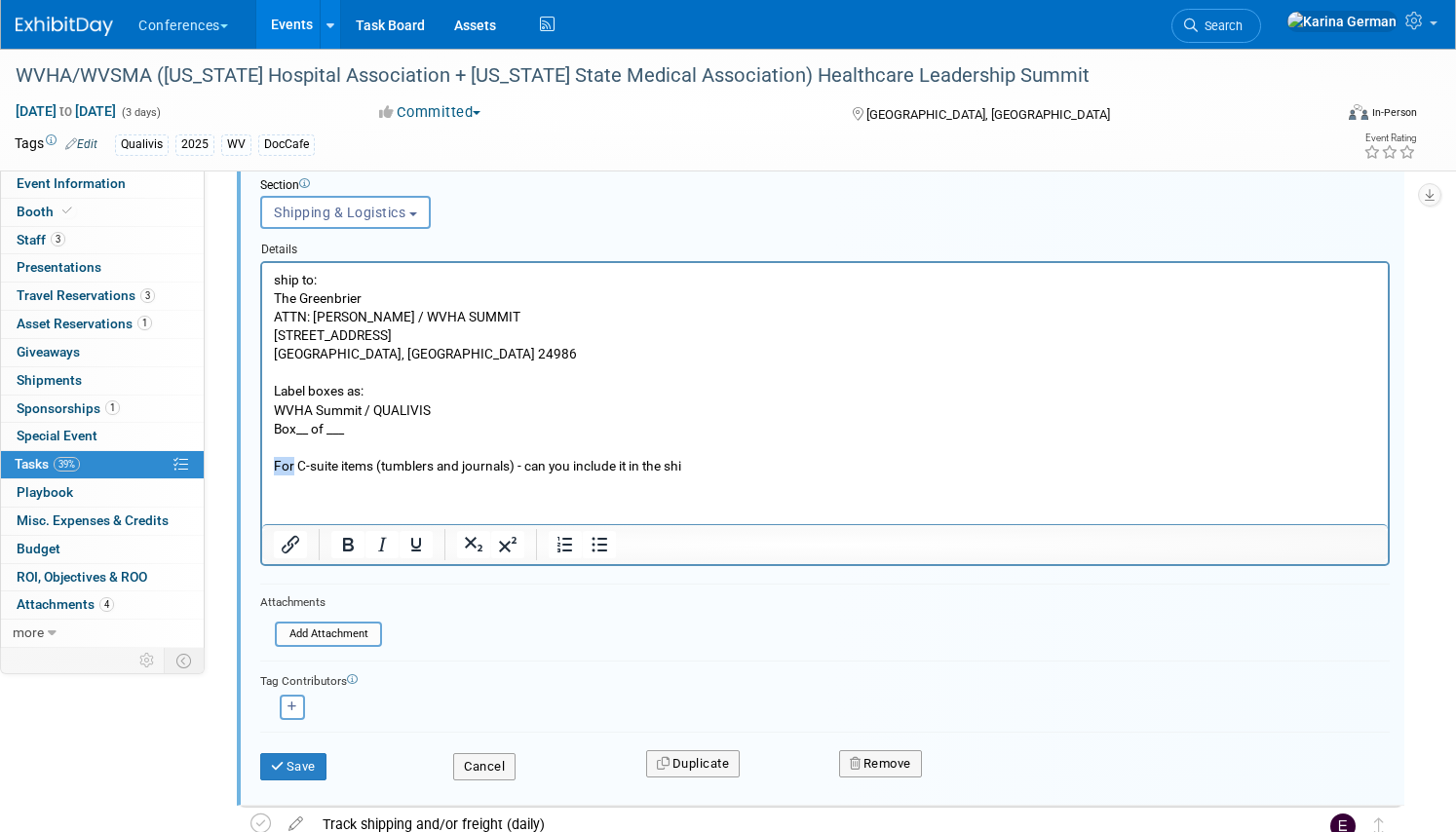
drag, startPoint x: 291, startPoint y: 466, endPoint x: 248, endPoint y: 465, distance: 43.0
click at [262, 465] on html "ship to: The Greenbrier ATTN: CHERELLE MARTINEZ / WVHA SUMMIT 101 Main Street W…" at bounding box center [825, 368] width 1125 height 213
drag, startPoint x: 783, startPoint y: 466, endPoint x: 815, endPoint y: 463, distance: 32.1
click at [815, 463] on p "In conference email, make sure to note the tumblers and journals were sent for …" at bounding box center [825, 465] width 1103 height 19
drag, startPoint x: 896, startPoint y: 465, endPoint x: 1239, endPoint y: 460, distance: 343.0
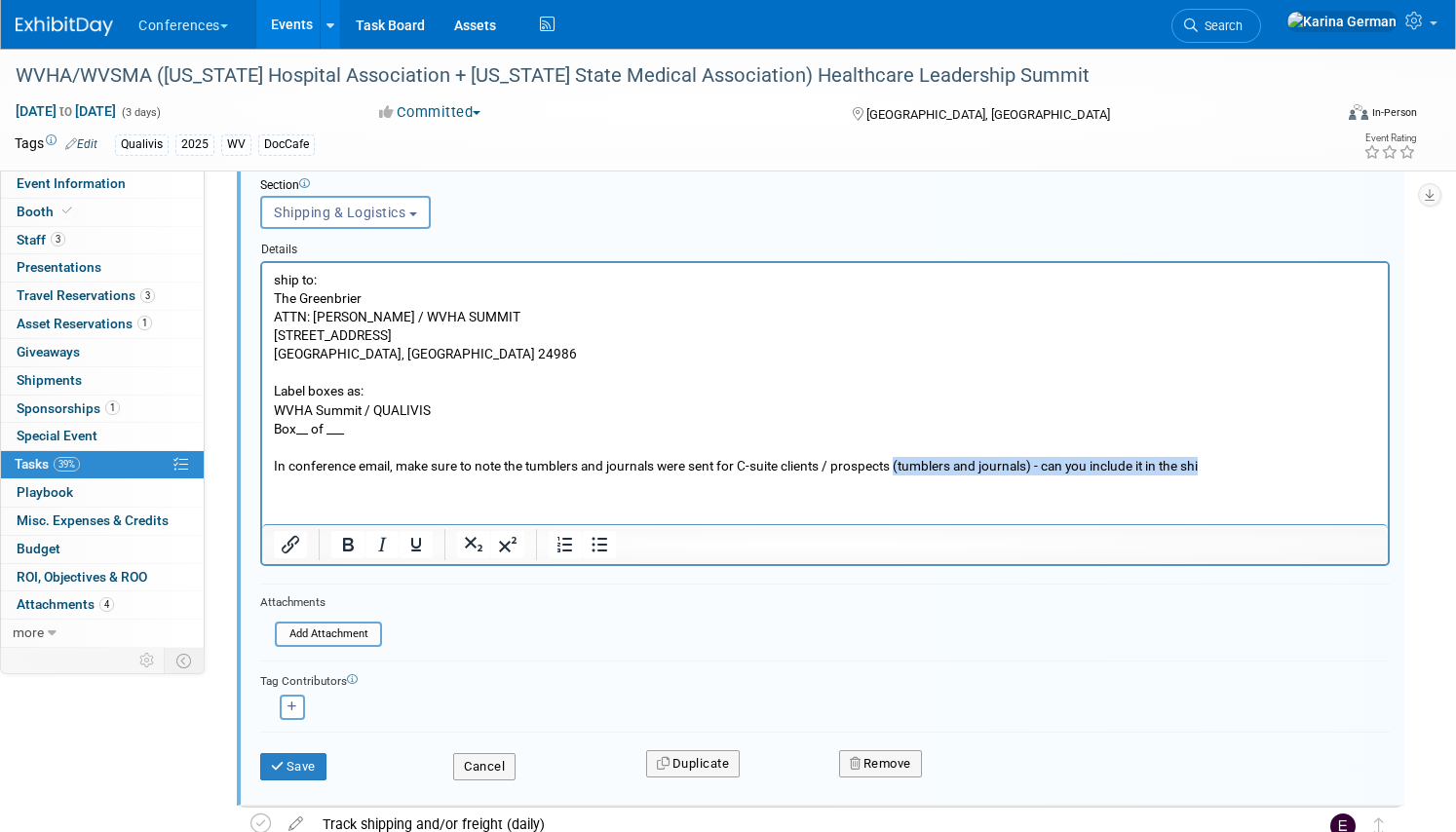
click at [1239, 460] on p "In conference email, make sure to note the tumblers and journals were sent for …" at bounding box center [825, 465] width 1103 height 19
click at [304, 767] on button "Save" at bounding box center [293, 767] width 66 height 28
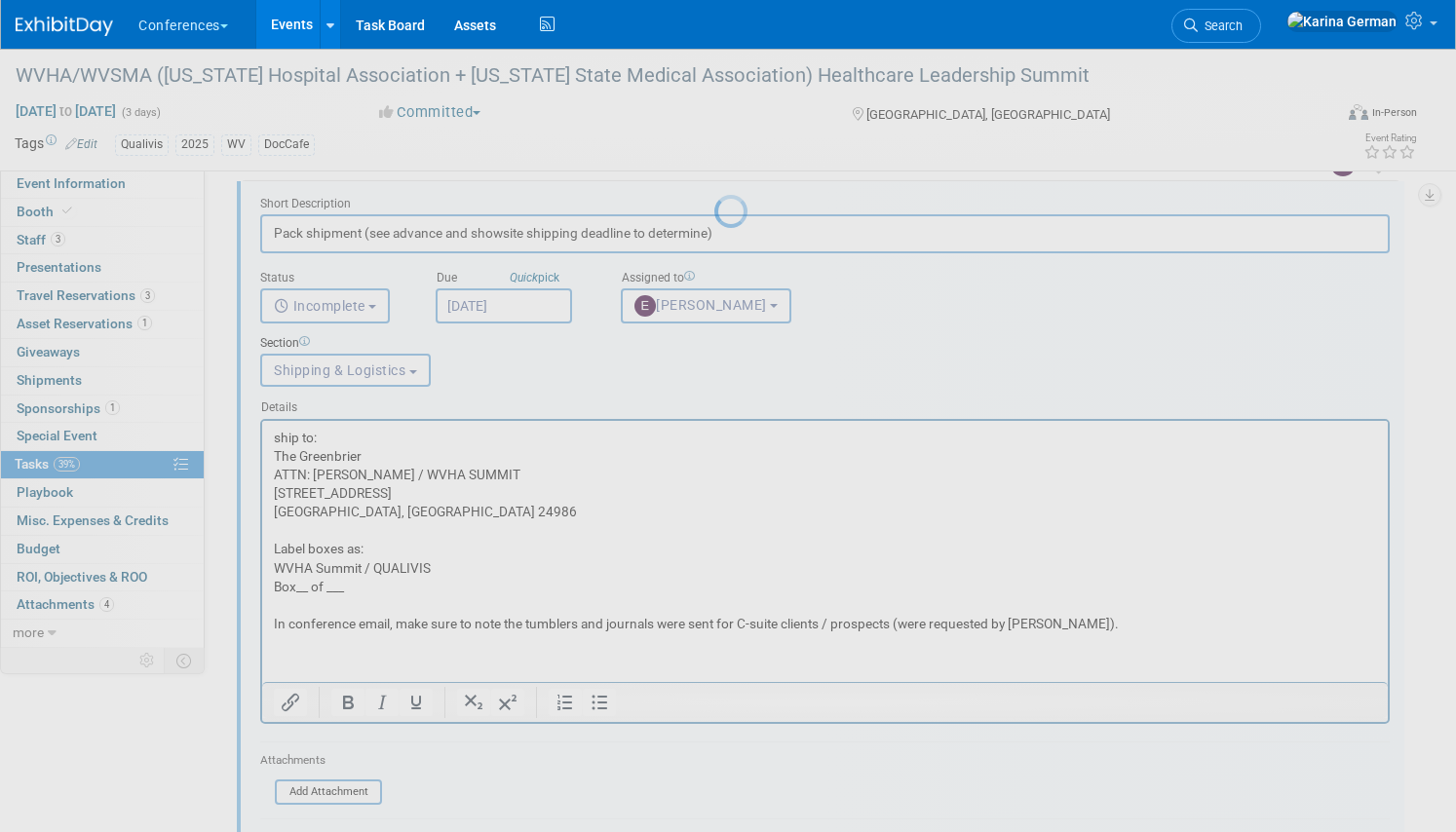
scroll to position [1038, 0]
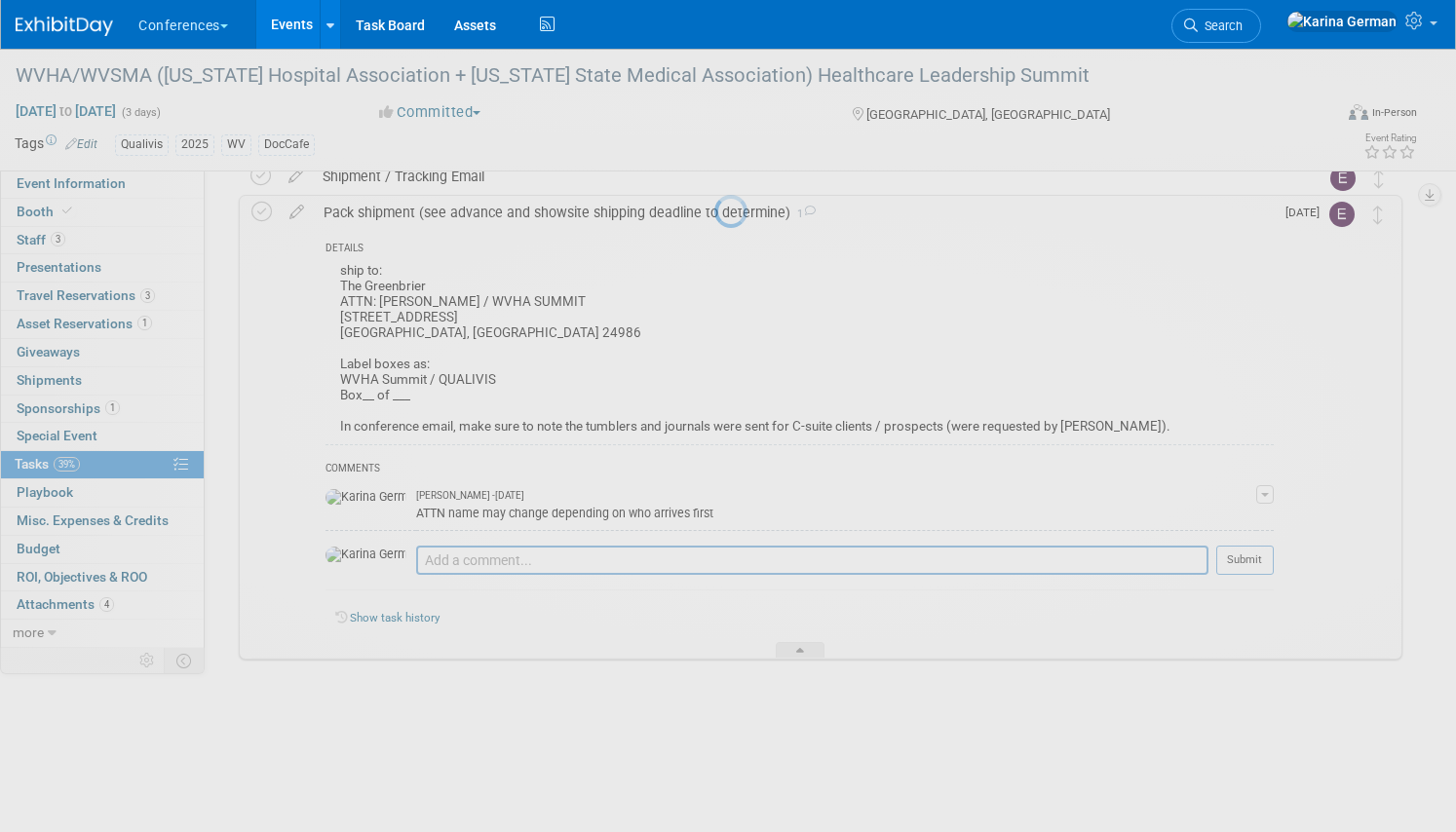
click at [715, 321] on div at bounding box center [728, 416] width 28 height 832
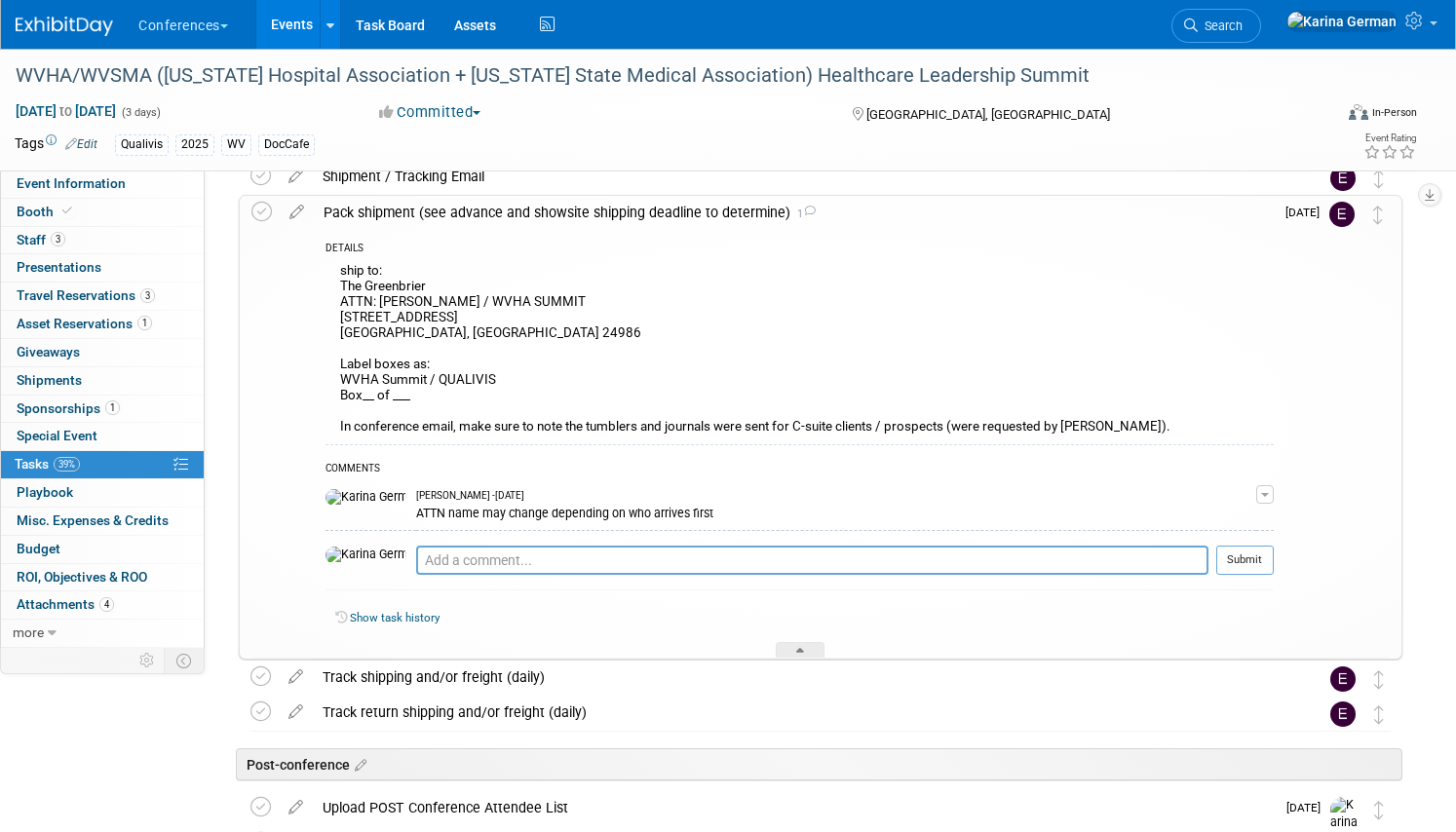
click at [147, 321] on span "1" at bounding box center [145, 323] width 15 height 15
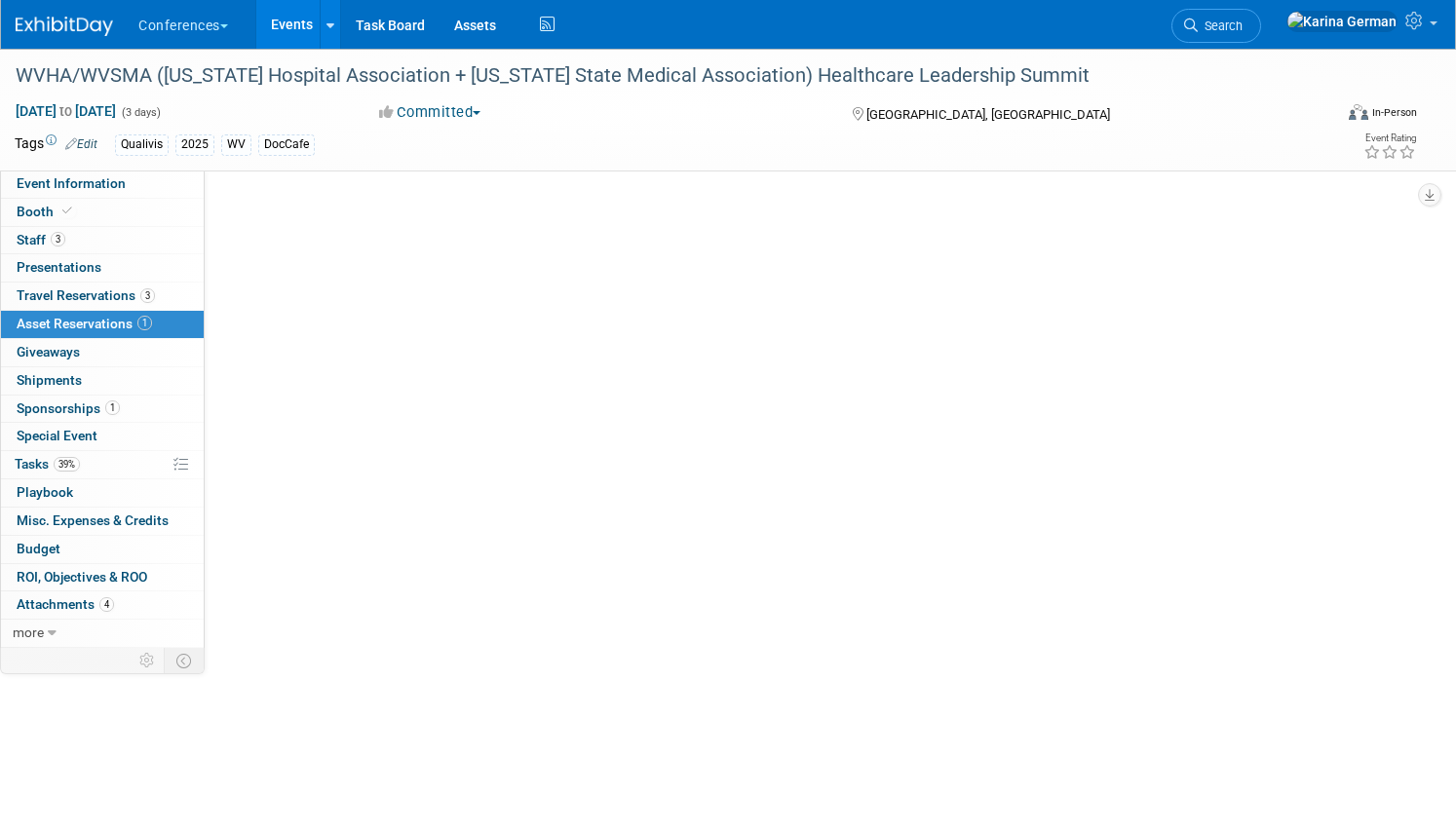
scroll to position [0, 0]
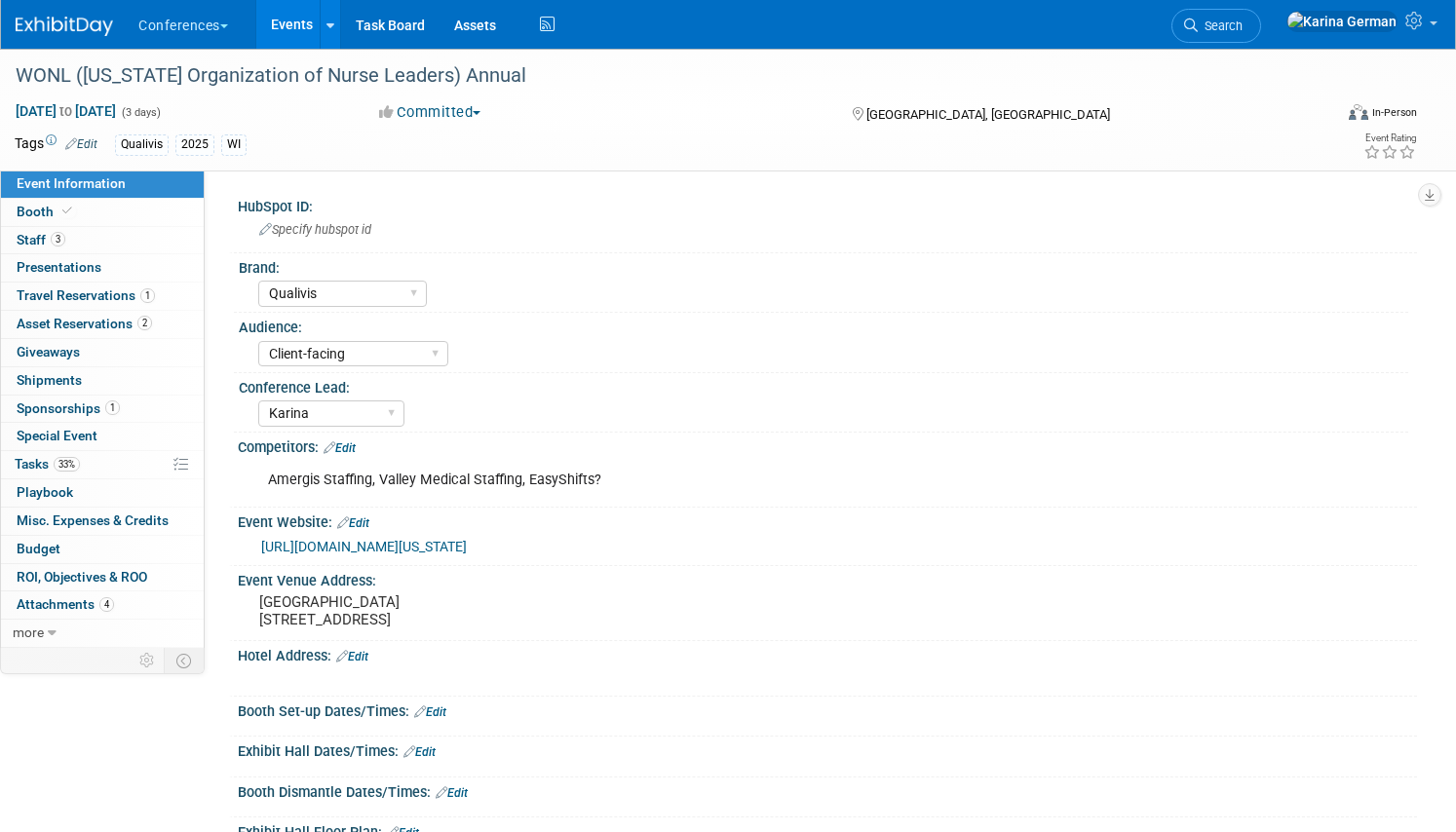
select select "Qualivis"
select select "Client-facing"
select select "Karina"
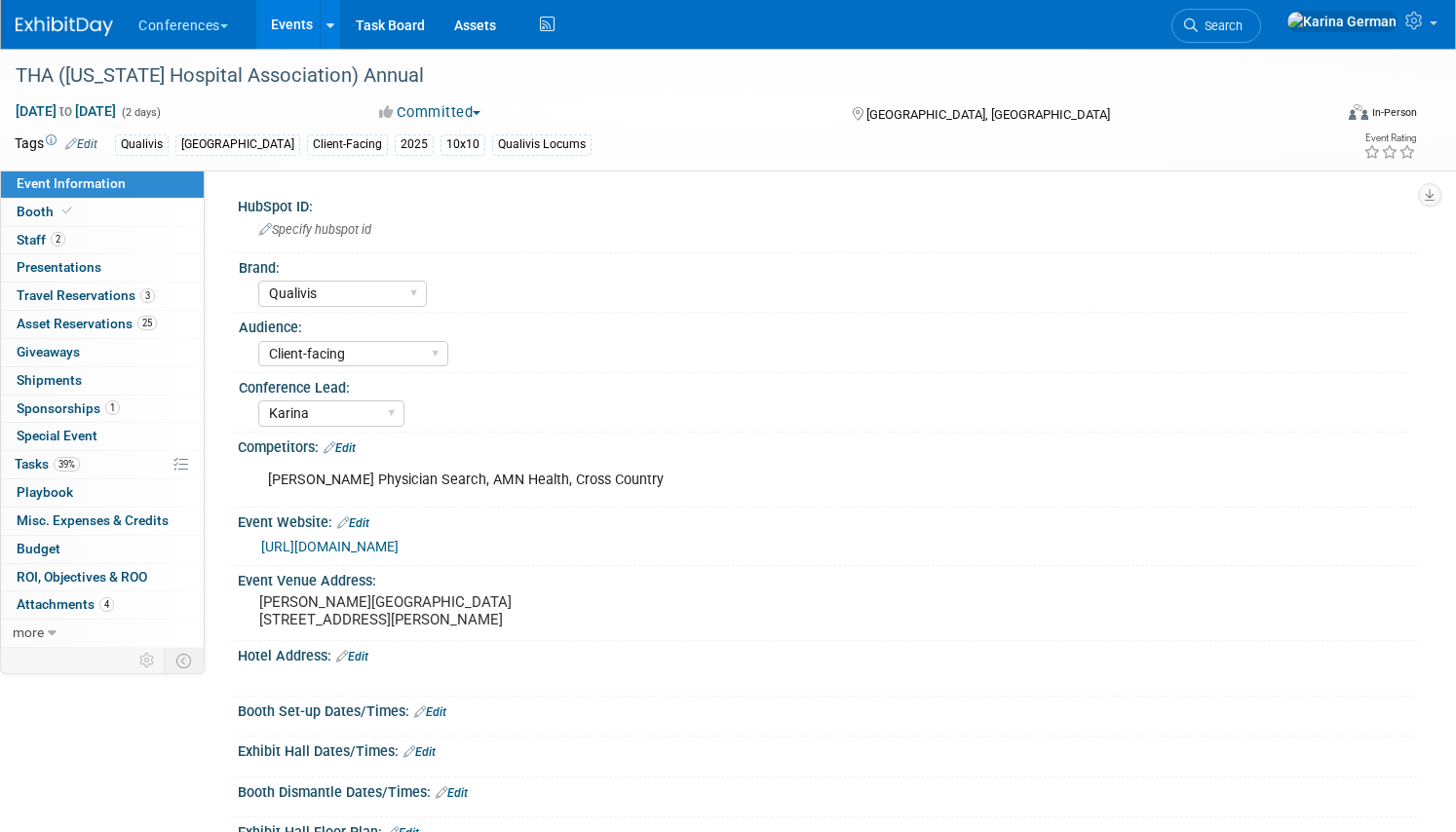
select select "Qualivis"
select select "Client-facing"
select select "Karina"
click at [131, 404] on link "1 Sponsorships 1" at bounding box center [102, 410] width 203 height 28
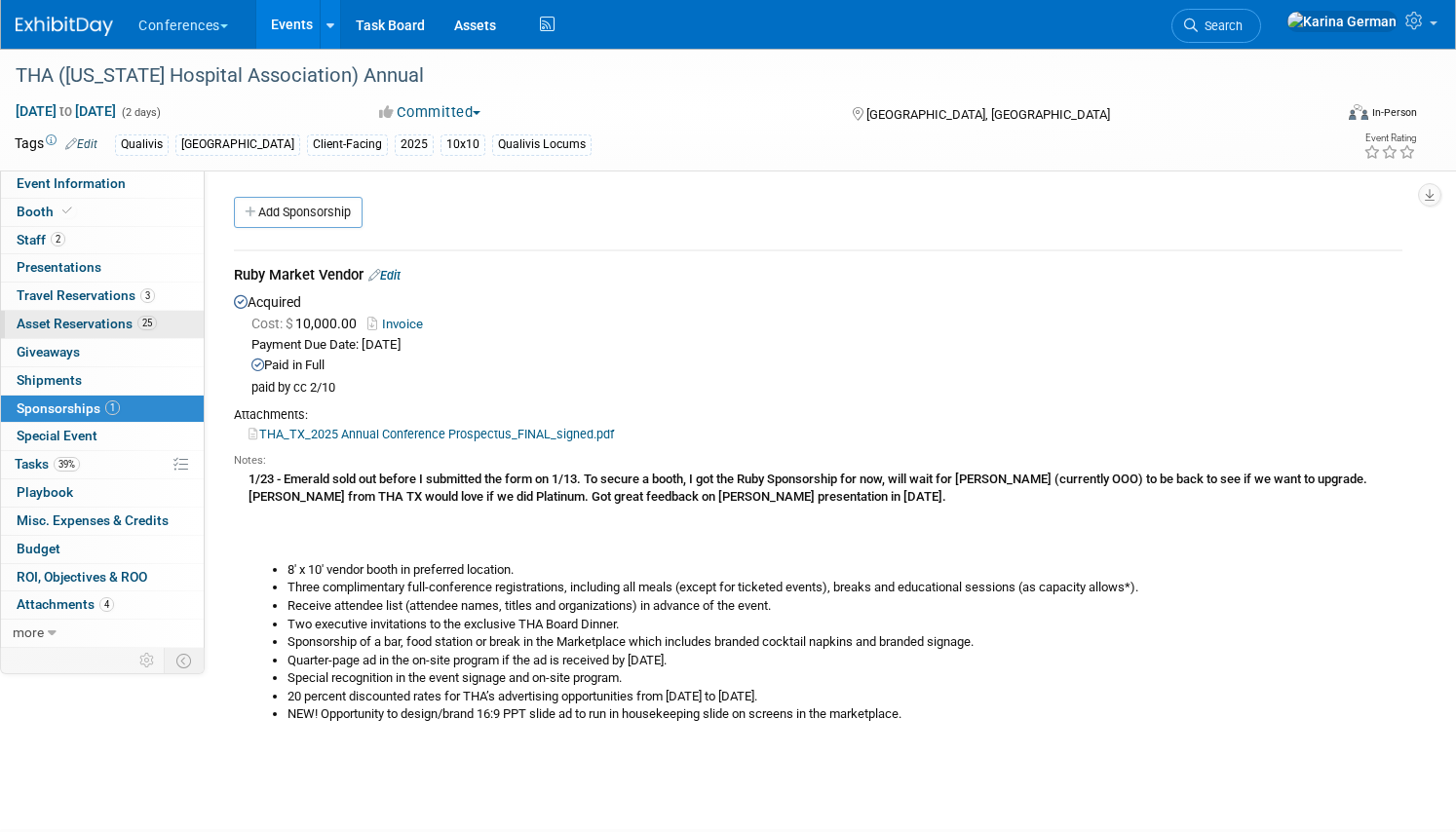
click at [141, 329] on span "25" at bounding box center [147, 323] width 20 height 15
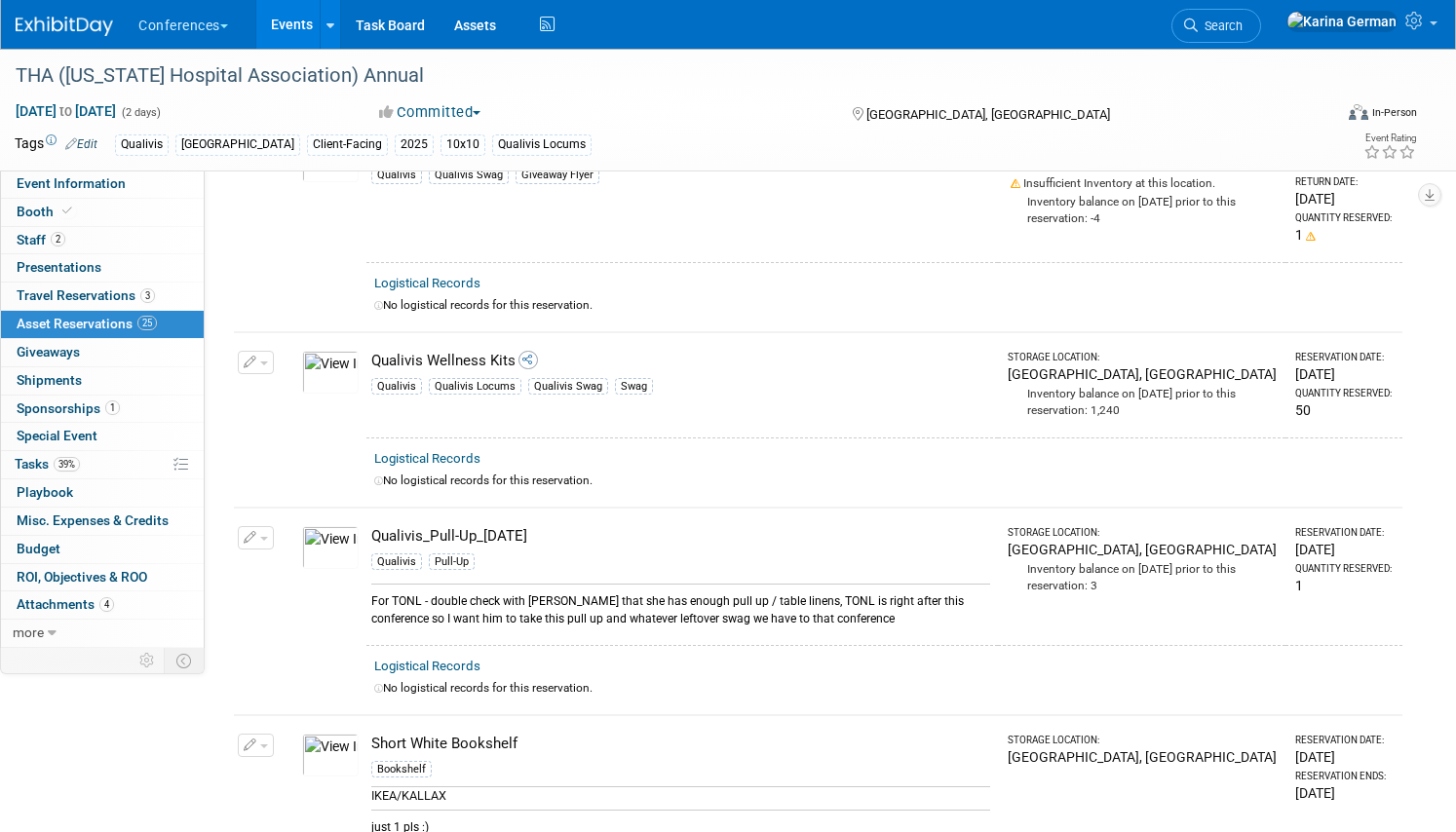
scroll to position [4442, 0]
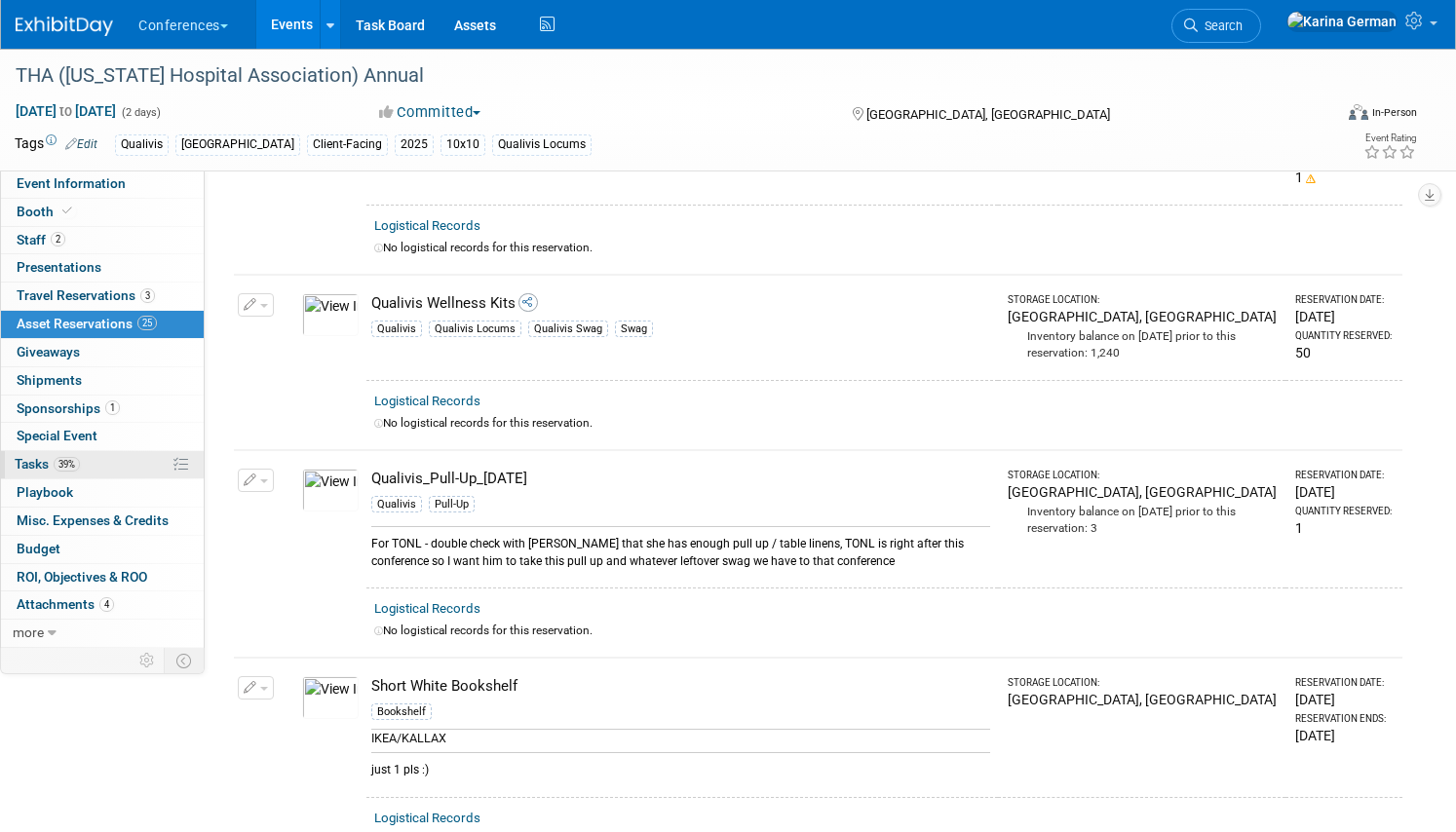
click at [102, 462] on link "39% Tasks 39%" at bounding box center [102, 465] width 203 height 28
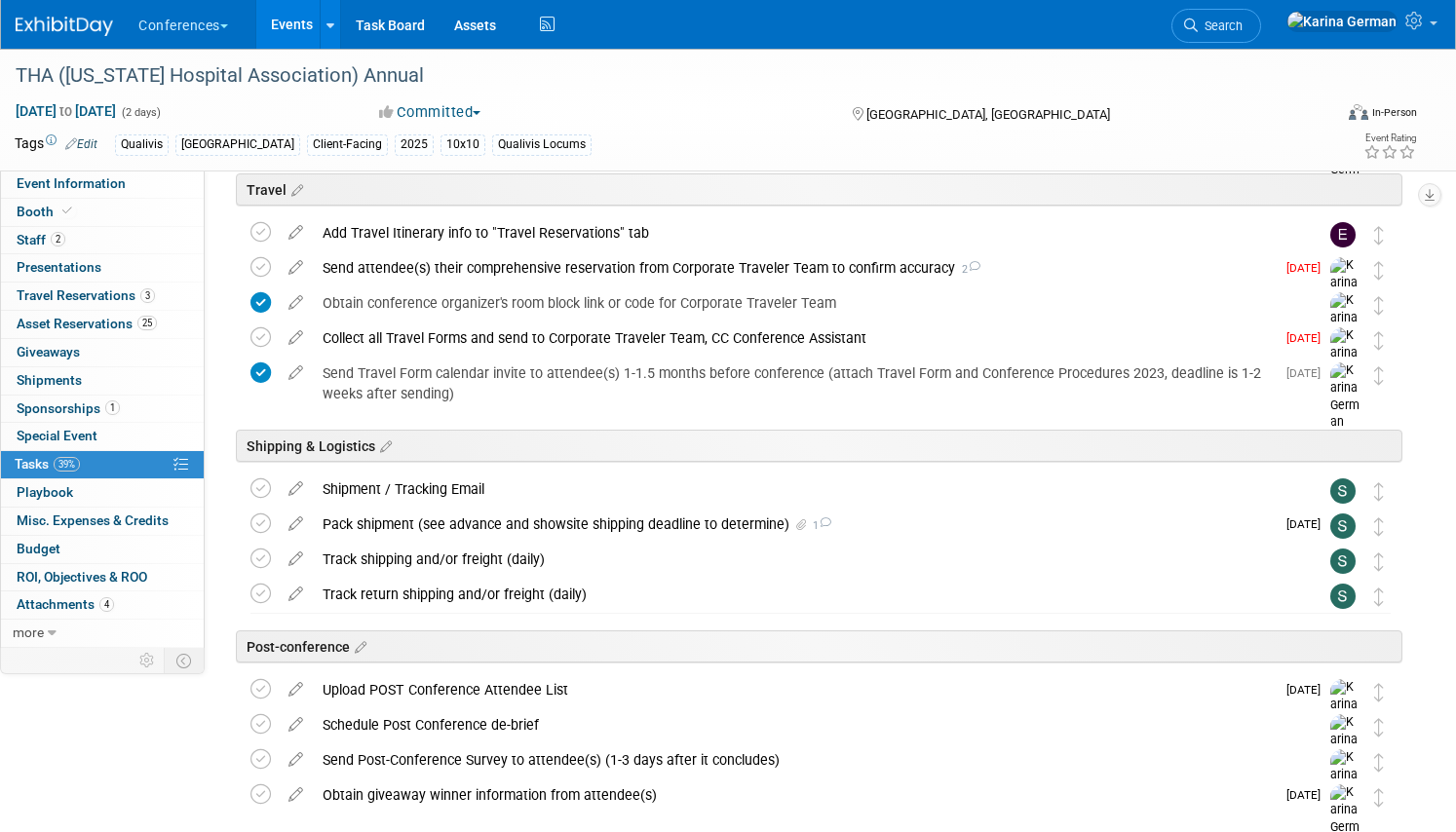
scroll to position [793, 0]
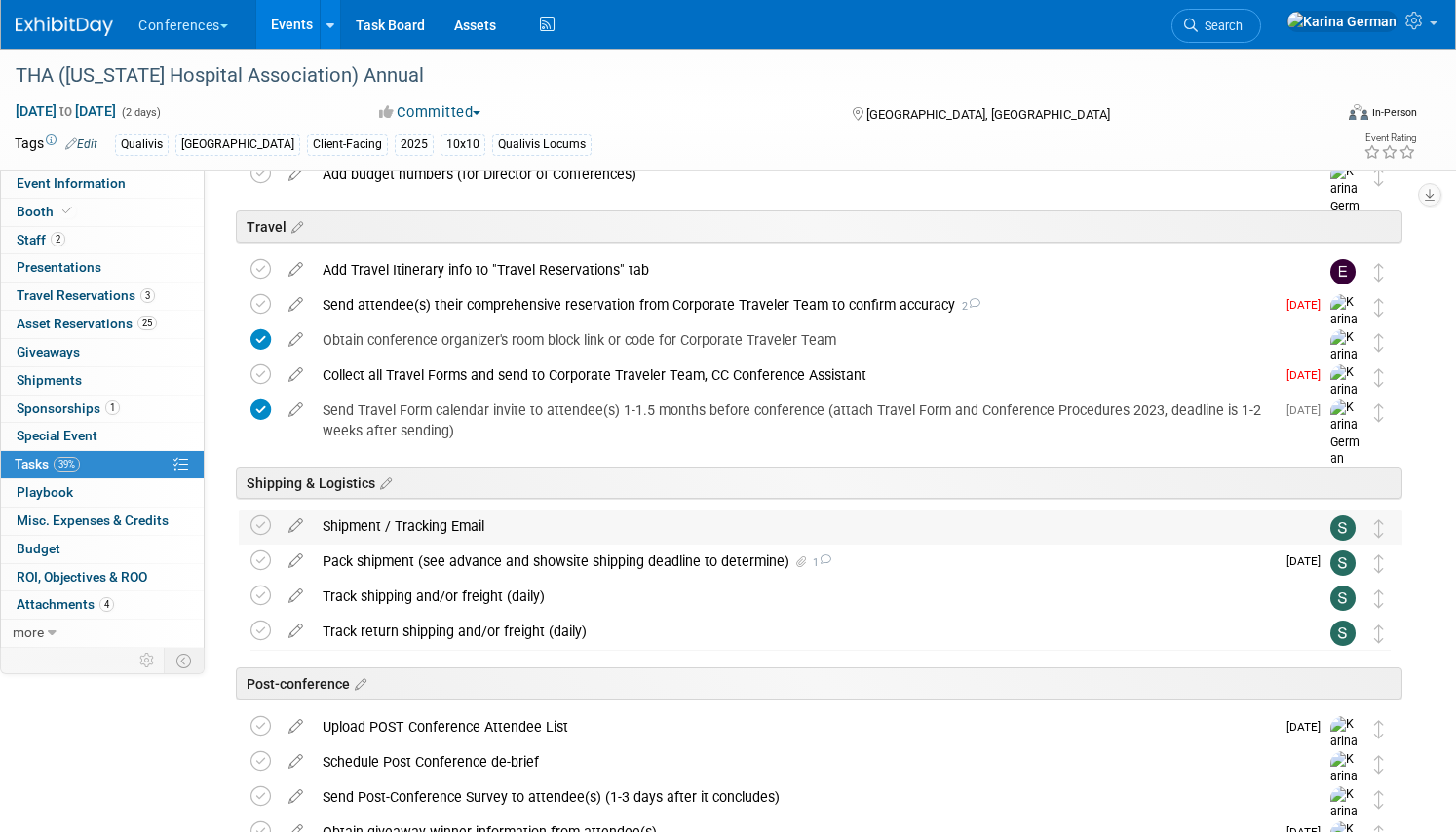
click at [510, 529] on div "Shipment / Tracking Email" at bounding box center [802, 525] width 978 height 33
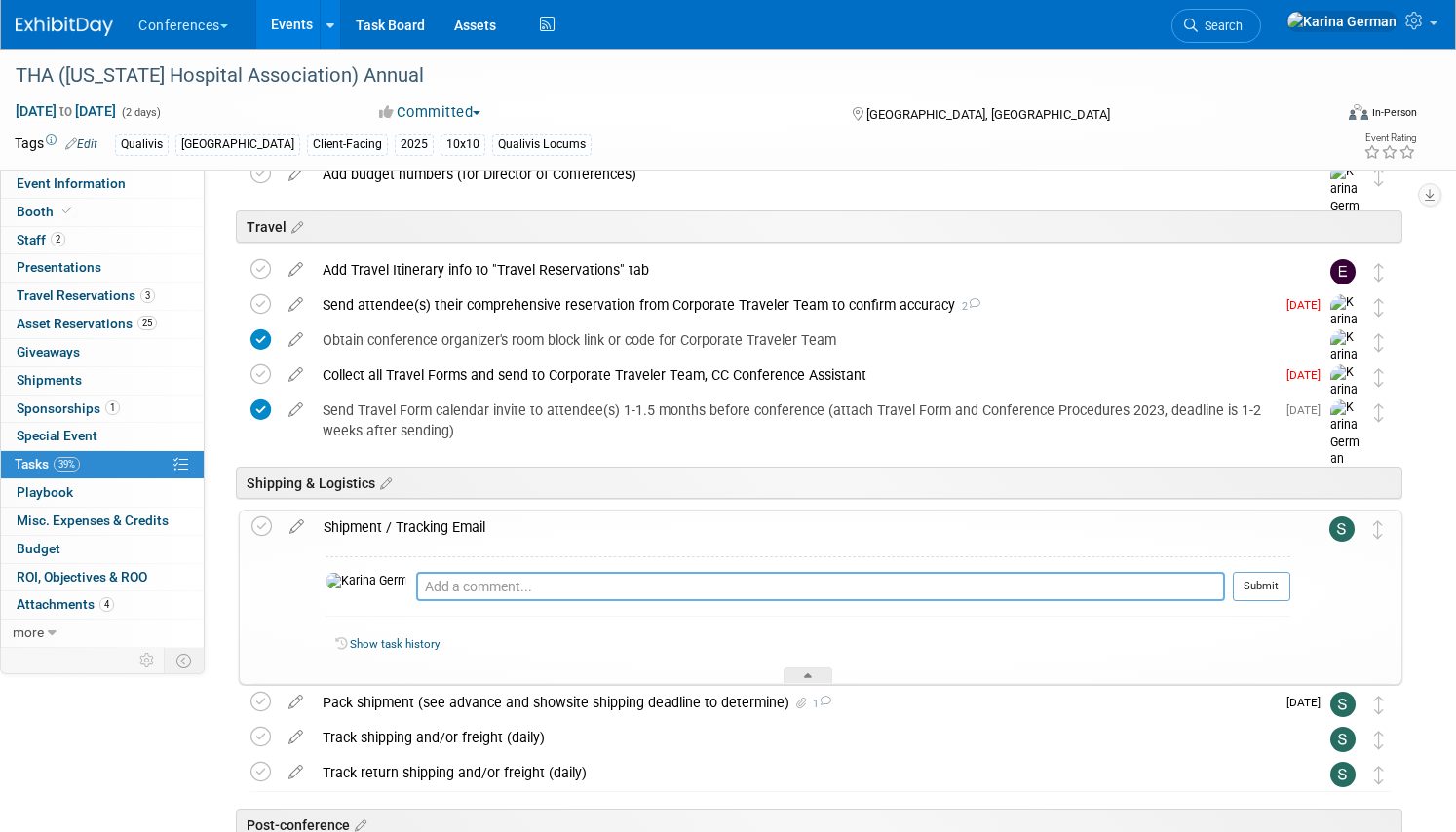
click at [543, 592] on textarea at bounding box center [820, 587] width 809 height 30
click at [301, 525] on icon at bounding box center [296, 522] width 34 height 25
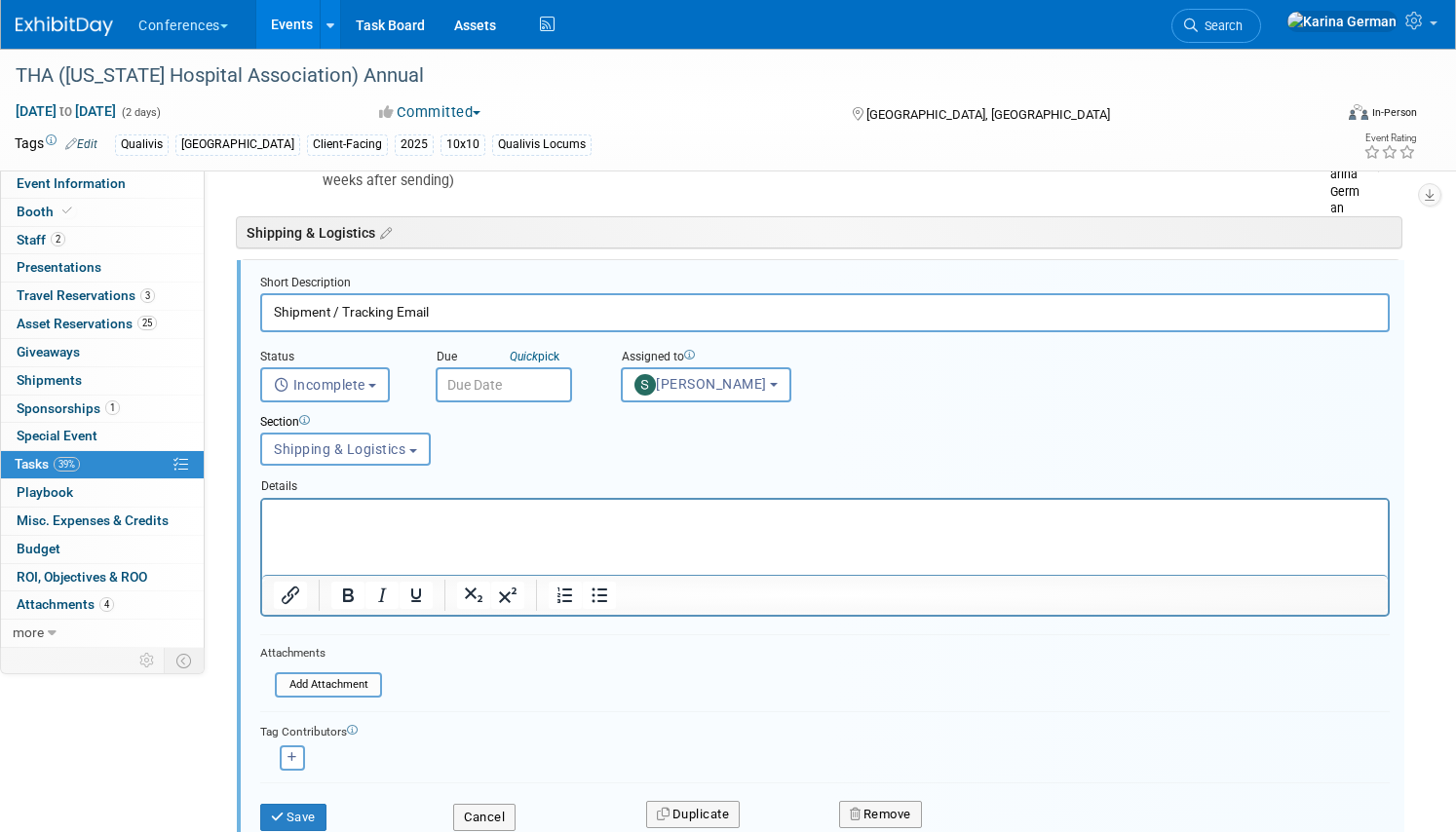
scroll to position [1054, 0]
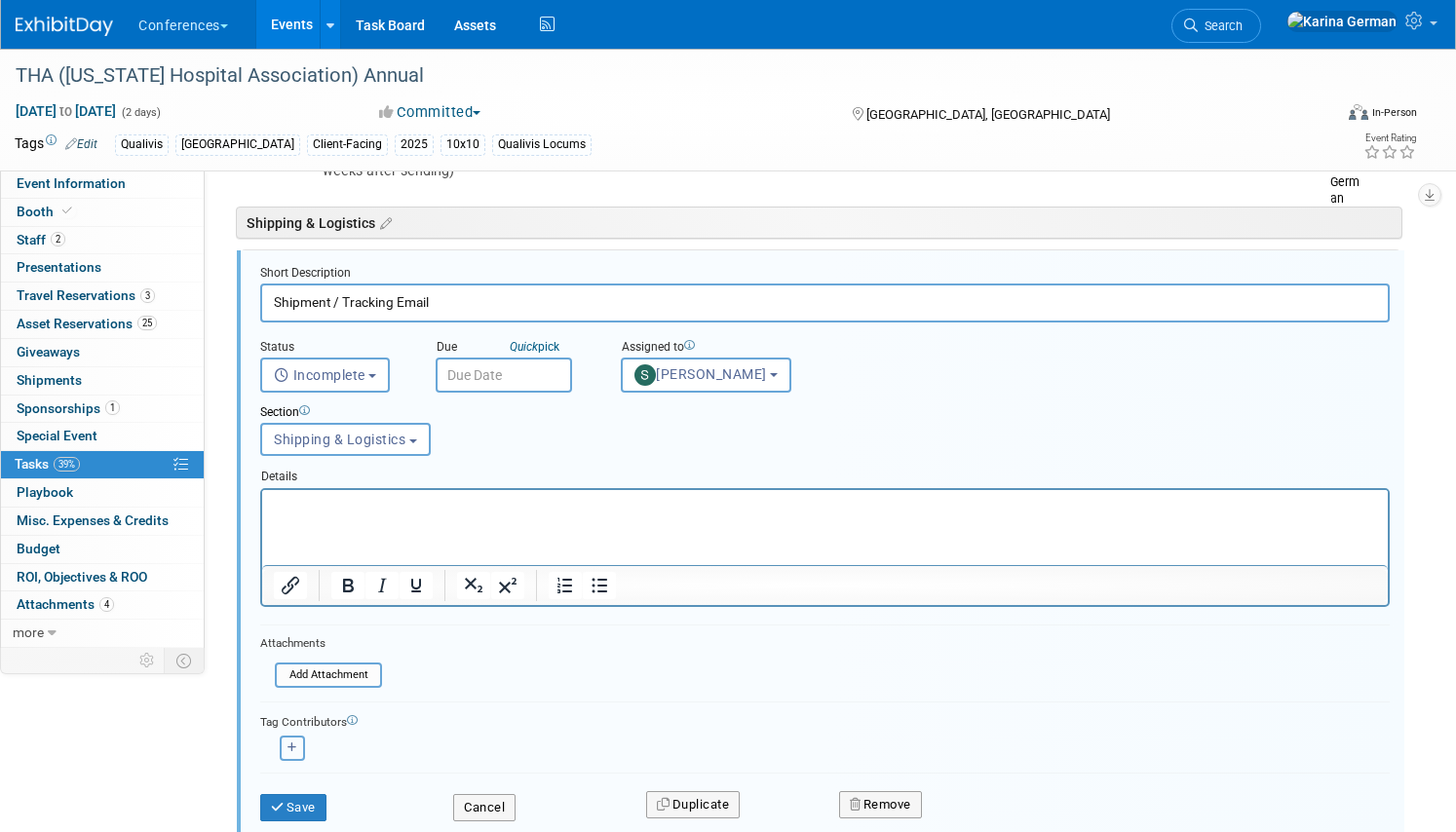
click at [297, 747] on button "button" at bounding box center [292, 748] width 26 height 26
select select
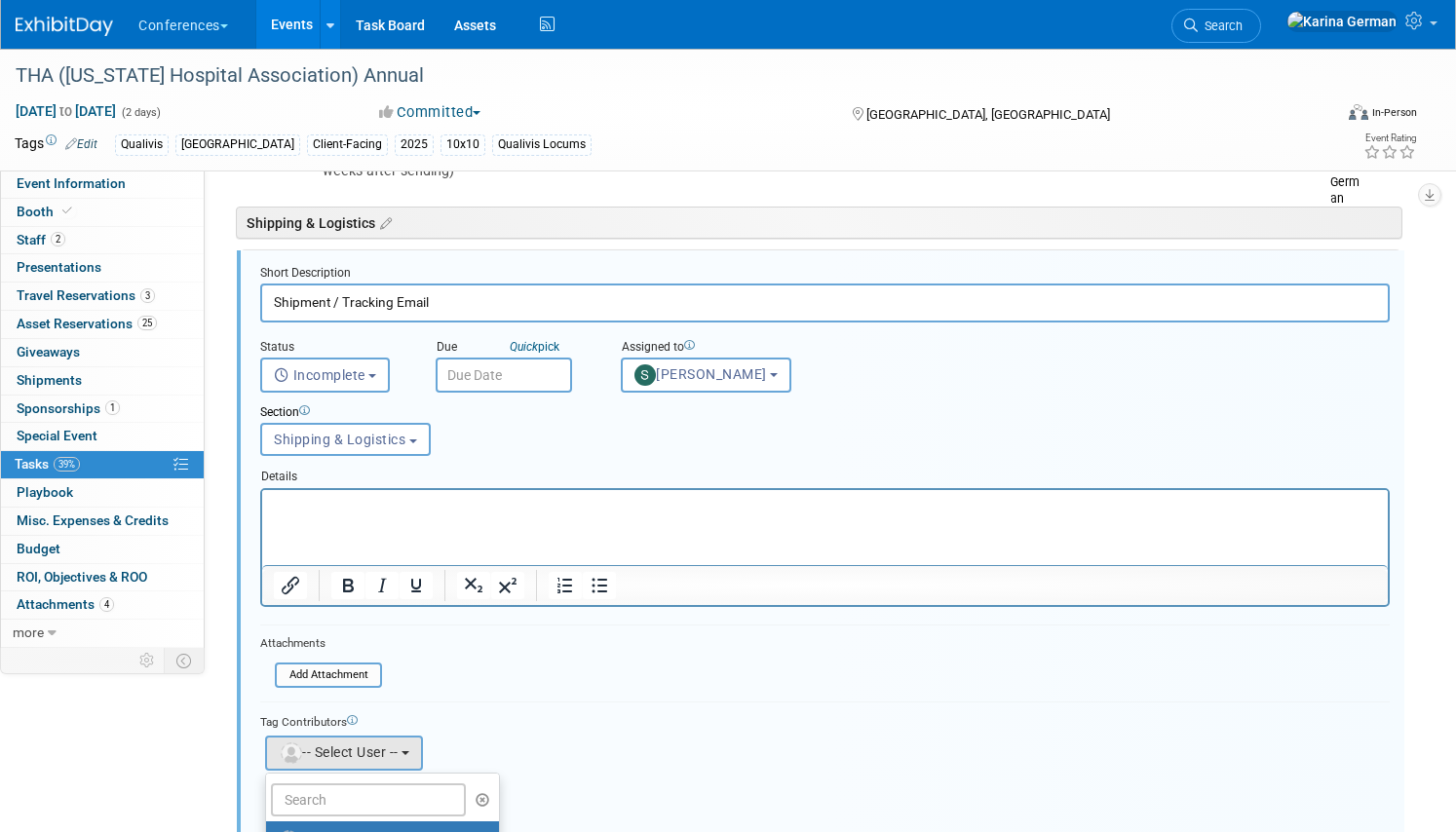
click at [368, 781] on ul "-- Select User -- [PERSON_NAME] [PERSON_NAME] [PERSON_NAME] [PERSON_NAME] [PERS…" at bounding box center [382, 843] width 235 height 141
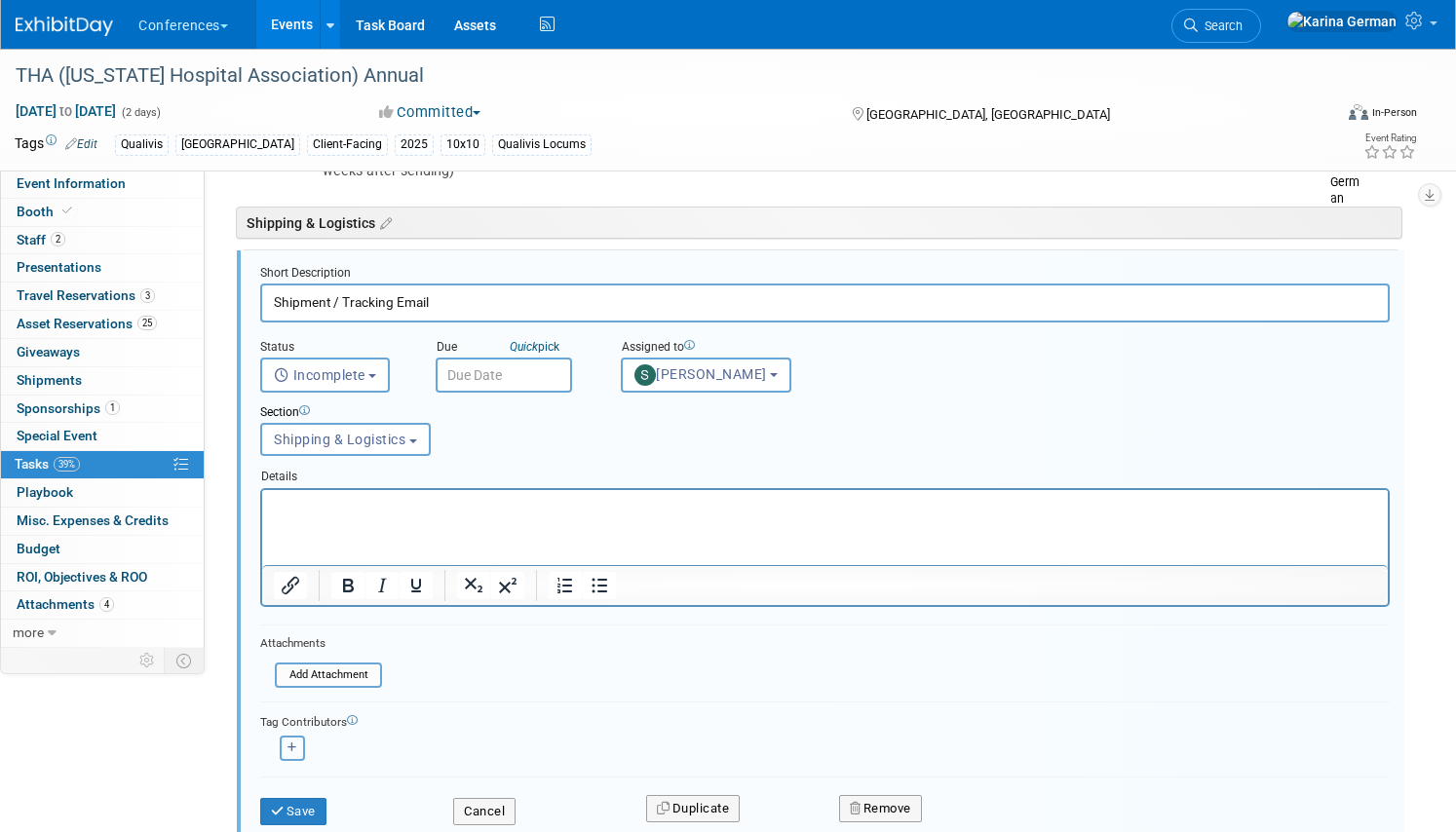
click at [293, 758] on button "button" at bounding box center [292, 748] width 26 height 26
select select
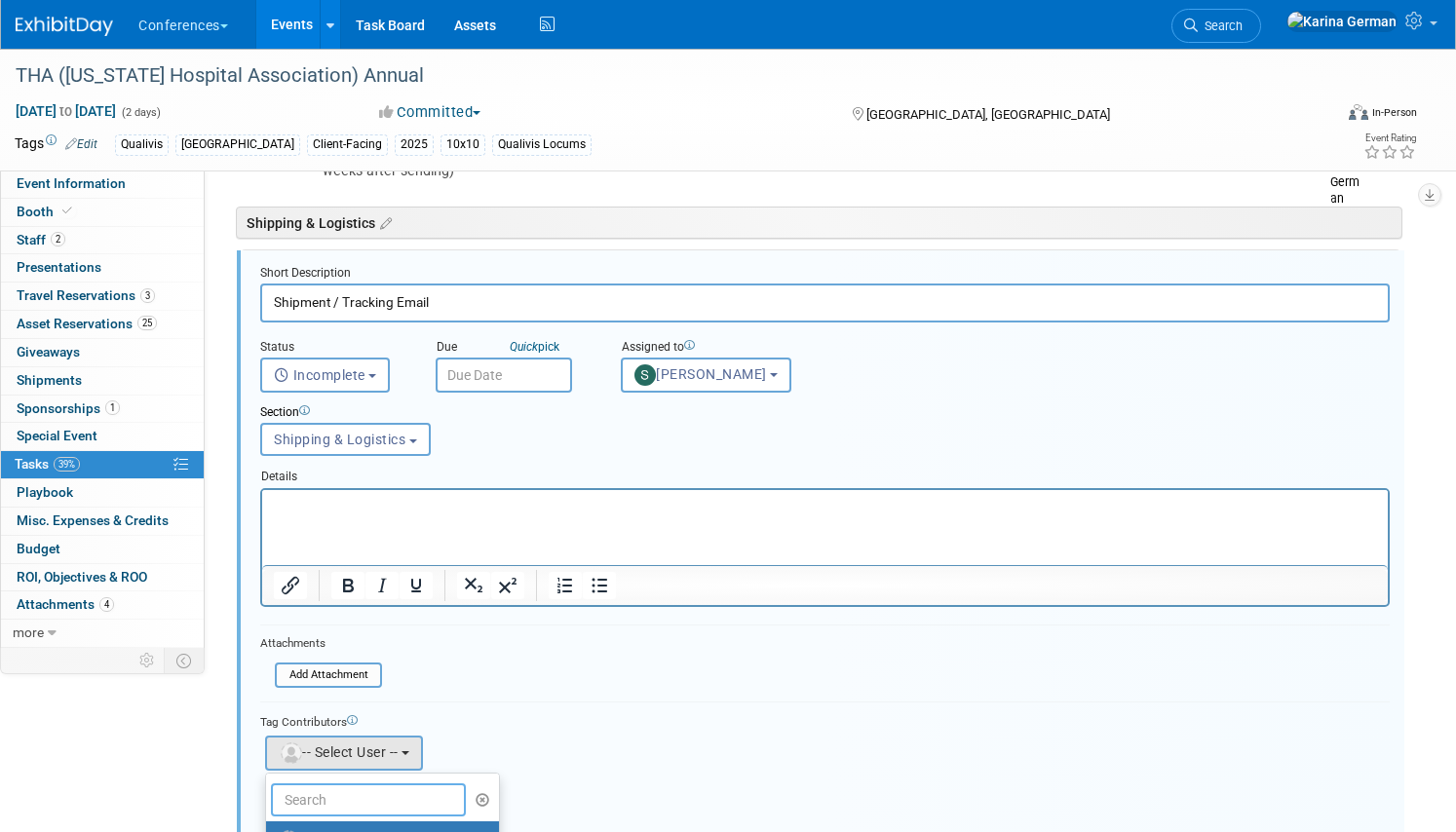
click at [327, 806] on input "text" at bounding box center [368, 798] width 195 height 33
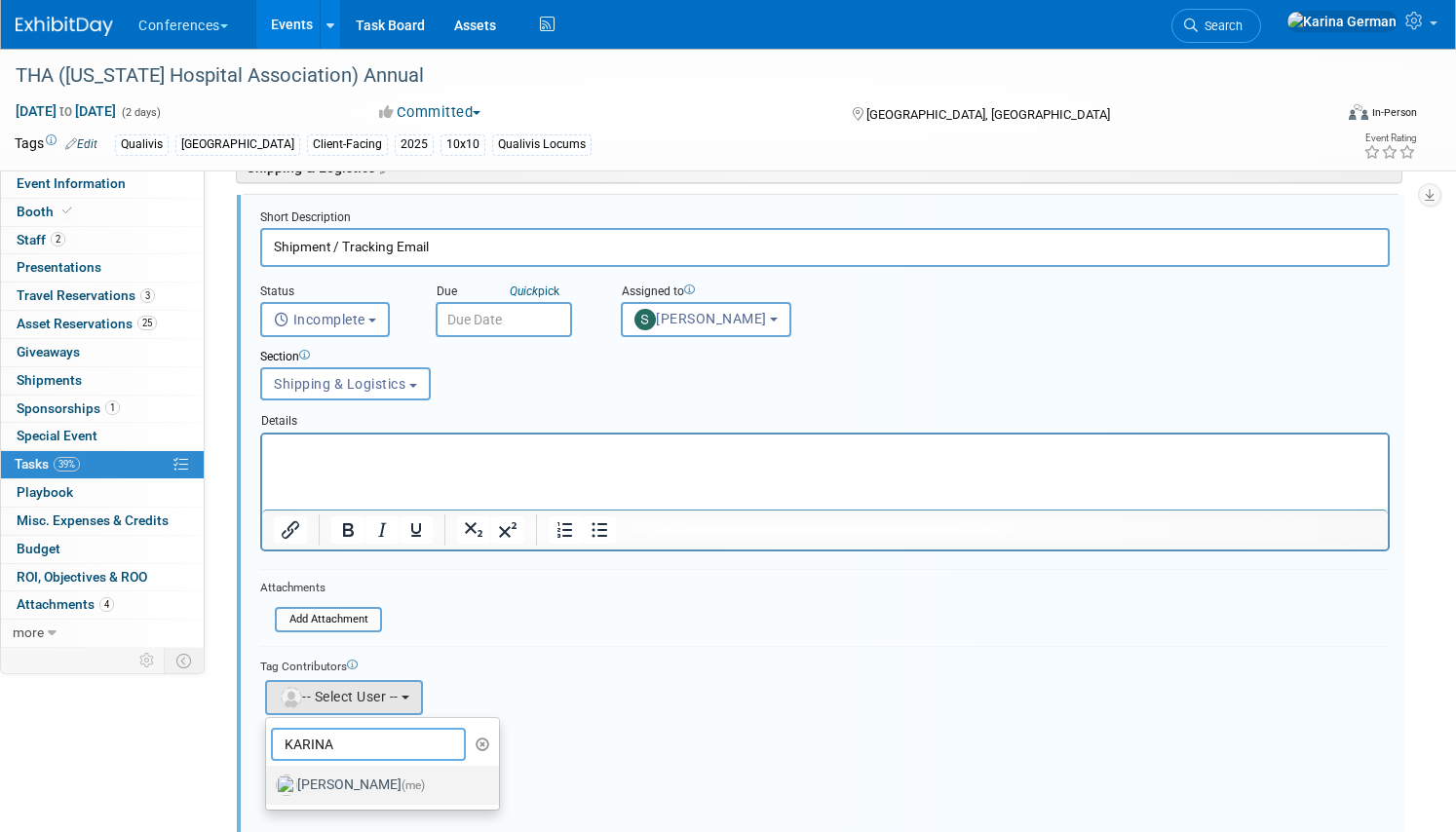
type input "KARINA"
click at [385, 786] on label "[PERSON_NAME] (me)" at bounding box center [378, 785] width 204 height 31
click at [269, 786] on input "[PERSON_NAME] (me)" at bounding box center [262, 782] width 13 height 13
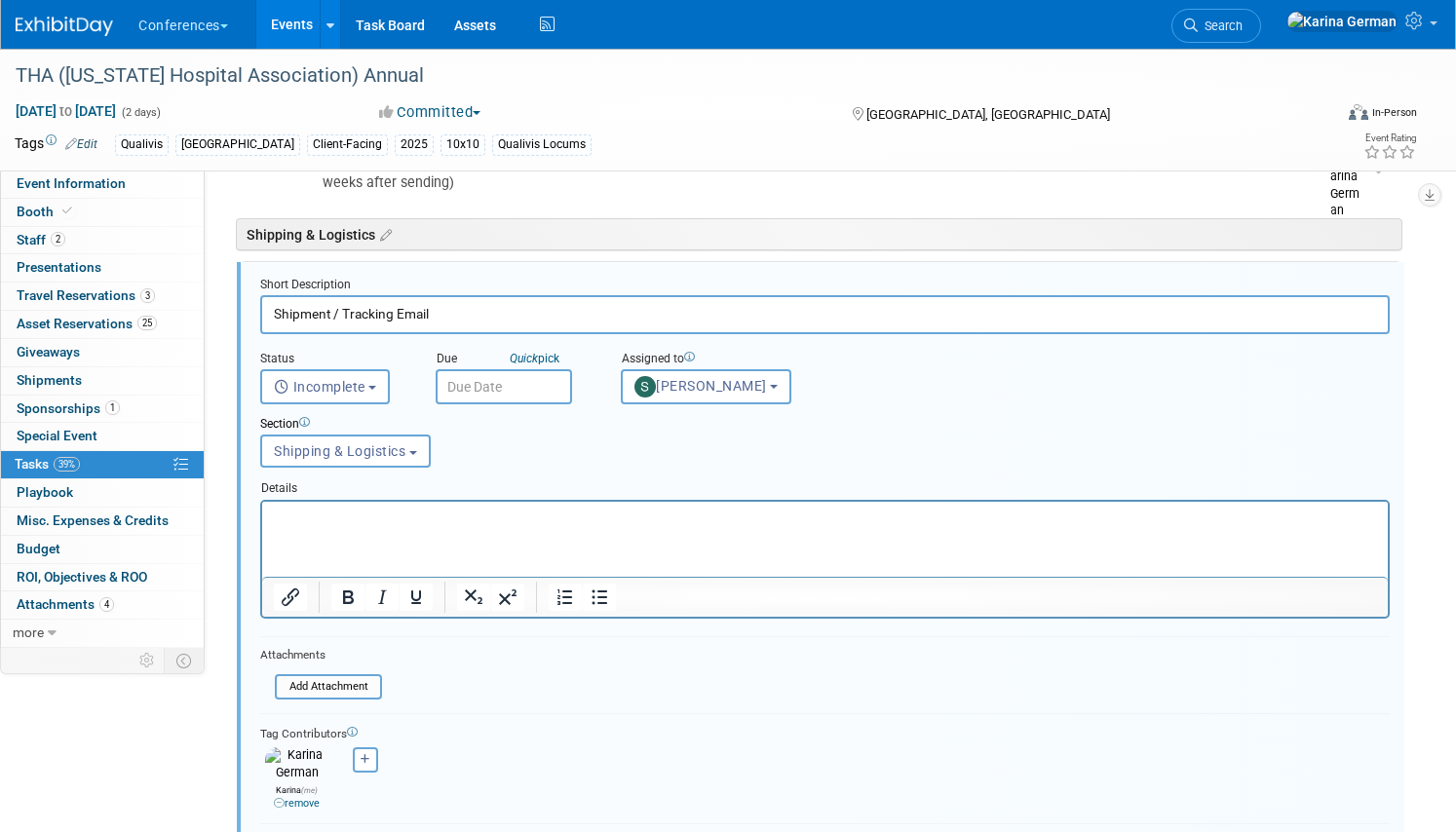
scroll to position [1039, 0]
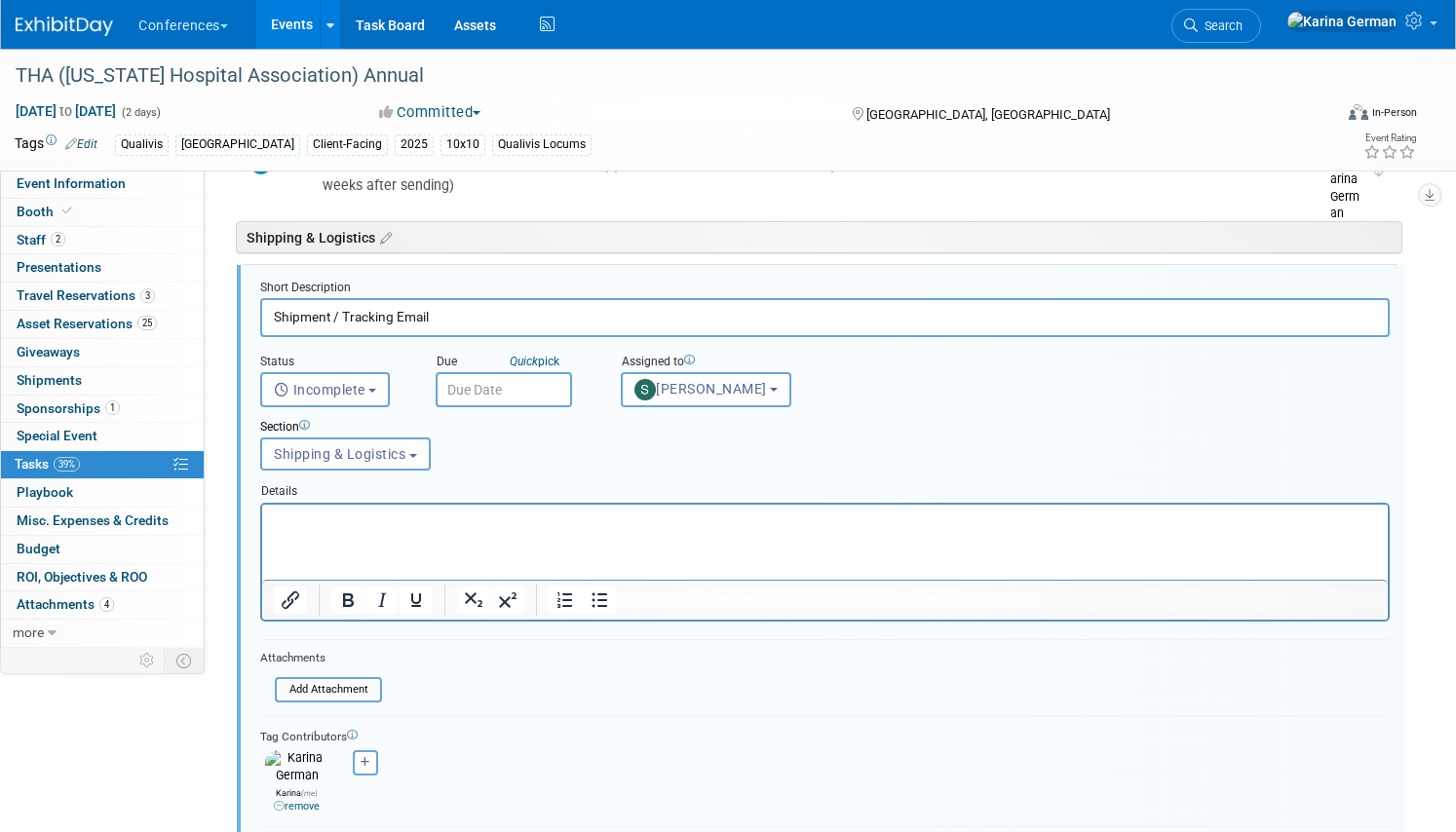
click at [489, 529] on html at bounding box center [825, 516] width 1125 height 27
click at [591, 601] on icon "Bullet list" at bounding box center [600, 601] width 24 height 24
click at [748, 520] on li "Remind [PERSON_NAME] to keep some boxes / black case in his room to use for fas…" at bounding box center [844, 520] width 1064 height 19
click at [867, 515] on li "Remind Aaron to keep some boxes / black case in his room to use for faster brea…" at bounding box center [844, 520] width 1064 height 19
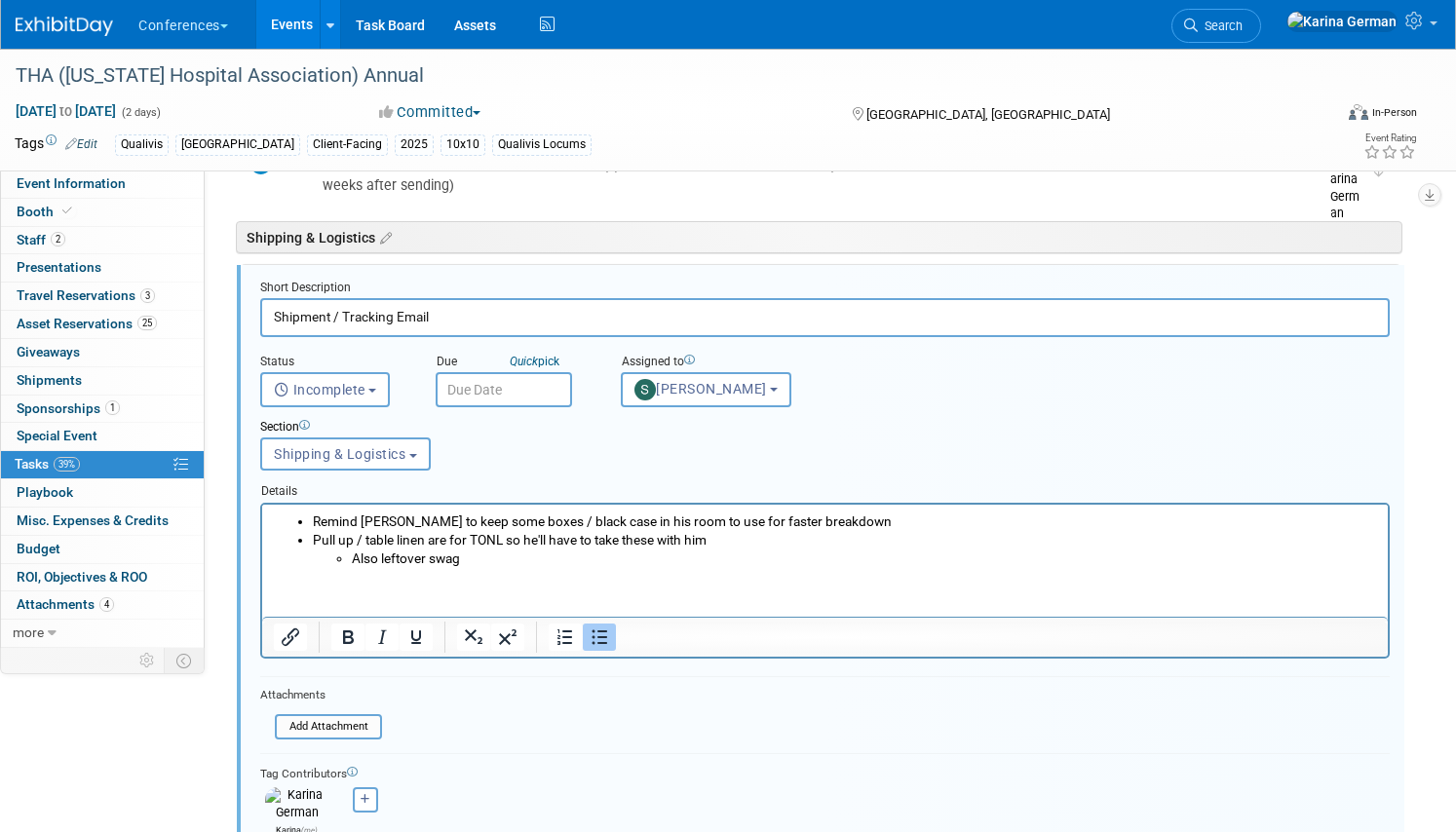
click at [357, 558] on li "Also leftover swag" at bounding box center [863, 557] width 1024 height 19
click at [352, 558] on li "Also leftover swag" at bounding box center [863, 557] width 1024 height 19
click at [427, 533] on li "Pull up / table linen are for TONL so he'll have to take these with him Also le…" at bounding box center [844, 547] width 1064 height 37
click at [481, 549] on li "Also leftover swag" at bounding box center [863, 557] width 1024 height 19
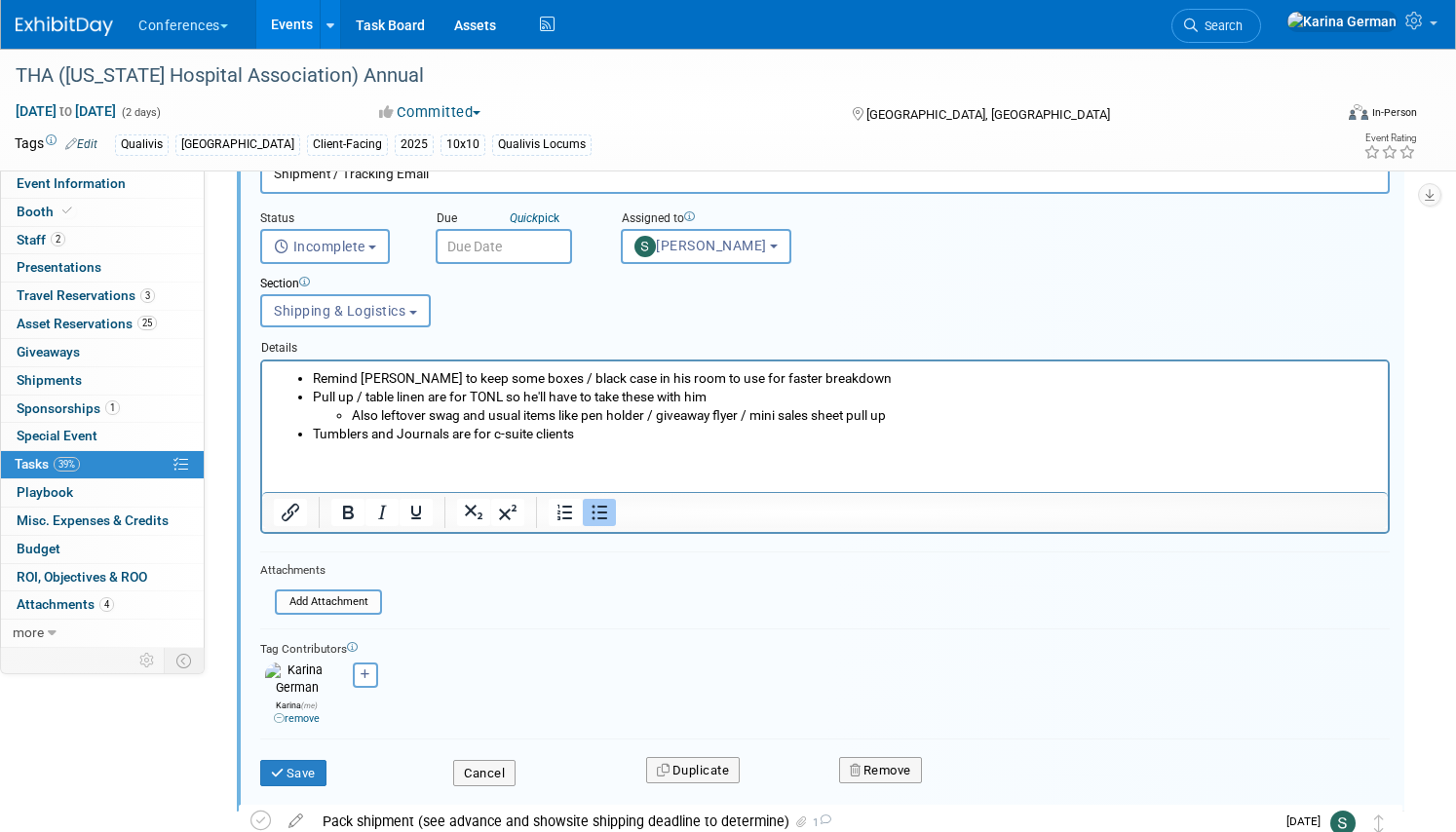
scroll to position [1197, 0]
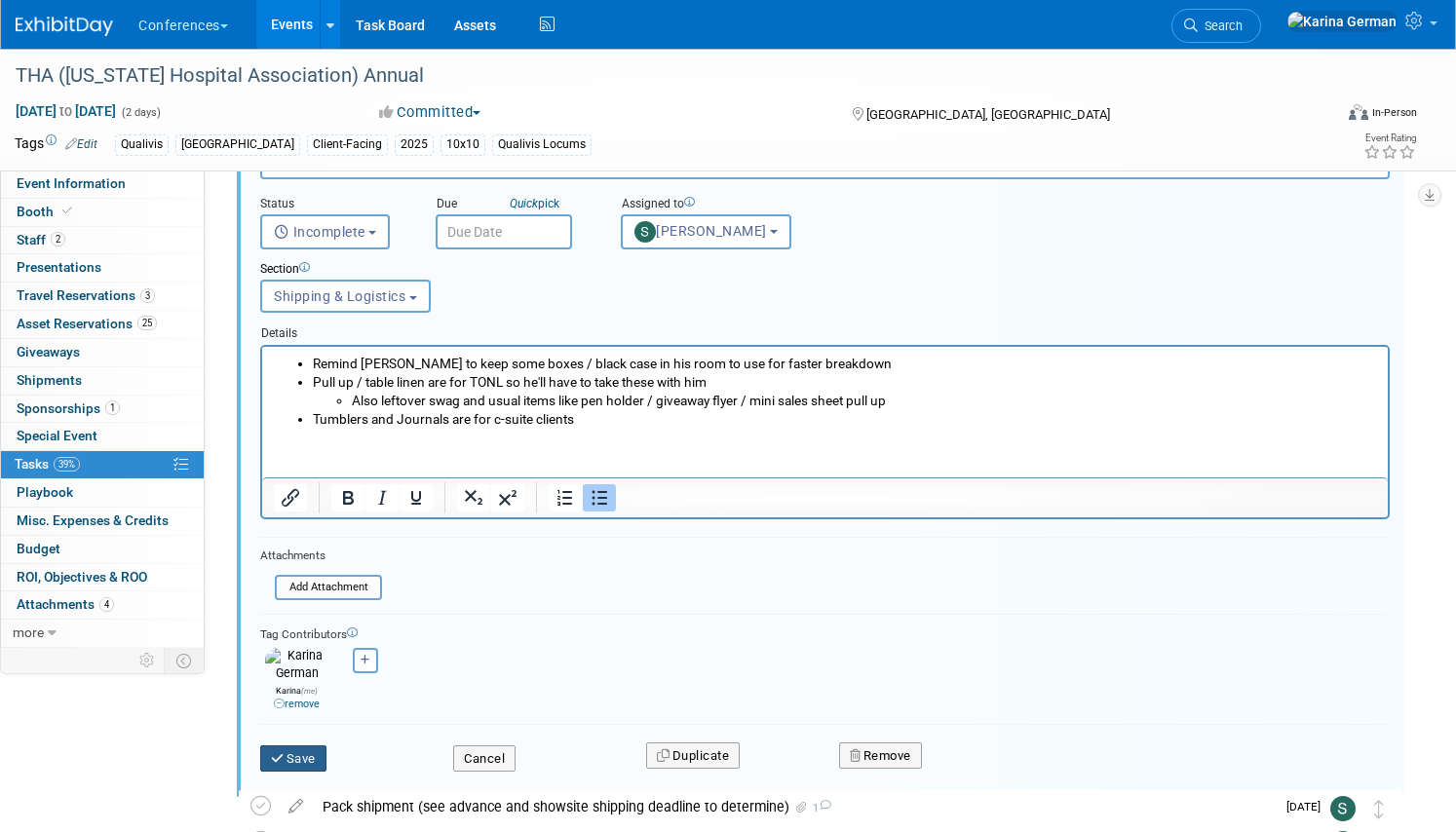
click at [283, 754] on button "Save" at bounding box center [293, 759] width 66 height 28
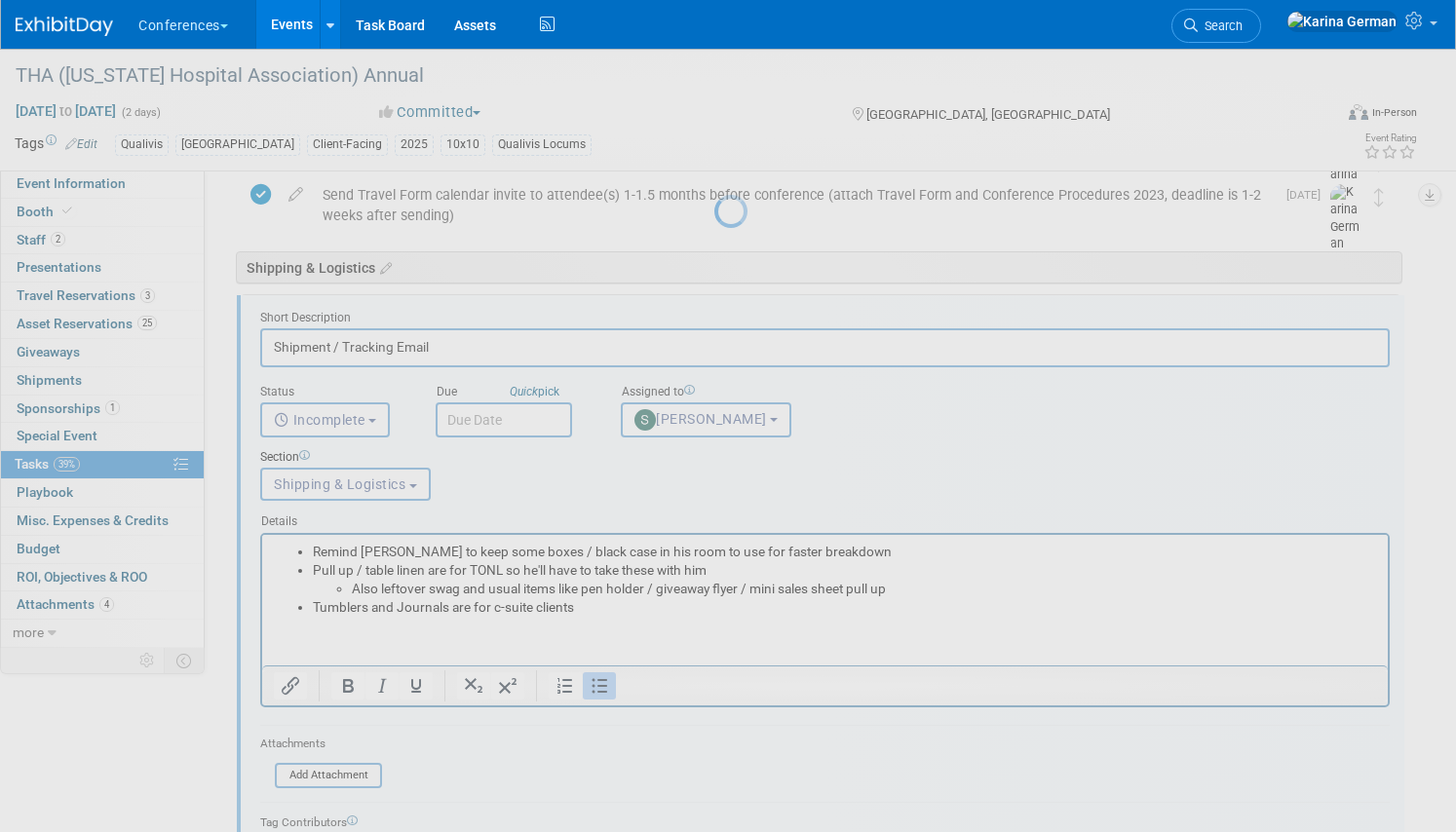
scroll to position [757, 0]
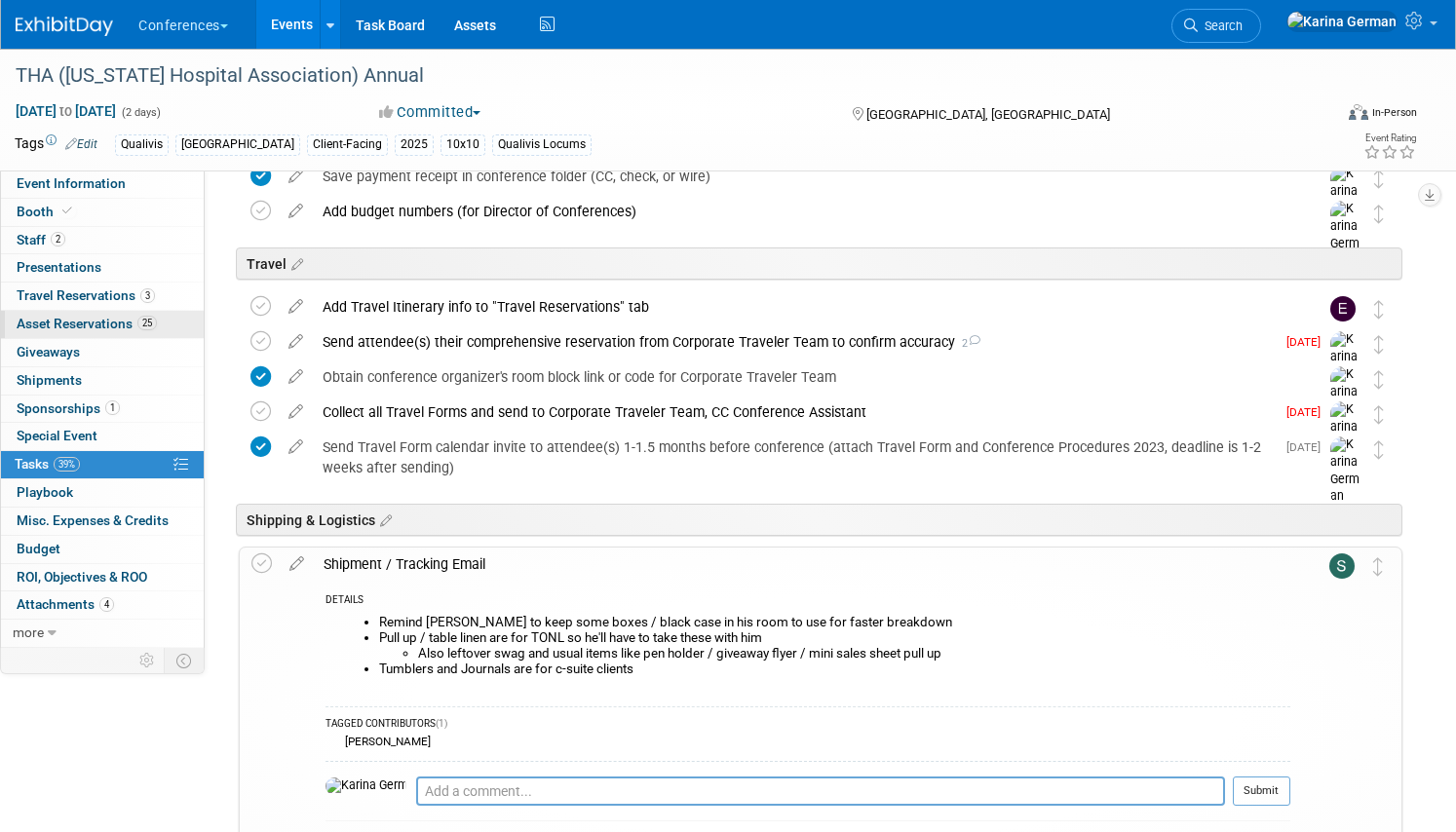
click at [143, 324] on span "25" at bounding box center [147, 323] width 20 height 15
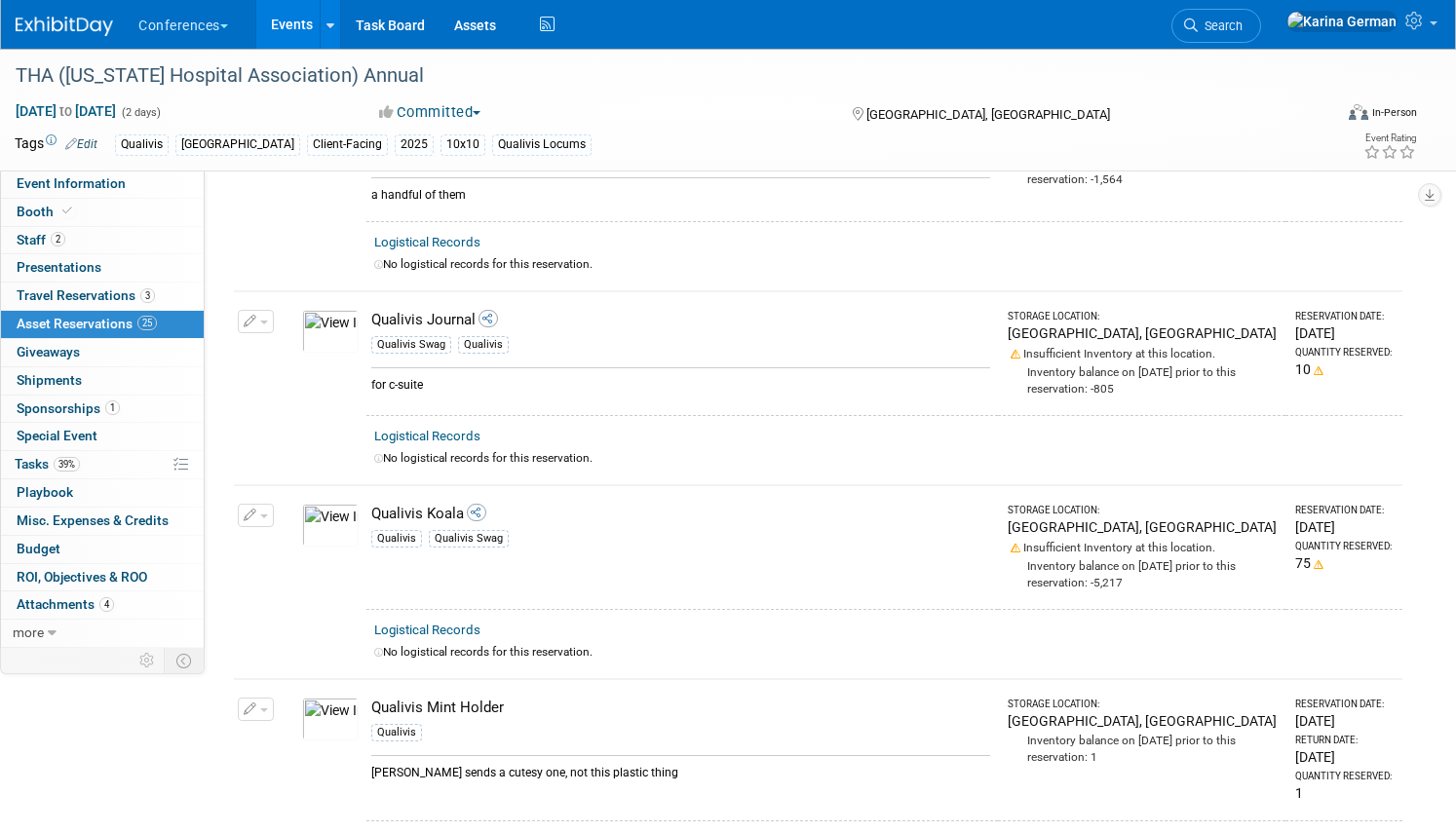
scroll to position [2670, 0]
click at [242, 503] on button "button" at bounding box center [255, 514] width 36 height 24
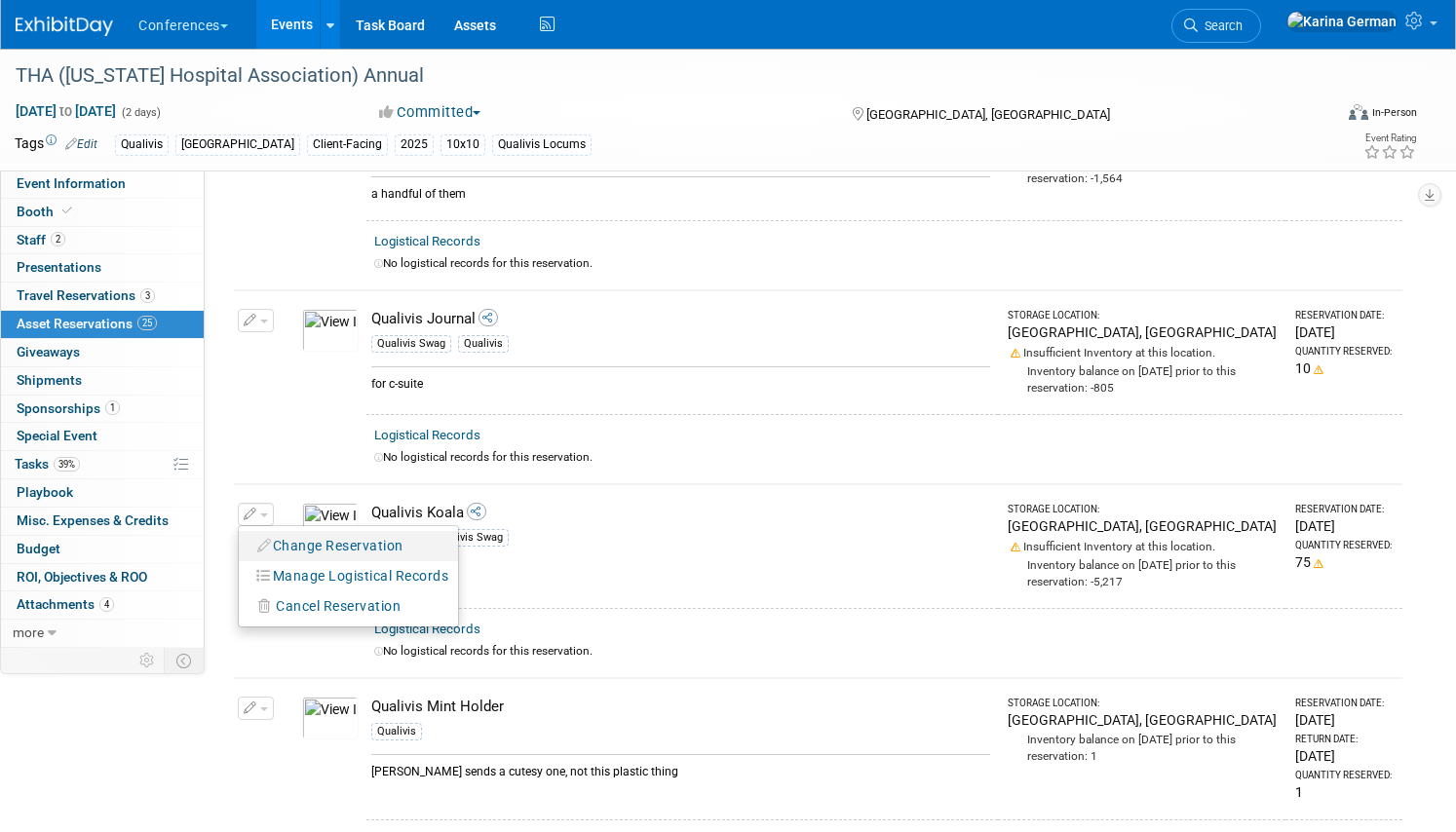
click at [328, 532] on button "Change Reservation" at bounding box center [331, 545] width 164 height 27
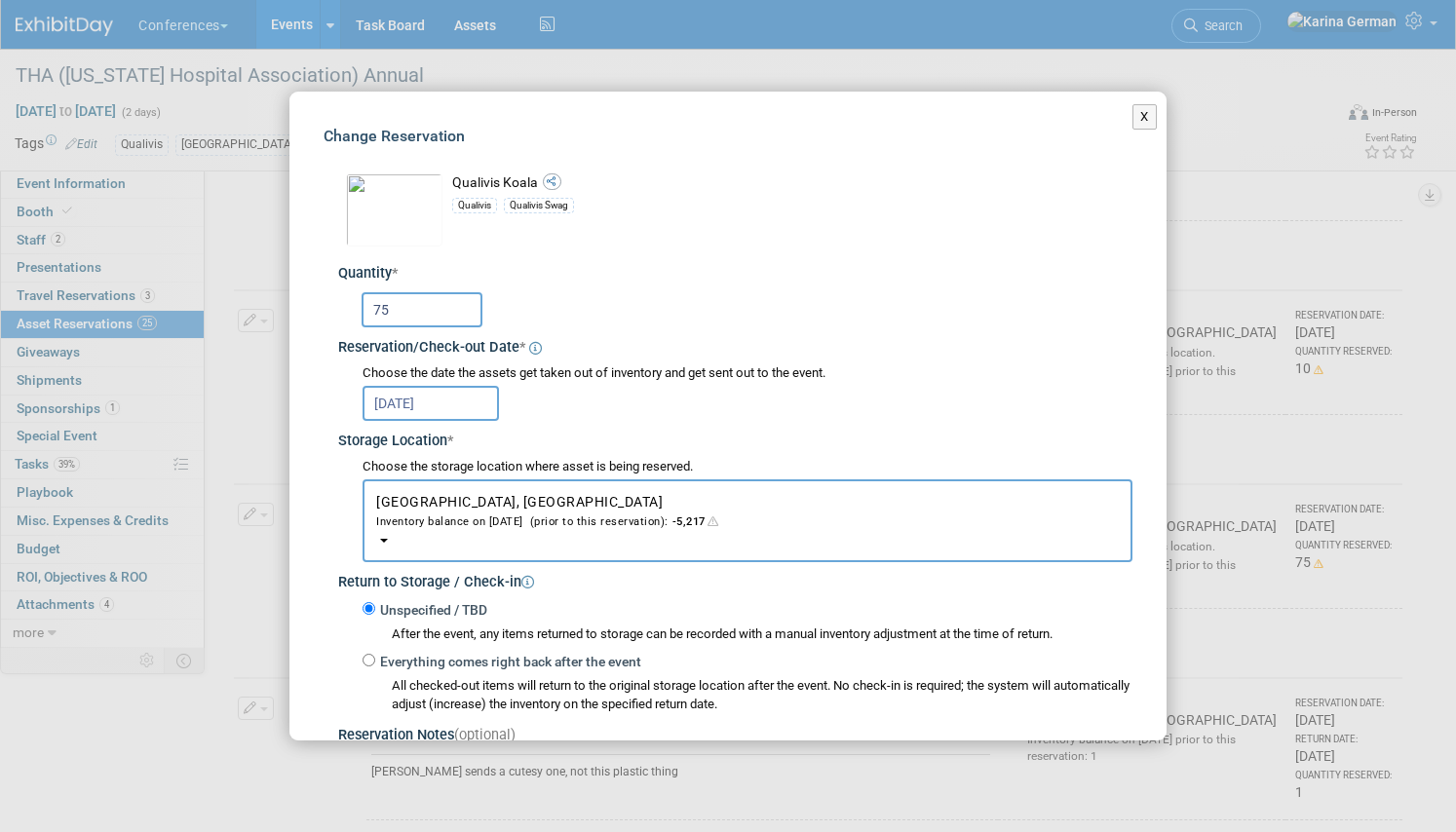
click at [416, 311] on input "75" at bounding box center [422, 309] width 121 height 35
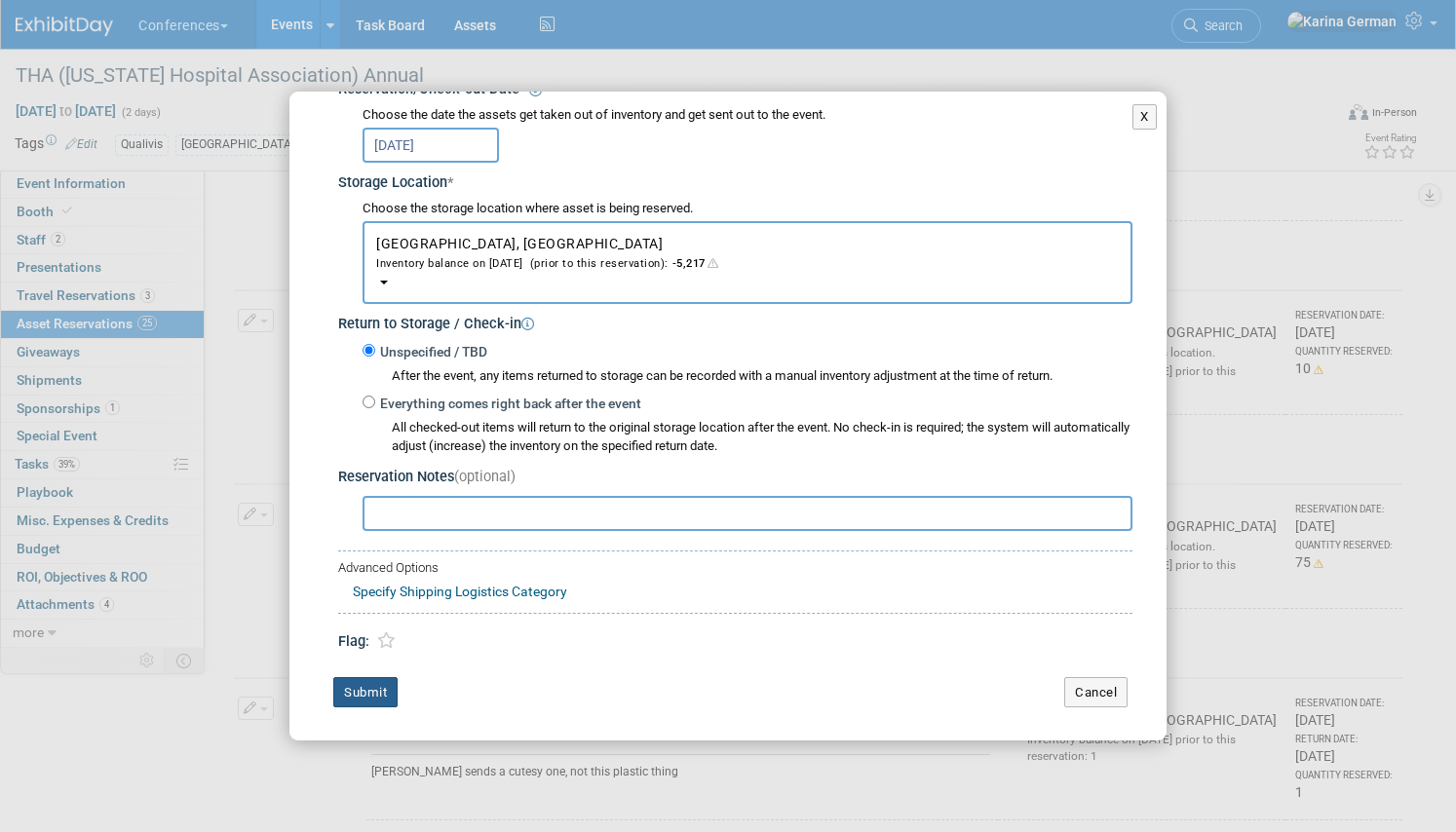
type input "50"
click at [388, 690] on button "Submit" at bounding box center [365, 692] width 64 height 31
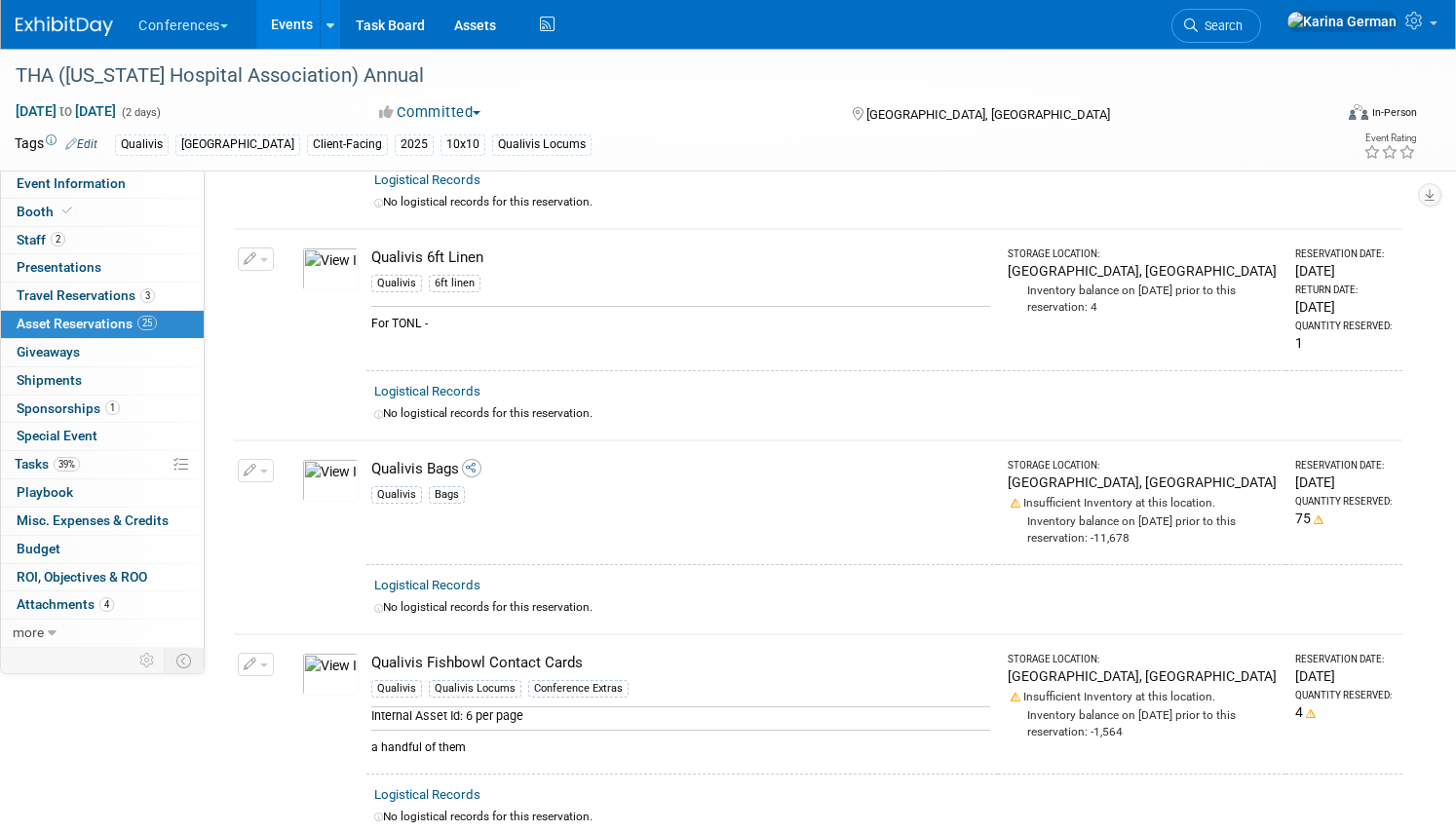
scroll to position [2082, 0]
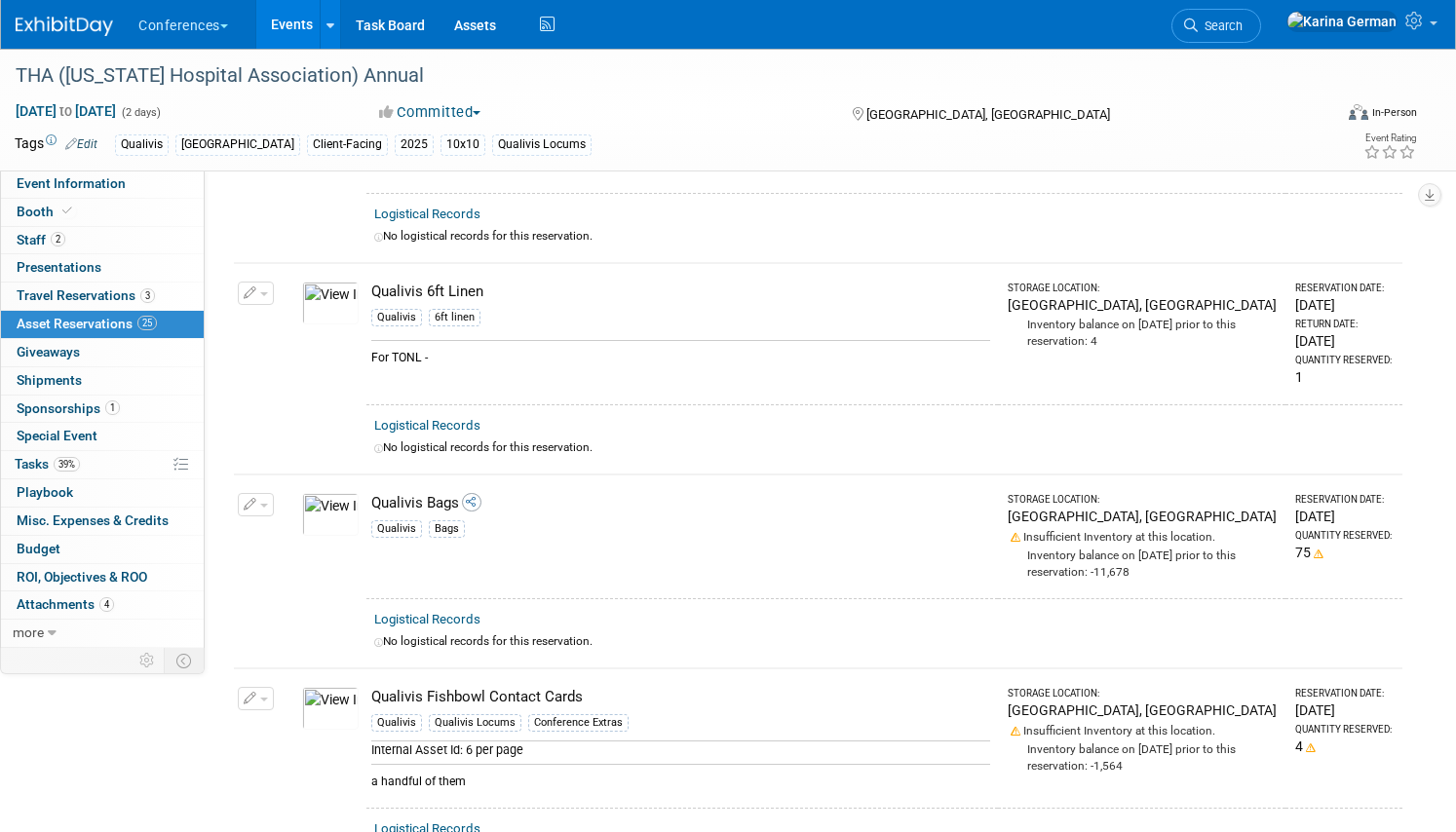
click at [262, 504] on span "button" at bounding box center [264, 506] width 8 height 4
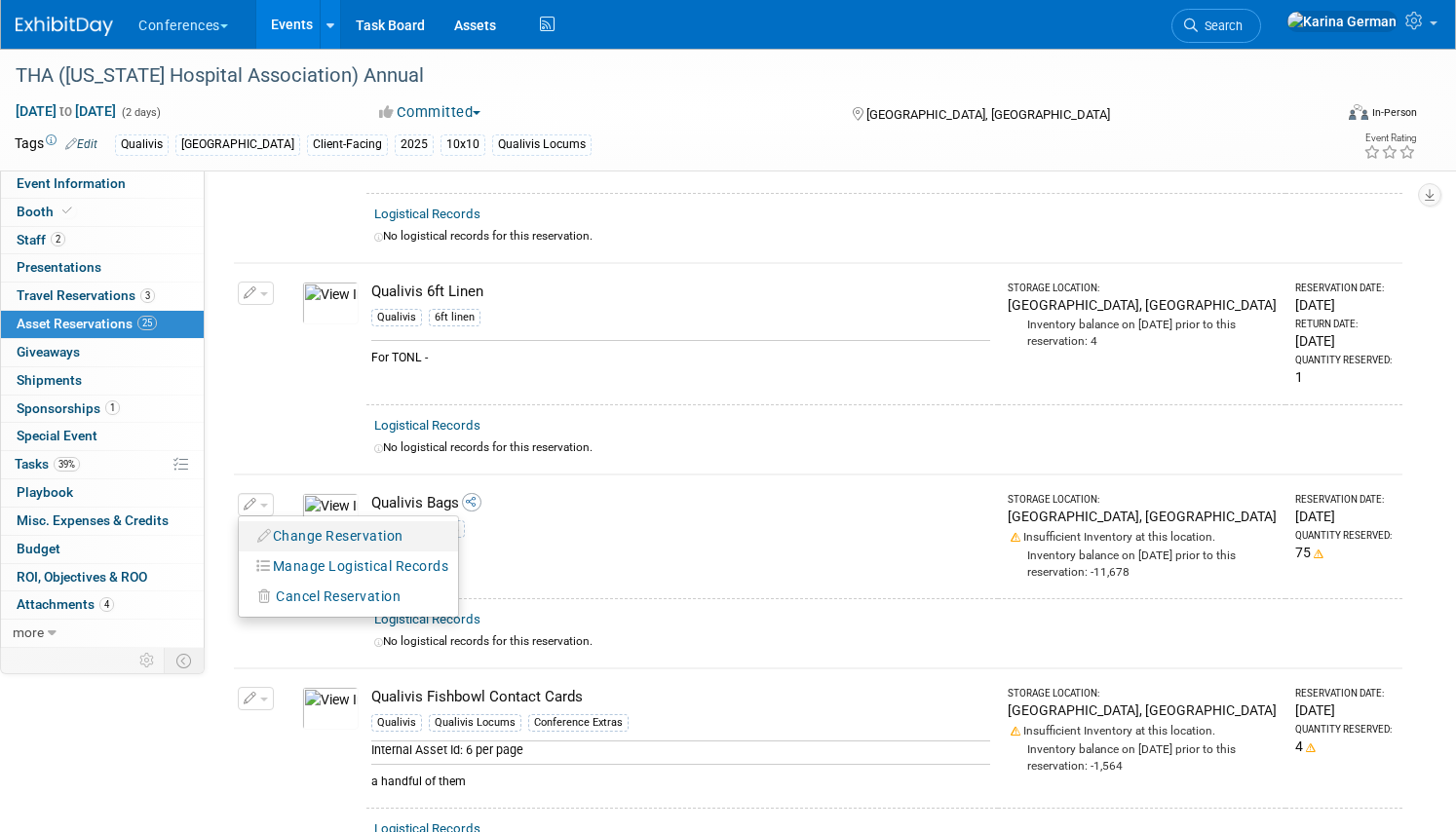
click at [307, 530] on button "Change Reservation" at bounding box center [331, 536] width 164 height 27
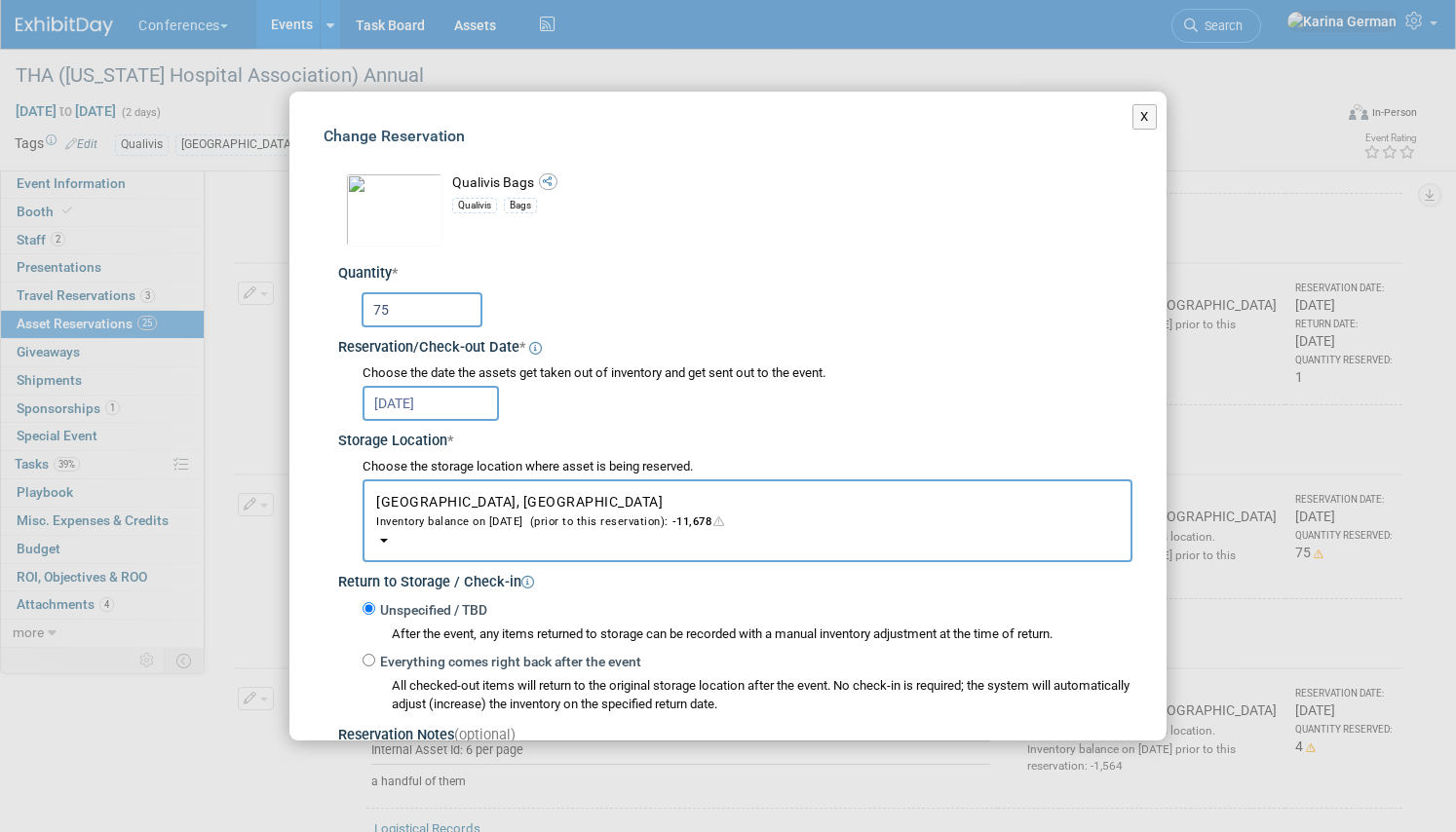
click at [411, 320] on input "75" at bounding box center [422, 309] width 121 height 35
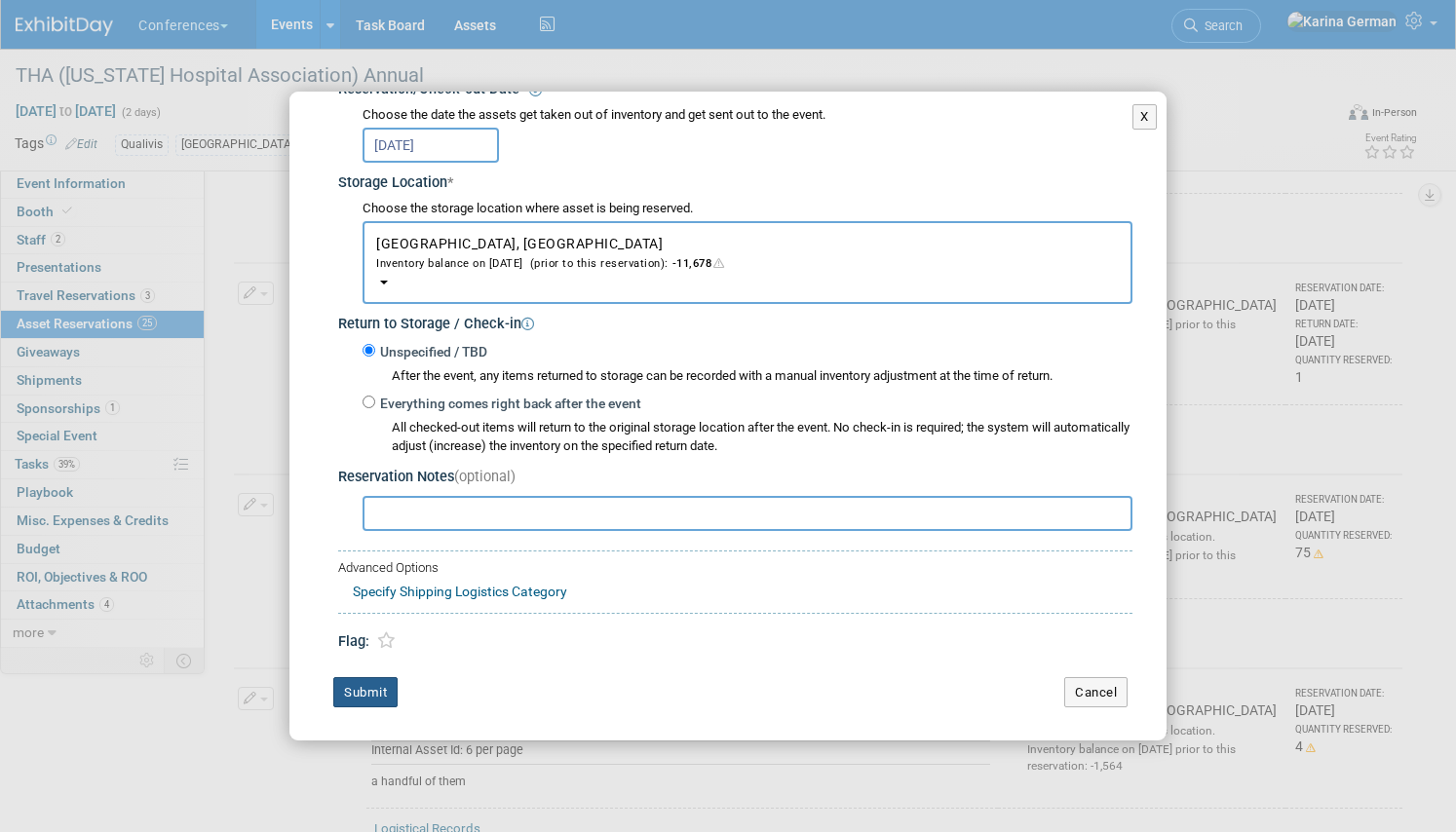
type input "50"
click at [365, 696] on button "Submit" at bounding box center [365, 692] width 64 height 31
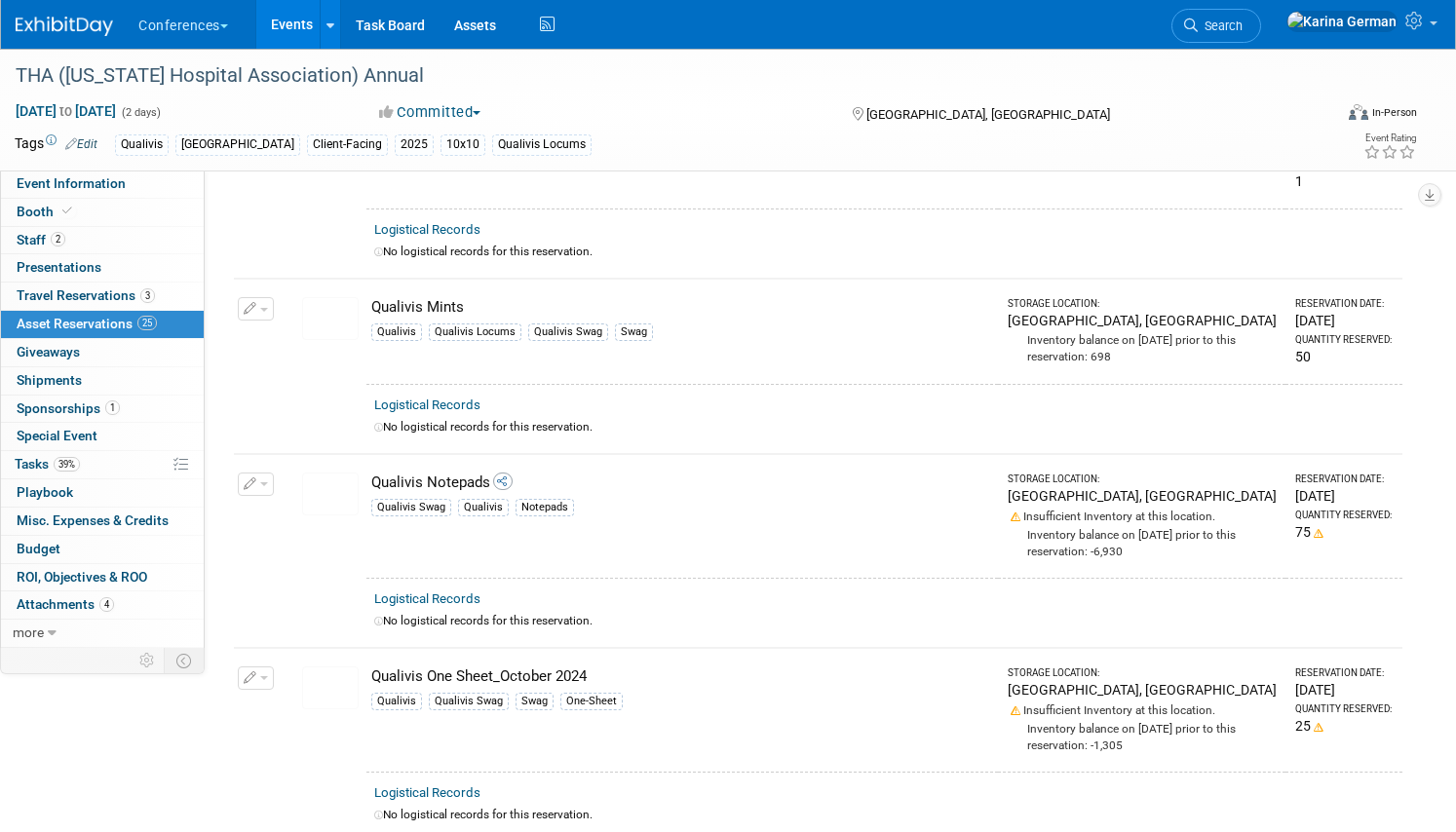
scroll to position [3296, 0]
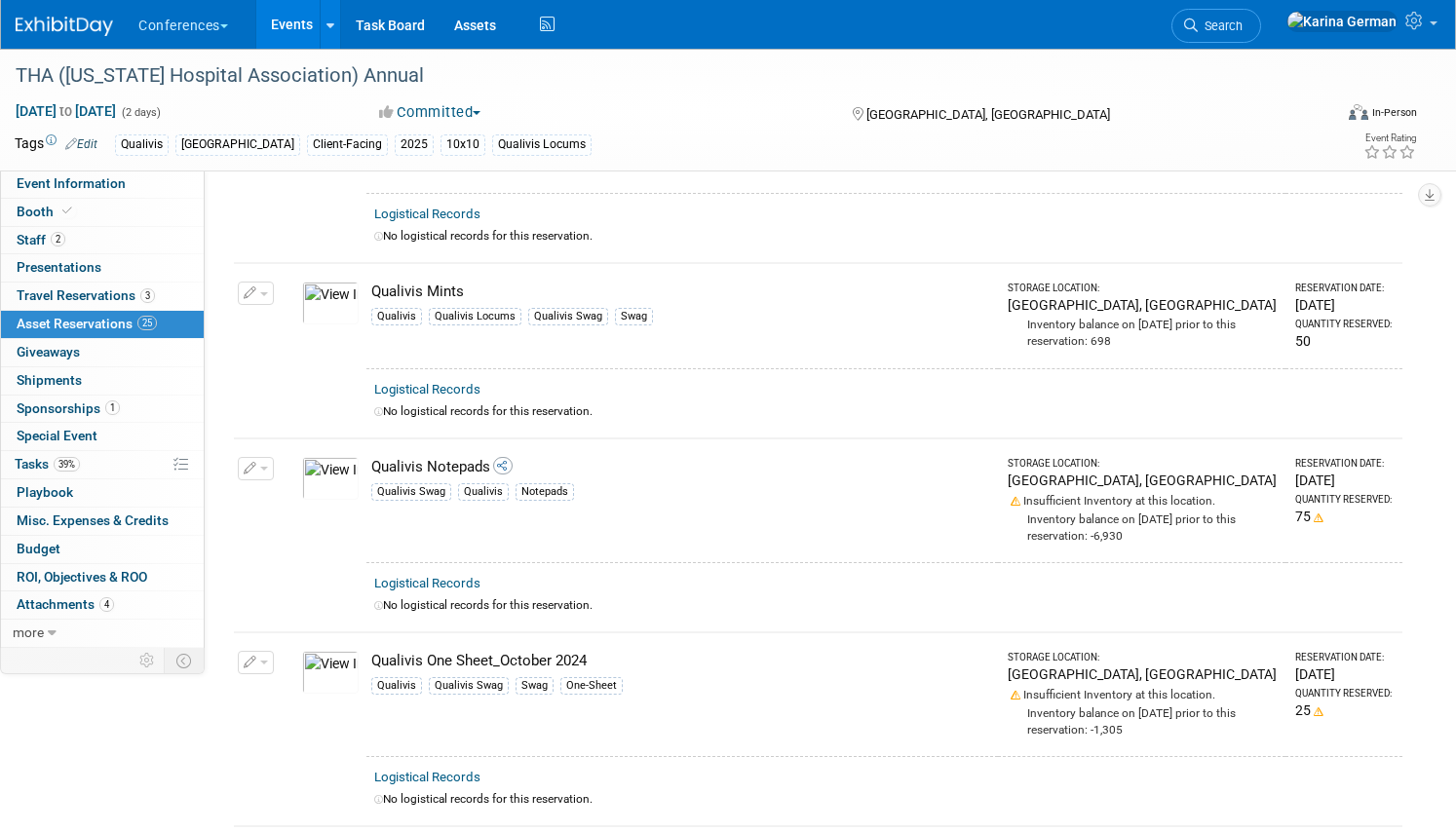
click at [249, 463] on icon "button" at bounding box center [250, 469] width 14 height 13
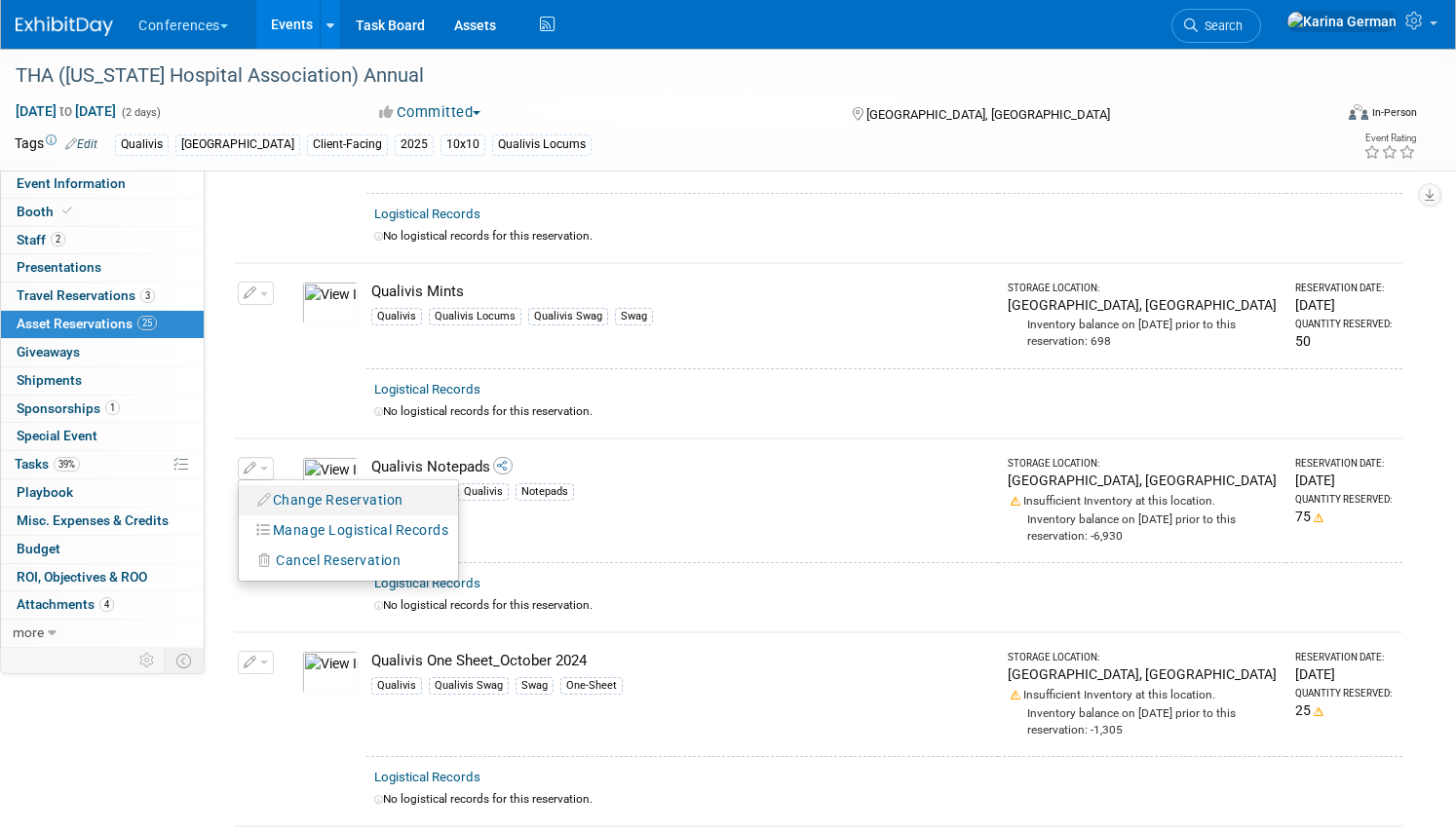
click at [296, 487] on button "Change Reservation" at bounding box center [331, 500] width 164 height 27
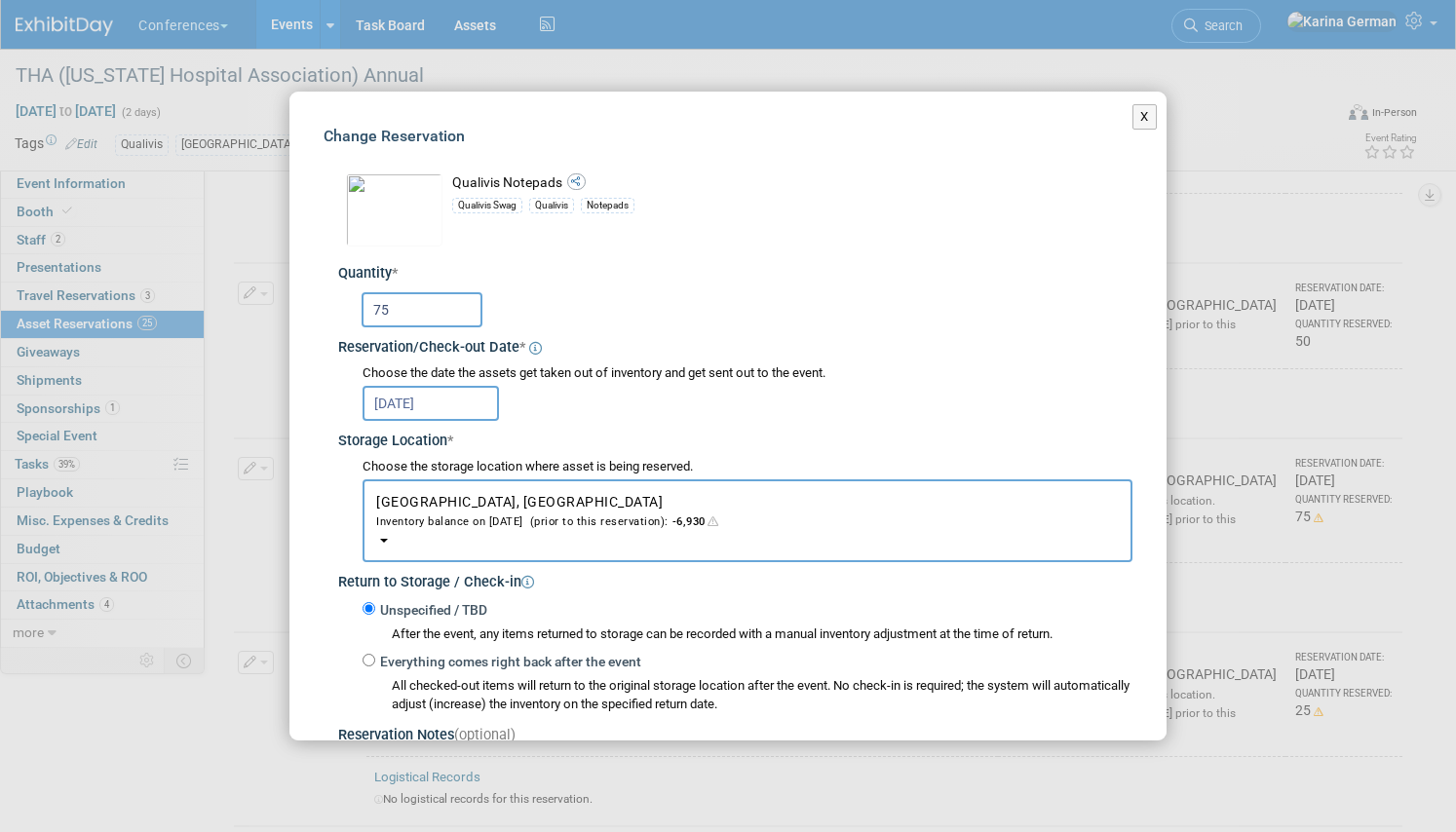
click at [433, 310] on input "75" at bounding box center [422, 309] width 121 height 35
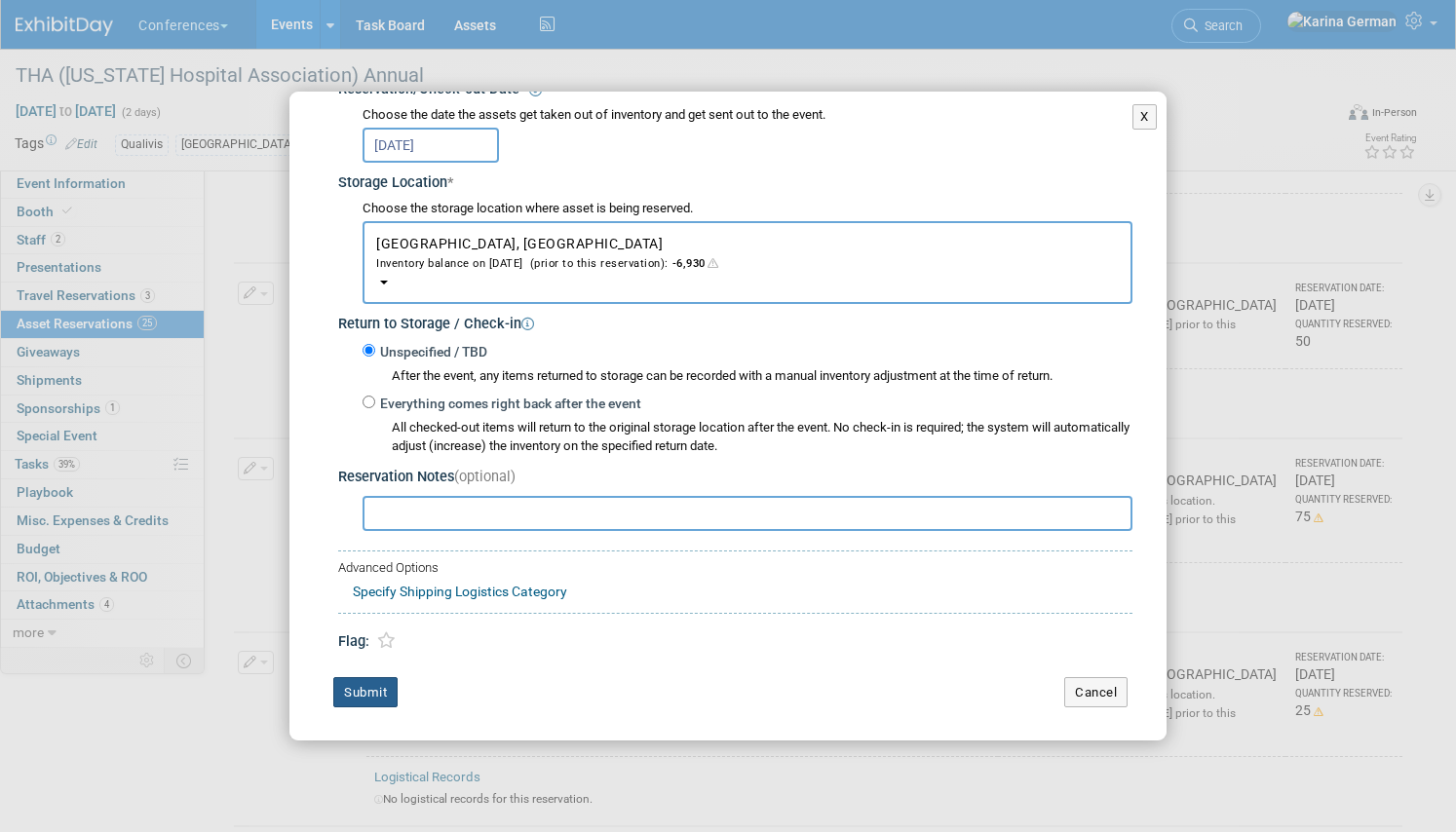
type input "50"
click at [370, 693] on button "Submit" at bounding box center [365, 692] width 64 height 31
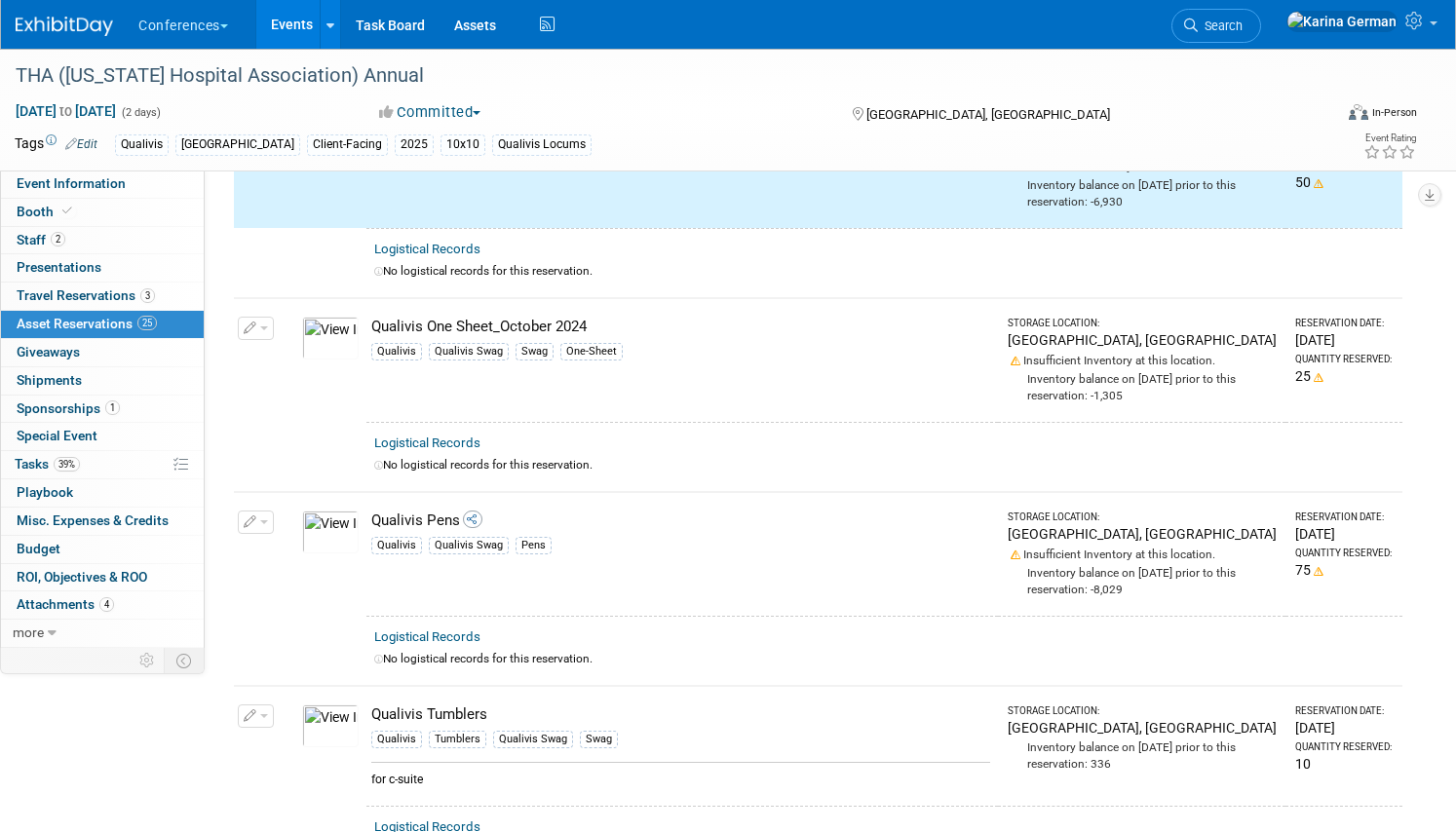
scroll to position [3639, 0]
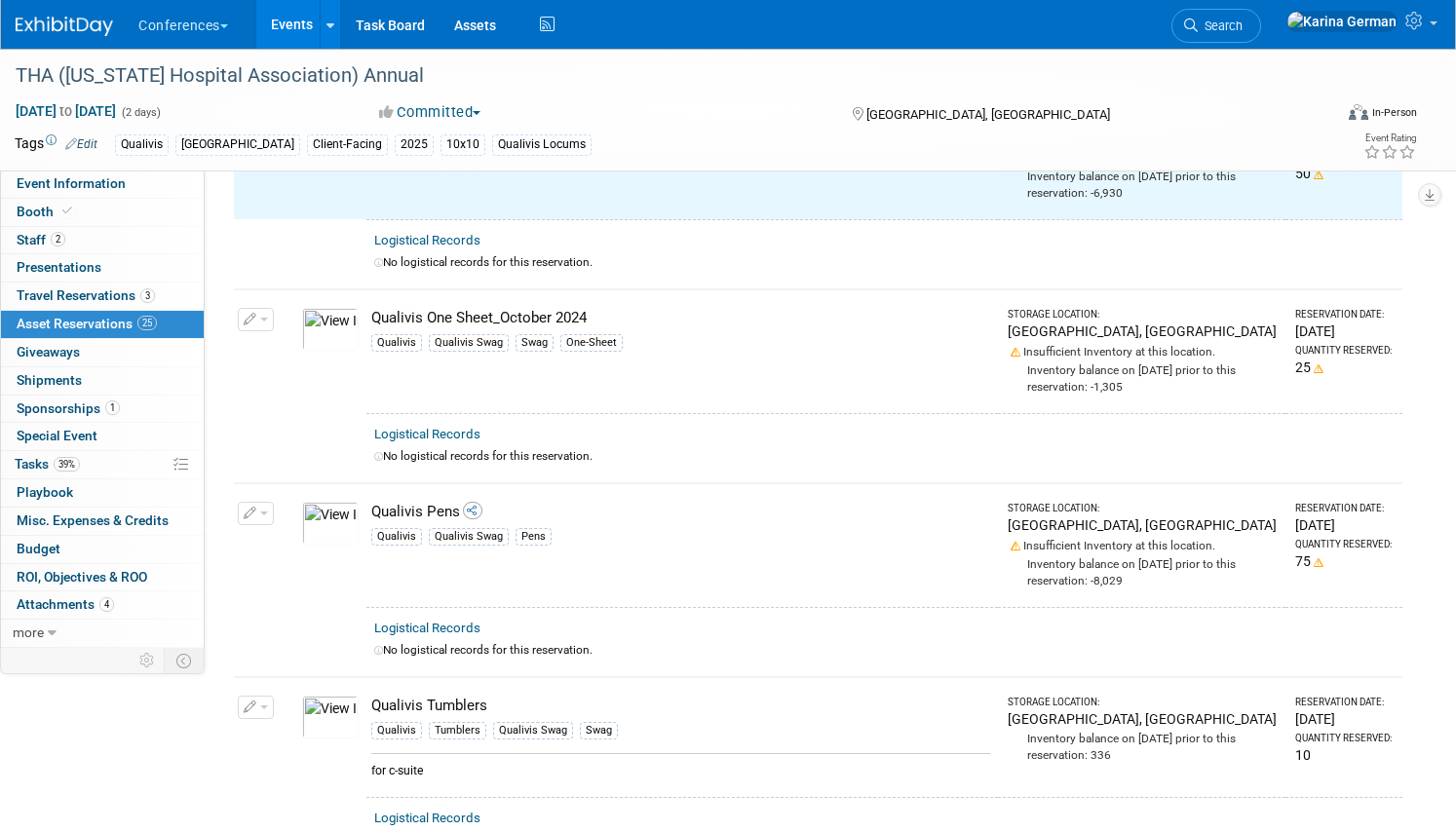
click at [247, 508] on icon "button" at bounding box center [250, 513] width 14 height 13
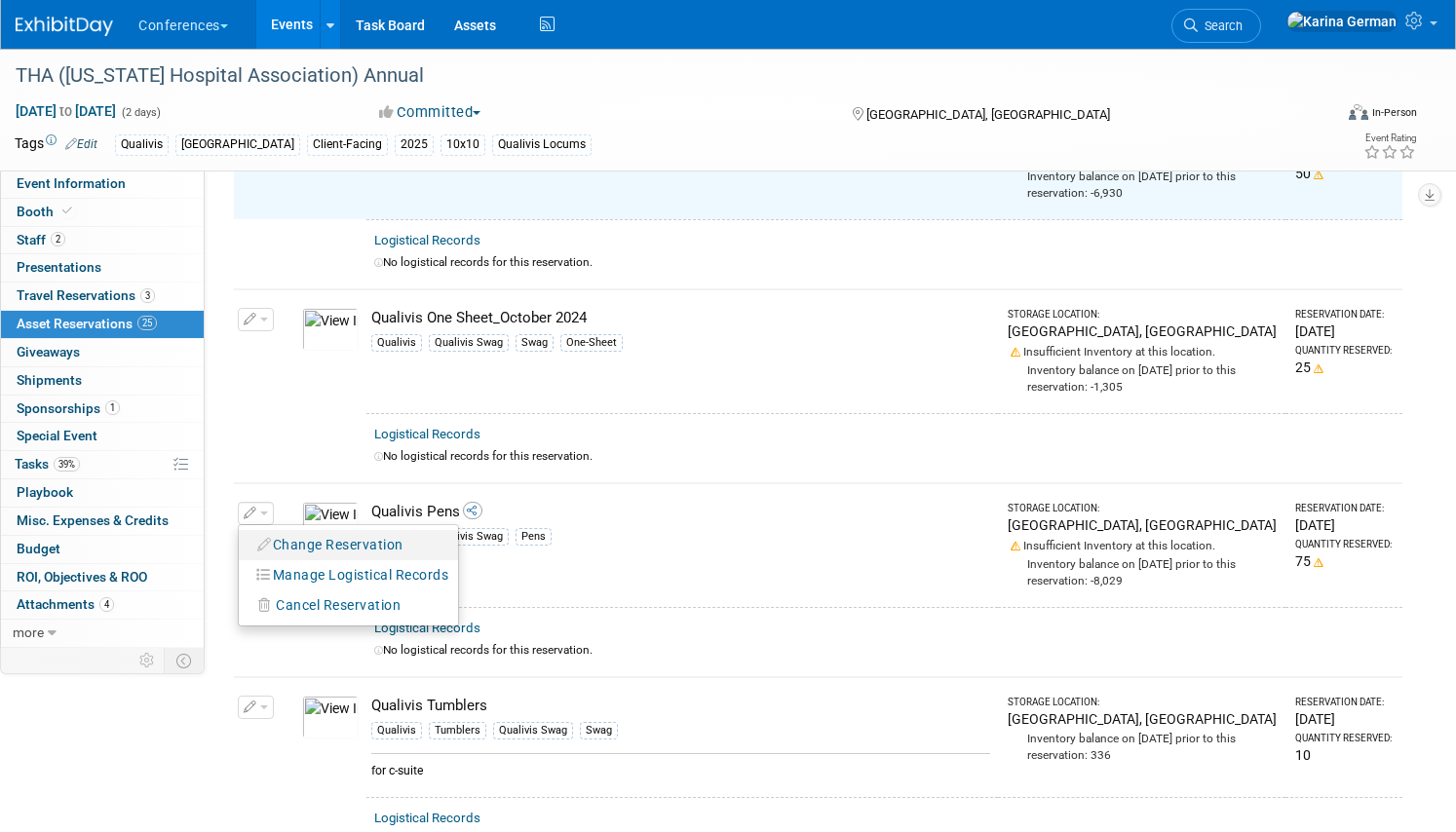
click at [305, 531] on button "Change Reservation" at bounding box center [331, 544] width 164 height 27
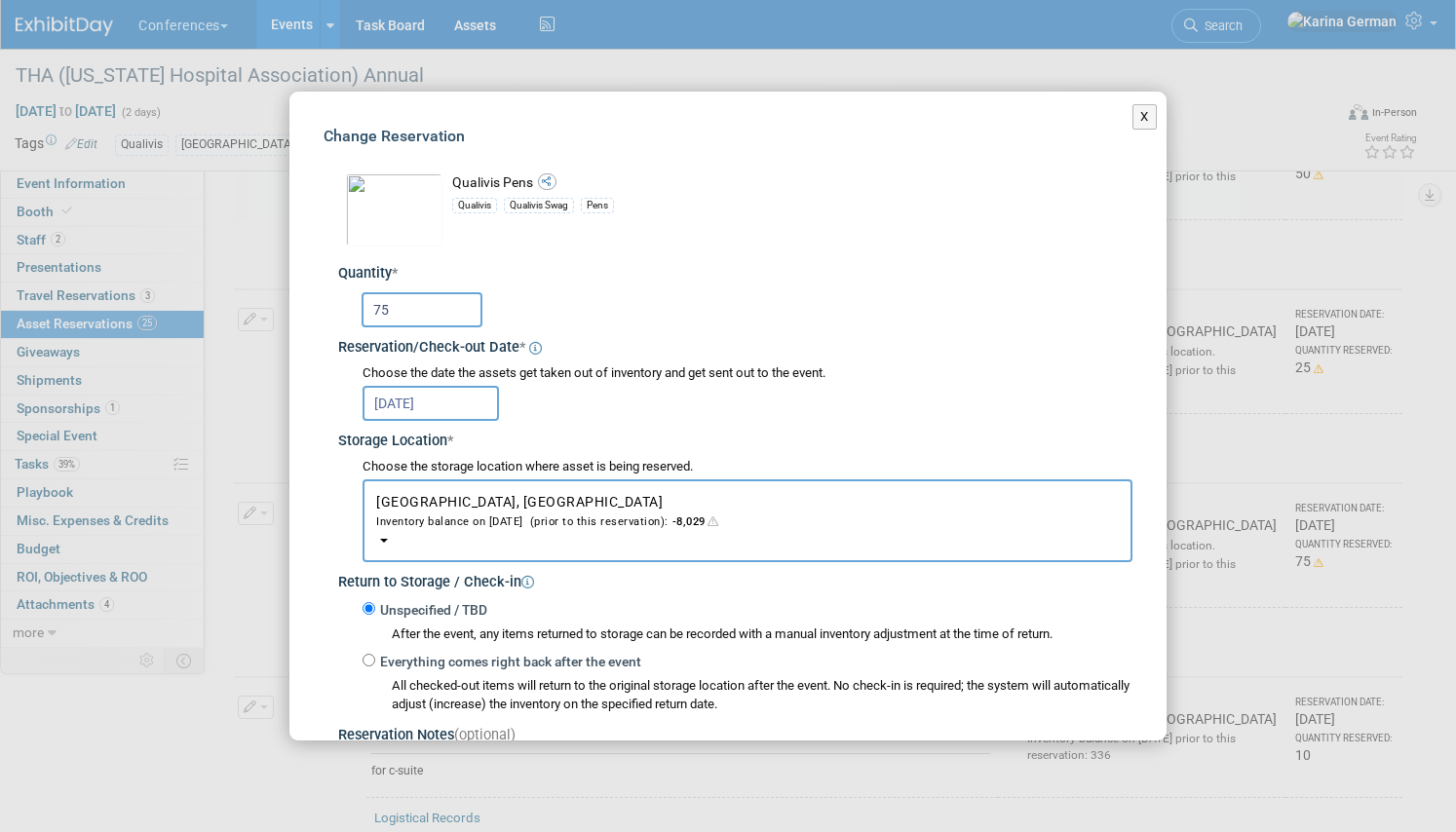
click at [404, 307] on input "75" at bounding box center [422, 309] width 121 height 35
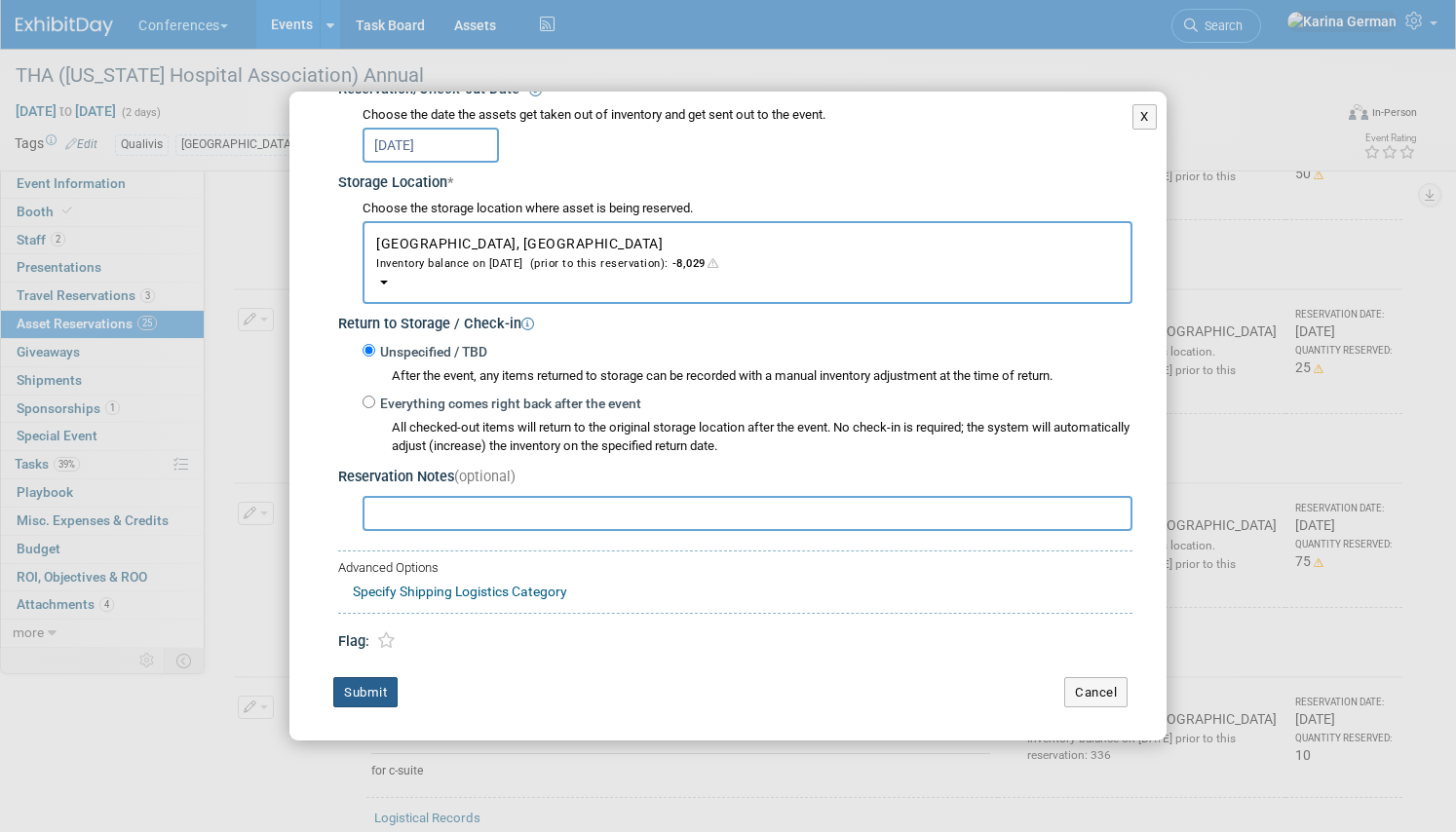
type input "50"
click at [369, 680] on button "Submit" at bounding box center [365, 692] width 64 height 31
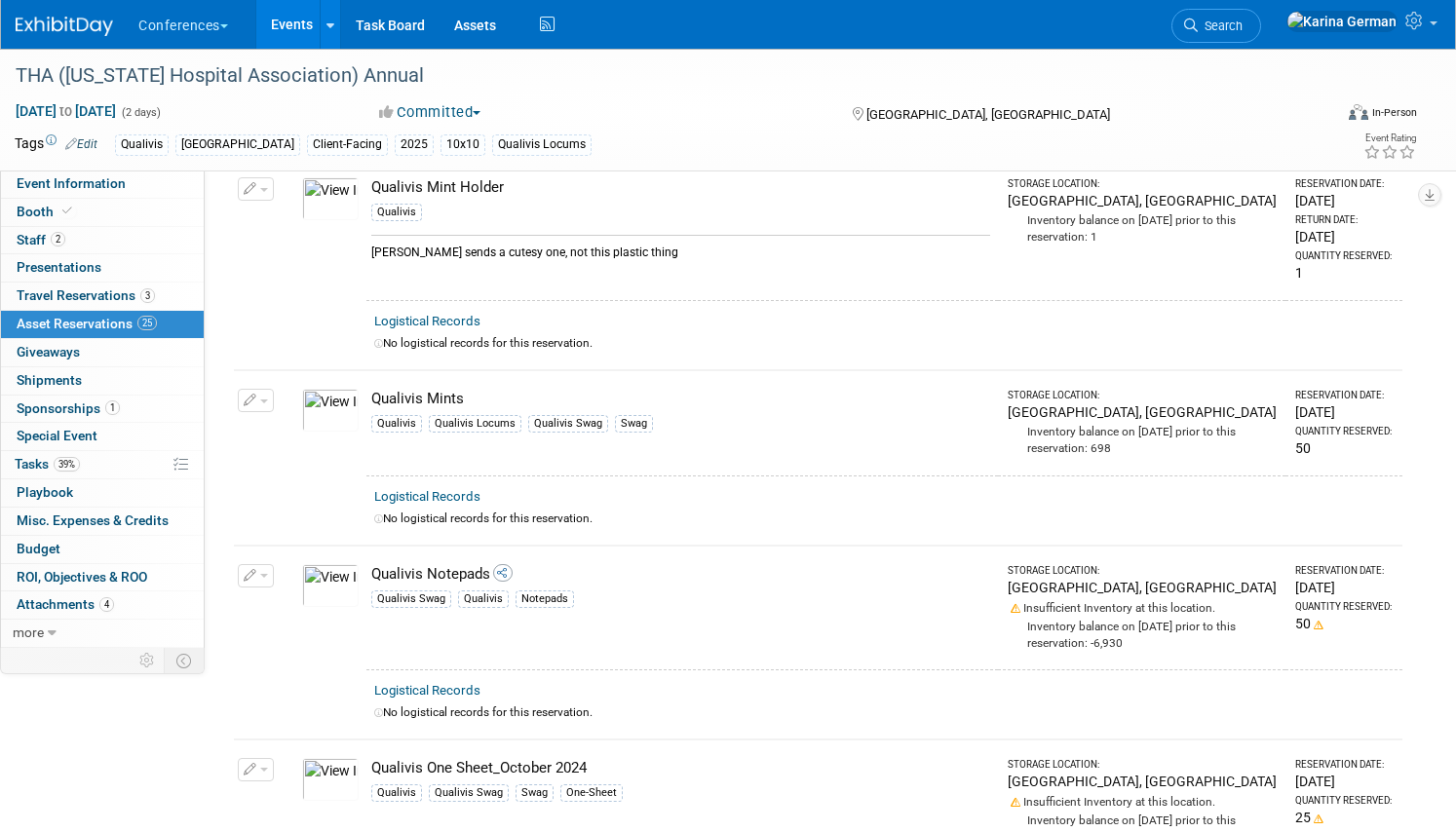
scroll to position [3191, 0]
click at [1242, 28] on span "Search" at bounding box center [1219, 26] width 45 height 15
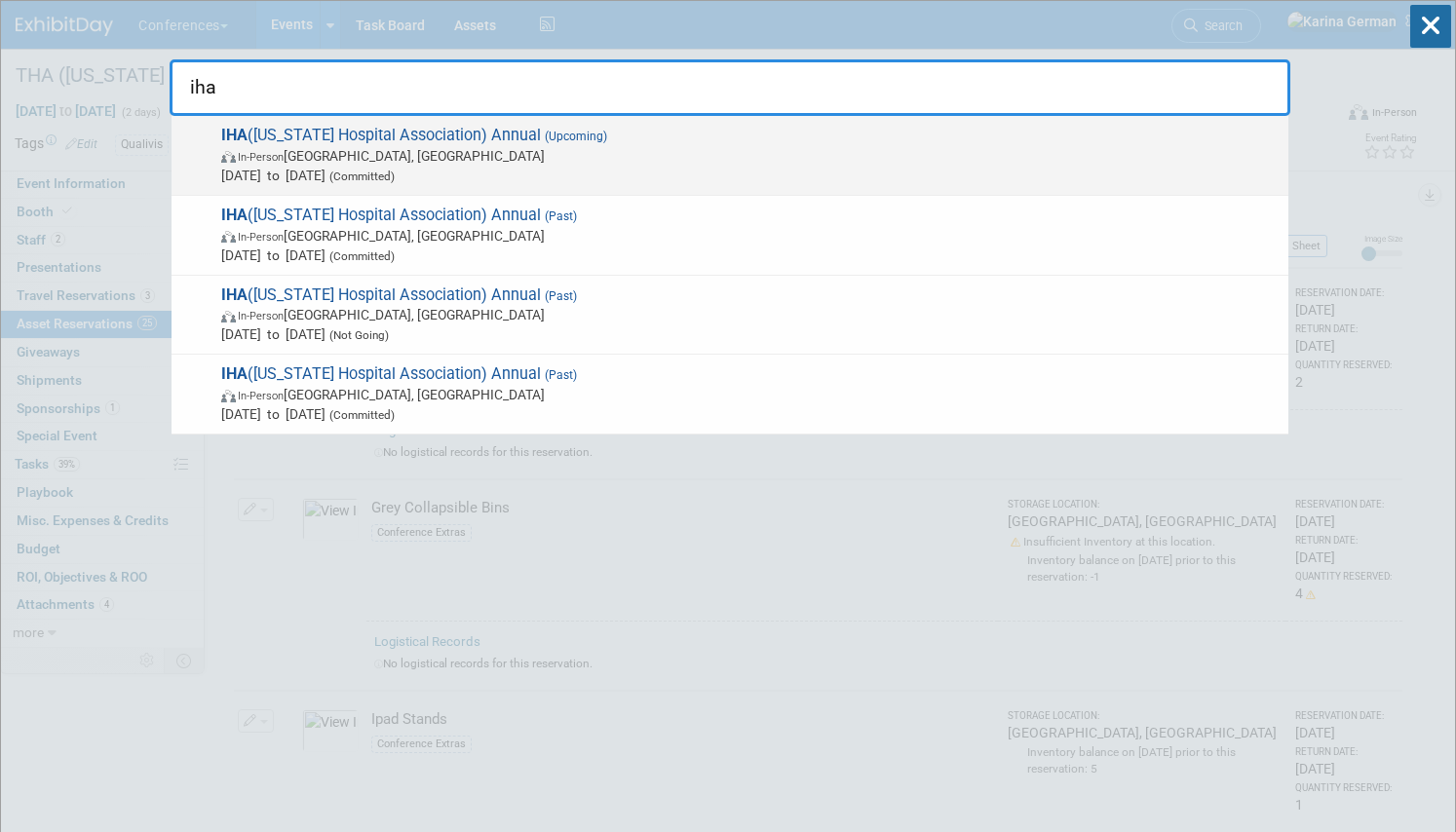
type input "iha"
click at [449, 185] on div "IHA (Idaho Hospital Association) Annual (Upcoming) In-Person Sun Valley, ID Oct…" at bounding box center [729, 155] width 1116 height 80
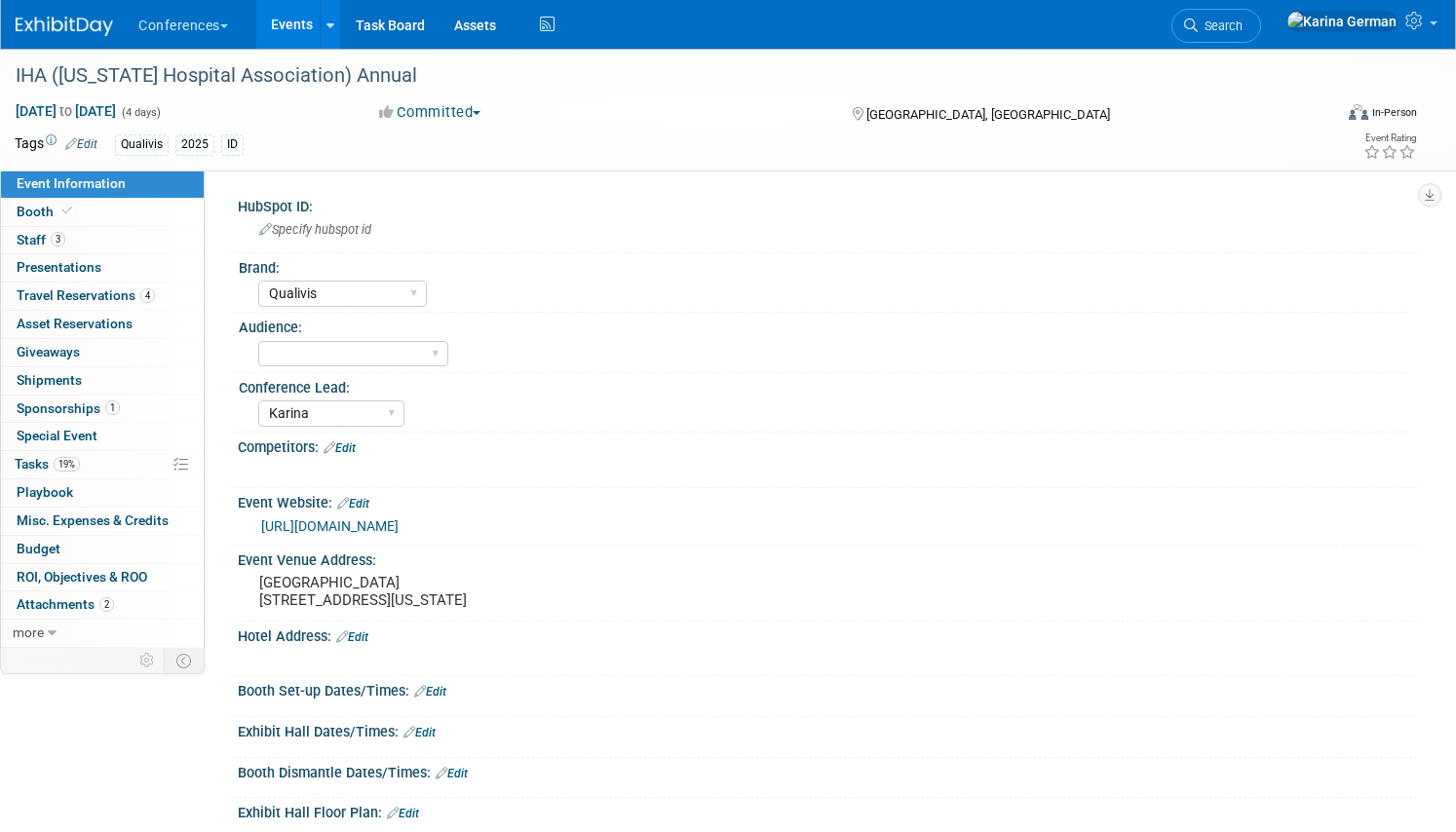
select select "Qualivis"
select select "Karina"
click at [333, 363] on select "Client-facing Clinician/Provider-facing Both N/a" at bounding box center [353, 354] width 190 height 27
select select "Client-facing"
click at [125, 466] on link "19% Tasks 19%" at bounding box center [102, 465] width 203 height 28
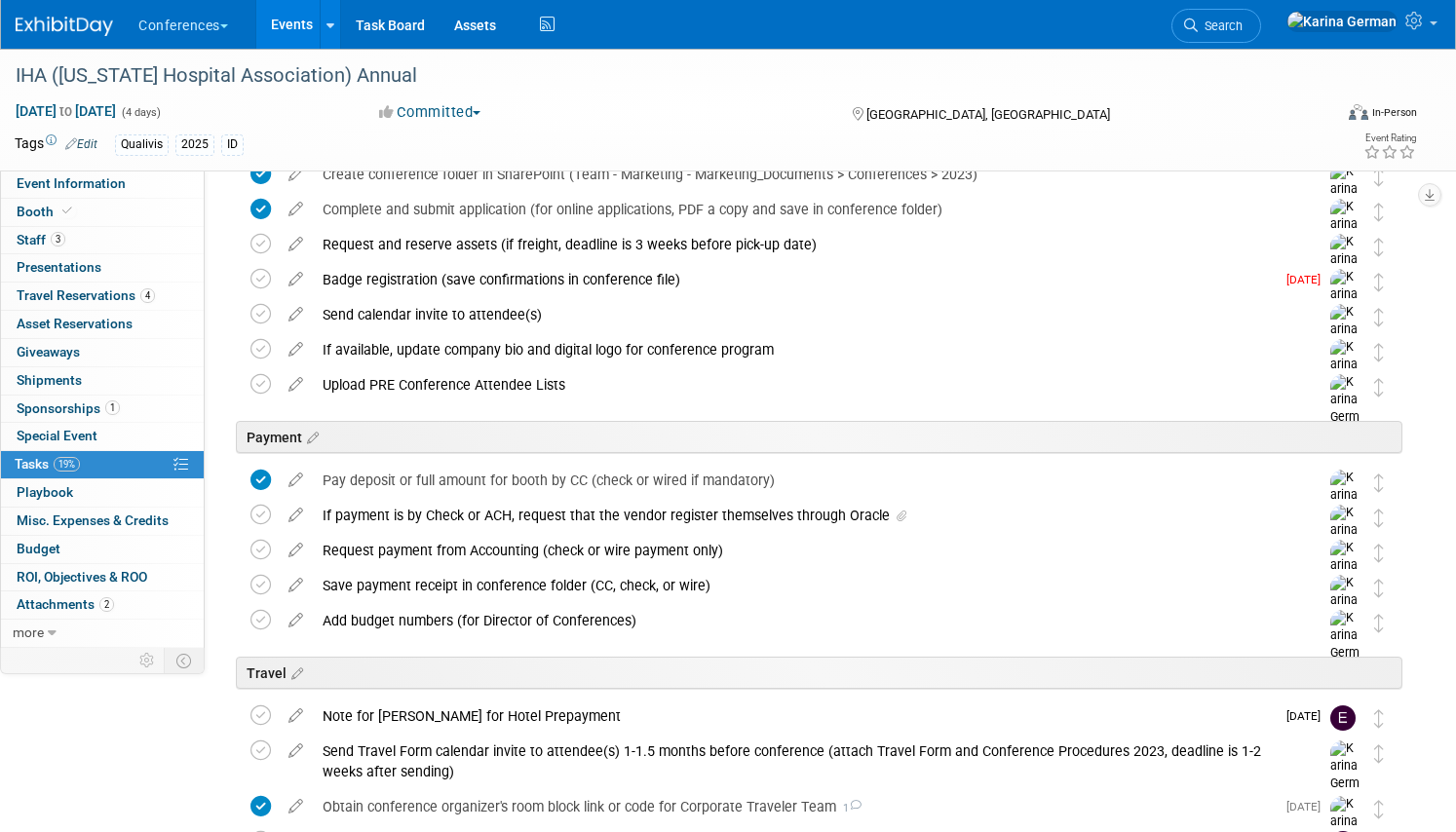
scroll to position [291, 0]
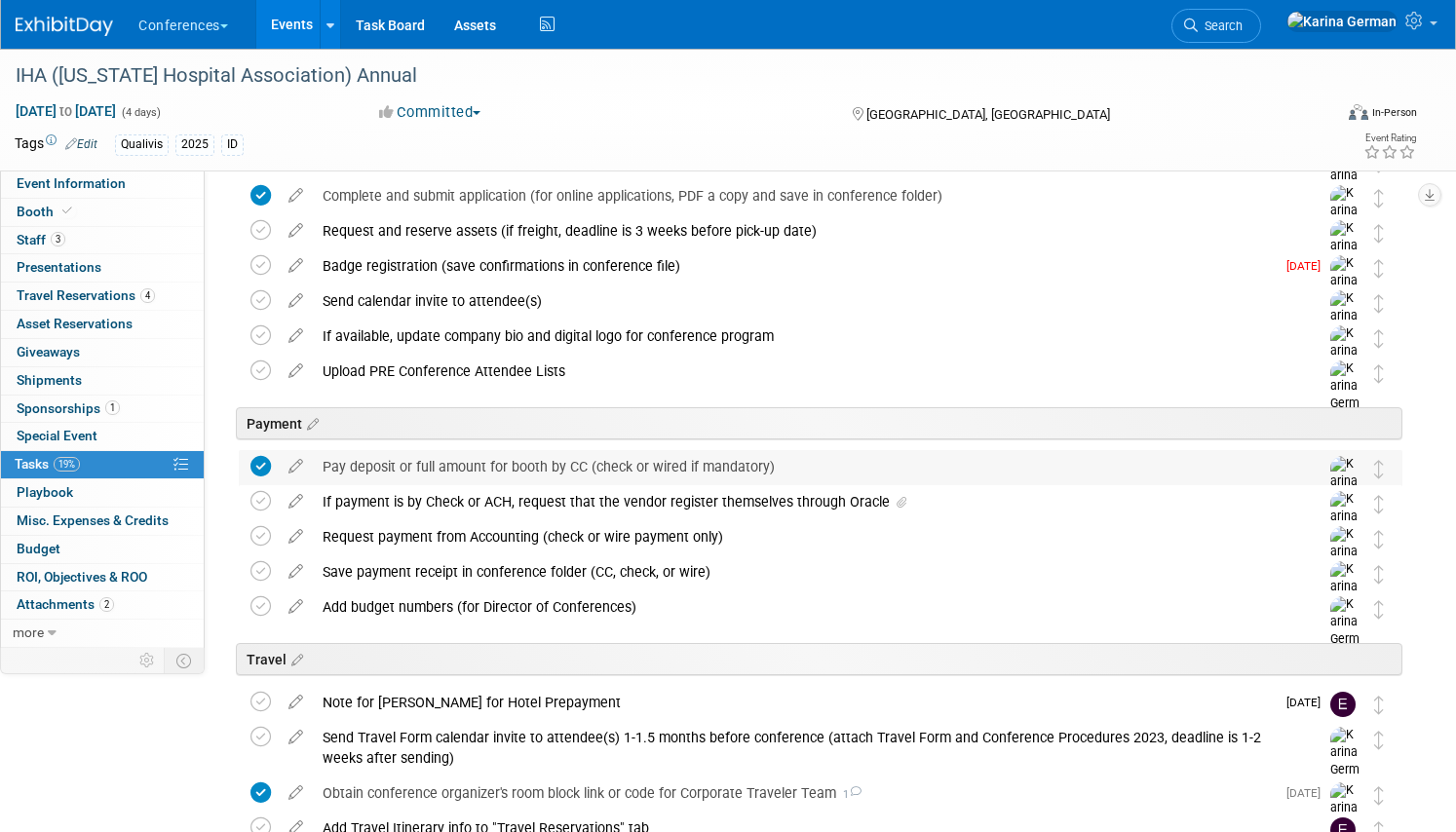
click at [396, 466] on div "Pay deposit or full amount for booth by CC (check or wired if mandatory)" at bounding box center [802, 466] width 978 height 33
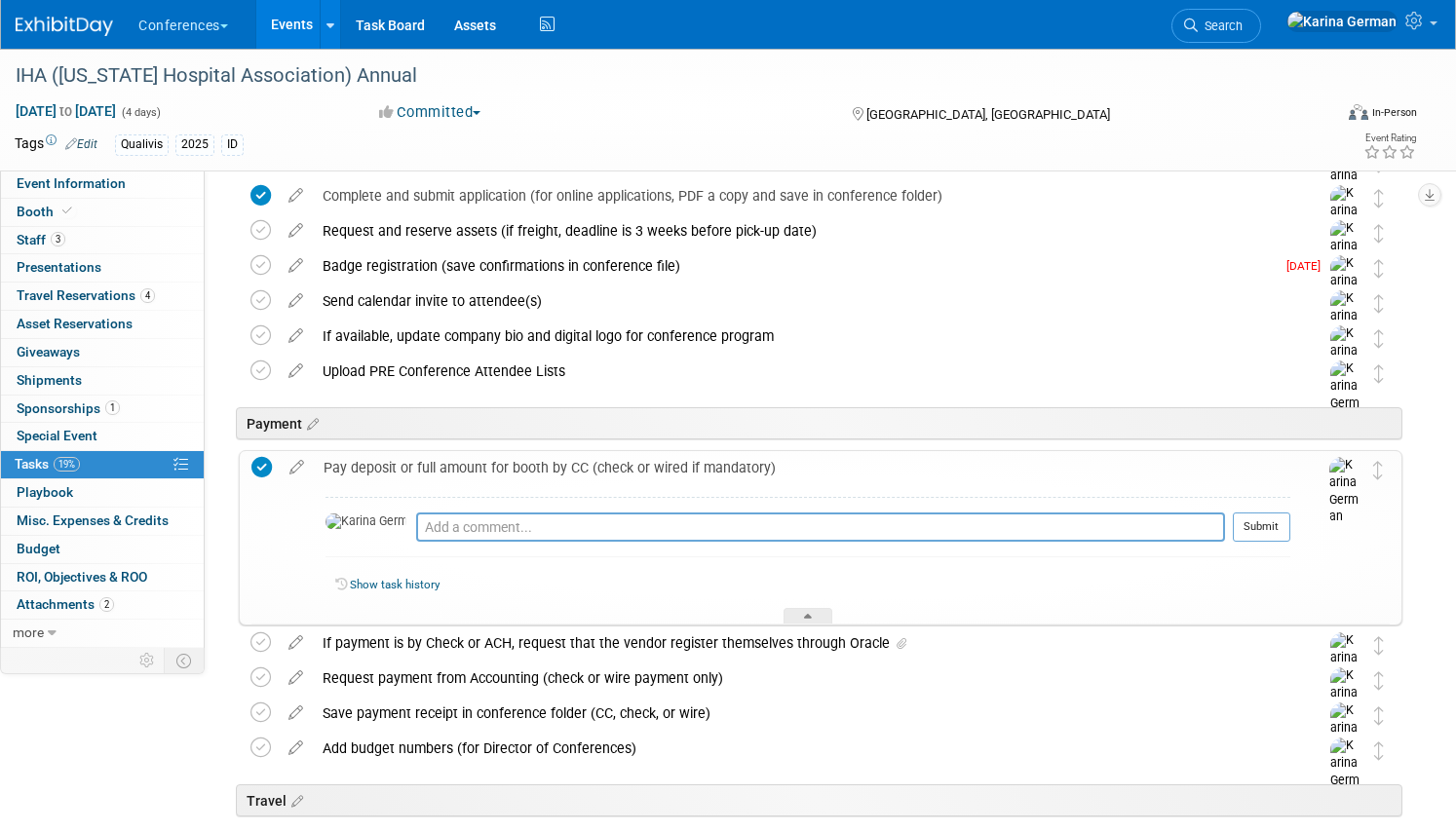
click at [396, 466] on div "Pay deposit or full amount for booth by CC (check or wired if mandatory)" at bounding box center [802, 467] width 976 height 33
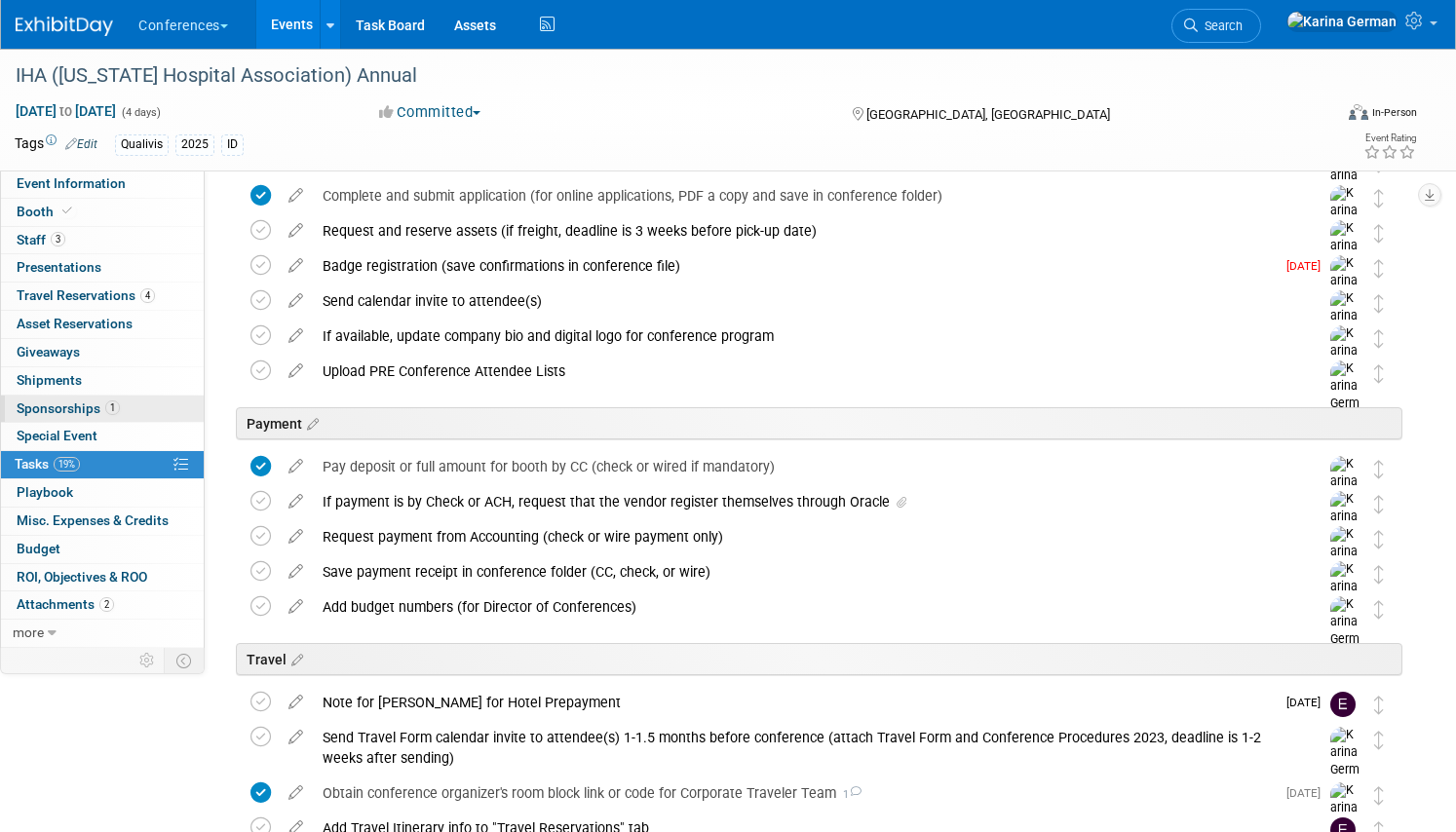
click at [115, 407] on span "1" at bounding box center [112, 408] width 15 height 15
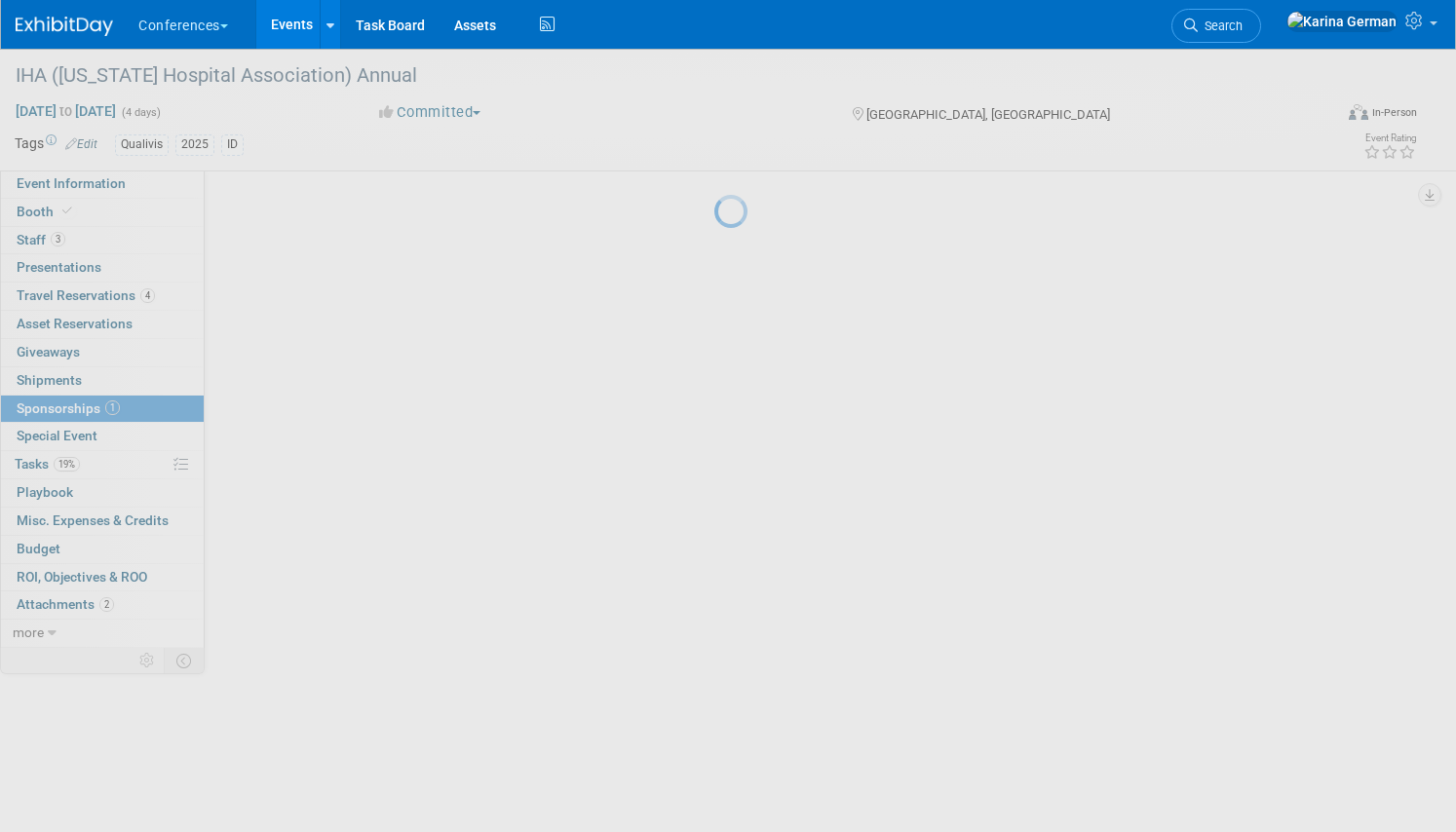
scroll to position [0, 0]
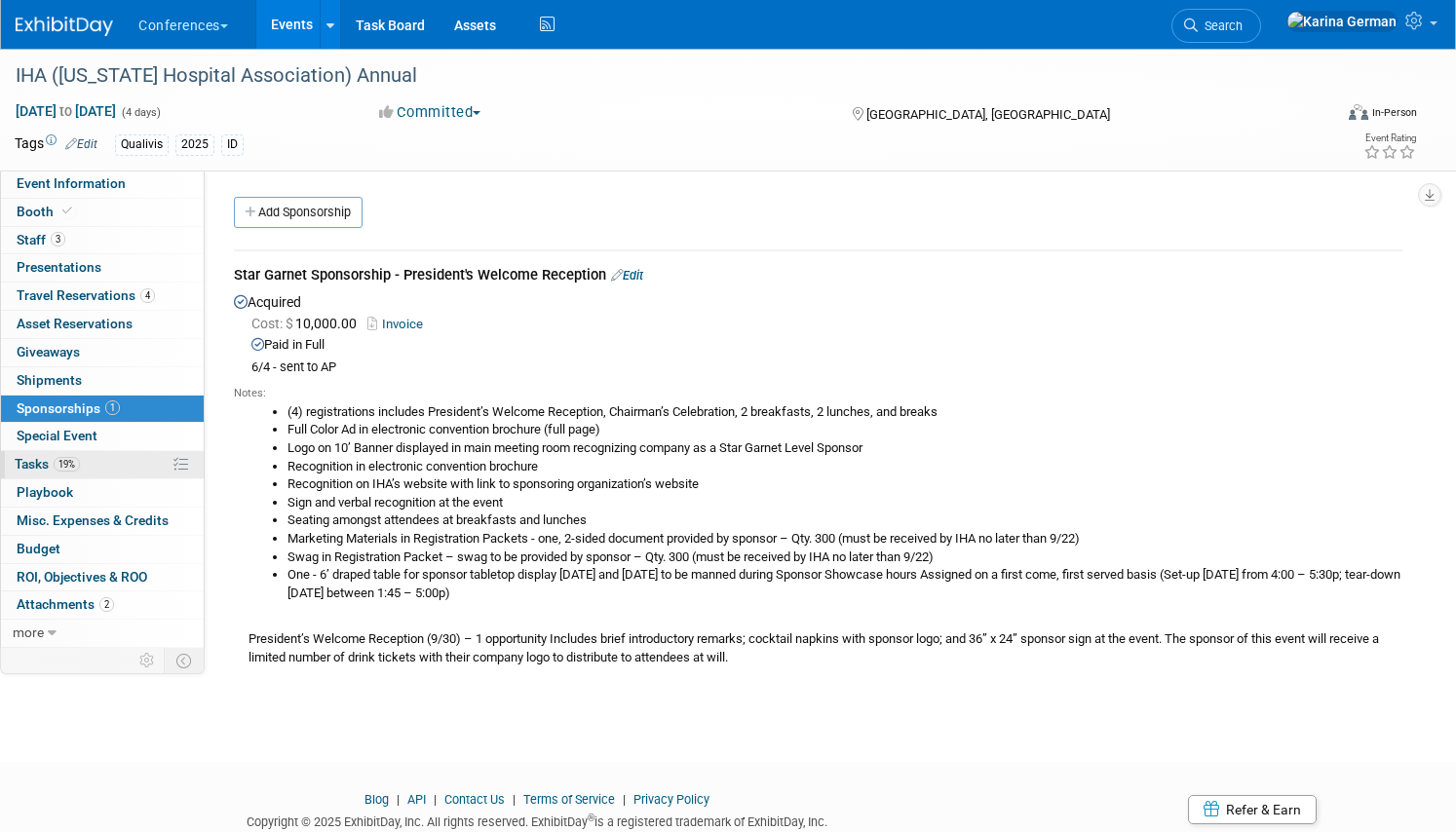
click at [77, 464] on span "19%" at bounding box center [66, 464] width 27 height 15
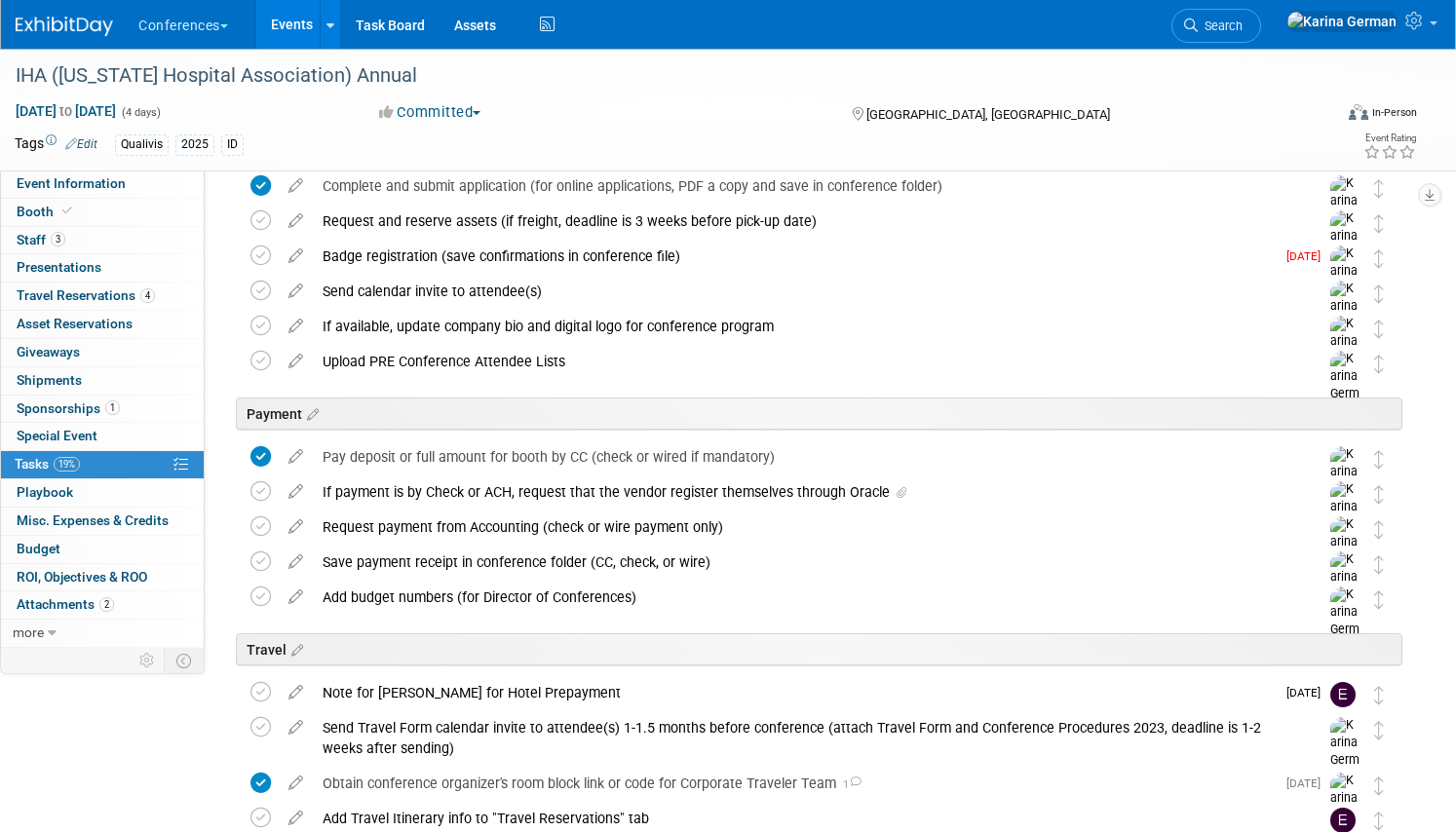
scroll to position [319, 0]
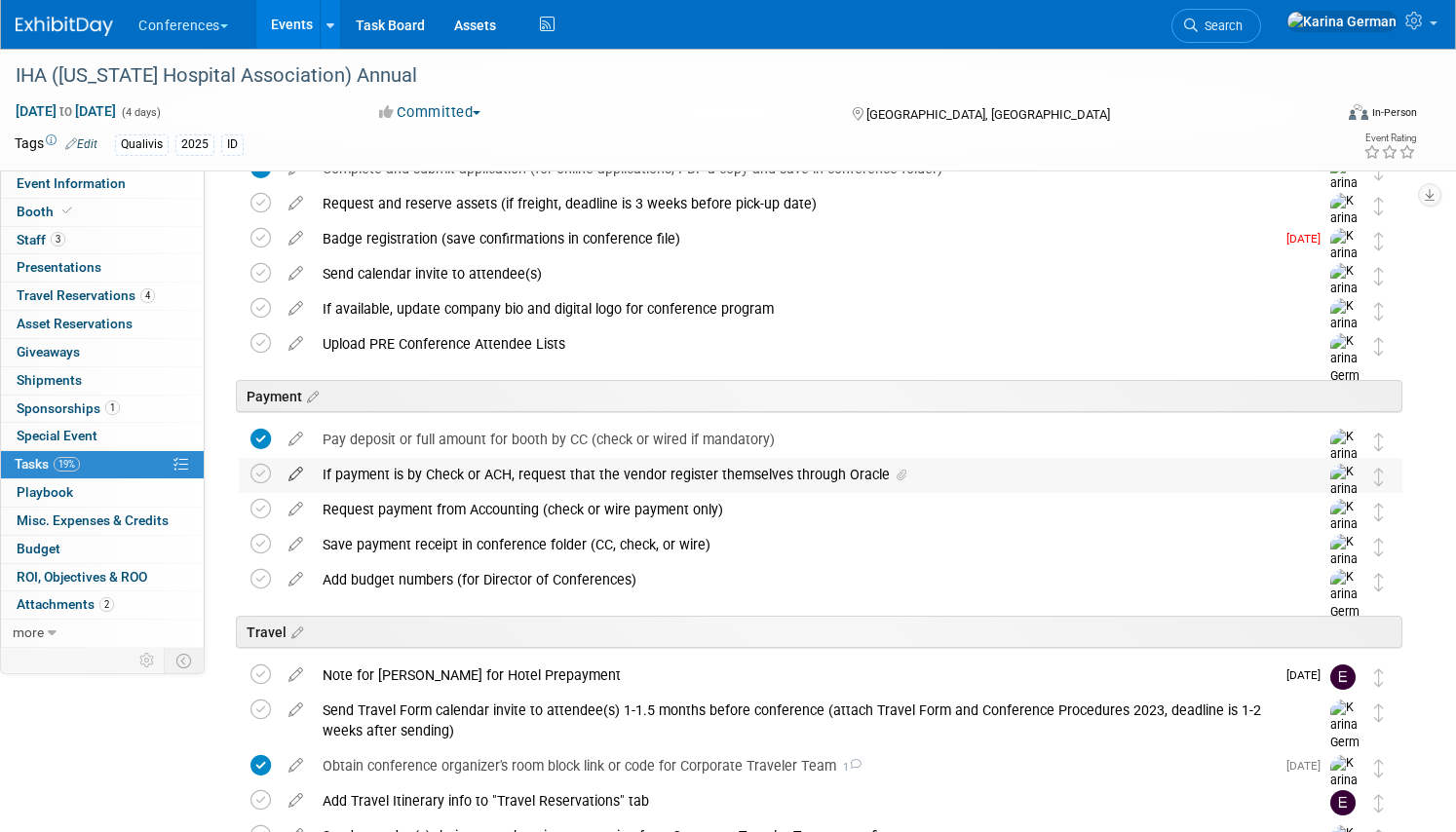
click at [295, 474] on icon at bounding box center [296, 470] width 34 height 25
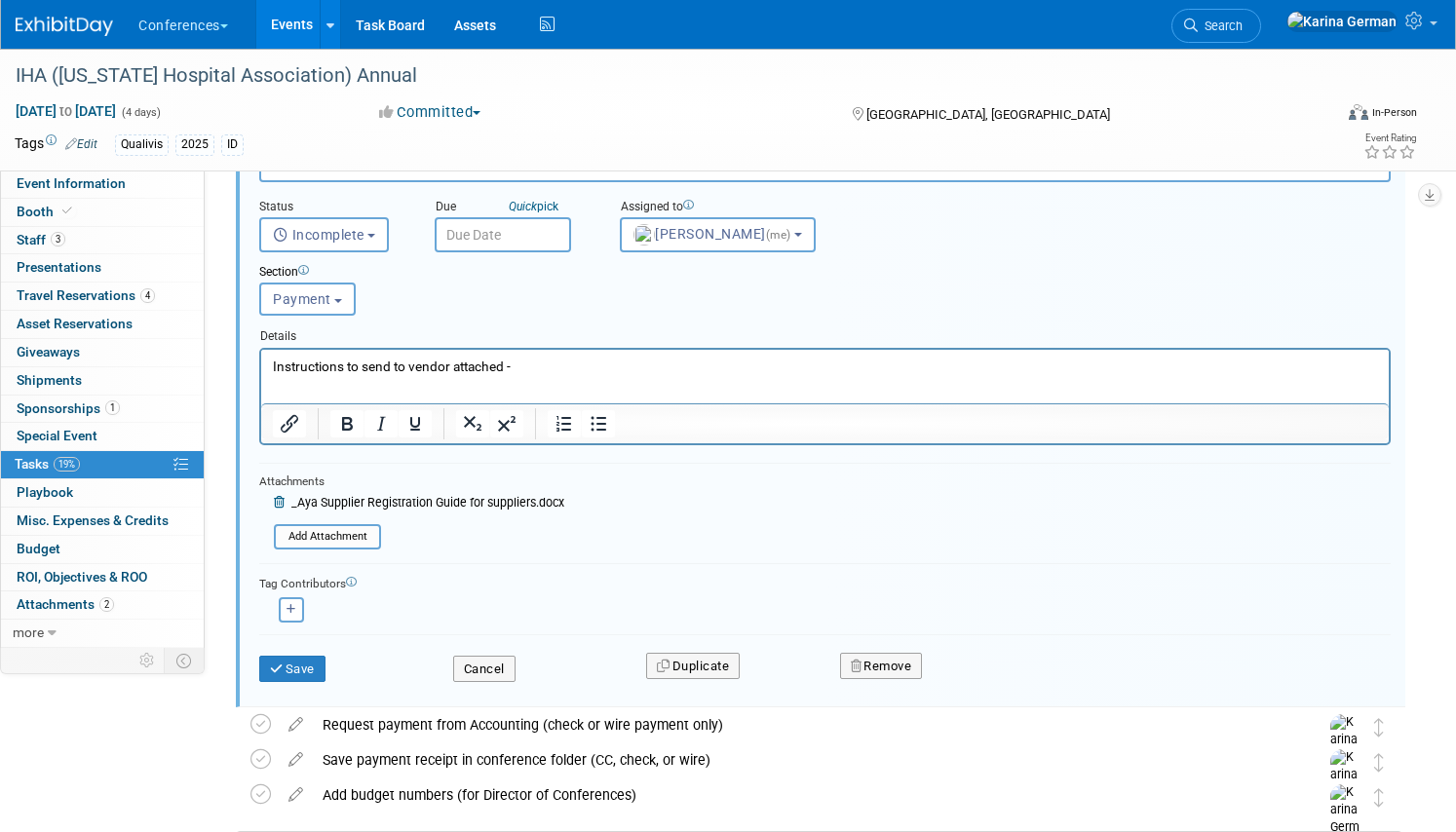
scroll to position [846, 0]
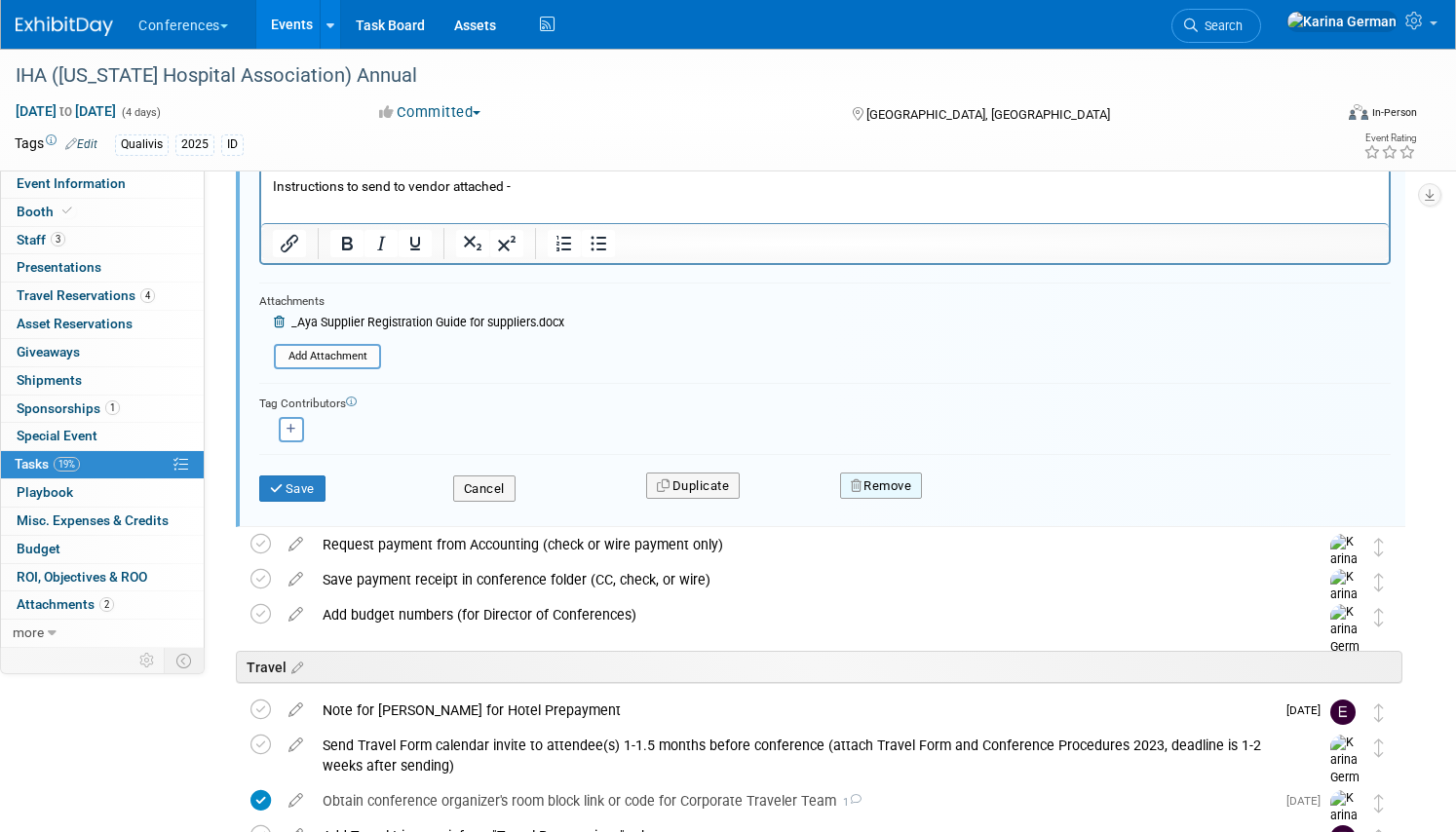
click at [872, 486] on button "Remove" at bounding box center [881, 486] width 83 height 28
click at [980, 499] on icon at bounding box center [976, 502] width 12 height 11
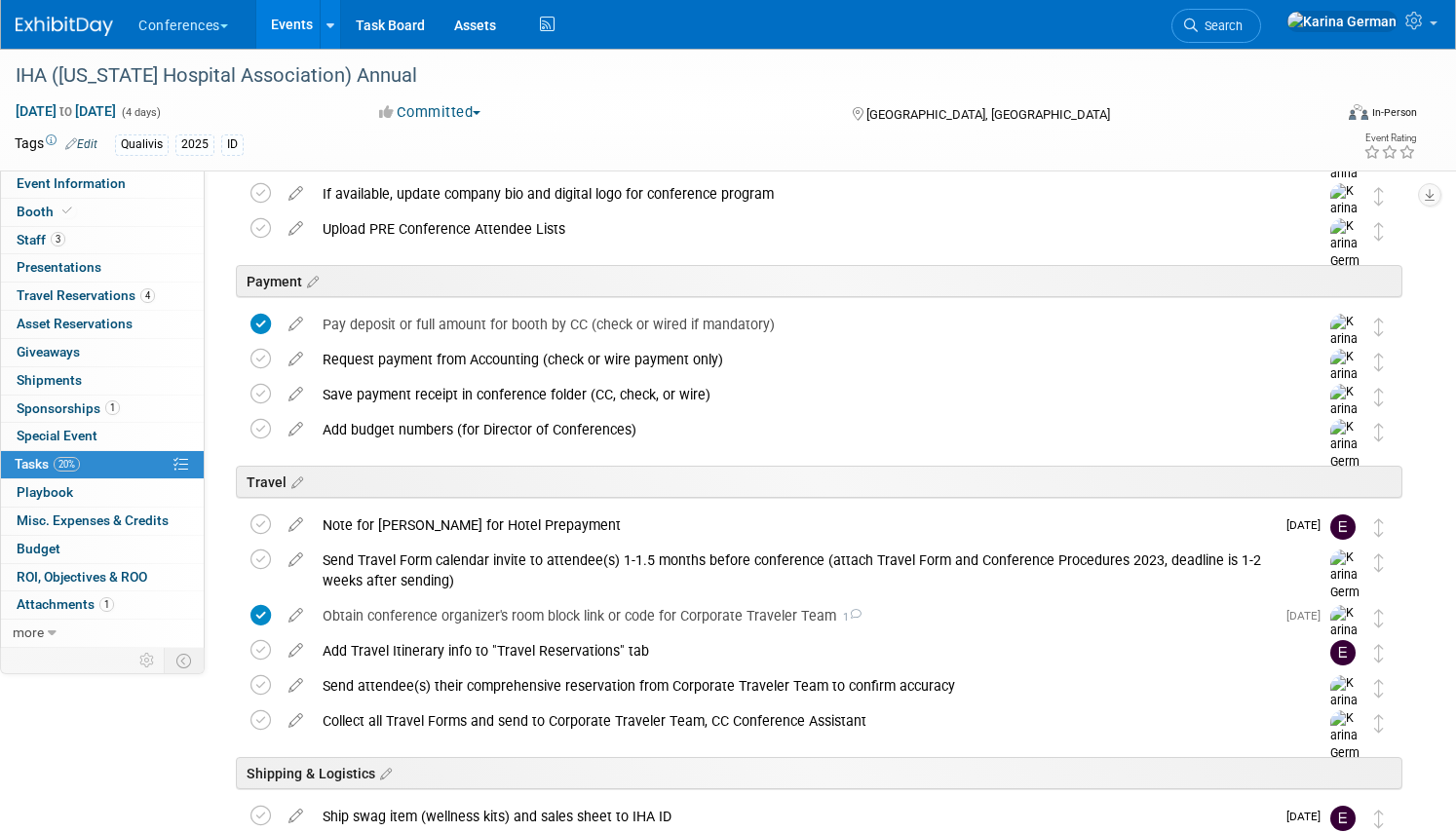
scroll to position [404, 0]
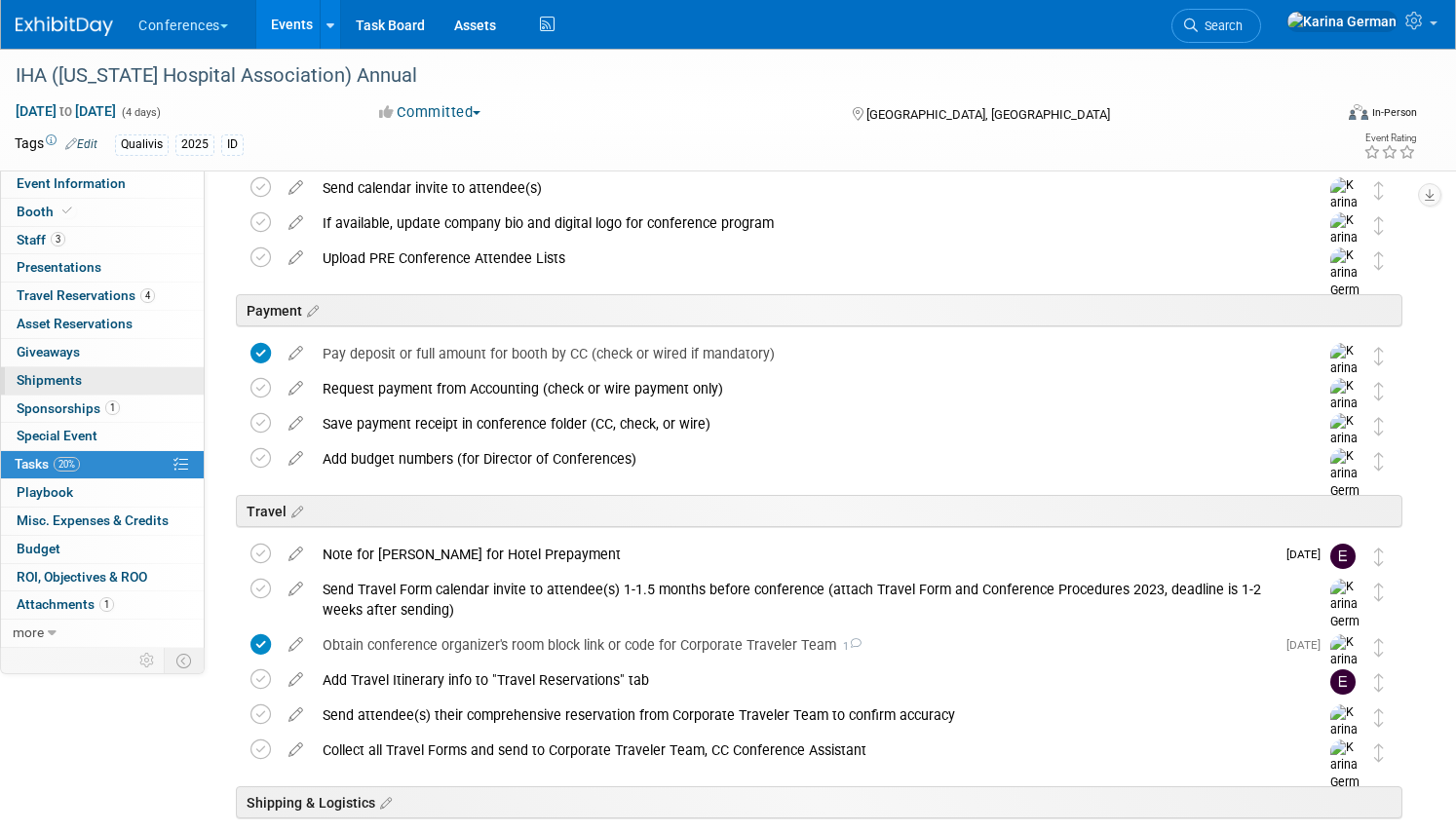
click at [113, 385] on link "0 Shipments 0" at bounding box center [102, 381] width 203 height 28
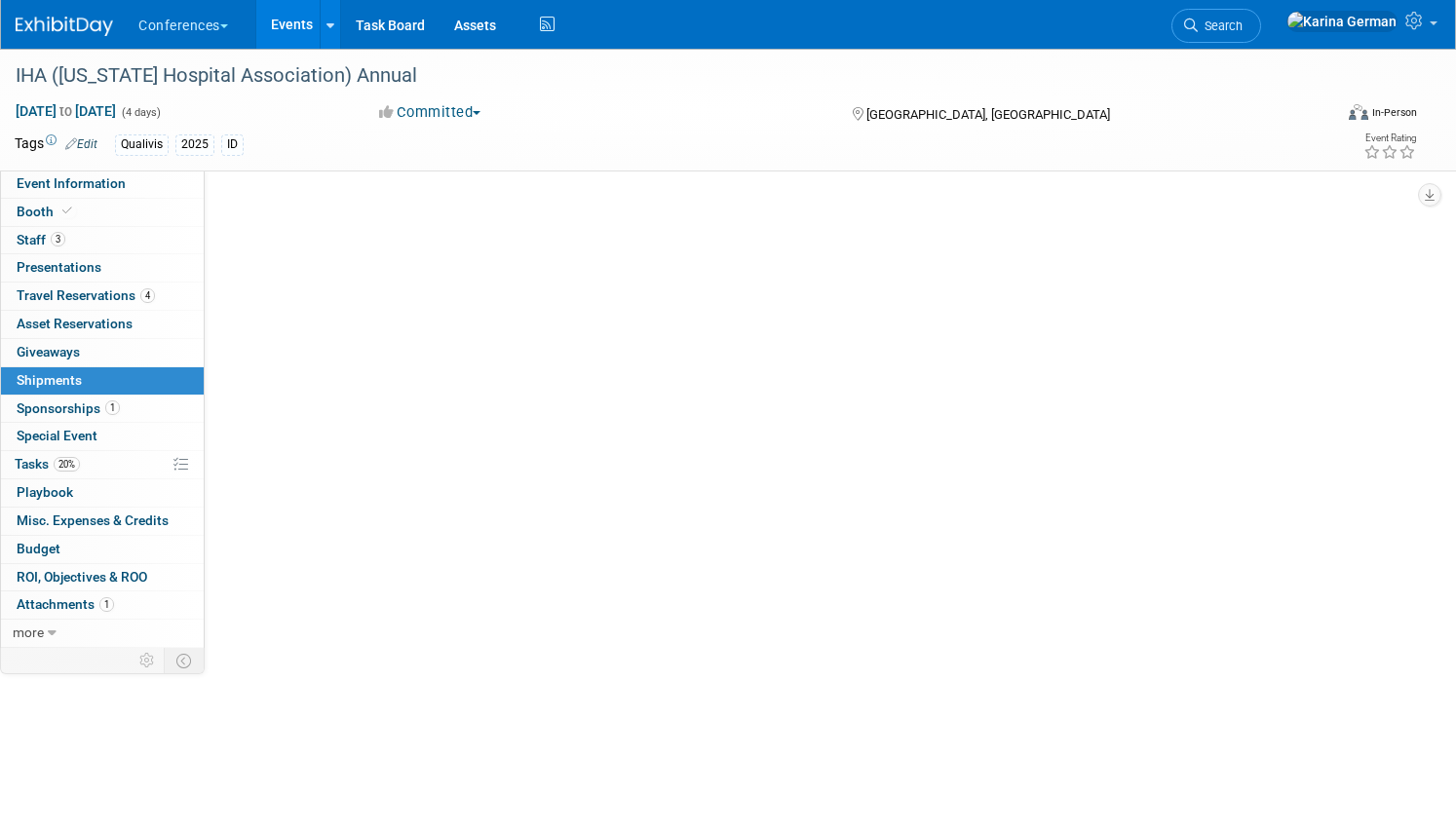
scroll to position [0, 0]
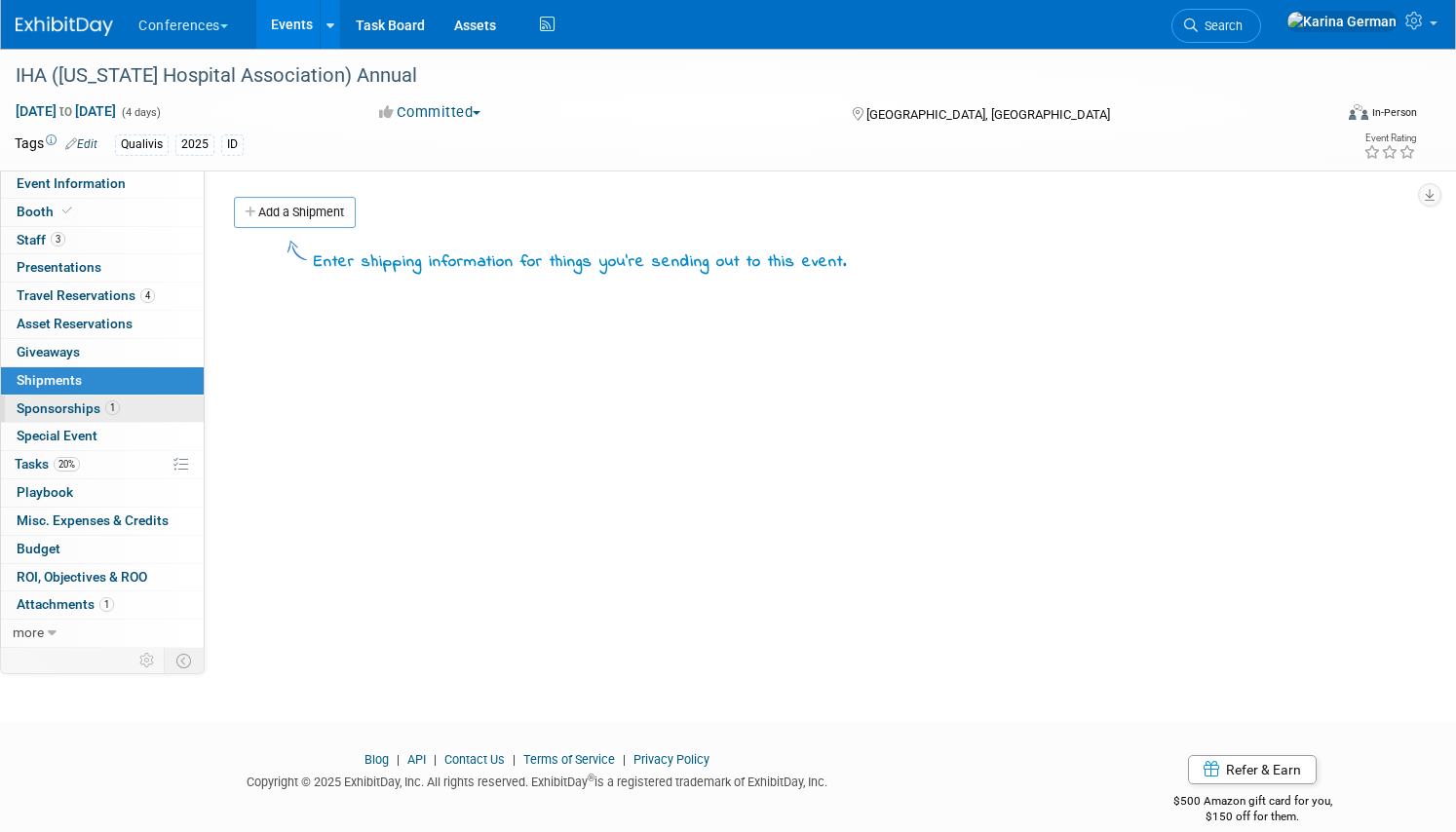
click at [113, 404] on span "1" at bounding box center [112, 408] width 15 height 15
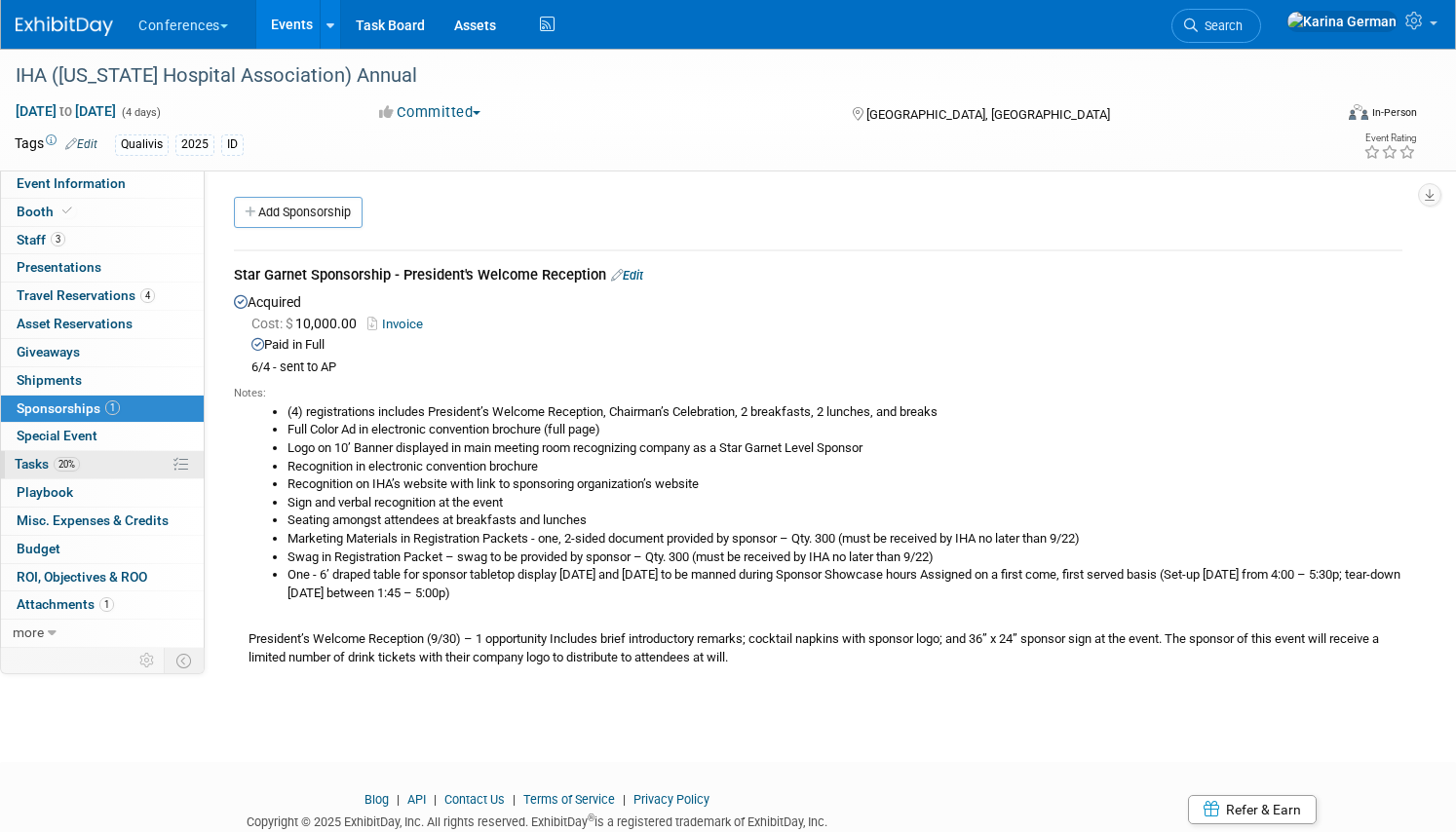
click at [93, 468] on link "20% Tasks 20%" at bounding box center [102, 465] width 203 height 28
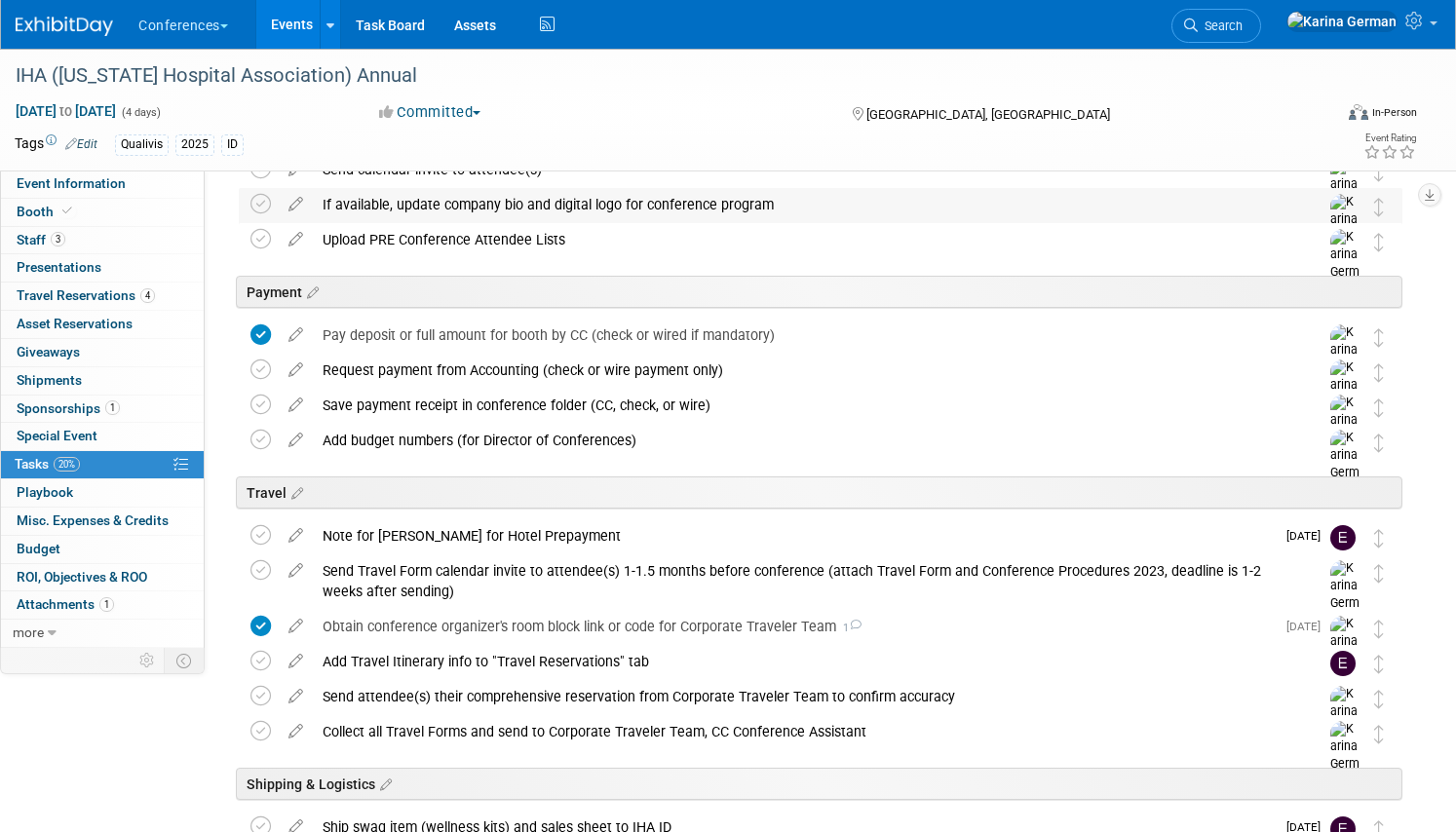
scroll to position [434, 0]
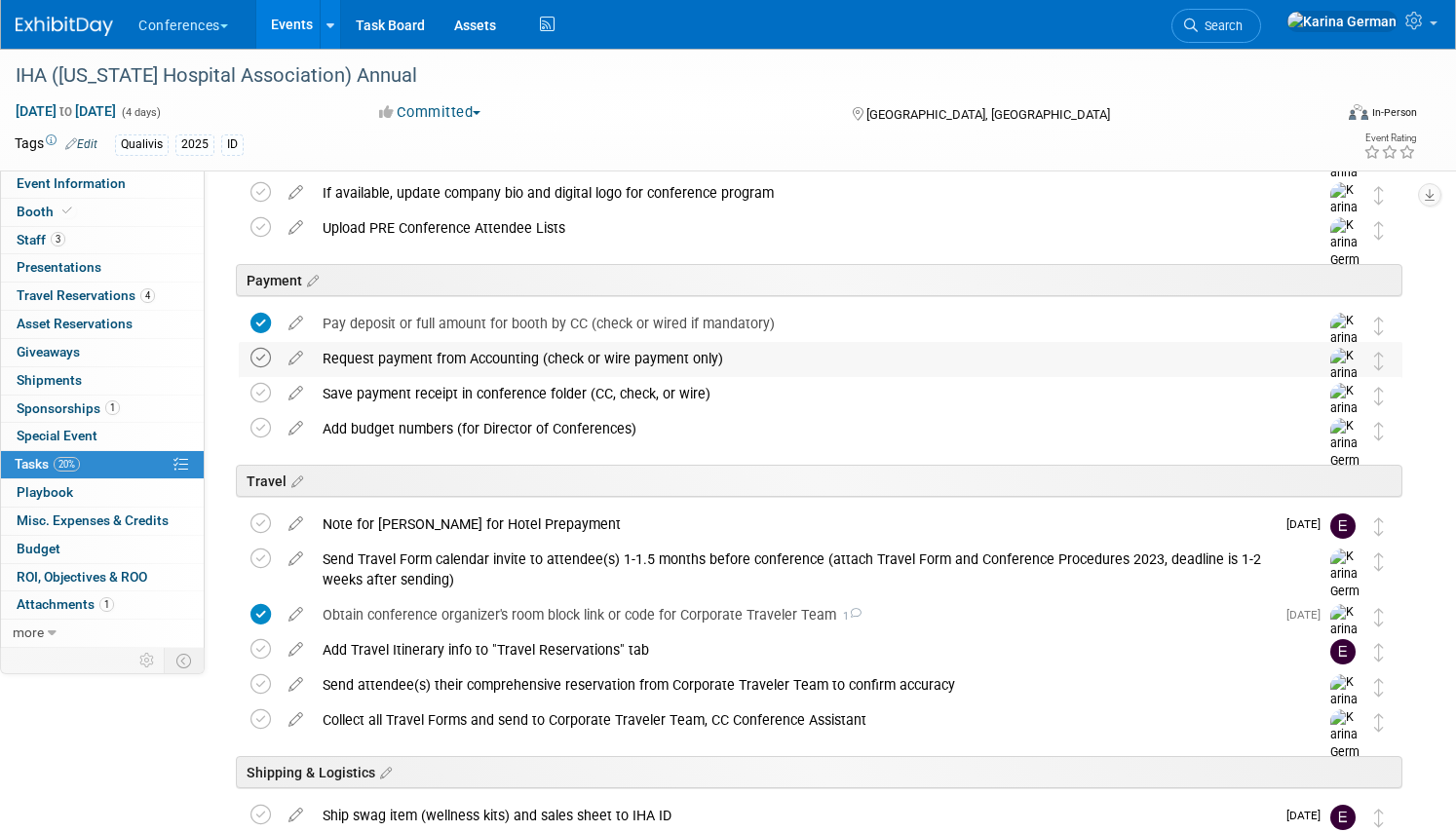
click at [265, 356] on icon at bounding box center [260, 357] width 21 height 21
click at [375, 353] on div "Request payment from Accounting (check or wire payment only)" at bounding box center [802, 357] width 978 height 33
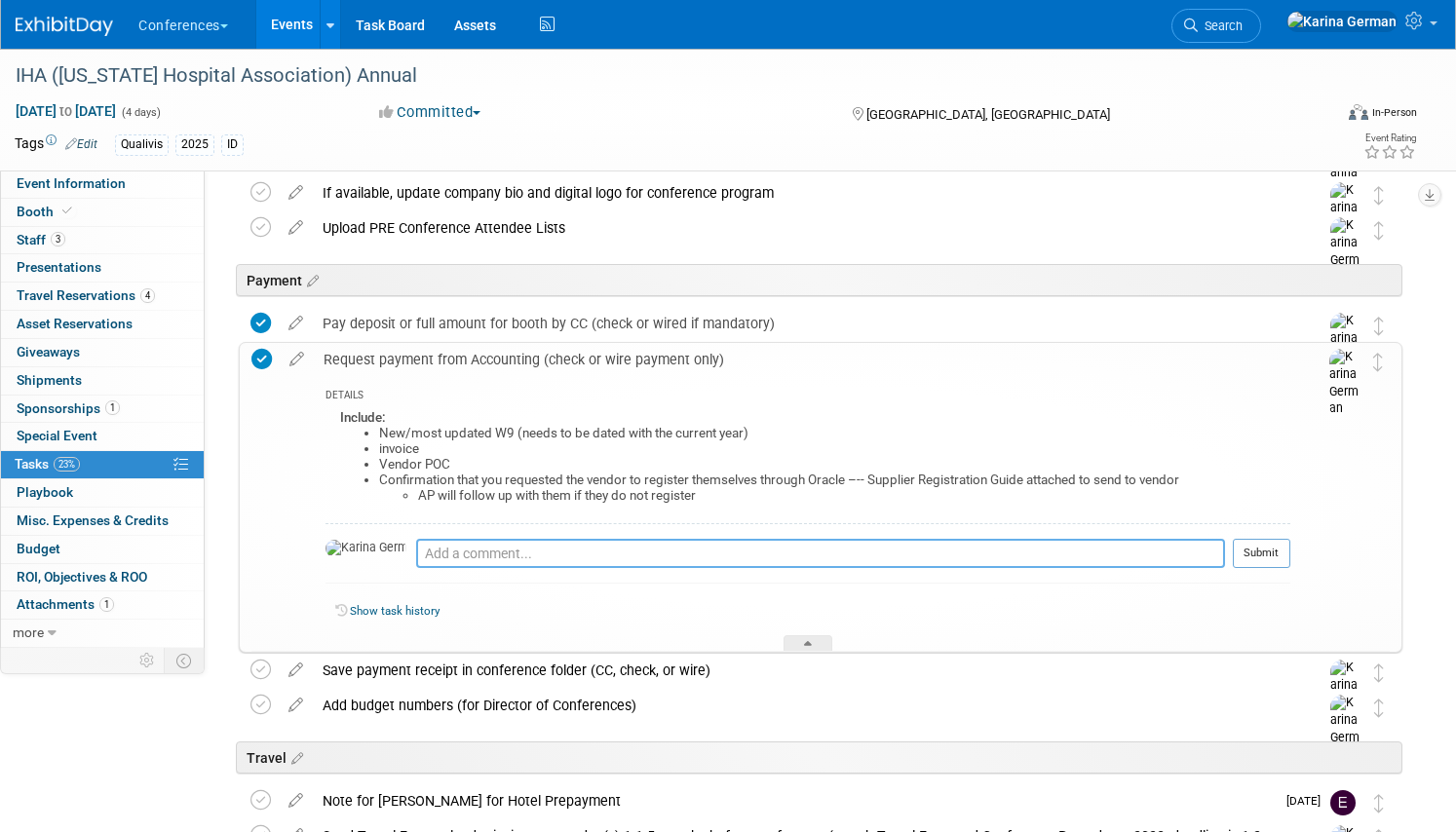
click at [416, 553] on textarea at bounding box center [820, 553] width 809 height 30
type textarea "sent to AP"
click at [1272, 568] on div at bounding box center [1261, 575] width 57 height 15
click at [1262, 556] on button "Submit" at bounding box center [1261, 553] width 57 height 30
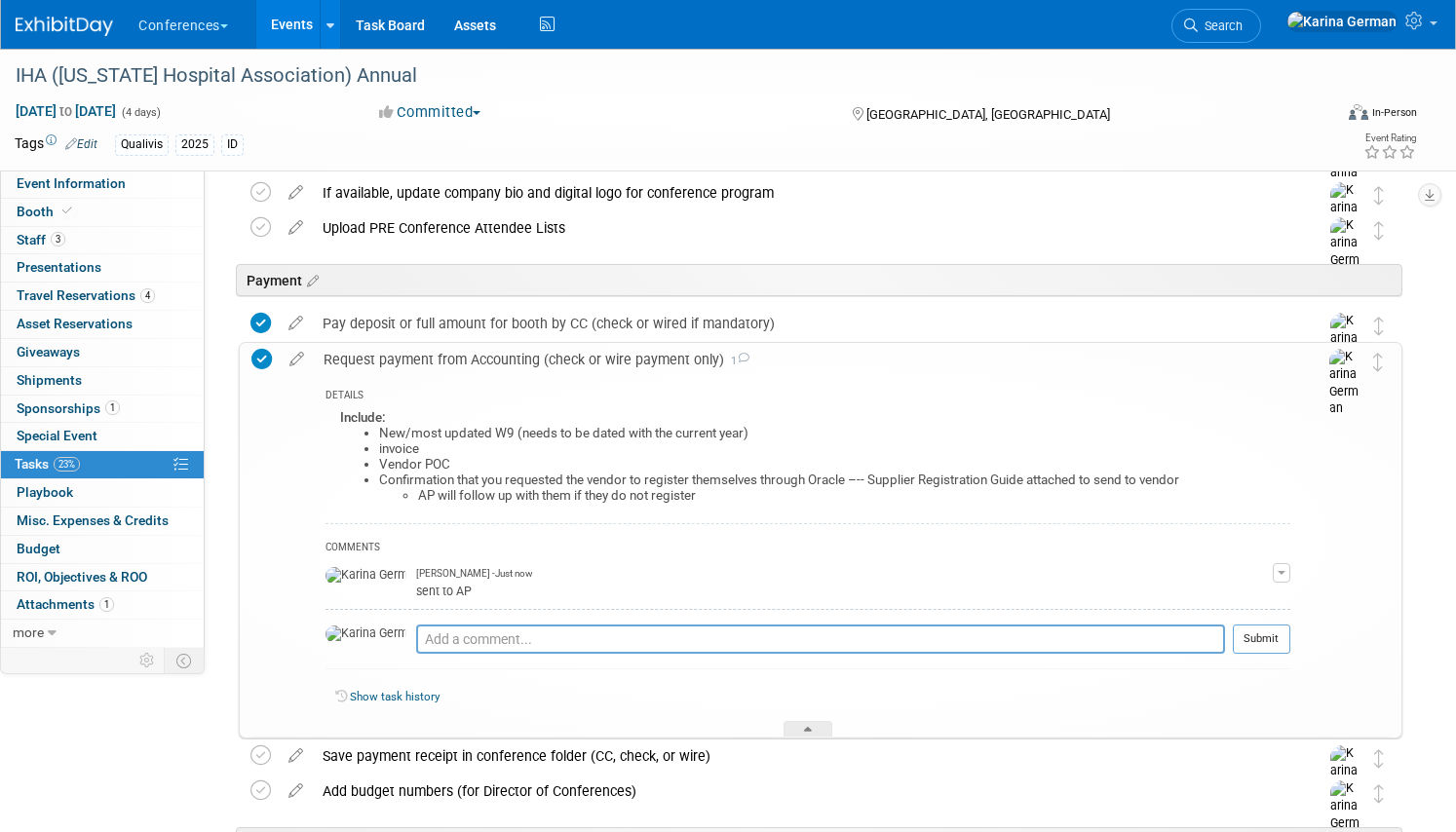
click at [526, 363] on div "Request payment from Accounting (check or wire payment only) 1" at bounding box center [802, 358] width 976 height 33
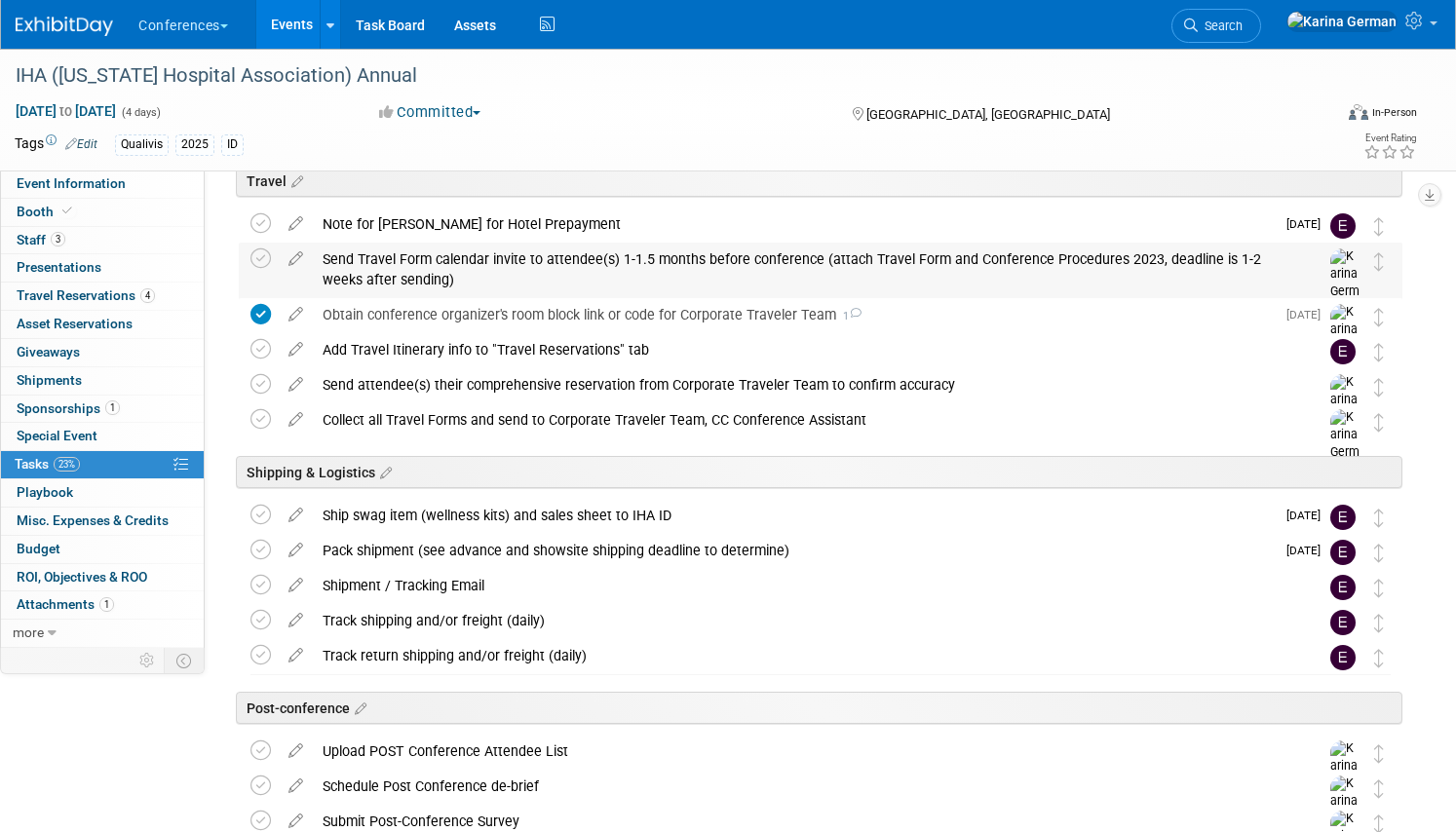
scroll to position [736, 0]
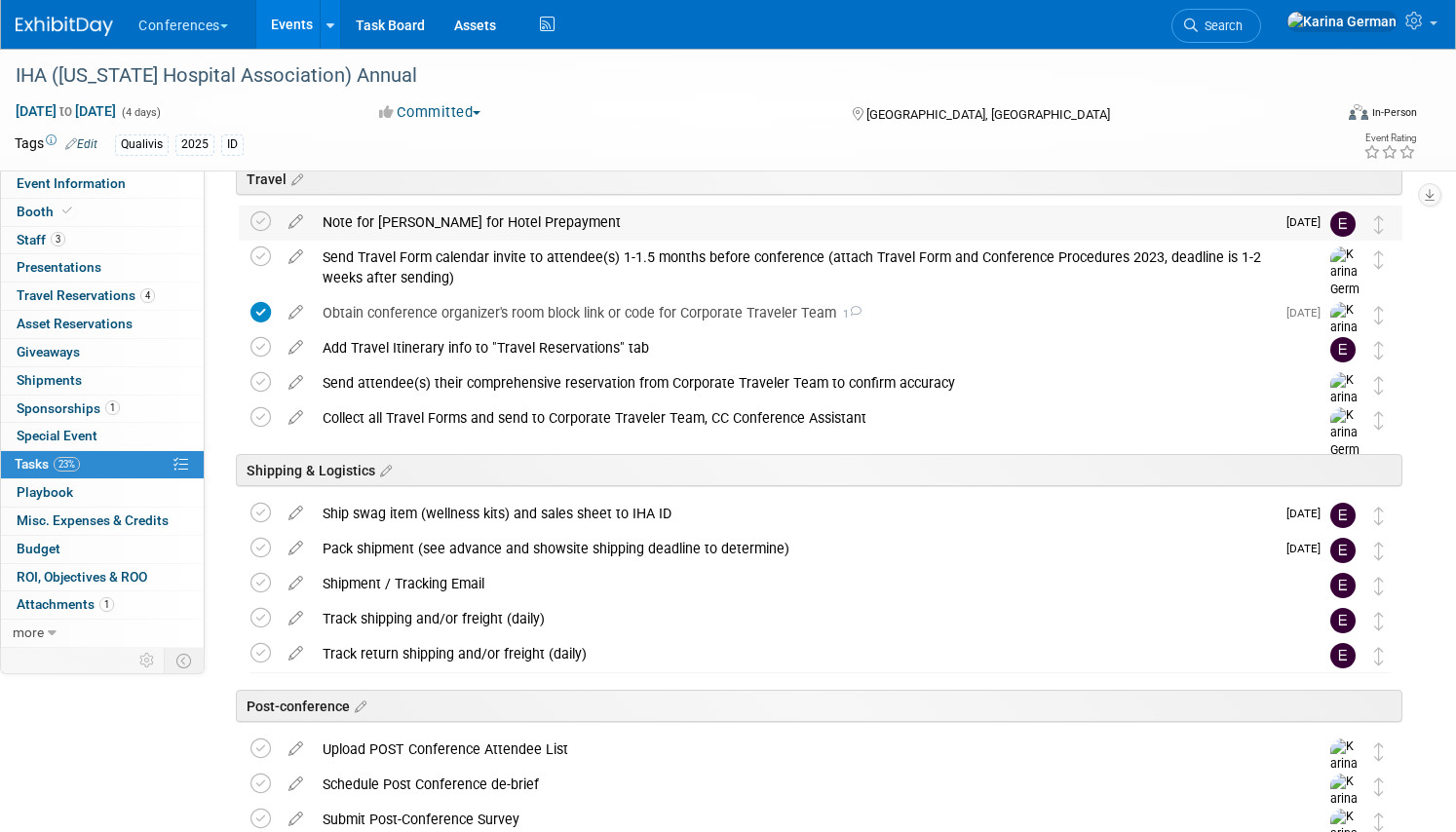
click at [545, 220] on div "Note for Erin for Hotel Prepayment" at bounding box center [794, 222] width 962 height 33
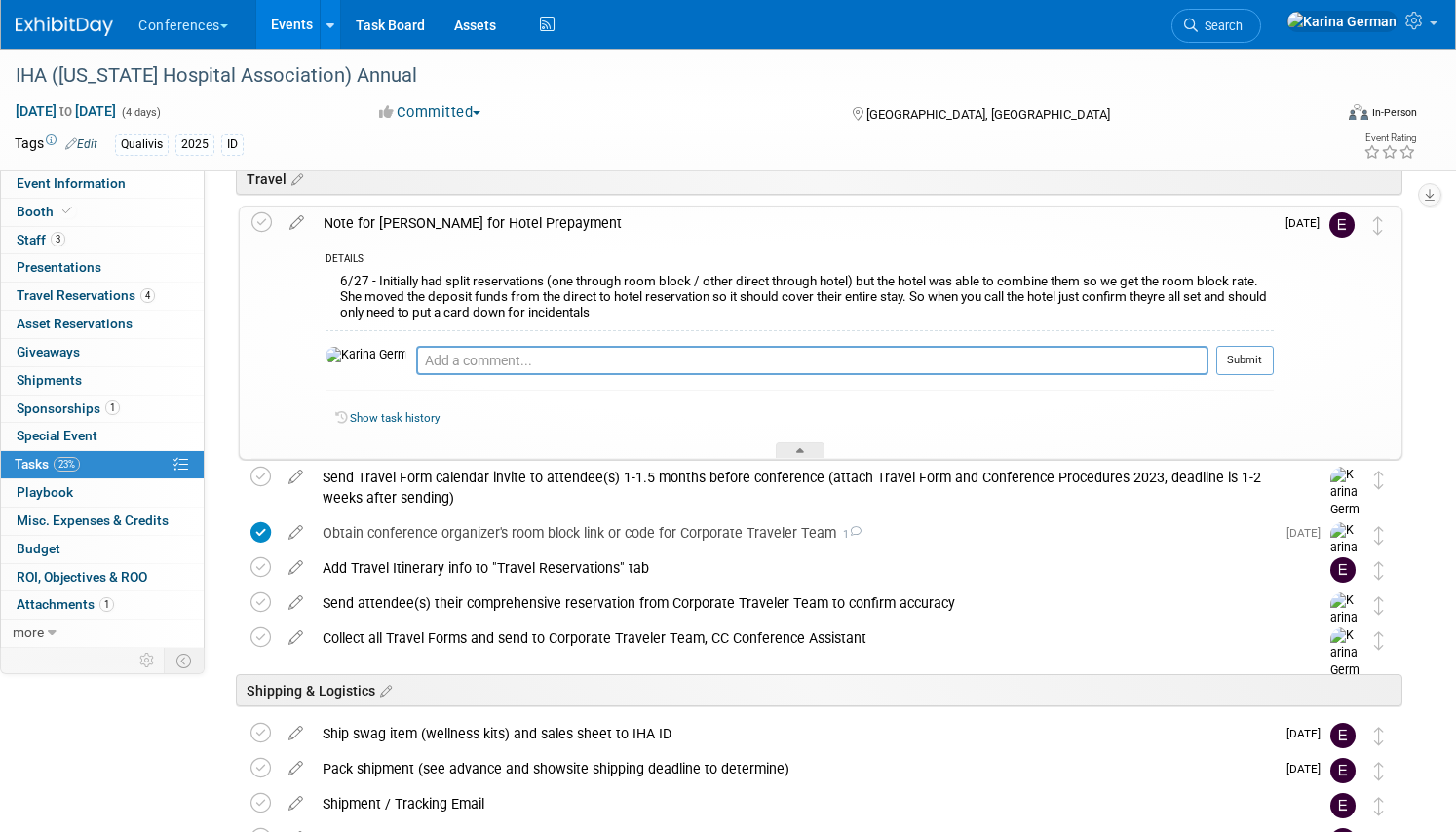
click at [545, 219] on div "Note for Erin for Hotel Prepayment" at bounding box center [794, 223] width 960 height 33
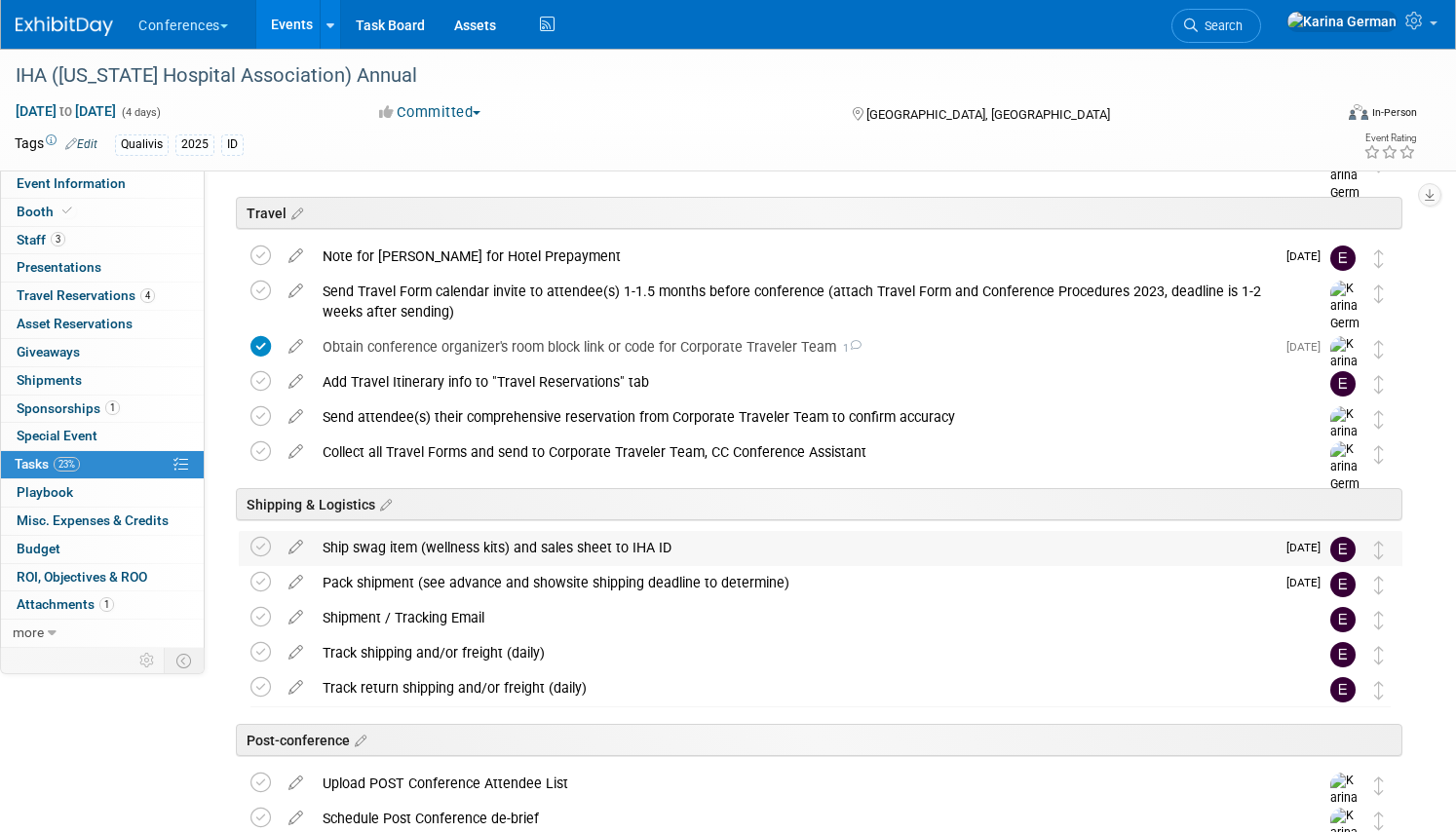
scroll to position [699, 0]
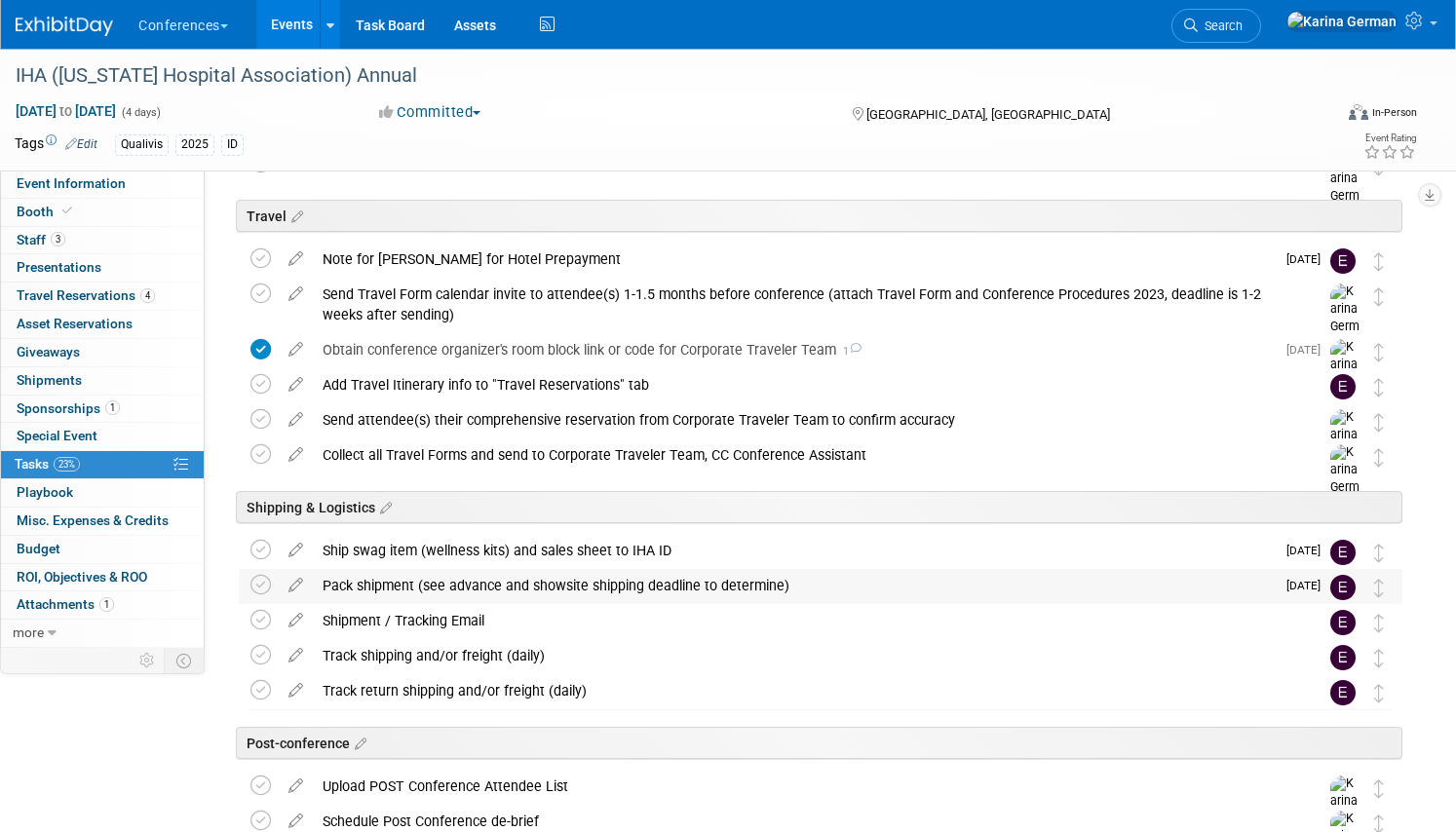
click at [538, 594] on div "Pack shipment (see advance and showsite shipping deadline to determine)" at bounding box center [794, 585] width 962 height 33
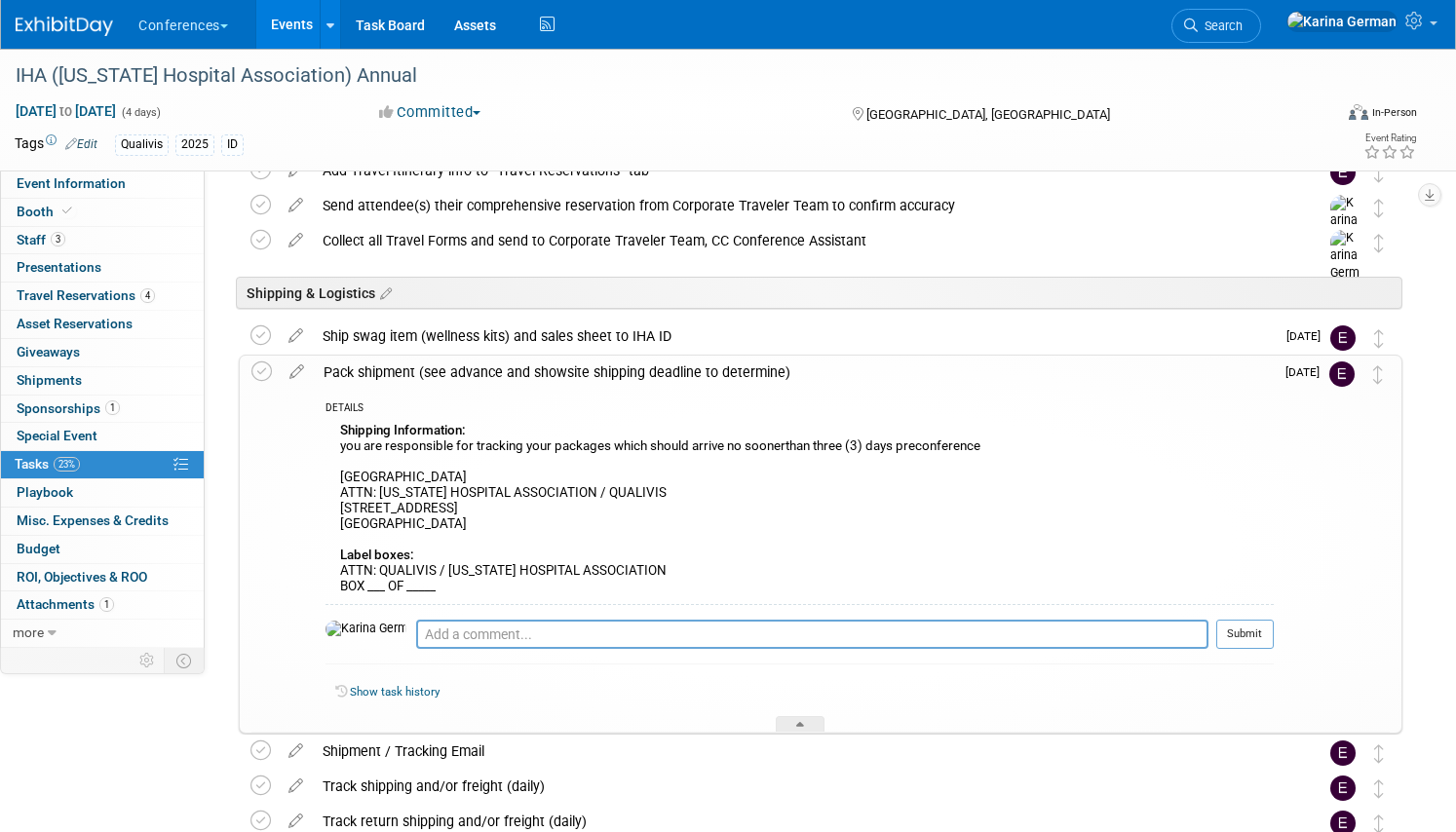
click at [563, 376] on div "Pack shipment (see advance and showsite shipping deadline to determine)" at bounding box center [794, 371] width 960 height 33
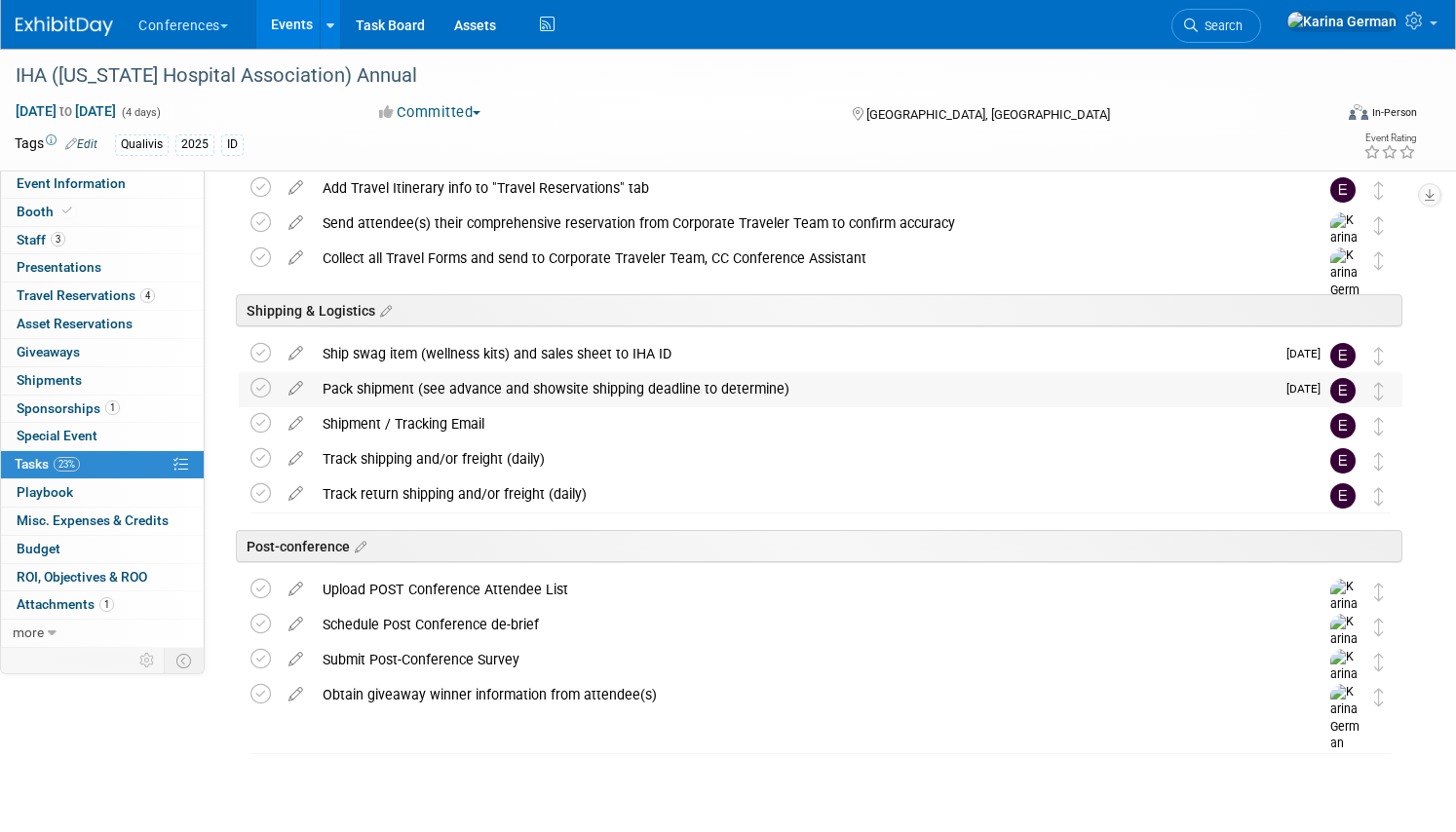
scroll to position [896, 0]
click at [572, 347] on div "Ship swag item (wellness kits) and sales sheet to IHA ID" at bounding box center [794, 353] width 962 height 33
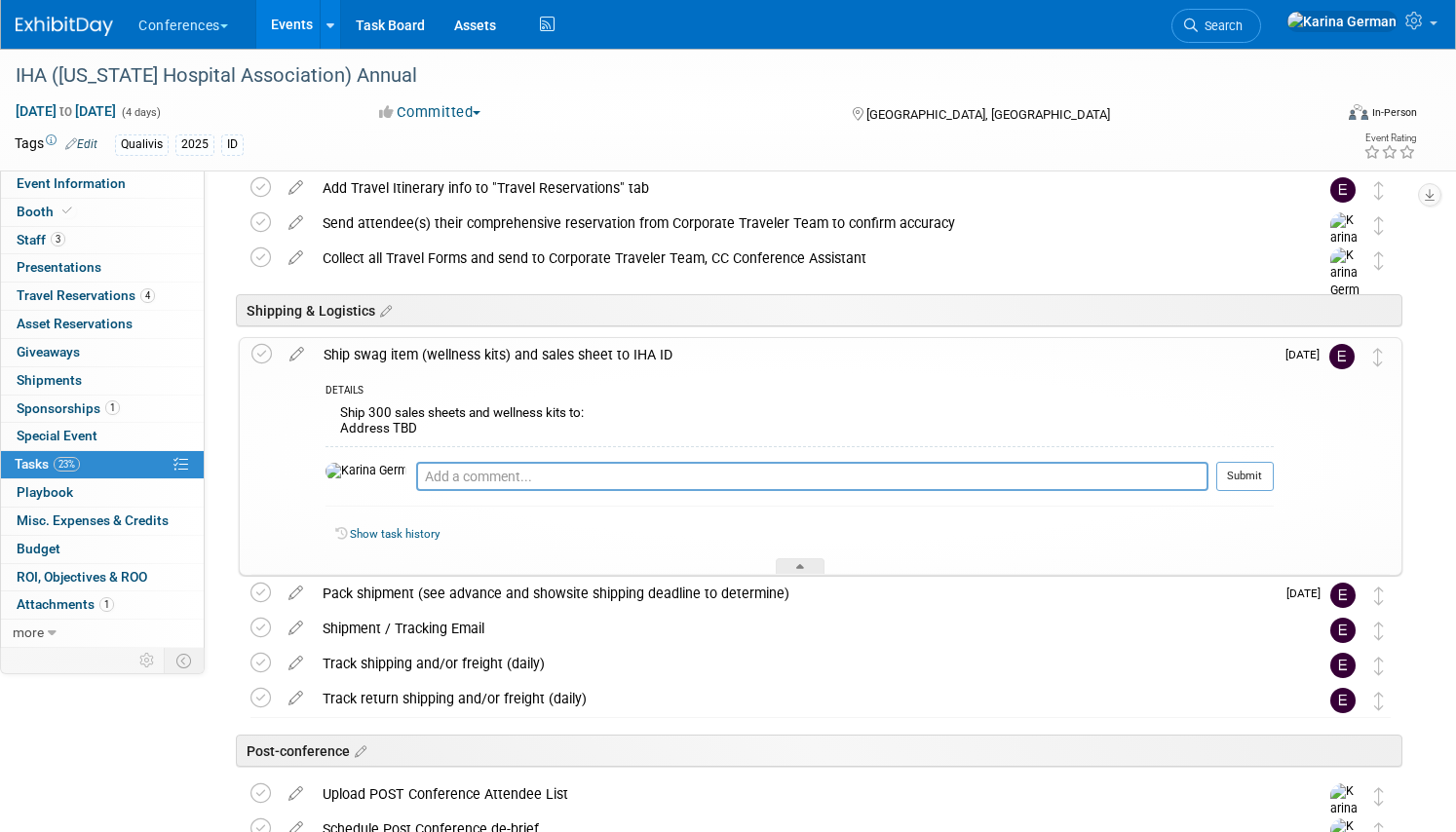
click at [572, 347] on div "Ship swag item (wellness kits) and sales sheet to IHA ID" at bounding box center [794, 354] width 960 height 33
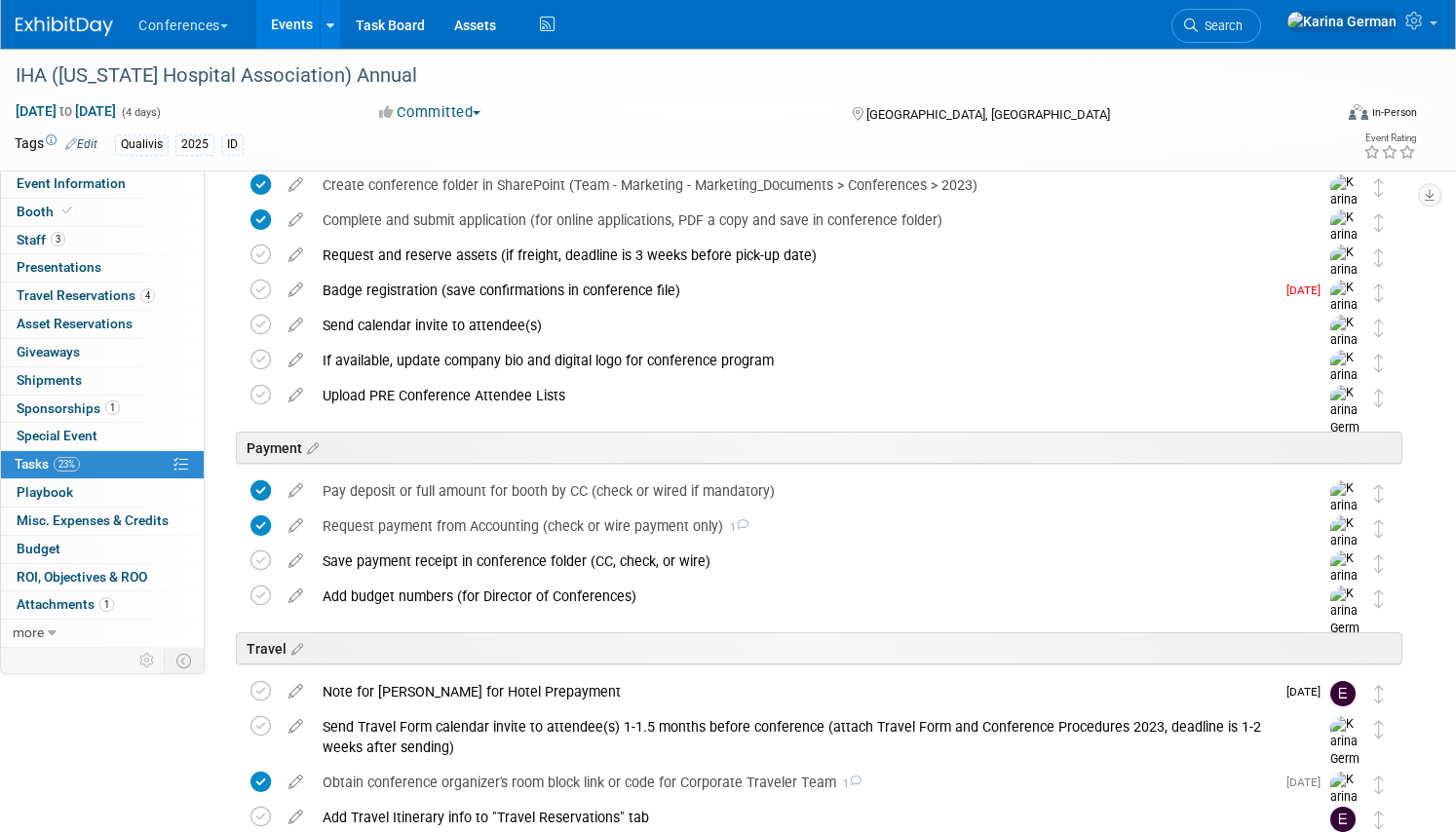
scroll to position [266, 0]
click at [305, 396] on icon at bounding box center [296, 392] width 34 height 25
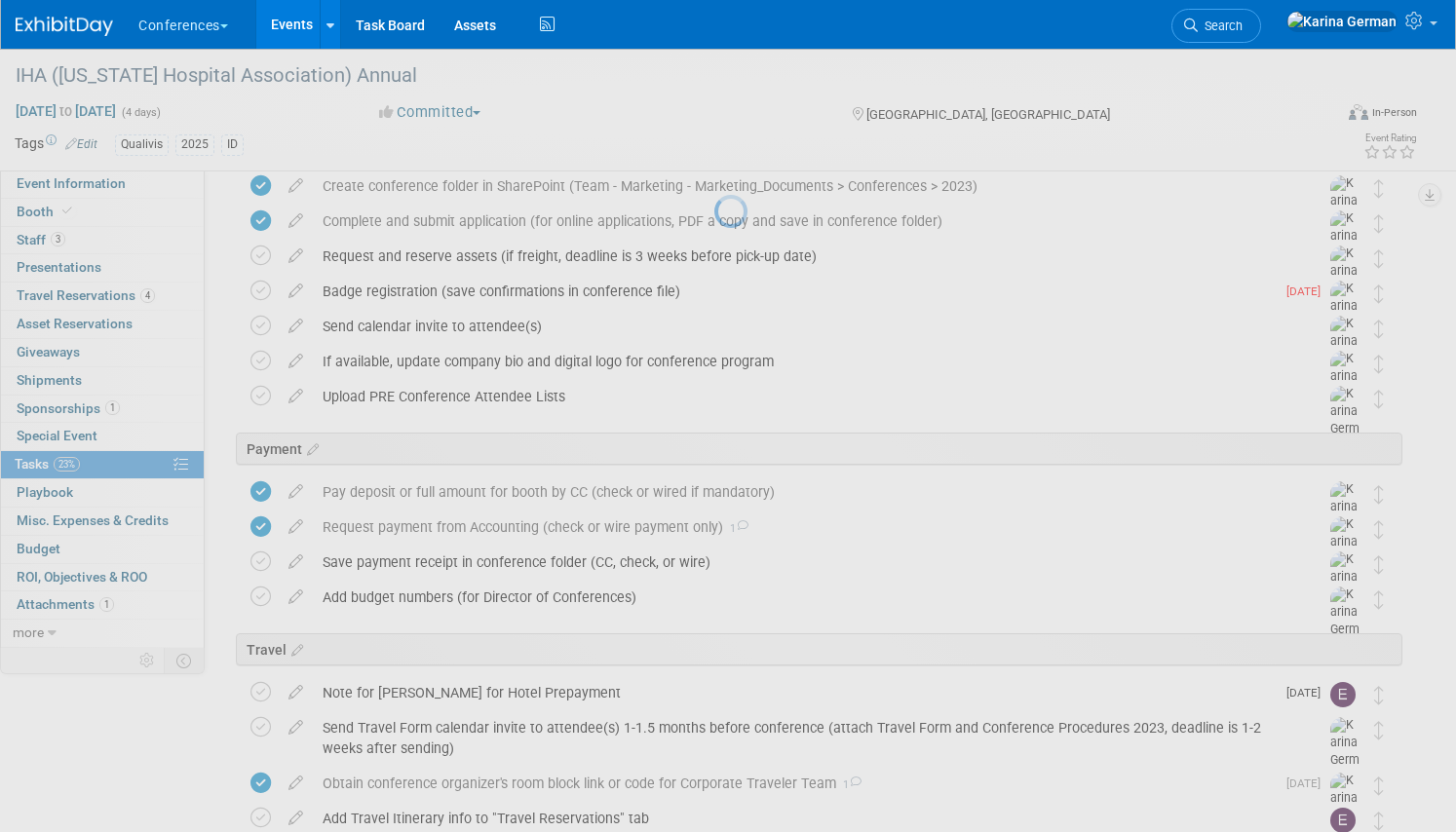
select select "8"
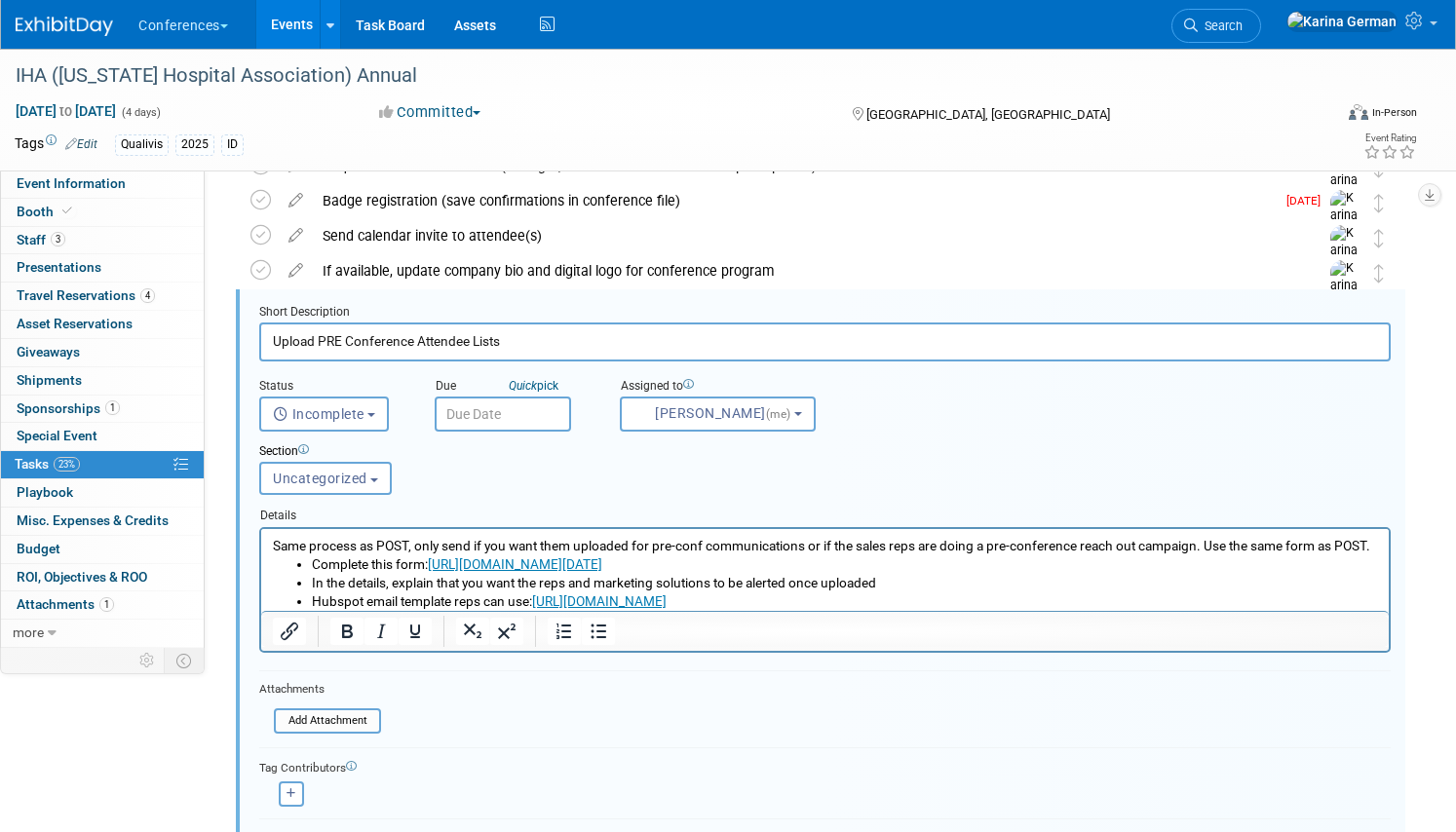
scroll to position [360, 0]
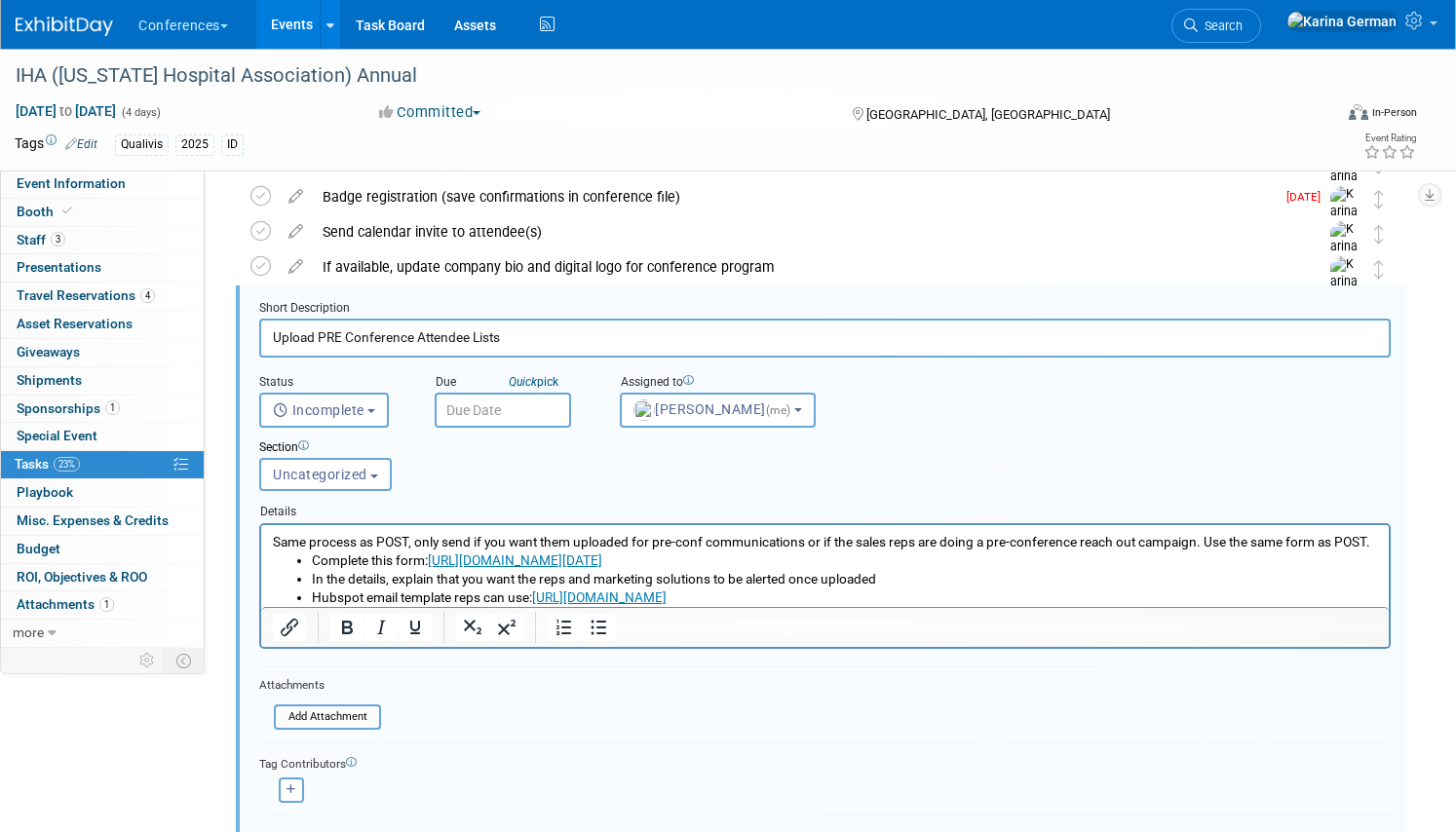
click at [506, 404] on input "text" at bounding box center [503, 410] width 137 height 35
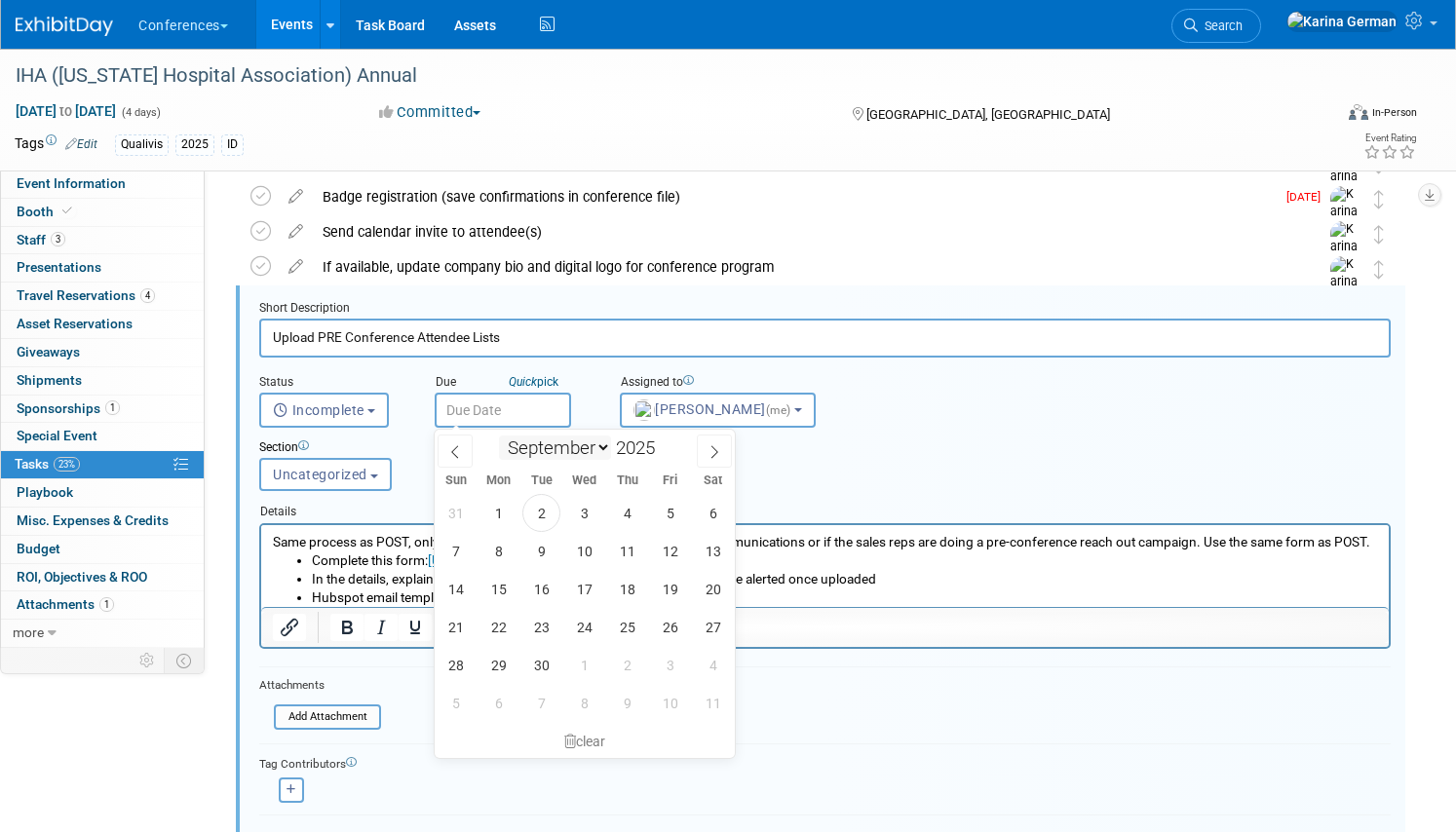
drag, startPoint x: 649, startPoint y: 451, endPoint x: 527, endPoint y: 444, distance: 122.2
click at [527, 444] on div "January February March April May June July August September October November De…" at bounding box center [583, 445] width 225 height 33
click at [588, 628] on span "24" at bounding box center [584, 626] width 38 height 38
type input "Sep 24, 2025"
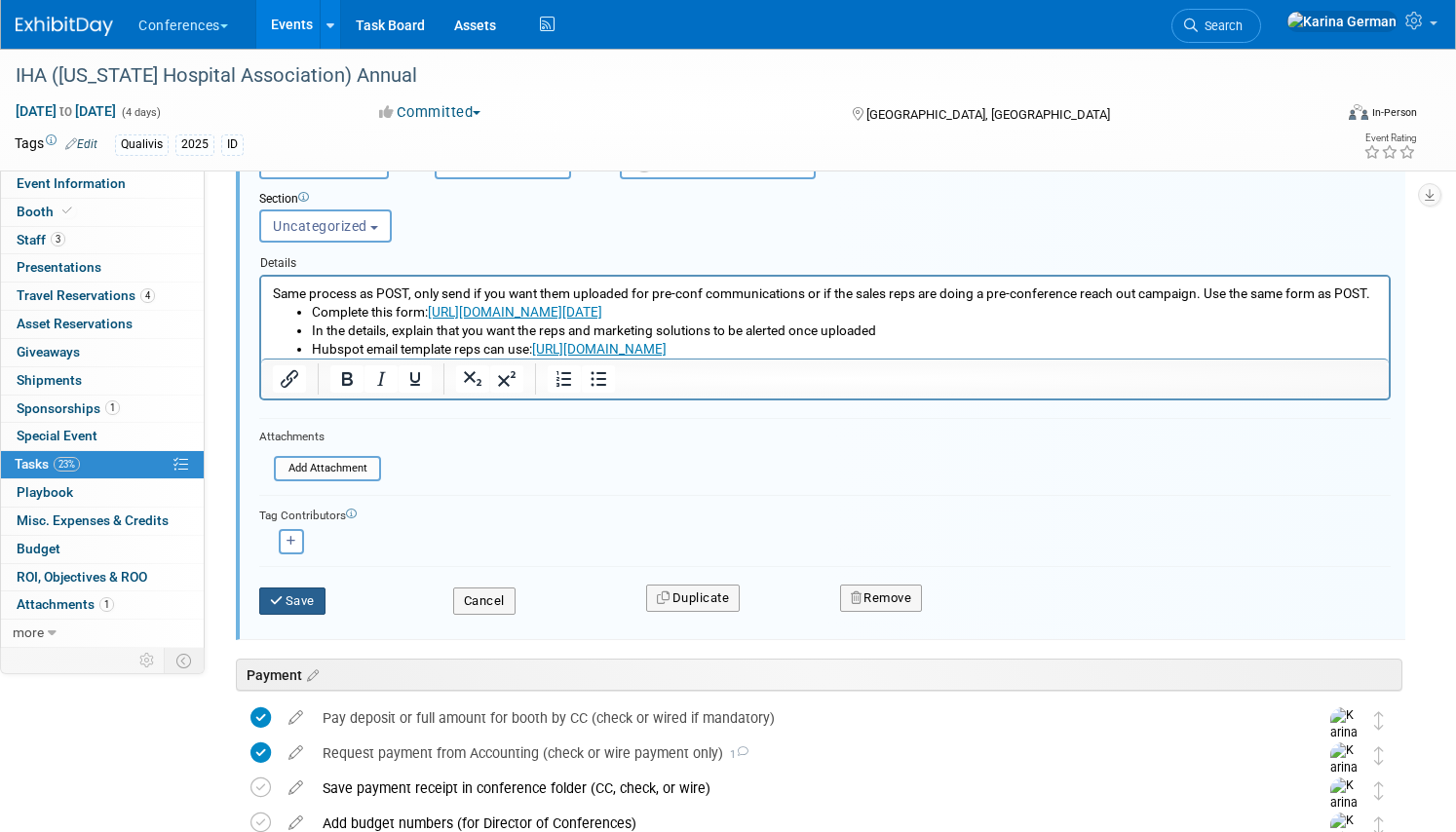
click at [290, 590] on button "Save" at bounding box center [292, 601] width 66 height 28
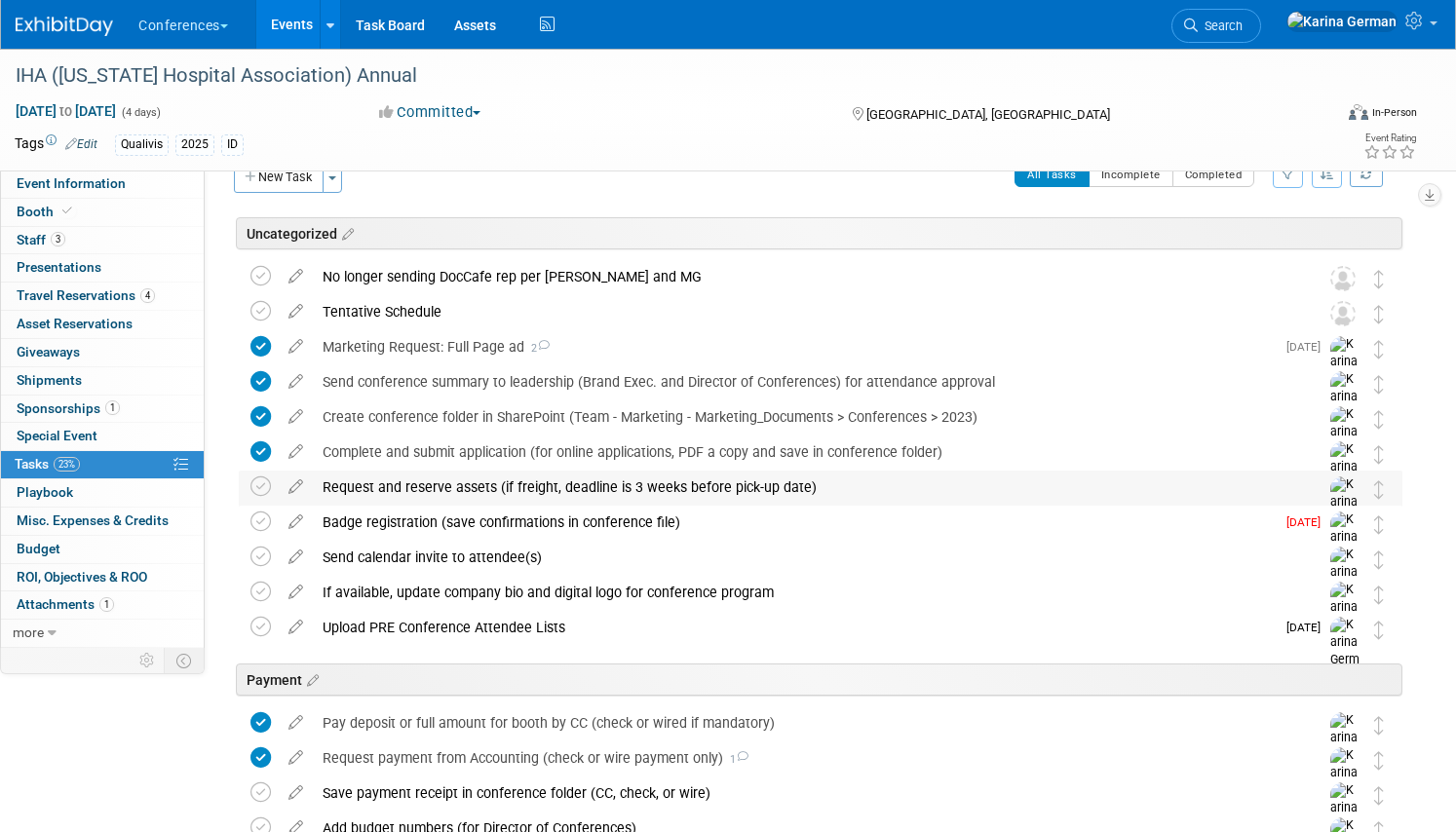
scroll to position [0, 0]
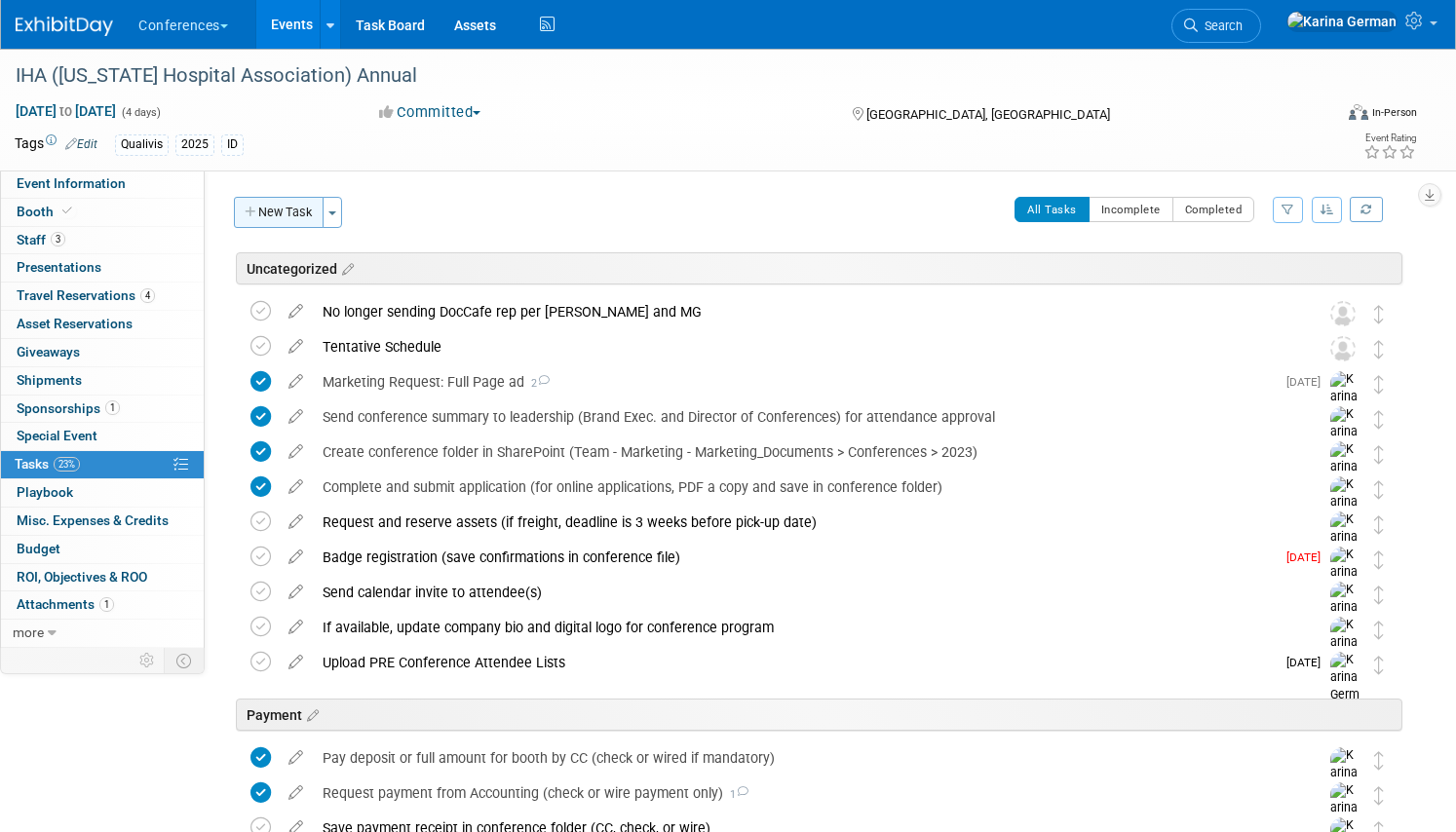
click at [274, 216] on button "New Task" at bounding box center [278, 212] width 90 height 31
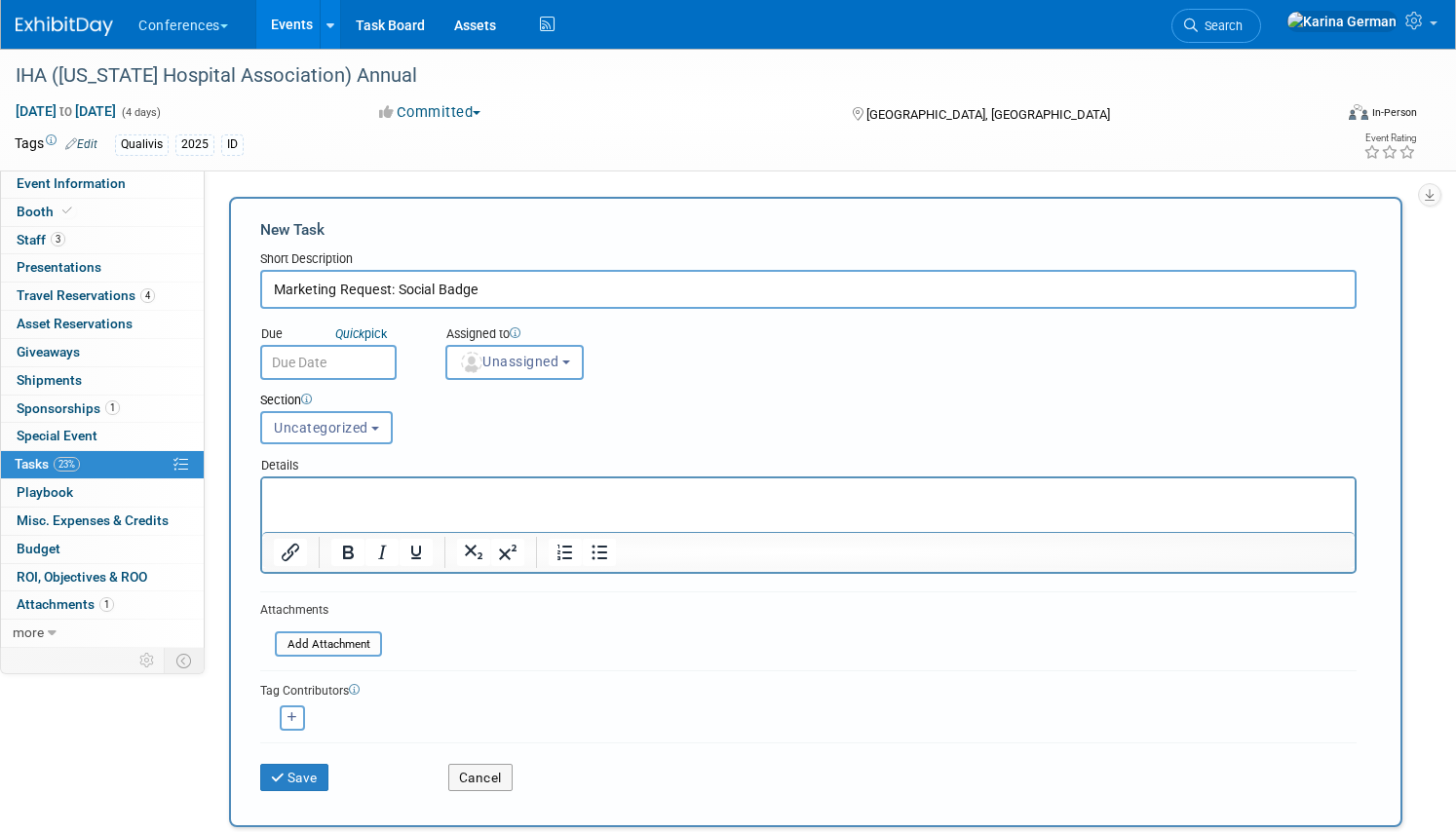
type input "Marketing Request: Social Badge"
click at [382, 485] on html at bounding box center [808, 492] width 1092 height 28
click at [523, 357] on span "Unassigned" at bounding box center [509, 361] width 99 height 16
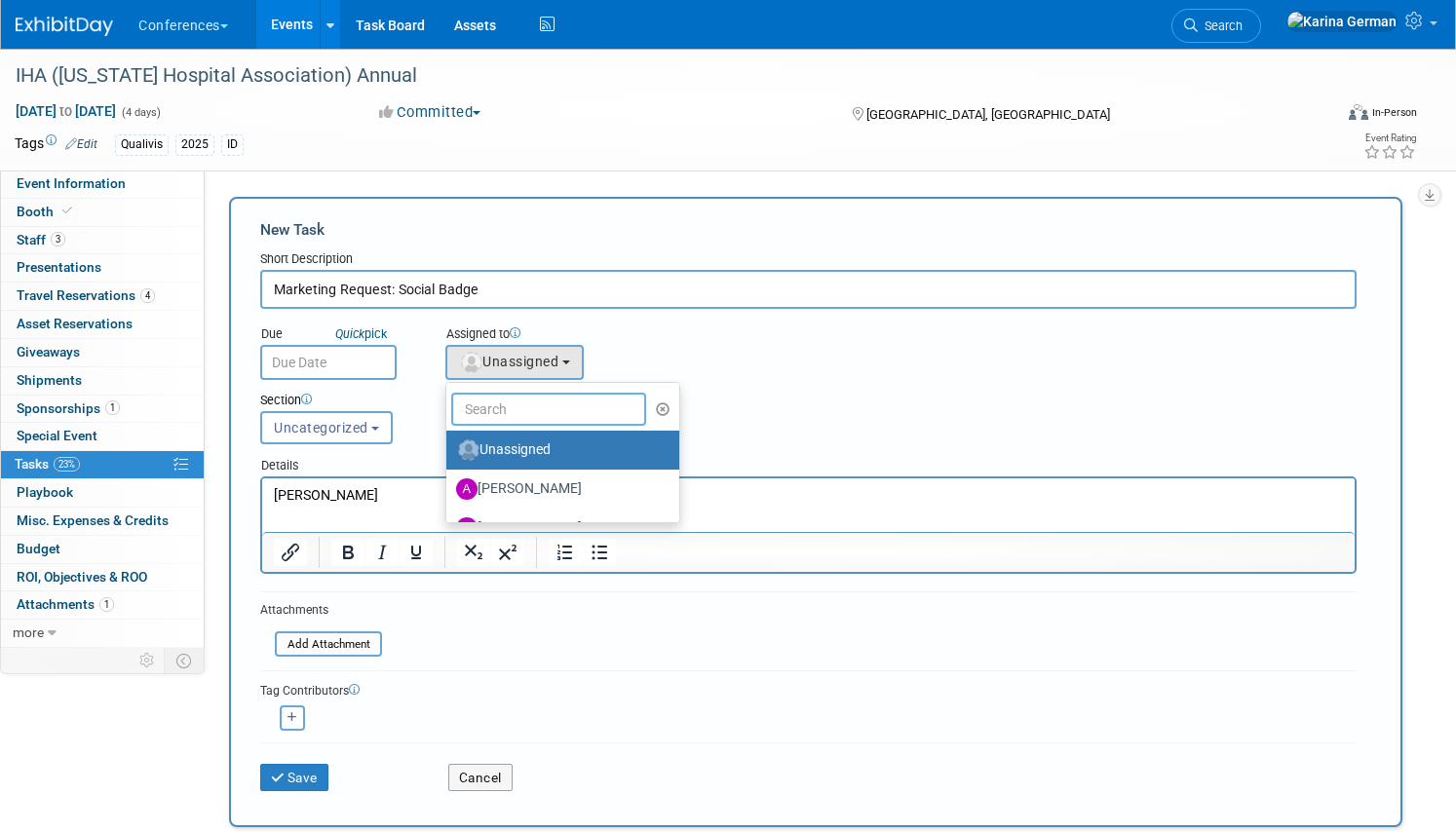
click at [523, 397] on input "text" at bounding box center [548, 409] width 195 height 33
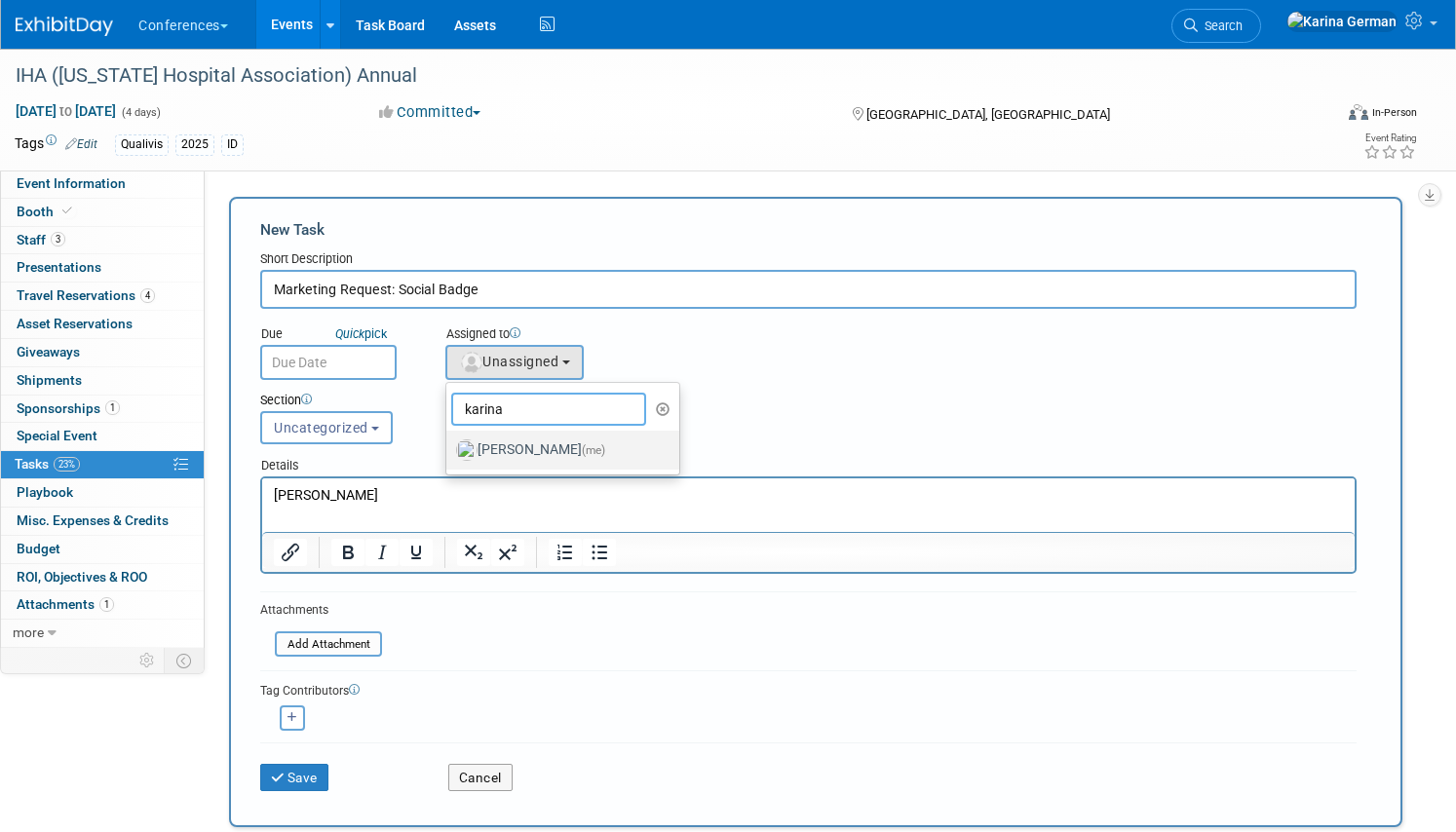
type input "karina"
click at [568, 444] on label "Karina German (me)" at bounding box center [558, 449] width 204 height 31
click at [449, 444] on input "Karina German (me)" at bounding box center [442, 447] width 13 height 13
select select "eb9a80ed-01df-455e-b7c9-ebccef2a47a7"
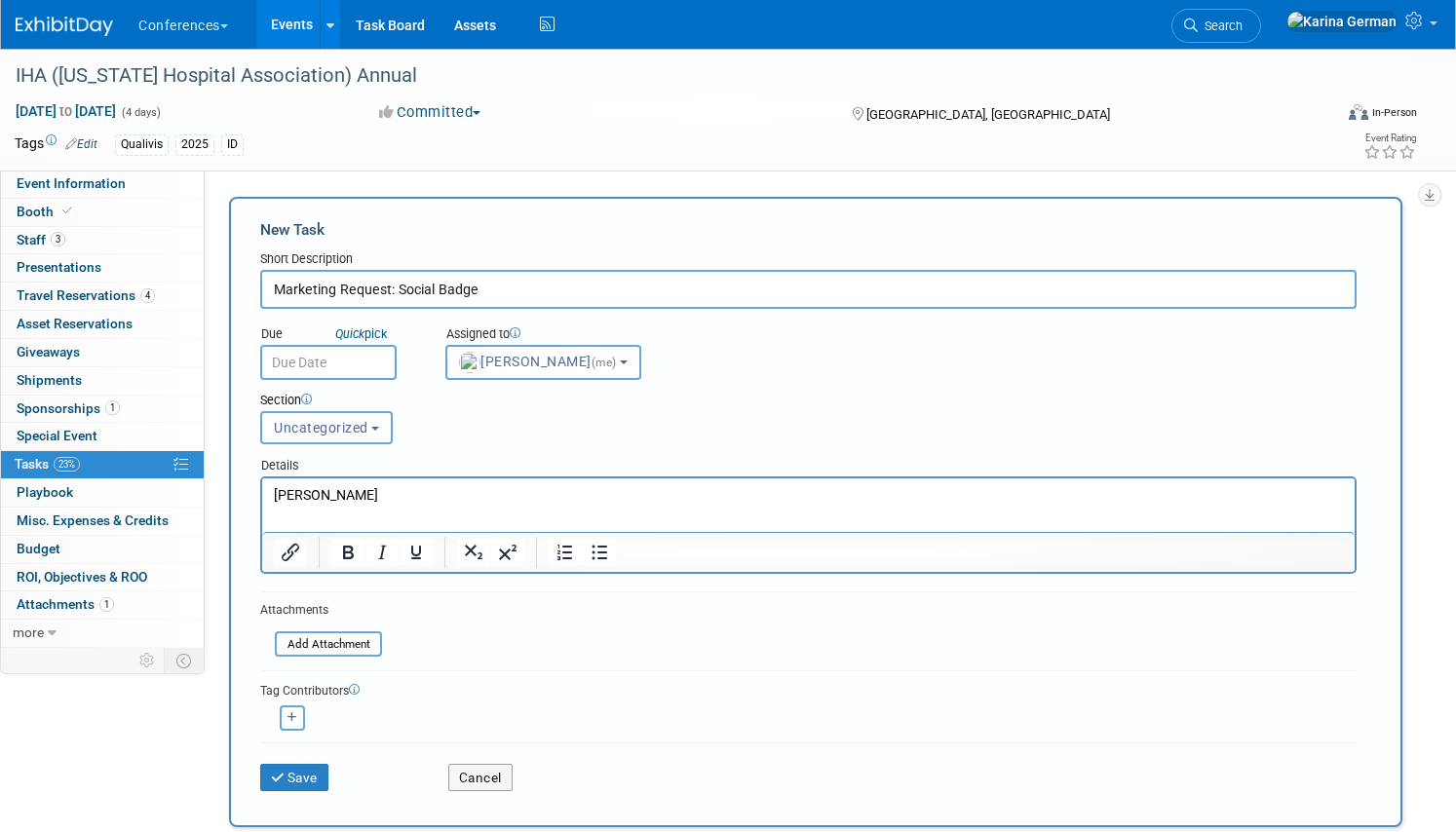
click at [355, 367] on input "text" at bounding box center [329, 361] width 137 height 35
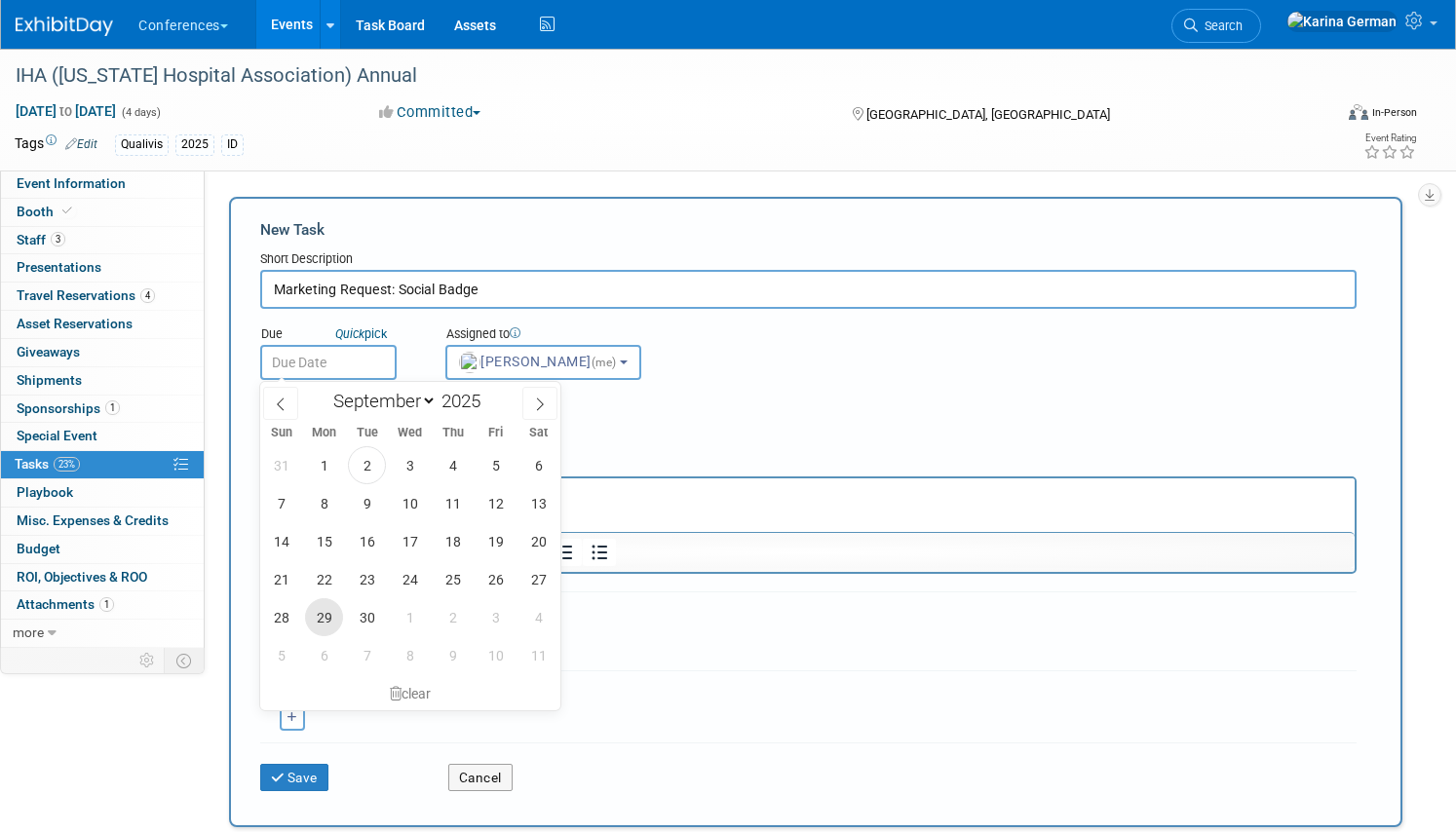
click at [326, 615] on span "29" at bounding box center [324, 616] width 38 height 38
type input "Sep 29, 2025"
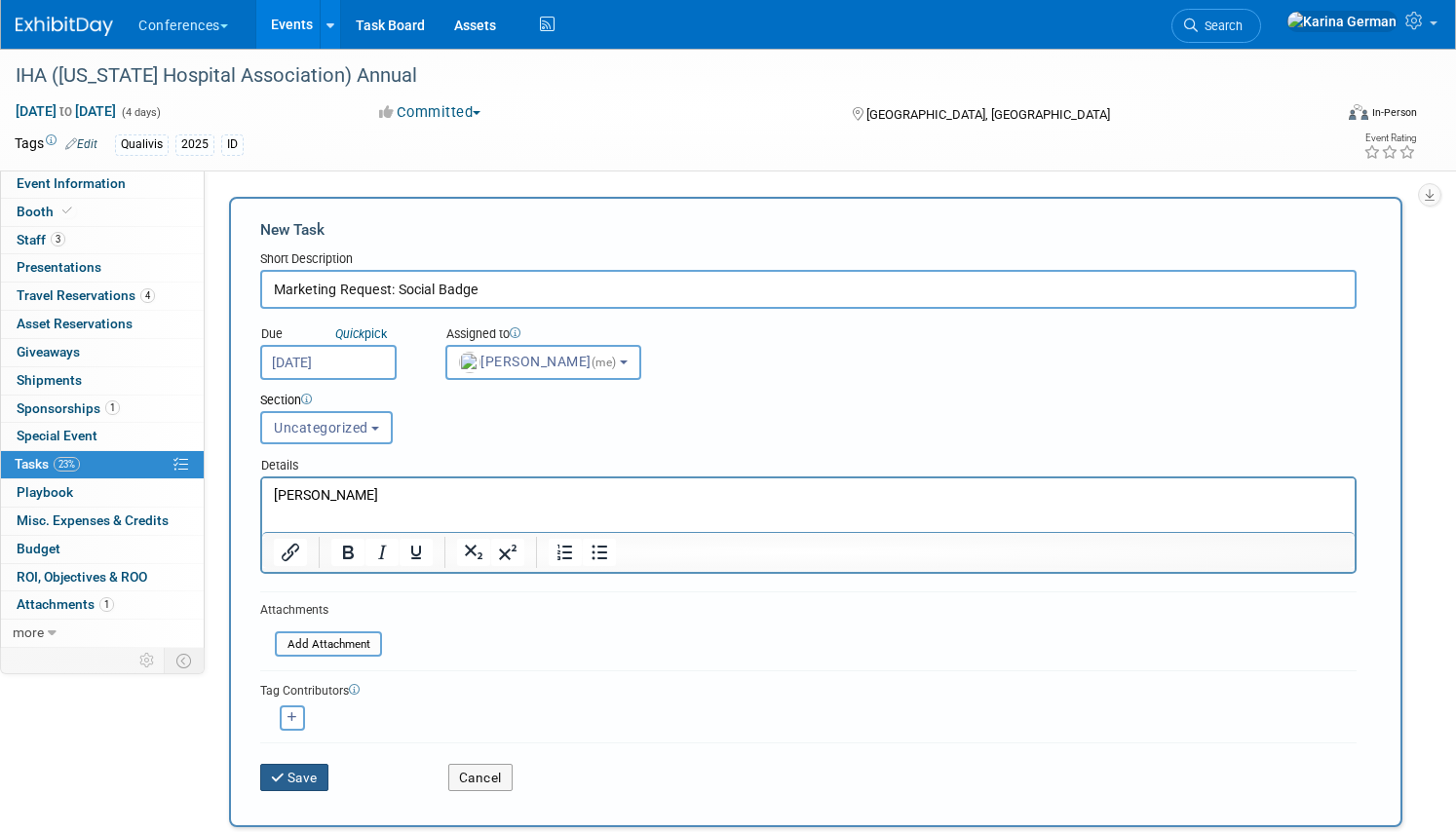
click at [315, 779] on button "Save" at bounding box center [294, 778] width 68 height 28
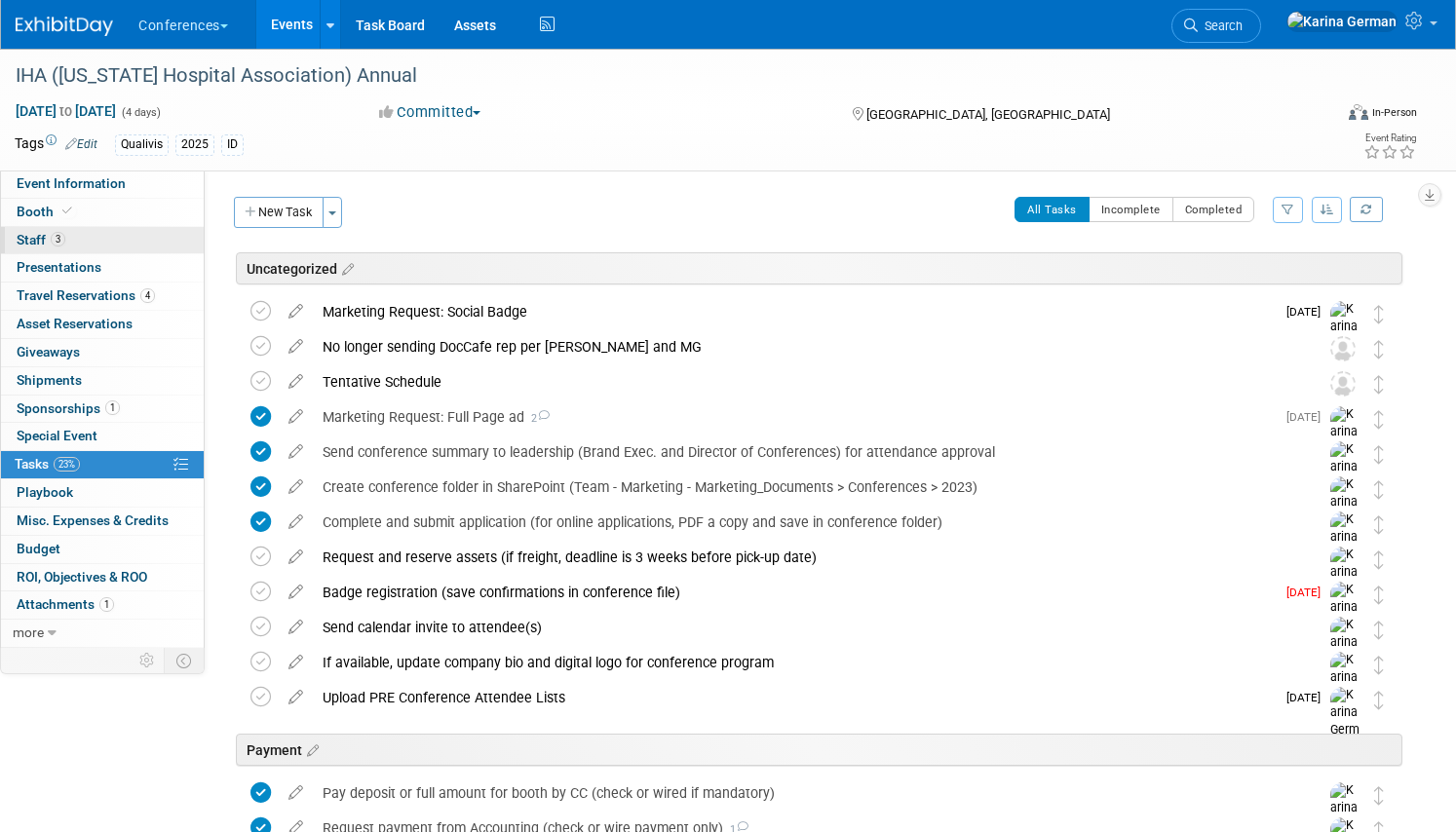
click at [105, 245] on link "3 Staff 3" at bounding box center [102, 240] width 203 height 28
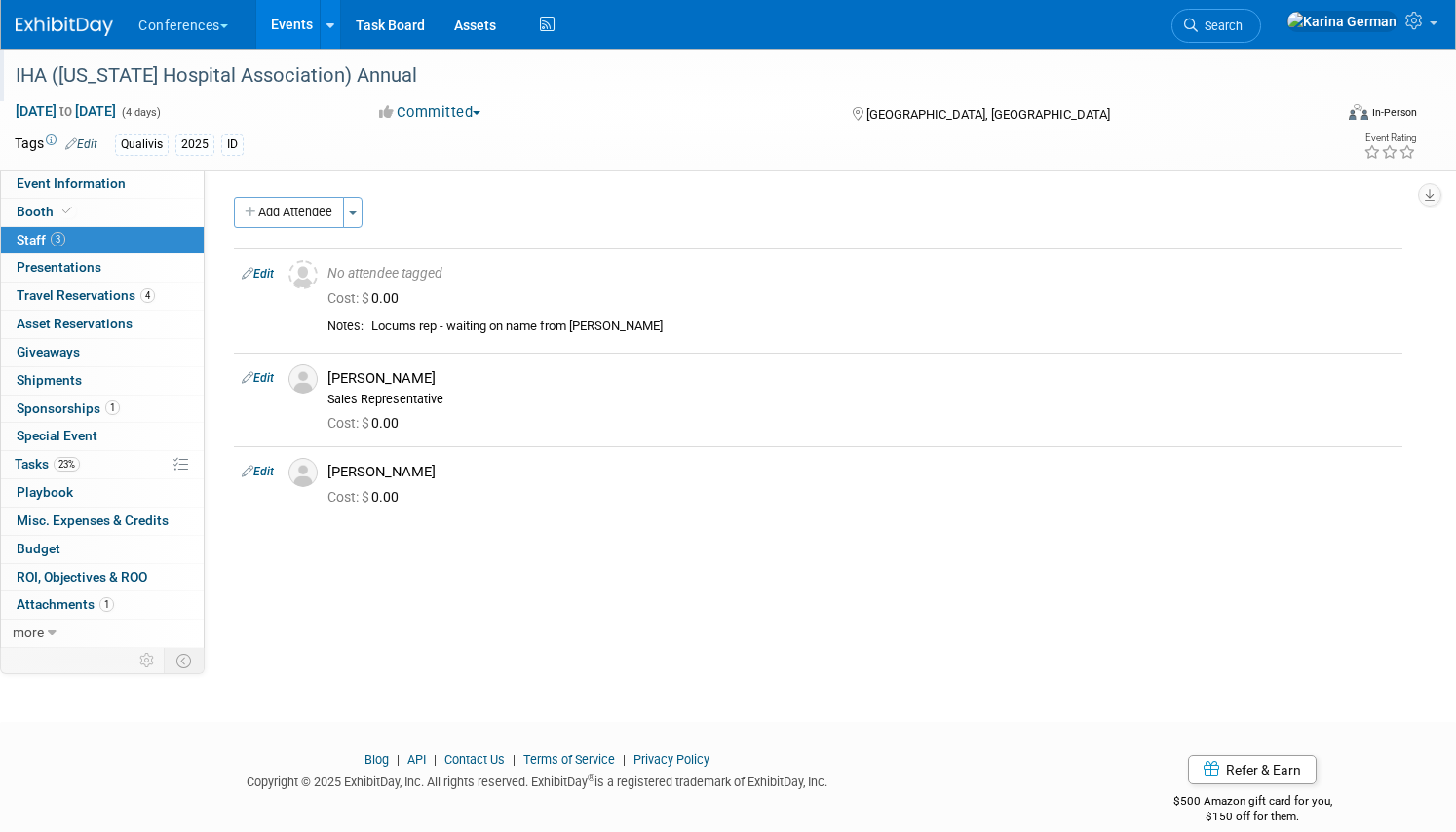
click at [225, 73] on div "IHA ([US_STATE] Hospital Association) Annual" at bounding box center [653, 75] width 1289 height 35
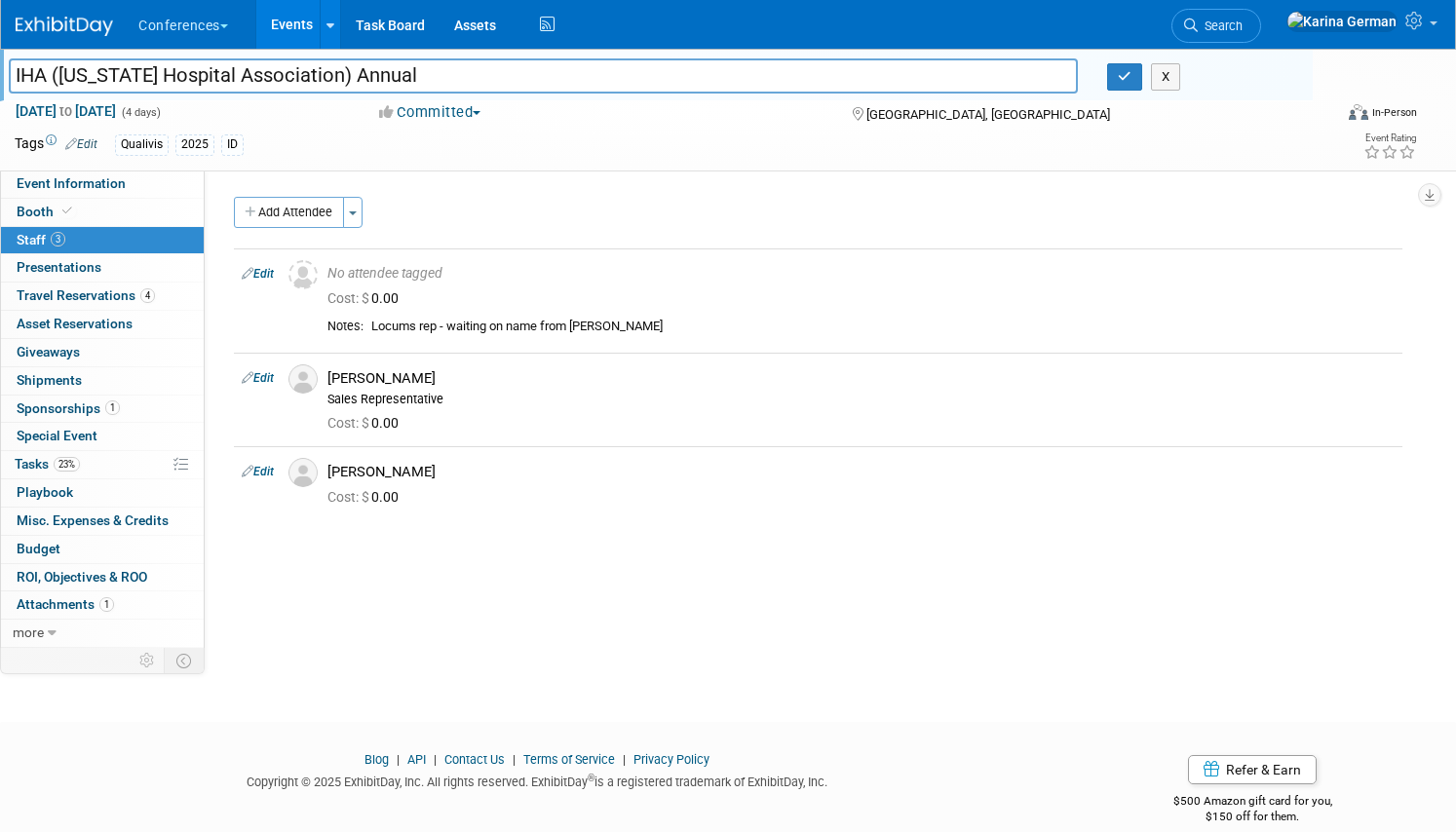
click at [225, 73] on input "IHA ([US_STATE] Hospital Association) Annual" at bounding box center [543, 75] width 1069 height 34
click at [136, 188] on link "Event Information" at bounding box center [102, 184] width 203 height 28
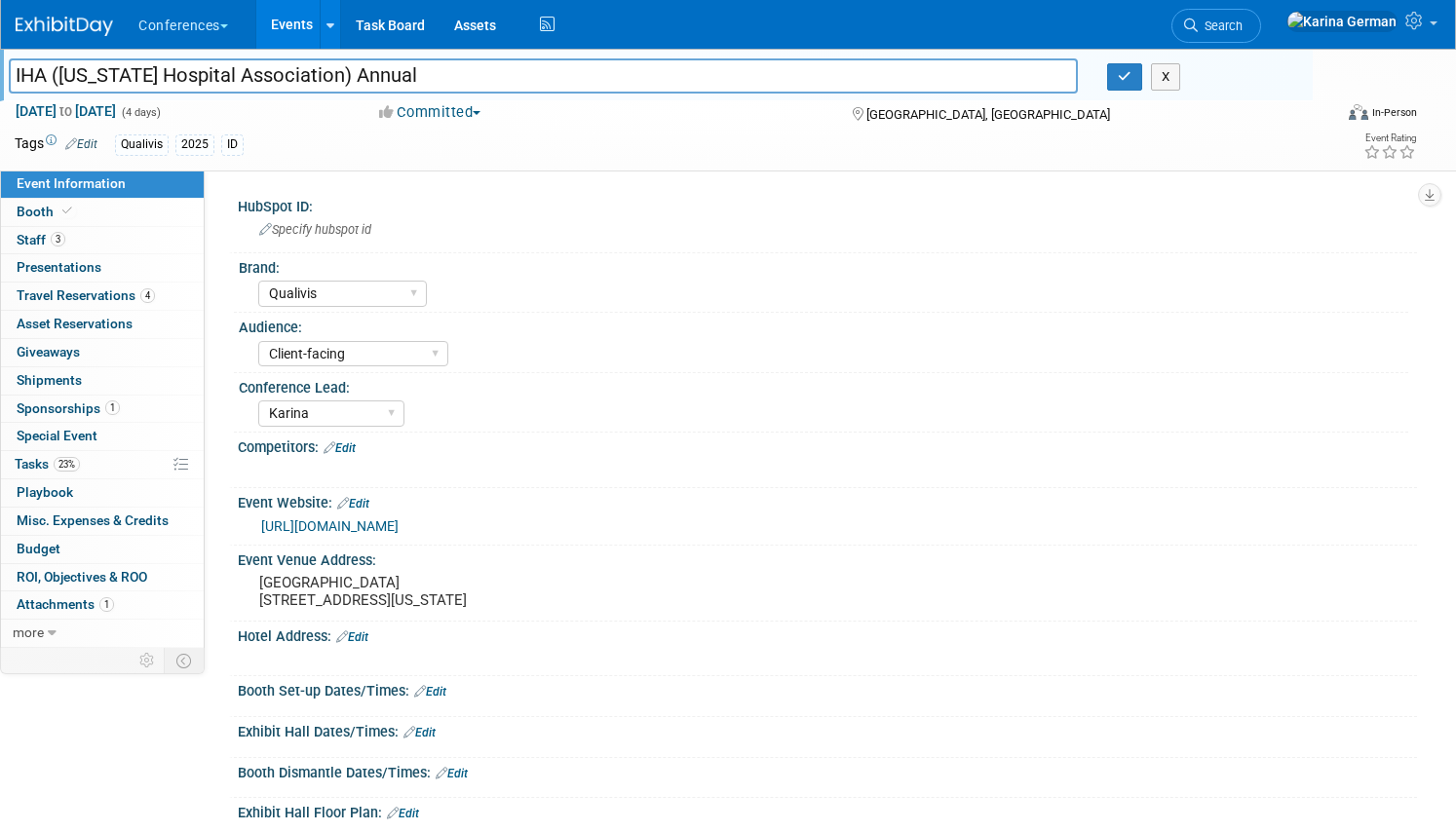
select select "Qualivis"
select select "Client-facing"
select select "Karina"
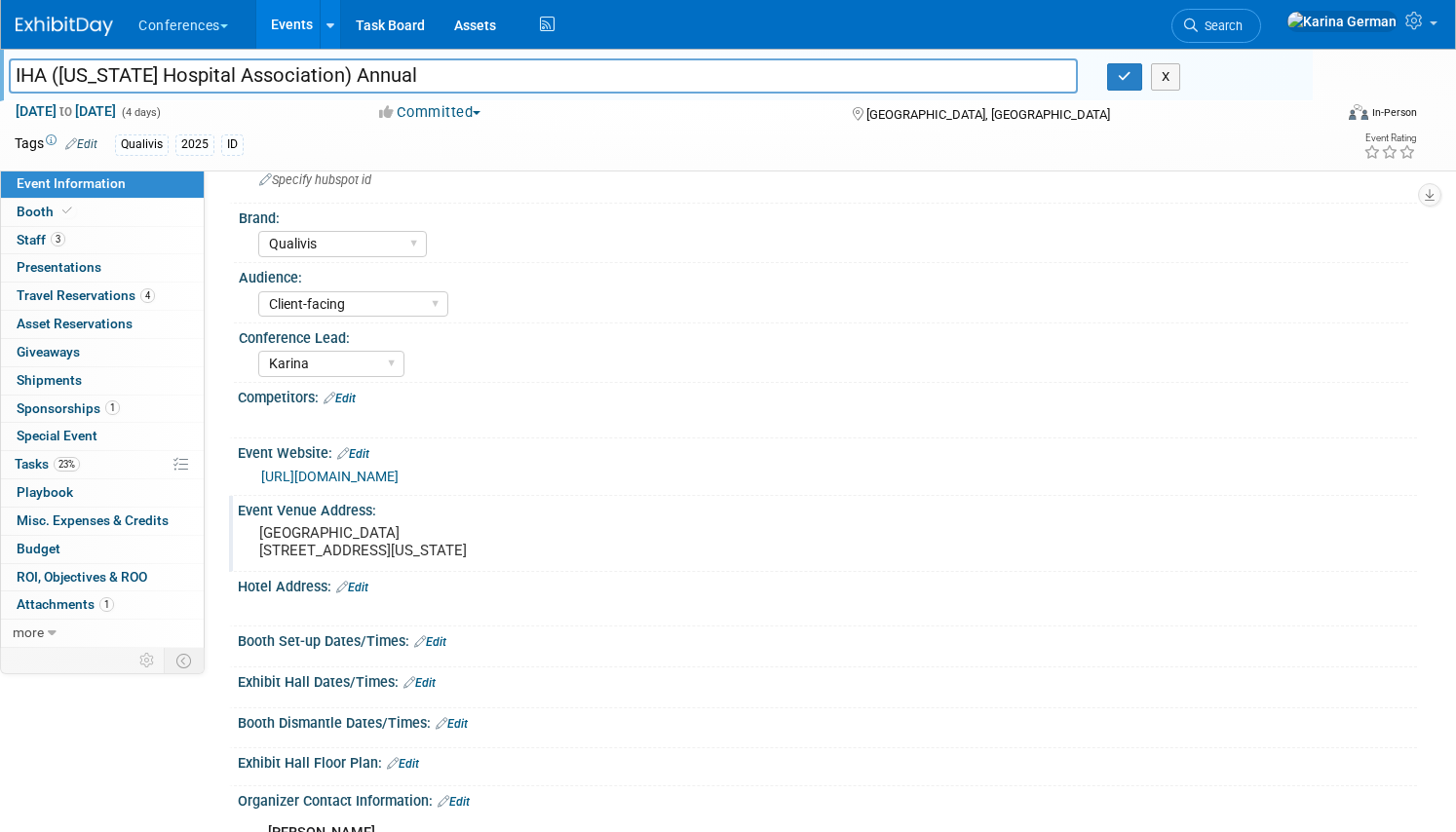
click at [380, 559] on pre "Sun Valley Resort 1 Sun Valley Rd., Sun Valley, Idaho 83353" at bounding box center [483, 541] width 448 height 35
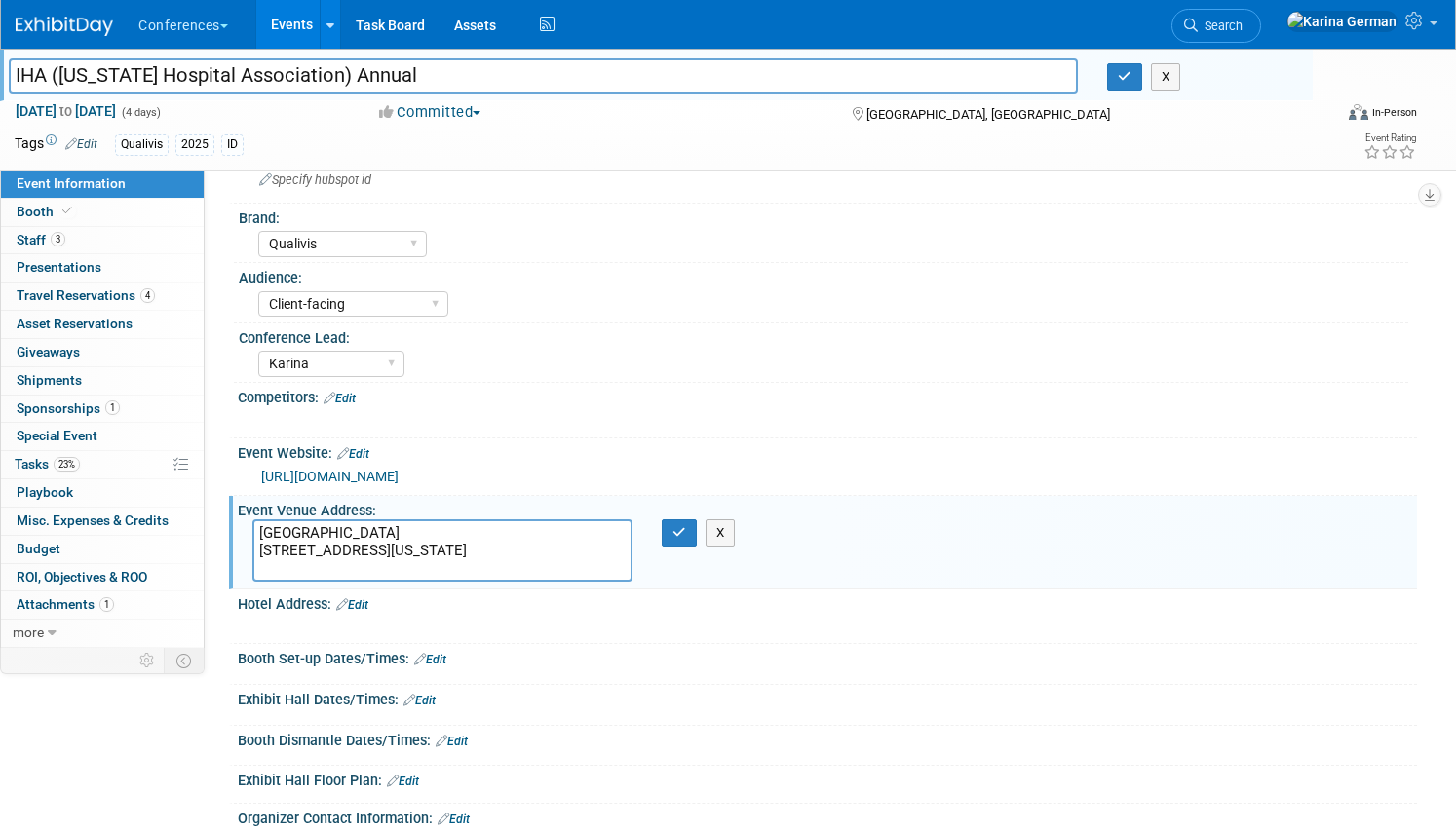
drag, startPoint x: 261, startPoint y: 566, endPoint x: 368, endPoint y: 565, distance: 107.0
click at [368, 565] on textarea "Sun Valley Resort 1 Sun Valley Rd., Sun Valley, Idaho 83353" at bounding box center [442, 550] width 380 height 62
click at [685, 527] on icon "button" at bounding box center [679, 532] width 14 height 13
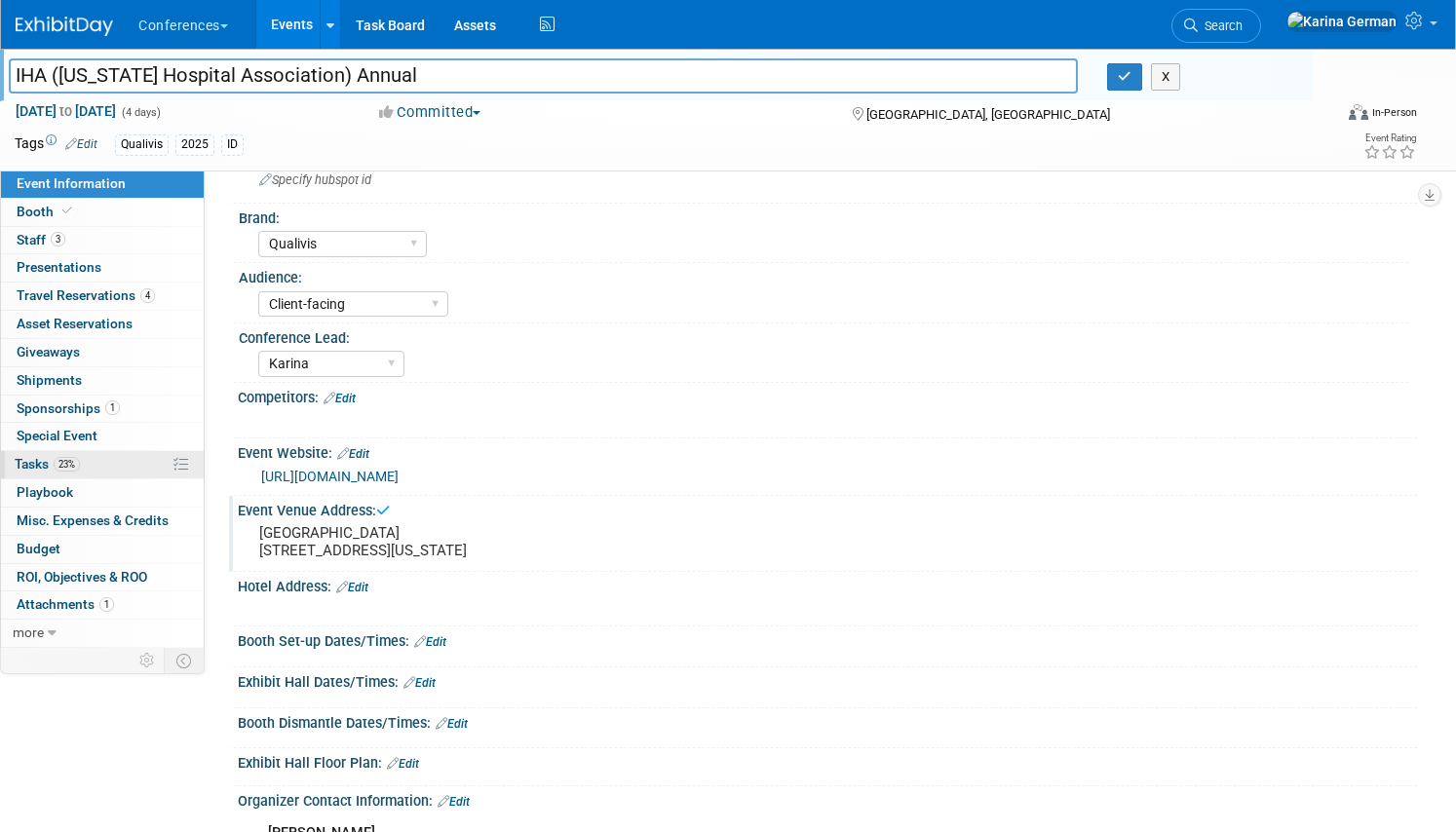
click at [108, 460] on link "23% Tasks 23%" at bounding box center [102, 465] width 203 height 28
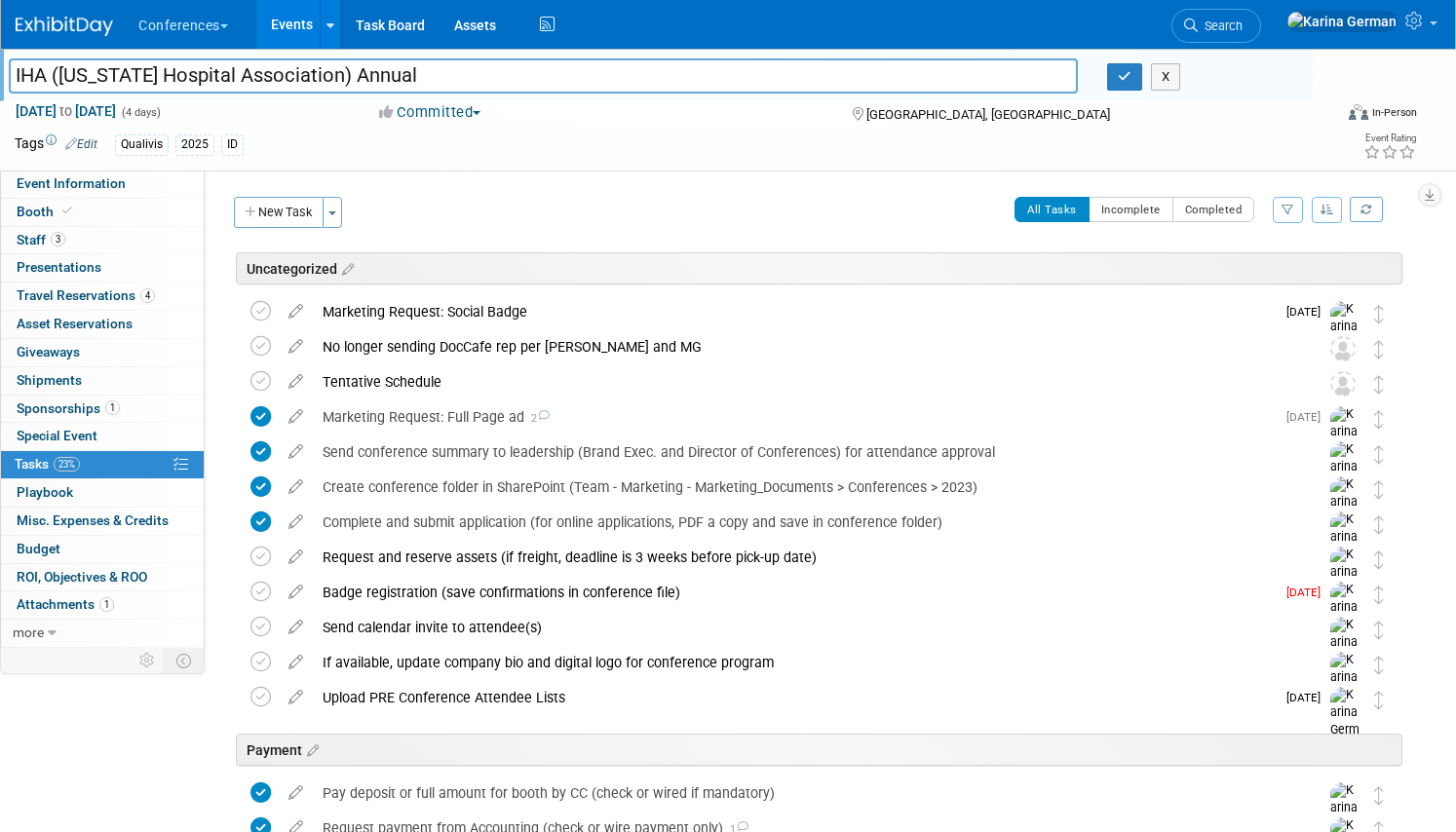
click at [294, 24] on link "Events" at bounding box center [292, 24] width 71 height 48
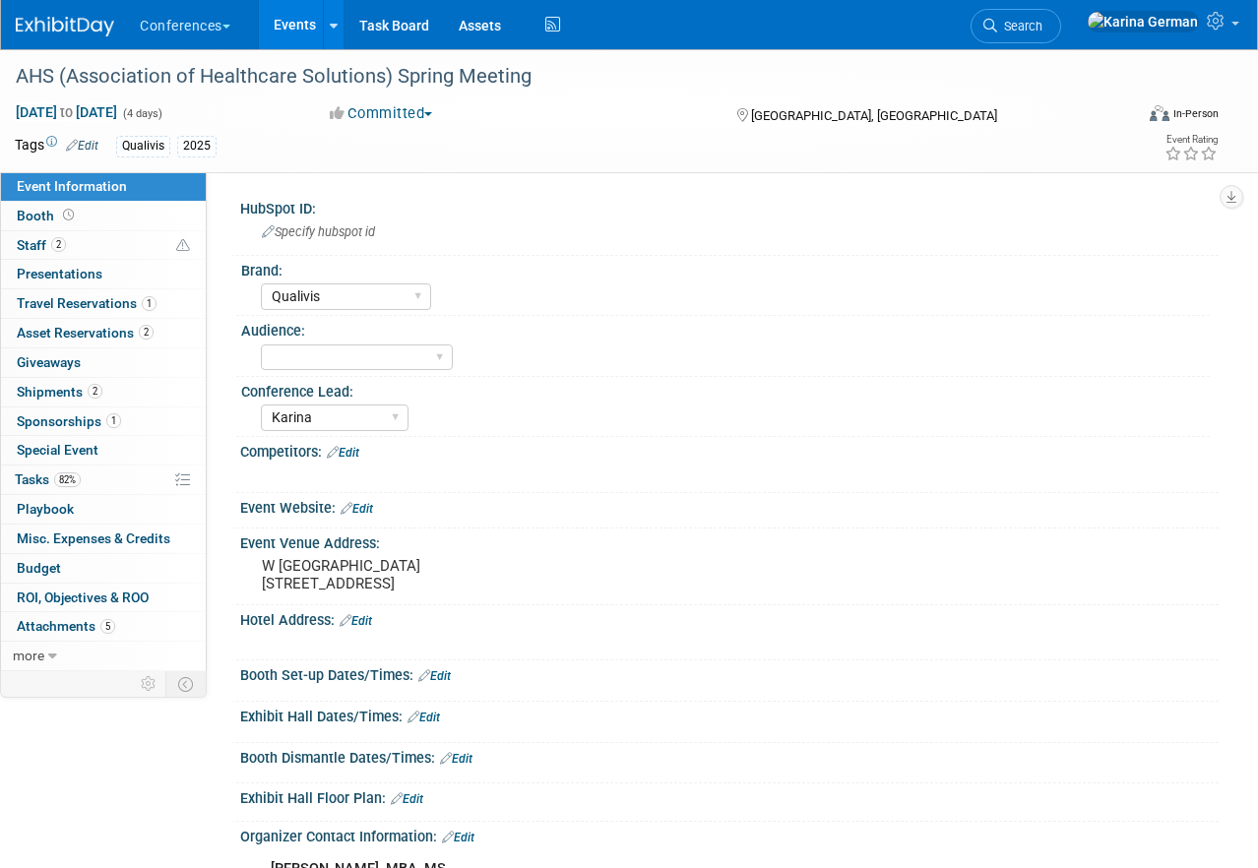
select select "Qualivis"
select select "Karina"
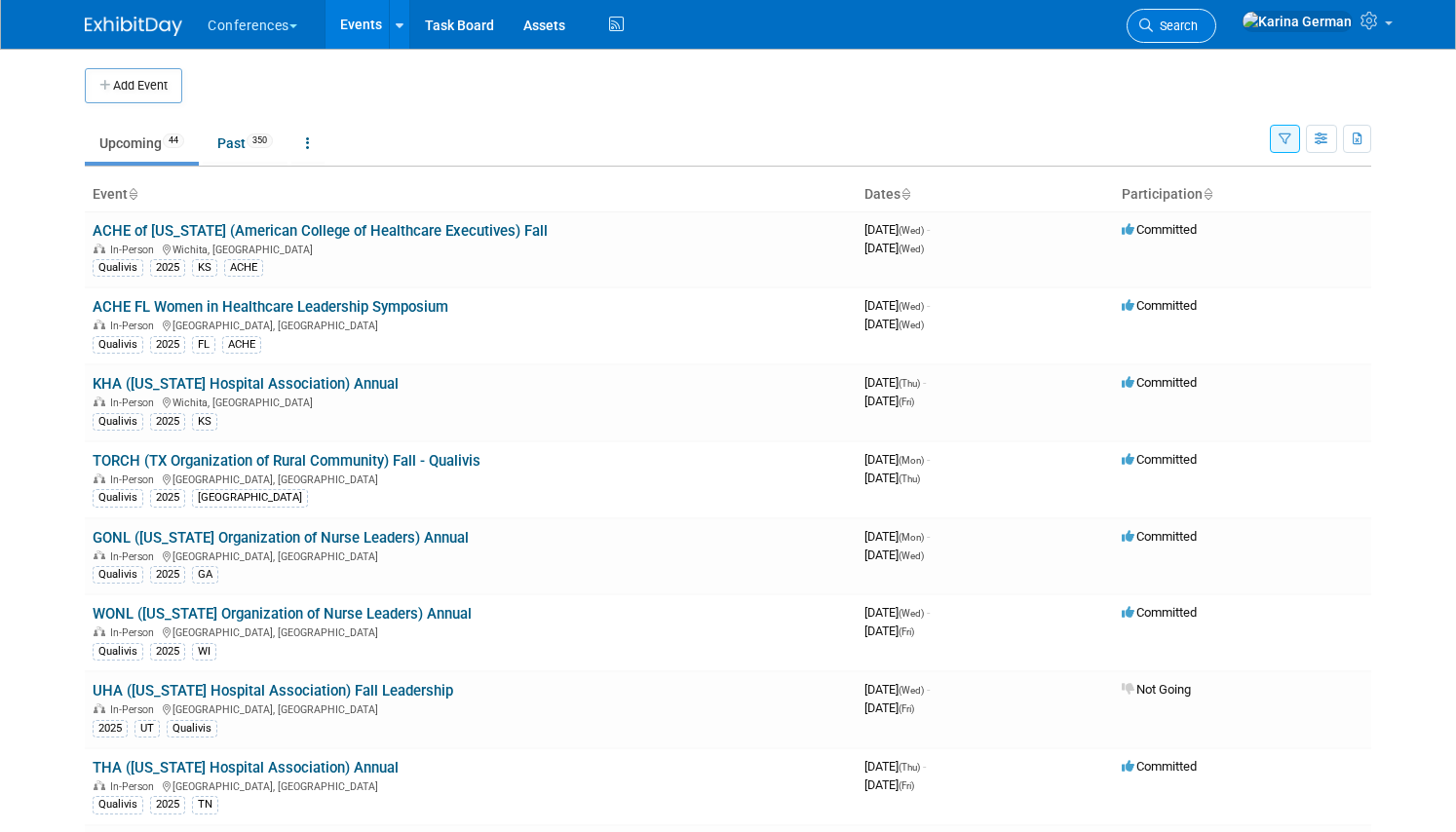
click at [1215, 37] on link "Search" at bounding box center [1171, 26] width 90 height 34
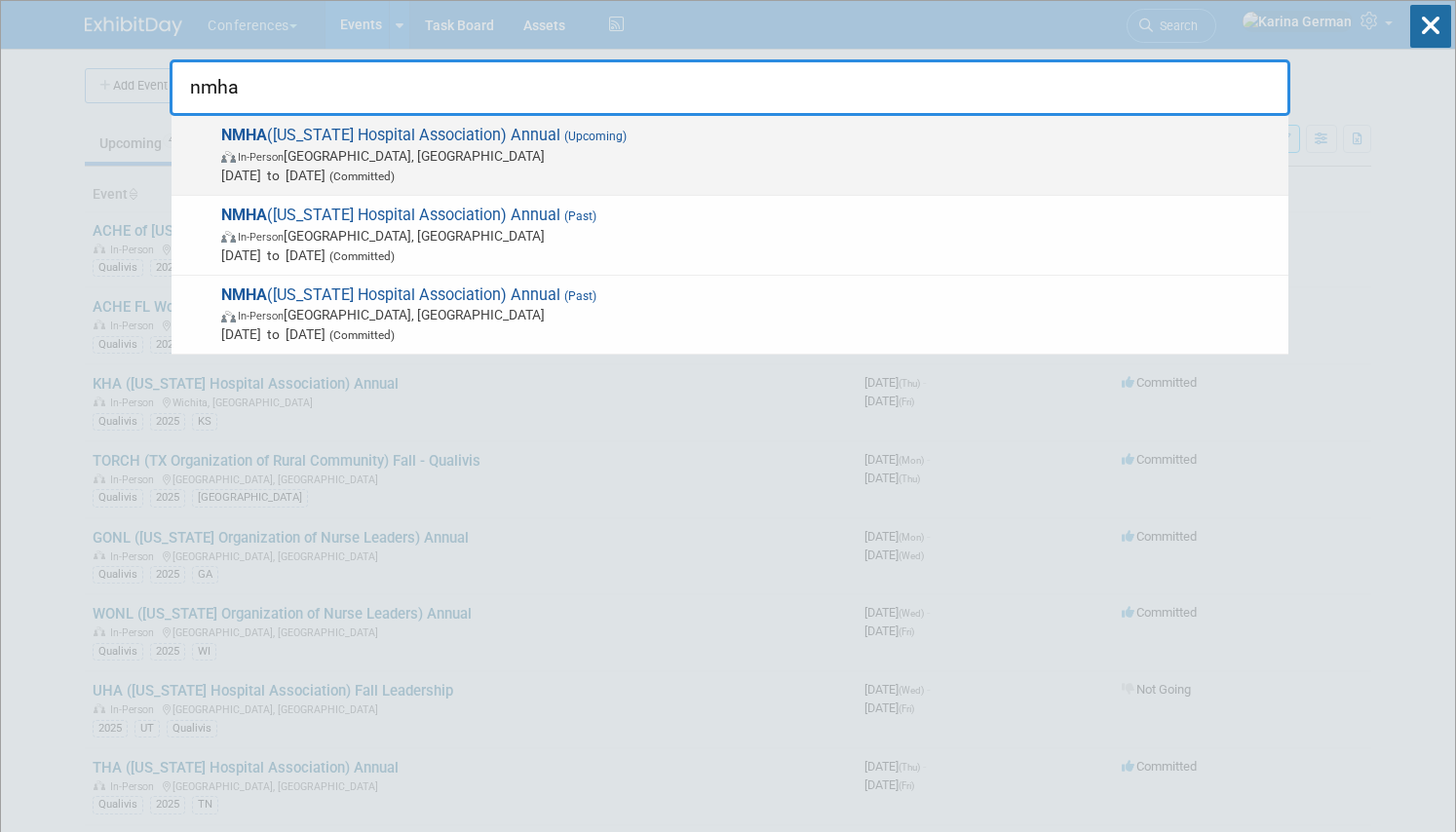
type input "nmha"
click at [773, 152] on span "In-Person Albuquerque, NM" at bounding box center [749, 156] width 1057 height 20
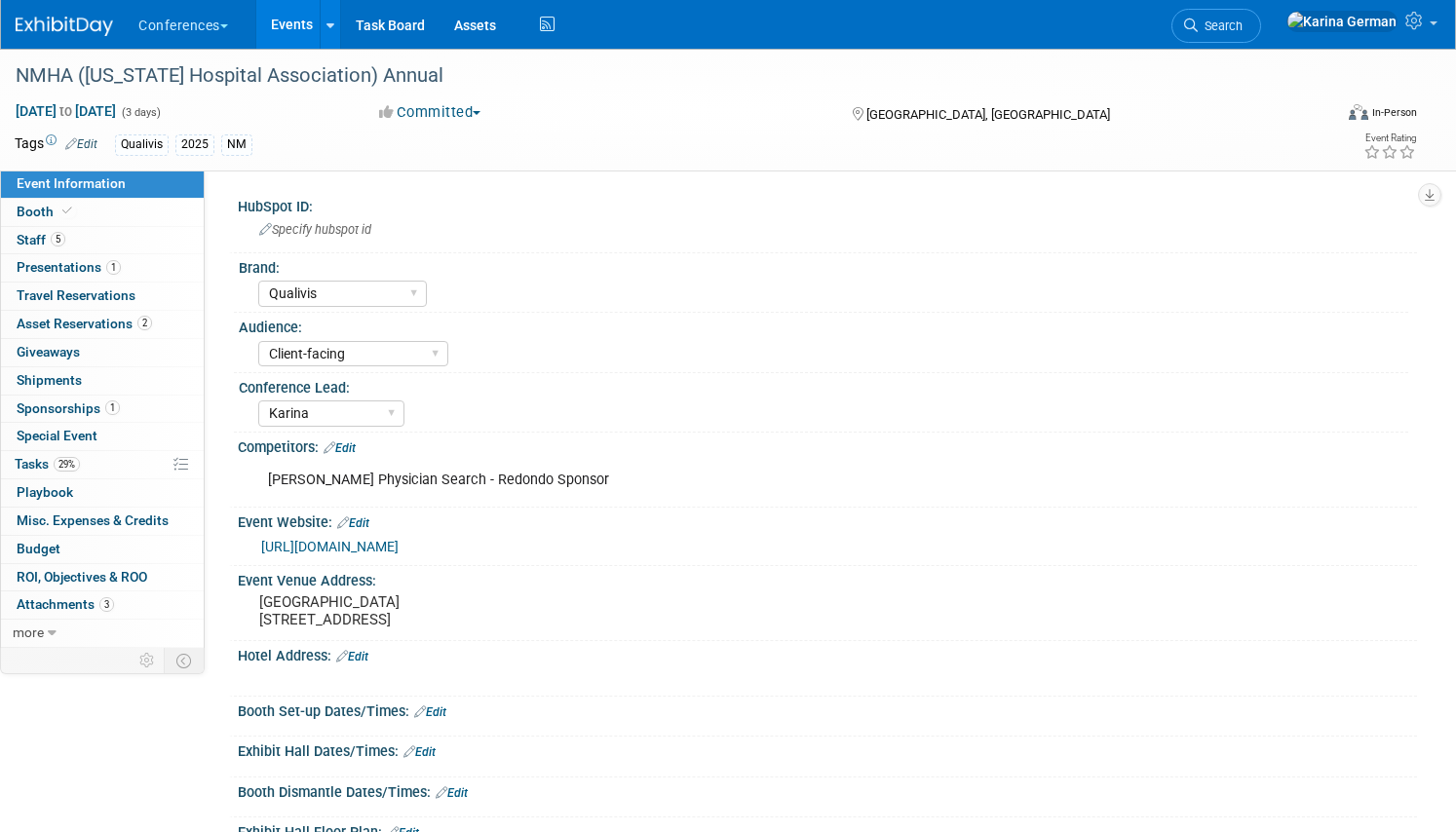
select select "Qualivis"
select select "Client-facing"
select select "Karina"
click at [1261, 35] on link "Search" at bounding box center [1215, 26] width 90 height 34
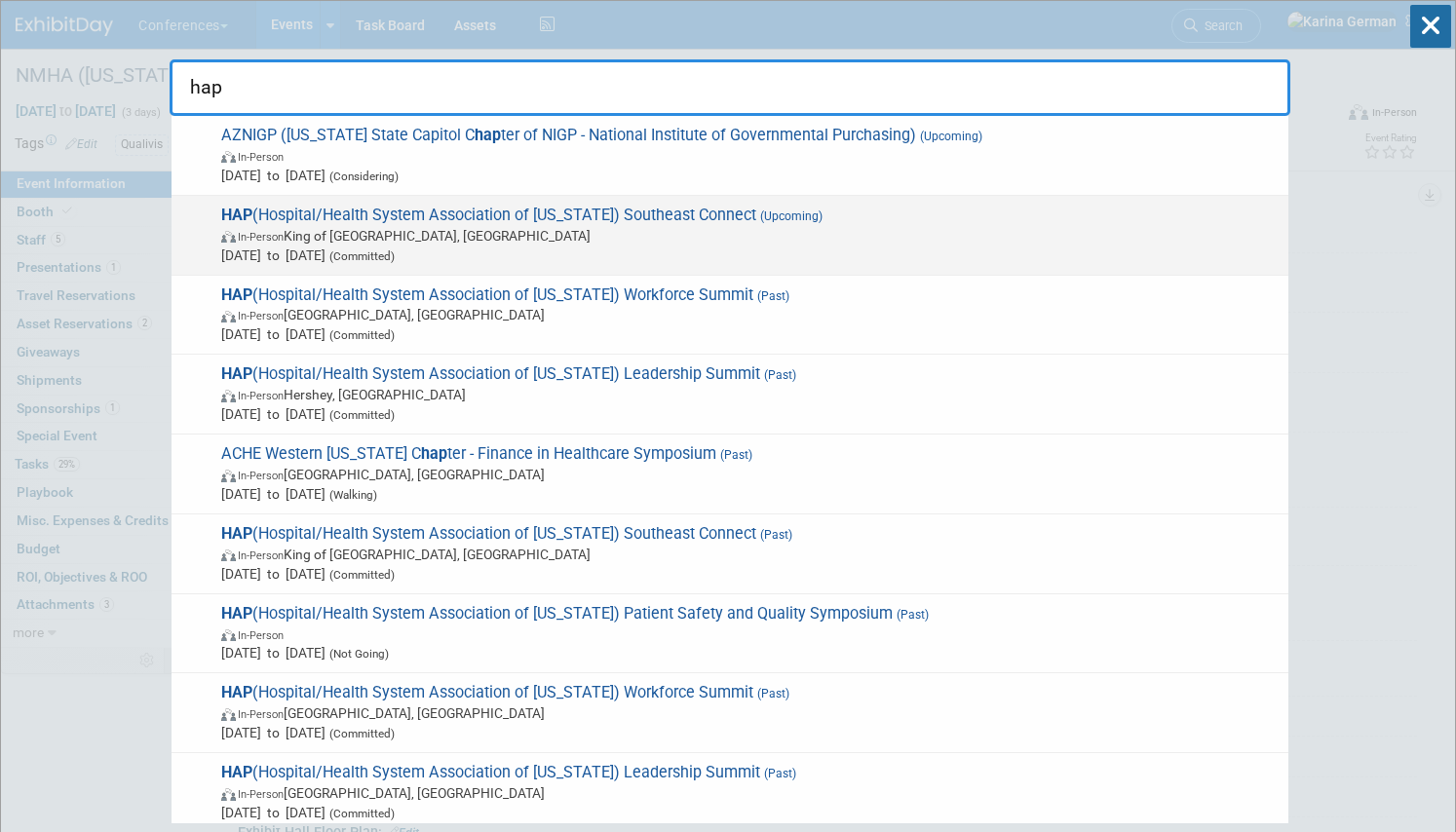
type input "hap"
click at [562, 228] on span "In-Person King of Prussia, PA" at bounding box center [749, 235] width 1057 height 20
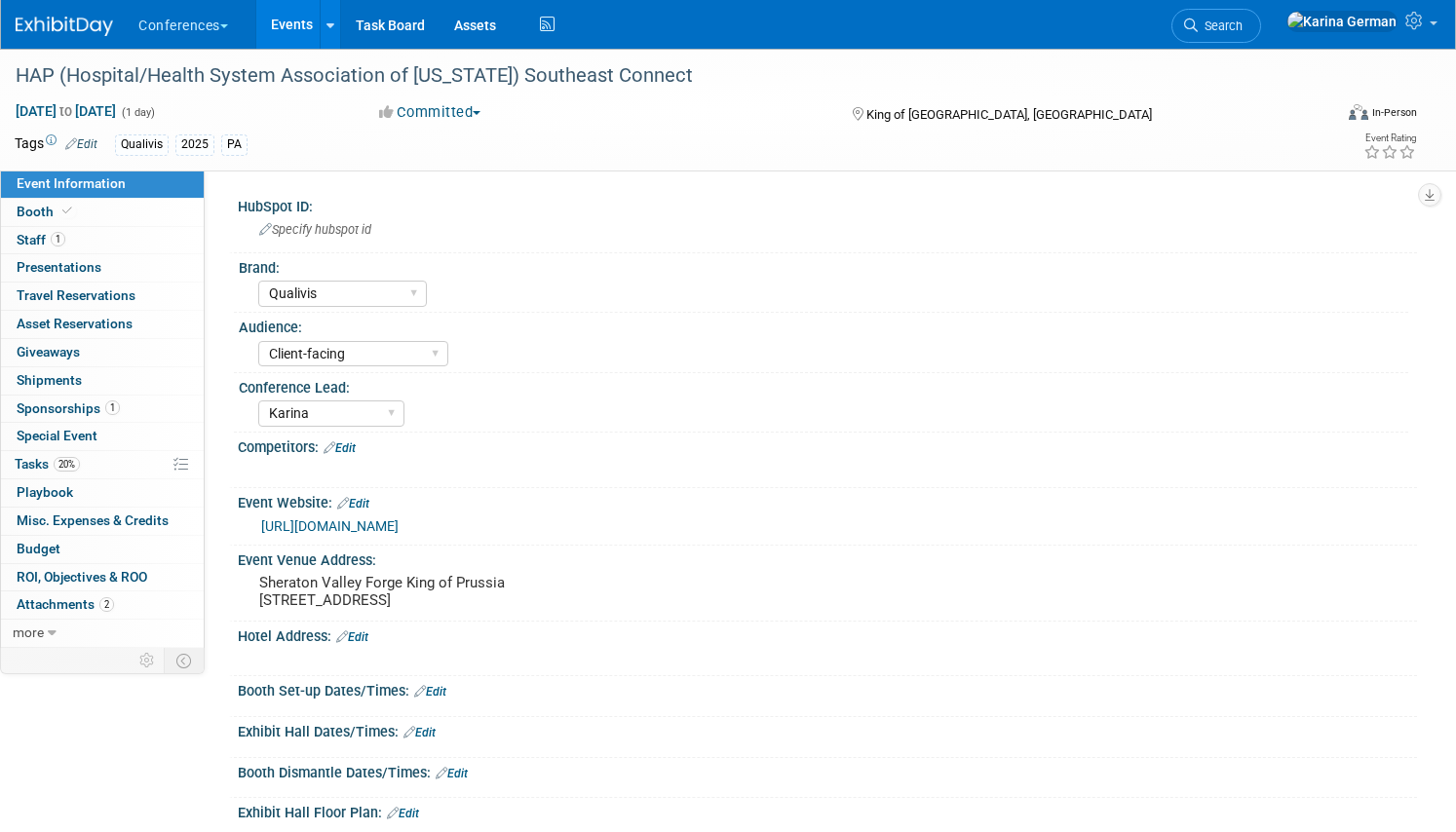
select select "Qualivis"
select select "Client-facing"
select select "Karina"
click at [82, 466] on link "20% Tasks 20%" at bounding box center [102, 465] width 203 height 28
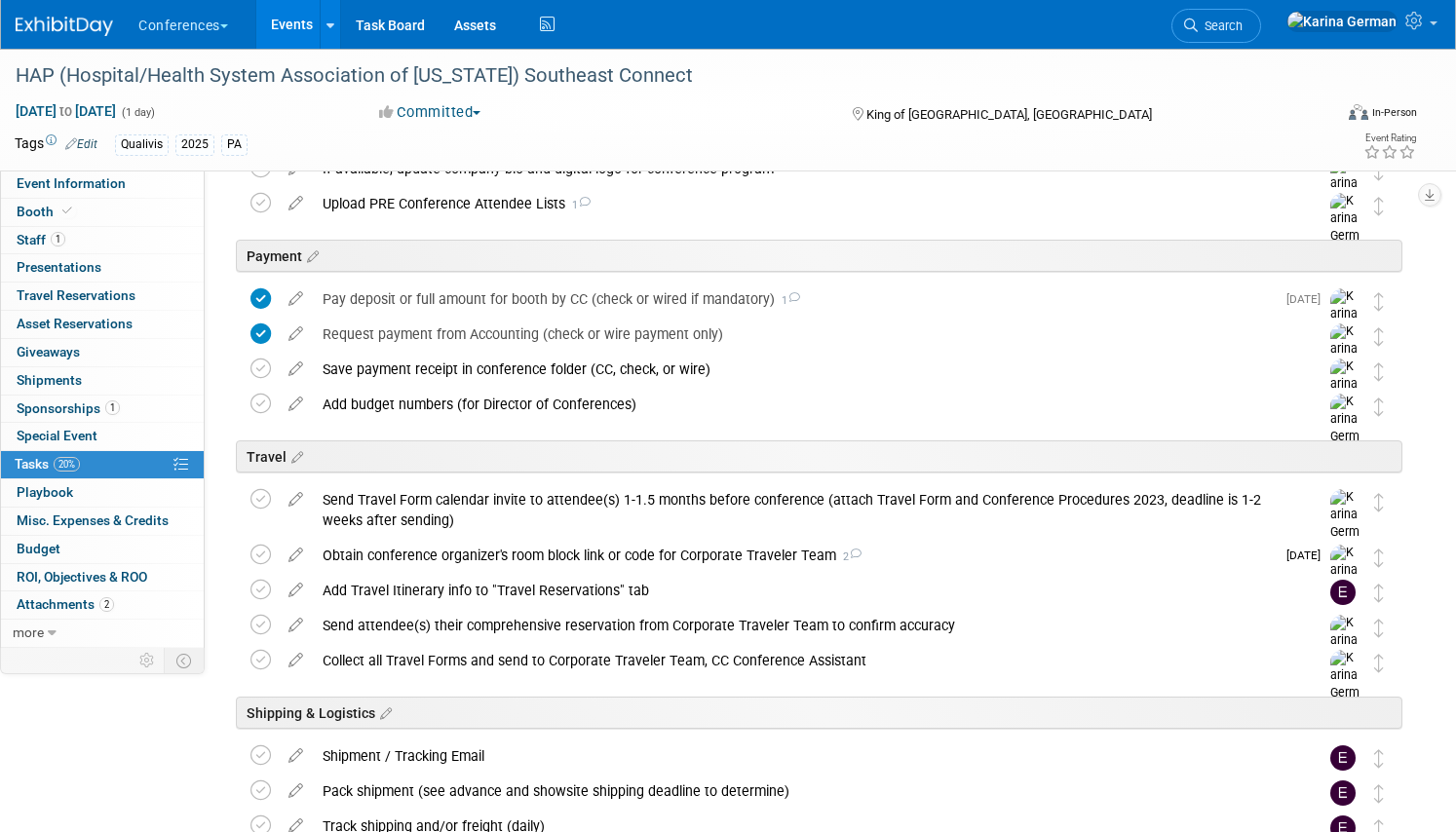
scroll to position [383, 0]
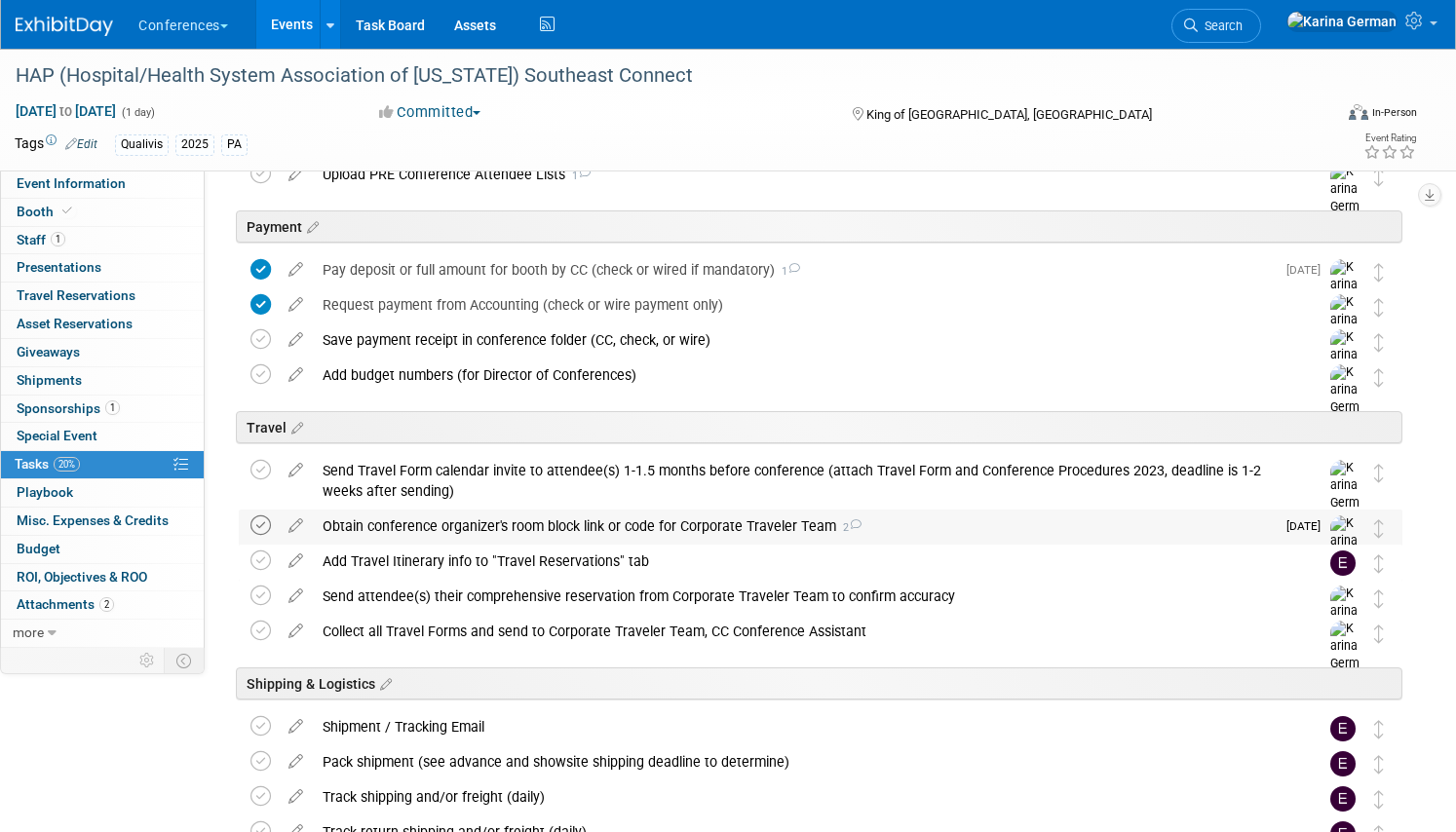
click at [264, 525] on icon at bounding box center [260, 525] width 21 height 21
click at [455, 522] on div "Obtain conference organizer's room block link or code for Corporate Traveler Te…" at bounding box center [794, 525] width 962 height 33
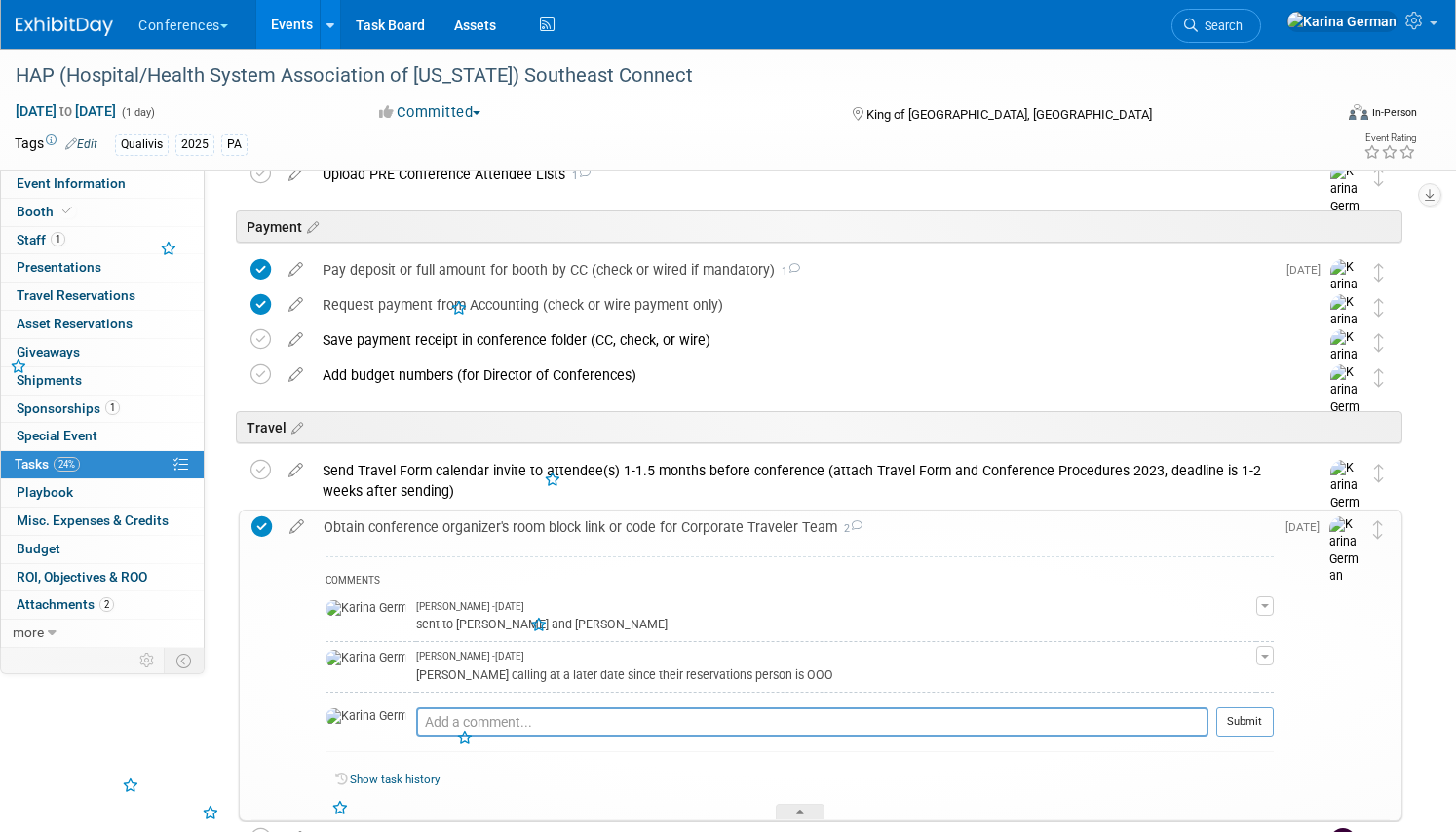
scroll to position [470, 0]
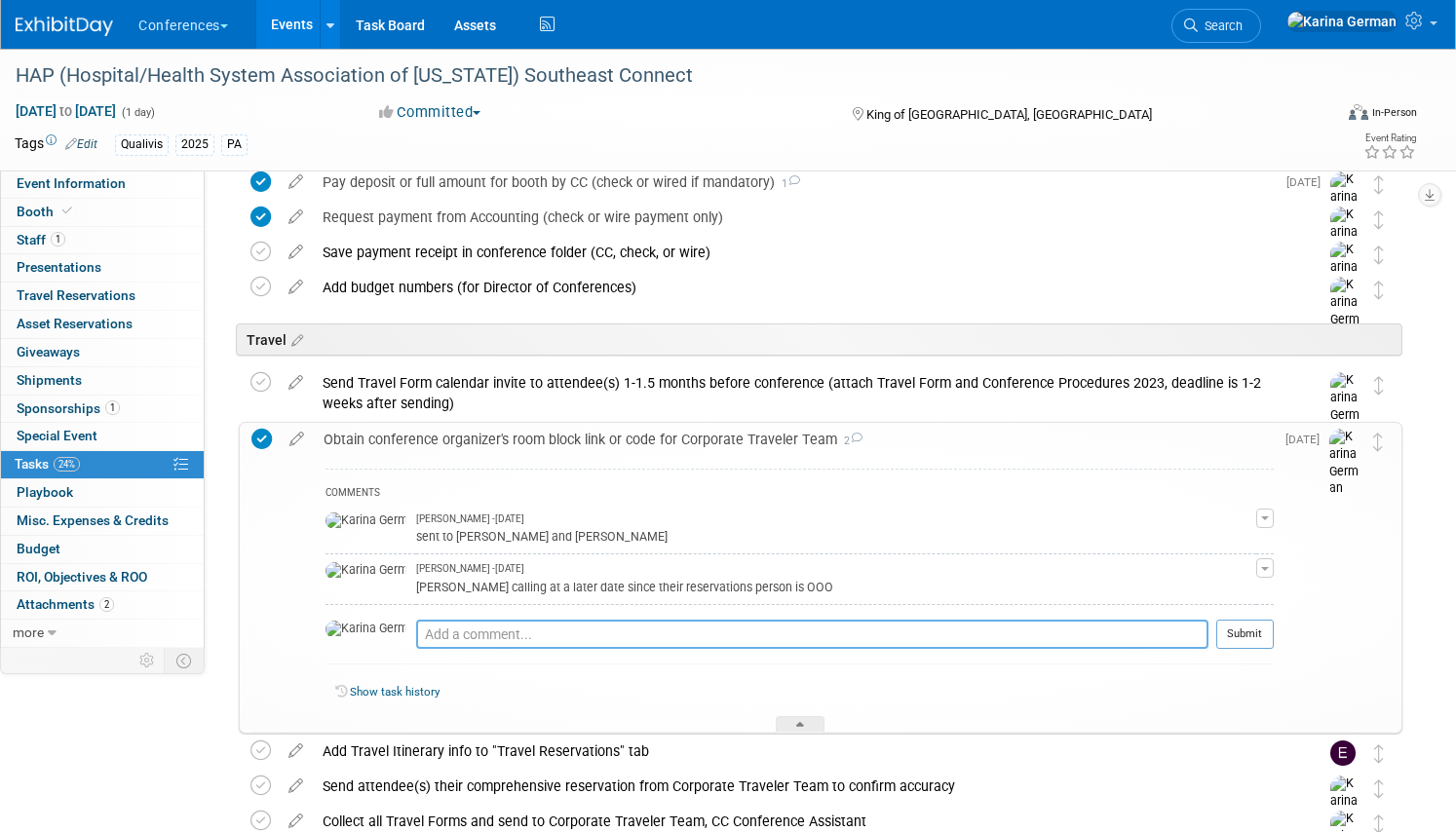
click at [461, 627] on textarea at bounding box center [812, 634] width 792 height 30
type textarea "reserved 2 rooms"
click at [1254, 644] on button "Submit" at bounding box center [1244, 634] width 57 height 30
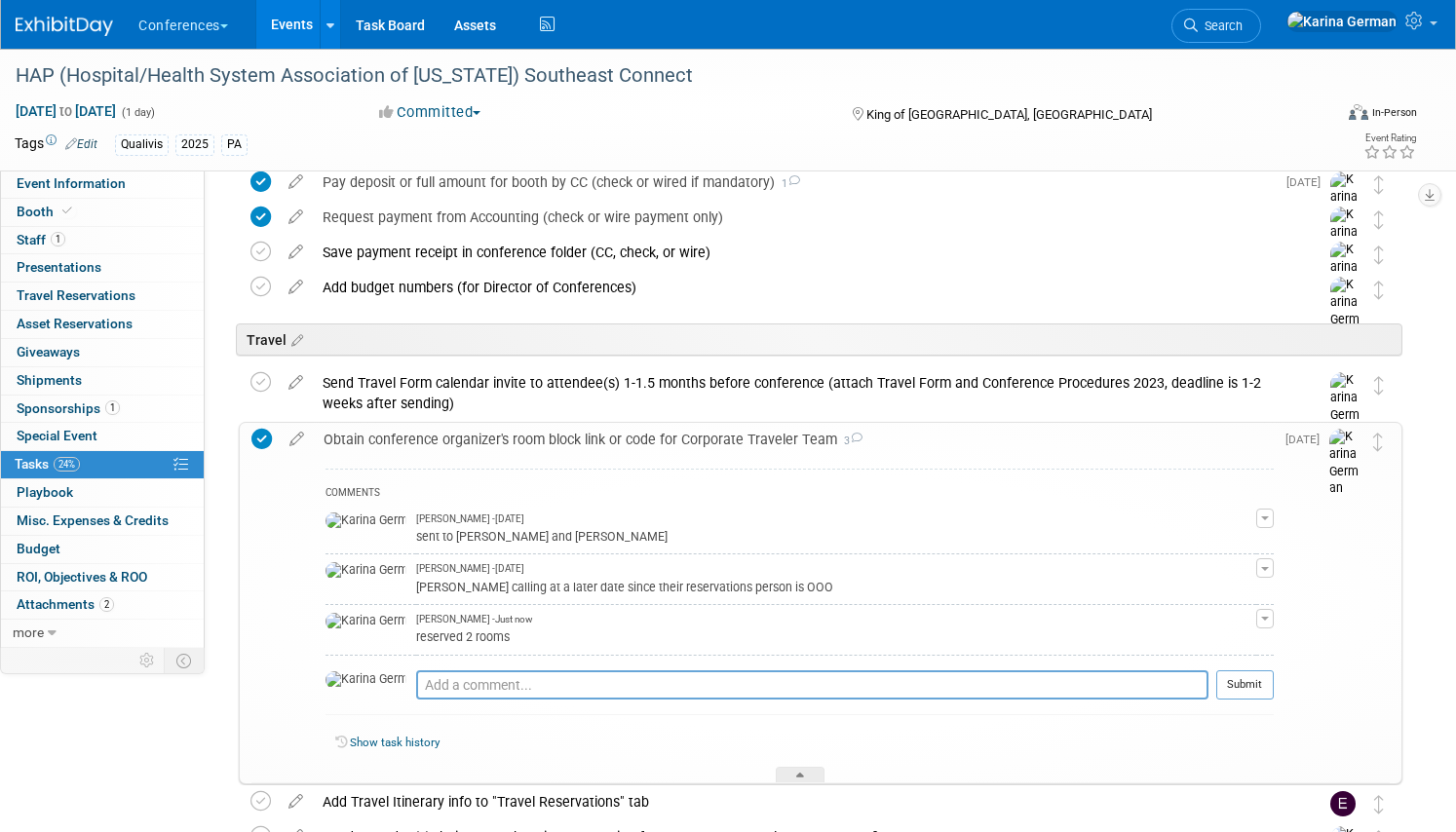
click at [705, 424] on div "Obtain conference organizer's room block link or code for Corporate Traveler Te…" at bounding box center [794, 438] width 960 height 33
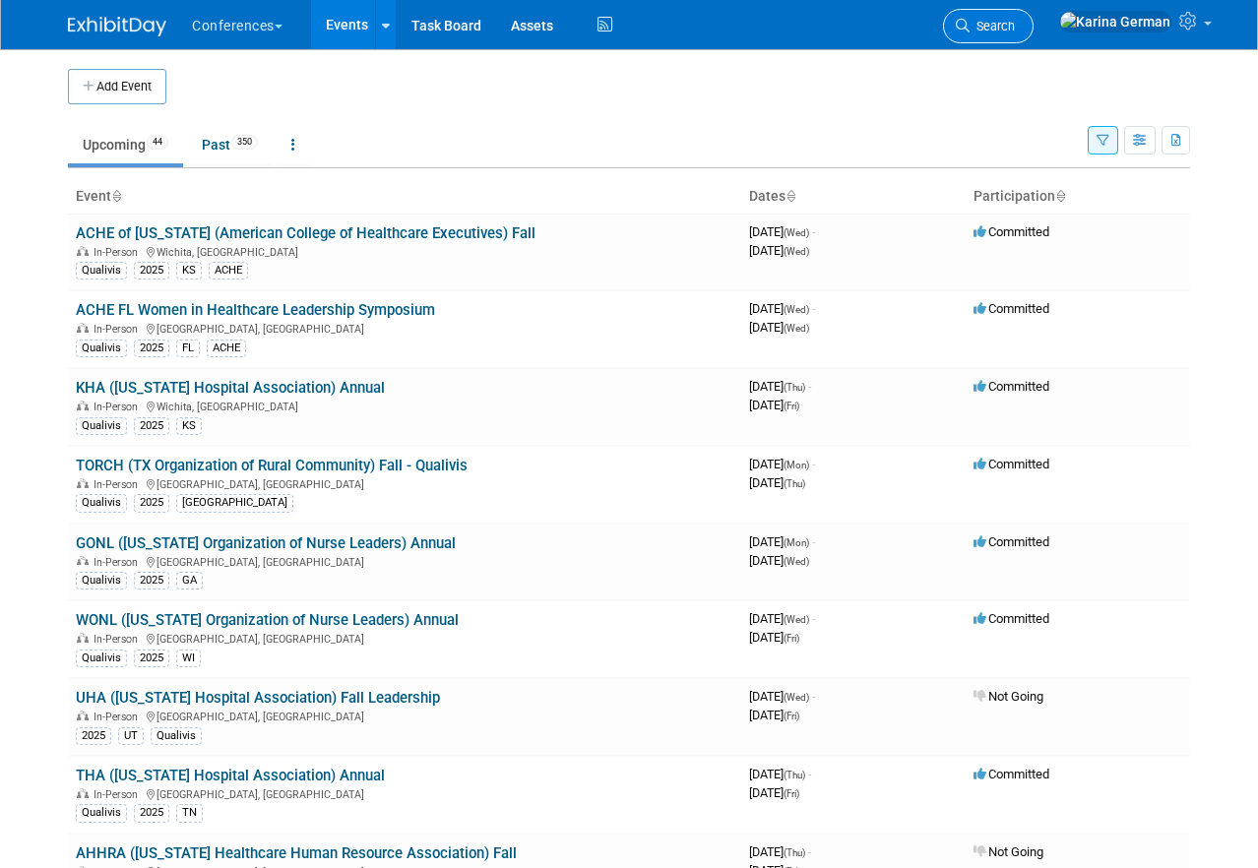
click at [1034, 16] on link "Search" at bounding box center [988, 26] width 91 height 34
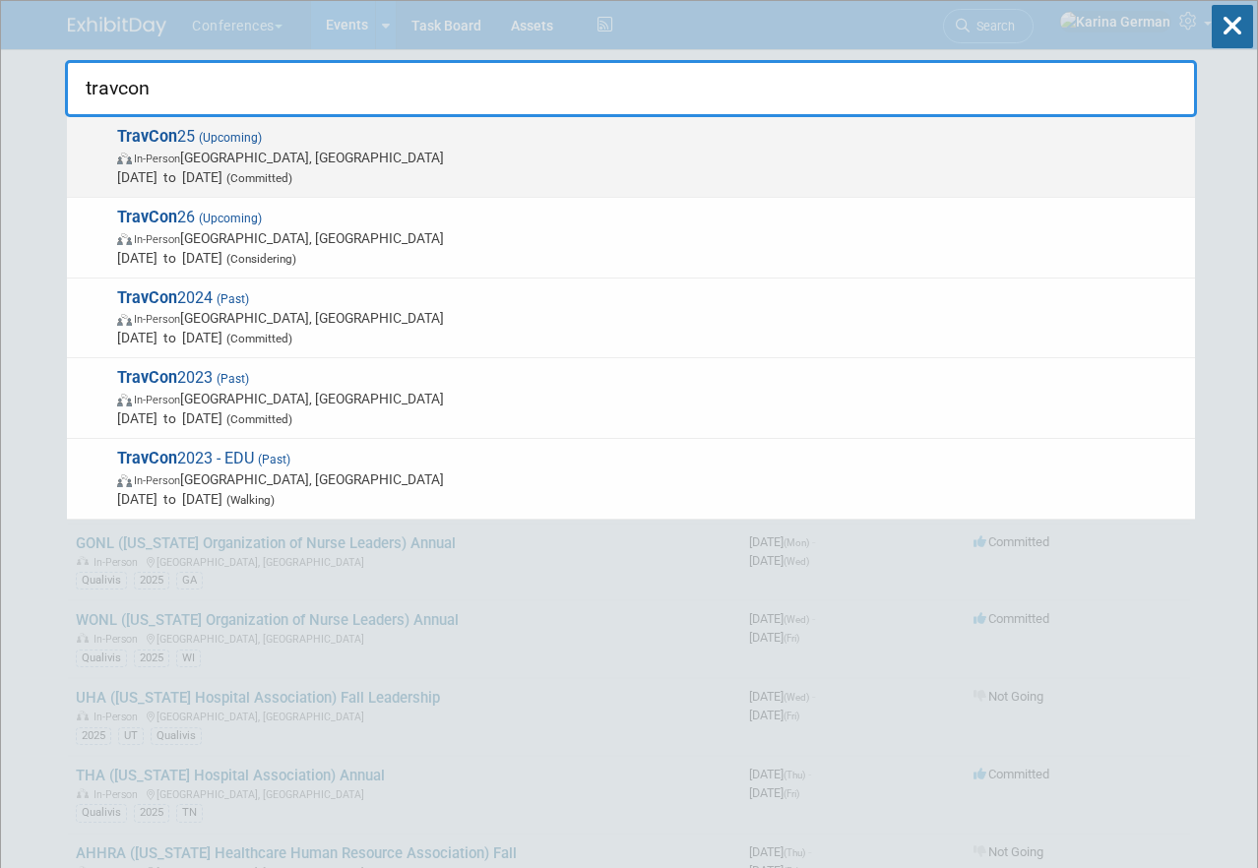
type input "travcon"
click at [273, 156] on span "In-Person [GEOGRAPHIC_DATA], [GEOGRAPHIC_DATA]" at bounding box center [651, 158] width 1068 height 20
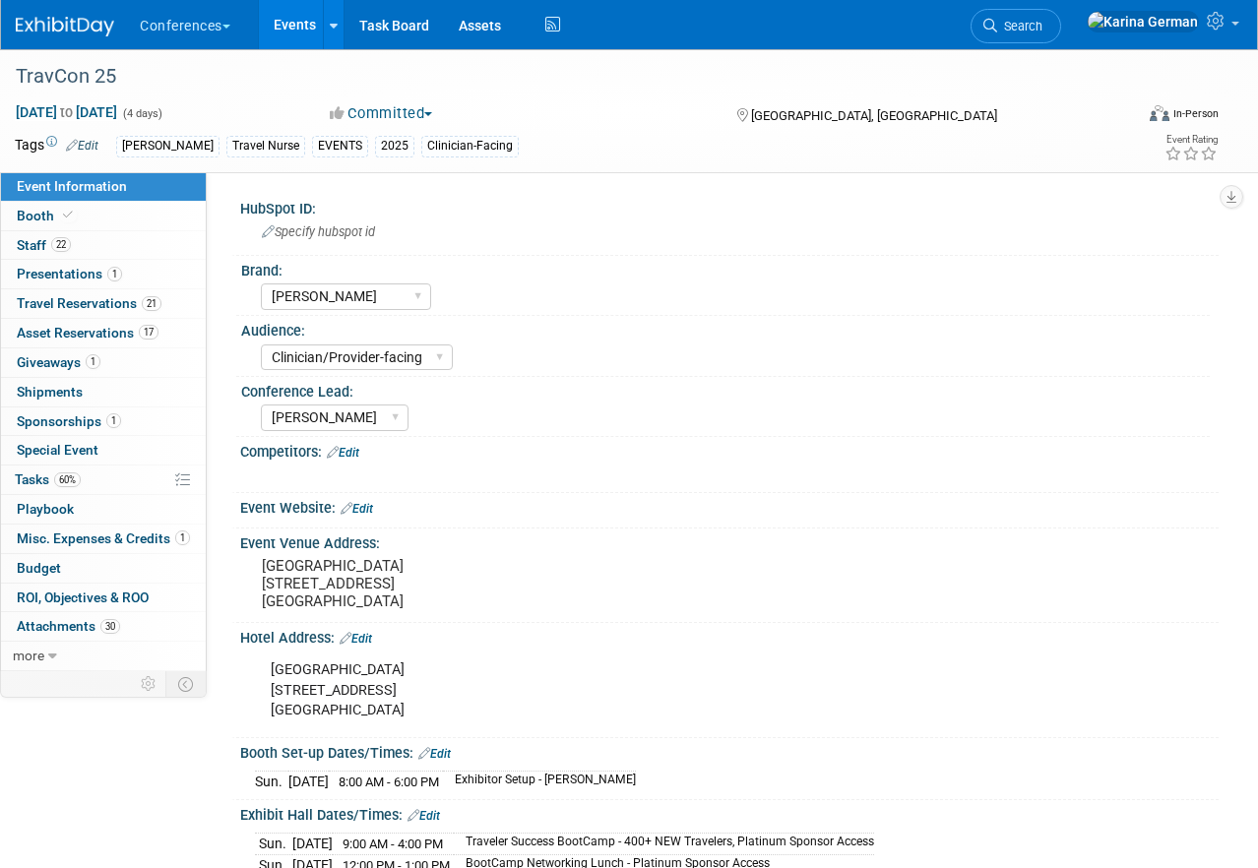
select select "[PERSON_NAME]"
select select "Clinician/Provider-facing"
select select "[PERSON_NAME]"
click at [119, 327] on span "Asset Reservations 17" at bounding box center [88, 333] width 142 height 16
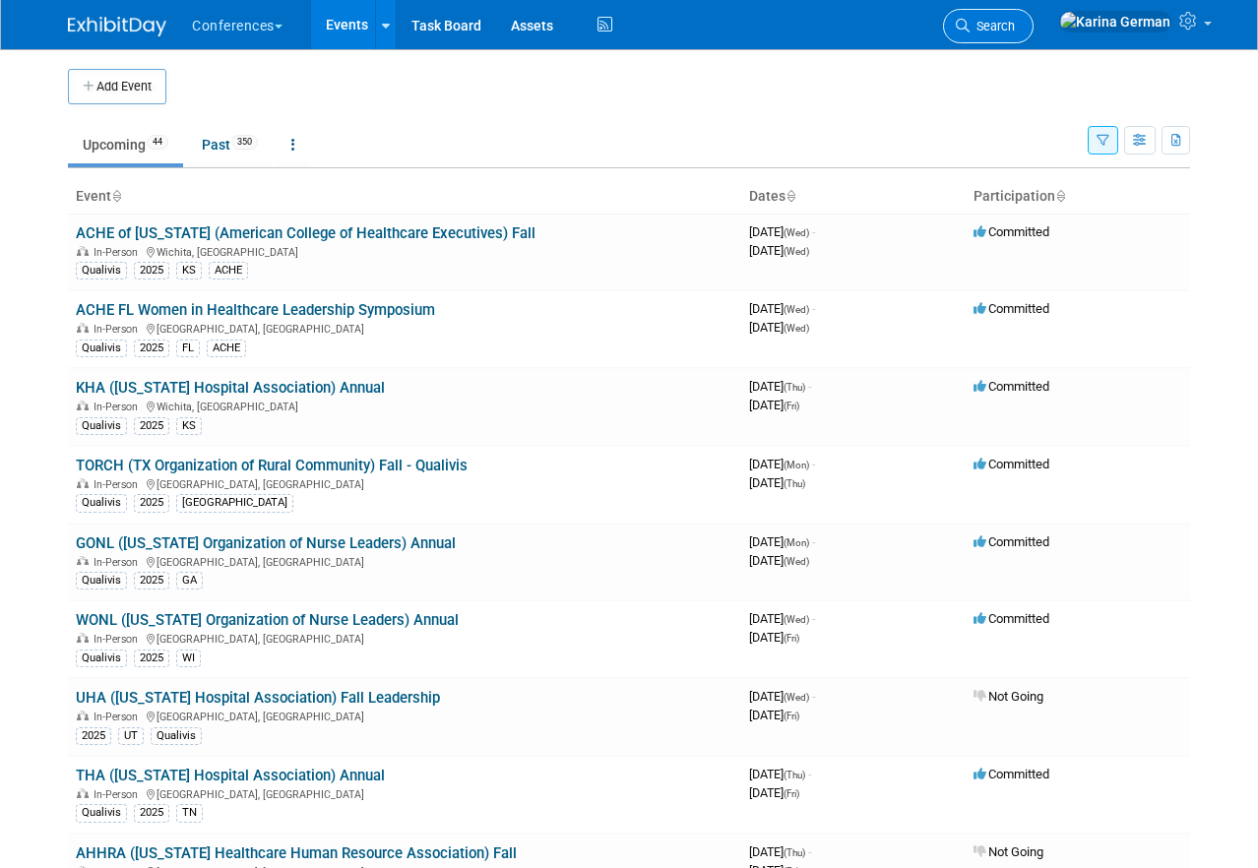
click at [1034, 36] on link "Search" at bounding box center [988, 26] width 91 height 34
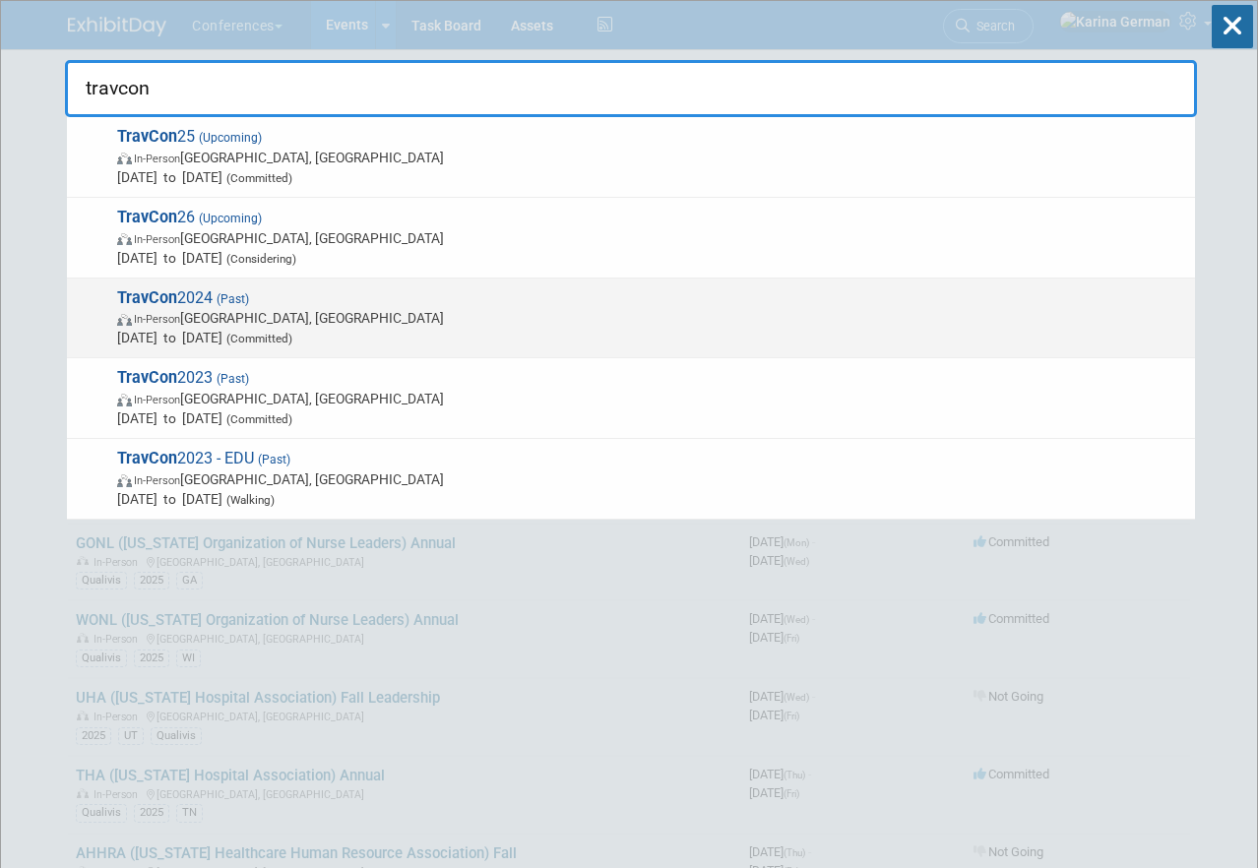
type input "travcon"
click at [252, 325] on span "In-Person Las Vegas, NV" at bounding box center [651, 318] width 1068 height 20
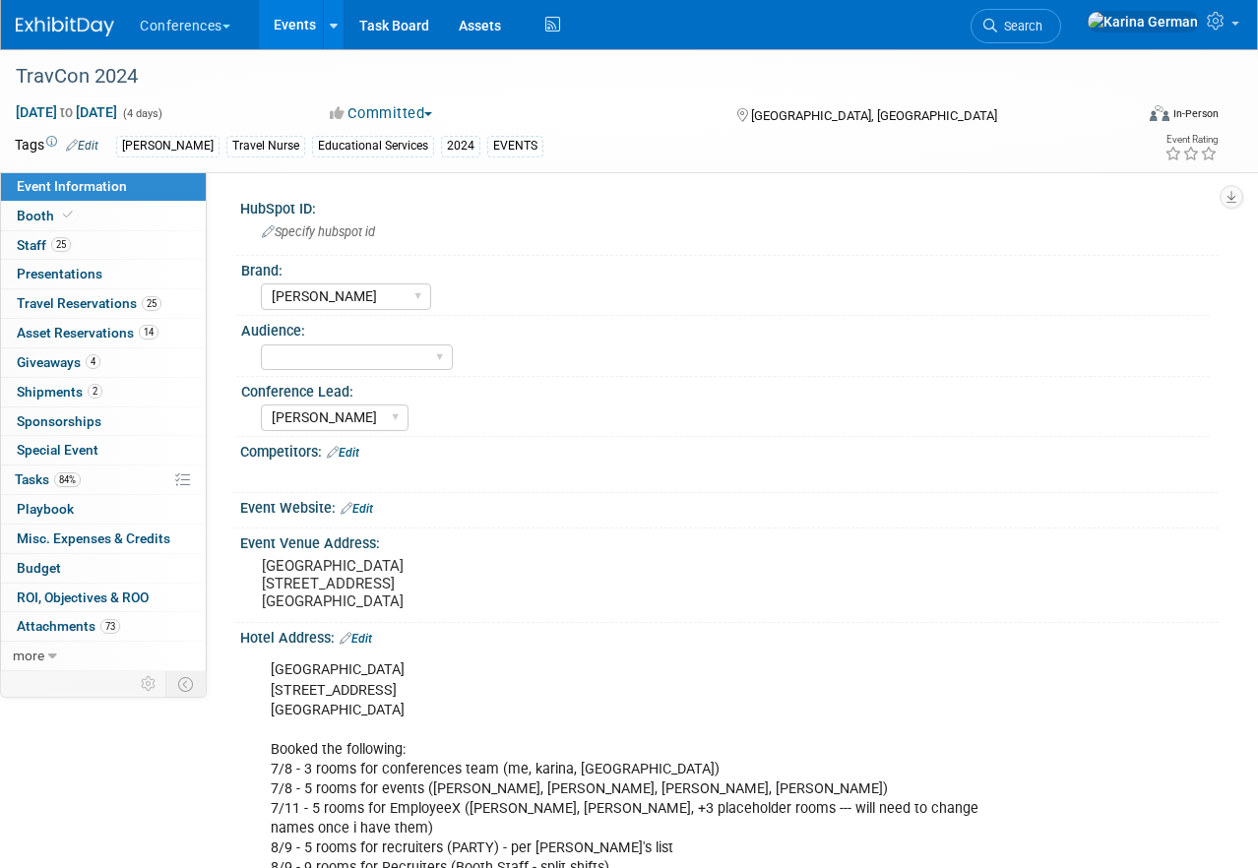
select select "[PERSON_NAME]"
click at [105, 481] on link "84% Tasks 84%" at bounding box center [103, 480] width 205 height 29
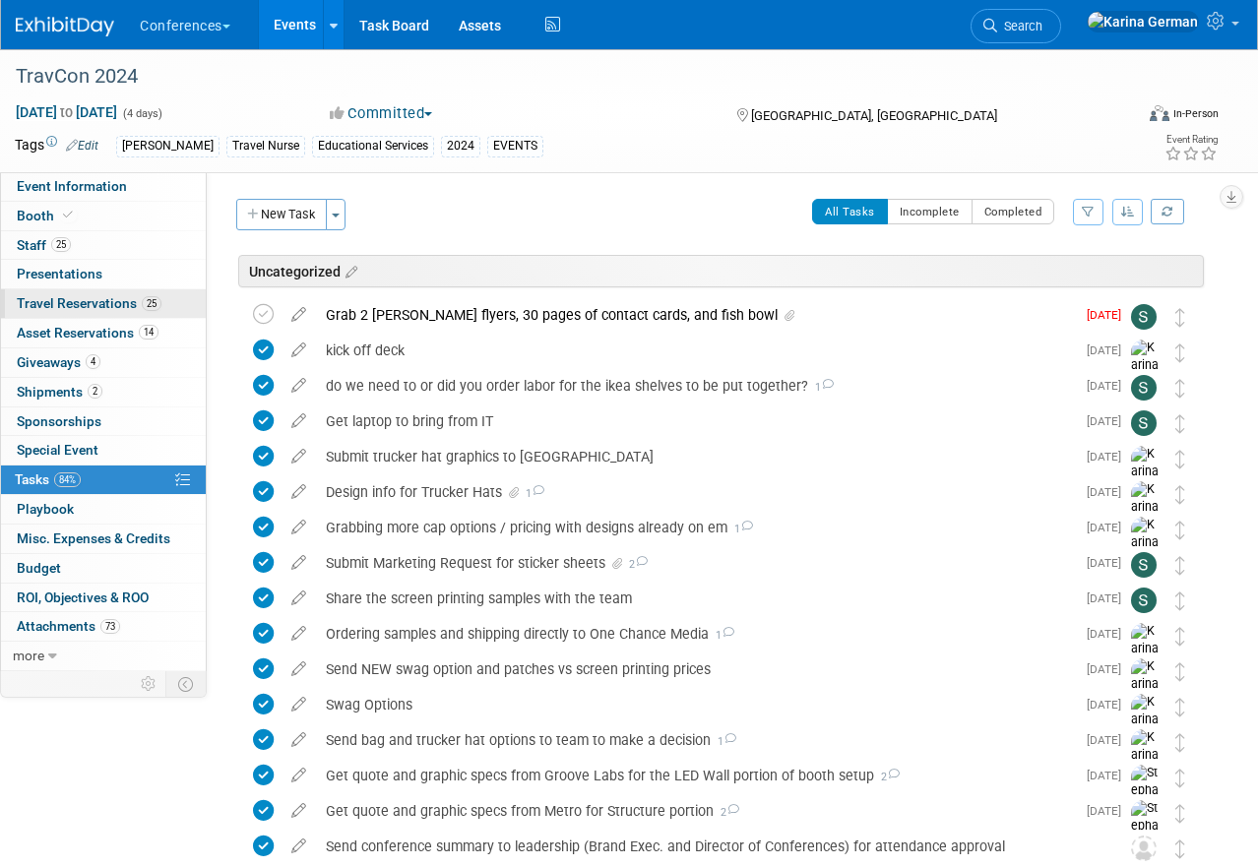
click at [135, 297] on span "Travel Reservations 25" at bounding box center [89, 303] width 145 height 16
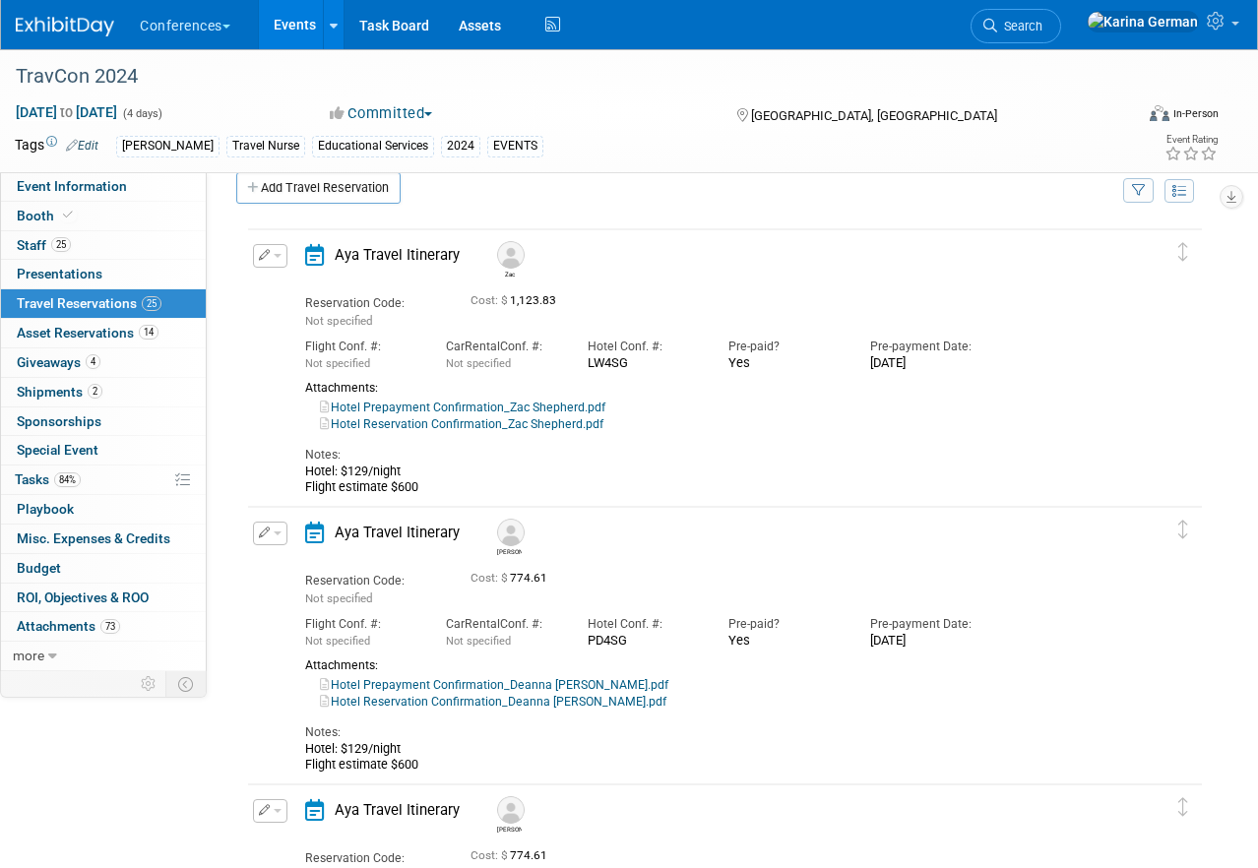
scroll to position [40, 0]
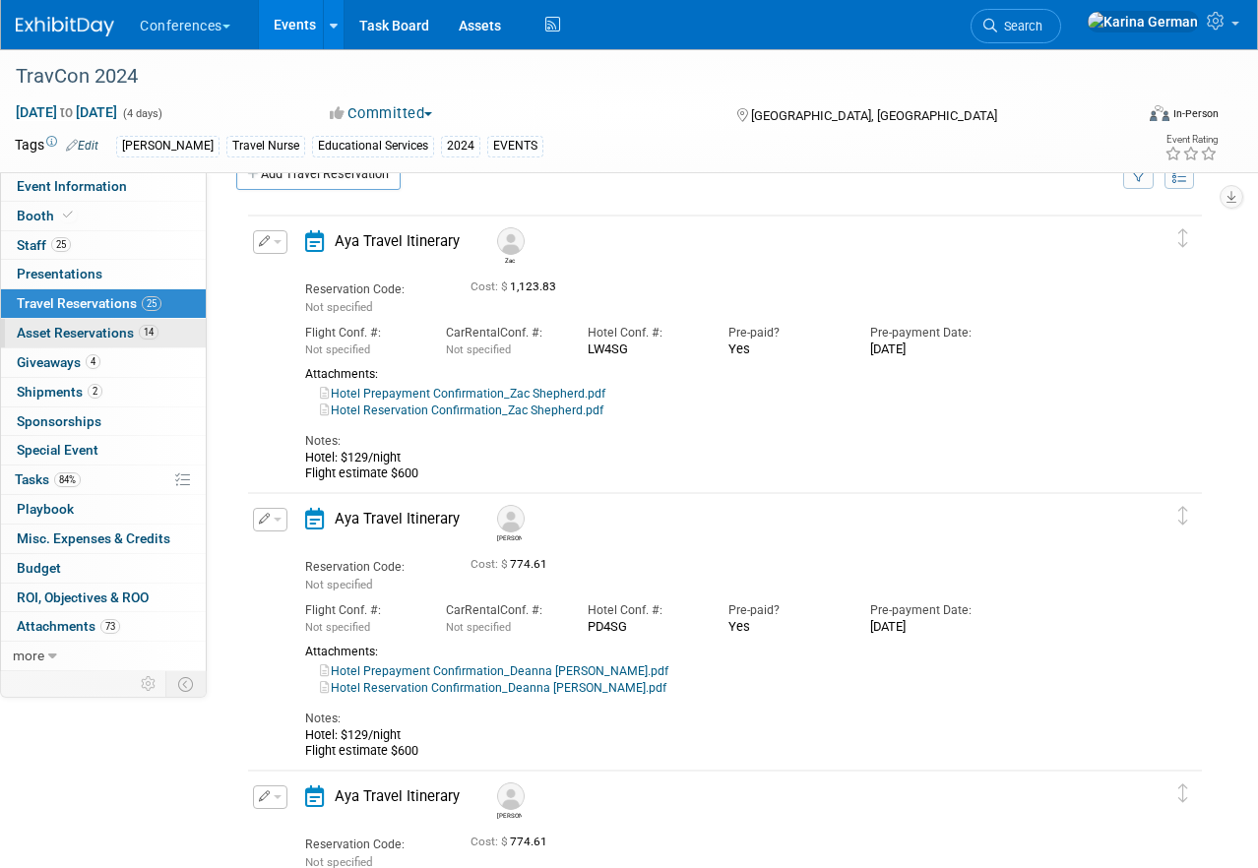
click at [157, 333] on span "14" at bounding box center [149, 332] width 20 height 15
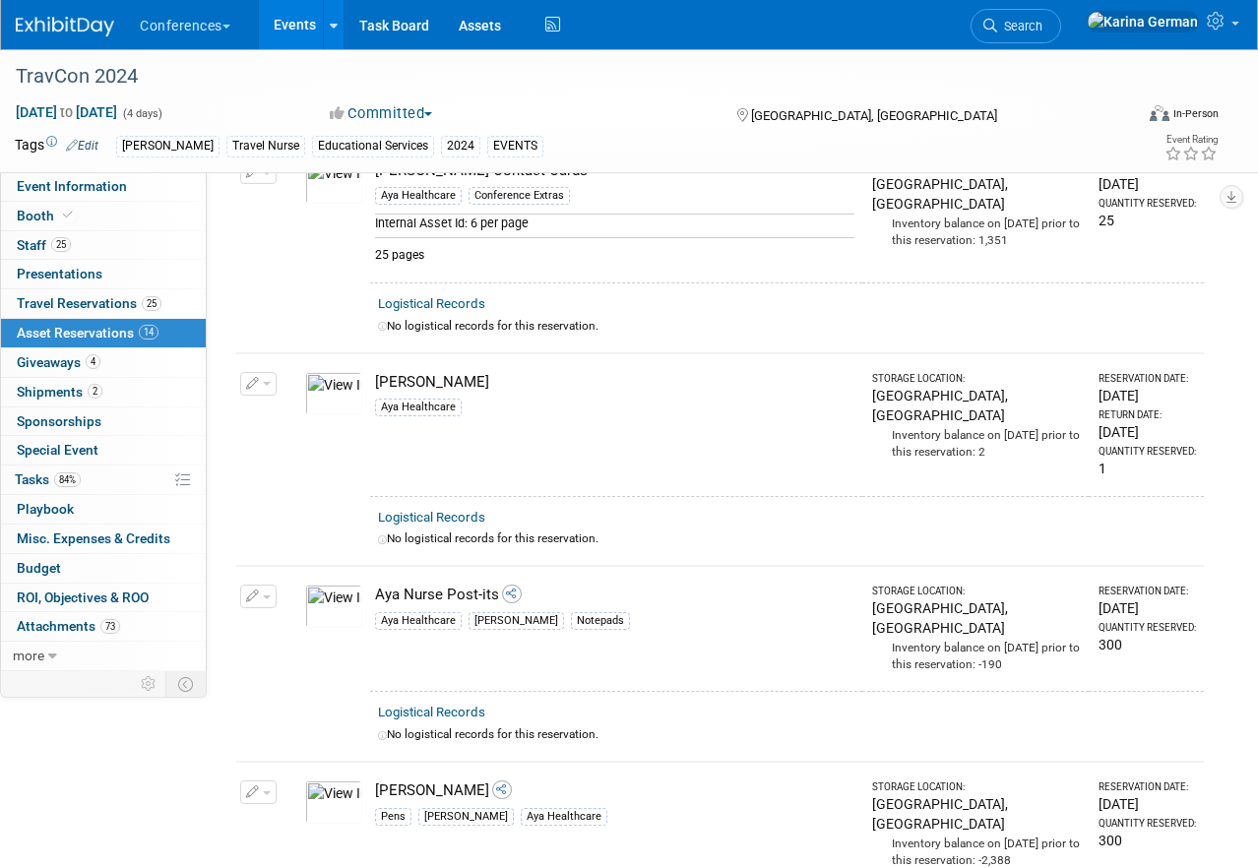
scroll to position [0, 0]
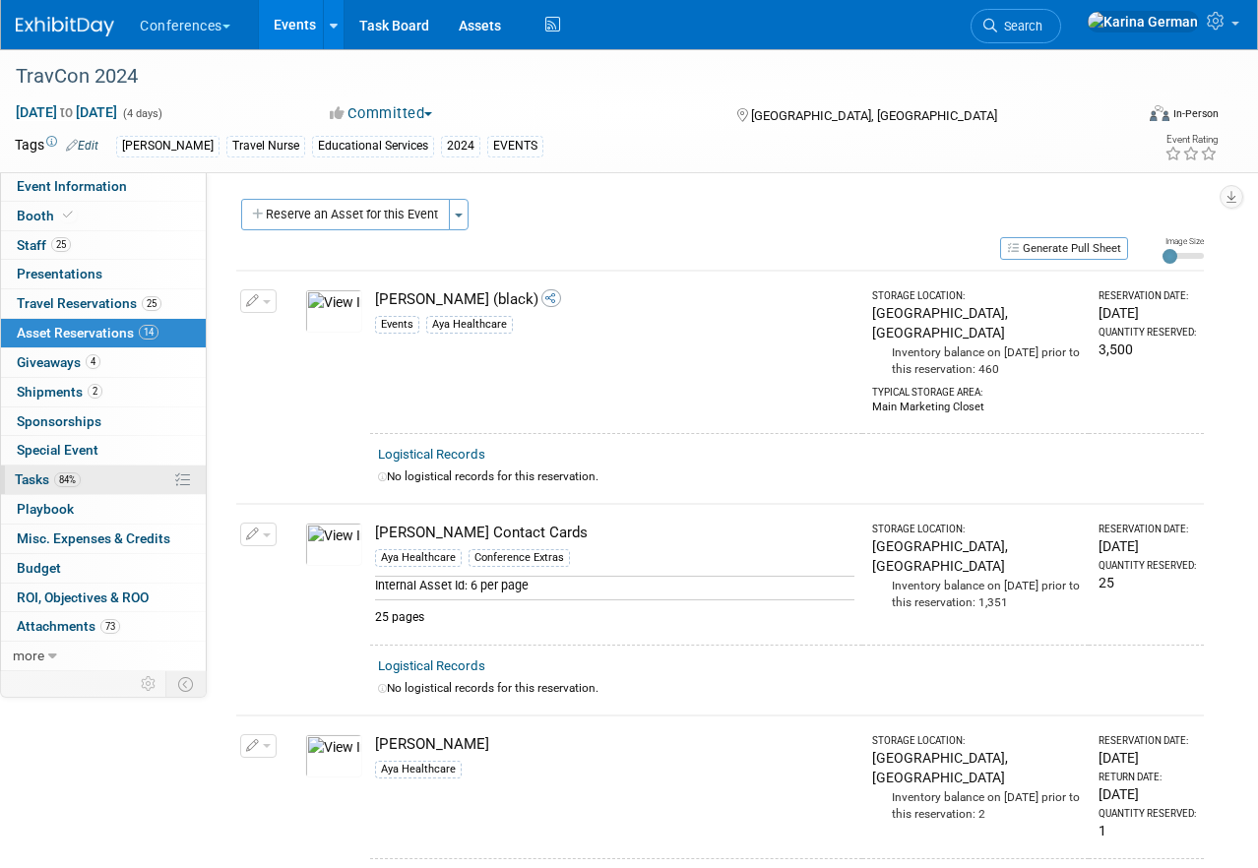
click at [109, 484] on link "84% Tasks 84%" at bounding box center [103, 480] width 205 height 29
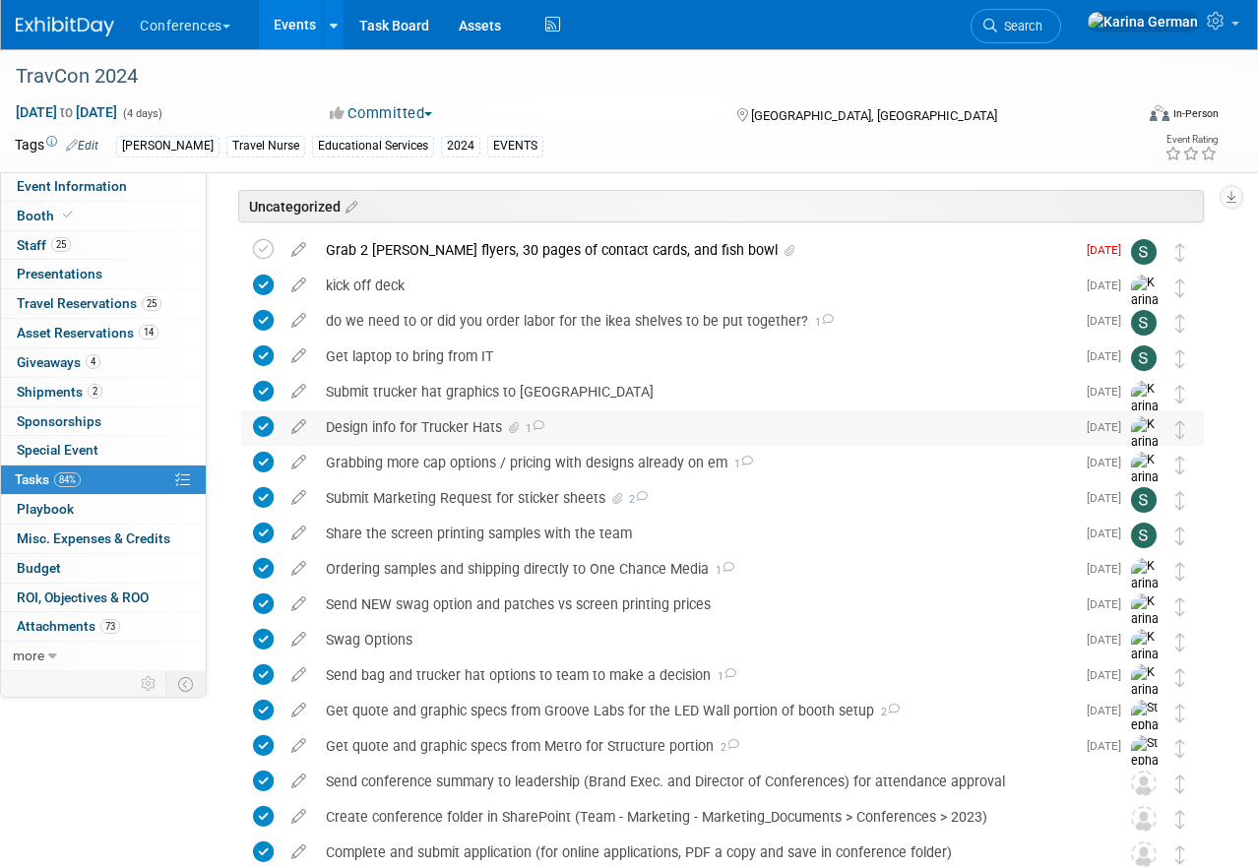
scroll to position [67, 0]
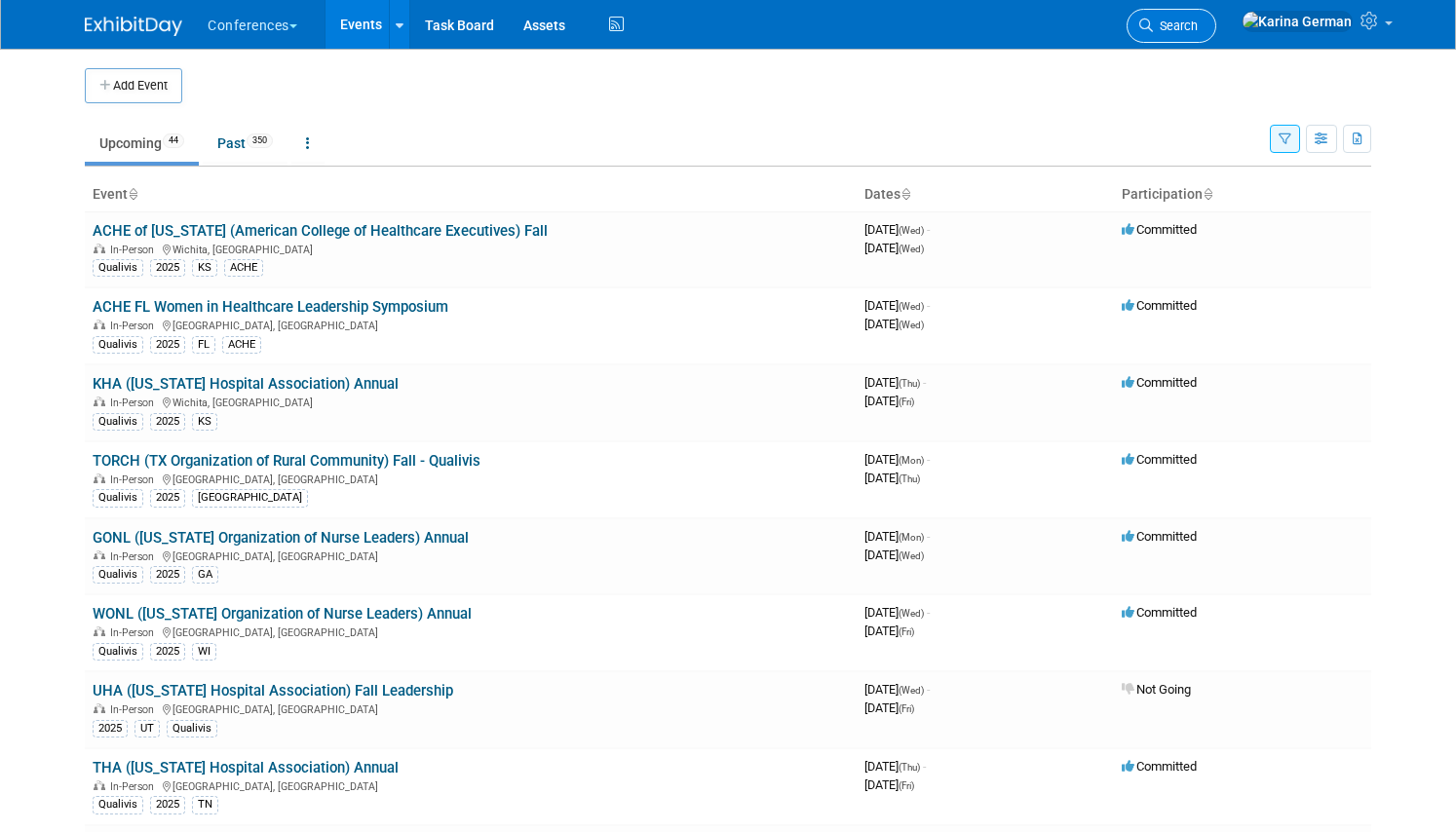
click at [1215, 34] on link "Search" at bounding box center [1171, 26] width 90 height 34
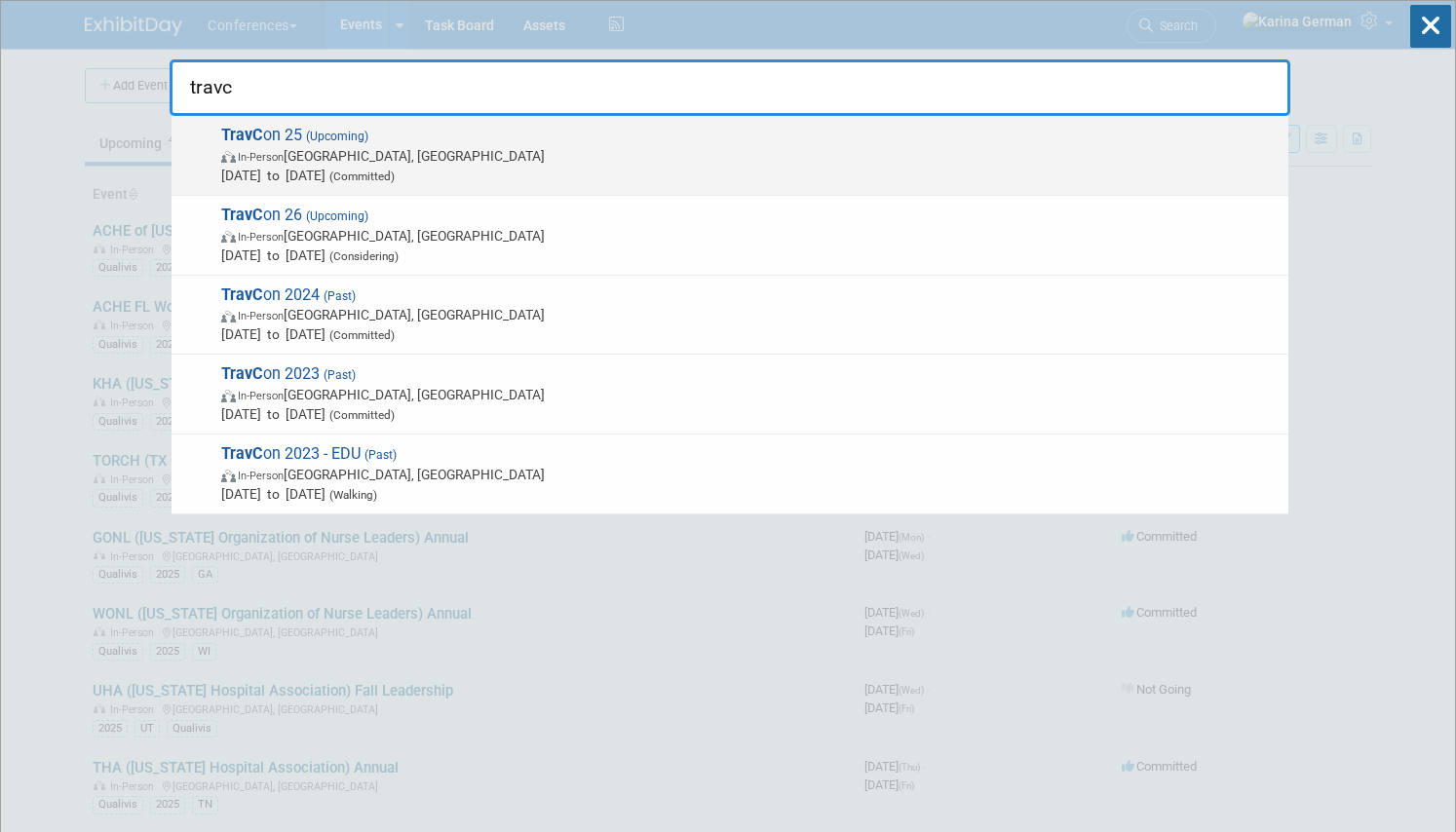
type input "travc"
click at [399, 146] on span "In-Person [GEOGRAPHIC_DATA], [GEOGRAPHIC_DATA]" at bounding box center [749, 156] width 1057 height 20
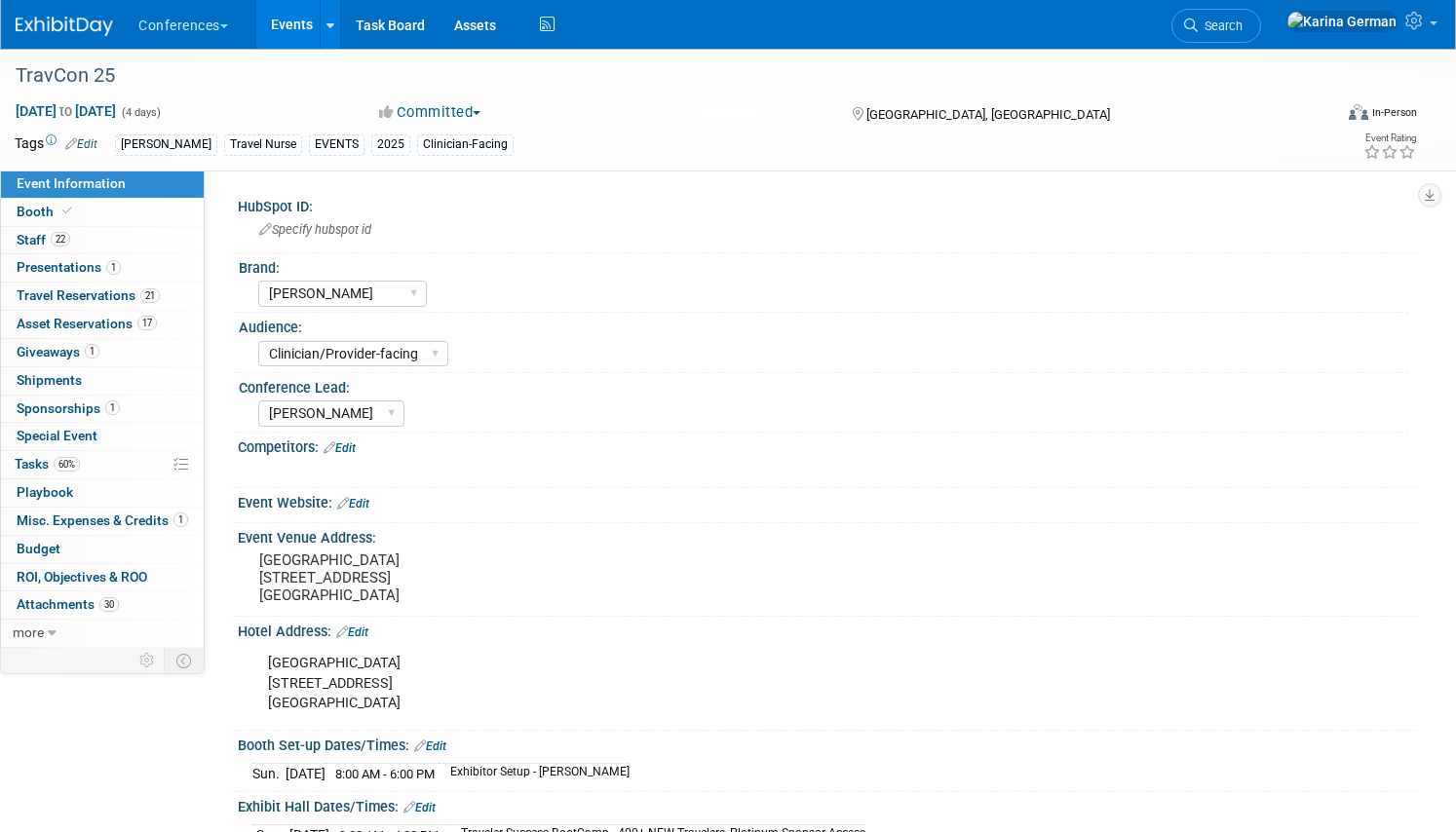
select select "[PERSON_NAME]"
select select "Clinician/Provider-facing"
select select "[PERSON_NAME]"
click at [129, 326] on span "Asset Reservations 17" at bounding box center [87, 324] width 141 height 16
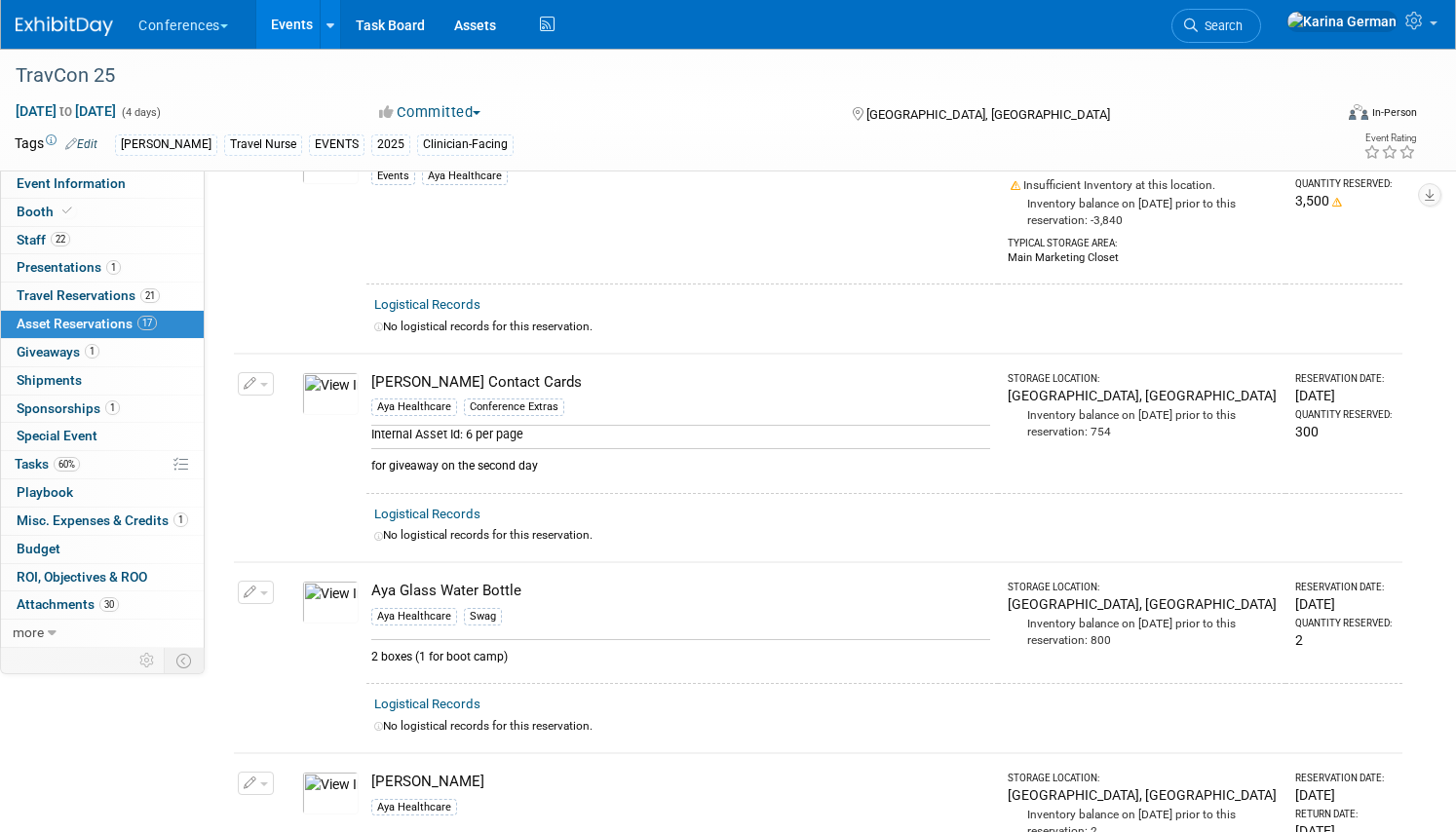
scroll to position [363, 0]
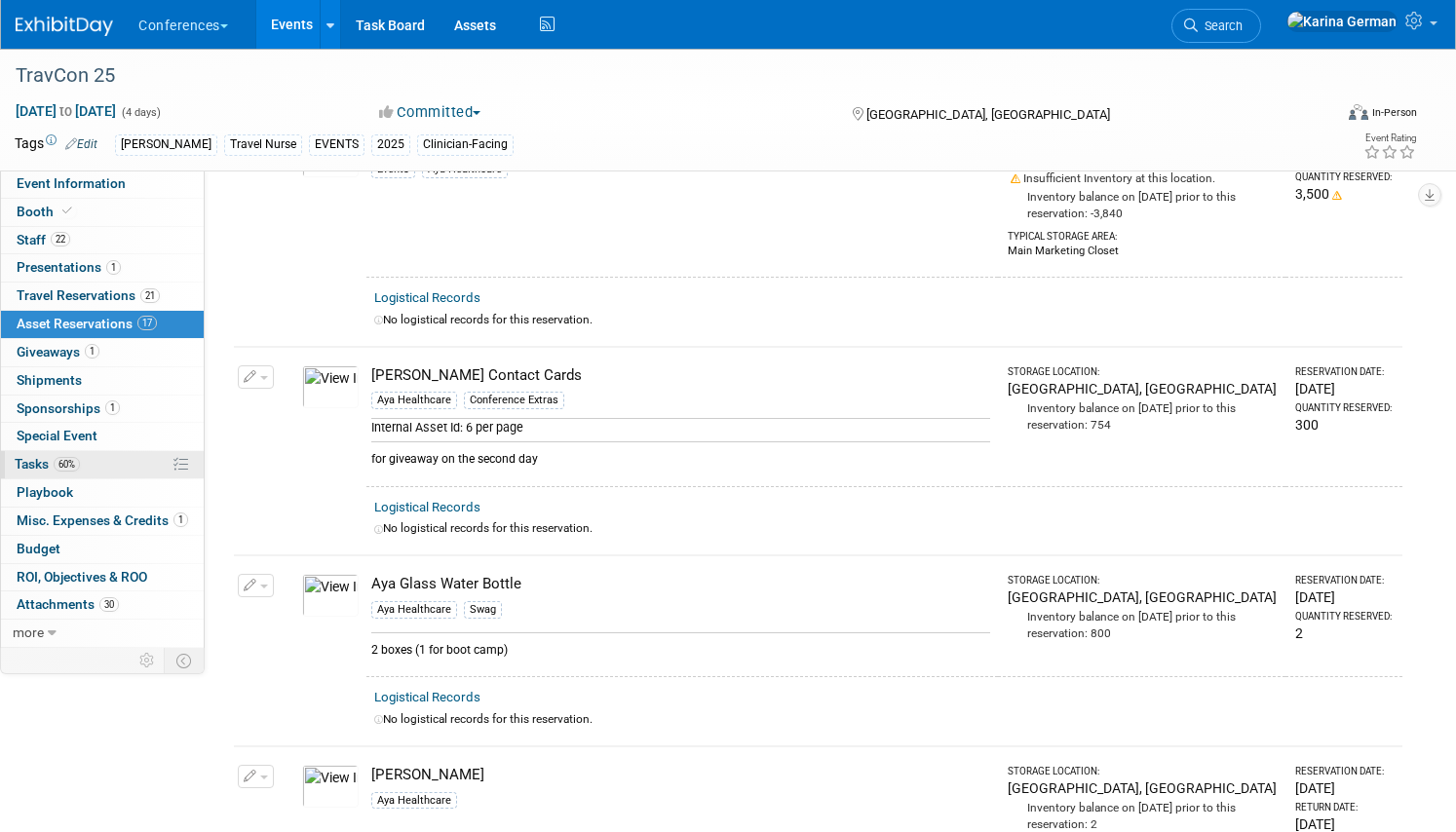
click at [80, 457] on span "Tasks 60%" at bounding box center [48, 464] width 65 height 16
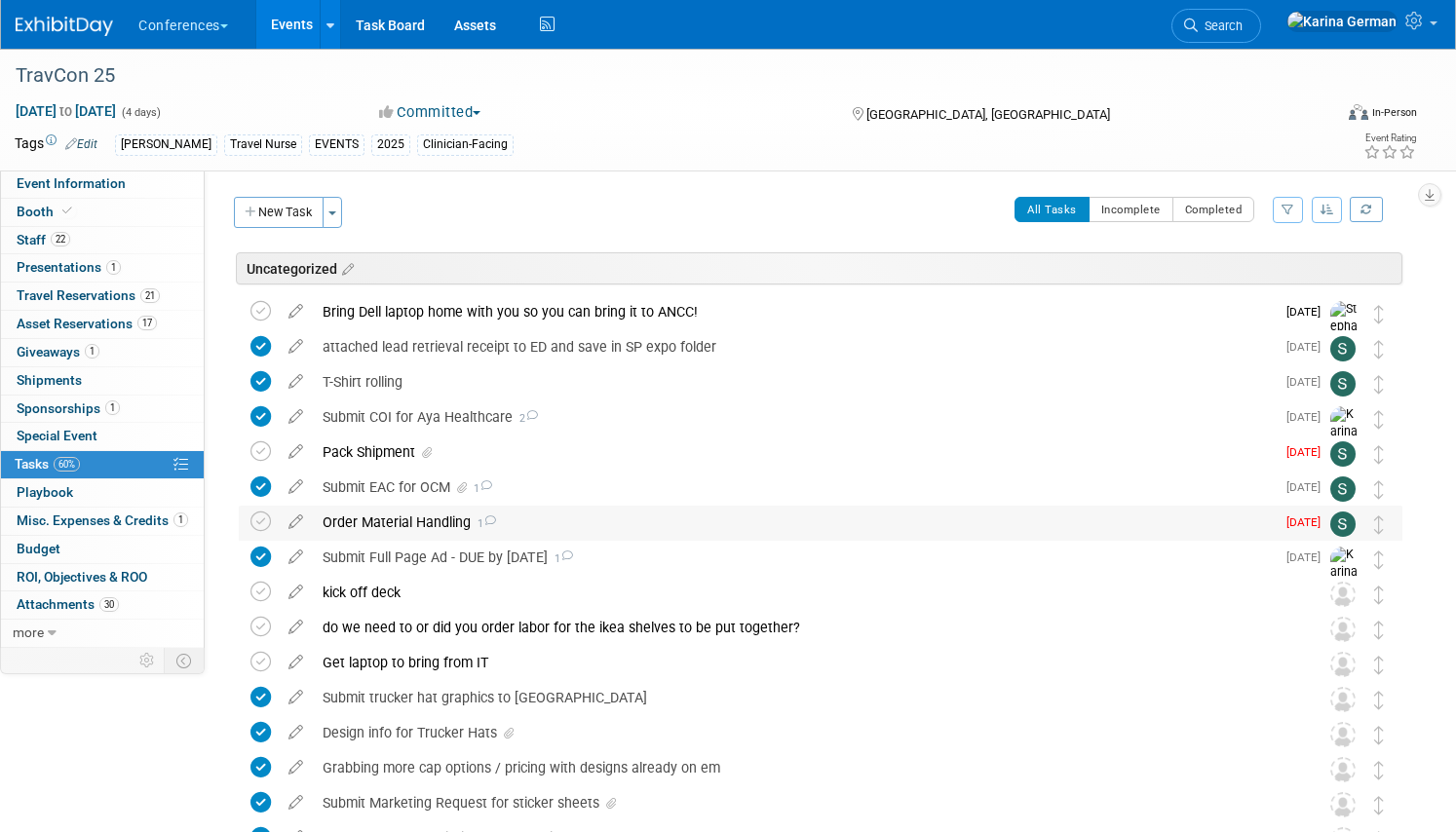
click at [497, 524] on div "Order Material Handling 1" at bounding box center [794, 521] width 962 height 33
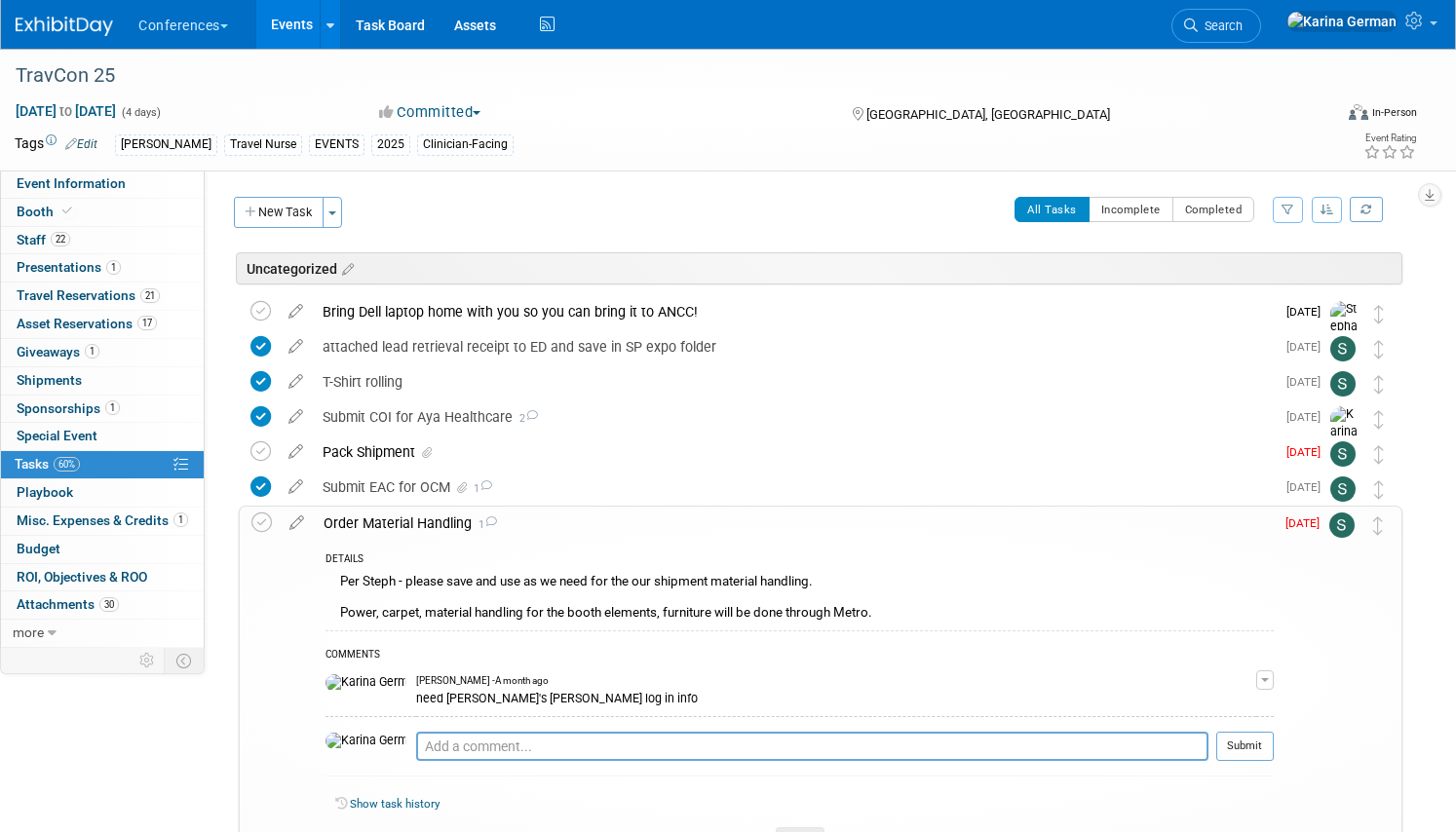
scroll to position [92, 0]
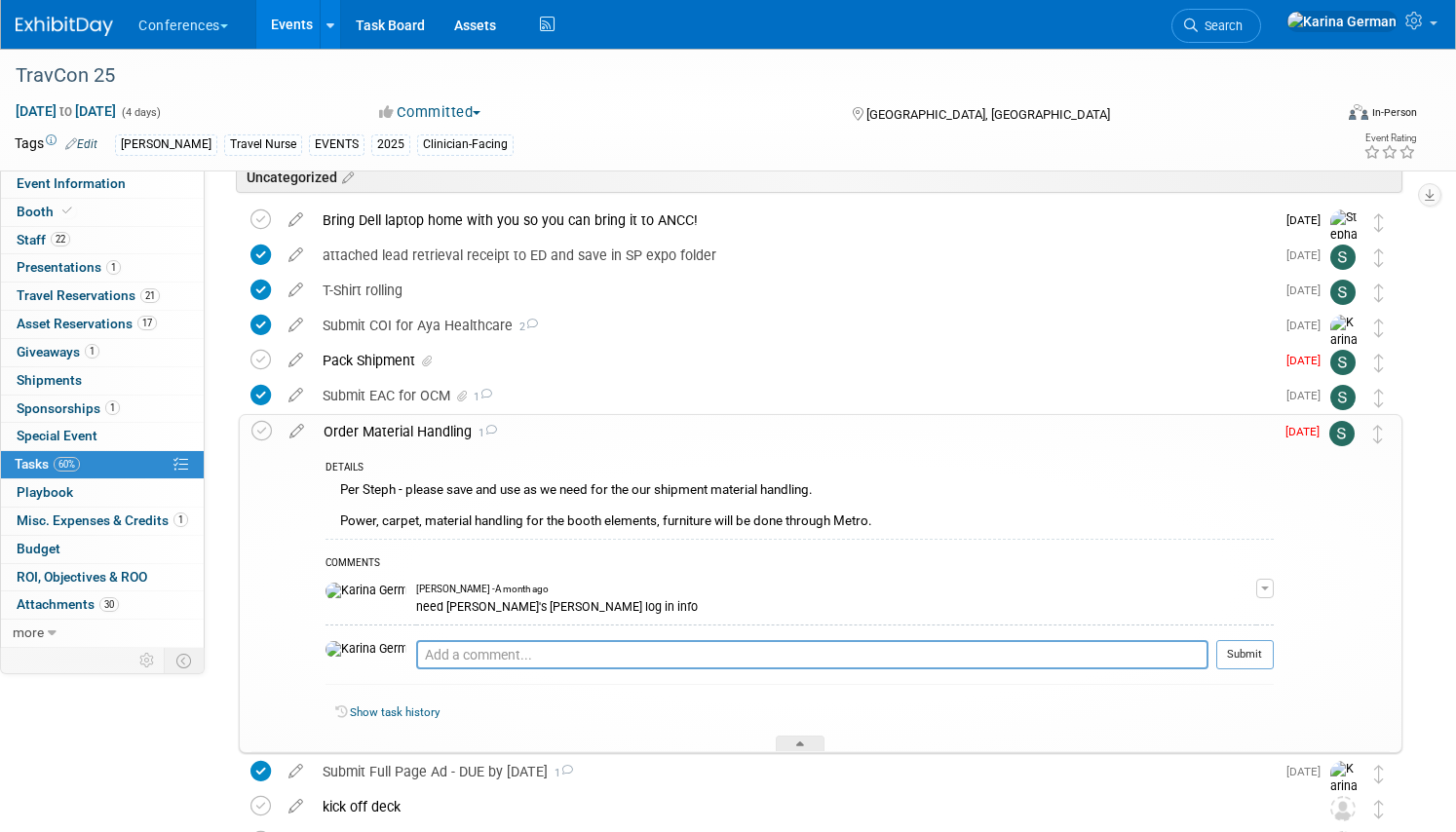
click at [437, 432] on div "Order Material Handling 1" at bounding box center [794, 430] width 960 height 33
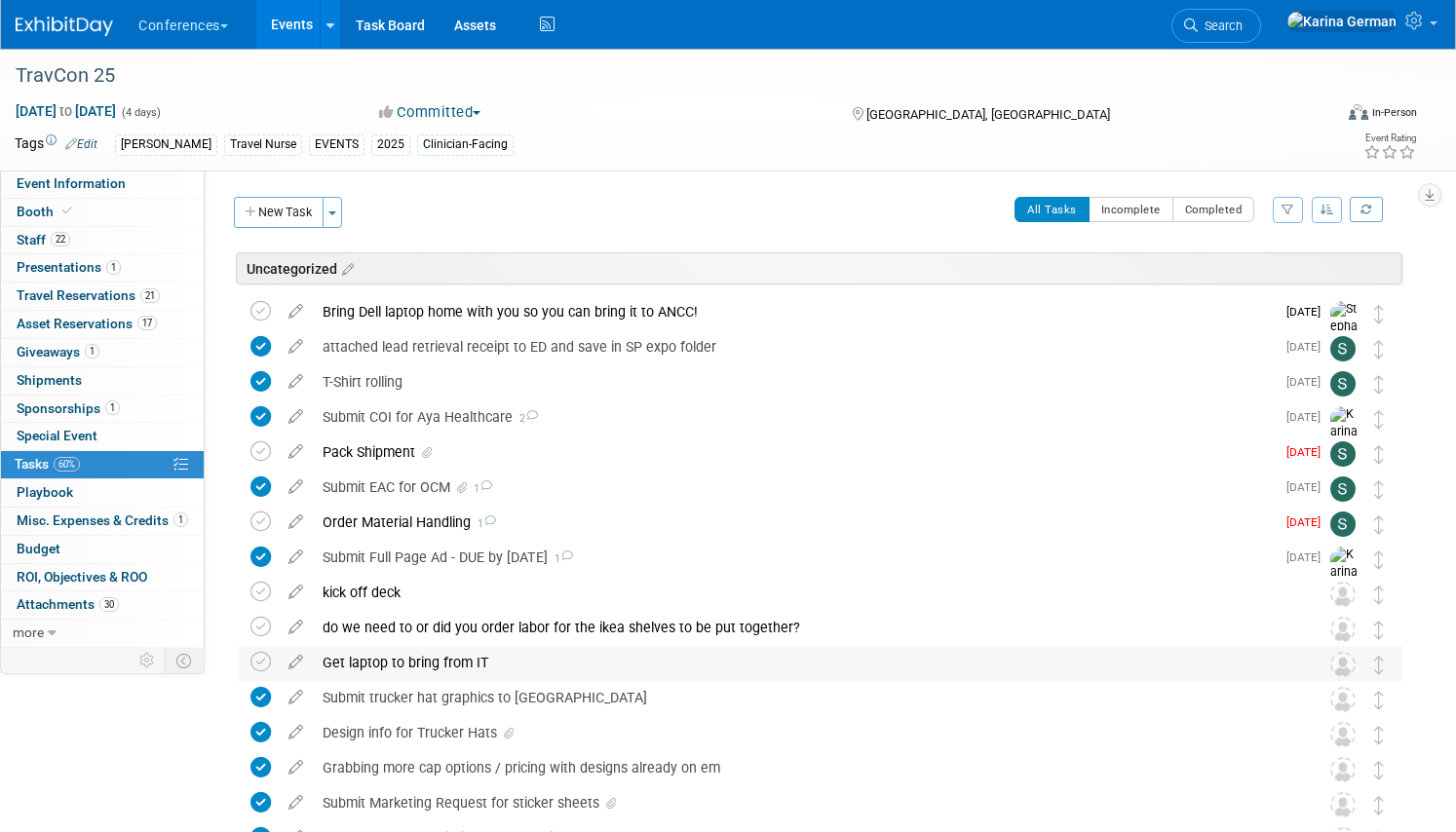
scroll to position [85, 0]
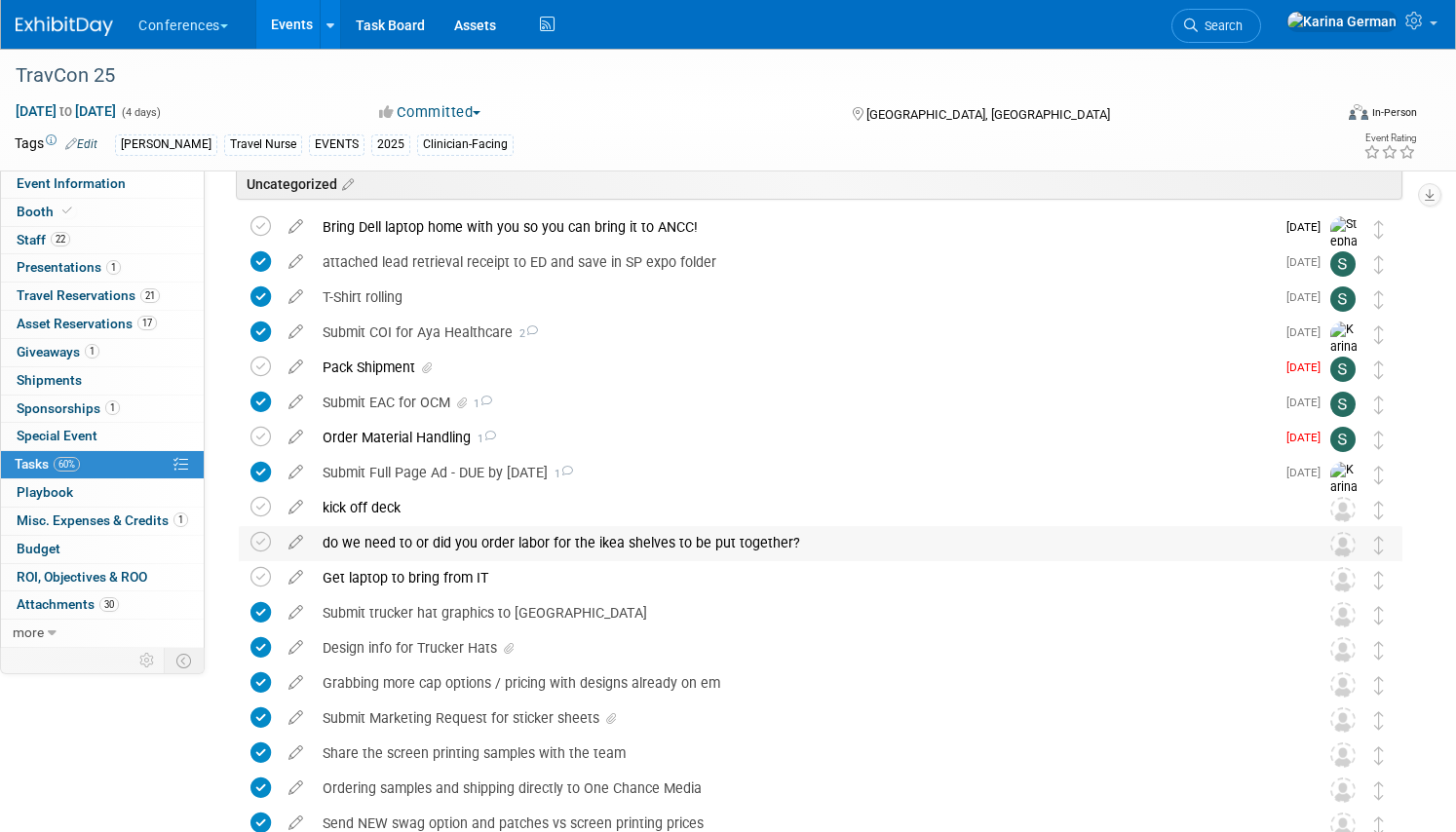
click at [419, 542] on div "do we need to or did you order labor for the ikea shelves to be put together?" at bounding box center [802, 542] width 978 height 33
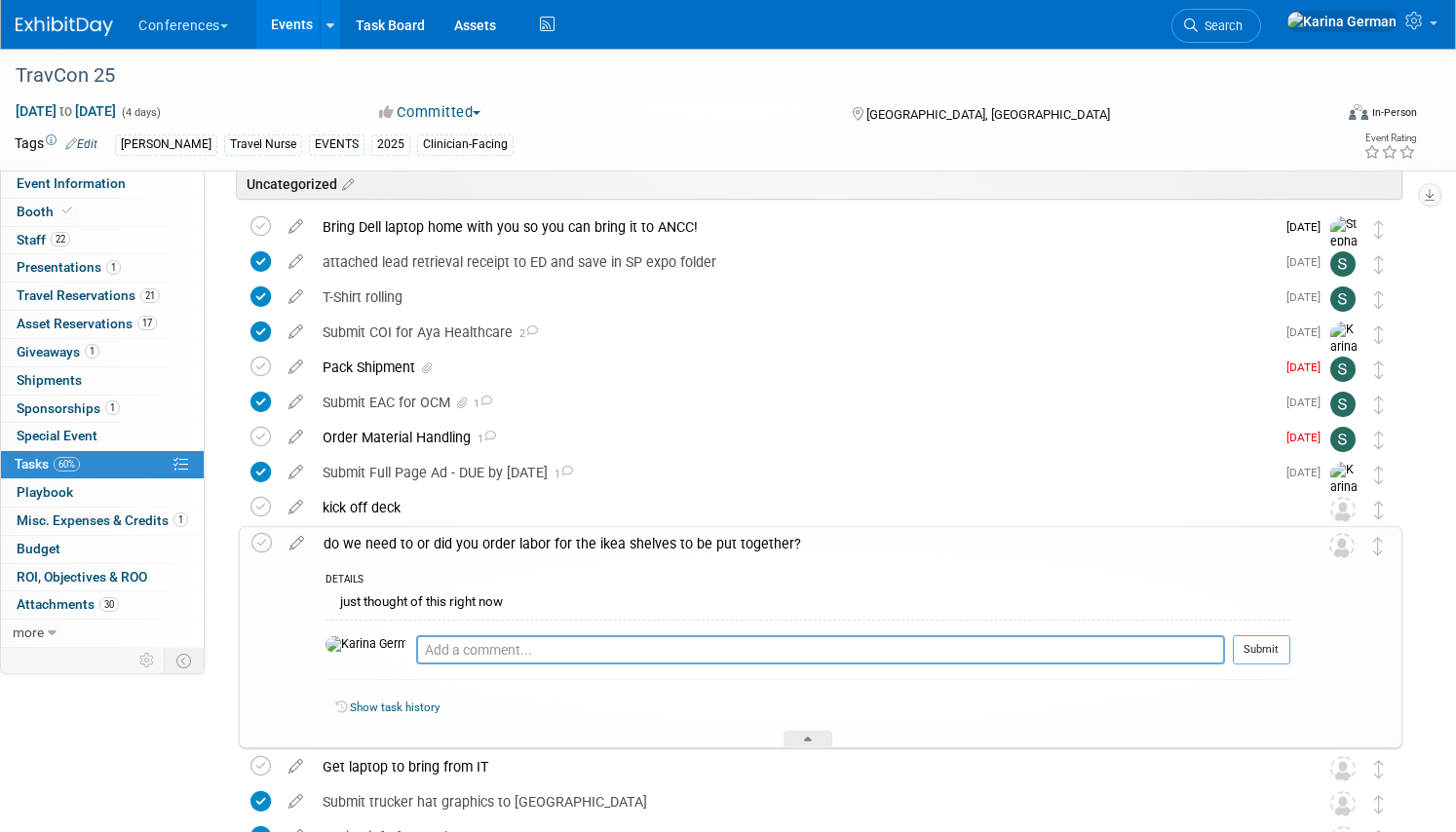
click at [418, 542] on div "do we need to or did you order labor for the ikea shelves to be put together?" at bounding box center [802, 543] width 976 height 33
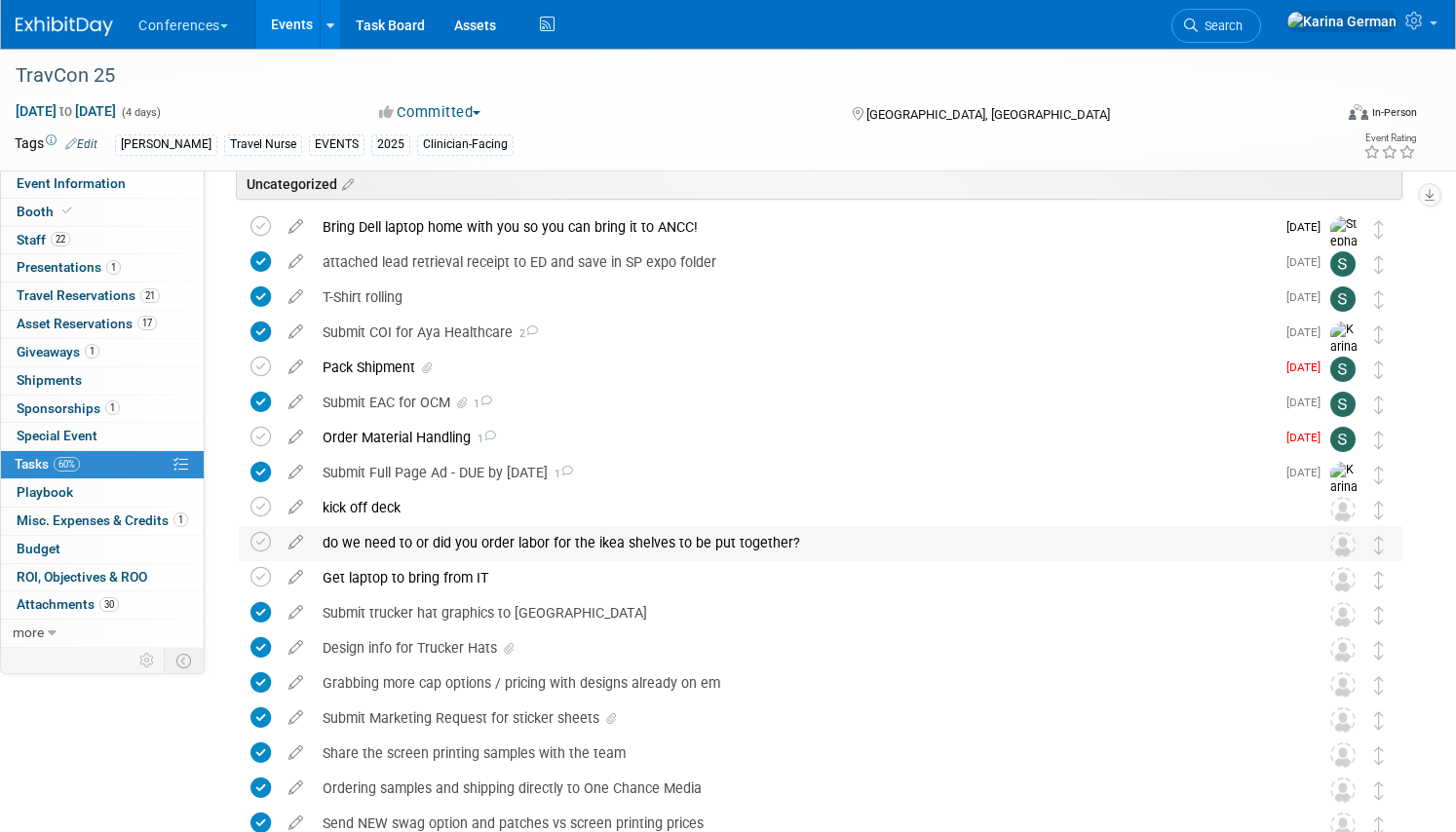
click at [418, 542] on div "do we need to or did you order labor for the ikea shelves to be put together?" at bounding box center [802, 542] width 978 height 33
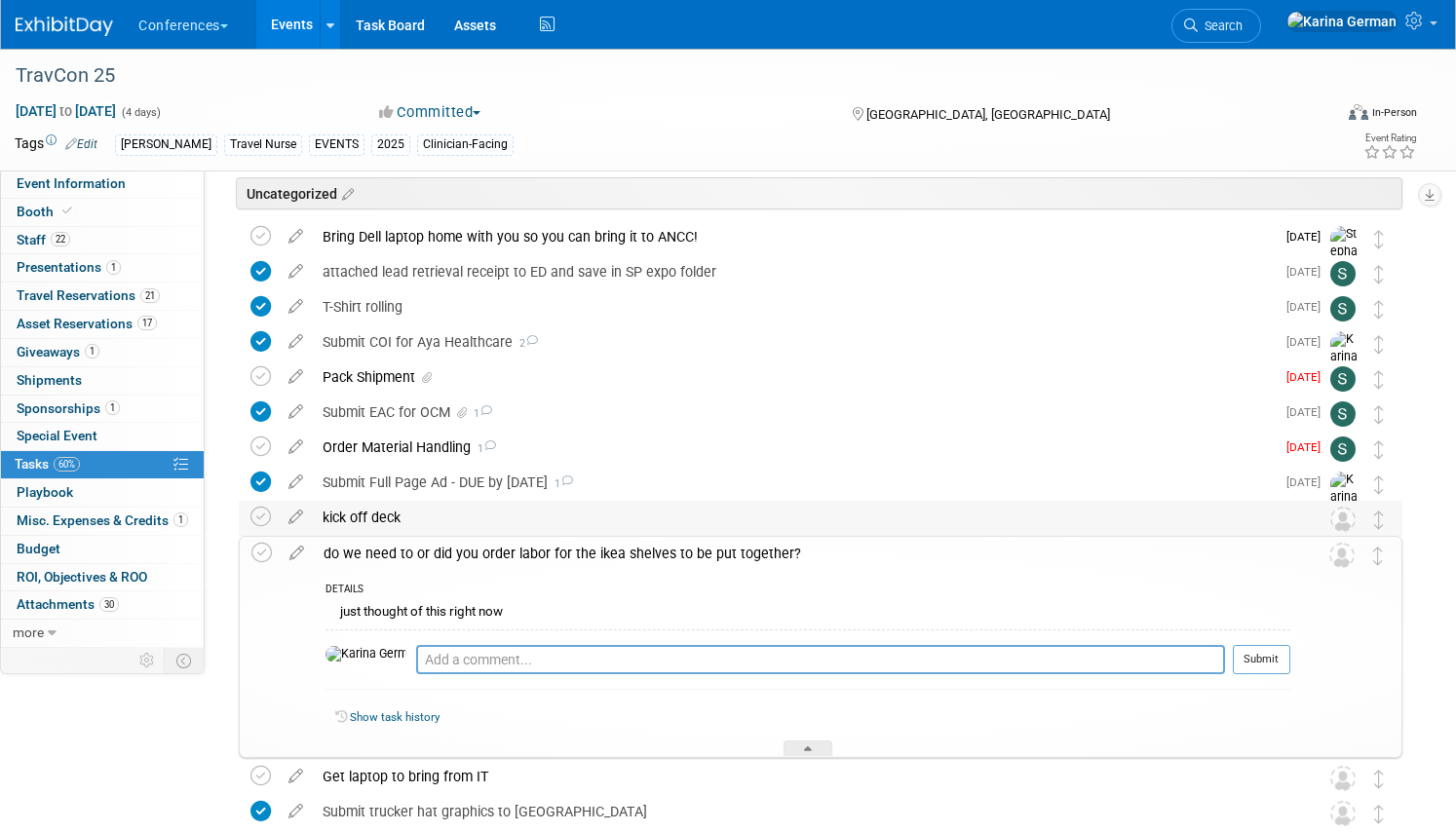
scroll to position [77, 0]
click at [407, 707] on div "Show task history" at bounding box center [813, 716] width 955 height 18
click at [401, 712] on link "Show task history" at bounding box center [394, 715] width 90 height 14
click at [806, 744] on div at bounding box center [807, 748] width 49 height 17
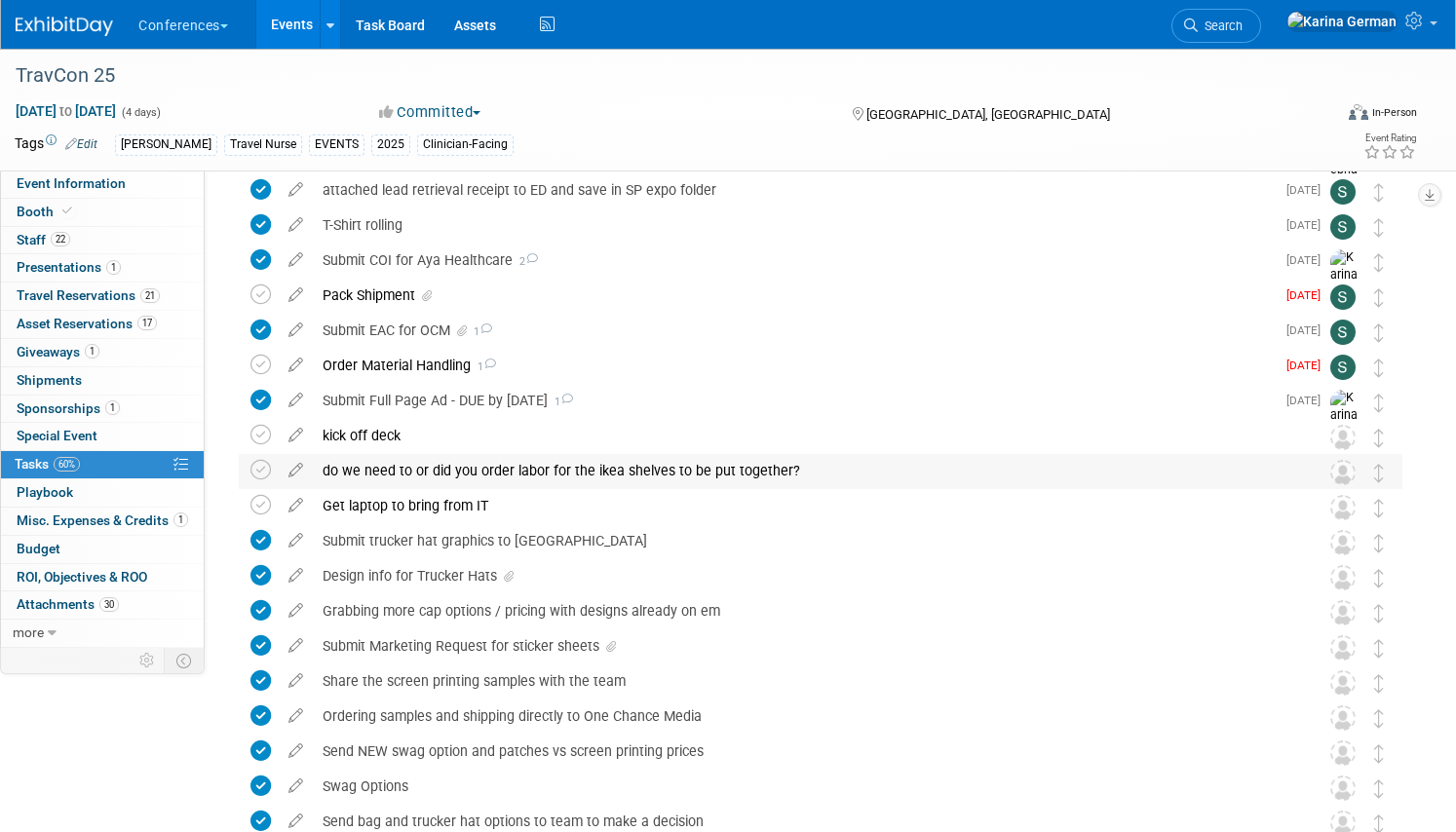
scroll to position [0, 0]
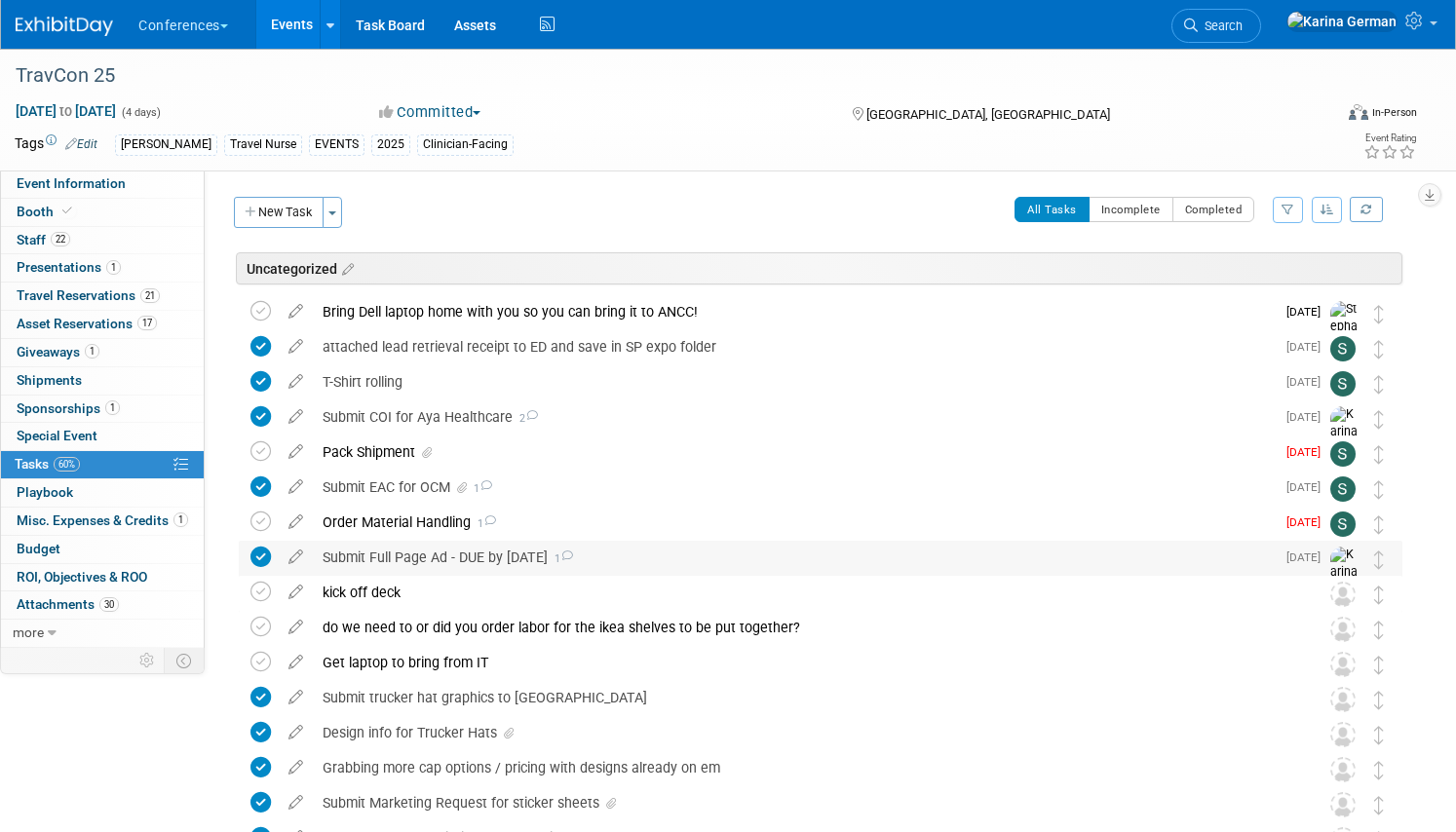
click at [403, 560] on div "Submit Full Page Ad - DUE by August 1 1" at bounding box center [794, 556] width 962 height 33
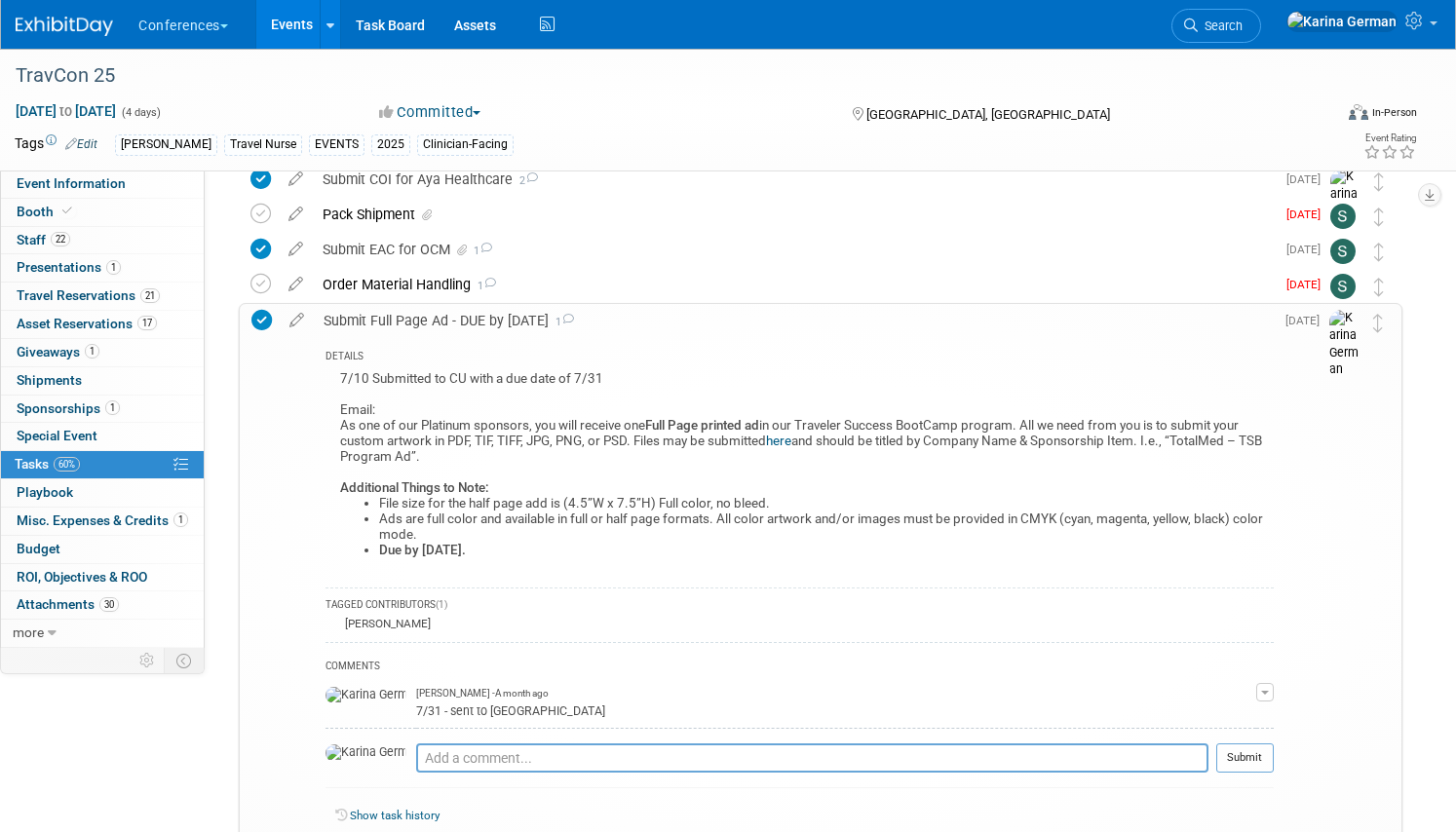
scroll to position [143, 0]
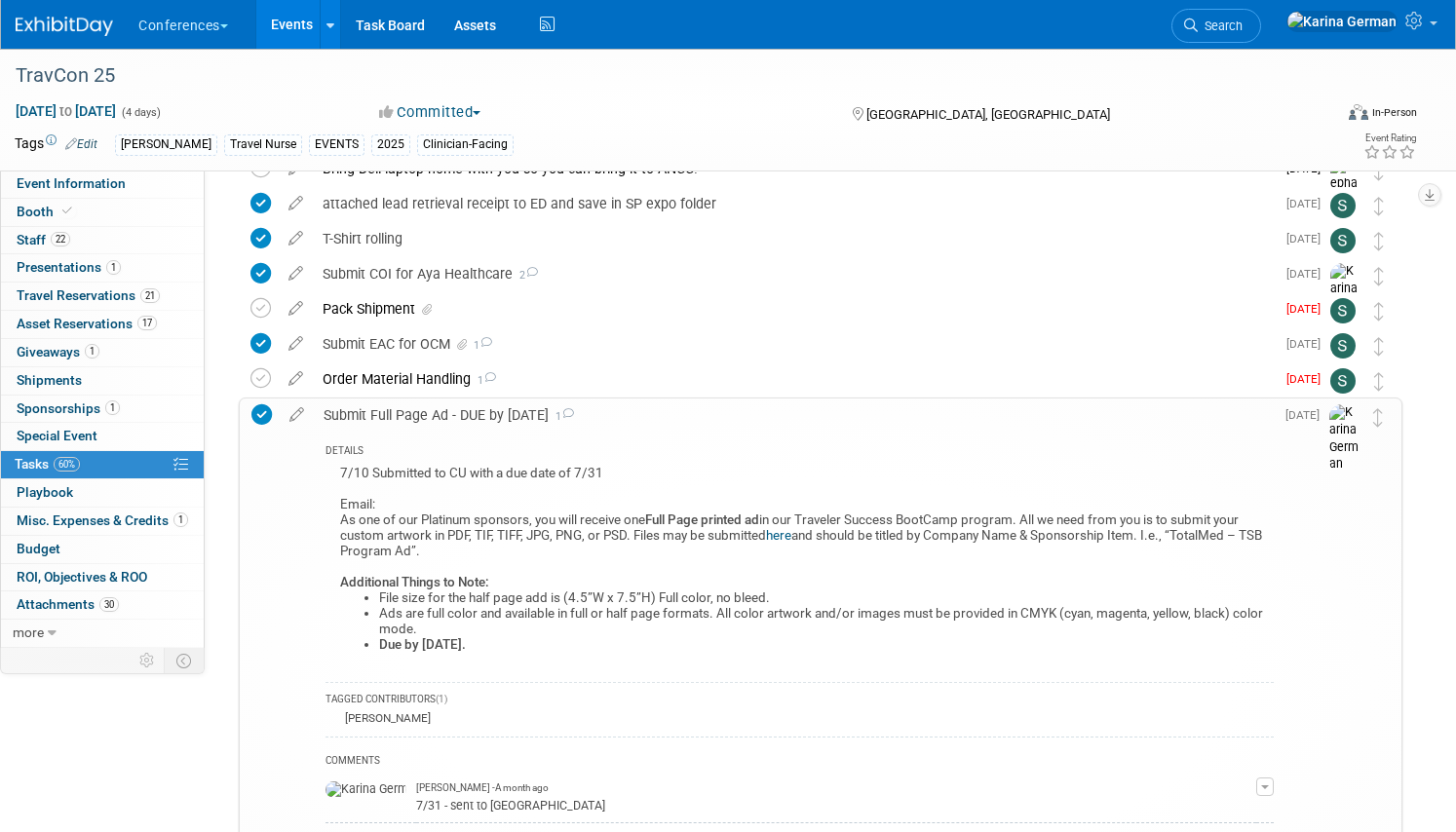
click at [407, 401] on div "Submit Full Page Ad - DUE by August 1 1" at bounding box center [794, 415] width 960 height 33
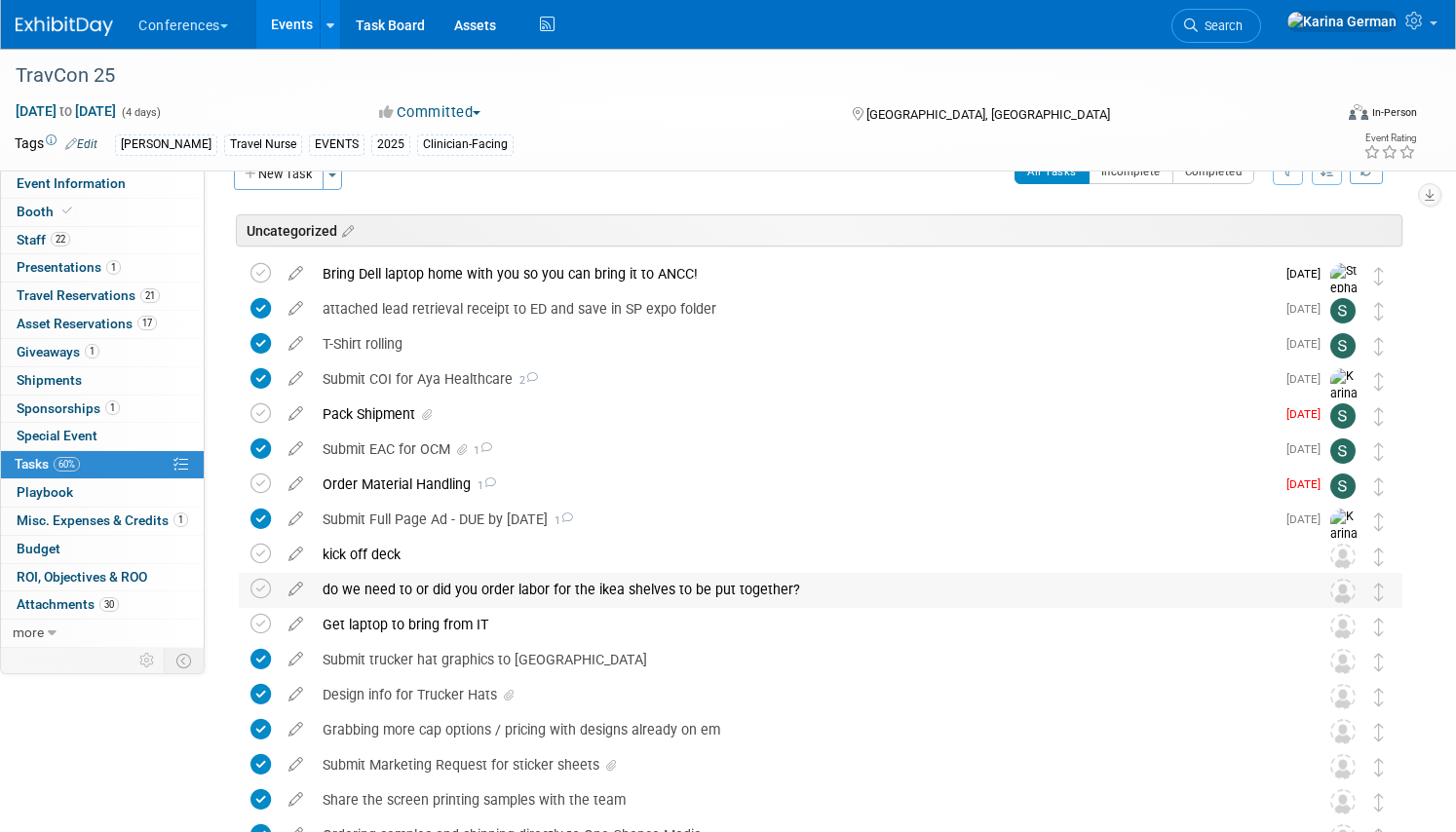
scroll to position [0, 0]
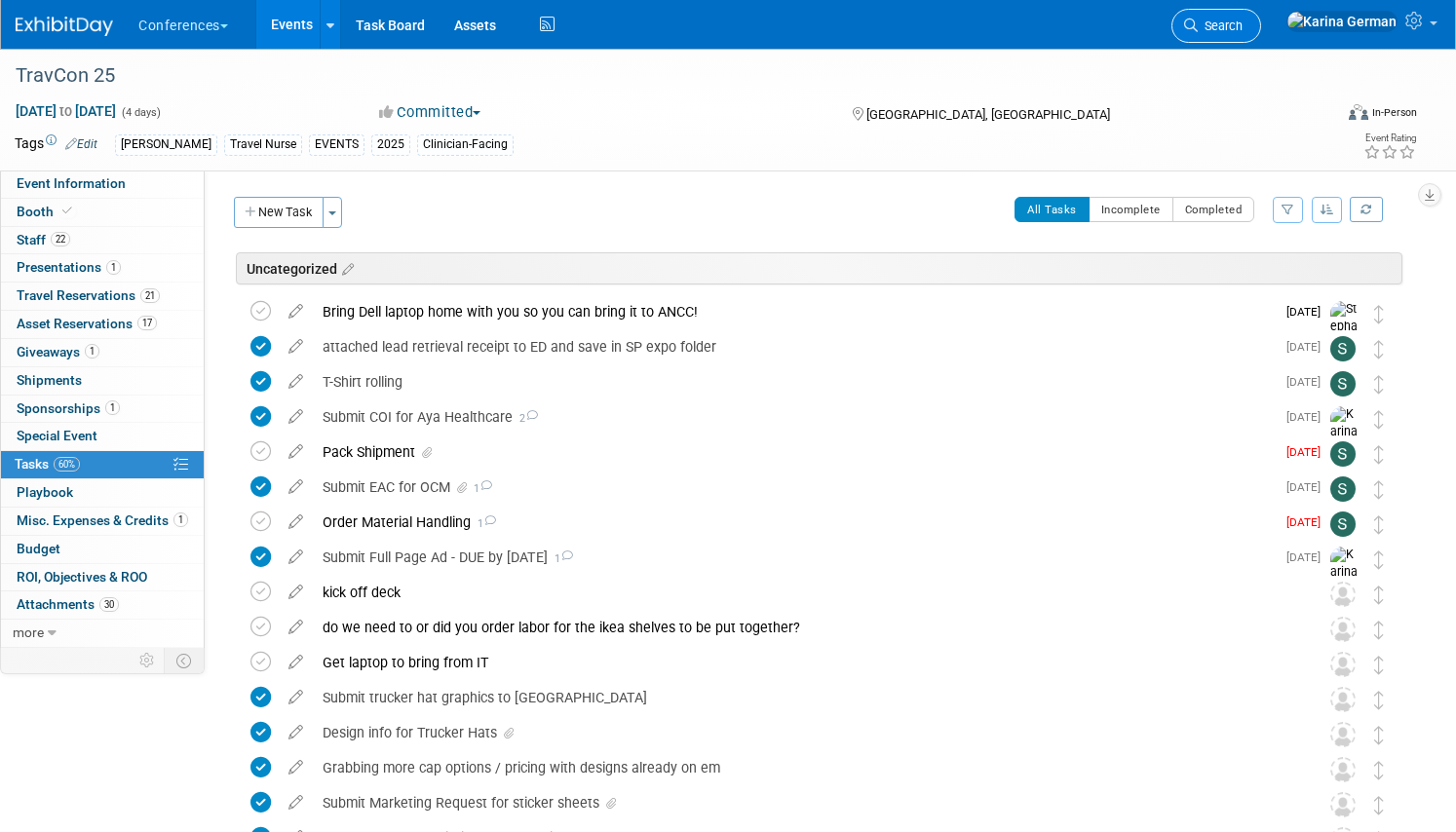
click at [1261, 40] on link "Search" at bounding box center [1215, 26] width 90 height 34
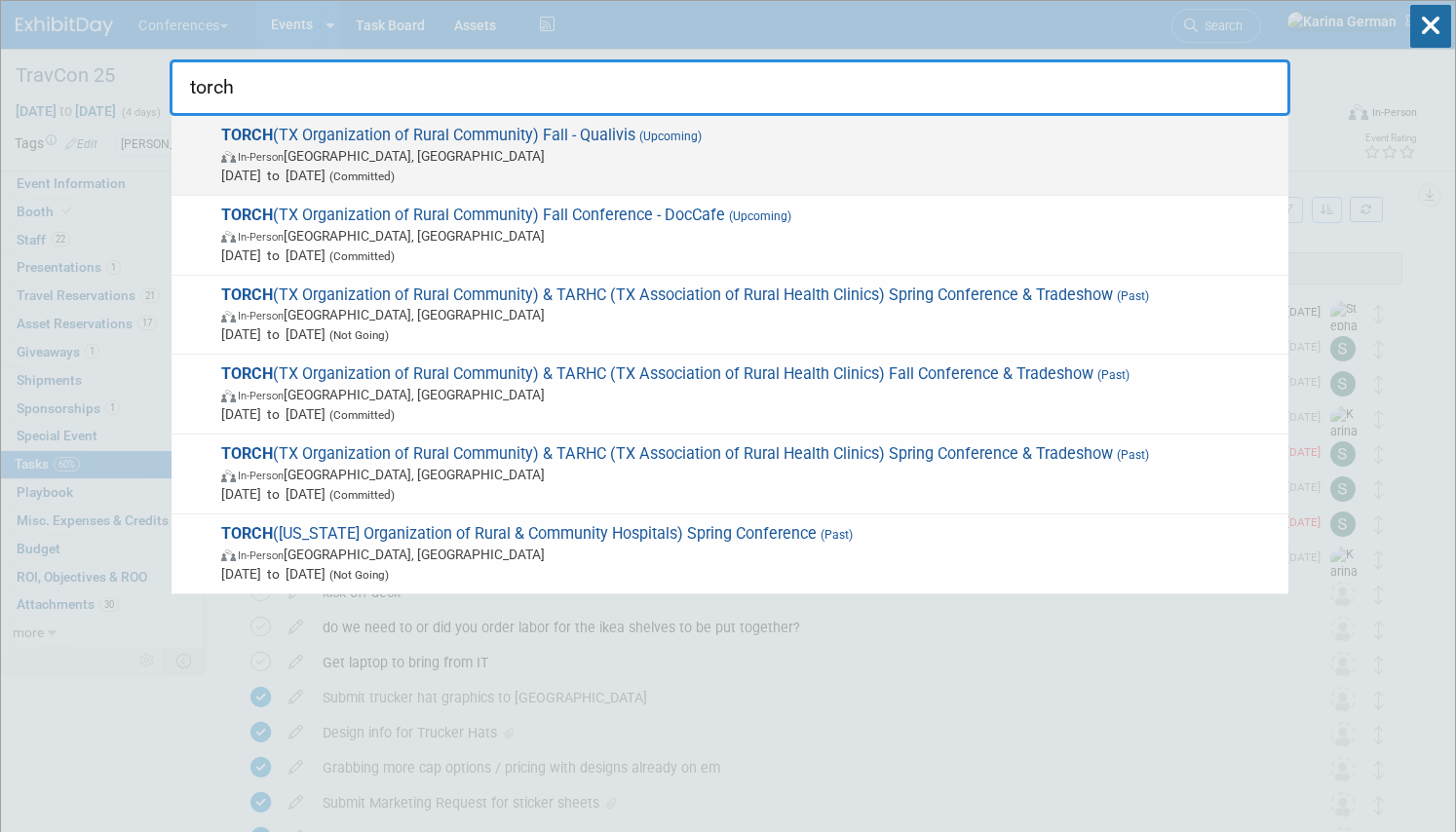
type input "torch"
click at [407, 148] on span "In-Person Austin, TX" at bounding box center [749, 156] width 1057 height 20
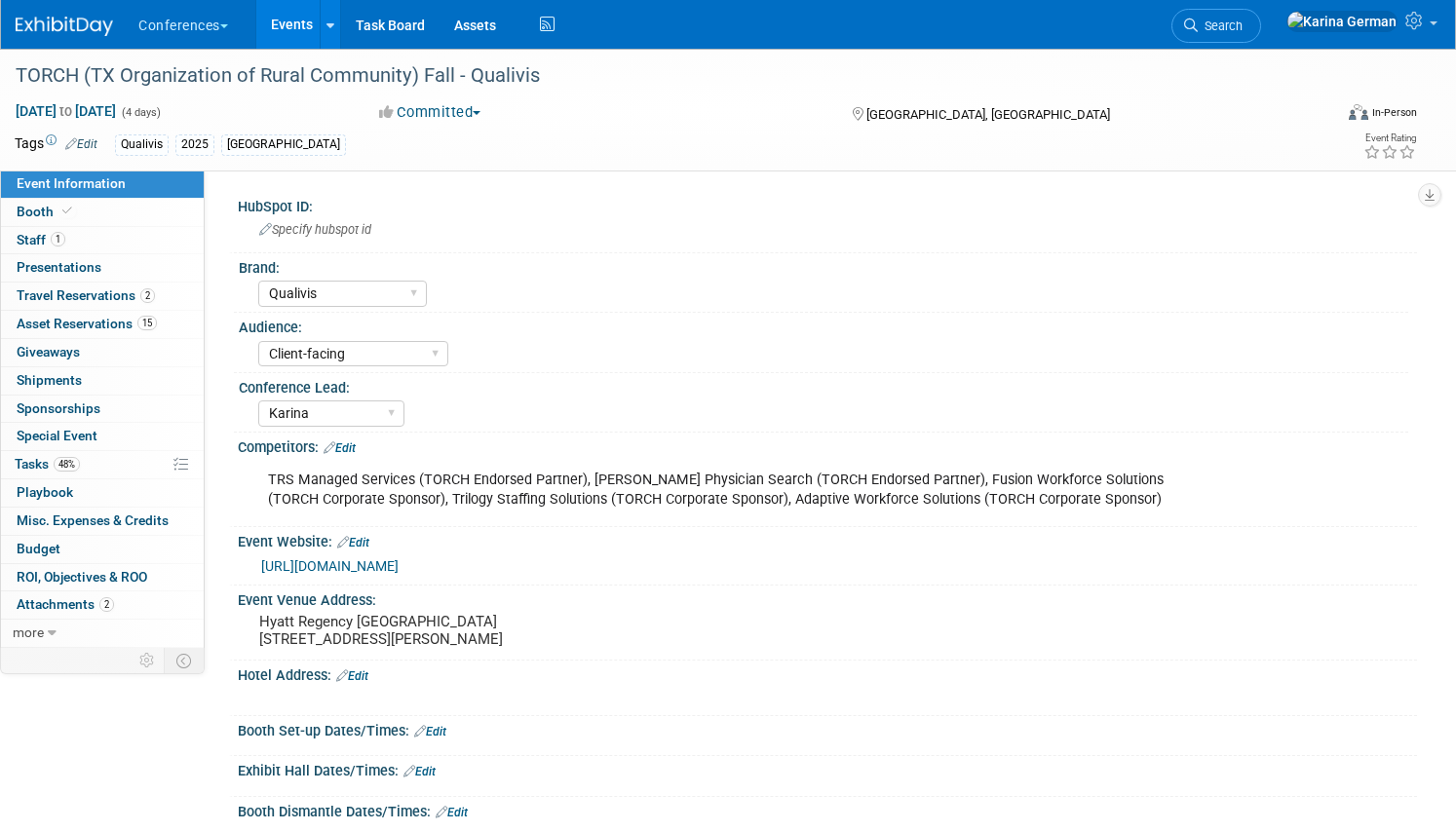
select select "Qualivis"
select select "Client-facing"
select select "Karina"
click at [75, 459] on span "48%" at bounding box center [66, 464] width 27 height 15
